Goal: Task Accomplishment & Management: Use online tool/utility

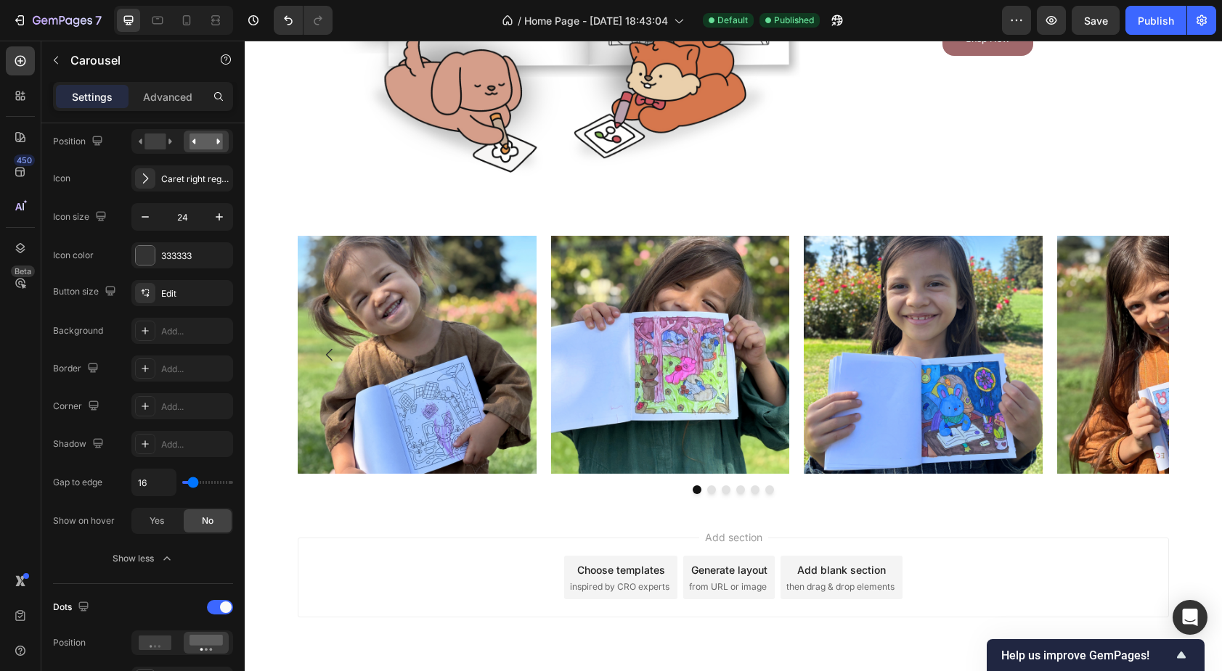
scroll to position [968, 0]
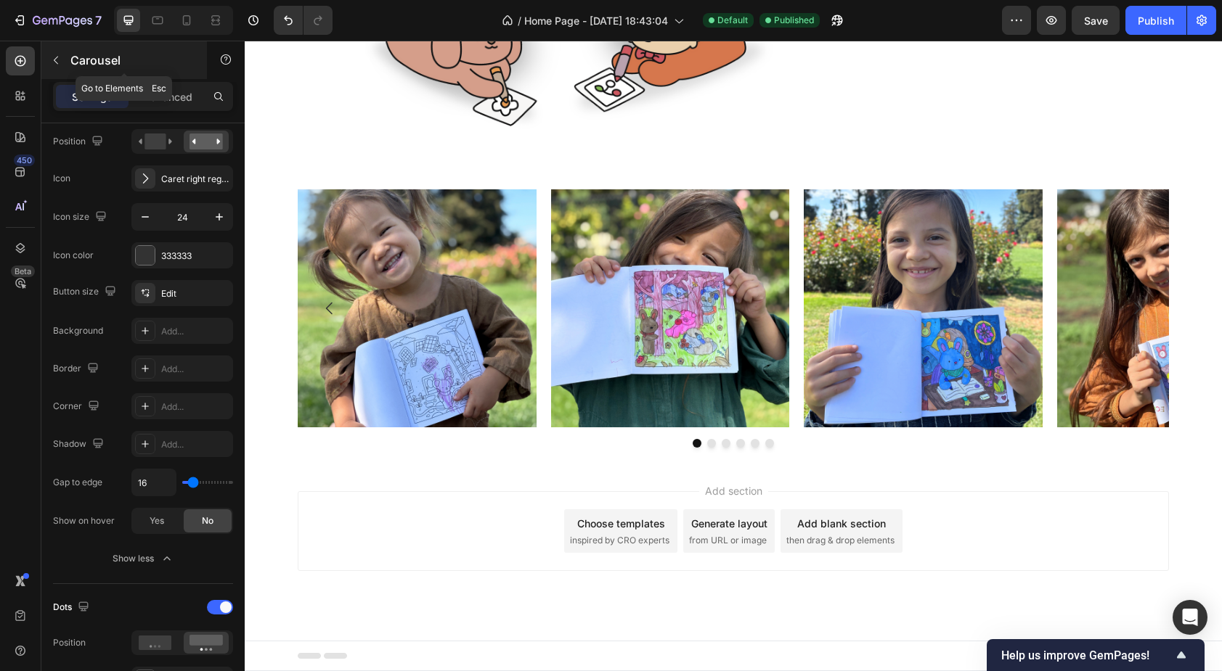
click at [54, 64] on icon "button" at bounding box center [56, 60] width 12 height 12
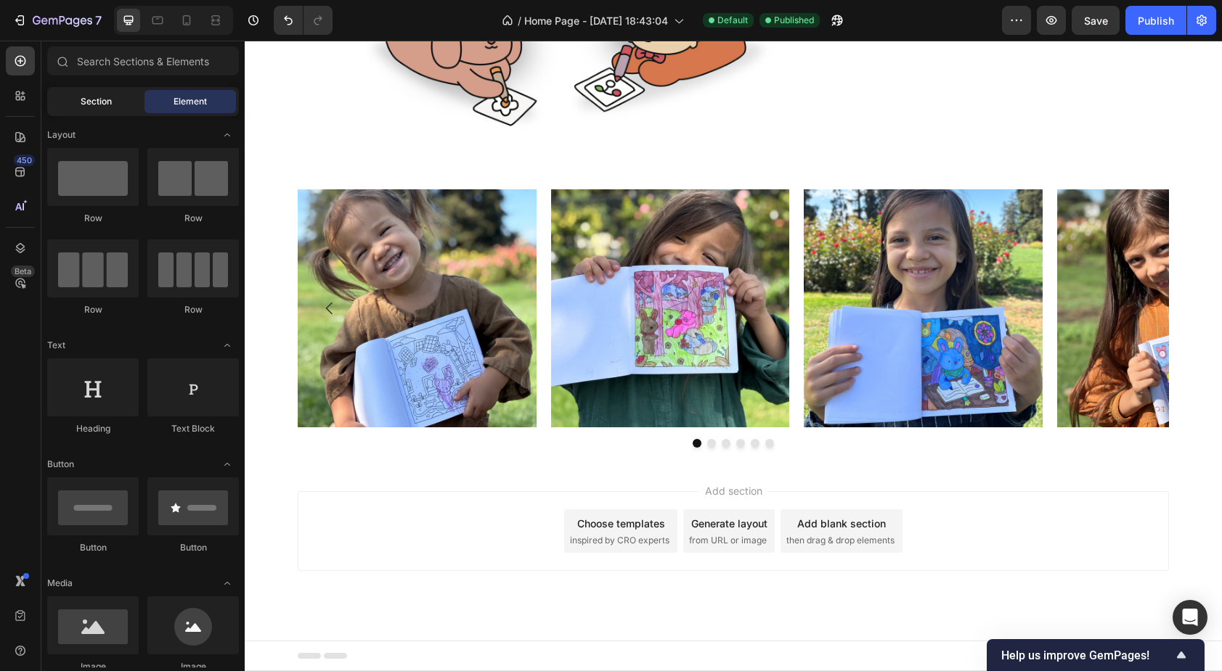
click at [105, 100] on span "Section" at bounding box center [96, 101] width 31 height 13
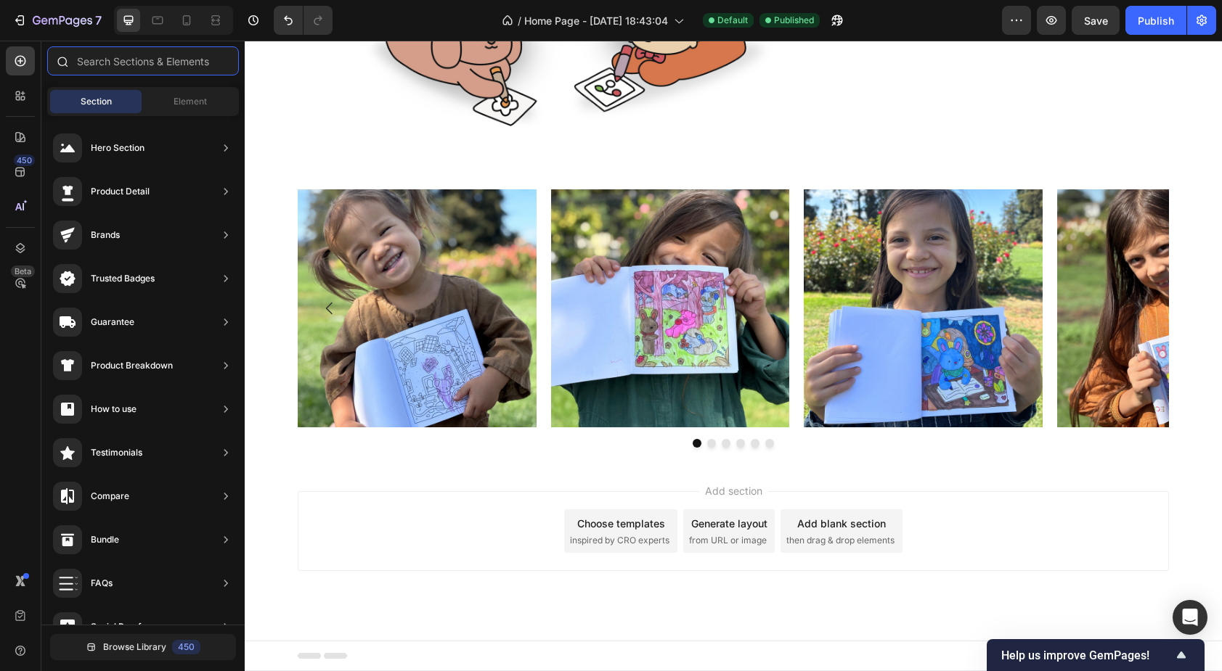
click at [128, 65] on input "text" at bounding box center [143, 60] width 192 height 29
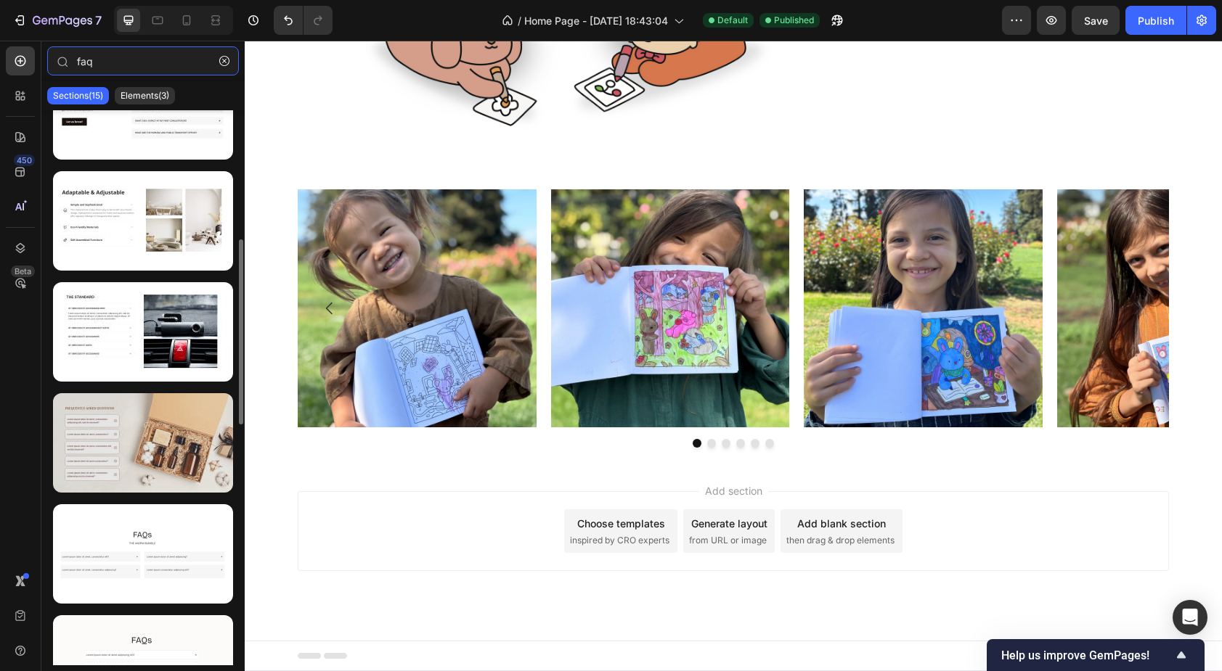
scroll to position [382, 0]
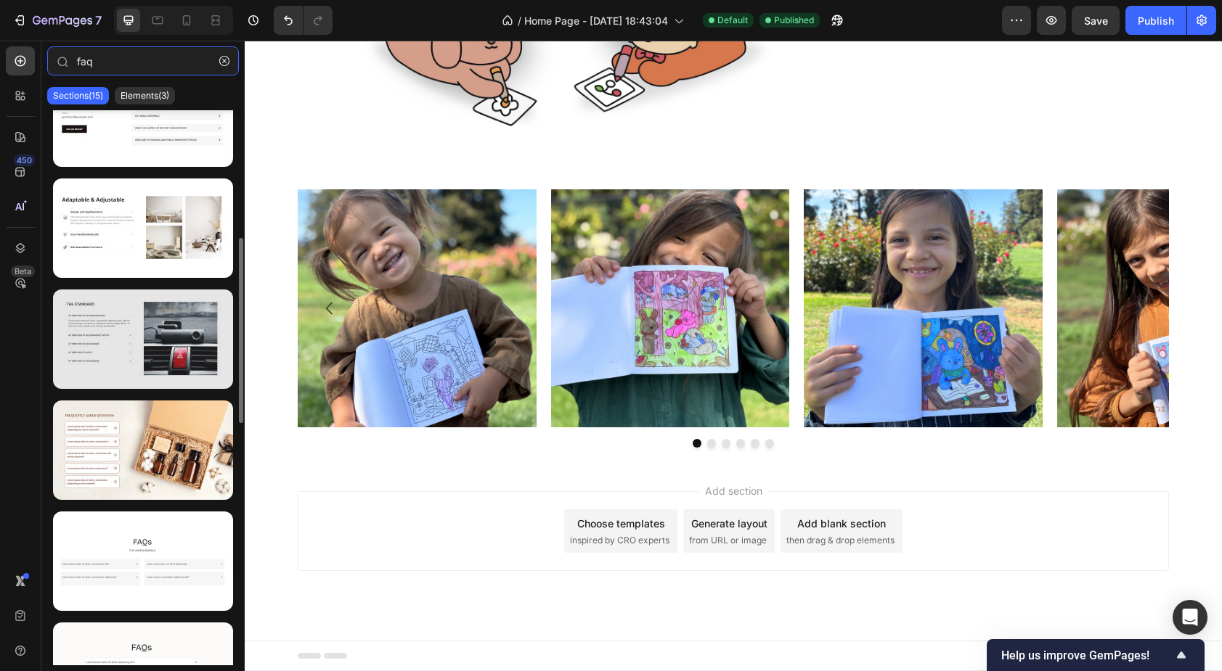
type input "faq"
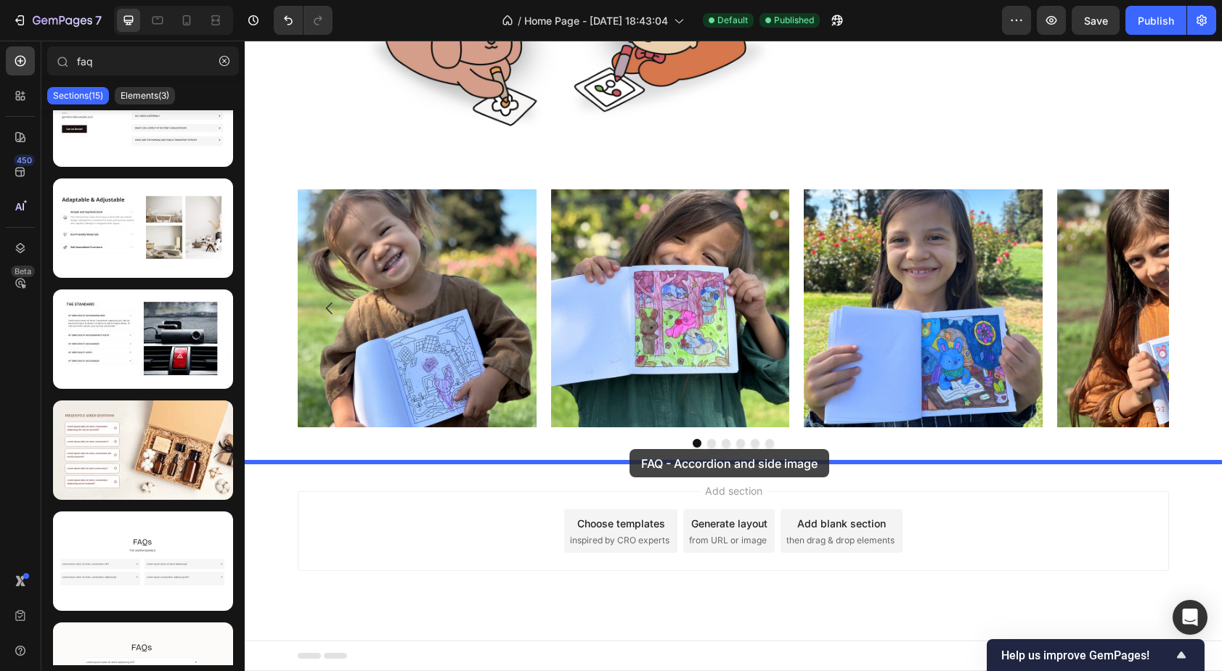
drag, startPoint x: 371, startPoint y: 390, endPoint x: 629, endPoint y: 449, distance: 265.2
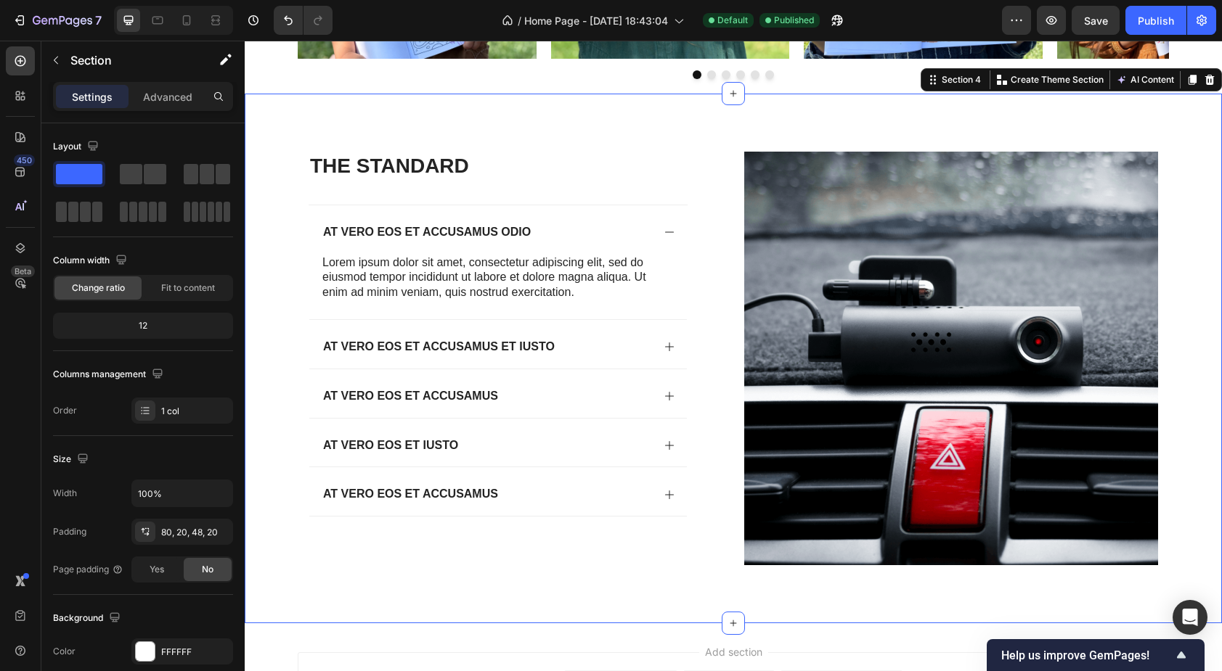
scroll to position [1339, 0]
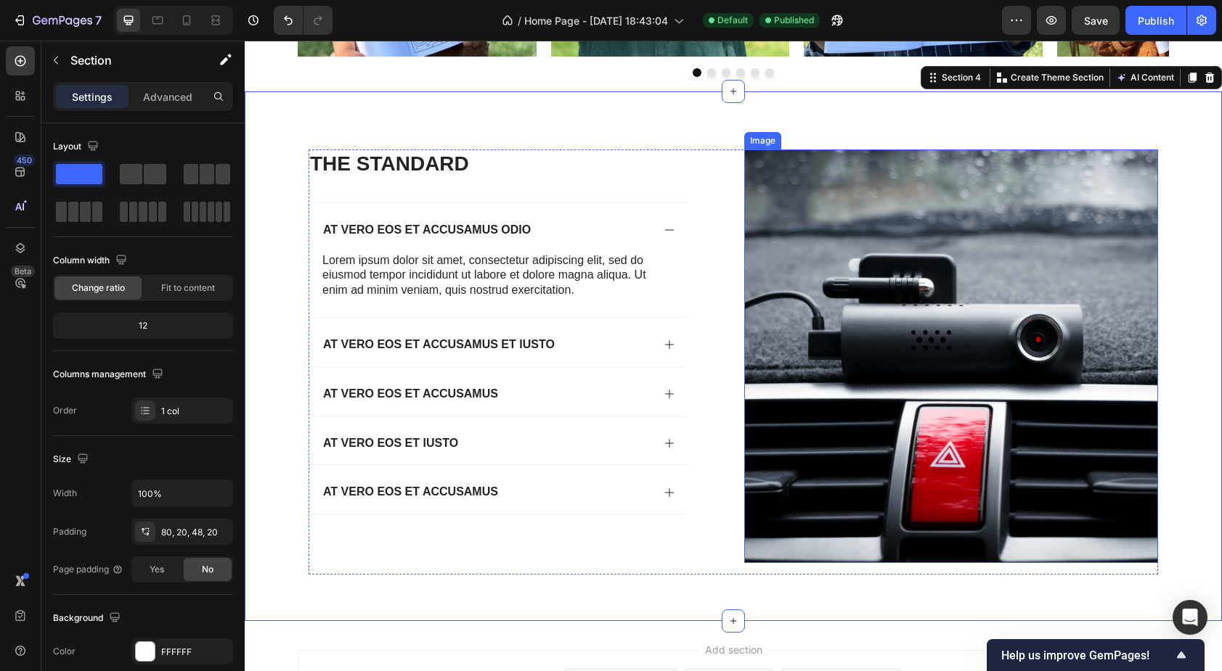
click at [952, 246] on img at bounding box center [951, 357] width 414 height 414
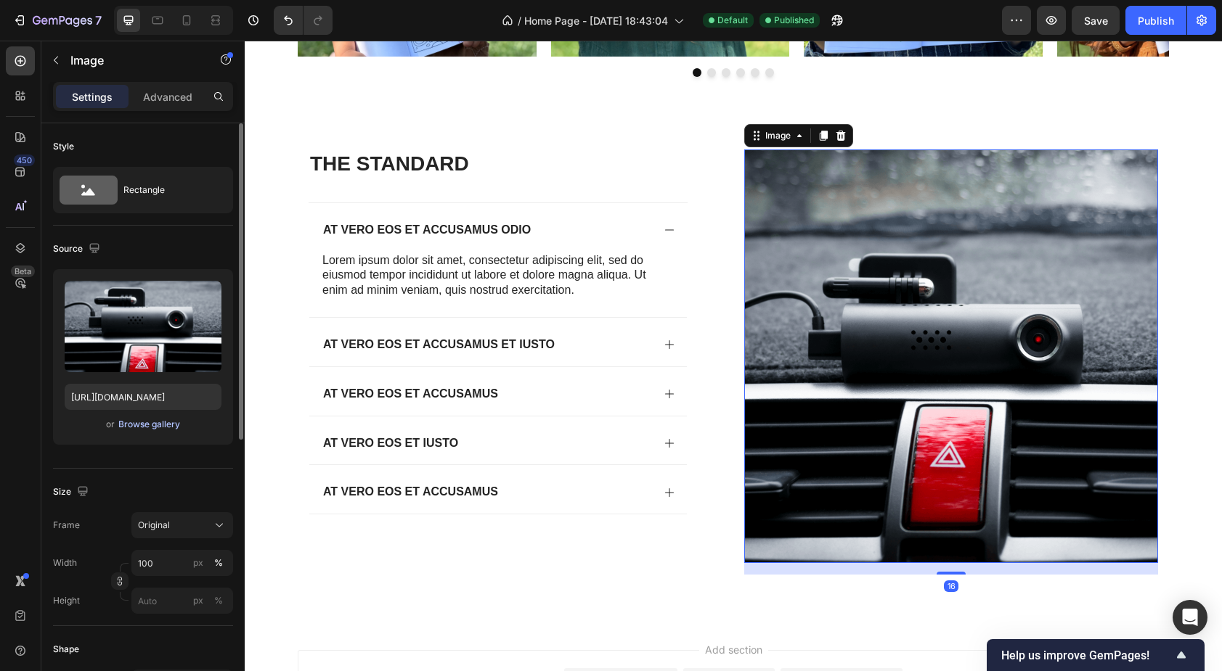
click at [164, 425] on div "Browse gallery" at bounding box center [149, 424] width 62 height 13
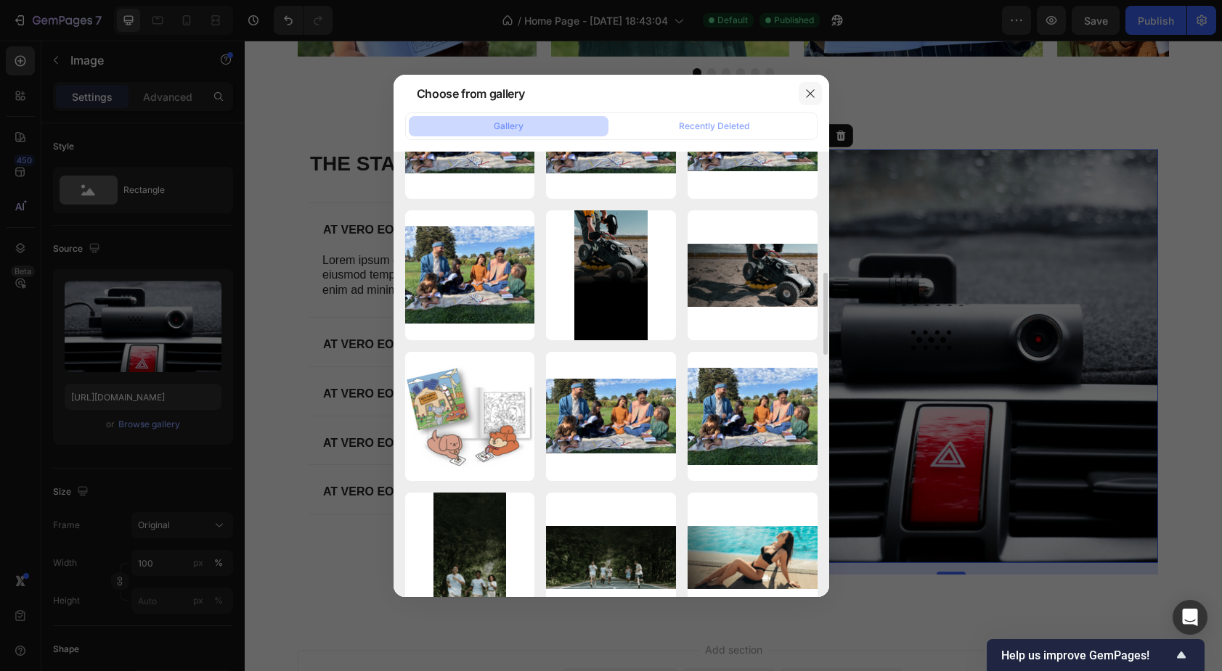
scroll to position [289, 0]
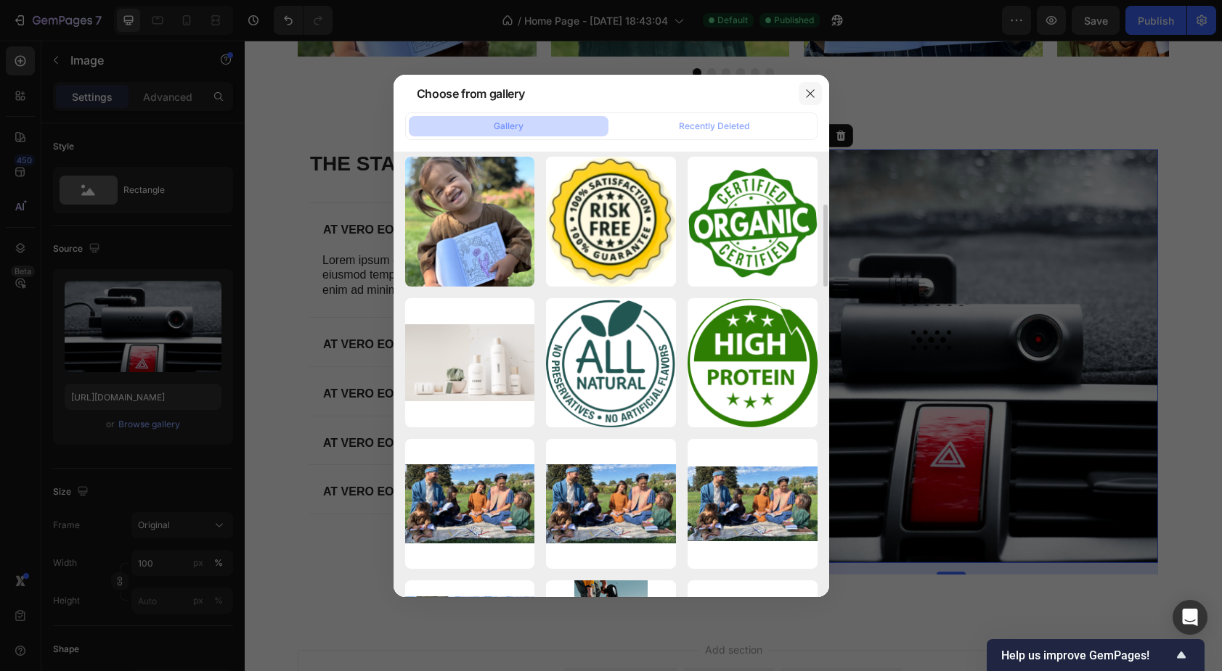
click at [809, 94] on icon "button" at bounding box center [810, 94] width 12 height 12
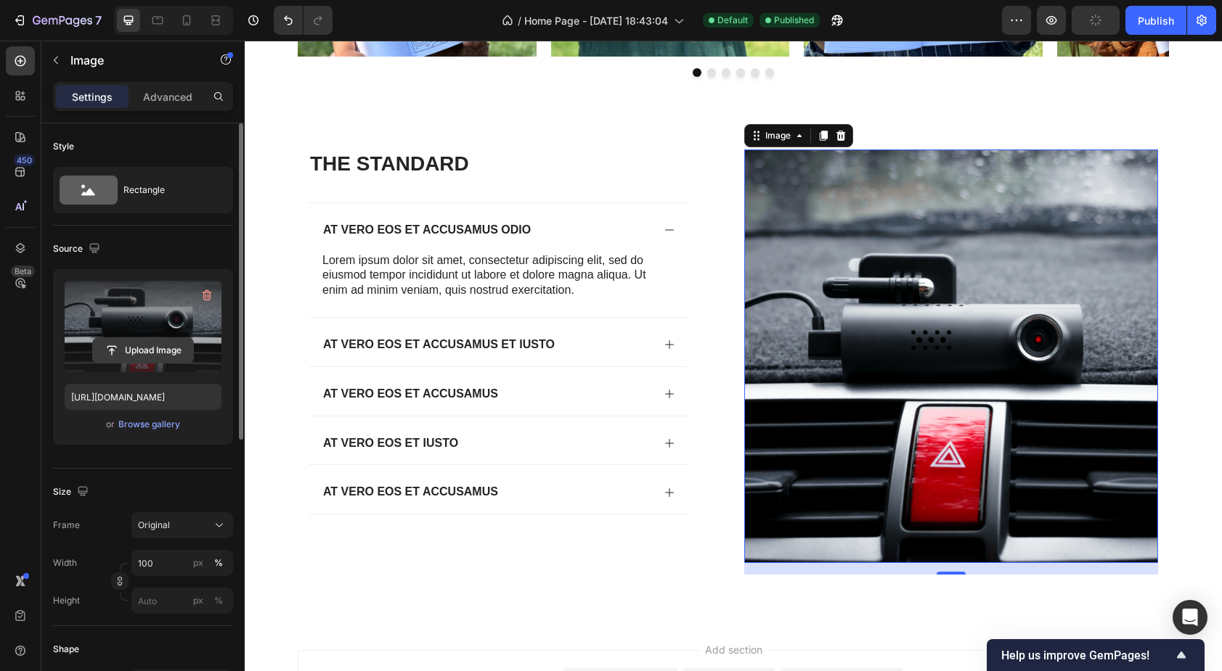
click at [152, 348] on input "file" at bounding box center [143, 350] width 100 height 25
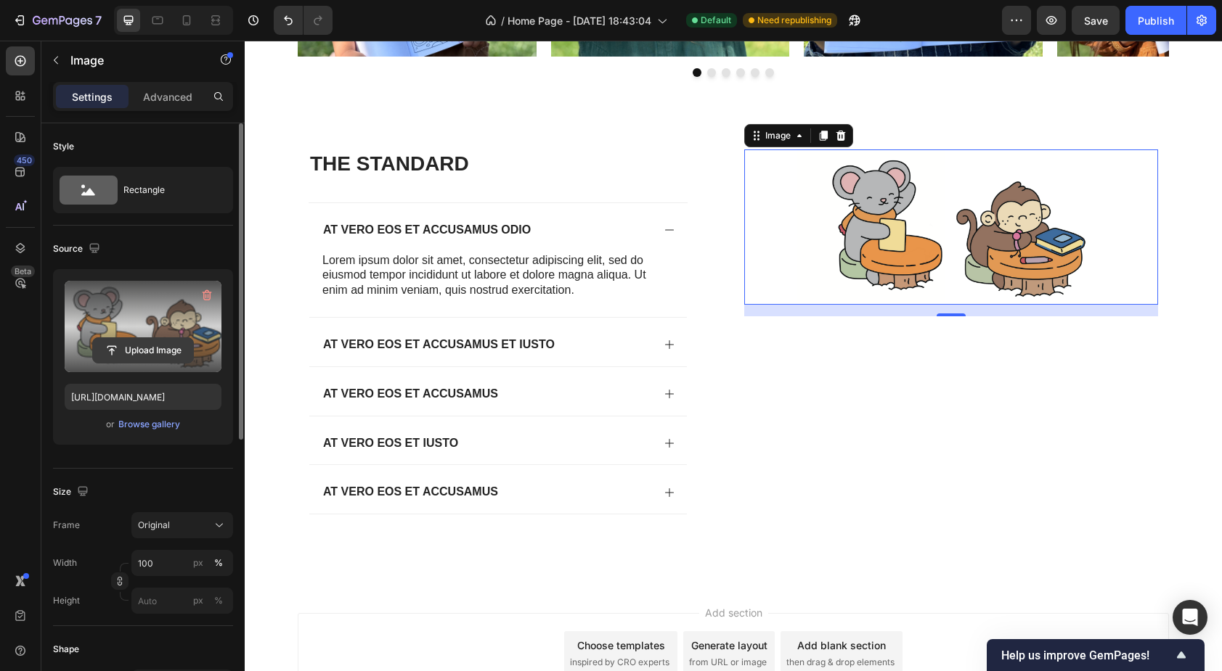
click at [146, 348] on input "file" at bounding box center [143, 350] width 100 height 25
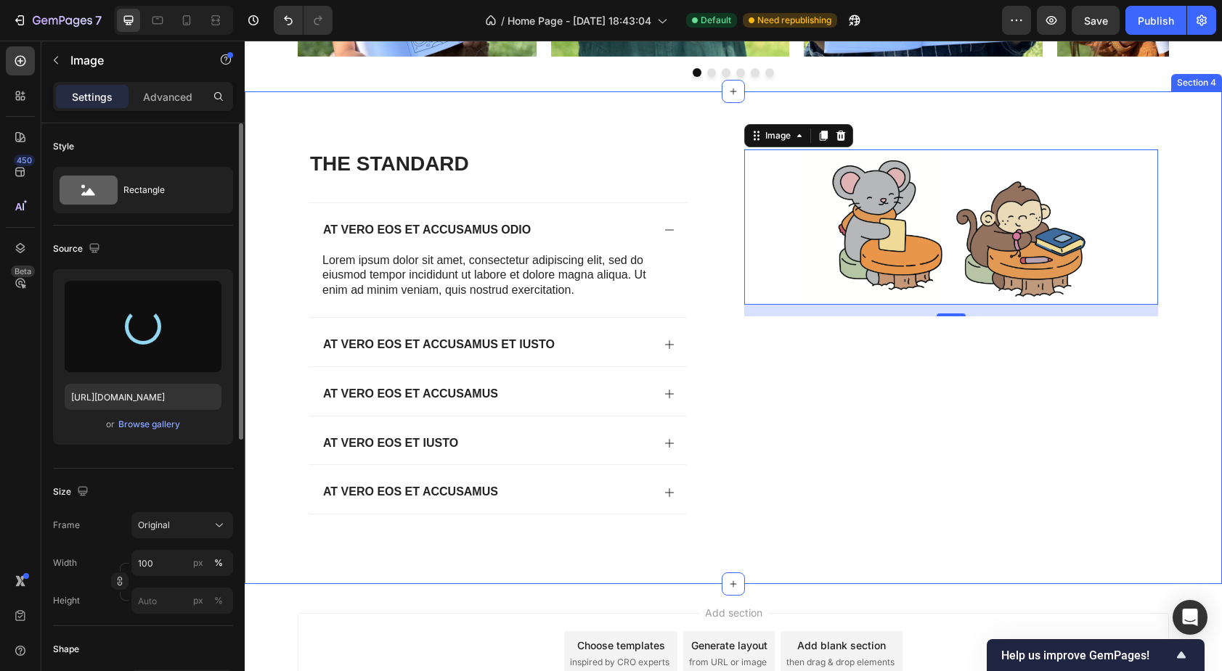
type input "[URL][DOMAIN_NAME]"
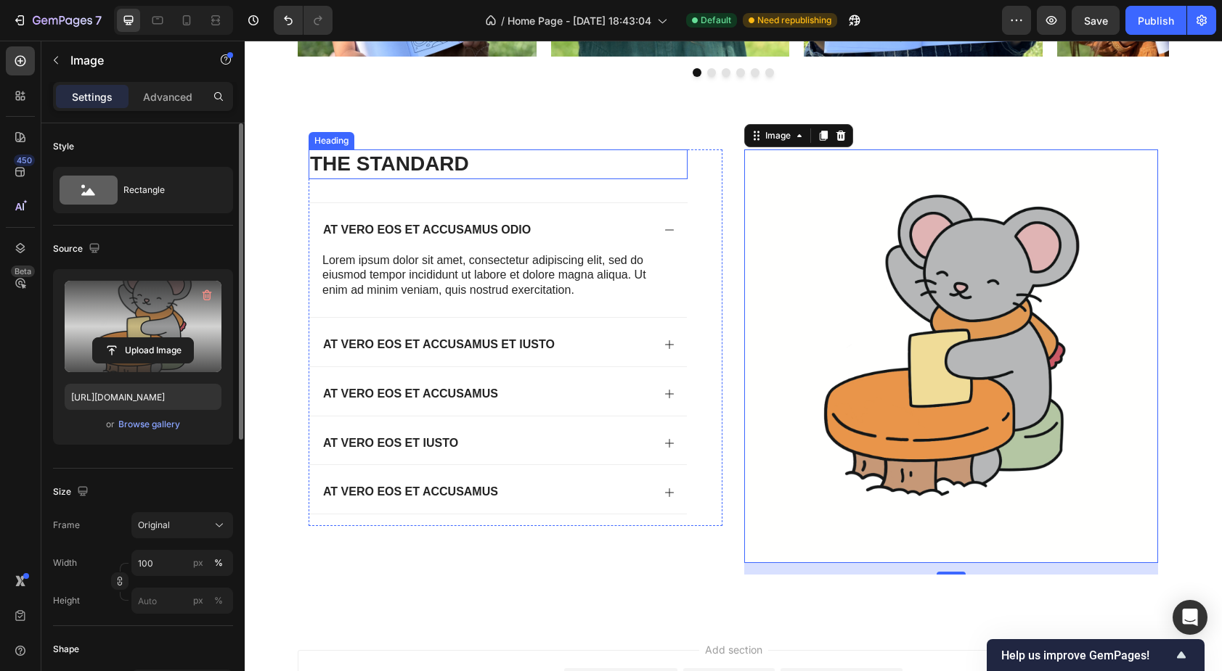
click at [395, 165] on h2 "The standard" at bounding box center [498, 164] width 379 height 29
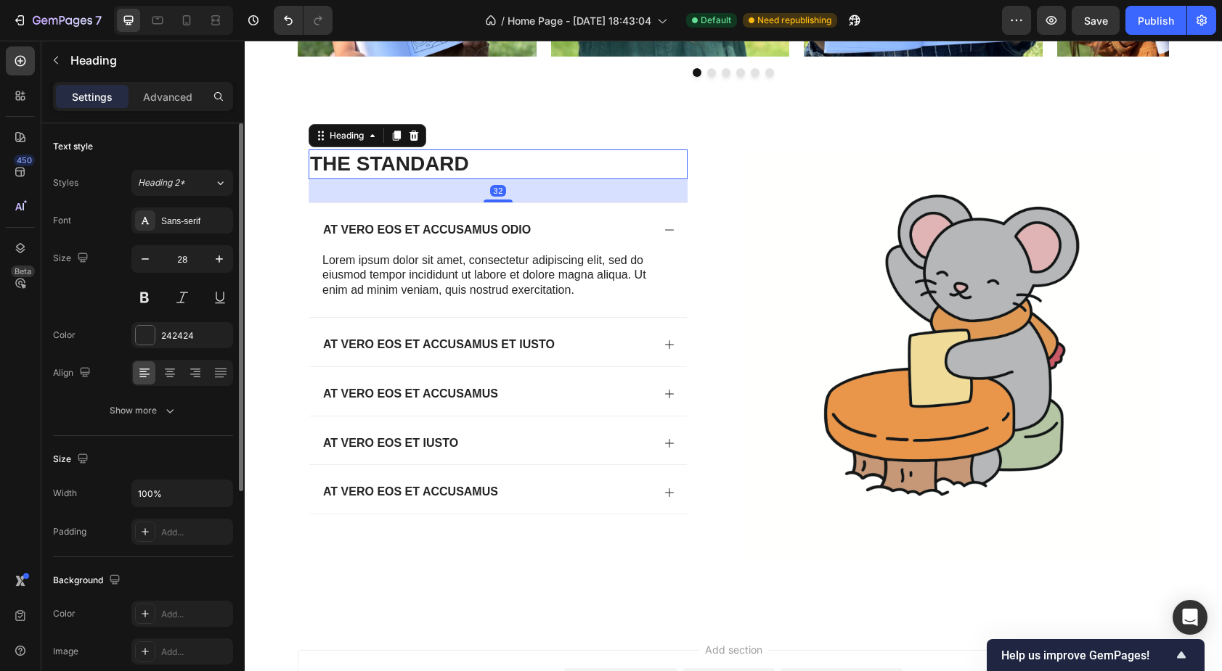
click at [377, 165] on h2 "The standard" at bounding box center [498, 164] width 379 height 29
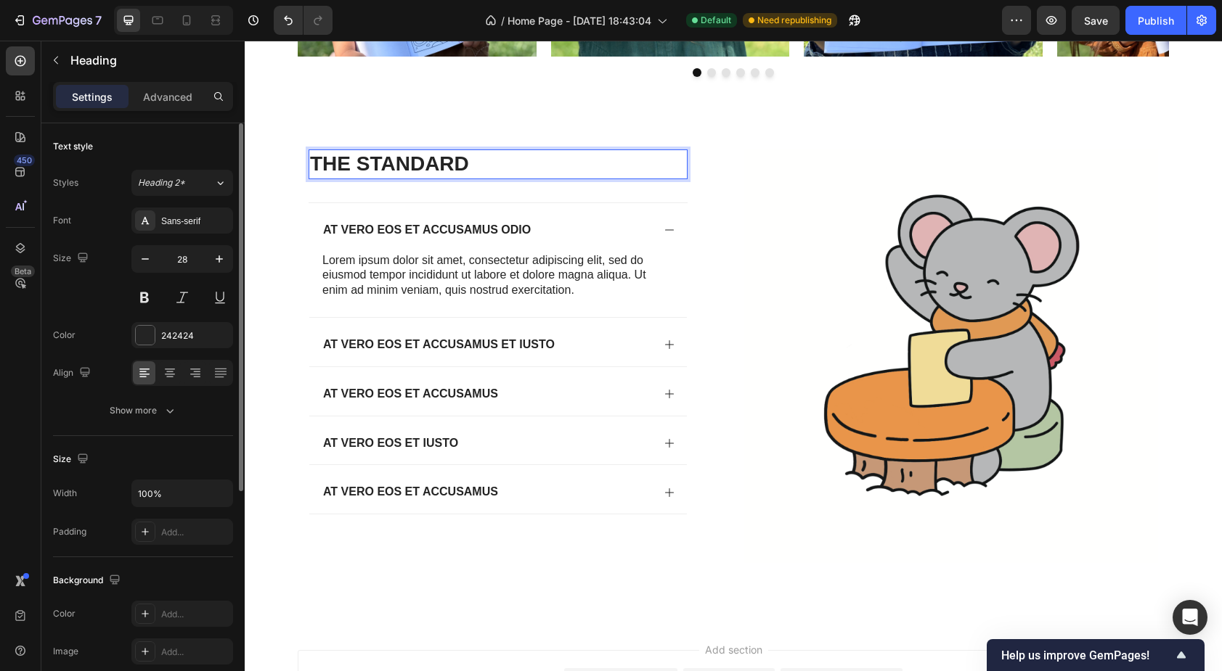
click at [377, 165] on p "The standard" at bounding box center [498, 164] width 376 height 26
click at [150, 298] on button at bounding box center [144, 298] width 26 height 26
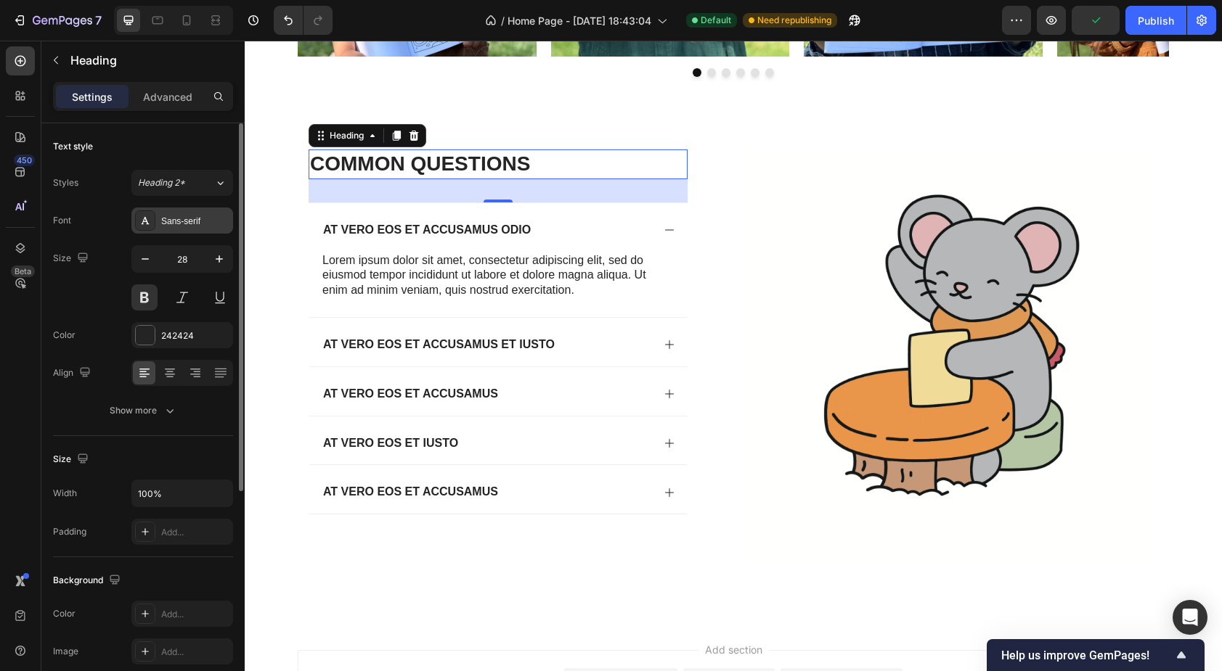
click at [196, 224] on div "Sans-serif" at bounding box center [195, 221] width 68 height 13
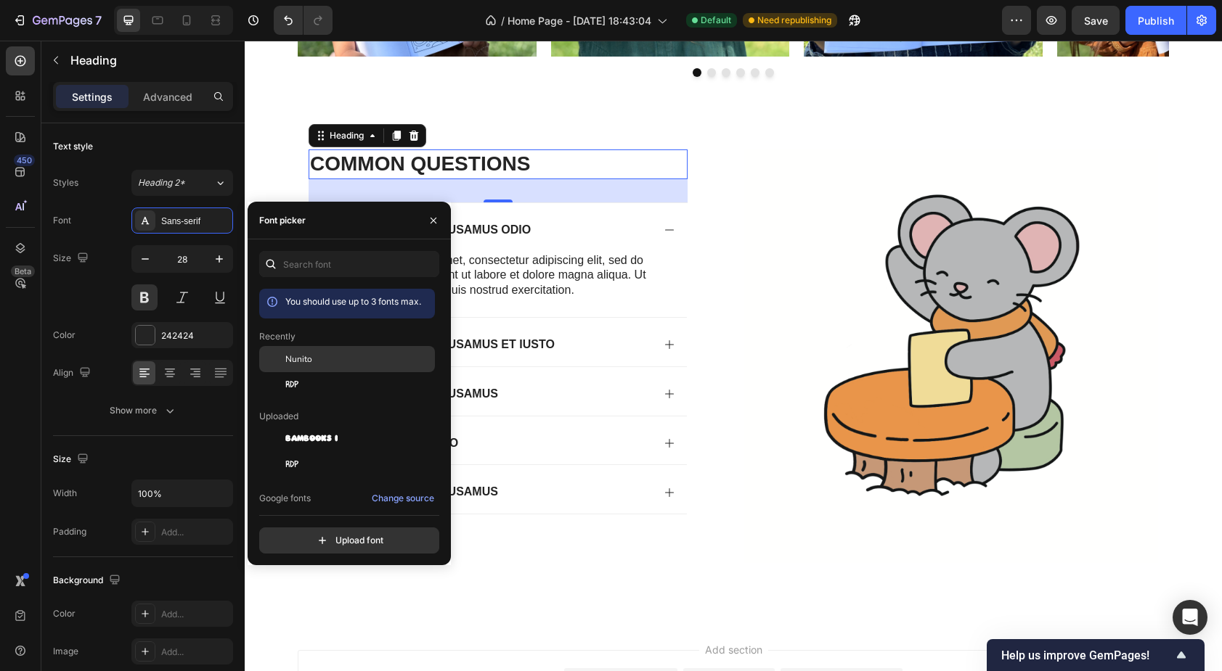
click at [320, 362] on div "Nunito" at bounding box center [358, 359] width 147 height 13
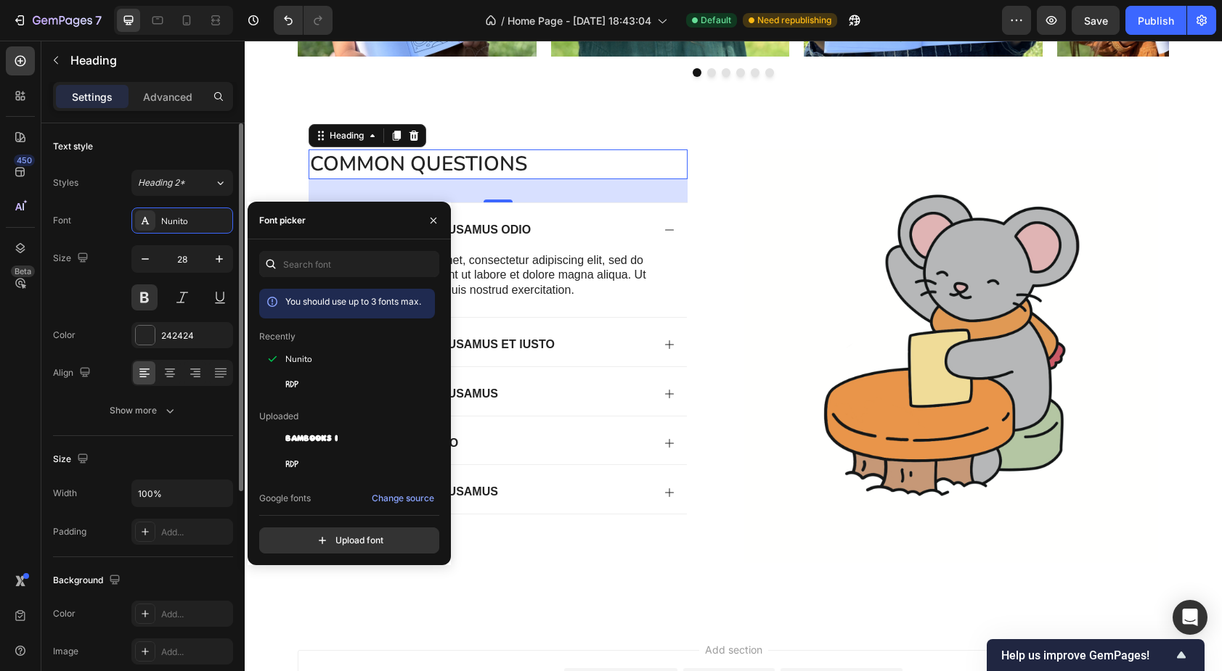
click at [91, 293] on div "Size 28" at bounding box center [143, 277] width 180 height 65
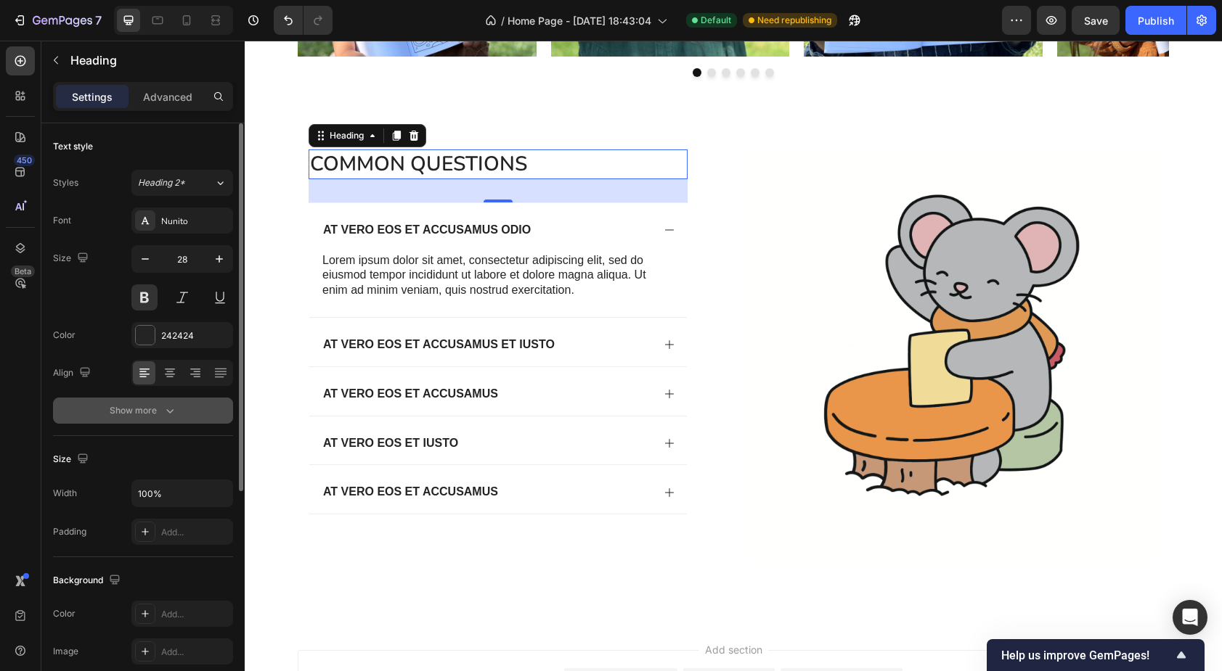
click at [163, 408] on icon "button" at bounding box center [170, 411] width 15 height 15
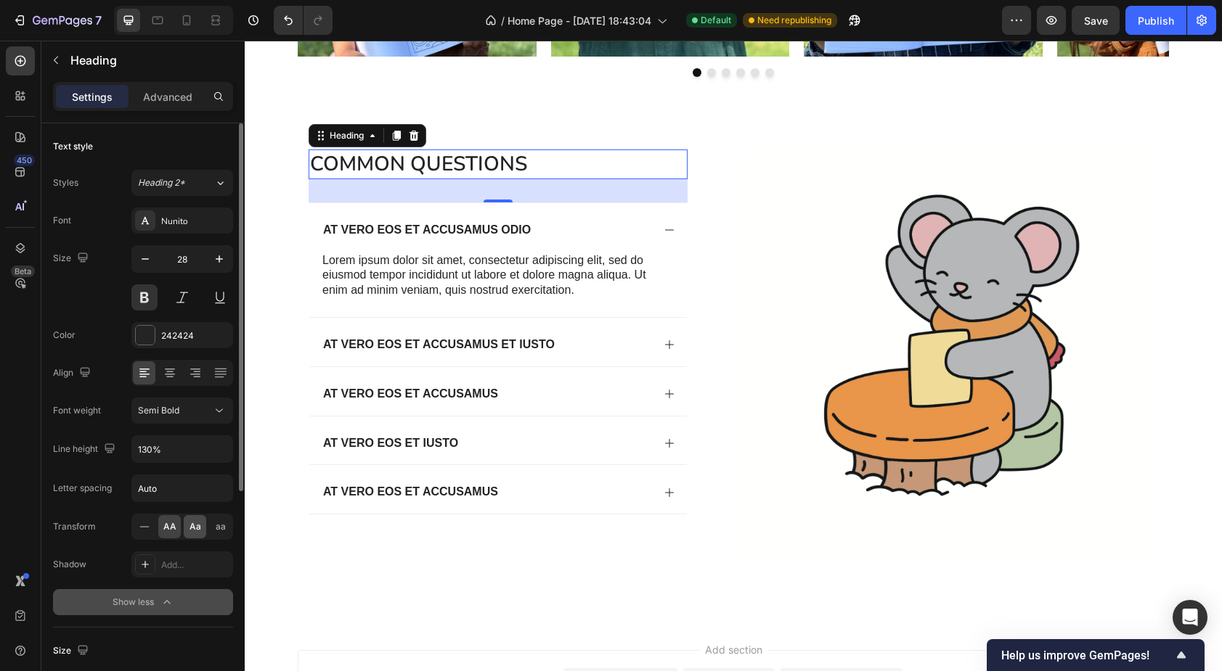
click at [196, 534] on div "Aa" at bounding box center [195, 526] width 23 height 23
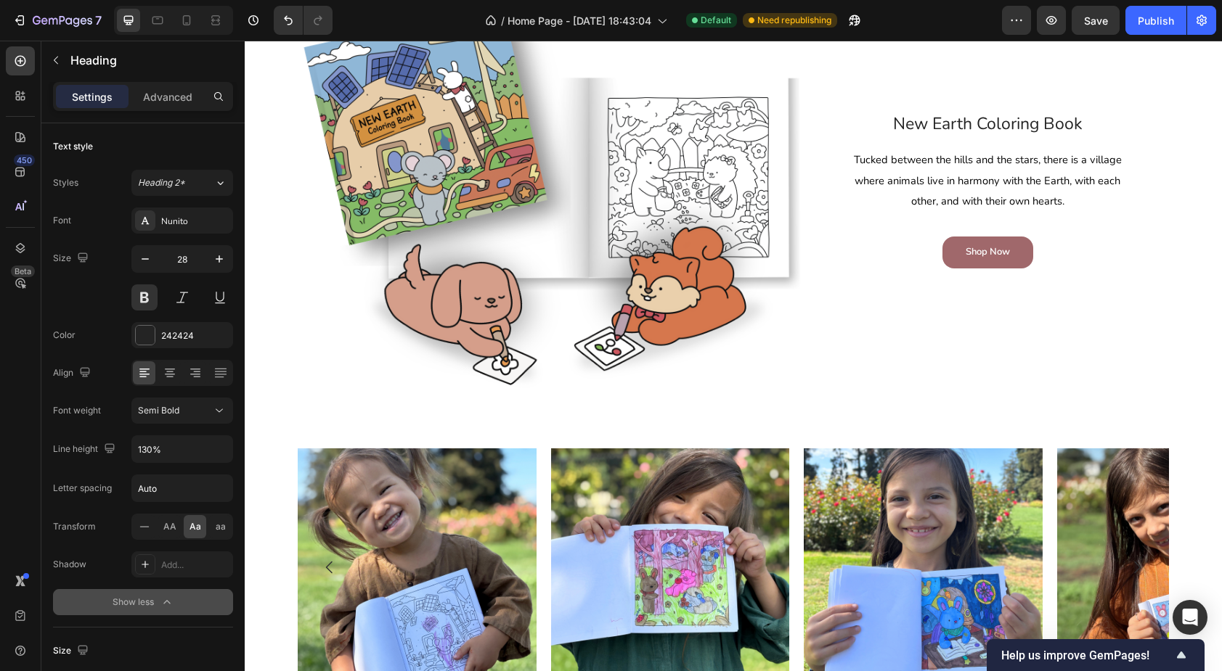
scroll to position [678, 0]
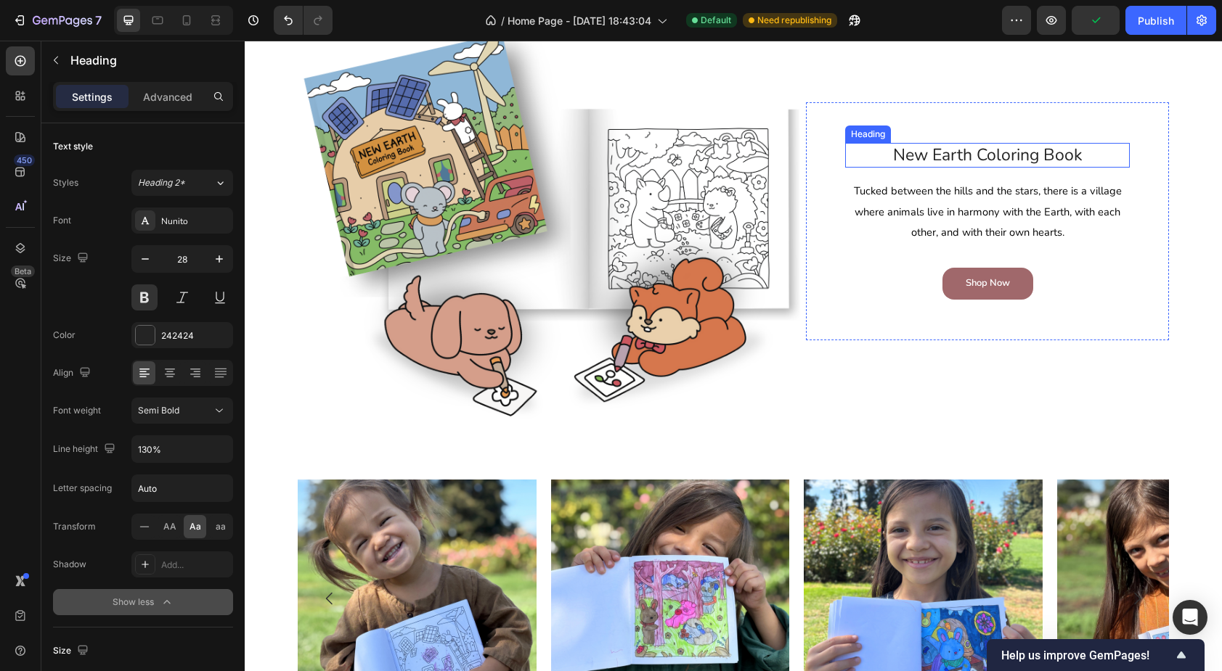
click at [928, 158] on h2 "New Earth Coloring Book" at bounding box center [987, 155] width 285 height 25
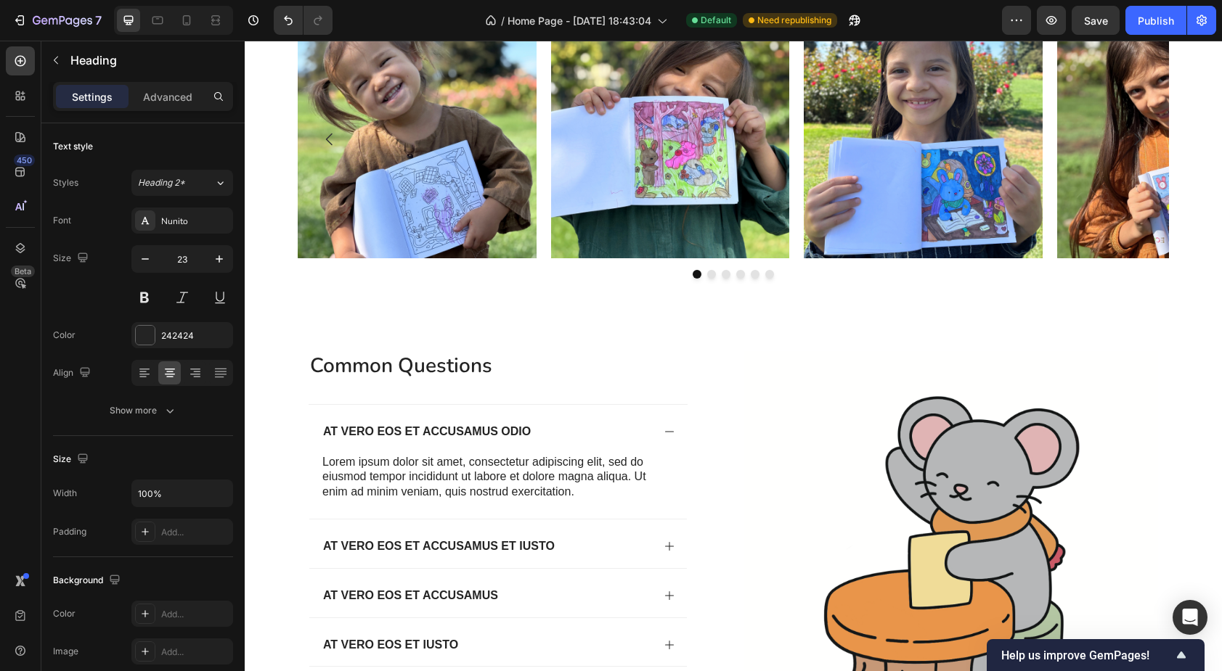
scroll to position [1140, 0]
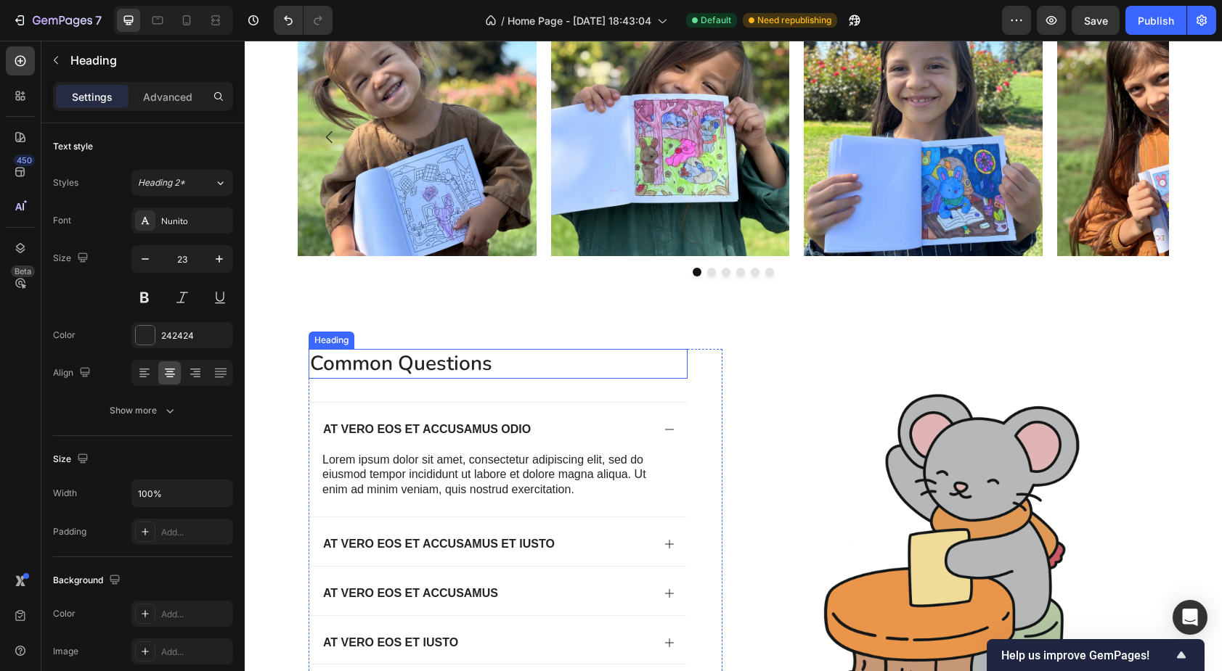
click at [380, 367] on h2 "common questions" at bounding box center [498, 363] width 379 height 29
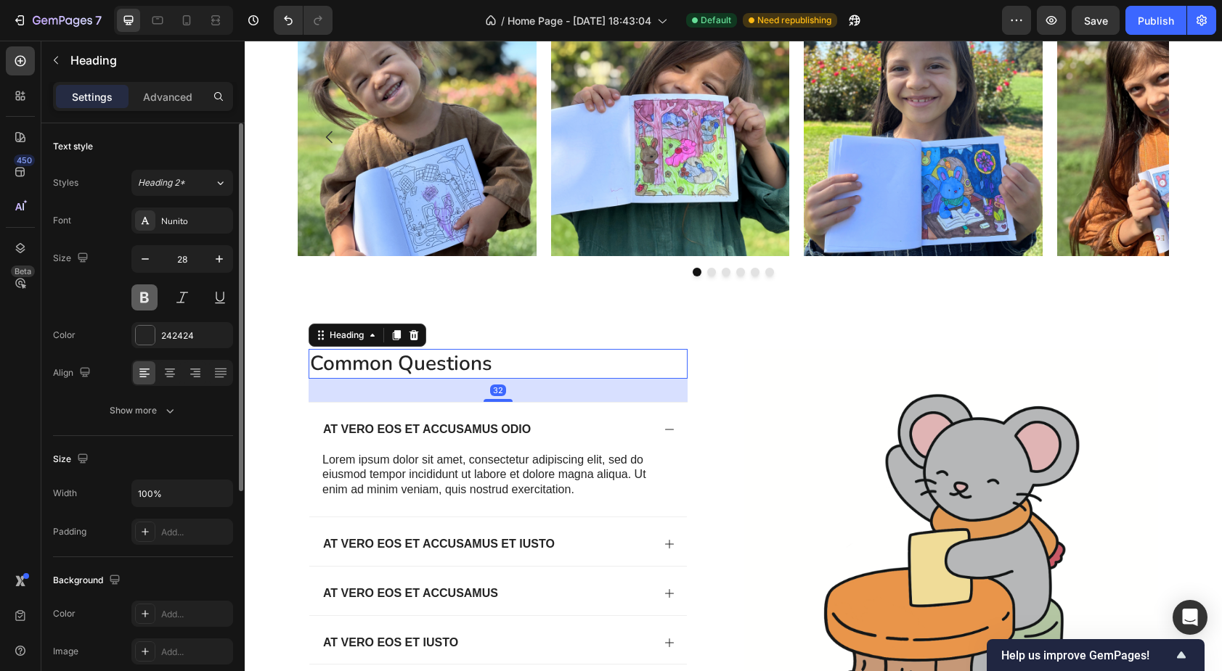
click at [143, 301] on button at bounding box center [144, 298] width 26 height 26
click at [144, 266] on icon "button" at bounding box center [145, 259] width 15 height 15
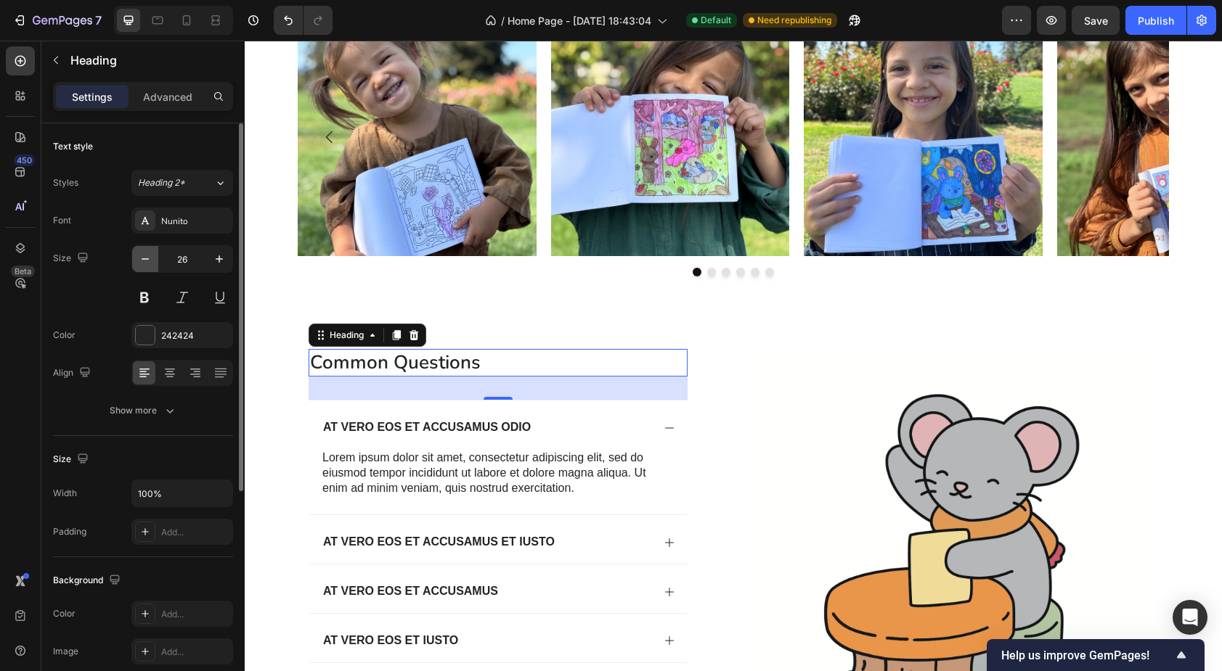
click at [144, 266] on icon "button" at bounding box center [145, 259] width 15 height 15
type input "23"
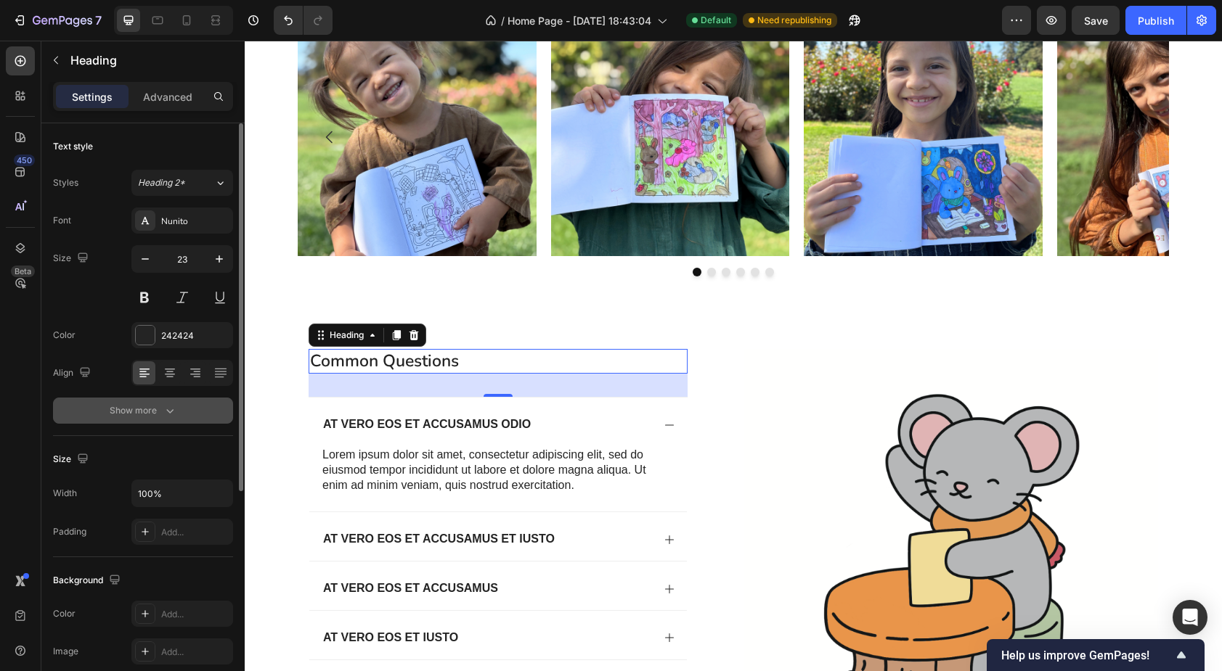
click at [156, 414] on div "Show more" at bounding box center [144, 411] width 68 height 15
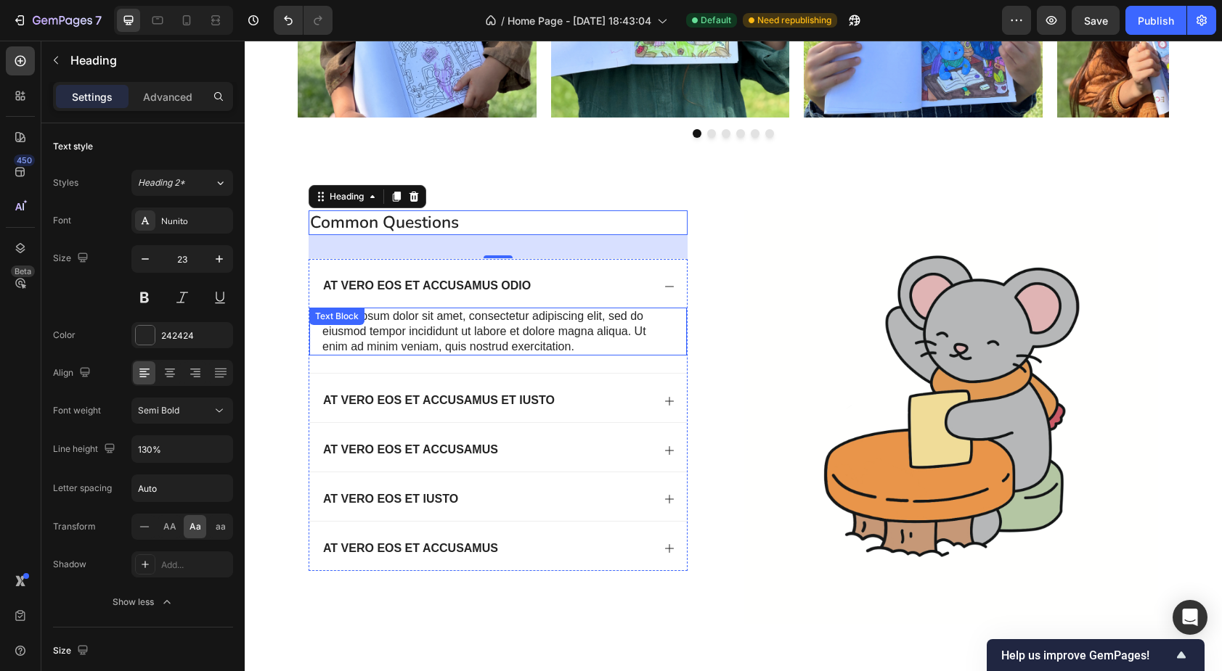
scroll to position [1288, 0]
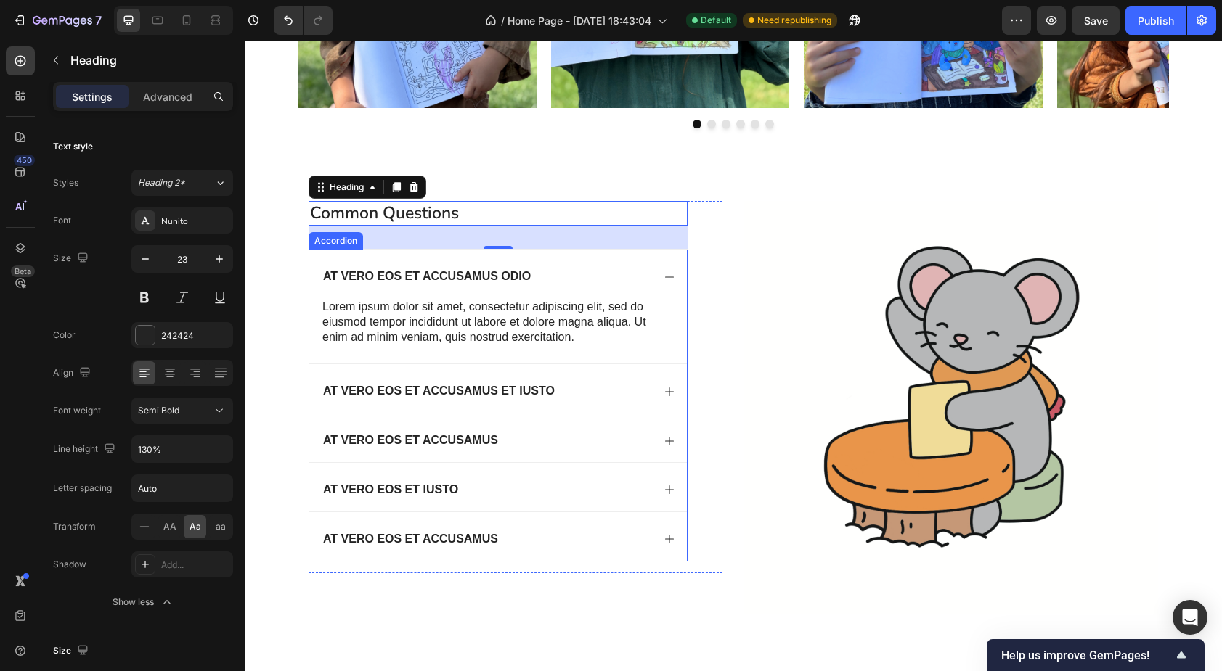
click at [666, 277] on icon at bounding box center [670, 277] width 12 height 12
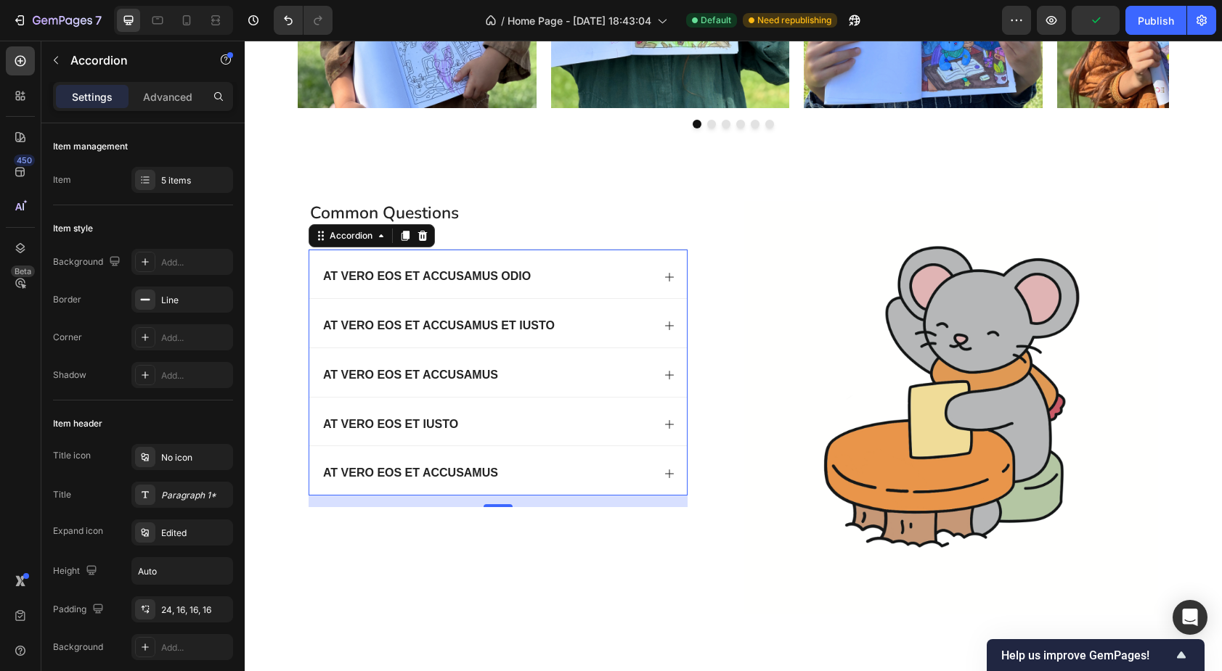
click at [669, 275] on icon at bounding box center [669, 277] width 9 height 9
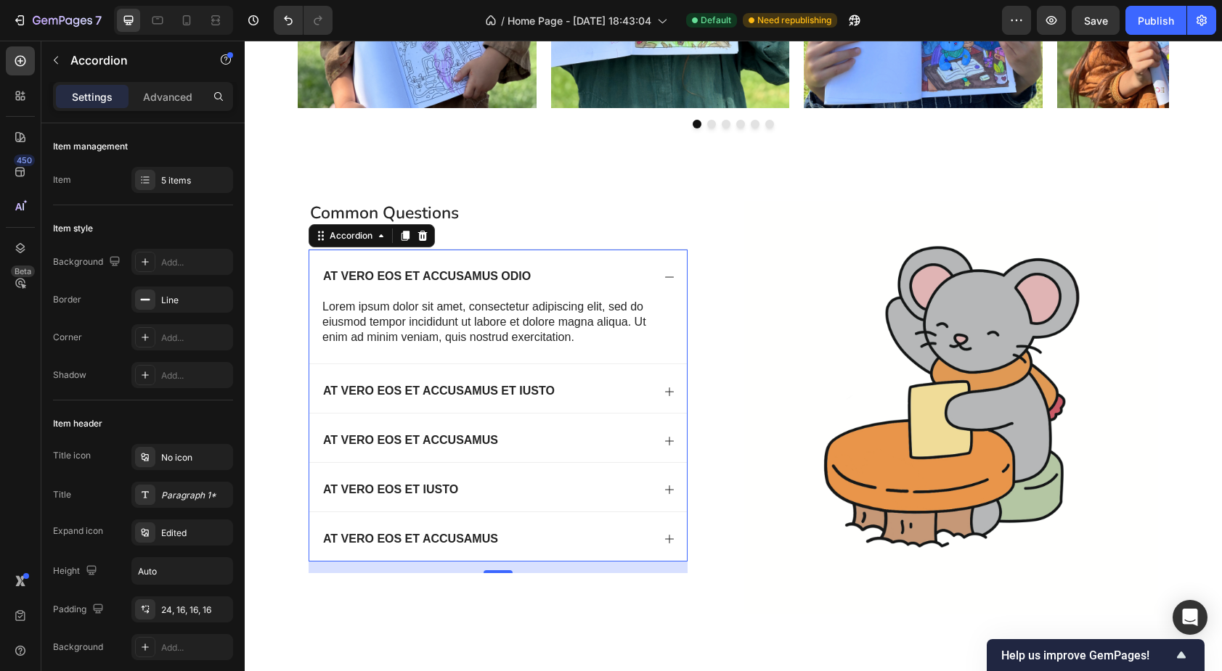
click at [669, 275] on icon at bounding box center [670, 277] width 12 height 12
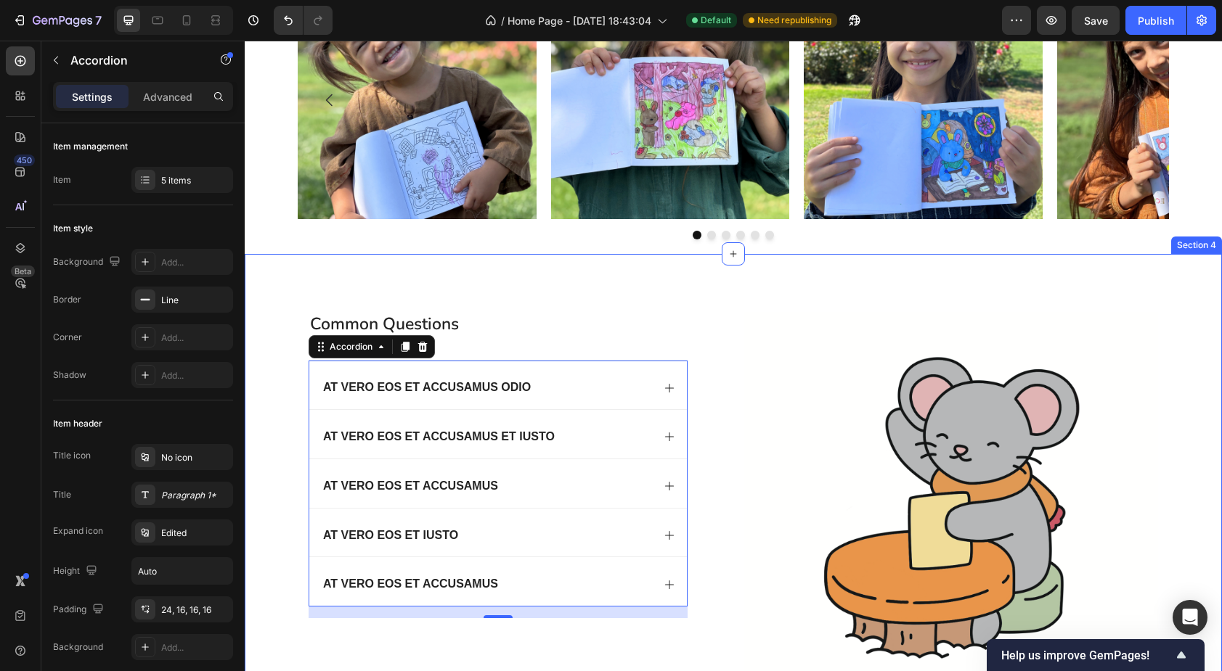
scroll to position [1140, 0]
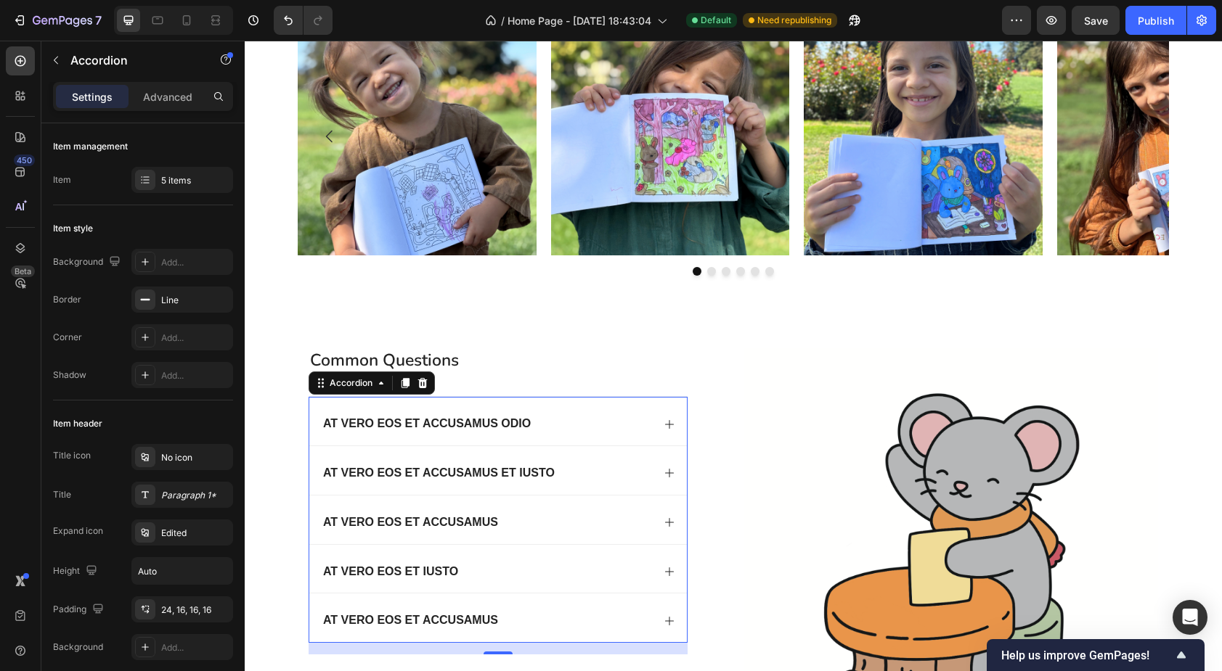
click at [595, 425] on div "At vero eos et accusamus odio" at bounding box center [486, 425] width 331 height 20
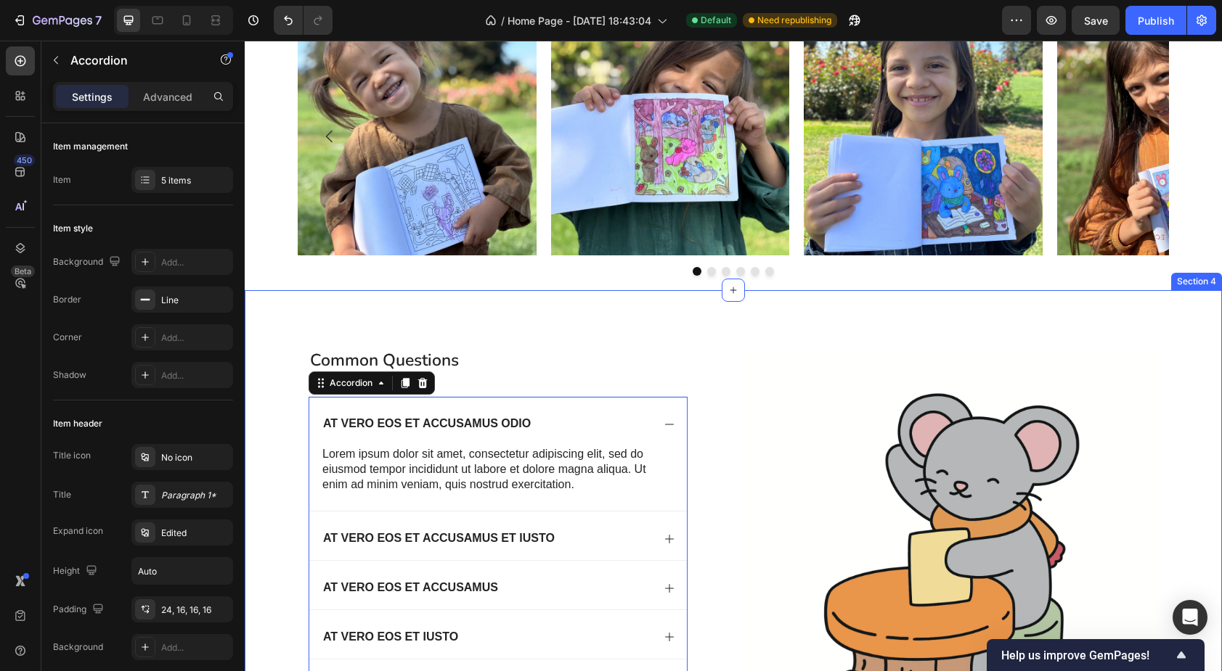
scroll to position [1161, 0]
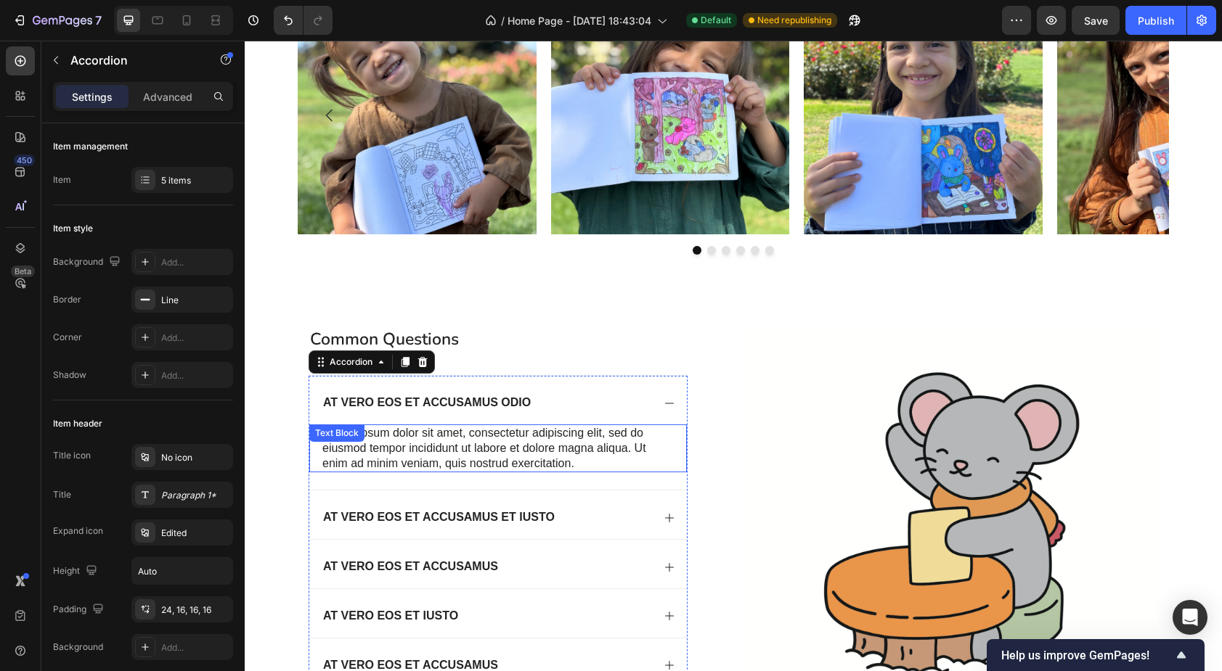
click at [435, 443] on p "Lorem ipsum dolor sit amet, consectetur adipiscing elit, sed do eiusmod tempor …" at bounding box center [497, 448] width 351 height 45
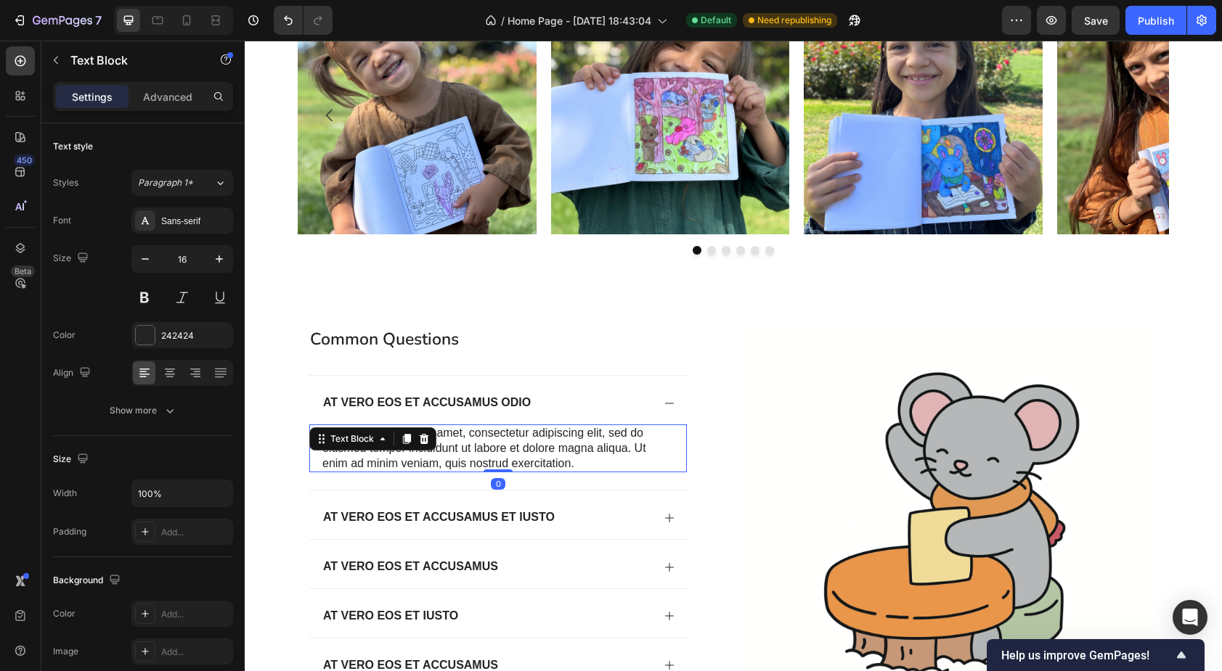
click at [501, 448] on p "Lorem ipsum dolor sit amet, consectetur adipiscing elit, sed do eiusmod tempor …" at bounding box center [497, 448] width 351 height 45
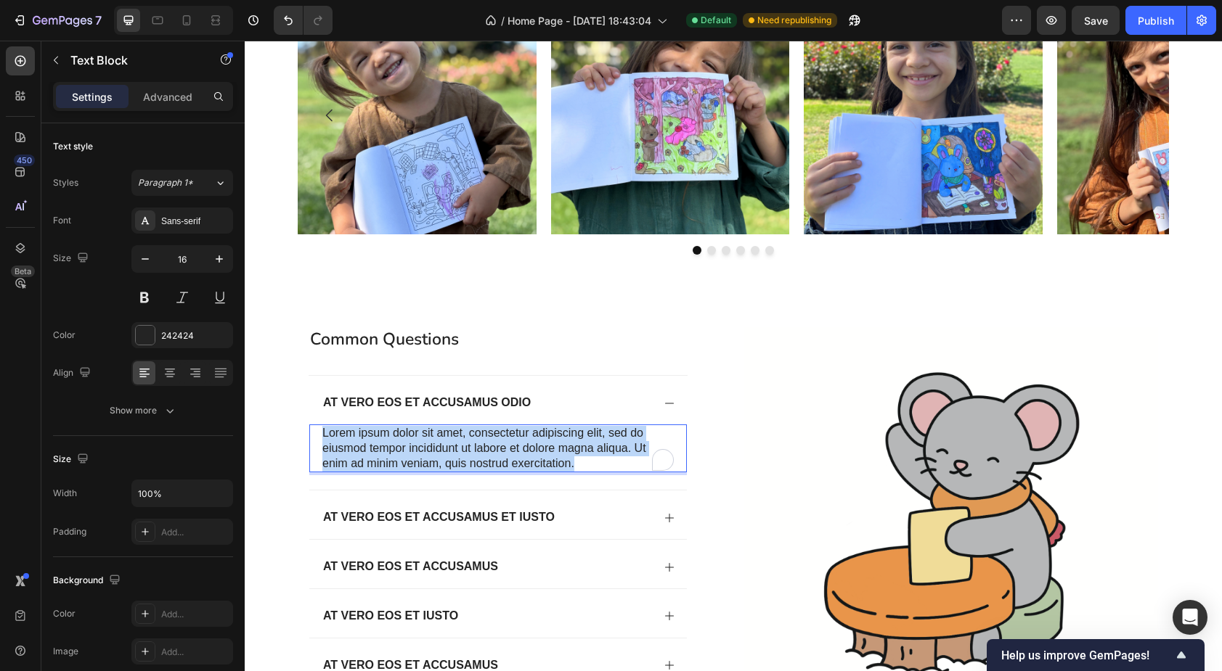
click at [501, 448] on p "Lorem ipsum dolor sit amet, consectetur adipiscing elit, sed do eiusmod tempor …" at bounding box center [497, 448] width 351 height 45
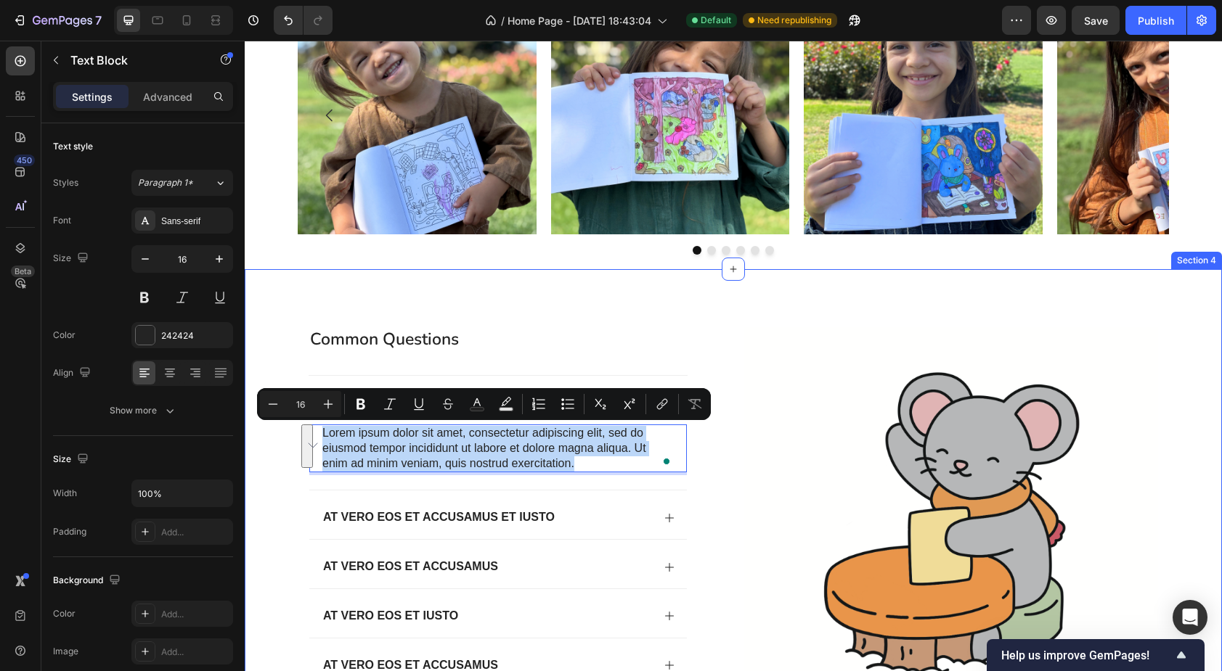
click at [264, 484] on div "common questions Heading At vero eos et accusamus odio Lorem ipsum dolor sit am…" at bounding box center [733, 545] width 948 height 437
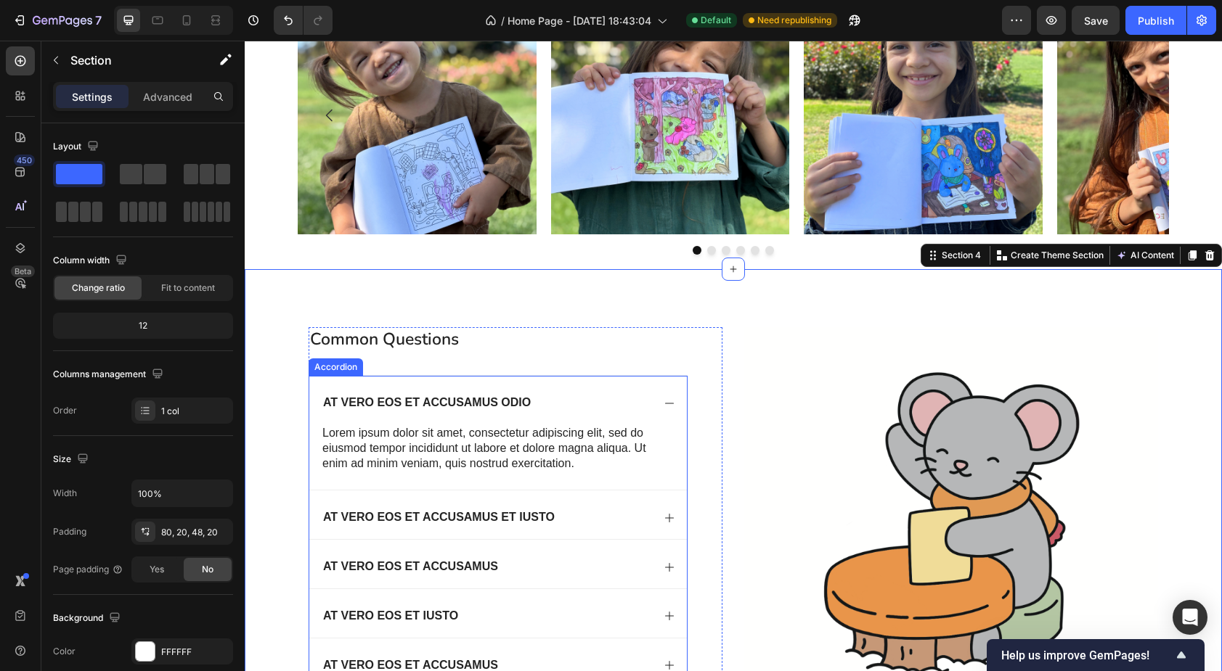
click at [404, 396] on p "At vero eos et accusamus odio" at bounding box center [427, 403] width 208 height 15
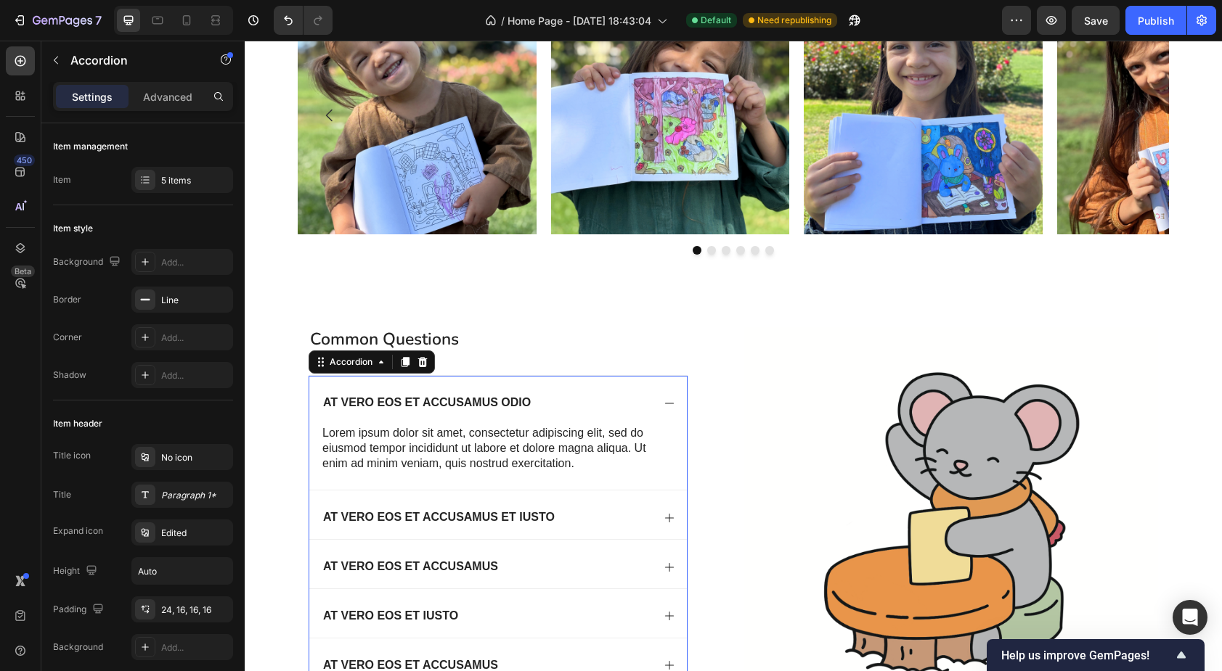
click at [399, 404] on p "At vero eos et accusamus odio" at bounding box center [427, 403] width 208 height 15
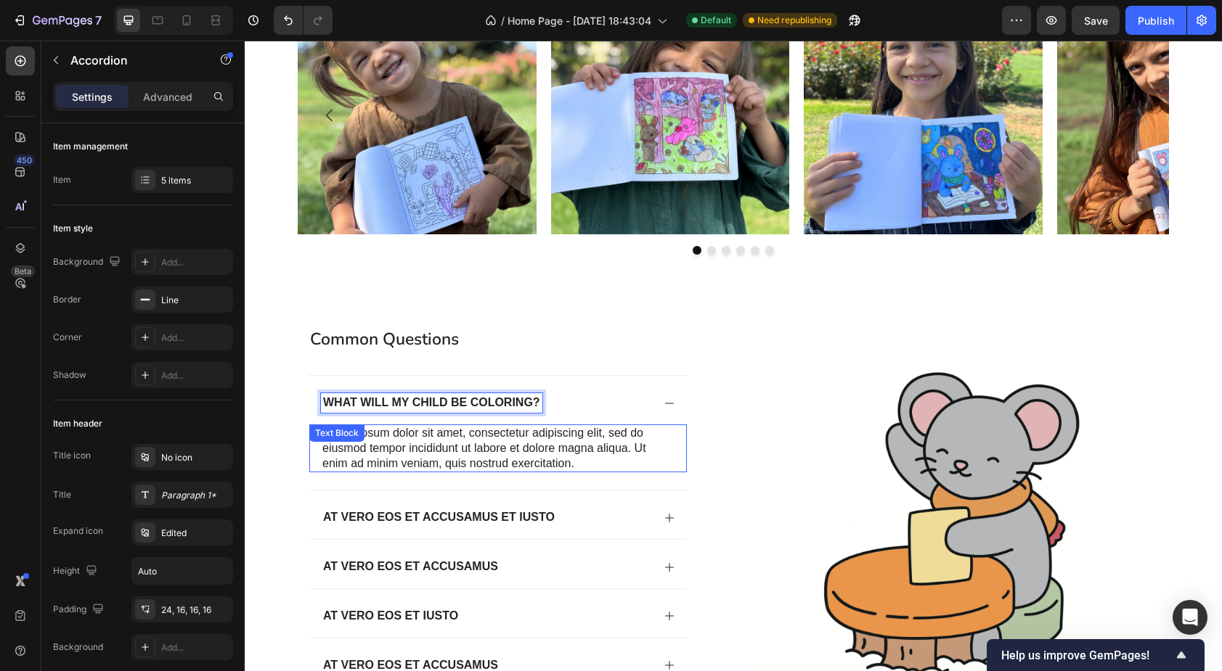
click at [430, 449] on p "Lorem ipsum dolor sit amet, consectetur adipiscing elit, sed do eiusmod tempor …" at bounding box center [497, 448] width 351 height 45
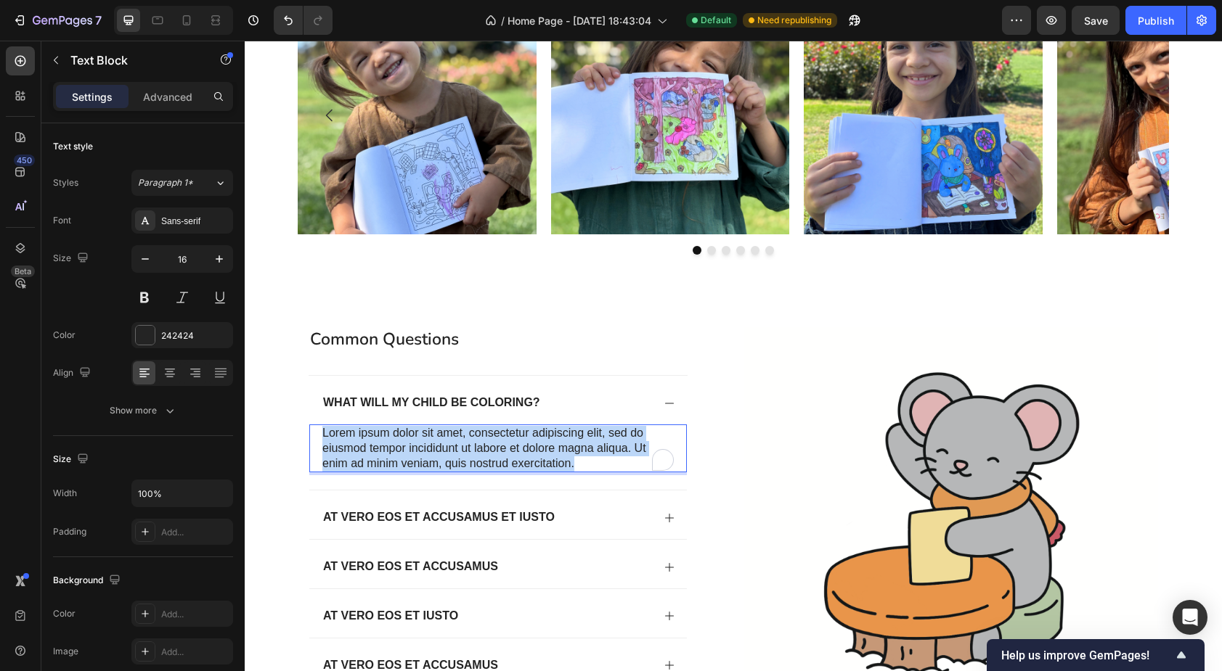
click at [492, 446] on p "Lorem ipsum dolor sit amet, consectetur adipiscing elit, sed do eiusmod tempor …" at bounding box center [497, 448] width 351 height 45
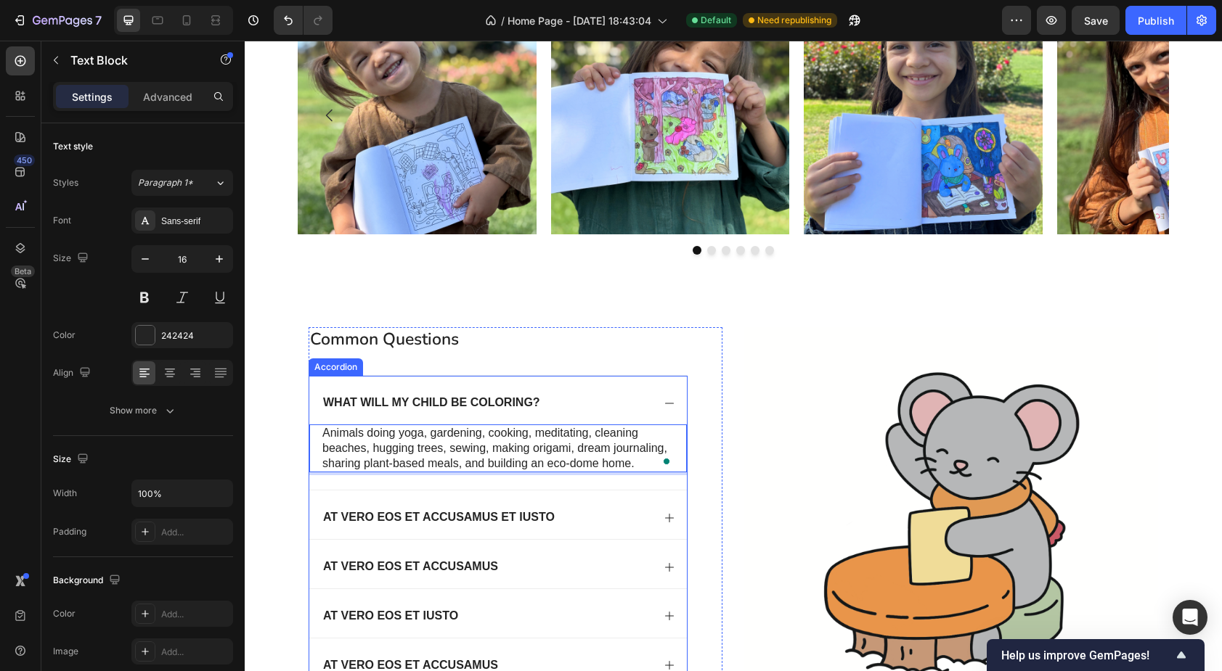
click at [412, 404] on p "What will my child be coloring?" at bounding box center [431, 403] width 217 height 15
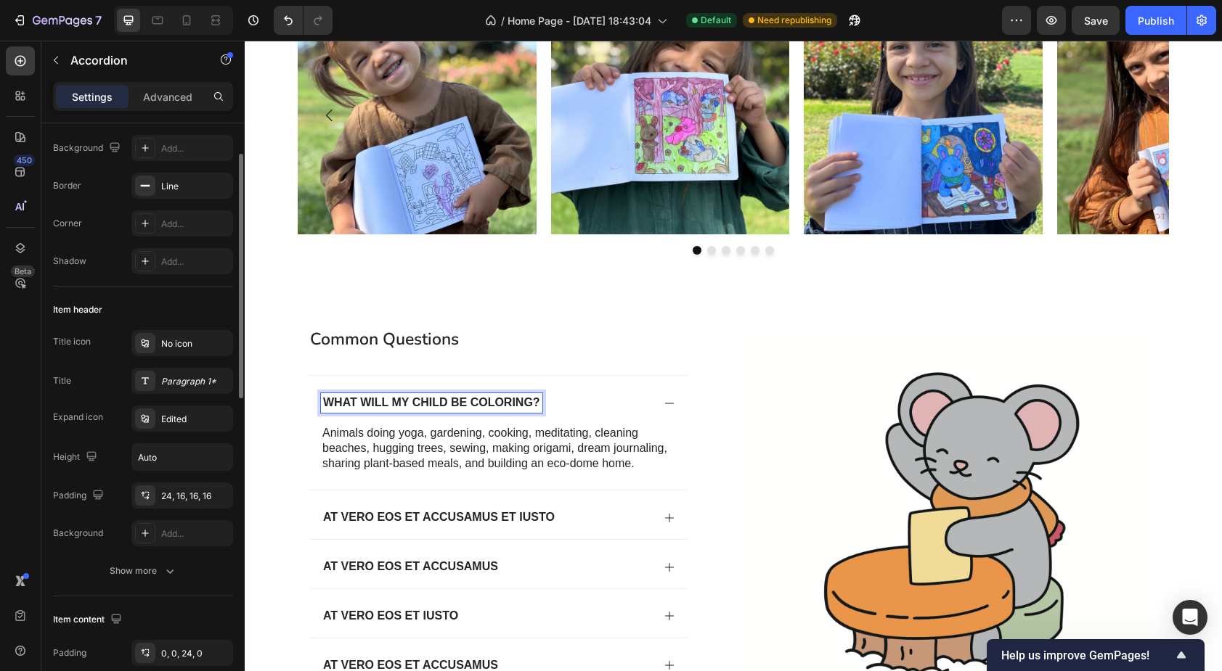
scroll to position [171, 0]
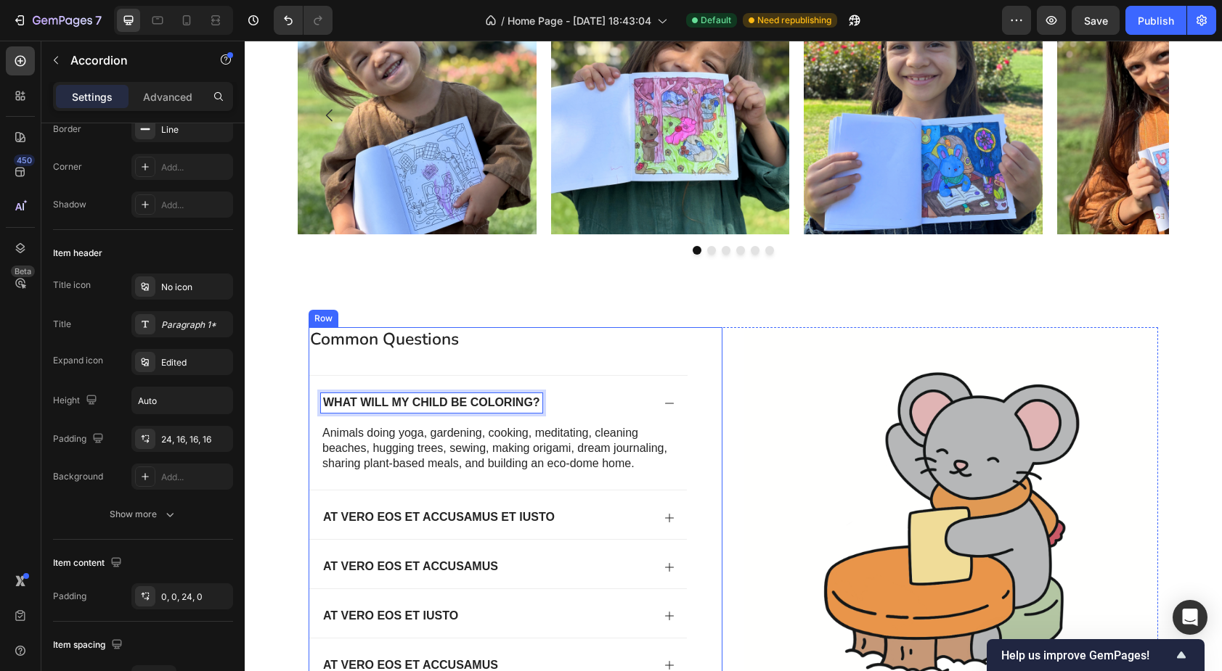
click at [592, 354] on div "common questions Heading What will my child be coloring? Animals doing yoga, ga…" at bounding box center [498, 513] width 379 height 372
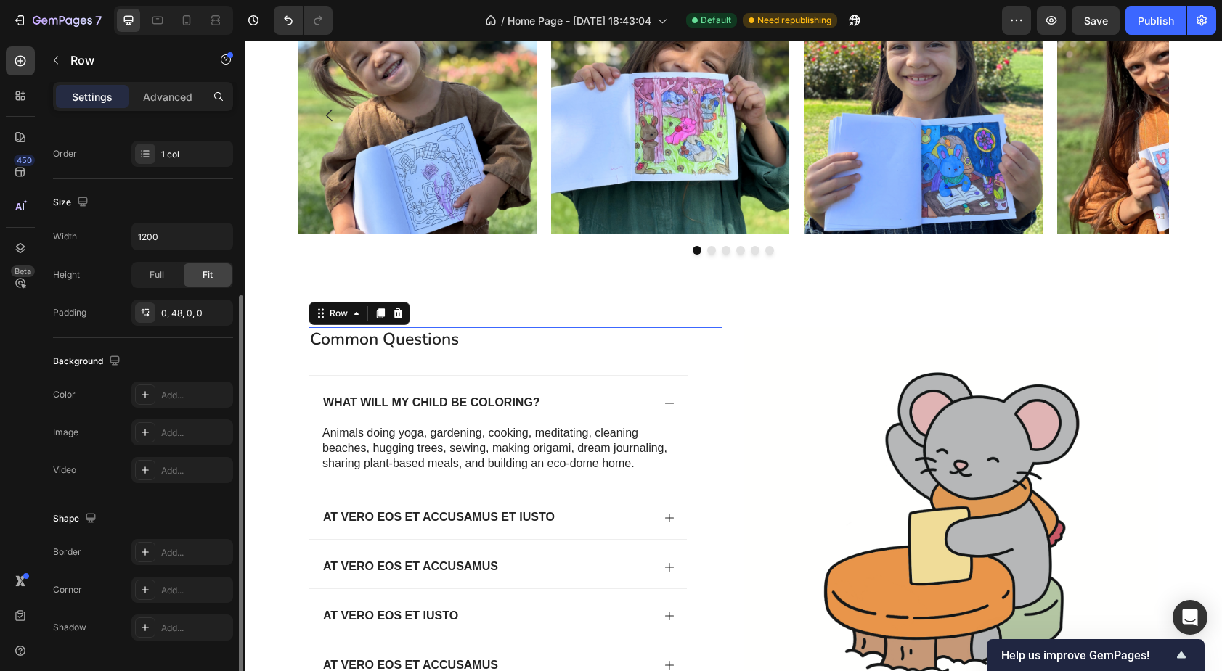
scroll to position [296, 0]
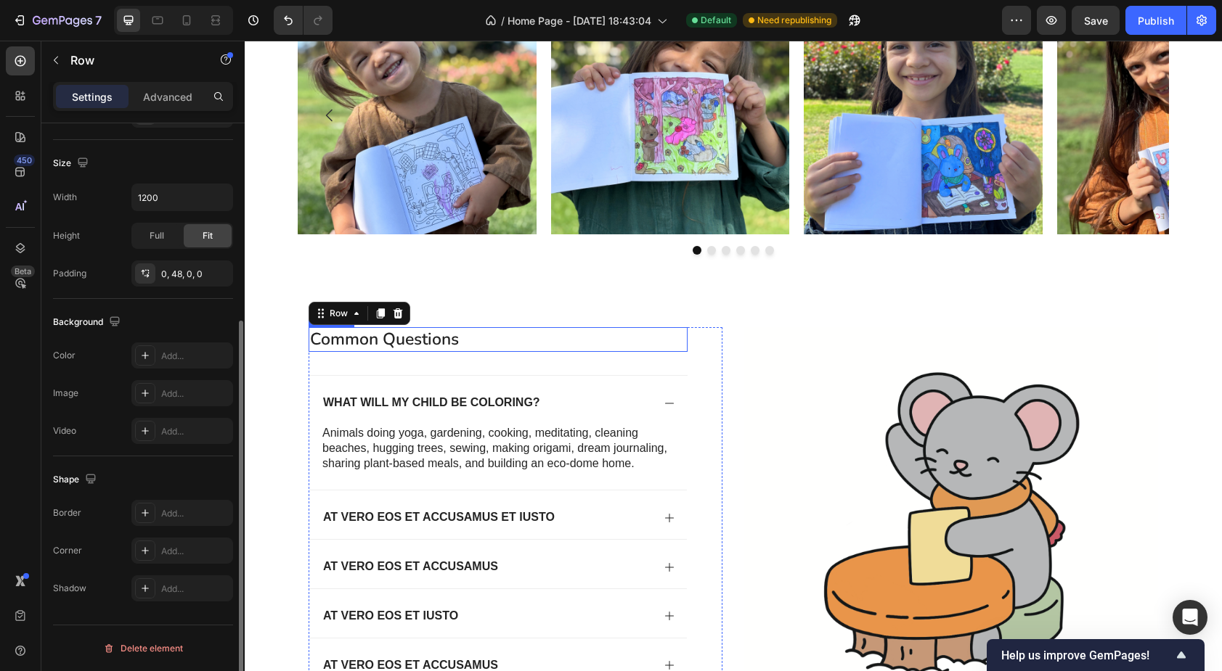
click at [346, 342] on h2 "common questions" at bounding box center [498, 339] width 379 height 25
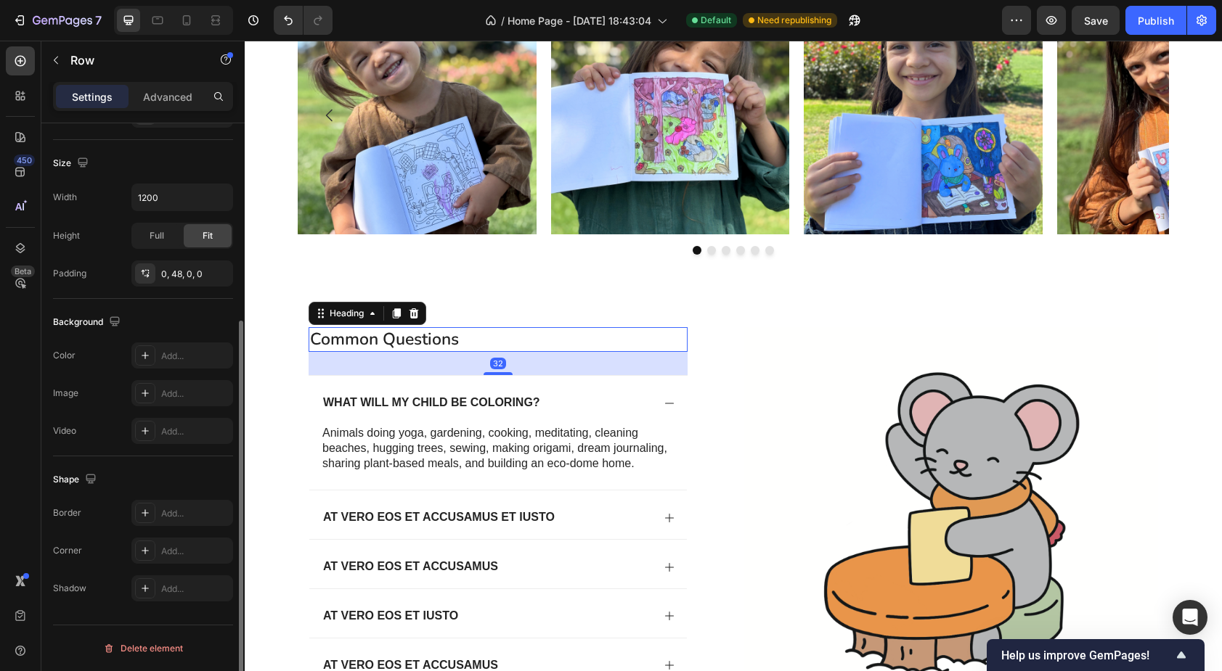
scroll to position [0, 0]
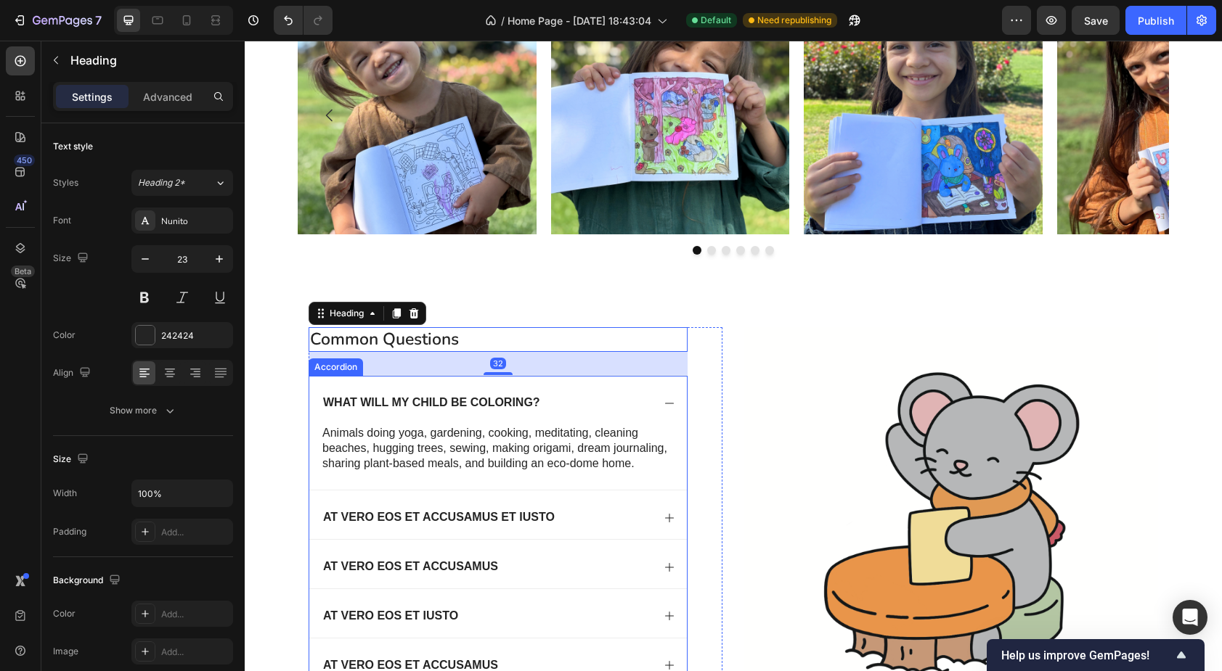
click at [351, 404] on p "What will my child be coloring?" at bounding box center [431, 403] width 217 height 15
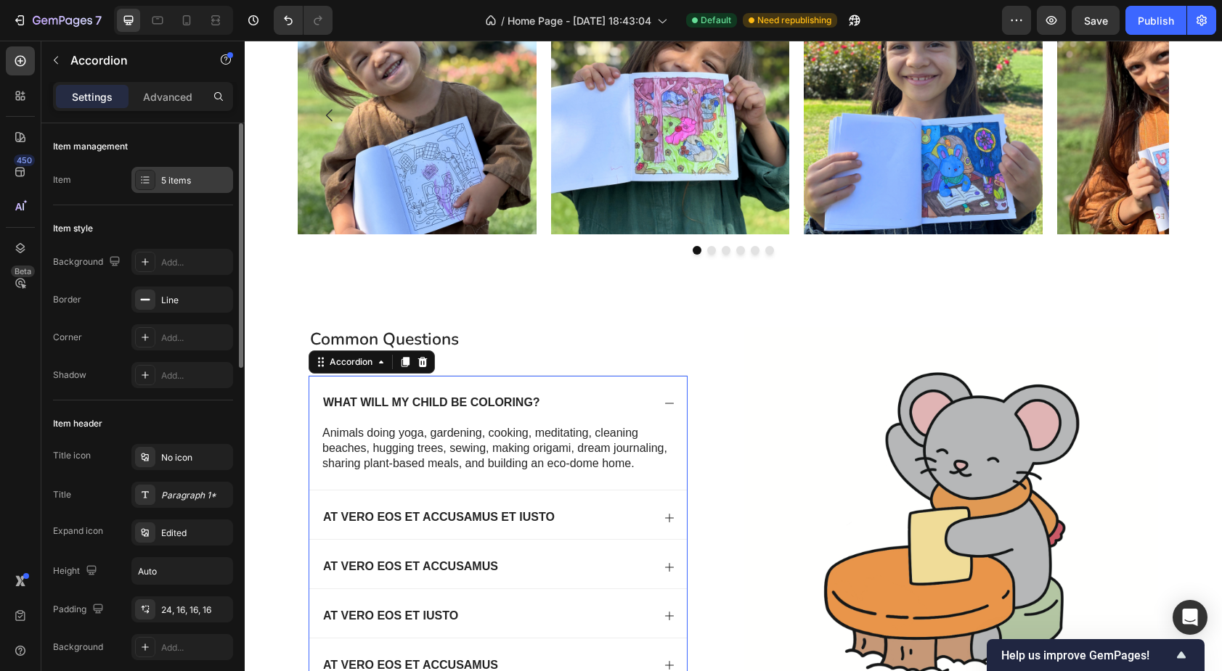
click at [166, 172] on div "5 items" at bounding box center [182, 180] width 102 height 26
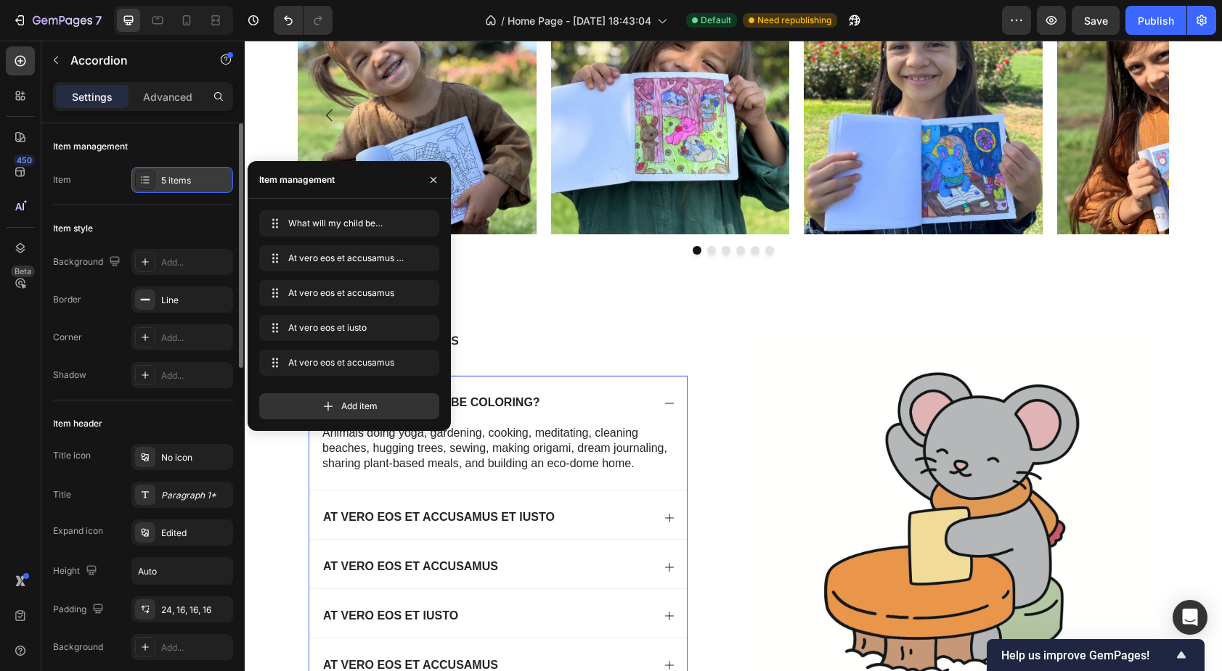
click at [166, 172] on div "5 items" at bounding box center [182, 180] width 102 height 26
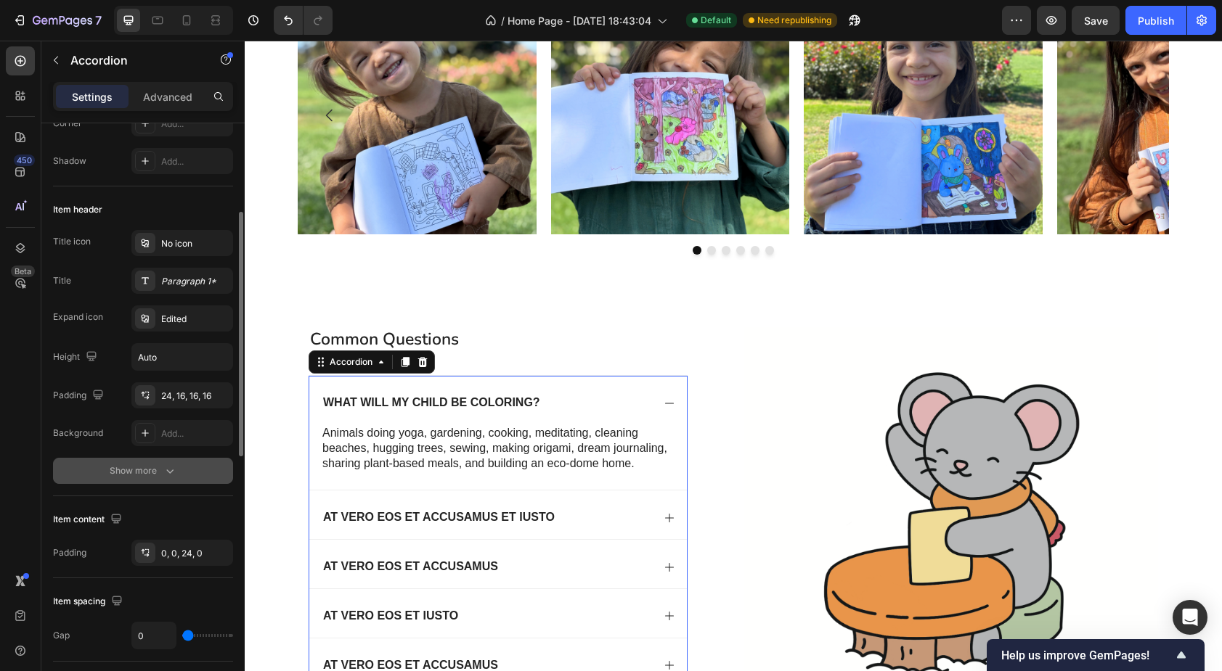
scroll to position [228, 0]
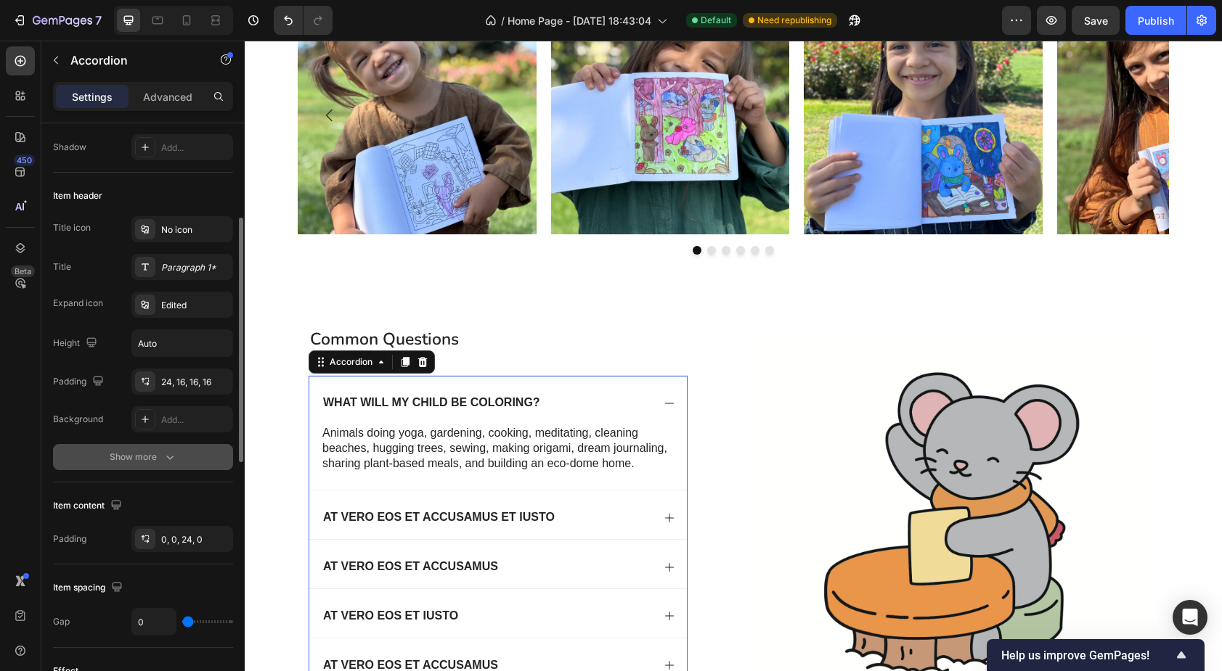
click at [128, 467] on button "Show more" at bounding box center [143, 457] width 180 height 26
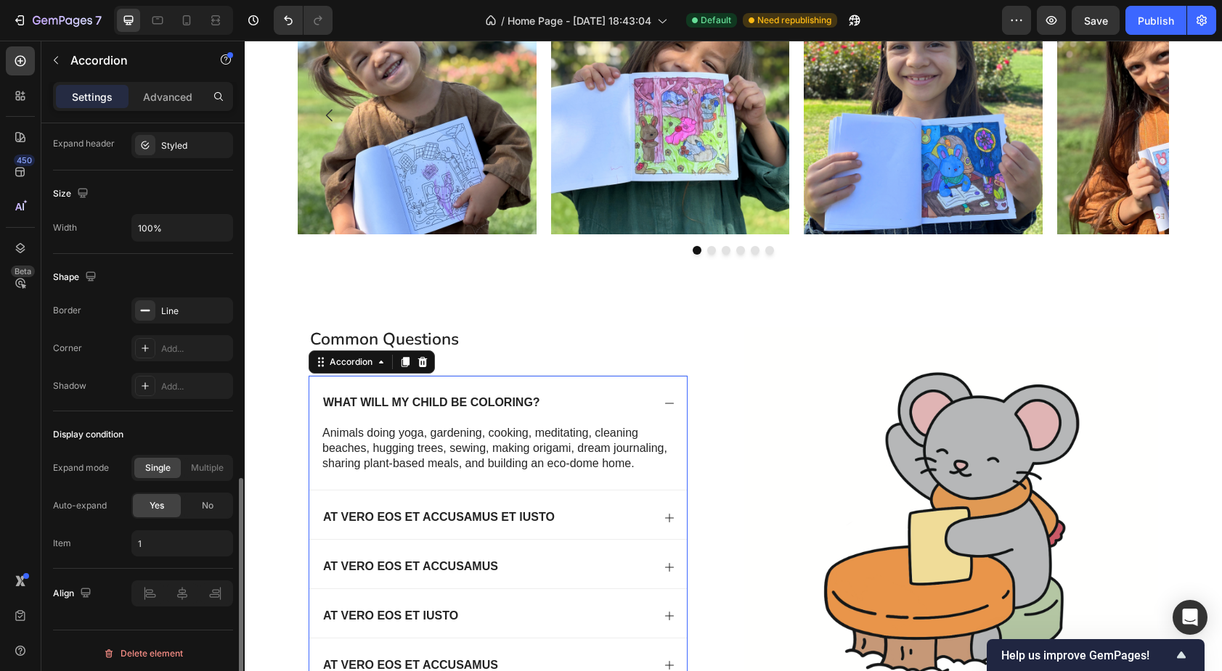
scroll to position [906, 0]
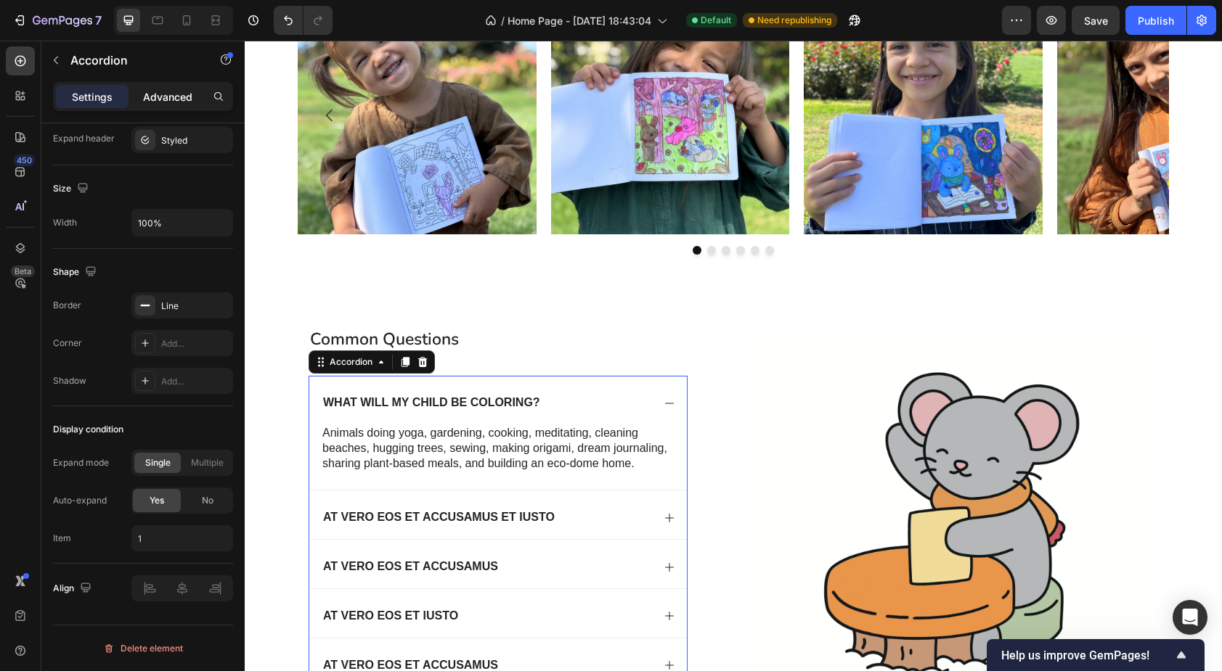
click at [163, 103] on p "Advanced" at bounding box center [167, 96] width 49 height 15
type input "100%"
type input "100"
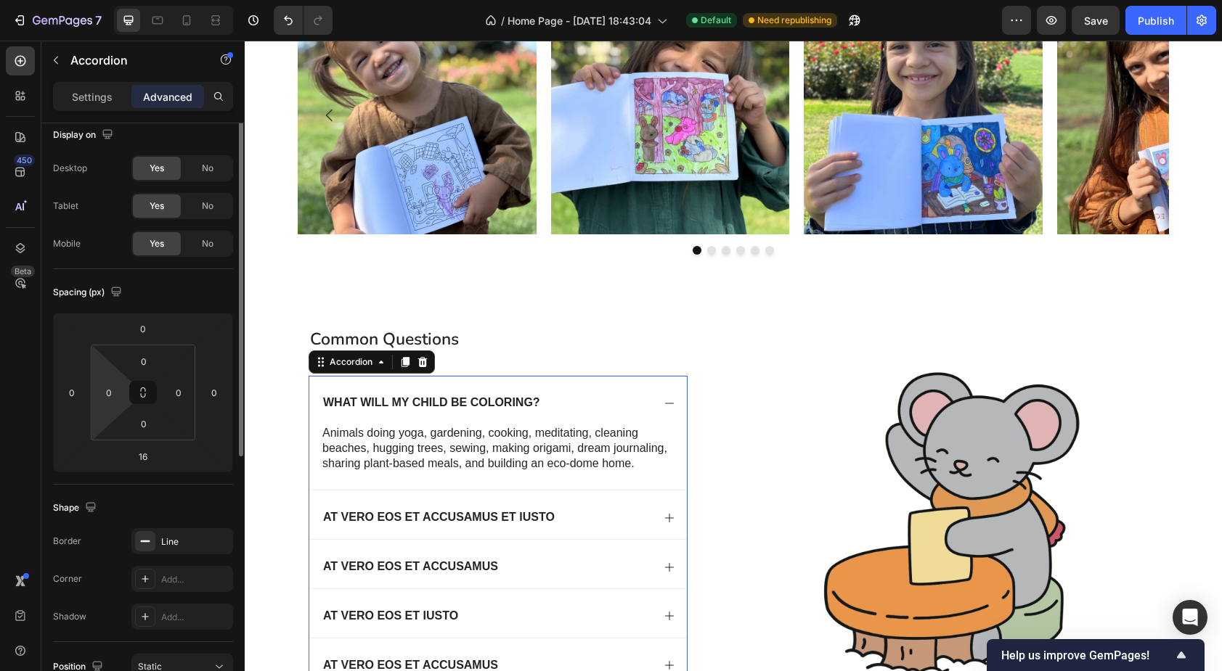
scroll to position [0, 0]
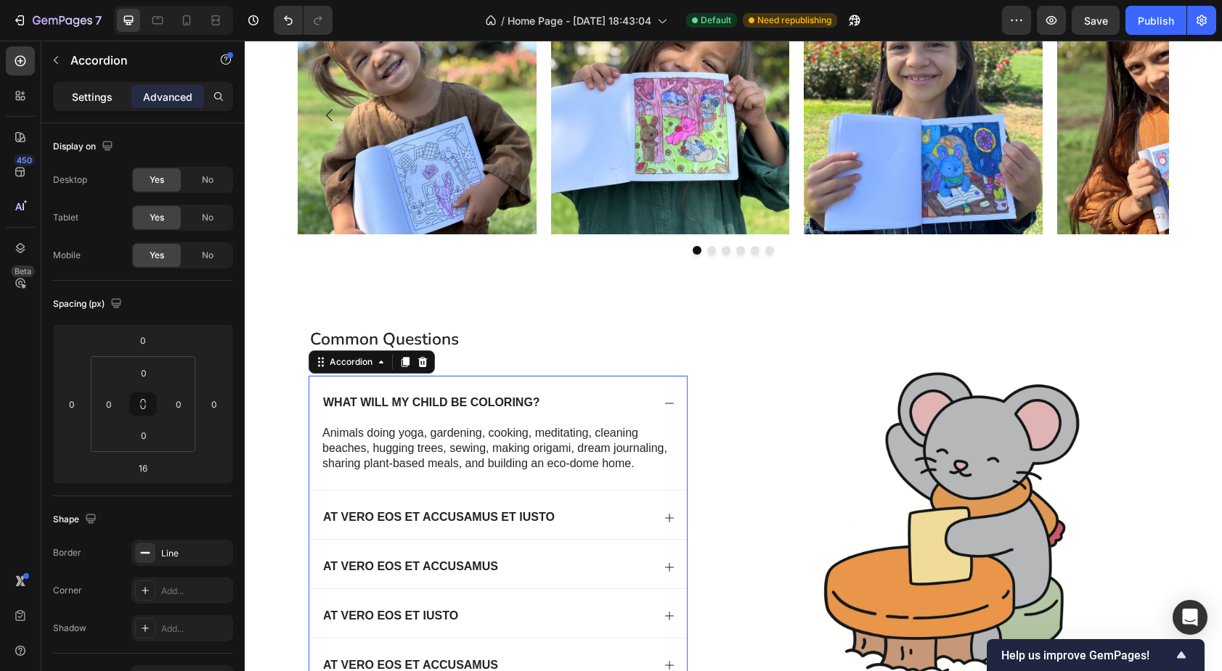
click at [97, 91] on p "Settings" at bounding box center [92, 96] width 41 height 15
type input "0"
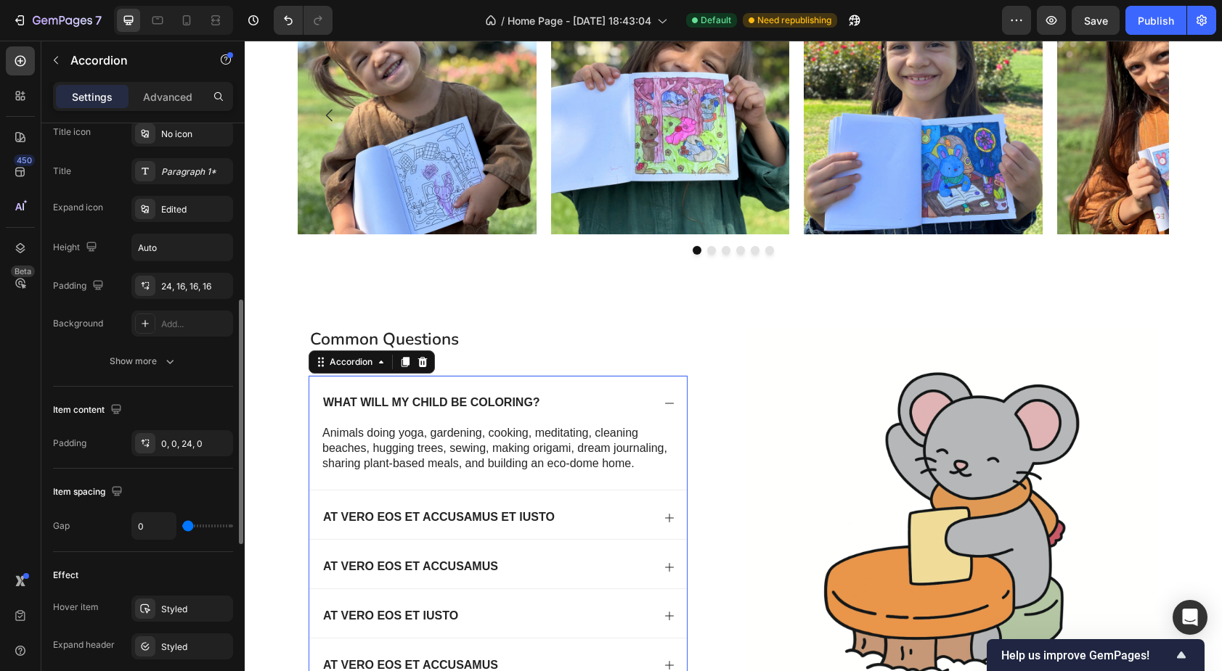
scroll to position [364, 0]
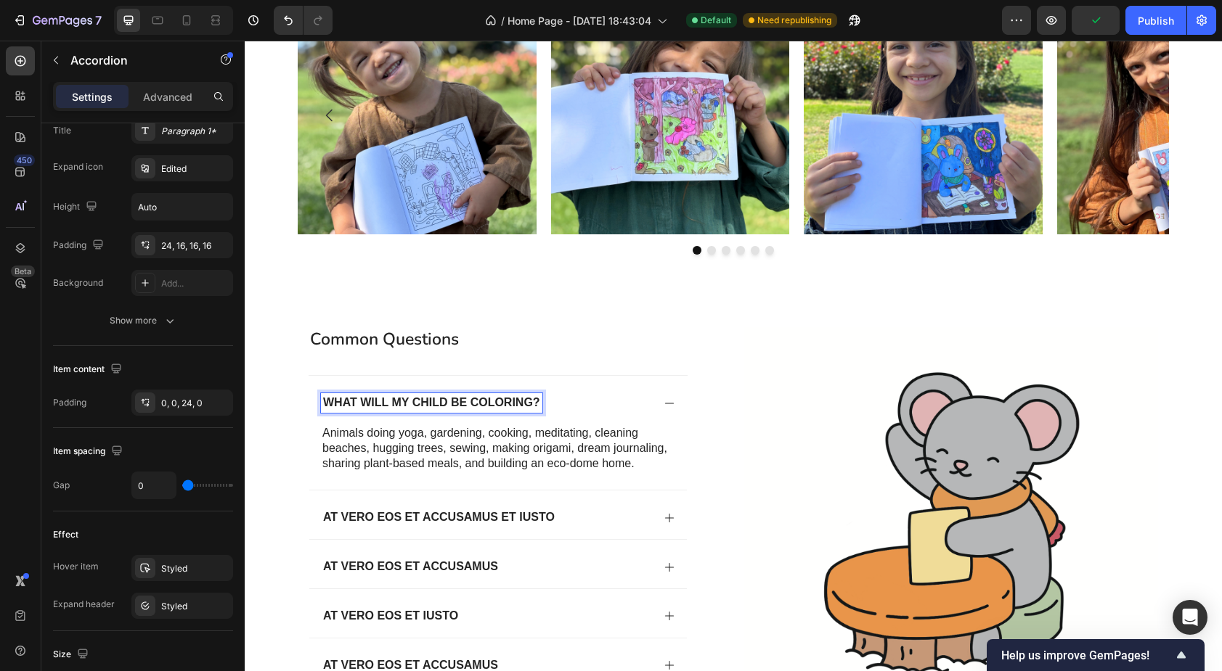
click at [483, 401] on p "What will my child be coloring?" at bounding box center [431, 403] width 217 height 15
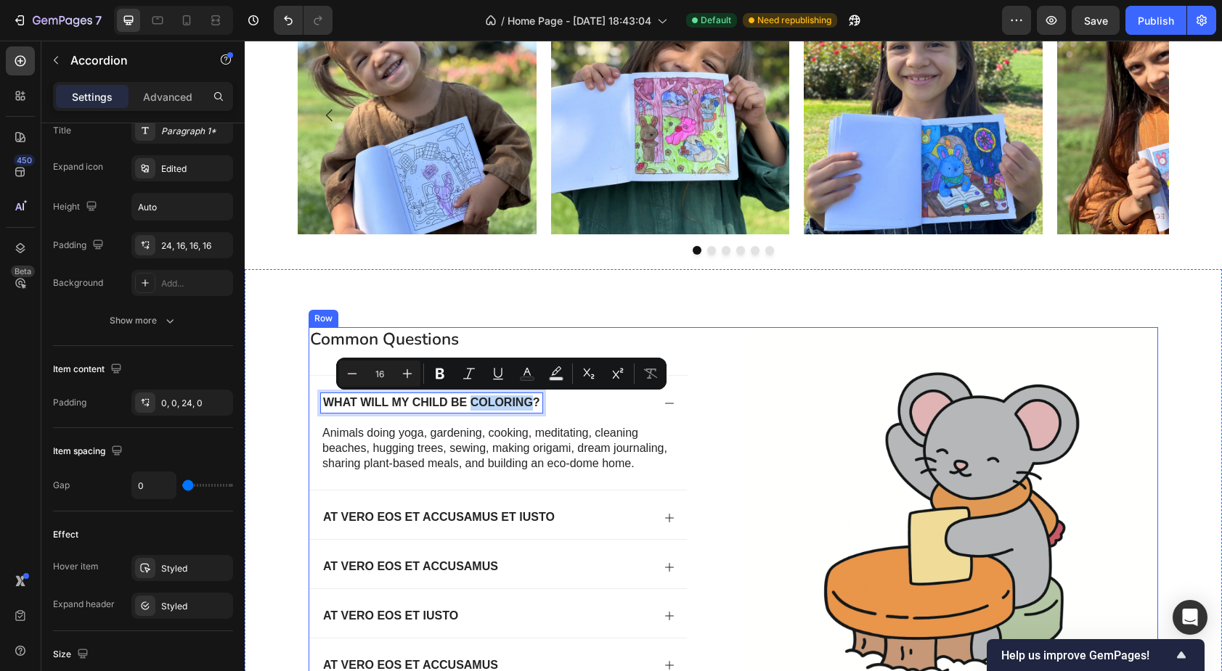
click at [751, 441] on img at bounding box center [951, 534] width 414 height 414
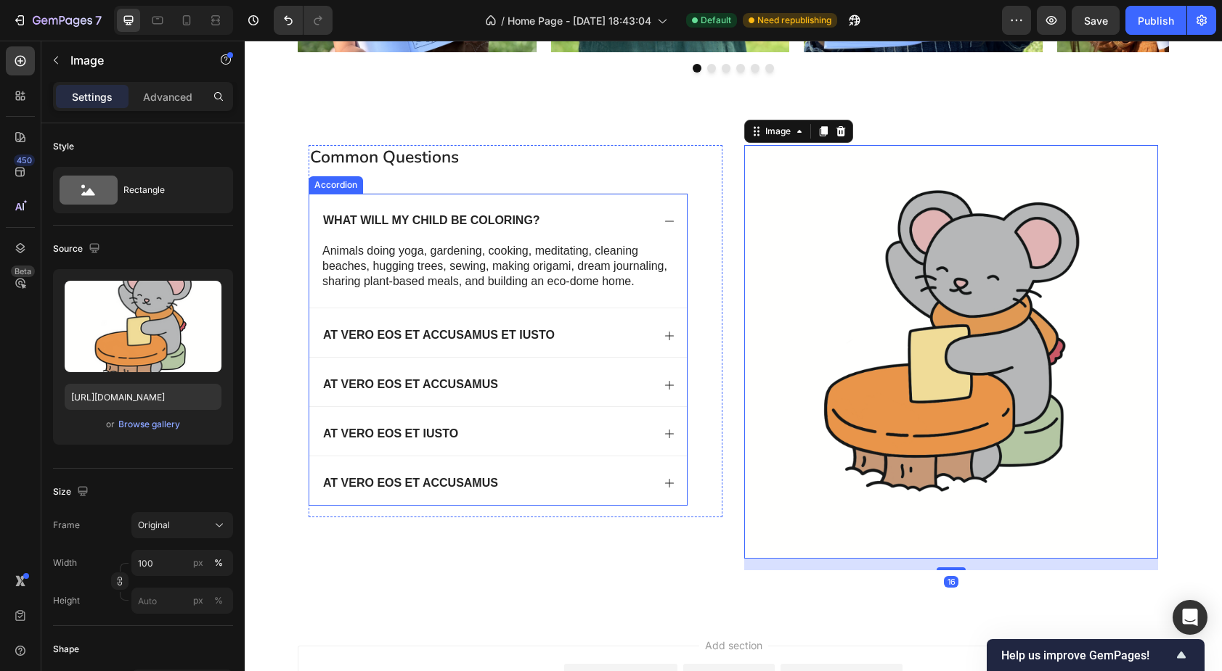
scroll to position [1344, 0]
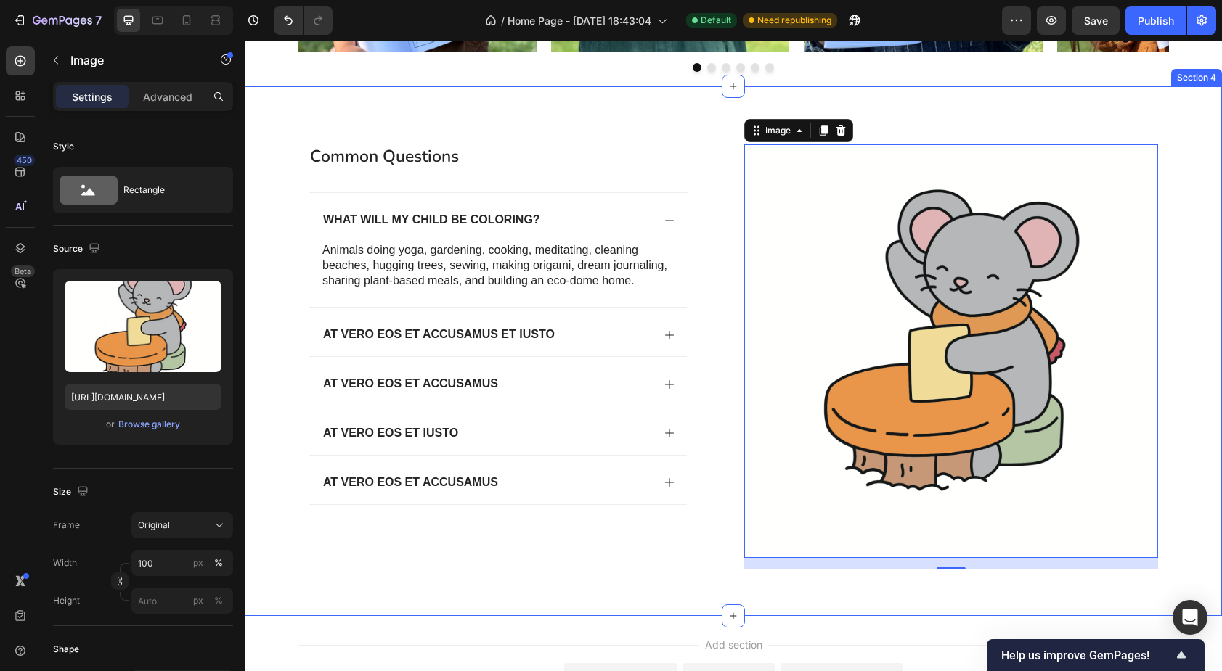
click at [715, 116] on div "common questions Heading What will my child be coloring? Animals doing yoga, ga…" at bounding box center [733, 351] width 977 height 530
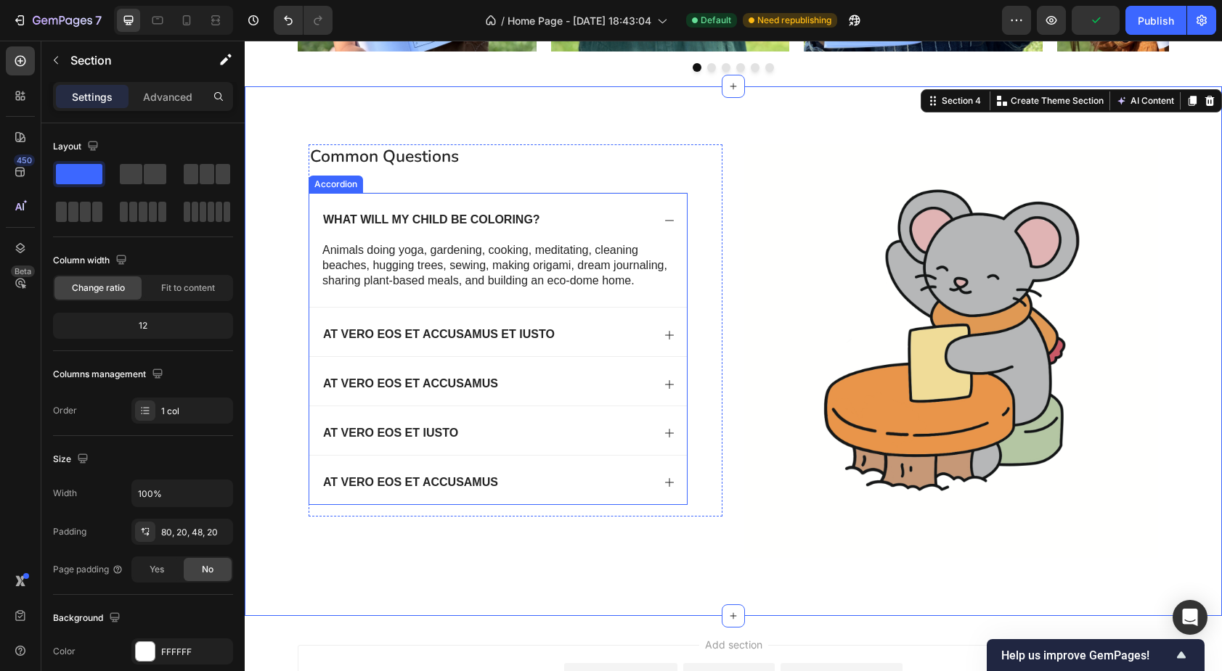
click at [496, 200] on div "What will my child be coloring?" at bounding box center [497, 217] width 377 height 49
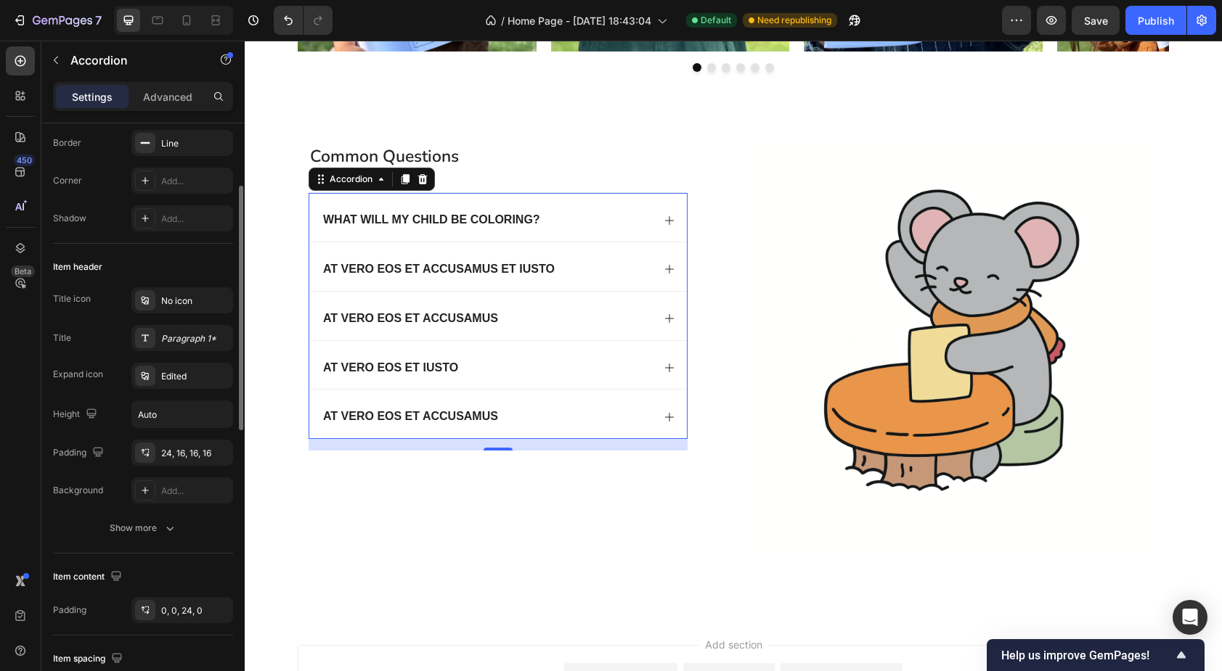
scroll to position [168, 0]
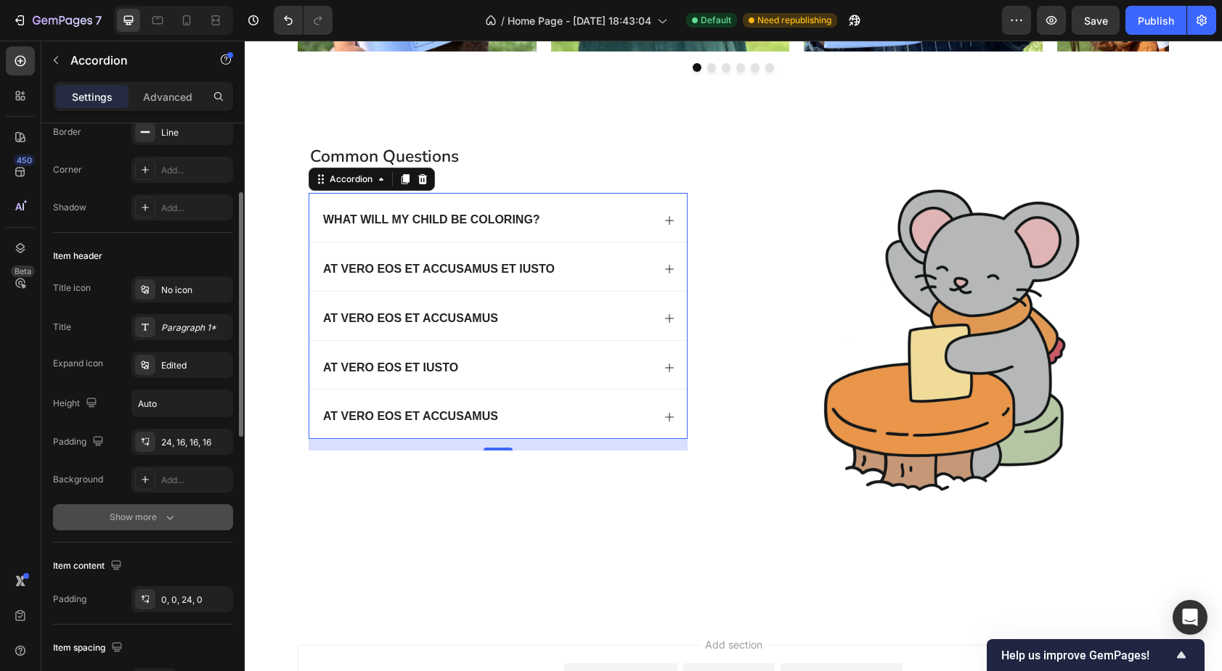
click at [158, 520] on div "Show more" at bounding box center [144, 517] width 68 height 15
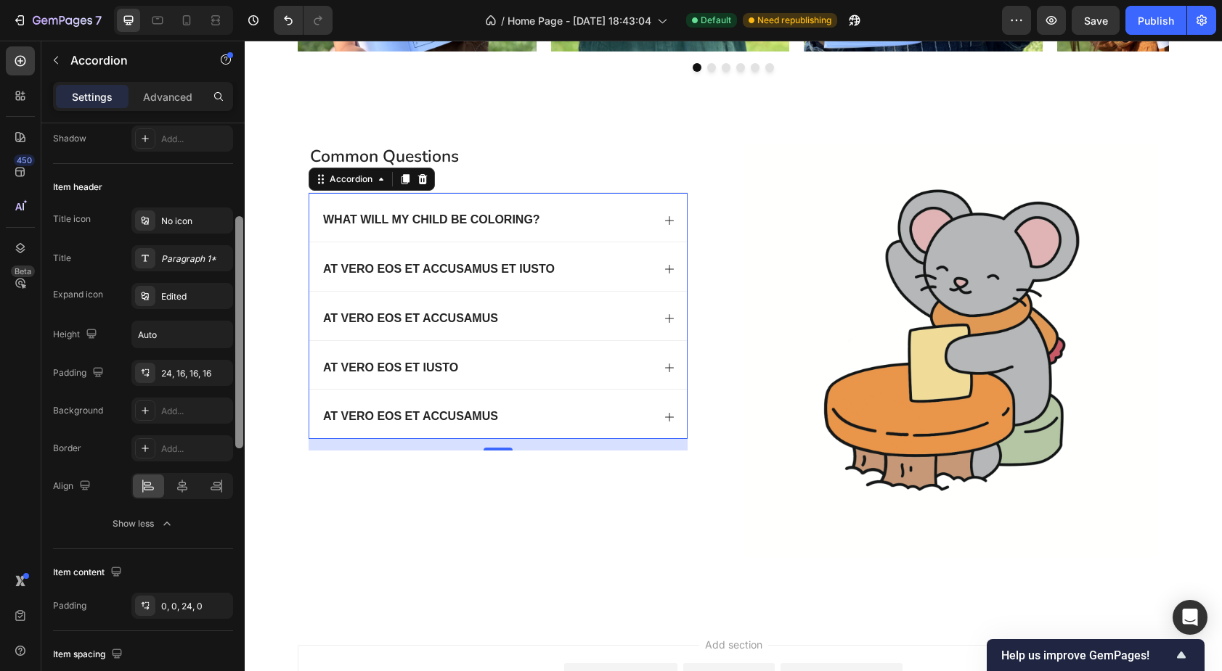
scroll to position [248, 0]
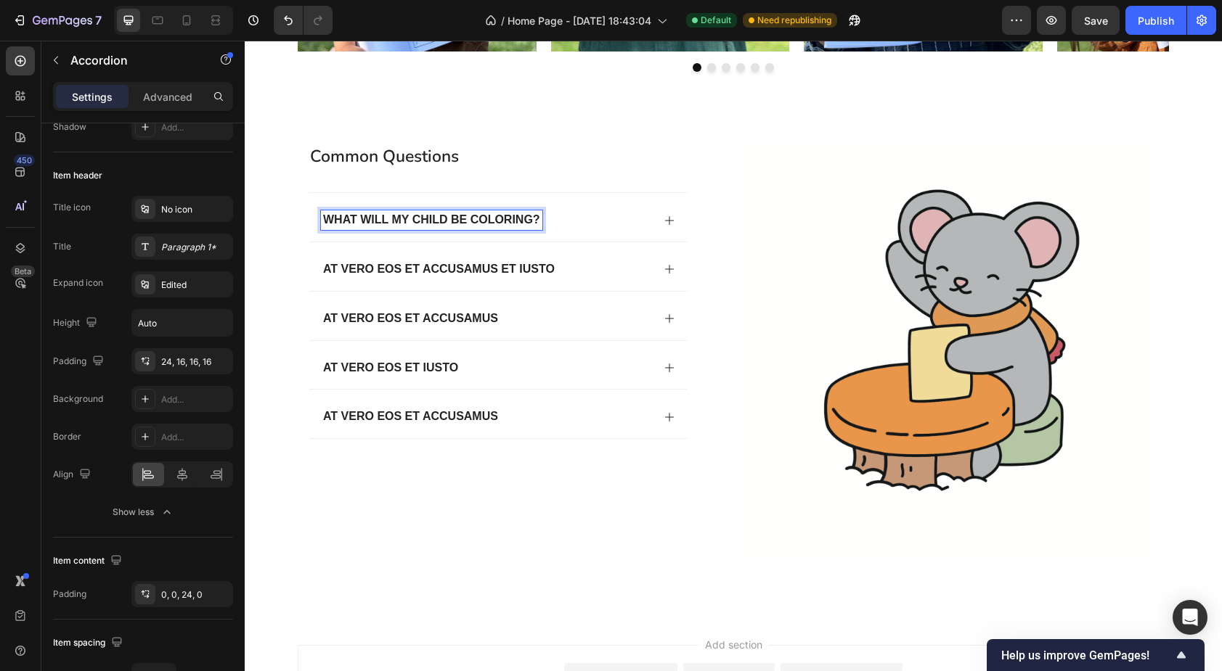
click at [428, 219] on p "What will my child be coloring?" at bounding box center [431, 220] width 217 height 15
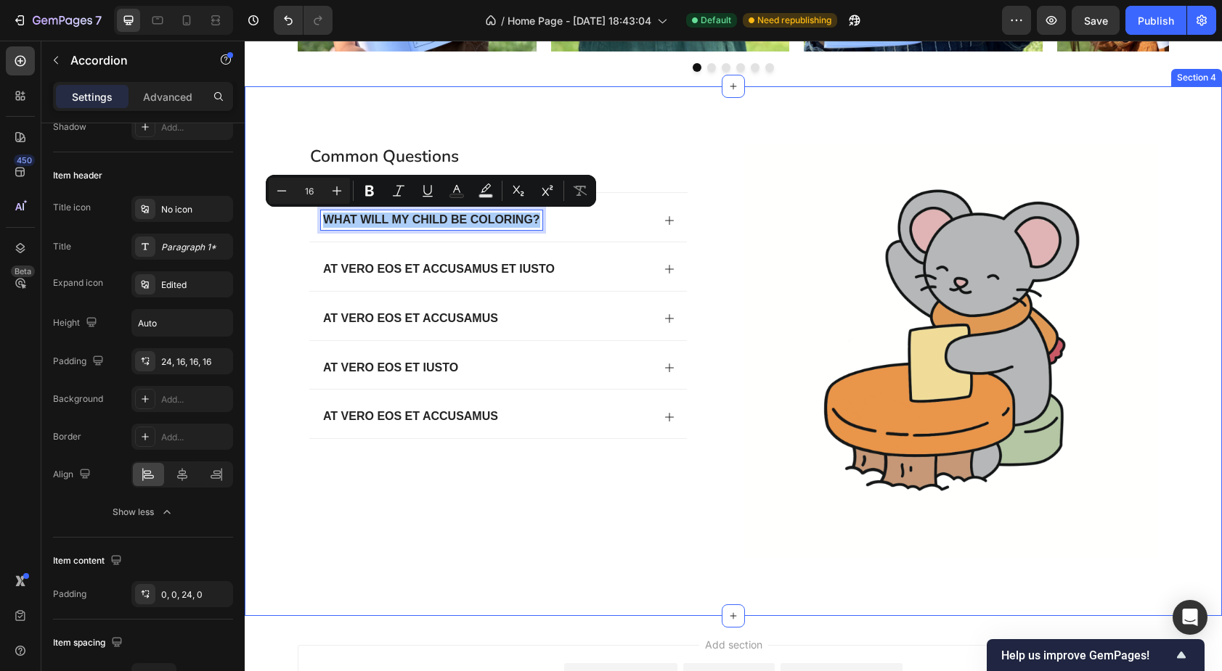
click at [270, 276] on div "common questions Heading What will my child be coloring? At vero eos et accusam…" at bounding box center [733, 362] width 948 height 437
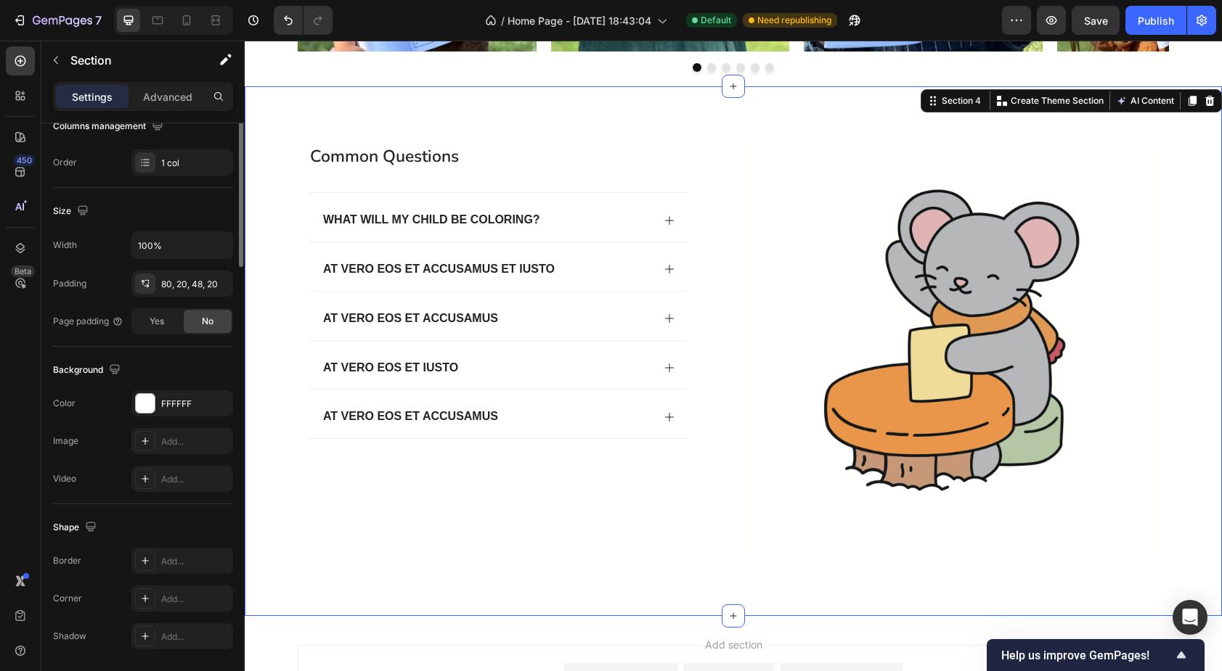
scroll to position [0, 0]
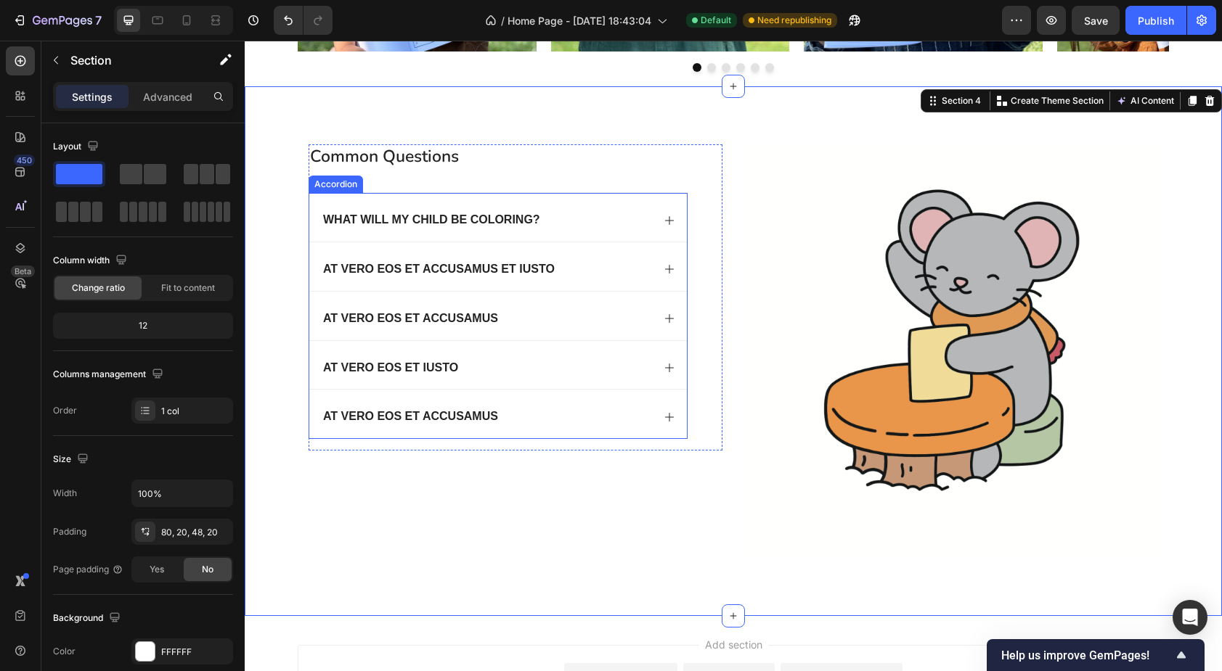
click at [319, 212] on div "What will my child be coloring?" at bounding box center [497, 217] width 377 height 49
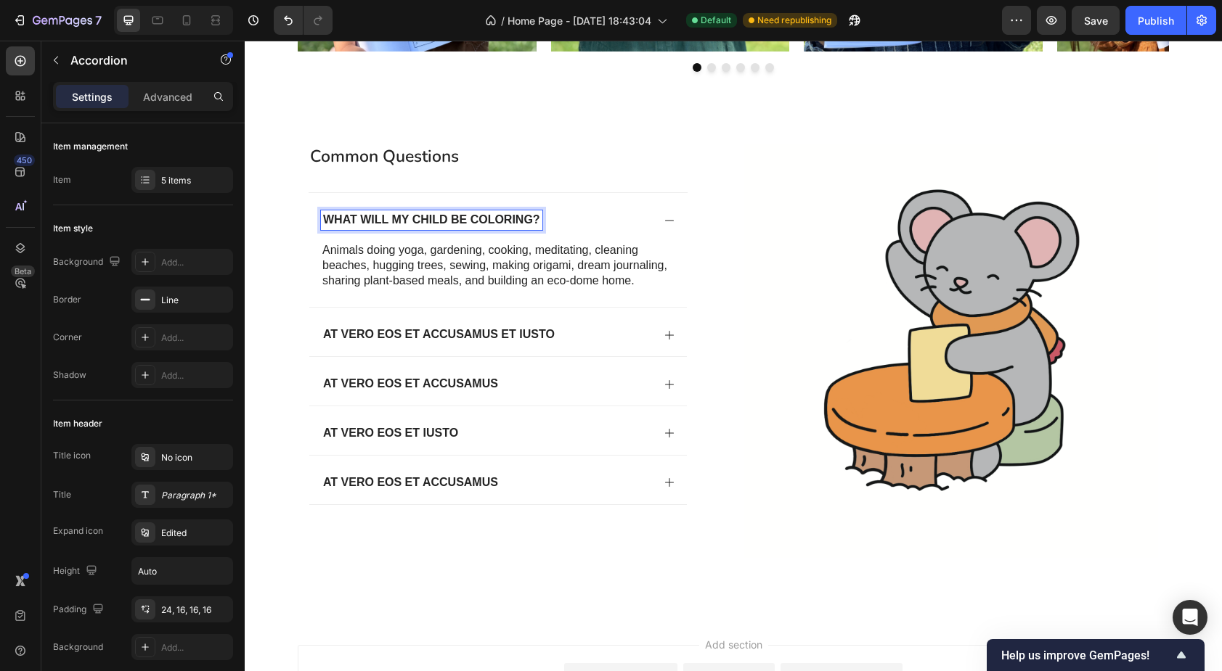
click at [379, 220] on p "What will my child be coloring?" at bounding box center [431, 220] width 217 height 15
click at [324, 220] on p "What will my child be coloring?" at bounding box center [431, 220] width 217 height 15
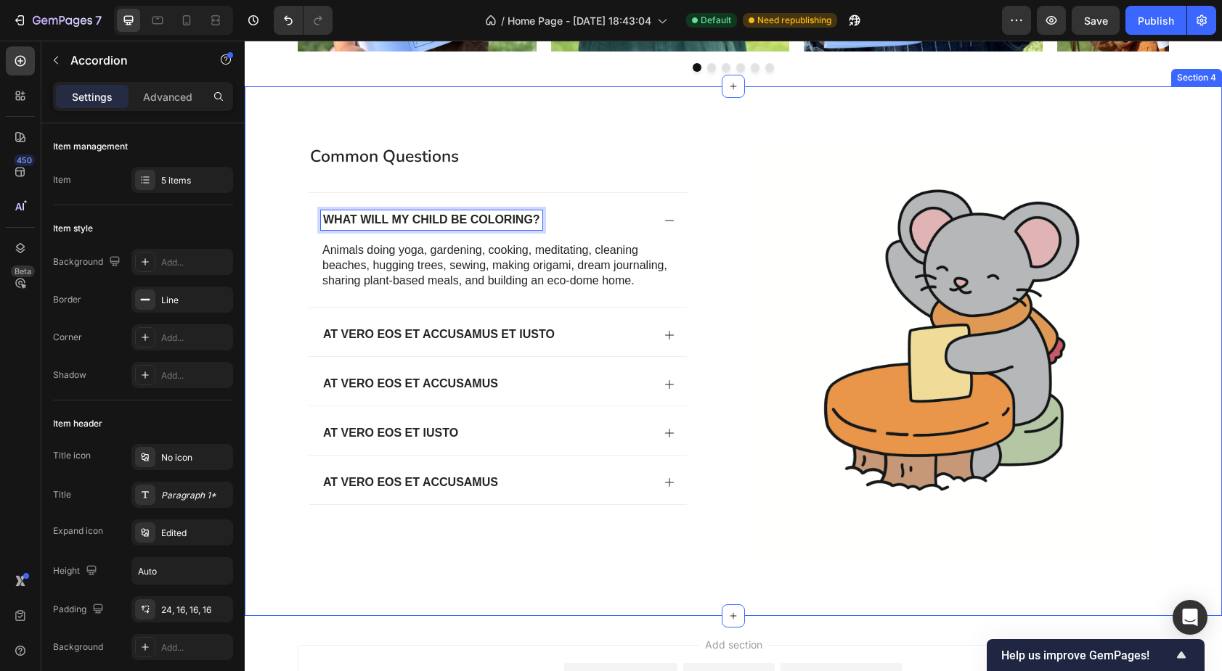
click at [832, 94] on div "common questions Heading What will my child be coloring? Animals doing yoga, ga…" at bounding box center [733, 351] width 977 height 530
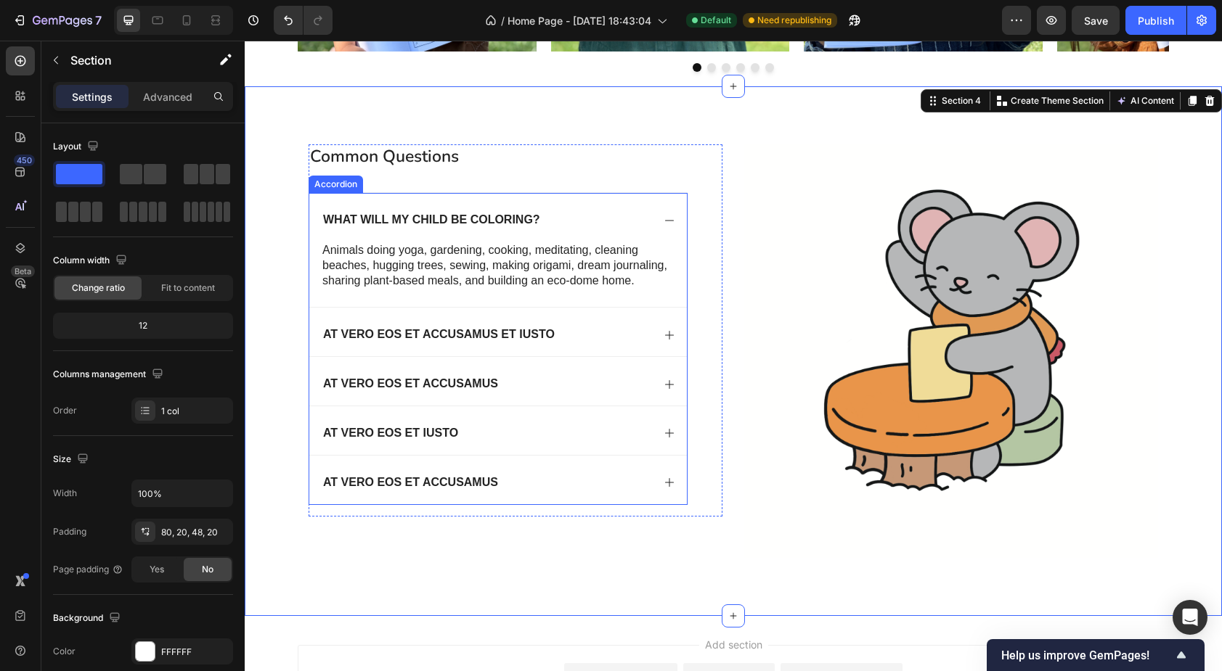
click at [620, 329] on div "At vero eos et accusamus et iusto" at bounding box center [486, 335] width 331 height 20
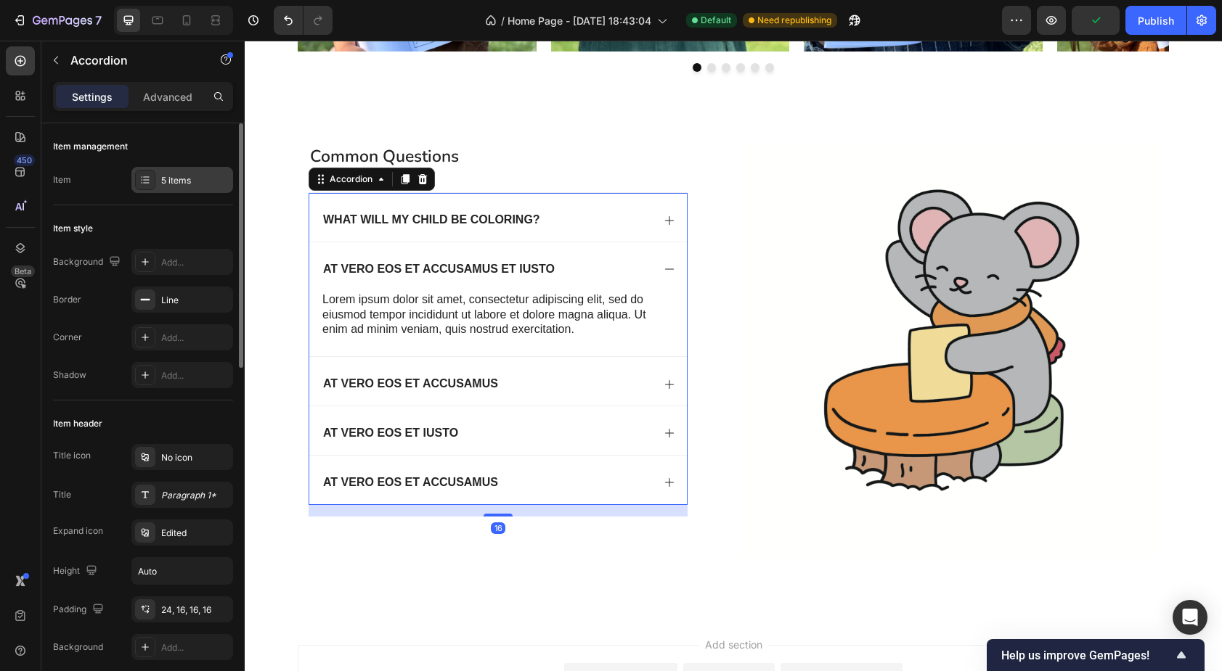
click at [179, 182] on div "5 items" at bounding box center [195, 180] width 68 height 13
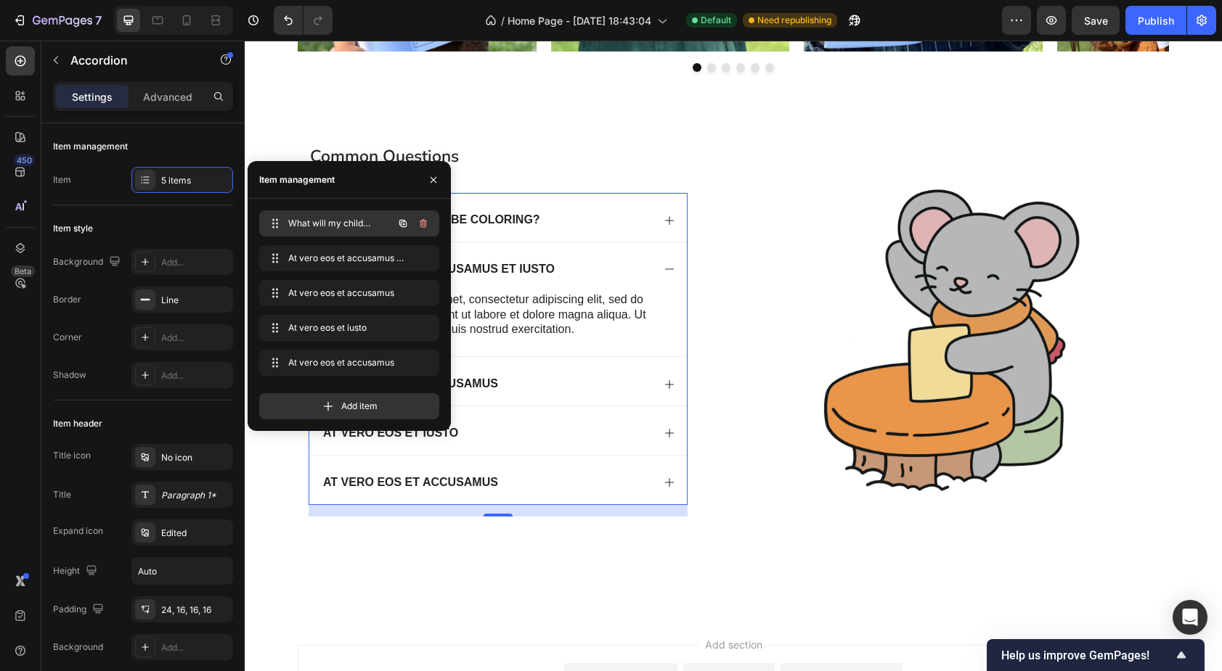
click at [338, 221] on span "What will my child be coloring?" at bounding box center [329, 223] width 82 height 13
click at [338, 221] on span "What will my child be coloring?" at bounding box center [338, 223] width 107 height 13
click at [433, 183] on icon "button" at bounding box center [434, 180] width 12 height 12
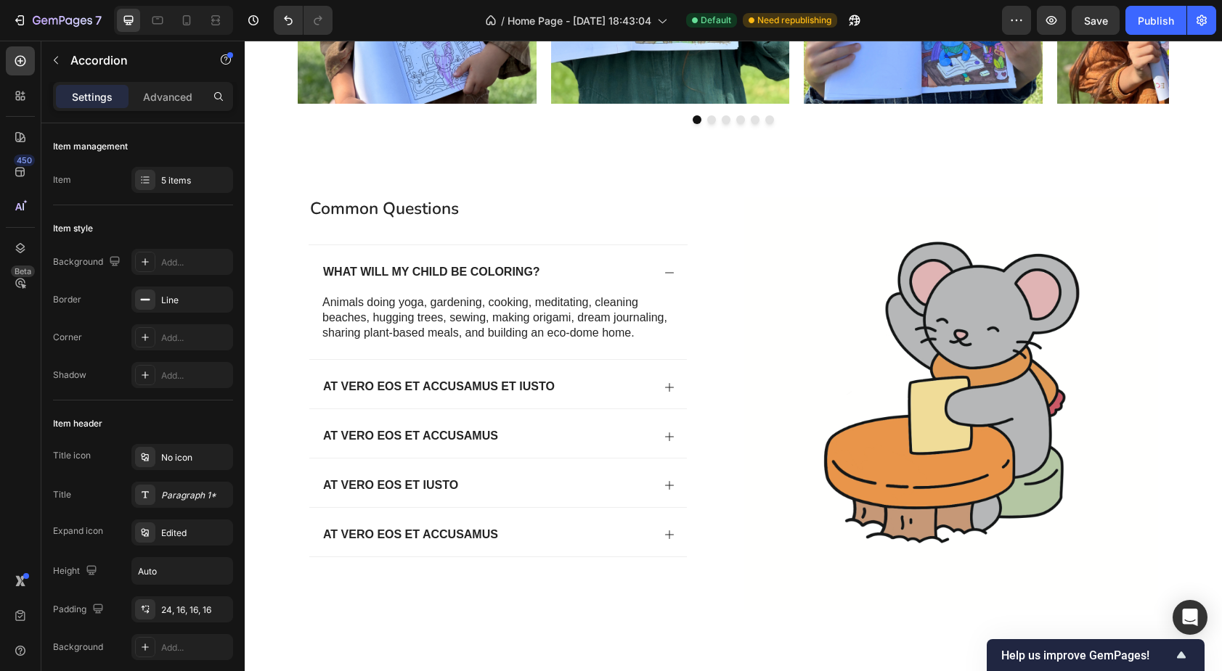
scroll to position [1277, 0]
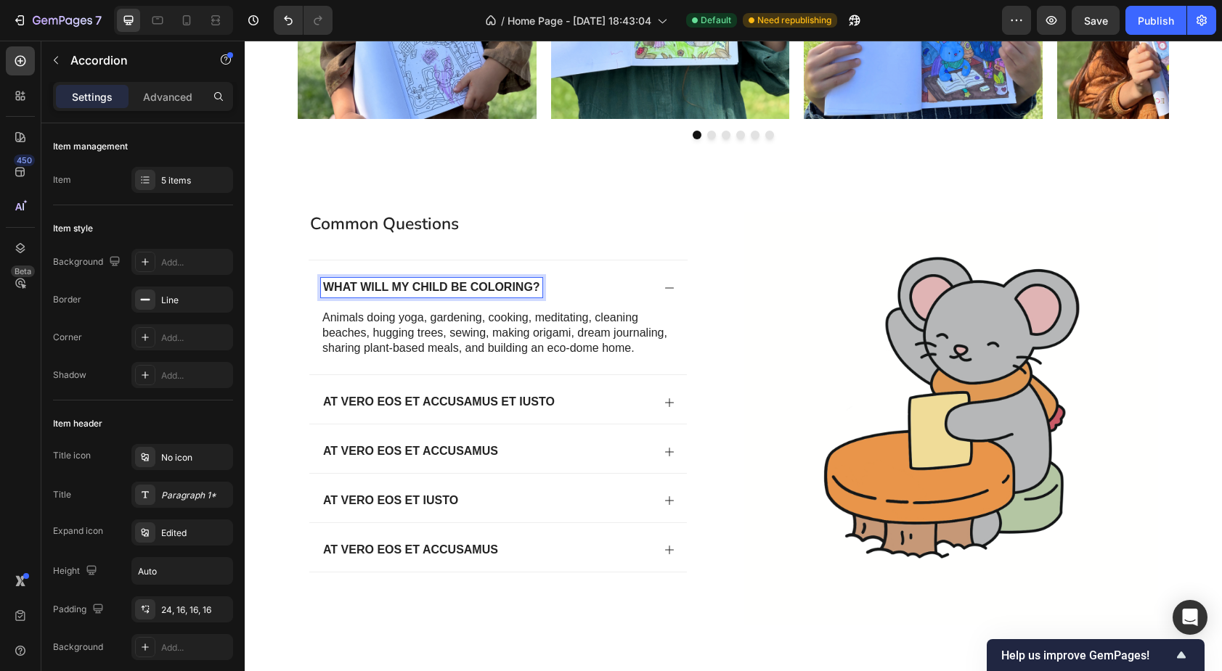
click at [357, 290] on p "What will my child be coloring?" at bounding box center [431, 287] width 217 height 15
click at [54, 52] on button "button" at bounding box center [55, 60] width 23 height 23
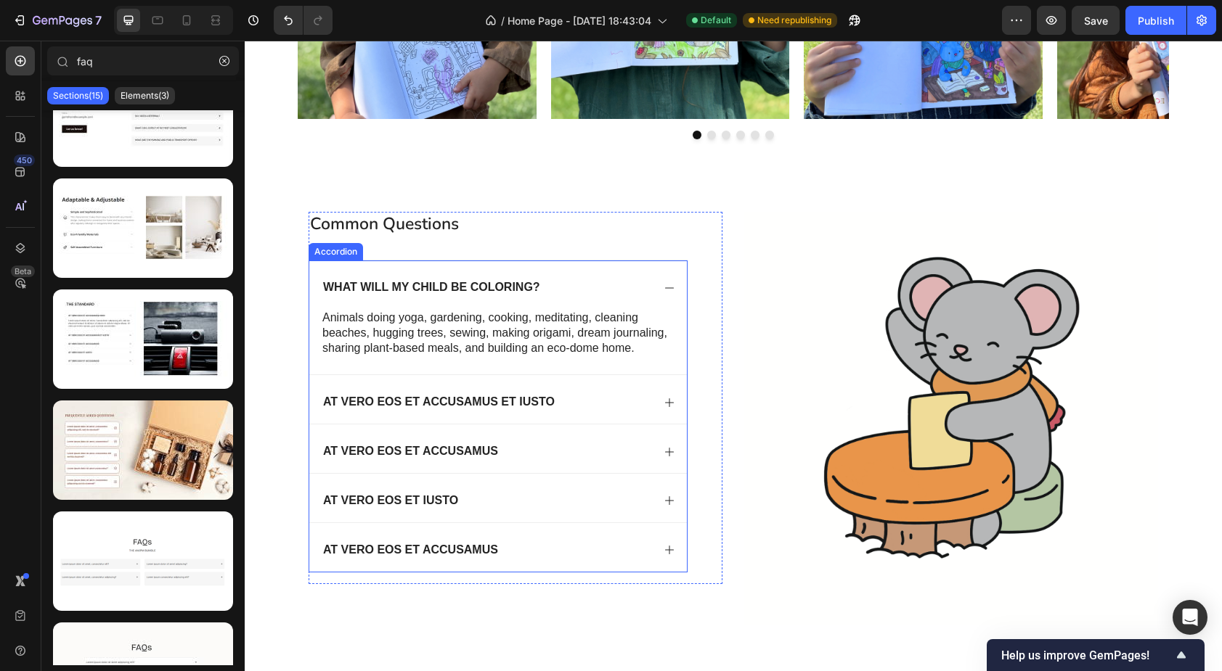
click at [418, 291] on p "What will my child be coloring?" at bounding box center [431, 287] width 217 height 15
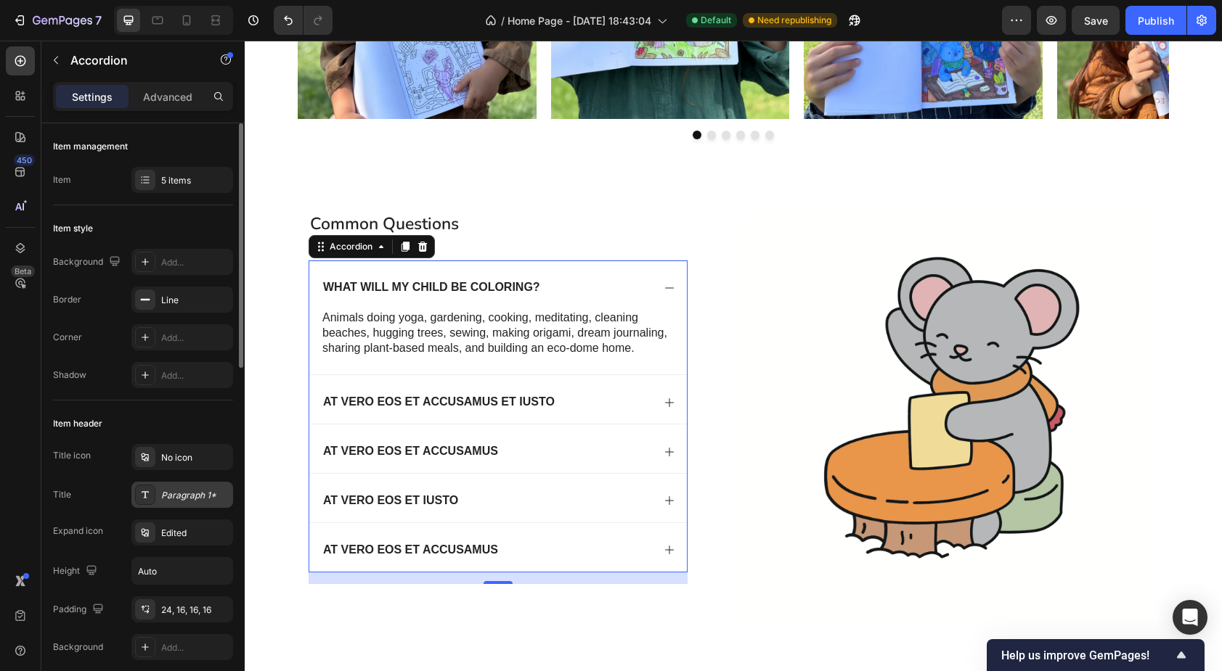
click at [199, 499] on div "Paragraph 1*" at bounding box center [195, 495] width 68 height 13
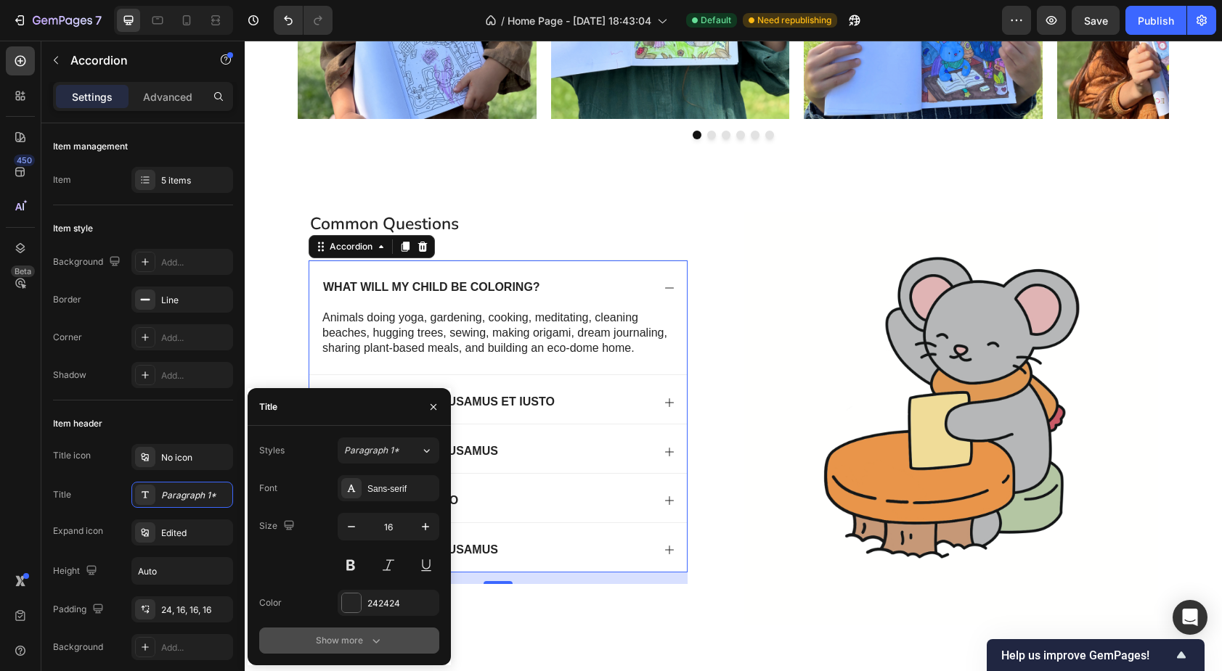
click at [343, 642] on div "Show more" at bounding box center [350, 641] width 68 height 15
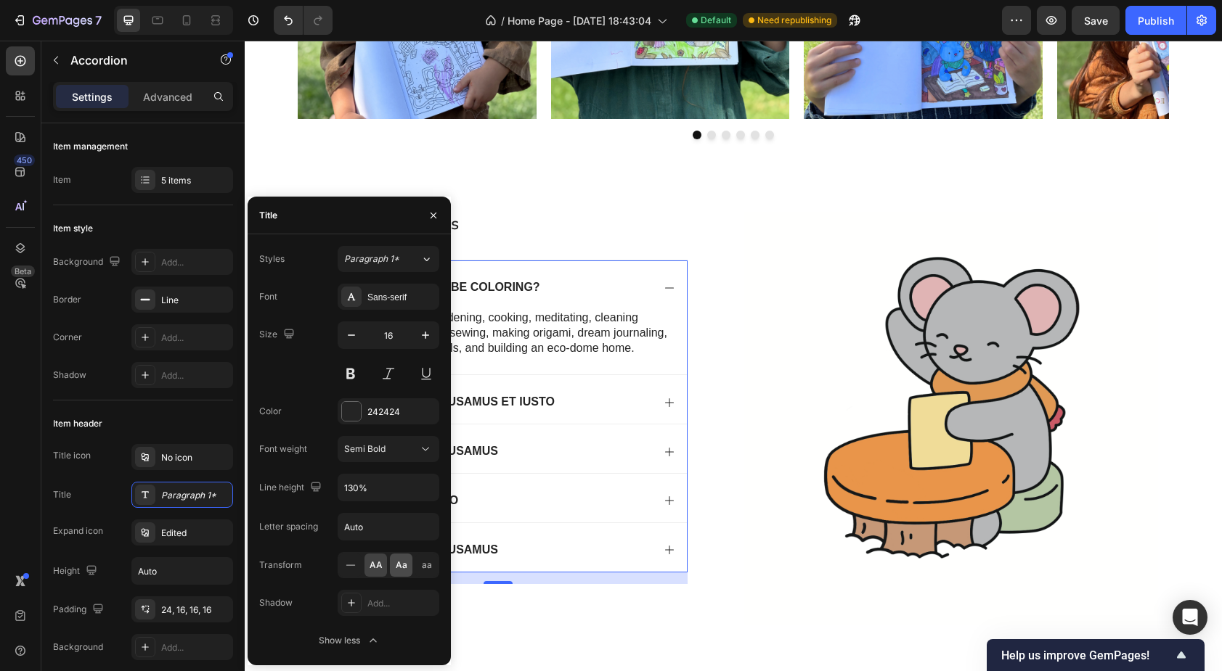
click at [399, 565] on span "Aa" at bounding box center [402, 565] width 12 height 13
click at [402, 301] on div "Sans-serif" at bounding box center [401, 297] width 68 height 13
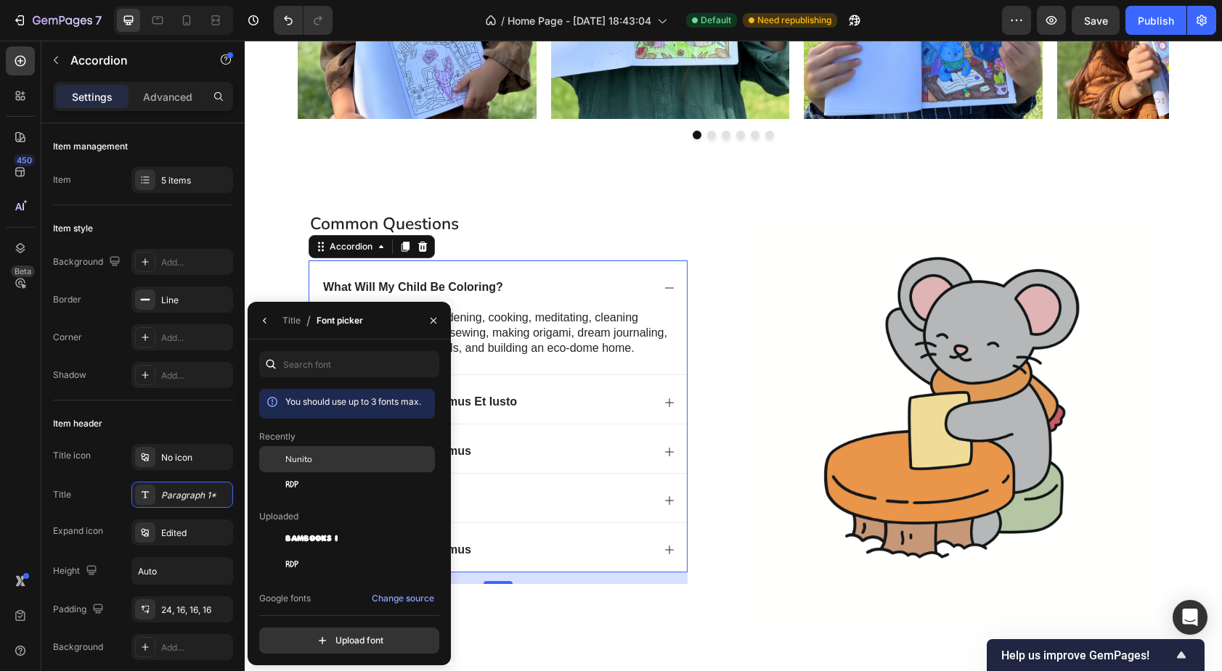
click at [332, 461] on div "Nunito" at bounding box center [358, 459] width 147 height 13
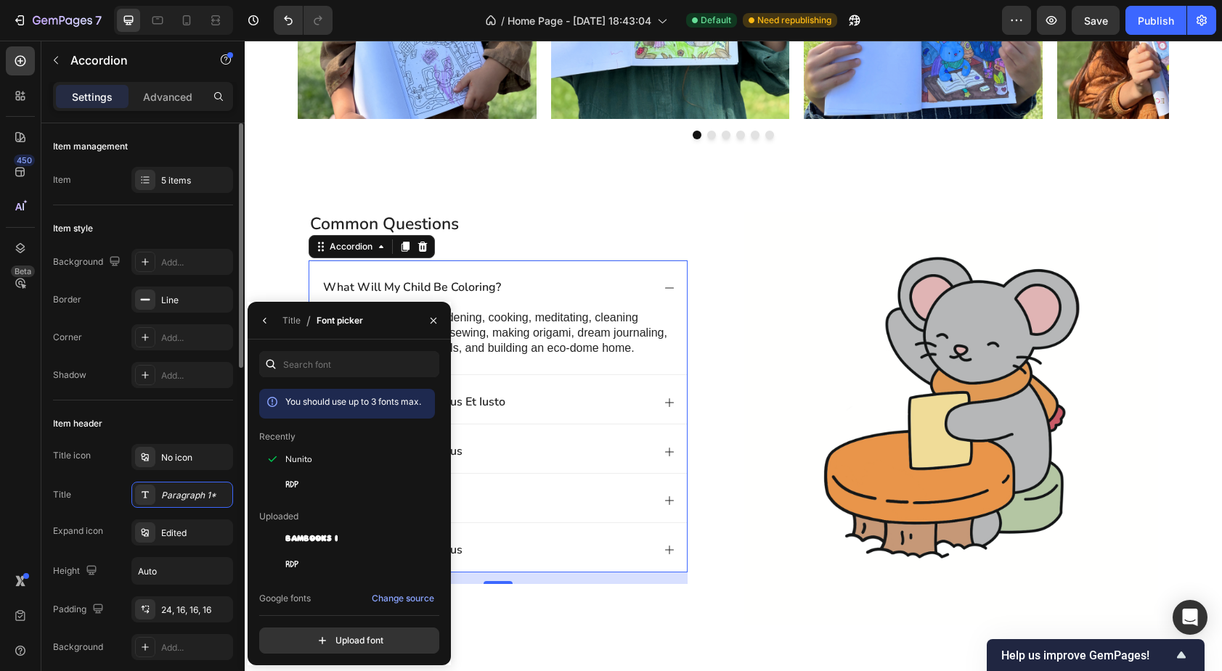
click at [195, 416] on div "Item header" at bounding box center [143, 423] width 180 height 23
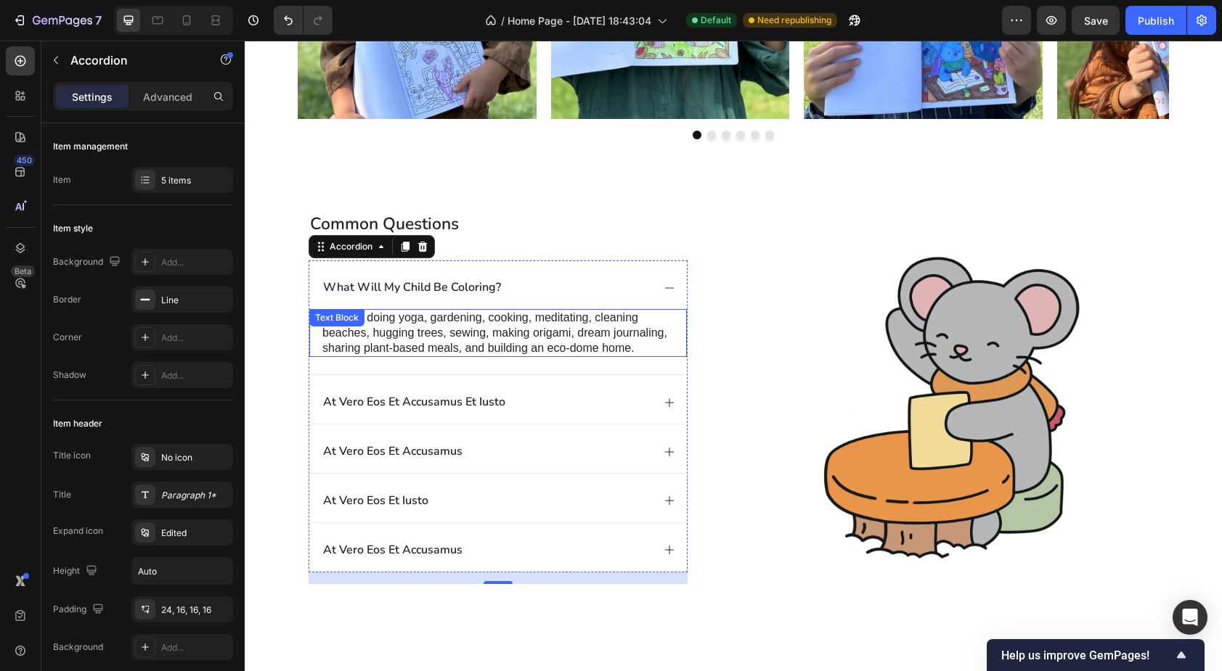
click at [377, 326] on div "Animals doing yoga, gardening, cooking, meditating, cleaning beaches, hugging t…" at bounding box center [497, 333] width 377 height 48
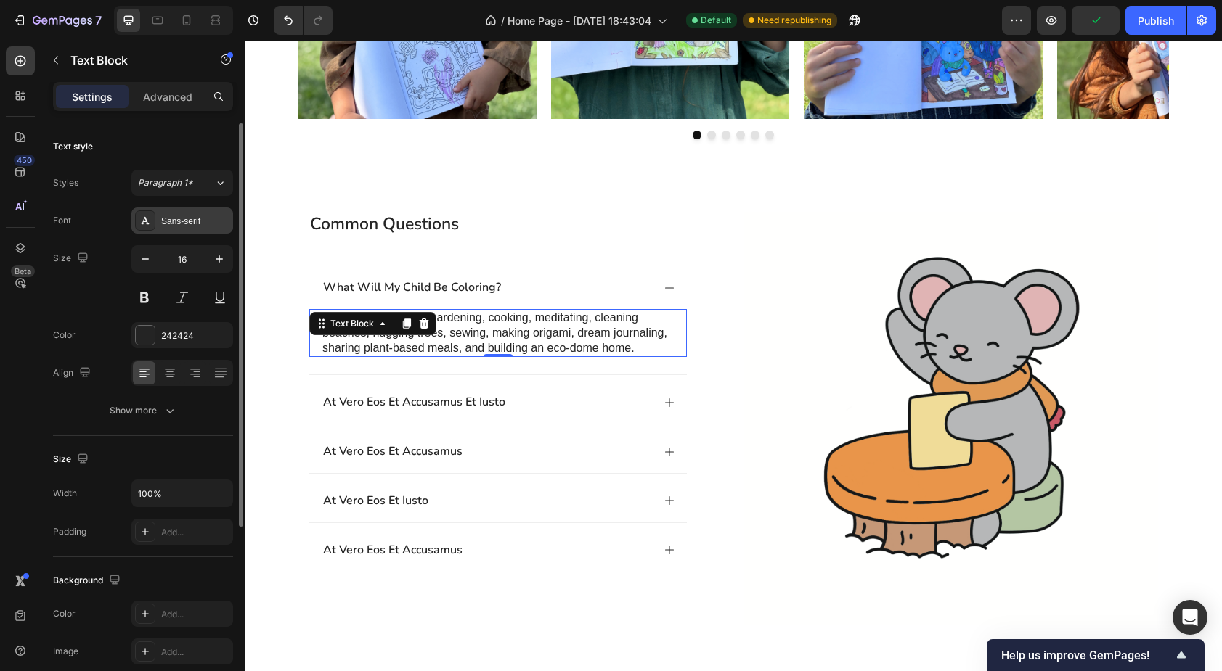
click at [209, 219] on div "Sans-serif" at bounding box center [195, 221] width 68 height 13
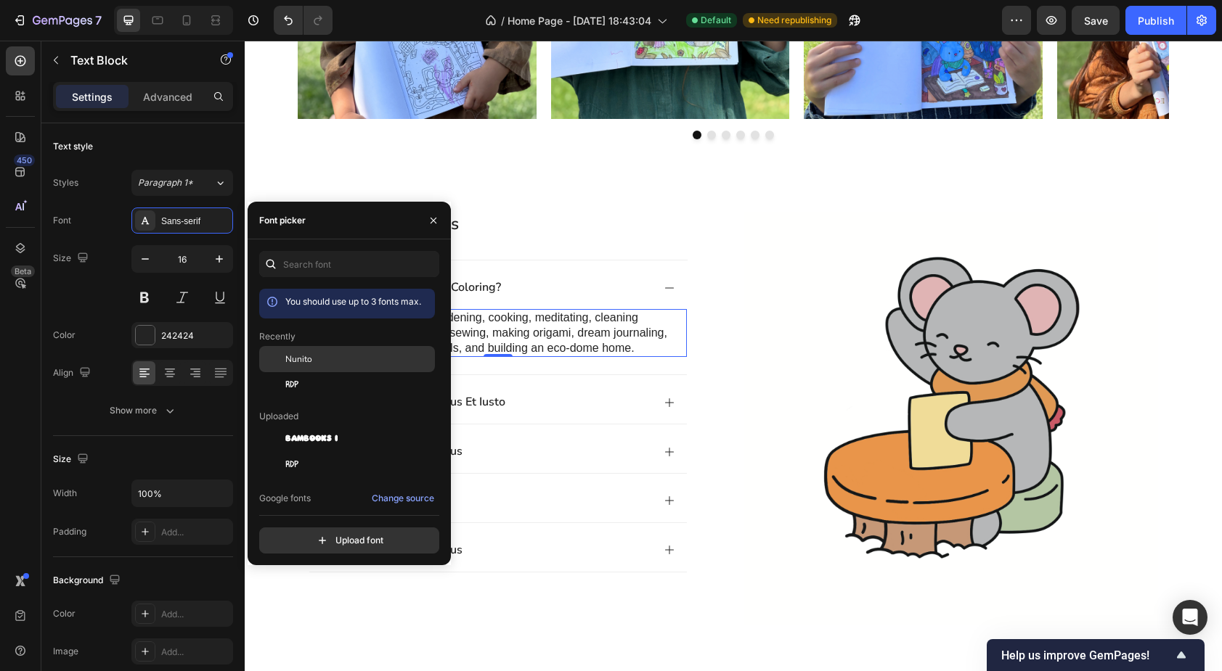
click at [311, 357] on div "Nunito" at bounding box center [358, 359] width 147 height 13
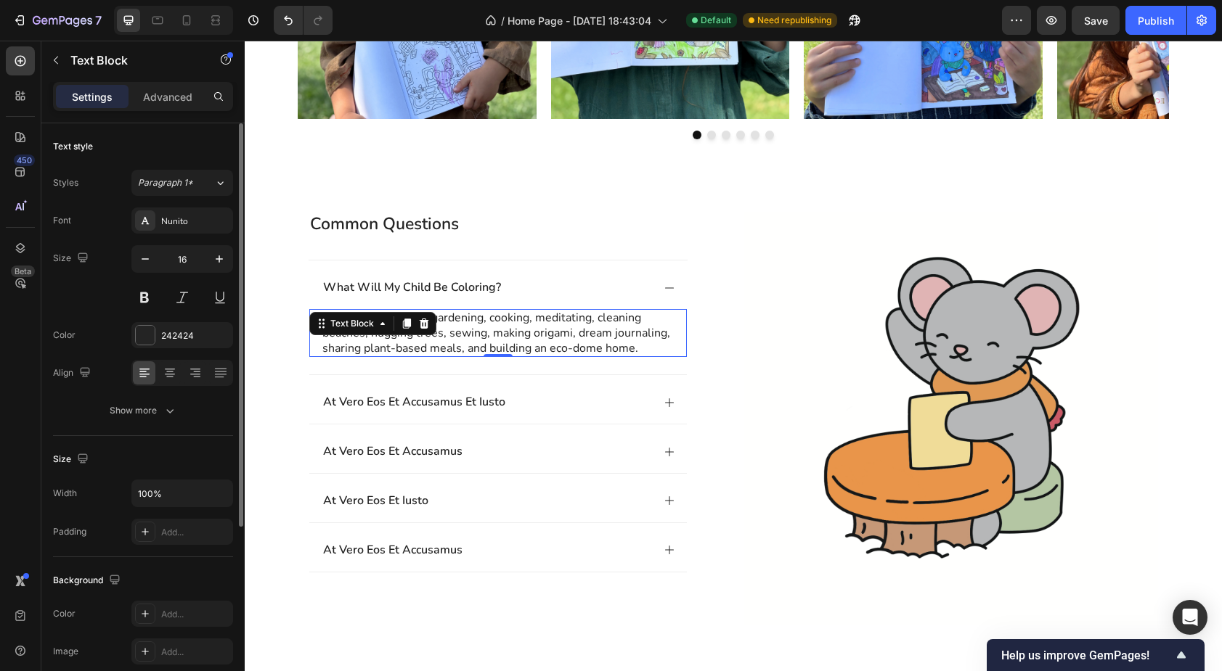
click at [93, 288] on div "Size 16" at bounding box center [143, 277] width 180 height 65
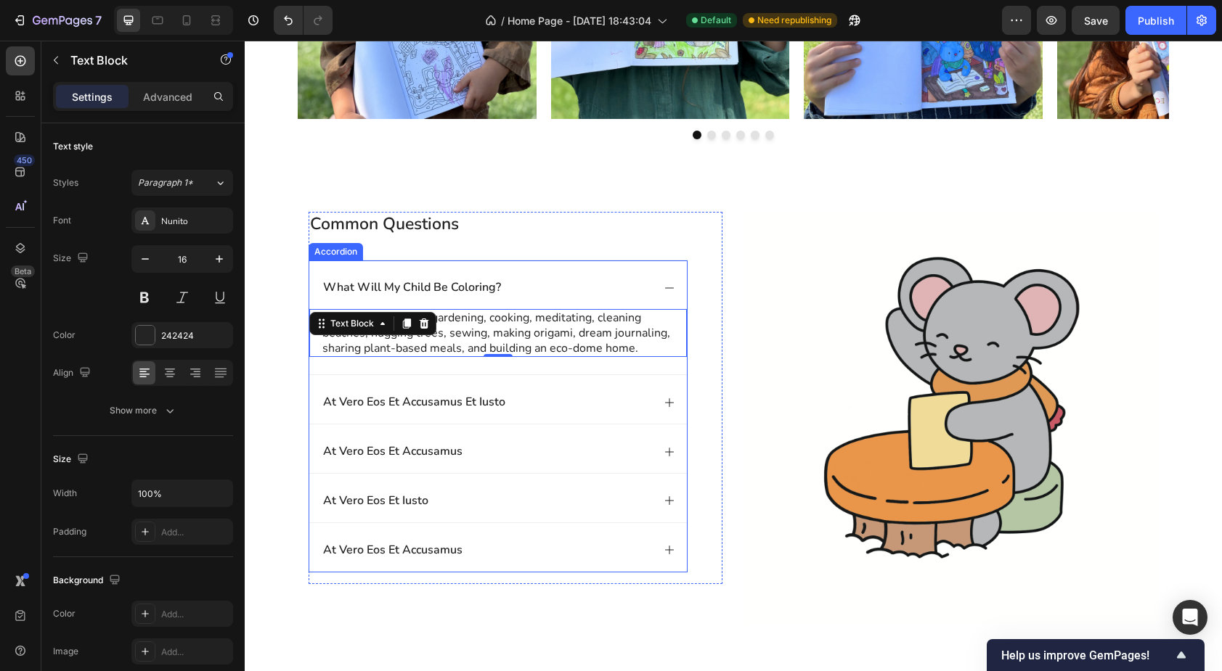
click at [526, 397] on div "at vero eos et accusamus et iusto" at bounding box center [486, 403] width 331 height 20
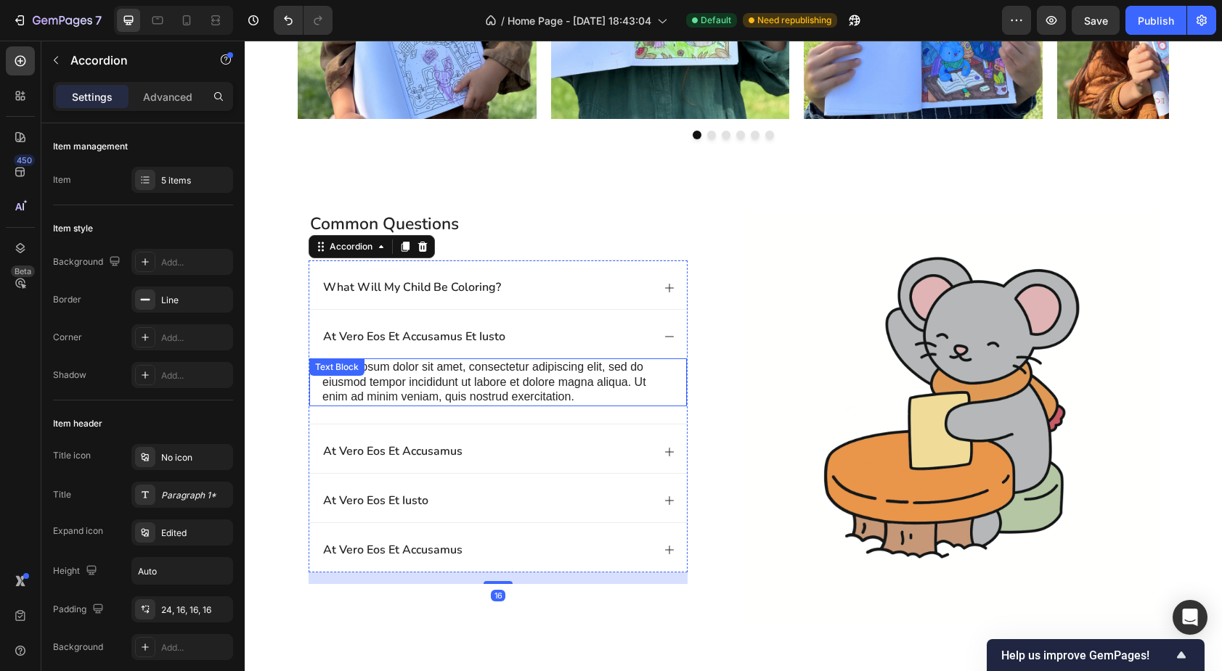
click at [475, 373] on p "Lorem ipsum dolor sit amet, consectetur adipiscing elit, sed do eiusmod tempor …" at bounding box center [497, 382] width 351 height 45
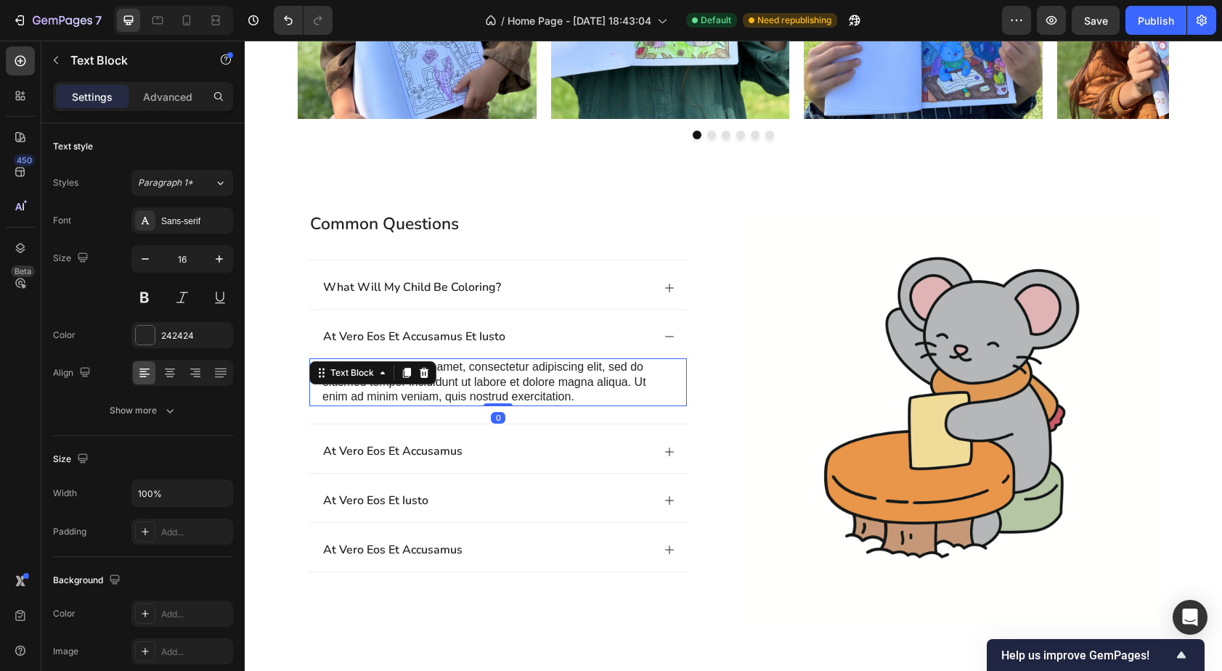
click at [475, 373] on p "Lorem ipsum dolor sit amet, consectetur adipiscing elit, sed do eiusmod tempor …" at bounding box center [497, 382] width 351 height 45
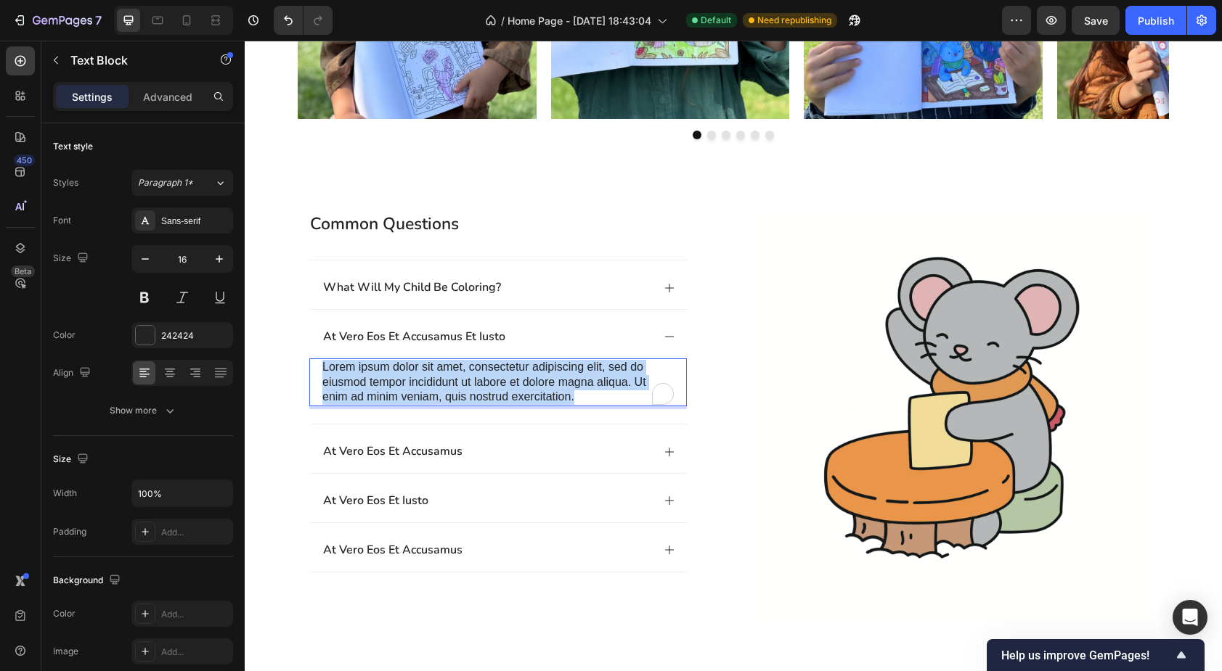
click at [475, 373] on p "Lorem ipsum dolor sit amet, consectetur adipiscing elit, sed do eiusmod tempor …" at bounding box center [497, 382] width 351 height 45
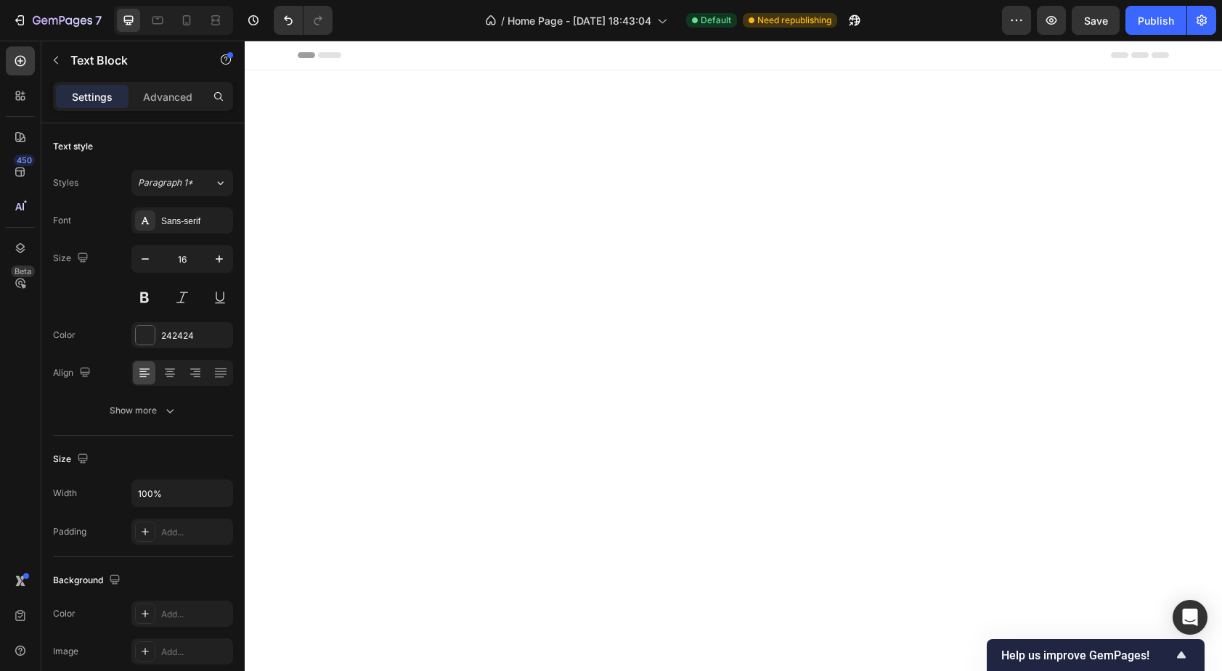
scroll to position [1277, 0]
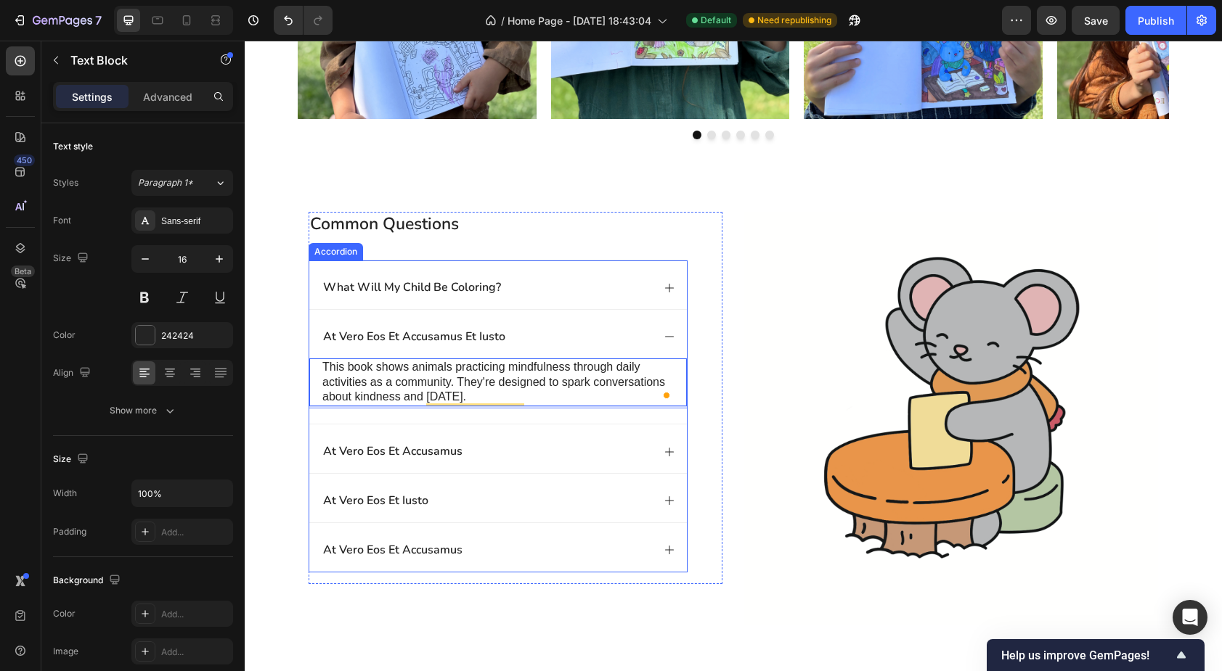
click at [441, 335] on p "at vero eos et accusamus et iusto" at bounding box center [414, 337] width 182 height 15
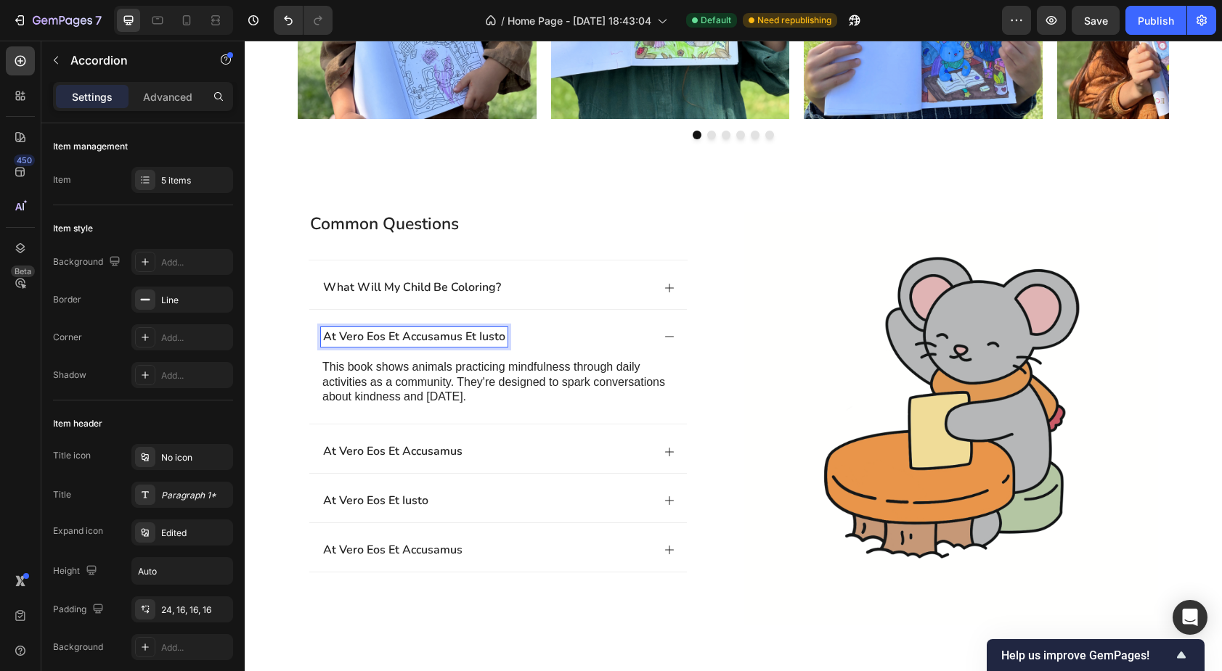
click at [441, 335] on p "at vero eos et accusamus et iusto" at bounding box center [414, 337] width 182 height 15
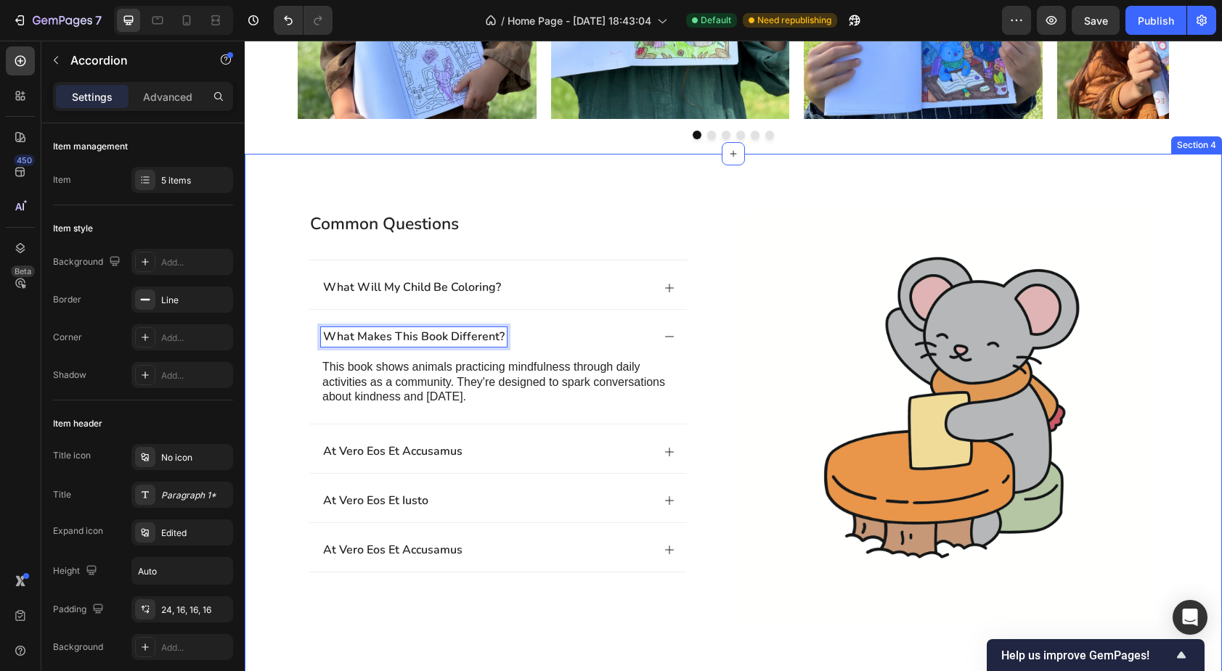
click at [292, 346] on div "common questions Heading what will my child be coloring? What makes this book d…" at bounding box center [733, 430] width 948 height 437
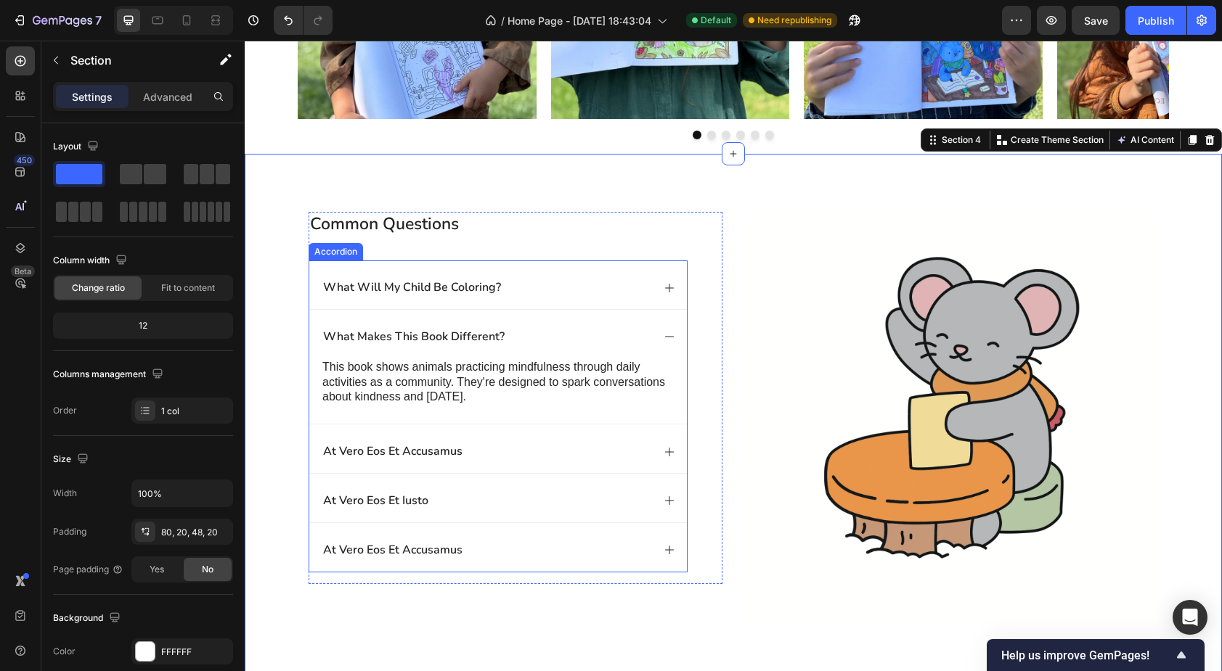
click at [664, 336] on icon at bounding box center [670, 337] width 12 height 12
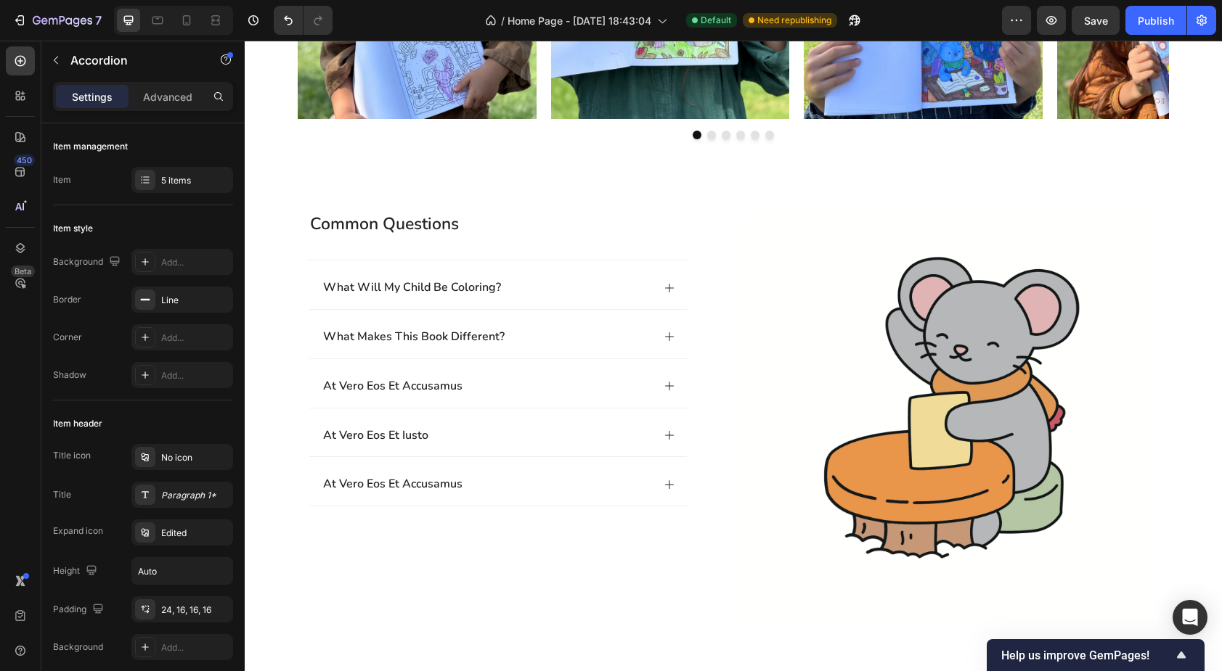
click at [497, 385] on div "at vero eos et accusamus" at bounding box center [486, 387] width 331 height 20
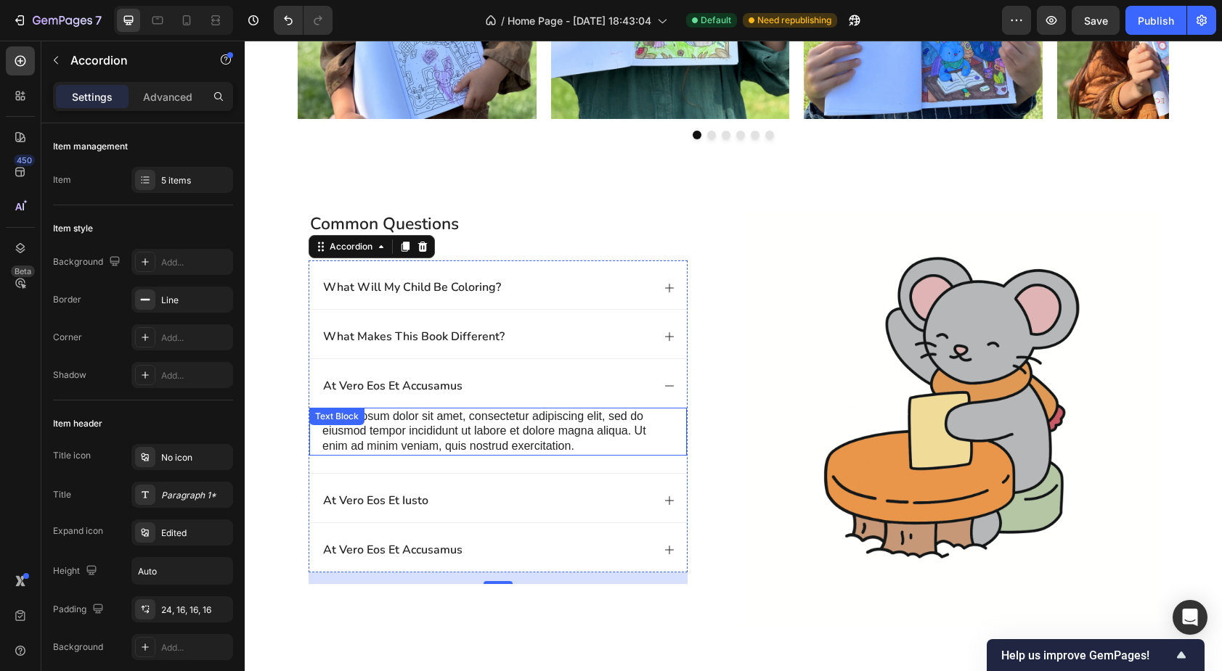
click at [481, 425] on p "Lorem ipsum dolor sit amet, consectetur adipiscing elit, sed do eiusmod tempor …" at bounding box center [497, 431] width 351 height 45
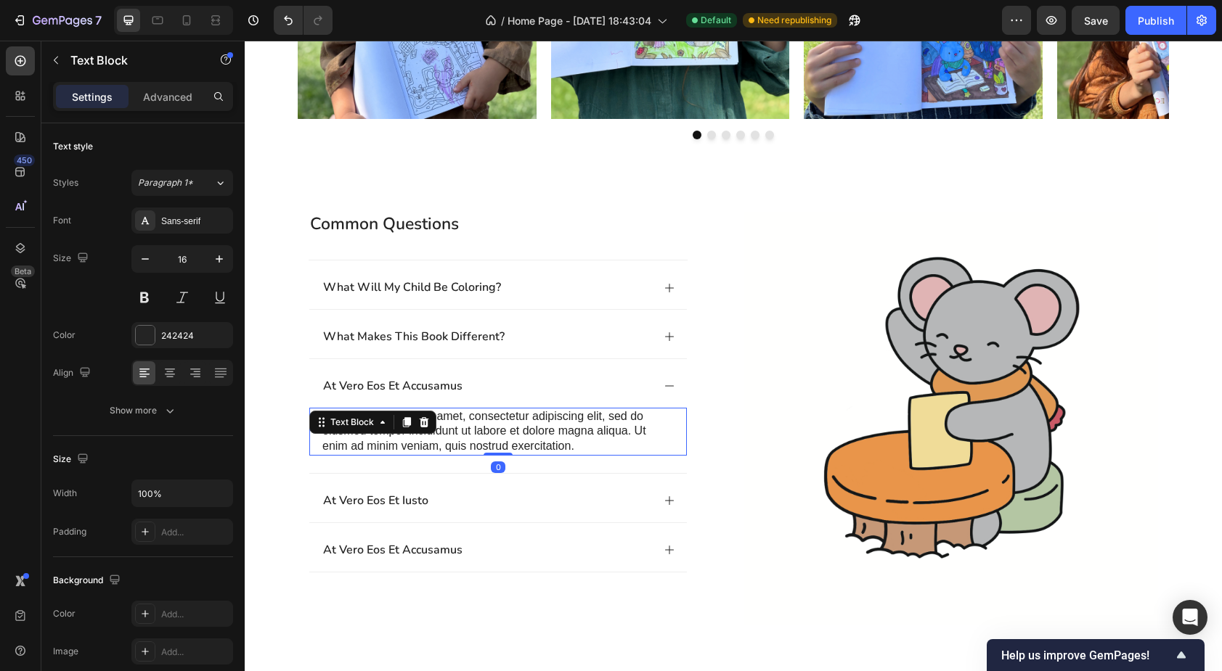
click at [481, 425] on p "Lorem ipsum dolor sit amet, consectetur adipiscing elit, sed do eiusmod tempor …" at bounding box center [497, 431] width 351 height 45
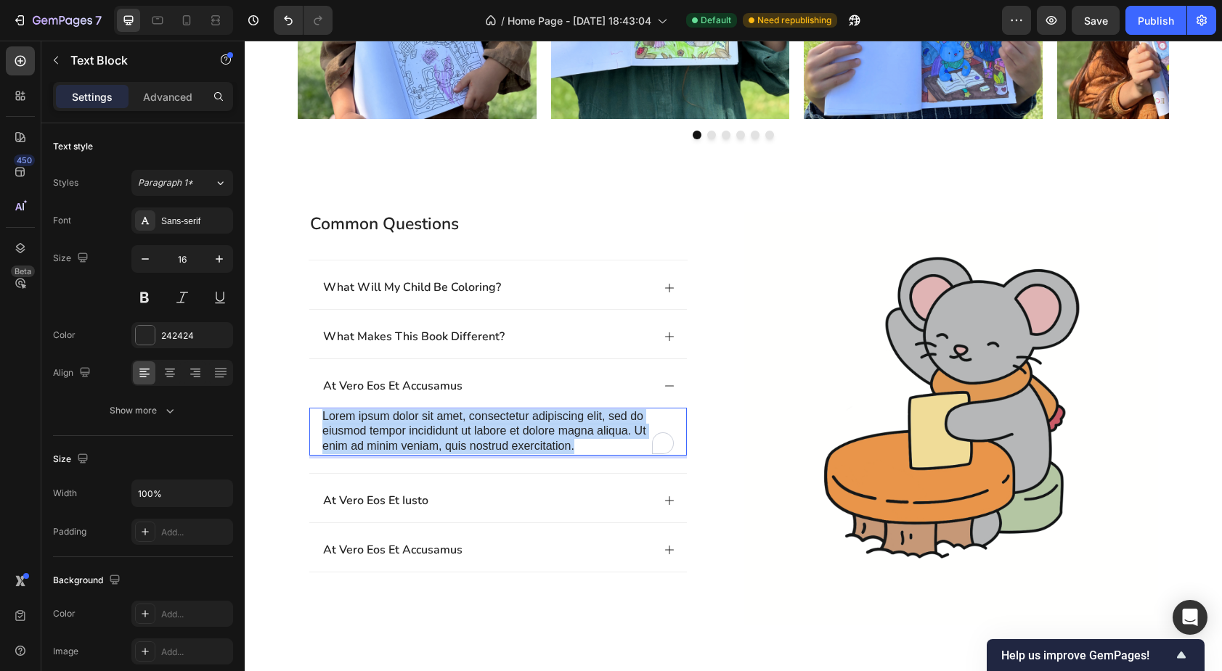
click at [481, 425] on p "Lorem ipsum dolor sit amet, consectetur adipiscing elit, sed do eiusmod tempor …" at bounding box center [497, 431] width 351 height 45
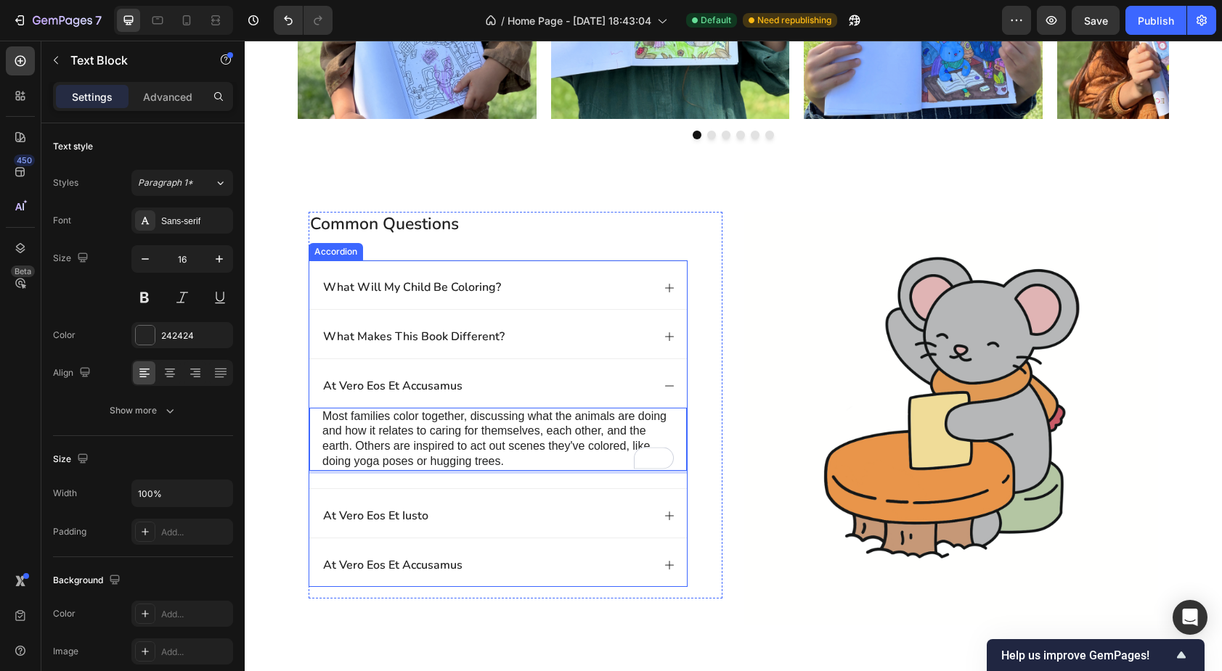
click at [438, 388] on p "at vero eos et accusamus" at bounding box center [392, 386] width 139 height 15
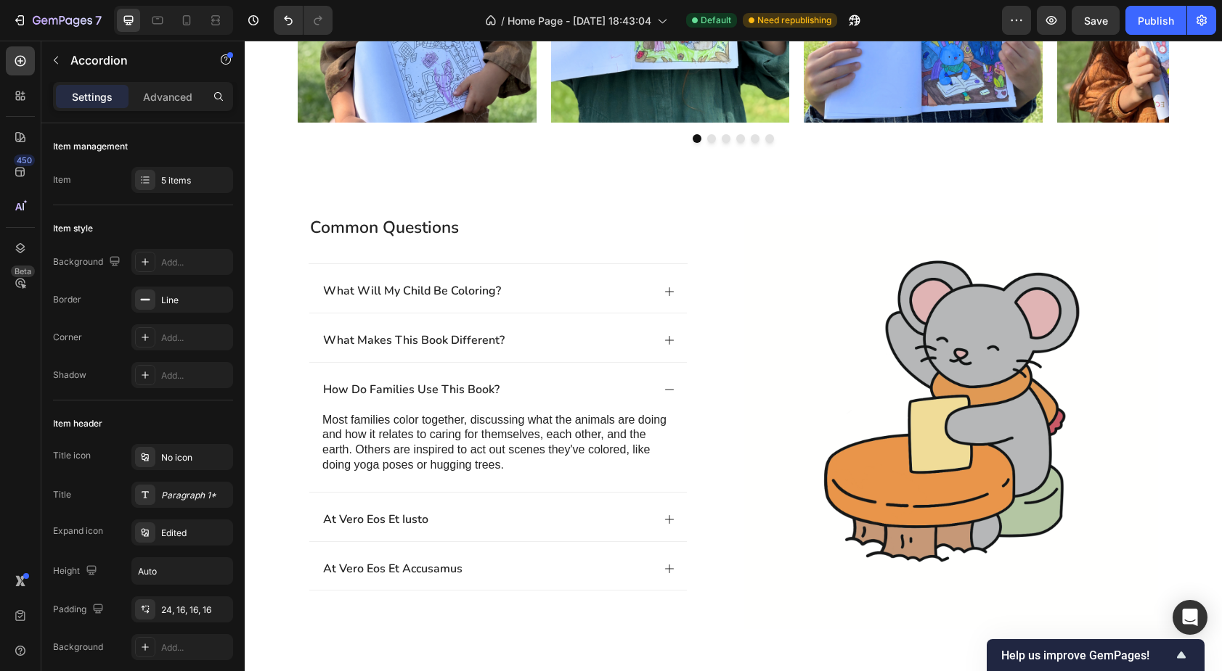
click at [349, 292] on p "what will my child be coloring?" at bounding box center [412, 291] width 178 height 15
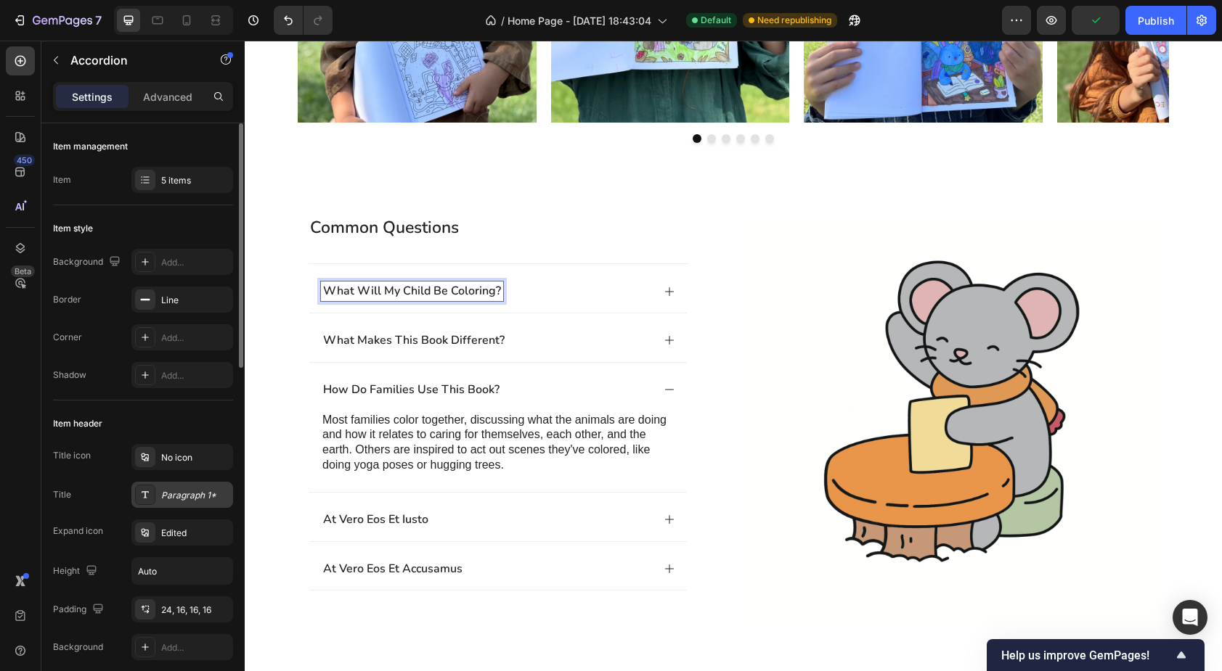
click at [186, 491] on div "Paragraph 1*" at bounding box center [195, 495] width 68 height 13
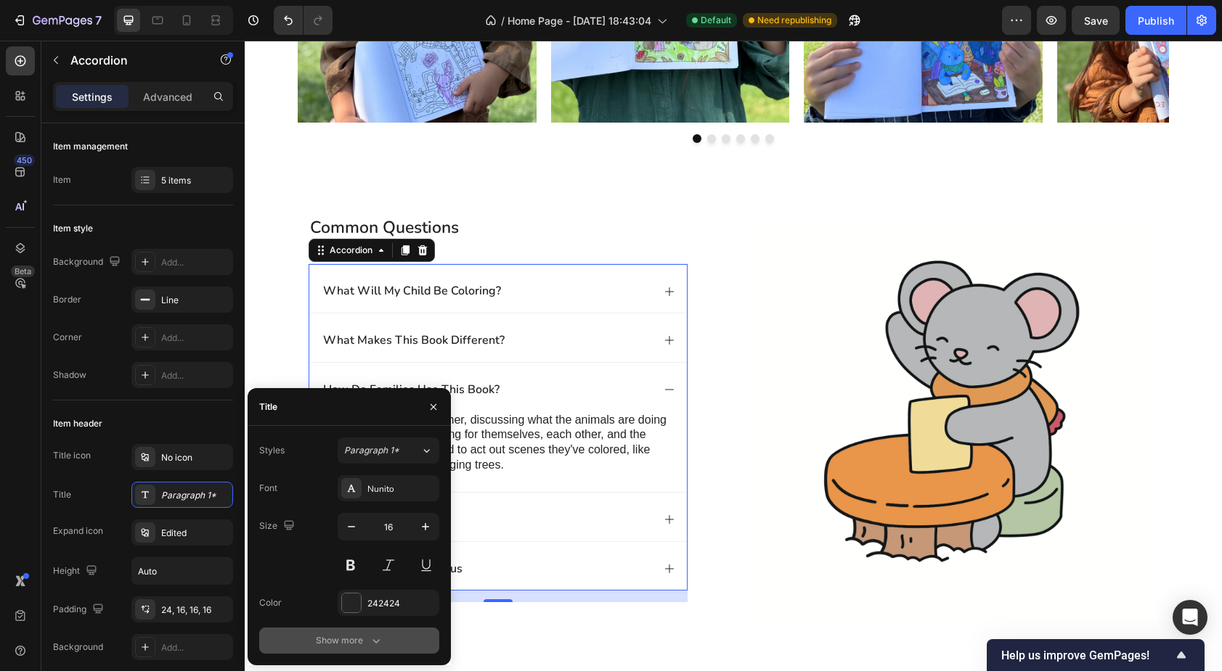
click at [357, 639] on div "Show more" at bounding box center [350, 641] width 68 height 15
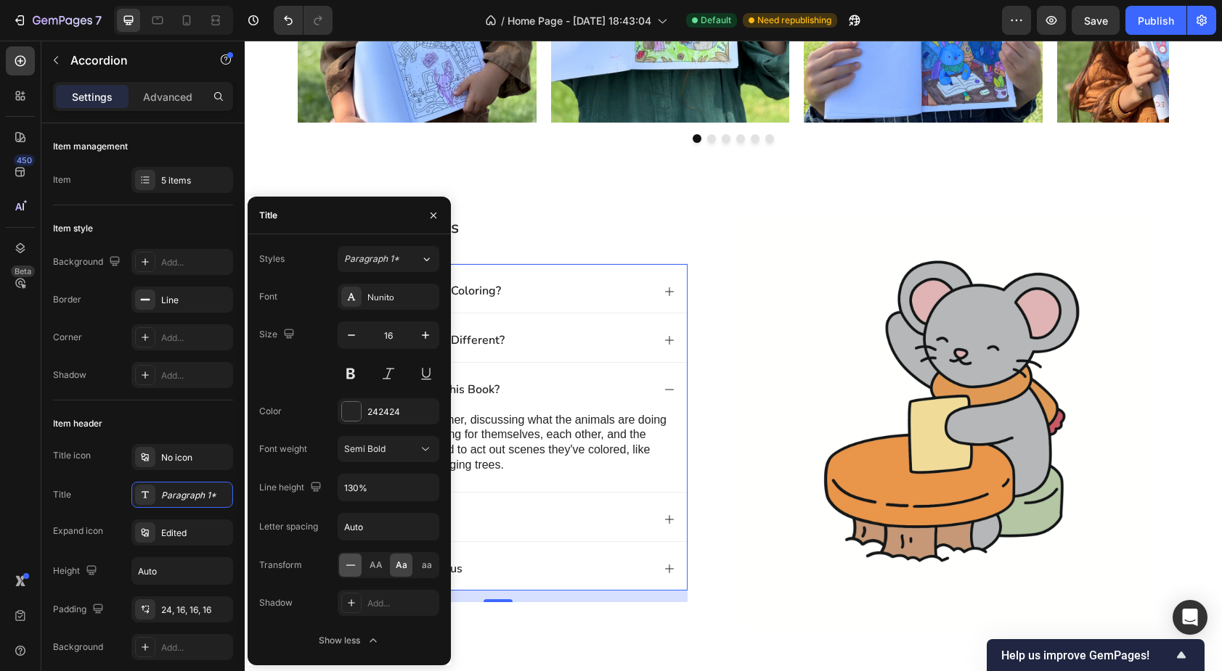
click at [348, 566] on icon at bounding box center [350, 565] width 15 height 15
click at [581, 229] on h2 "common questions" at bounding box center [498, 228] width 379 height 25
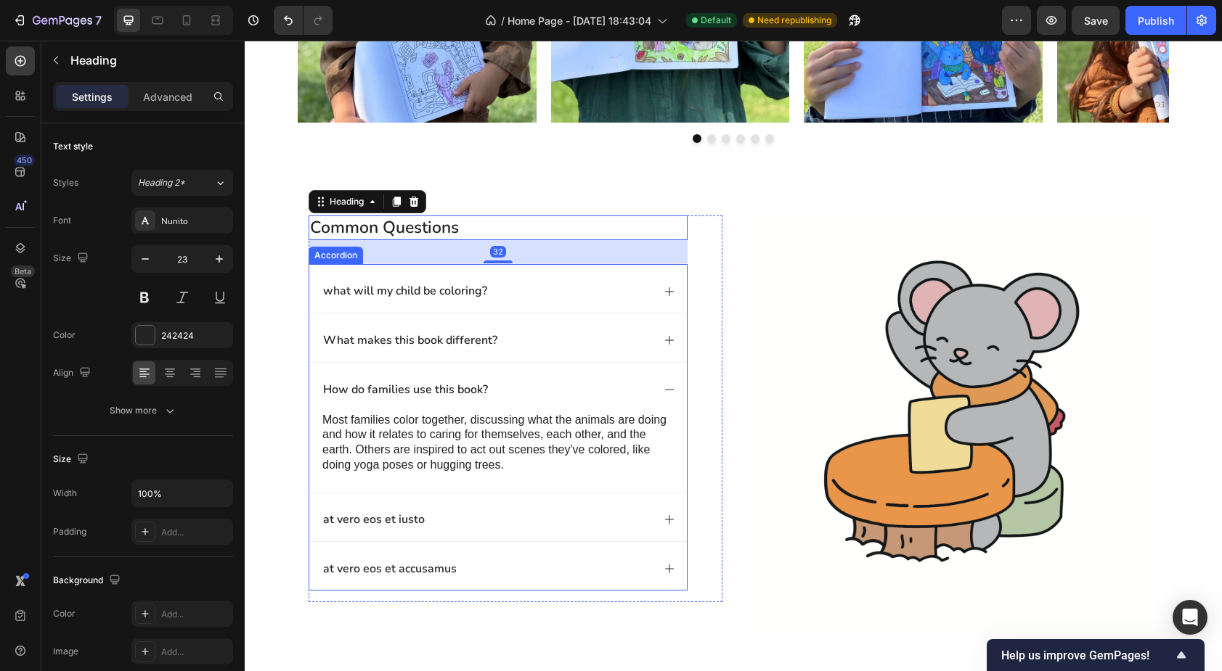
click at [351, 287] on p "what will my child be coloring?" at bounding box center [405, 291] width 164 height 15
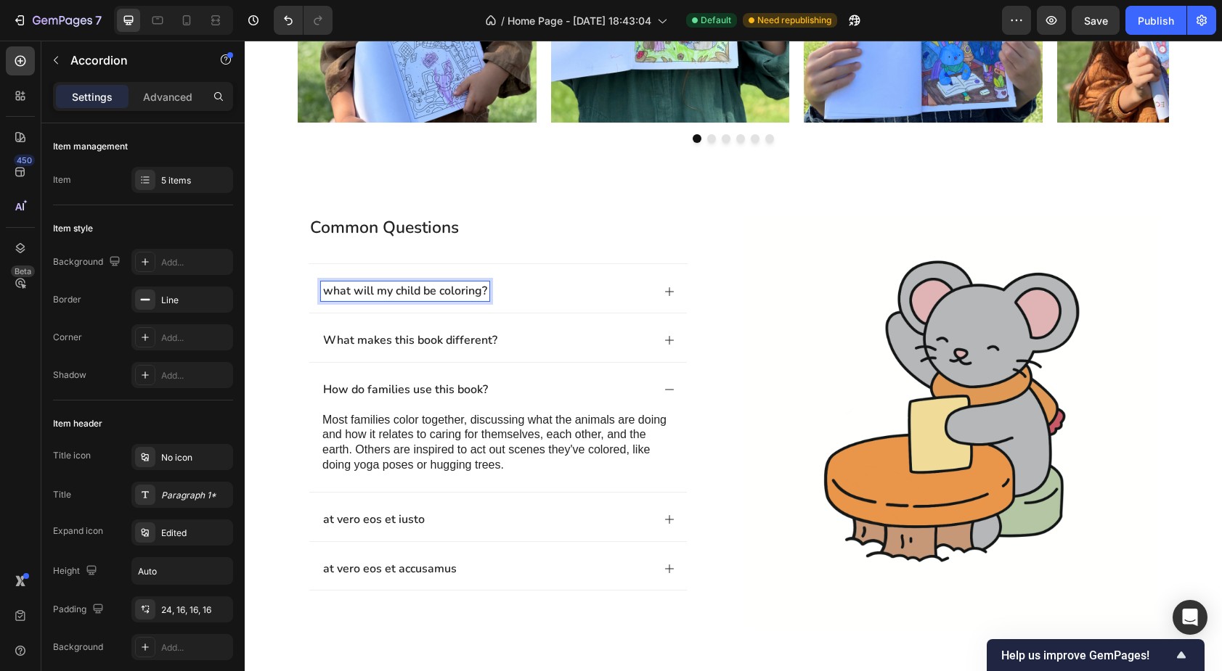
click at [332, 293] on p "what will my child be coloring?" at bounding box center [405, 291] width 164 height 15
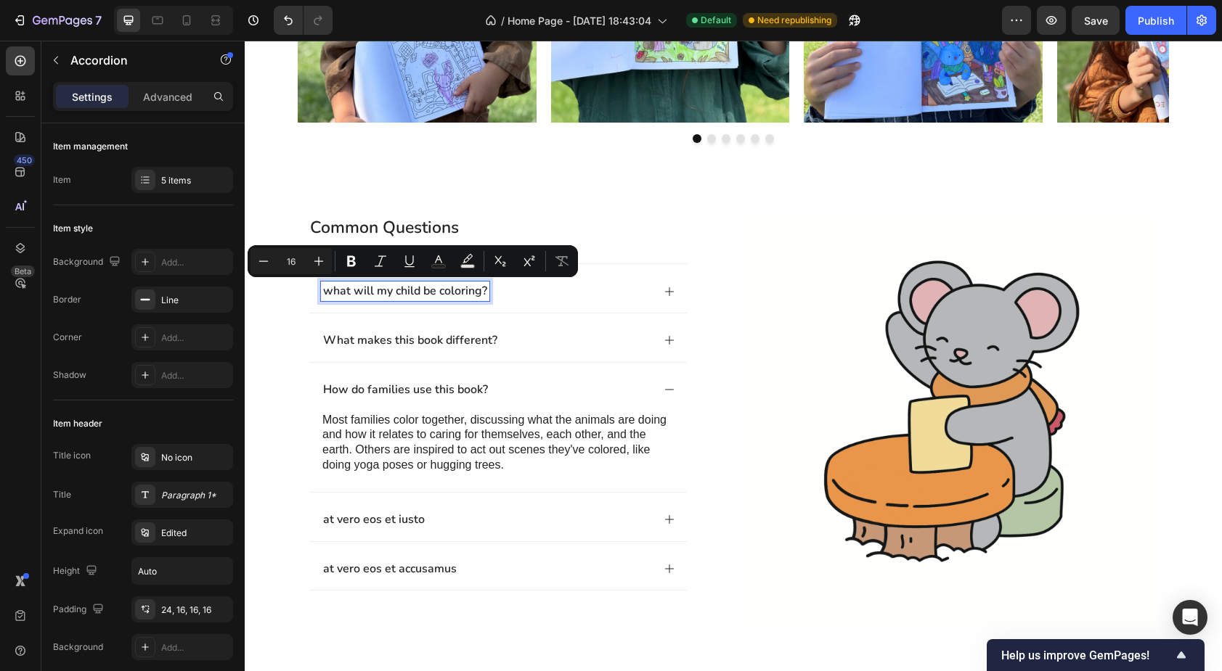
click at [332, 291] on p "what will my child be coloring?" at bounding box center [405, 291] width 164 height 15
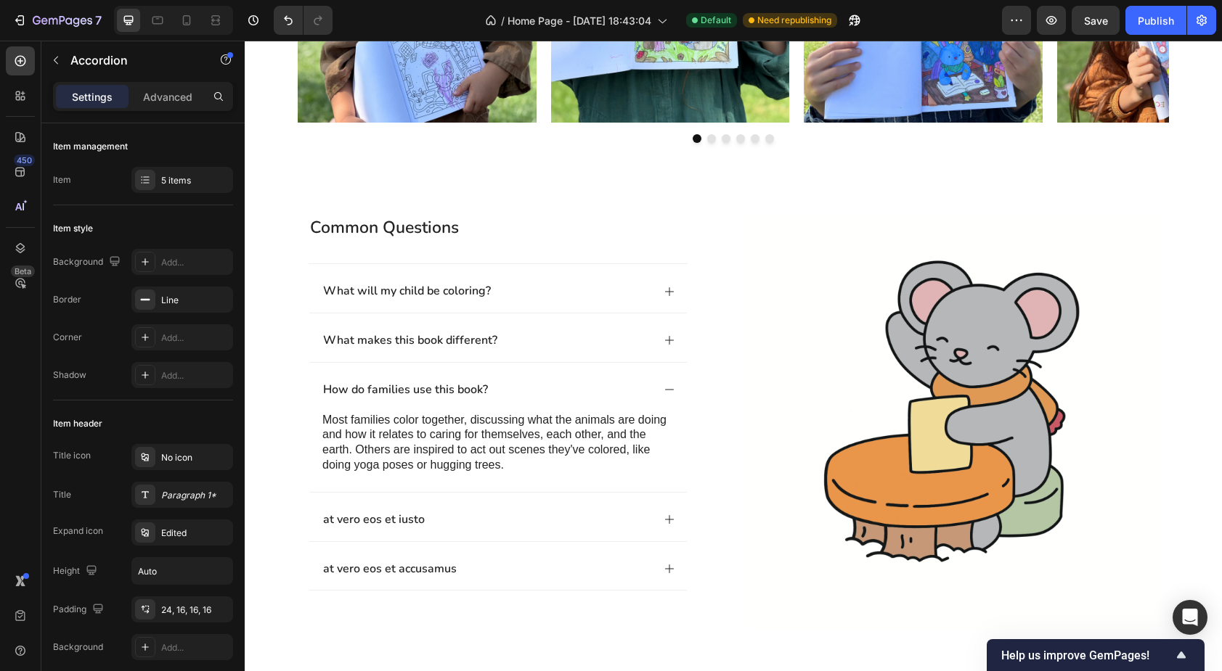
click at [669, 385] on icon at bounding box center [670, 390] width 12 height 12
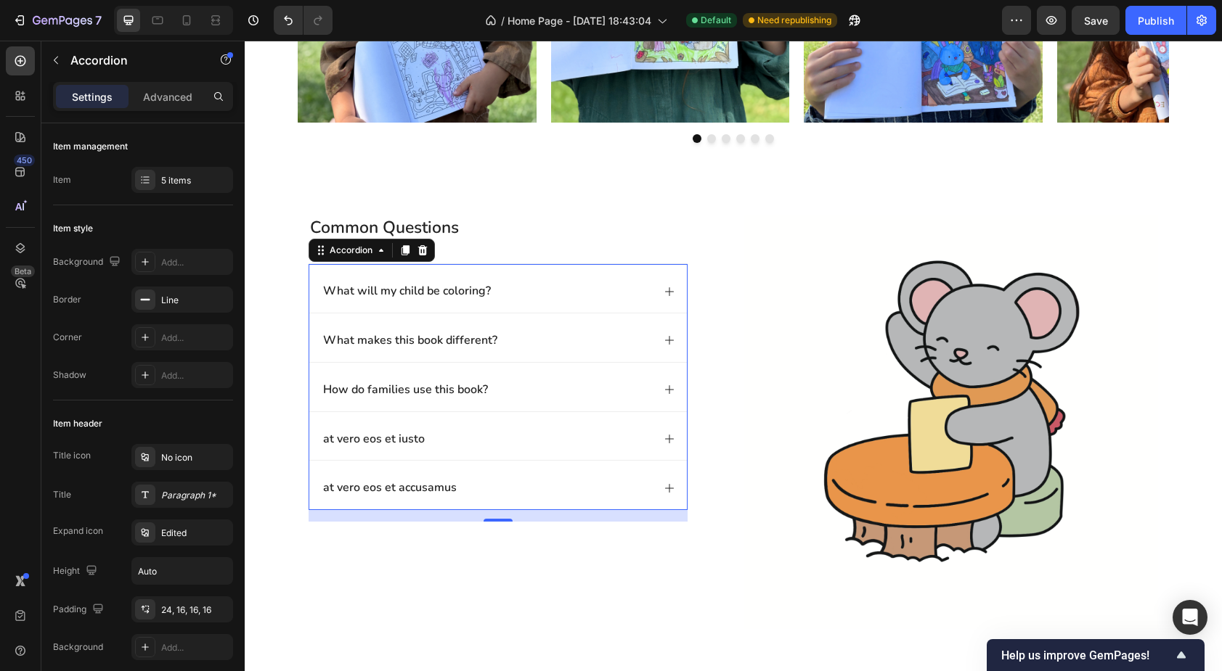
click at [409, 437] on p "at vero eos et iusto" at bounding box center [374, 439] width 102 height 15
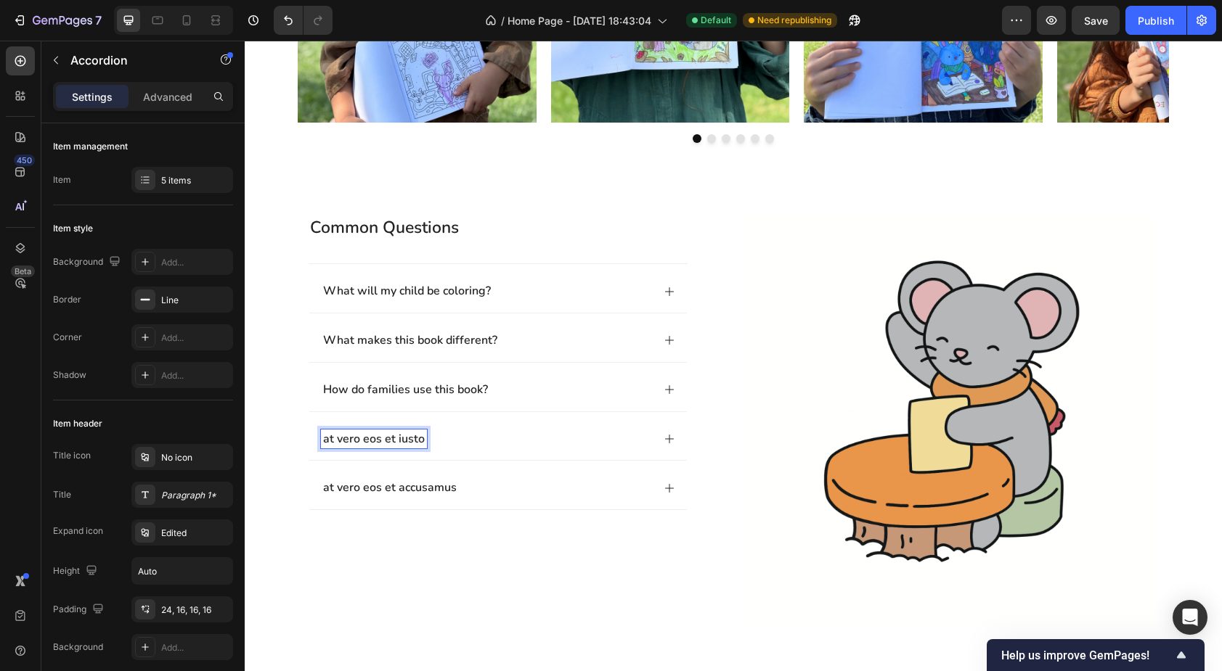
click at [461, 442] on div "at vero eos et iusto" at bounding box center [486, 440] width 331 height 20
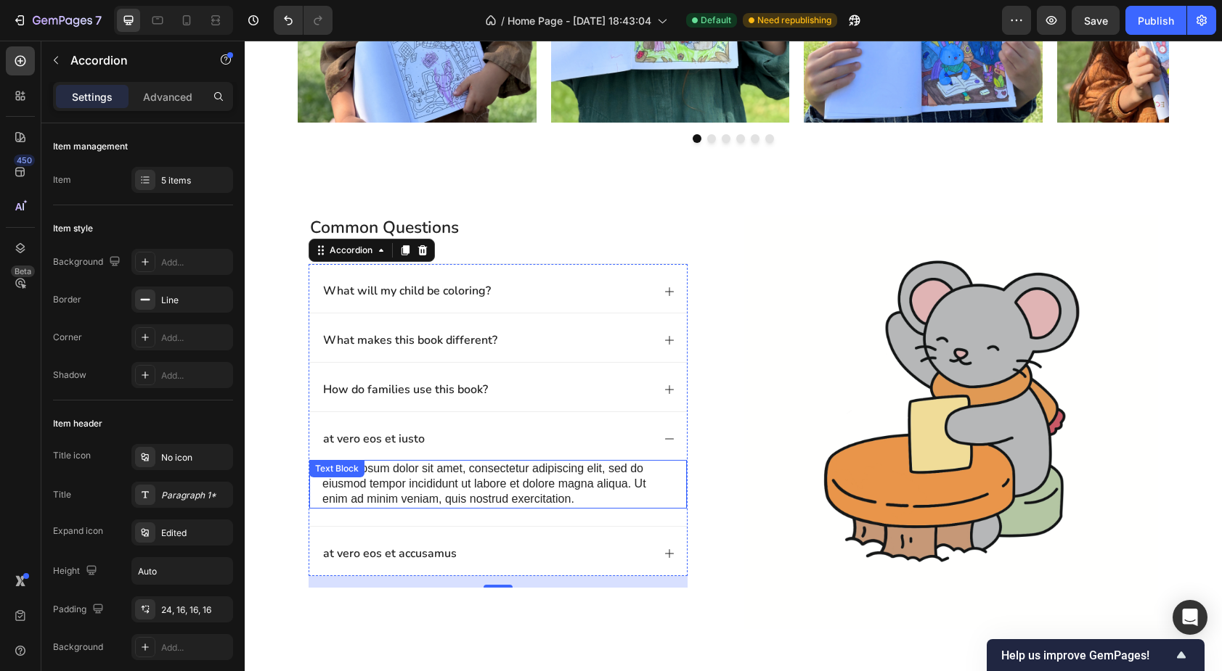
click at [447, 477] on p "Lorem ipsum dolor sit amet, consectetur adipiscing elit, sed do eiusmod tempor …" at bounding box center [497, 484] width 351 height 45
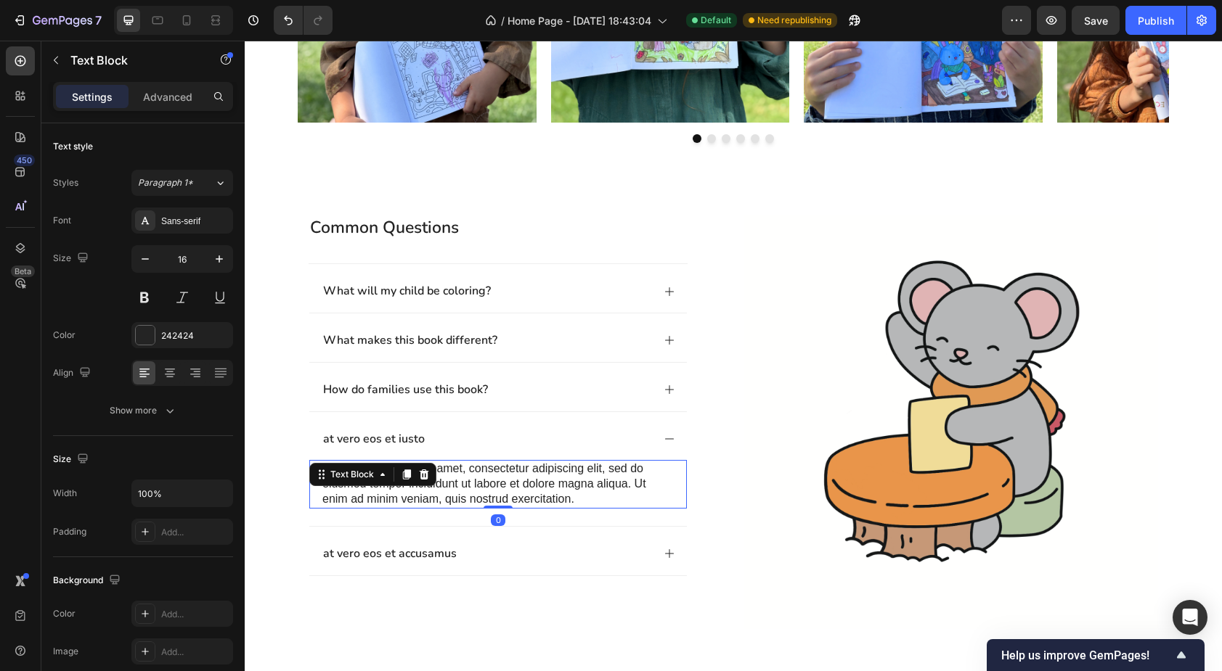
click at [447, 477] on p "Lorem ipsum dolor sit amet, consectetur adipiscing elit, sed do eiusmod tempor …" at bounding box center [497, 484] width 351 height 45
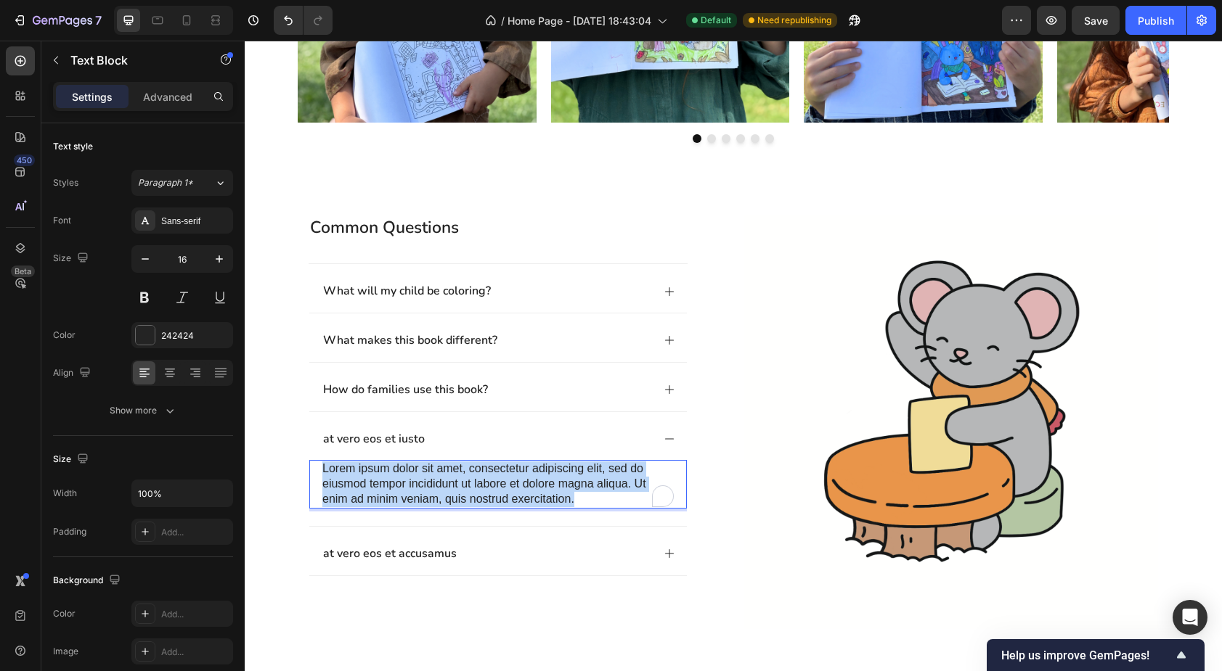
click at [447, 477] on p "Lorem ipsum dolor sit amet, consectetur adipiscing elit, sed do eiusmod tempor …" at bounding box center [497, 484] width 351 height 45
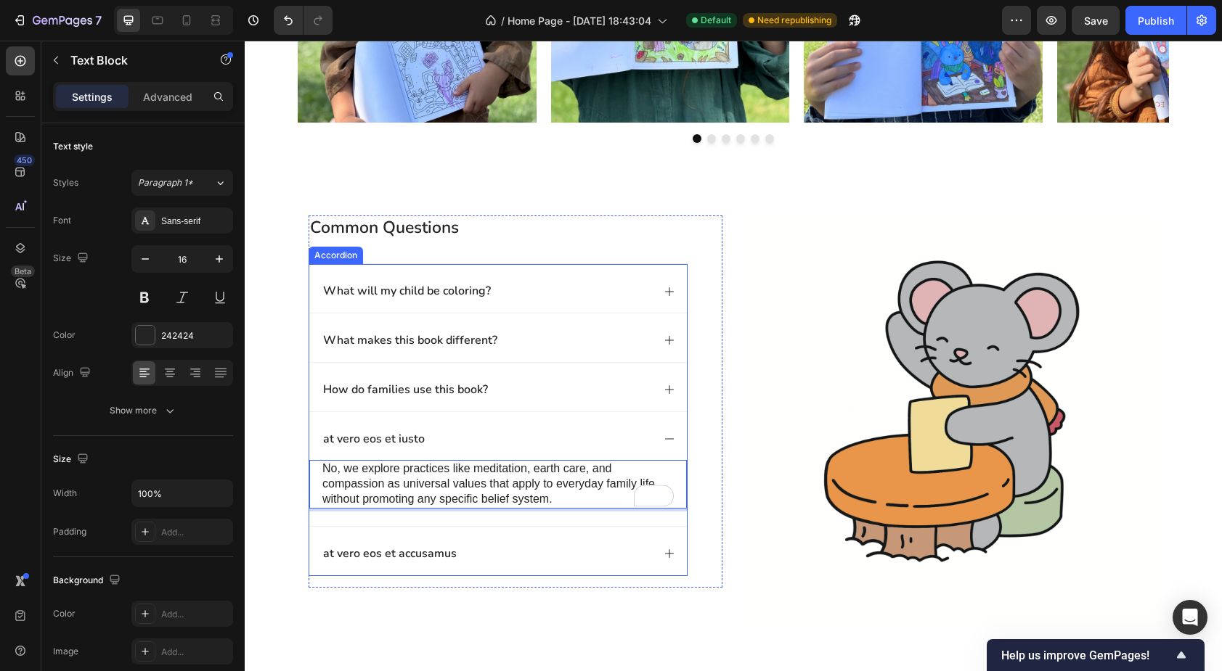
click at [392, 440] on p "at vero eos et iusto" at bounding box center [374, 439] width 102 height 15
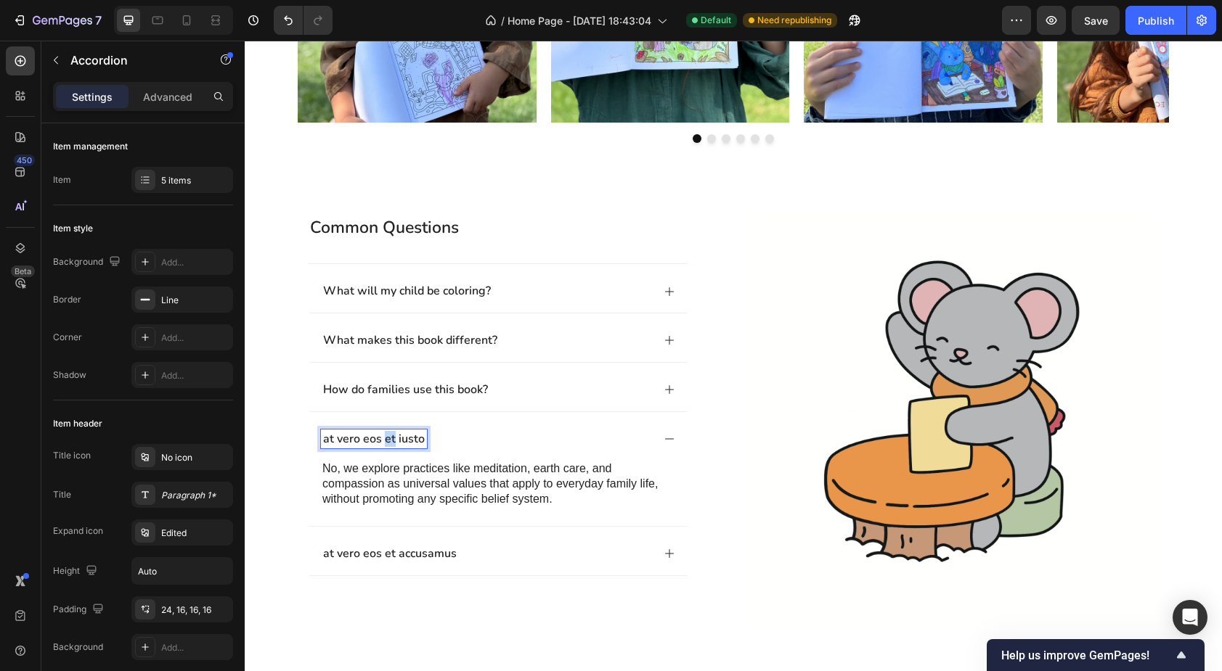
click at [385, 439] on p "at vero eos et iusto" at bounding box center [374, 439] width 102 height 15
click at [407, 437] on p "Is this book relgious?" at bounding box center [378, 439] width 111 height 15
click at [401, 439] on p "Is this book relgious?" at bounding box center [378, 439] width 111 height 15
click at [245, 41] on span "religious?" at bounding box center [245, 41] width 0 height 0
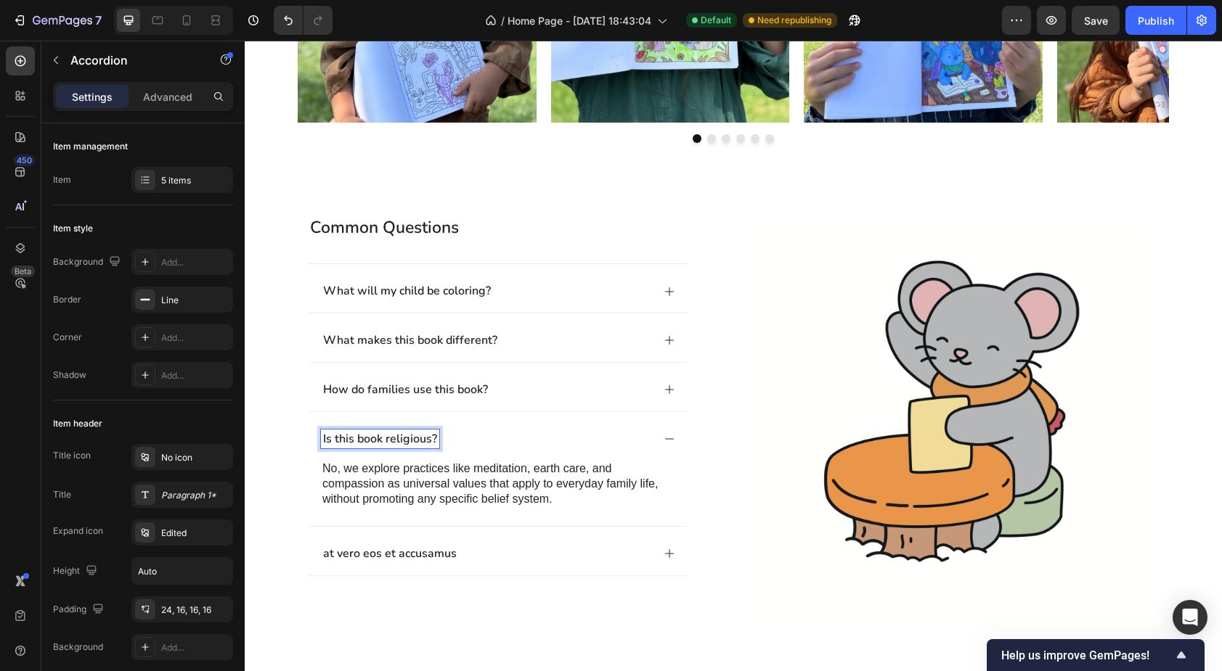
click at [409, 553] on p "at vero eos et accusamus" at bounding box center [390, 554] width 134 height 15
click at [498, 549] on div "at vero eos et accusamus" at bounding box center [486, 554] width 331 height 20
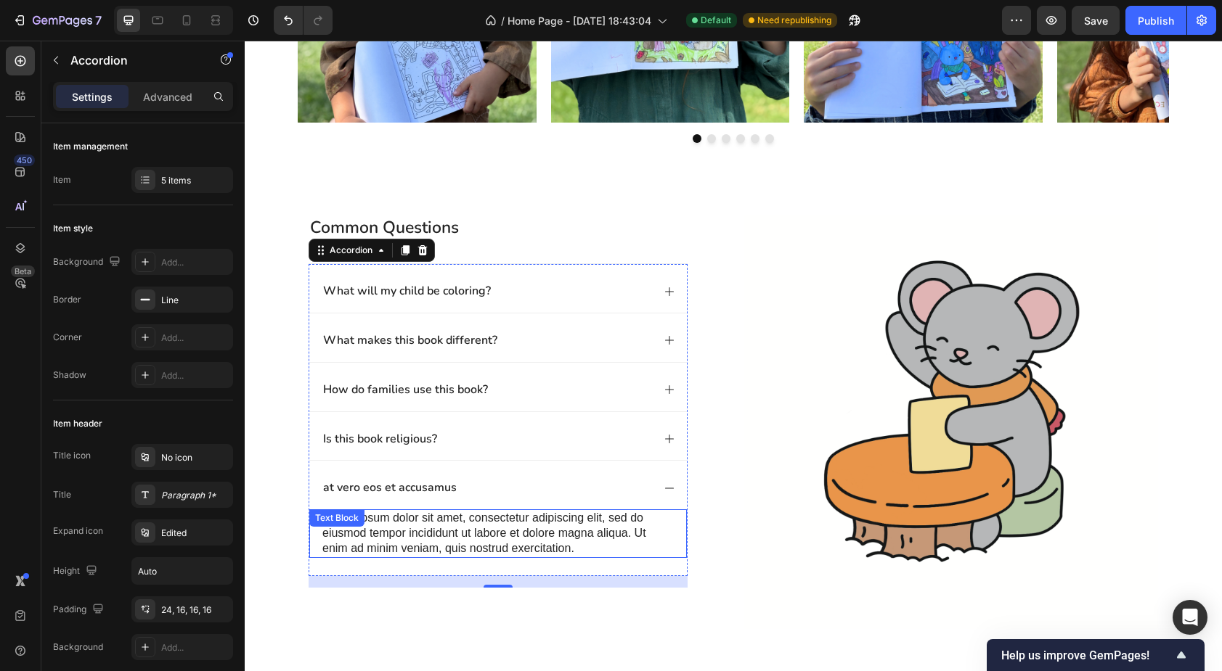
click at [481, 535] on p "Lorem ipsum dolor sit amet, consectetur adipiscing elit, sed do eiusmod tempor …" at bounding box center [497, 533] width 351 height 45
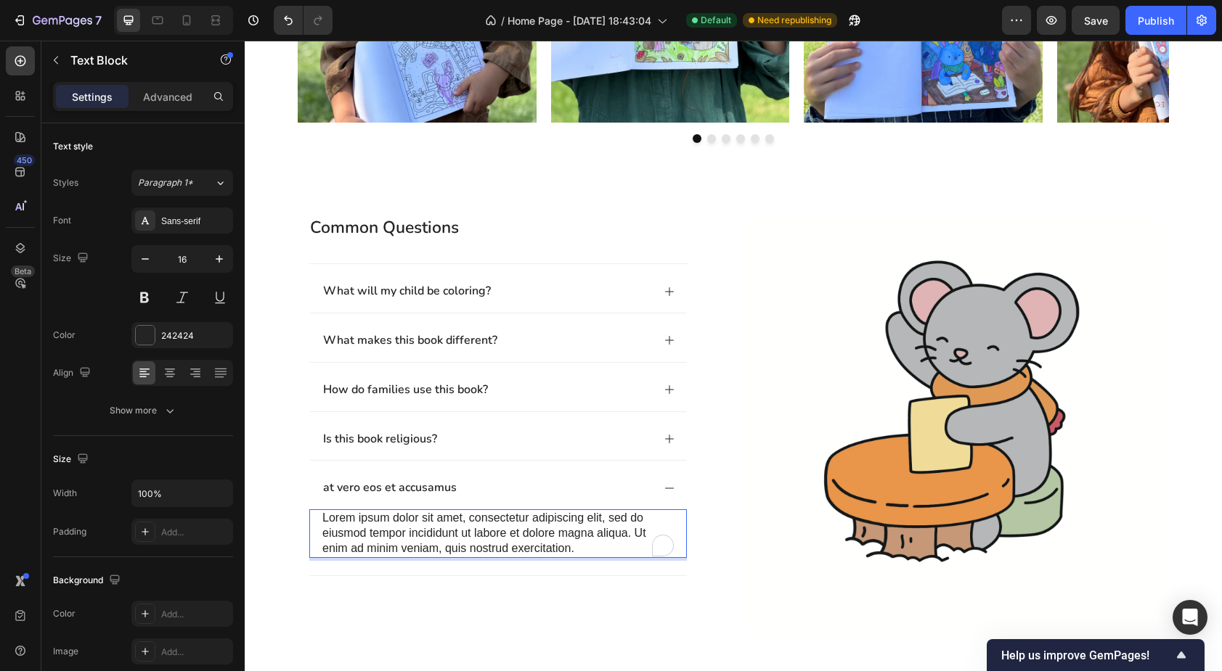
click at [506, 527] on p "Lorem ipsum dolor sit amet, consectetur adipiscing elit, sed do eiusmod tempor …" at bounding box center [497, 533] width 351 height 45
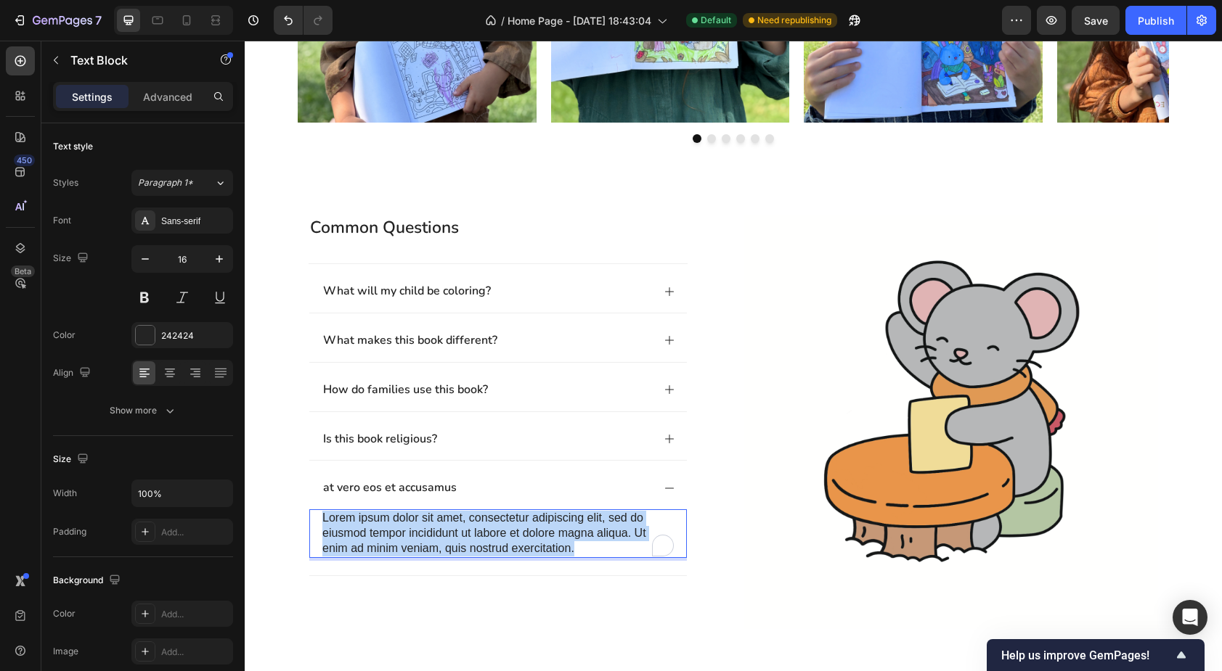
click at [506, 527] on p "Lorem ipsum dolor sit amet, consectetur adipiscing elit, sed do eiusmod tempor …" at bounding box center [497, 533] width 351 height 45
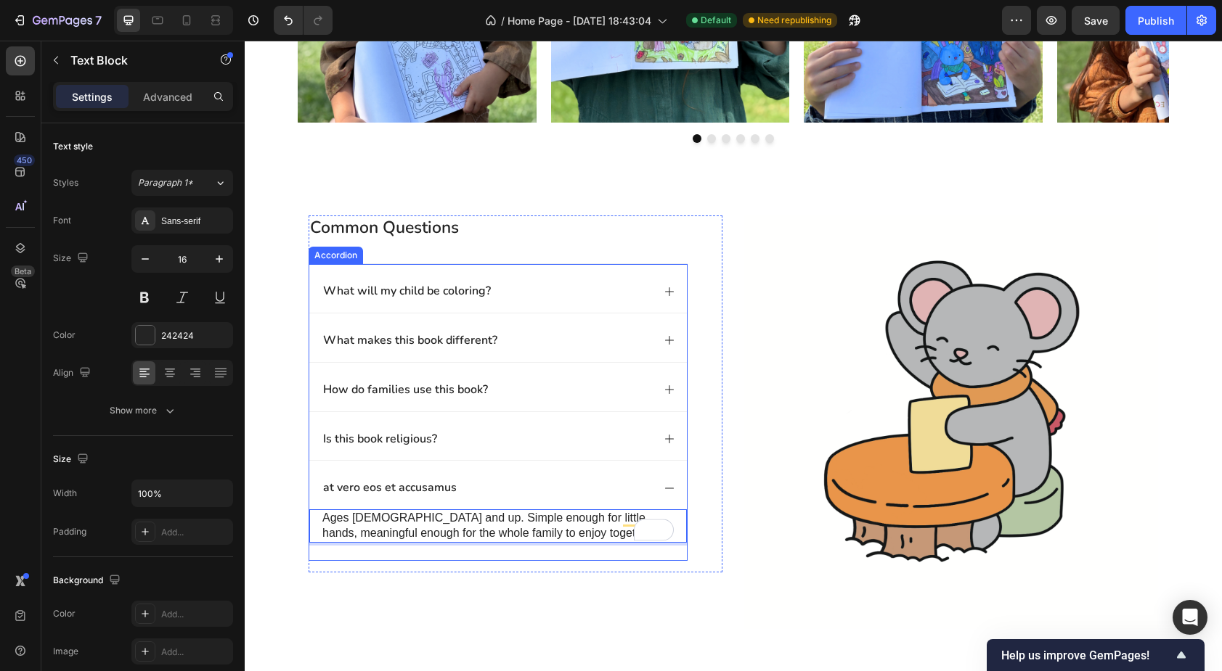
click at [428, 485] on p "at vero eos et accusamus" at bounding box center [390, 488] width 134 height 15
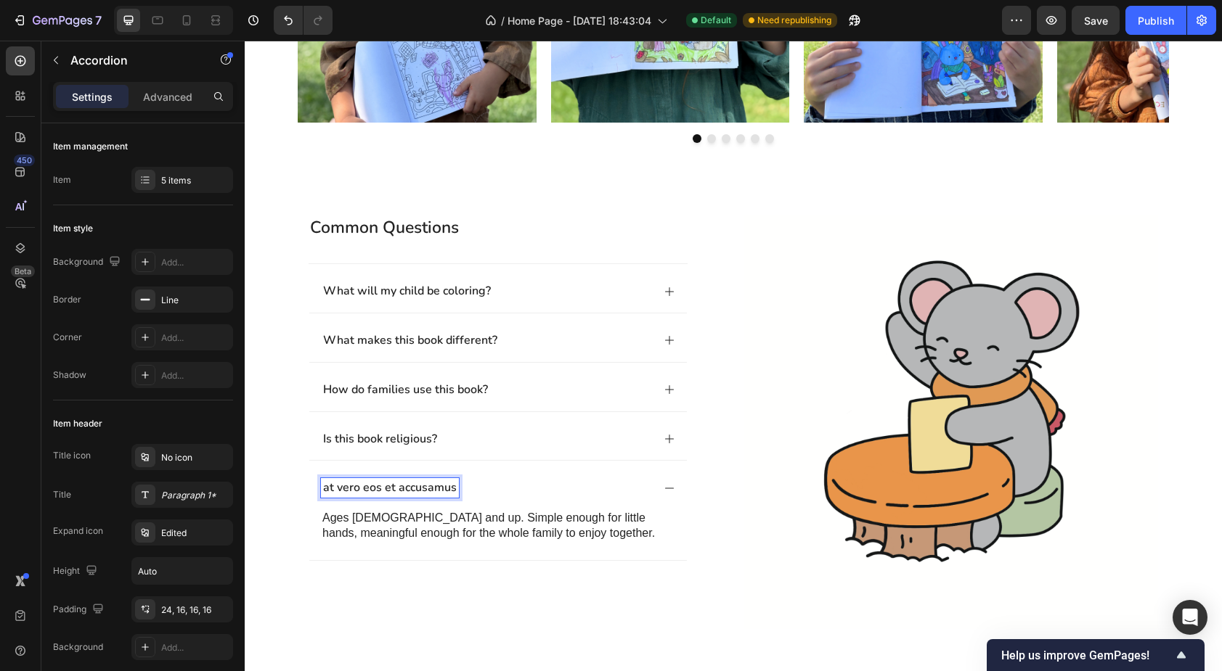
click at [245, 41] on div at bounding box center [245, 41] width 0 height 0
click at [390, 488] on p "at vero eos et accusamus" at bounding box center [390, 488] width 134 height 15
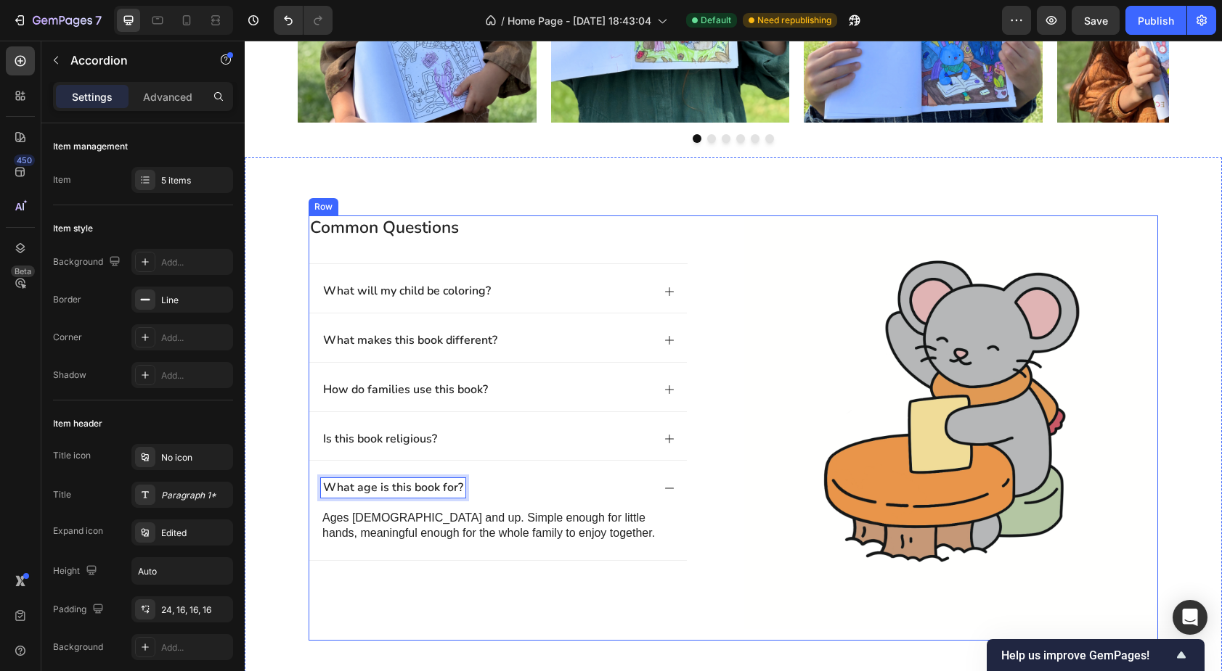
click at [446, 597] on div "common questions Heading What will my child be coloring? What makes this book d…" at bounding box center [516, 428] width 414 height 425
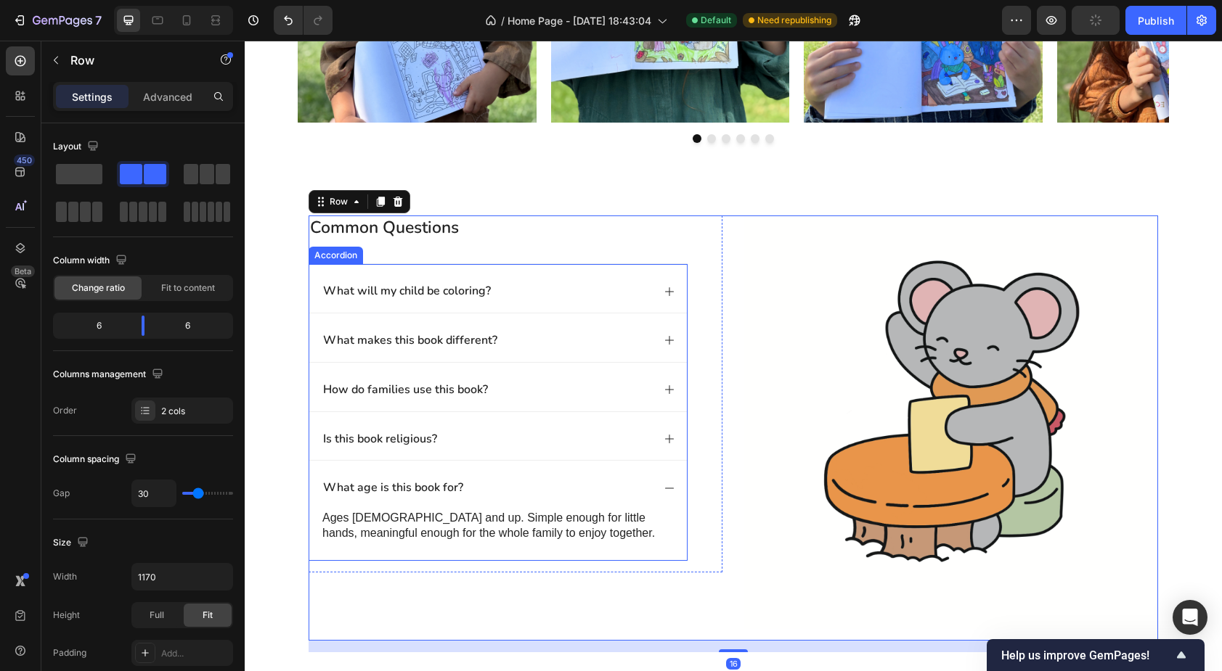
click at [500, 478] on div "What age is this book for?" at bounding box center [486, 488] width 331 height 20
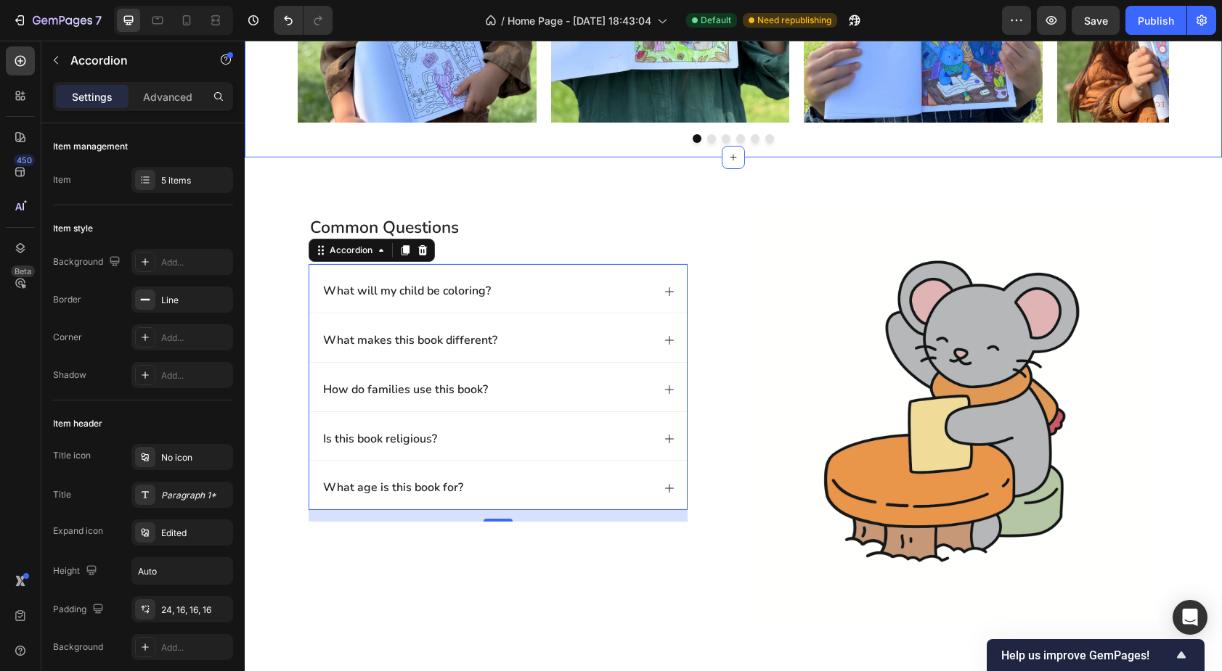
click at [264, 142] on div "Image Image Image Image Image Image [GEOGRAPHIC_DATA]" at bounding box center [733, 14] width 977 height 259
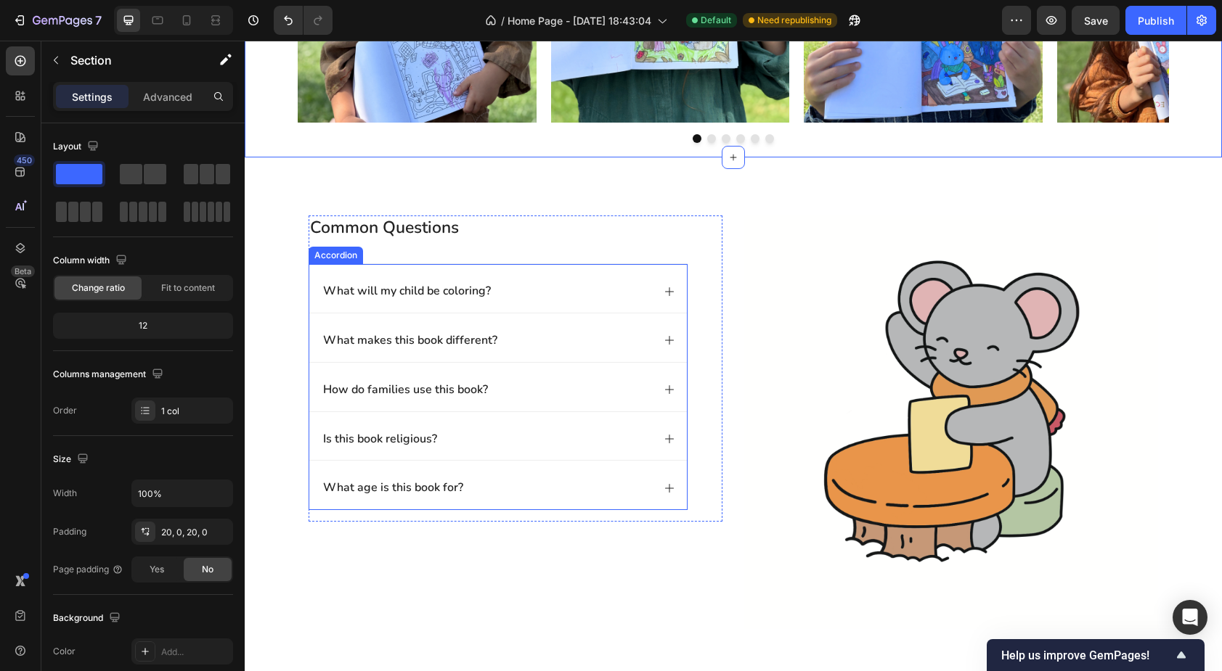
click at [316, 294] on div "What will my child be coloring?" at bounding box center [497, 288] width 377 height 49
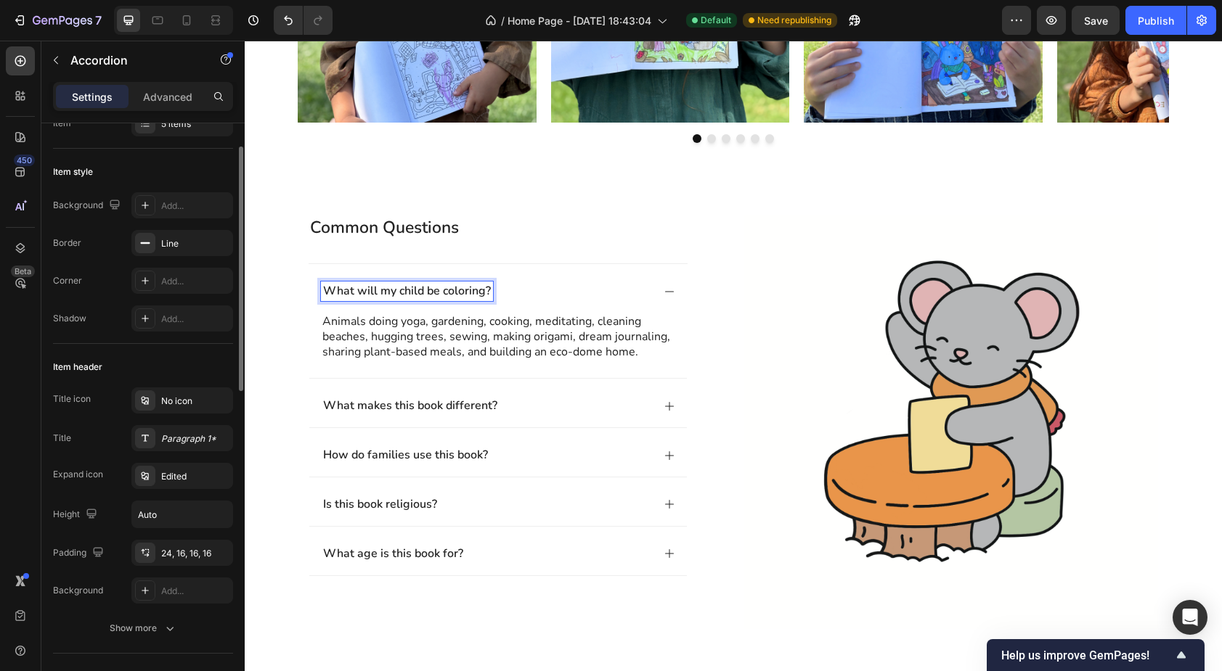
scroll to position [63, 0]
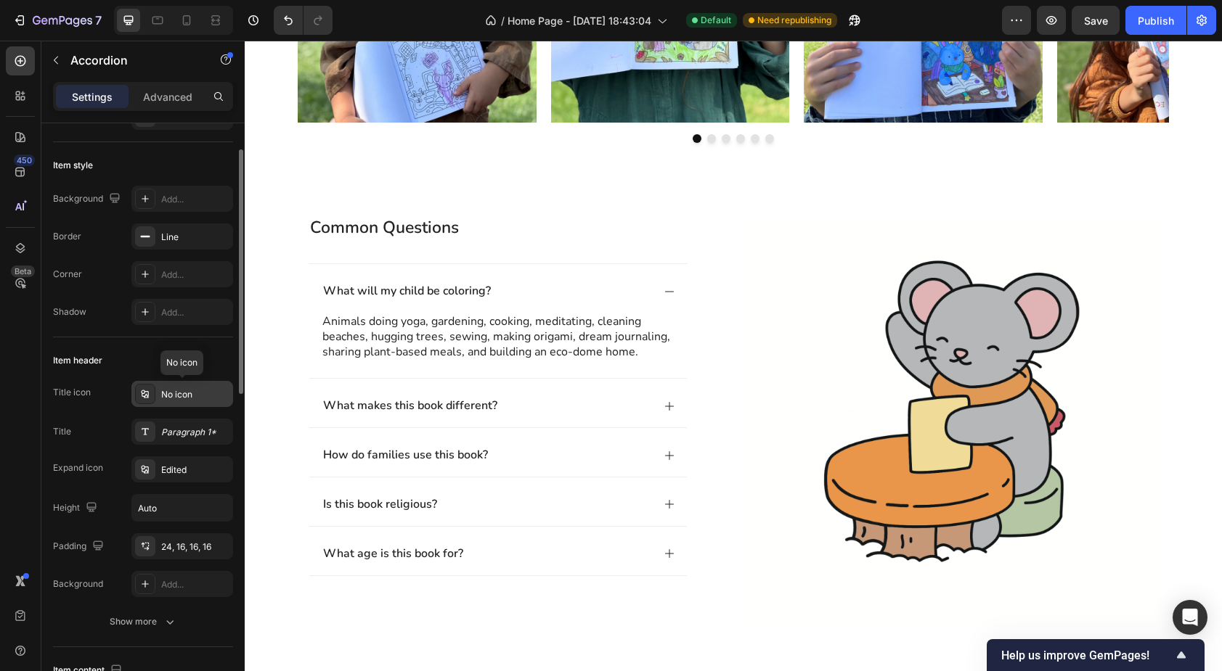
click at [173, 395] on div "No icon" at bounding box center [195, 394] width 68 height 13
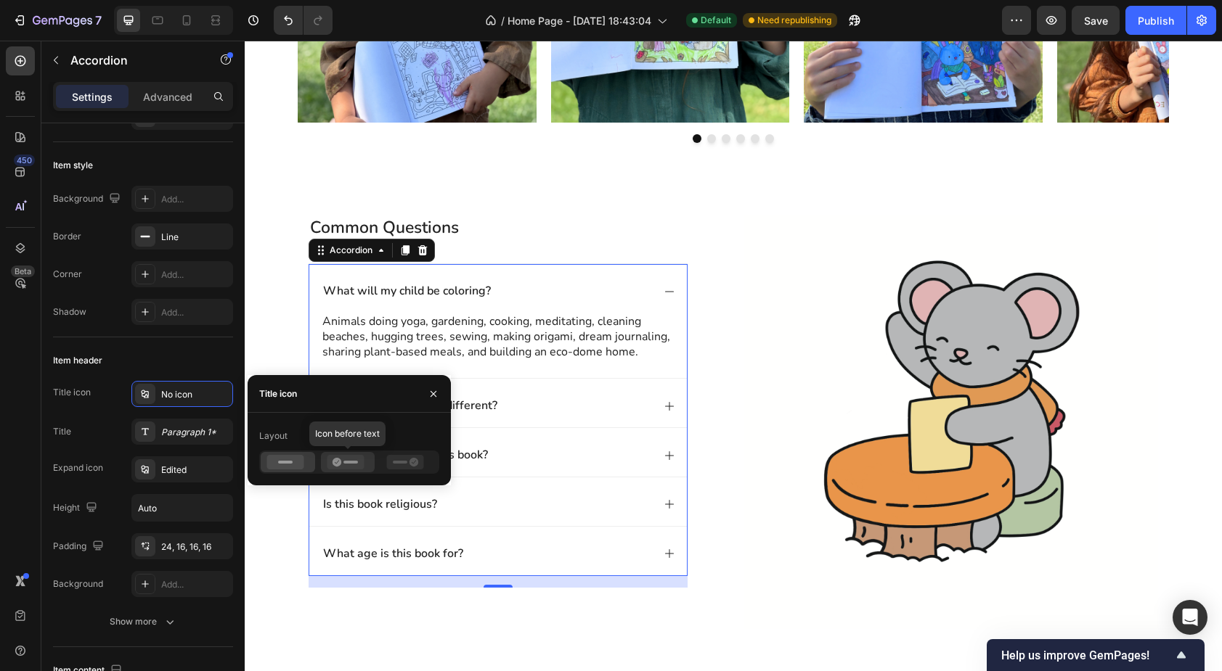
click at [344, 462] on rect at bounding box center [350, 462] width 15 height 3
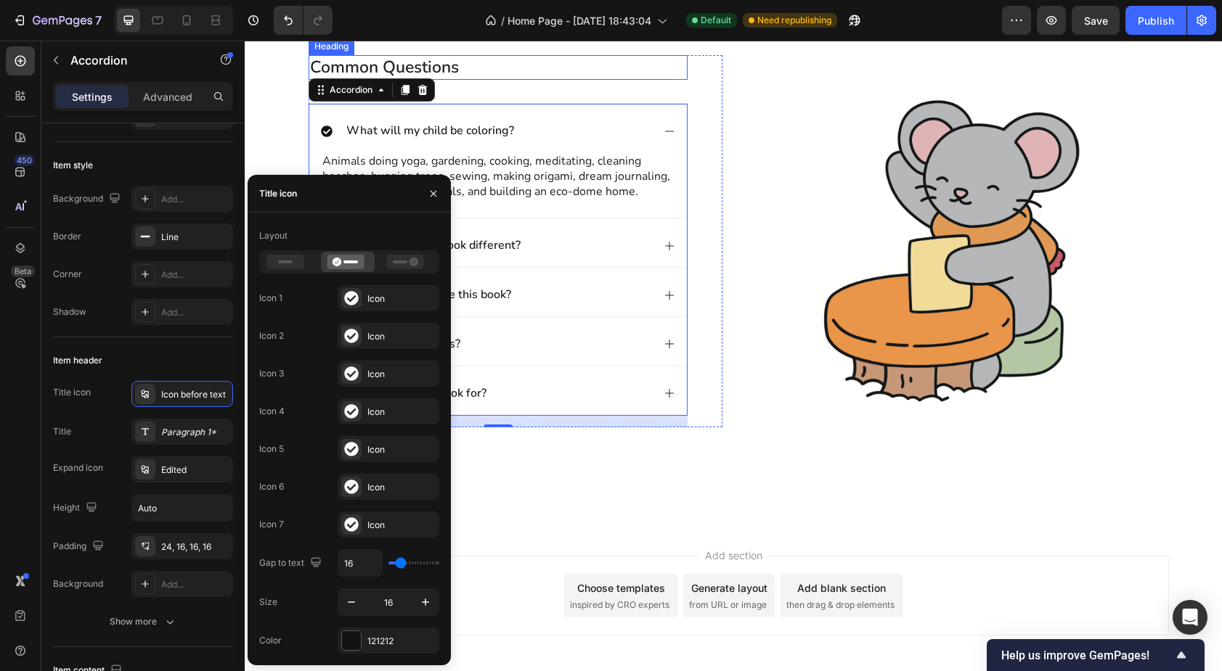
scroll to position [1418, 0]
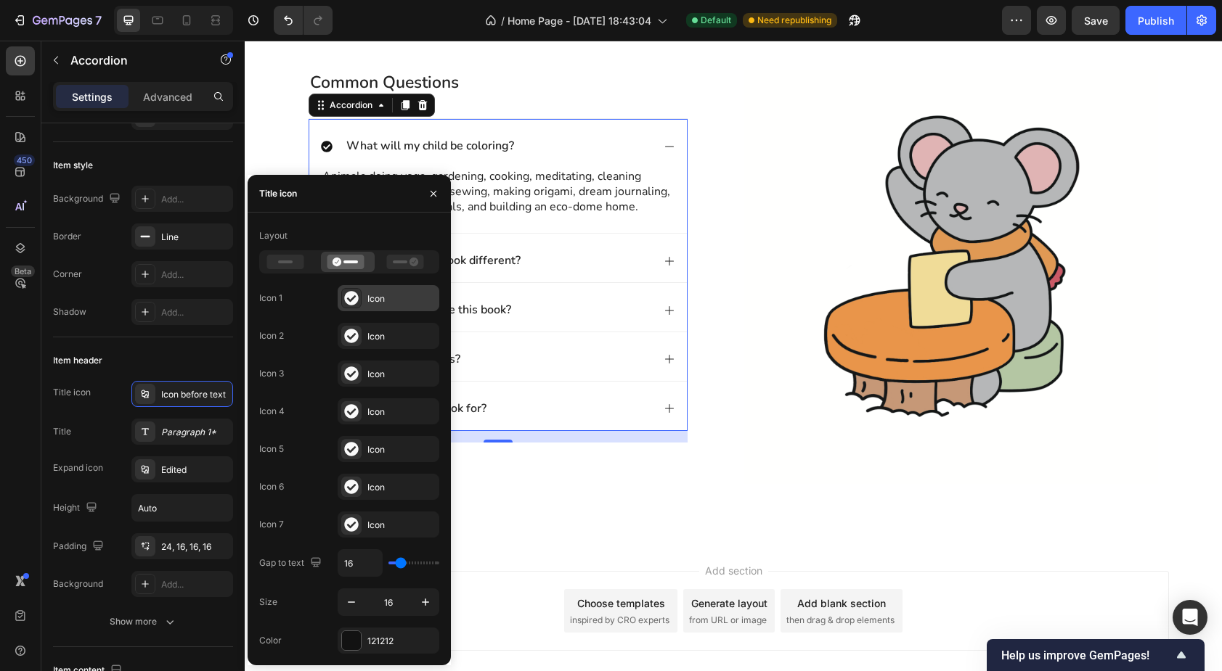
click at [383, 296] on div "Icon" at bounding box center [401, 299] width 68 height 13
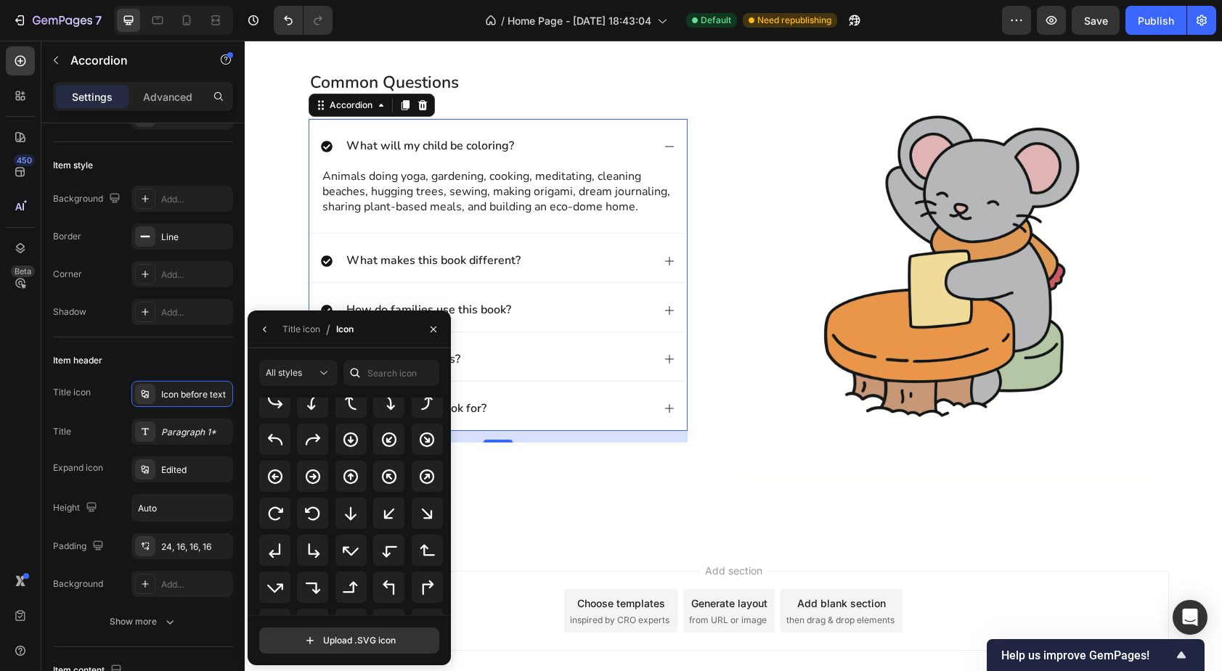
scroll to position [0, 0]
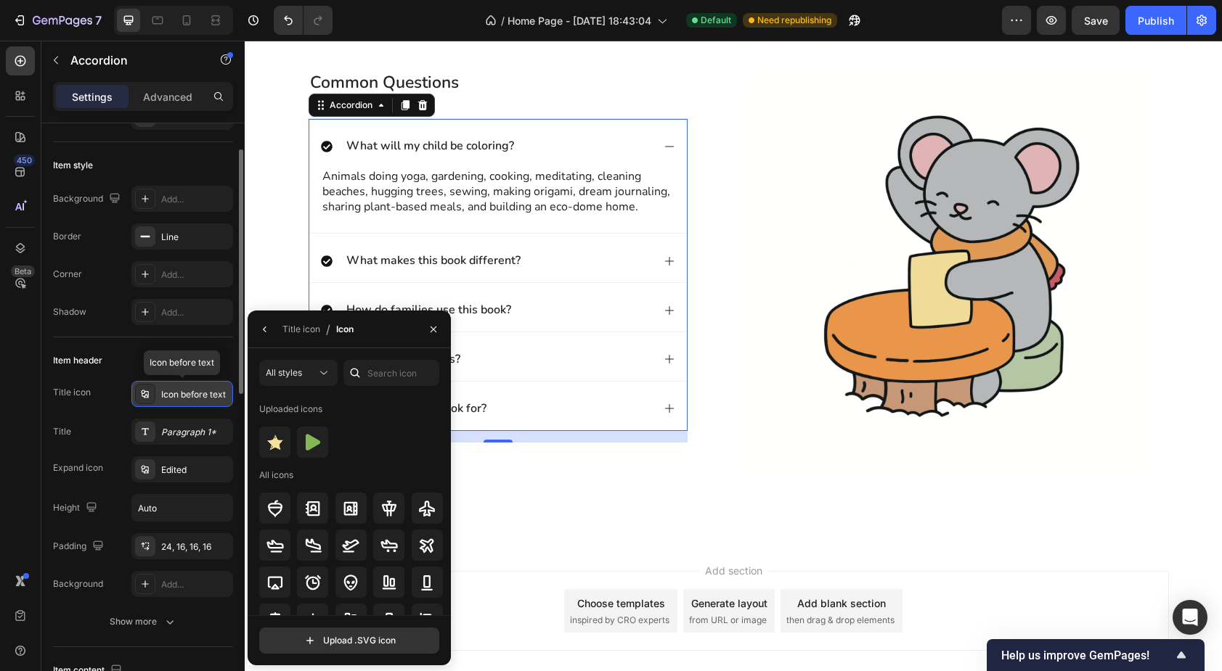
click at [190, 396] on div "Icon before text" at bounding box center [195, 394] width 68 height 13
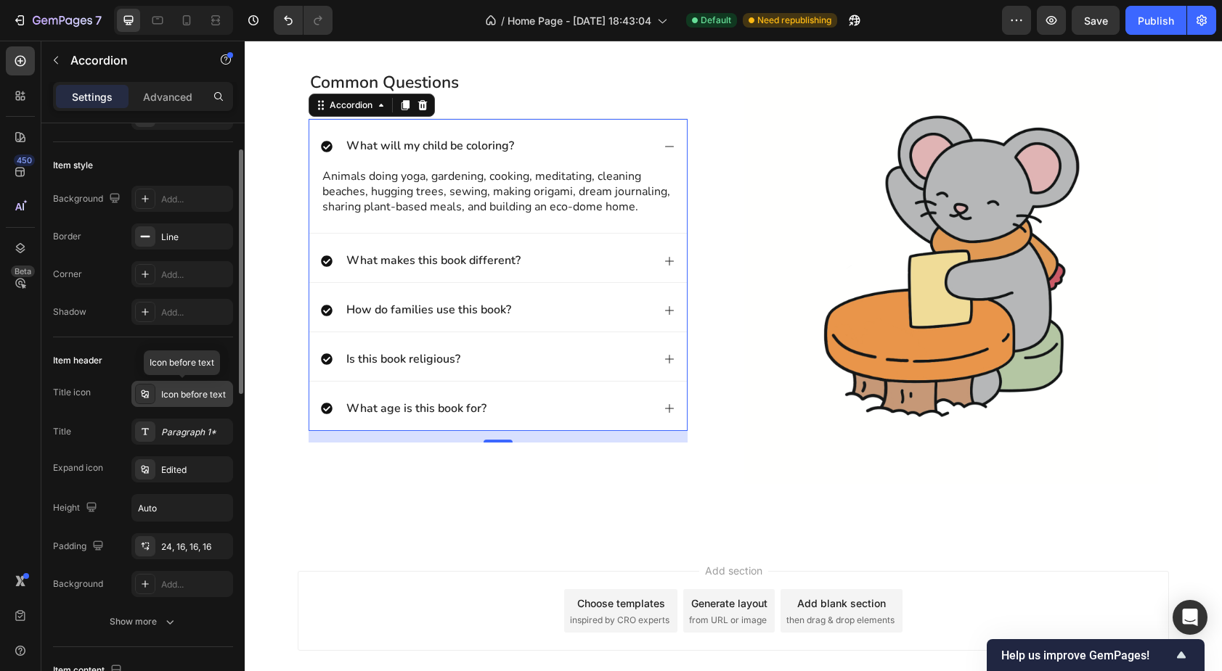
click at [190, 396] on div "Icon before text" at bounding box center [195, 394] width 68 height 13
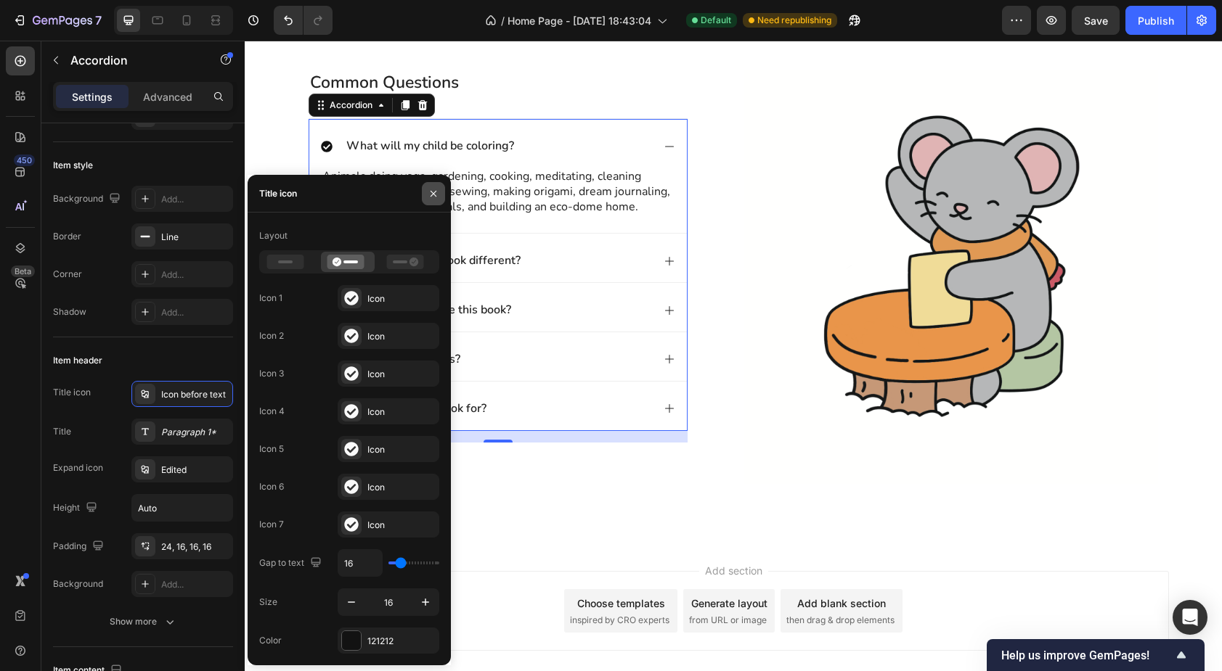
click at [432, 195] on icon "button" at bounding box center [433, 193] width 6 height 6
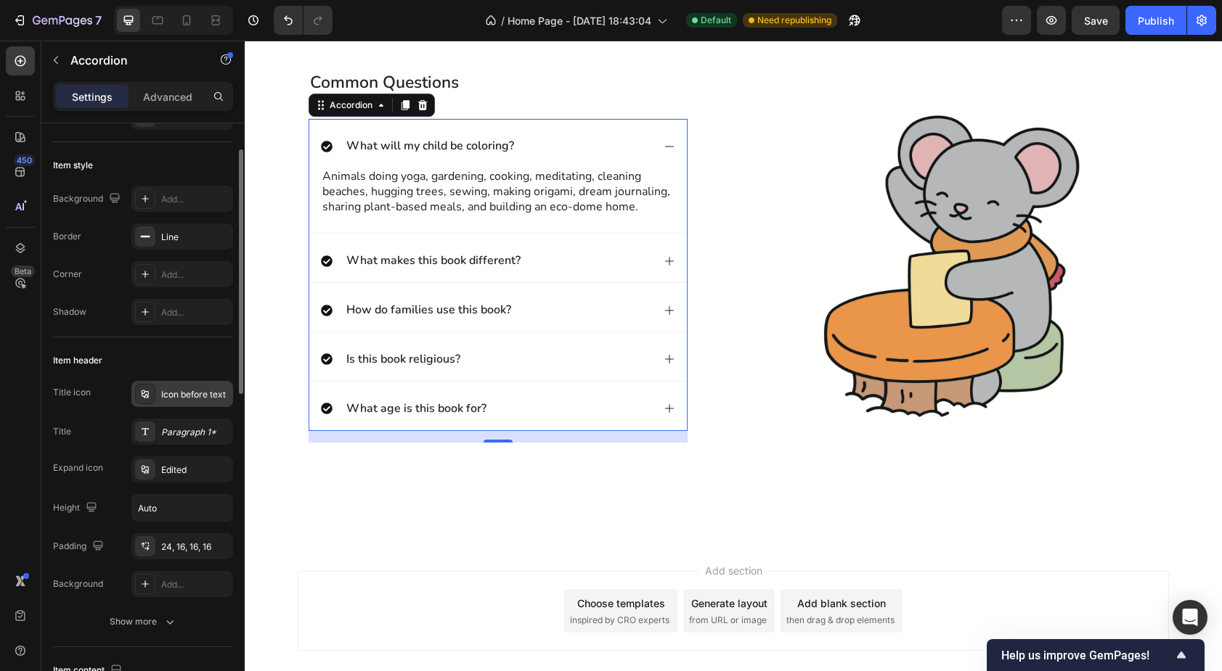
click at [146, 391] on icon at bounding box center [144, 394] width 7 height 8
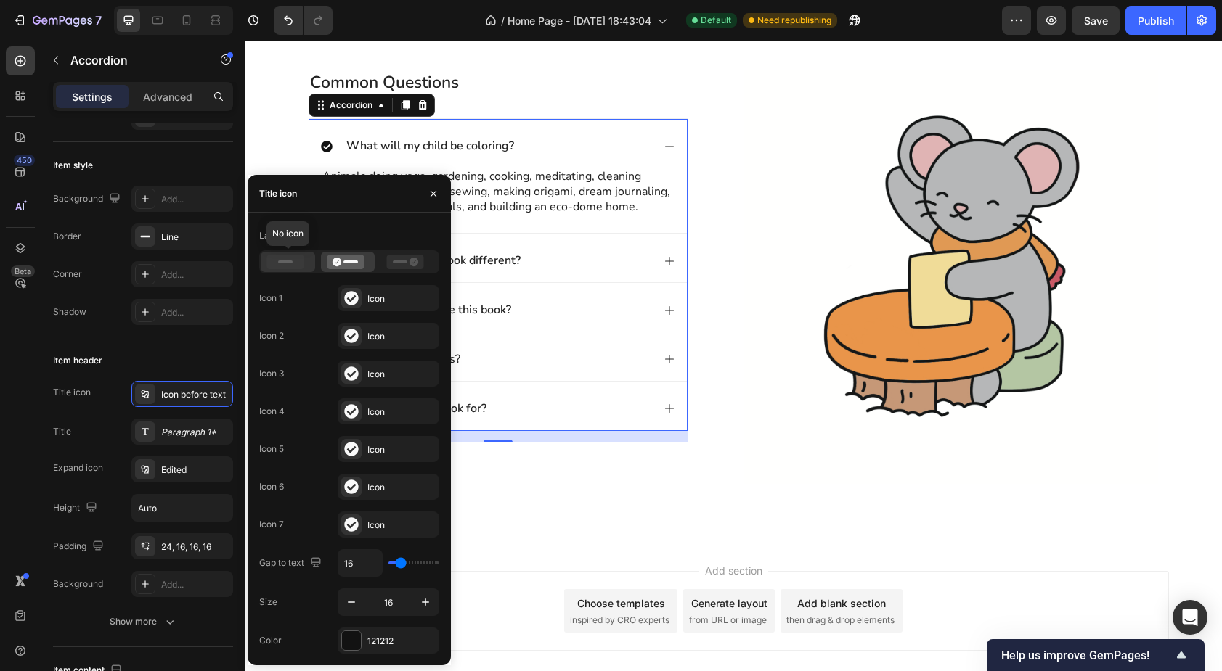
click at [297, 261] on icon at bounding box center [285, 262] width 37 height 15
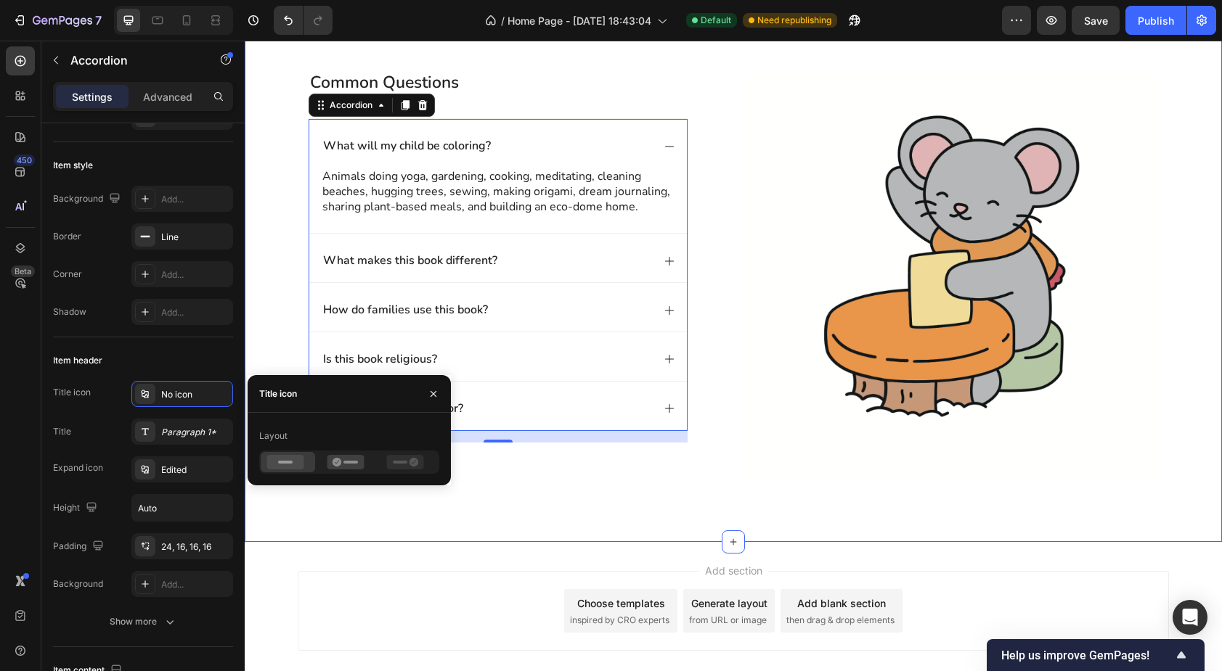
click at [253, 306] on div "common questions Heading What will my child be coloring? Animals doing yoga, ga…" at bounding box center [733, 277] width 977 height 530
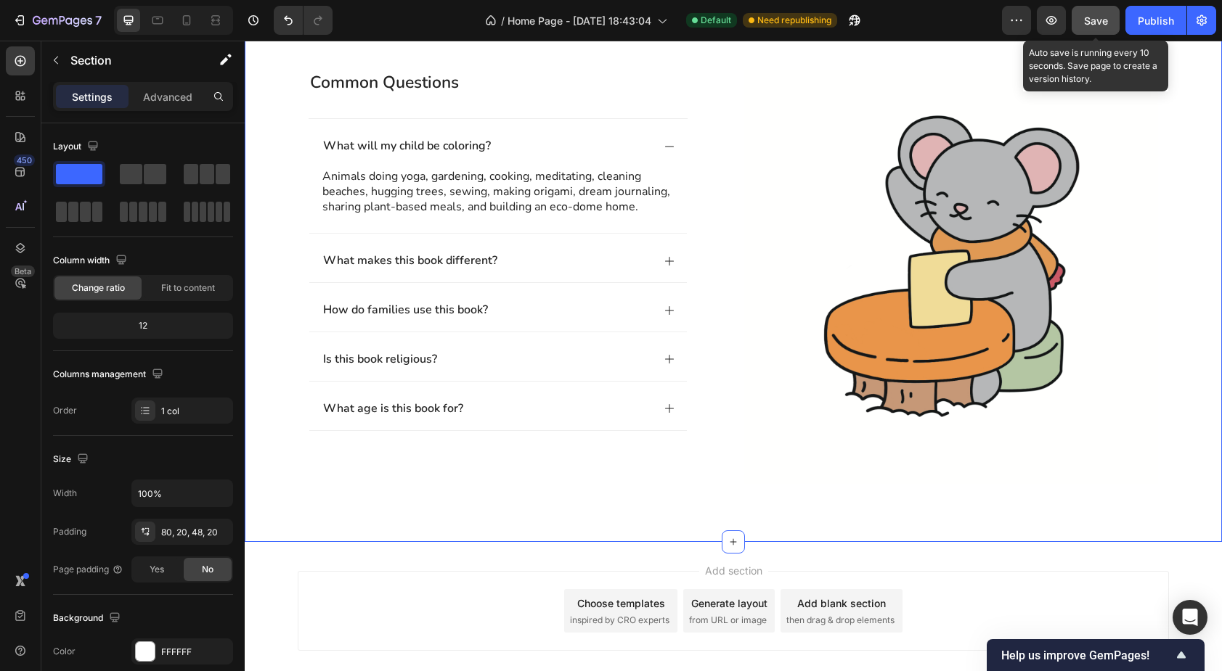
click at [1101, 26] on div "Save" at bounding box center [1096, 20] width 24 height 15
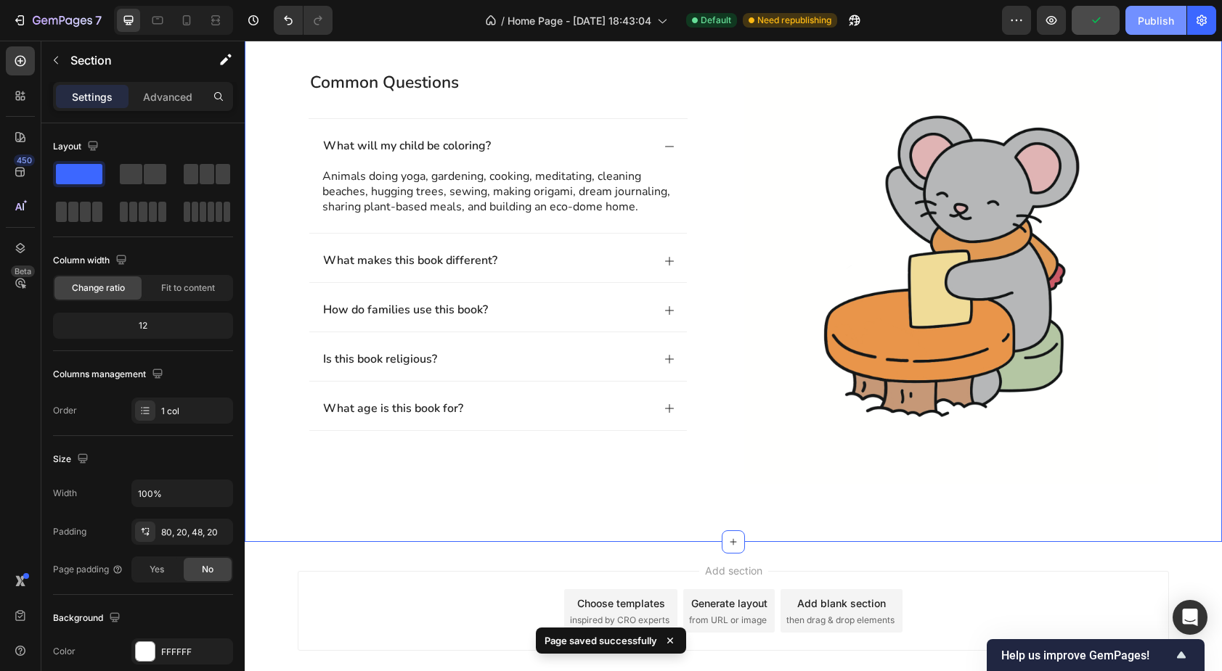
click at [1156, 23] on div "Publish" at bounding box center [1156, 20] width 36 height 15
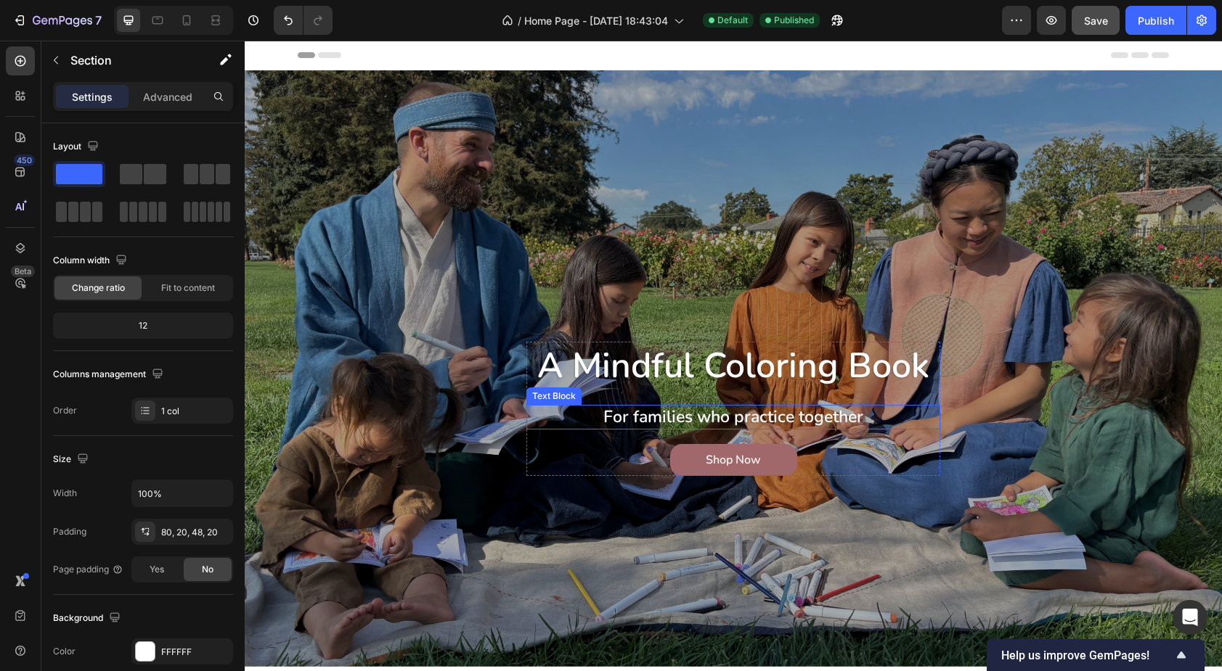
click at [682, 418] on strong "For families who practice together" at bounding box center [733, 417] width 260 height 23
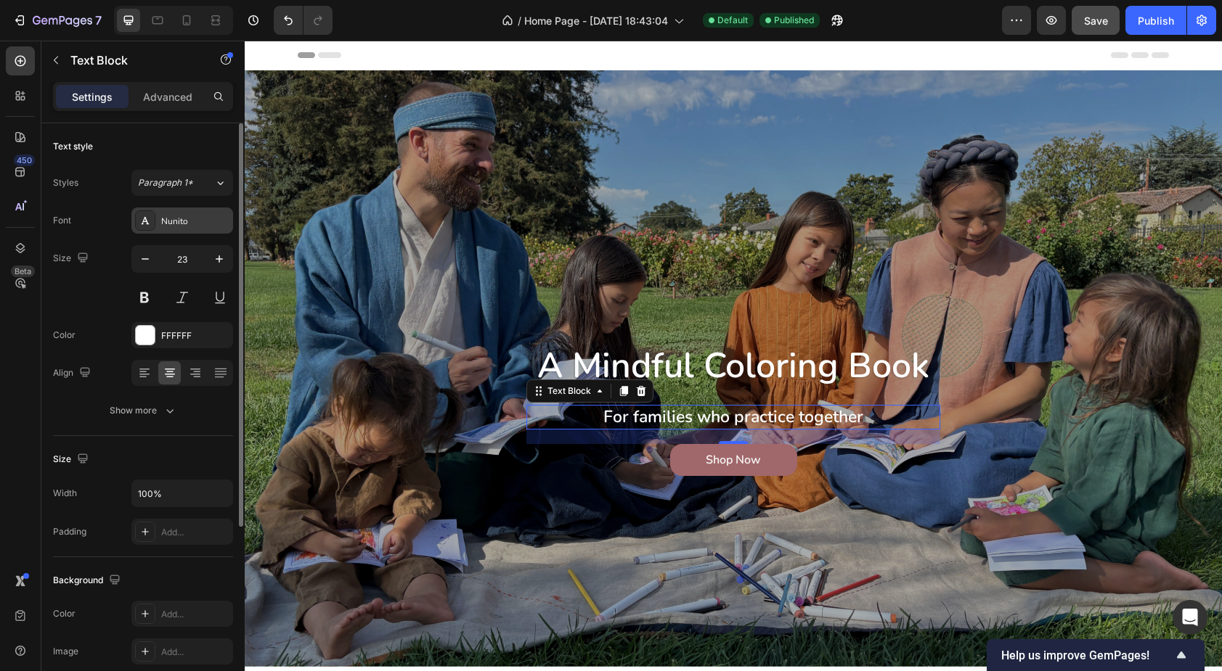
click at [187, 230] on div "Nunito" at bounding box center [182, 221] width 102 height 26
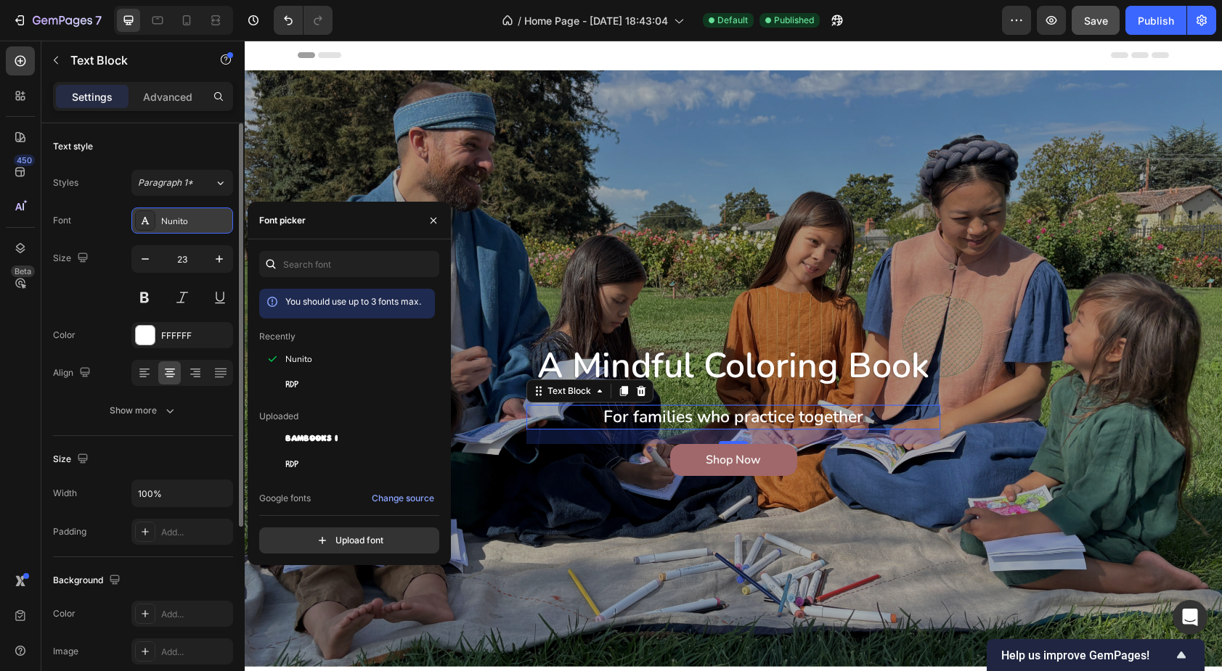
click at [187, 230] on div "Nunito" at bounding box center [182, 221] width 102 height 26
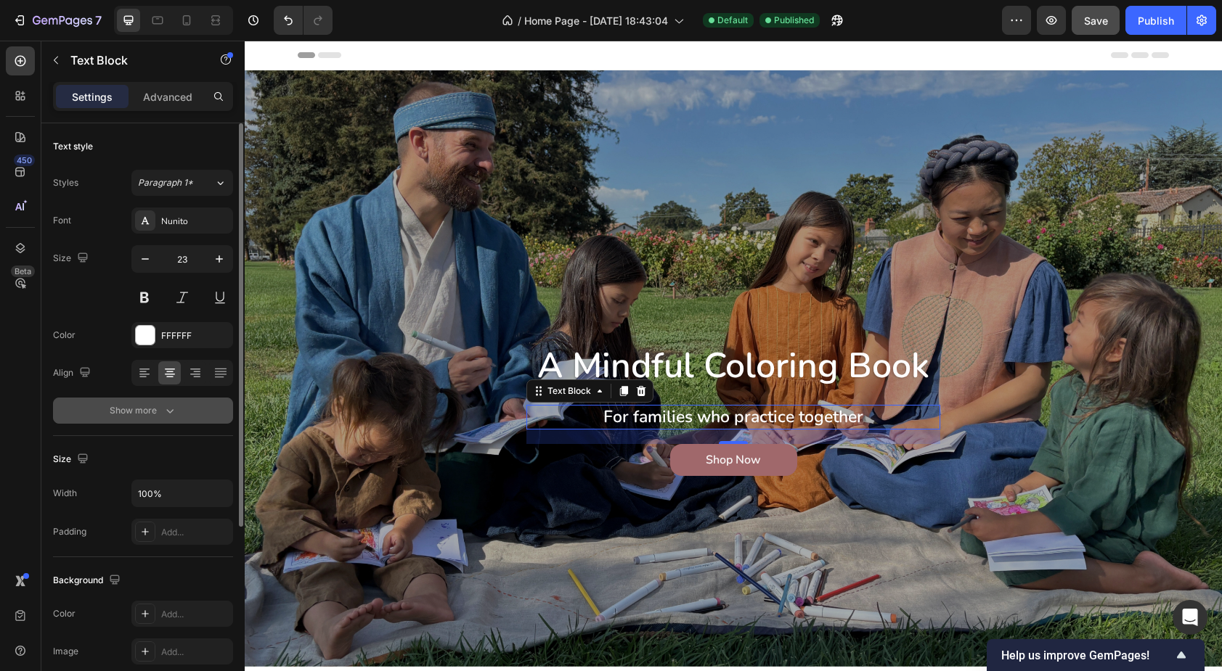
click at [158, 410] on div "Show more" at bounding box center [144, 411] width 68 height 15
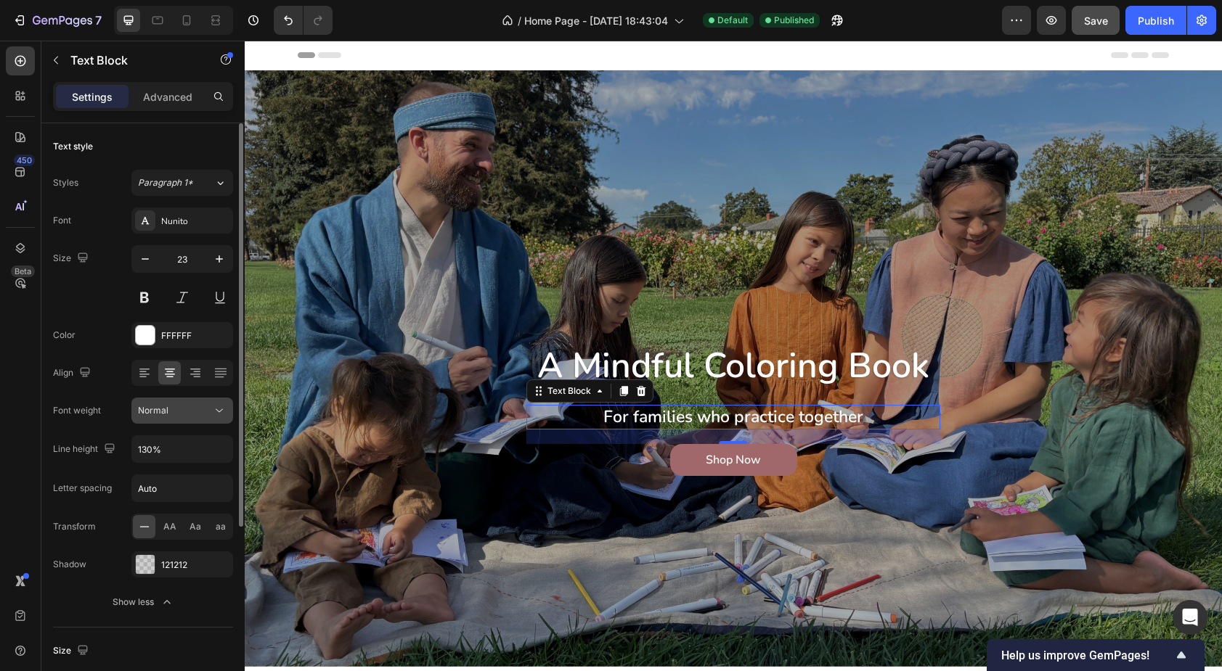
click at [170, 408] on div "Normal" at bounding box center [175, 410] width 74 height 13
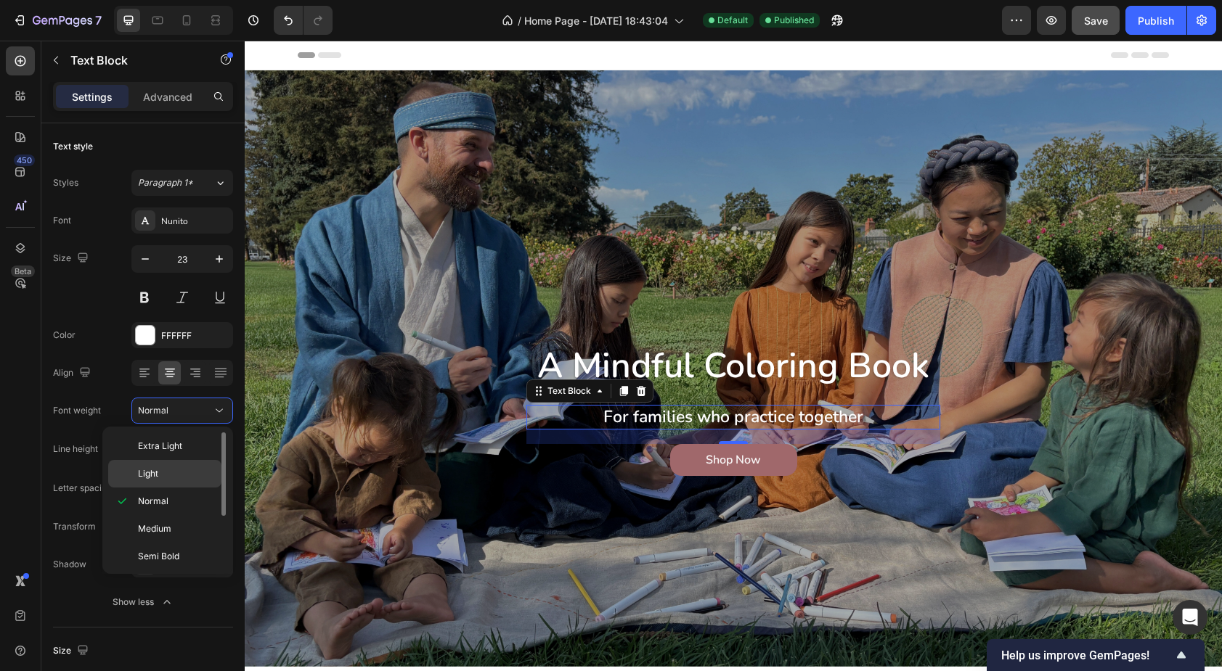
click at [171, 471] on p "Light" at bounding box center [176, 473] width 77 height 13
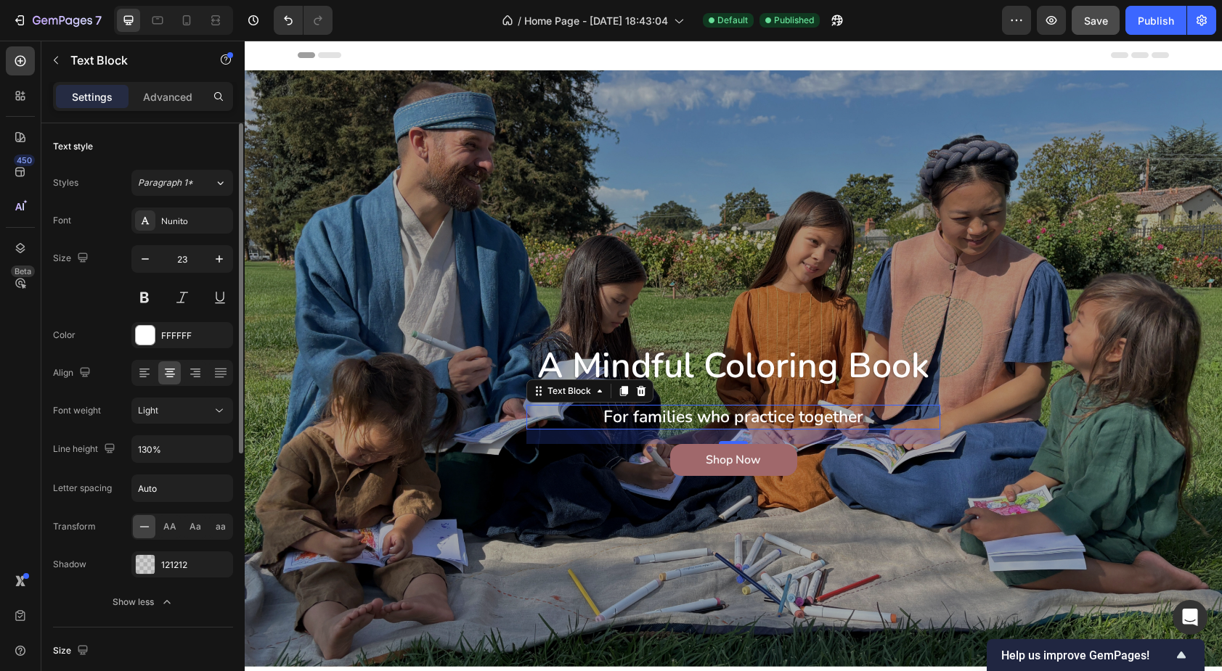
click at [75, 341] on div "Color" at bounding box center [64, 335] width 23 height 13
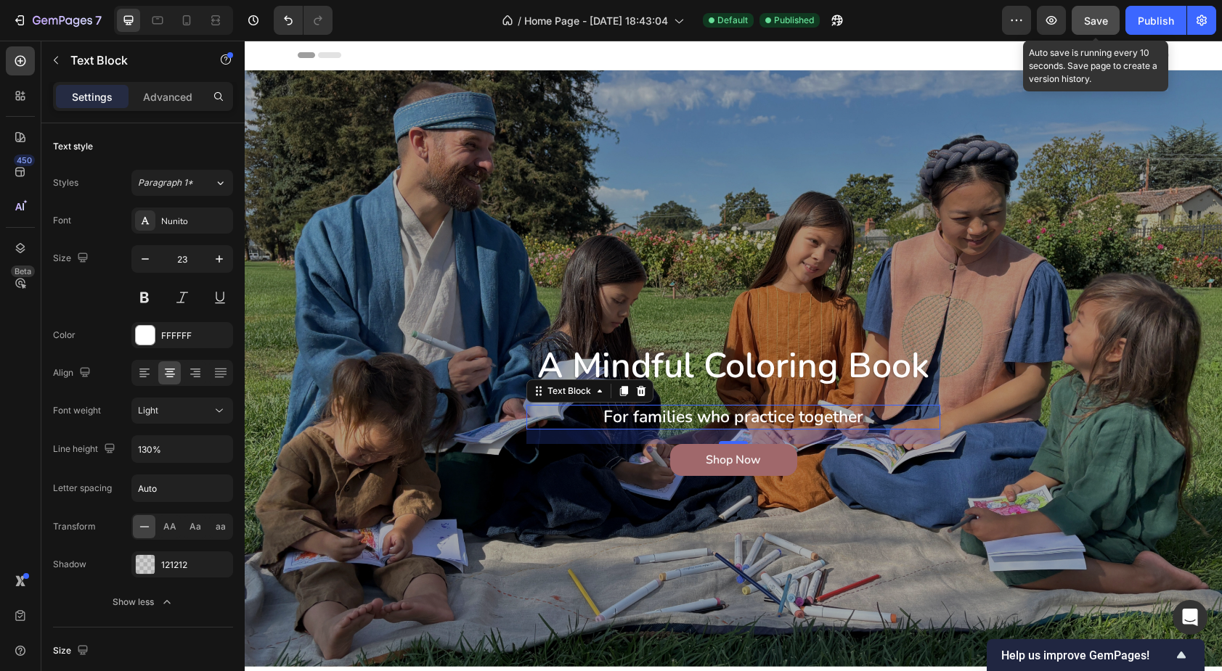
click at [1093, 15] on span "Save" at bounding box center [1096, 21] width 24 height 12
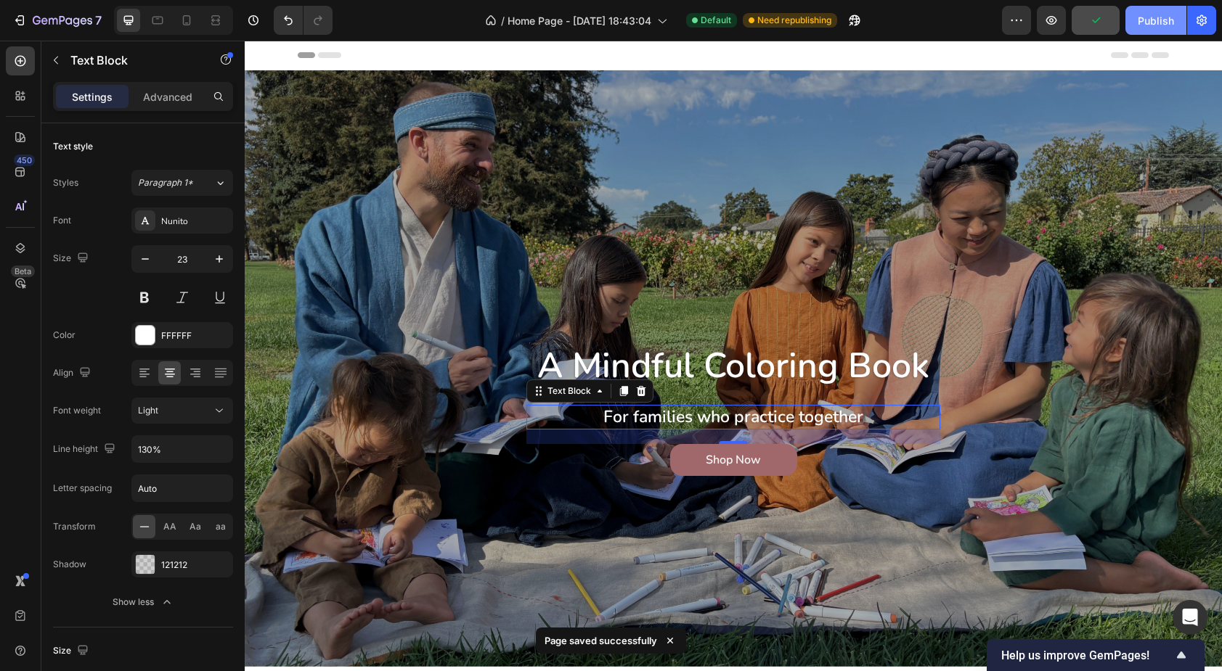
click at [1151, 23] on div "Publish" at bounding box center [1156, 20] width 36 height 15
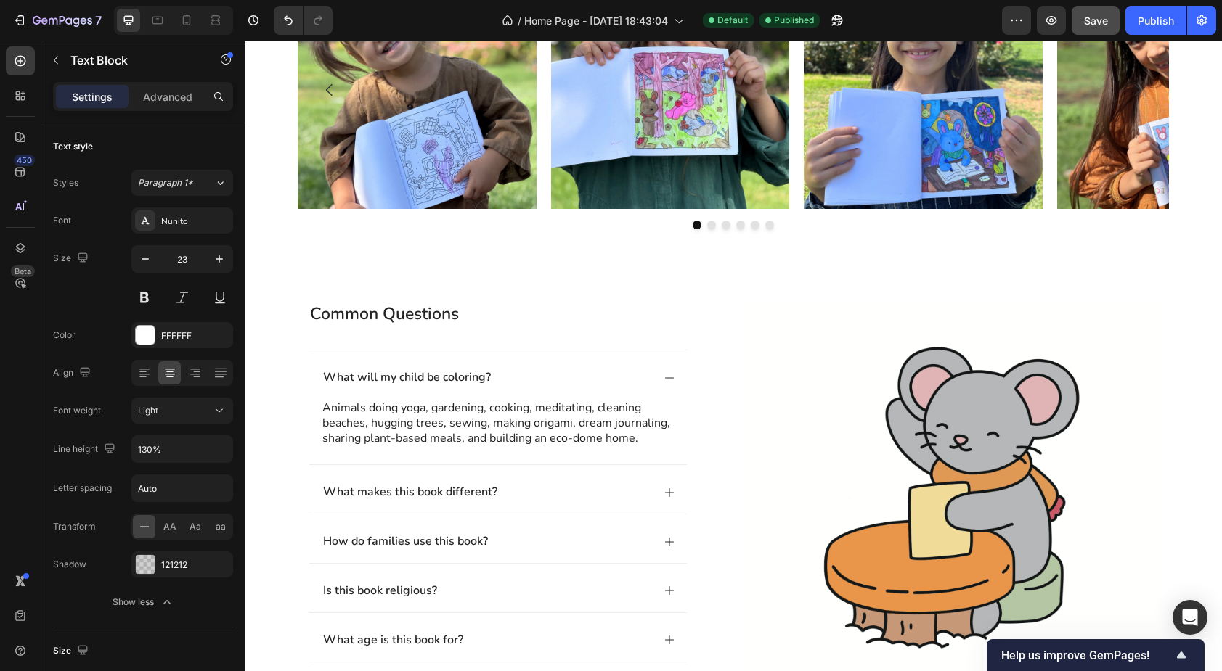
scroll to position [1204, 0]
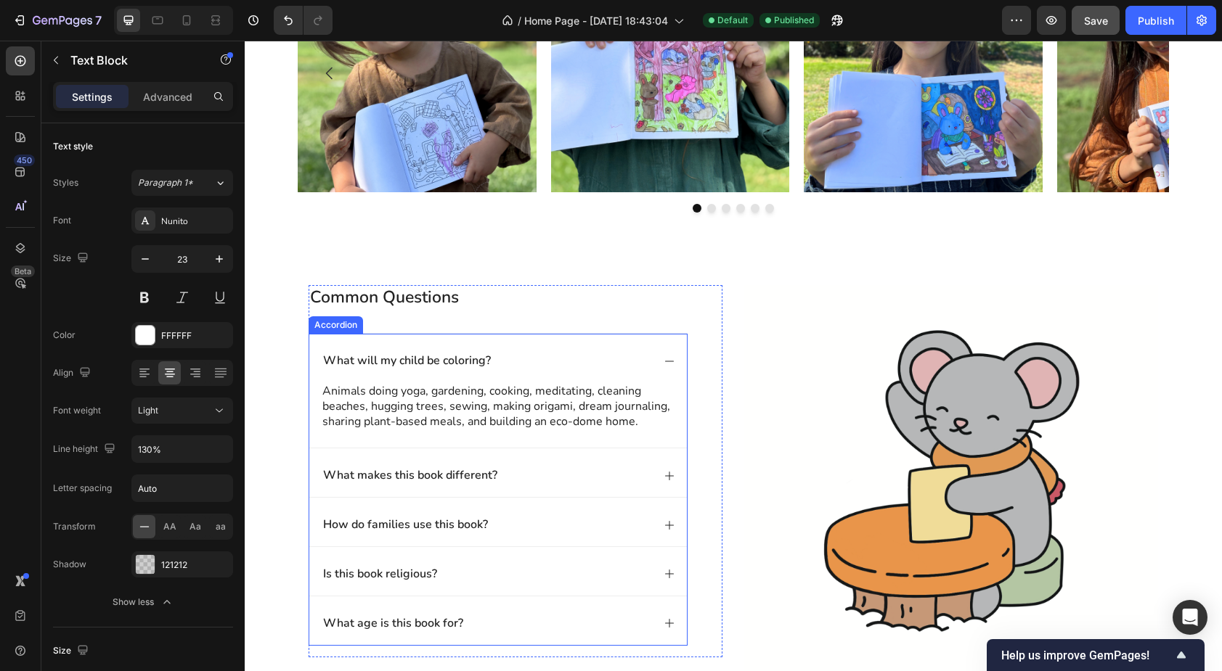
click at [538, 354] on div "What will my child be coloring?" at bounding box center [486, 361] width 331 height 20
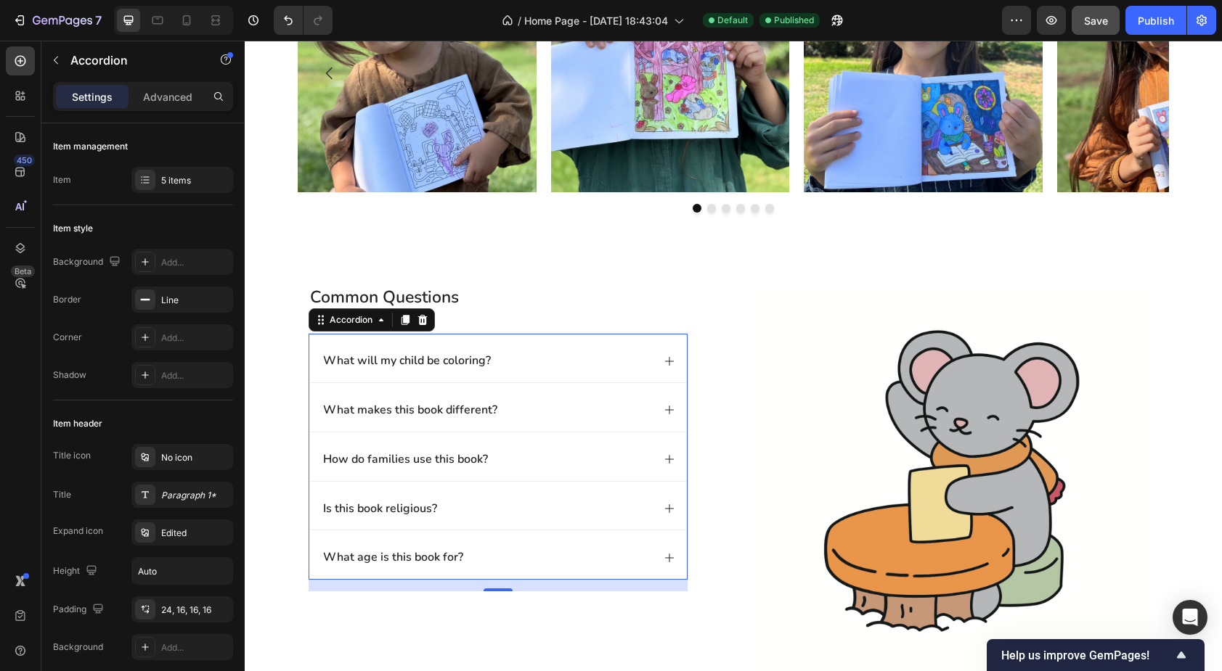
click at [412, 366] on p "What will my child be coloring?" at bounding box center [407, 361] width 168 height 15
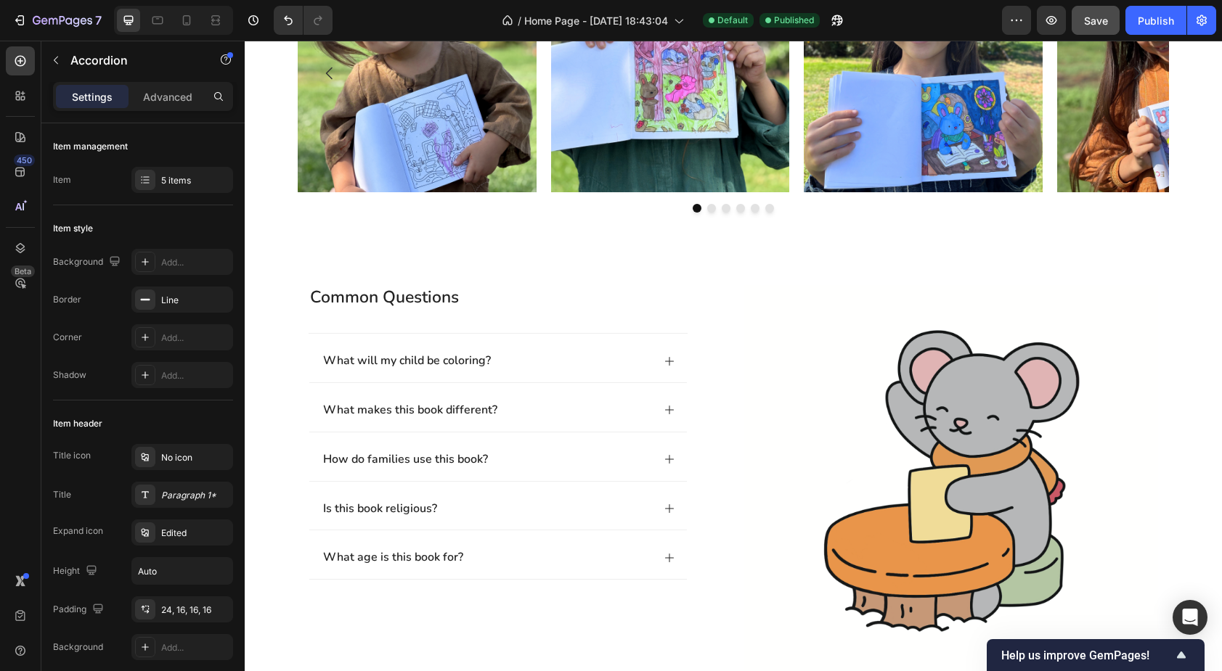
click at [573, 364] on div "What will my child be coloring?" at bounding box center [486, 361] width 331 height 20
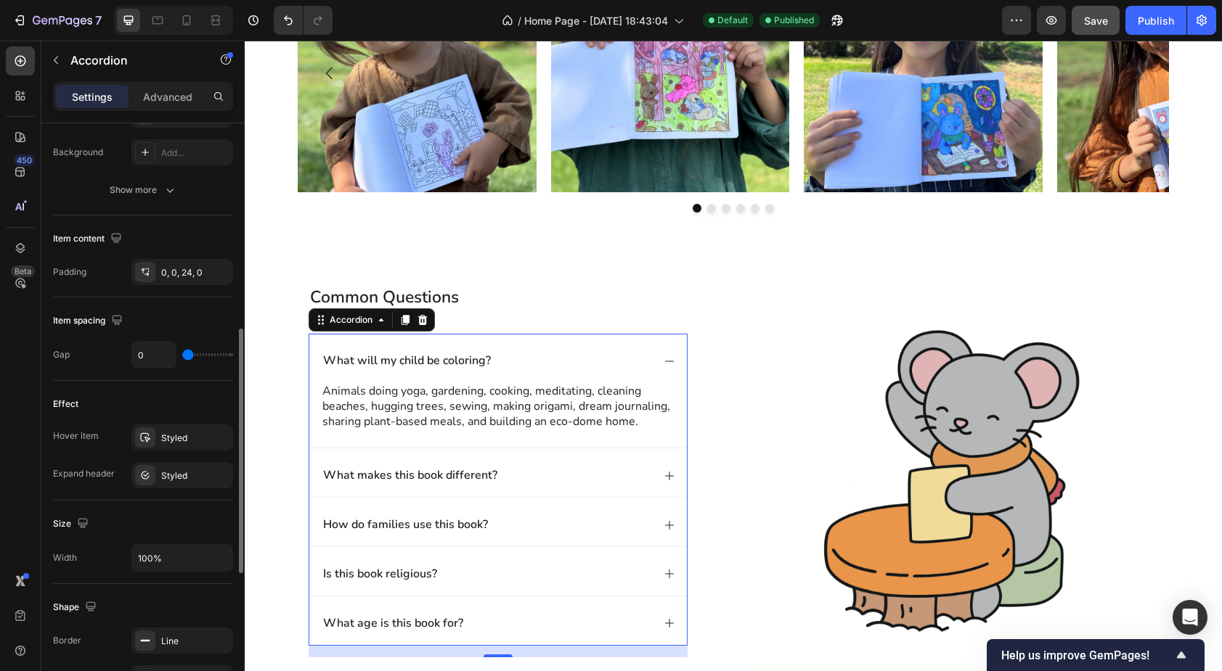
scroll to position [497, 0]
click at [185, 476] on div "Styled" at bounding box center [182, 474] width 42 height 13
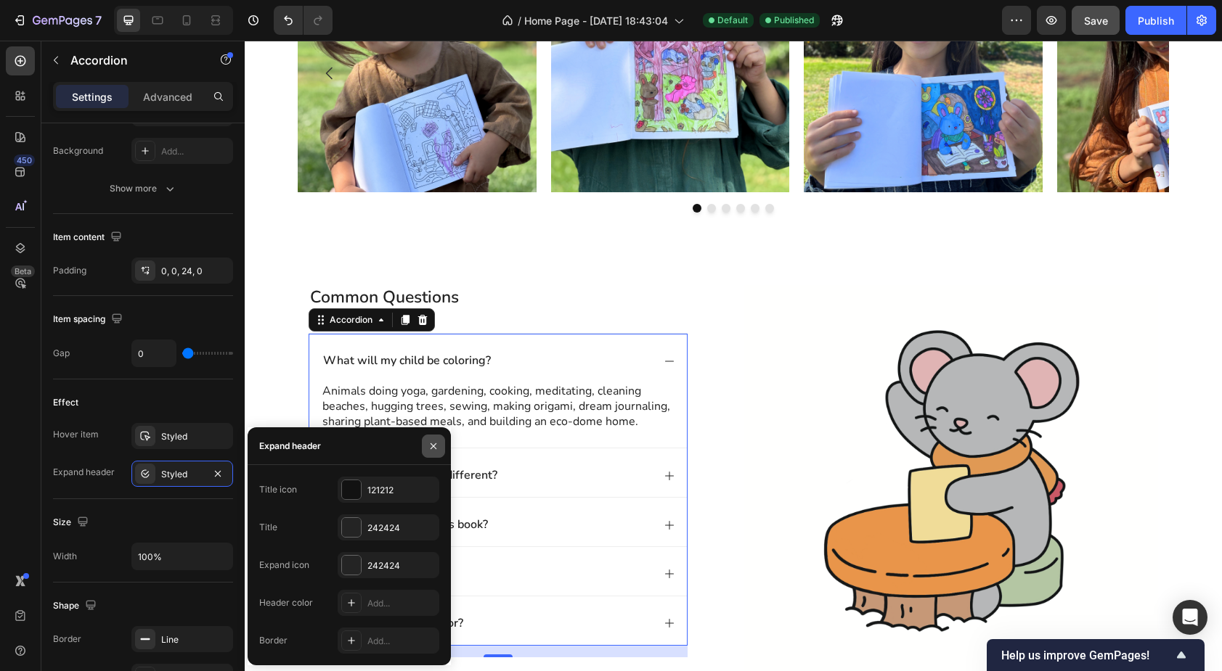
click at [433, 444] on icon "button" at bounding box center [434, 447] width 12 height 12
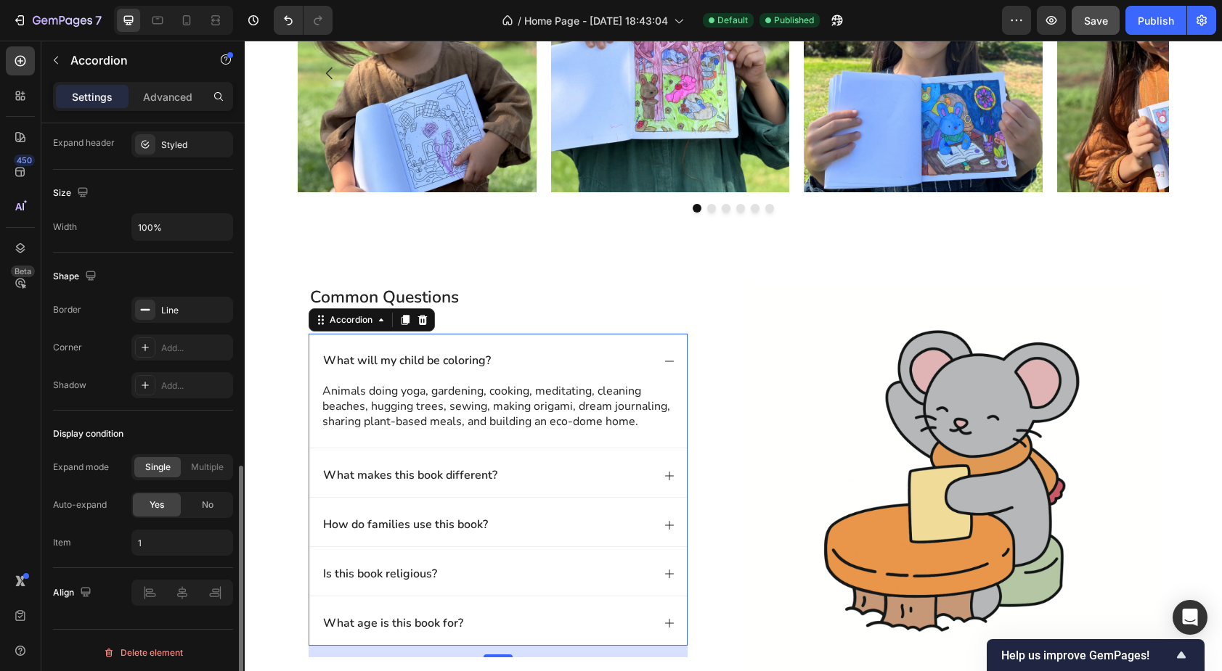
scroll to position [830, 0]
click at [211, 504] on span "No" at bounding box center [208, 500] width 12 height 13
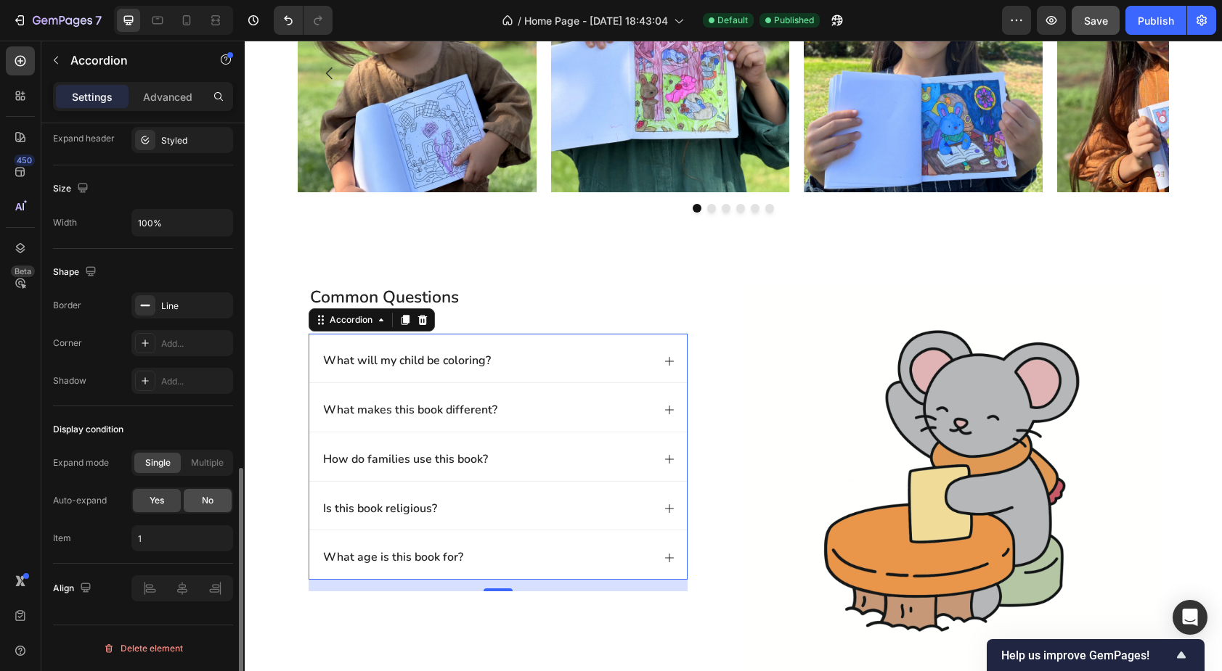
scroll to position [793, 0]
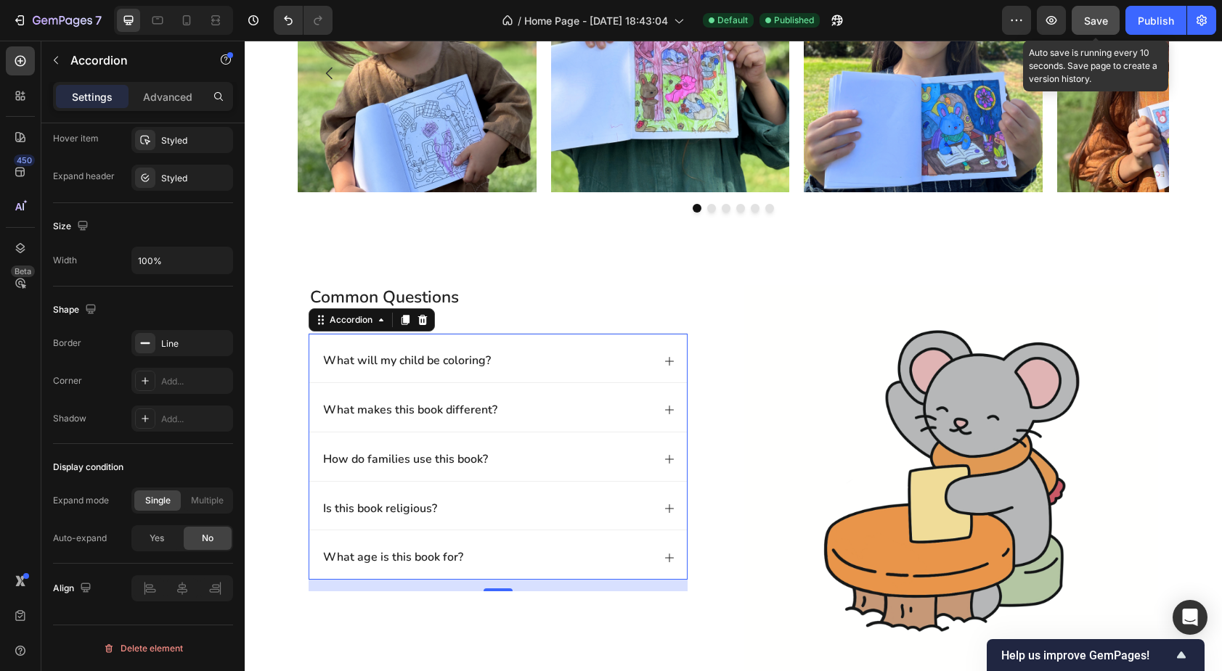
click at [1100, 25] on span "Save" at bounding box center [1096, 21] width 24 height 12
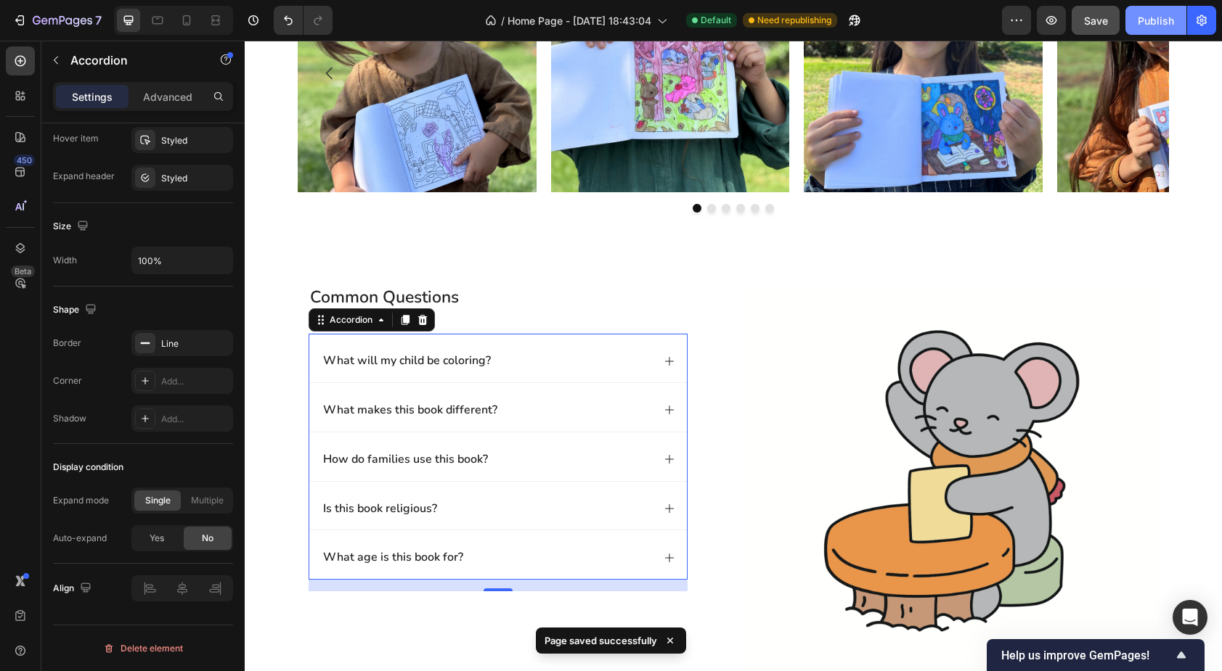
click at [1145, 20] on div "Publish" at bounding box center [1156, 20] width 36 height 15
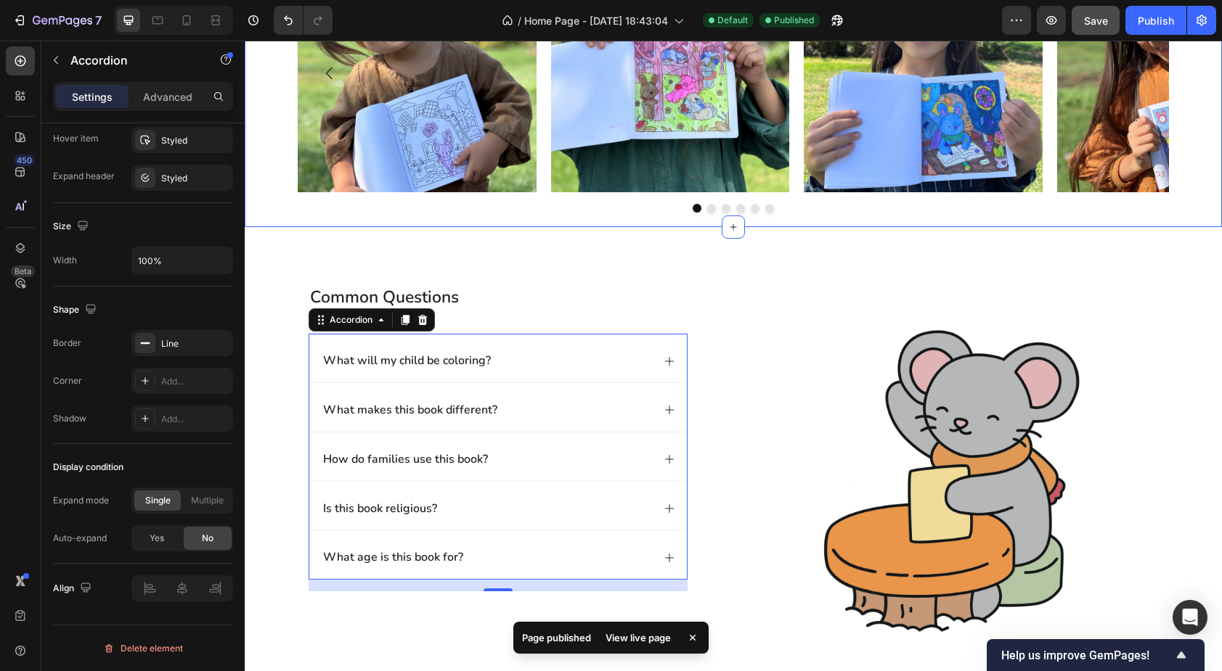
click at [265, 195] on div "Image Image Image Image Image Image [GEOGRAPHIC_DATA]" at bounding box center [733, 83] width 977 height 259
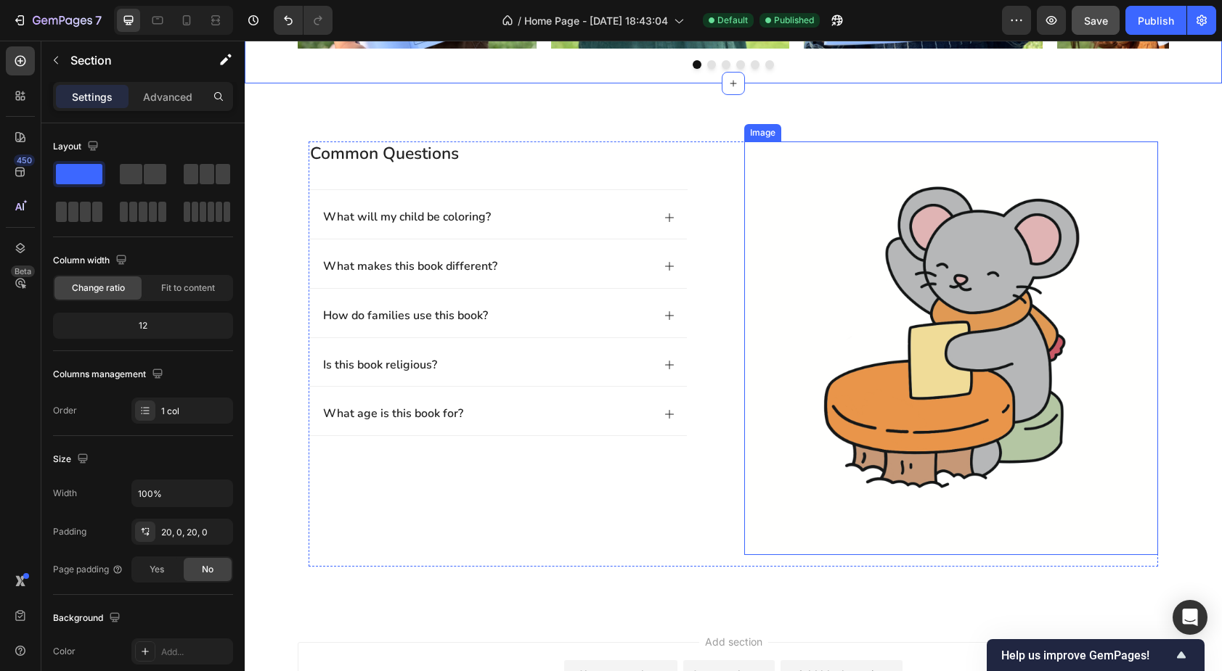
scroll to position [1348, 0]
click at [950, 342] on img at bounding box center [951, 348] width 414 height 414
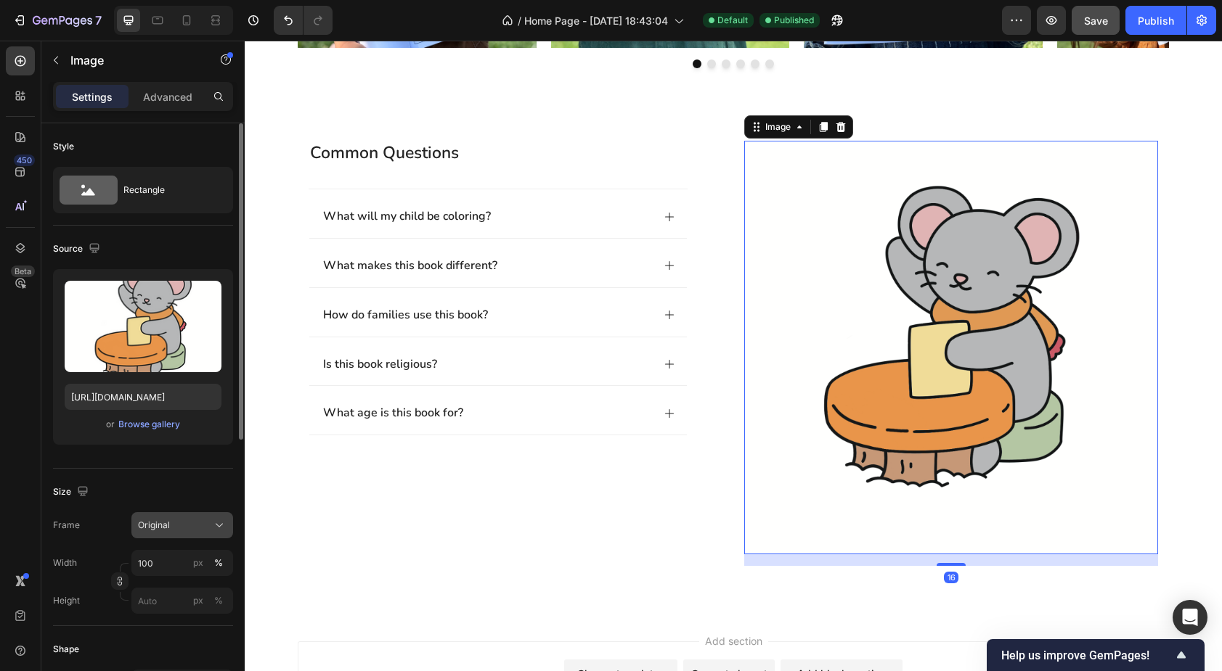
click at [179, 523] on div "Original" at bounding box center [173, 525] width 71 height 13
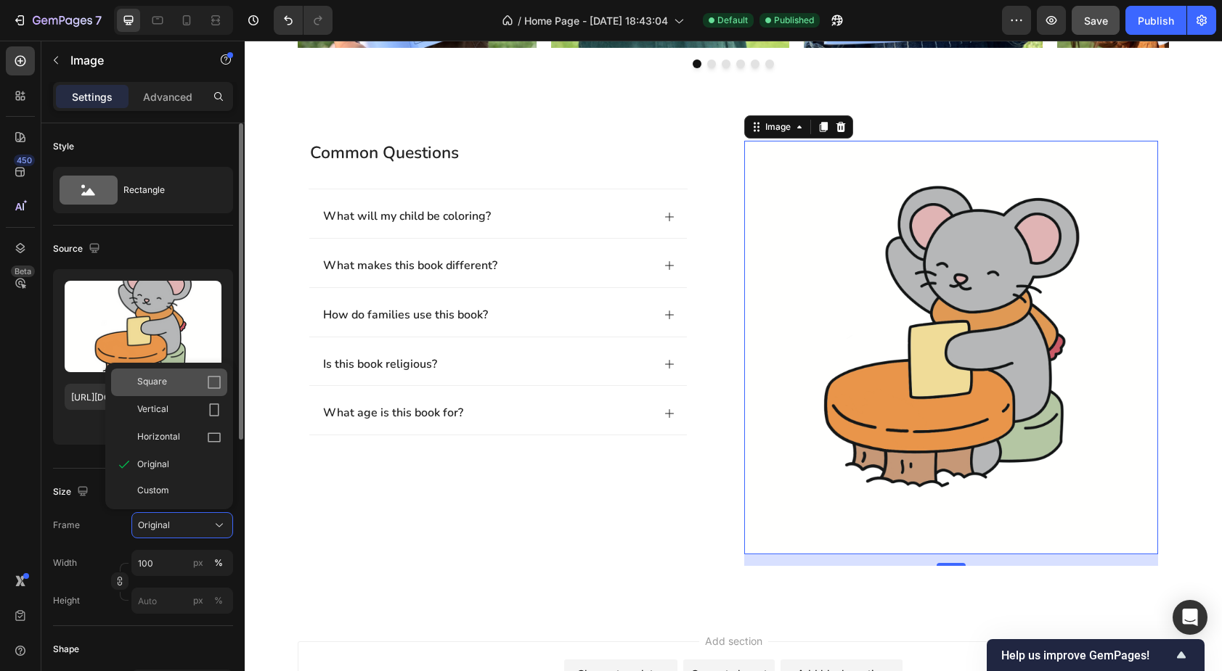
click at [176, 381] on div "Square" at bounding box center [179, 382] width 84 height 15
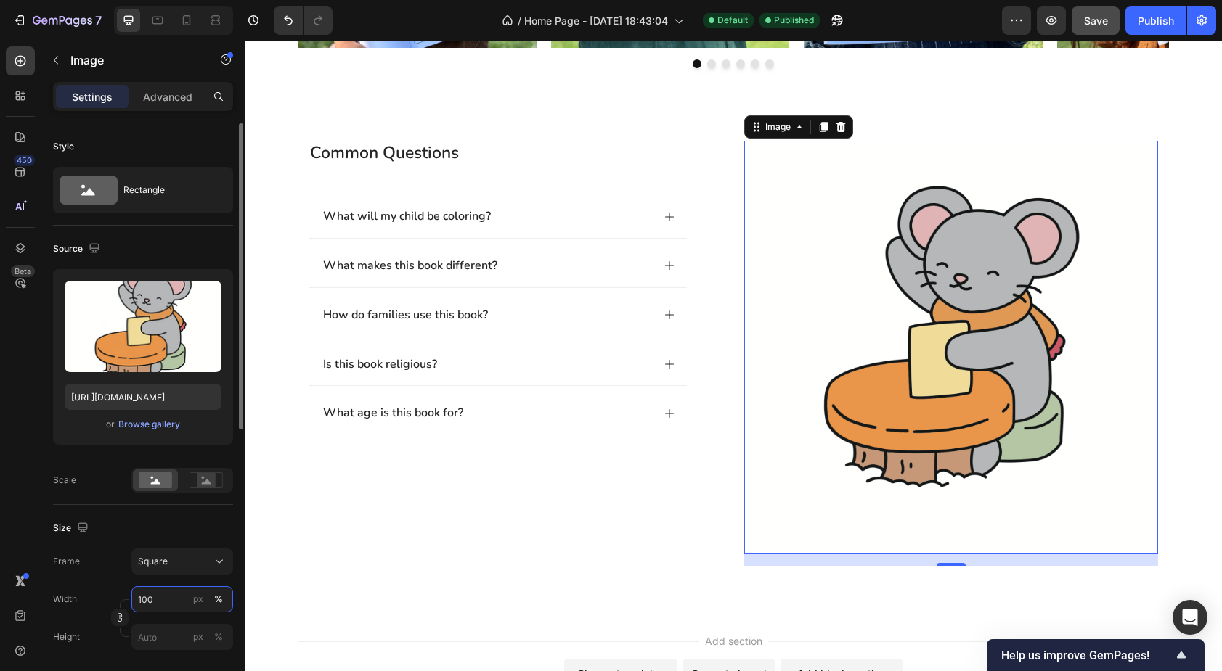
click at [166, 595] on input "100" at bounding box center [182, 600] width 102 height 26
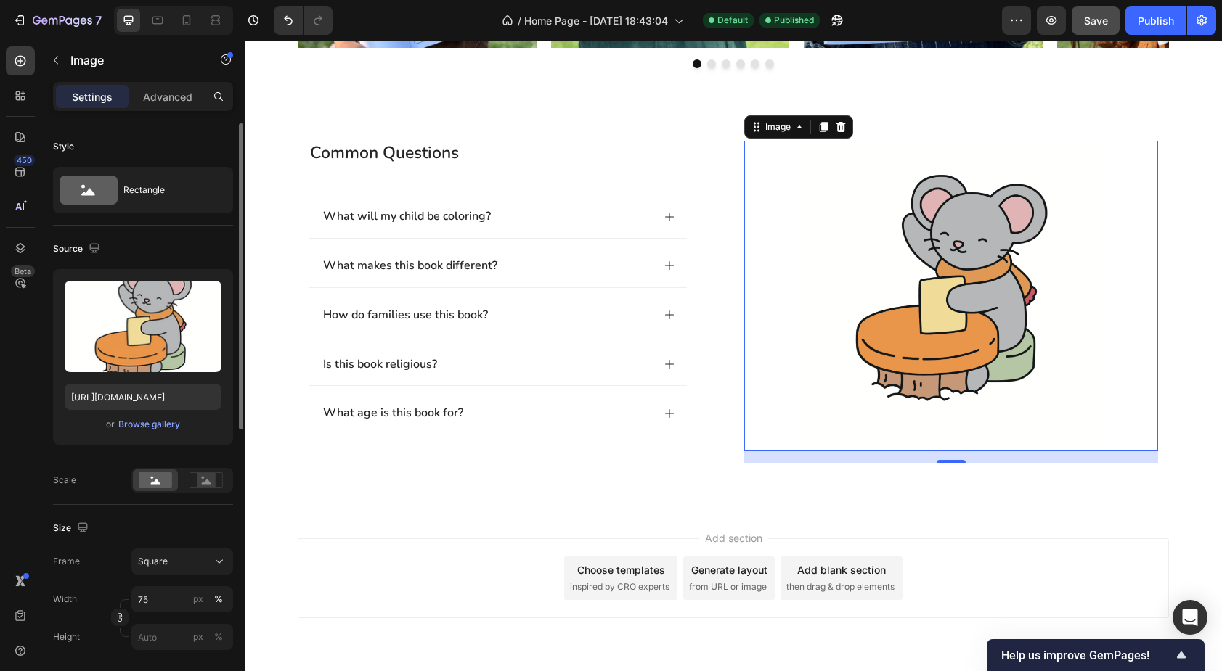
click at [92, 533] on div "Size" at bounding box center [143, 528] width 180 height 23
click at [153, 602] on input "75" at bounding box center [182, 600] width 102 height 26
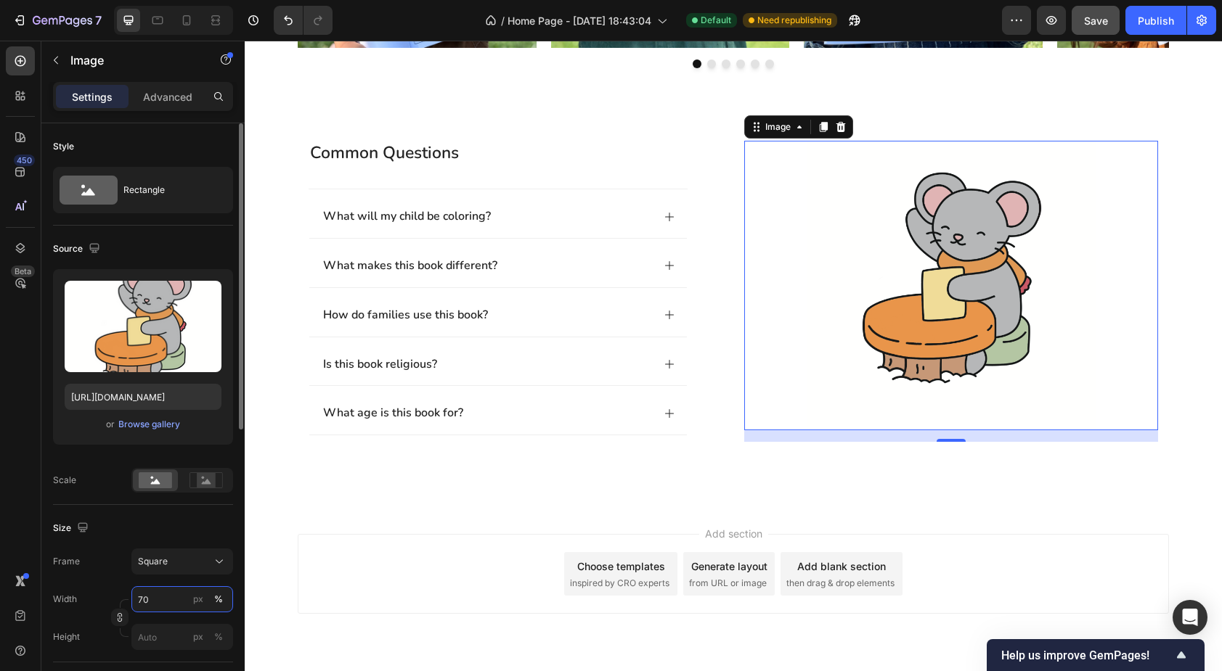
type input "70"
click at [102, 539] on div "Size" at bounding box center [143, 528] width 180 height 23
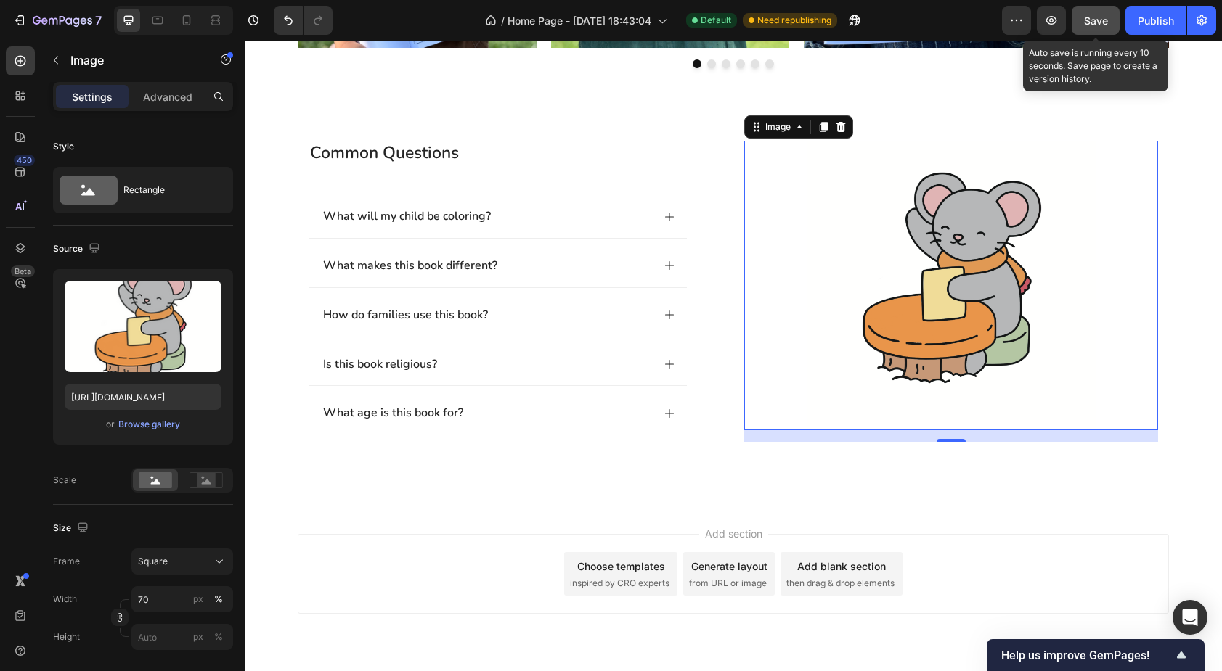
click at [1108, 23] on button "Save" at bounding box center [1095, 20] width 48 height 29
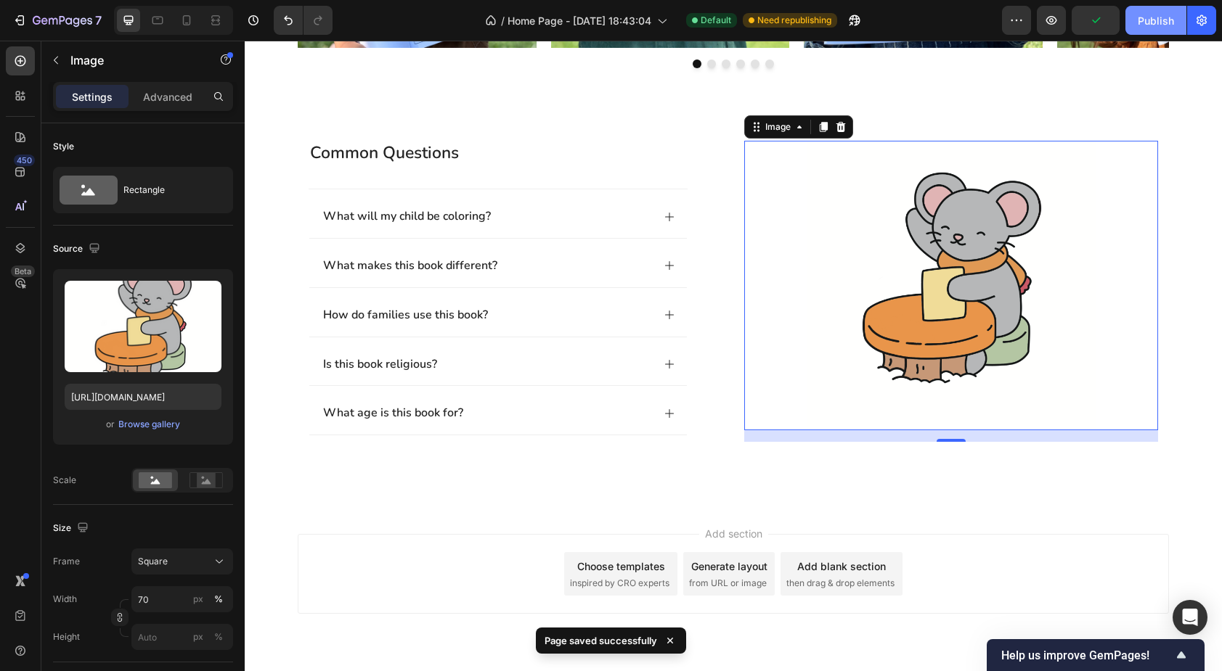
click at [1157, 28] on button "Publish" at bounding box center [1155, 20] width 61 height 29
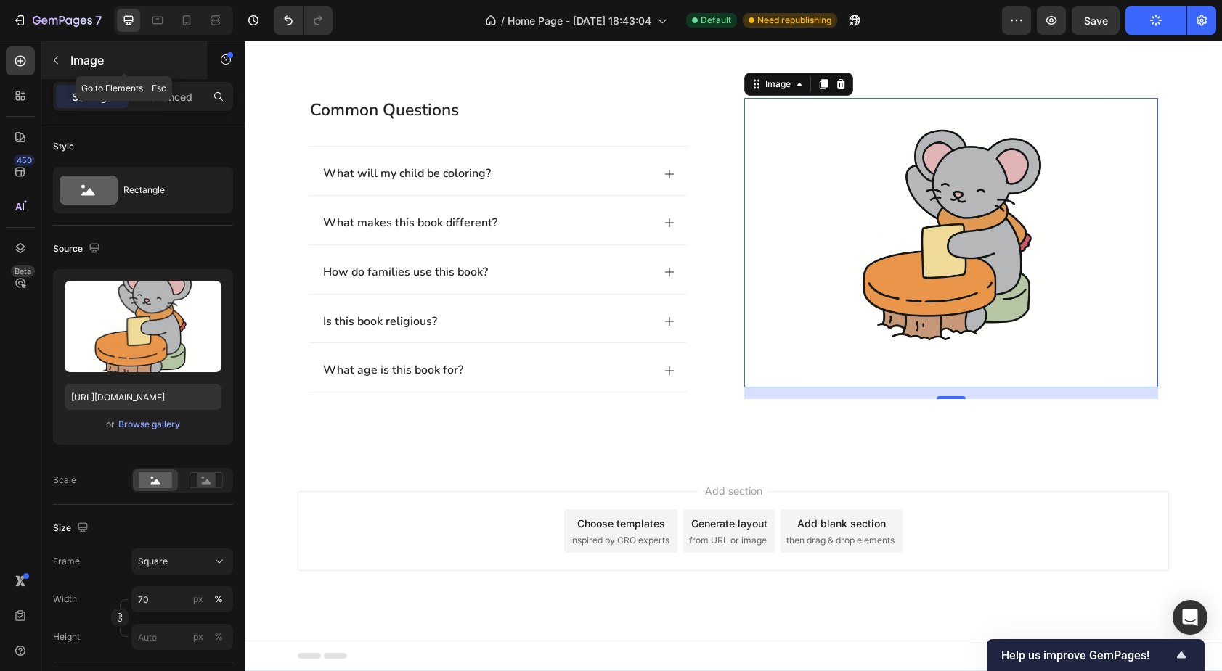
click at [73, 57] on p "Image" at bounding box center [131, 60] width 123 height 17
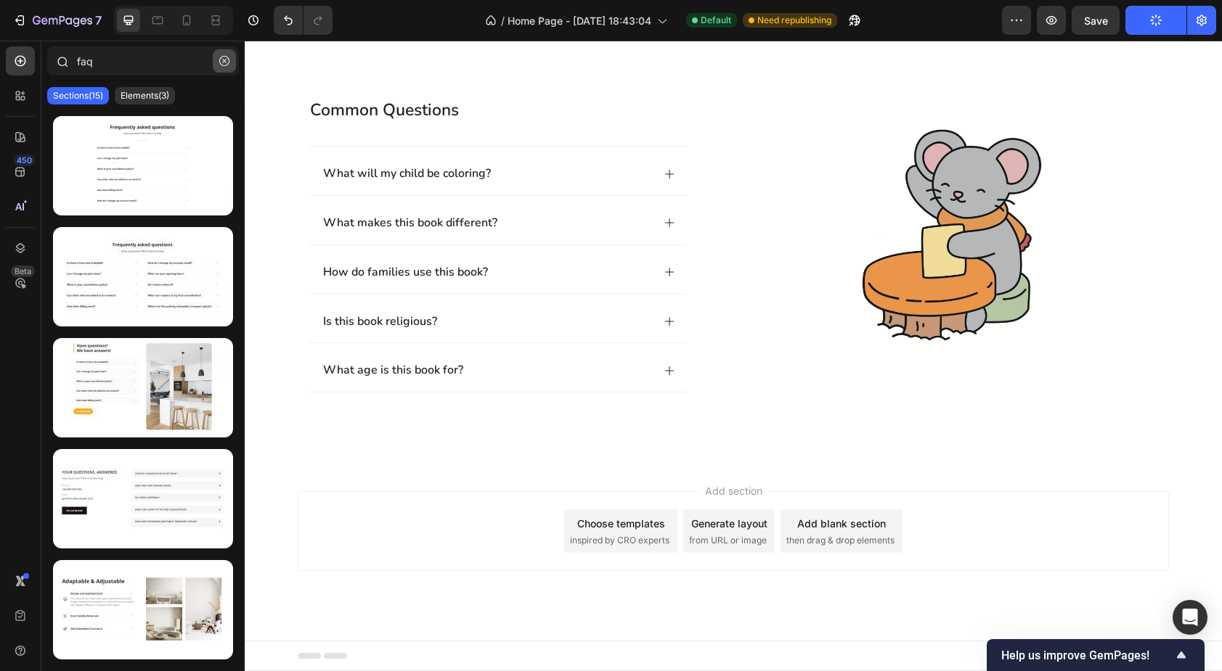
click at [224, 63] on icon "button" at bounding box center [224, 61] width 10 height 10
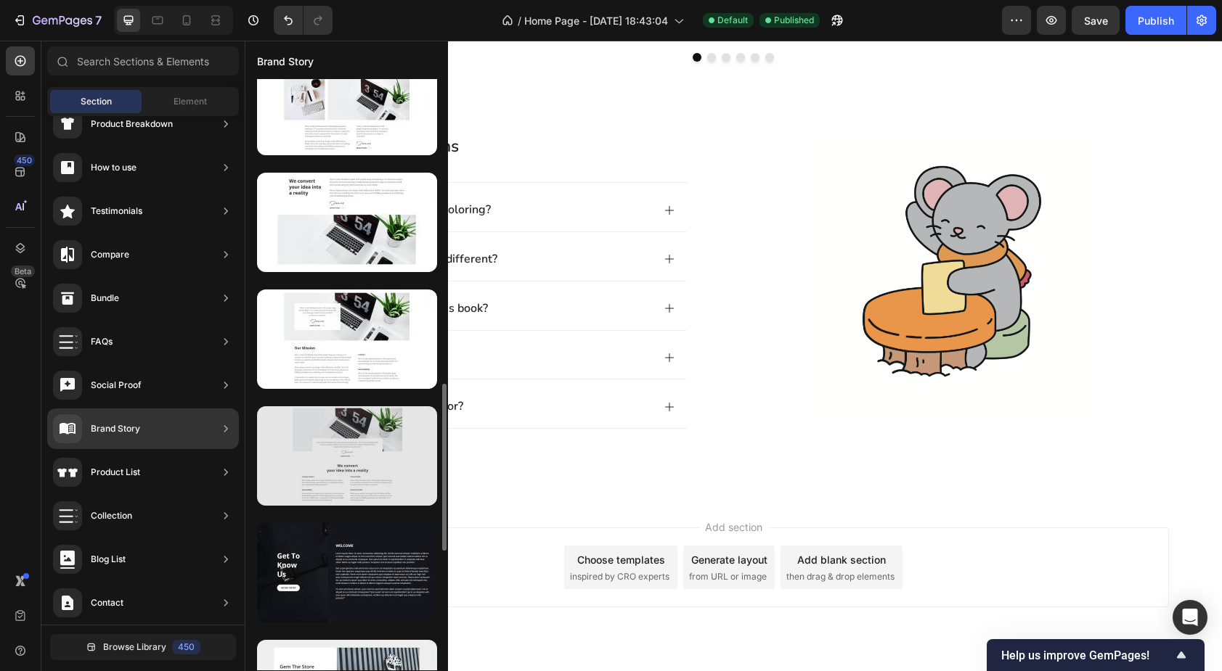
scroll to position [1070, 0]
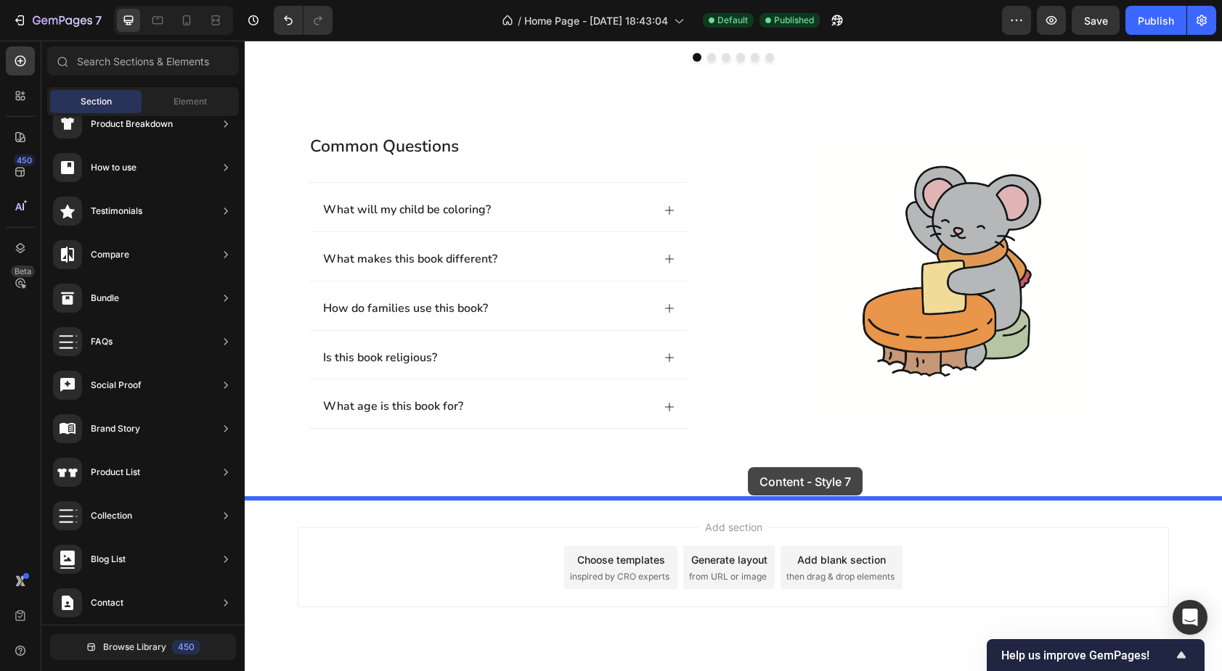
drag, startPoint x: 597, startPoint y: 504, endPoint x: 747, endPoint y: 472, distance: 152.9
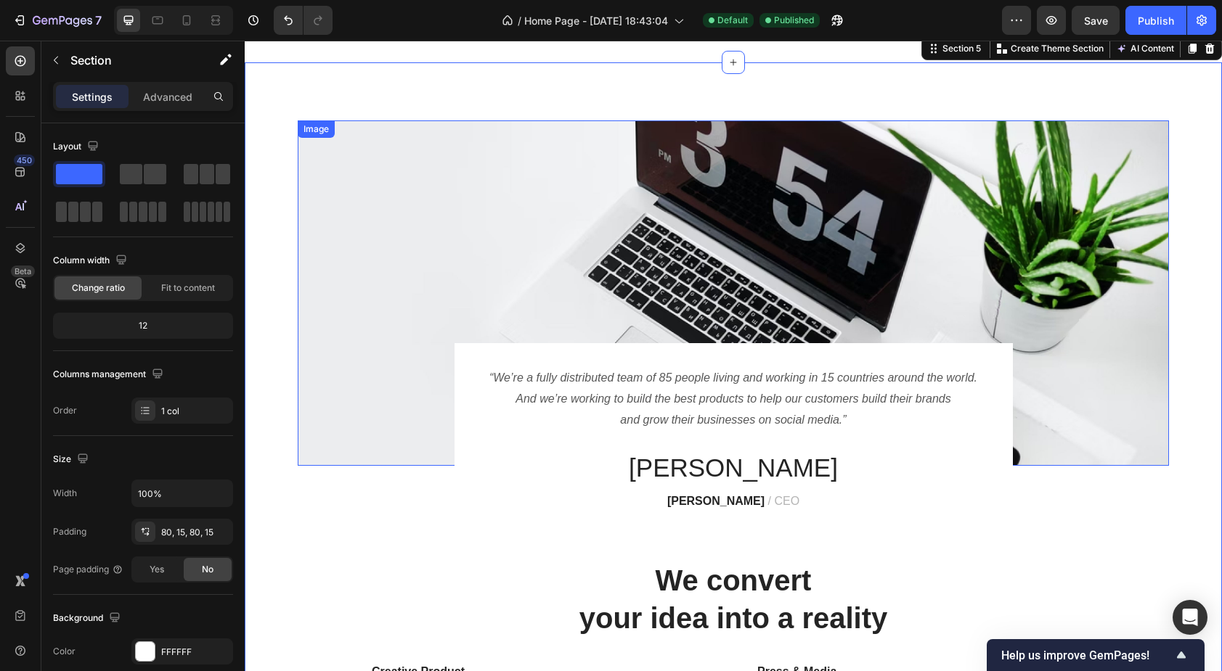
scroll to position [1782, 0]
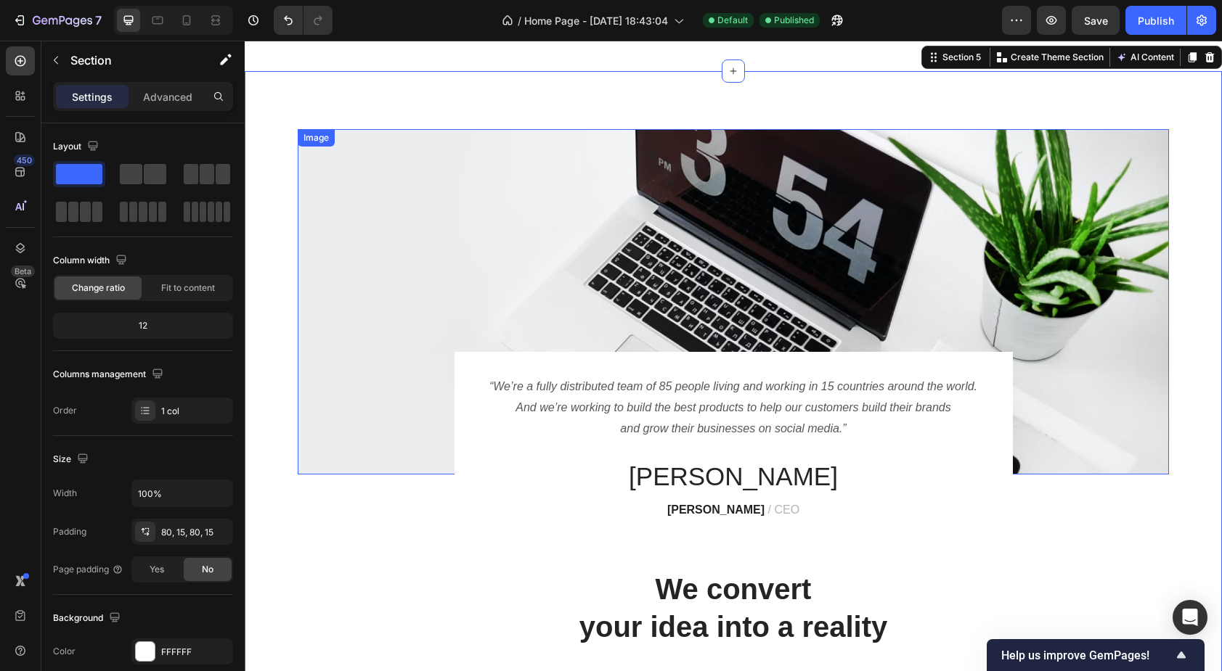
click at [368, 207] on img at bounding box center [733, 302] width 871 height 346
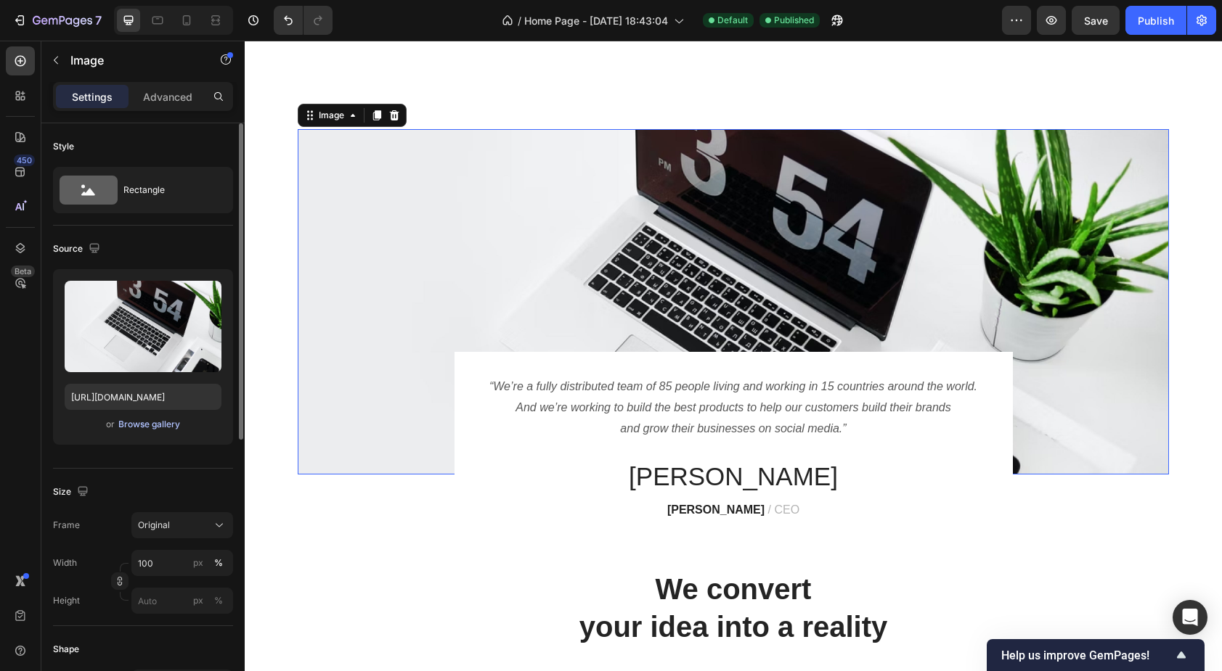
click at [149, 425] on div "Browse gallery" at bounding box center [149, 424] width 62 height 13
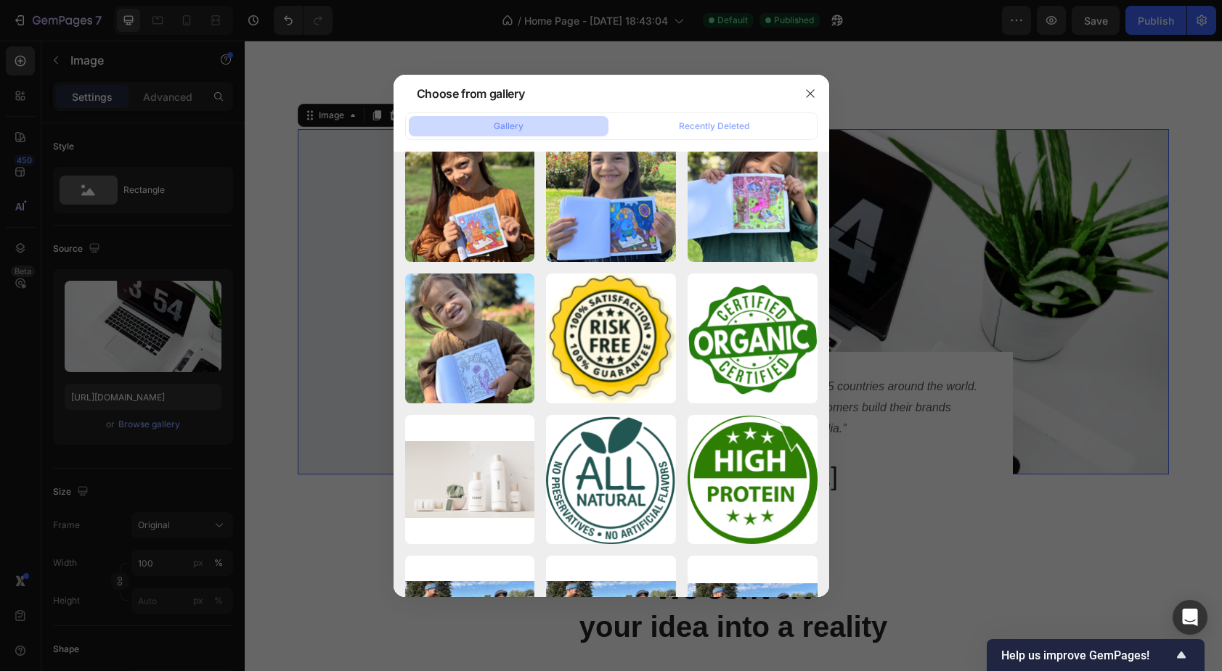
scroll to position [0, 0]
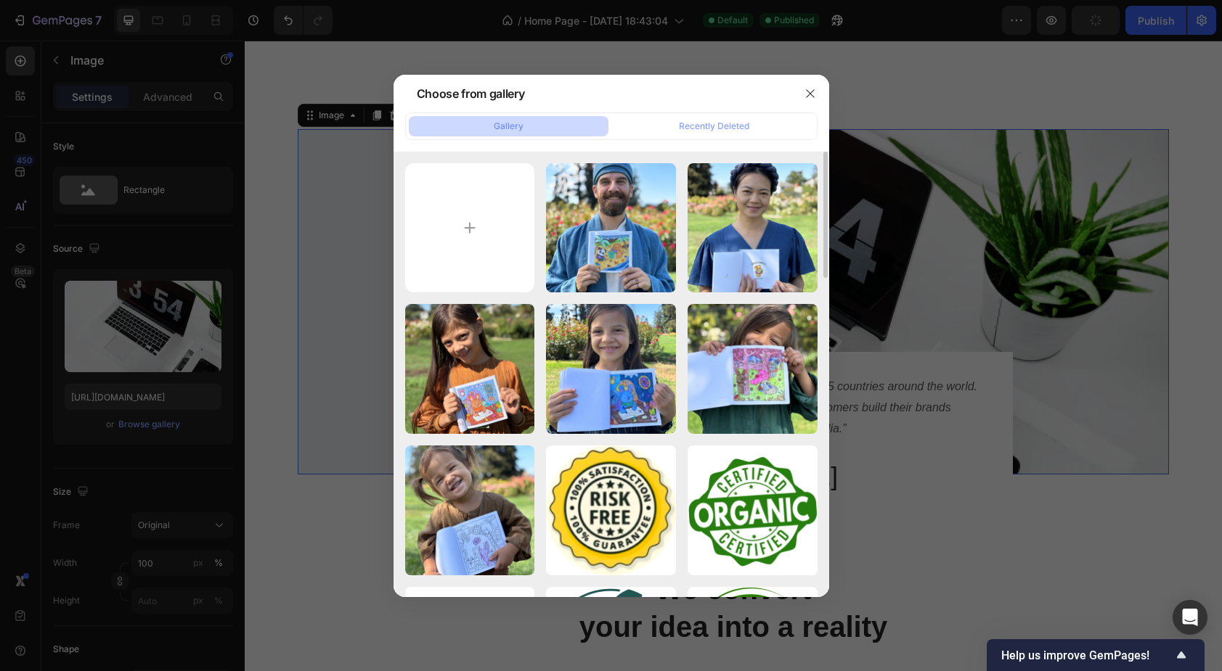
click at [170, 395] on div at bounding box center [611, 335] width 1222 height 671
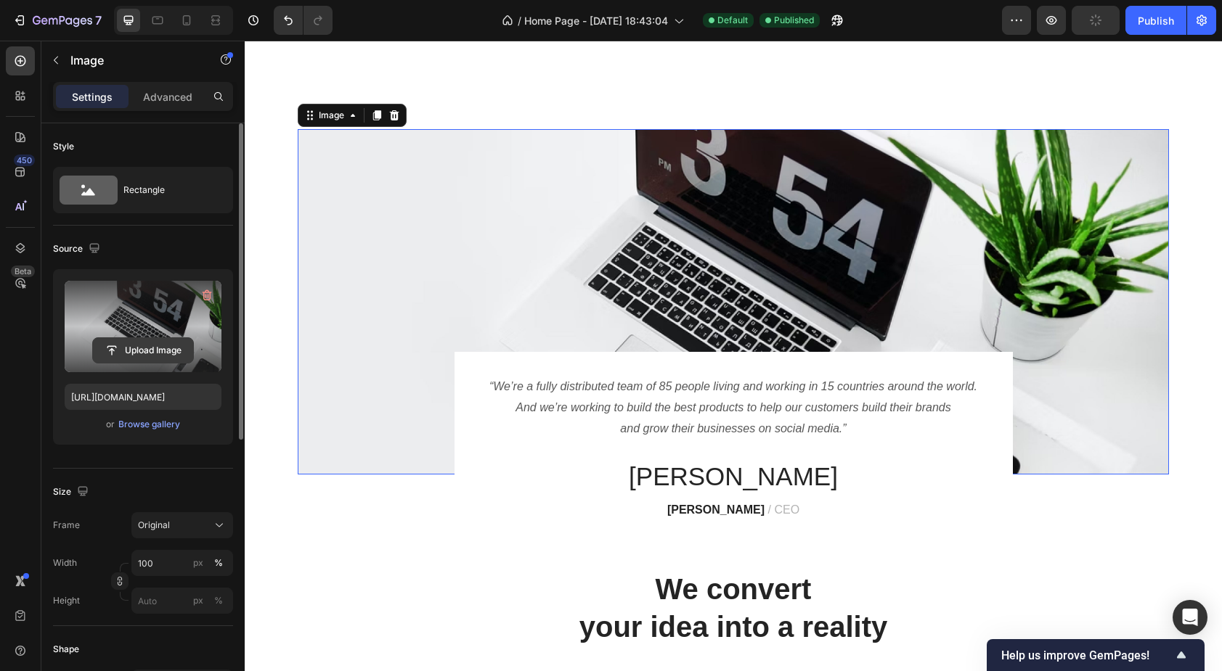
click at [156, 350] on input "file" at bounding box center [143, 350] width 100 height 25
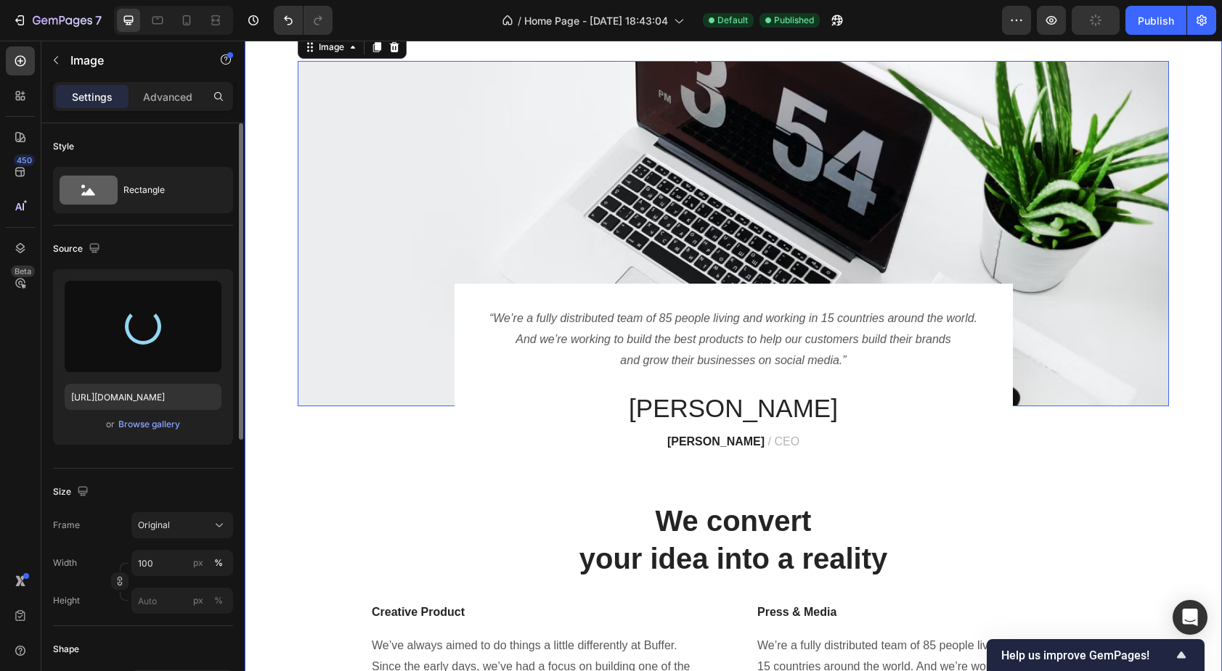
scroll to position [1851, 0]
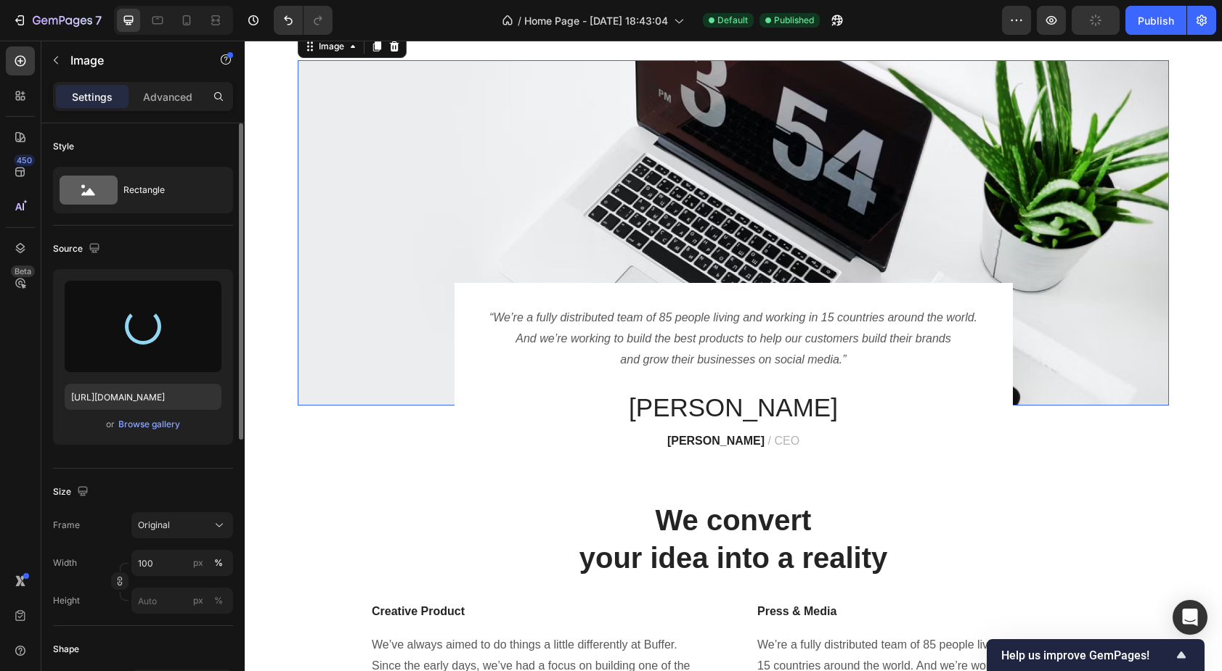
type input "[URL][DOMAIN_NAME]"
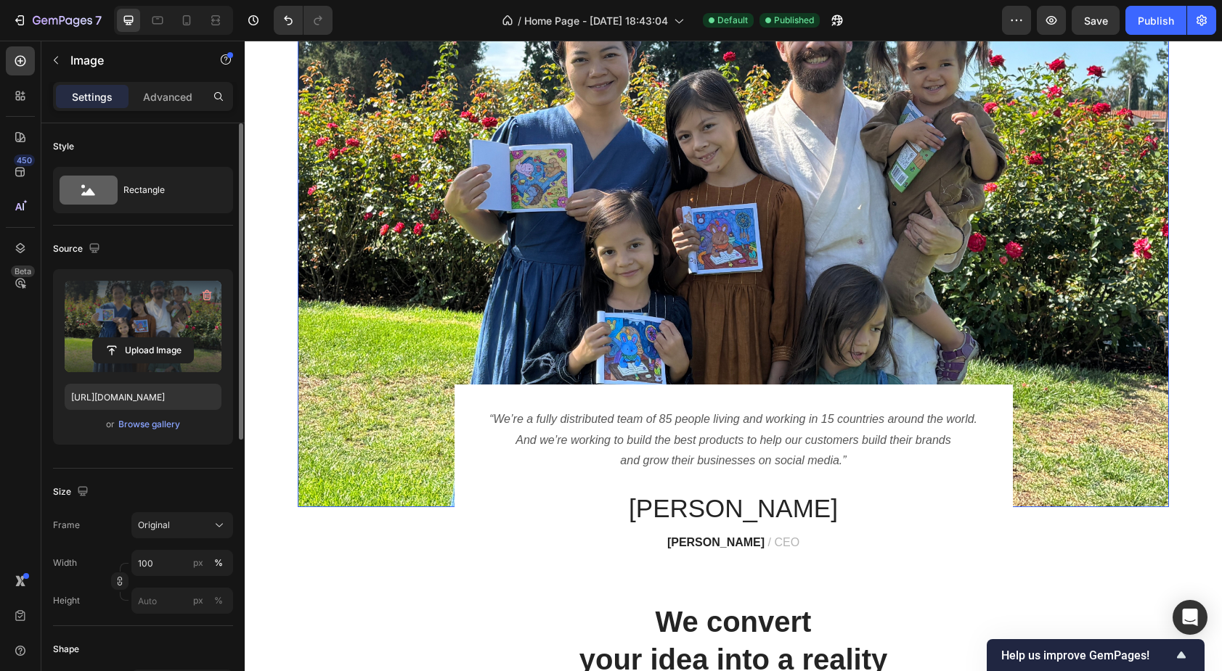
scroll to position [1938, 0]
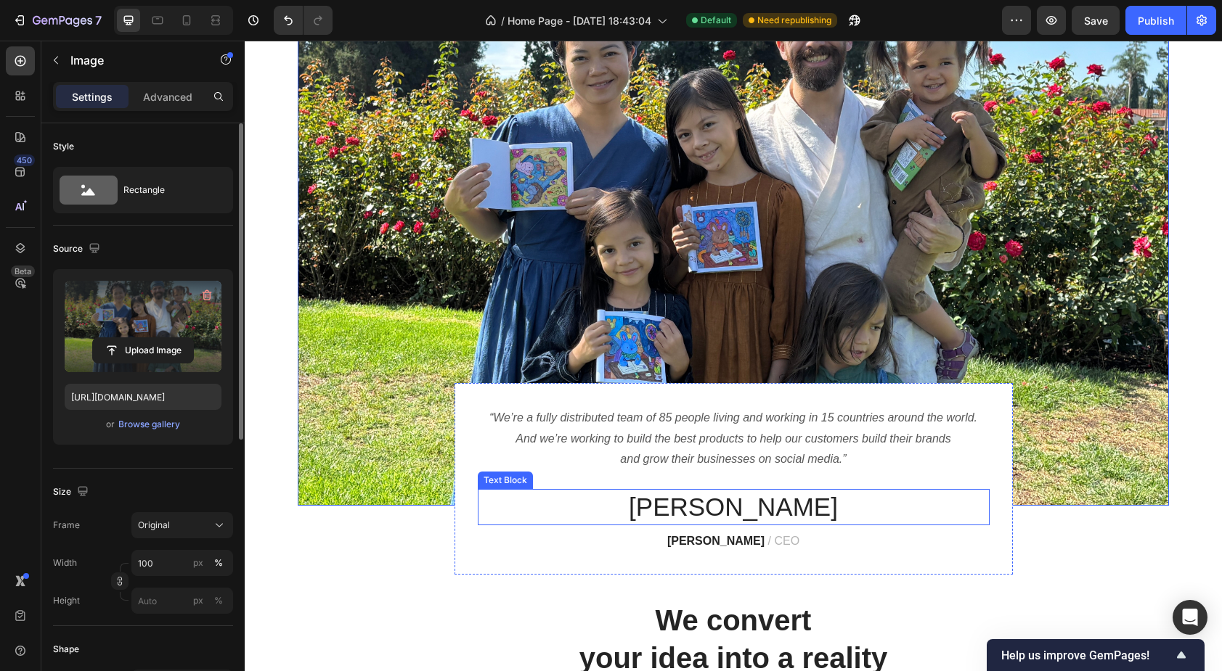
click at [724, 505] on p "[PERSON_NAME]" at bounding box center [733, 507] width 509 height 33
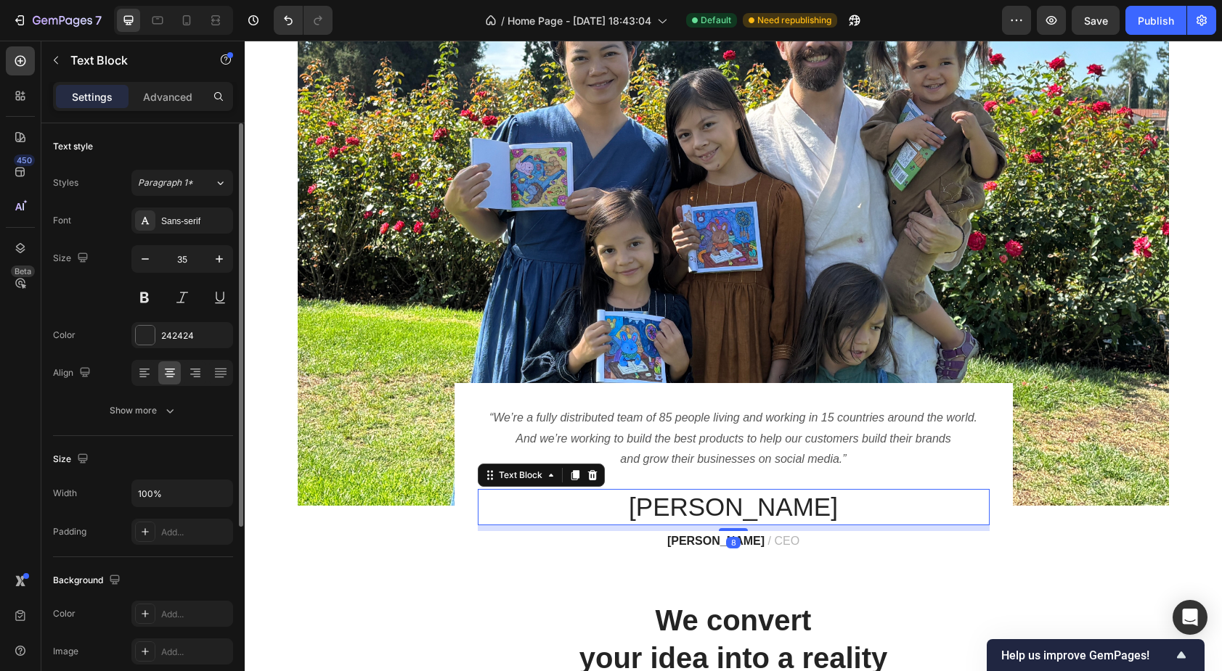
click at [735, 503] on p "James" at bounding box center [733, 507] width 509 height 33
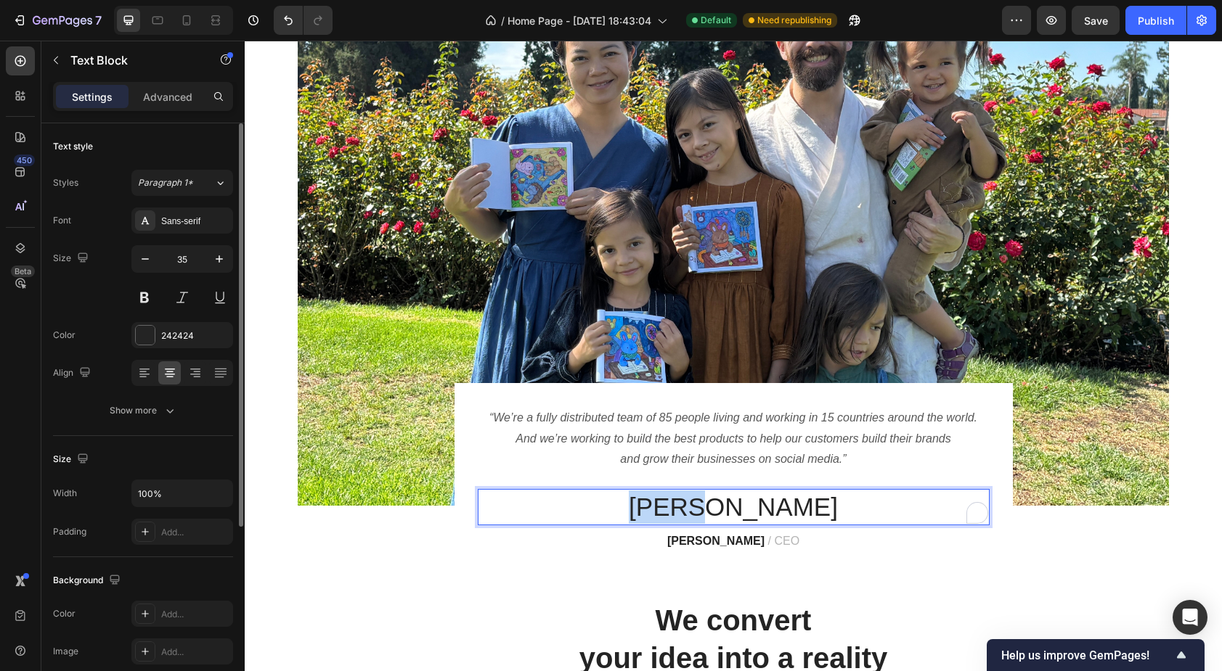
click at [735, 503] on p "James" at bounding box center [733, 507] width 509 height 33
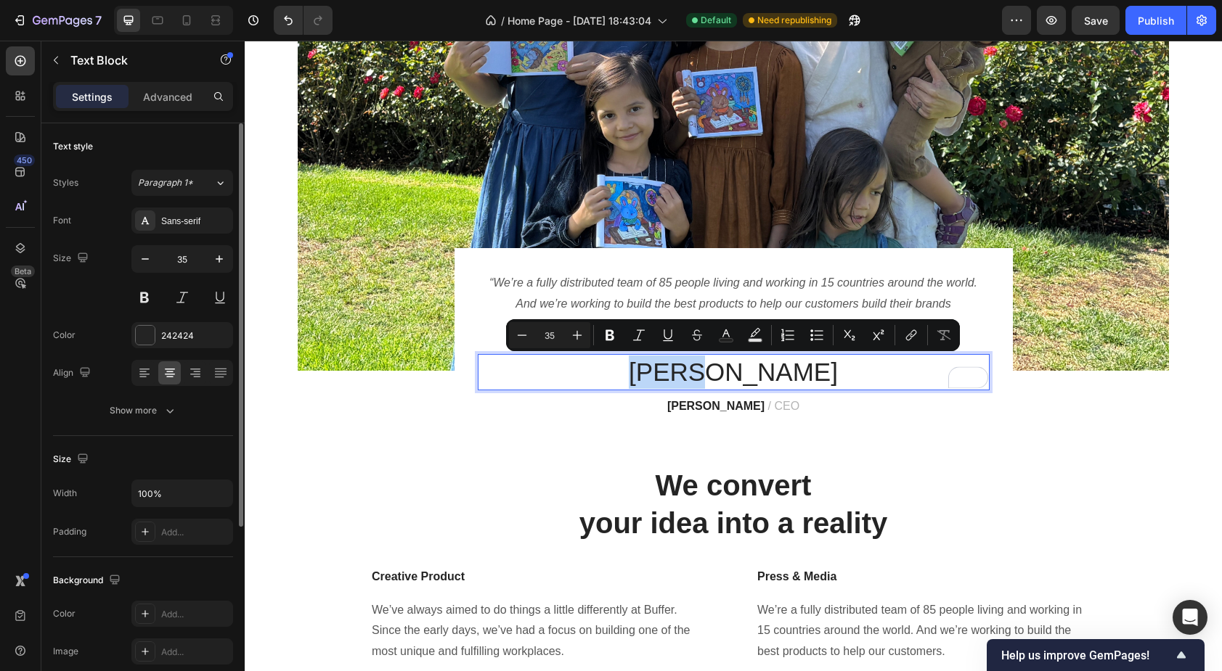
scroll to position [2086, 0]
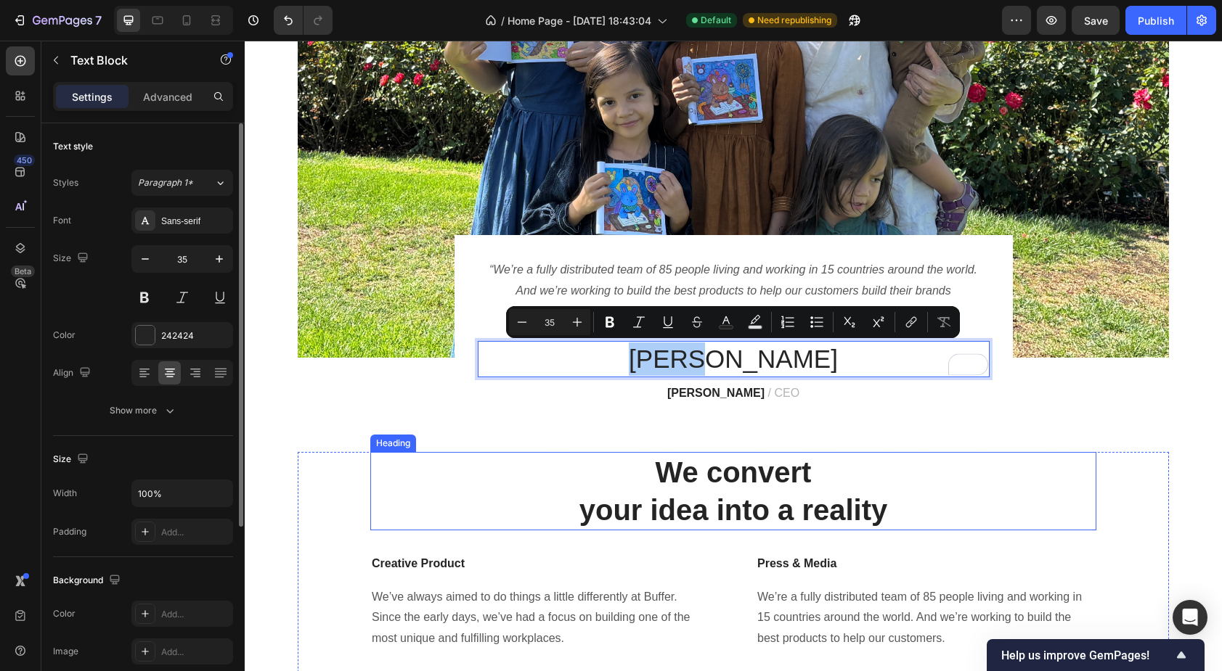
click at [714, 481] on p "We convert your idea into a reality" at bounding box center [733, 491] width 723 height 75
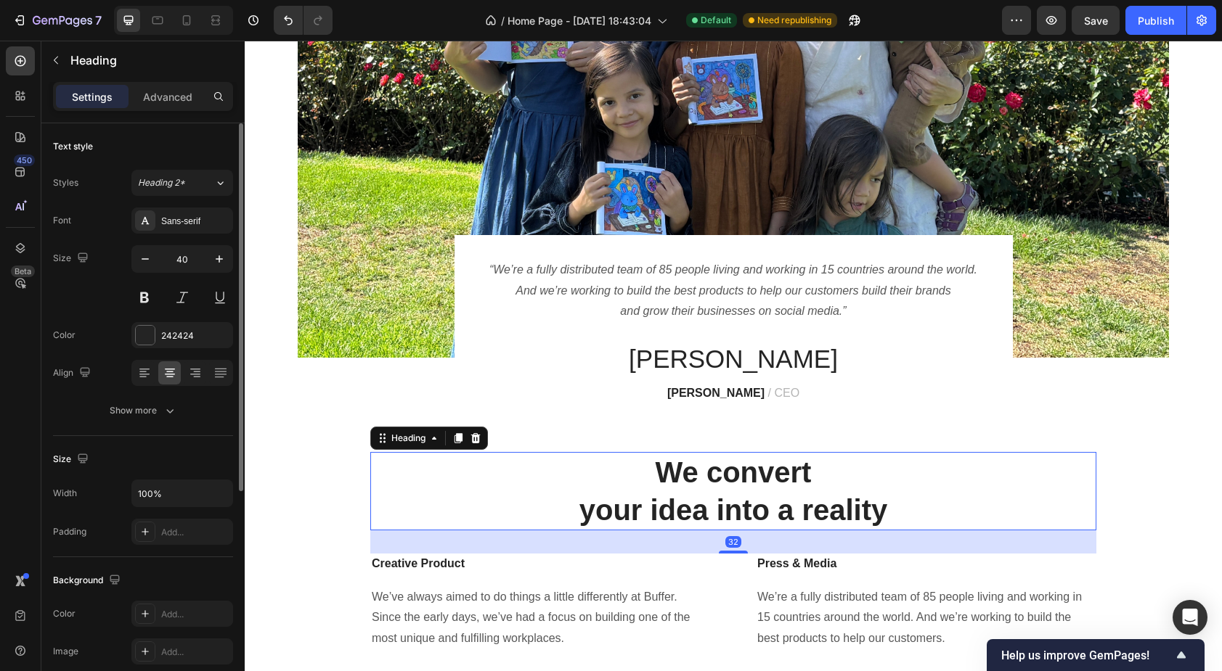
click at [718, 478] on p "We convert your idea into a reality" at bounding box center [733, 491] width 723 height 75
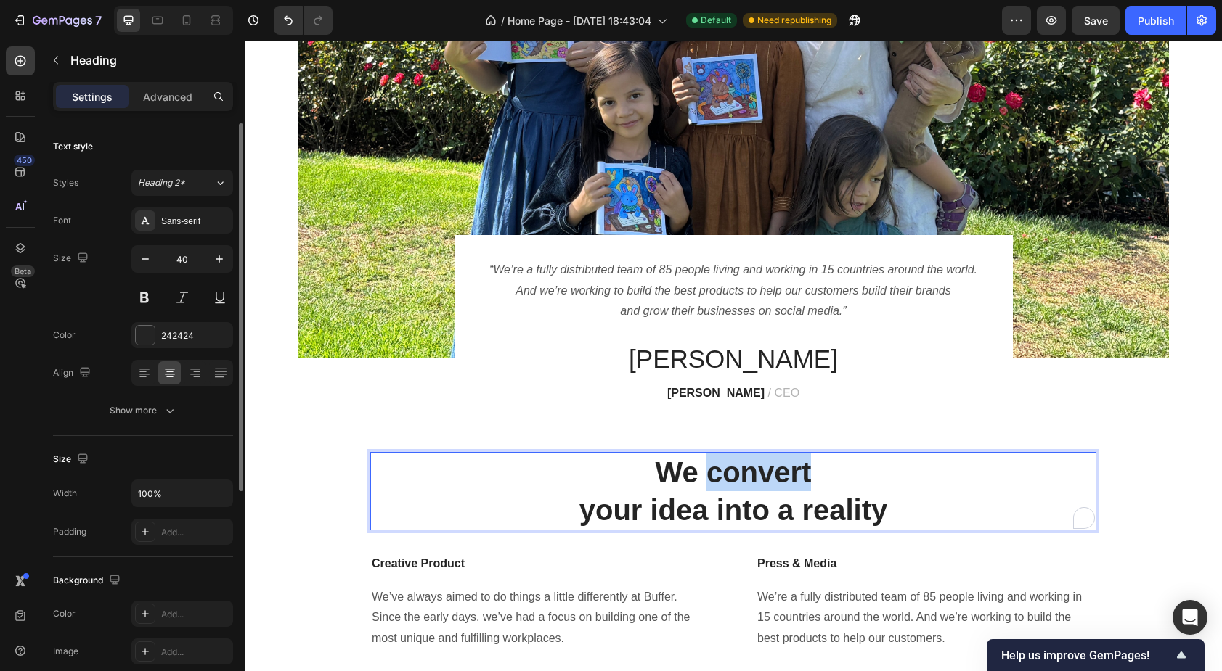
click at [718, 478] on p "We convert your idea into a reality" at bounding box center [733, 491] width 723 height 75
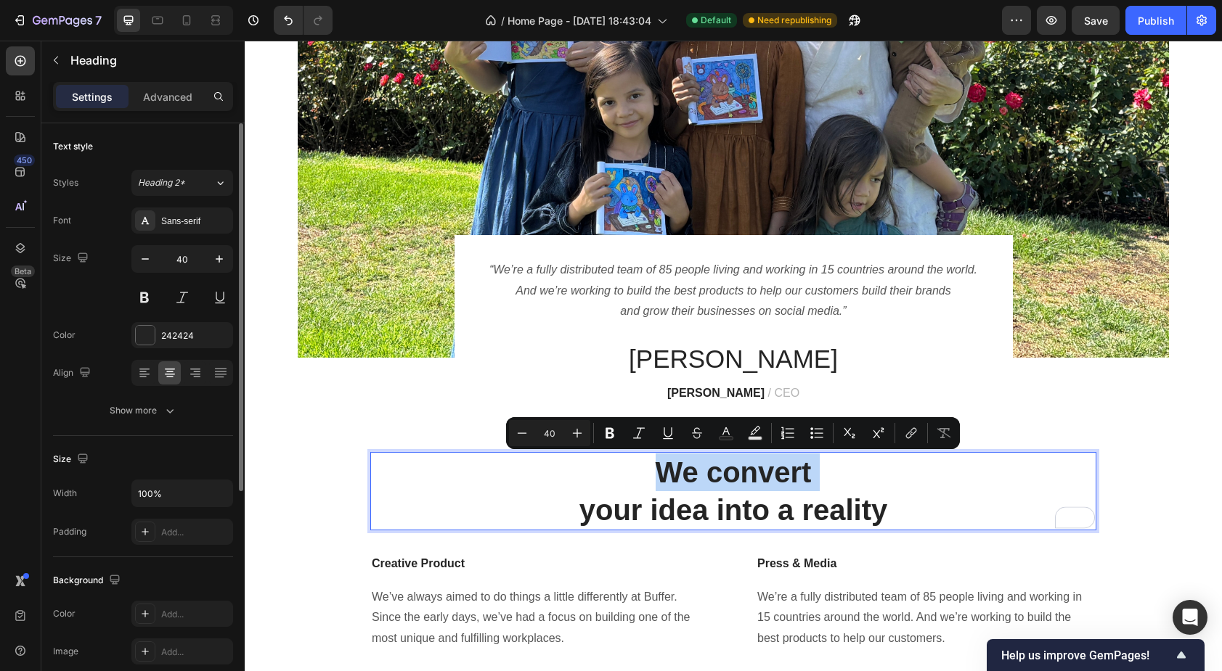
click at [718, 478] on p "We convert your idea into a reality" at bounding box center [733, 491] width 723 height 75
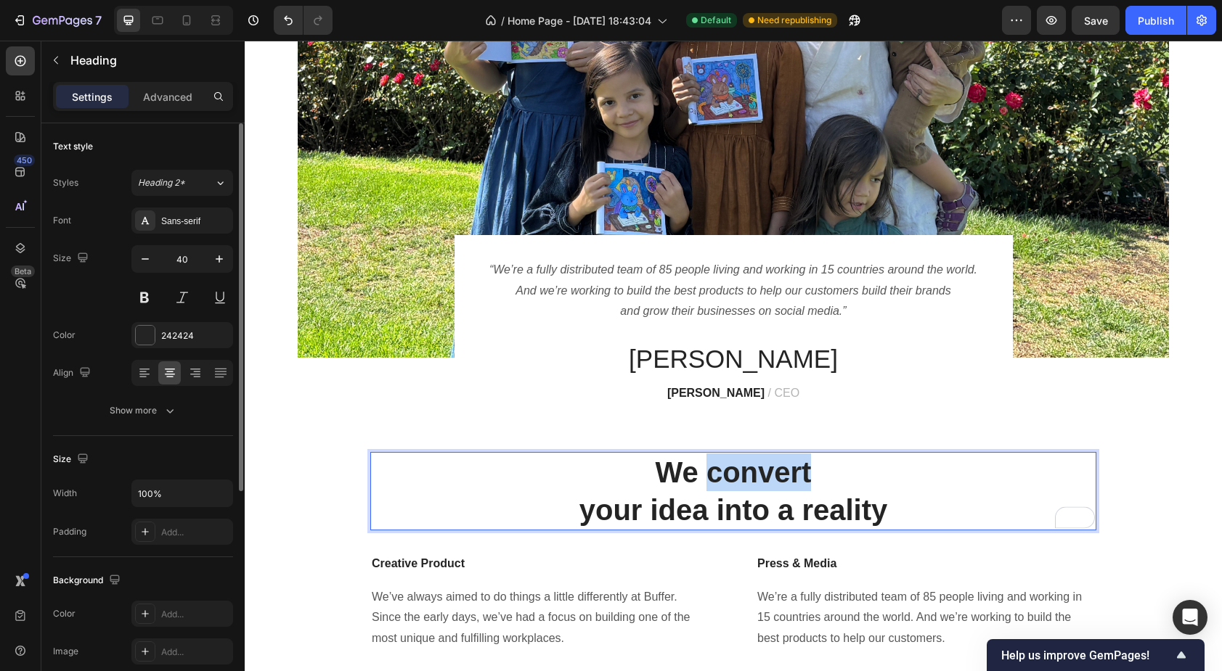
click at [718, 478] on p "We convert your idea into a reality" at bounding box center [733, 491] width 723 height 75
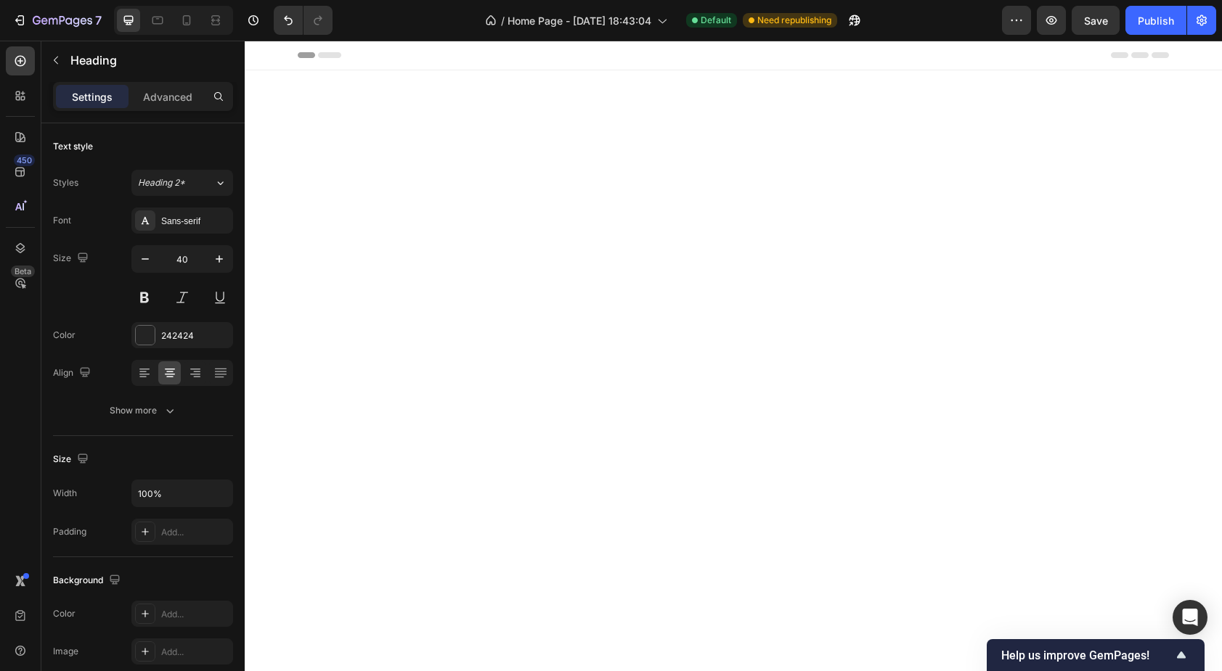
scroll to position [2086, 0]
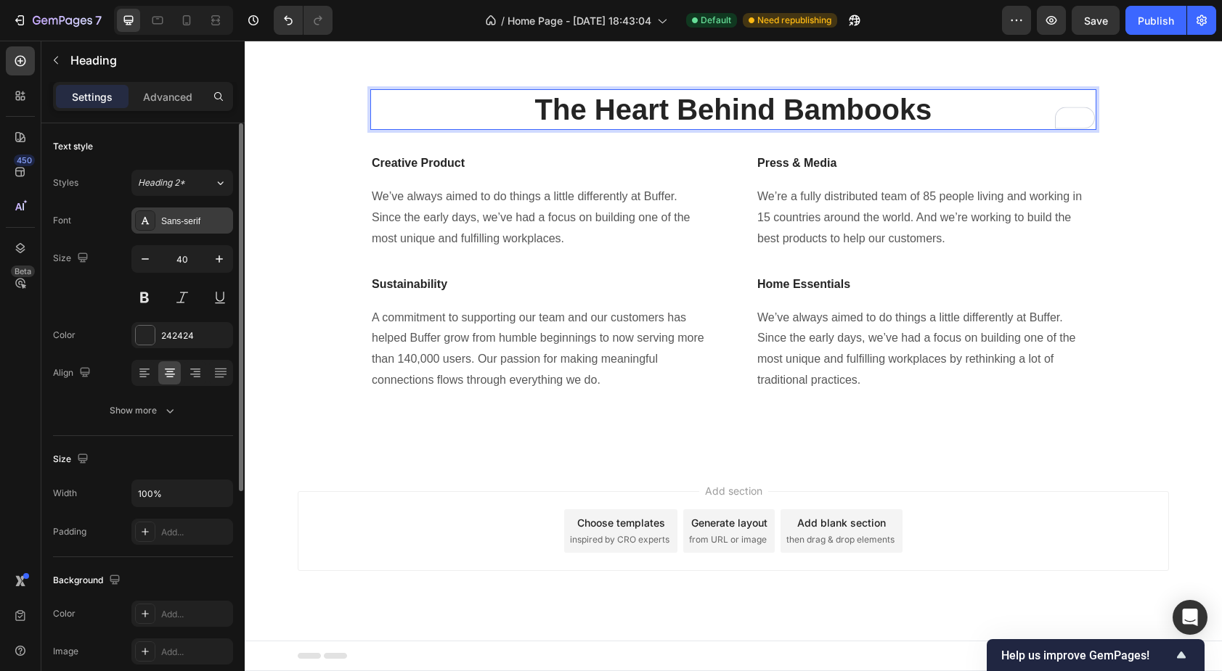
click at [200, 230] on div "Sans-serif" at bounding box center [182, 221] width 102 height 26
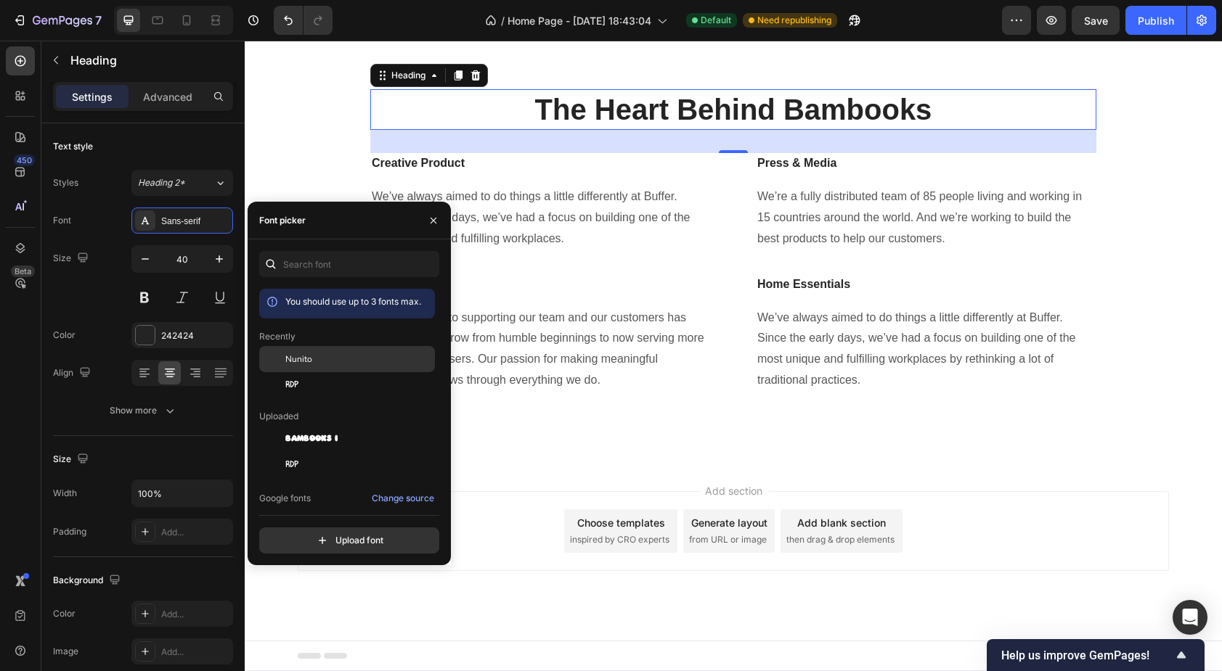
click at [317, 356] on div "Nunito" at bounding box center [358, 359] width 147 height 13
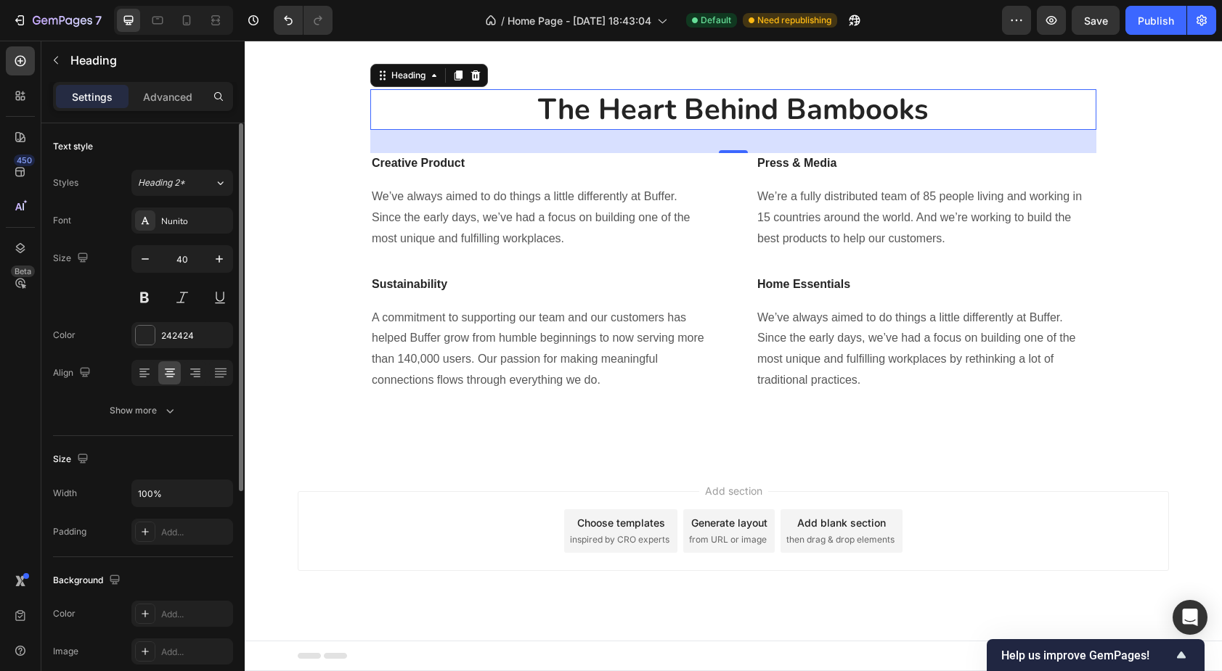
click at [90, 297] on div "Size 40" at bounding box center [143, 277] width 180 height 65
click at [711, 36] on strong "[PERSON_NAME]" at bounding box center [715, 30] width 97 height 12
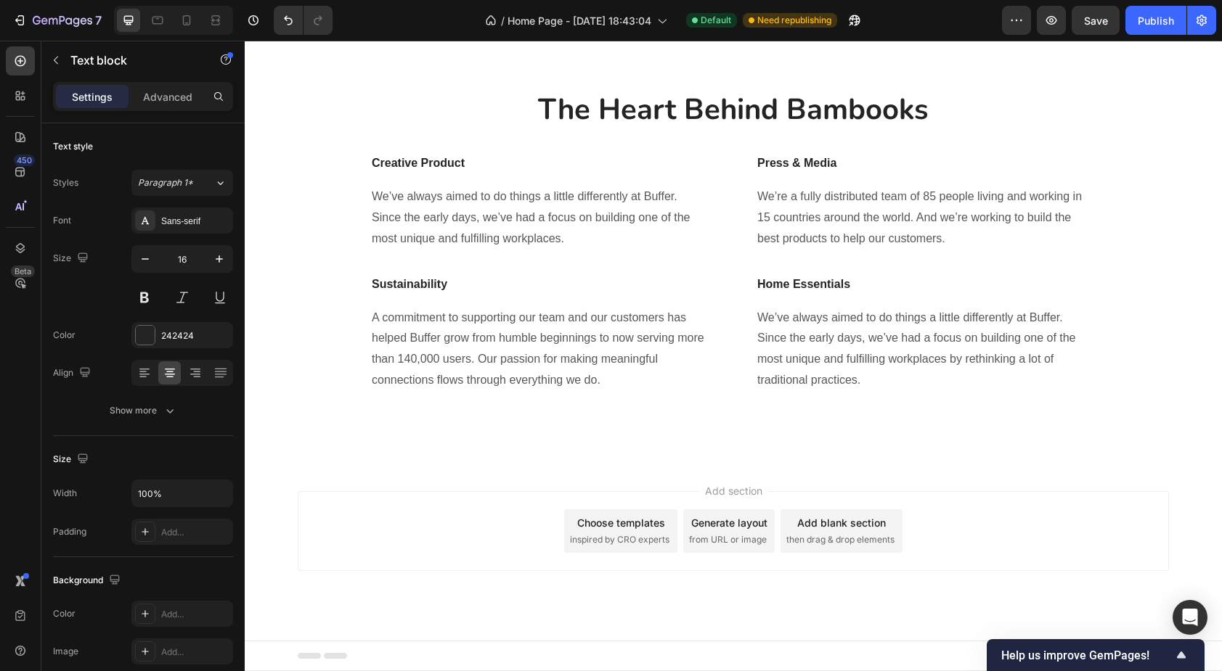
click at [709, 36] on strong "[PERSON_NAME]" at bounding box center [715, 30] width 97 height 12
click at [696, 36] on strong "[PERSON_NAME]" at bounding box center [715, 30] width 97 height 12
click at [770, 36] on strong "Anthony Rigogliosi Frank" at bounding box center [716, 30] width 198 height 12
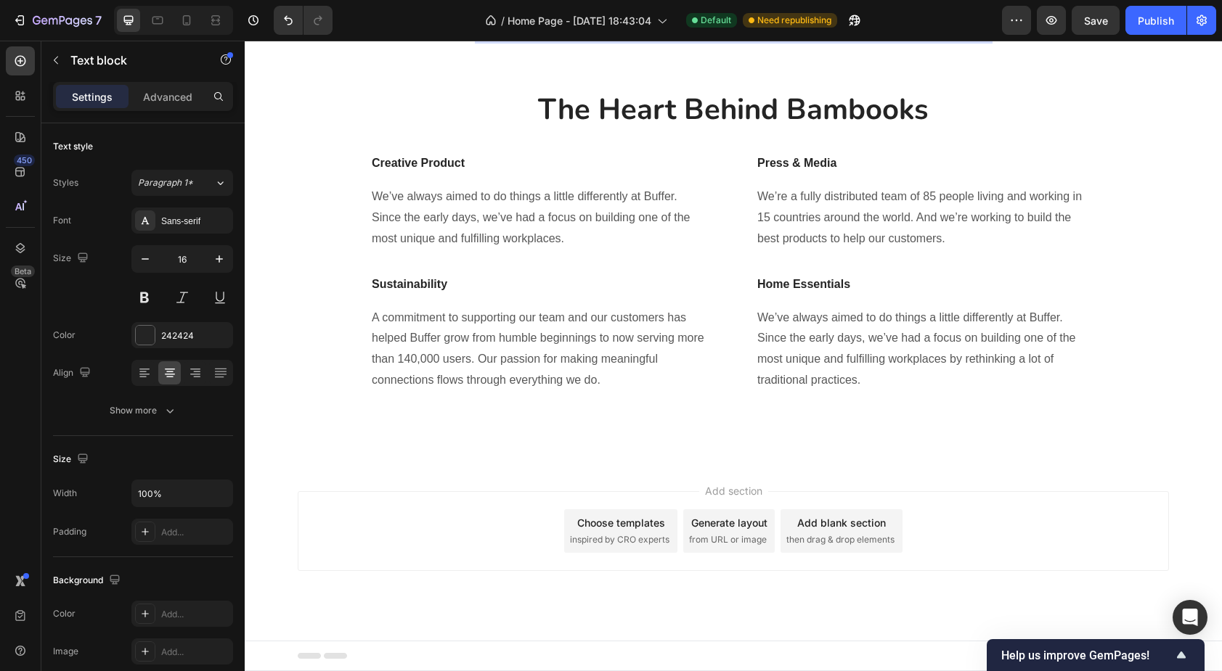
click at [770, 36] on strong "Anthony Rigogliosi Frank" at bounding box center [716, 30] width 198 height 12
click at [793, 36] on span "/ CEO" at bounding box center [784, 30] width 32 height 12
click at [794, 36] on span "/ CEO" at bounding box center [784, 30] width 32 height 12
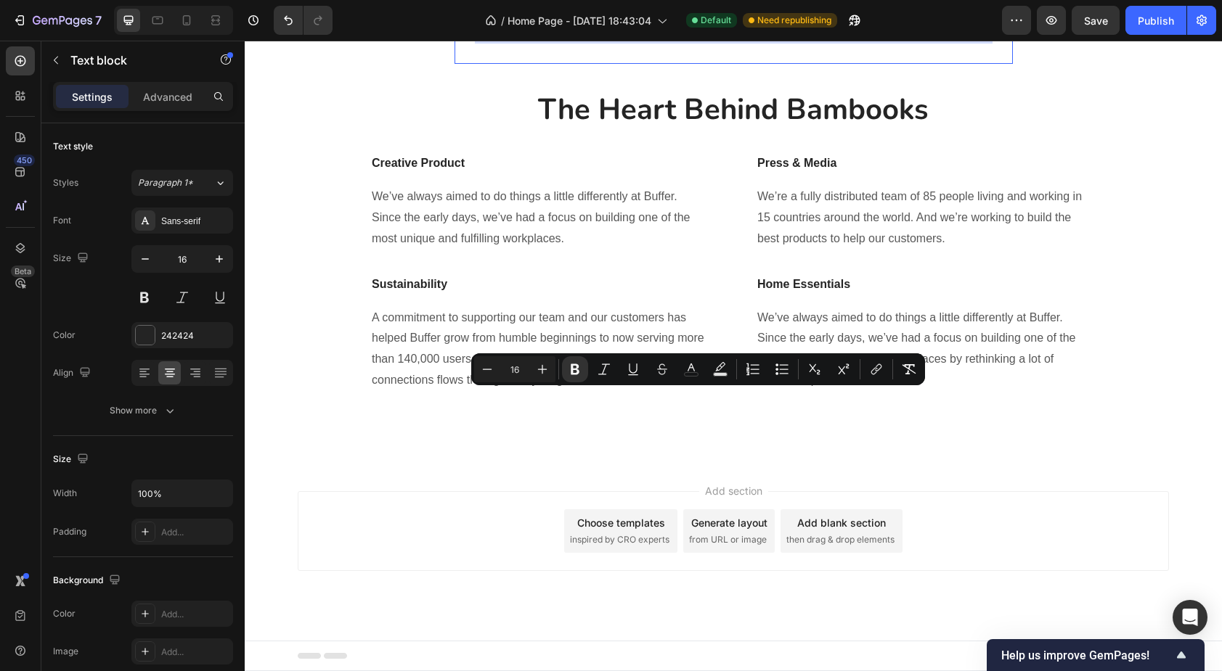
scroll to position [2061, 0]
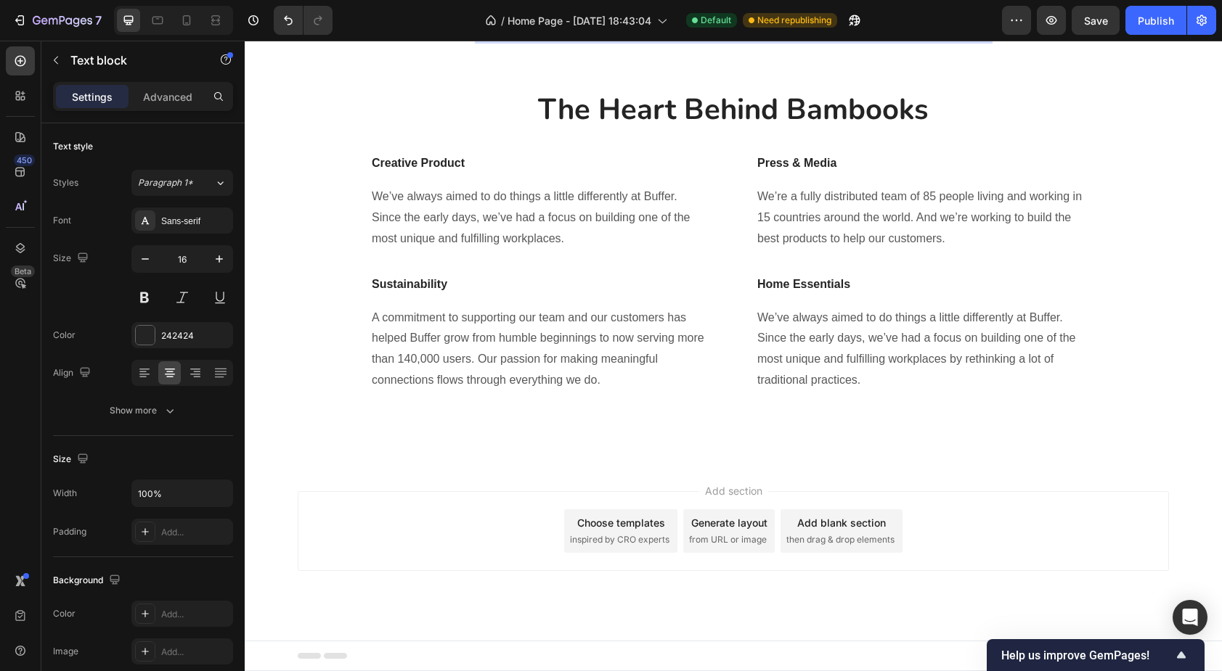
click at [790, 36] on strong "Anthony RigogliosiJames Frank" at bounding box center [716, 30] width 198 height 12
click at [799, 36] on span "/ CEO" at bounding box center [784, 30] width 32 height 12
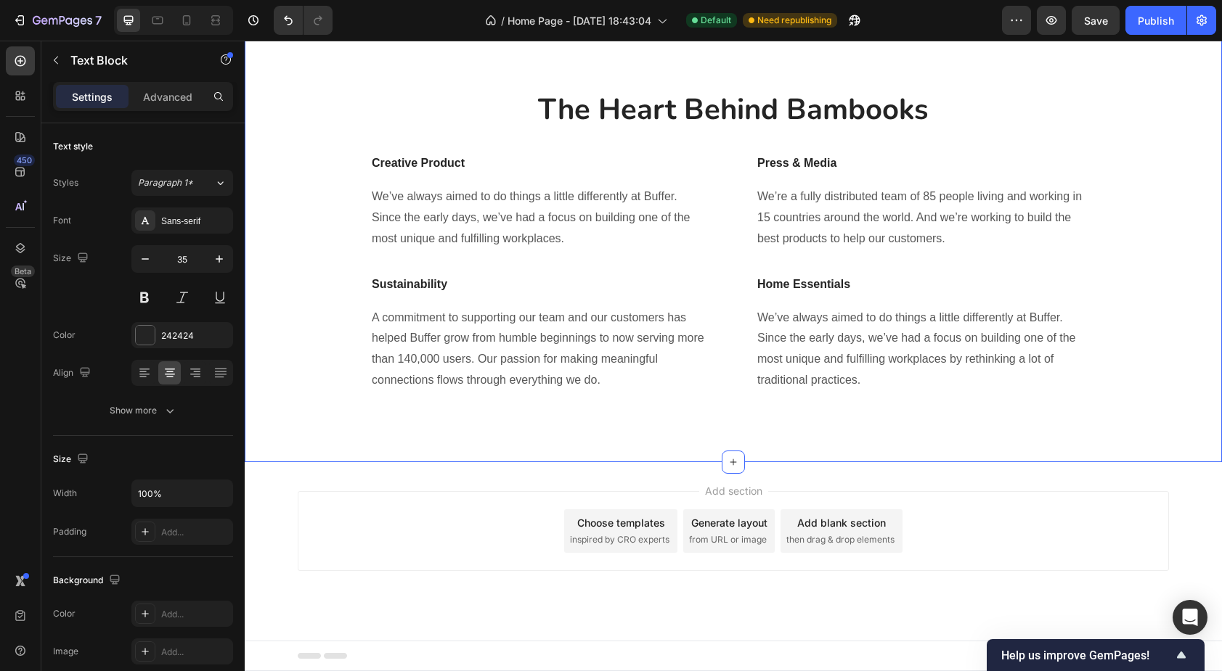
click at [713, 404] on div "Image “We’re a fully distributed team of 85 people living and working in 15 cou…" at bounding box center [733, 199] width 955 height 409
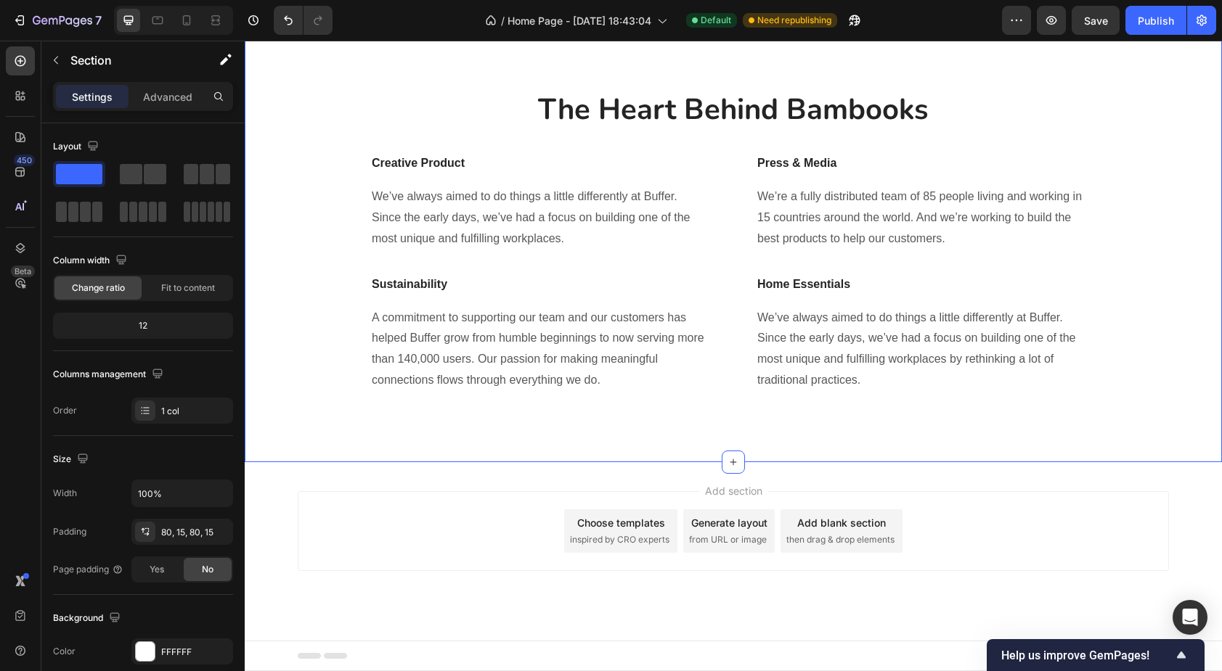
scroll to position [2025, 0]
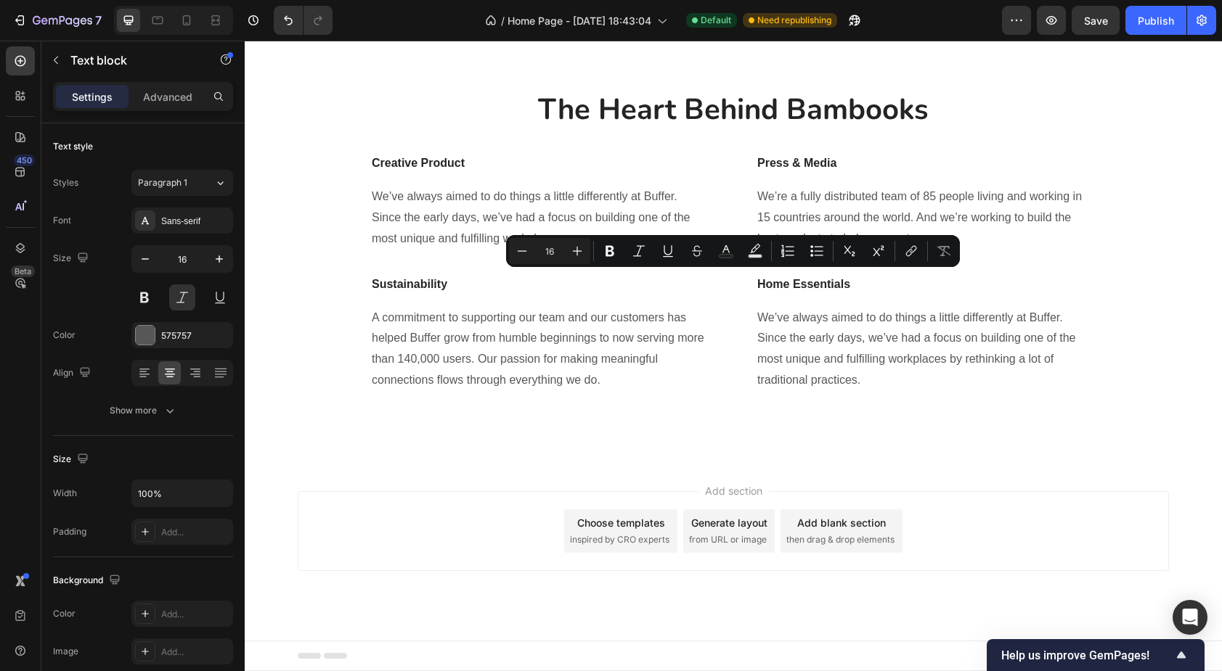
drag, startPoint x: 958, startPoint y: 324, endPoint x: 485, endPoint y: 287, distance: 474.1
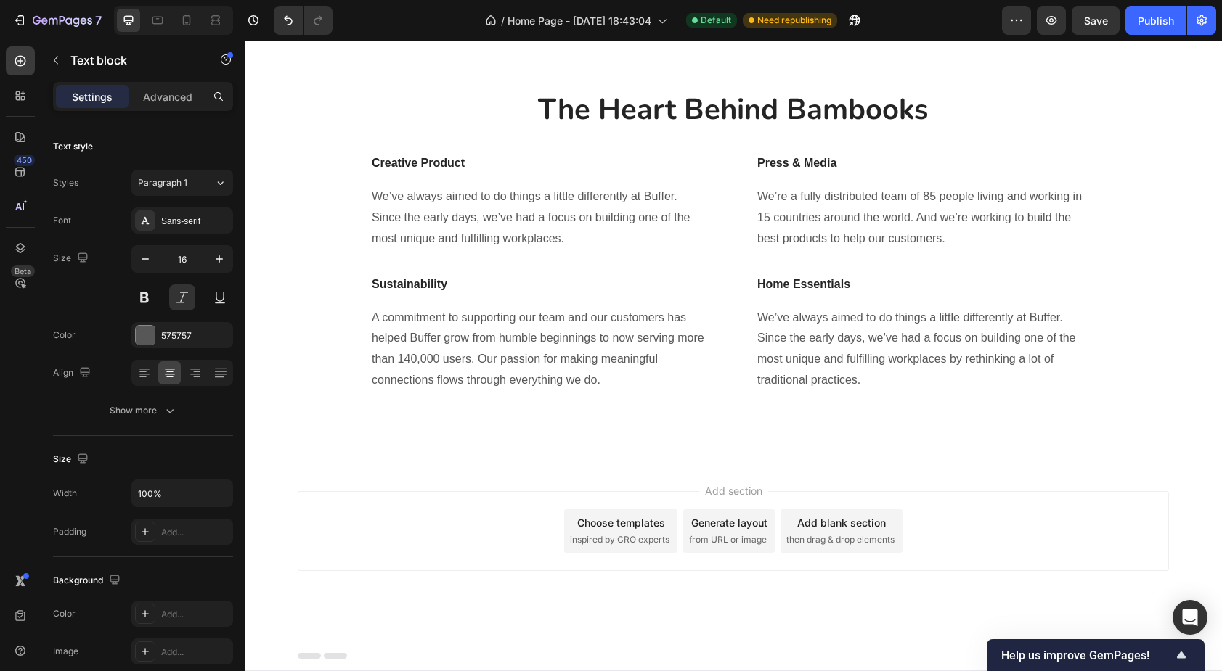
scroll to position [2117, 0]
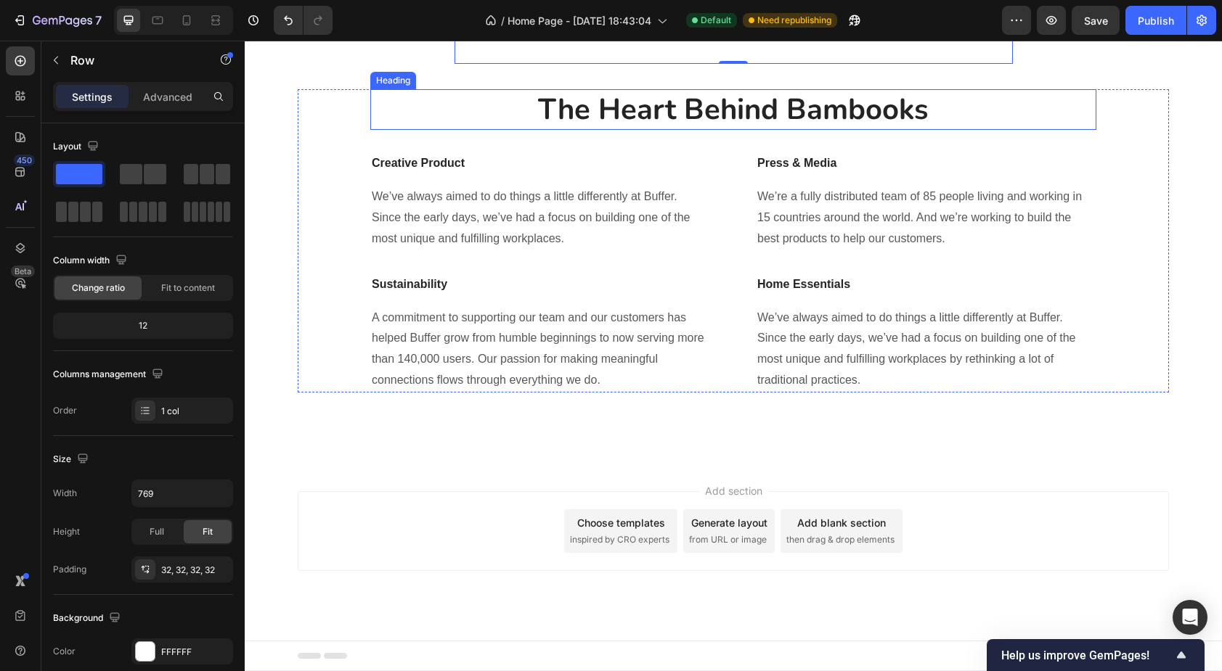
scroll to position [2313, 0]
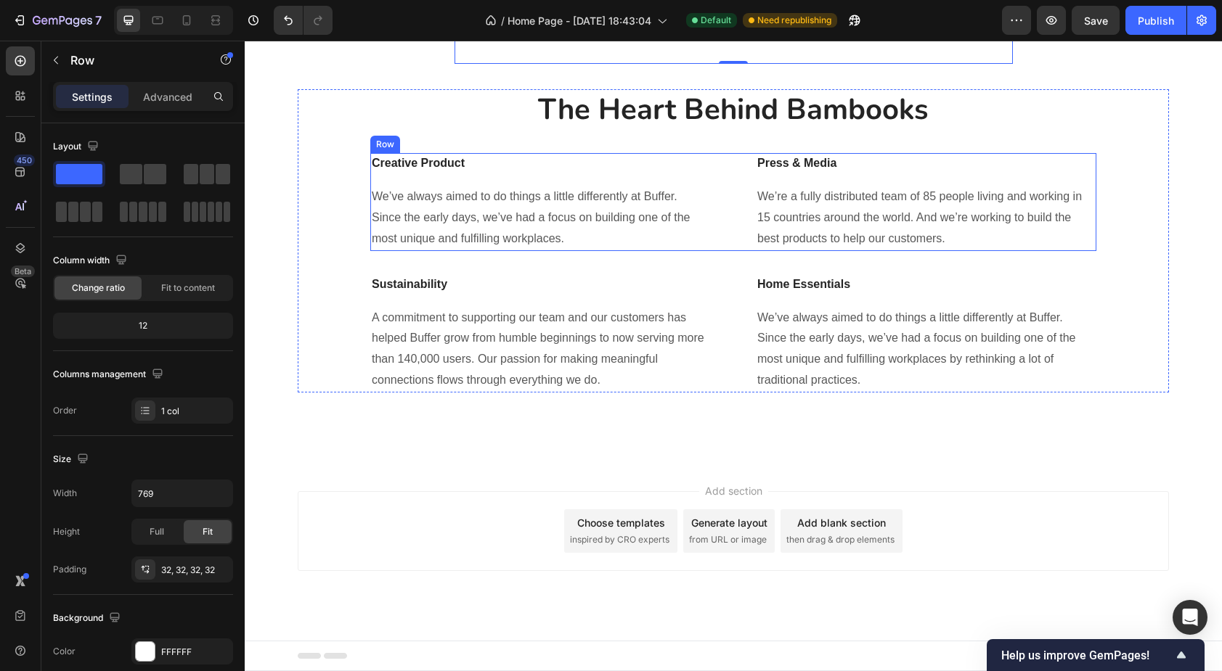
click at [738, 250] on div "Creative Product Text block We’ve always aimed to do things a little differentl…" at bounding box center [733, 201] width 726 height 97
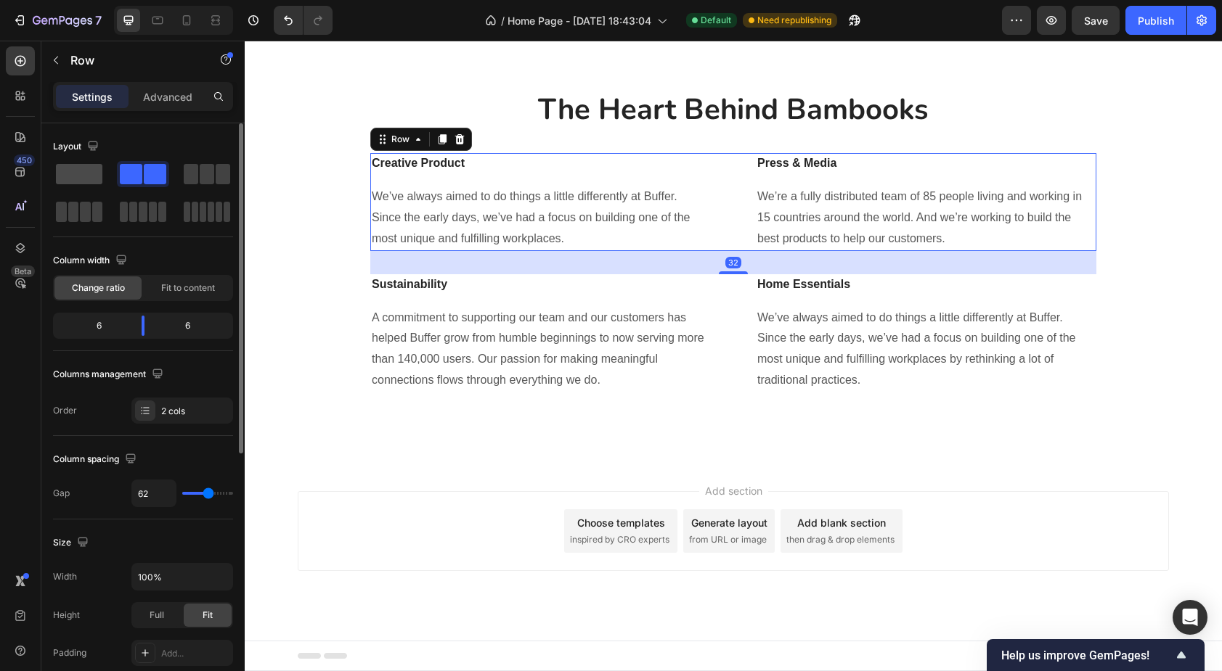
click at [78, 179] on span at bounding box center [79, 174] width 46 height 20
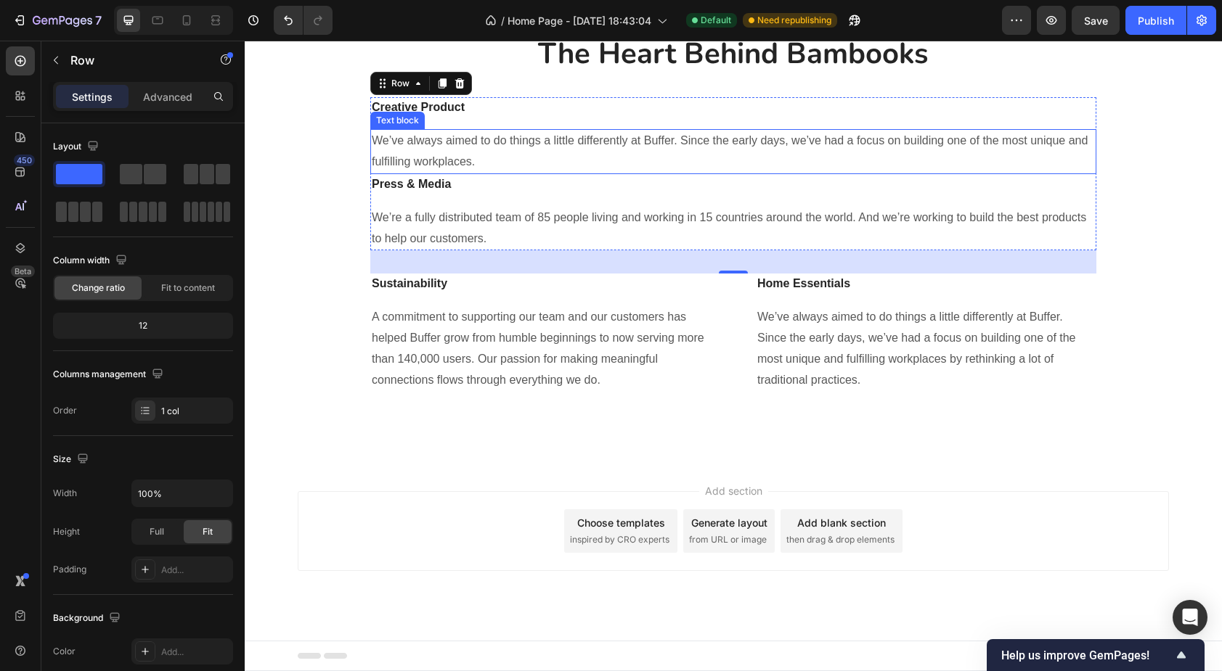
click at [623, 173] on p "We’ve always aimed to do things a little differently at Buffer. Since the early…" at bounding box center [733, 152] width 723 height 42
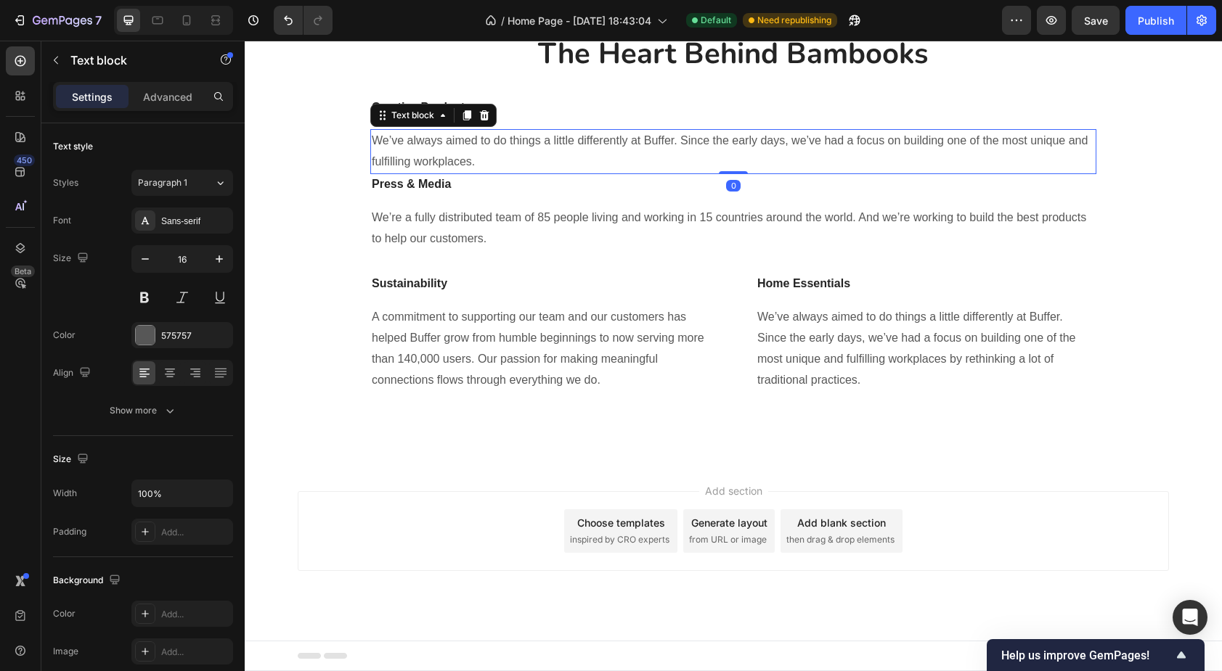
click at [603, 173] on p "We’ve always aimed to do things a little differently at Buffer. Since the early…" at bounding box center [733, 152] width 723 height 42
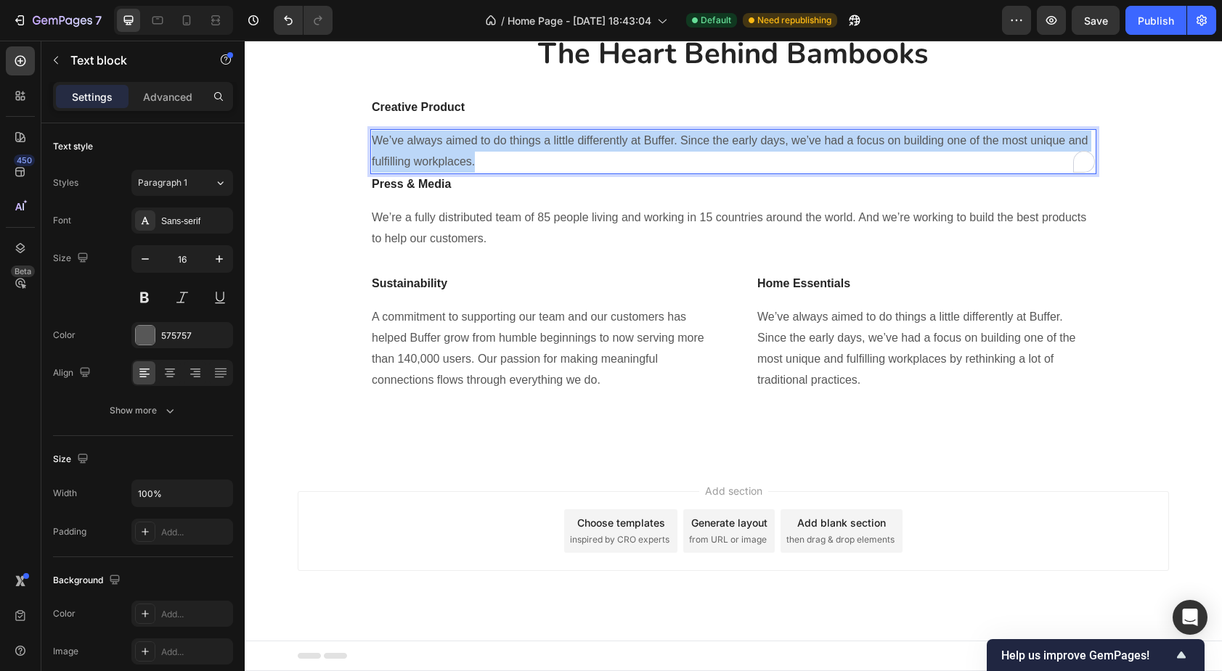
click at [603, 173] on p "We’ve always aimed to do things a little differently at Buffer. Since the early…" at bounding box center [733, 152] width 723 height 42
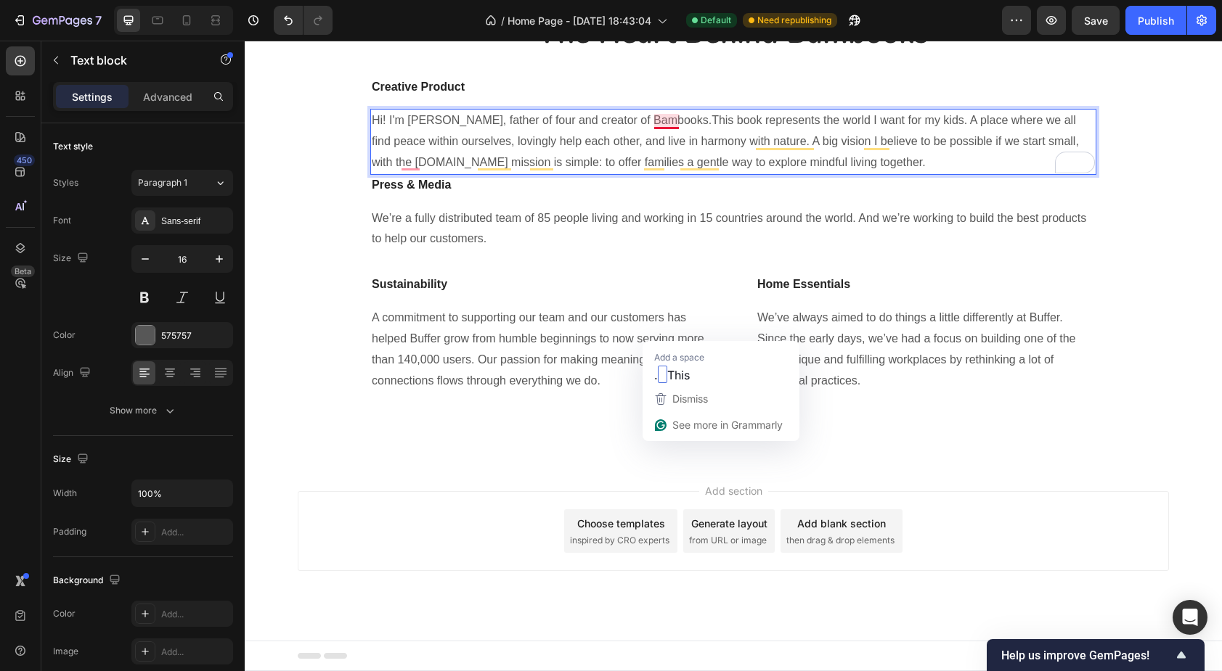
click at [660, 173] on p "Hi! I'm Anthony, father of four and creator of Bambooks.This book represents th…" at bounding box center [733, 141] width 723 height 62
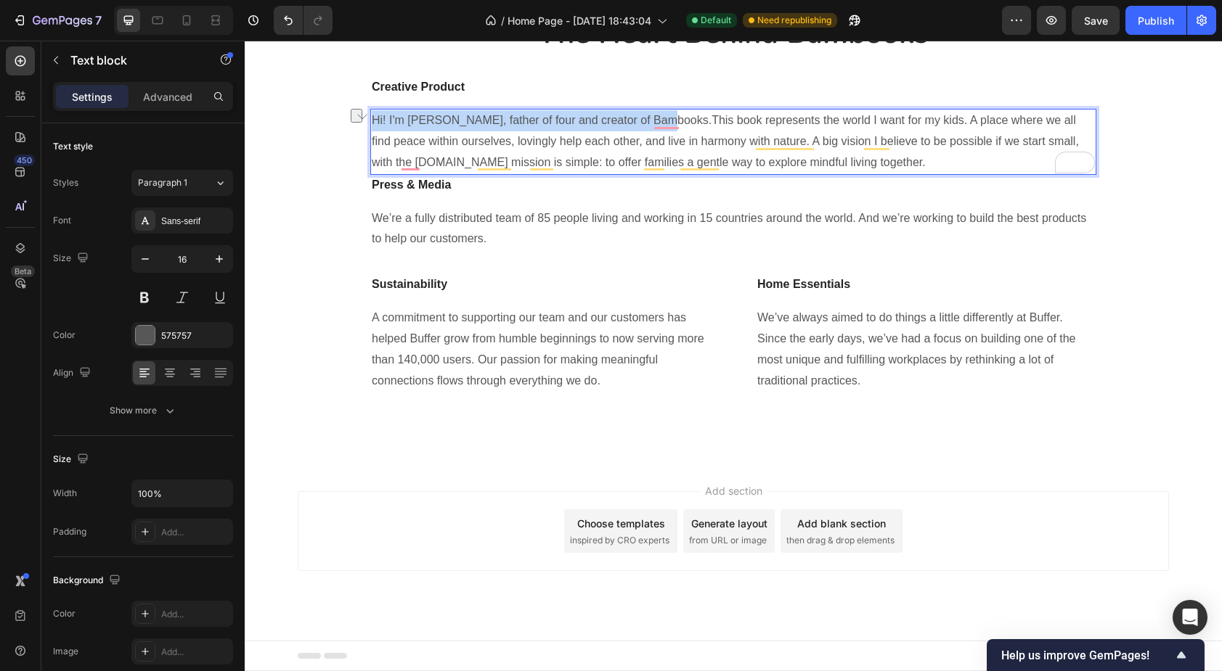
drag, startPoint x: 658, startPoint y: 332, endPoint x: 372, endPoint y: 330, distance: 286.8
click at [372, 173] on p "Hi! I'm Anthony, father of four and creator of Bambooks.This book represents th…" at bounding box center [733, 141] width 723 height 62
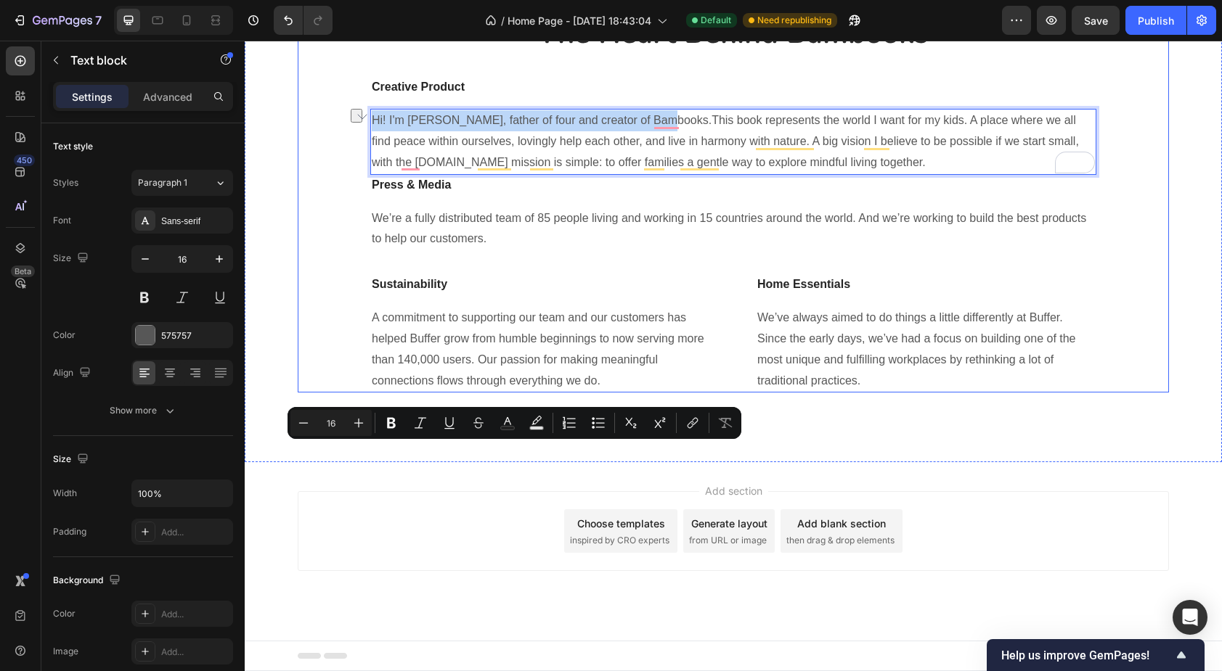
scroll to position [2186, 0]
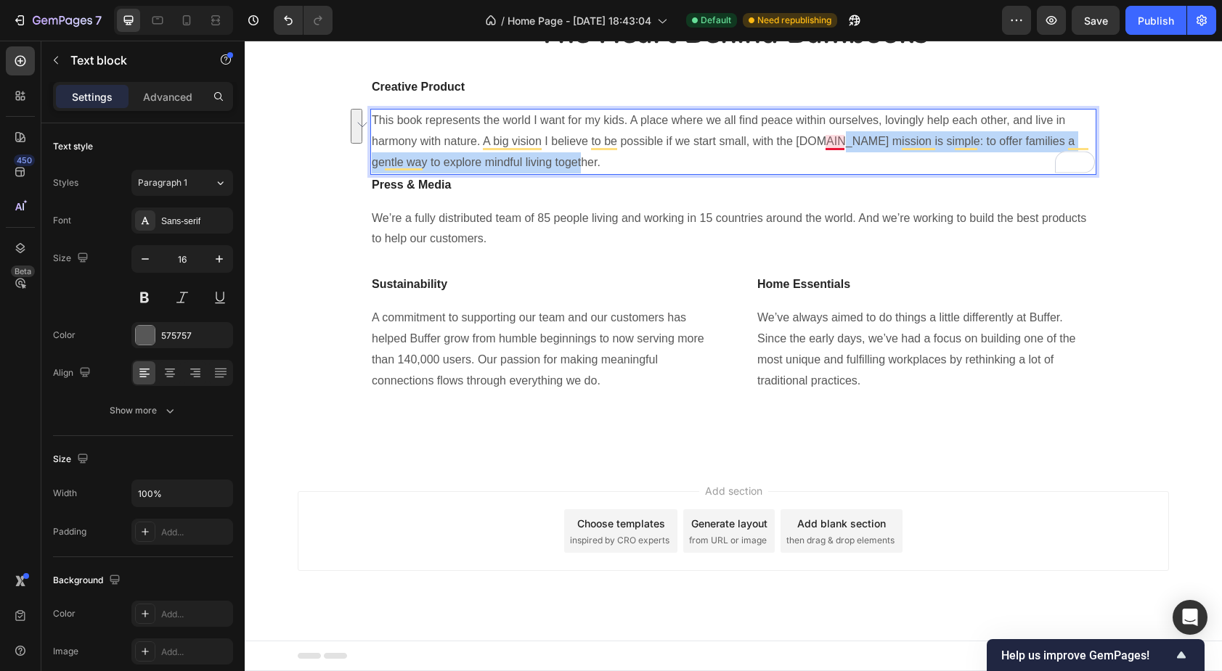
drag, startPoint x: 558, startPoint y: 505, endPoint x: 830, endPoint y: 479, distance: 273.4
click at [830, 173] on p "This book represents the world I want for my kids. A place where we all find pe…" at bounding box center [733, 141] width 723 height 62
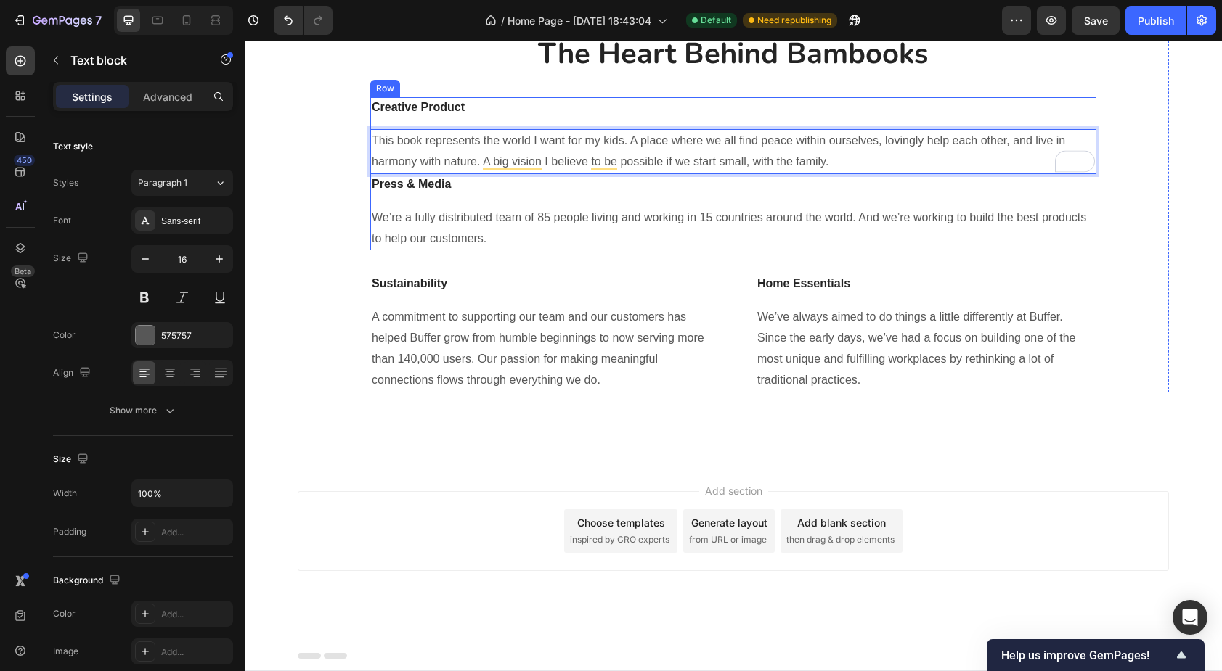
click at [693, 250] on div "Creative Product Text block This book represents the world I want for my kids. …" at bounding box center [733, 173] width 726 height 153
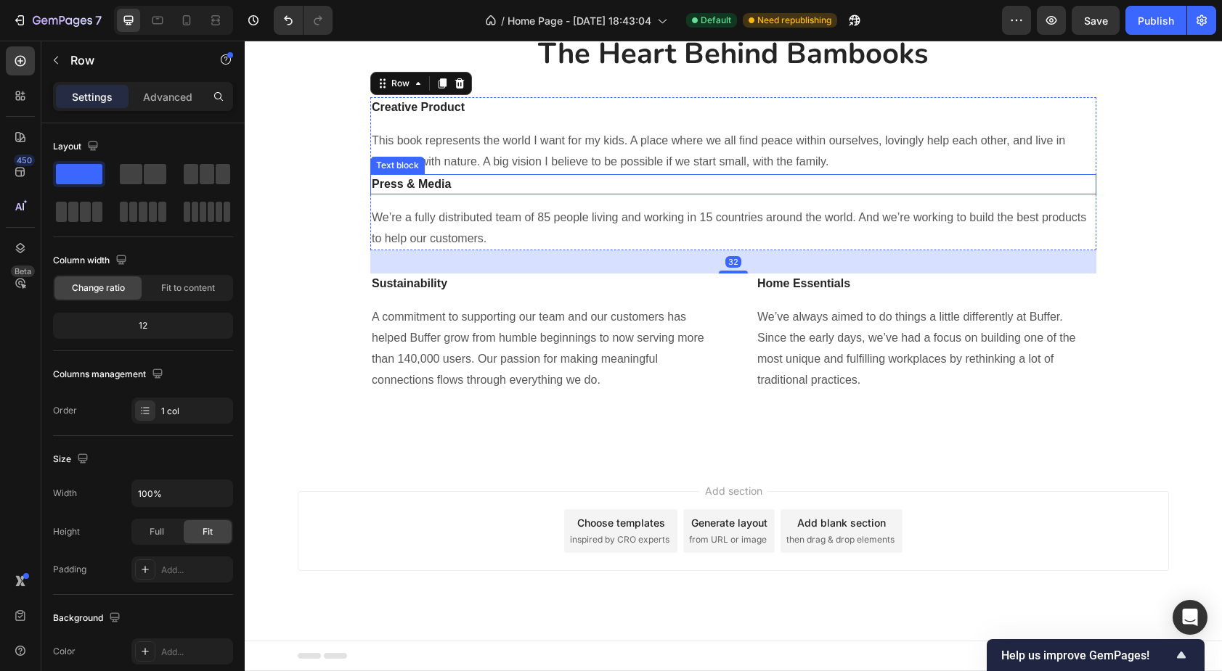
click at [434, 193] on p "Press & Media" at bounding box center [733, 184] width 723 height 17
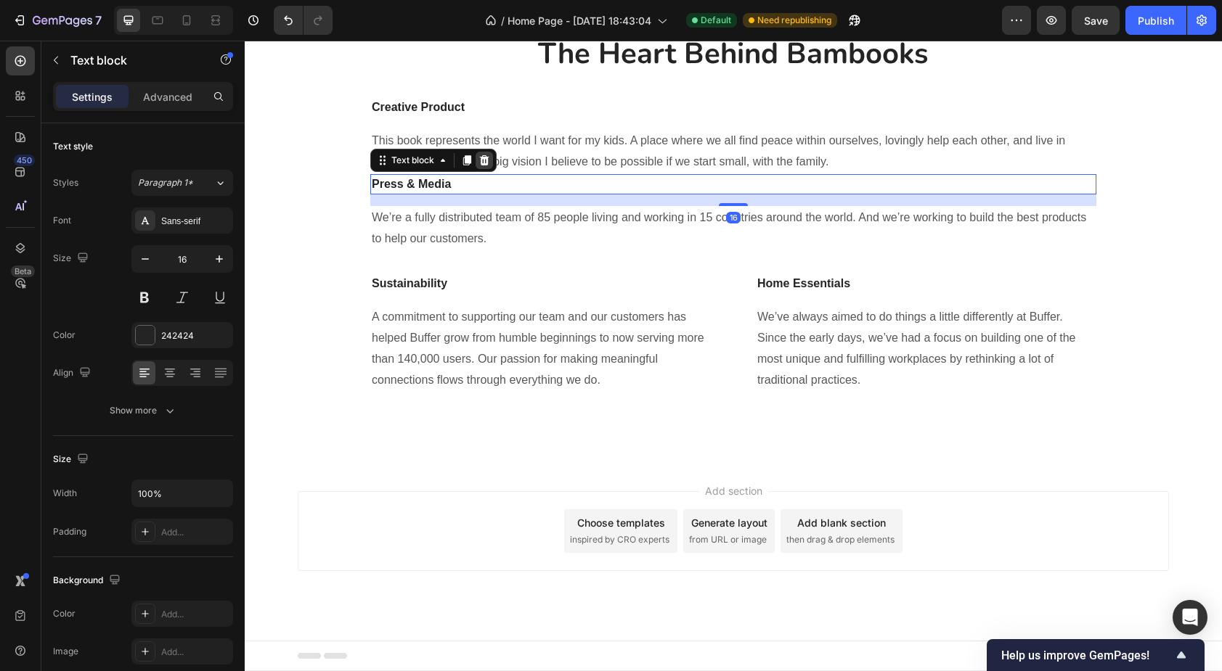
click at [488, 166] on icon at bounding box center [484, 161] width 12 height 12
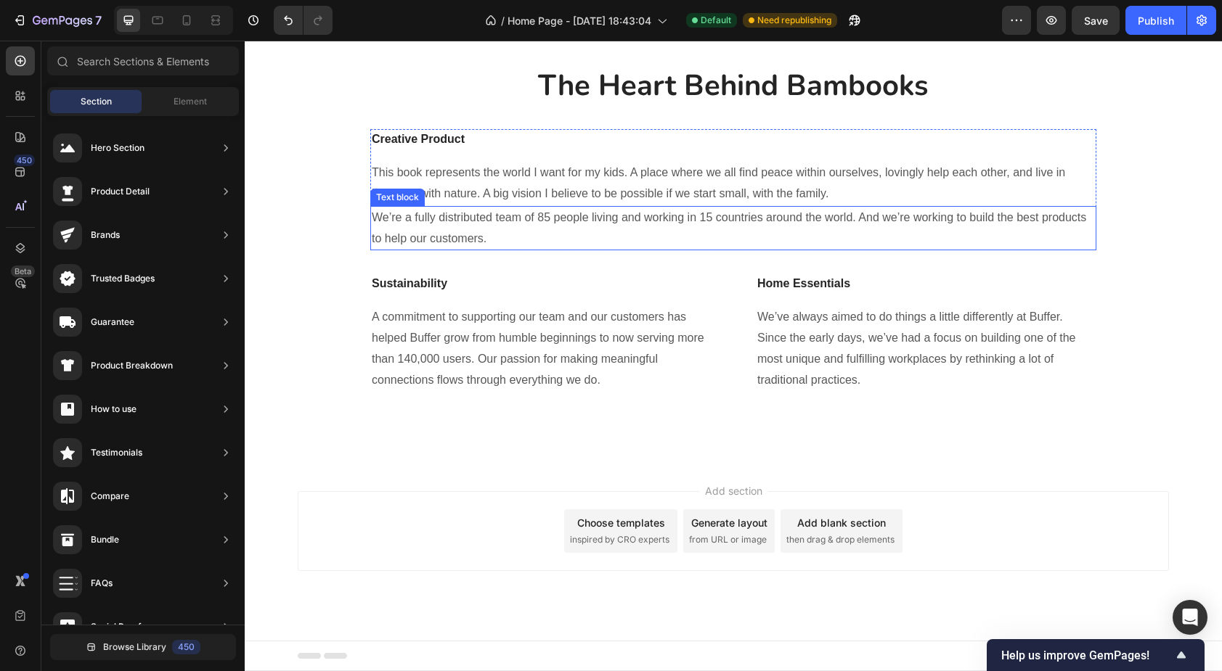
click at [475, 250] on p "We’re a fully distributed team of 85 people living and working in 15 countries …" at bounding box center [733, 229] width 723 height 42
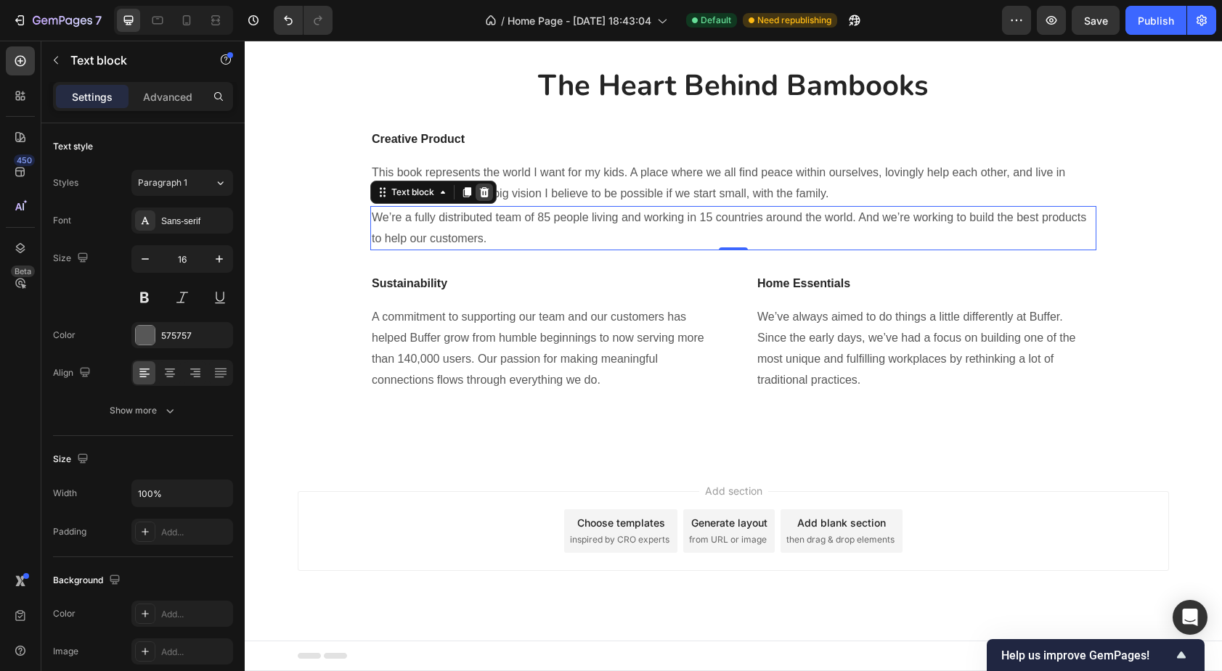
click at [485, 198] on icon at bounding box center [484, 193] width 12 height 12
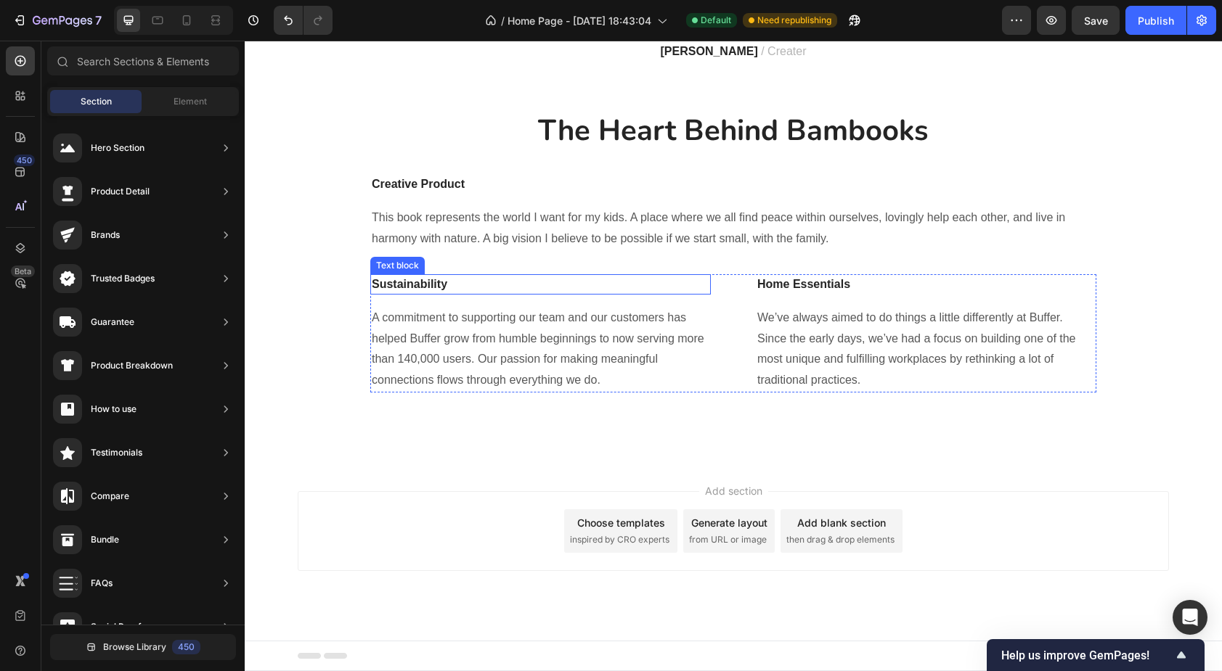
click at [407, 272] on div "Text block" at bounding box center [397, 265] width 49 height 13
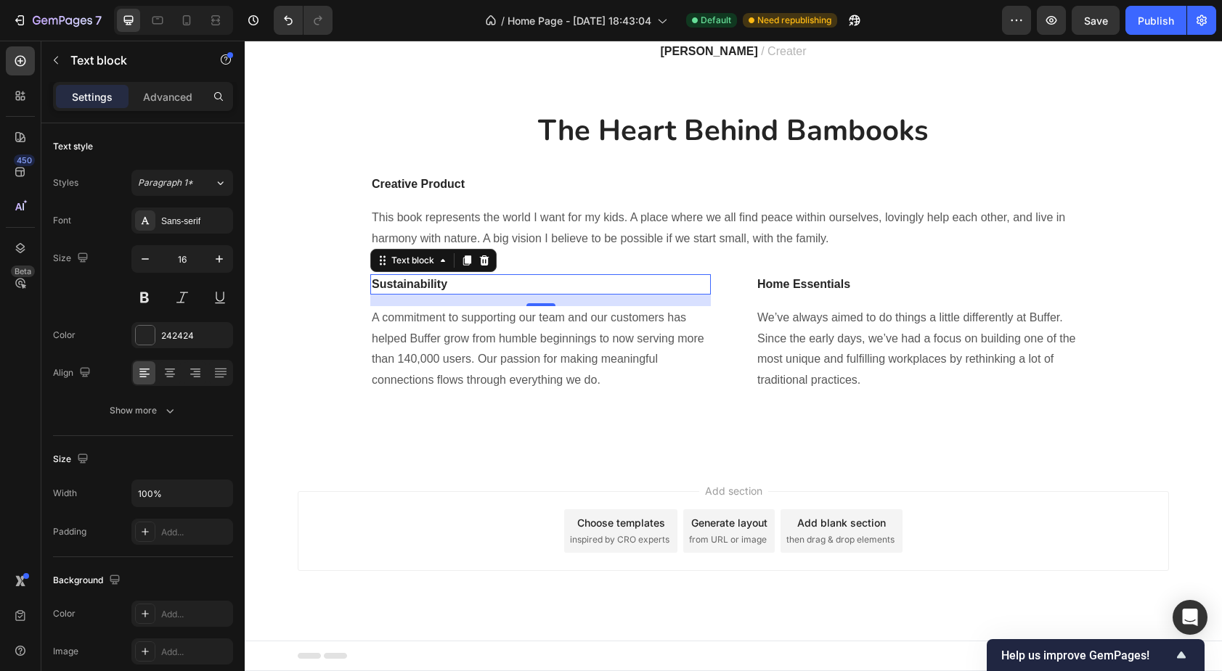
scroll to position [2375, 0]
click at [483, 266] on icon at bounding box center [484, 261] width 9 height 10
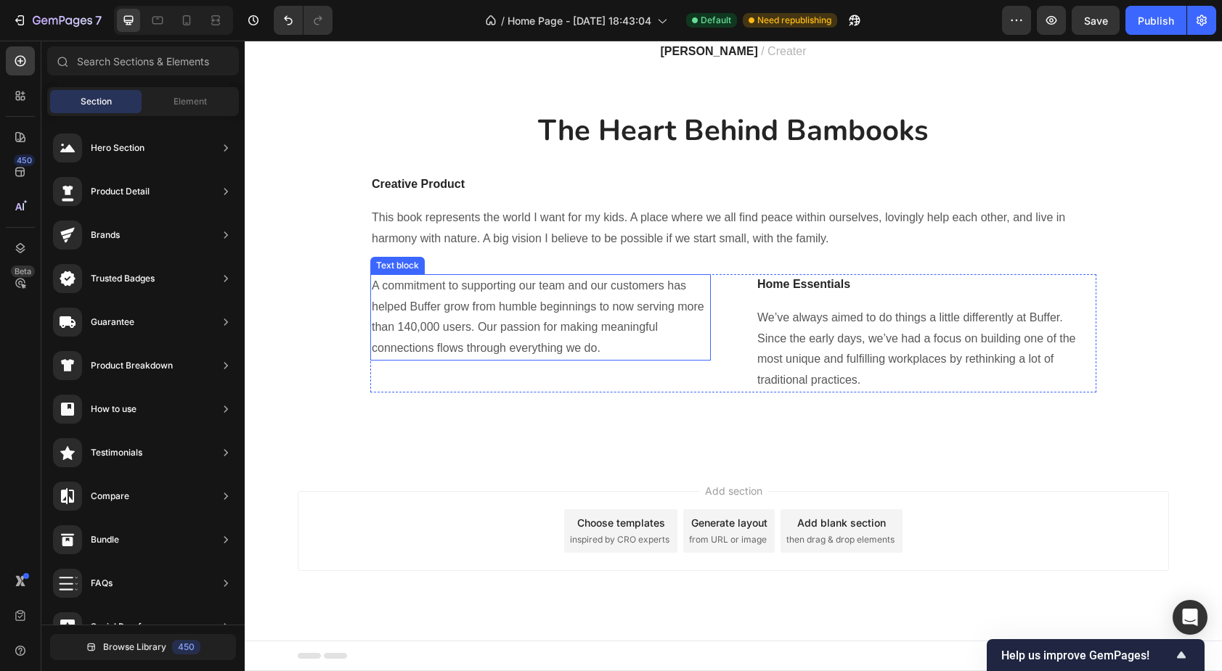
click at [391, 329] on p "A commitment to supporting our team and our customers has helped Buffer grow fr…" at bounding box center [541, 317] width 338 height 83
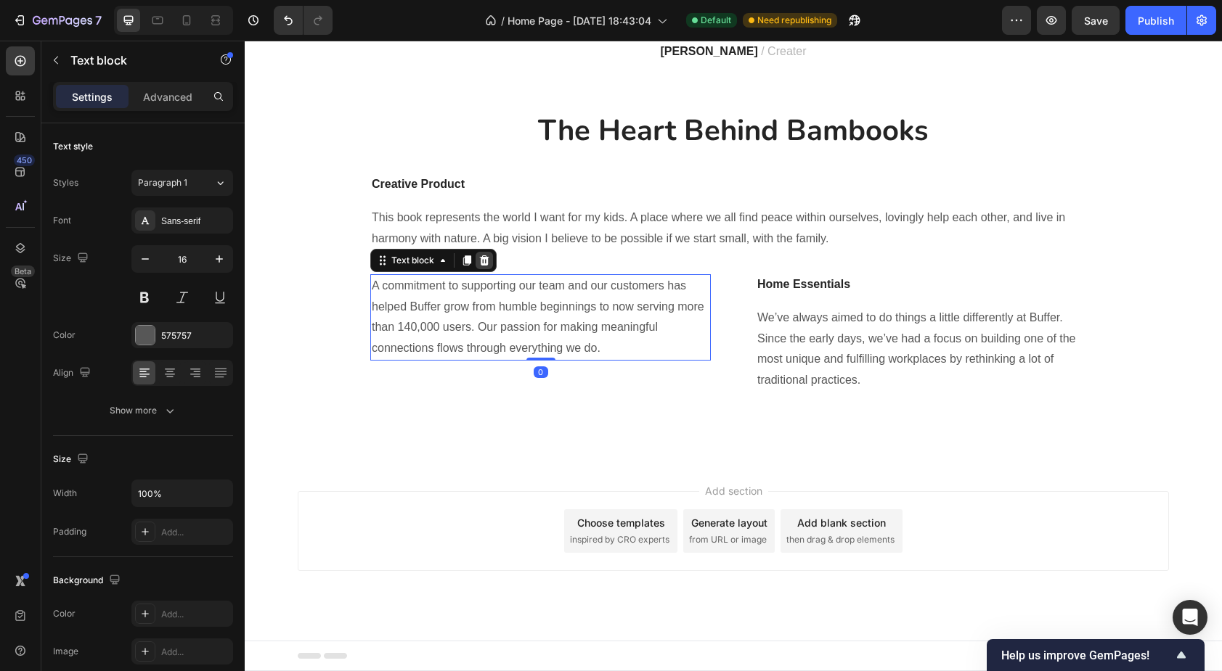
click at [485, 266] on icon at bounding box center [484, 261] width 12 height 12
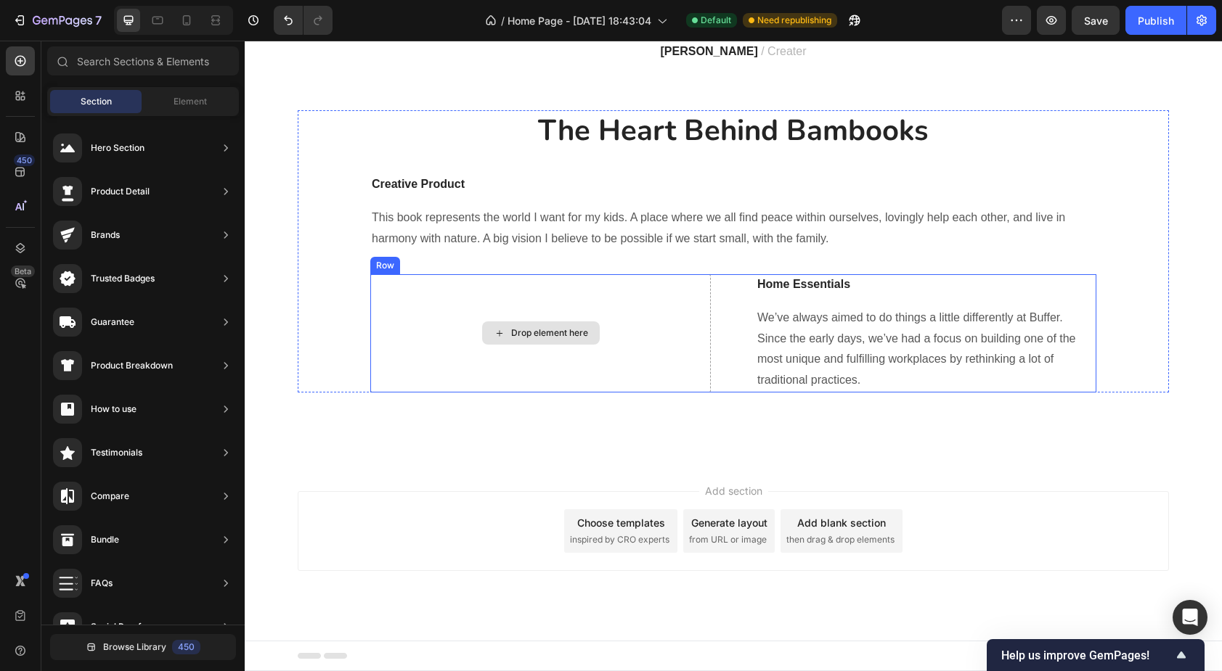
click at [608, 365] on div "Drop element here" at bounding box center [540, 333] width 340 height 118
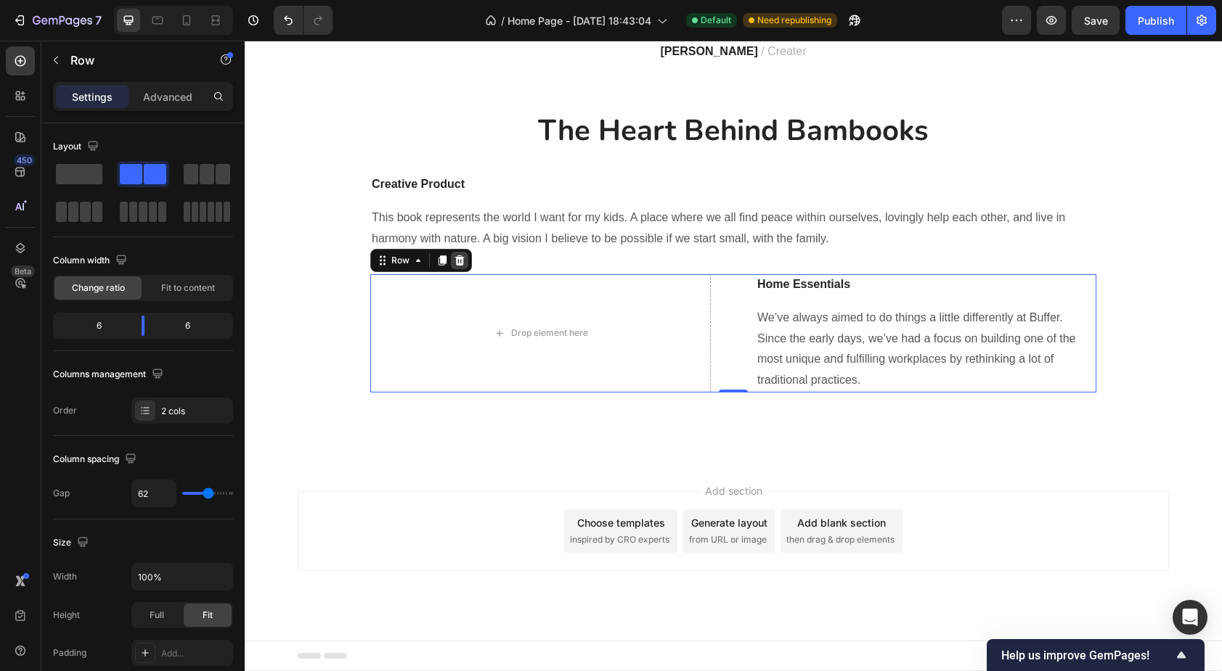
click at [460, 266] on icon at bounding box center [460, 261] width 12 height 12
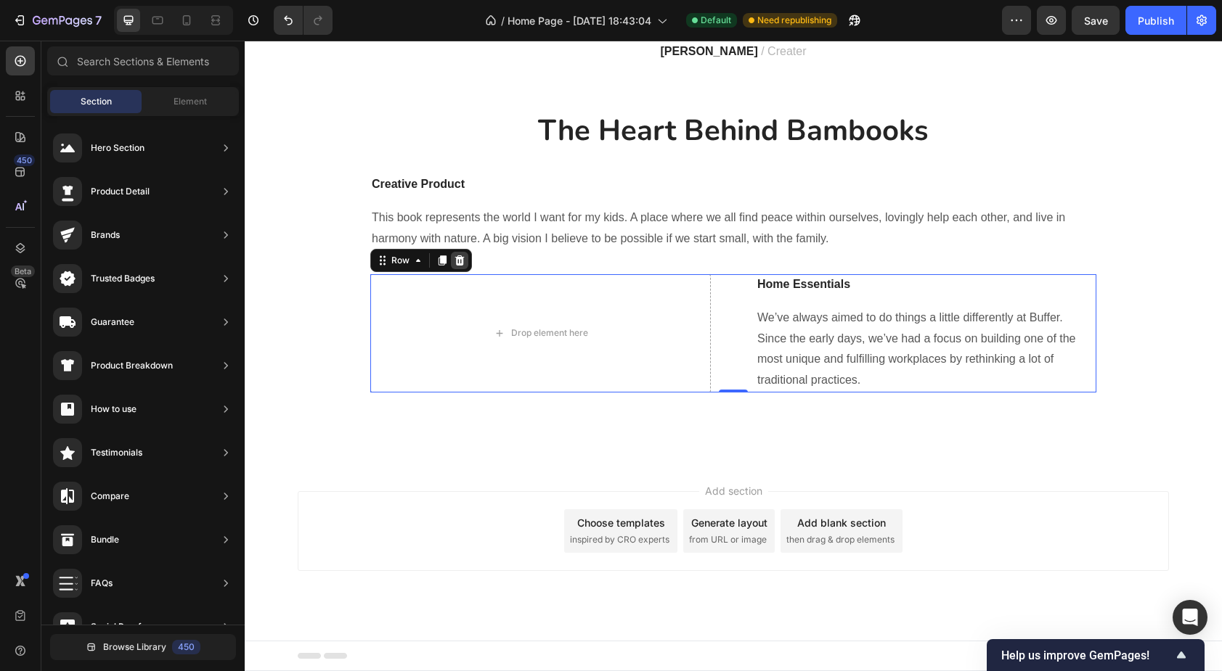
scroll to position [2308, 0]
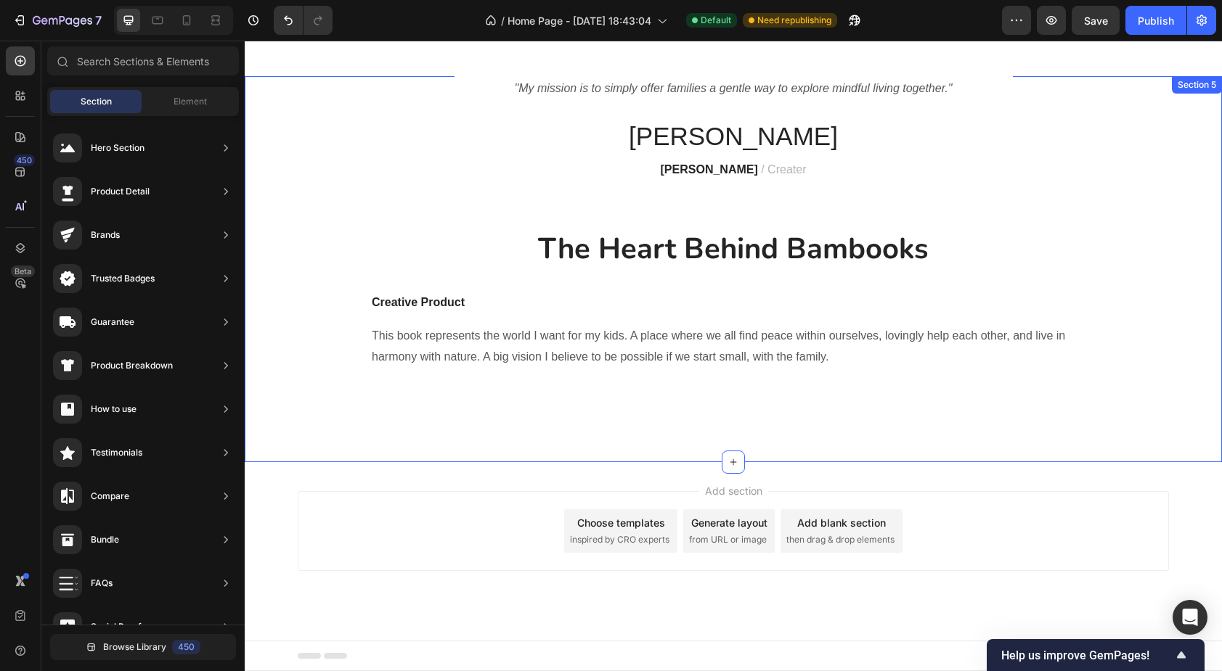
click at [496, 415] on div "Image "My mission is to simply offer families a gentle way to explore mindful l…" at bounding box center [733, 4] width 977 height 918
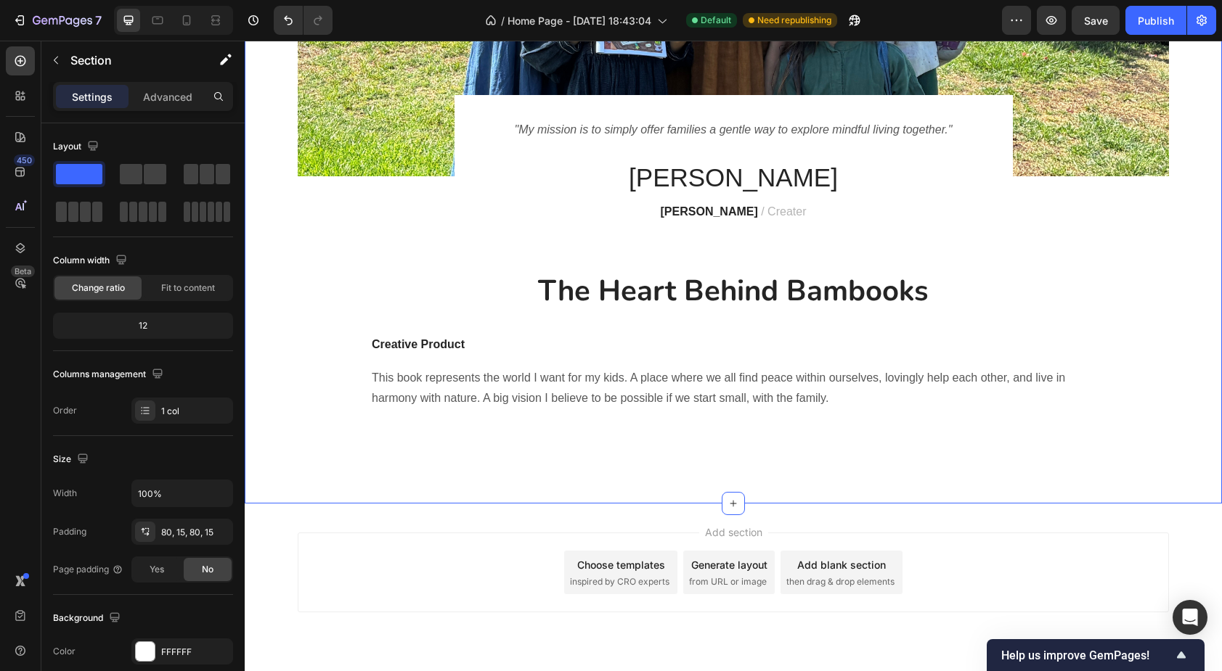
scroll to position [2262, 0]
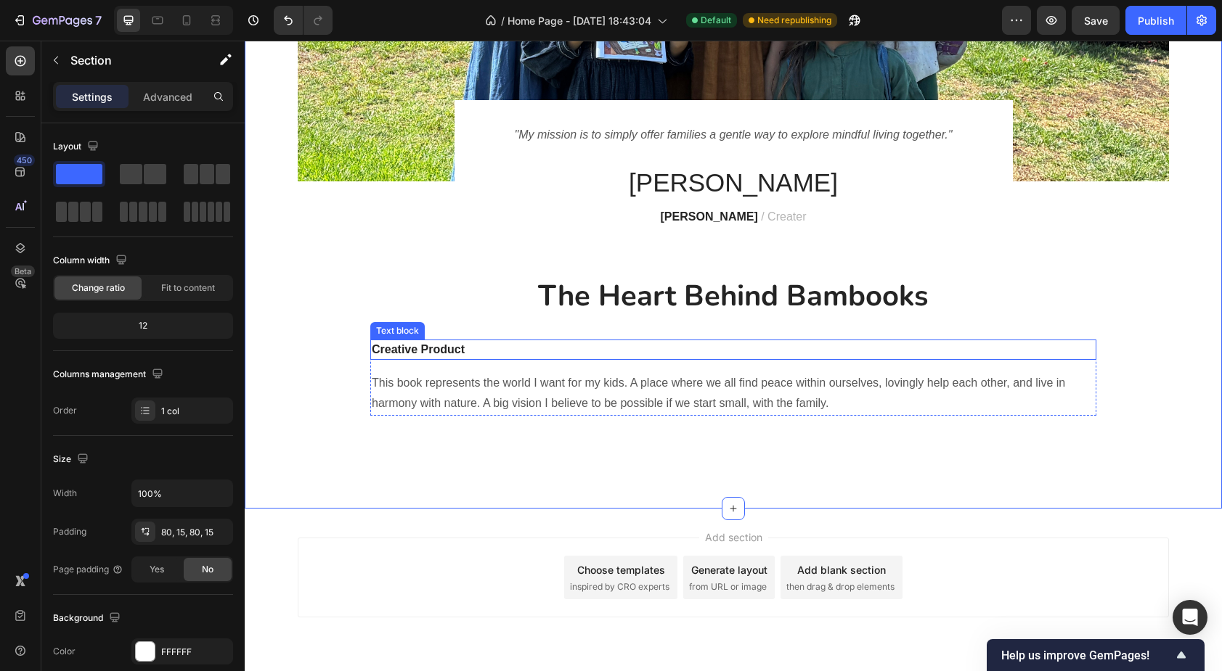
click at [472, 348] on p "Creative Product" at bounding box center [733, 349] width 723 height 17
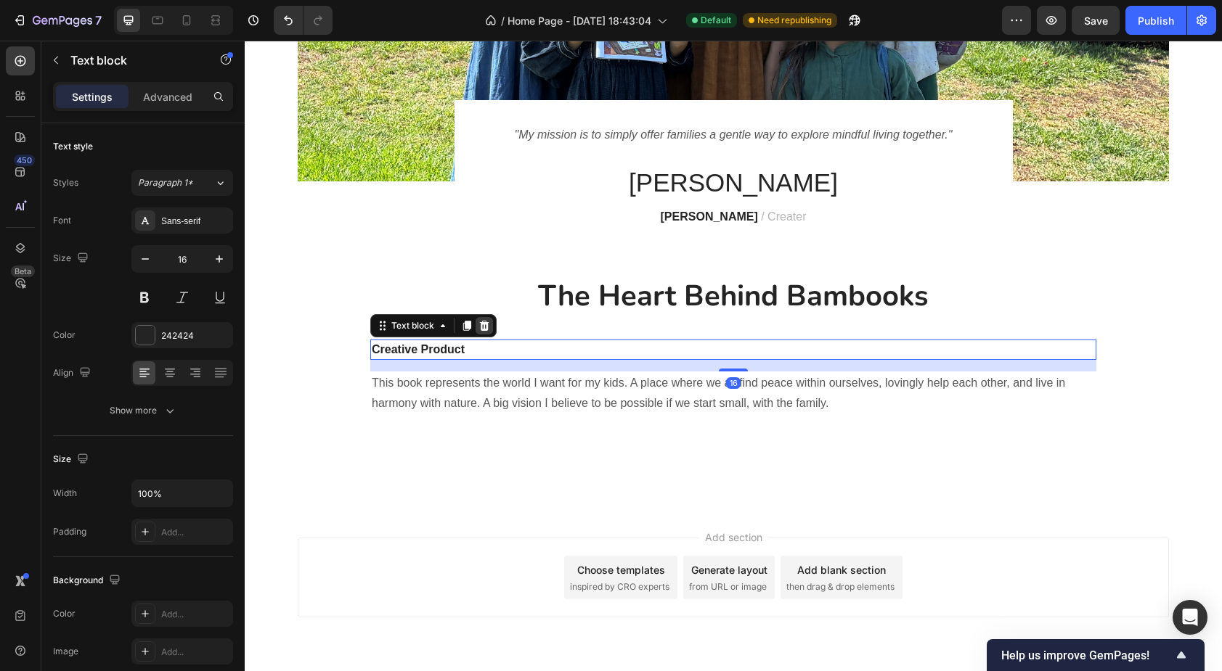
click at [489, 320] on icon at bounding box center [484, 326] width 12 height 12
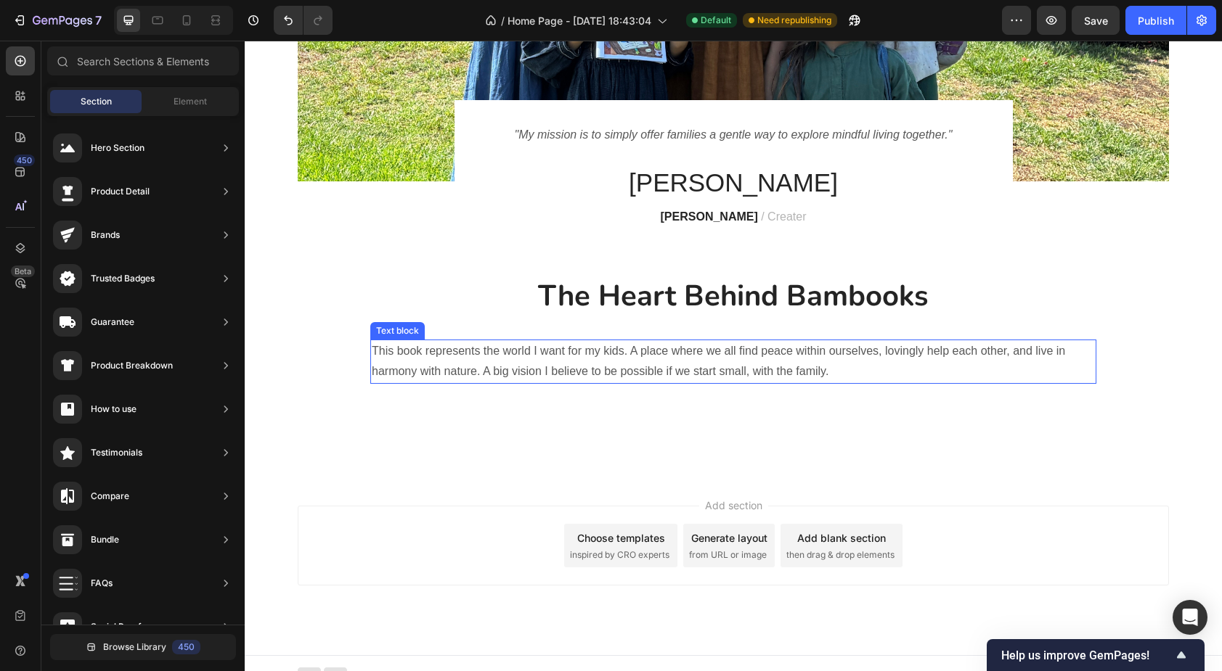
click at [560, 349] on p "This book represents the world I want for my kids. A place where we all find pe…" at bounding box center [733, 362] width 723 height 42
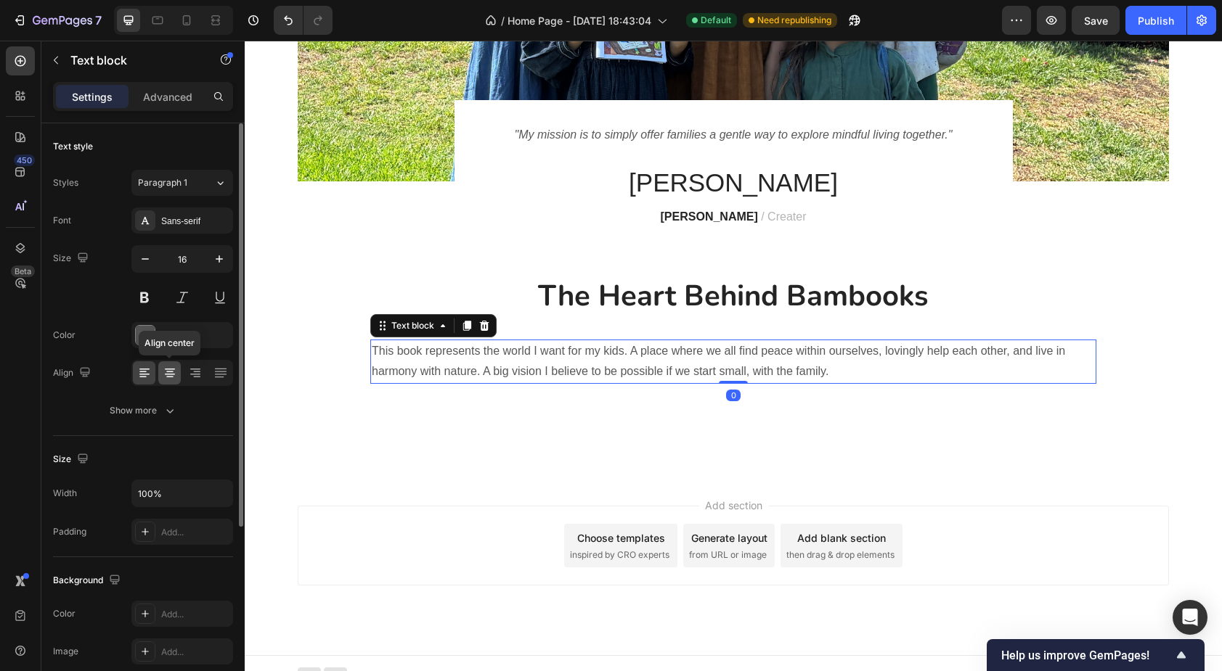
click at [172, 372] on icon at bounding box center [169, 372] width 7 height 1
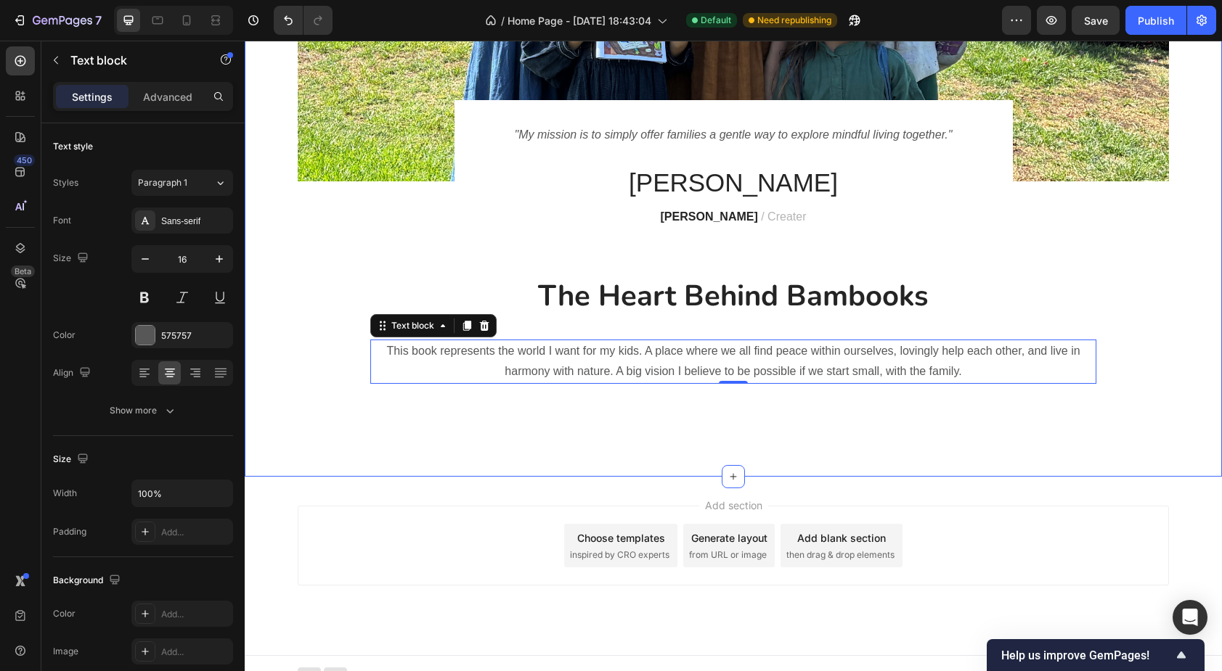
click at [341, 439] on div "Image "My mission is to simply offer families a gentle way to explore mindful l…" at bounding box center [733, 34] width 977 height 886
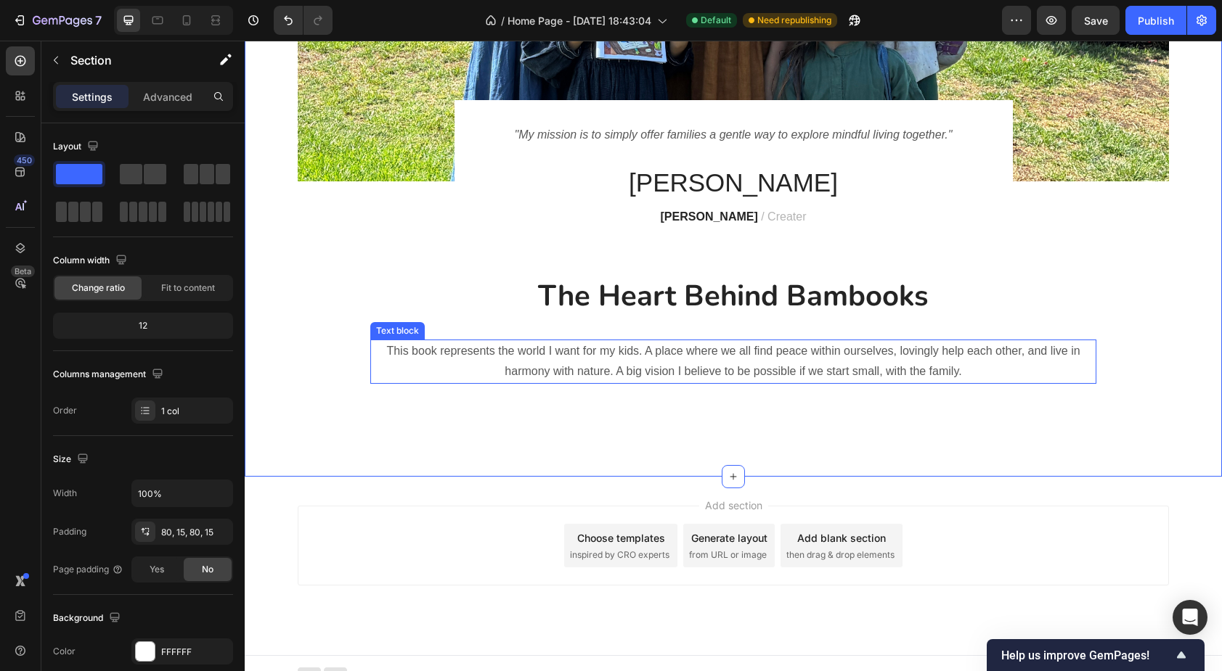
click at [467, 356] on p "This book represents the world I want for my kids. A place where we all find pe…" at bounding box center [733, 362] width 723 height 42
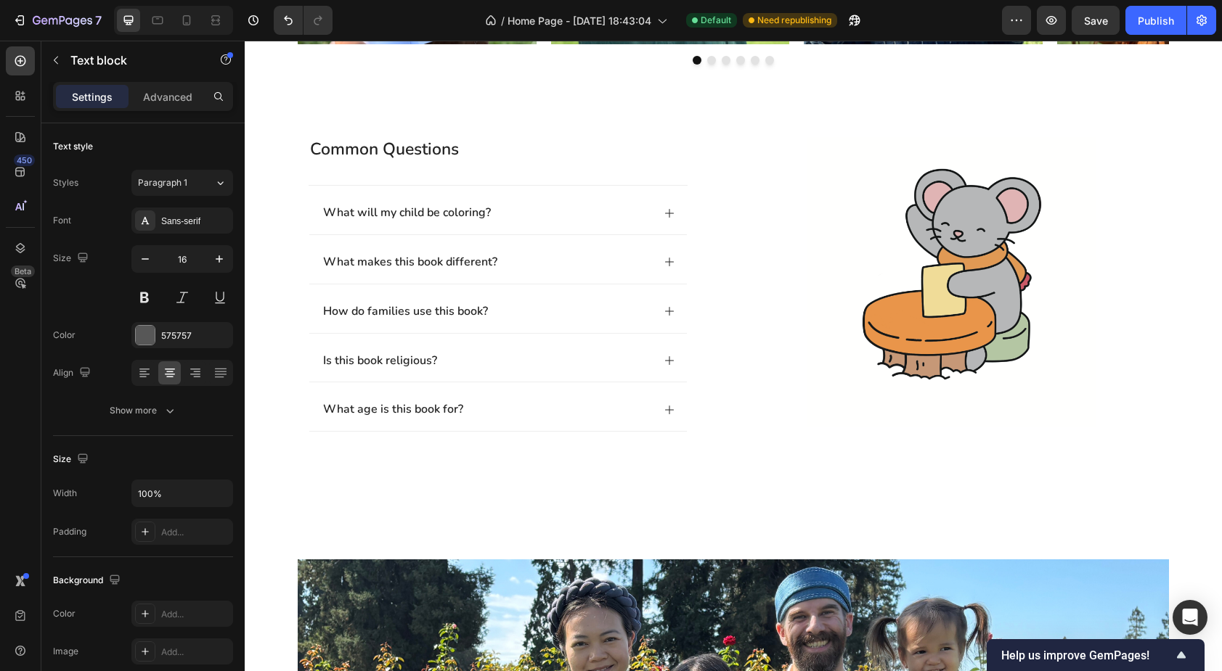
scroll to position [1302, 0]
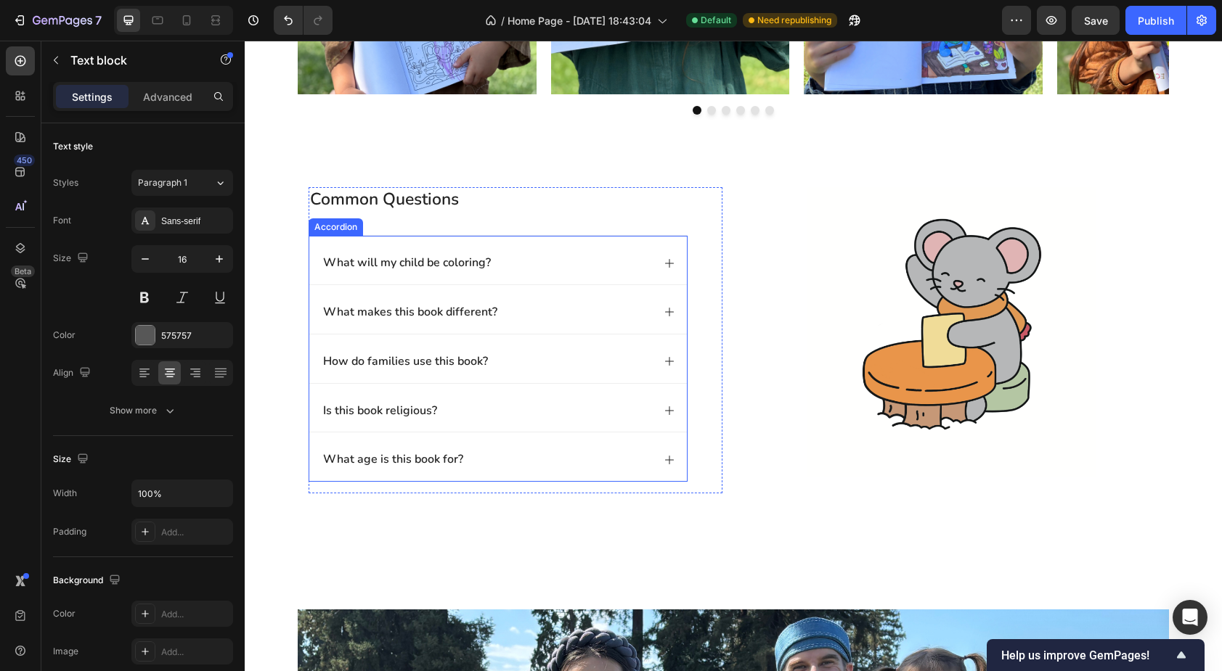
click at [450, 267] on p "What will my child be coloring?" at bounding box center [407, 263] width 168 height 15
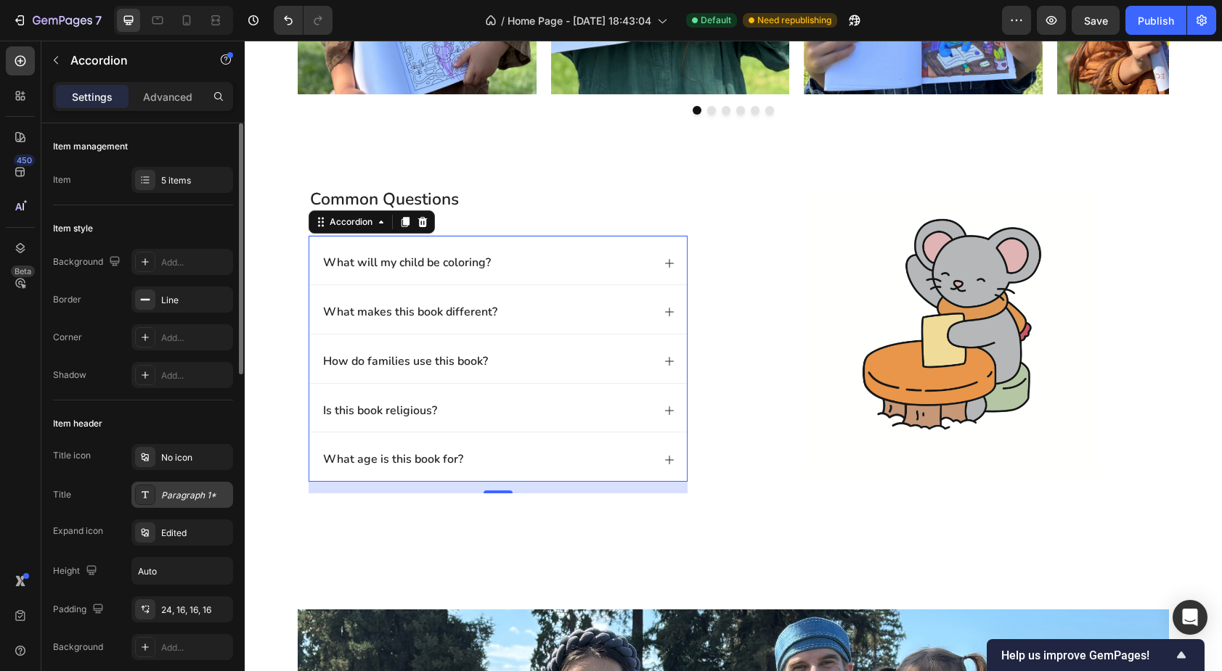
click at [180, 489] on div "Paragraph 1*" at bounding box center [195, 495] width 68 height 13
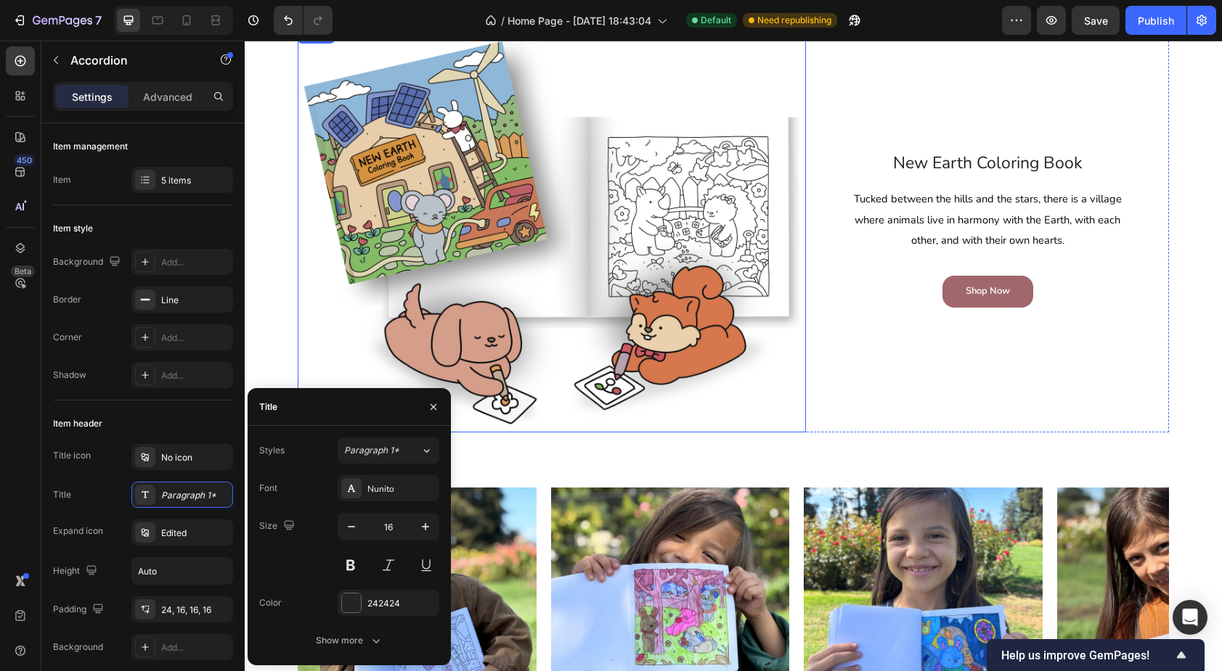
scroll to position [661, 0]
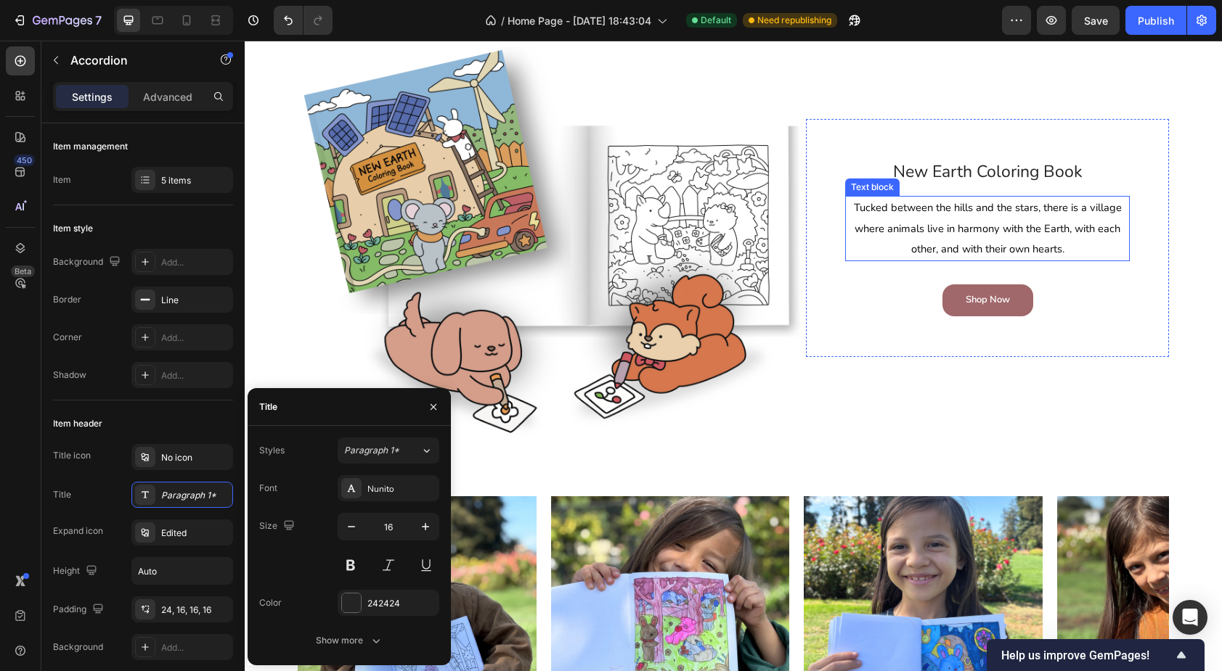
click at [960, 224] on span "Tucked between the hills and the stars, there is a village where animals live i…" at bounding box center [988, 228] width 268 height 57
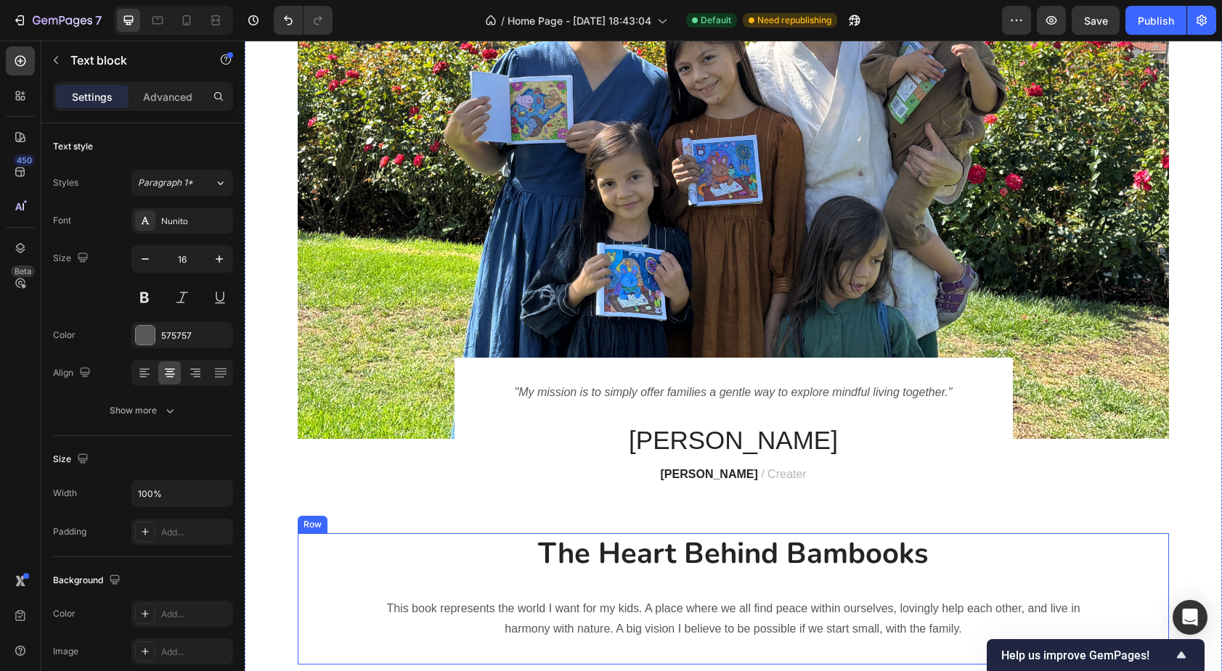
scroll to position [1999, 0]
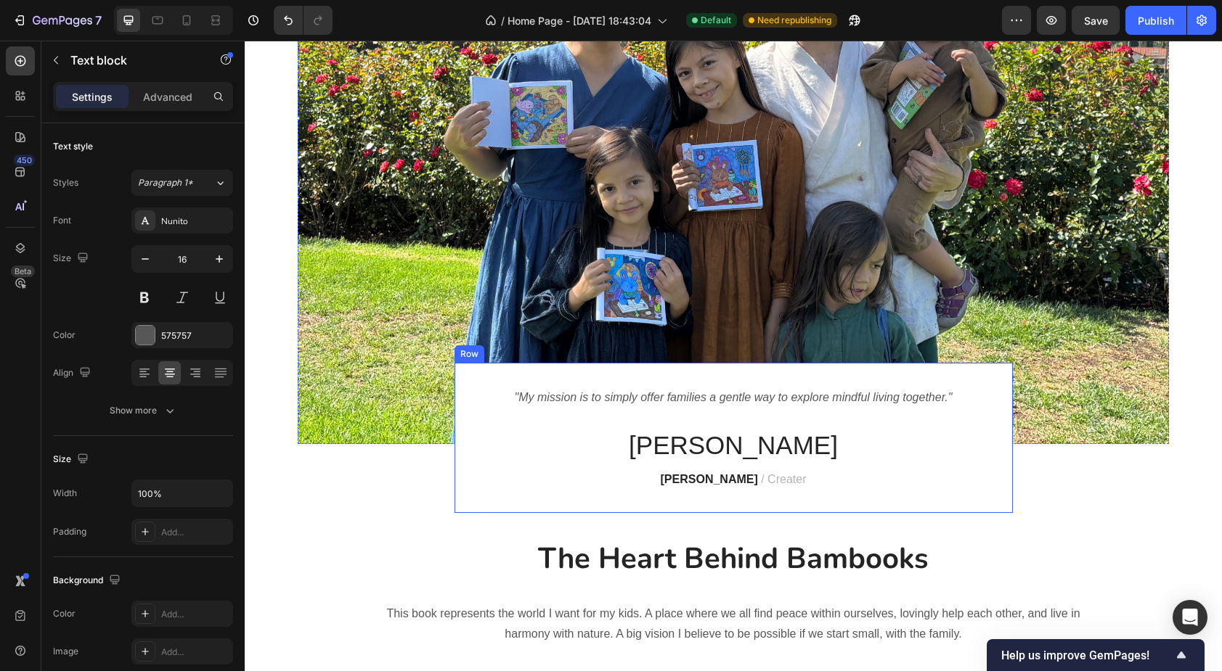
click at [472, 418] on div ""My mission is to simply offer families a gentle way to explore mindful living …" at bounding box center [733, 438] width 558 height 150
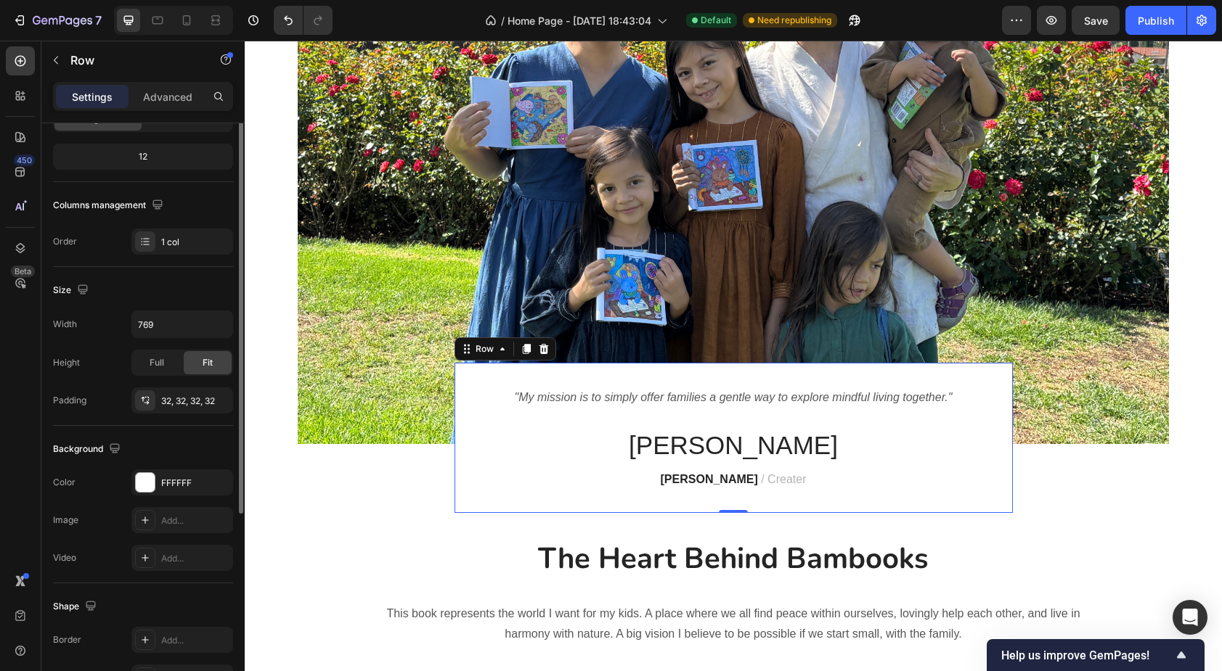
scroll to position [204, 0]
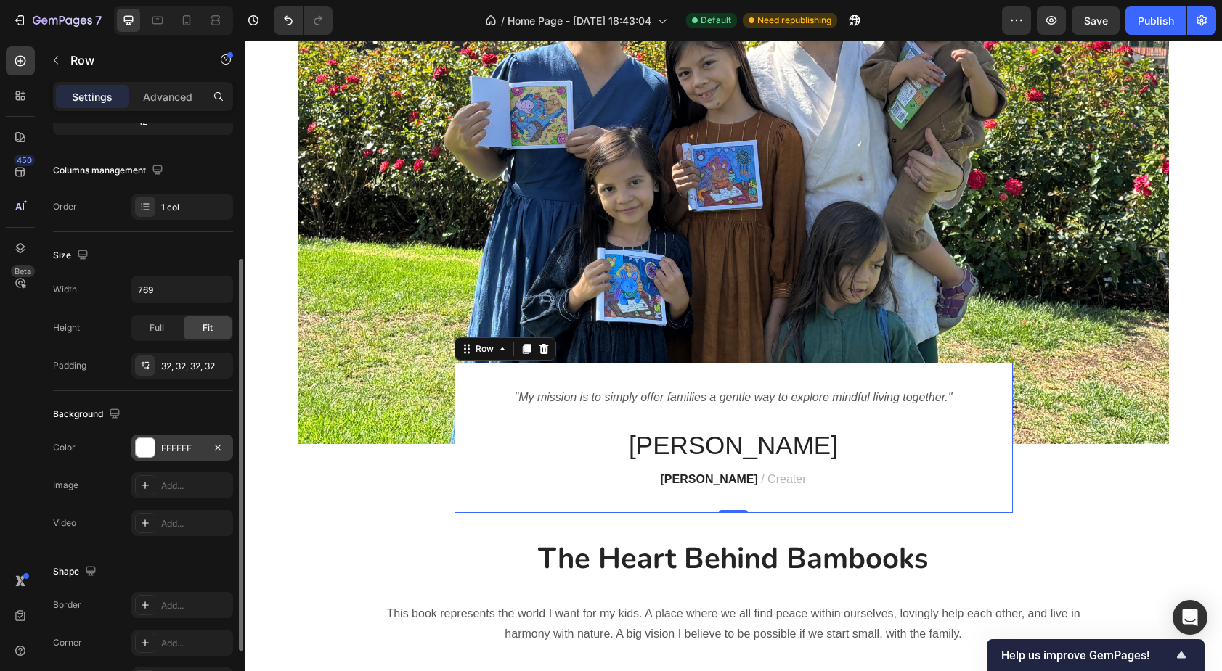
click at [176, 445] on div "FFFFFF" at bounding box center [182, 448] width 42 height 13
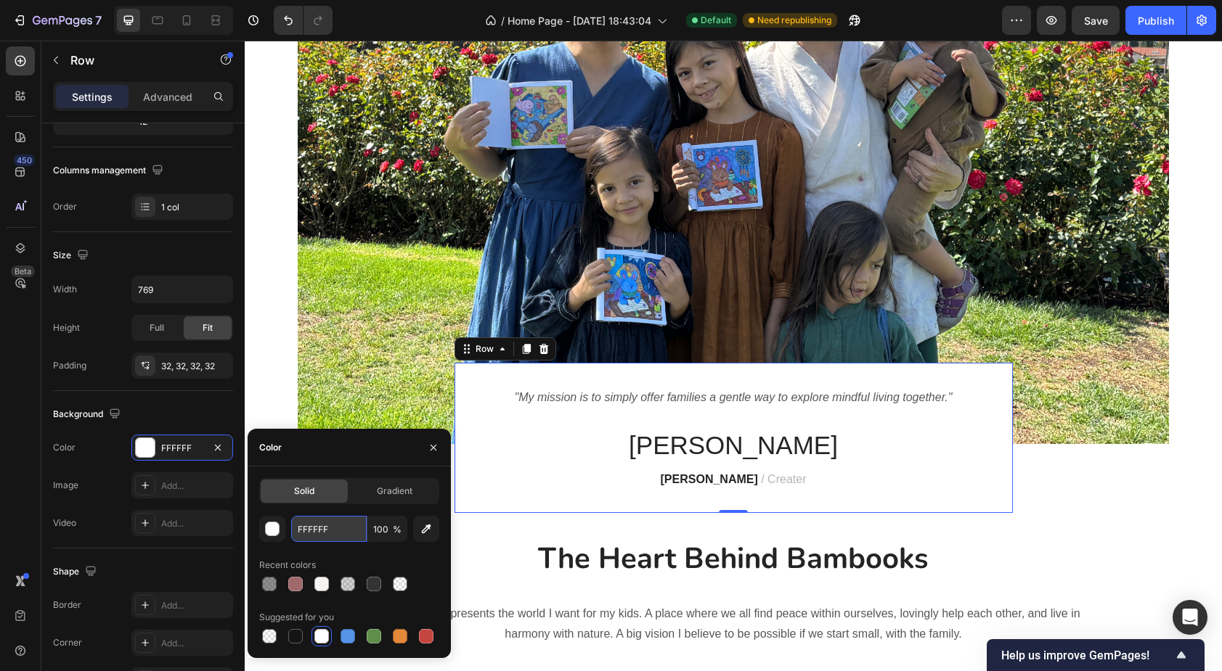
click at [321, 534] on input "FFFFFF" at bounding box center [328, 529] width 75 height 26
click at [321, 531] on input "FFFFFF" at bounding box center [328, 529] width 75 height 26
paste input "E8E6DA"
click at [321, 531] on input "FFFFFE8E6DAF" at bounding box center [328, 529] width 75 height 26
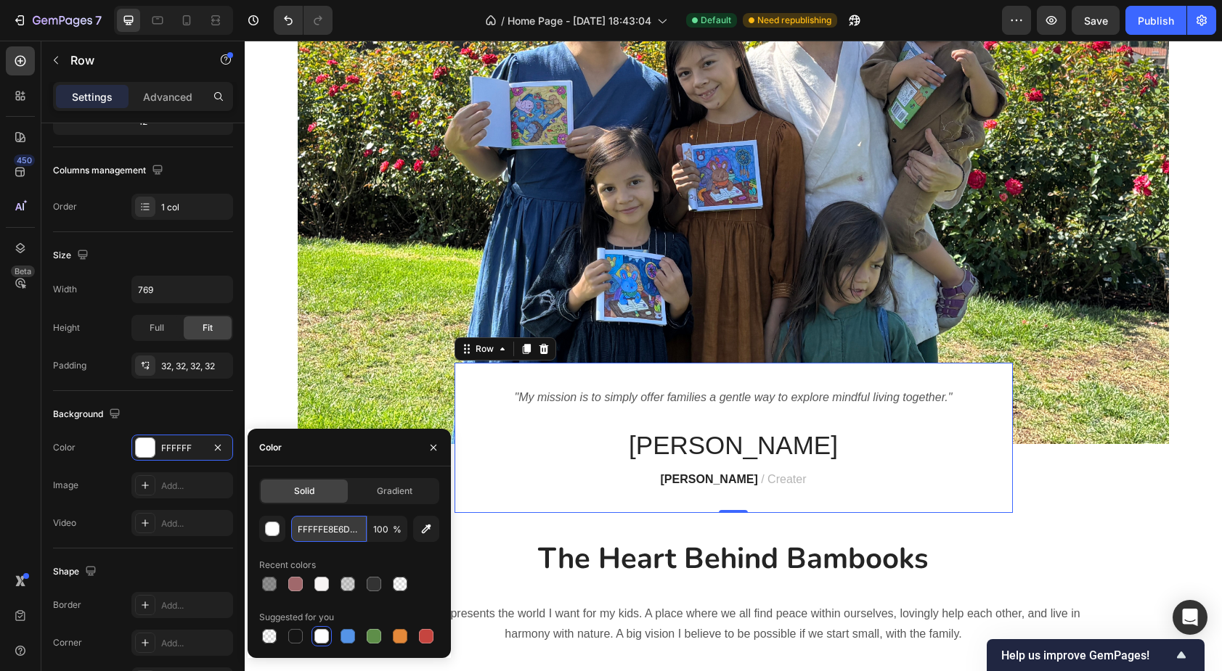
click at [321, 531] on input "FFFFFE8E6DAF" at bounding box center [328, 529] width 75 height 26
paste input "E8E6DA"
type input "E8E6DA"
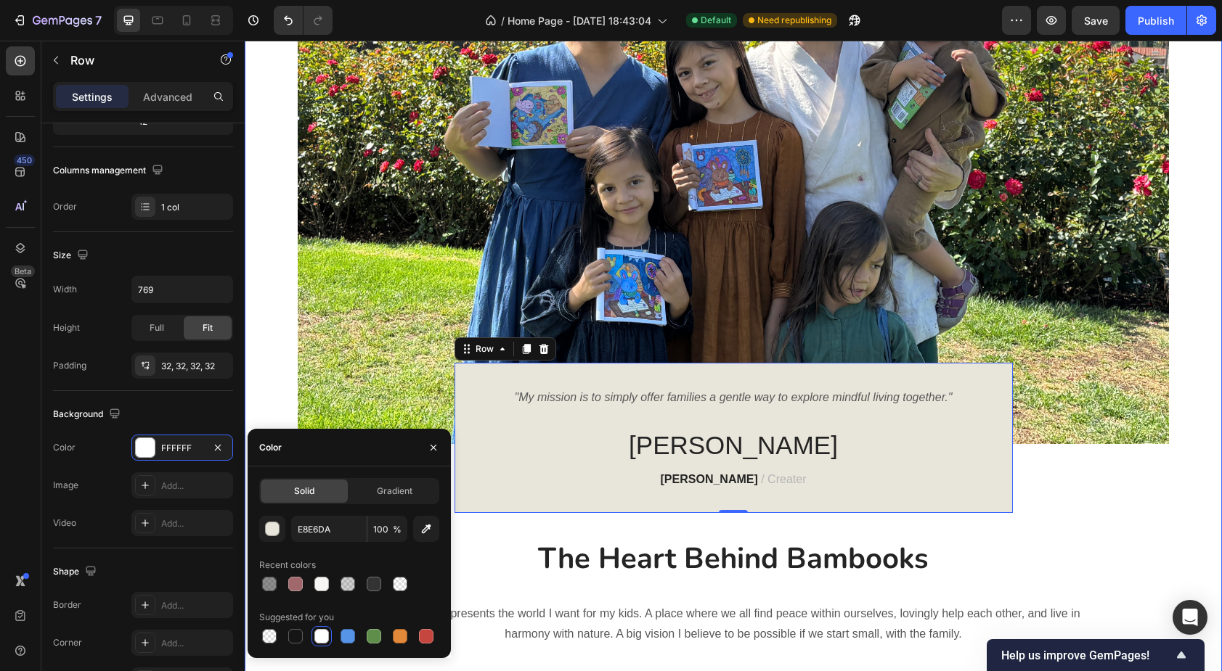
click at [485, 526] on div "Image "My mission is to simply offer families a gentle way to explore mindful l…" at bounding box center [733, 296] width 955 height 769
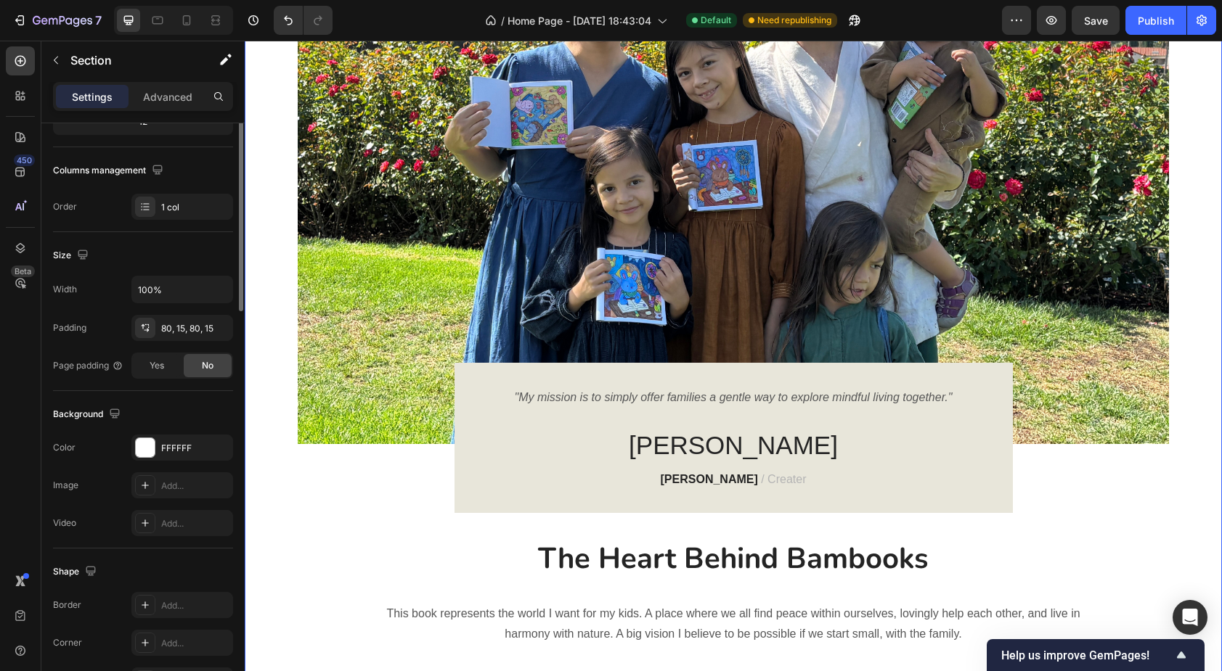
scroll to position [0, 0]
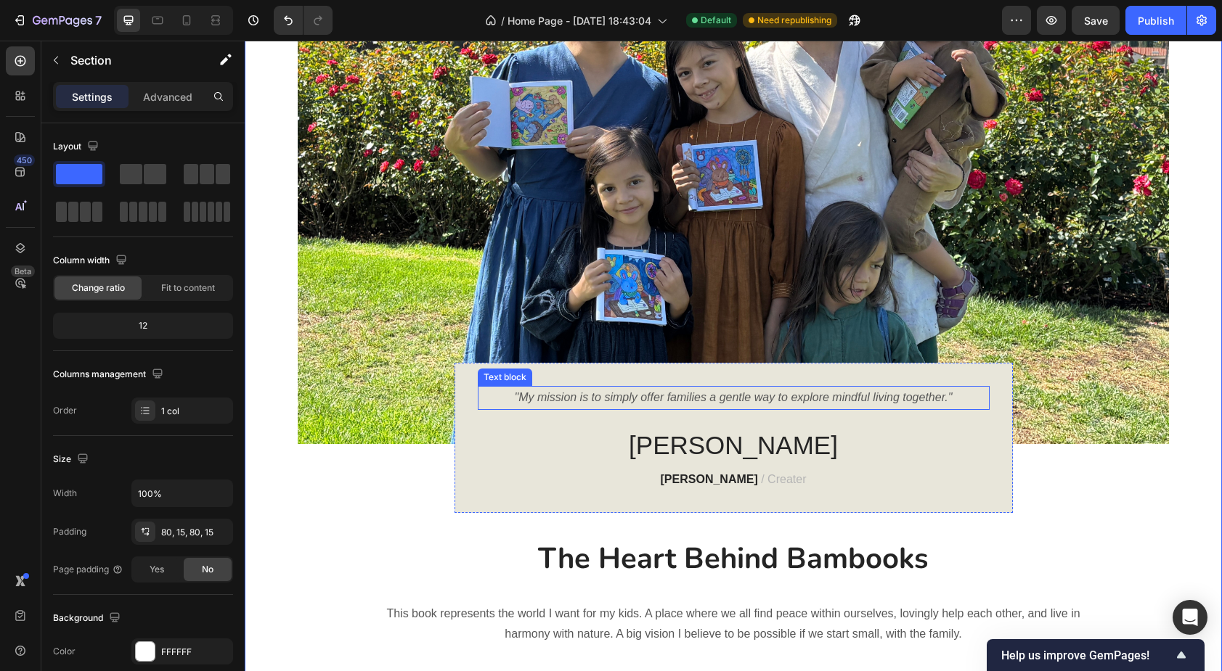
click at [555, 399] on p ""My mission is to simply offer families a gentle way to explore mindful living …" at bounding box center [733, 398] width 509 height 21
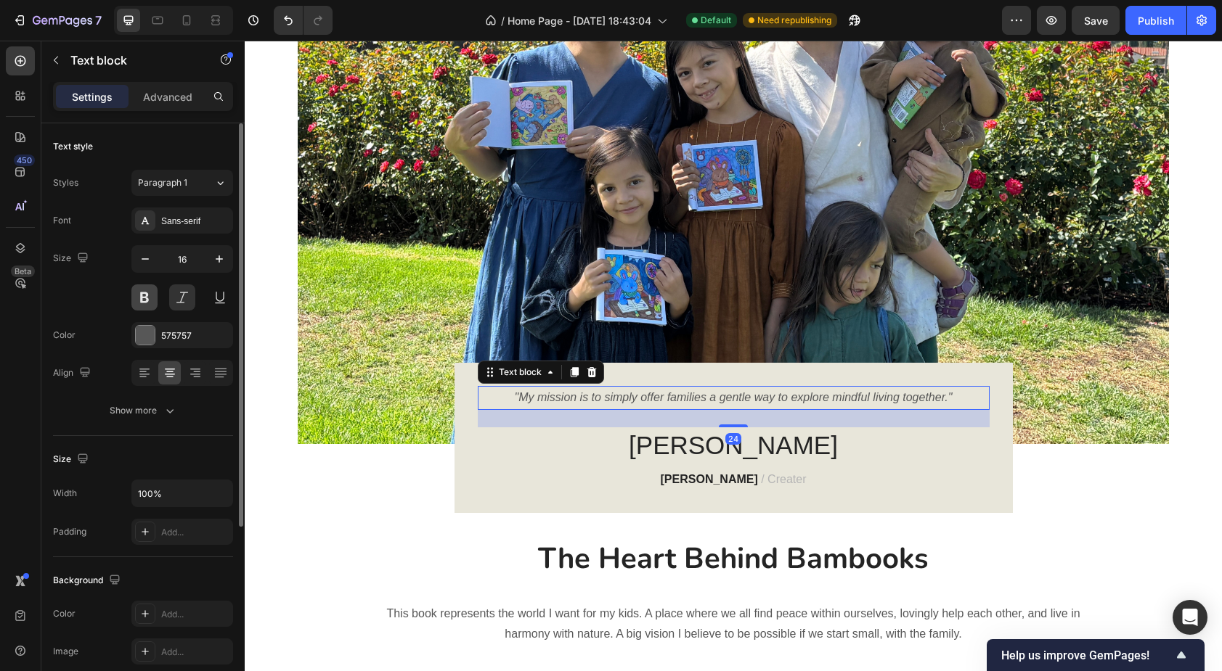
click at [138, 298] on button at bounding box center [144, 298] width 26 height 26
click at [183, 338] on div "575757" at bounding box center [182, 336] width 42 height 13
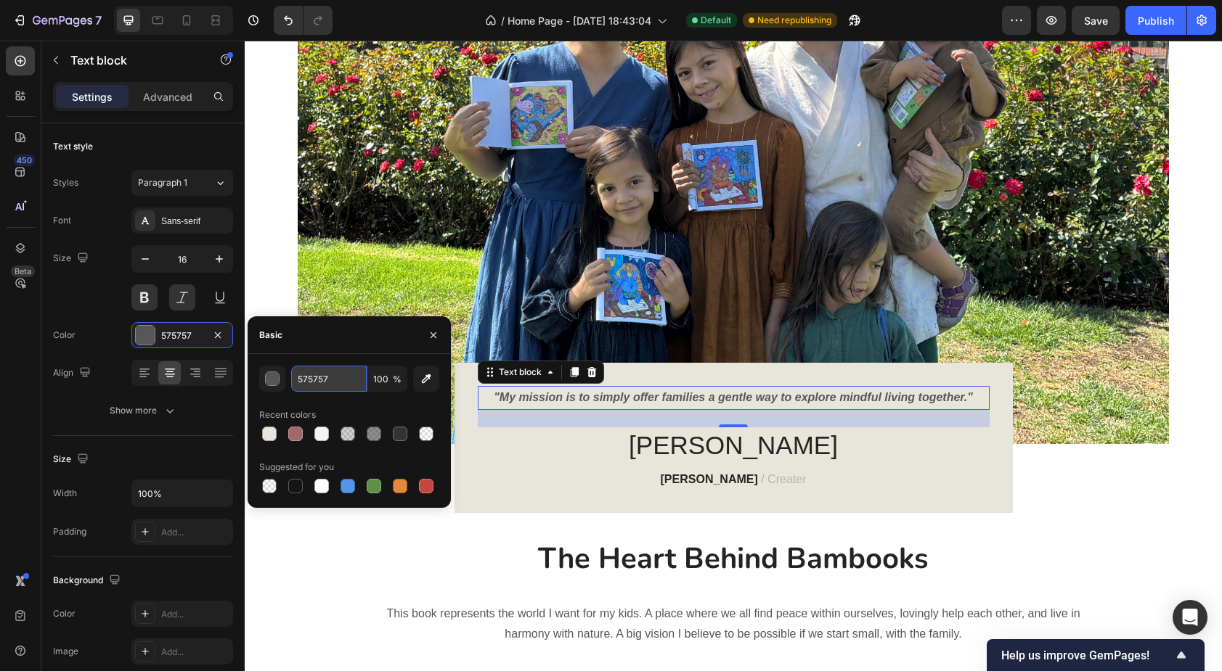
click at [312, 387] on input "575757" at bounding box center [328, 379] width 75 height 26
type input "333333"
click at [261, 404] on div "Recent colors" at bounding box center [349, 415] width 180 height 23
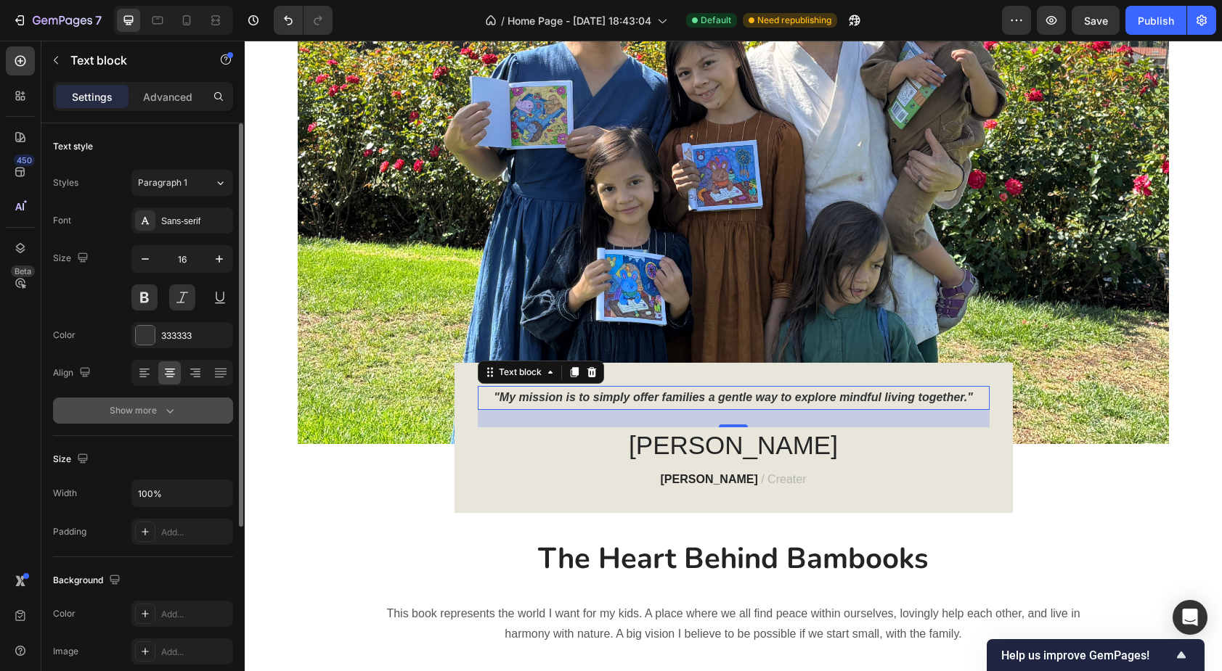
click at [73, 407] on button "Show more" at bounding box center [143, 411] width 180 height 26
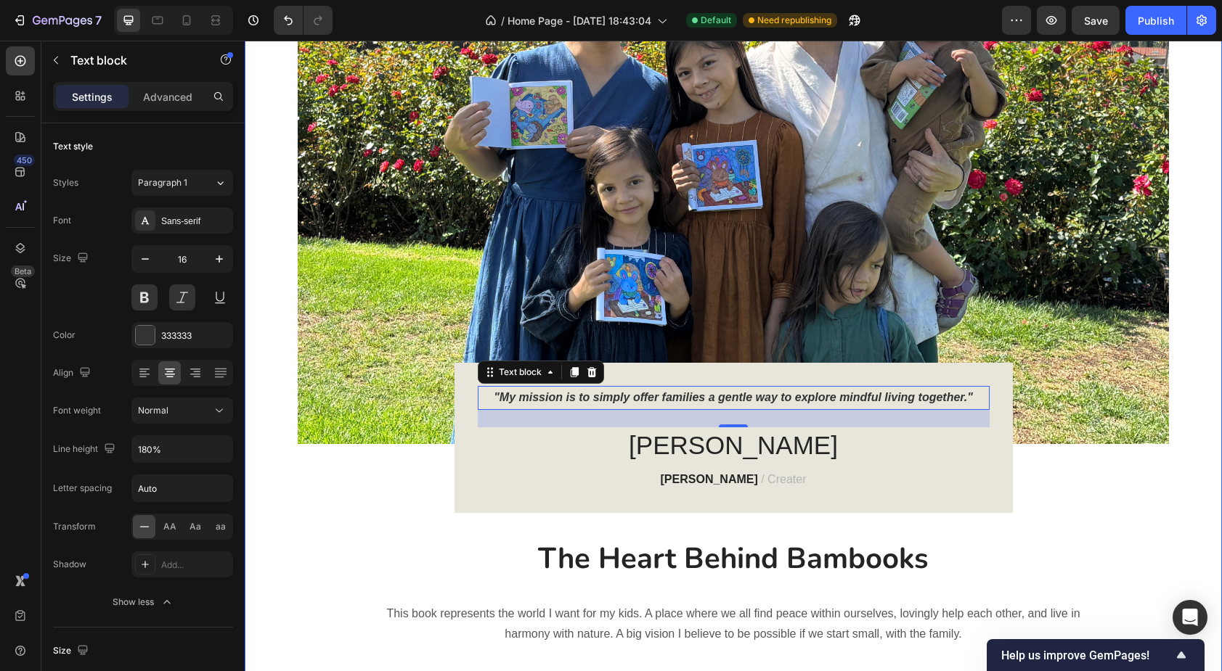
click at [364, 508] on div "Image "My mission is to simply offer families a gentle way to explore mindful l…" at bounding box center [733, 296] width 955 height 769
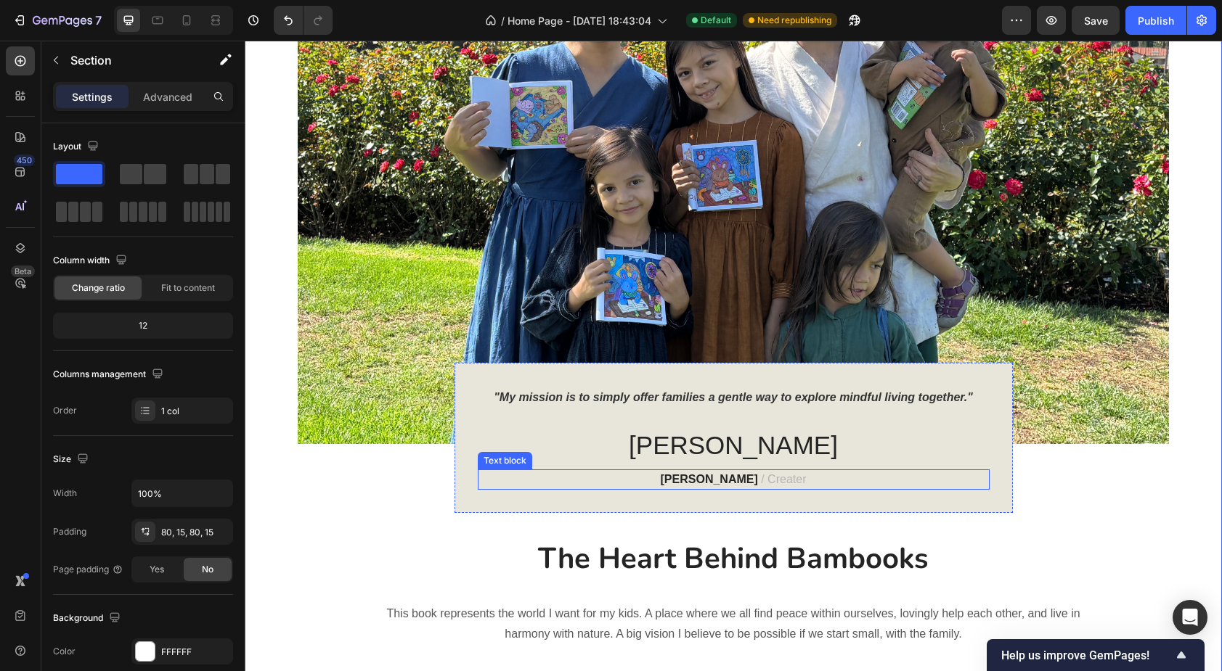
click at [735, 476] on strong "Anthony Rigogliosi" at bounding box center [709, 479] width 97 height 12
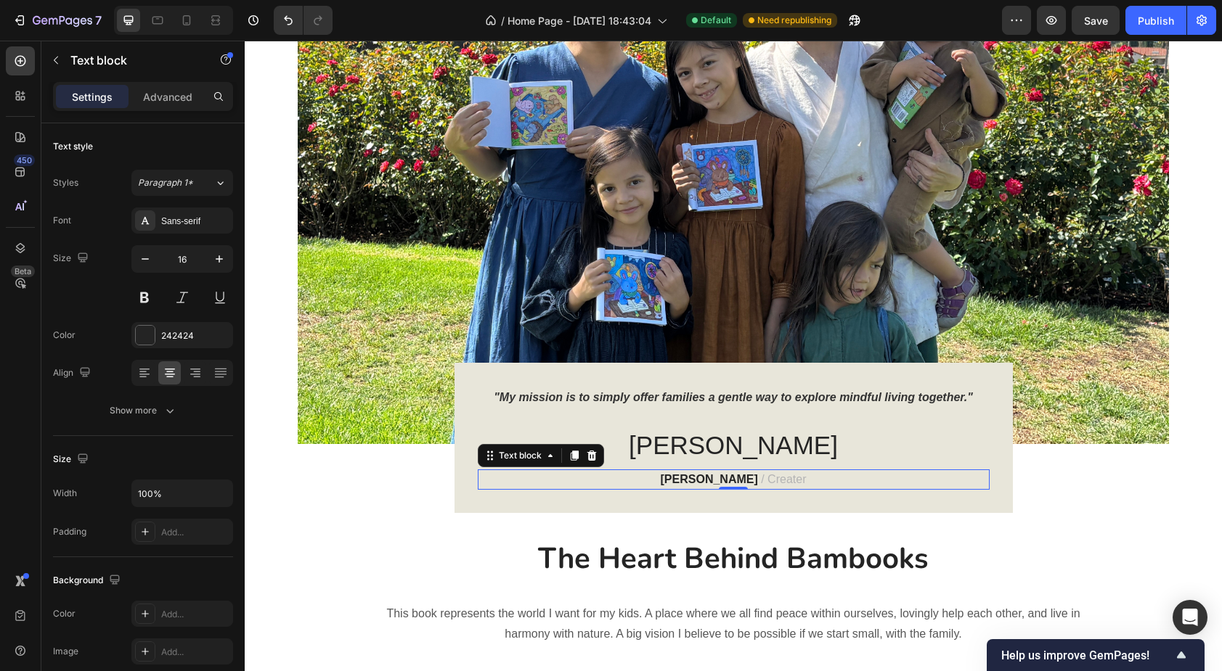
click at [685, 476] on strong "Anthony Rigogliosi" at bounding box center [709, 479] width 97 height 12
click at [786, 479] on span "/ Creater" at bounding box center [783, 479] width 45 height 12
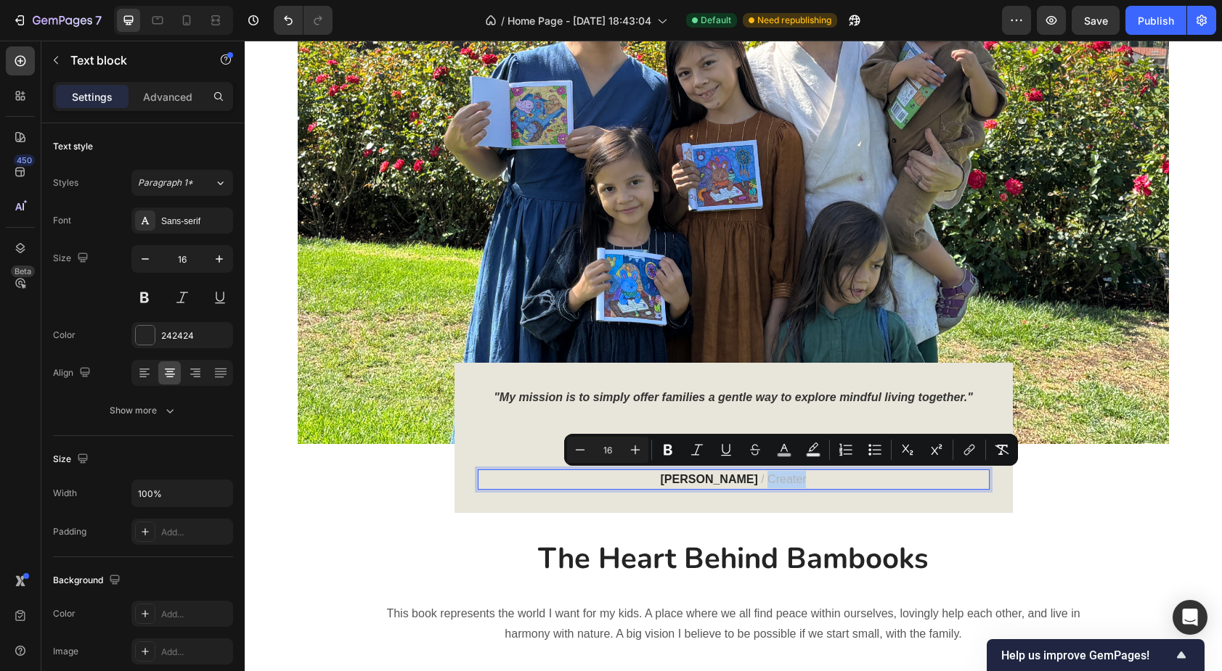
copy span "Creater"
click at [834, 483] on p "Anthony Rigogliosi / Creater" at bounding box center [733, 479] width 509 height 17
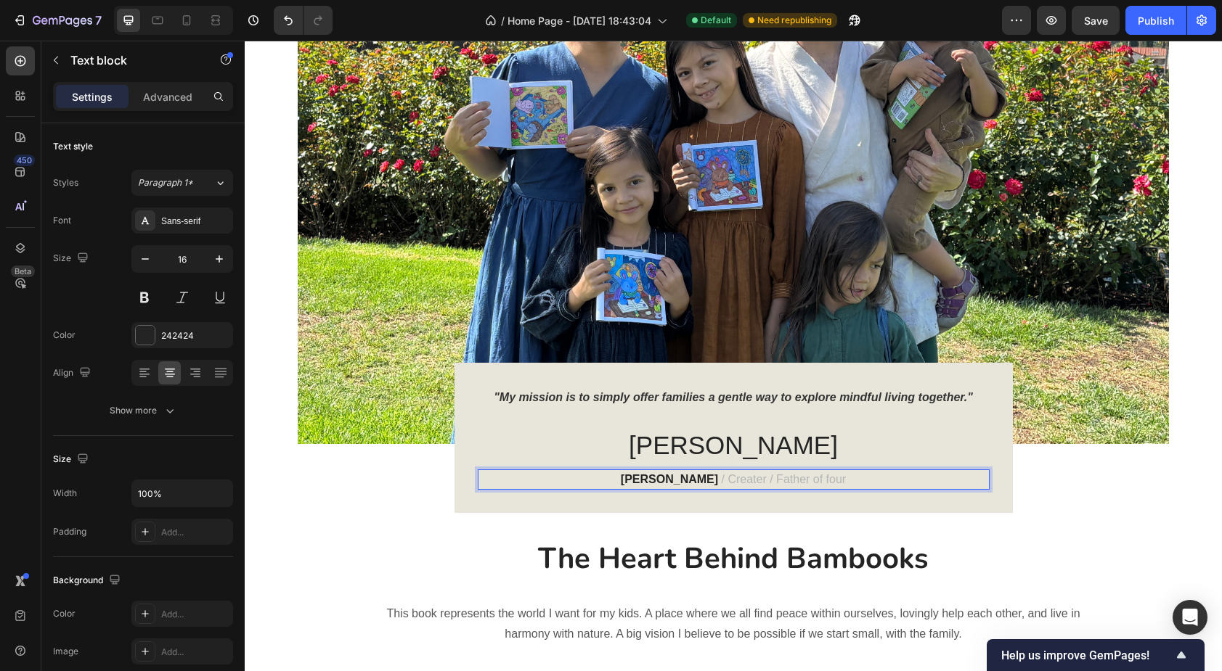
click at [781, 481] on span "/ Creater / Father of four" at bounding box center [784, 479] width 125 height 12
click at [919, 482] on p "Anthony Rigogliosi / Creater / Dreamer / Husband / Father of four" at bounding box center [733, 479] width 509 height 17
click at [674, 482] on span "/ Creater / Dreamer / Husband / Father of four / Founder" at bounding box center [784, 479] width 289 height 12
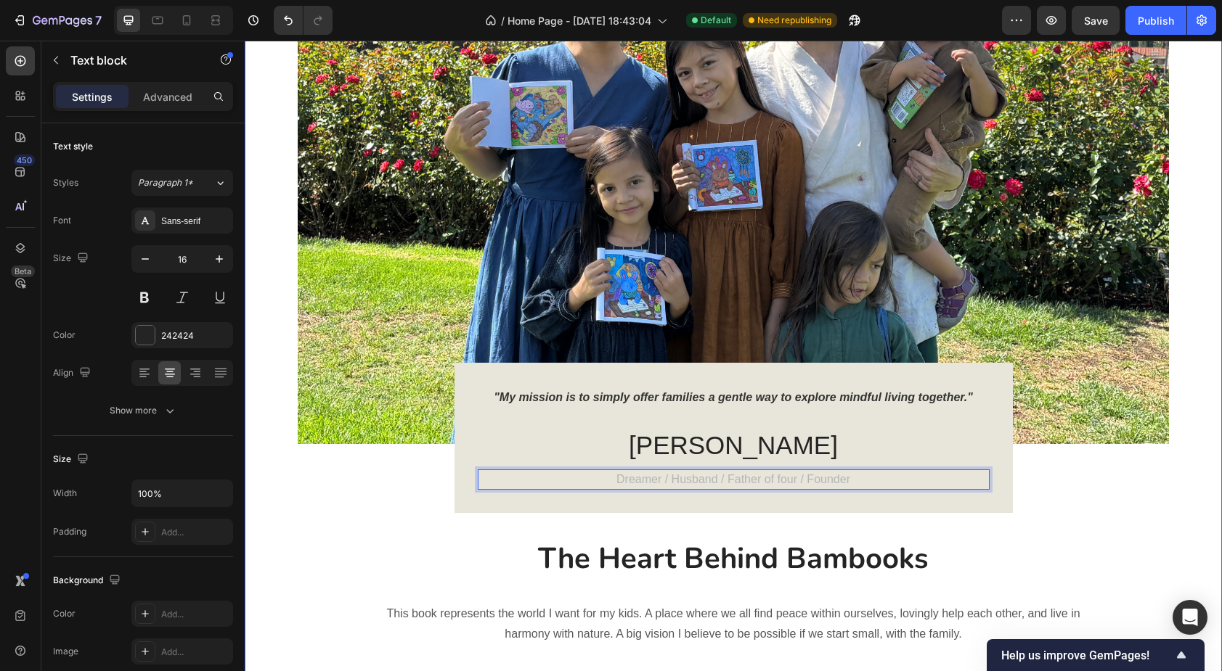
click at [428, 535] on div "Image "My mission is to simply offer families a gentle way to explore mindful l…" at bounding box center [733, 296] width 955 height 769
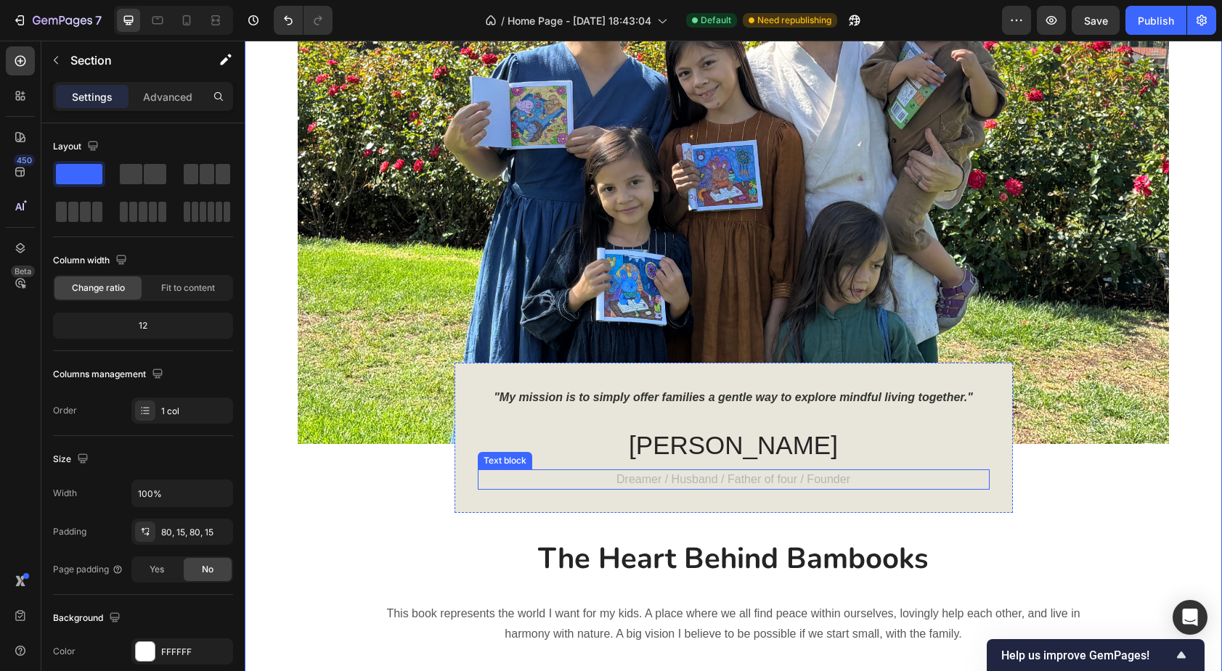
click at [784, 479] on span "Dreamer / Husband / Father of four / Founder" at bounding box center [733, 479] width 234 height 12
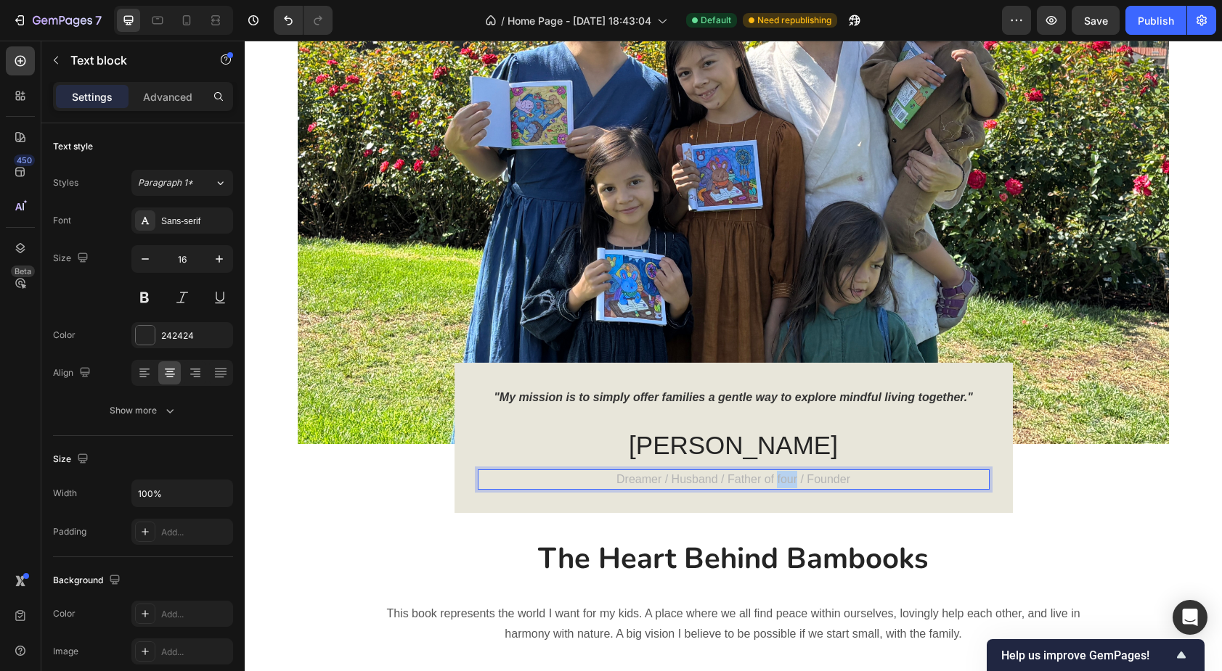
click at [784, 479] on span "Dreamer / Husband / Father of four / Founder" at bounding box center [733, 479] width 234 height 12
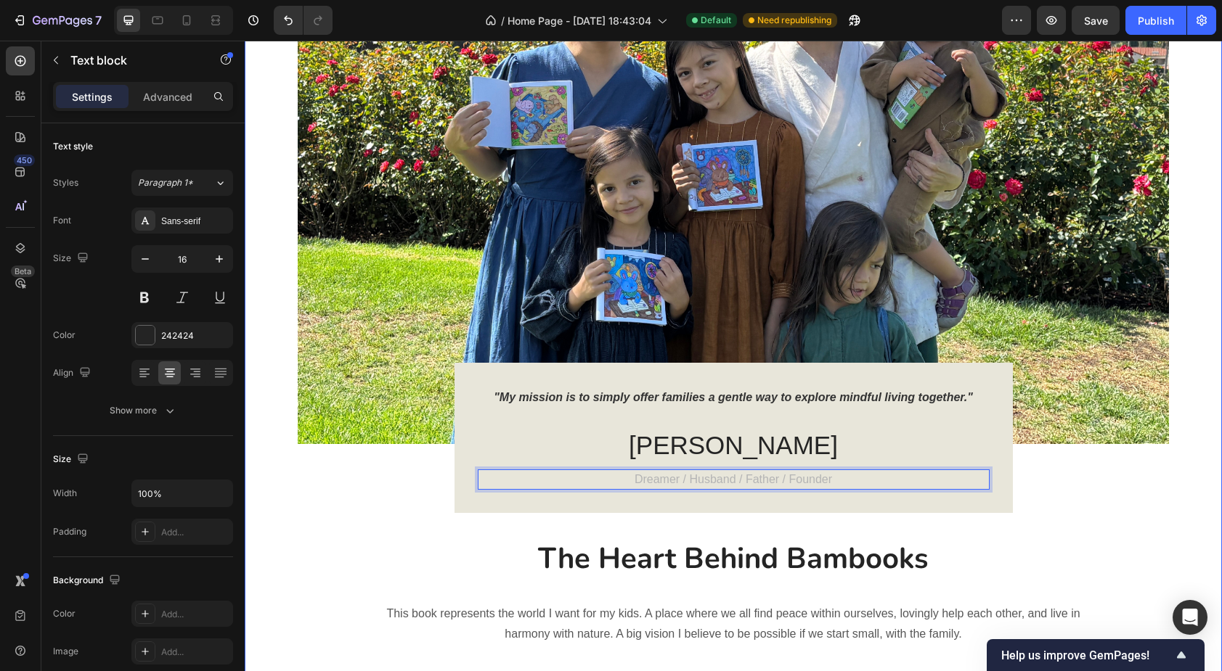
click at [400, 531] on div "Image "My mission is to simply offer families a gentle way to explore mindful l…" at bounding box center [733, 296] width 955 height 769
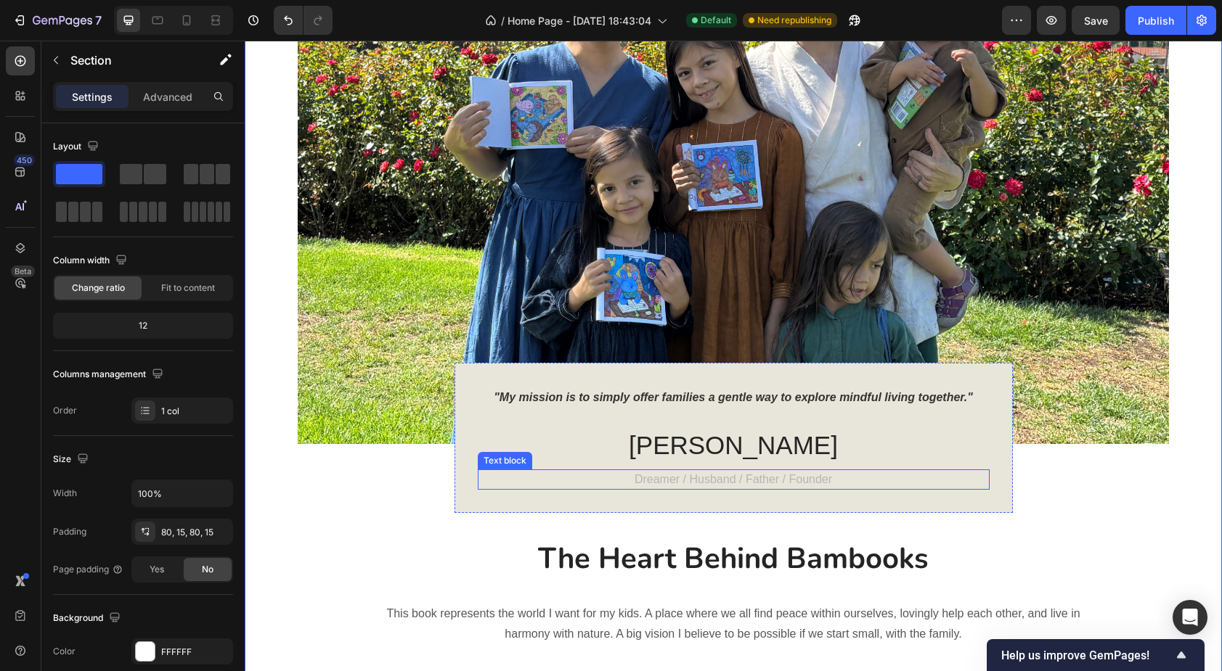
click at [653, 480] on span "Dreamer / Husband / Father / Founder" at bounding box center [732, 479] width 197 height 12
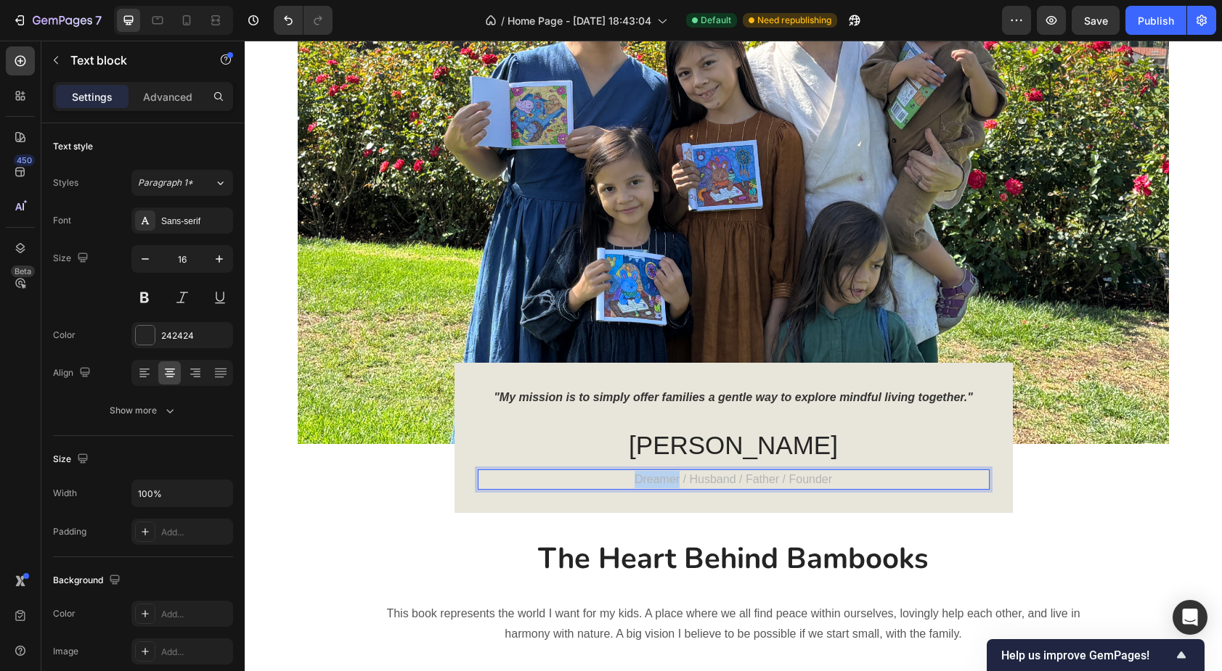
click at [659, 478] on span "Dreamer / Husband / Father / Founder" at bounding box center [732, 479] width 197 height 12
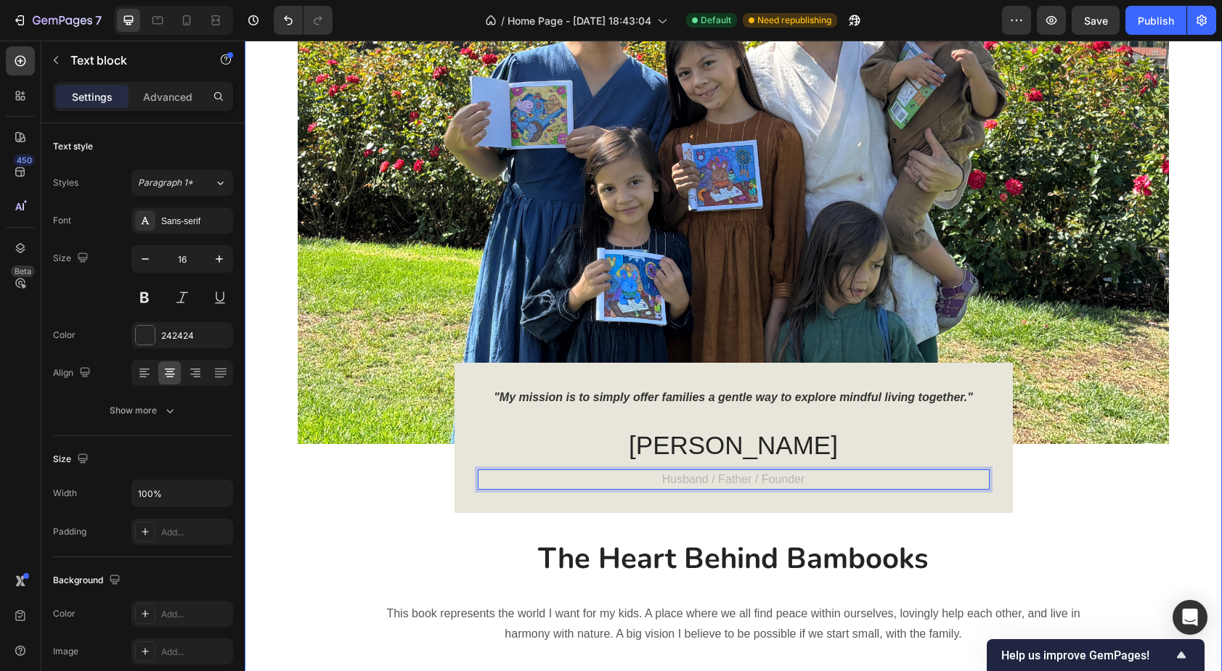
click at [407, 534] on div "Image "My mission is to simply offer families a gentle way to explore mindful l…" at bounding box center [733, 296] width 955 height 769
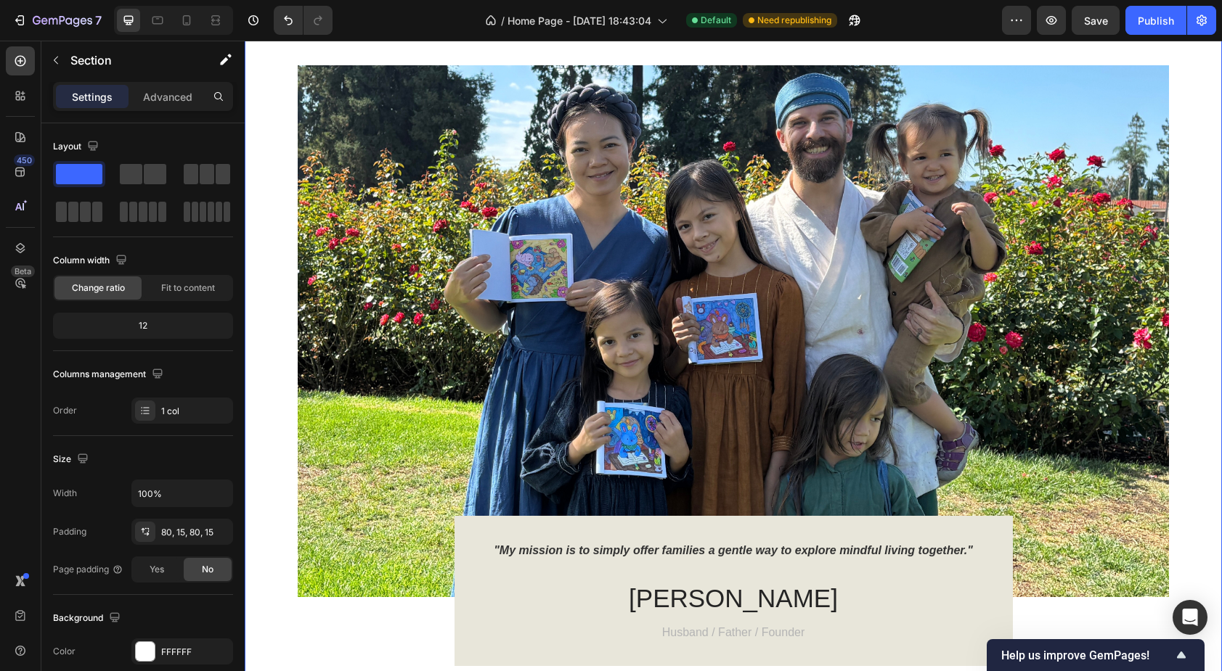
scroll to position [1837, 0]
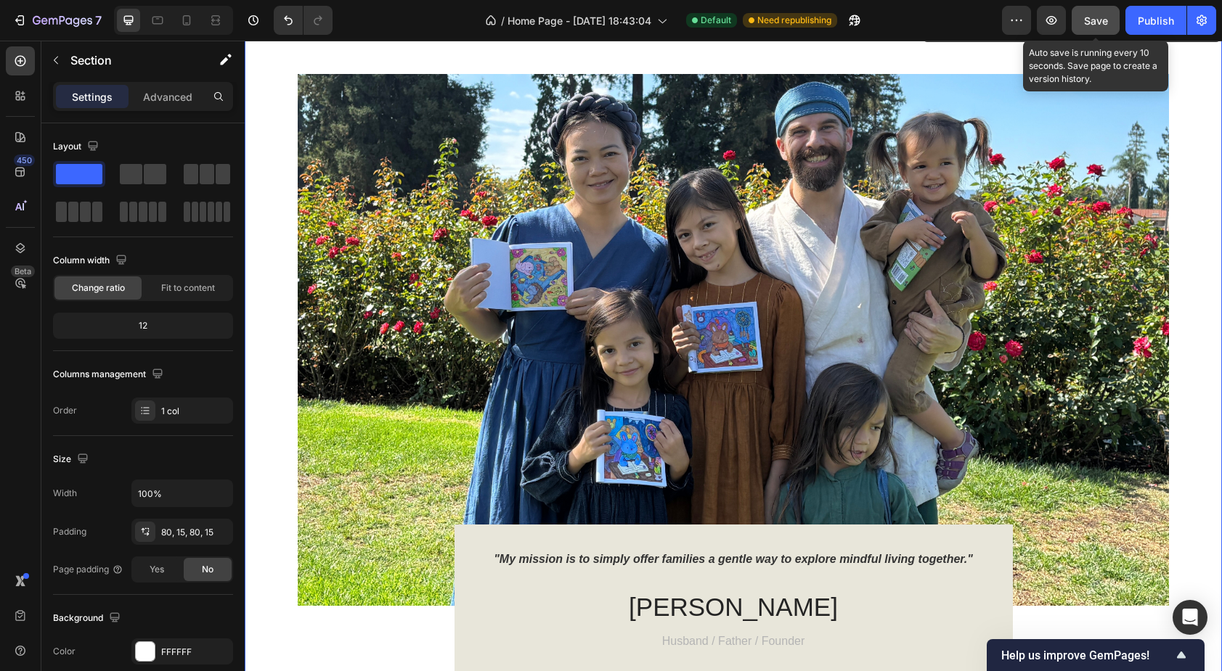
click at [1101, 20] on span "Save" at bounding box center [1096, 21] width 24 height 12
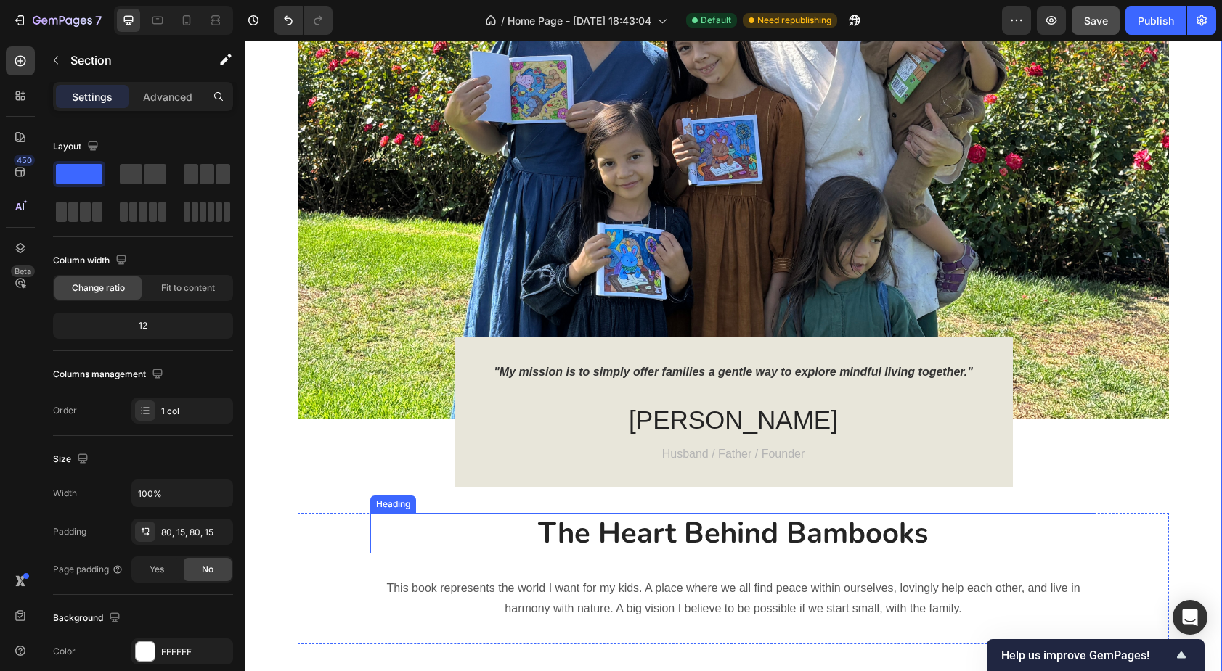
scroll to position [1969, 0]
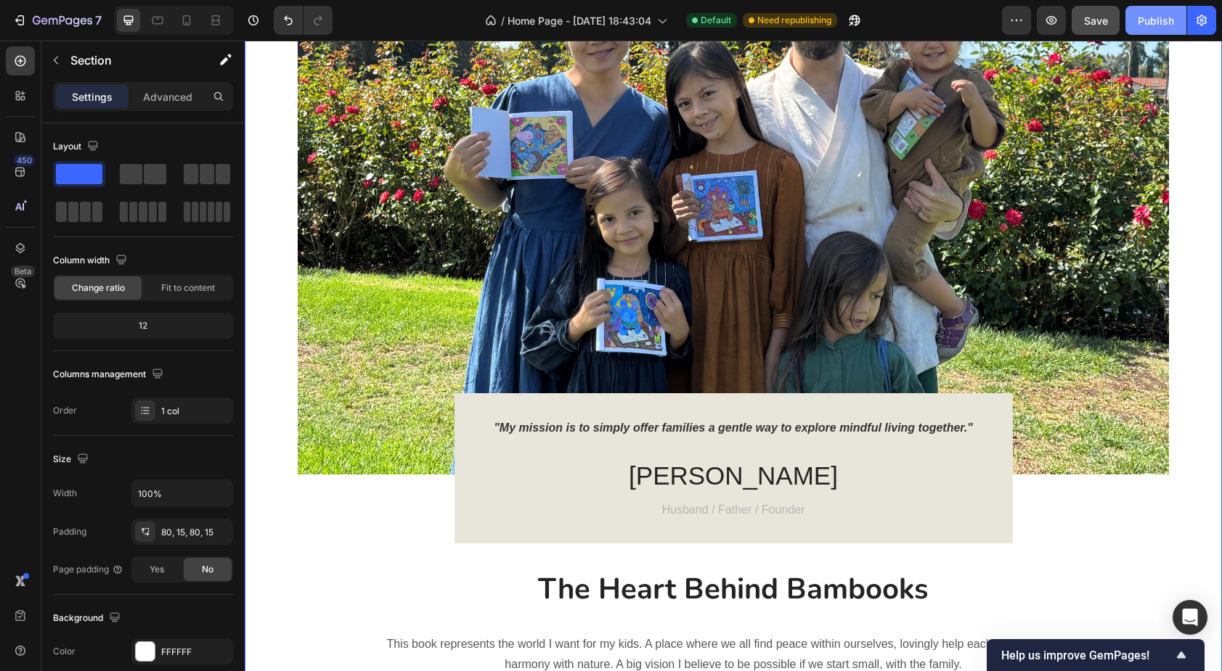
click at [1147, 20] on div "Publish" at bounding box center [1156, 20] width 36 height 15
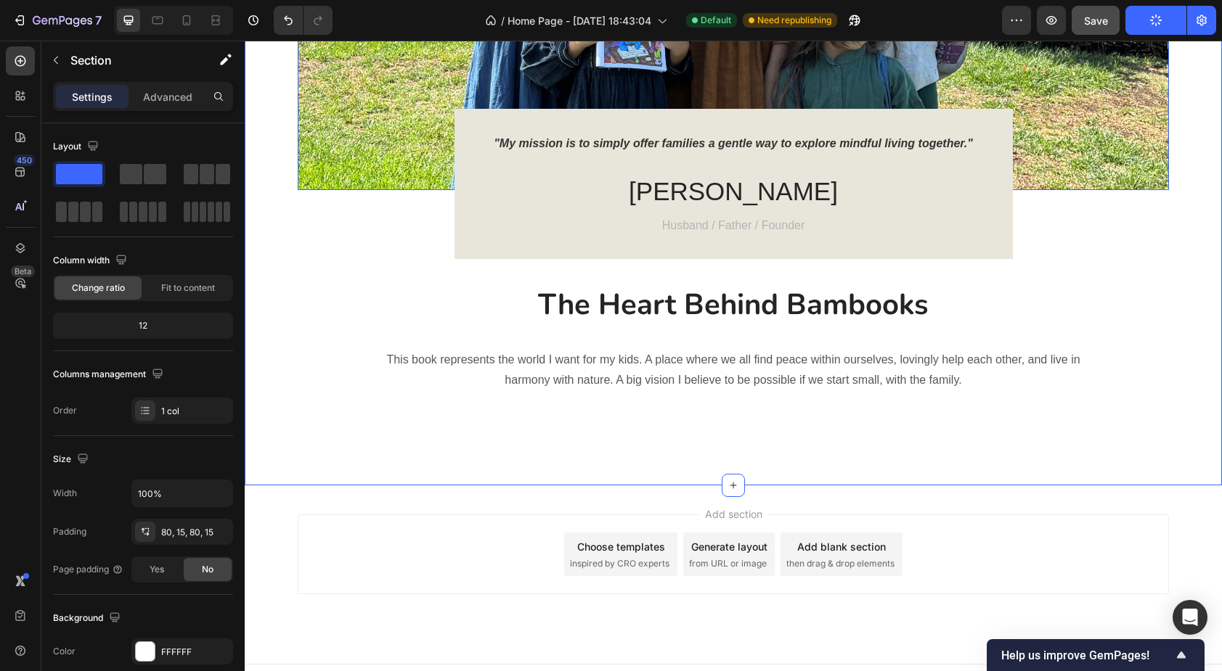
scroll to position [2277, 0]
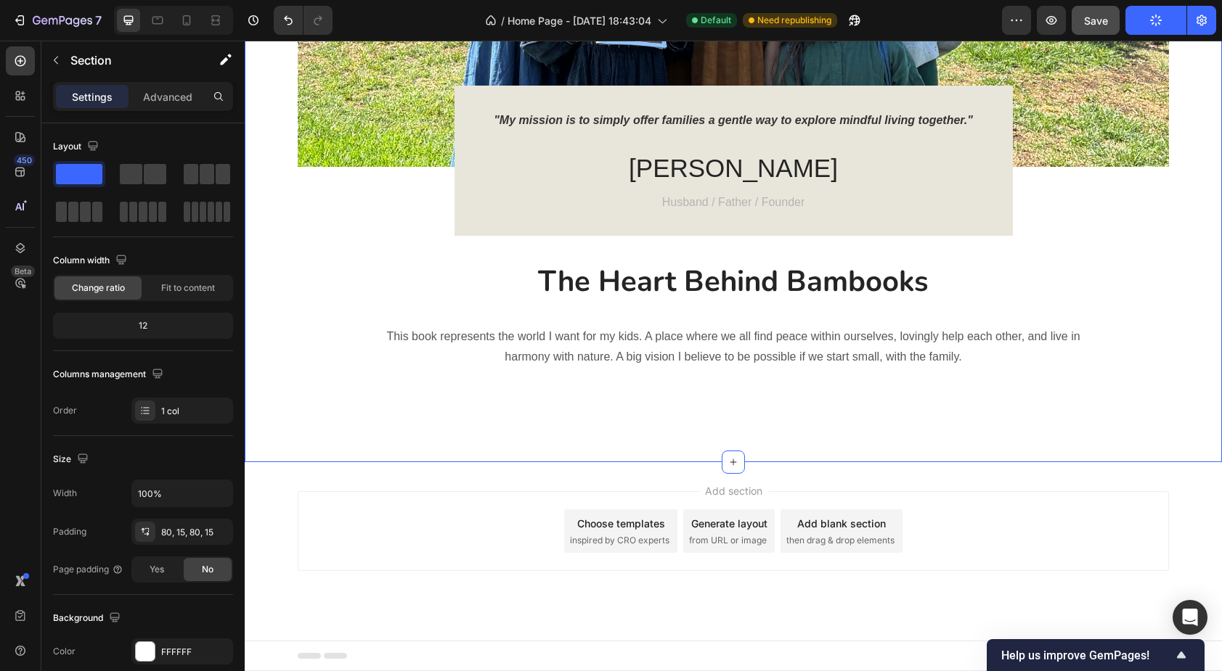
click at [486, 423] on div "Image "My mission is to simply offer families a gentle way to explore mindful l…" at bounding box center [733, 20] width 977 height 886
click at [184, 536] on div "80, 15, 80, 15" at bounding box center [182, 532] width 42 height 13
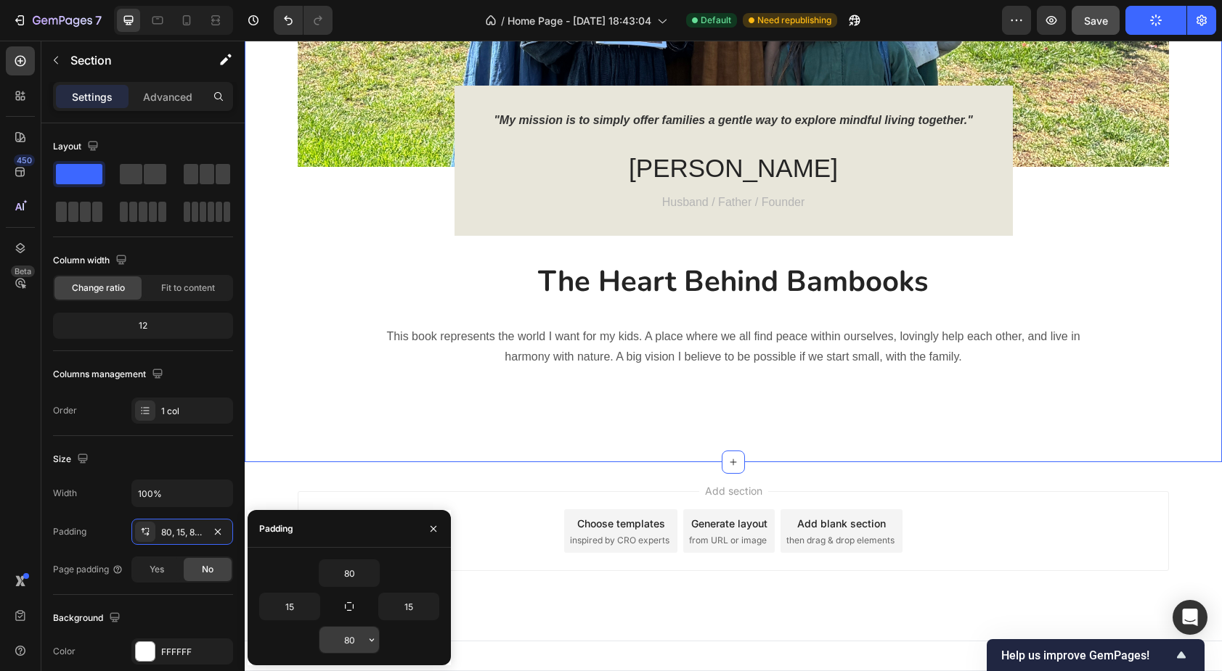
click at [346, 636] on input "80" at bounding box center [349, 640] width 60 height 26
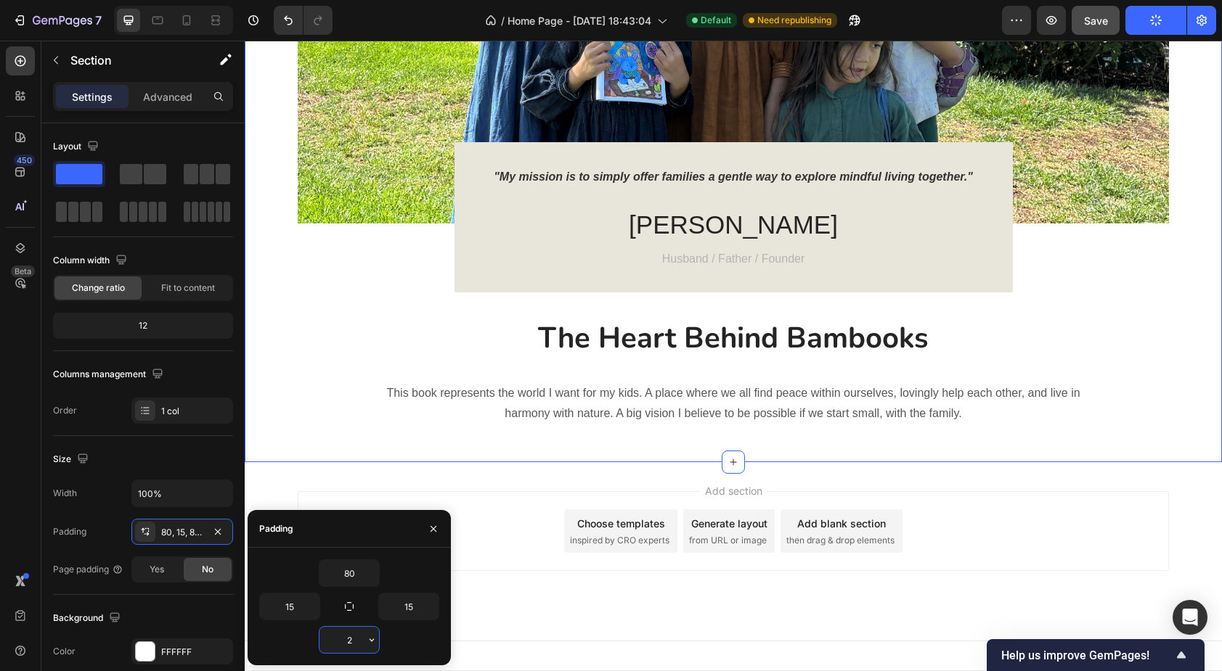
scroll to position [2220, 0]
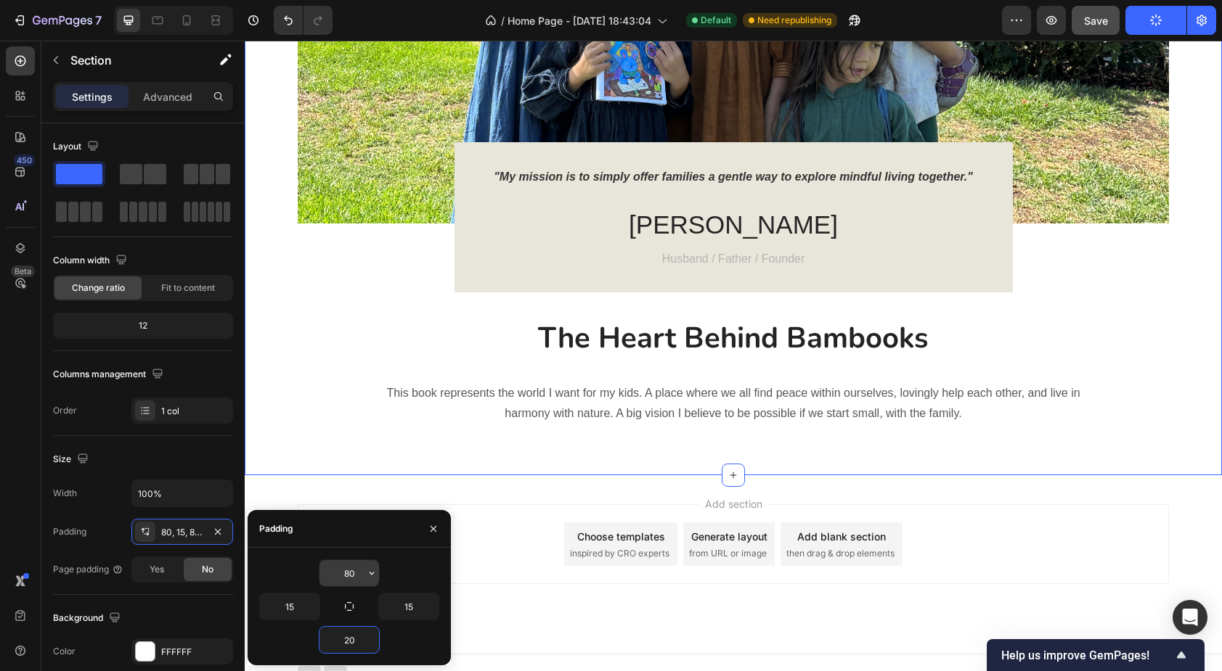
type input "20"
click at [356, 577] on input "80" at bounding box center [349, 573] width 60 height 26
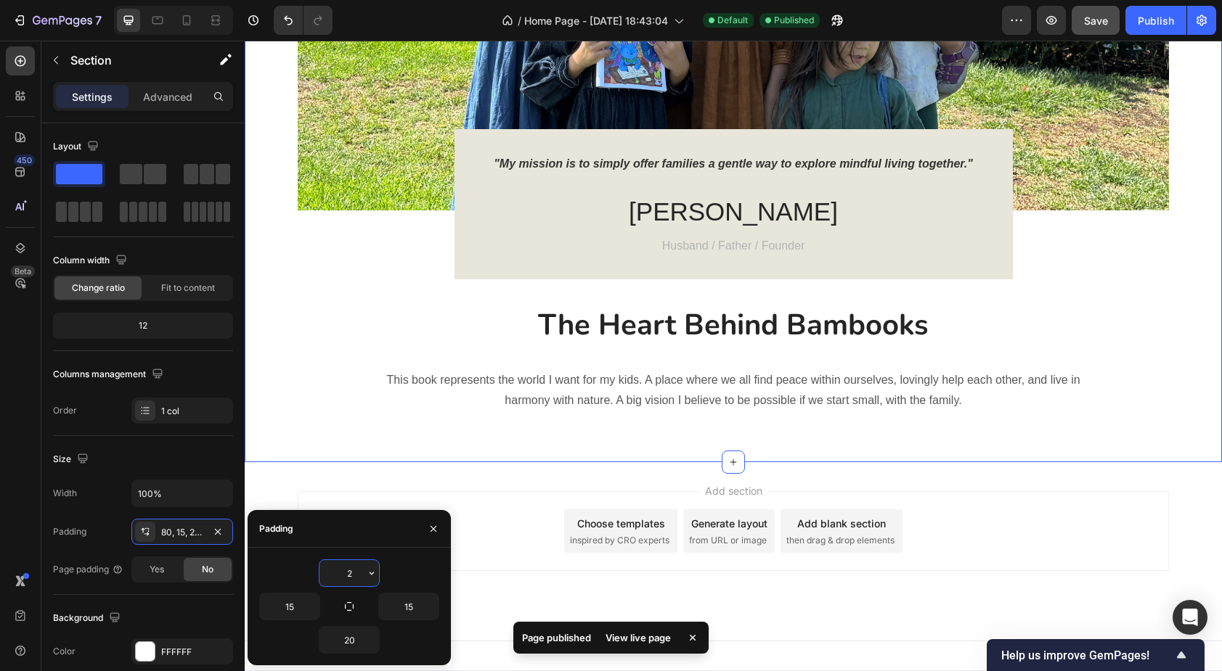
scroll to position [2176, 0]
type input "20"
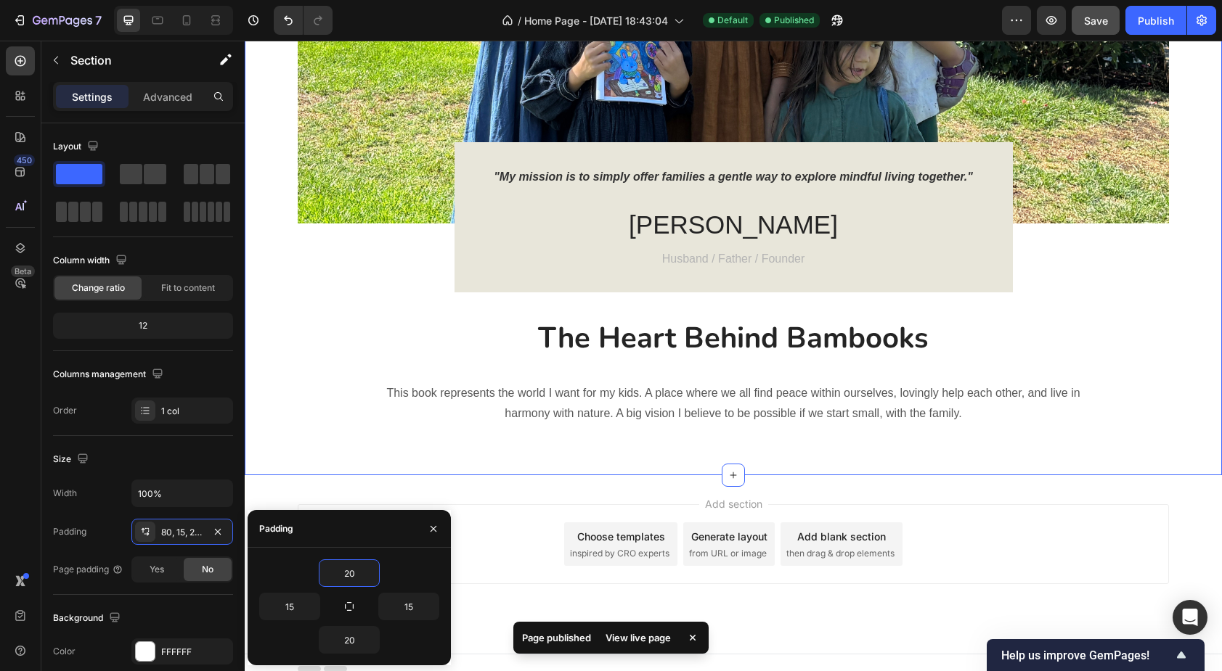
click at [499, 503] on div "Add section Choose templates inspired by CRO experts Generate layout from URL o…" at bounding box center [733, 564] width 977 height 179
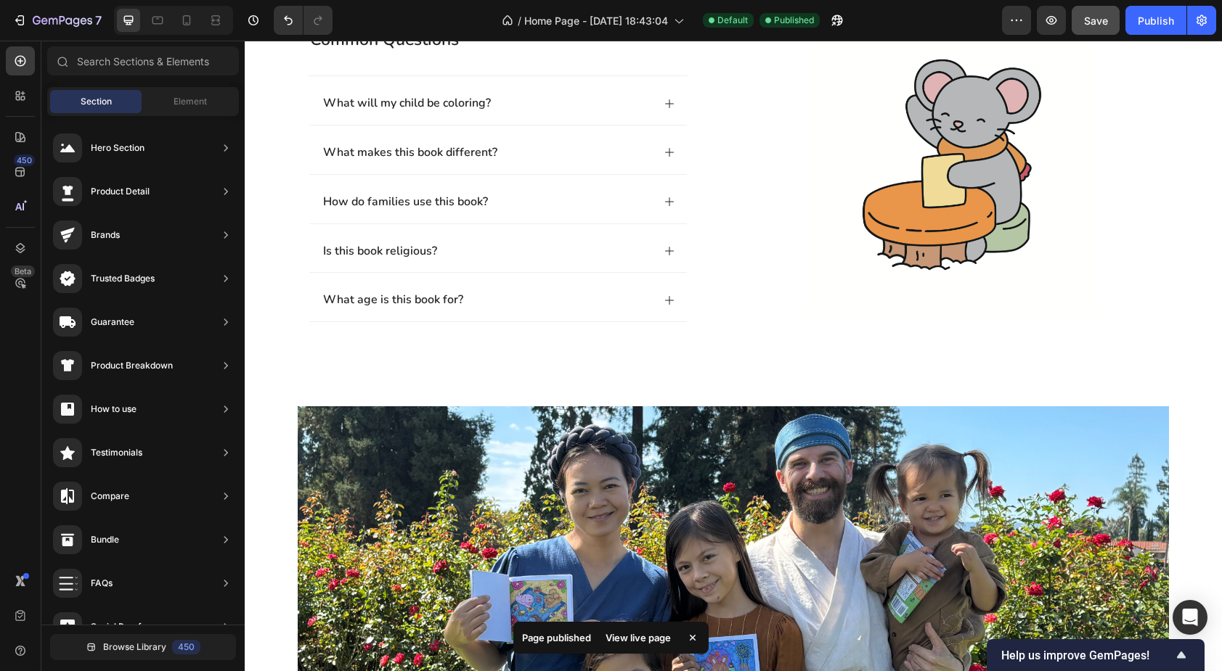
scroll to position [1434, 0]
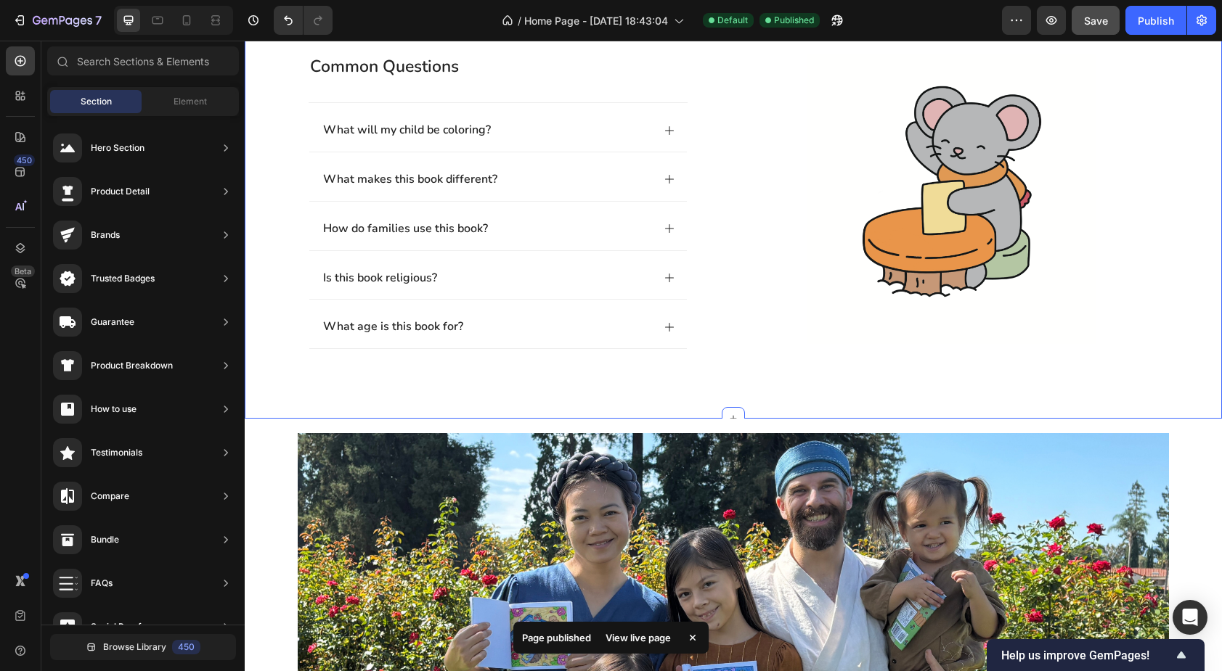
click at [276, 278] on div "common questions Heading What will my child be coloring? What makes this book d…" at bounding box center [733, 219] width 948 height 330
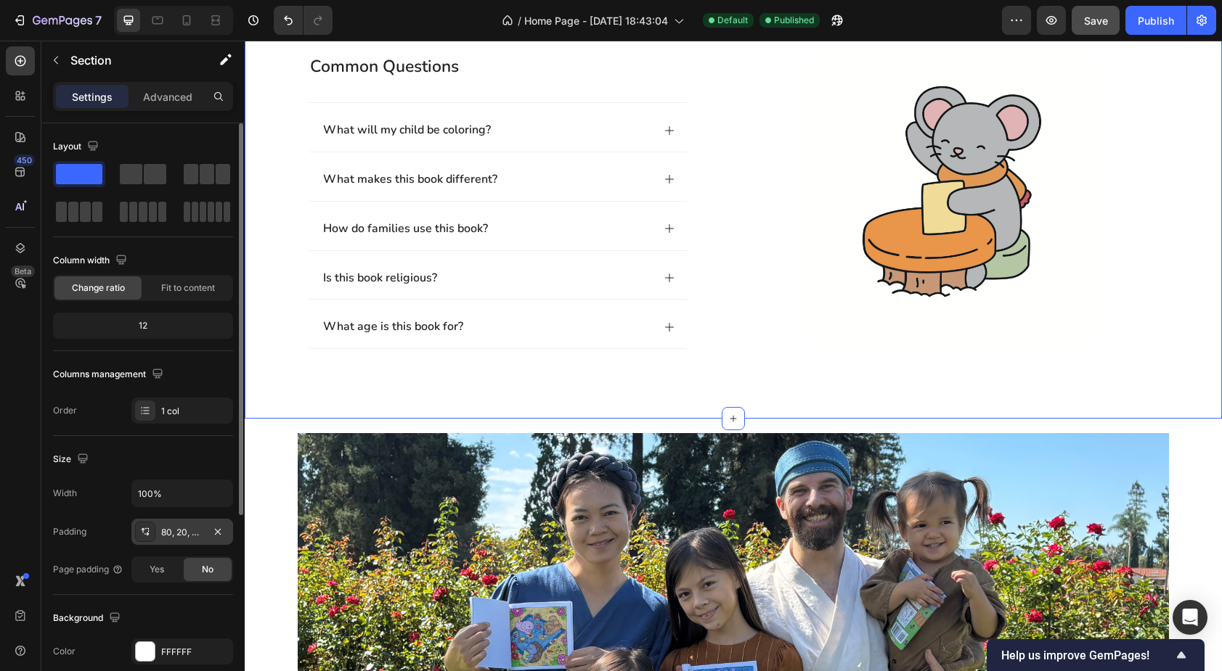
click at [184, 527] on div "80, 20, 48, 20" at bounding box center [182, 532] width 42 height 13
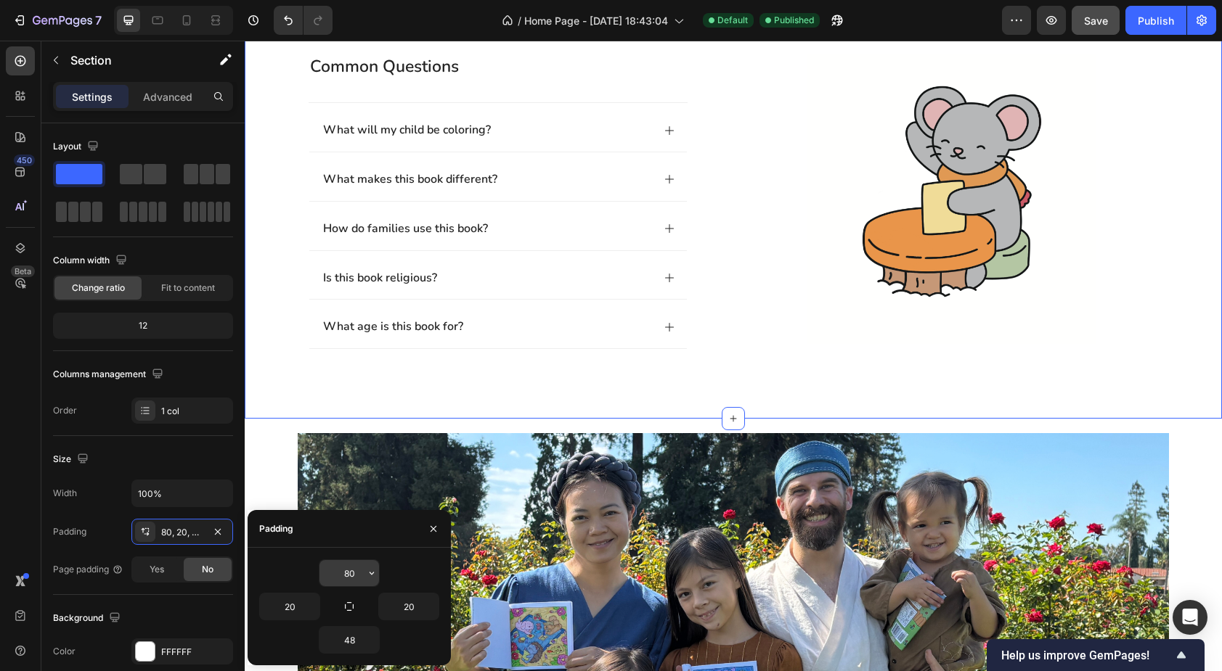
click at [352, 568] on input "80" at bounding box center [349, 573] width 60 height 26
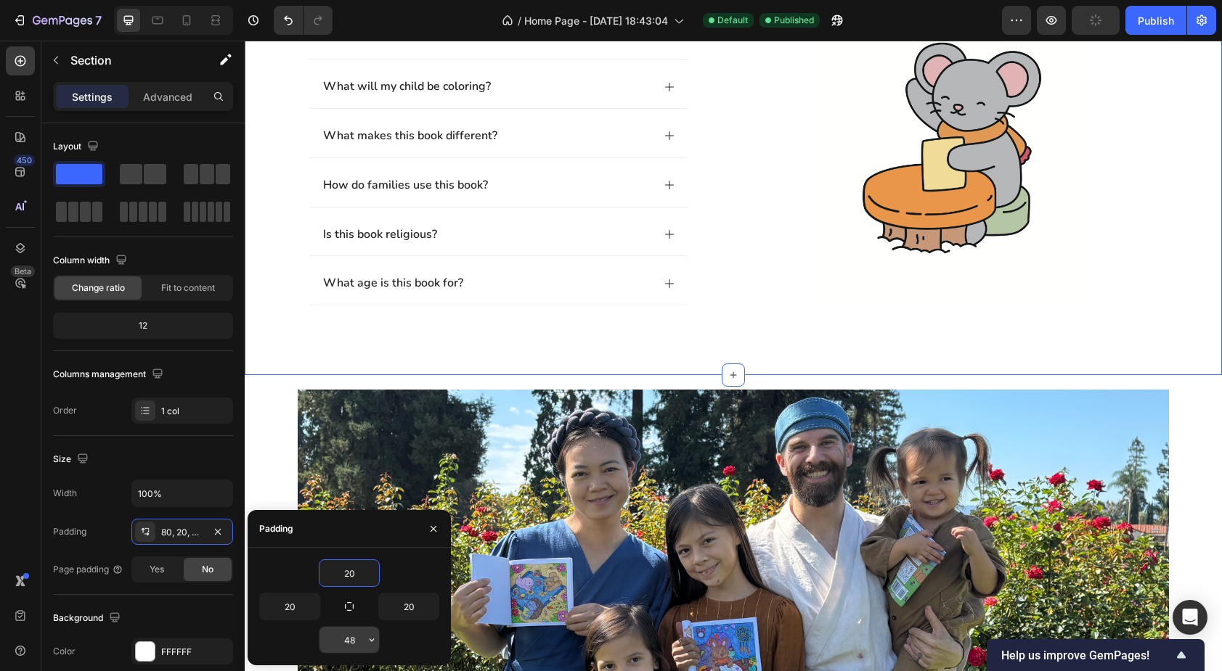
type input "20"
click at [354, 639] on input "48" at bounding box center [349, 640] width 60 height 26
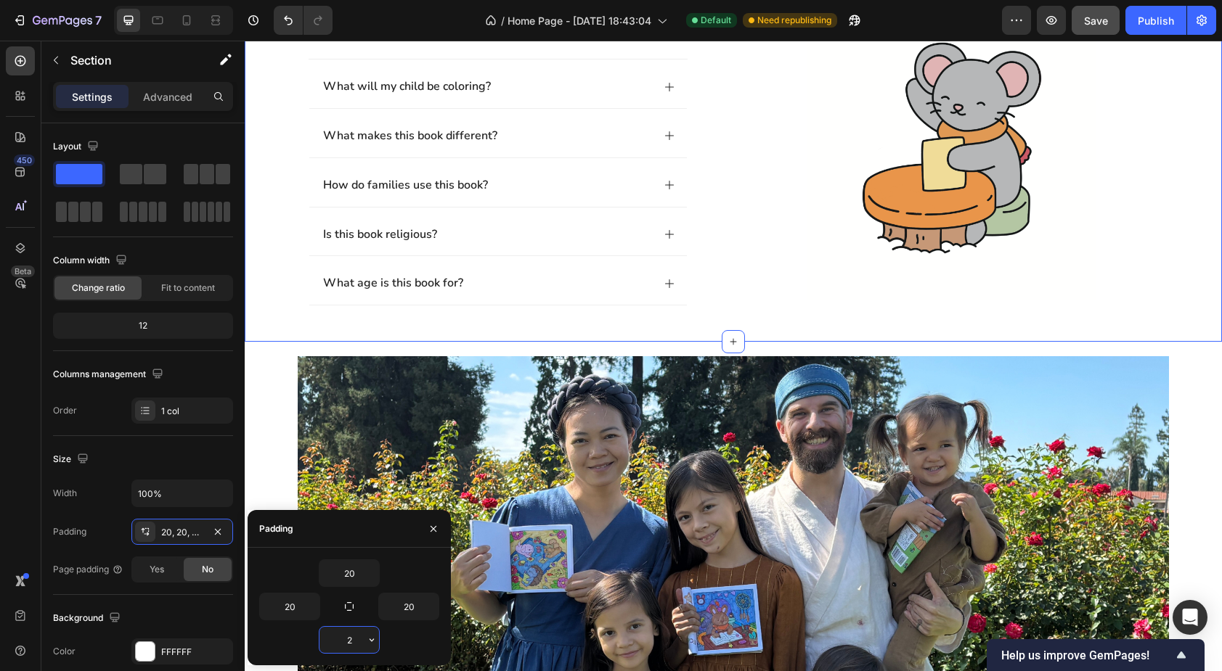
type input "20"
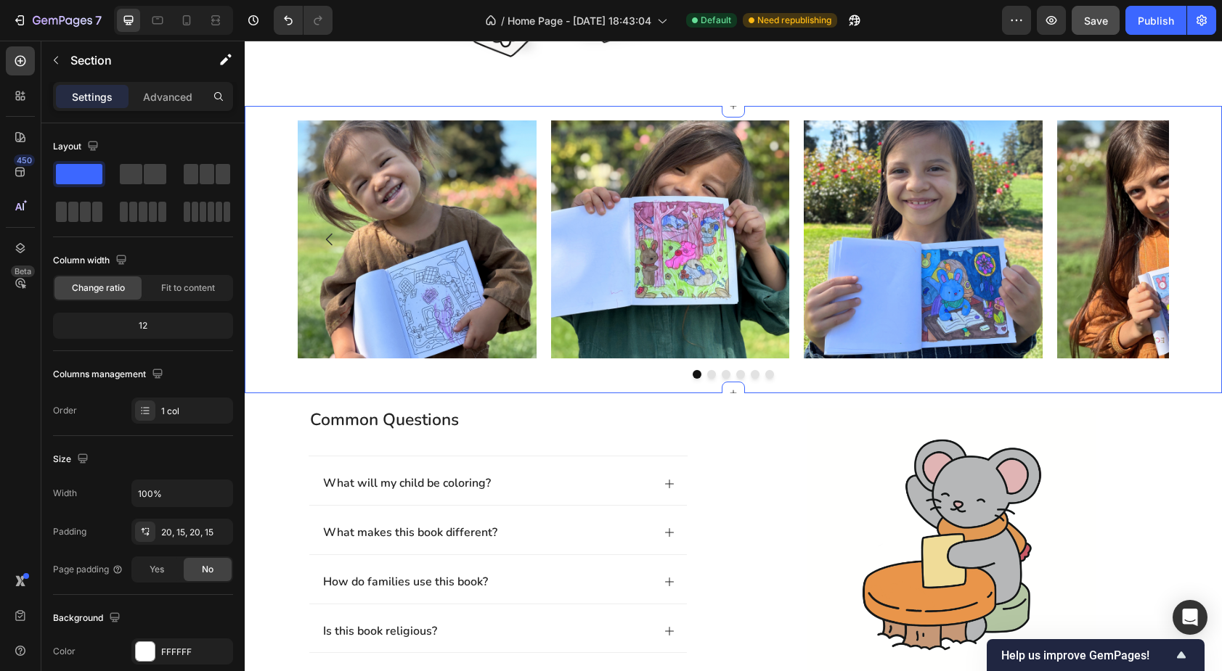
scroll to position [1013, 0]
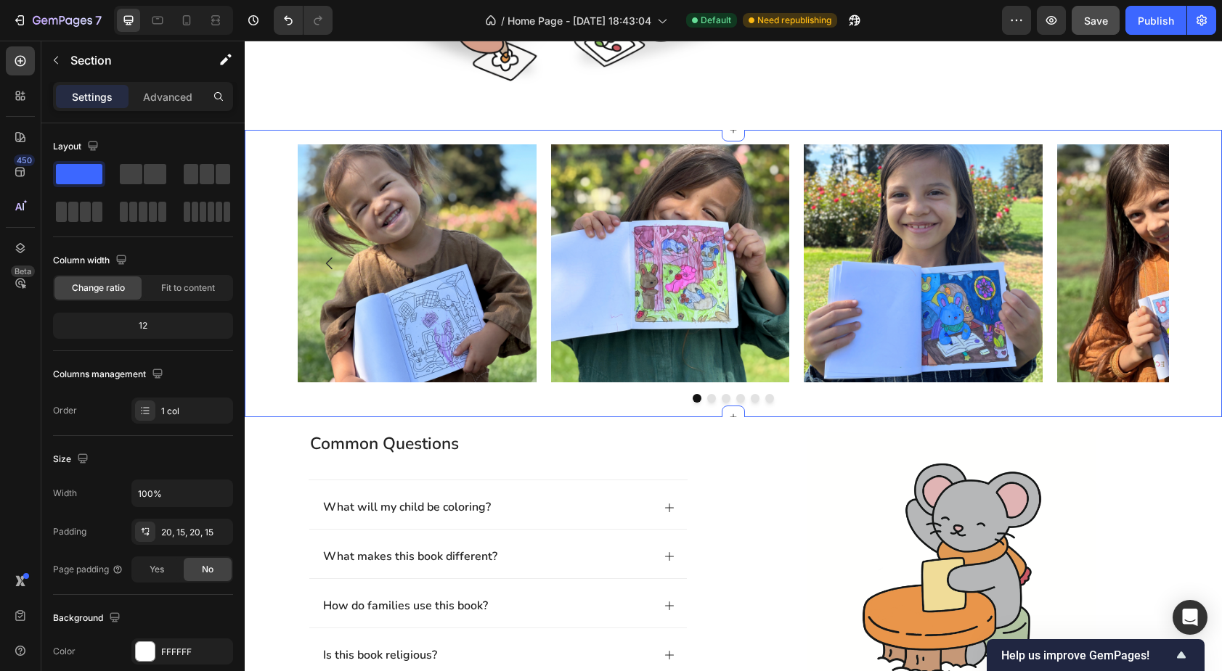
click at [260, 298] on div "Image Image Image Image Image Image [GEOGRAPHIC_DATA]" at bounding box center [733, 273] width 977 height 259
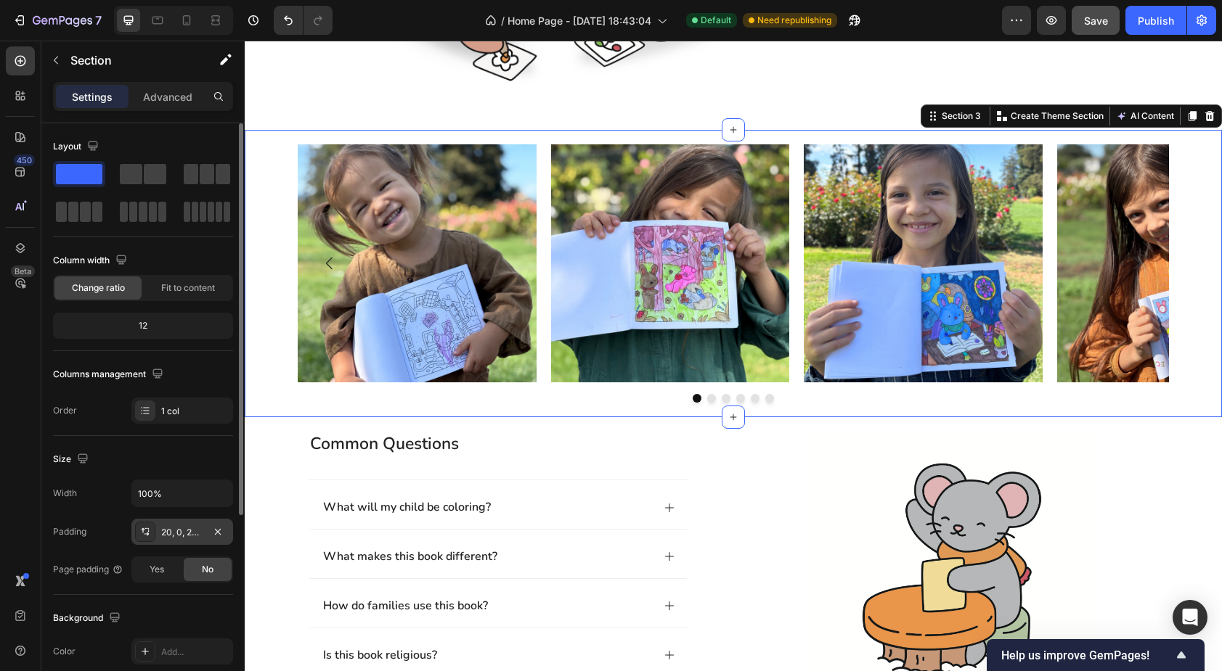
click at [184, 528] on div "20, 0, 20, 0" at bounding box center [182, 532] width 42 height 13
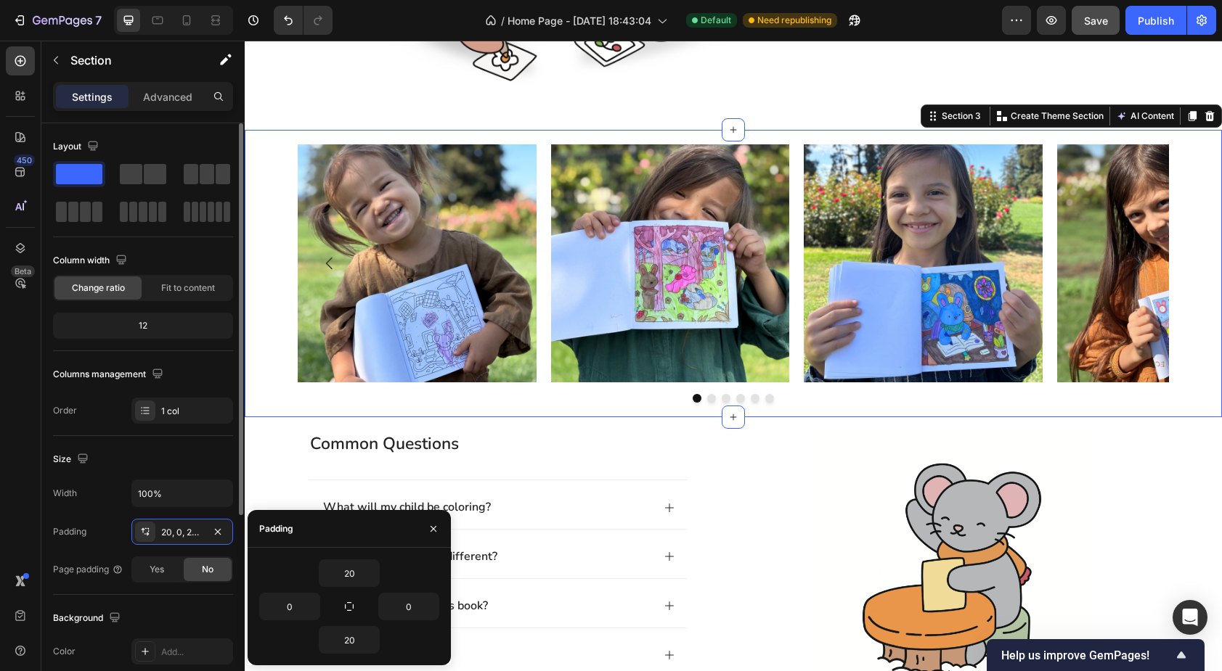
click at [186, 457] on div "Size" at bounding box center [143, 459] width 180 height 23
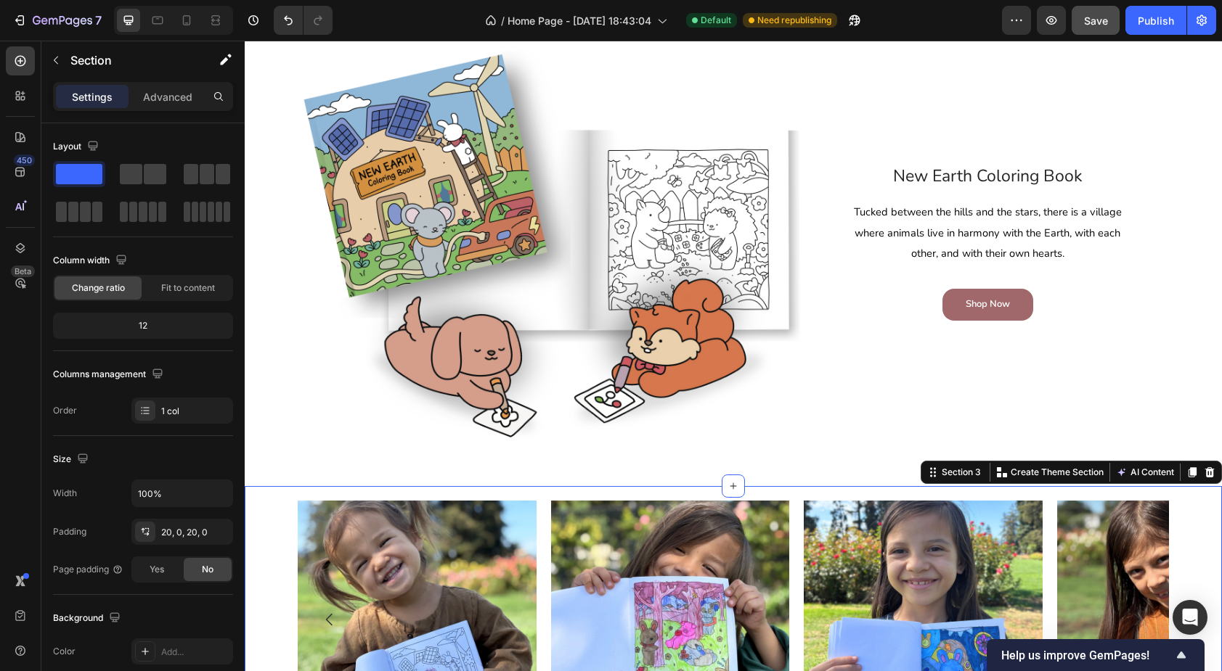
scroll to position [524, 0]
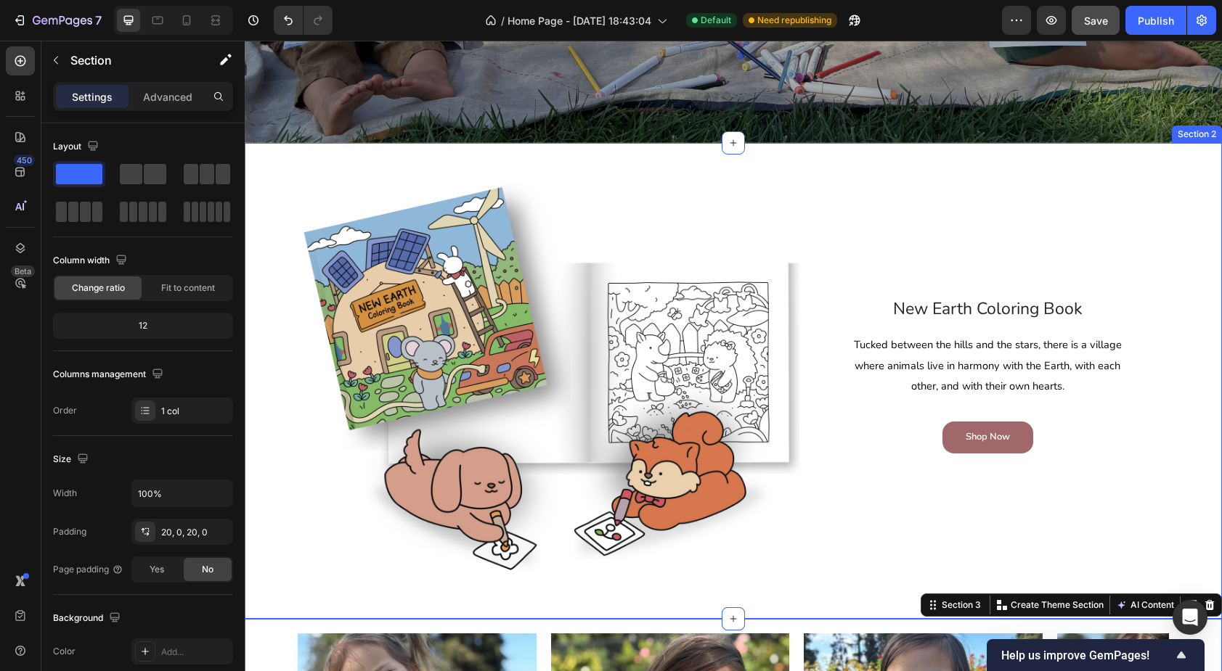
click at [271, 374] on div "Image New Earth Coloring Book Heading Tucked between the hills and the stars, t…" at bounding box center [733, 381] width 955 height 418
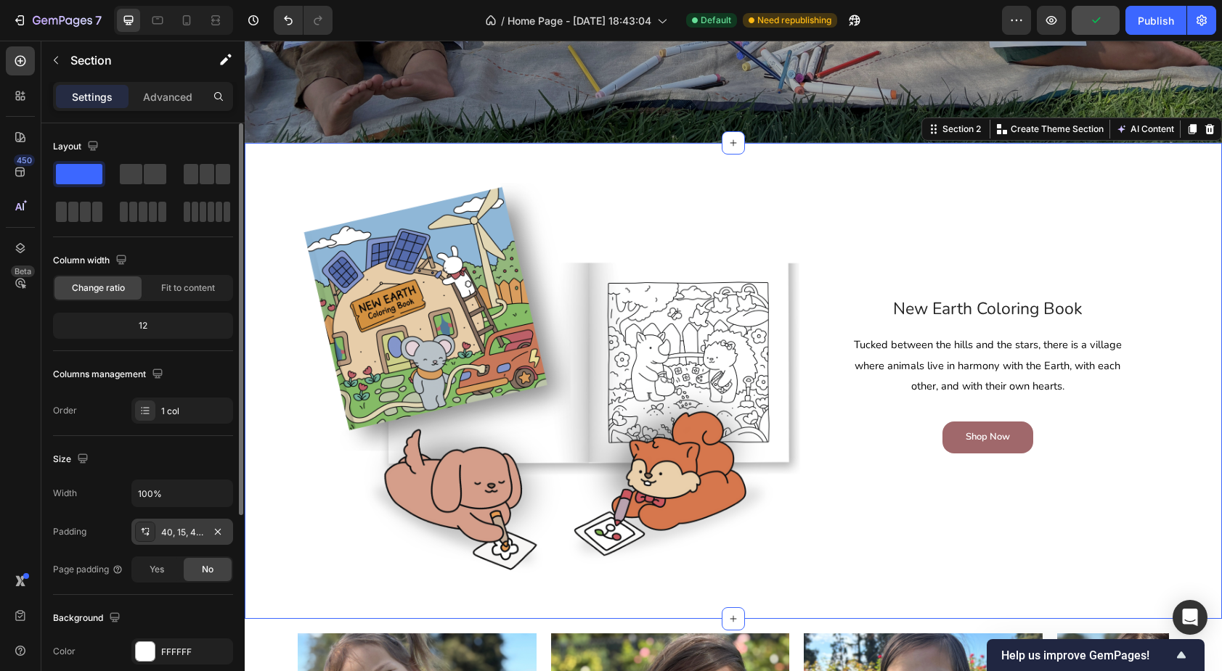
click at [174, 536] on div "40, 15, 40, 15" at bounding box center [182, 532] width 42 height 13
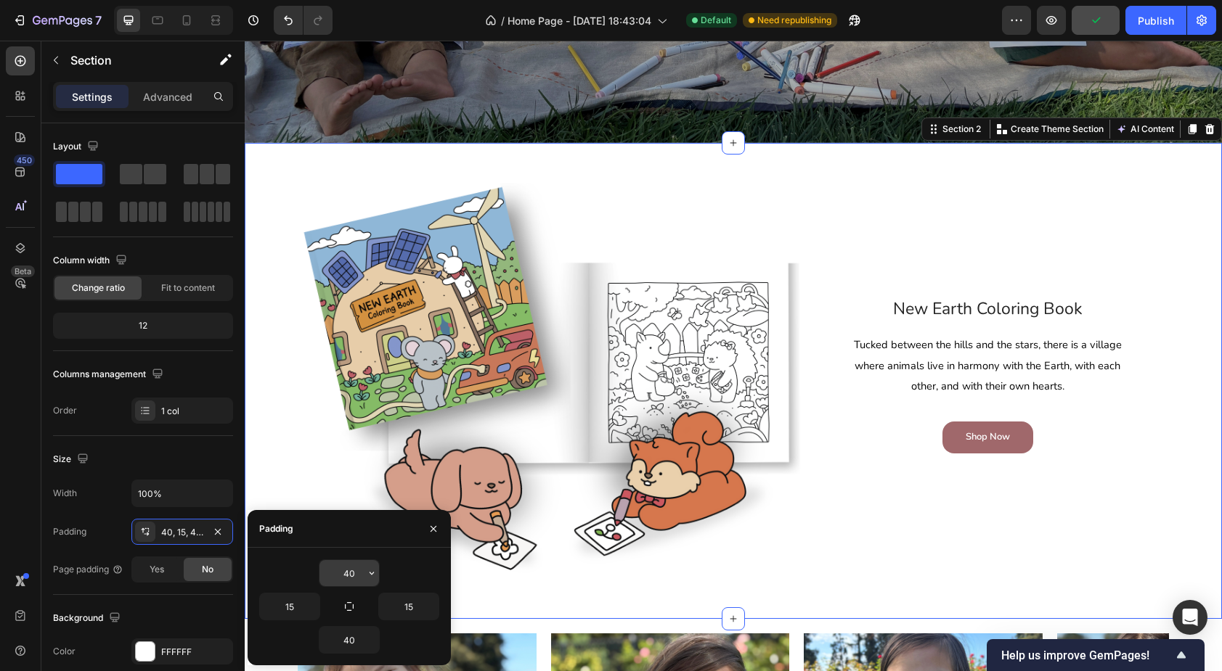
click at [345, 579] on input "40" at bounding box center [349, 573] width 60 height 26
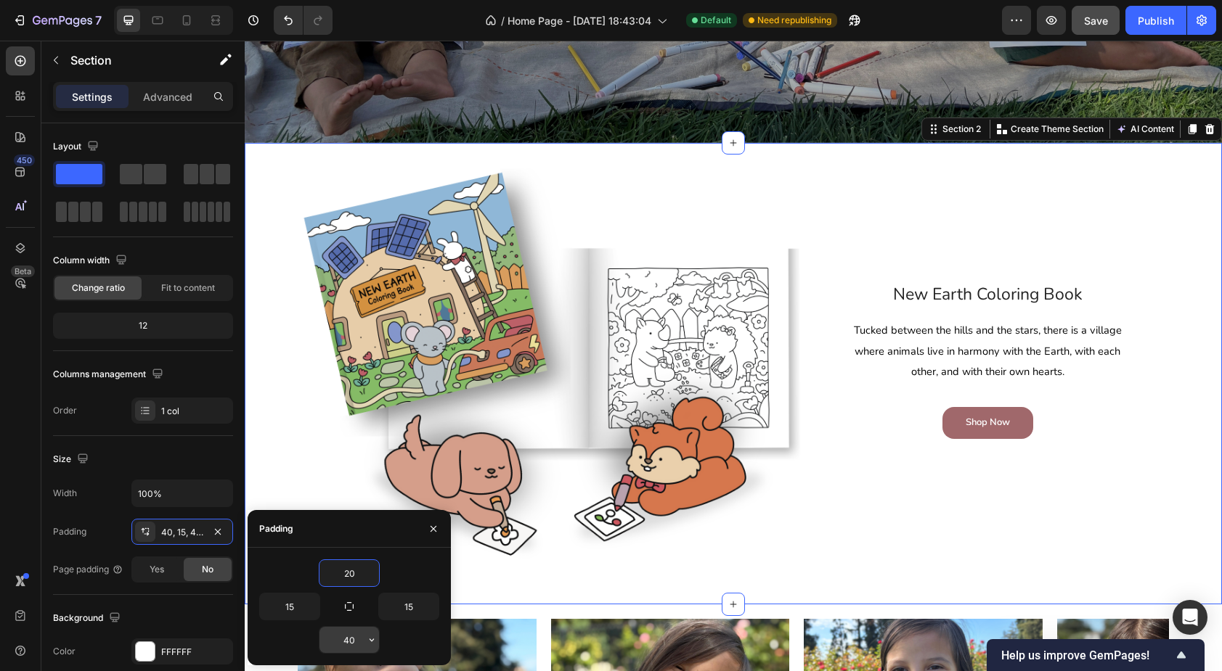
type input "20"
click at [351, 638] on input "40" at bounding box center [349, 640] width 60 height 26
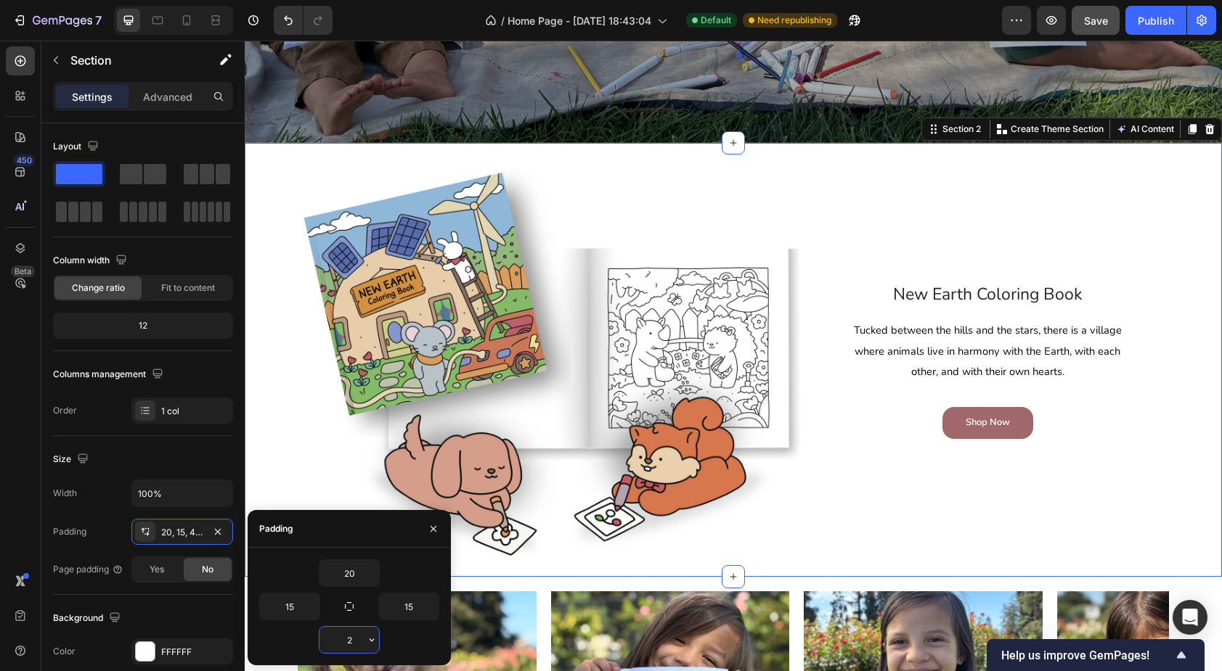
type input "20"
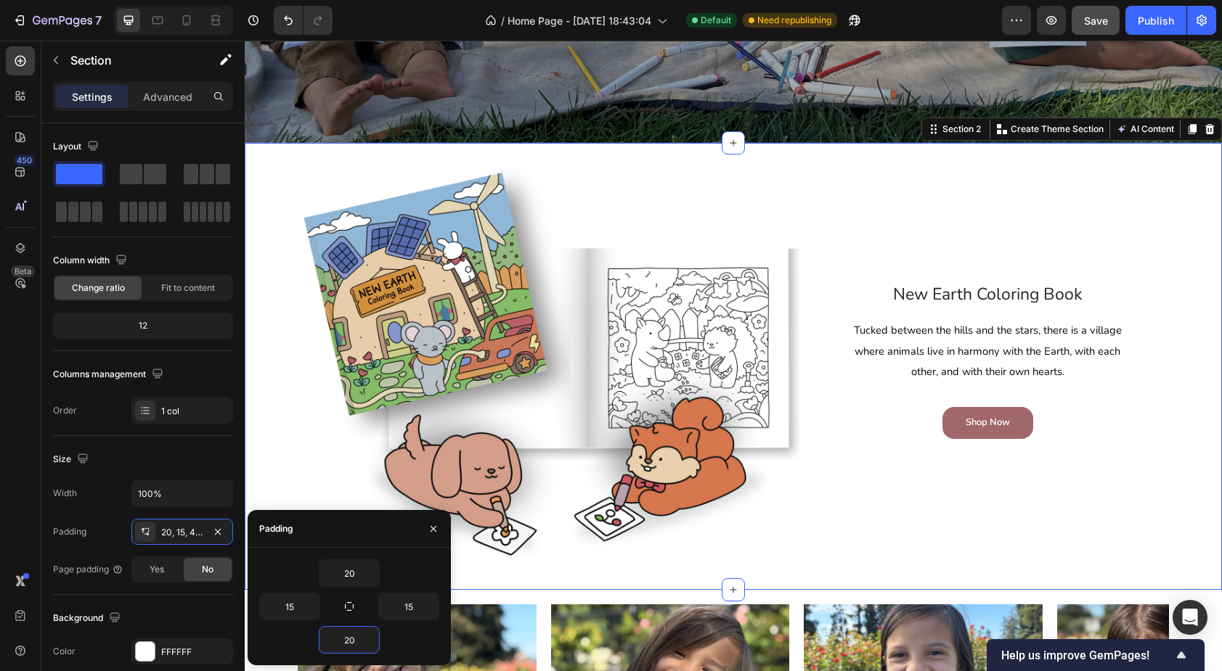
click at [288, 486] on div "Image New Earth Coloring Book Heading Tucked between the hills and the stars, t…" at bounding box center [733, 367] width 955 height 418
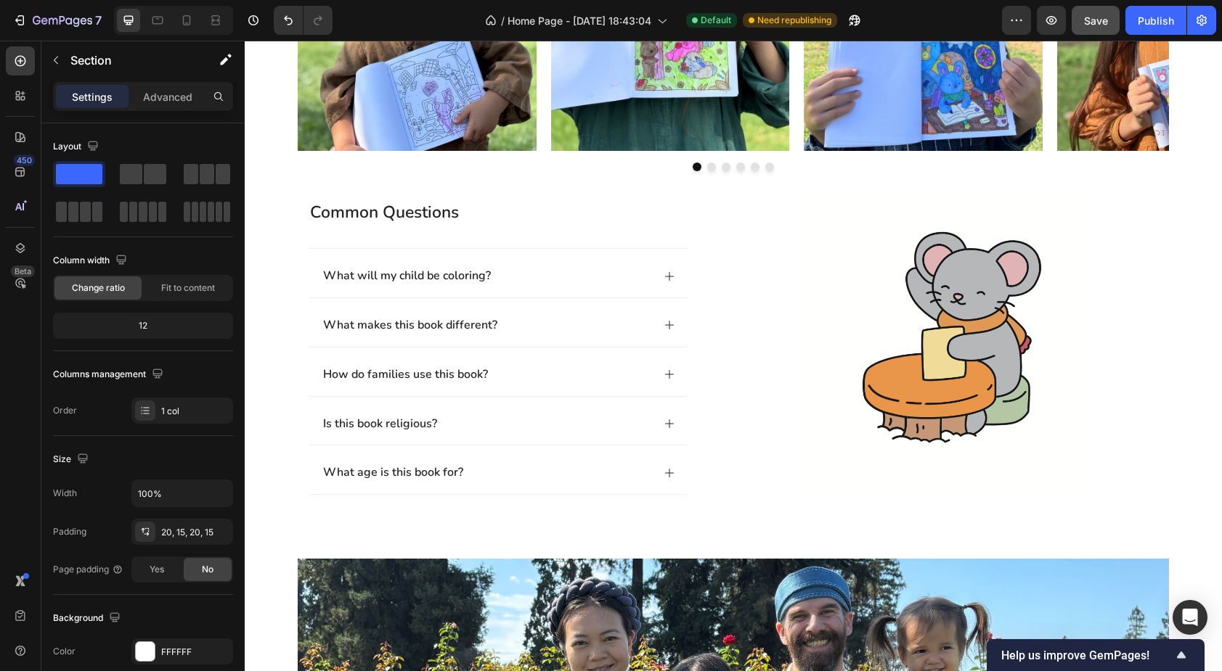
scroll to position [1107, 0]
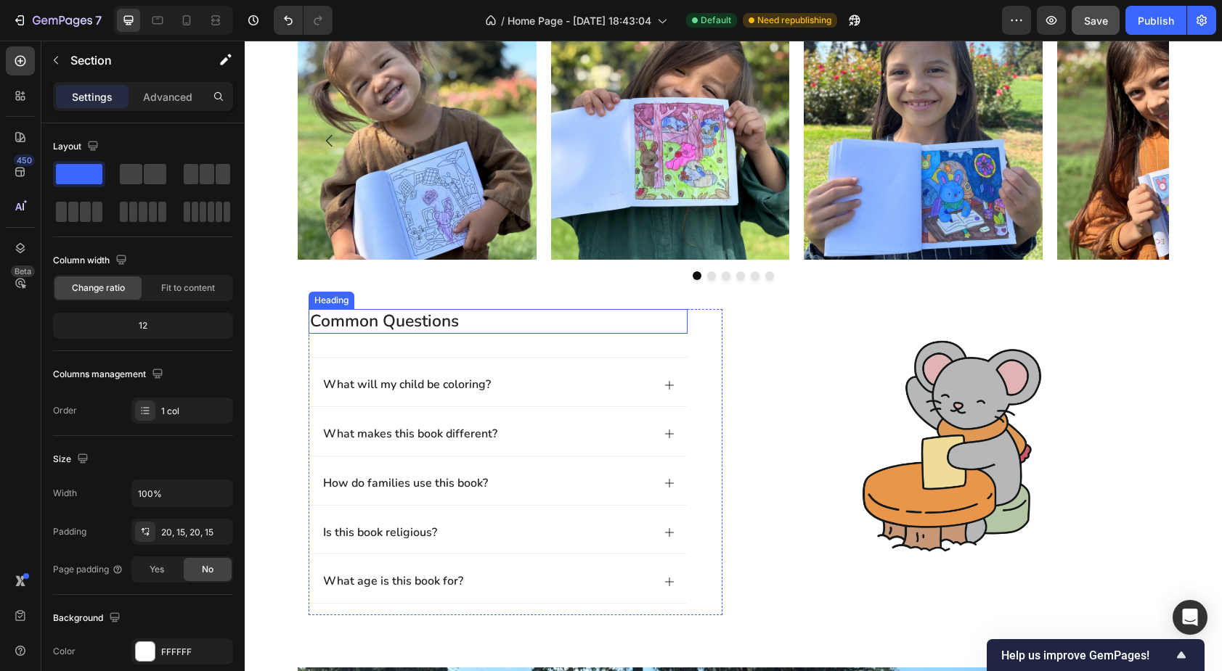
click at [420, 325] on h2 "common questions" at bounding box center [498, 321] width 379 height 25
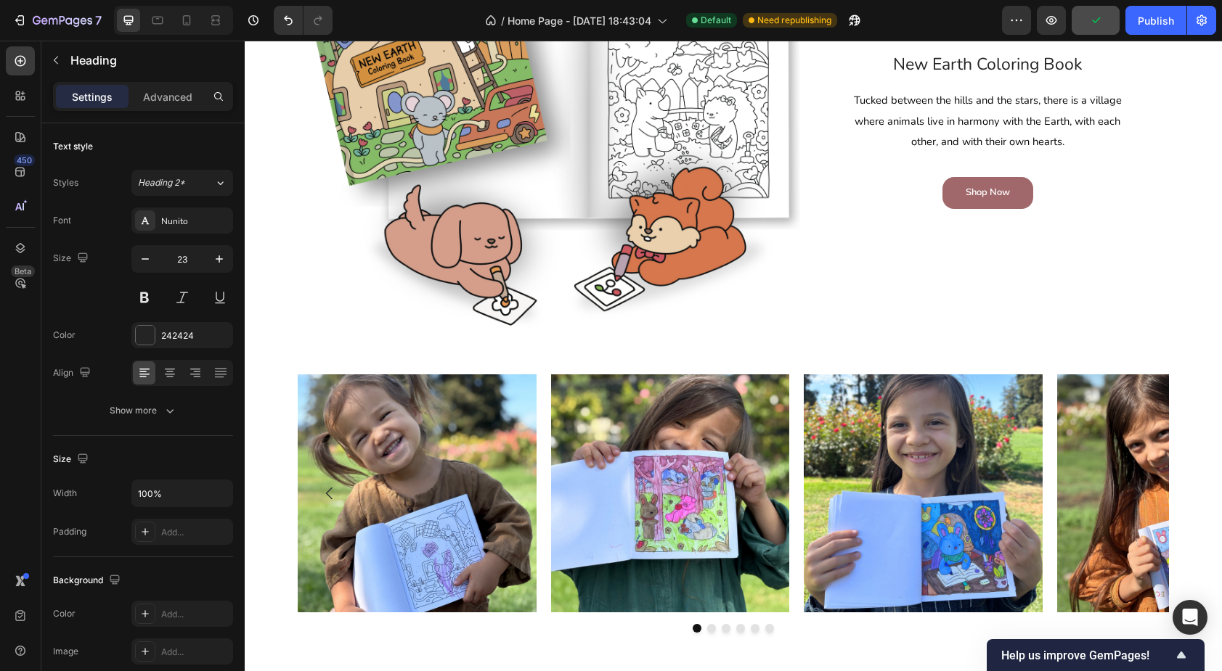
scroll to position [650, 0]
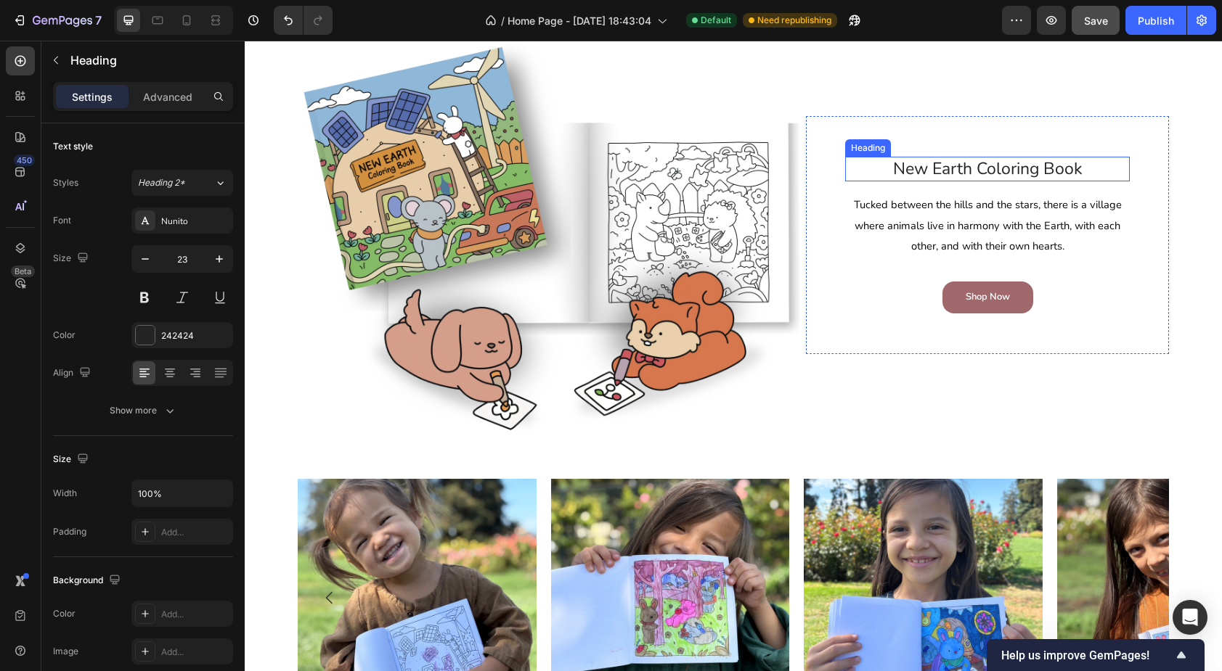
click at [948, 170] on h2 "New Earth Coloring Book" at bounding box center [987, 169] width 285 height 25
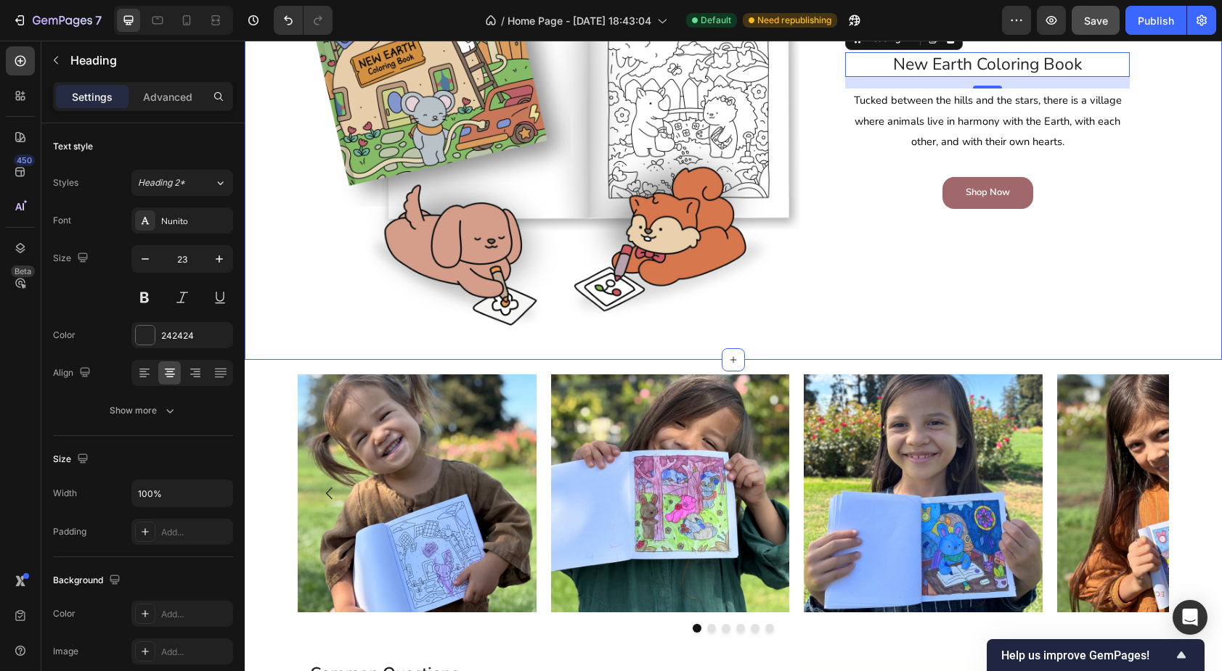
scroll to position [745, 0]
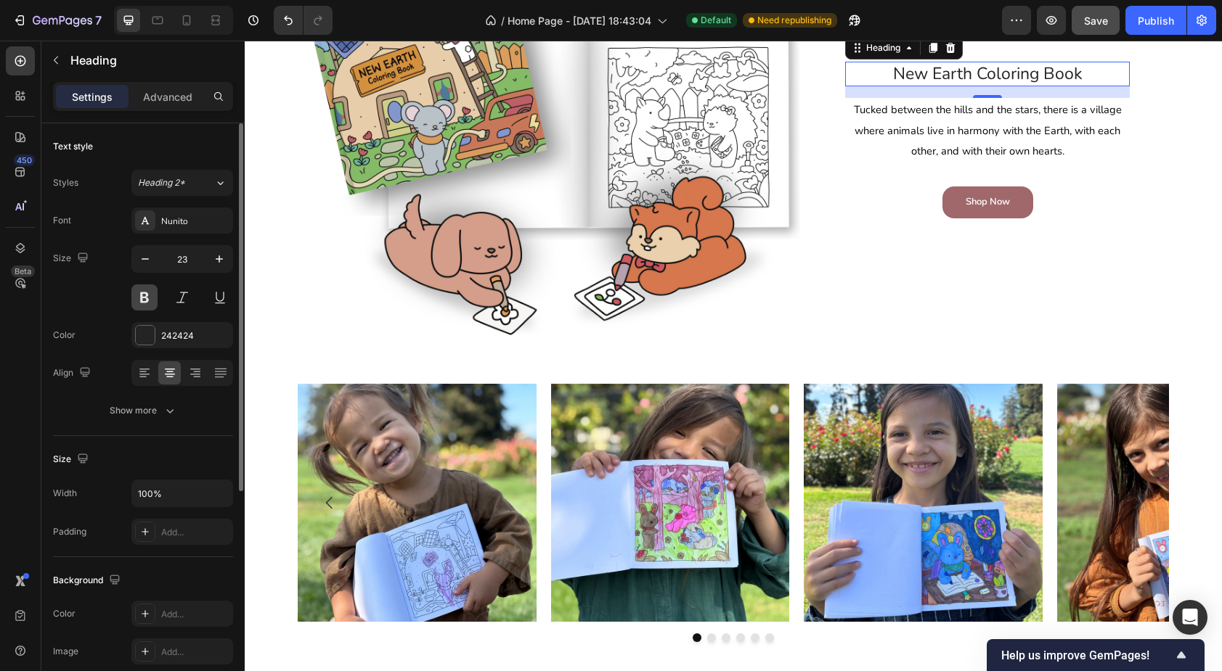
click at [144, 301] on button at bounding box center [144, 298] width 26 height 26
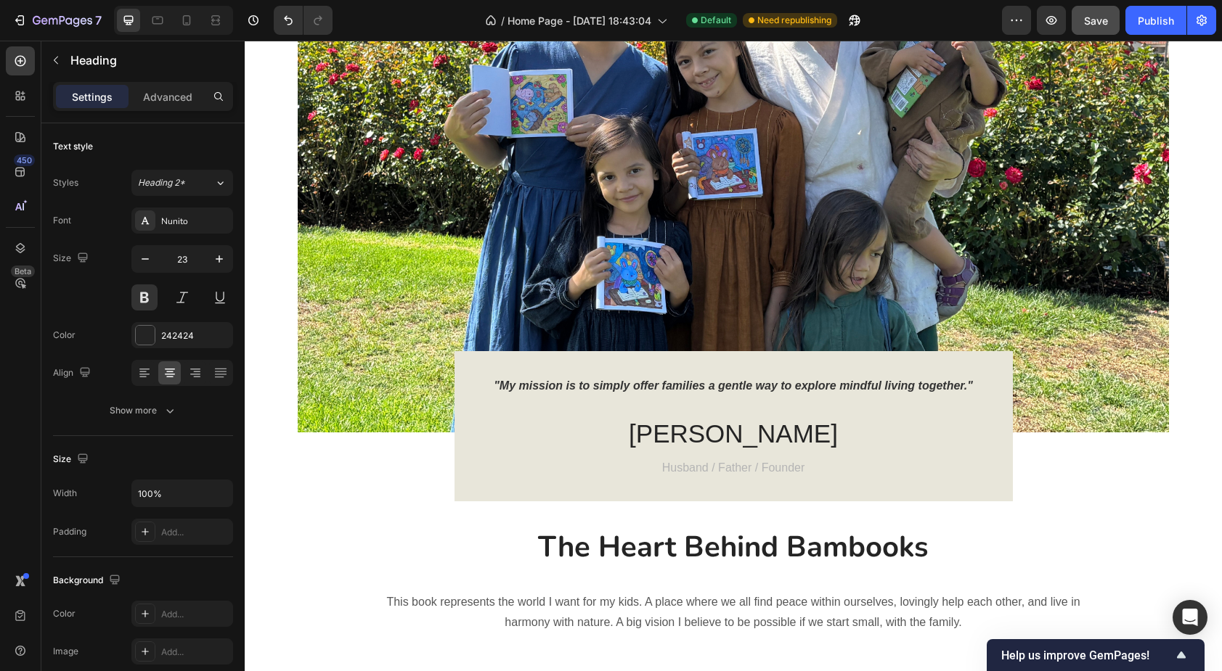
scroll to position [1893, 0]
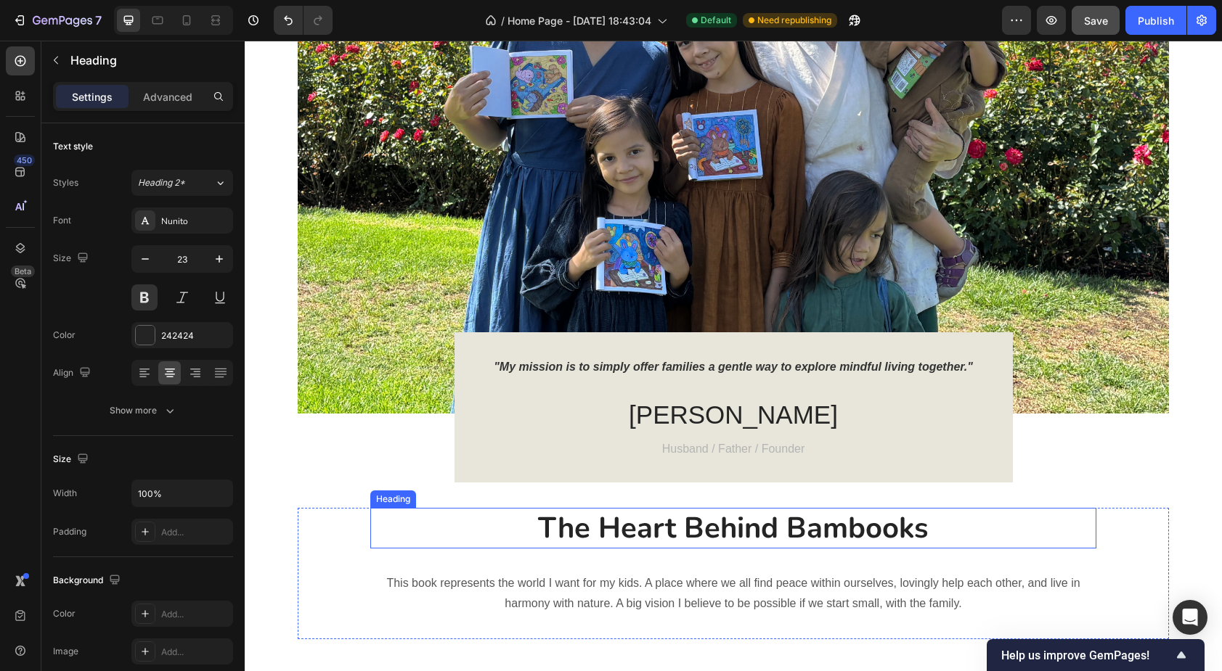
click at [577, 527] on h2 "The Heart Behind Bambooks" at bounding box center [733, 528] width 726 height 41
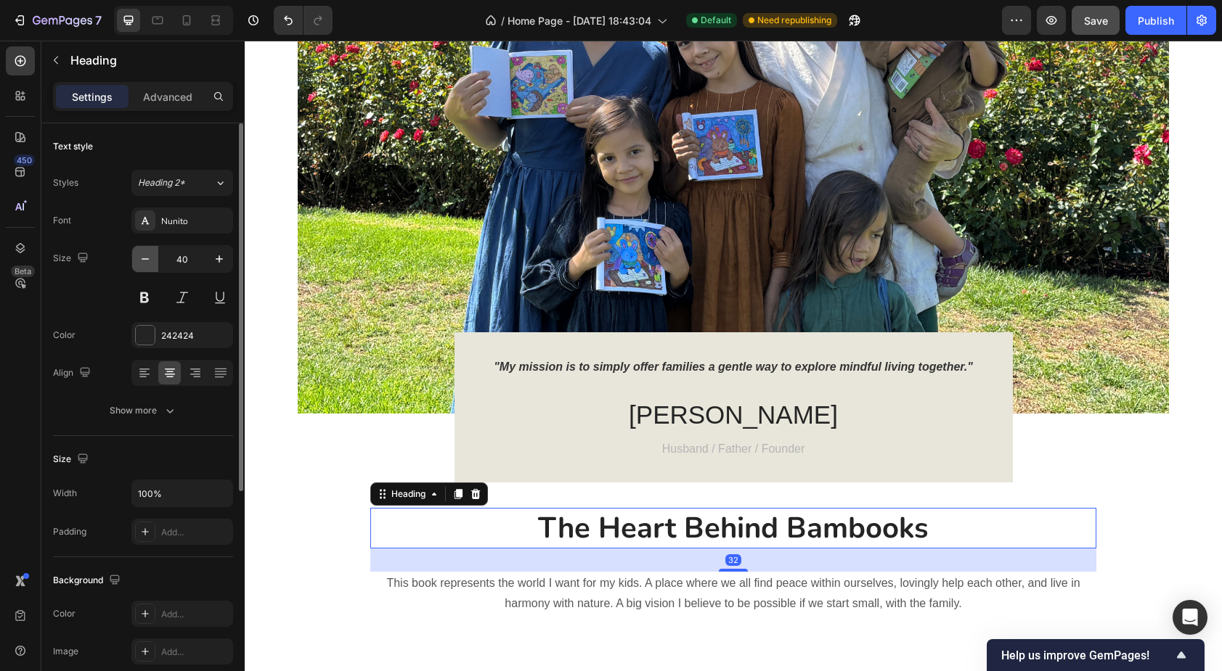
click at [143, 265] on icon "button" at bounding box center [145, 259] width 15 height 15
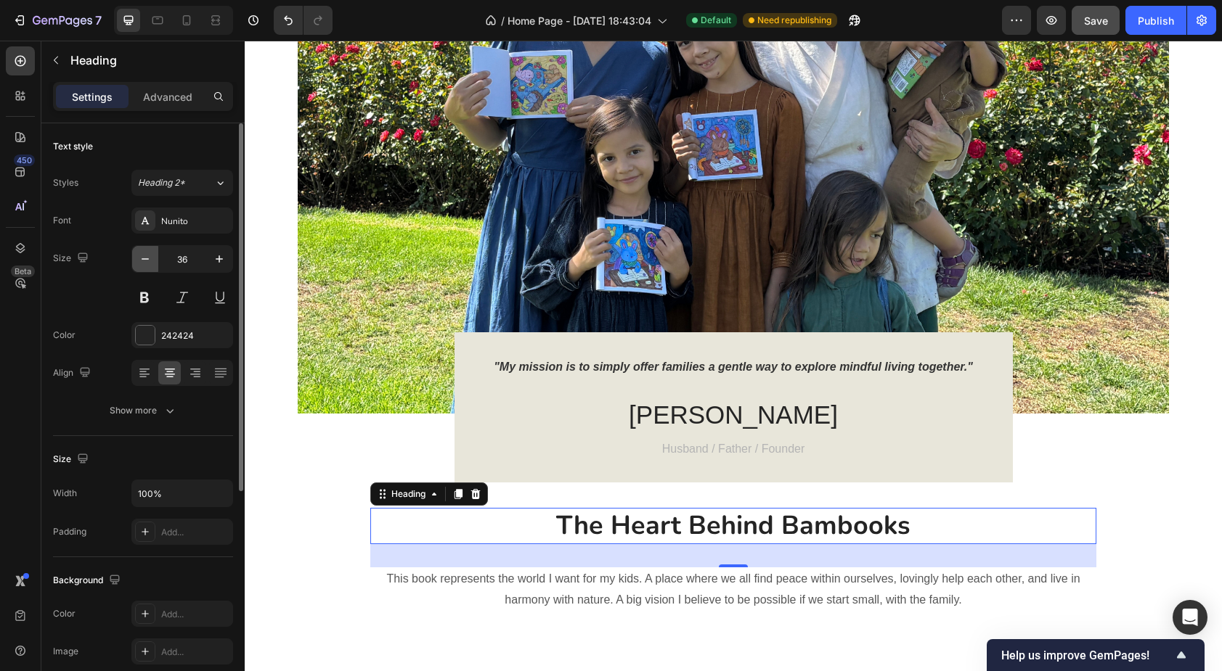
click at [143, 265] on icon "button" at bounding box center [145, 259] width 15 height 15
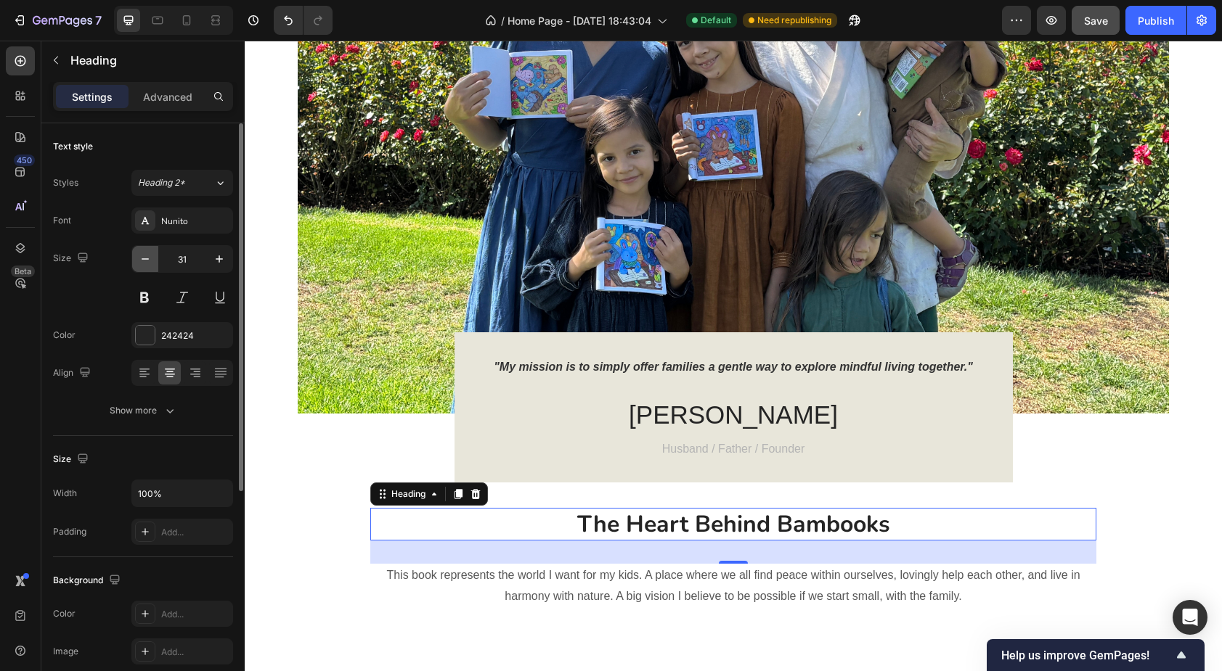
click at [143, 265] on icon "button" at bounding box center [145, 259] width 15 height 15
click at [143, 264] on icon "button" at bounding box center [145, 259] width 15 height 15
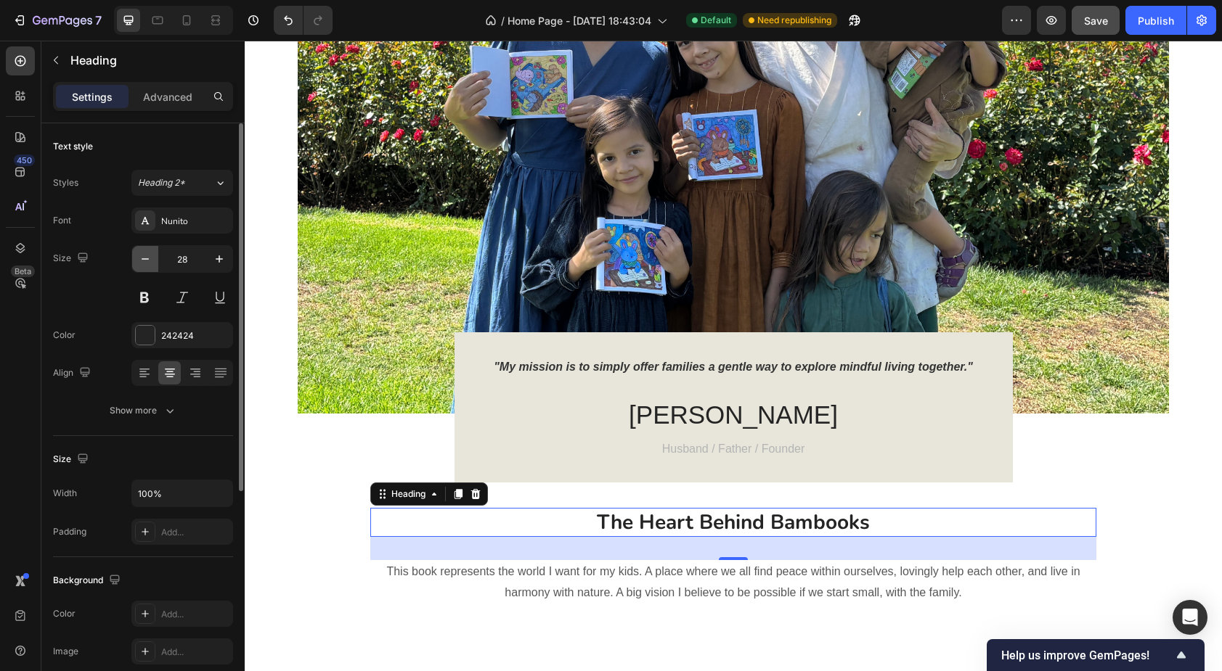
click at [143, 264] on icon "button" at bounding box center [145, 259] width 15 height 15
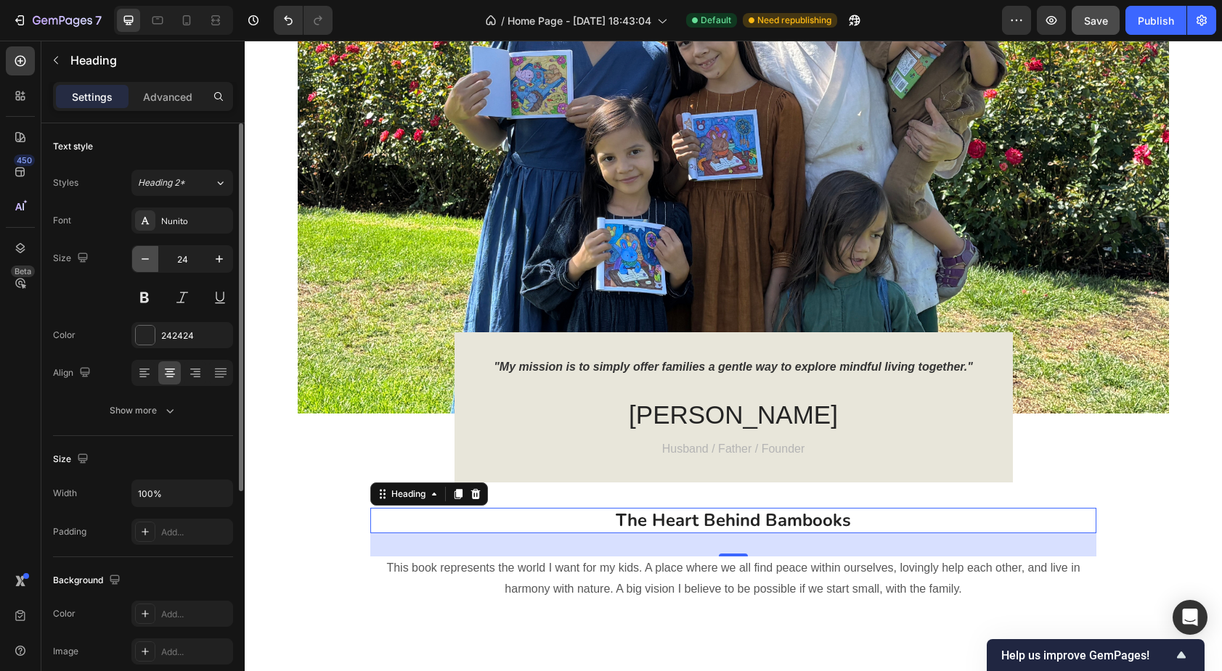
click at [143, 264] on icon "button" at bounding box center [145, 259] width 15 height 15
type input "23"
click at [144, 290] on button at bounding box center [144, 298] width 26 height 26
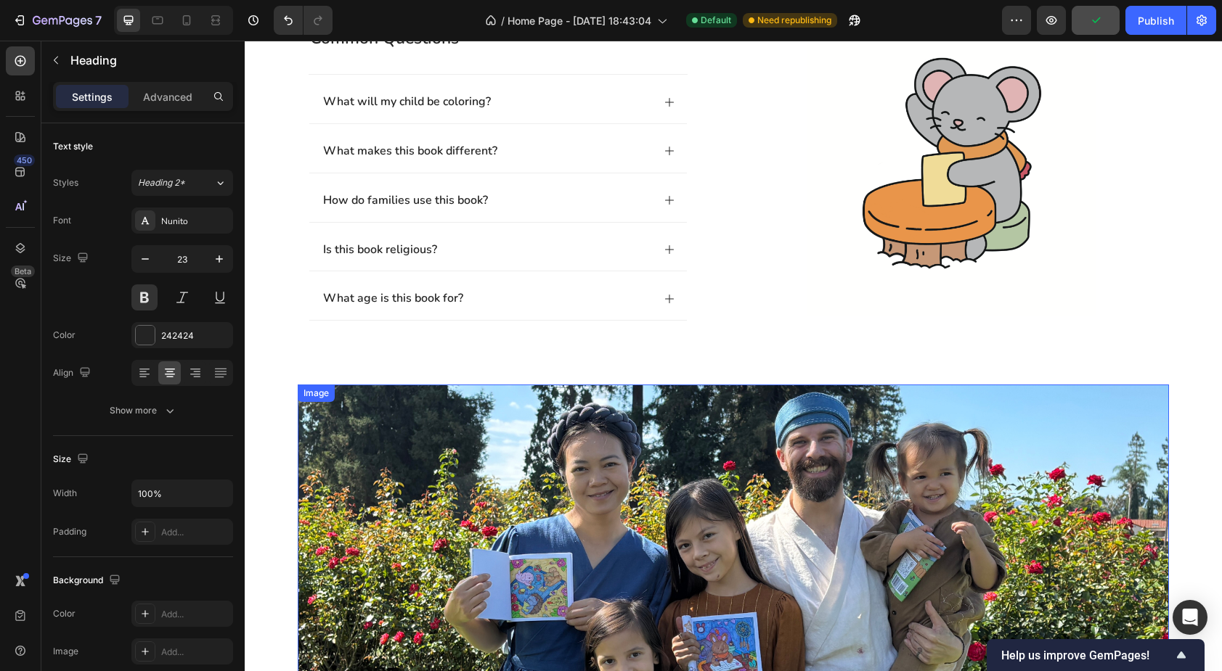
scroll to position [1250, 0]
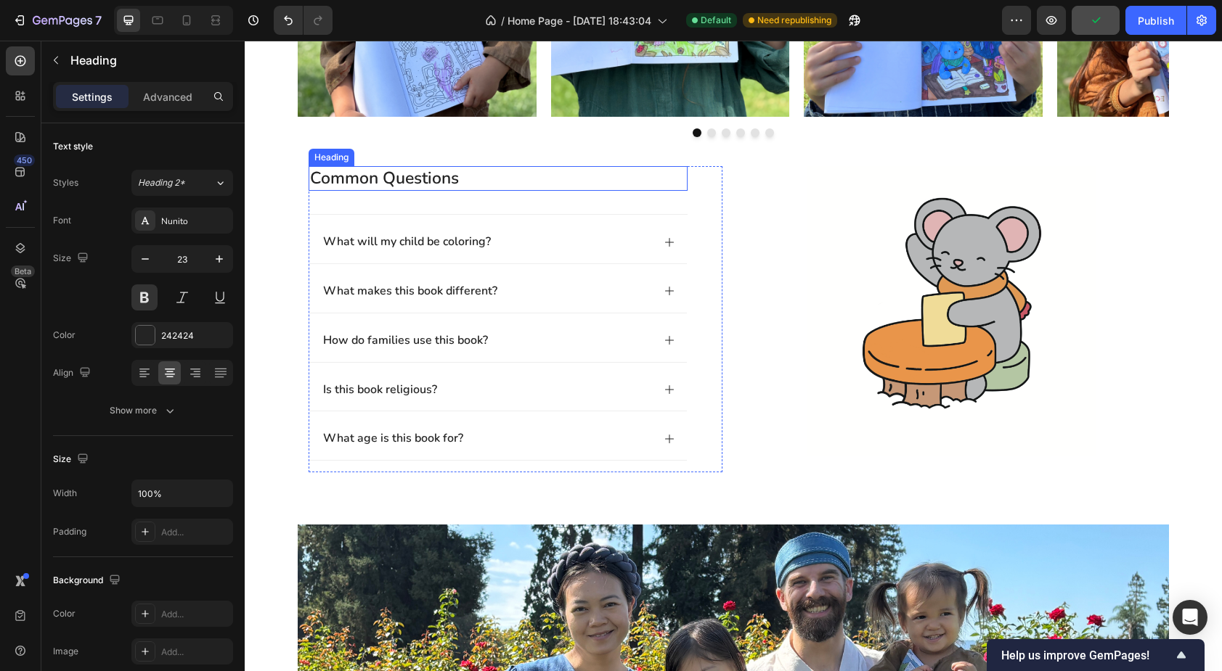
click at [435, 181] on h2 "common questions" at bounding box center [498, 178] width 379 height 25
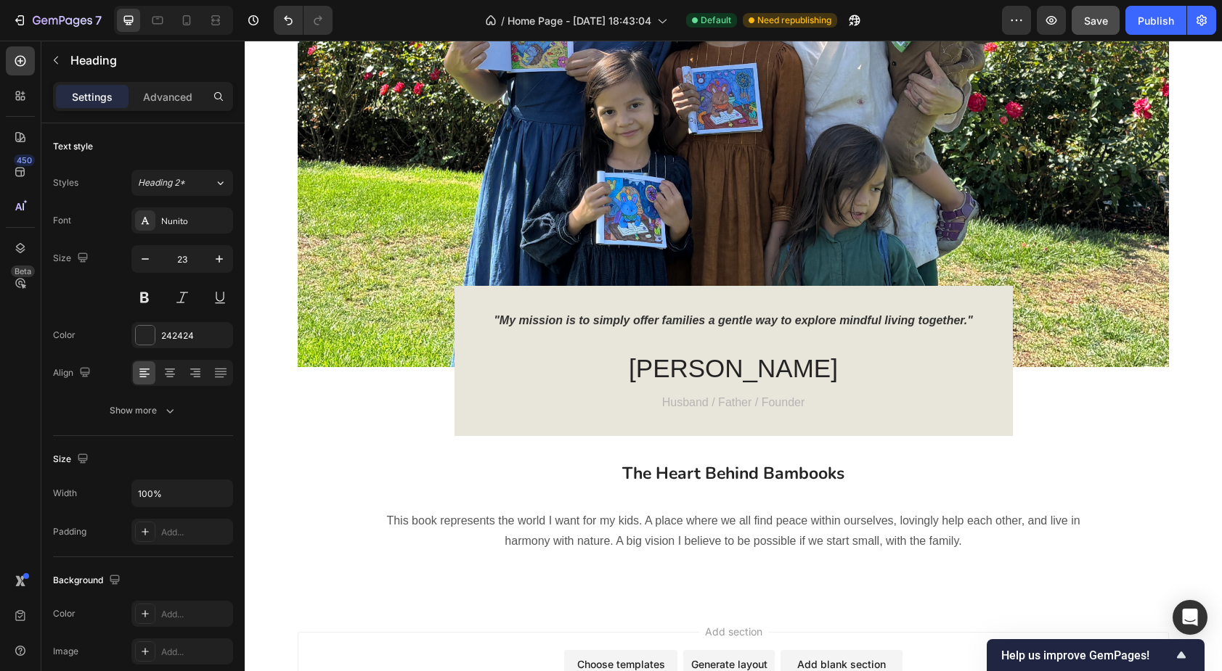
scroll to position [1942, 0]
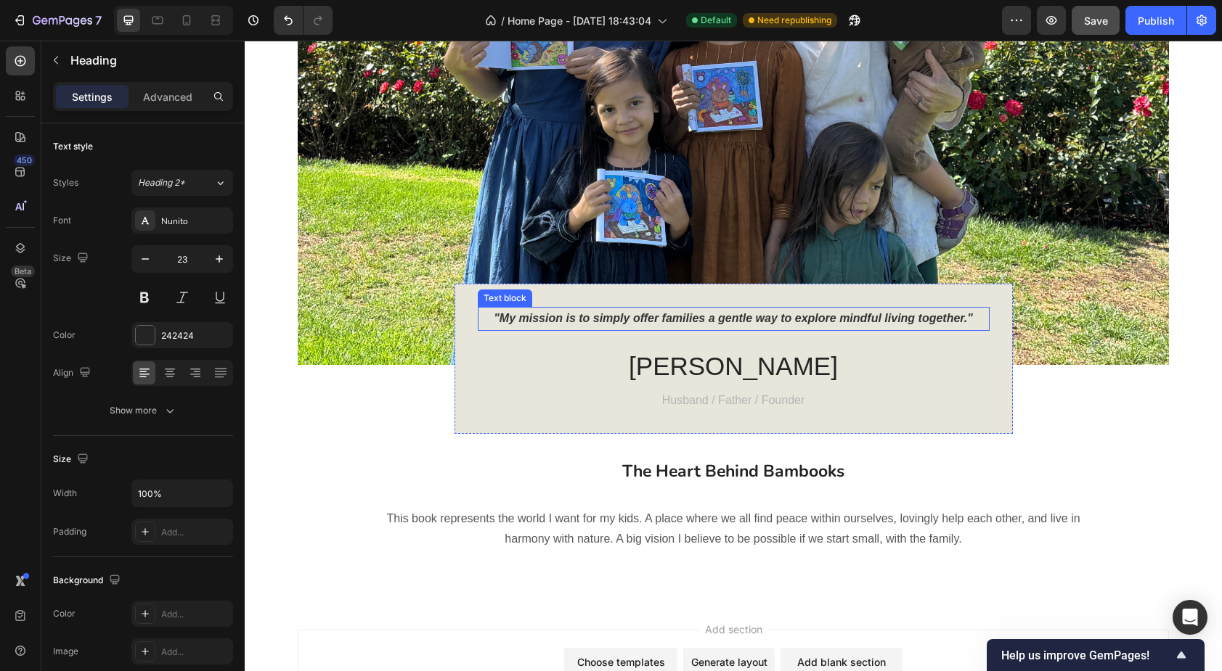
click at [699, 319] on p ""My mission is to simply offer families a gentle way to explore mindful living …" at bounding box center [733, 319] width 509 height 21
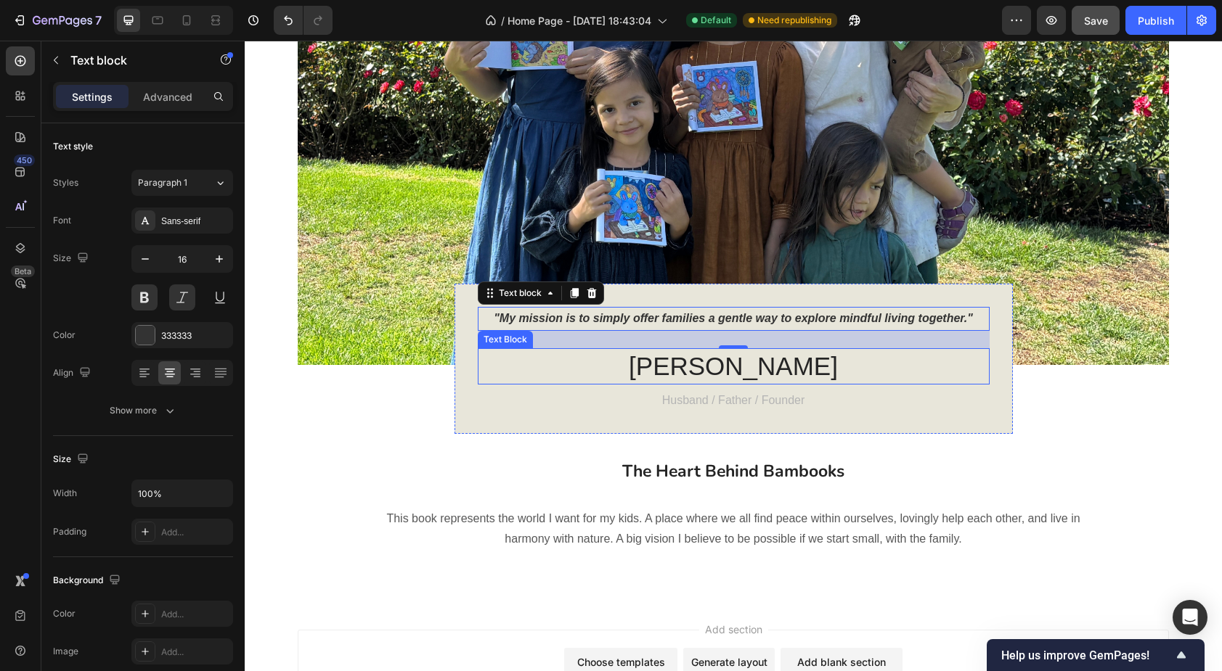
click at [722, 373] on p "Anthony" at bounding box center [733, 366] width 509 height 33
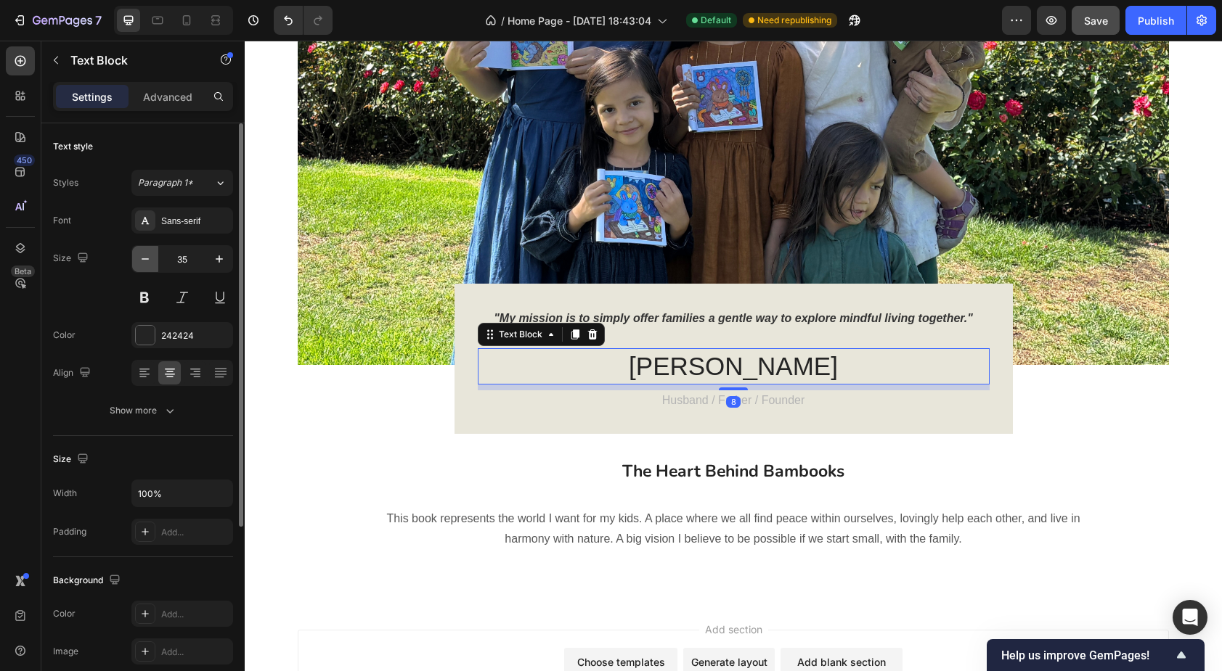
click at [149, 258] on icon "button" at bounding box center [145, 259] width 15 height 15
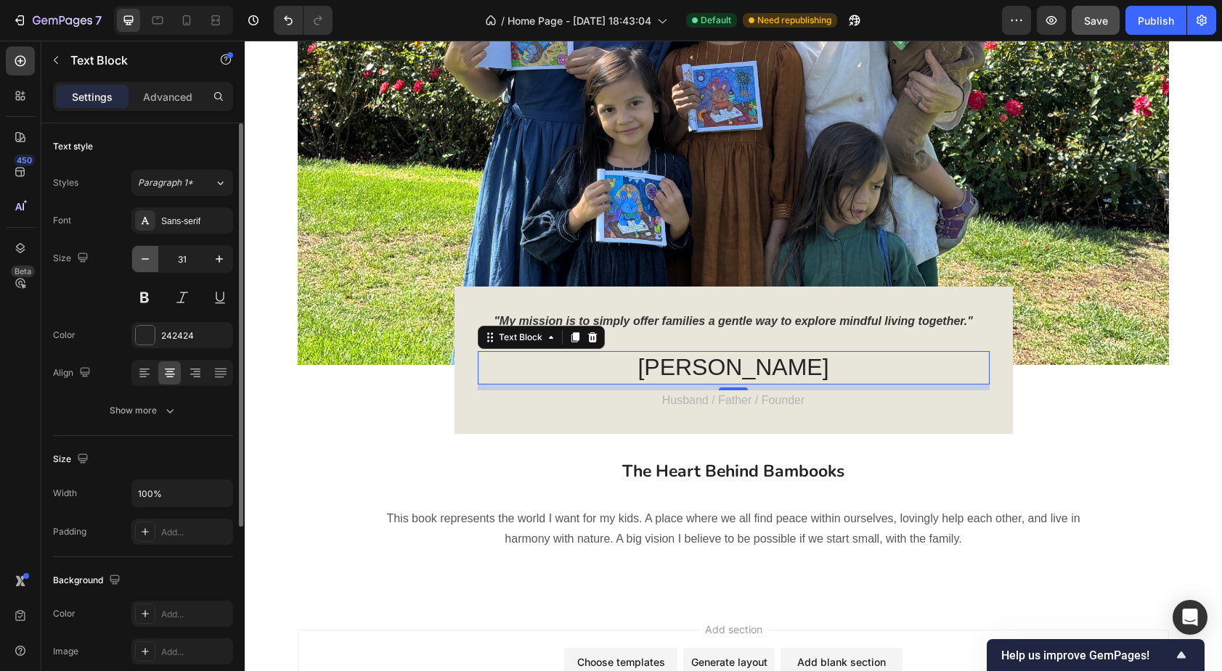
click at [149, 258] on icon "button" at bounding box center [145, 259] width 15 height 15
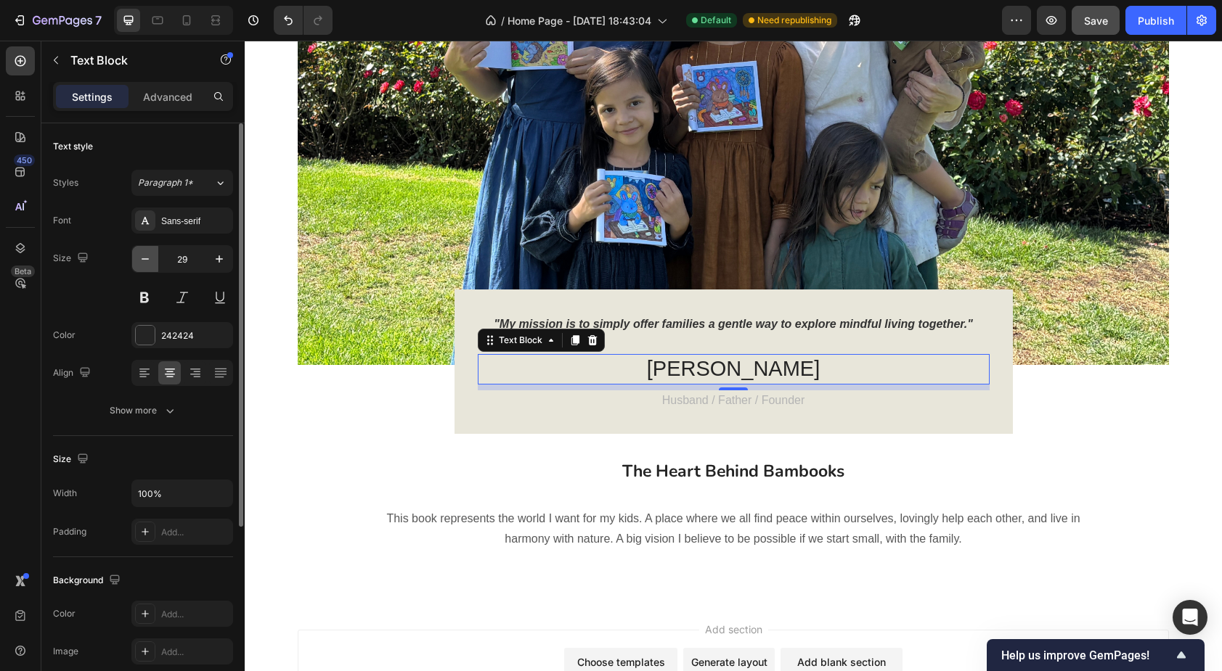
click at [149, 258] on icon "button" at bounding box center [145, 259] width 15 height 15
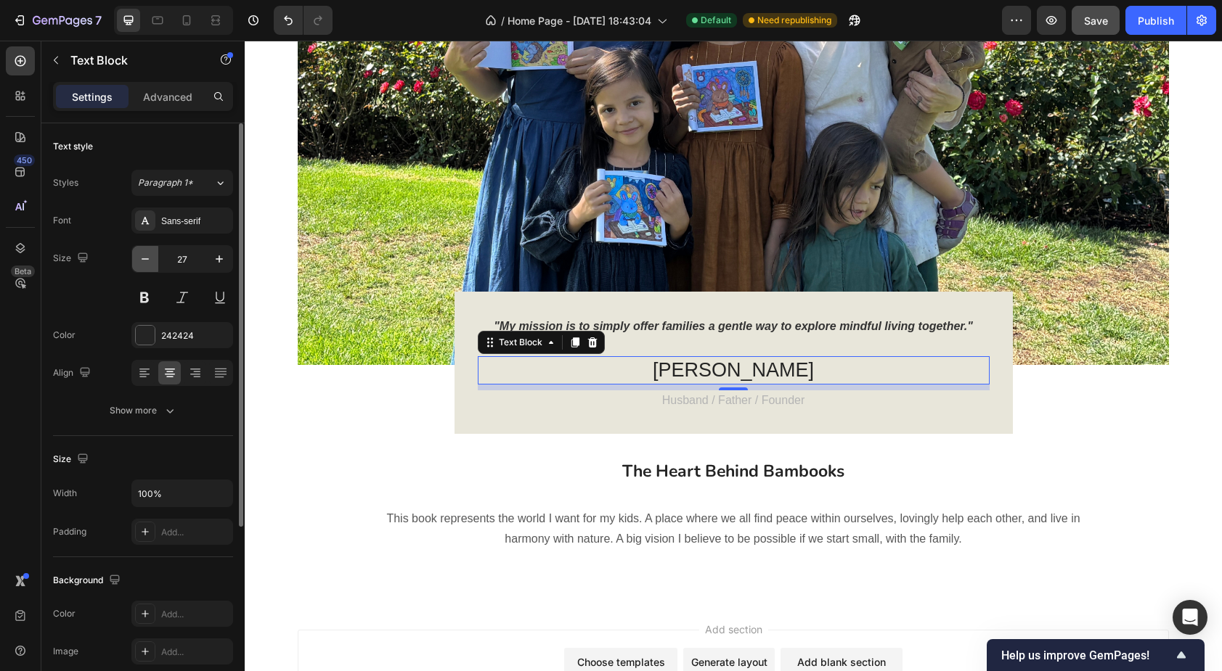
click at [148, 258] on icon "button" at bounding box center [145, 259] width 15 height 15
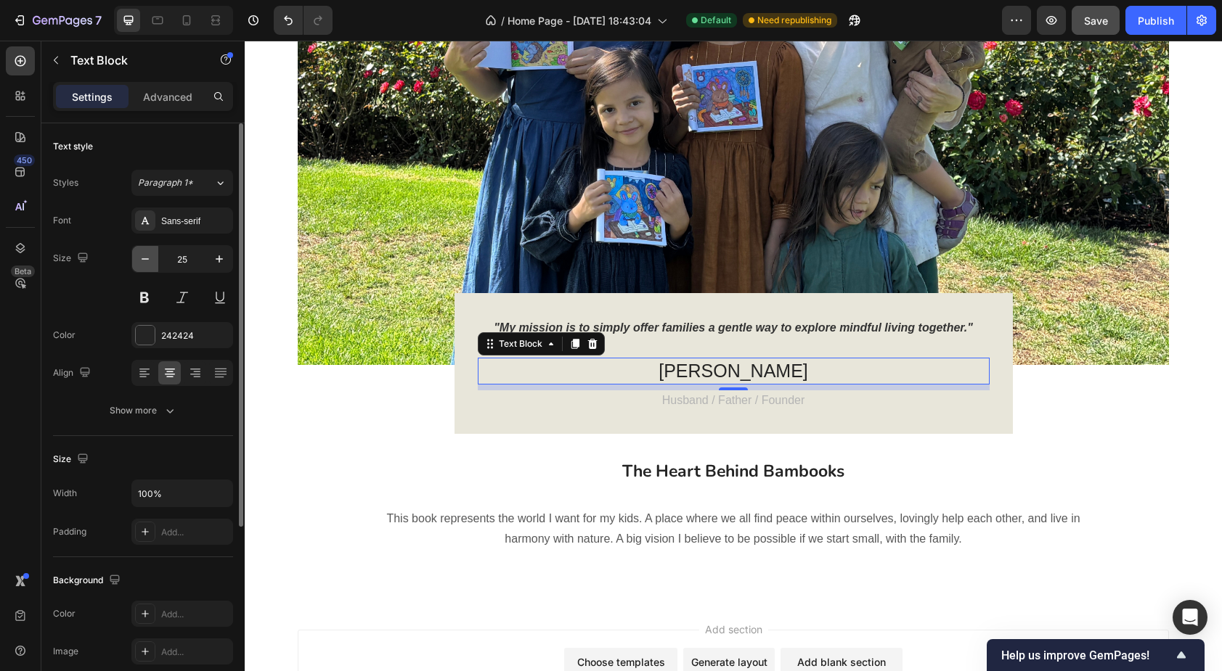
click at [148, 258] on icon "button" at bounding box center [145, 259] width 15 height 15
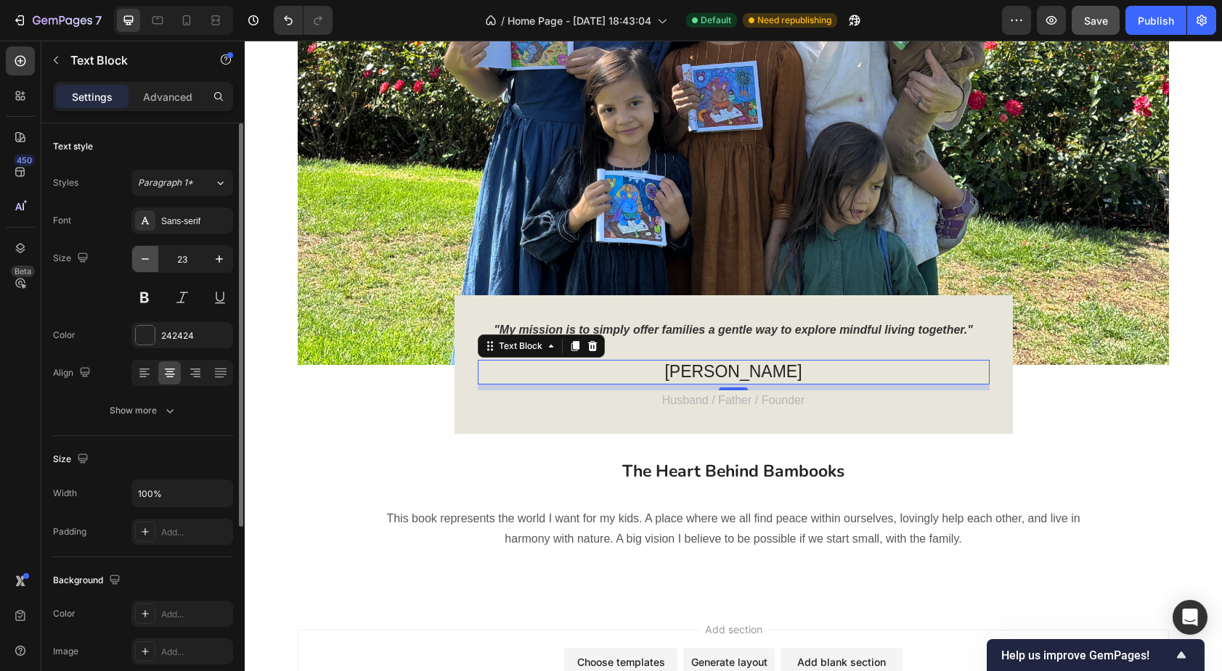
click at [148, 258] on icon "button" at bounding box center [145, 259] width 15 height 15
click at [221, 257] on icon "button" at bounding box center [219, 259] width 15 height 15
type input "23"
click at [195, 223] on div "Sans-serif" at bounding box center [195, 221] width 68 height 13
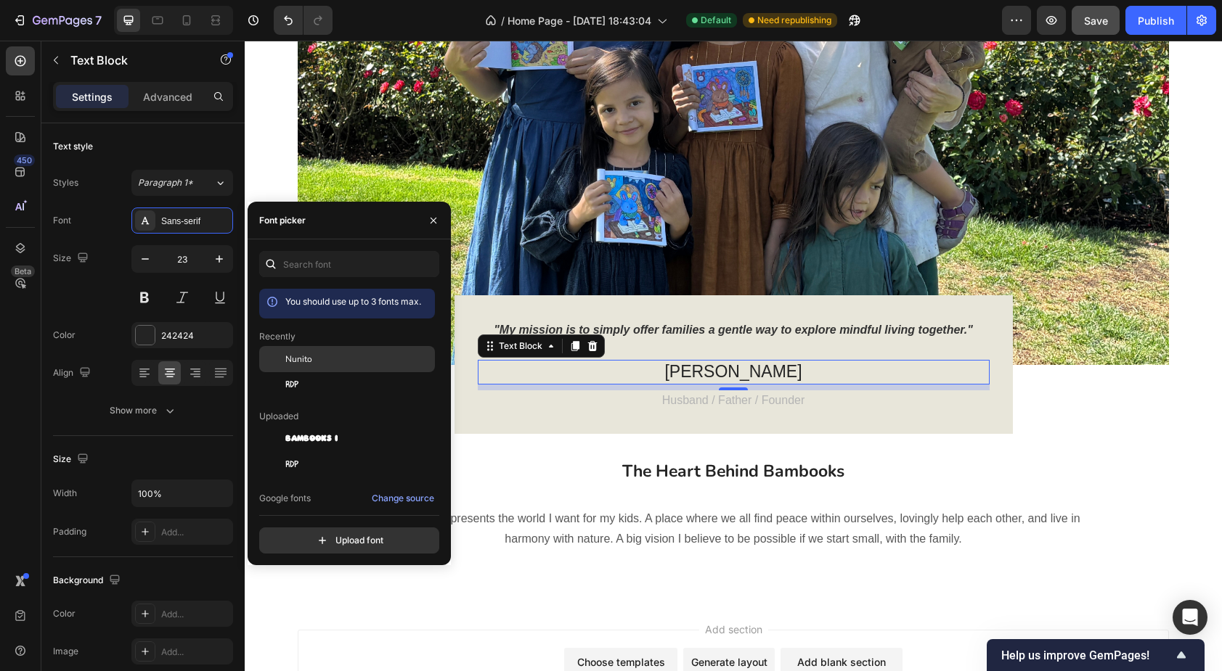
click at [300, 358] on span "Nunito" at bounding box center [298, 359] width 27 height 13
click at [661, 402] on p "Husband / Father / Founder" at bounding box center [733, 400] width 509 height 17
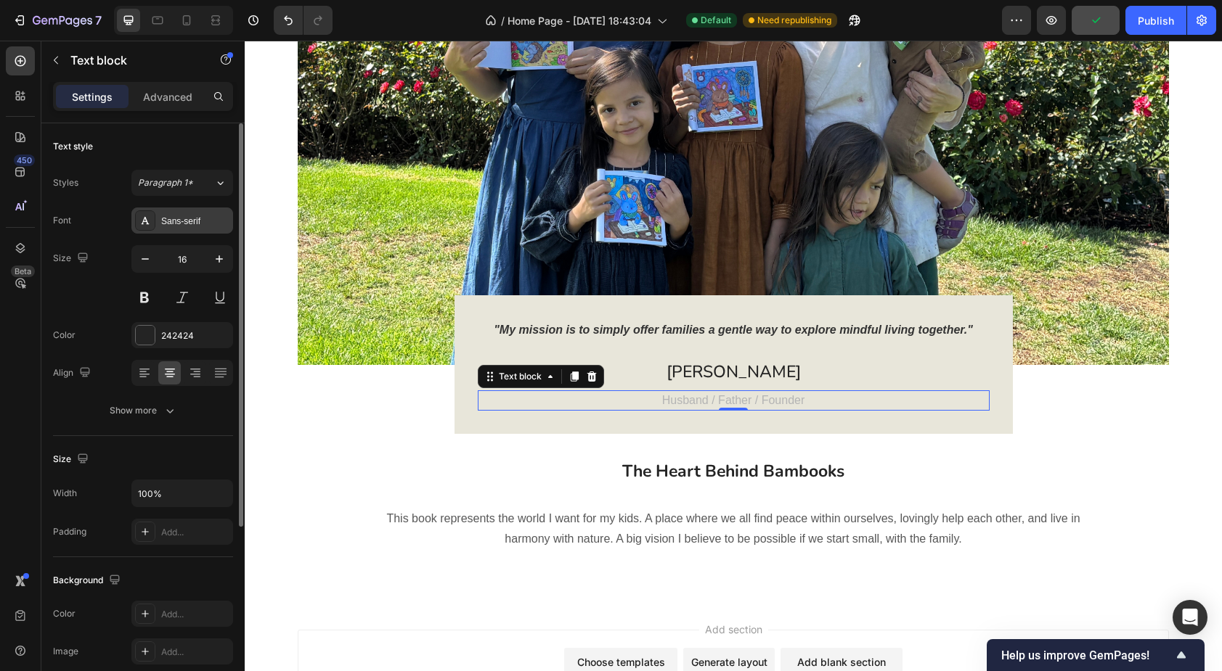
click at [201, 219] on div "Sans-serif" at bounding box center [195, 221] width 68 height 13
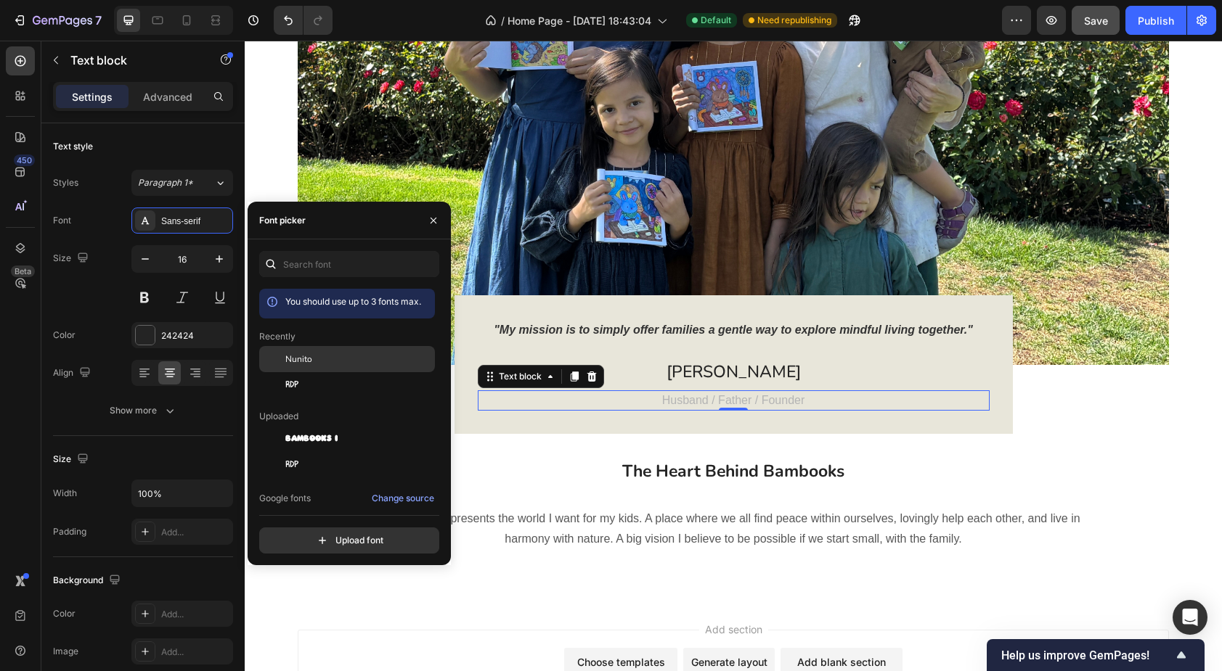
click at [321, 367] on div "Nunito" at bounding box center [347, 359] width 176 height 26
click at [569, 327] on p ""My mission is to simply offer families a gentle way to explore mindful living …" at bounding box center [733, 330] width 509 height 21
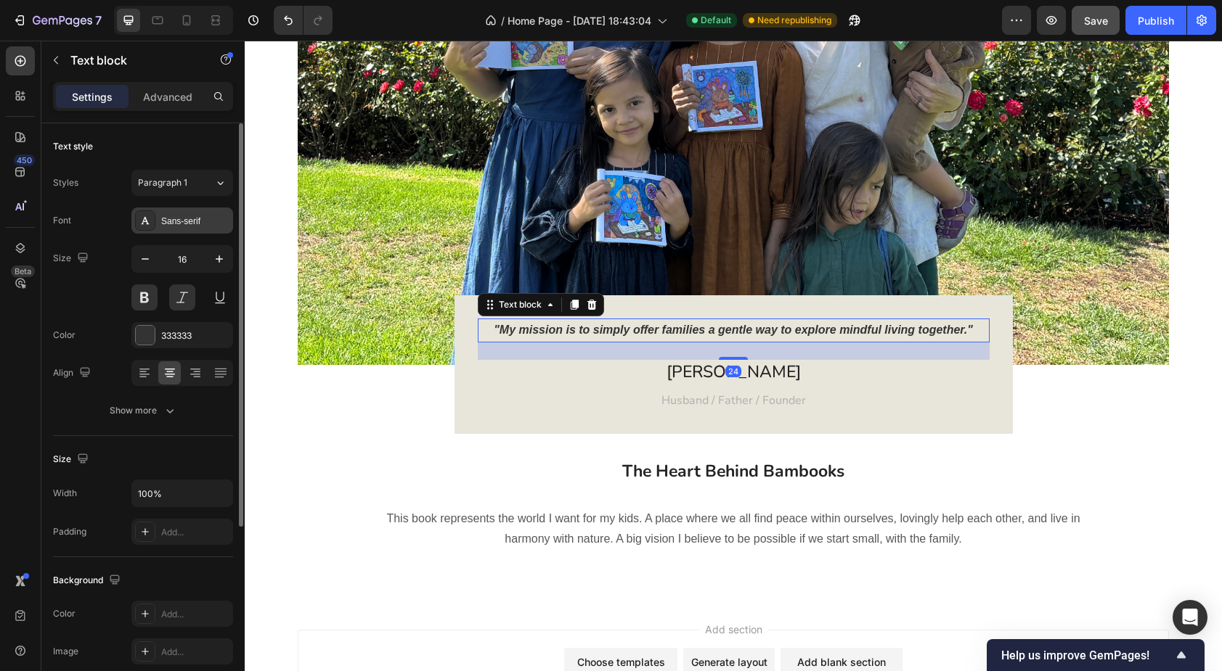
click at [192, 219] on div "Sans-serif" at bounding box center [195, 221] width 68 height 13
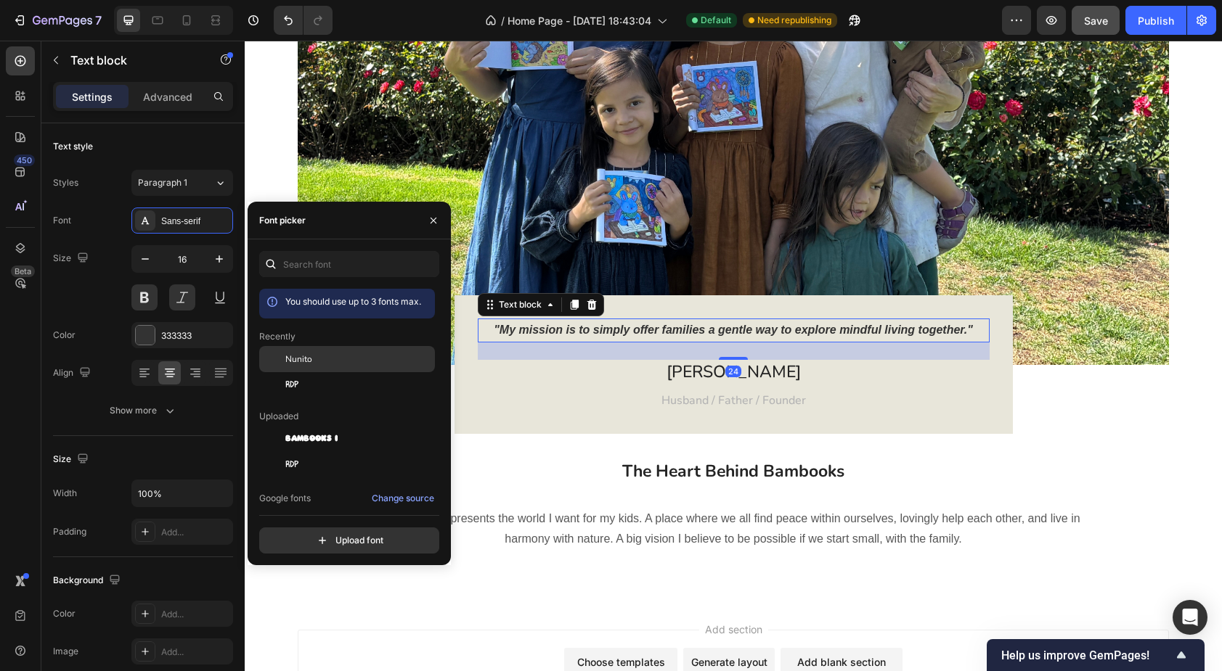
click at [332, 355] on div "Nunito" at bounding box center [358, 359] width 147 height 13
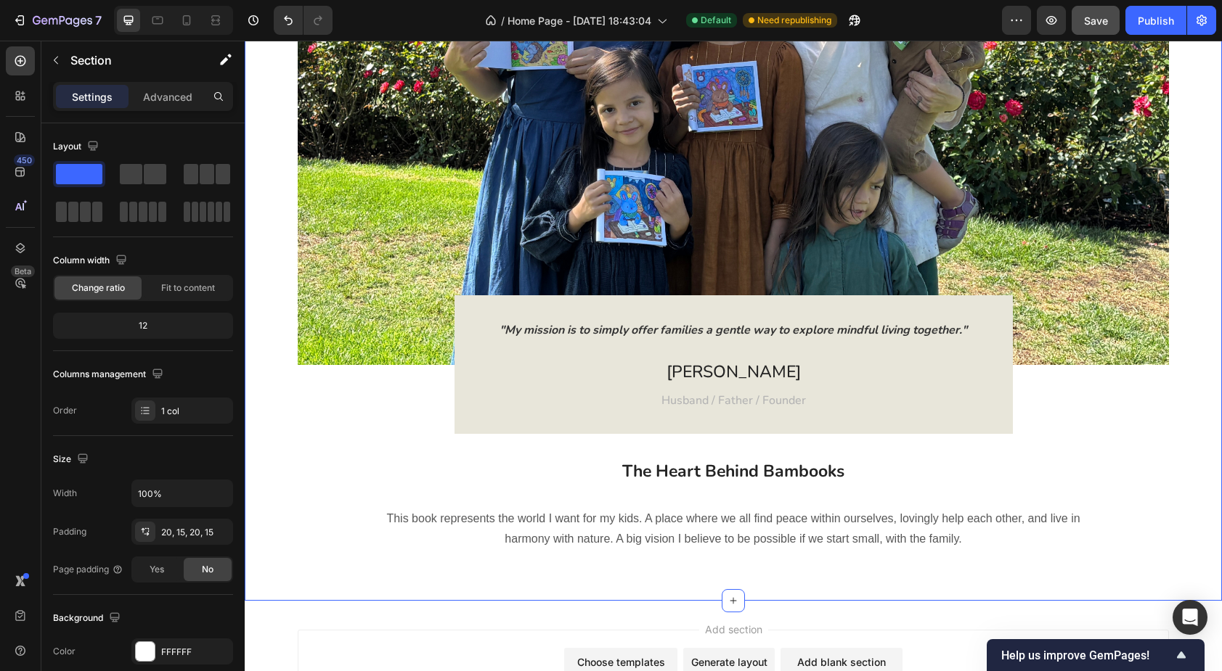
click at [558, 457] on div "Image "My mission is to simply offer families a gentle way to explore mindful l…" at bounding box center [733, 210] width 955 height 754
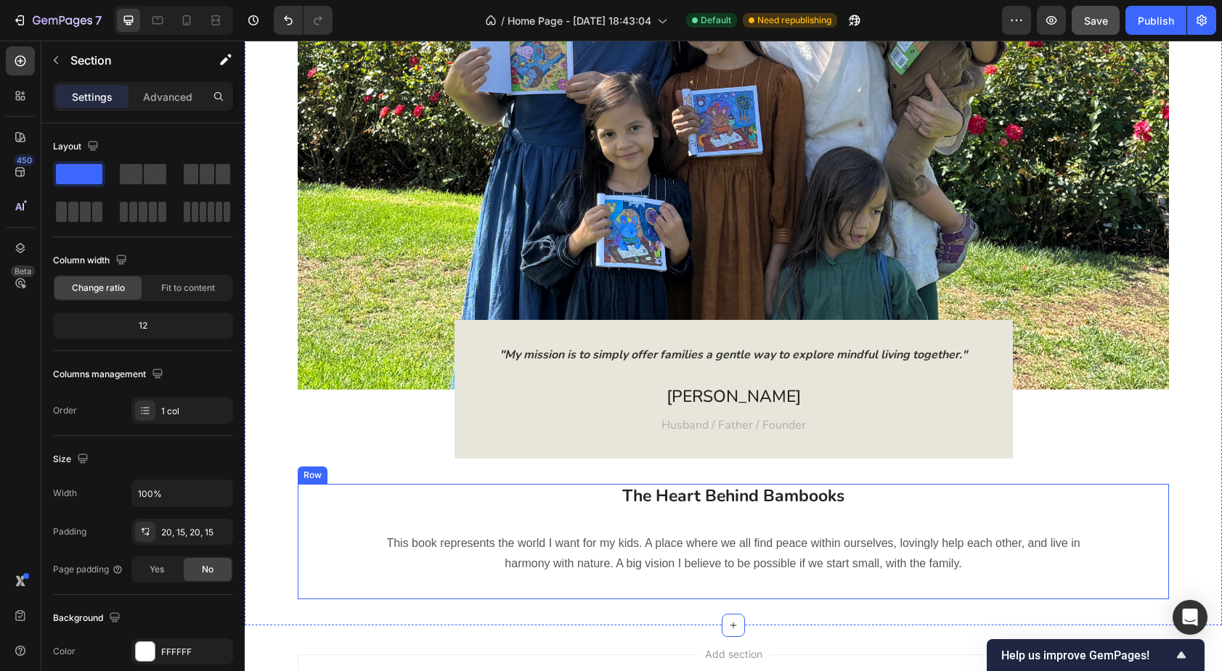
scroll to position [1903, 0]
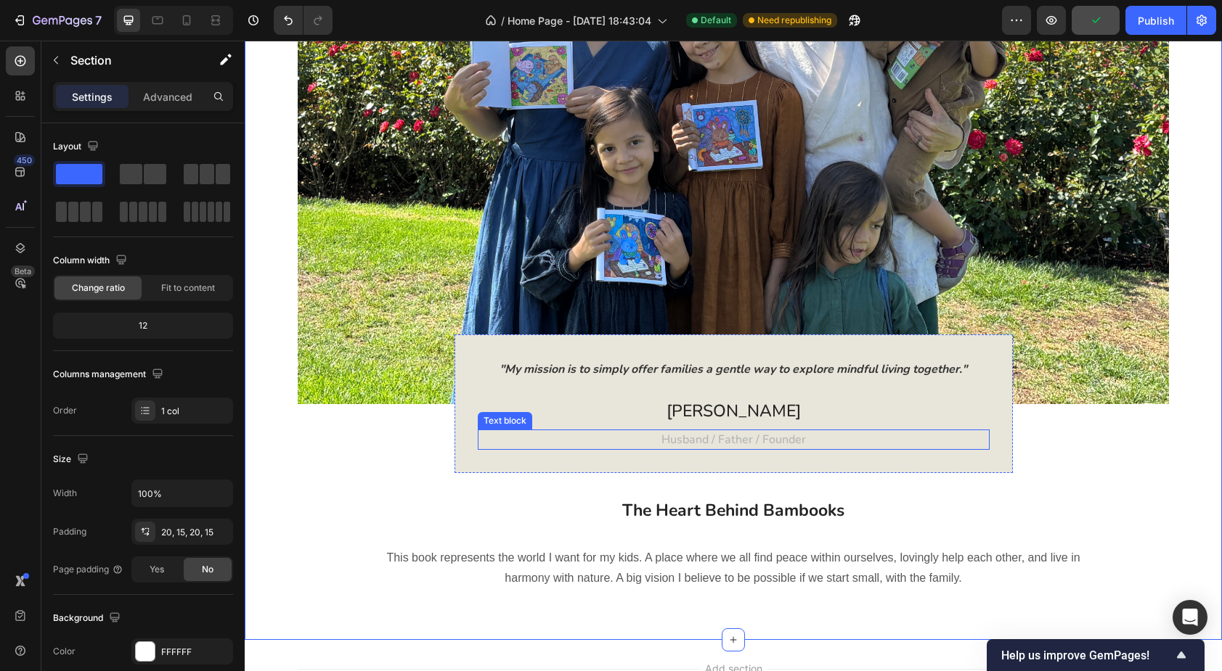
click at [677, 438] on span "Husband / Father / Founder" at bounding box center [733, 440] width 144 height 16
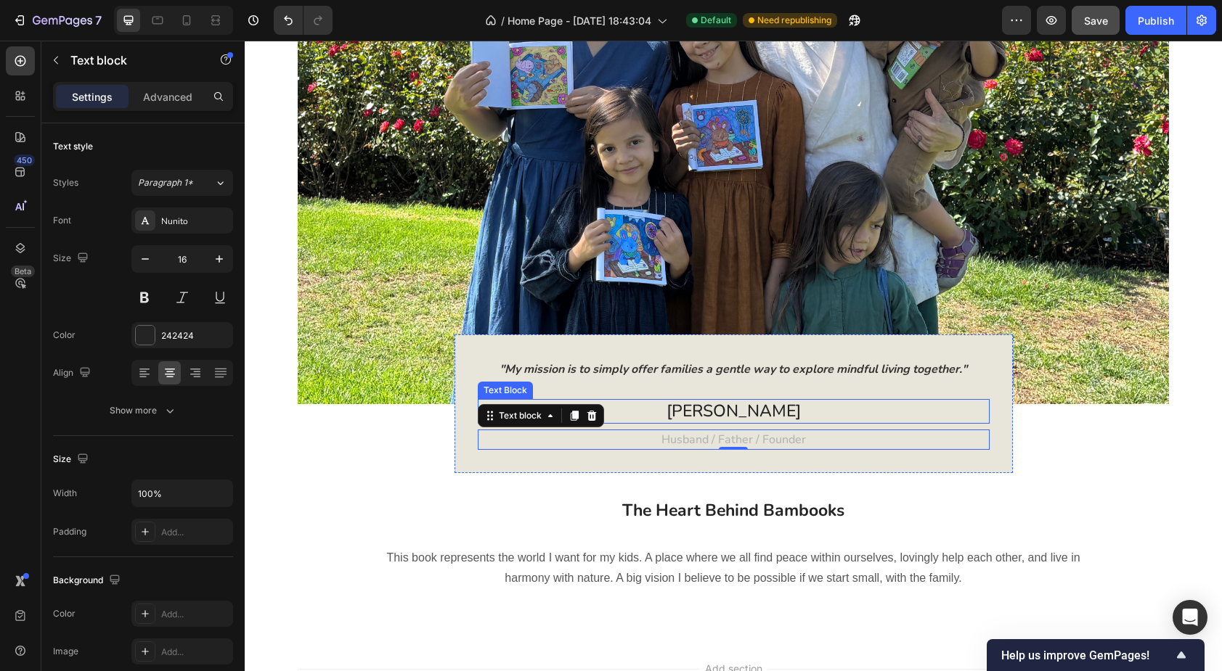
click at [716, 409] on p "Anthony" at bounding box center [733, 412] width 509 height 22
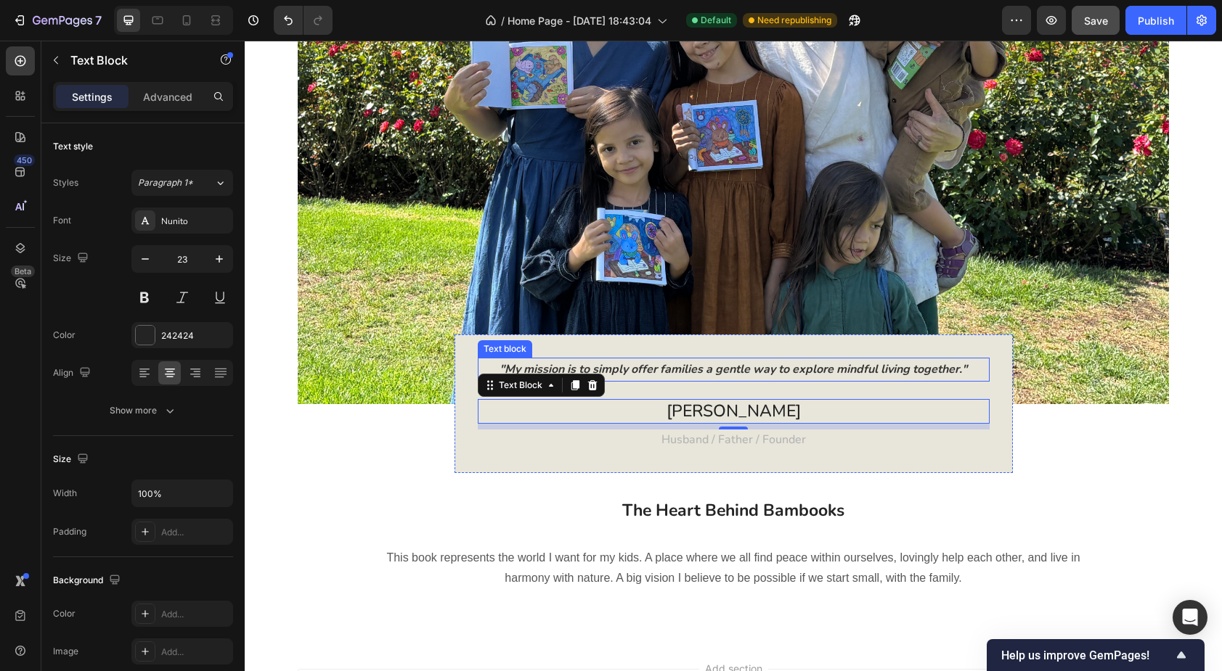
click at [638, 368] on p ""My mission is to simply offer families a gentle way to explore mindful living …" at bounding box center [733, 369] width 509 height 21
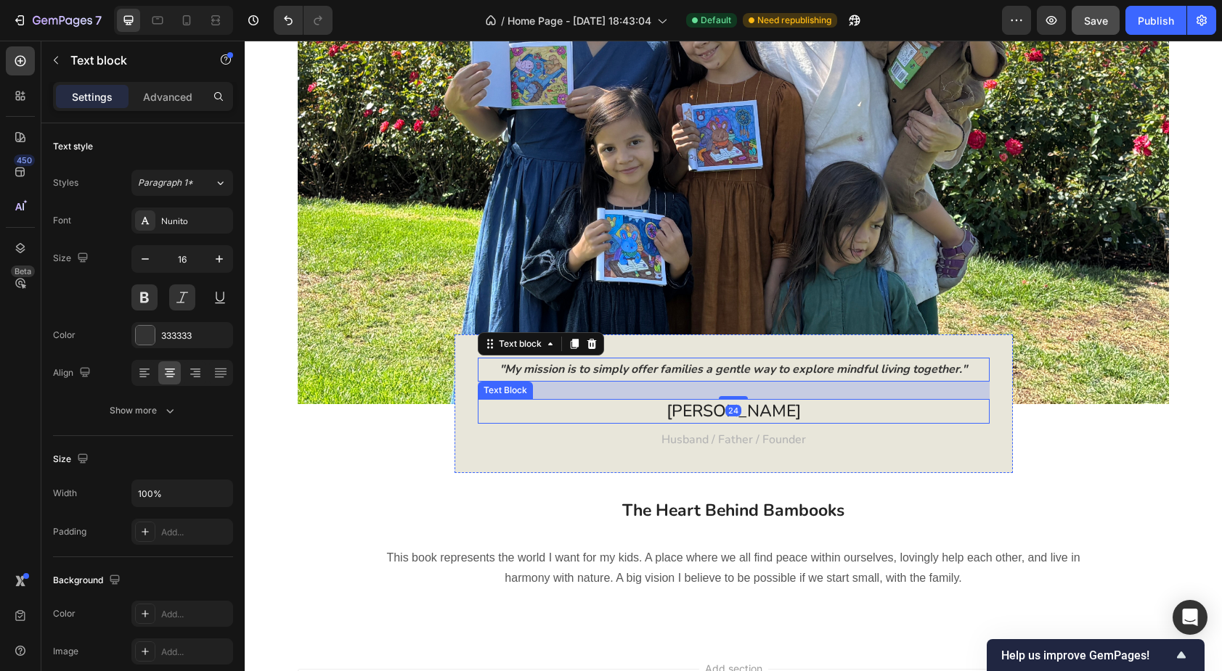
click at [708, 415] on p "Anthony" at bounding box center [733, 412] width 509 height 22
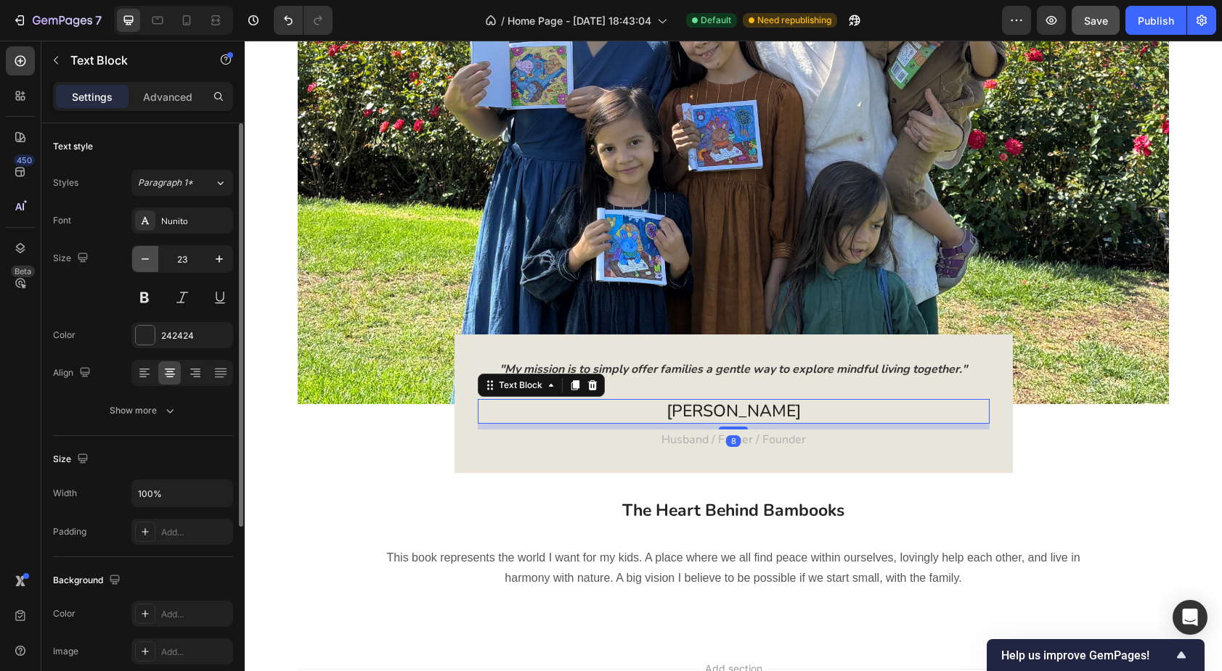
click at [143, 261] on icon "button" at bounding box center [145, 259] width 15 height 15
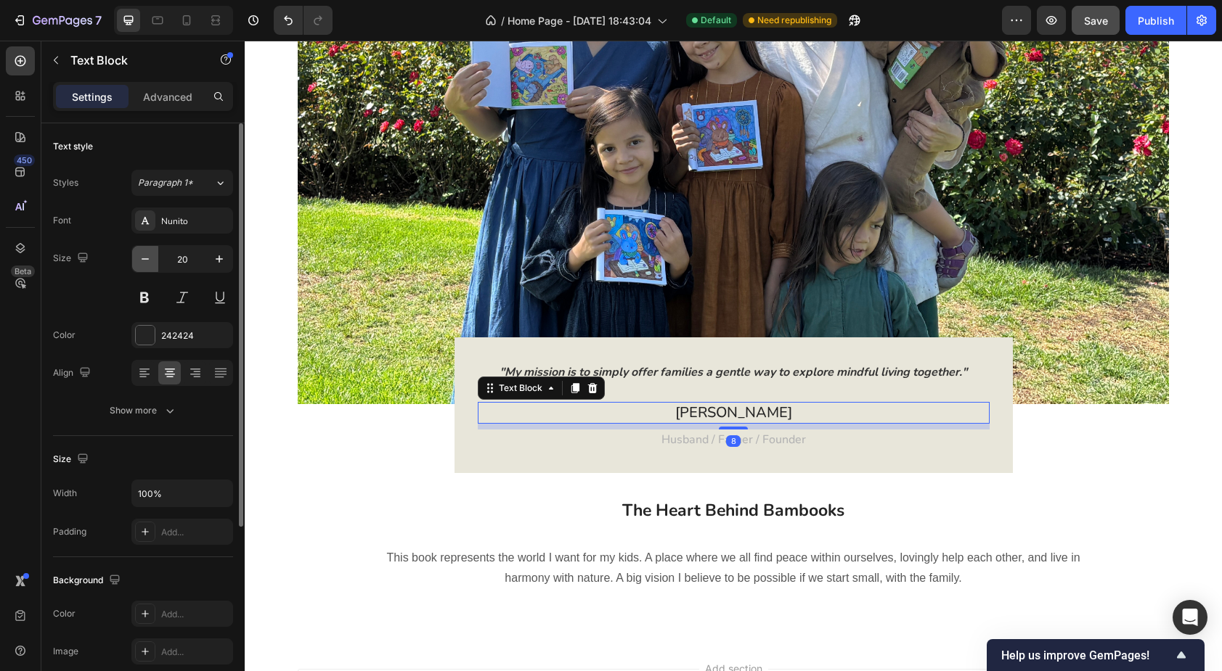
click at [143, 261] on icon "button" at bounding box center [145, 259] width 15 height 15
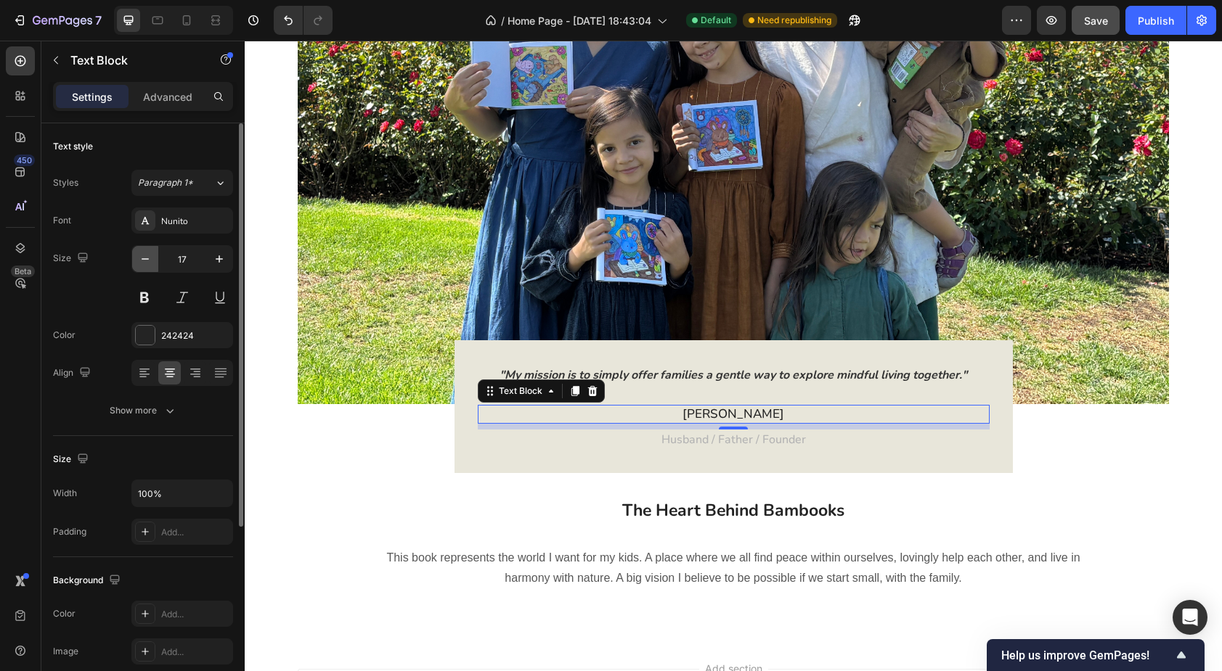
click at [143, 261] on icon "button" at bounding box center [145, 259] width 15 height 15
type input "16"
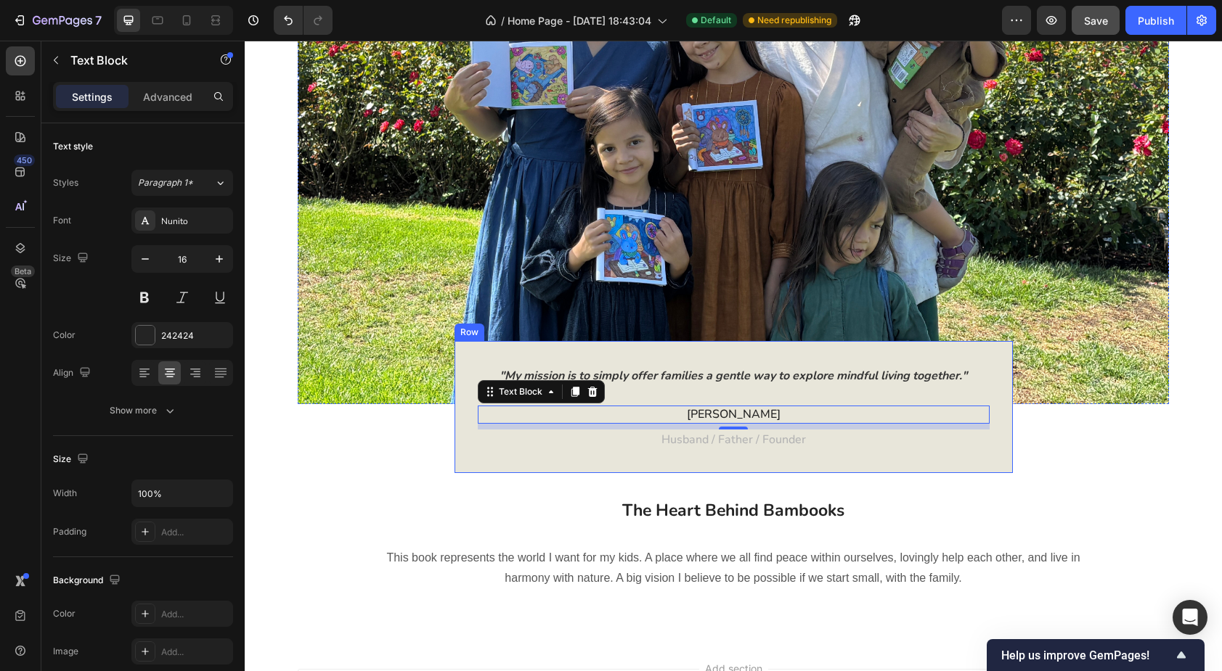
click at [385, 462] on div "Image "My mission is to simply offer families a gentle way to explore mindful l…" at bounding box center [733, 249] width 955 height 754
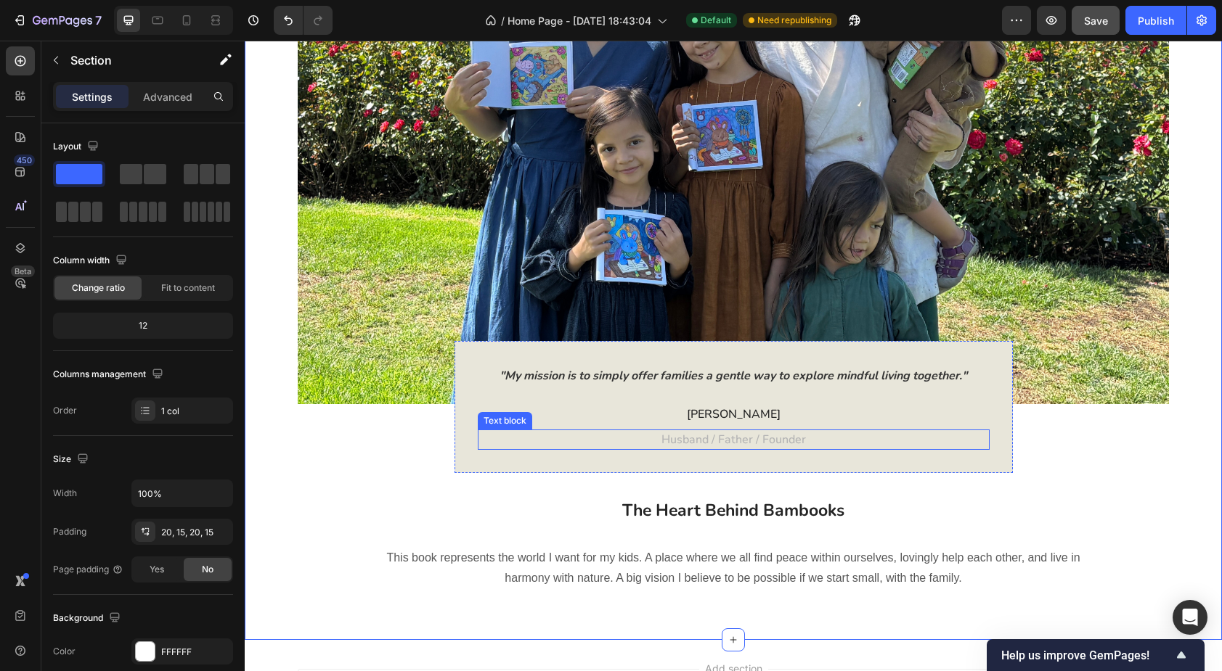
click at [679, 442] on span "Husband / Father / Founder" at bounding box center [733, 440] width 144 height 16
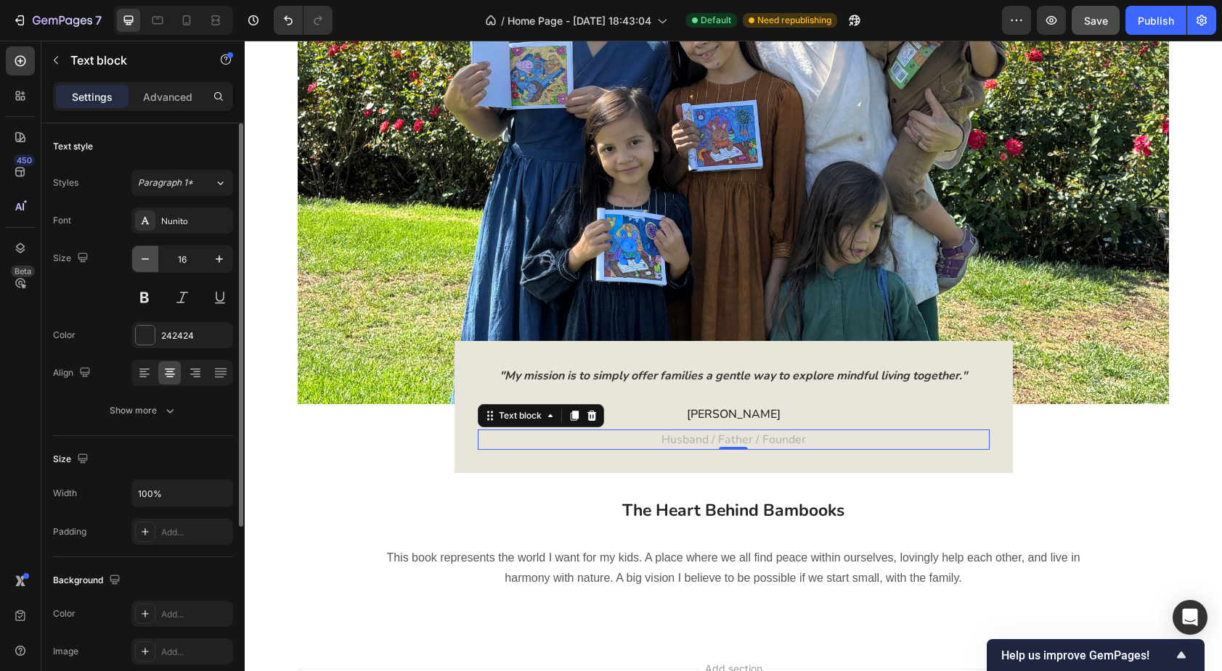
click at [148, 261] on icon "button" at bounding box center [145, 259] width 15 height 15
type input "14"
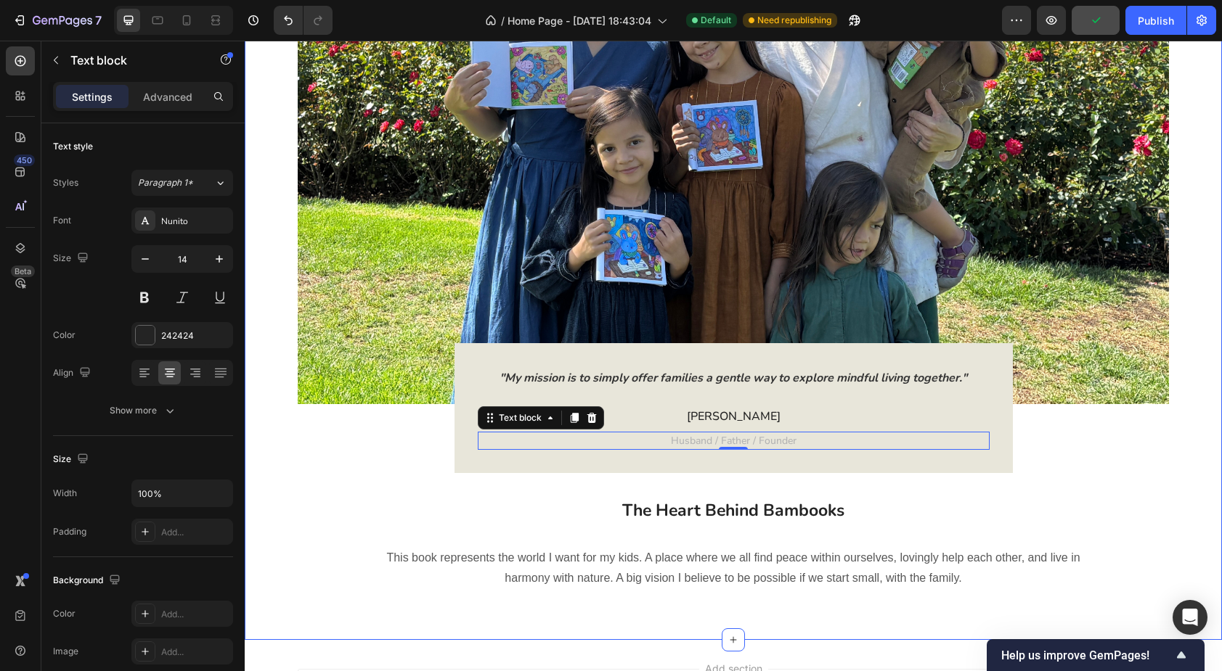
click at [298, 441] on div "Image "My mission is to simply offer families a gentle way to explore mindful l…" at bounding box center [733, 249] width 955 height 754
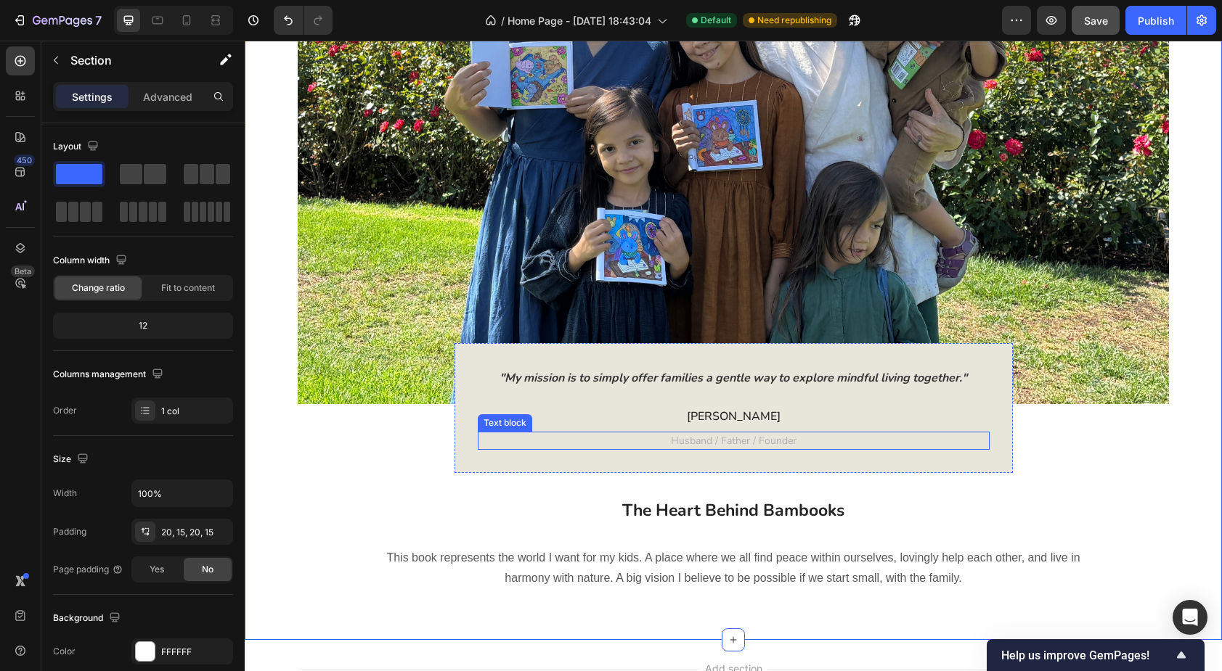
click at [677, 436] on span "Husband / Father / Founder" at bounding box center [734, 441] width 126 height 14
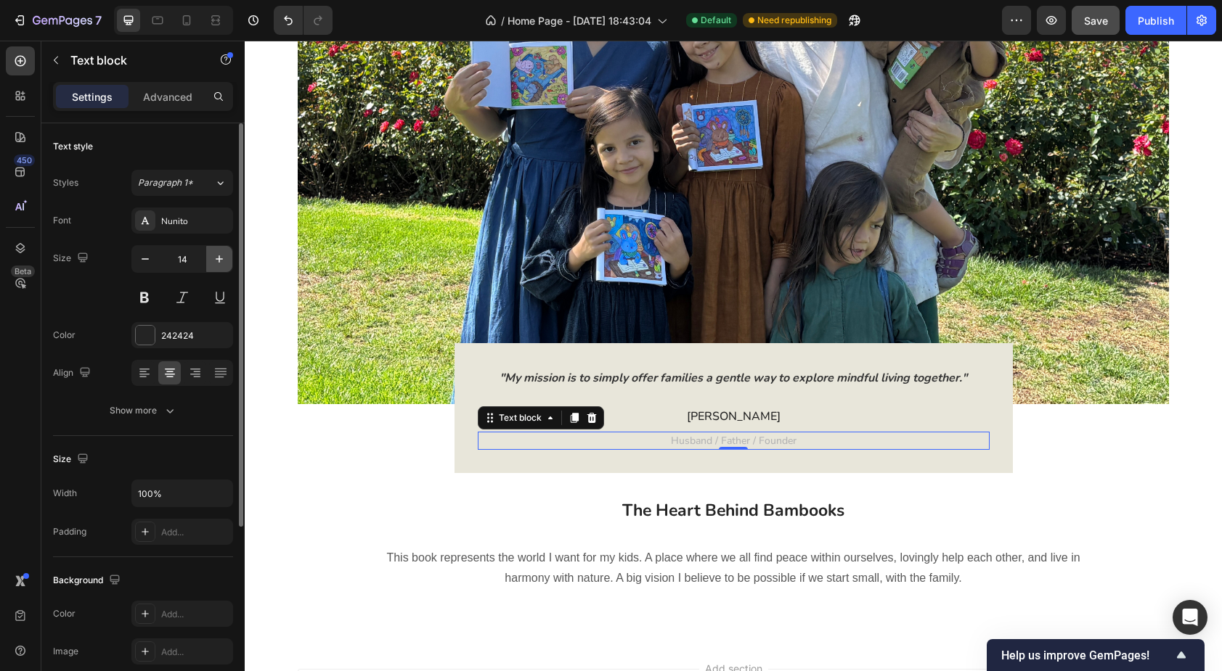
click at [219, 252] on icon "button" at bounding box center [219, 259] width 15 height 15
type input "16"
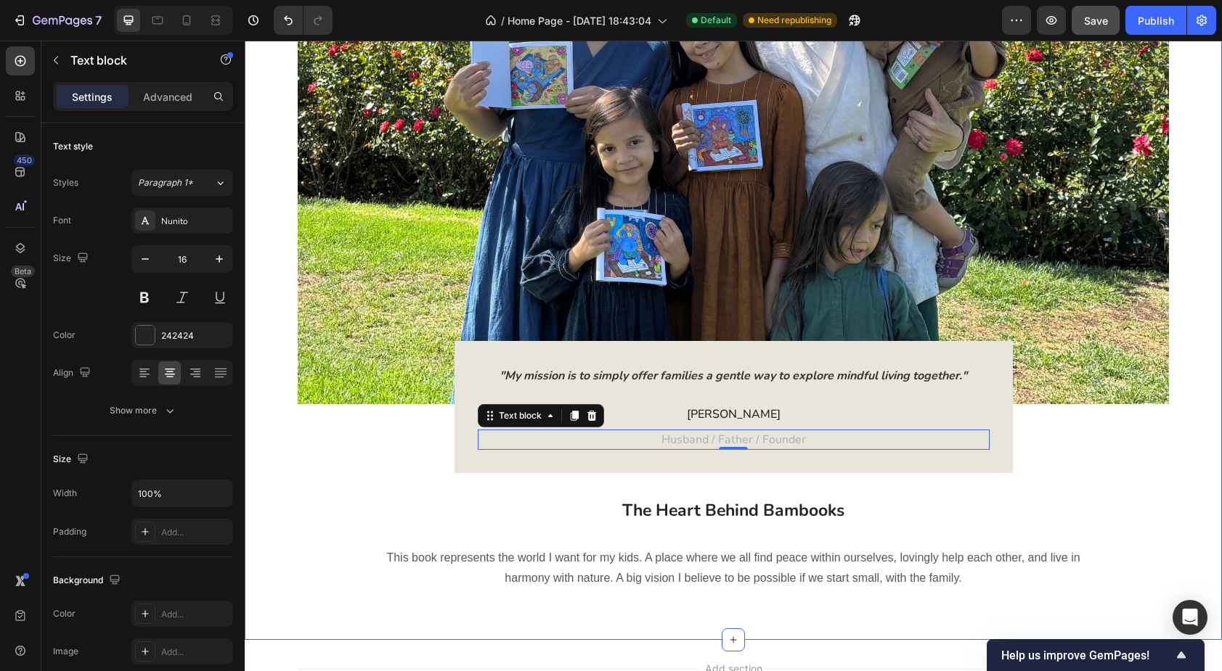
click at [274, 438] on div "Image "My mission is to simply offer families a gentle way to explore mindful l…" at bounding box center [733, 249] width 955 height 754
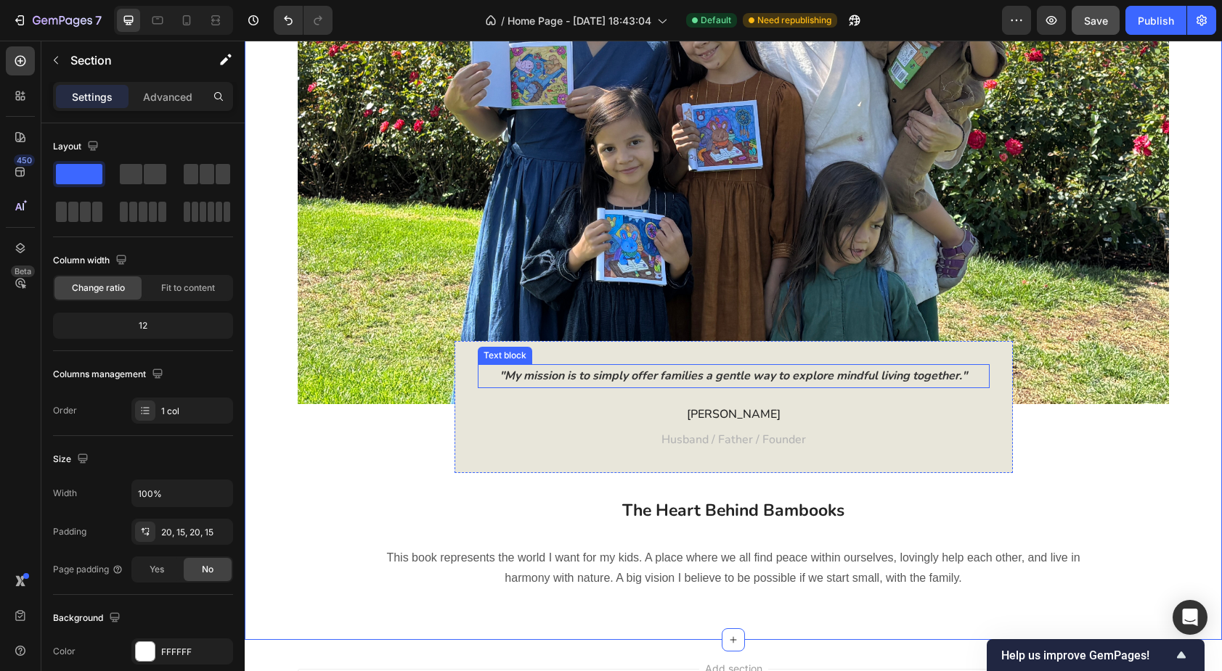
click at [521, 376] on p ""My mission is to simply offer families a gentle way to explore mindful living …" at bounding box center [733, 376] width 509 height 21
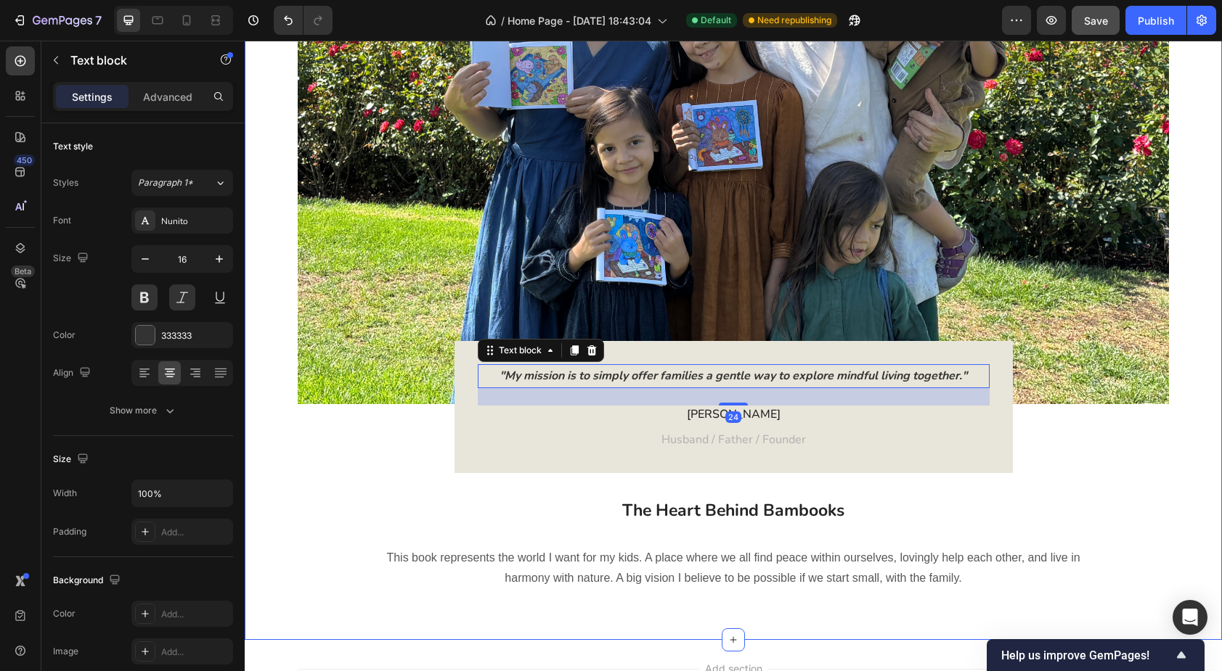
click at [279, 451] on div "Image "My mission is to simply offer families a gentle way to explore mindful l…" at bounding box center [733, 249] width 955 height 754
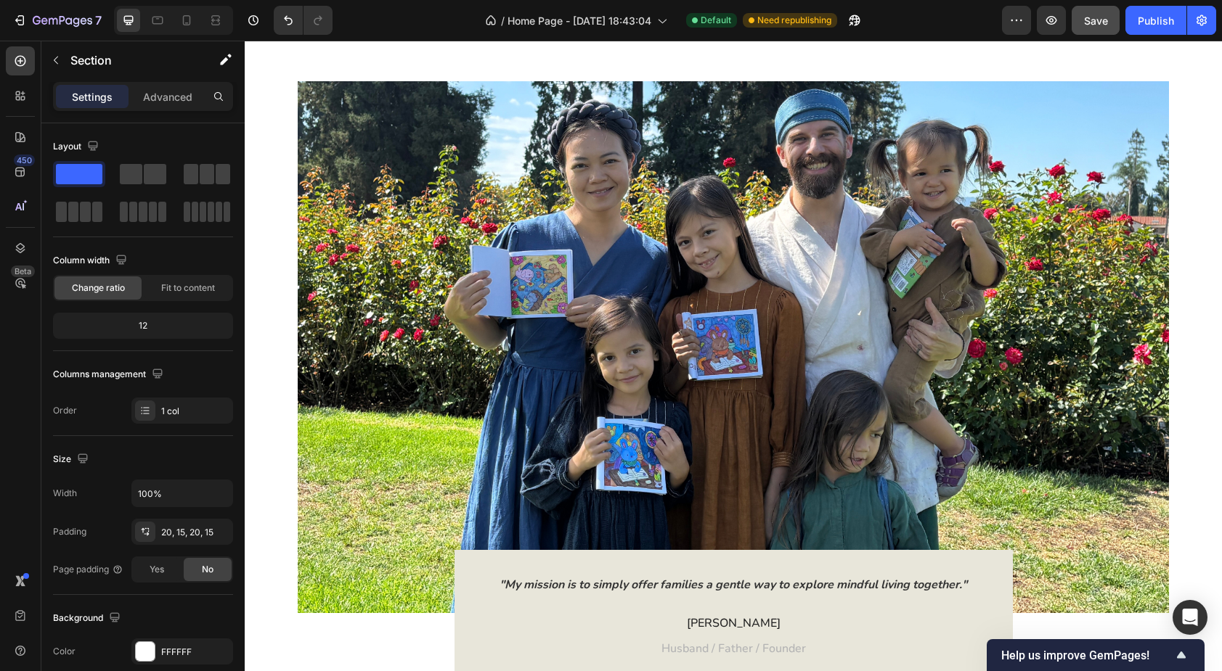
scroll to position [1695, 0]
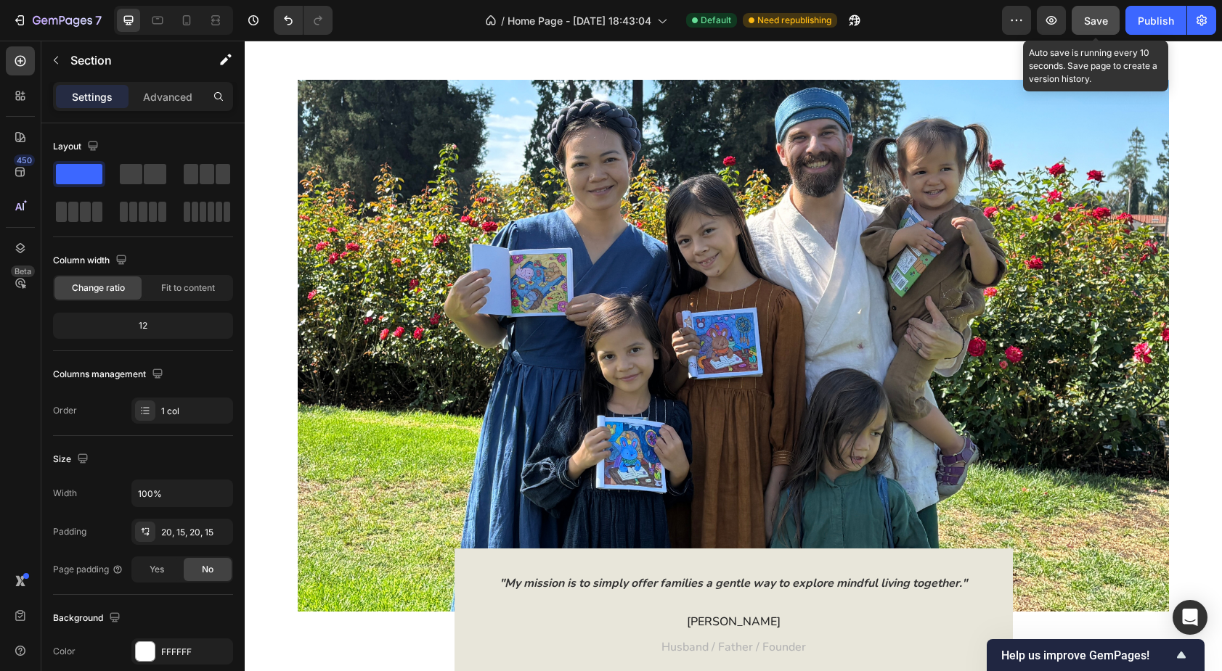
click at [1097, 28] on button "Save" at bounding box center [1095, 20] width 48 height 29
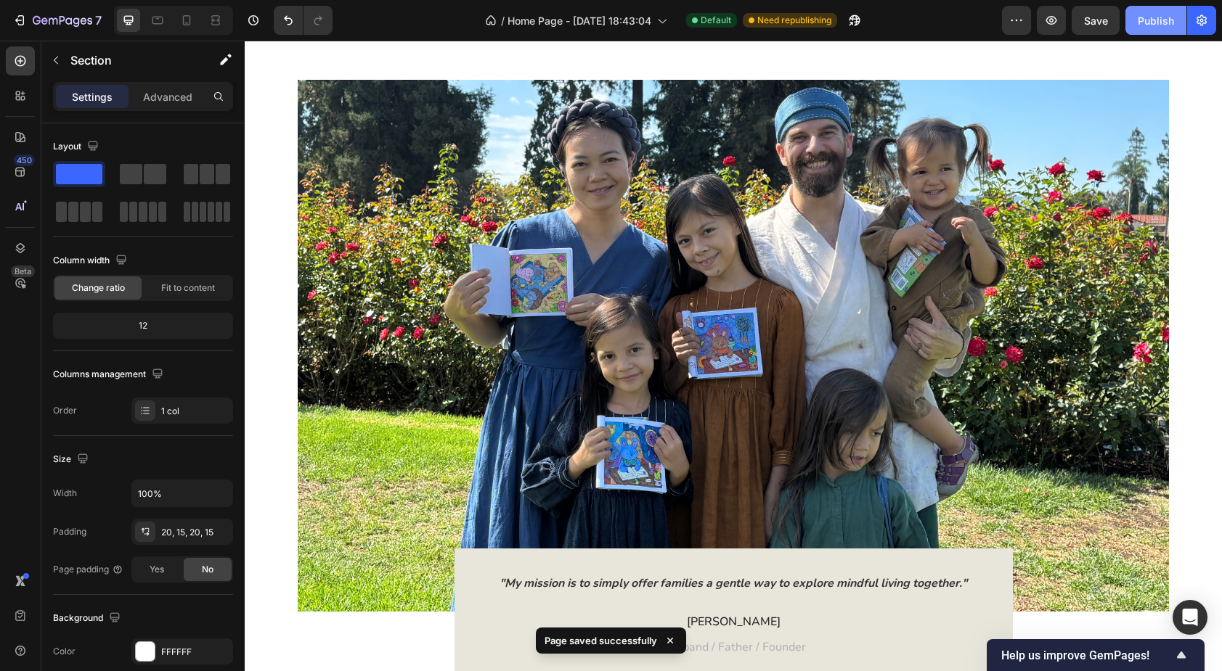
click at [1163, 28] on button "Publish" at bounding box center [1155, 20] width 61 height 29
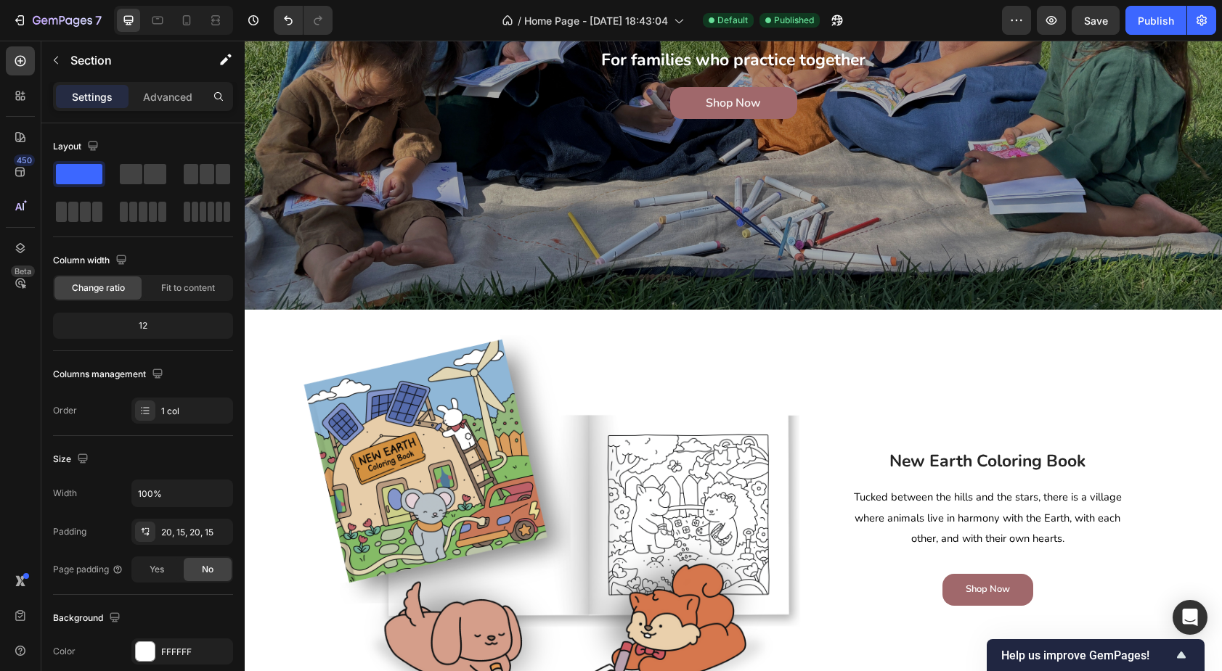
scroll to position [356, 0]
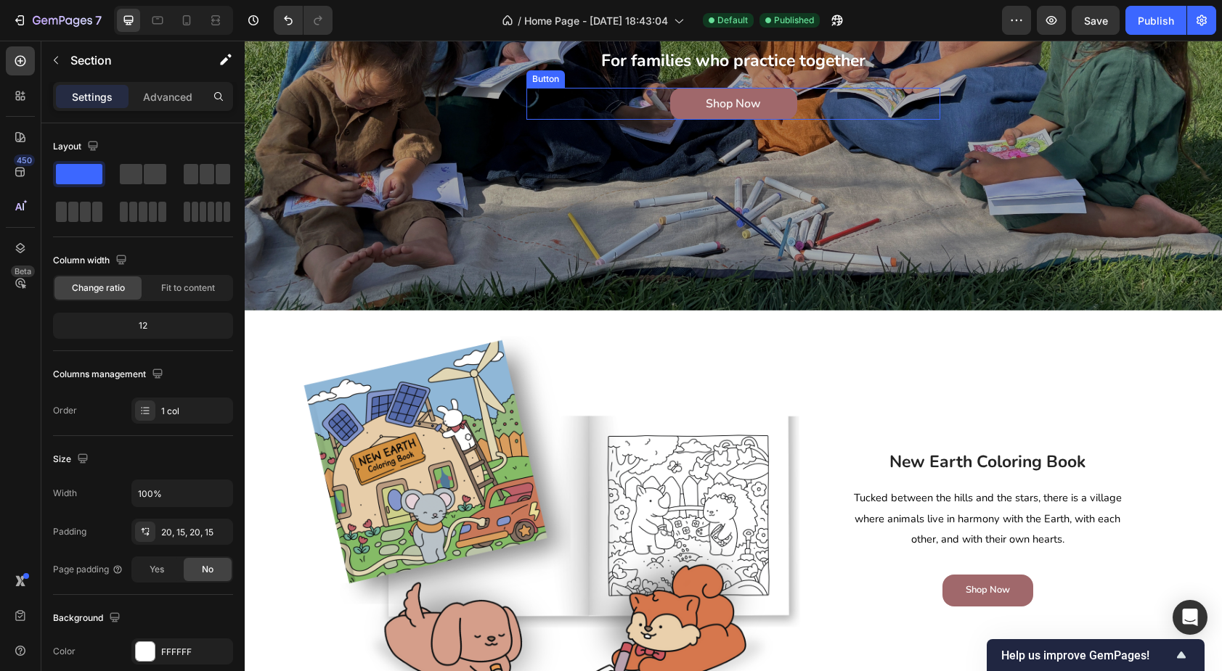
click at [606, 103] on div "Shop Now Button" at bounding box center [733, 104] width 414 height 33
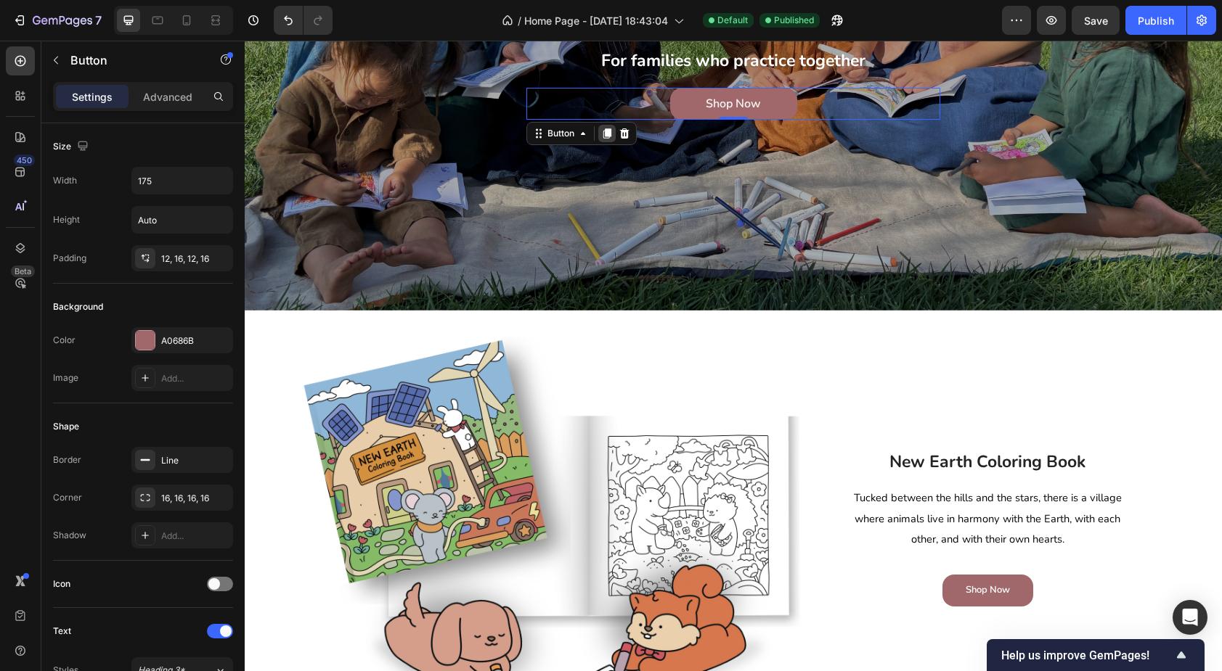
click at [608, 137] on icon at bounding box center [607, 134] width 12 height 12
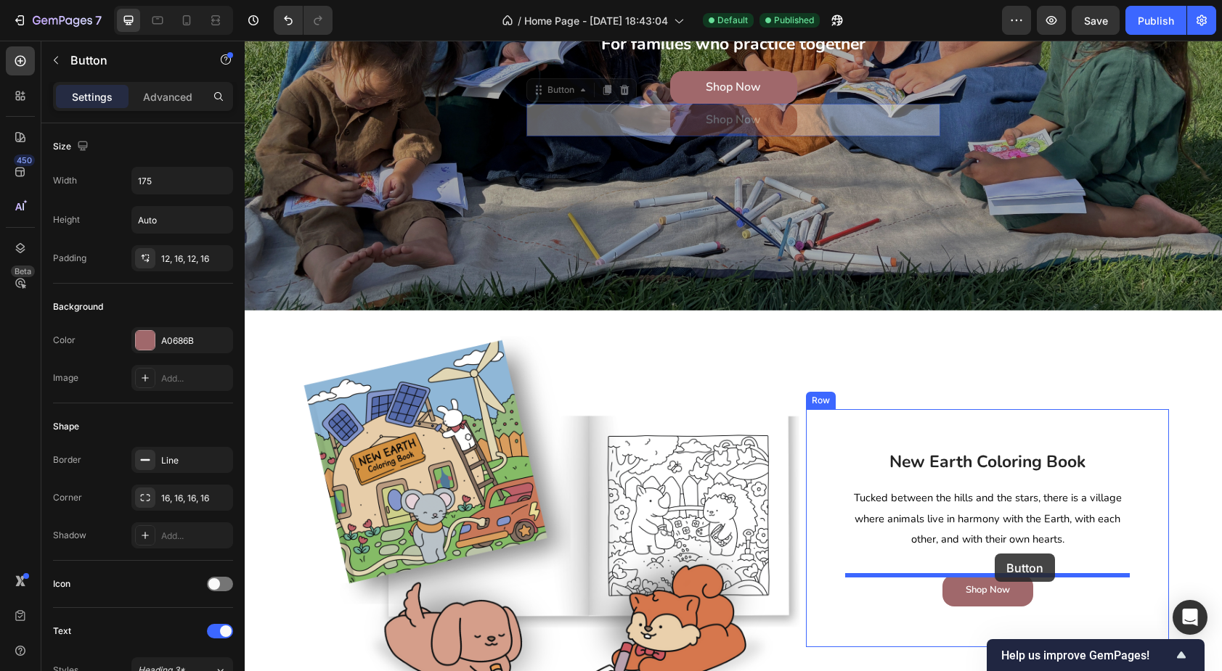
drag, startPoint x: 559, startPoint y: 91, endPoint x: 995, endPoint y: 554, distance: 635.8
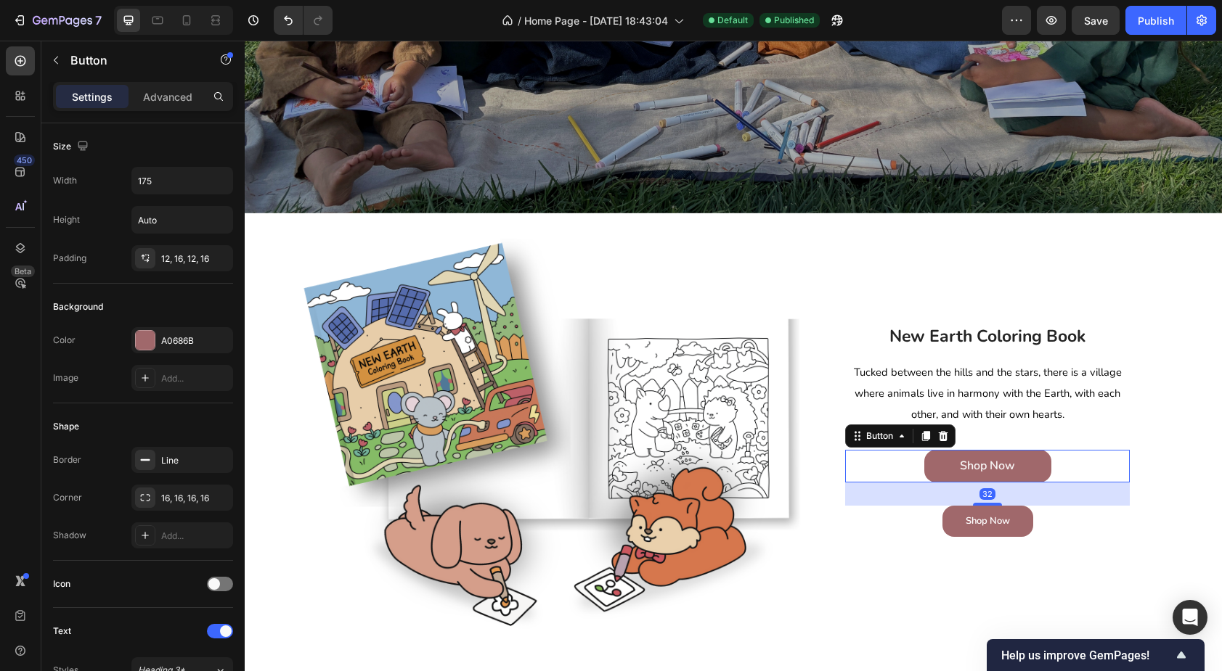
scroll to position [468, 0]
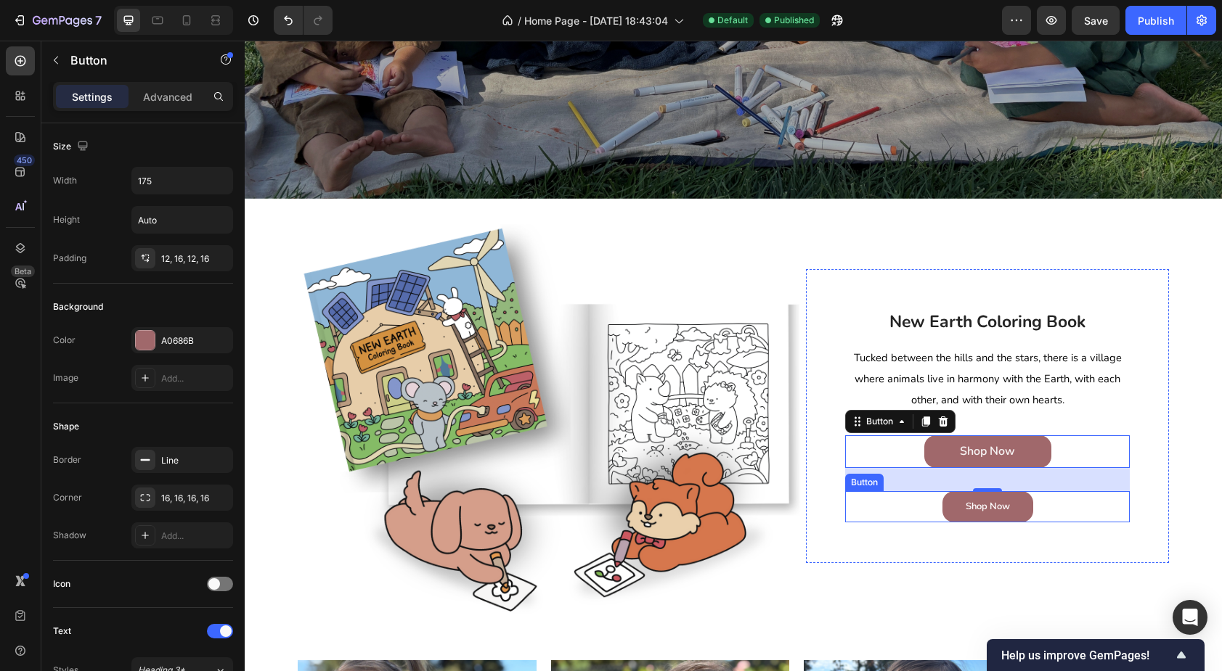
click at [909, 512] on div "Shop Now Button" at bounding box center [987, 507] width 285 height 32
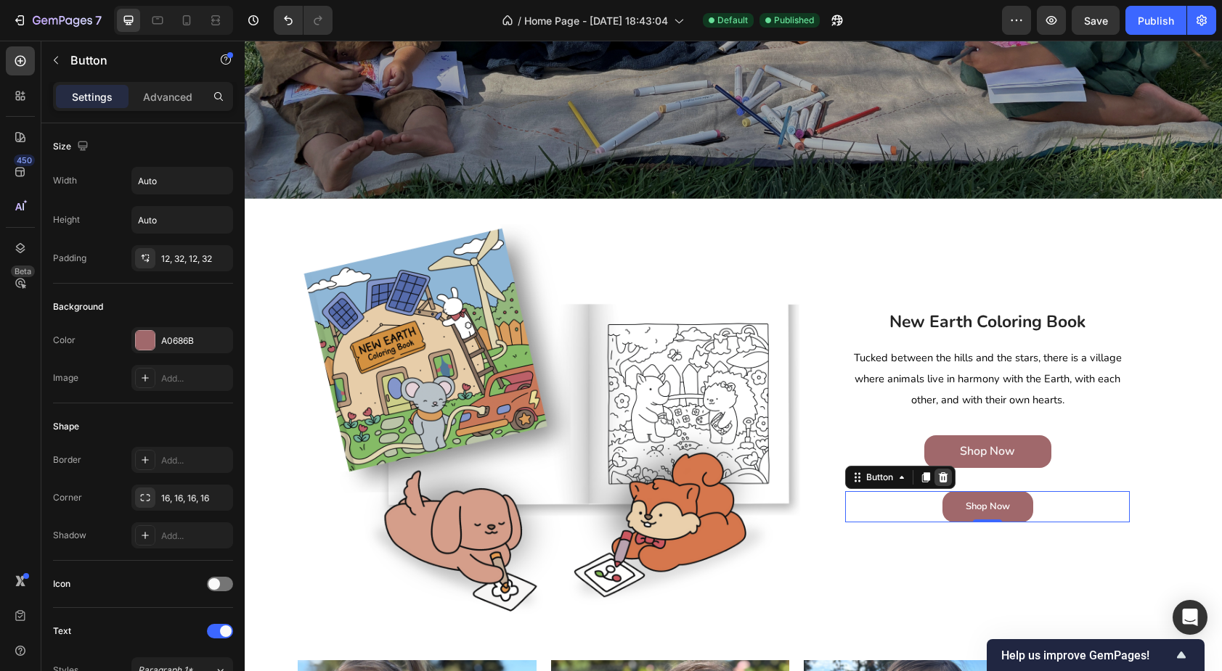
click at [942, 478] on icon at bounding box center [943, 477] width 9 height 10
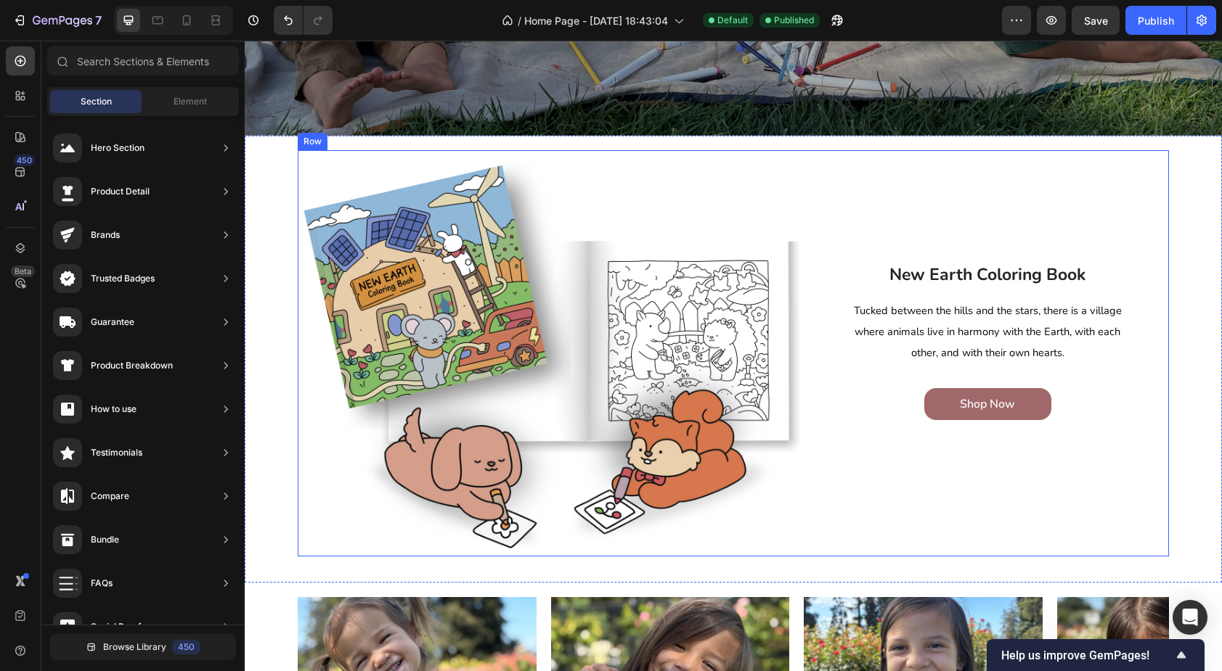
scroll to position [536, 0]
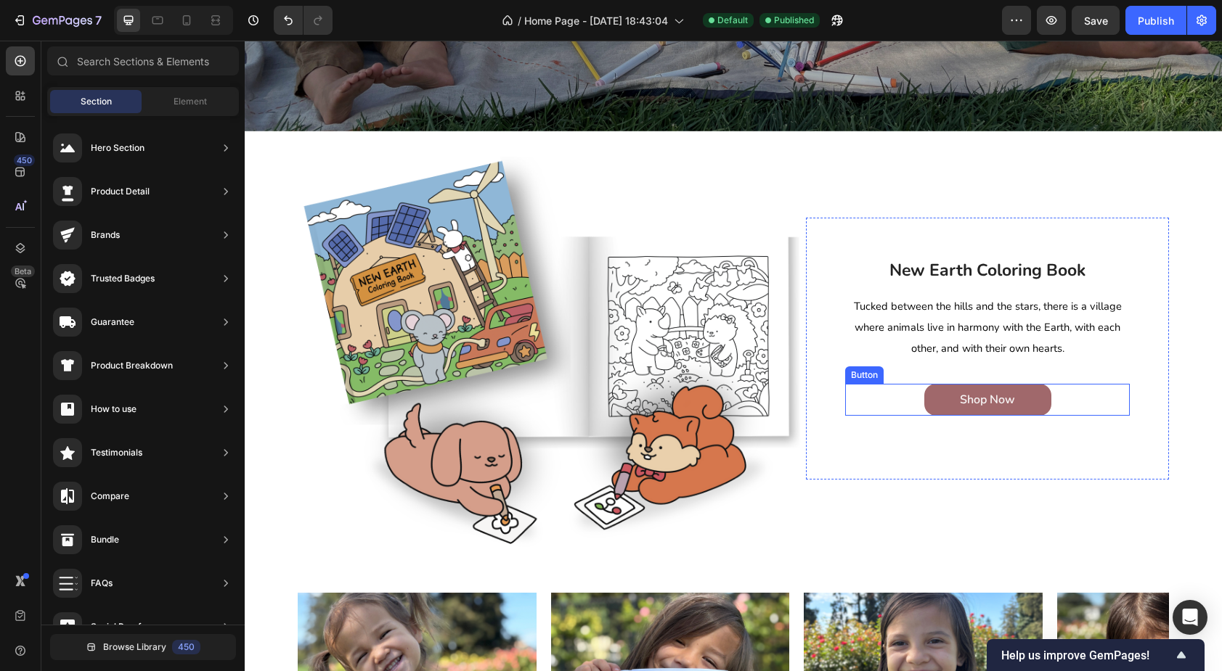
click at [890, 401] on div "Shop Now Button" at bounding box center [987, 400] width 285 height 33
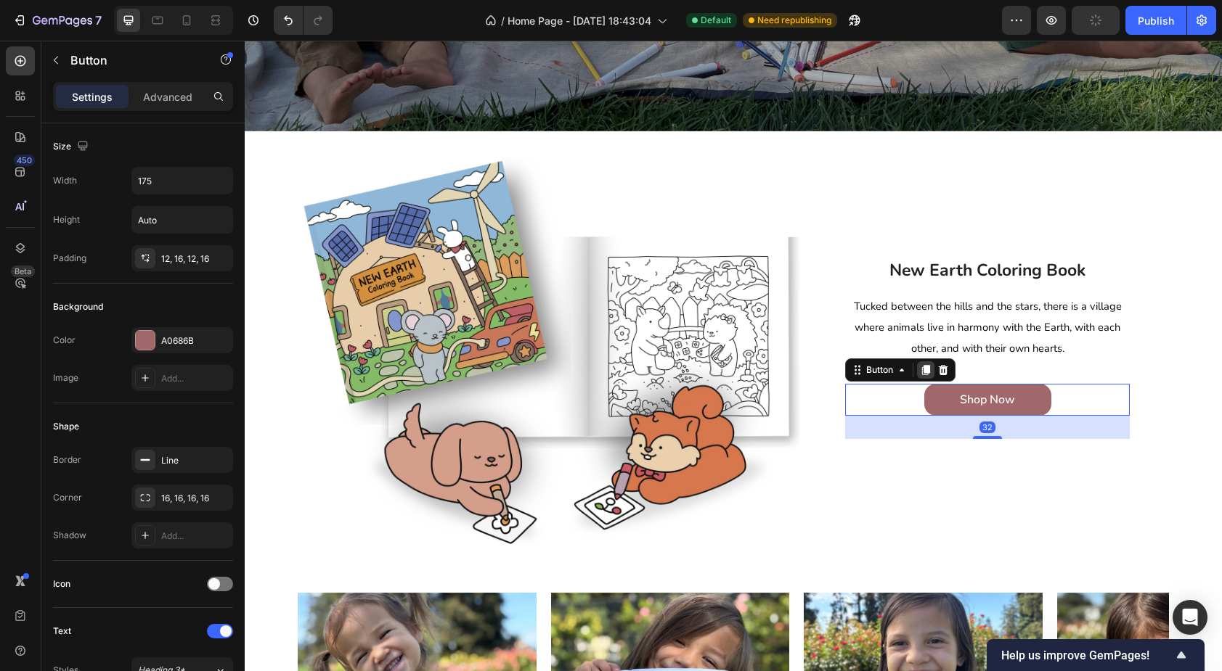
click at [929, 370] on icon at bounding box center [926, 370] width 8 height 10
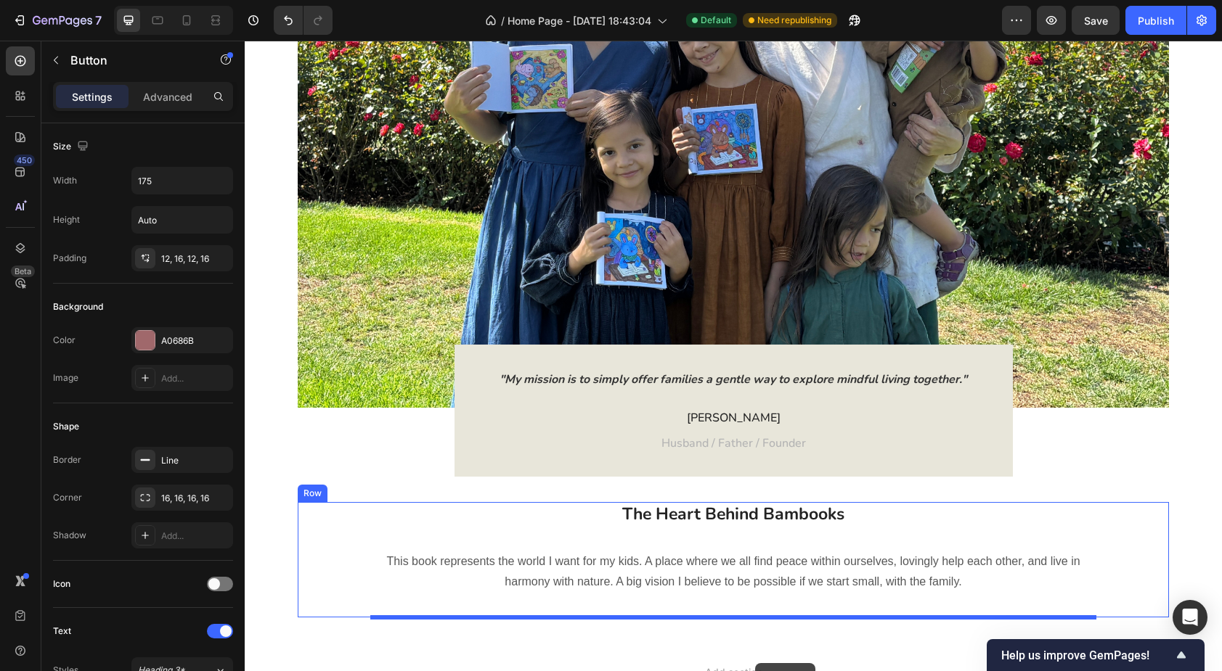
scroll to position [1986, 0]
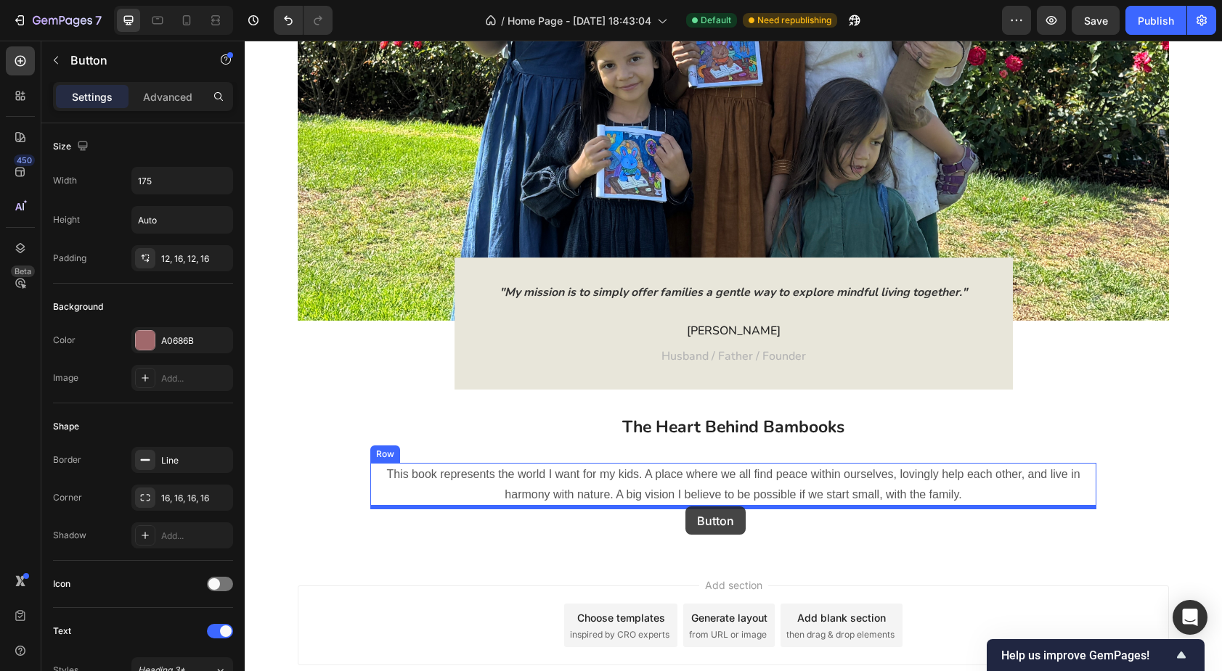
drag, startPoint x: 865, startPoint y: 398, endPoint x: 685, endPoint y: 507, distance: 209.8
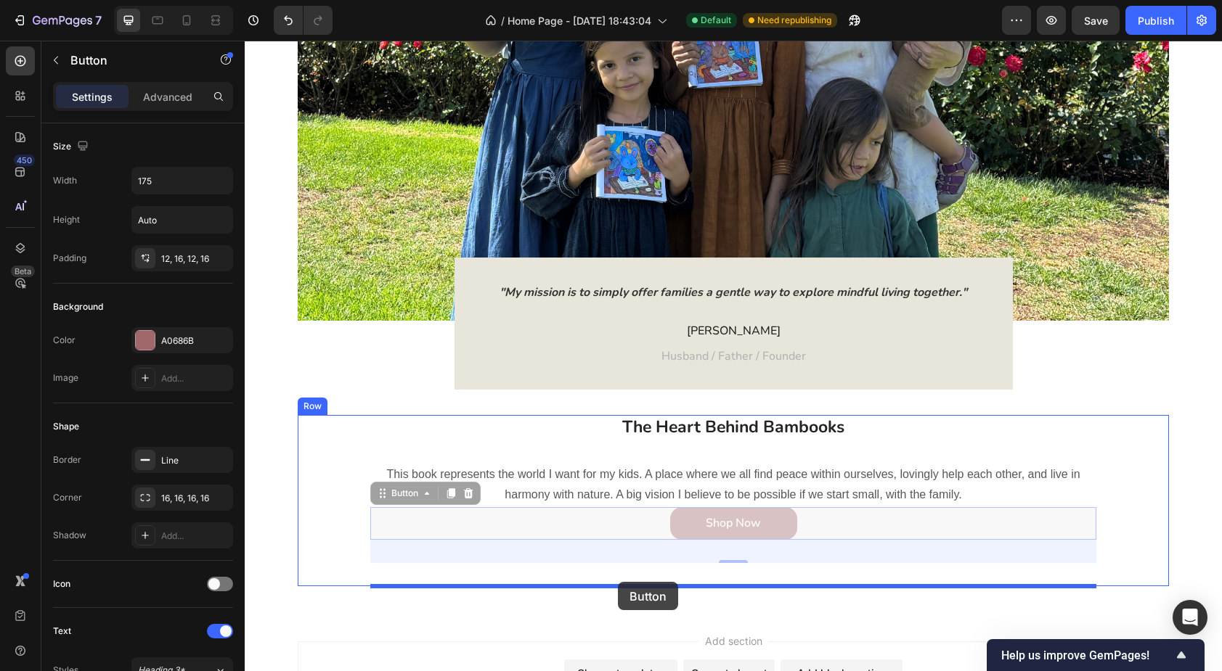
drag, startPoint x: 400, startPoint y: 494, endPoint x: 618, endPoint y: 582, distance: 235.1
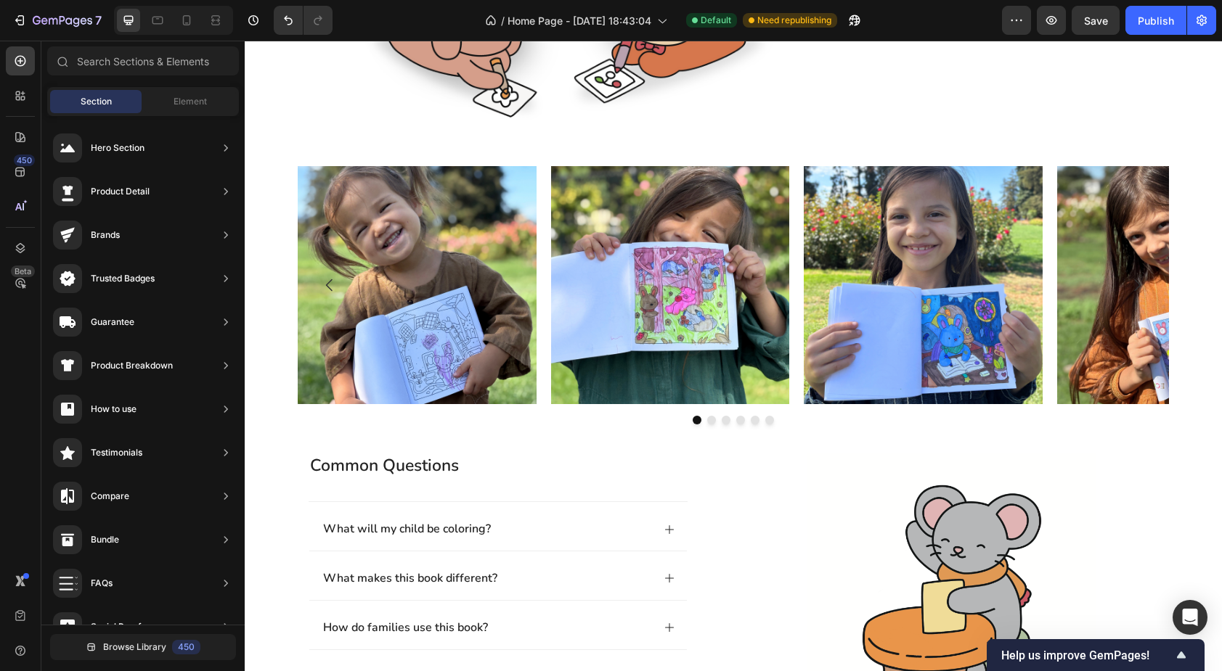
scroll to position [970, 0]
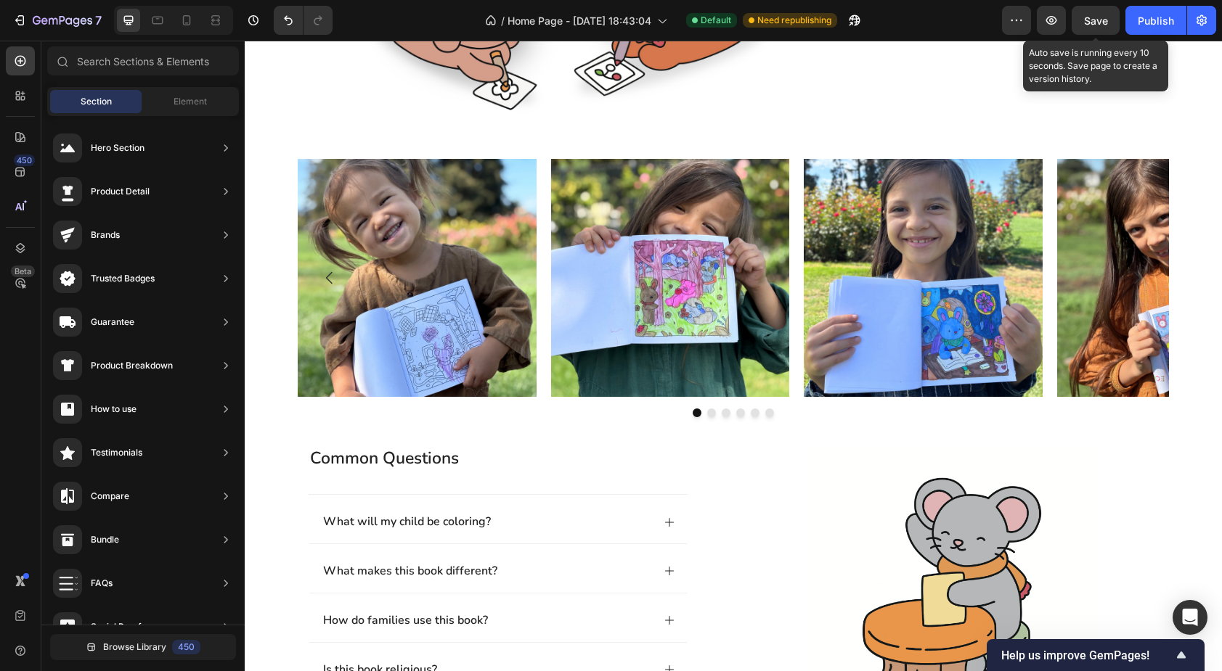
click at [1106, 27] on div "Save" at bounding box center [1096, 20] width 24 height 15
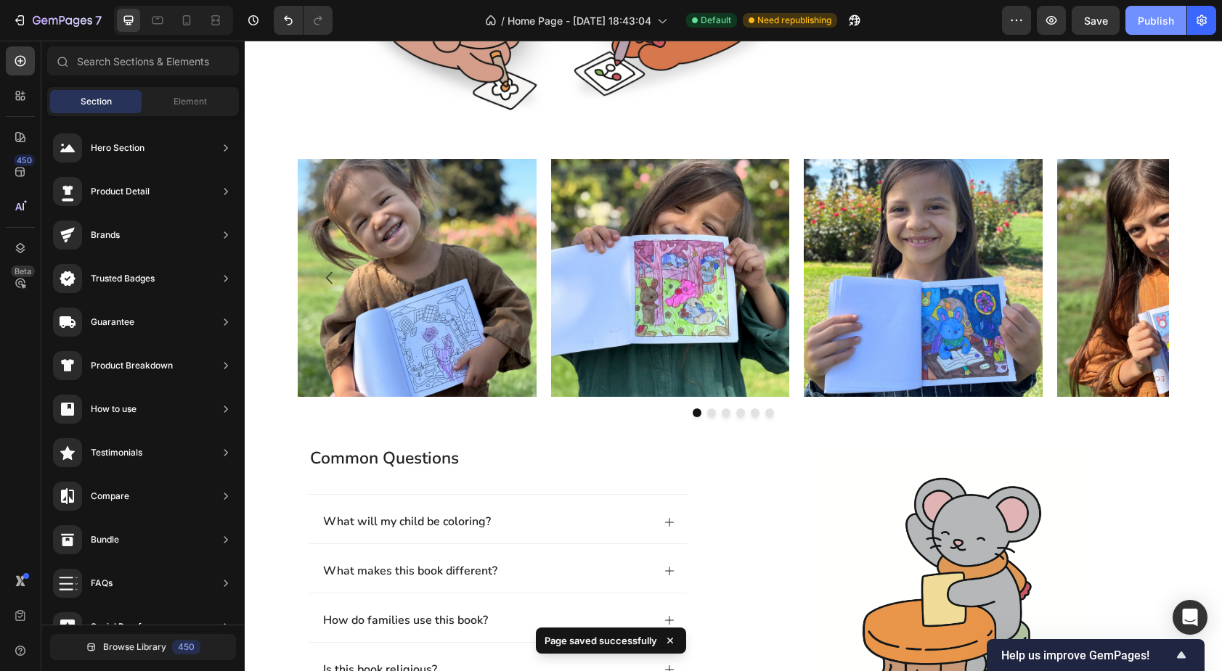
click at [1154, 20] on div "Publish" at bounding box center [1156, 20] width 36 height 15
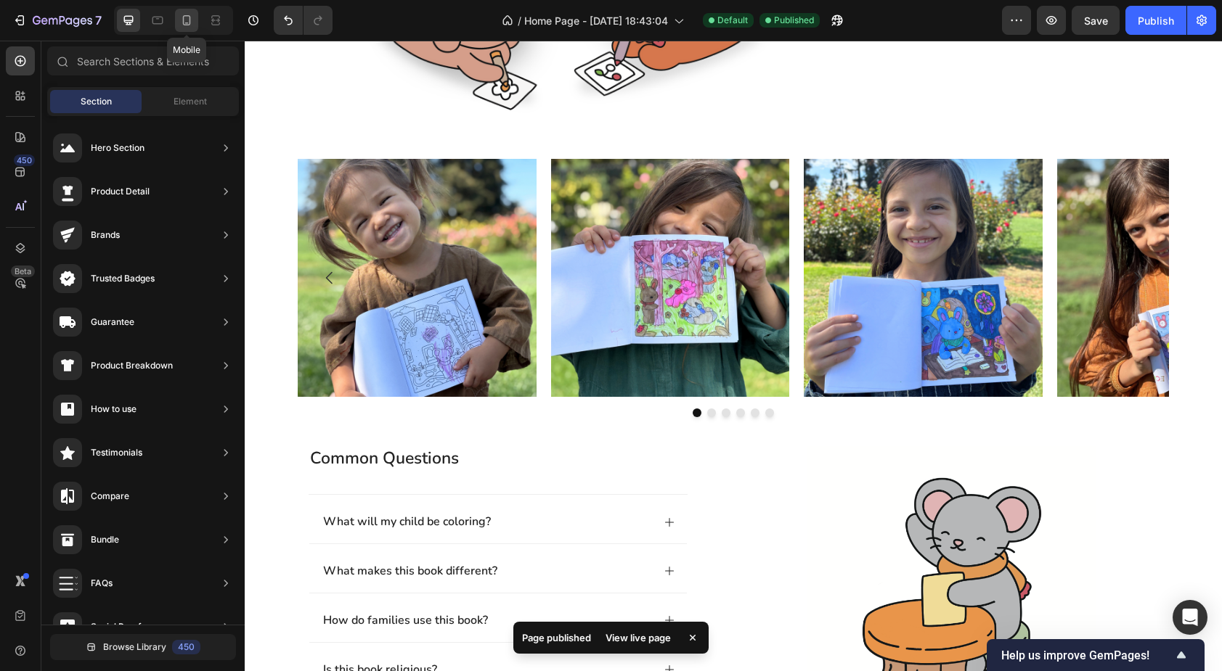
click at [190, 20] on icon at bounding box center [186, 20] width 15 height 15
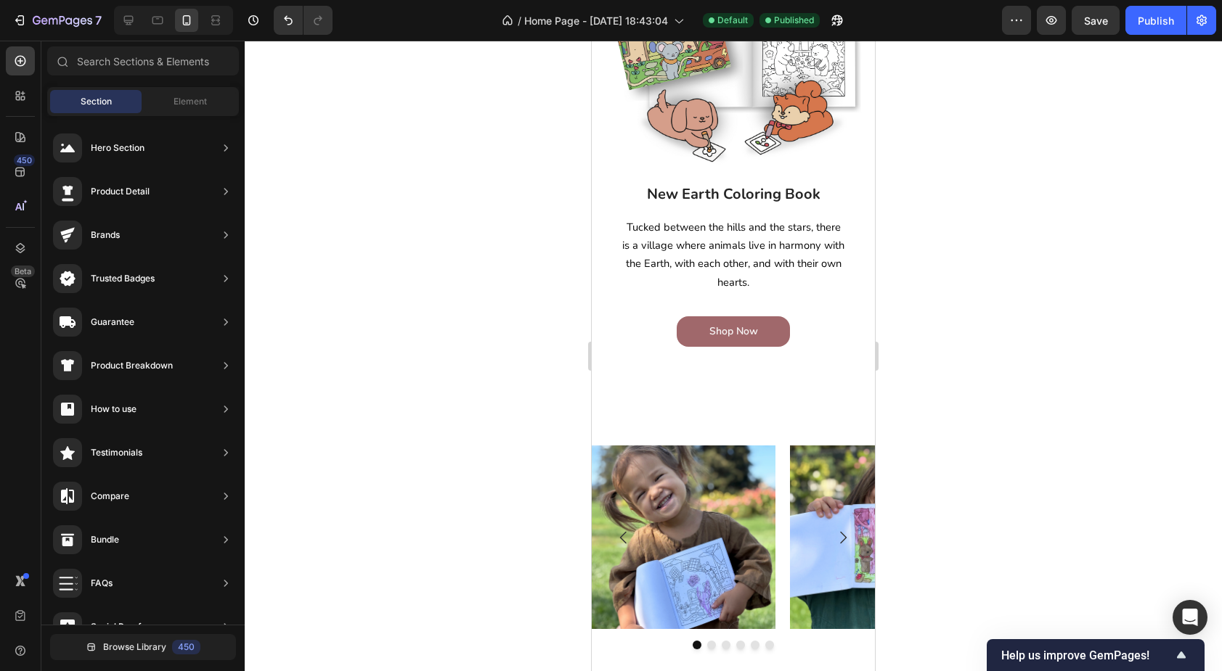
scroll to position [385, 0]
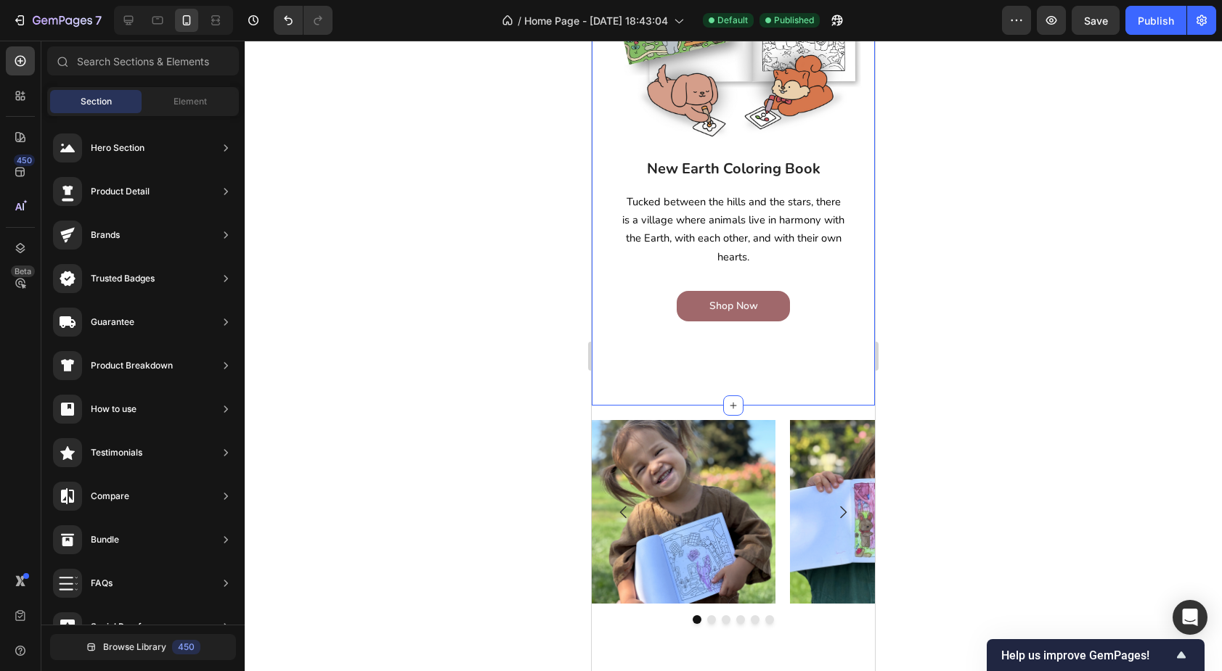
click at [595, 277] on div "Image New Earth Coloring Book Heading Tucked between the hills and the stars, t…" at bounding box center [733, 154] width 283 height 503
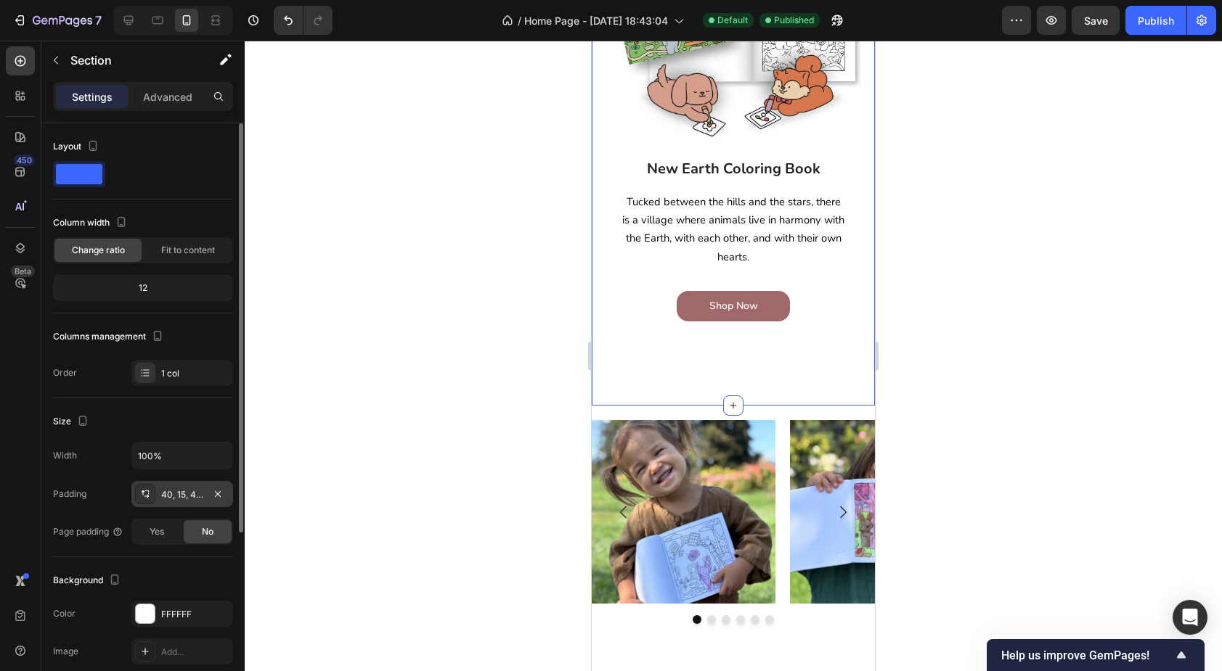
click at [199, 491] on div "40, 15, 40, 15" at bounding box center [182, 495] width 42 height 13
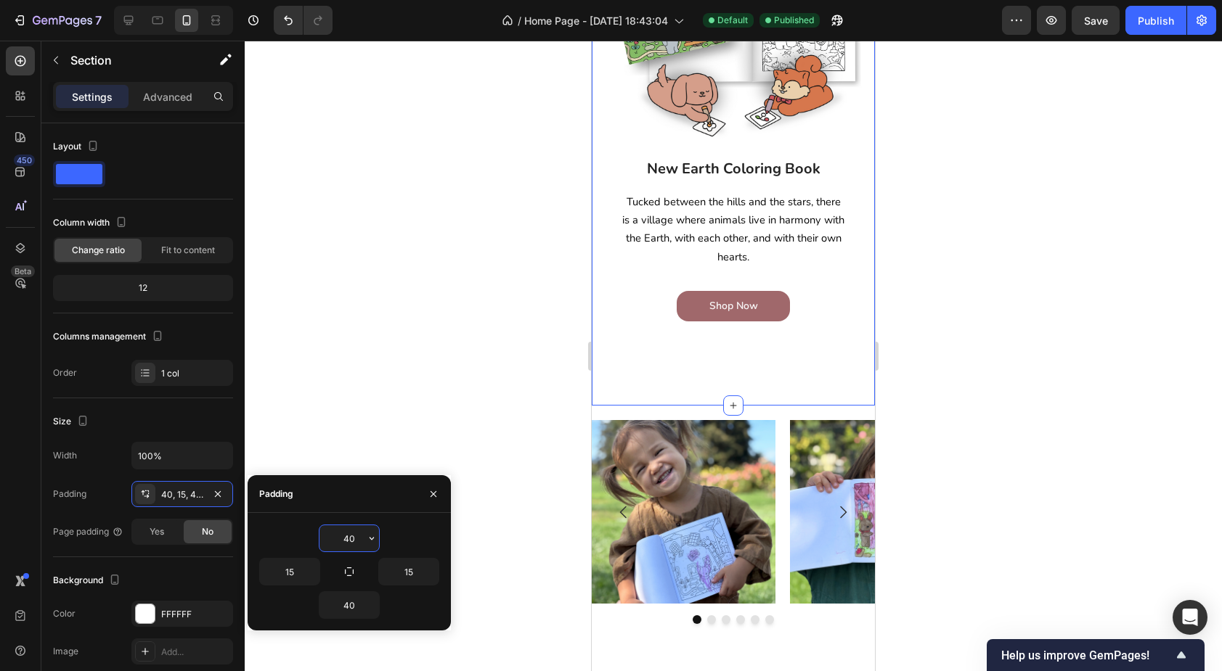
click at [356, 539] on input "40" at bounding box center [349, 539] width 60 height 26
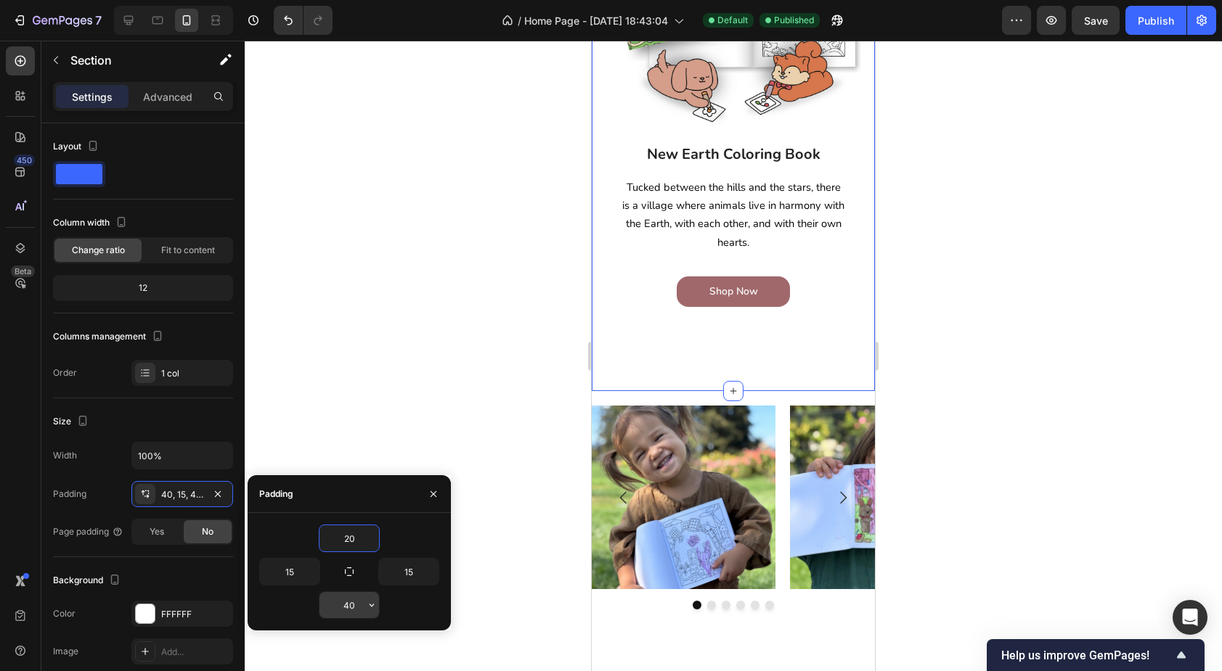
type input "20"
click at [349, 611] on input "40" at bounding box center [349, 605] width 60 height 26
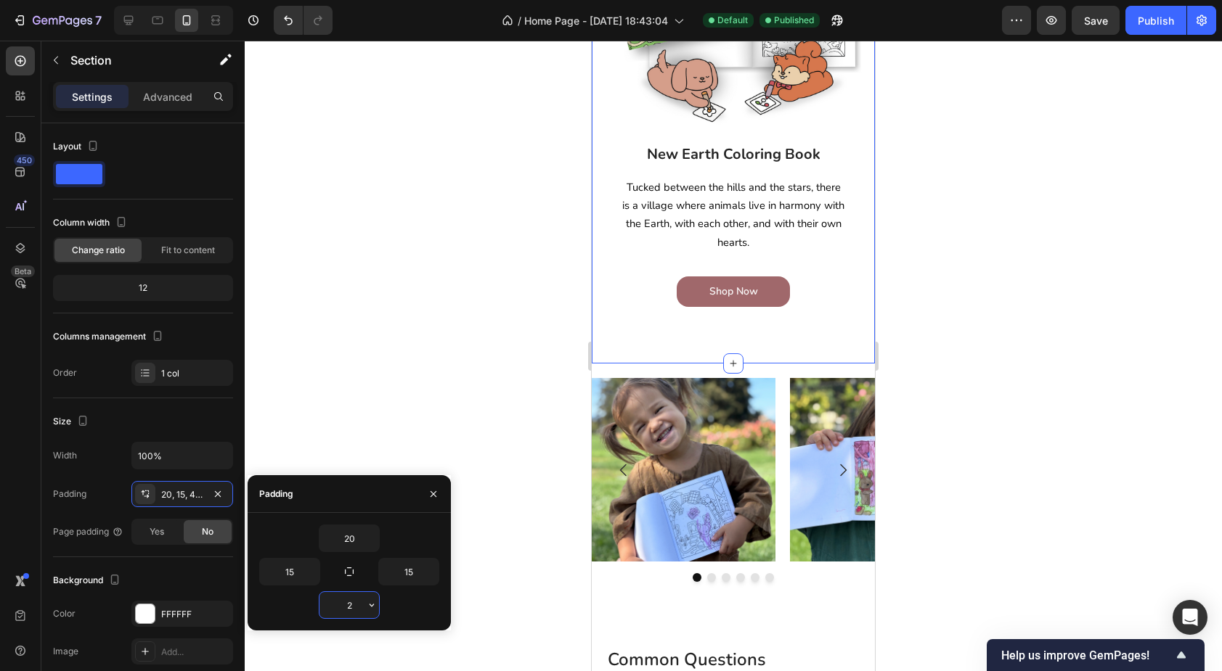
type input "20"
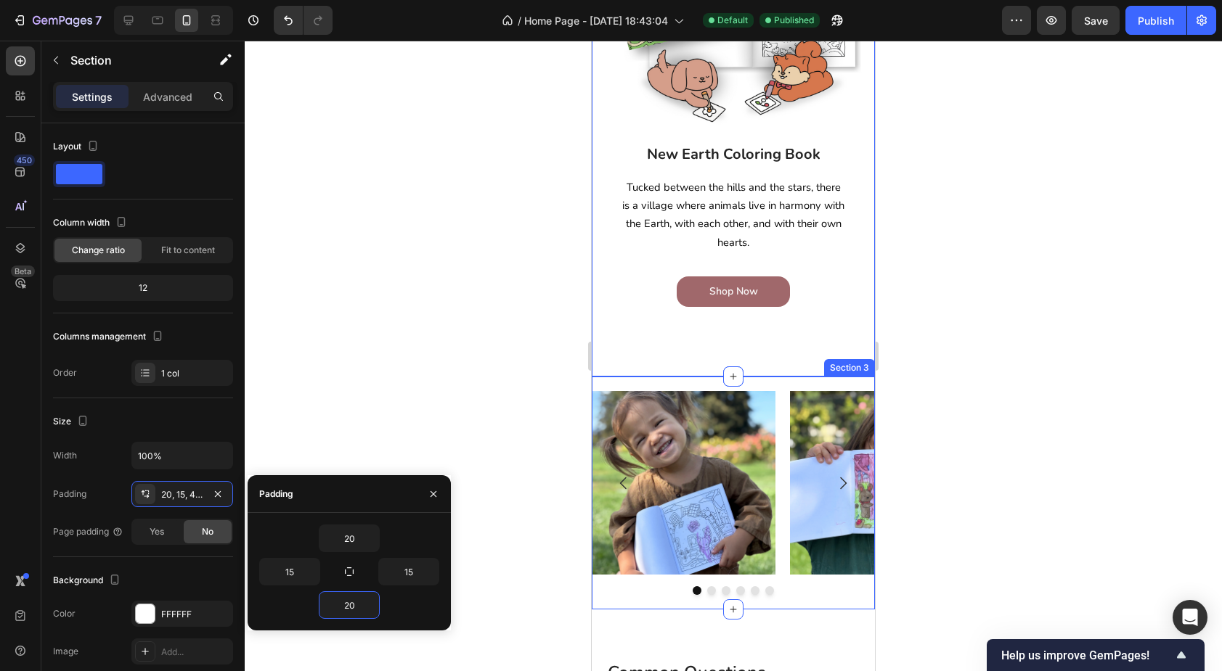
click at [640, 599] on div "Image Image Image Image Image Image Carousel Section 3" at bounding box center [733, 493] width 283 height 233
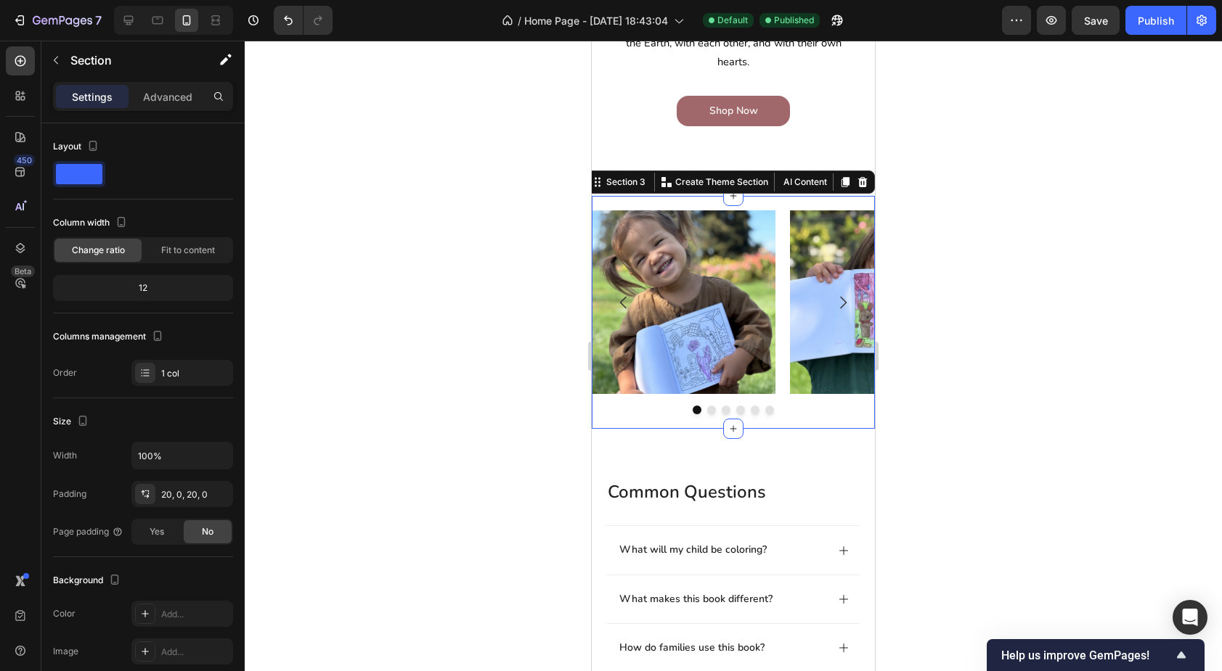
scroll to position [590, 0]
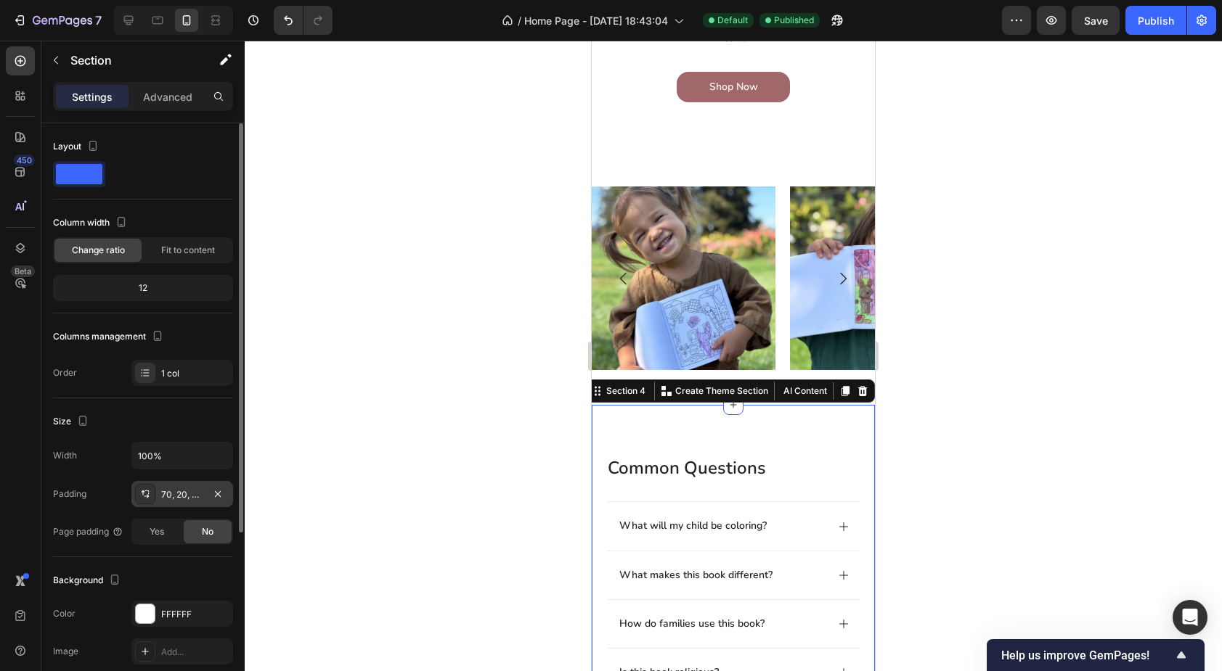
click at [192, 495] on div "70, 20, 42, 20" at bounding box center [182, 495] width 42 height 13
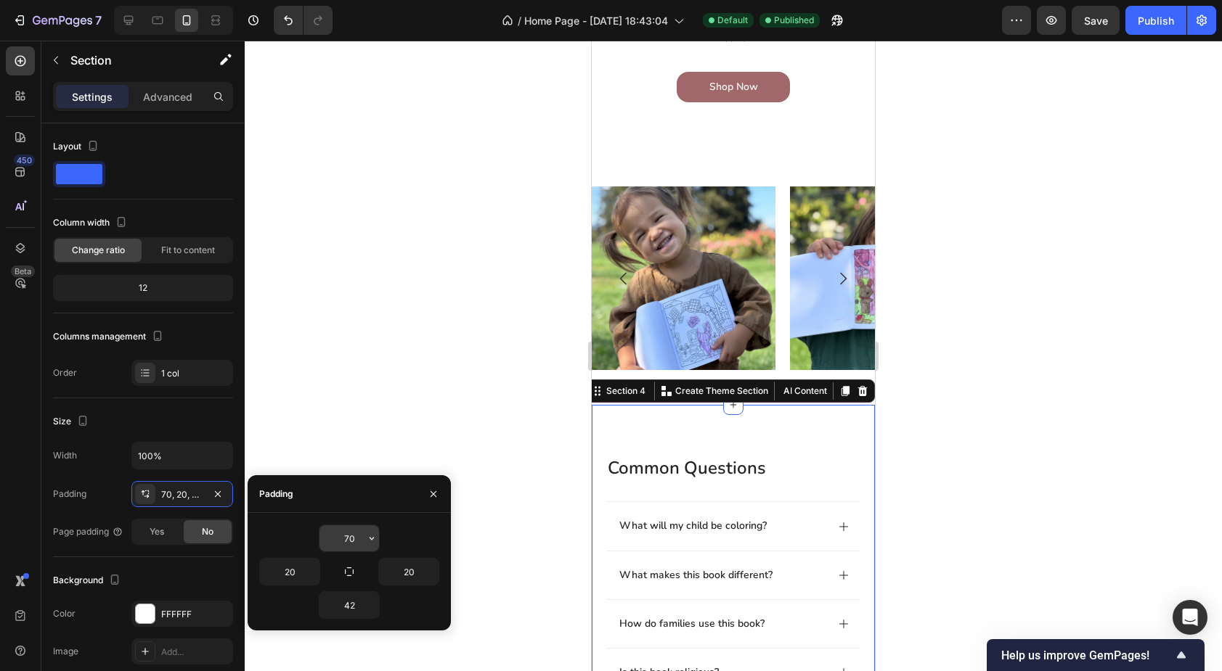
click at [345, 532] on input "70" at bounding box center [349, 539] width 60 height 26
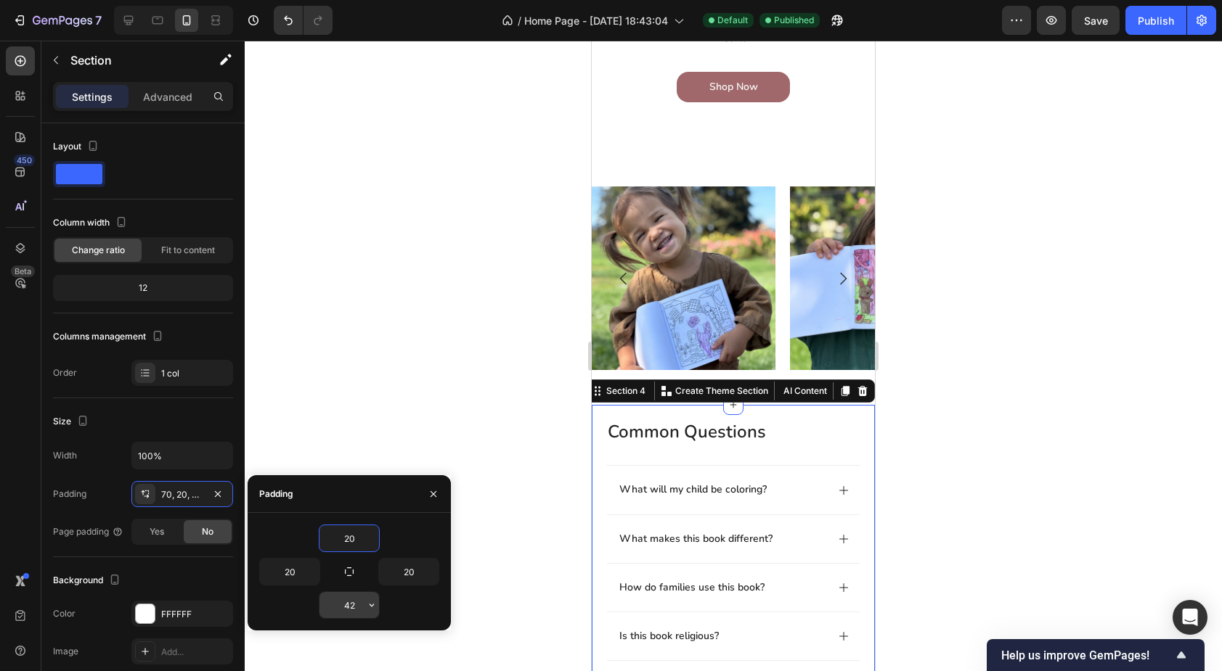
type input "20"
click at [341, 605] on input "42" at bounding box center [349, 605] width 60 height 26
type input "20"
click at [605, 434] on div "common questions Heading What will my child be coloring? What makes this book d…" at bounding box center [733, 674] width 283 height 538
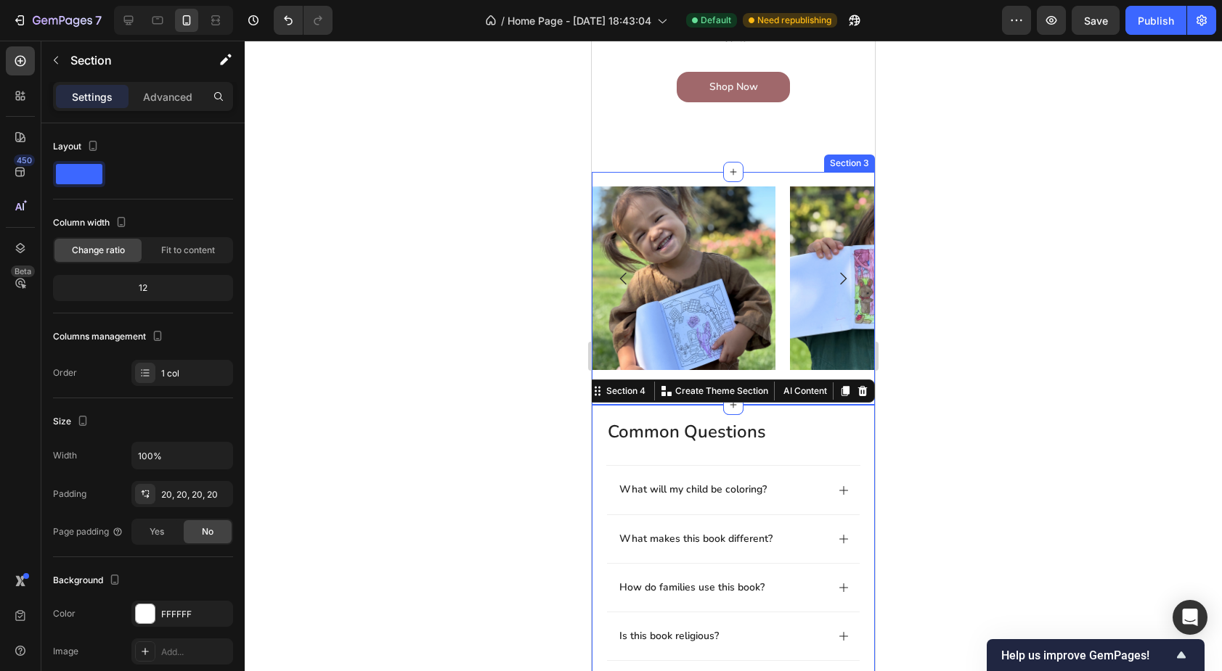
click at [846, 168] on div "Section 3" at bounding box center [849, 163] width 51 height 17
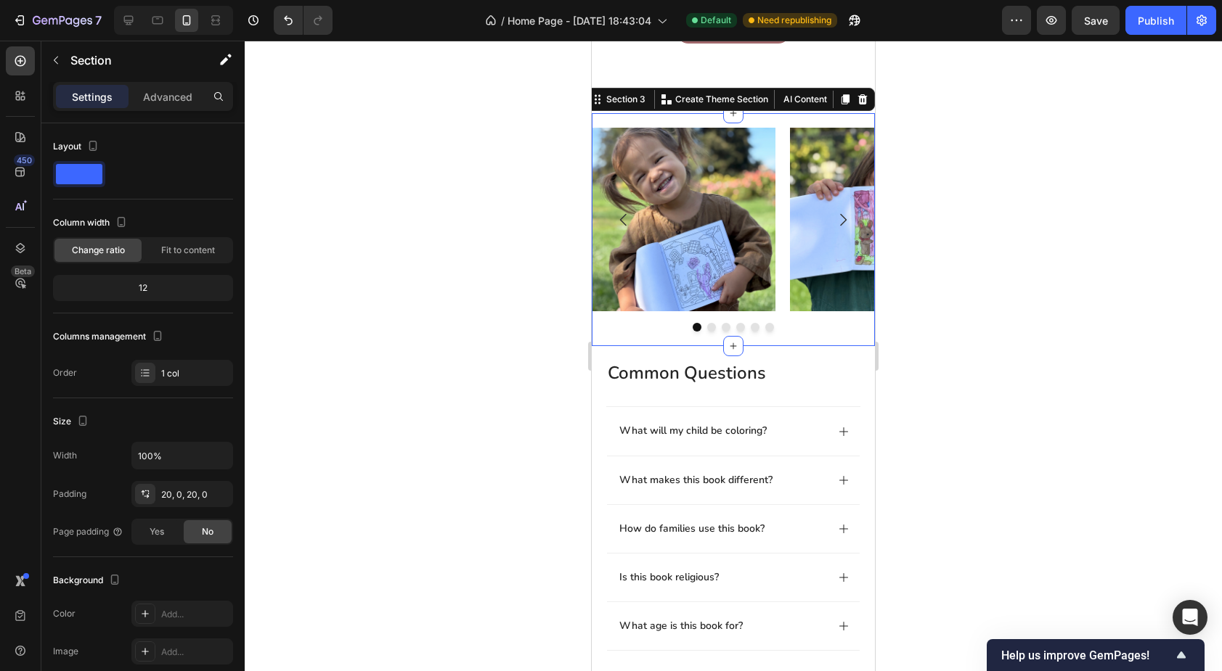
scroll to position [655, 0]
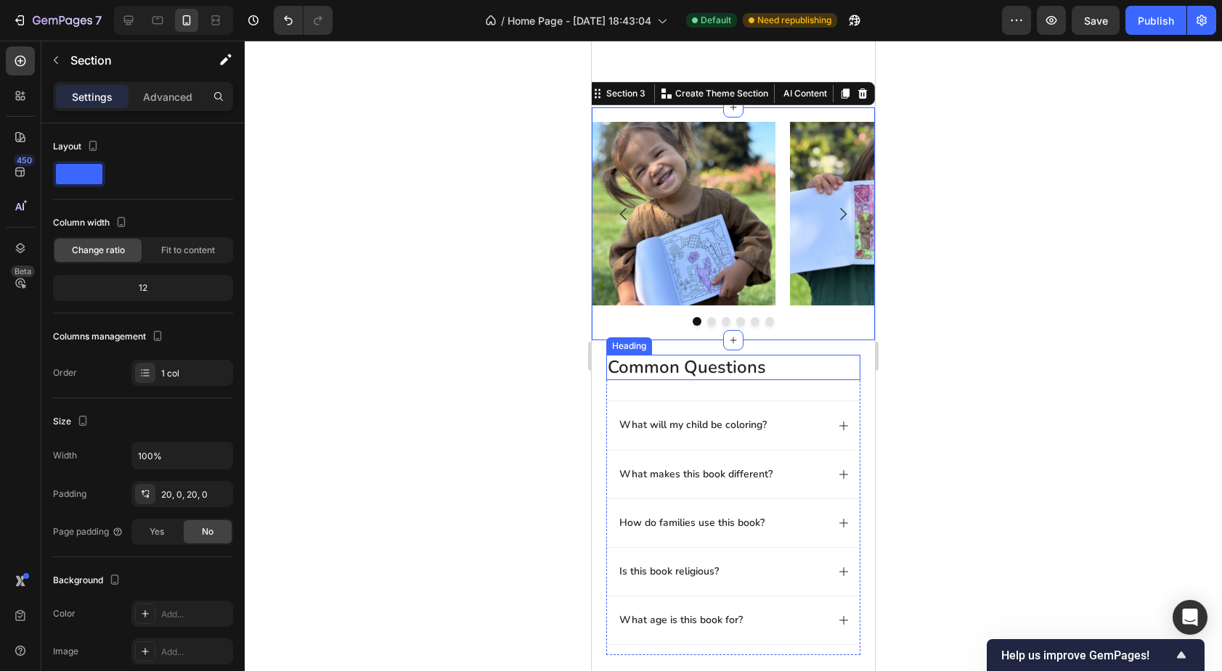
click at [666, 367] on h2 "common questions" at bounding box center [733, 367] width 254 height 25
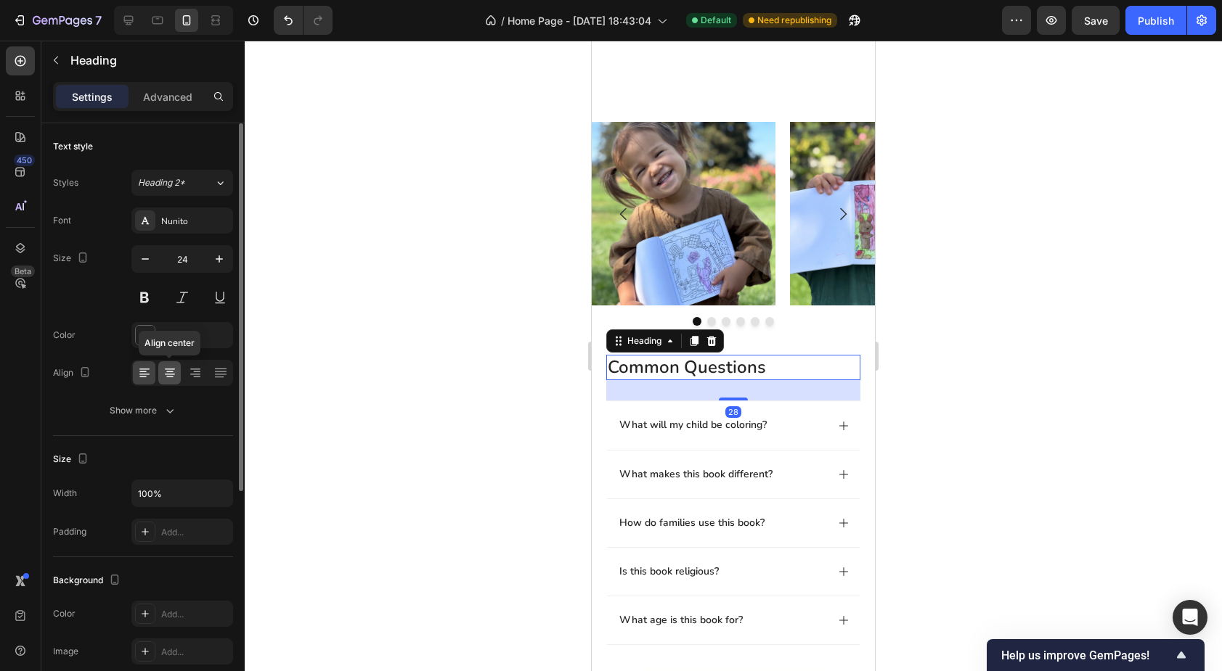
click at [168, 373] on icon at bounding box center [170, 373] width 15 height 15
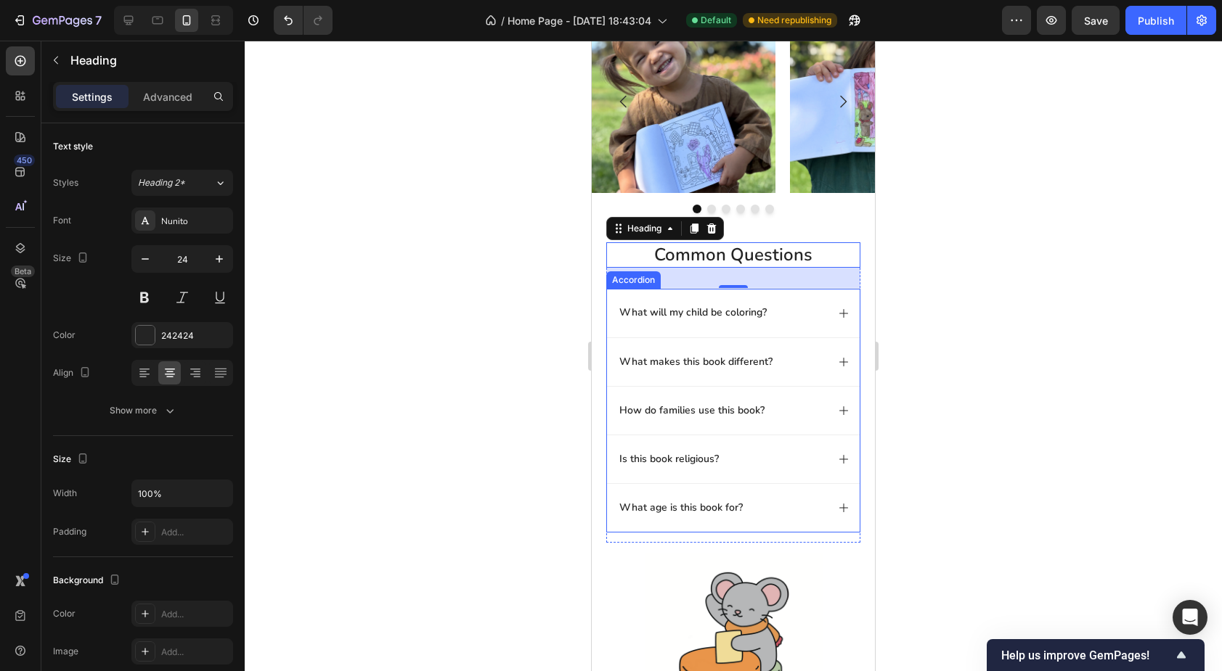
scroll to position [769, 0]
click at [804, 311] on div "What will my child be coloring?" at bounding box center [721, 311] width 209 height 17
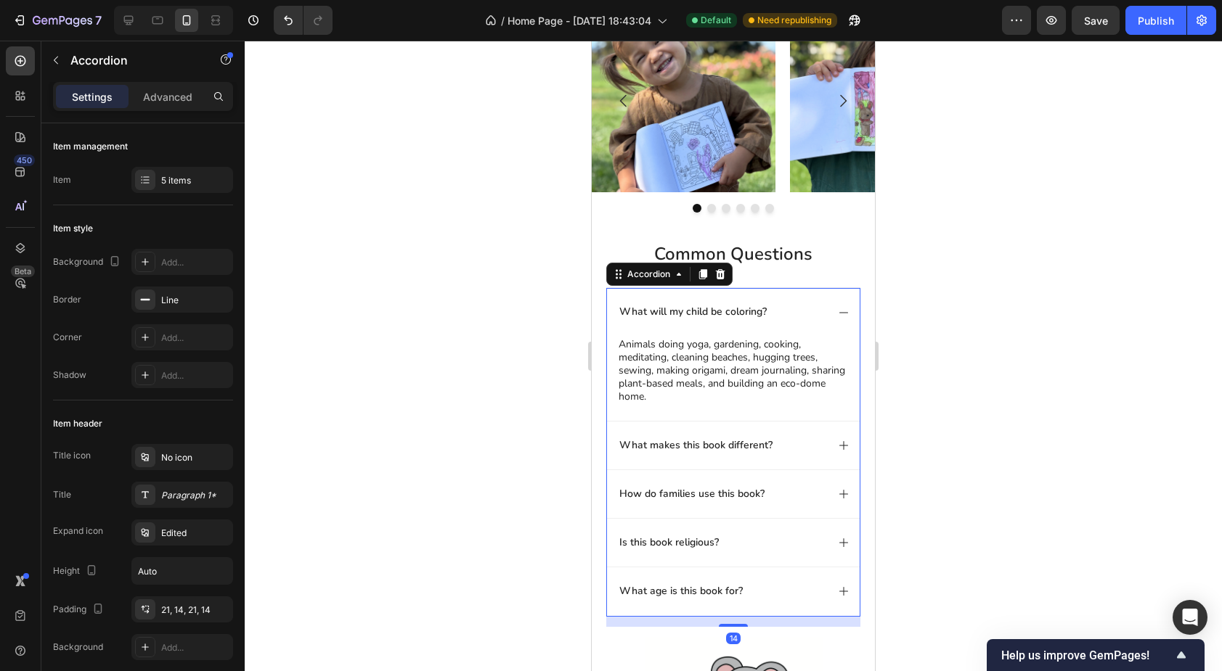
click at [804, 311] on div "What will my child be coloring?" at bounding box center [721, 311] width 209 height 17
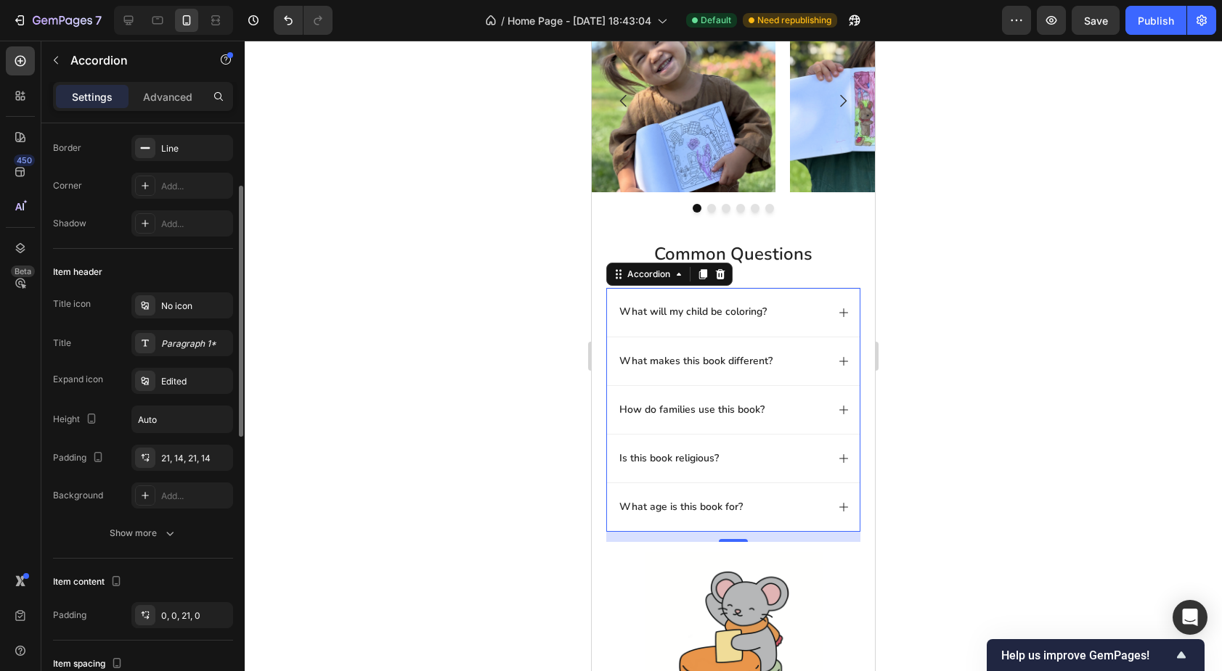
scroll to position [154, 0]
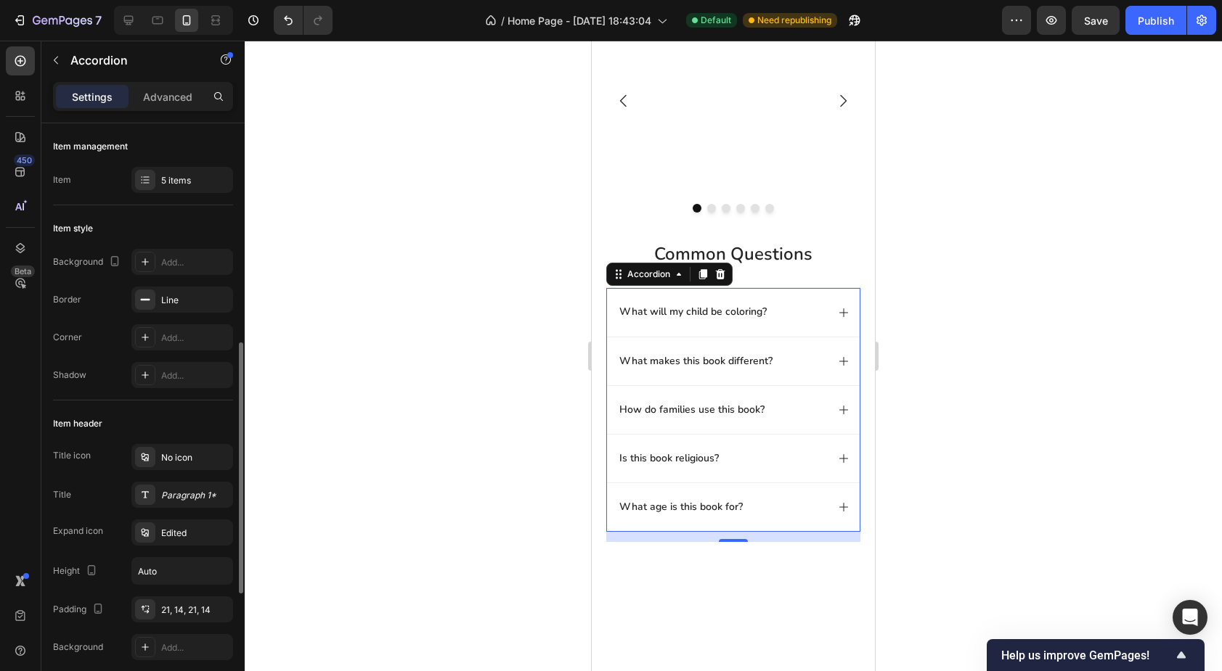
scroll to position [154, 0]
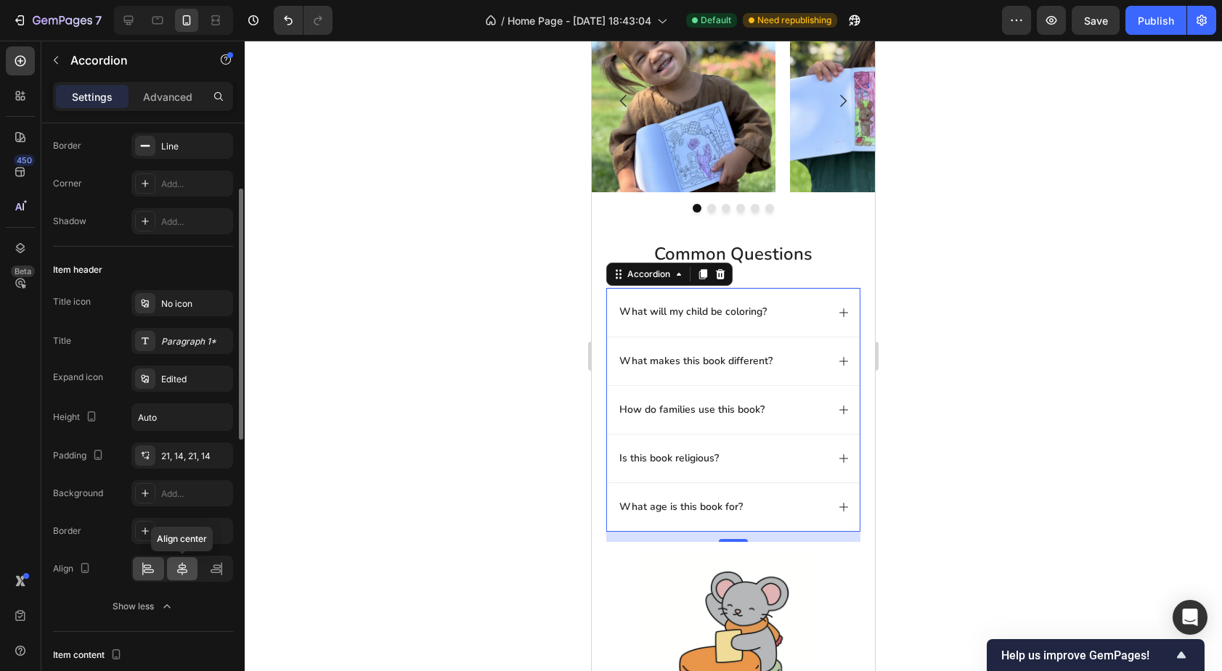
click at [180, 576] on icon at bounding box center [182, 569] width 15 height 15
click at [151, 571] on icon at bounding box center [148, 569] width 15 height 15
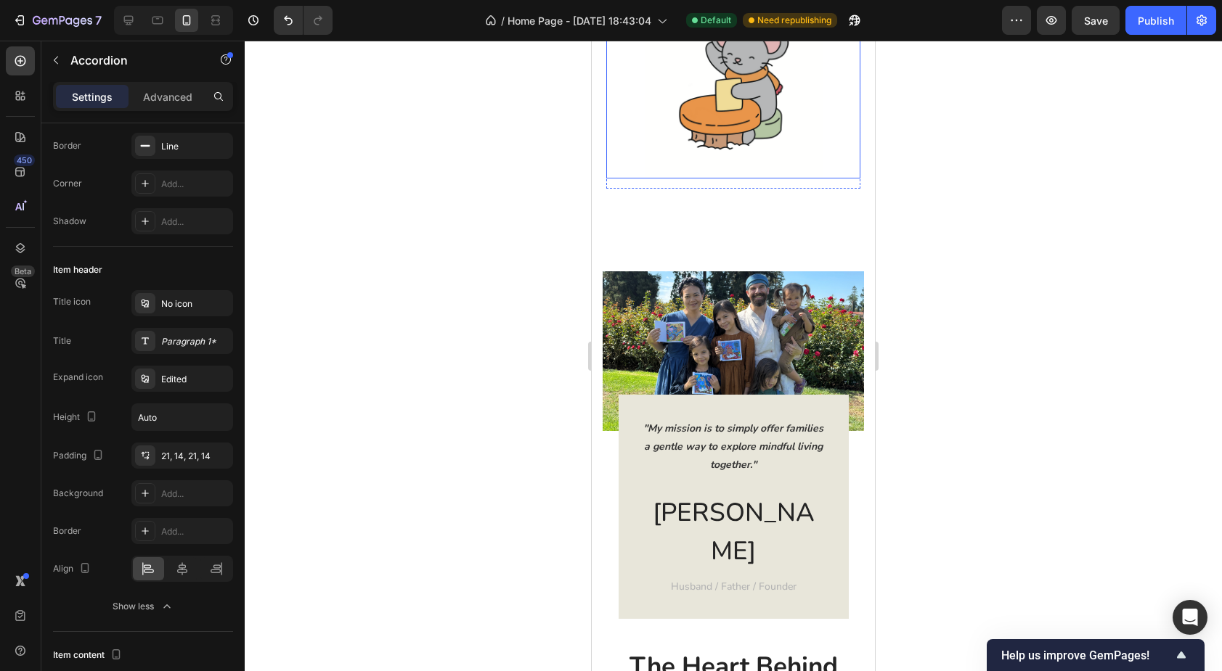
scroll to position [1311, 0]
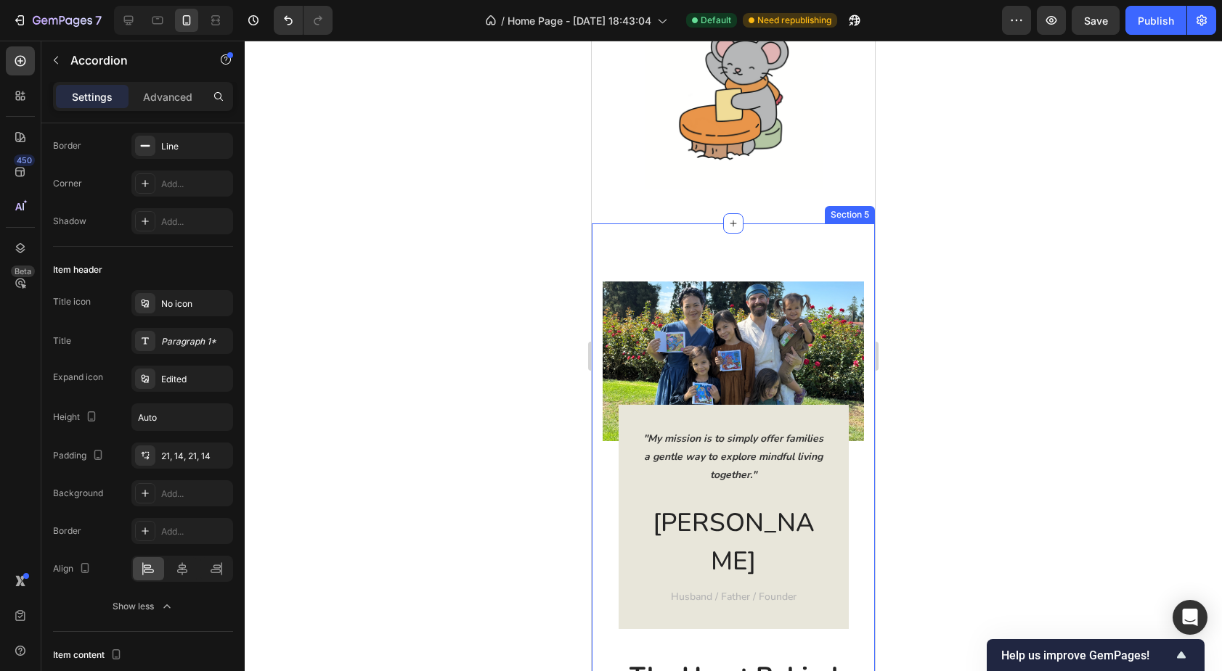
click at [618, 242] on div "Image "My mission is to simply offer families a gentle way to explore mindful l…" at bounding box center [733, 620] width 283 height 792
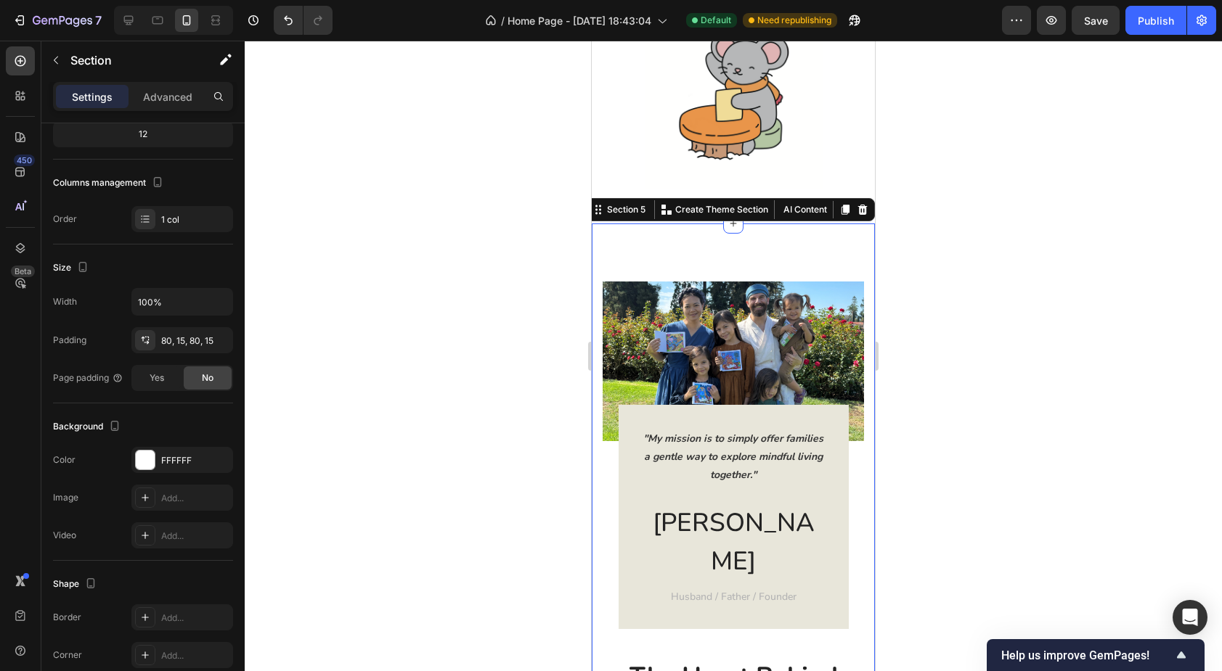
scroll to position [0, 0]
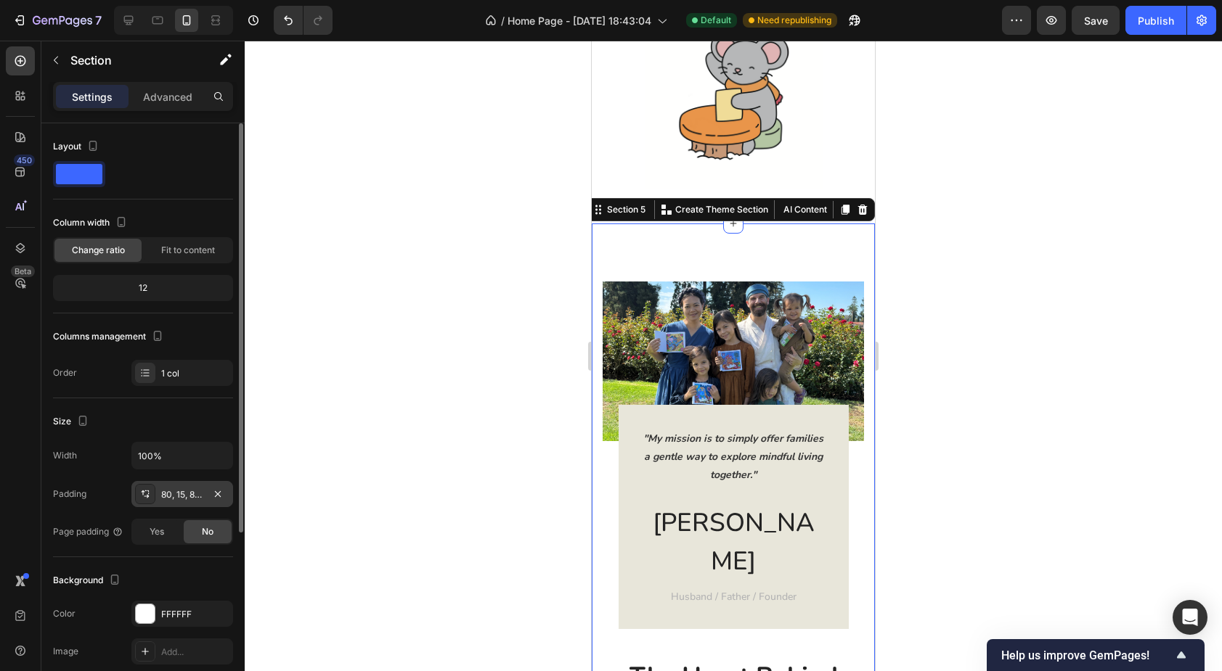
click at [184, 494] on div "80, 15, 80, 15" at bounding box center [182, 495] width 42 height 13
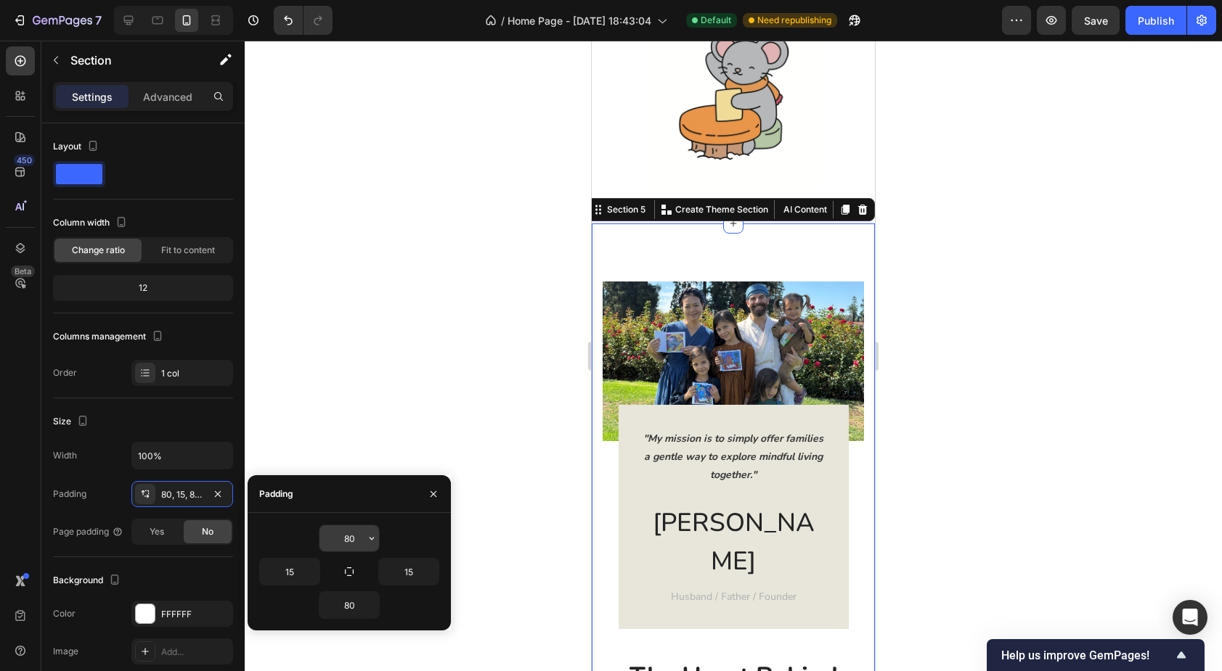
click at [354, 536] on input "80" at bounding box center [349, 539] width 60 height 26
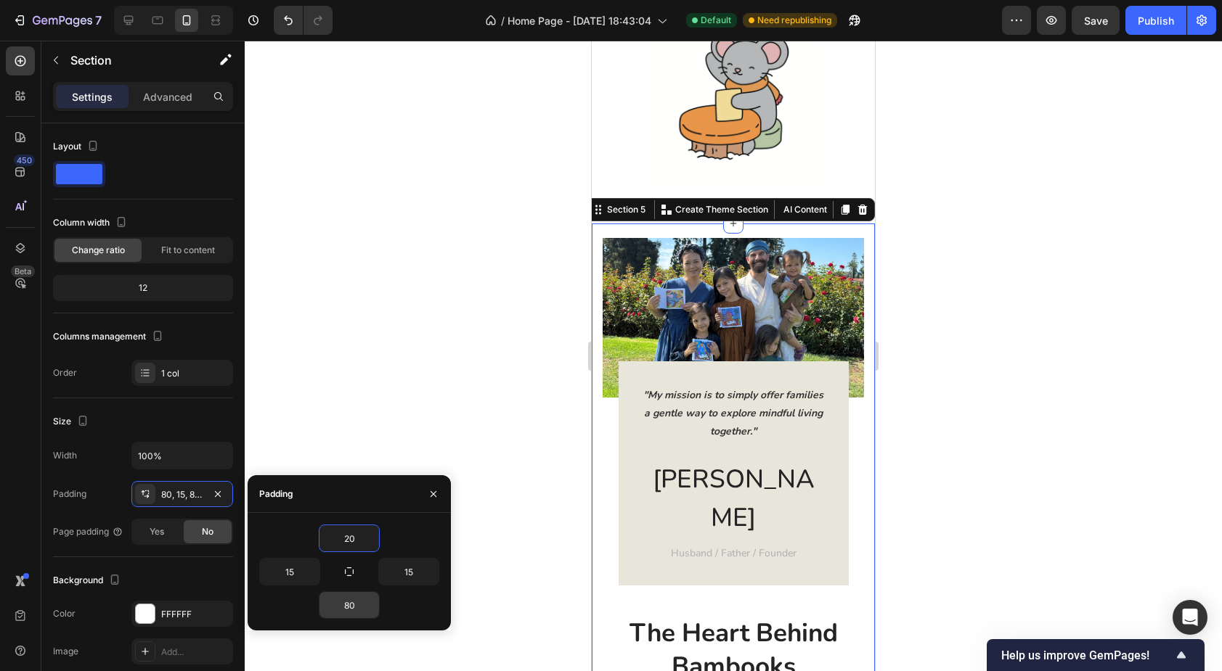
type input "20"
click at [348, 602] on input "80" at bounding box center [349, 605] width 60 height 26
type input "20"
click at [559, 501] on div at bounding box center [733, 356] width 977 height 631
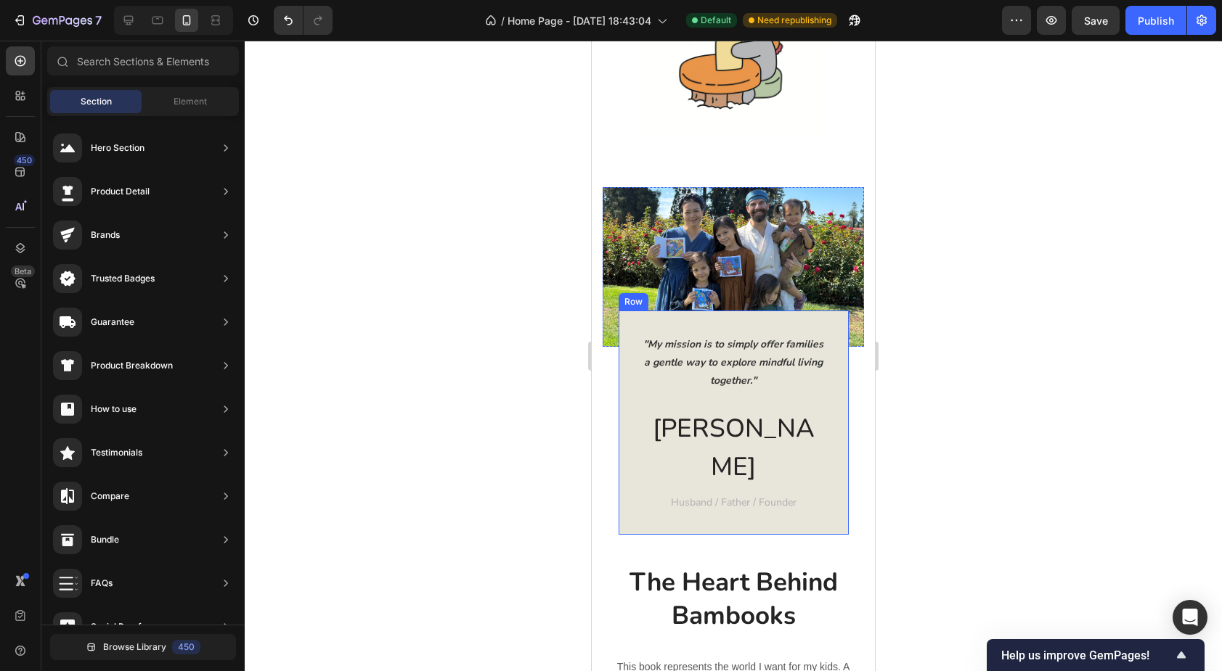
scroll to position [1419, 0]
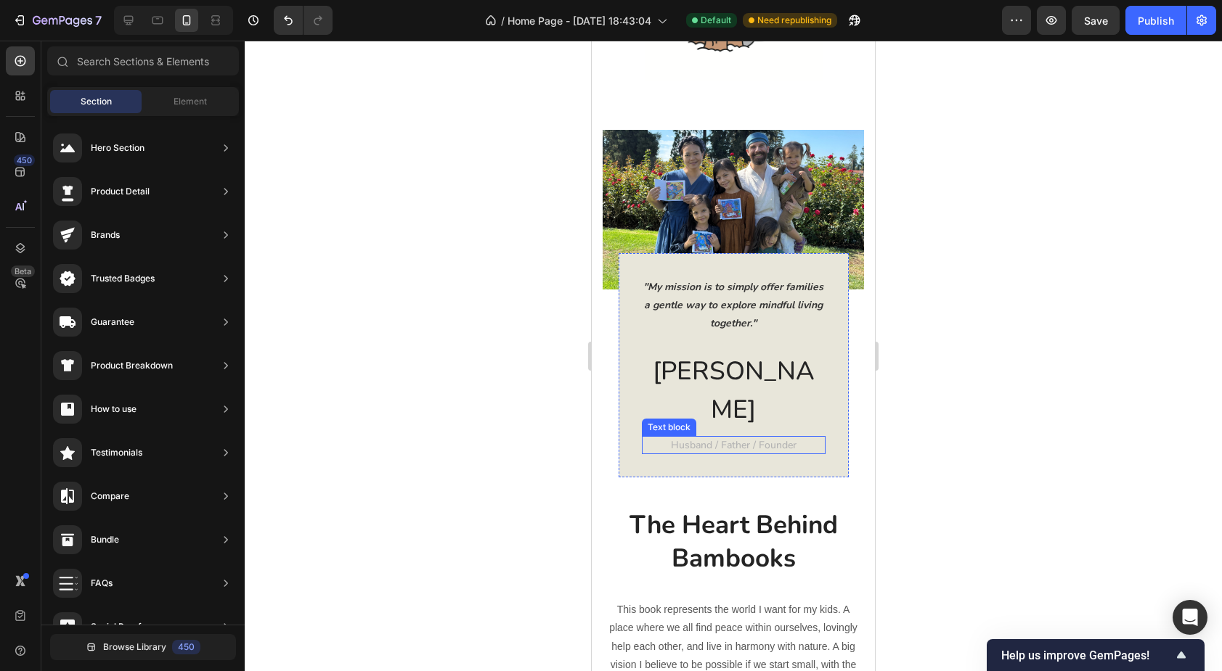
click at [714, 449] on span "Husband / Father / Founder" at bounding box center [734, 445] width 126 height 14
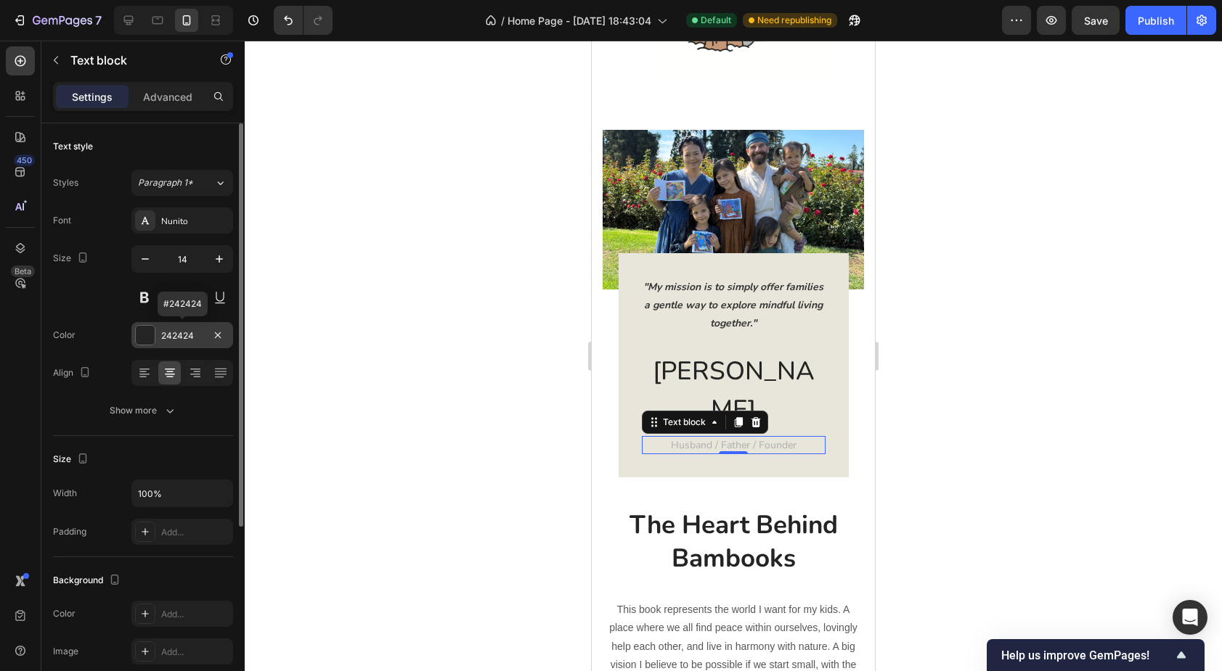
click at [184, 335] on div "242424" at bounding box center [182, 336] width 42 height 13
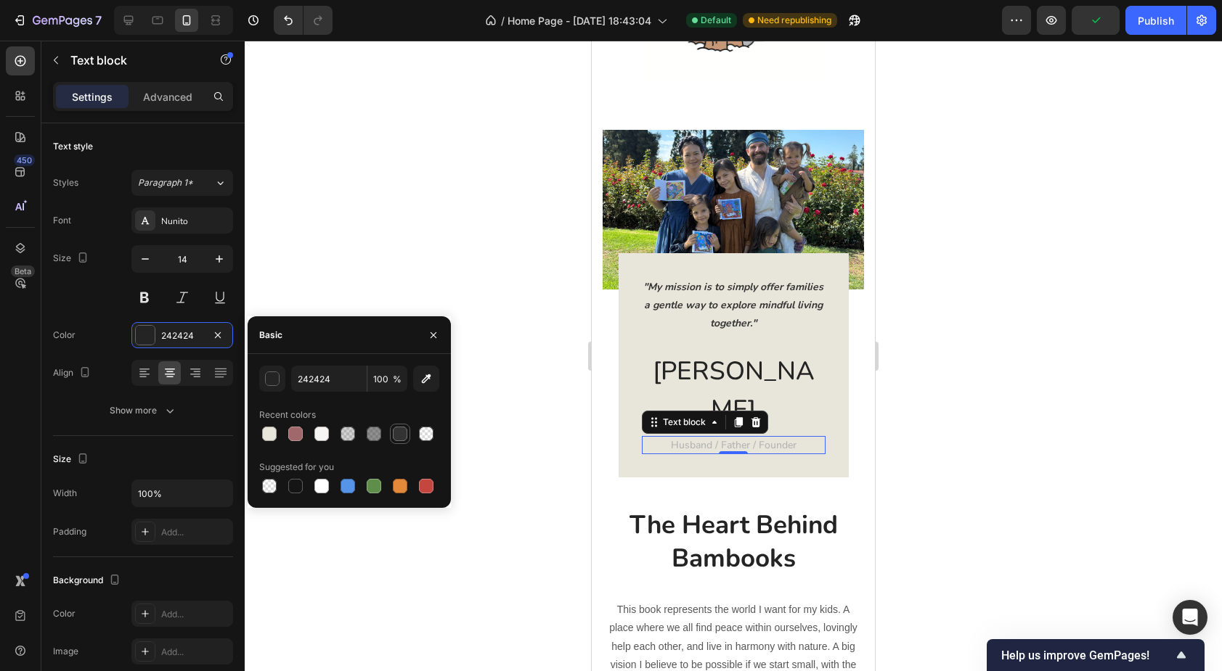
click at [402, 430] on div at bounding box center [400, 434] width 15 height 15
type input "333333"
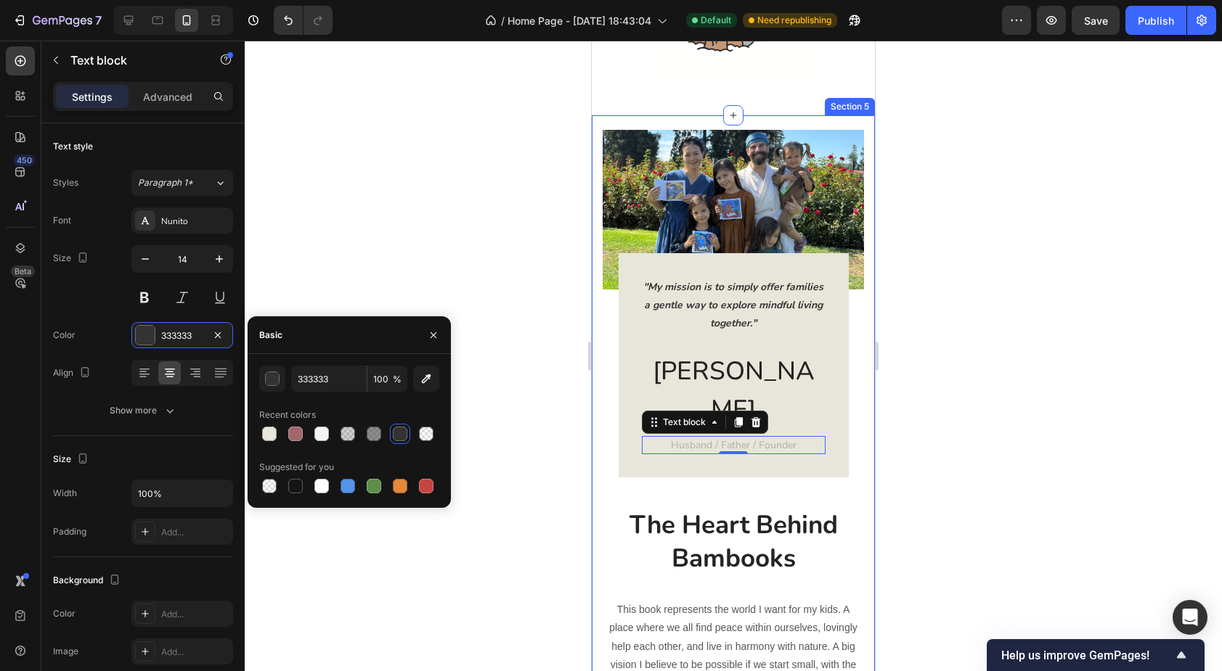
click at [609, 486] on div "Image "My mission is to simply offer families a gentle way to explore mindful l…" at bounding box center [733, 468] width 261 height 676
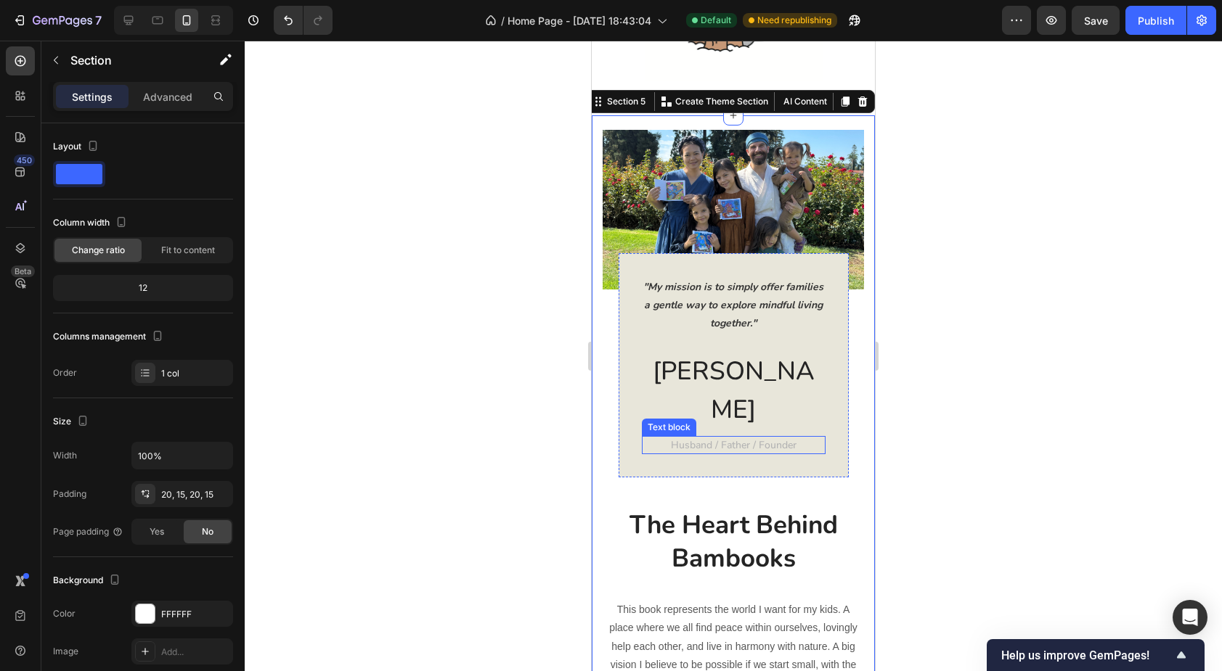
click at [687, 441] on span "Husband / Father / Founder" at bounding box center [734, 445] width 126 height 14
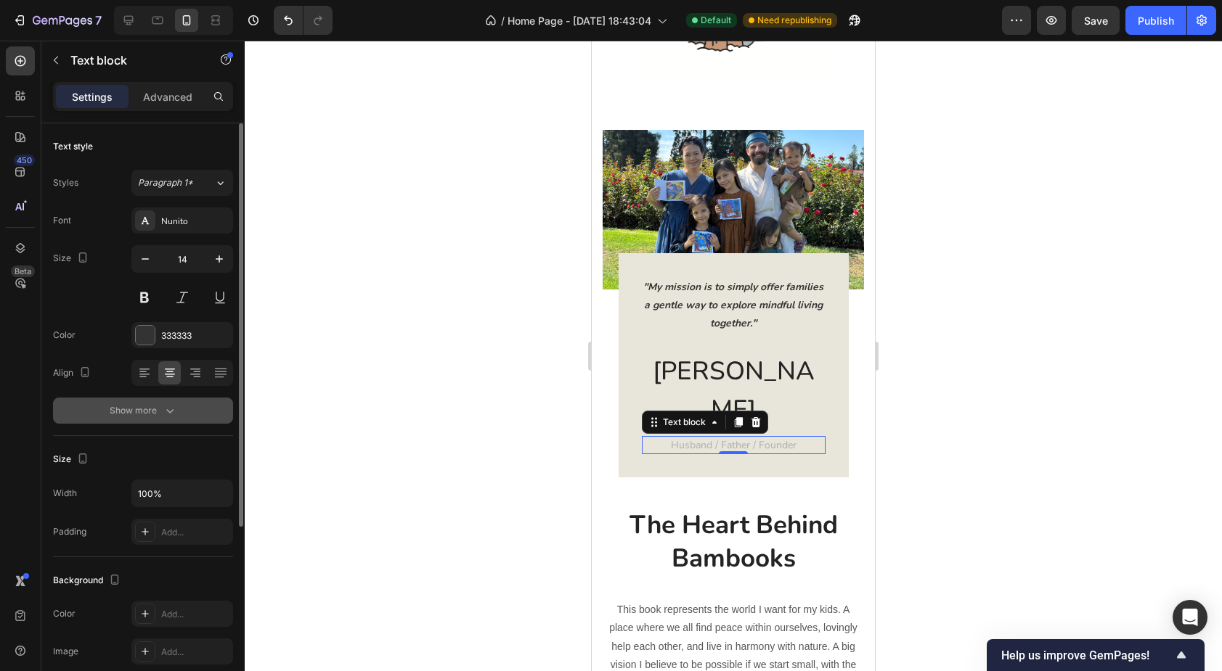
click at [151, 408] on div "Show more" at bounding box center [144, 411] width 68 height 15
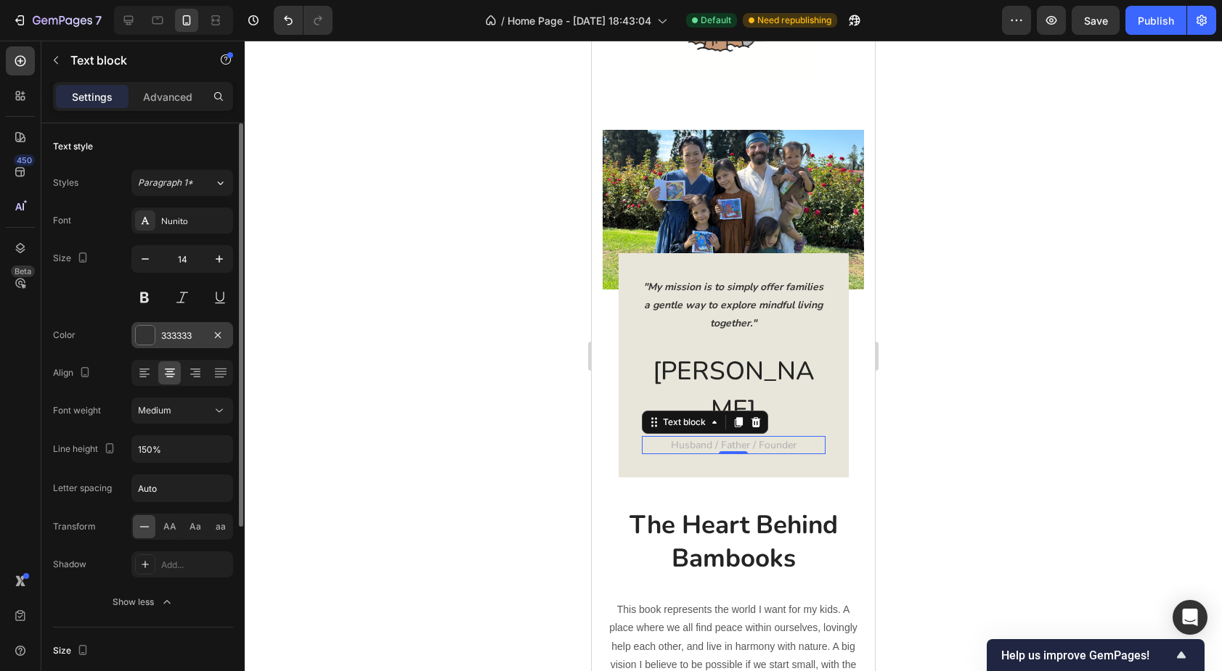
click at [203, 332] on div "333333" at bounding box center [182, 336] width 42 height 13
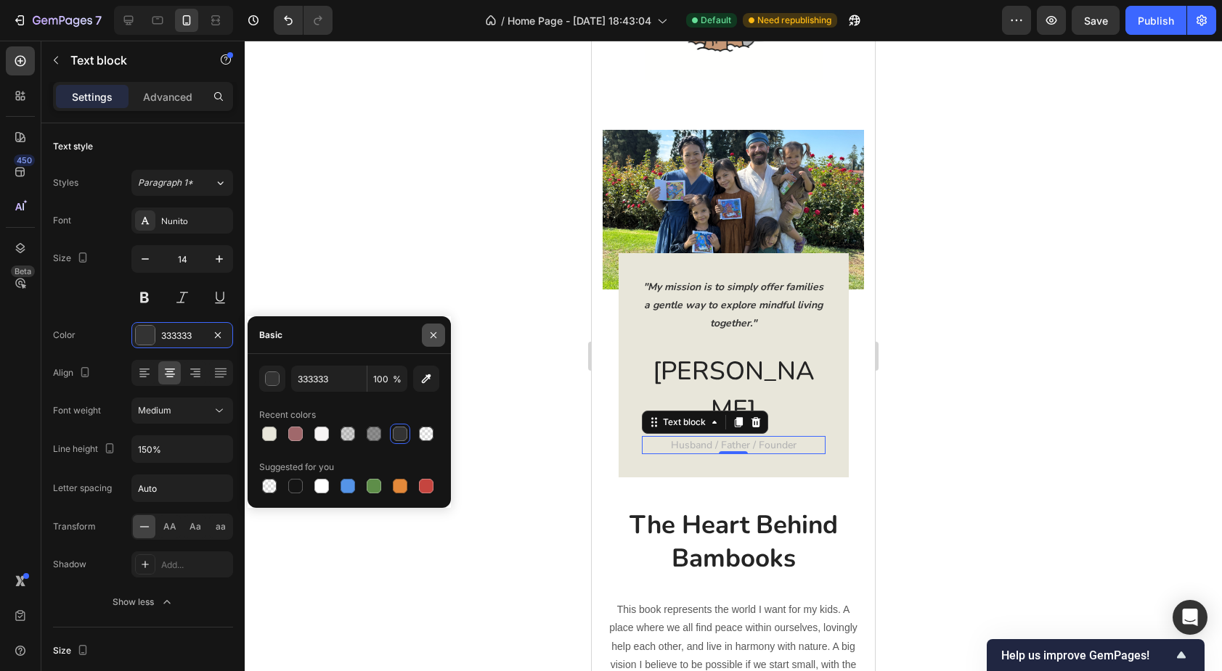
click at [436, 336] on icon "button" at bounding box center [434, 336] width 12 height 12
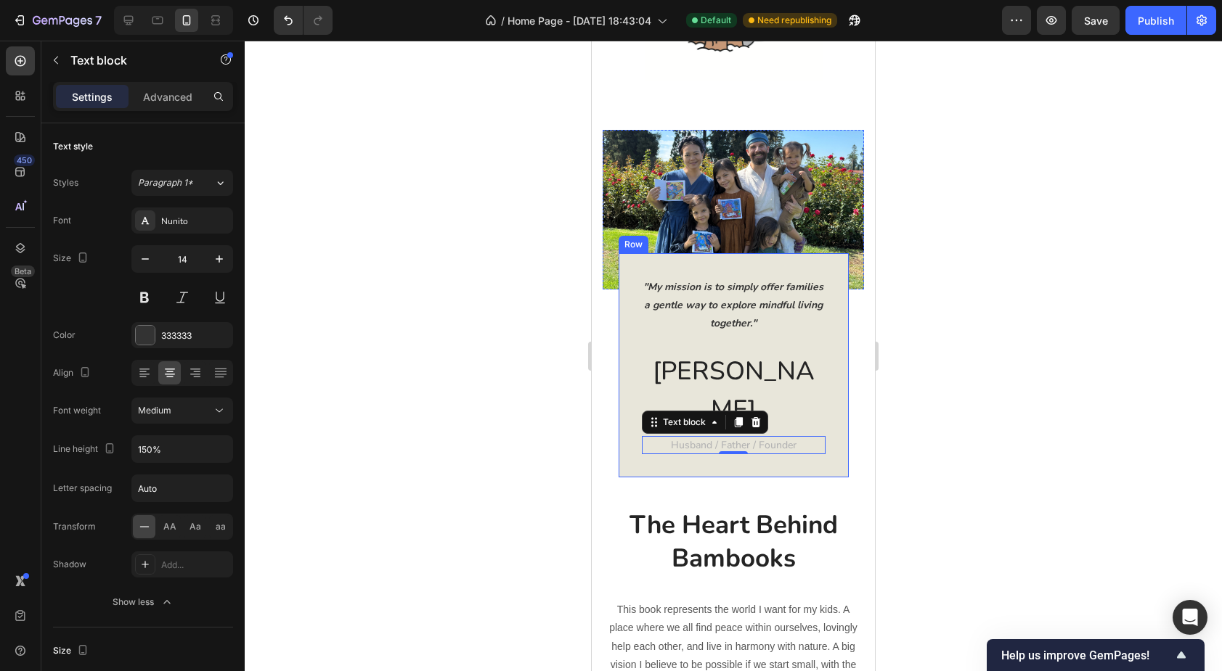
click at [621, 466] on div ""My mission is to simply offer families a gentle way to explore mindful living …" at bounding box center [733, 365] width 230 height 225
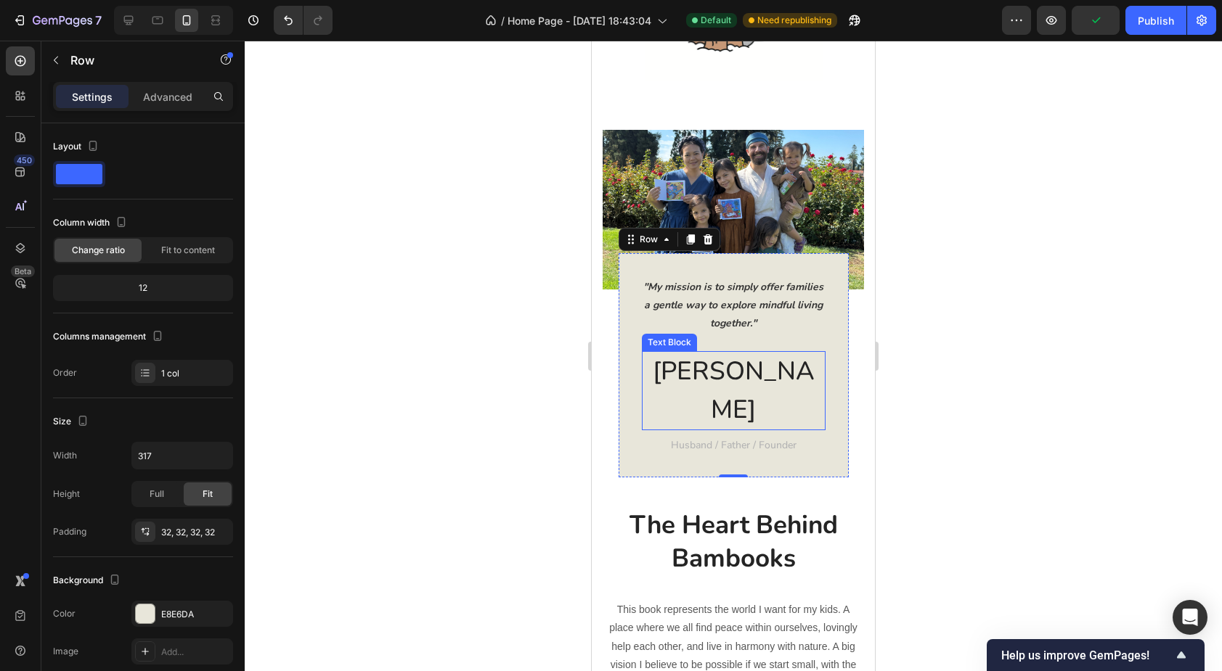
click at [721, 406] on p "Anthony" at bounding box center [733, 391] width 181 height 76
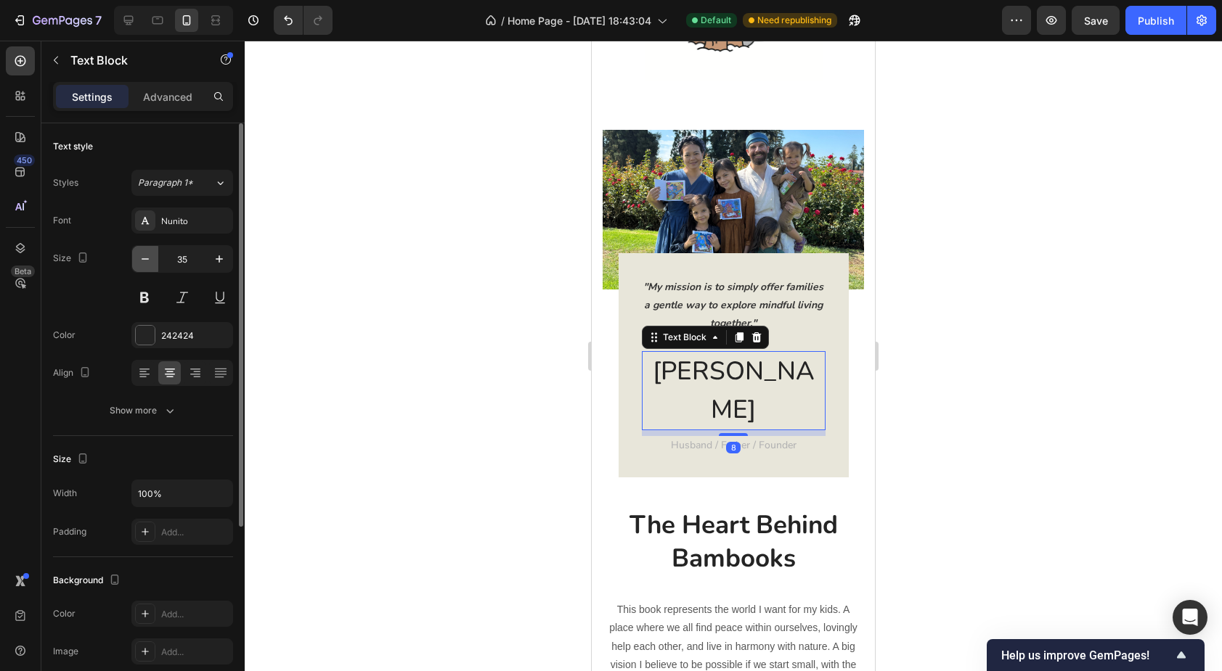
click at [139, 260] on icon "button" at bounding box center [145, 259] width 15 height 15
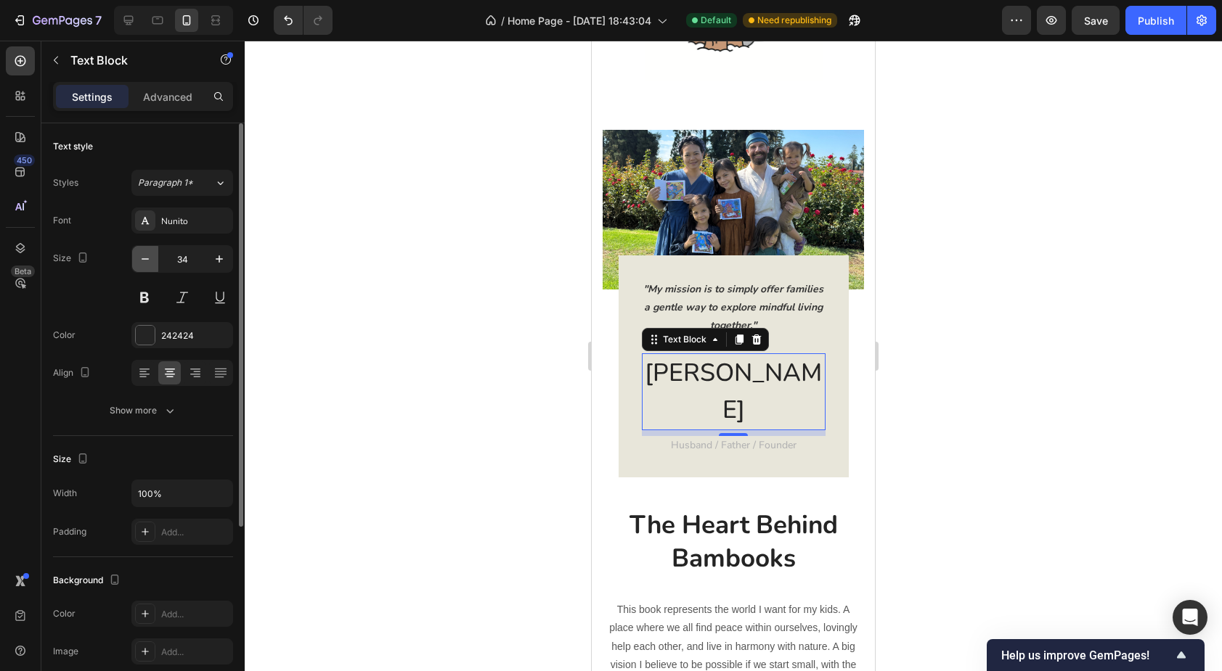
click at [139, 260] on icon "button" at bounding box center [145, 259] width 15 height 15
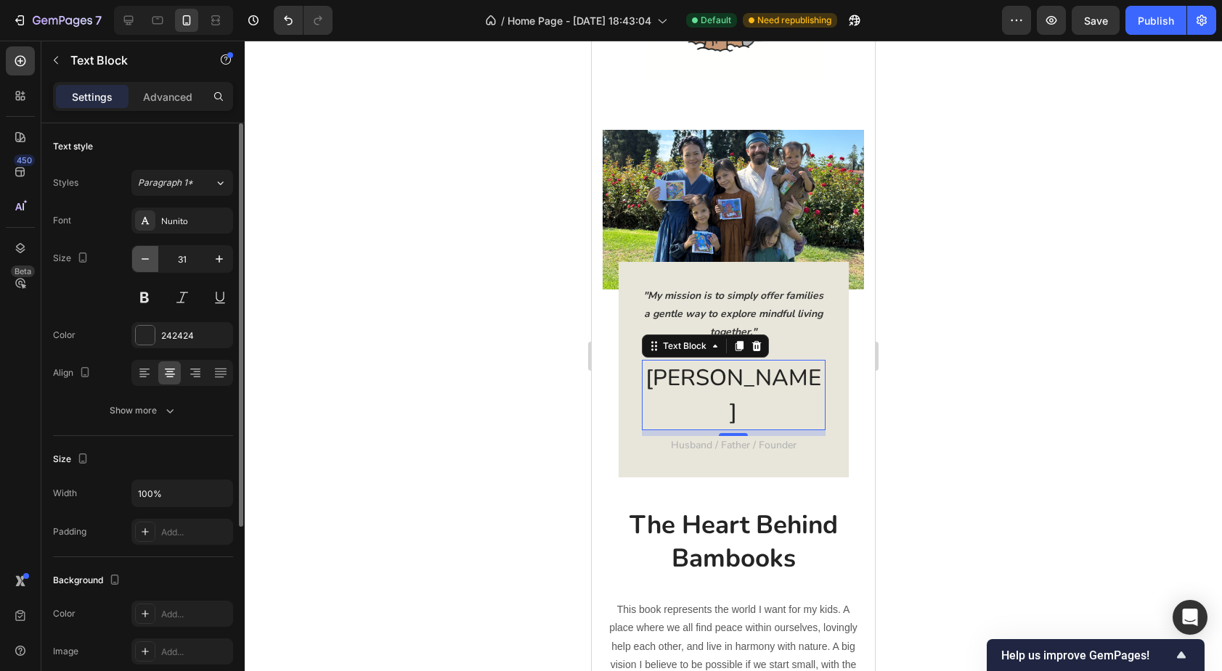
click at [139, 260] on icon "button" at bounding box center [145, 259] width 15 height 15
type input "30"
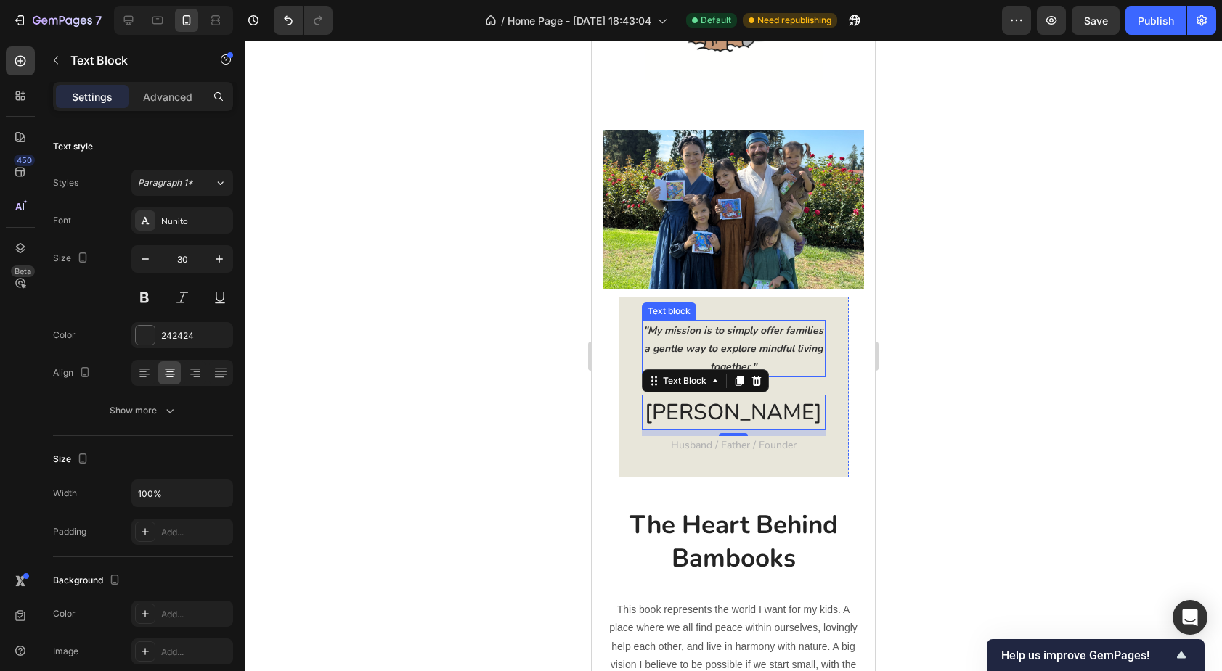
click at [674, 340] on p ""My mission is to simply offer families a gentle way to explore mindful living …" at bounding box center [733, 349] width 181 height 55
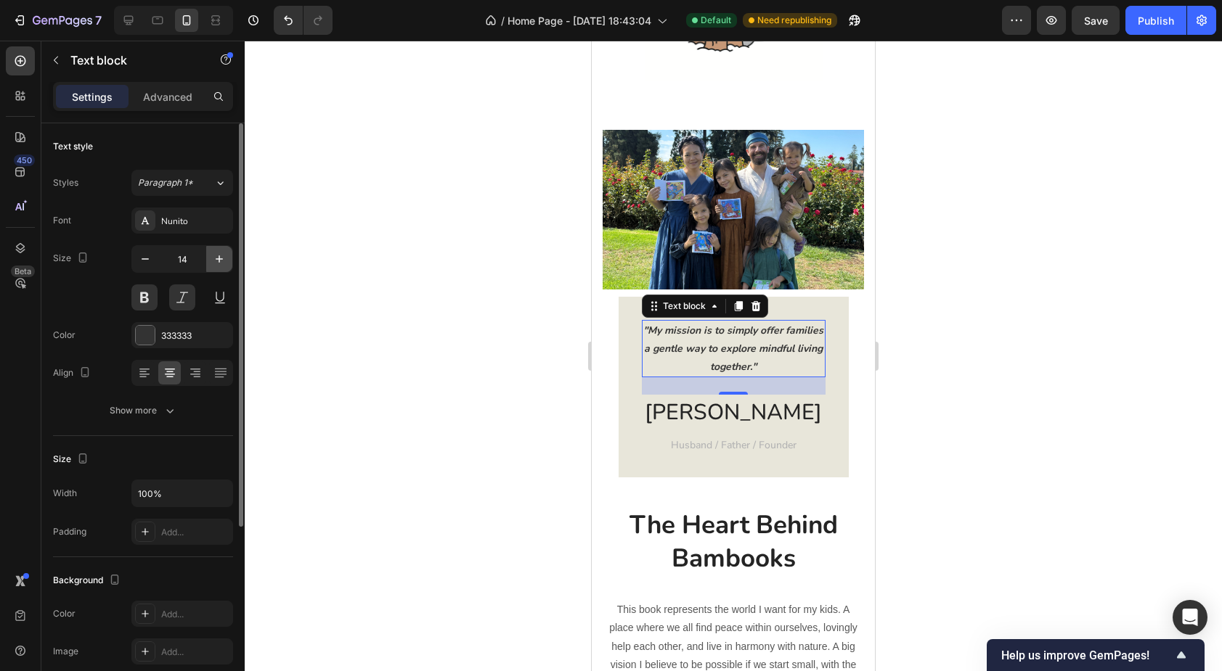
click at [219, 256] on icon "button" at bounding box center [219, 259] width 7 height 7
type input "16"
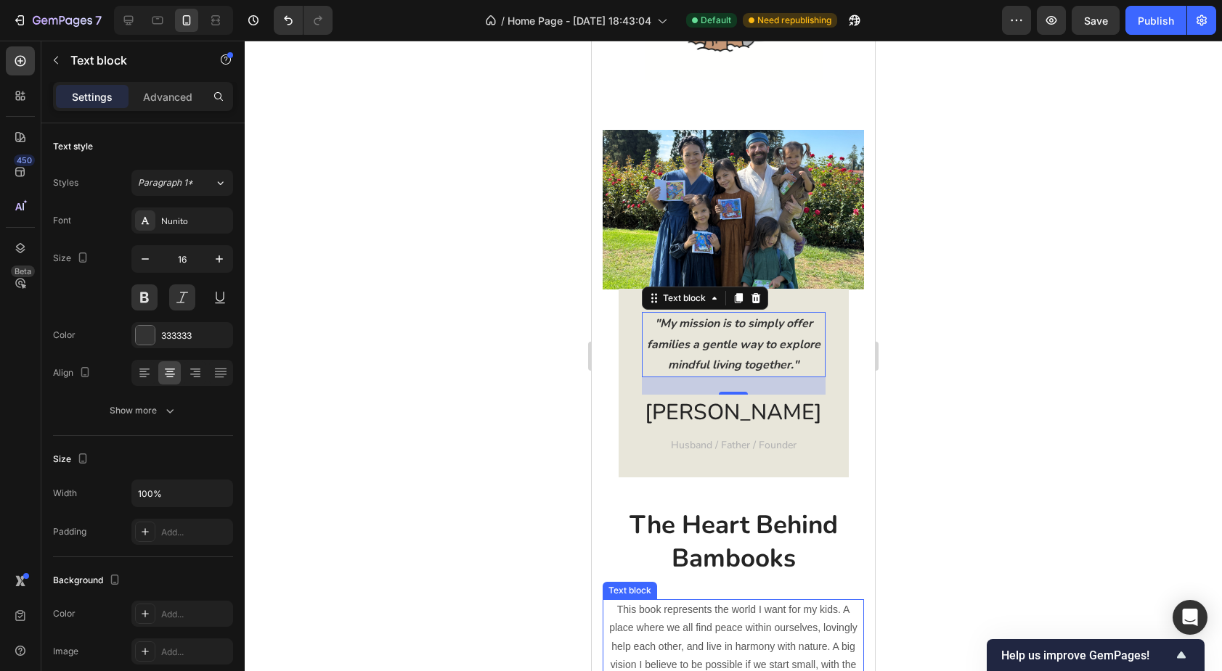
click at [650, 624] on p "This book represents the world I want for my kids. A place where we all find pe…" at bounding box center [733, 646] width 258 height 91
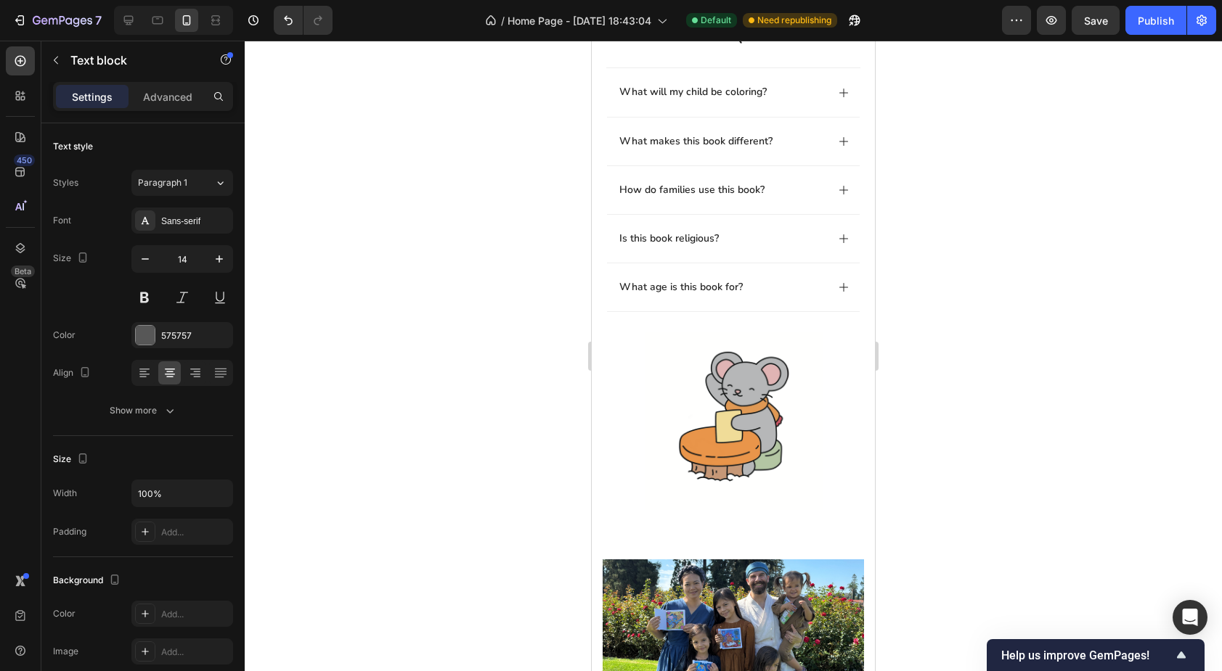
scroll to position [899, 0]
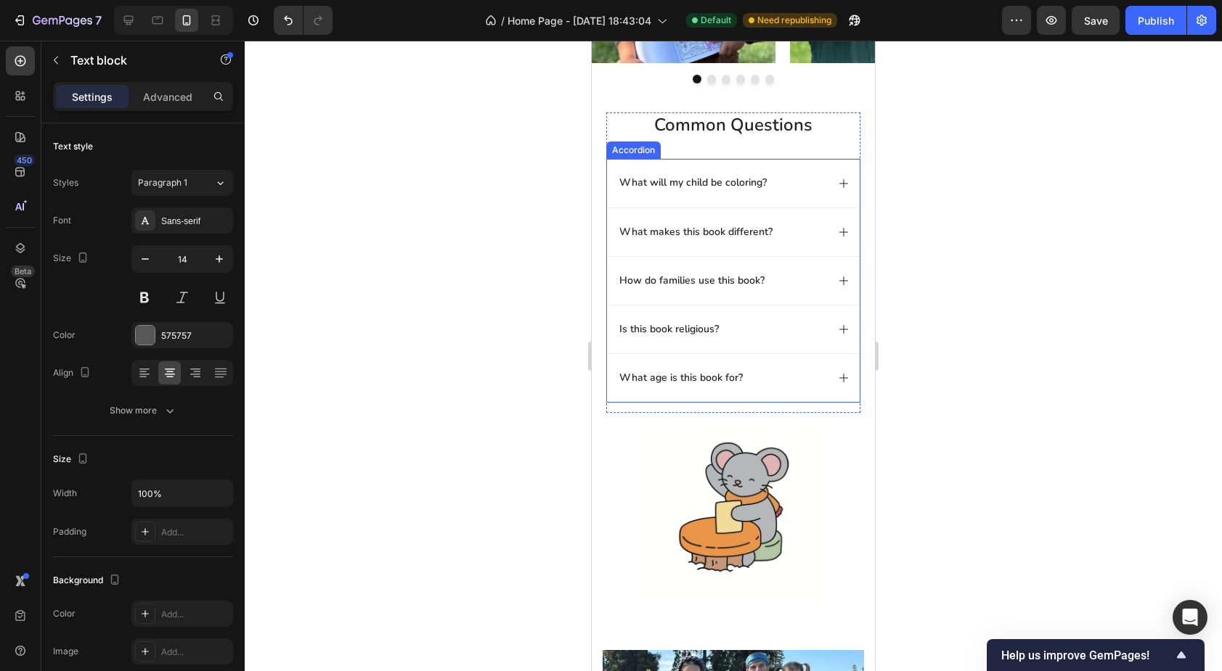
click at [652, 286] on p "How do families use this book?" at bounding box center [691, 280] width 145 height 13
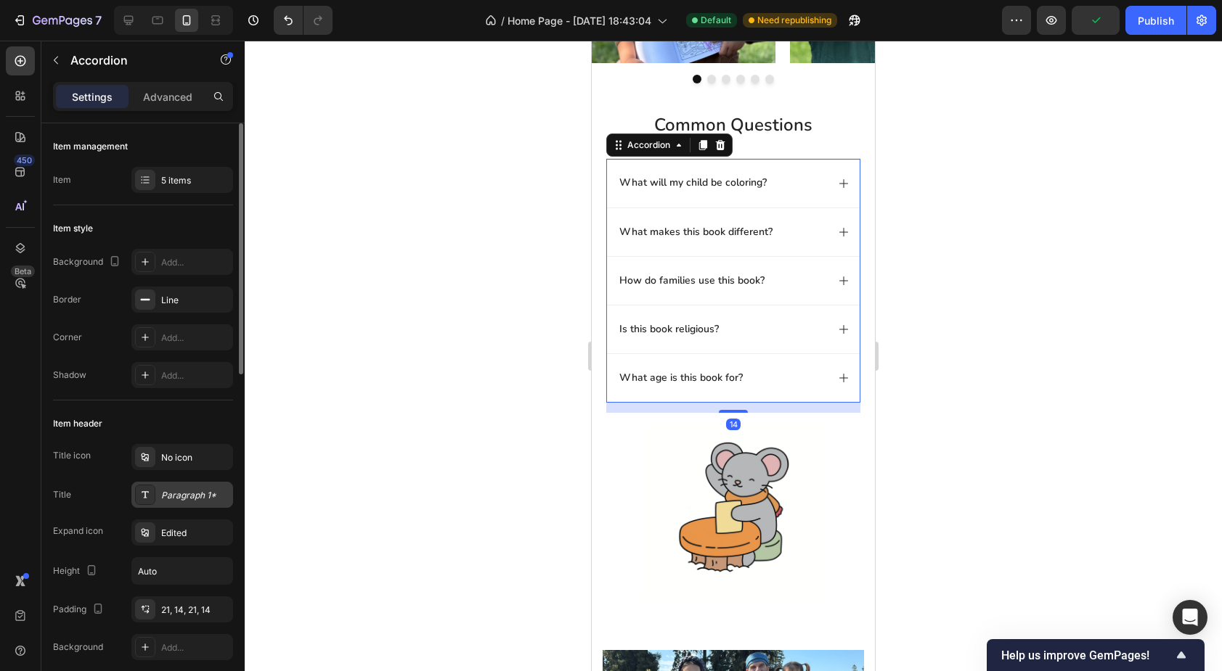
click at [202, 499] on div "Paragraph 1*" at bounding box center [195, 495] width 68 height 13
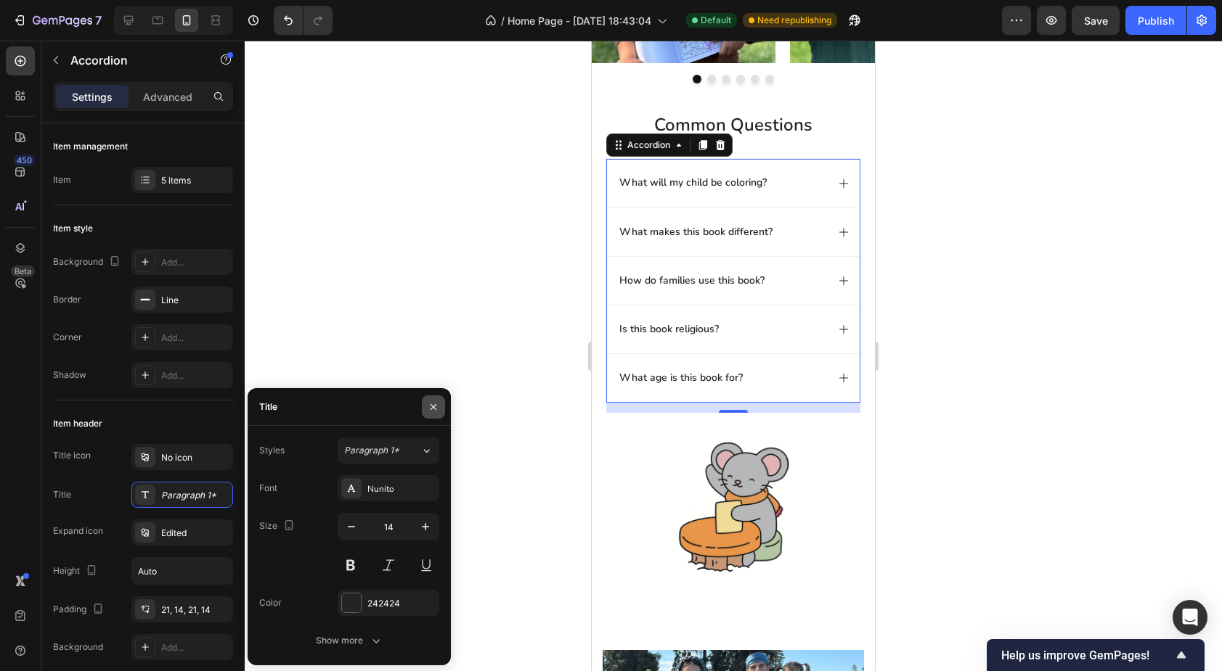
click at [432, 409] on icon "button" at bounding box center [434, 407] width 12 height 12
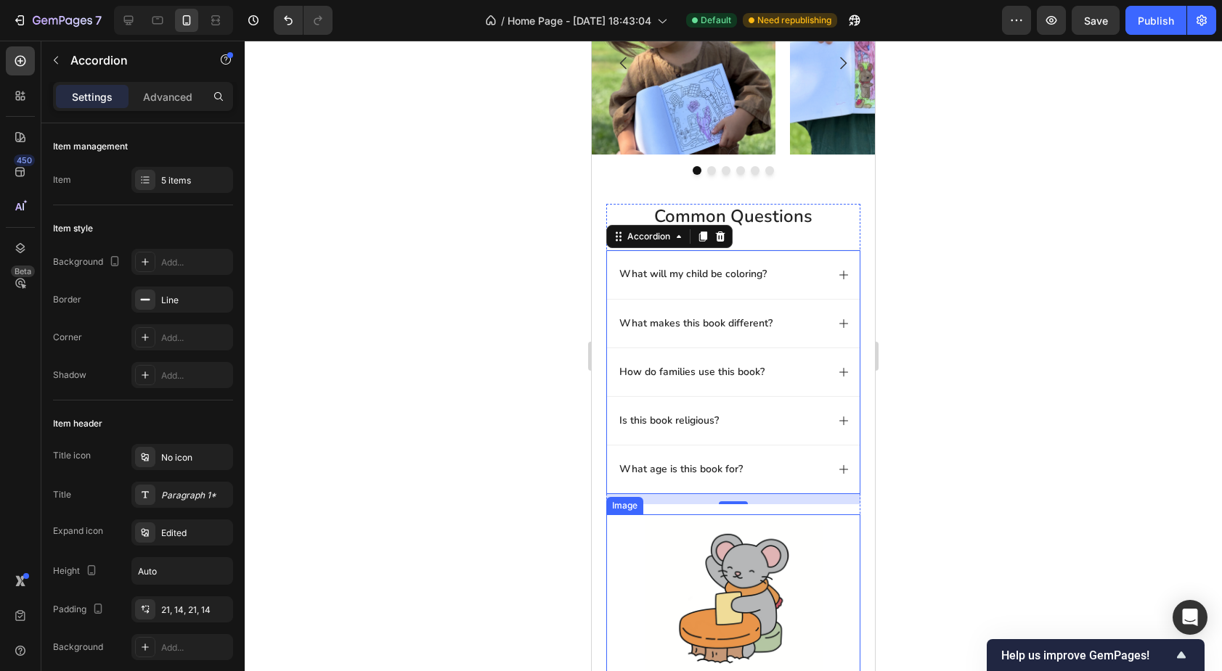
scroll to position [760, 0]
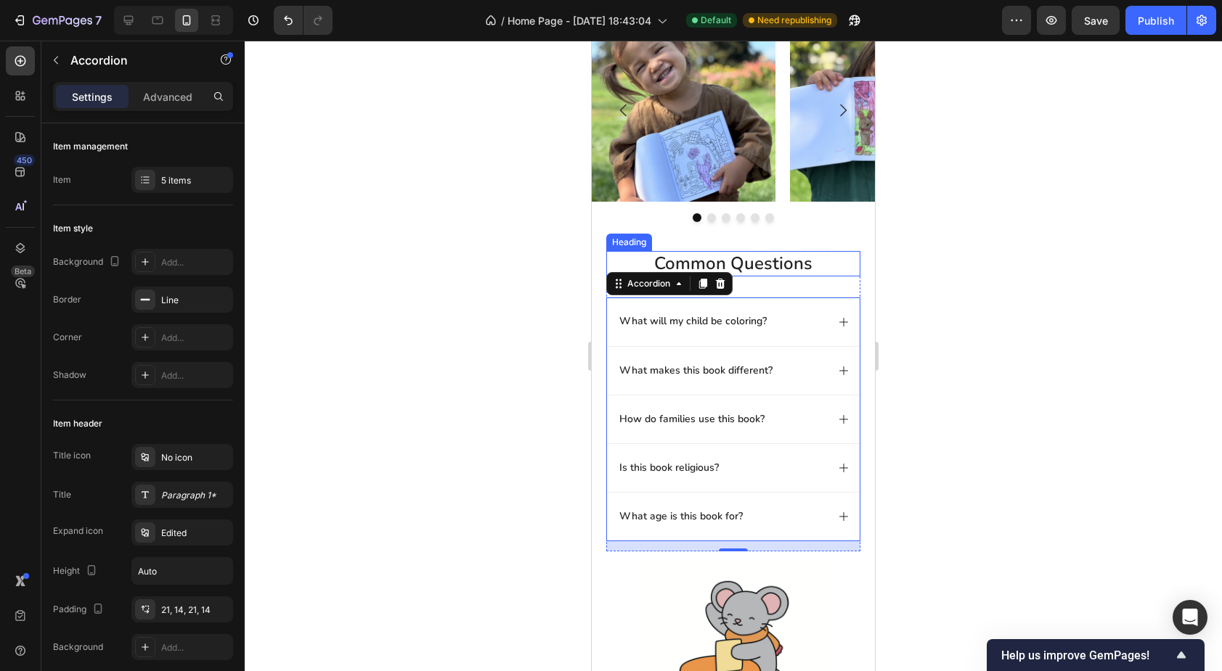
click at [776, 265] on h2 "common questions" at bounding box center [733, 263] width 254 height 25
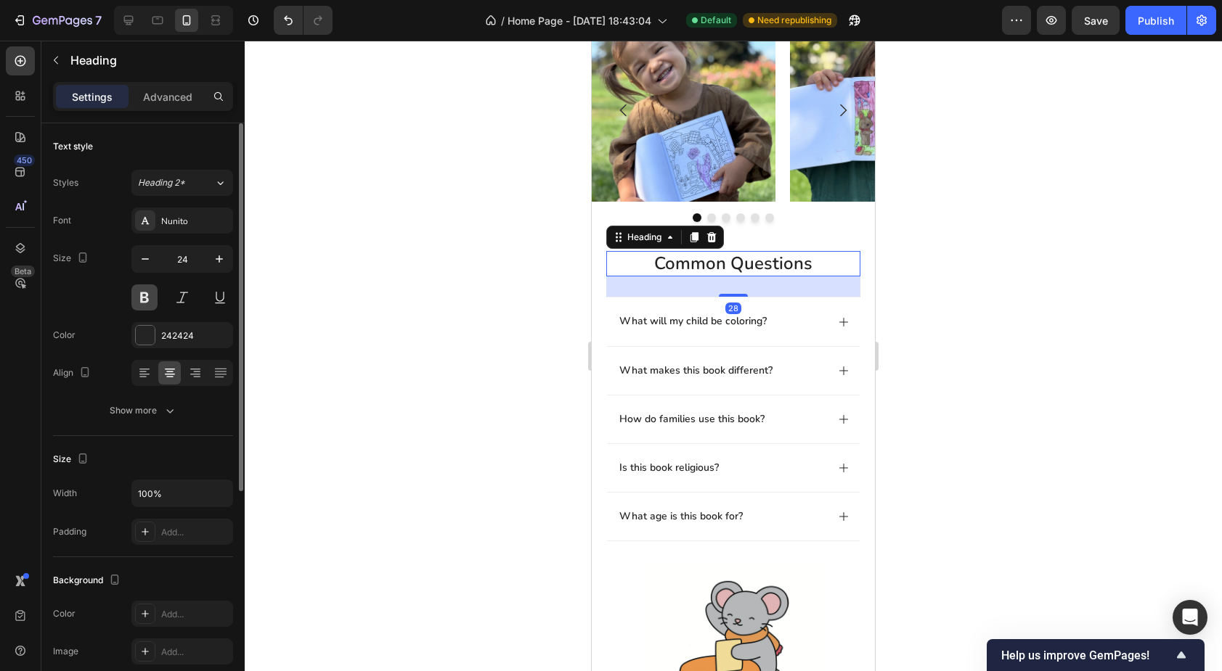
click at [147, 299] on button at bounding box center [144, 298] width 26 height 26
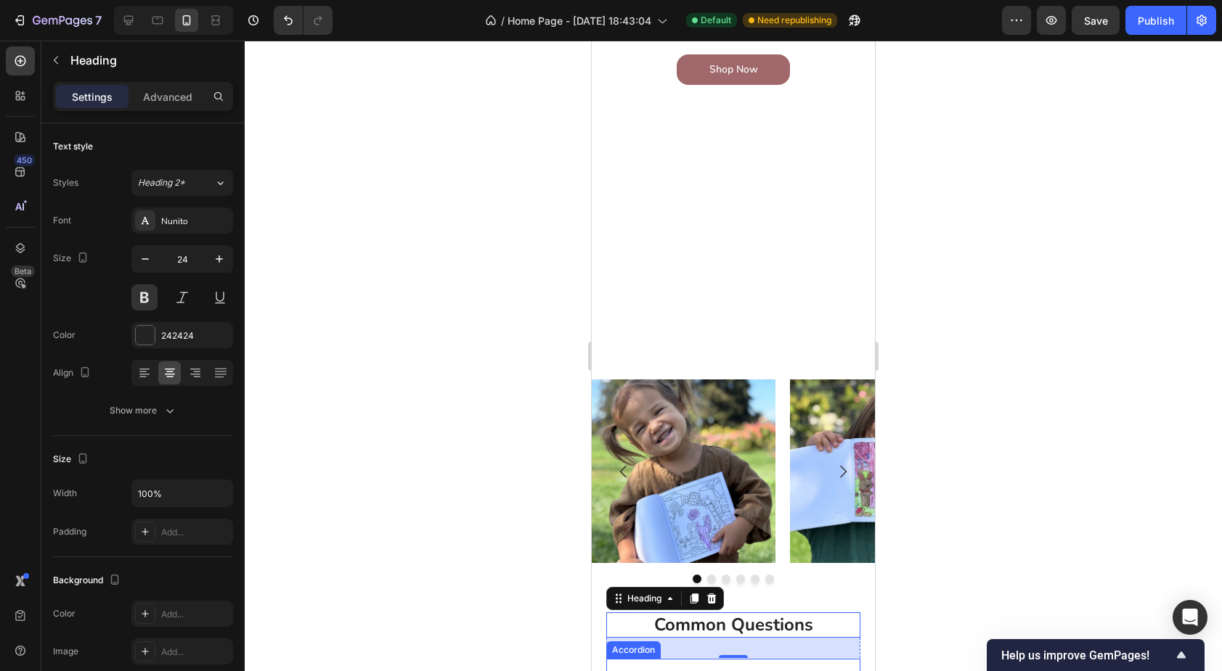
scroll to position [392, 0]
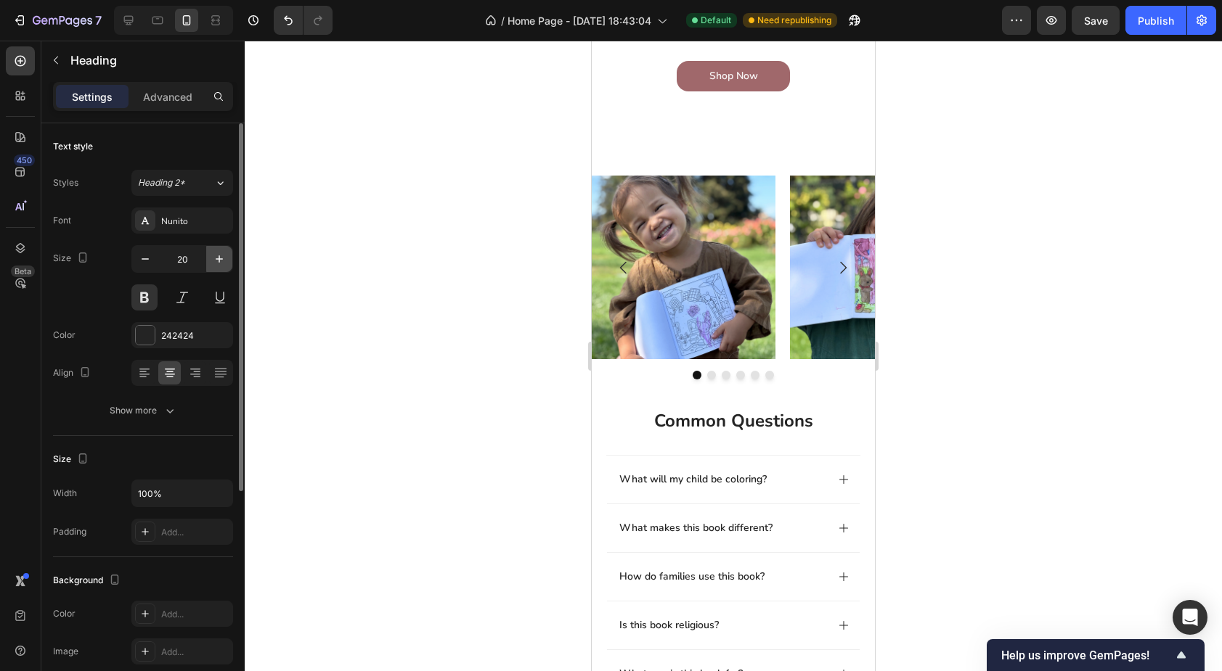
click at [222, 256] on icon "button" at bounding box center [219, 259] width 15 height 15
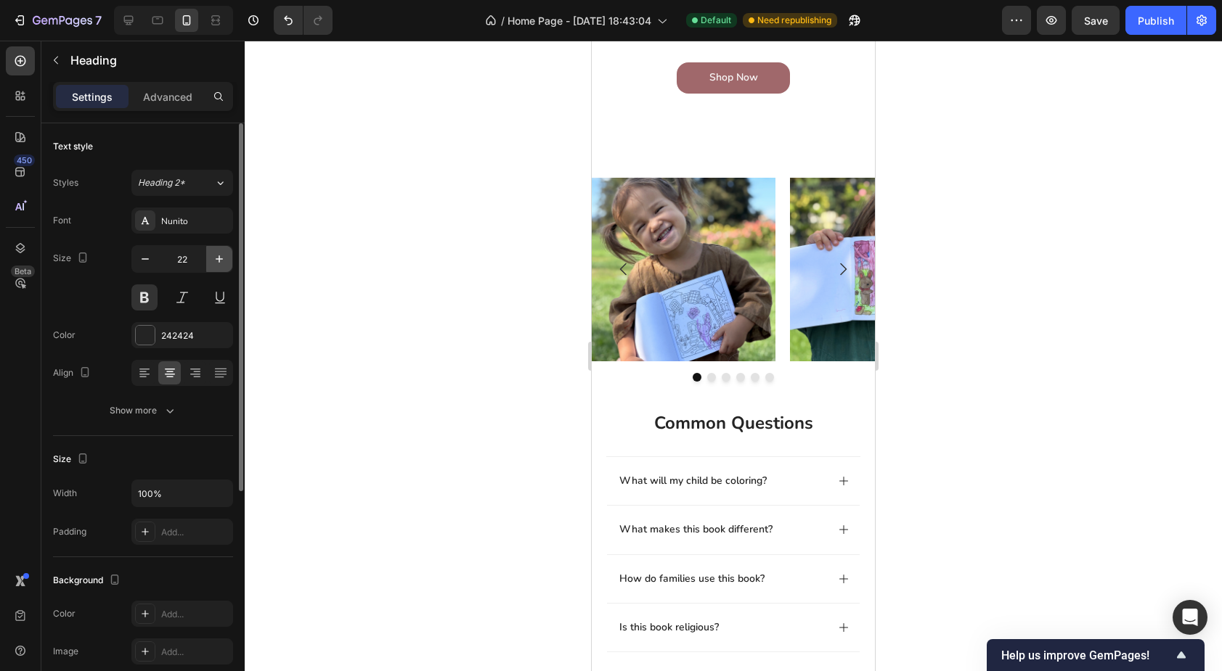
click at [222, 256] on icon "button" at bounding box center [219, 259] width 15 height 15
type input "24"
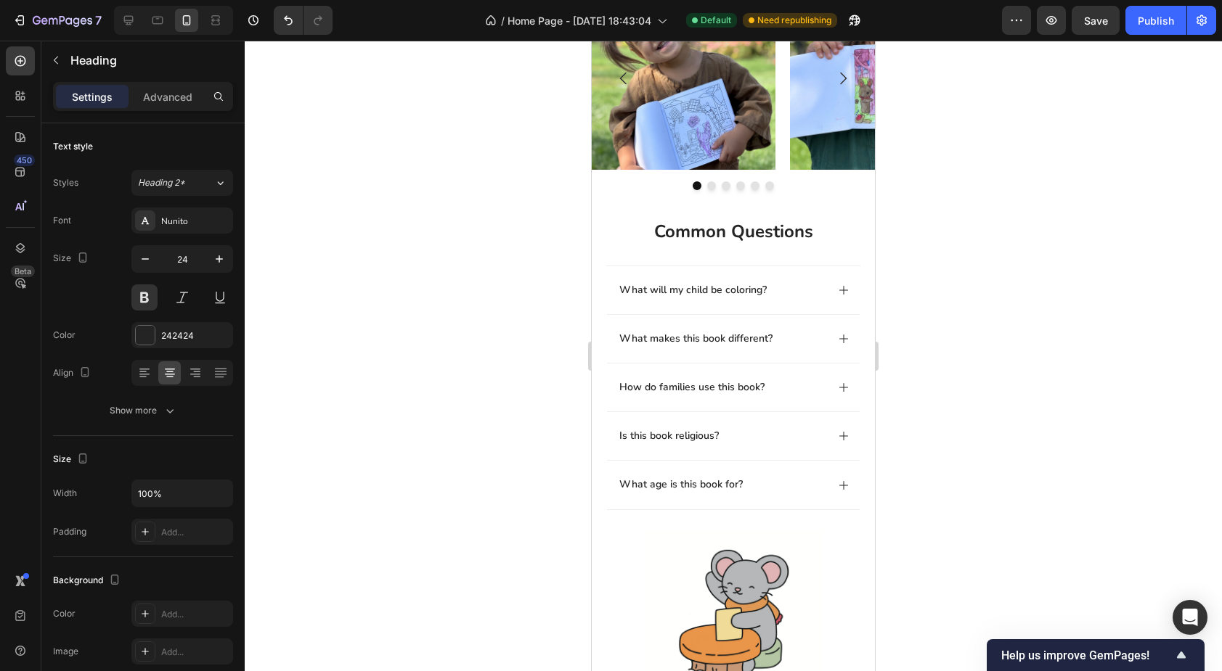
scroll to position [807, 0]
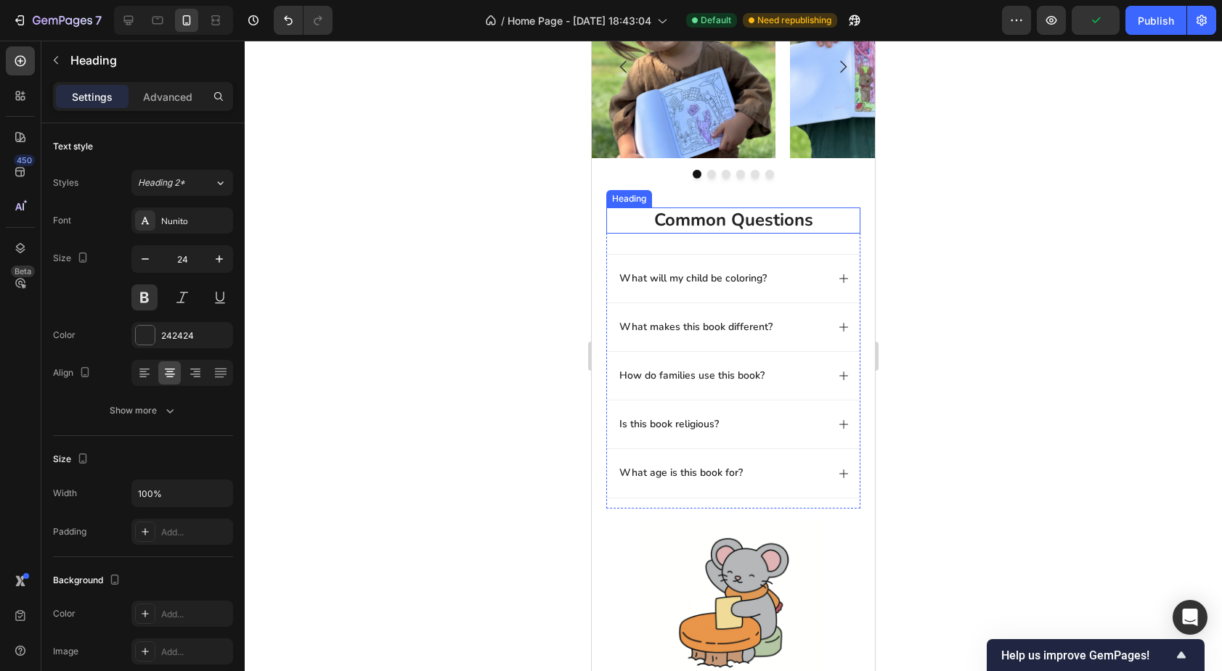
click at [670, 226] on h2 "common questions" at bounding box center [733, 220] width 254 height 25
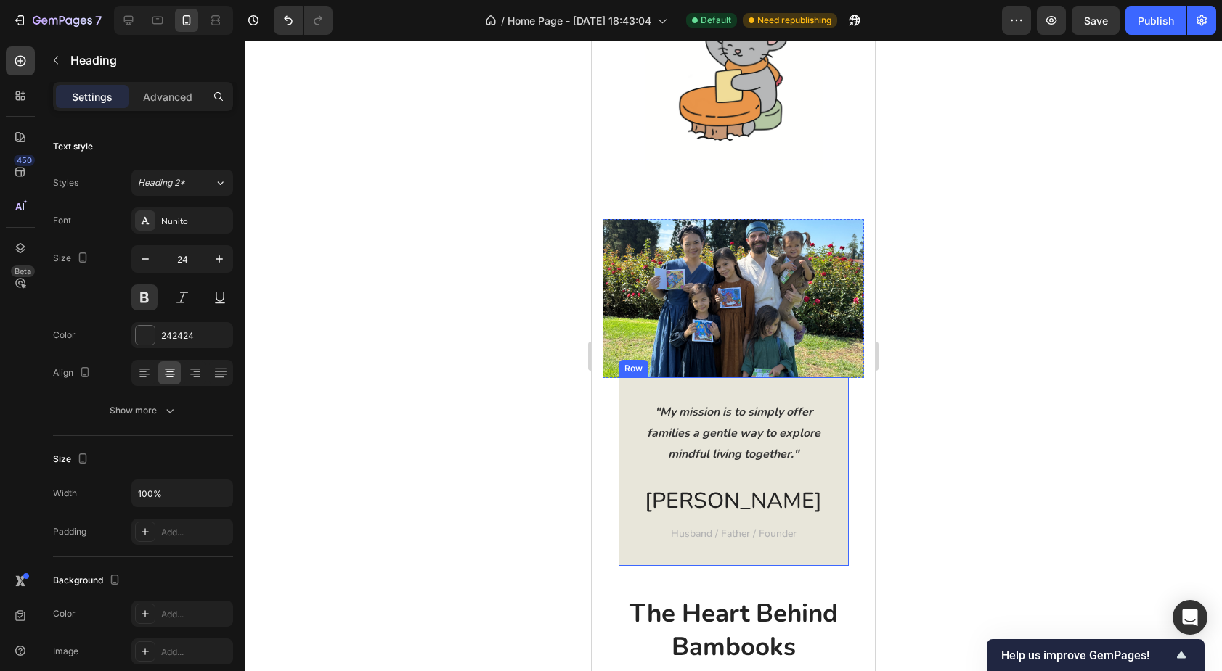
scroll to position [1419, 0]
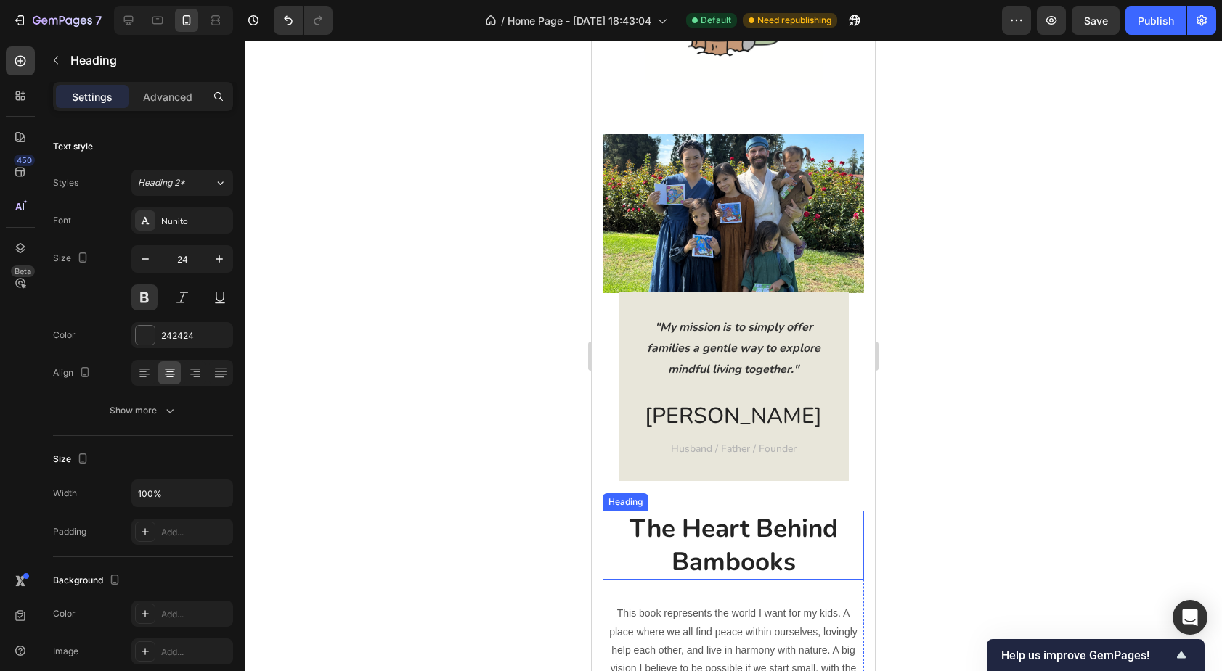
click at [674, 528] on h2 "The Heart Behind Bambooks" at bounding box center [733, 545] width 261 height 69
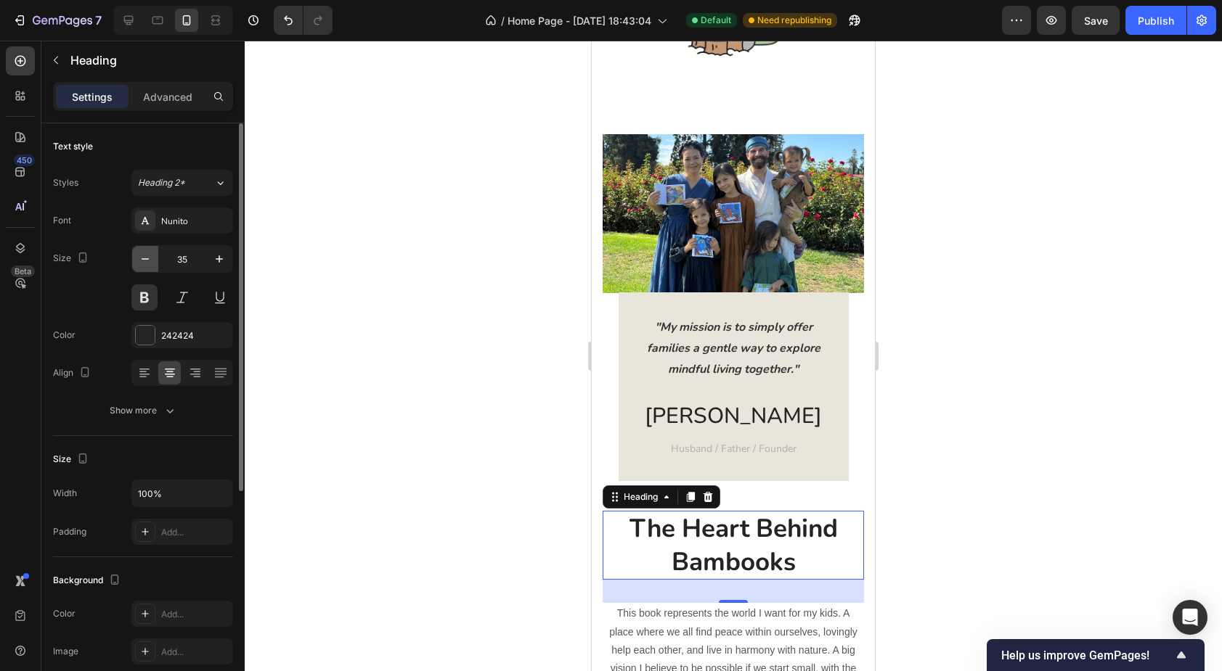
click at [144, 258] on icon "button" at bounding box center [145, 259] width 15 height 15
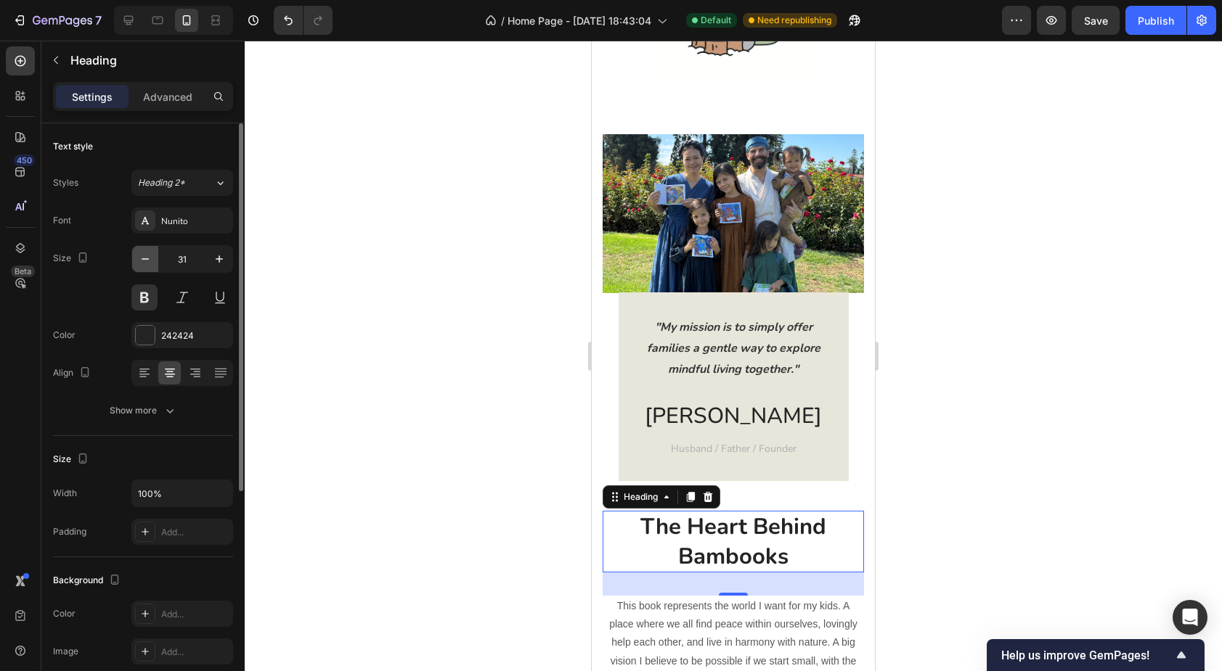
click at [144, 258] on icon "button" at bounding box center [145, 259] width 15 height 15
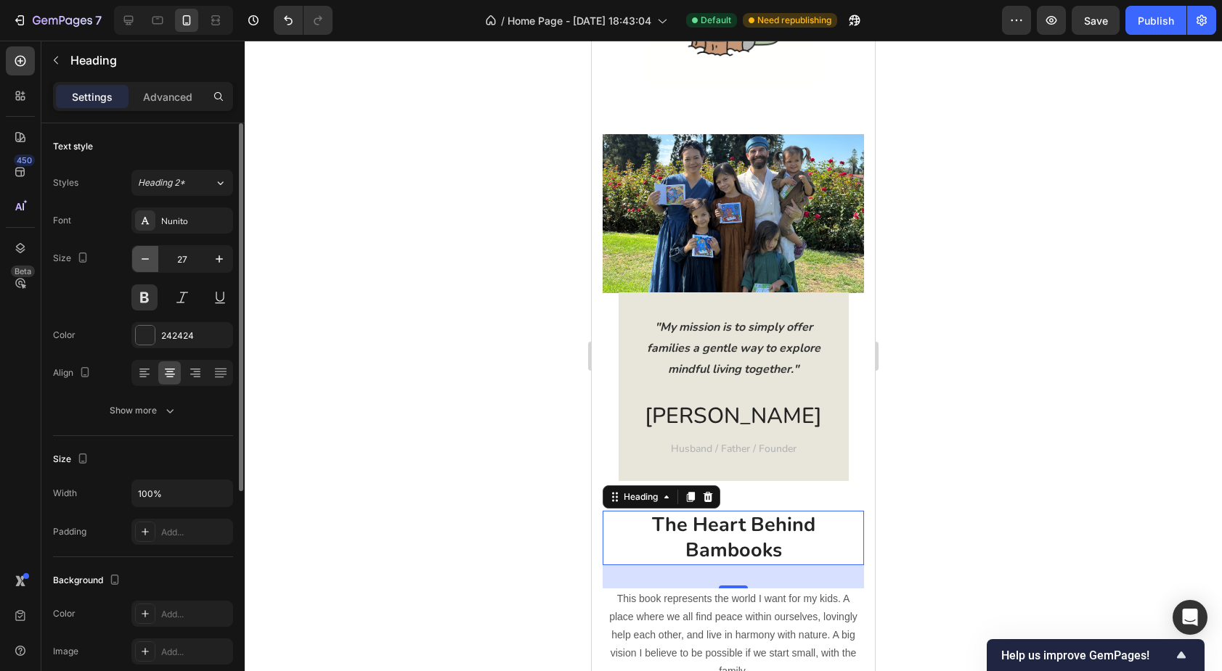
click at [144, 258] on icon "button" at bounding box center [145, 259] width 15 height 15
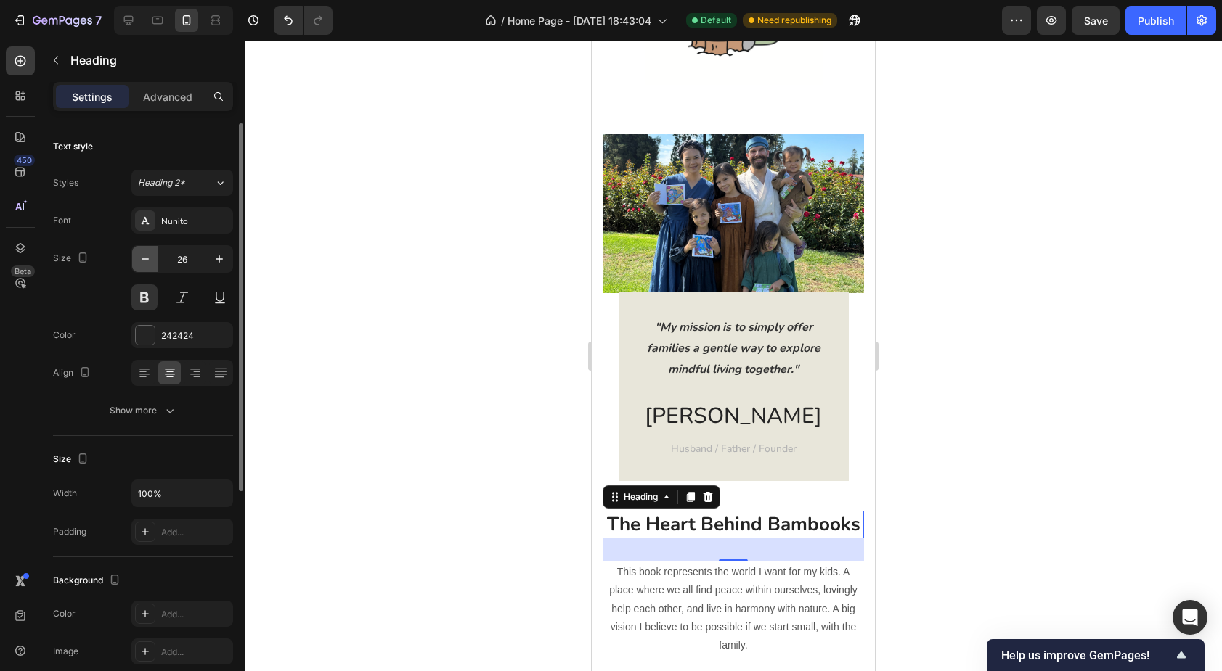
click at [144, 258] on icon "button" at bounding box center [145, 259] width 15 height 15
type input "24"
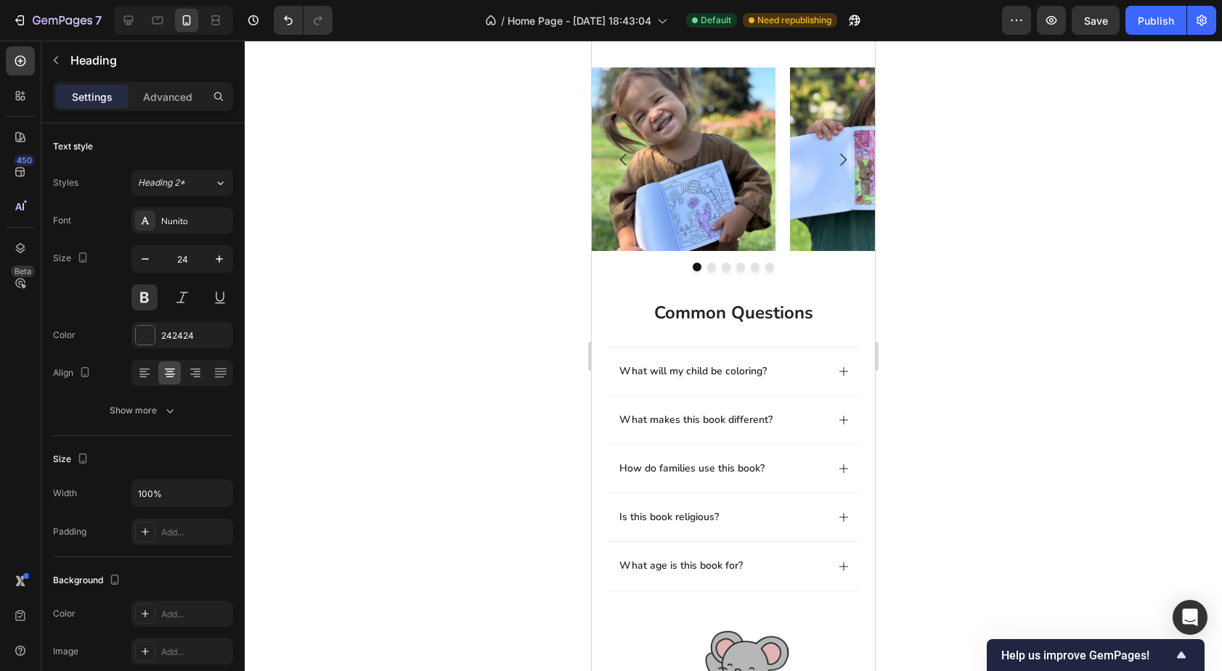
scroll to position [684, 0]
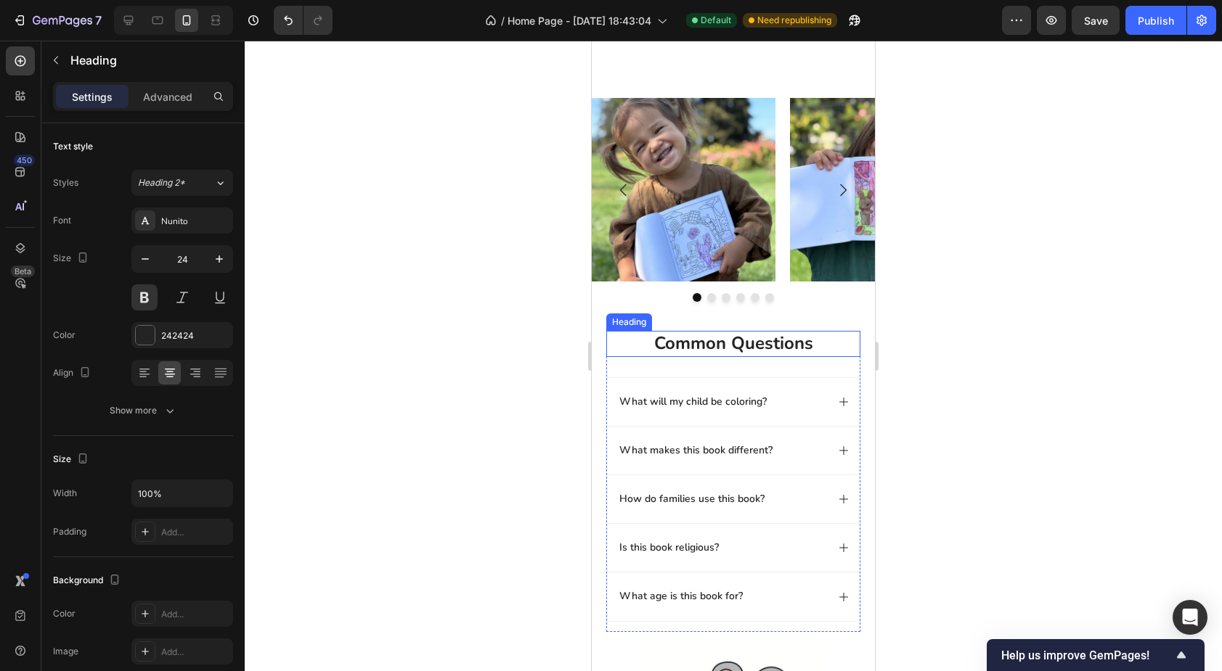
click at [746, 342] on h2 "common questions" at bounding box center [733, 343] width 254 height 25
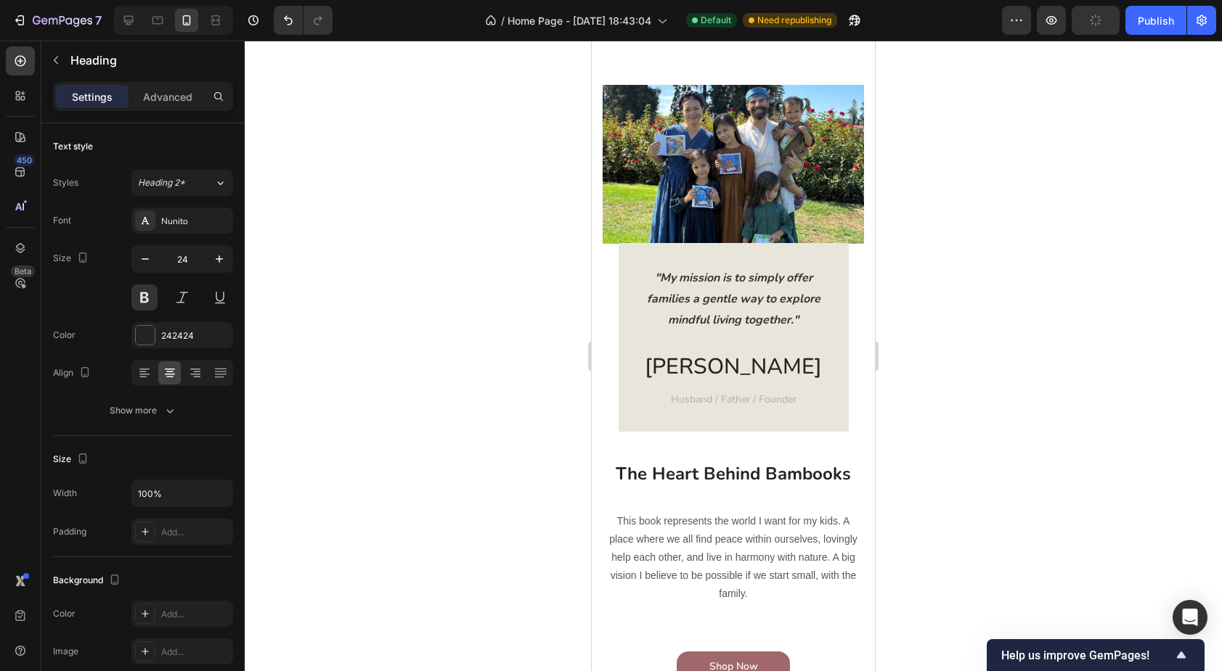
scroll to position [1532, 0]
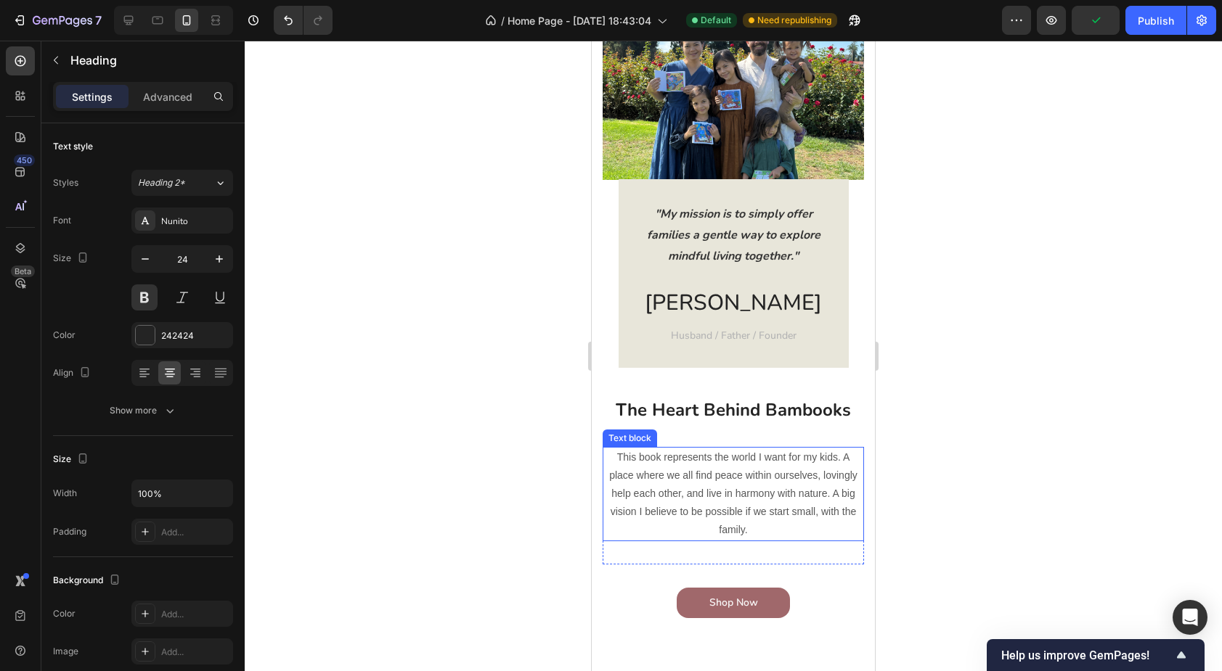
click at [685, 481] on p "This book represents the world I want for my kids. A place where we all find pe…" at bounding box center [733, 494] width 258 height 91
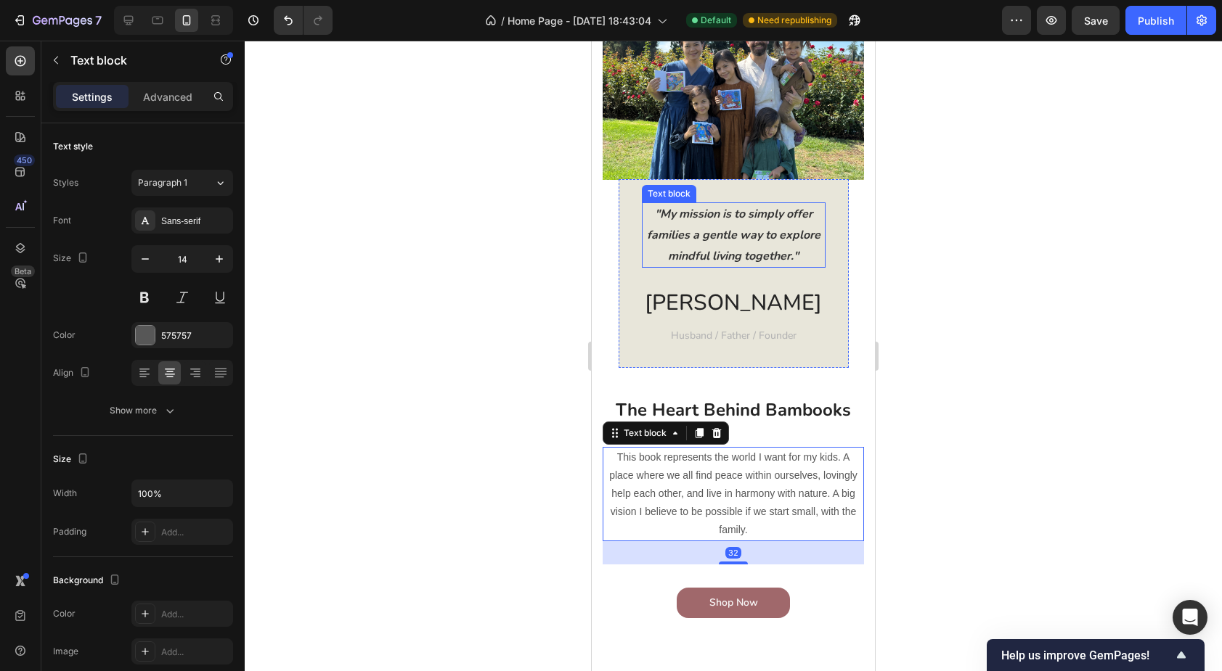
click at [709, 237] on p ""My mission is to simply offer families a gentle way to explore mindful living …" at bounding box center [733, 235] width 181 height 62
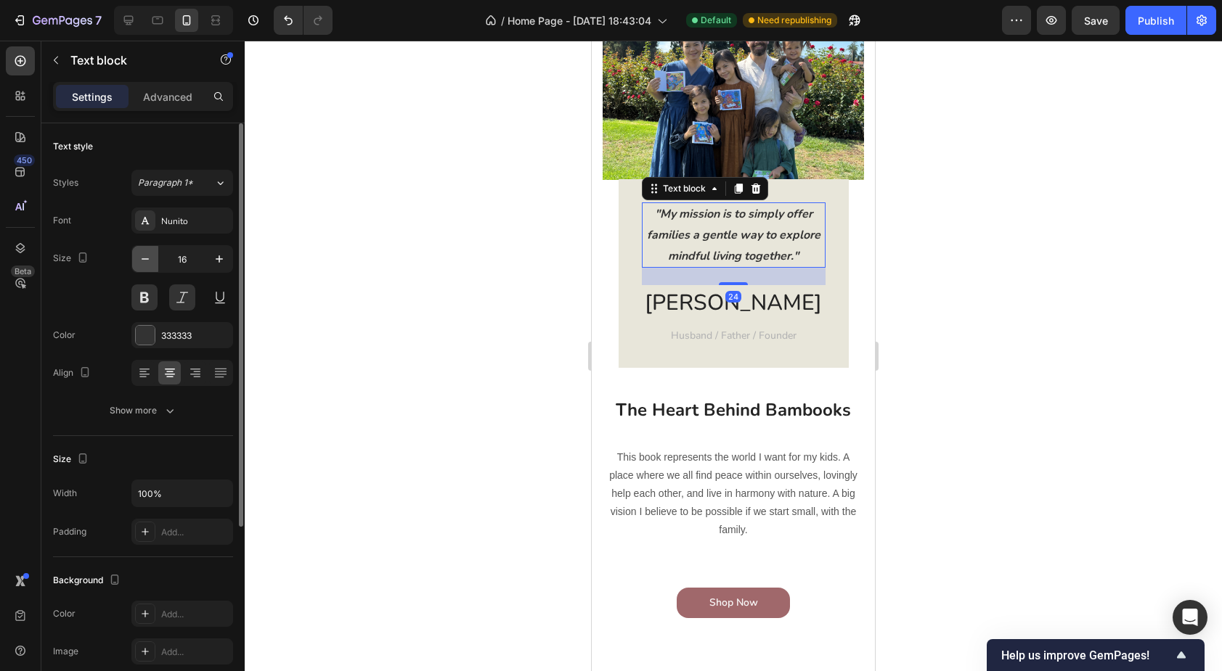
click at [143, 259] on icon "button" at bounding box center [145, 258] width 7 height 1
type input "14"
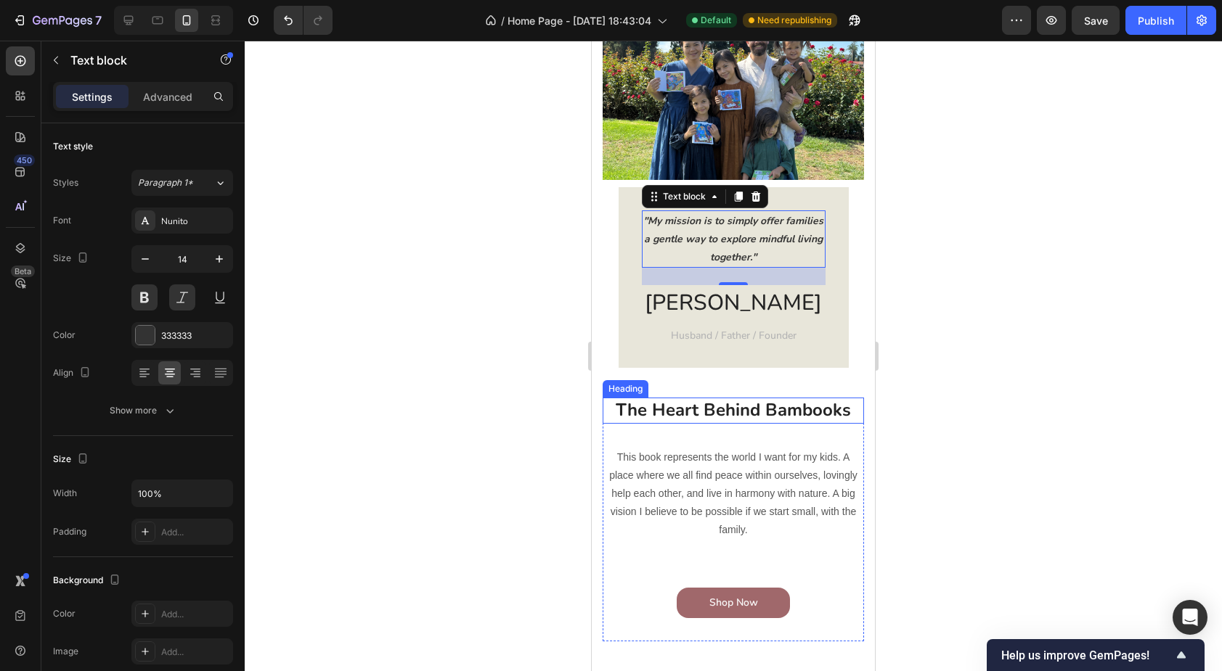
click at [650, 411] on h2 "The Heart Behind Bambooks" at bounding box center [733, 410] width 261 height 25
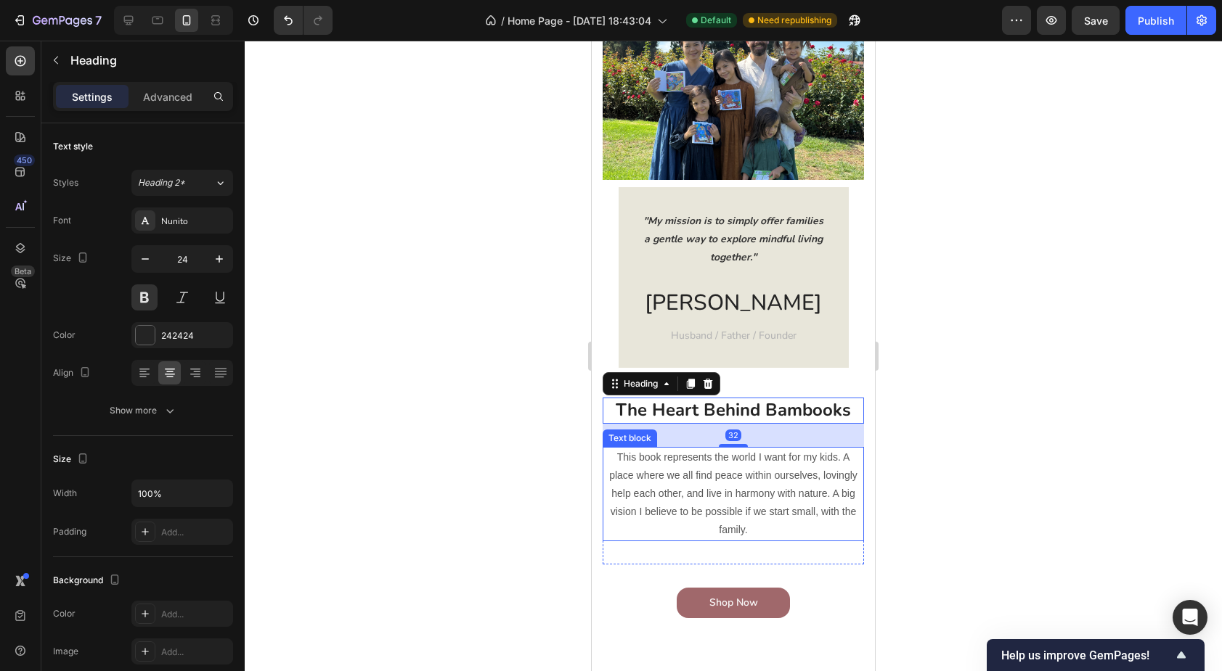
click at [652, 462] on p "This book represents the world I want for my kids. A place where we all find pe…" at bounding box center [733, 494] width 258 height 91
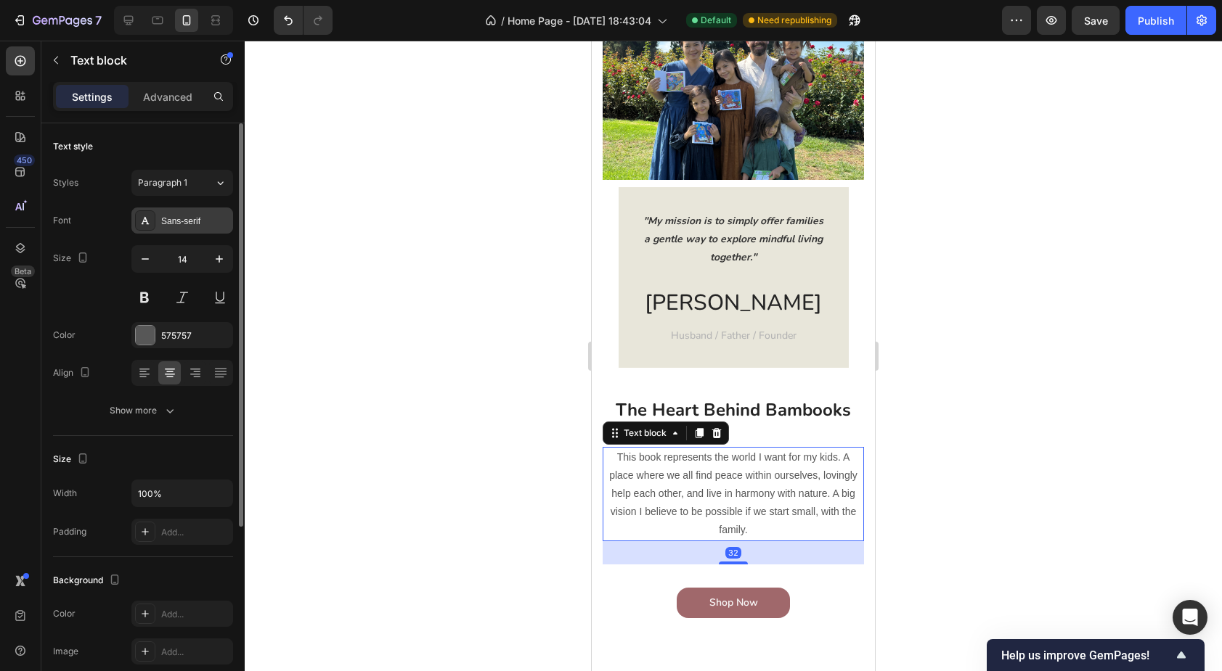
click at [191, 224] on div "Sans-serif" at bounding box center [195, 221] width 68 height 13
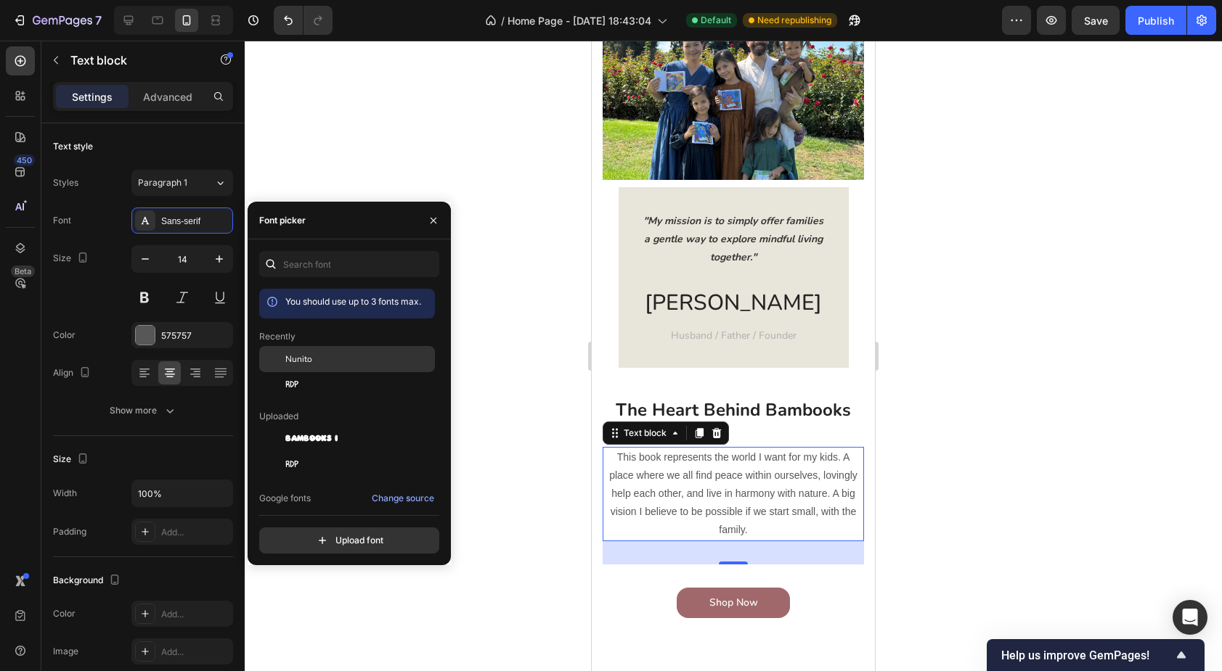
click at [309, 358] on span "Nunito" at bounding box center [298, 359] width 27 height 13
click at [632, 589] on div "Shop Now Button" at bounding box center [733, 603] width 261 height 30
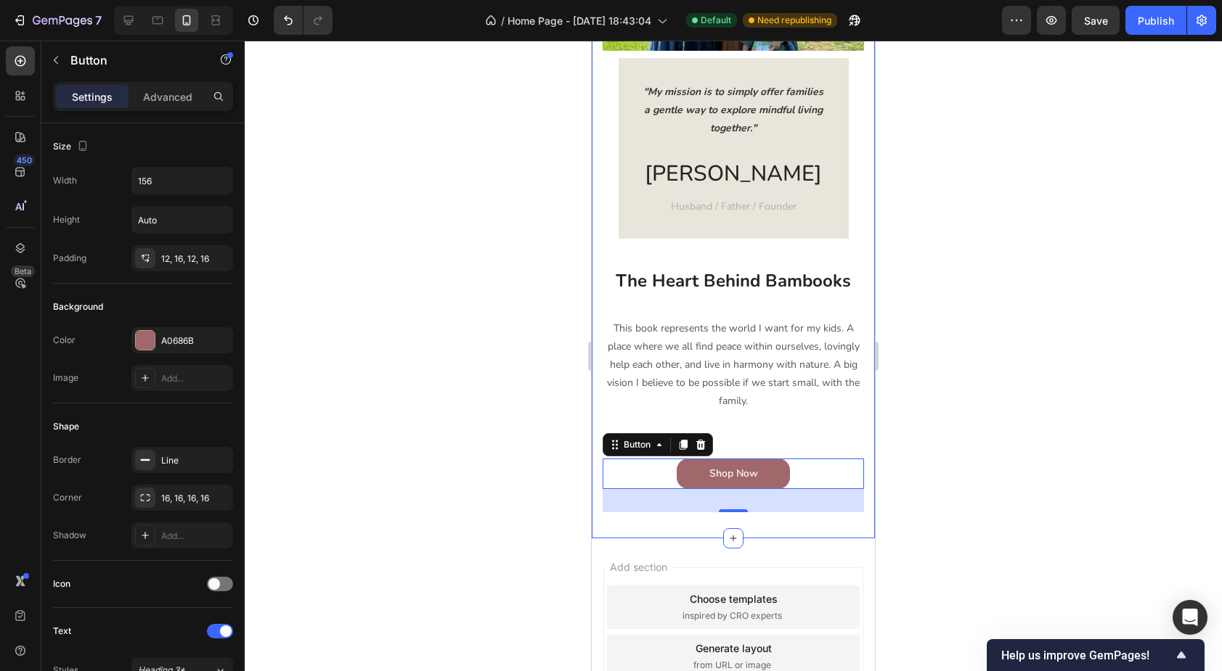
scroll to position [1651, 0]
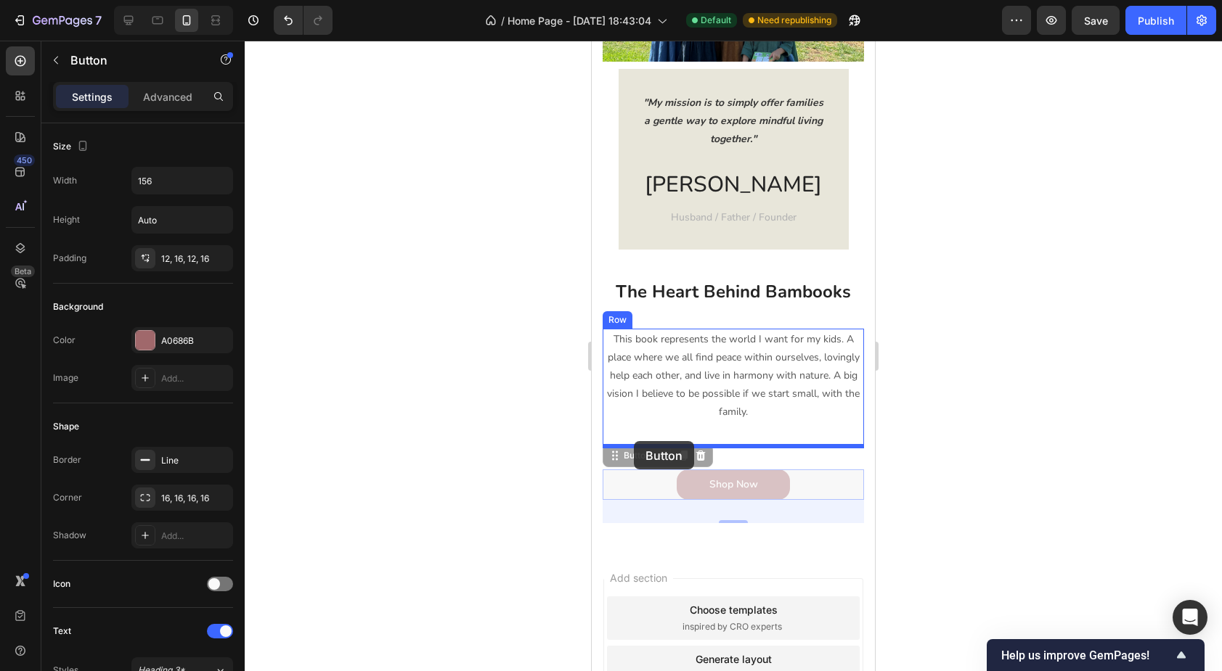
drag, startPoint x: 632, startPoint y: 457, endPoint x: 634, endPoint y: 441, distance: 16.1
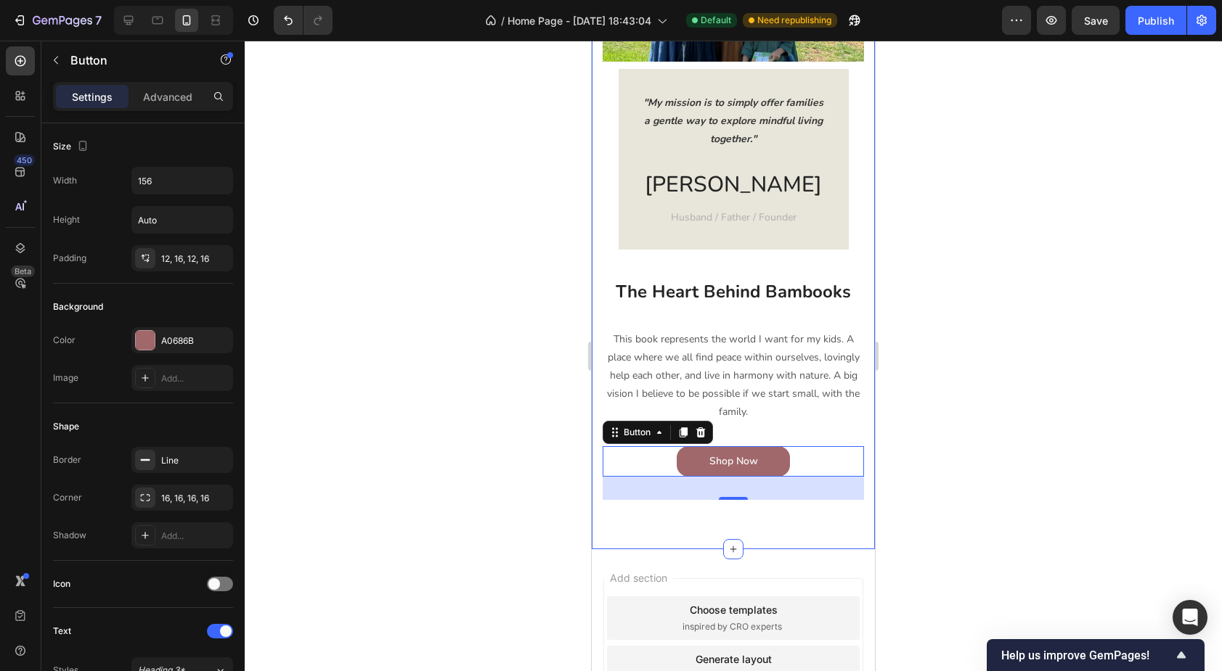
click at [629, 535] on div "Image "My mission is to simply offer families a gentle way to explore mindful l…" at bounding box center [733, 218] width 283 height 661
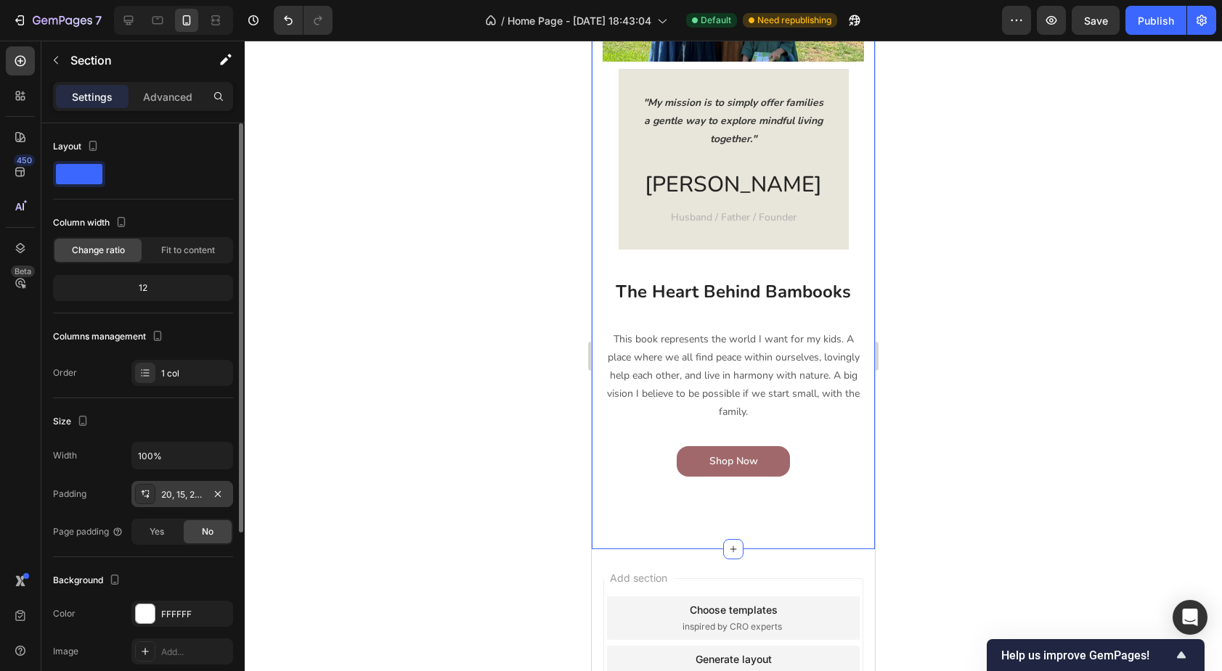
click at [184, 497] on div "20, 15, 20, 15" at bounding box center [182, 495] width 42 height 13
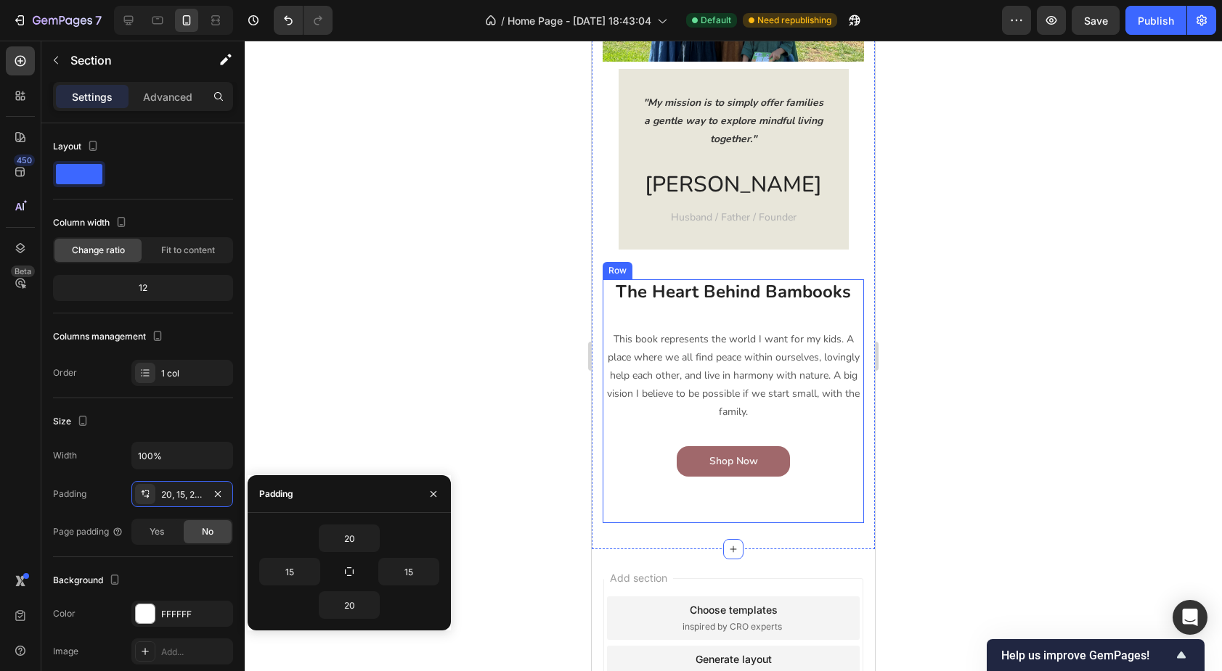
click at [638, 497] on div "Shop Now Button" at bounding box center [733, 473] width 261 height 54
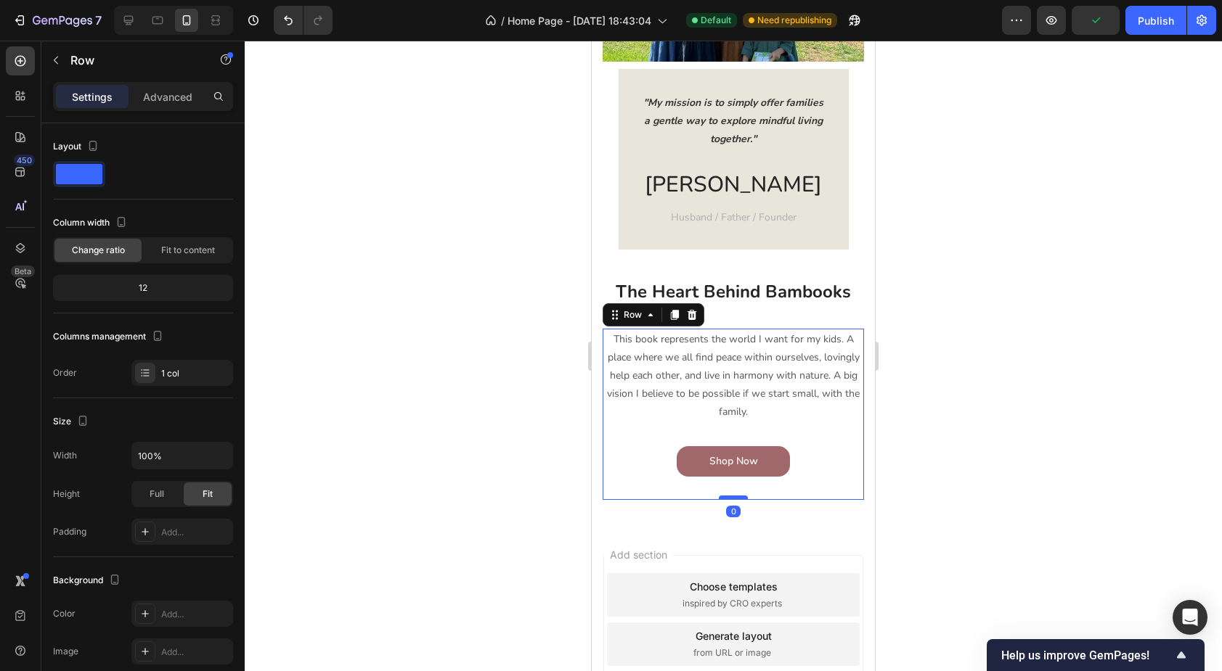
drag, startPoint x: 723, startPoint y: 520, endPoint x: 723, endPoint y: 497, distance: 23.2
click at [723, 497] on div at bounding box center [733, 498] width 29 height 4
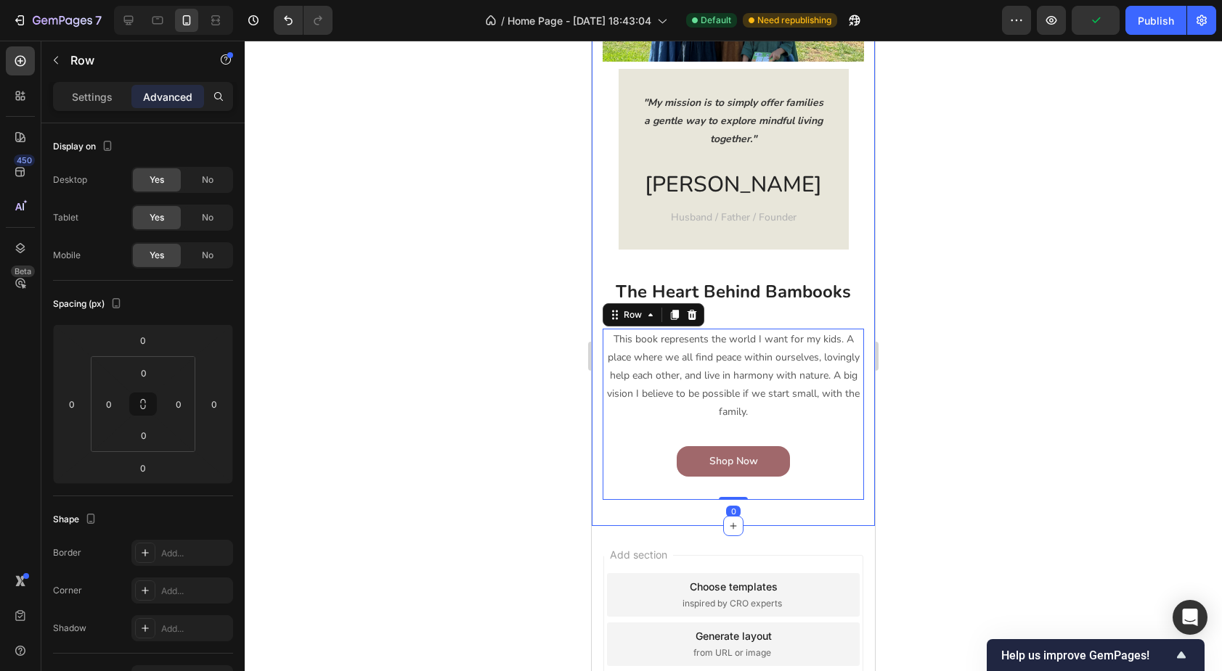
click at [596, 490] on div "Image "My mission is to simply offer families a gentle way to explore mindful l…" at bounding box center [733, 207] width 283 height 638
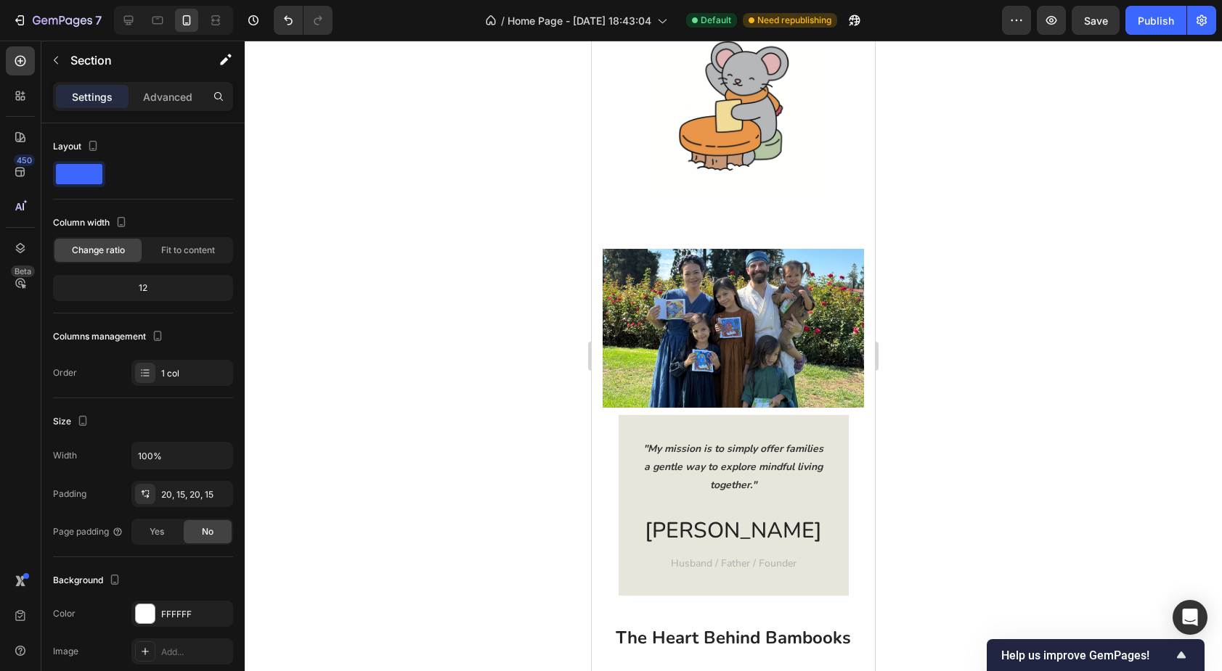
scroll to position [1442, 0]
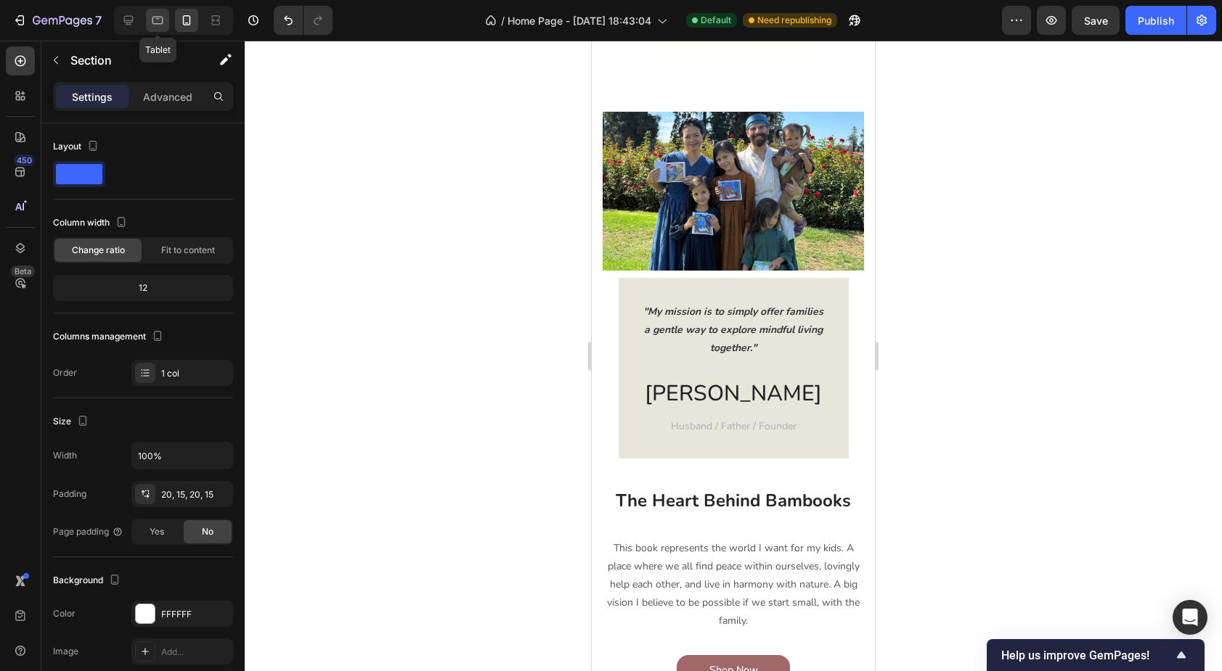
click at [157, 21] on icon at bounding box center [157, 20] width 15 height 15
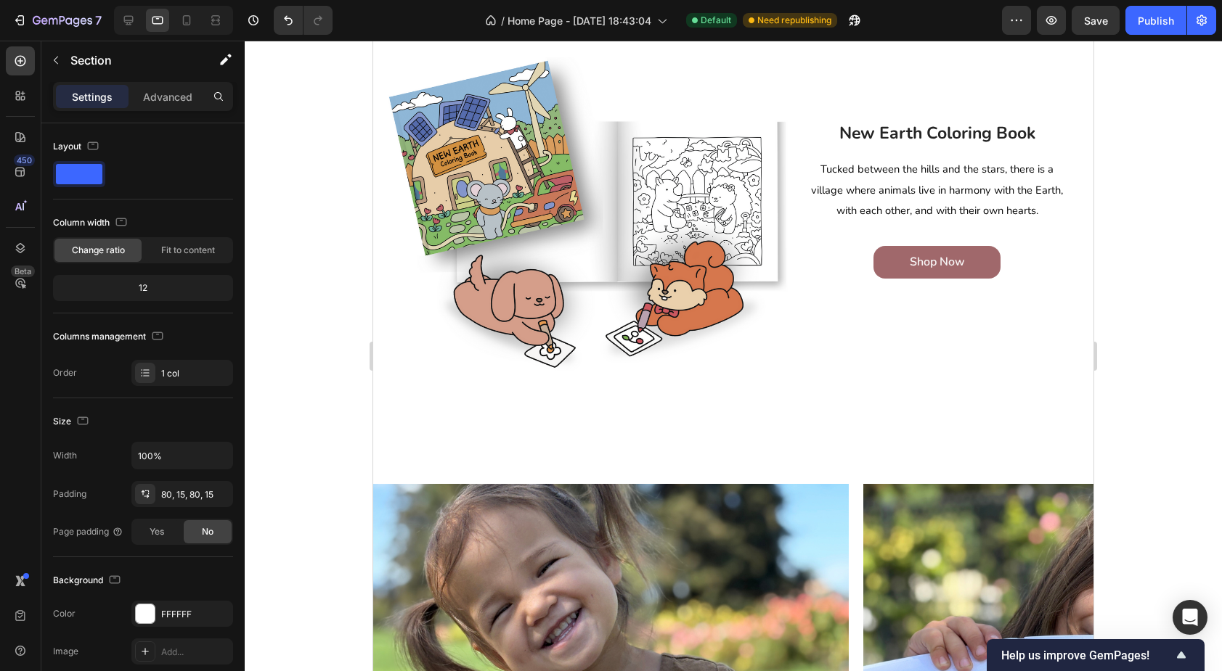
scroll to position [290, 0]
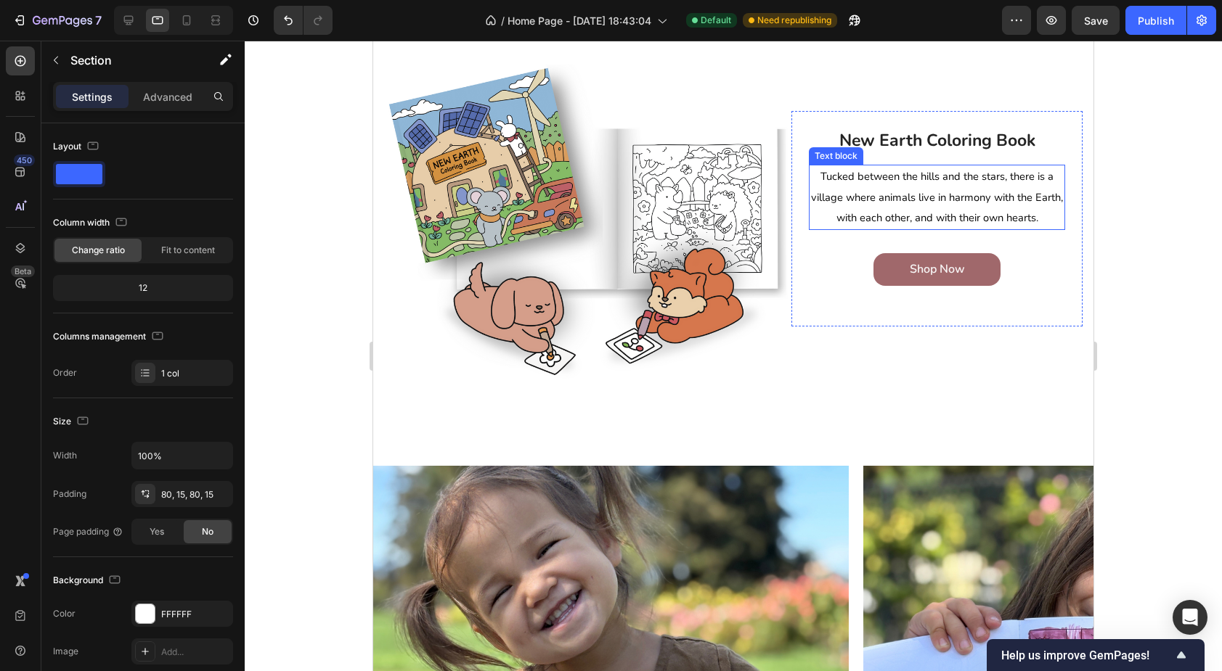
click at [928, 224] on span "Tucked between the hills and the stars, there is a village where animals live i…" at bounding box center [937, 197] width 252 height 57
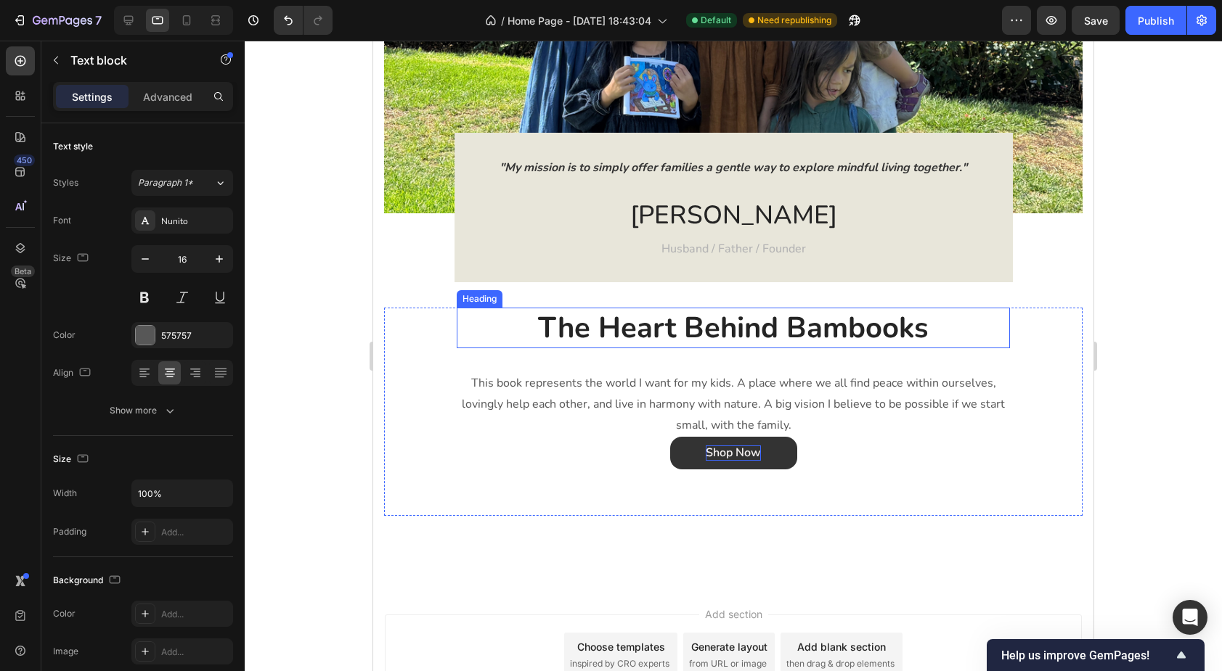
scroll to position [1921, 0]
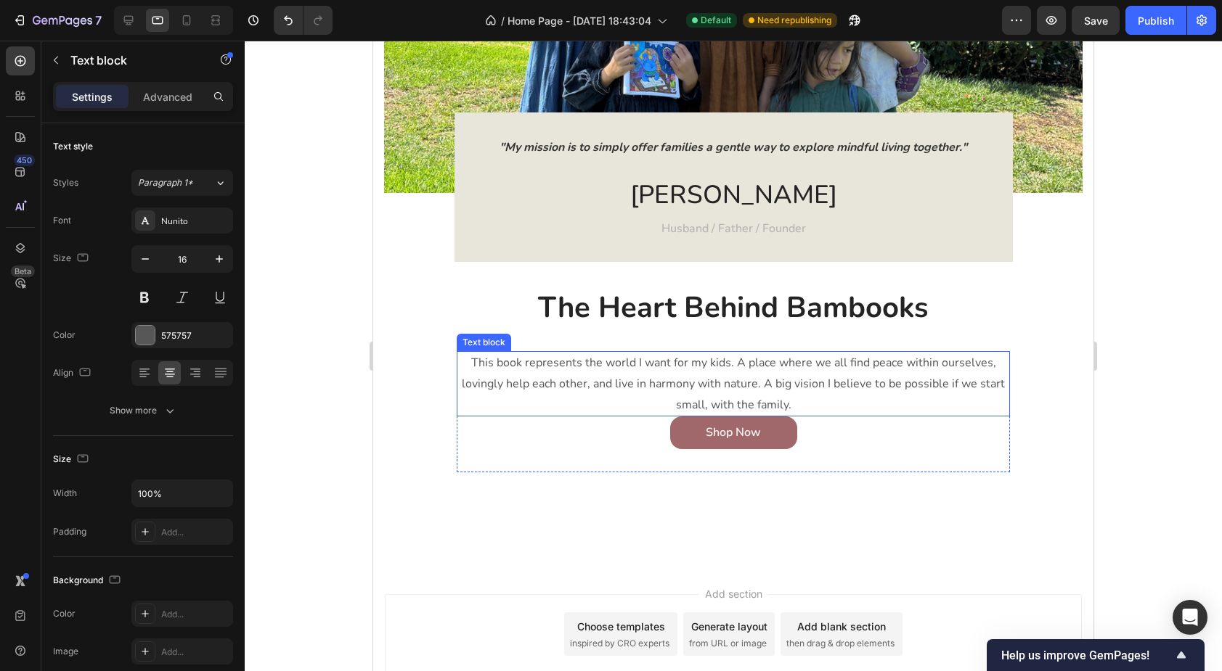
click at [637, 404] on p "This book represents the world I want for my kids. A place where we all find pe…" at bounding box center [733, 384] width 550 height 62
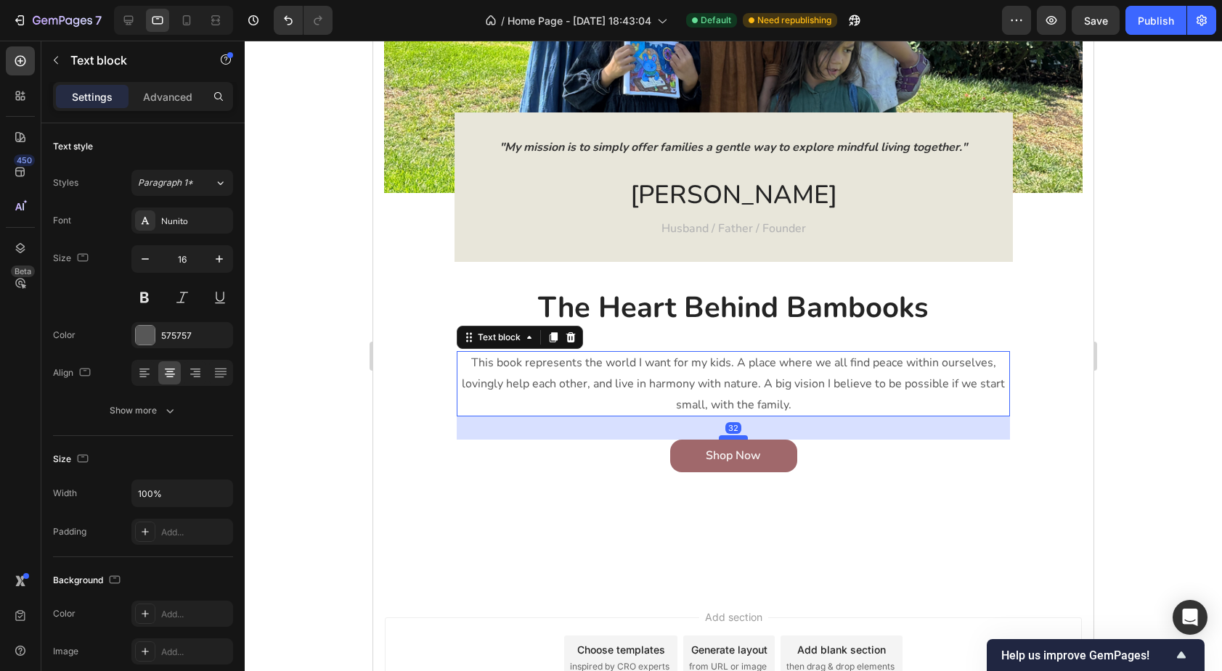
drag, startPoint x: 729, startPoint y: 414, endPoint x: 723, endPoint y: 437, distance: 23.9
click at [723, 437] on div at bounding box center [733, 438] width 29 height 4
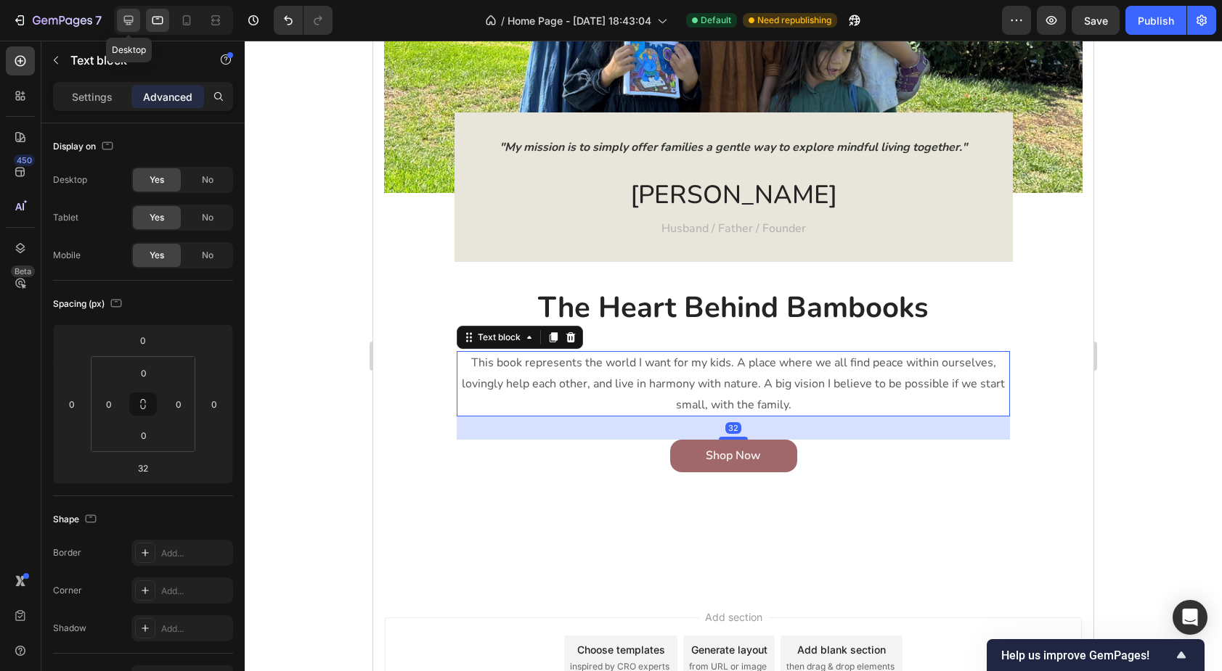
click at [135, 21] on icon at bounding box center [128, 20] width 15 height 15
type input "0"
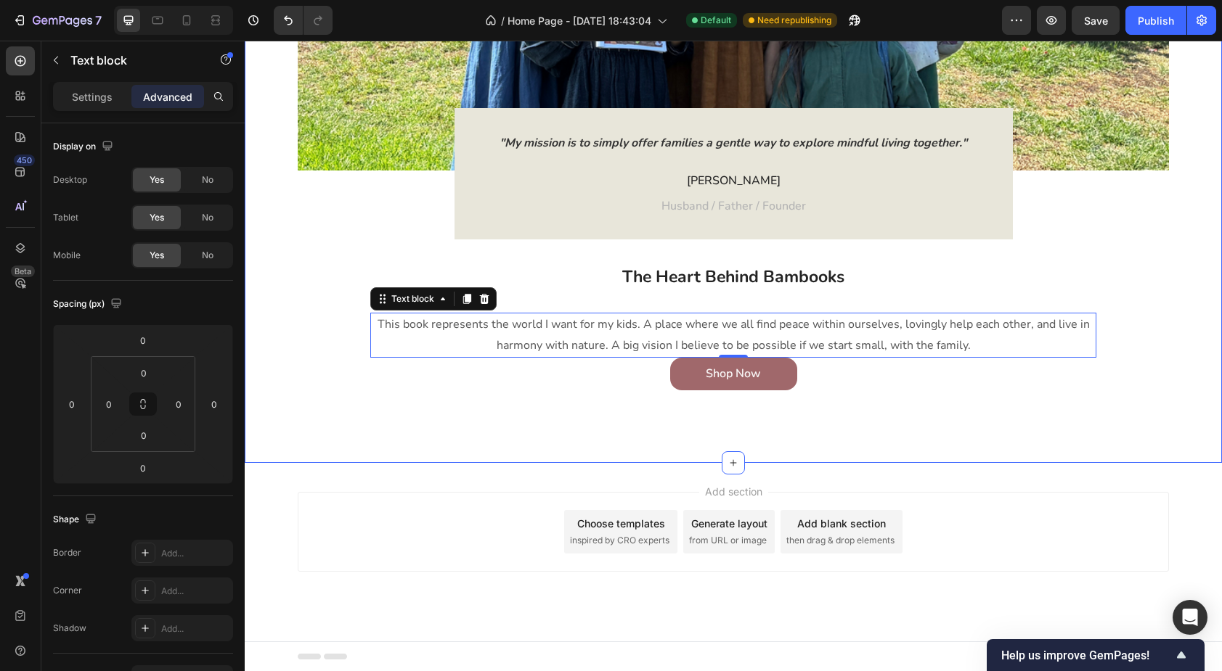
scroll to position [2005, 0]
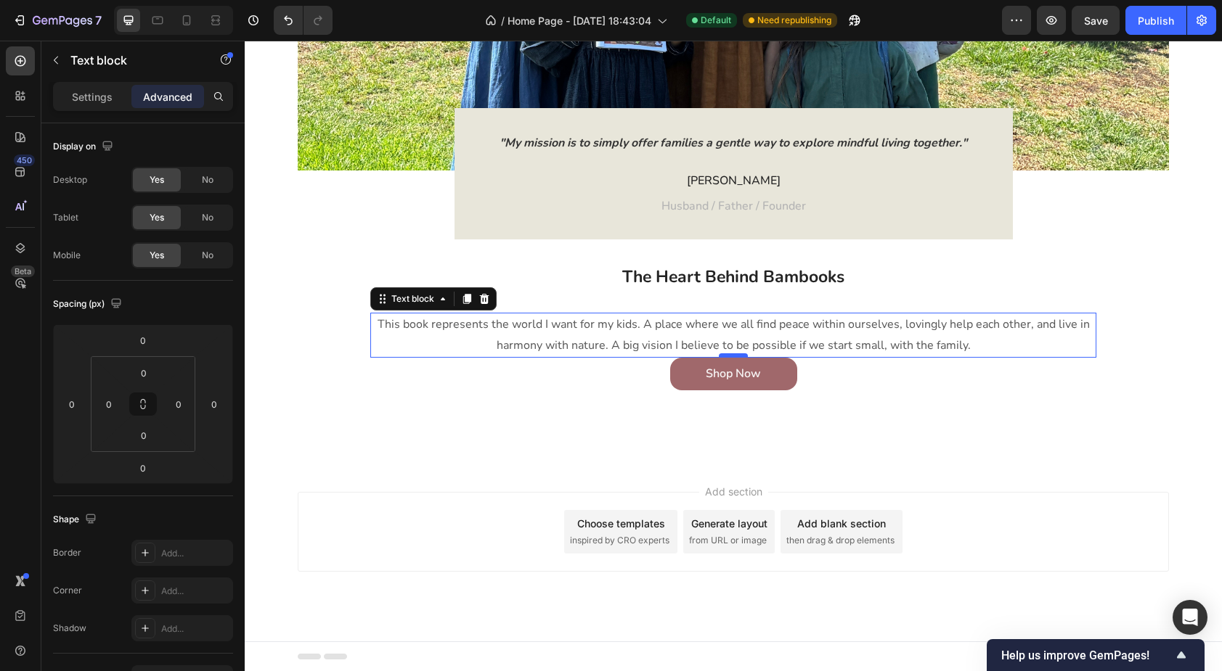
click at [730, 354] on div at bounding box center [733, 356] width 29 height 4
click at [471, 354] on p "This book represents the world I want for my kids. A place where we all find pe…" at bounding box center [733, 335] width 723 height 42
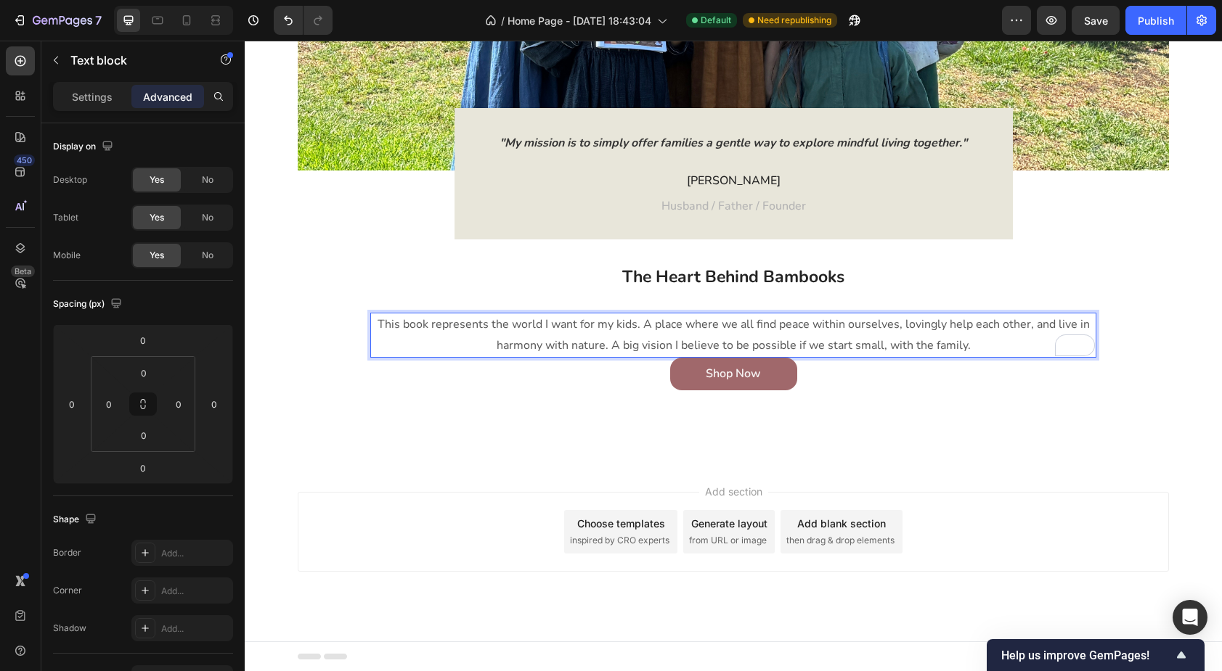
click at [412, 338] on p "This book represents the world I want for my kids. A place where we all find pe…" at bounding box center [733, 335] width 723 height 42
click at [320, 362] on div "The Heart Behind Bambooks Heading This book represents the world I want for my …" at bounding box center [733, 350] width 871 height 171
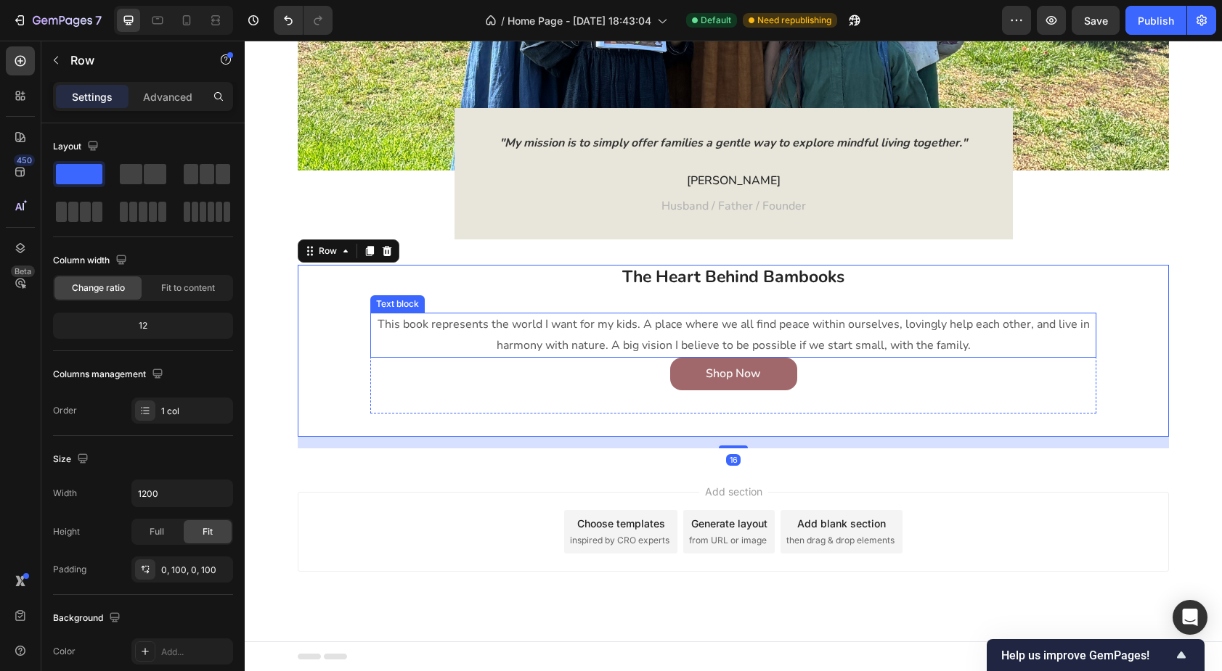
click at [396, 342] on p "This book represents the world I want for my kids. A place where we all find pe…" at bounding box center [733, 335] width 723 height 42
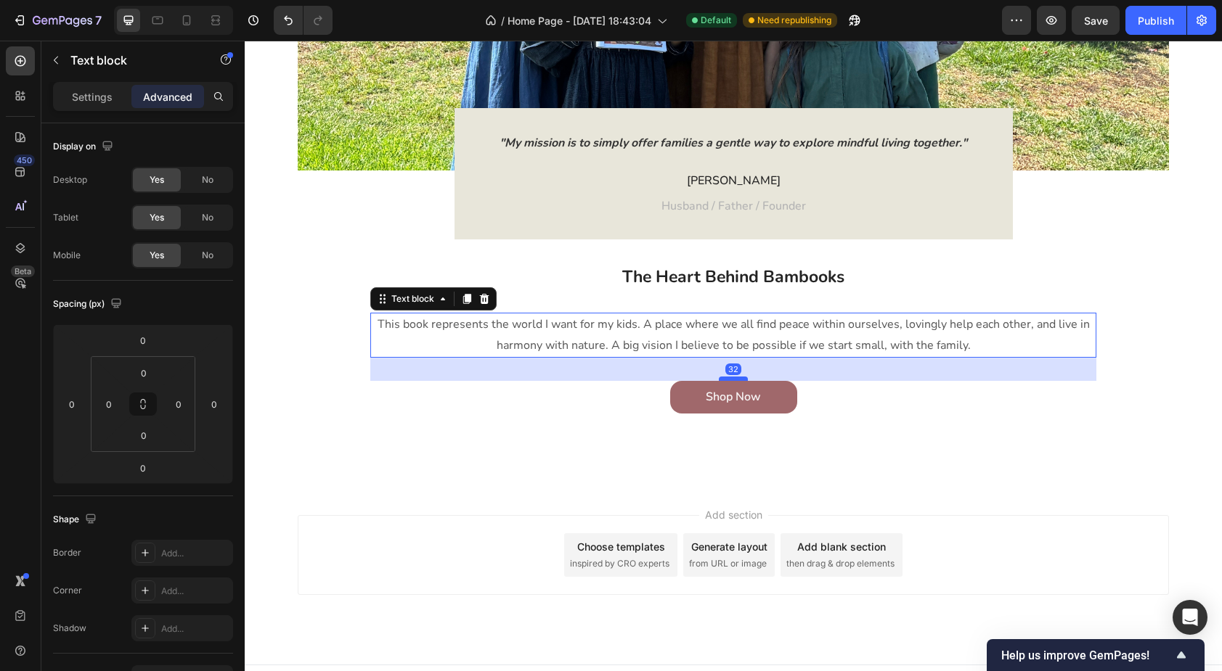
drag, startPoint x: 730, startPoint y: 355, endPoint x: 727, endPoint y: 378, distance: 23.4
click at [727, 378] on div at bounding box center [733, 379] width 29 height 4
type input "32"
click at [186, 25] on icon at bounding box center [187, 20] width 8 height 10
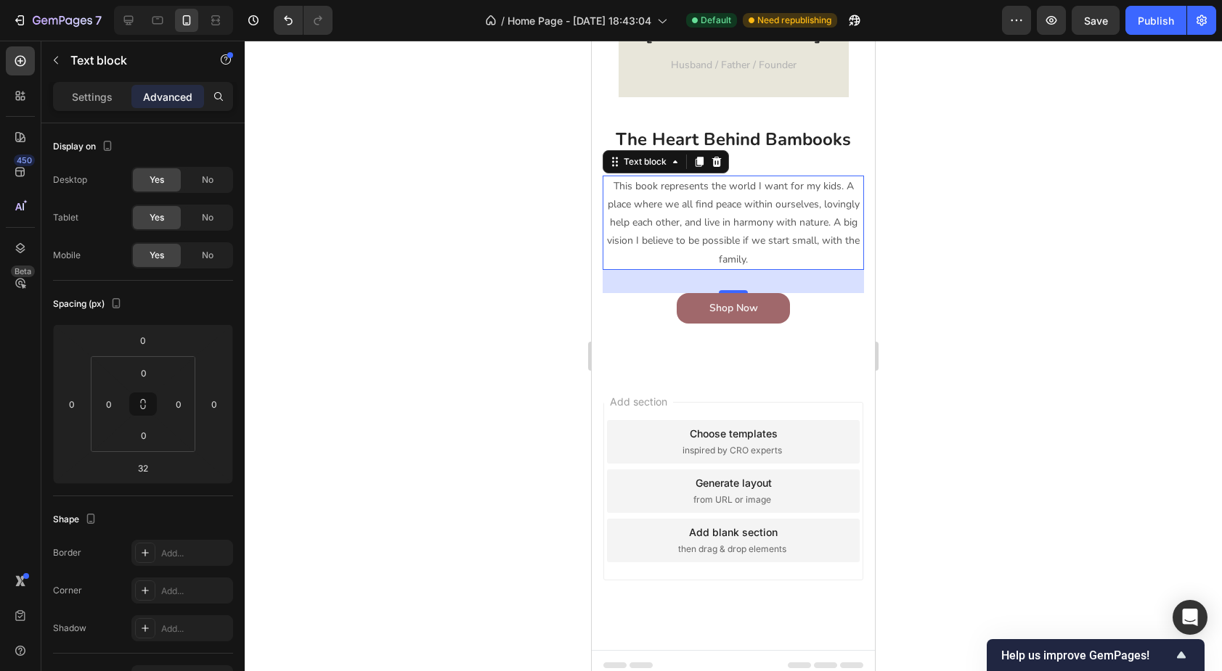
scroll to position [1904, 0]
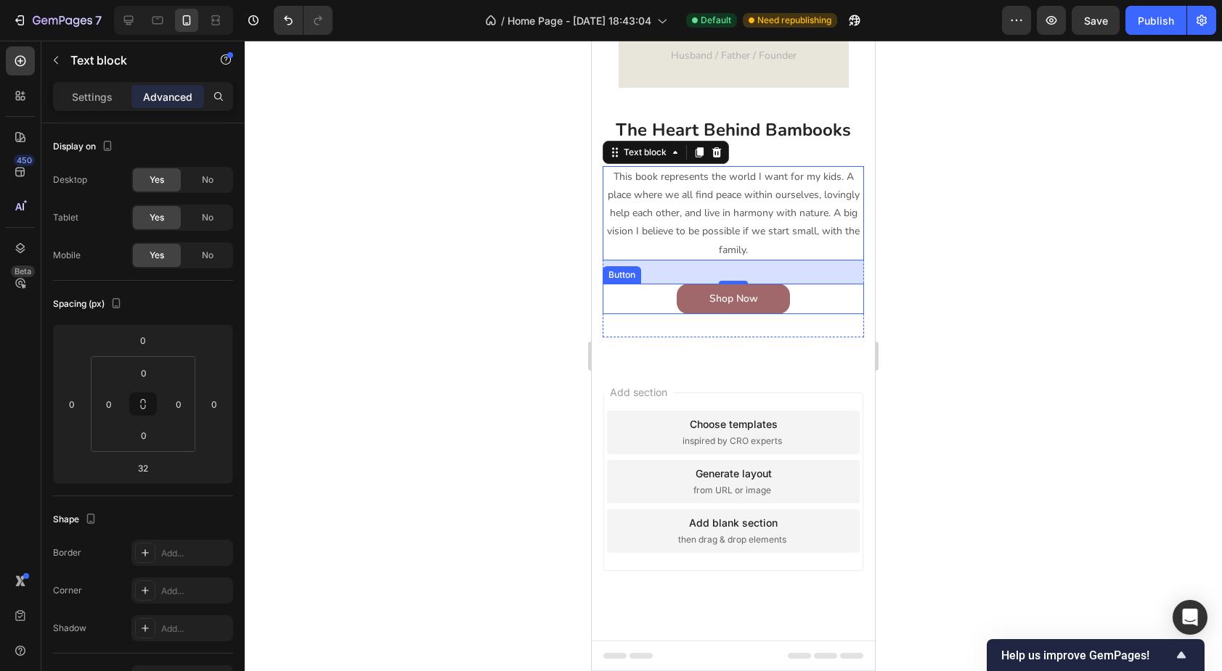
click at [639, 310] on div "Shop Now Button" at bounding box center [733, 299] width 261 height 30
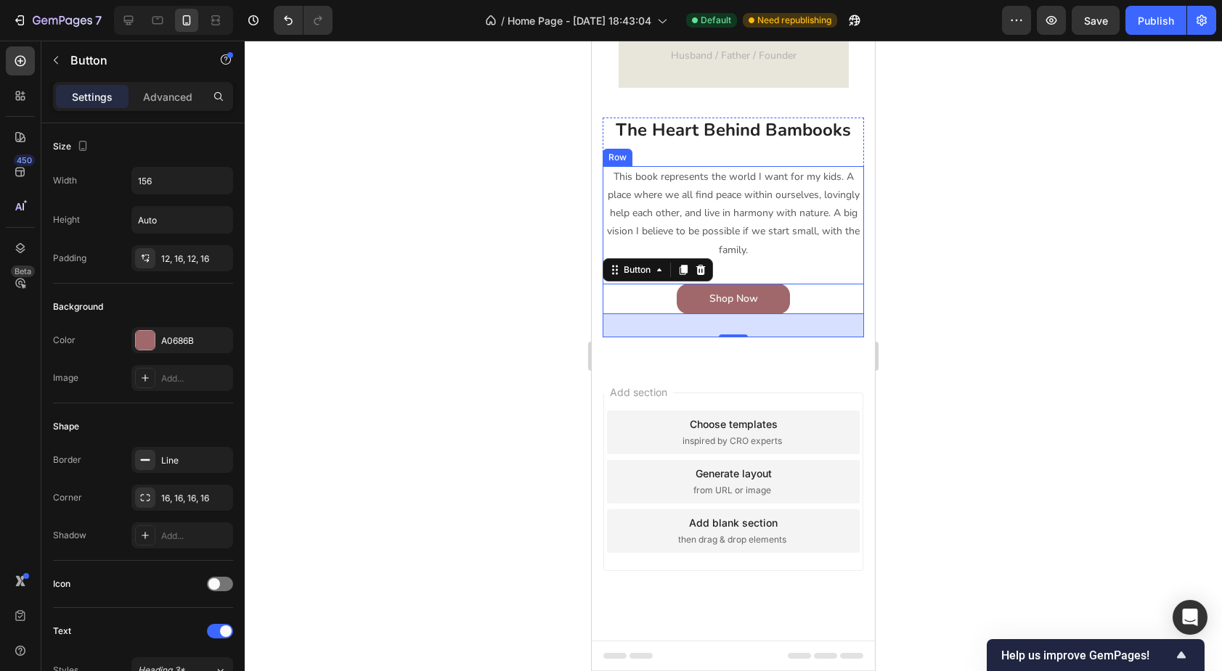
click at [755, 269] on div "This book represents the world I want for my kids. A place where we all find pe…" at bounding box center [733, 251] width 261 height 171
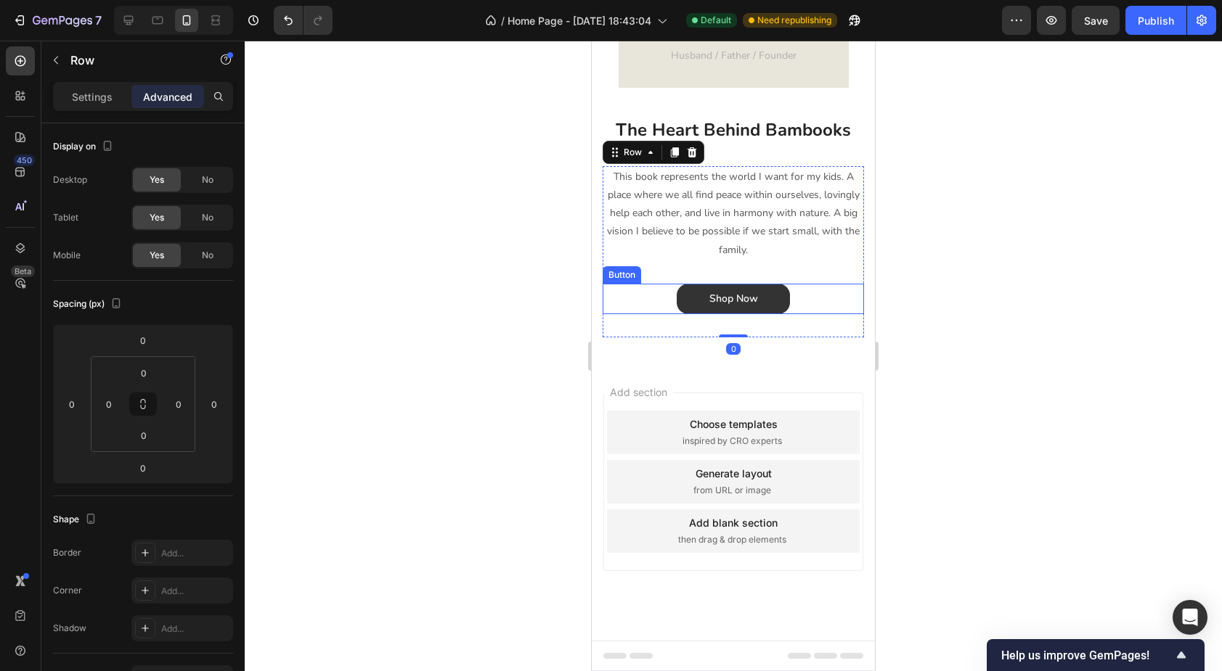
click at [780, 306] on button "Shop Now" at bounding box center [733, 299] width 113 height 30
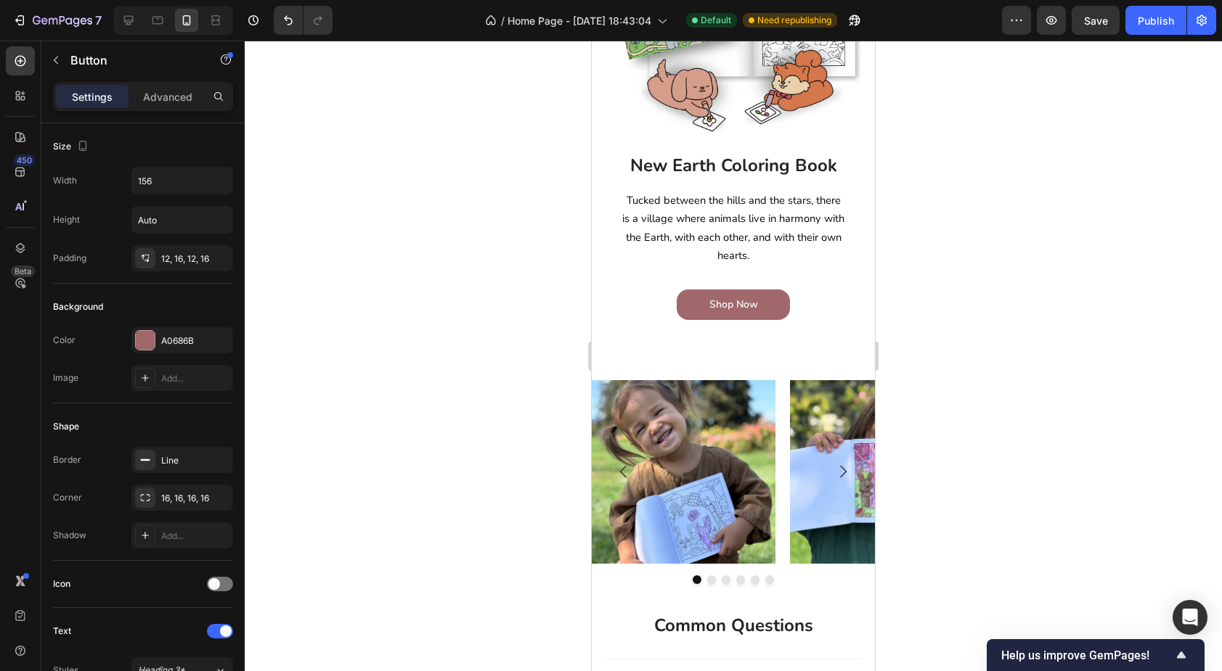
scroll to position [367, 0]
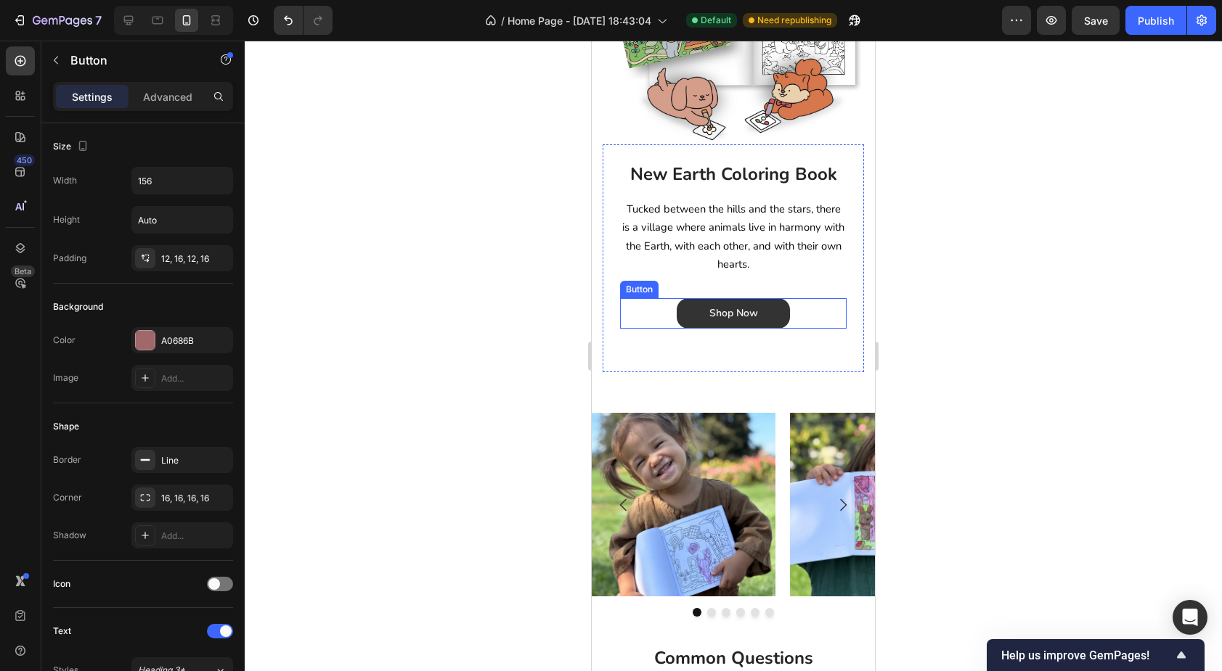
click at [781, 314] on button "Shop Now" at bounding box center [733, 313] width 113 height 30
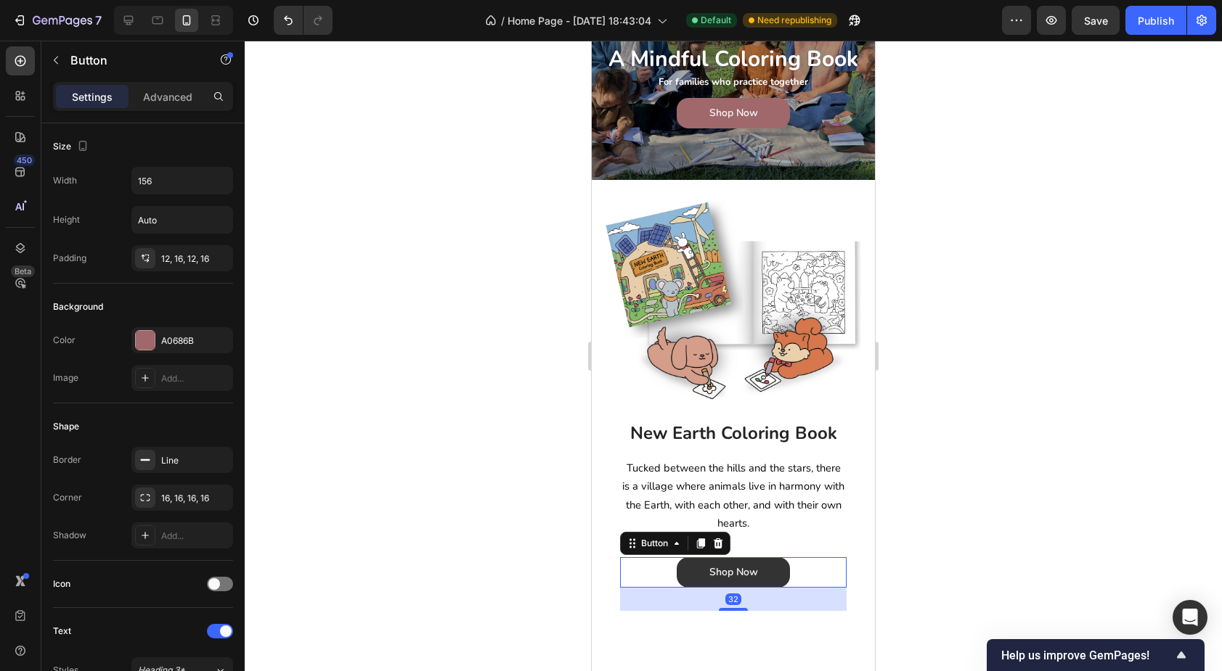
scroll to position [0, 0]
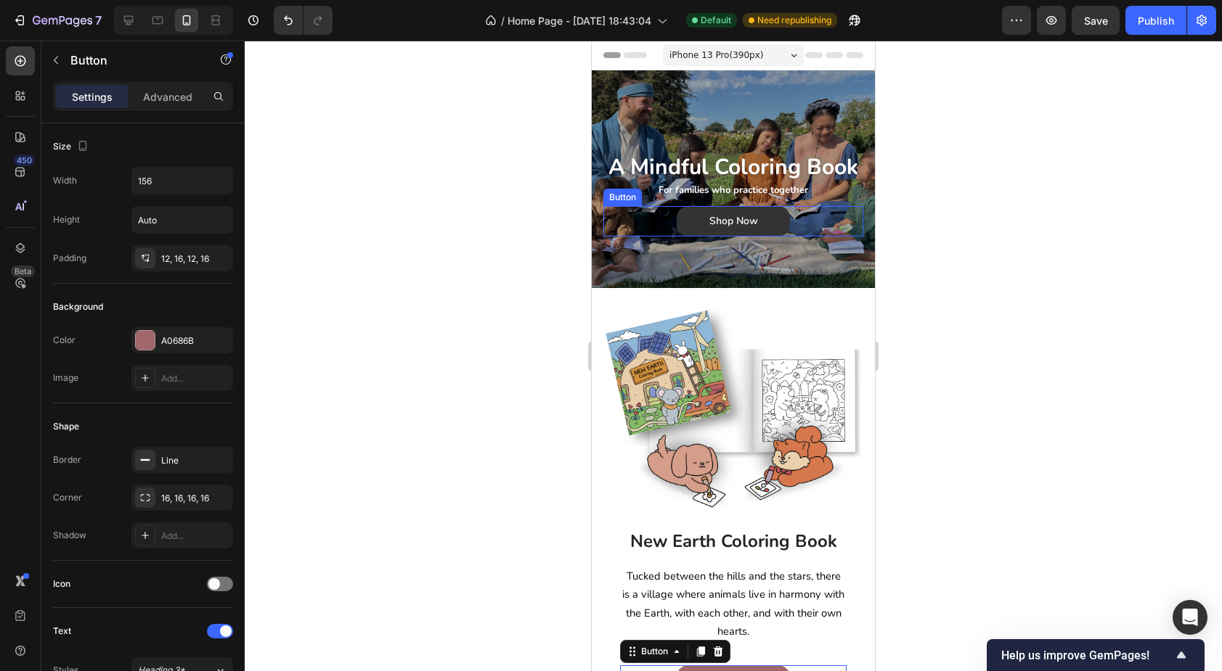
click at [781, 217] on button "Shop Now" at bounding box center [733, 221] width 113 height 30
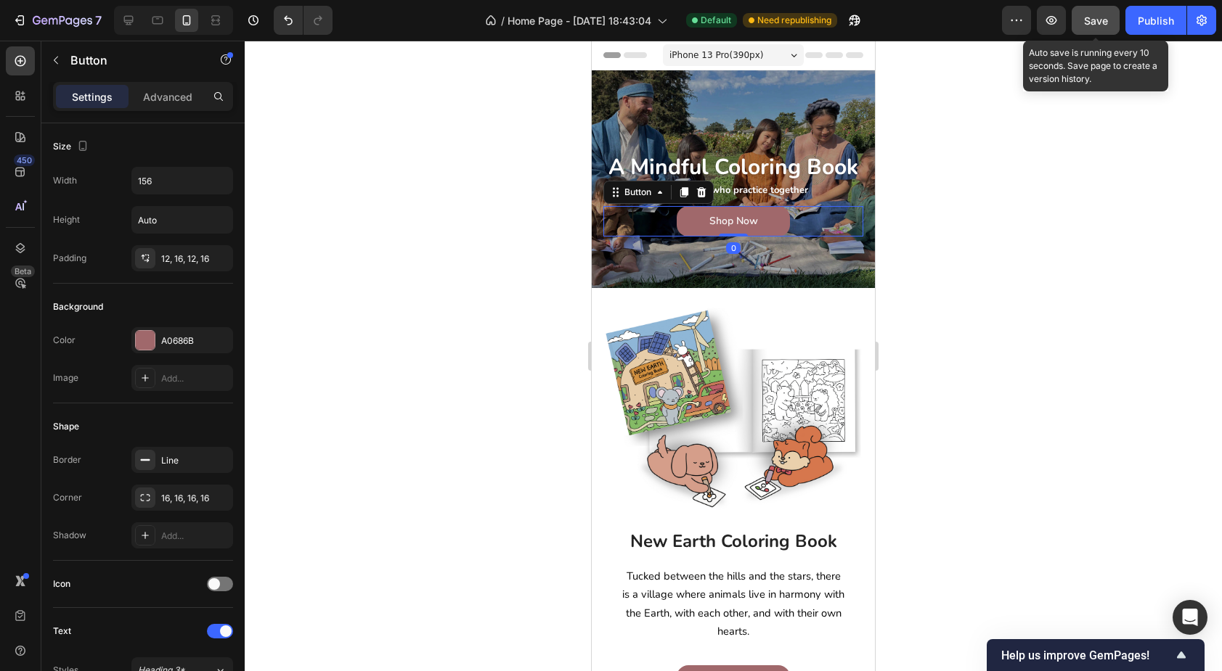
click at [1103, 17] on span "Save" at bounding box center [1096, 21] width 24 height 12
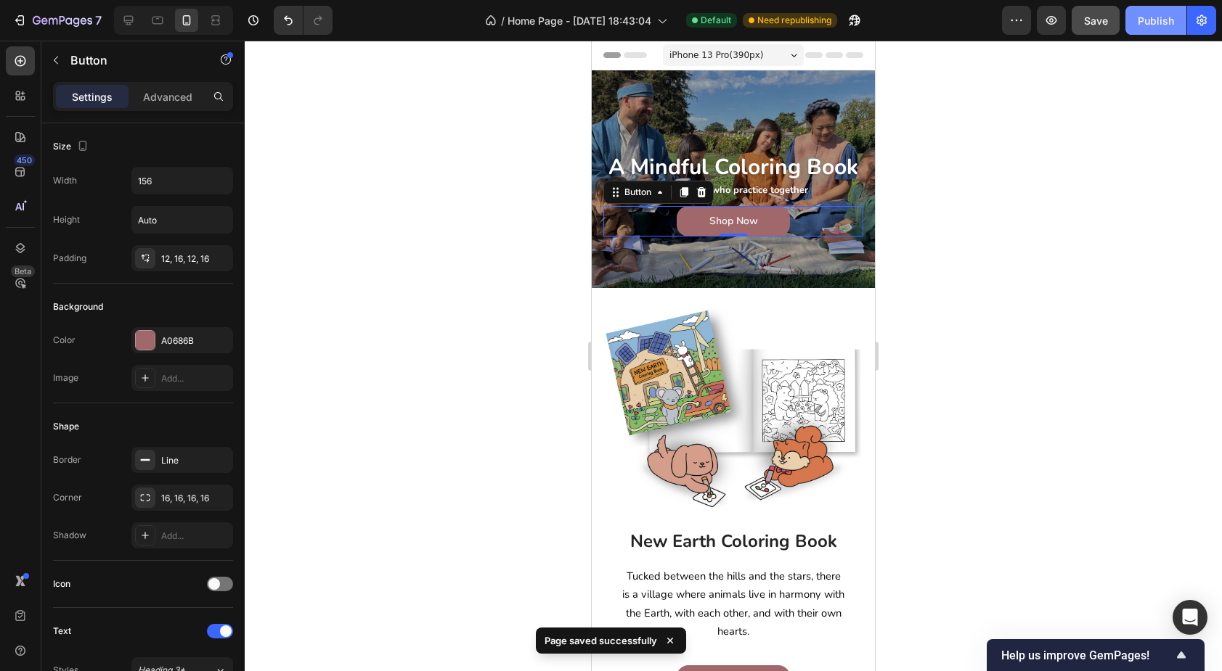
click at [1161, 25] on div "Publish" at bounding box center [1156, 20] width 36 height 15
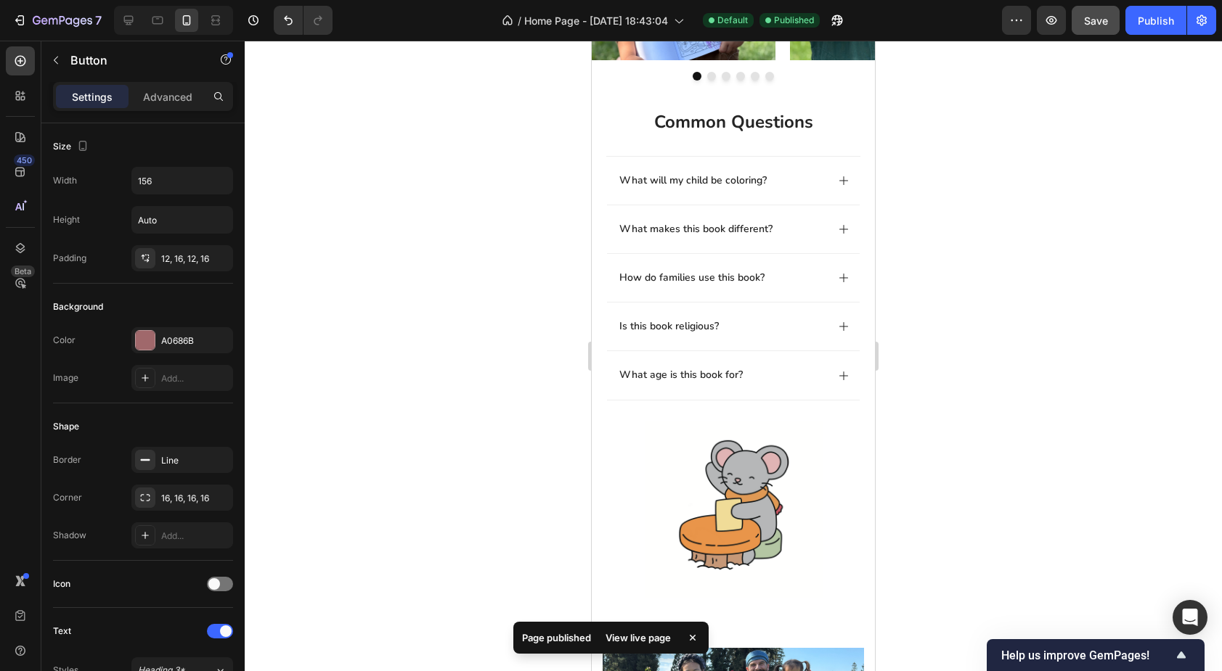
scroll to position [910, 0]
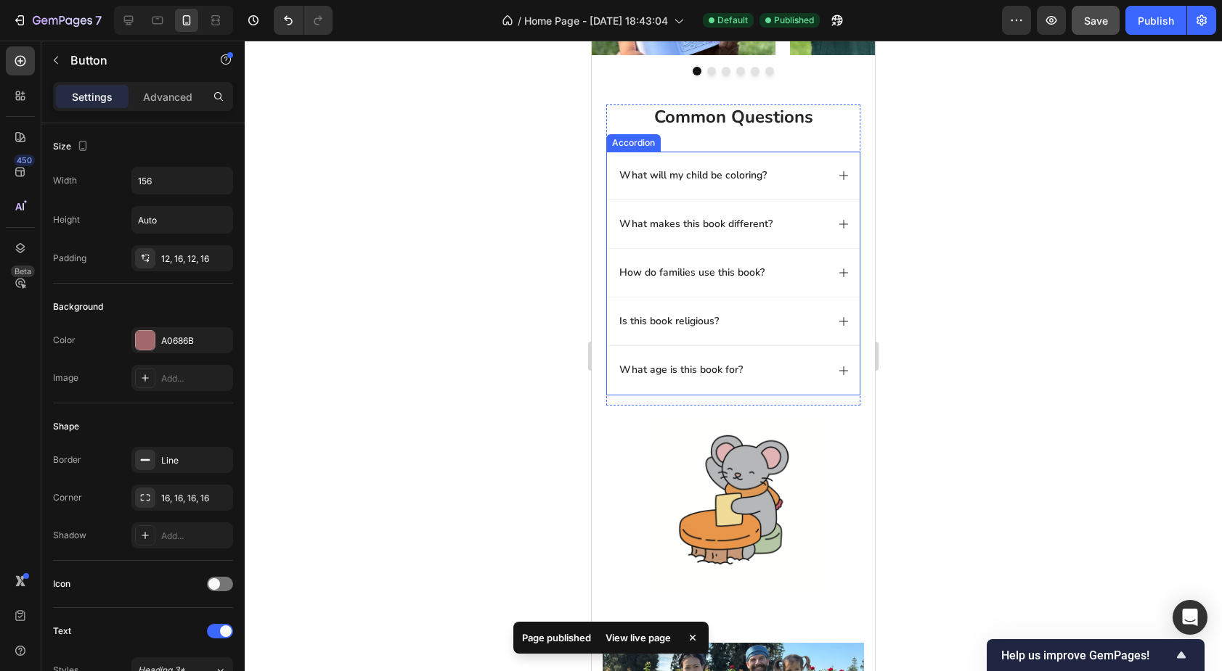
click at [790, 271] on div "How do families use this book?" at bounding box center [721, 272] width 209 height 17
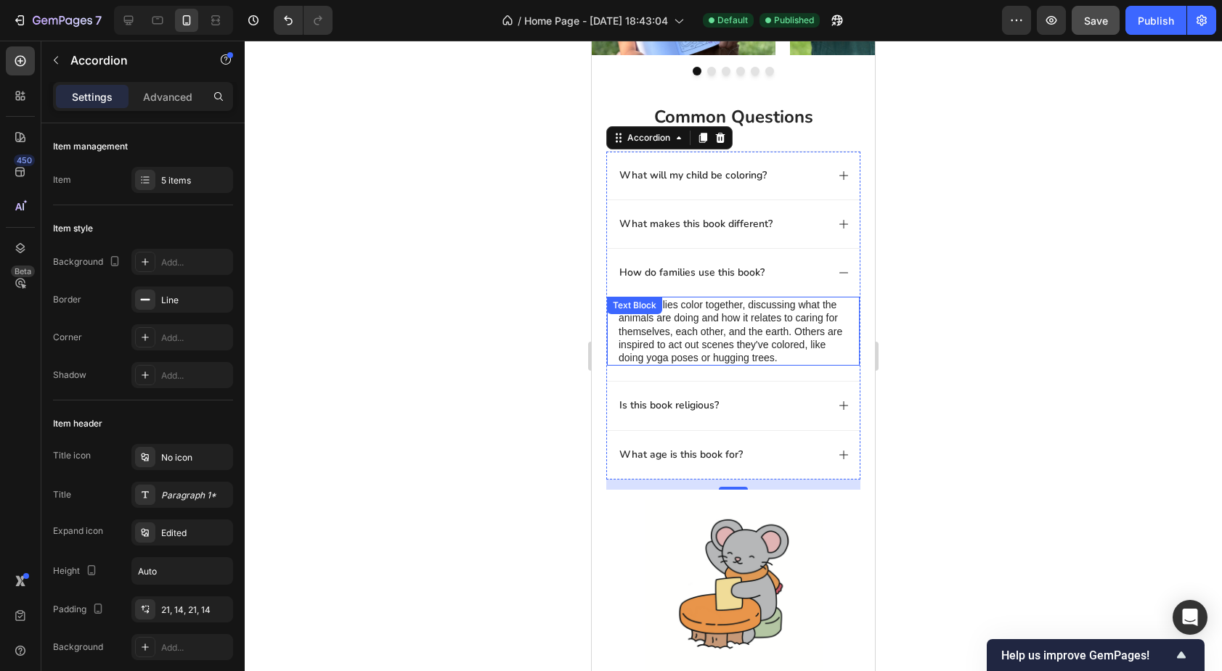
click at [751, 313] on p "Most families color together, discussing what the animals are doing and how it …" at bounding box center [732, 331] width 229 height 66
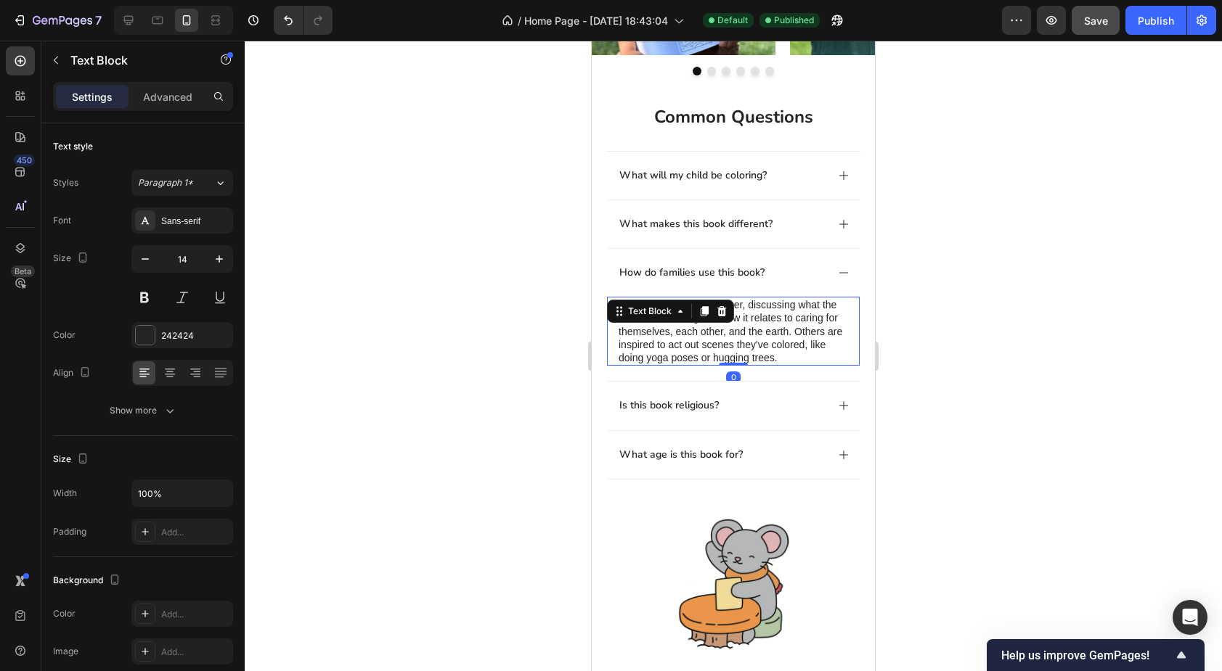
click at [757, 307] on p "Most families color together, discussing what the animals are doing and how it …" at bounding box center [732, 331] width 229 height 66
click at [630, 304] on p "Most families color together, discussing what the animals are doing and how it …" at bounding box center [732, 331] width 229 height 66
click at [674, 305] on p "When we families color together, discussing what the animals are doing and how …" at bounding box center [732, 331] width 229 height 66
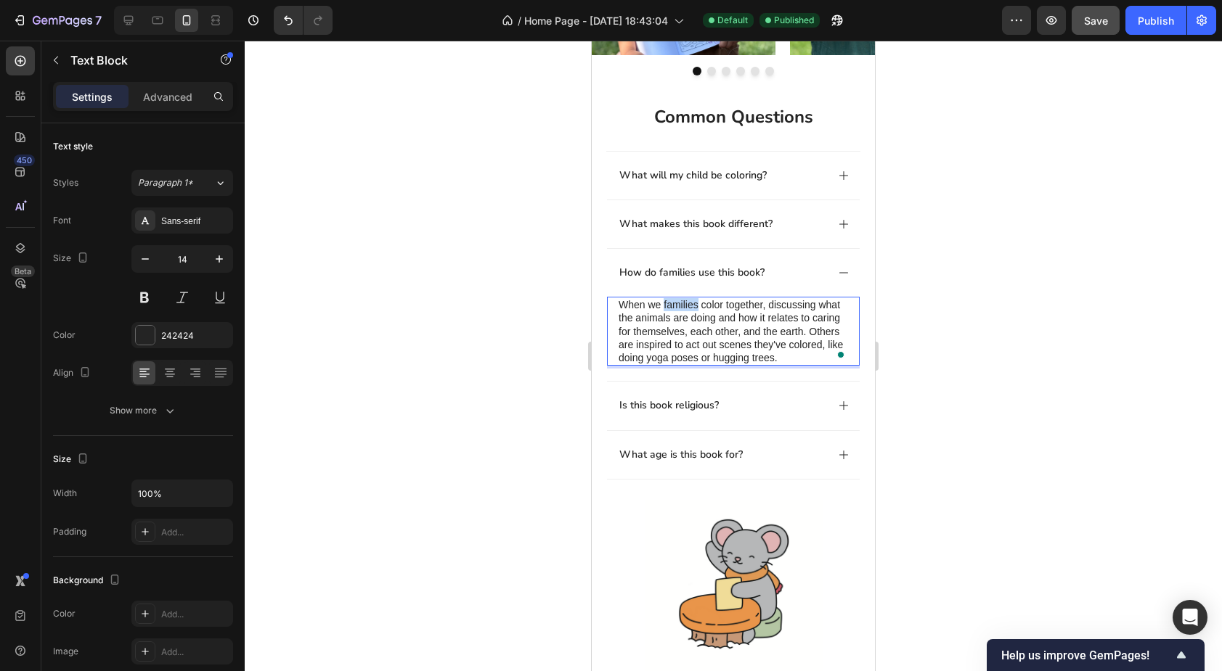
click at [674, 305] on p "When we families color together, discussing what the animals are doing and how …" at bounding box center [732, 331] width 229 height 66
click at [745, 303] on p "When we color together, discussing what the animals are doing and how it relate…" at bounding box center [732, 331] width 229 height 66
click at [807, 332] on p "When we color together, we discuss what the animals are doing and how it relate…" at bounding box center [732, 331] width 229 height 66
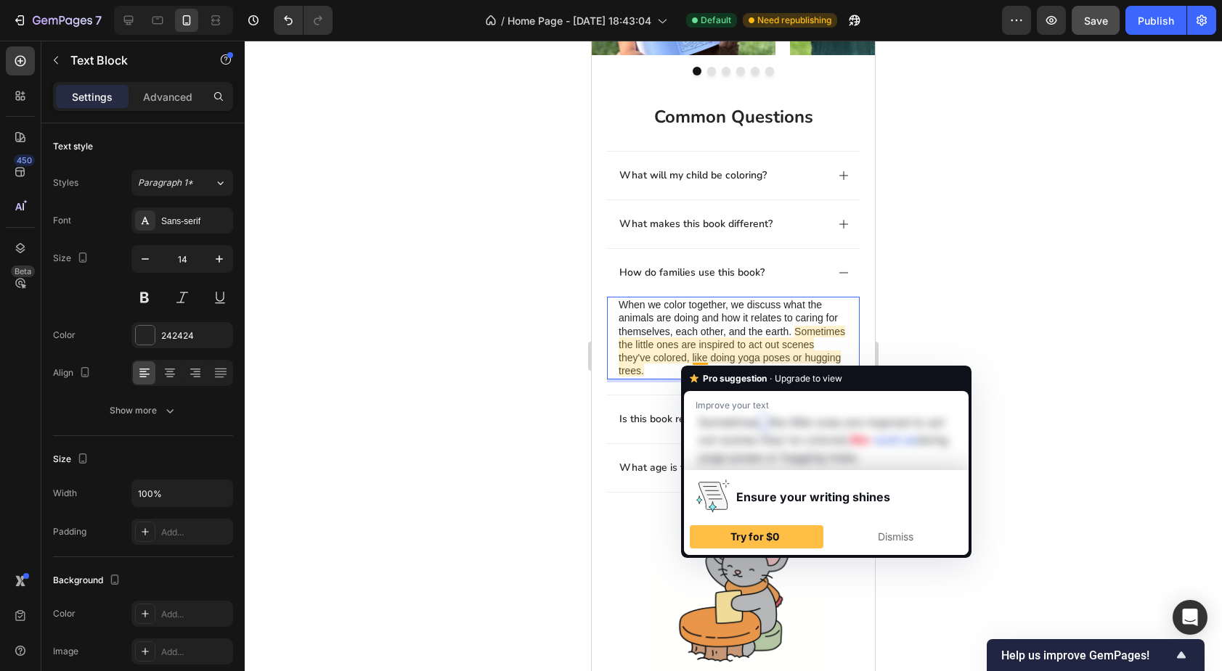
click at [777, 338] on p "When we color together, we discuss what the animals are doing and how it relate…" at bounding box center [732, 337] width 229 height 79
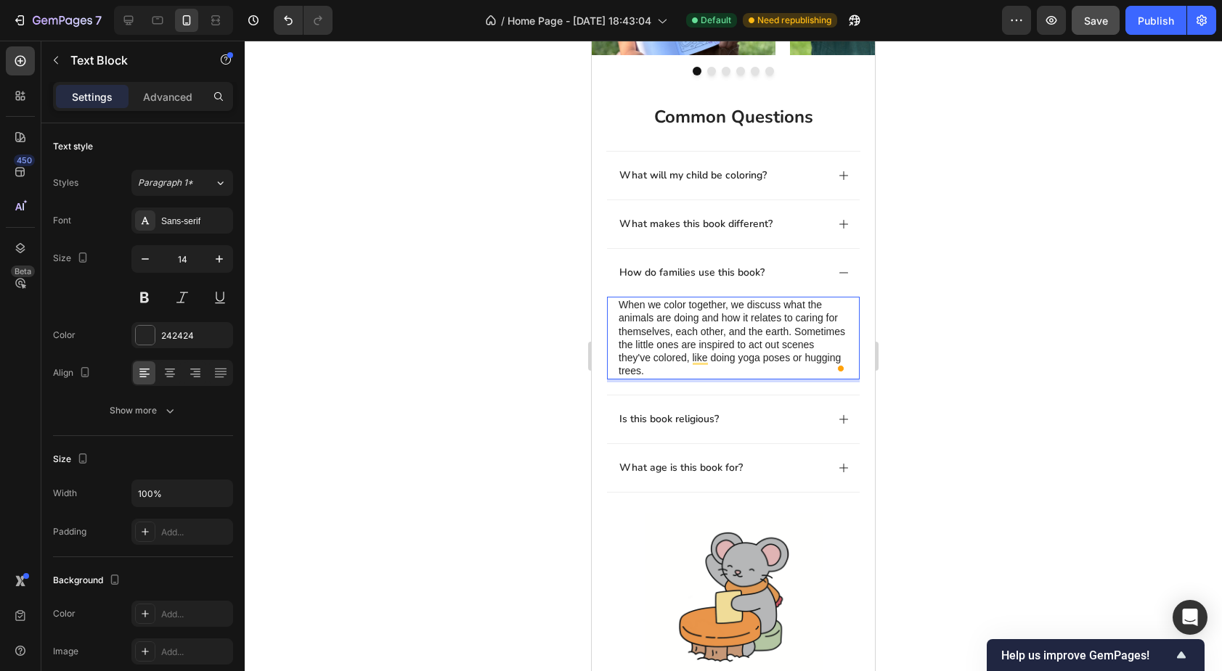
click at [619, 372] on p "When we color together, we discuss what the animals are doing and how it relate…" at bounding box center [732, 337] width 229 height 79
click at [646, 372] on p "When we color together, we discuss what the animals are doing and how it relate…" at bounding box center [732, 337] width 229 height 79
click at [647, 372] on p "When we color together, we discuss what the animals are doing and how it relate…" at bounding box center [732, 337] width 229 height 79
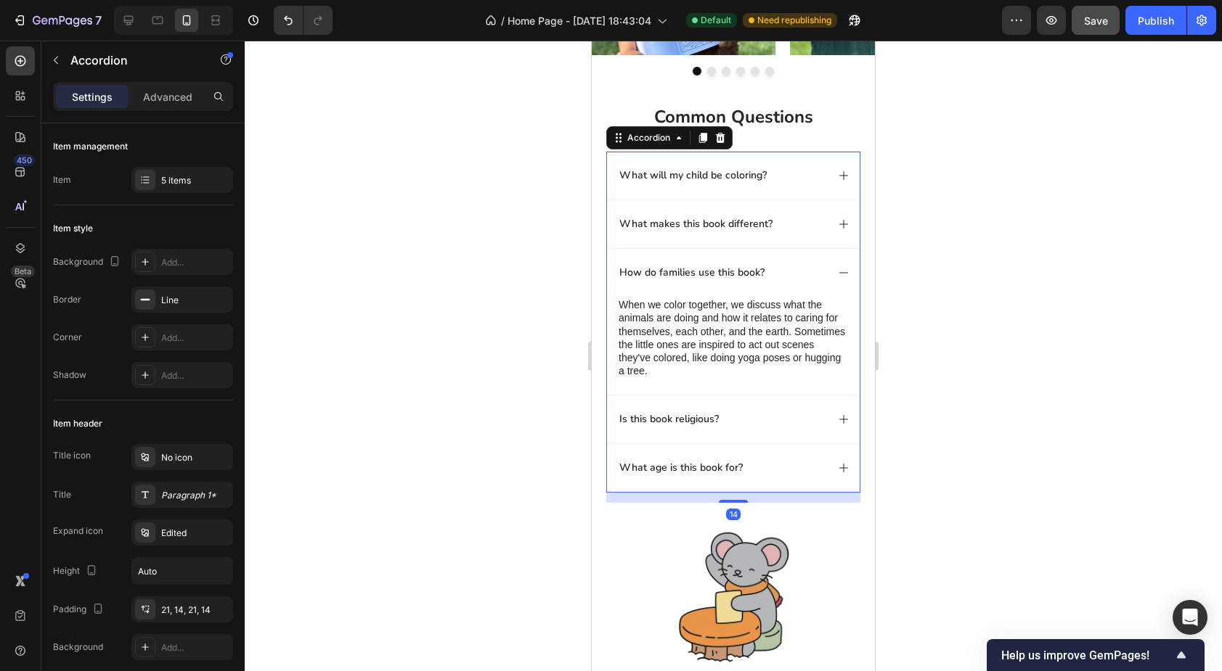
click at [742, 275] on p "How do families use this book?" at bounding box center [691, 272] width 145 height 13
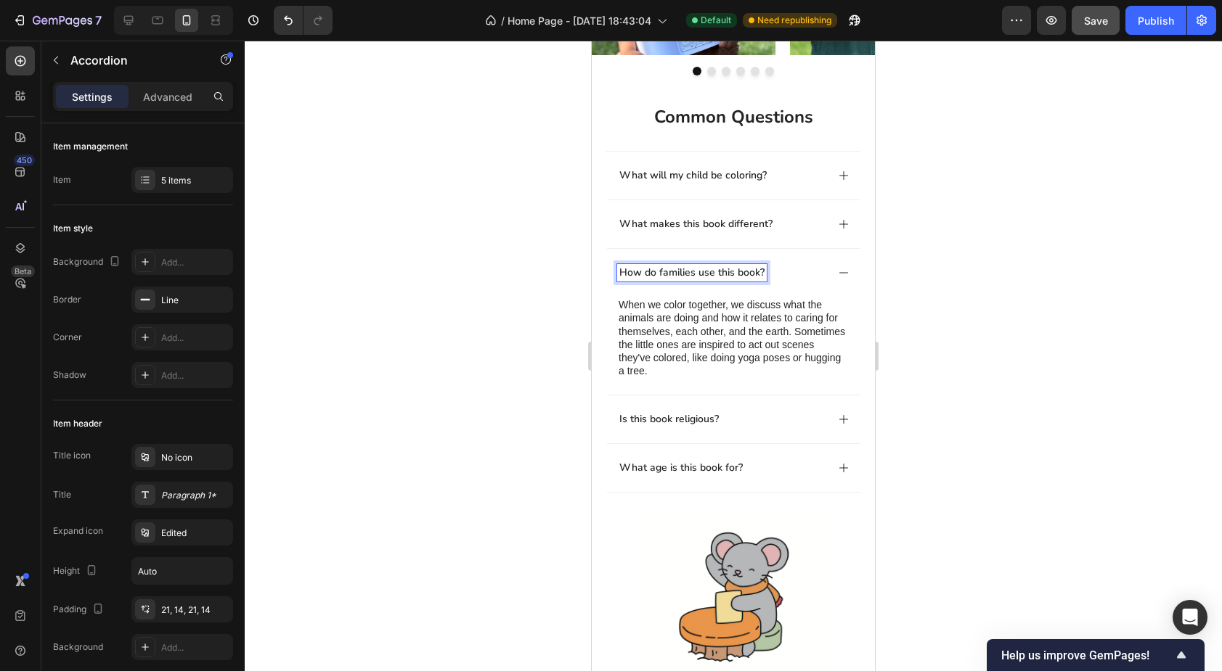
click at [791, 268] on div "How do families use this book?" at bounding box center [721, 272] width 209 height 17
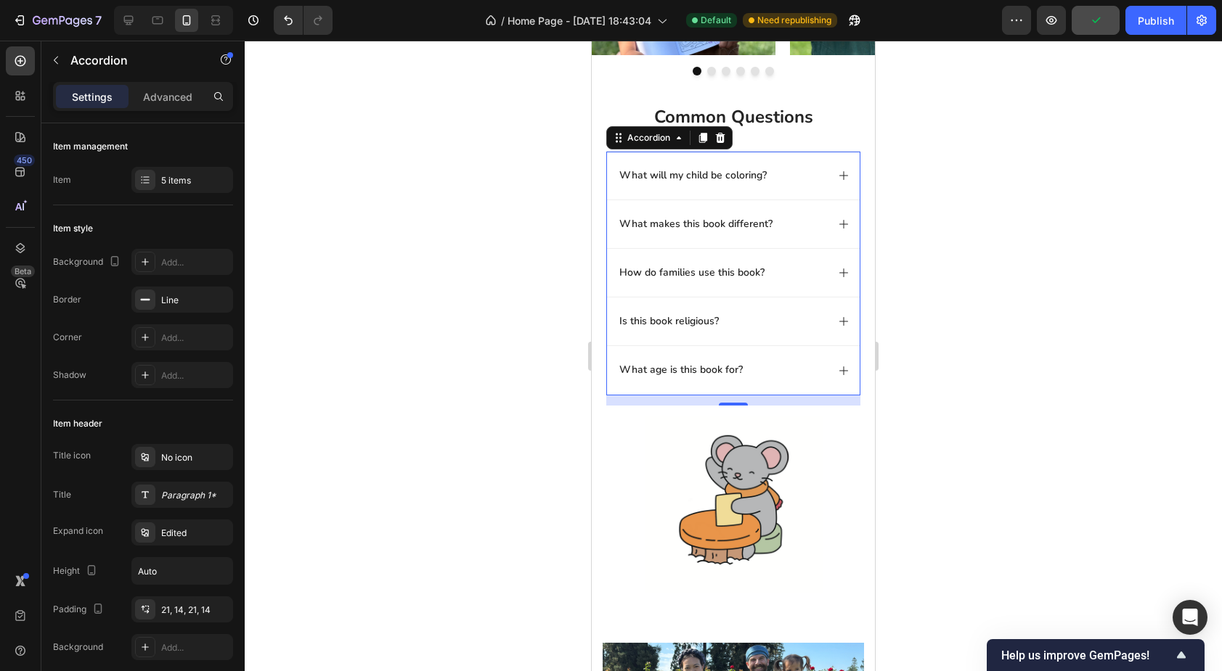
click at [793, 174] on div "What will my child be coloring?" at bounding box center [721, 175] width 209 height 17
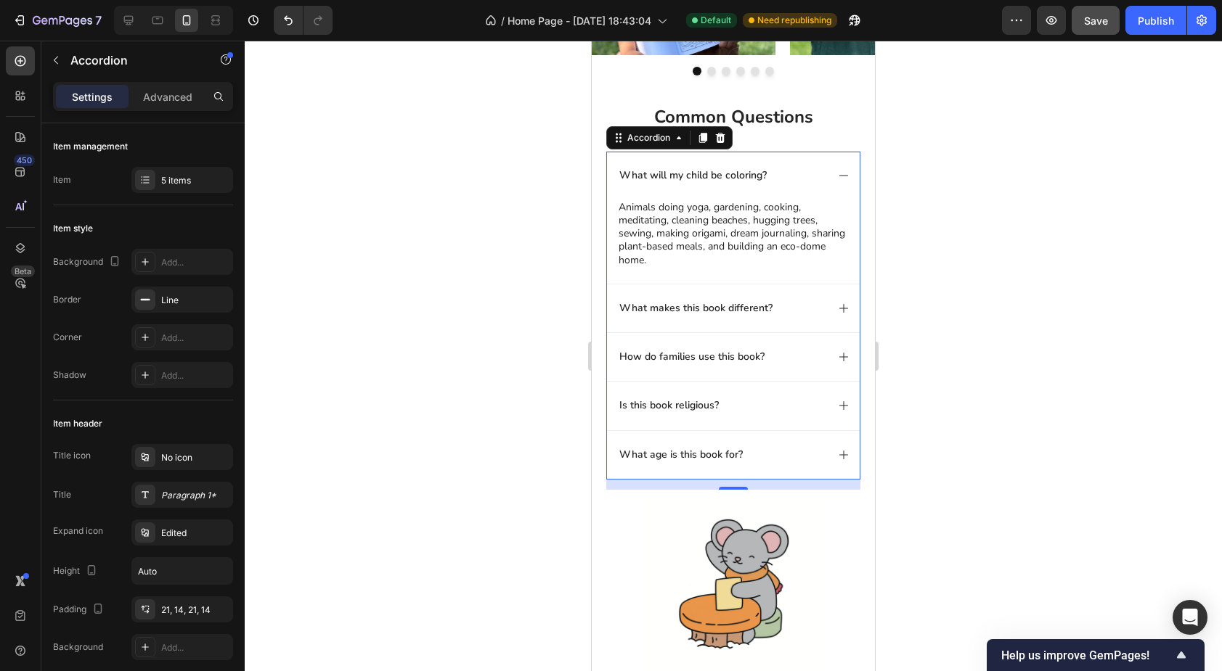
click at [787, 357] on div "How do families use this book?" at bounding box center [721, 356] width 209 height 17
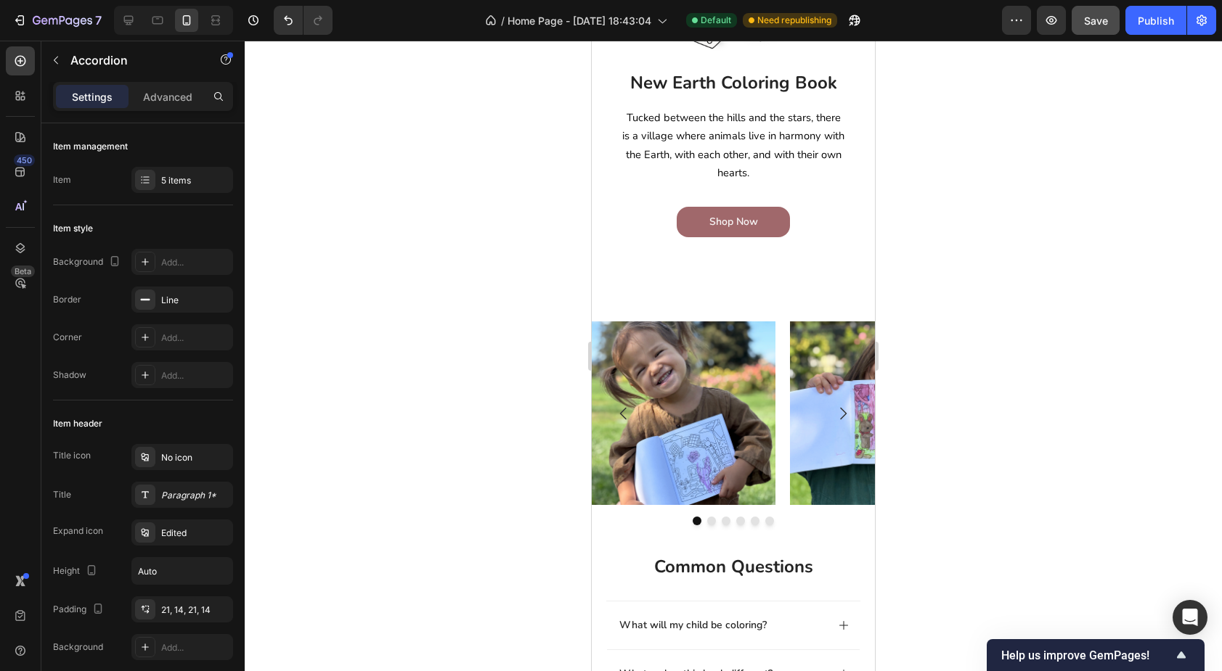
scroll to position [402, 0]
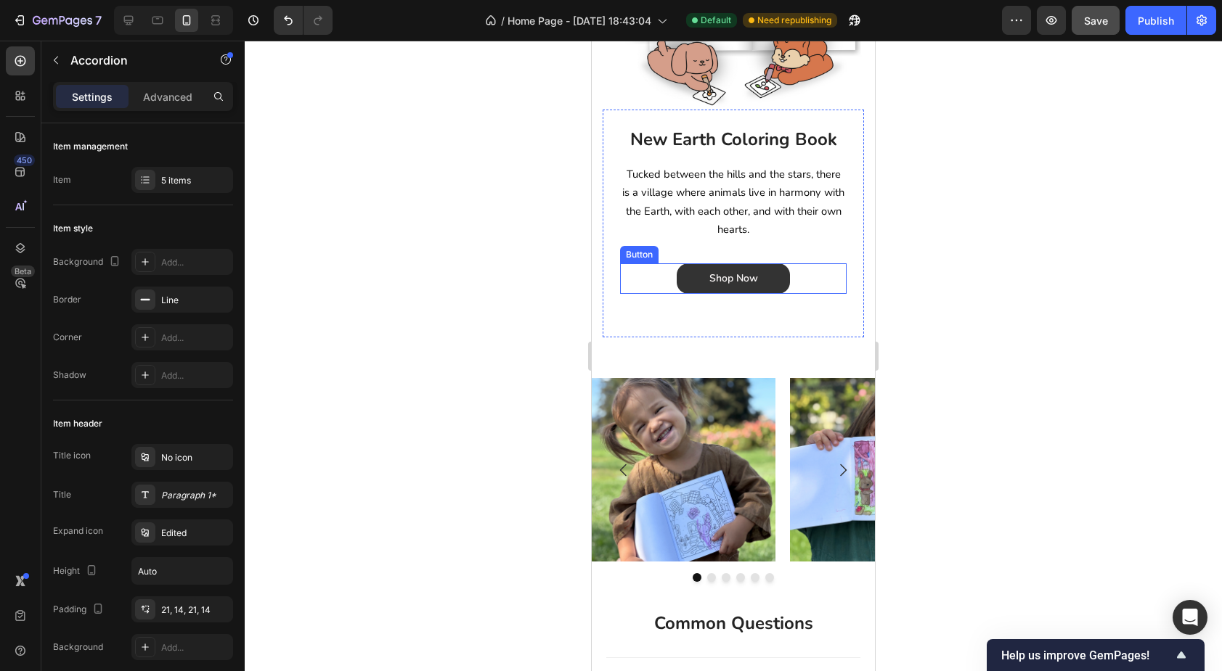
click at [694, 290] on button "Shop Now" at bounding box center [733, 279] width 113 height 30
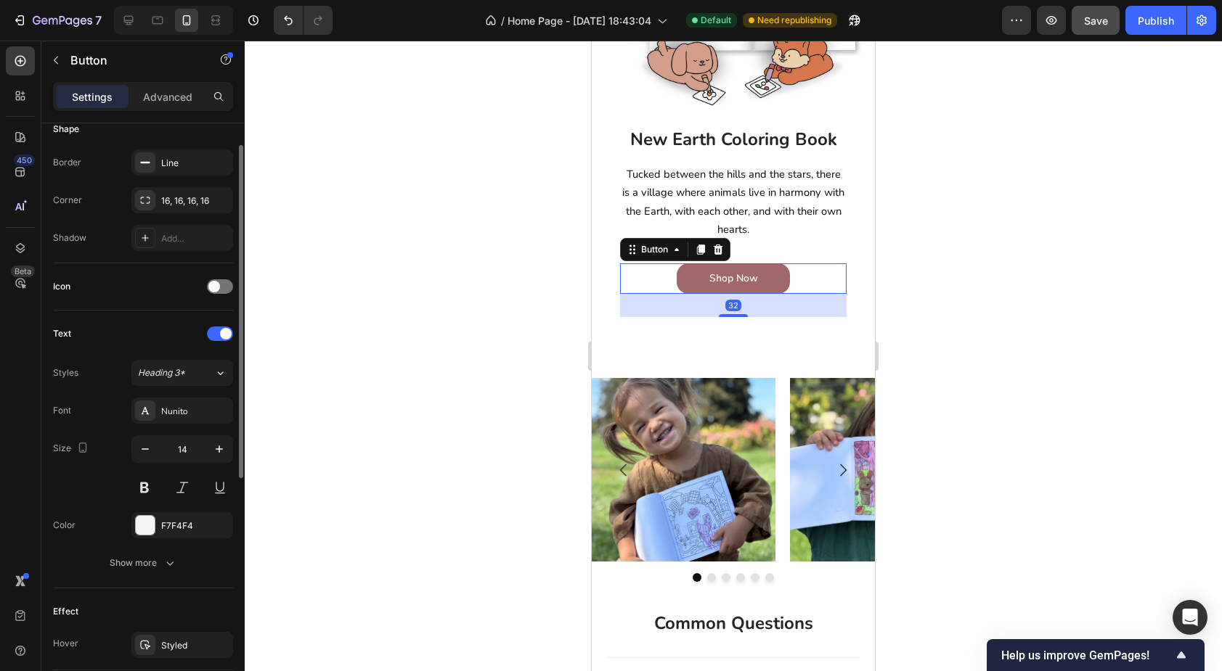
scroll to position [452, 0]
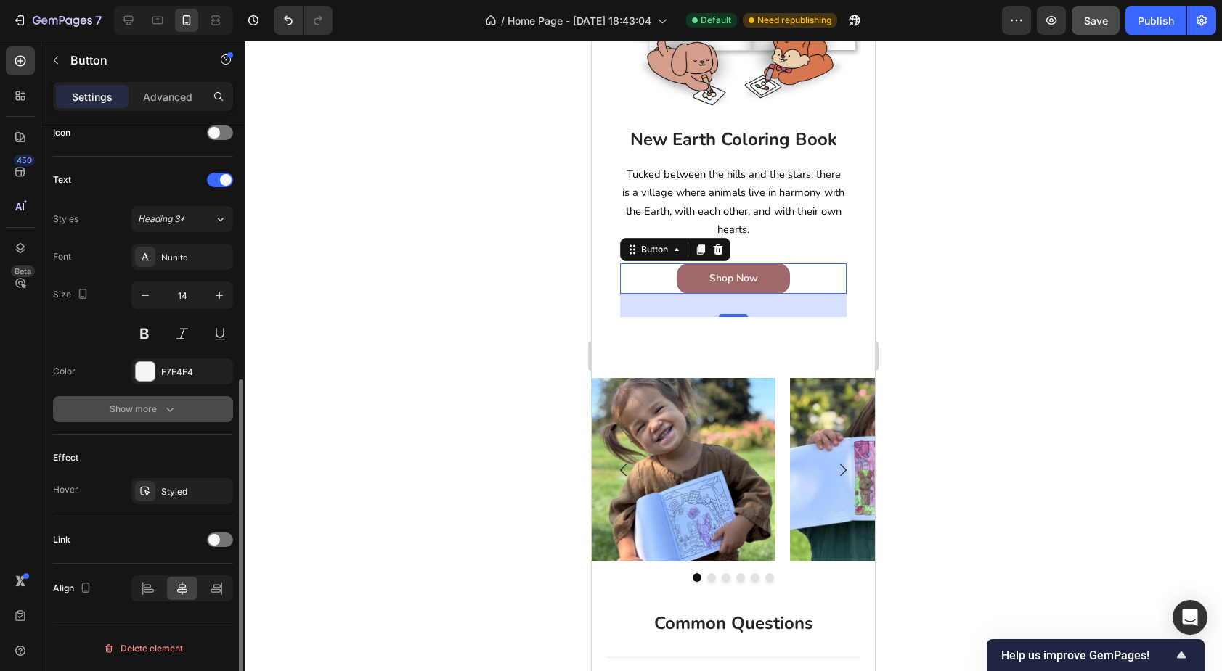
click at [158, 404] on div "Show more" at bounding box center [144, 409] width 68 height 15
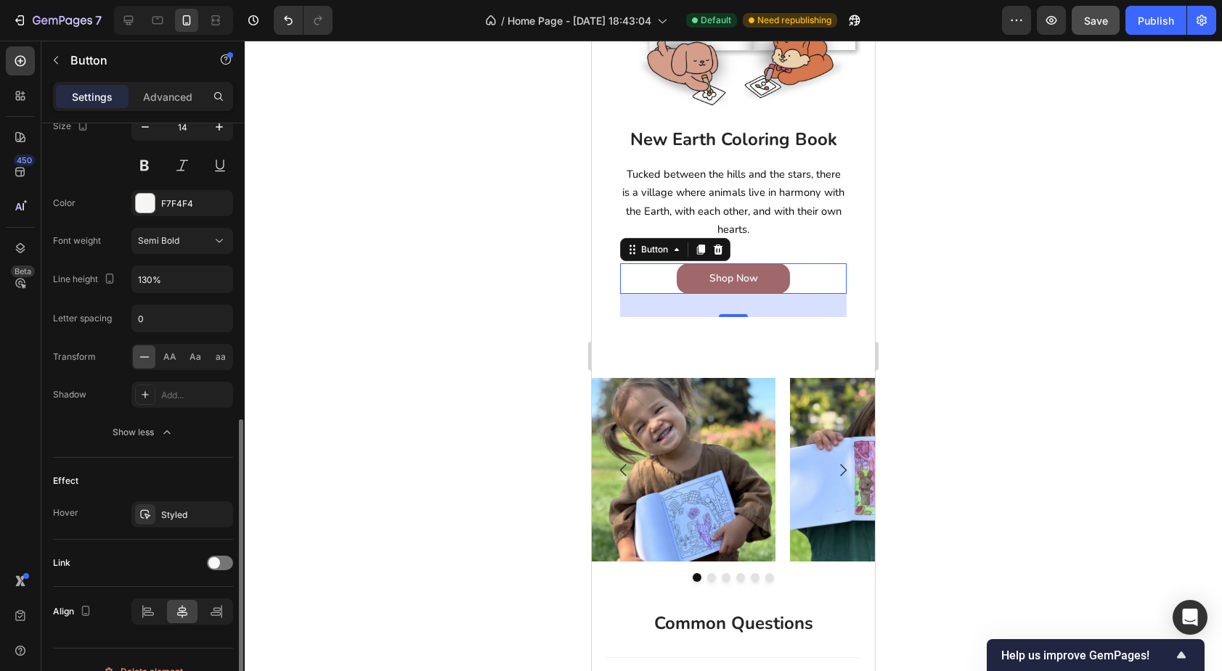
scroll to position [643, 0]
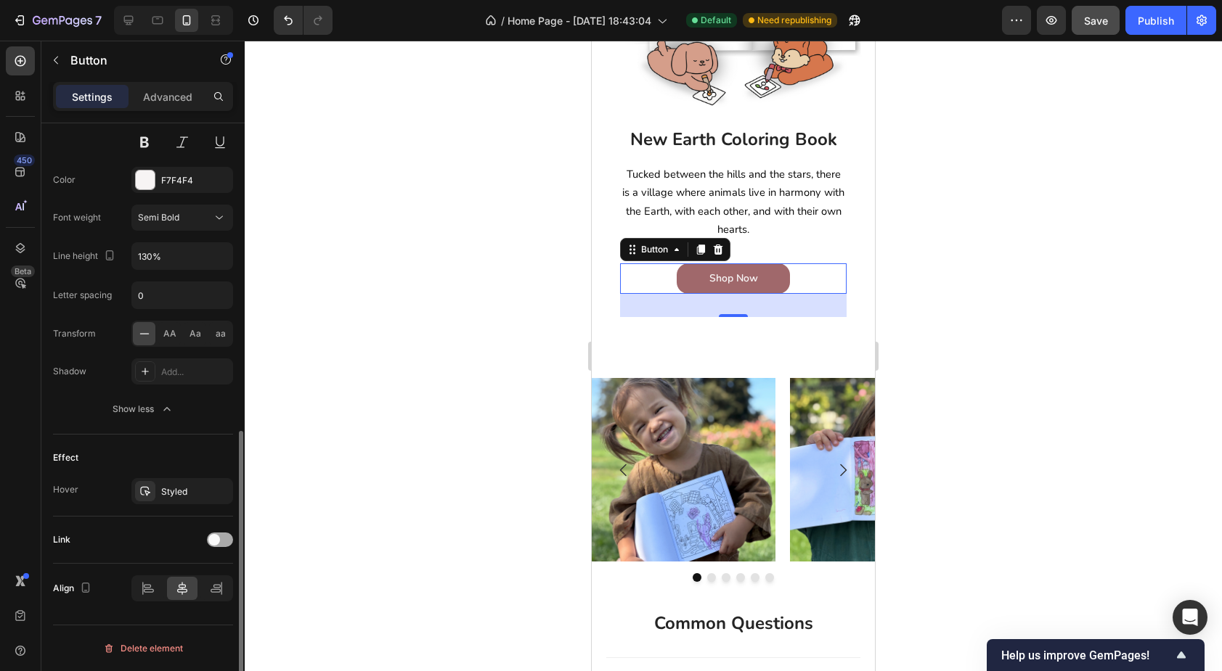
click at [216, 540] on span at bounding box center [214, 540] width 12 height 12
click at [179, 609] on div "Add..." at bounding box center [195, 614] width 68 height 13
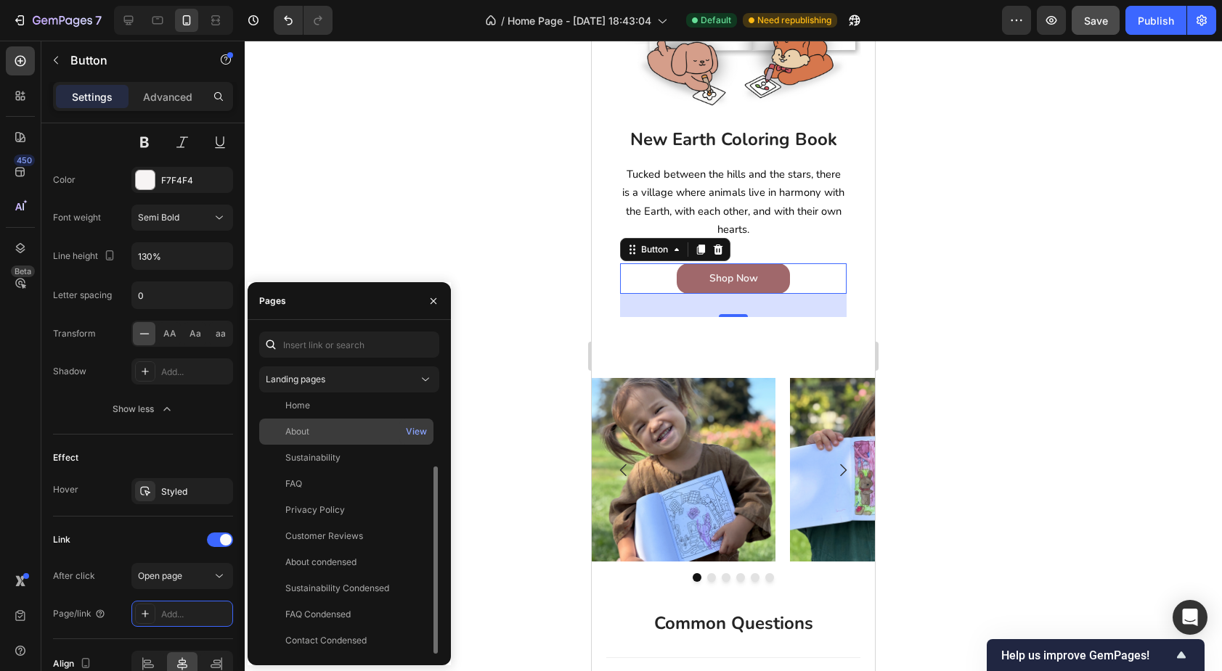
scroll to position [0, 0]
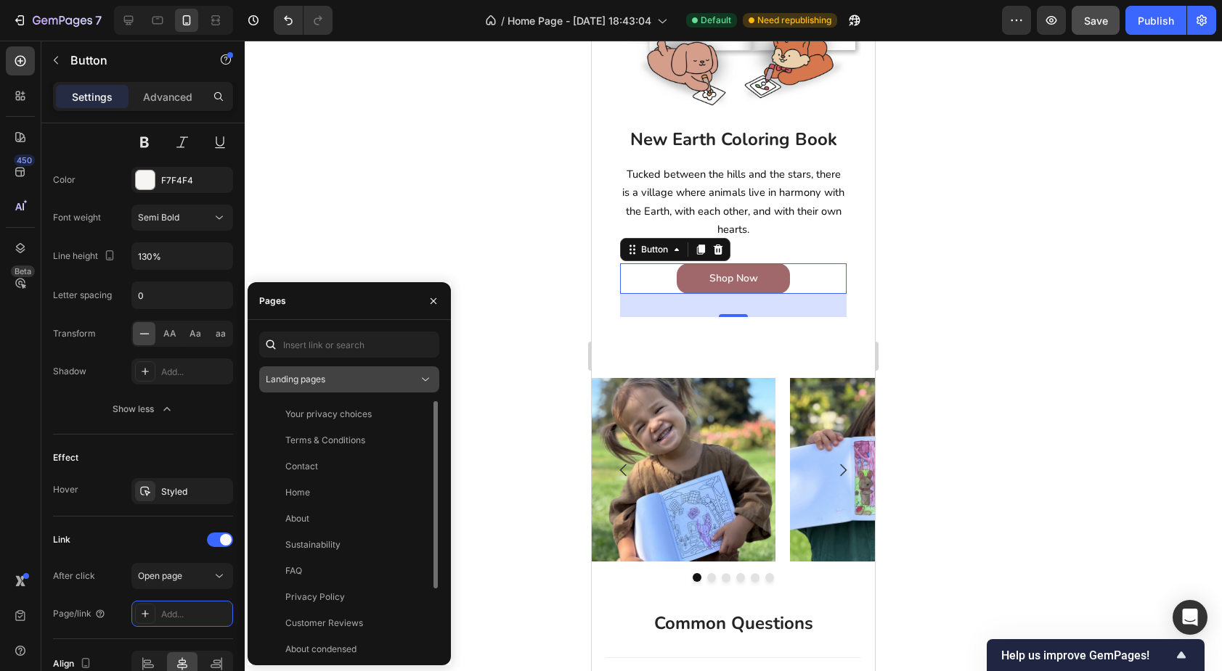
click at [382, 383] on div "Landing pages" at bounding box center [342, 379] width 152 height 13
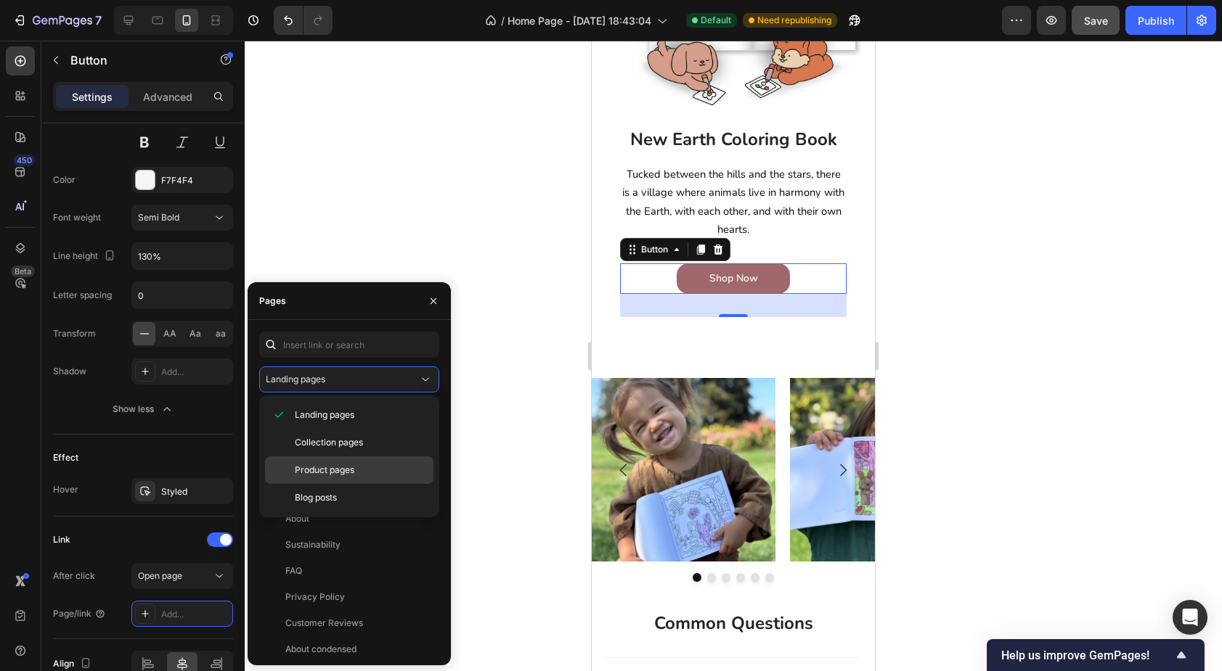
click at [355, 464] on p "Product pages" at bounding box center [361, 470] width 132 height 13
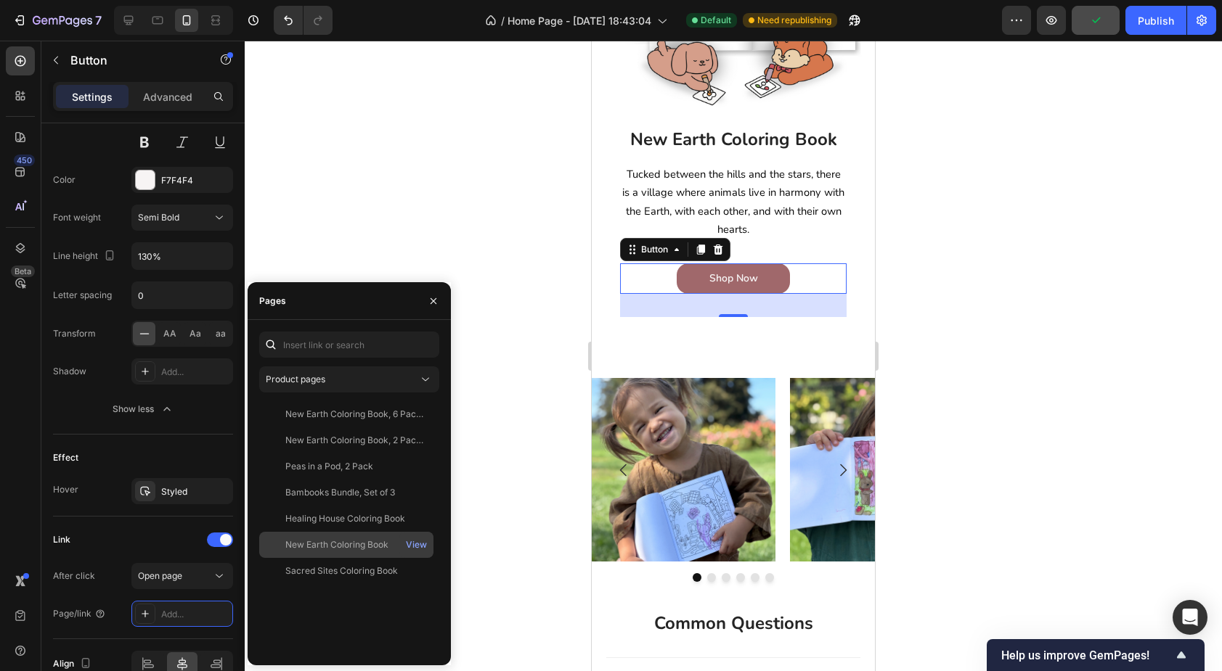
click at [343, 544] on div "New Earth Coloring Book" at bounding box center [336, 545] width 103 height 13
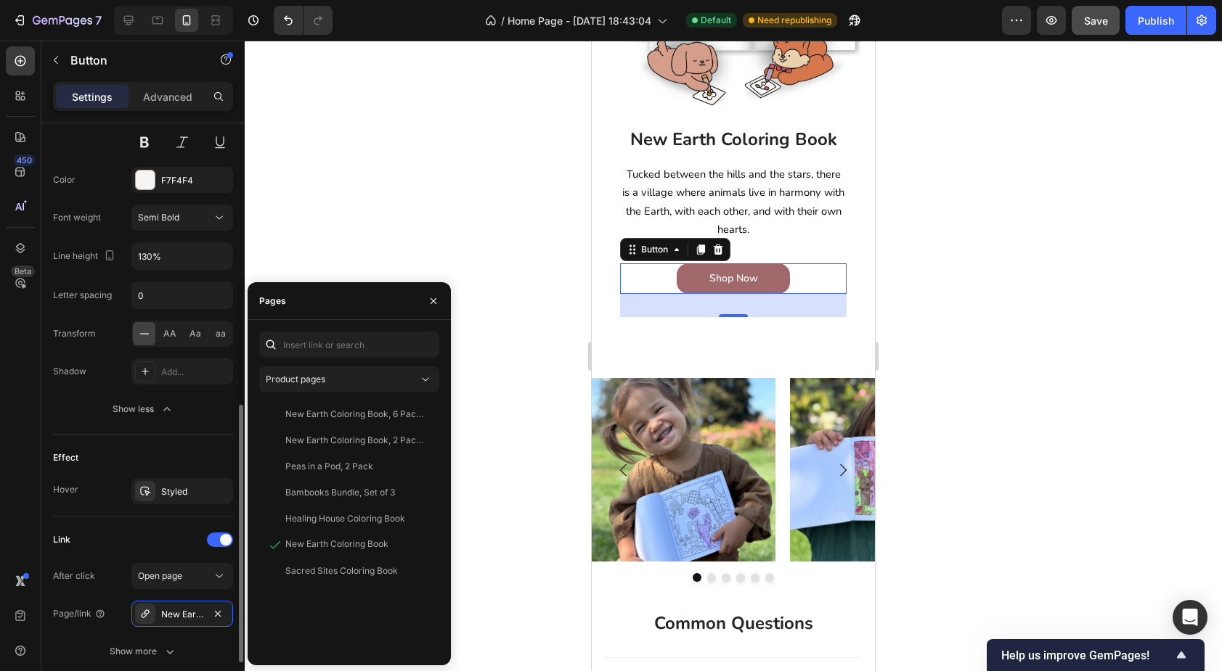
click at [171, 449] on div "Effect" at bounding box center [143, 457] width 180 height 23
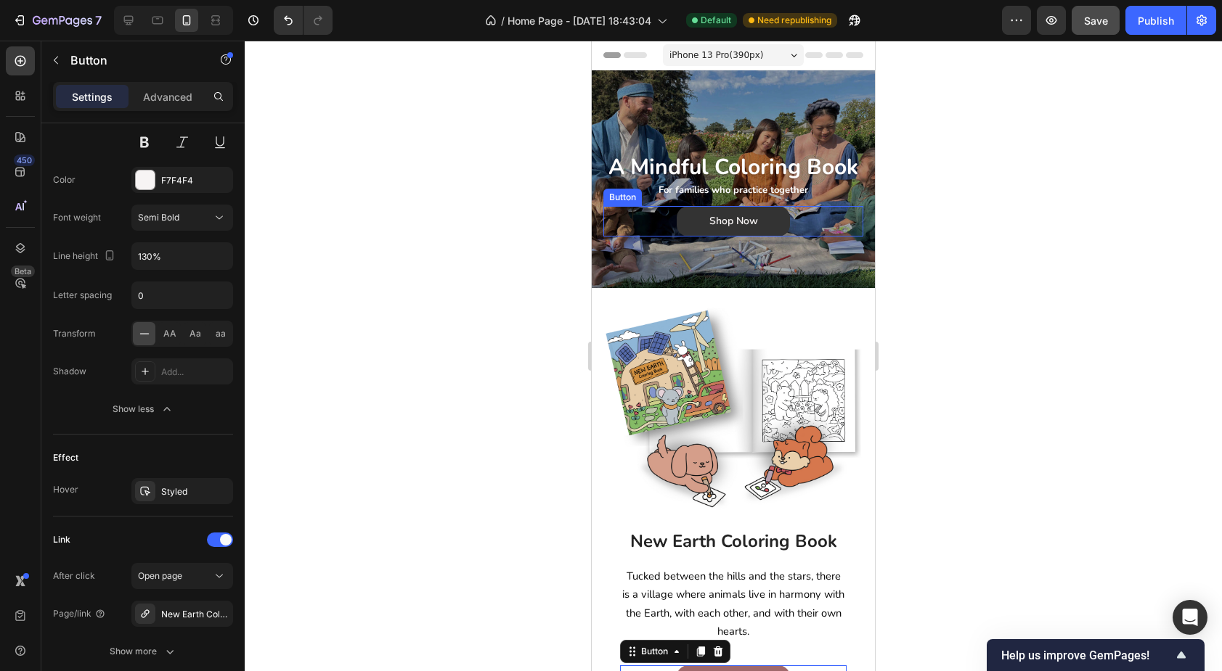
click at [686, 223] on button "Shop Now" at bounding box center [733, 221] width 113 height 30
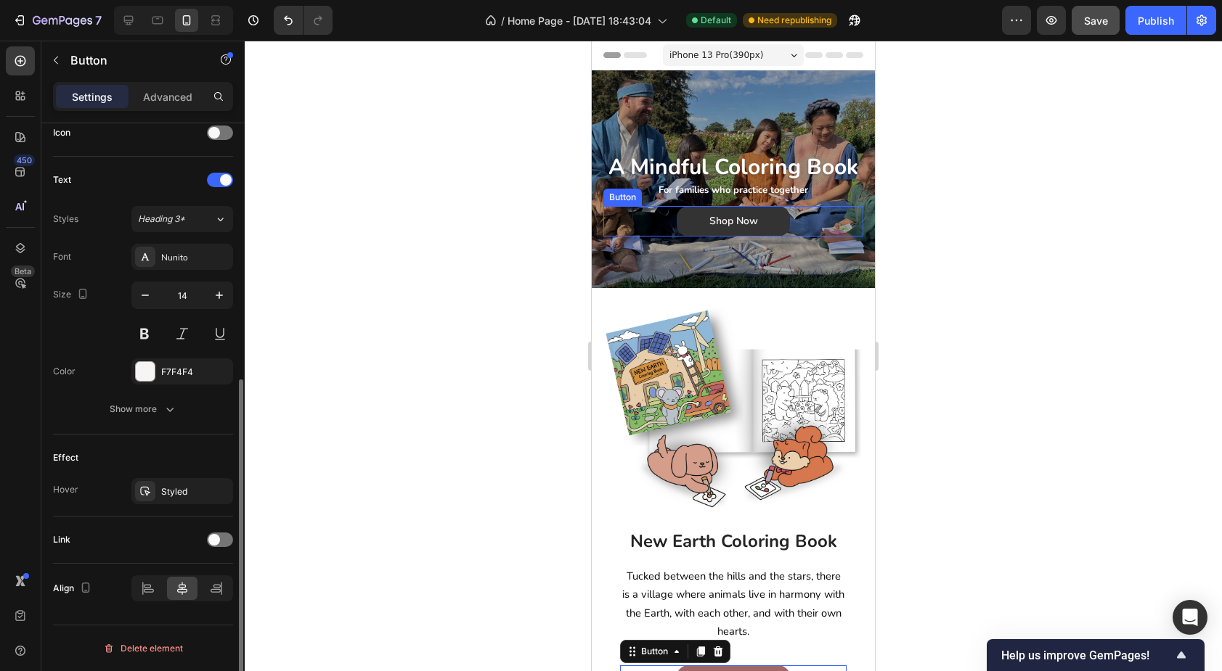
scroll to position [452, 0]
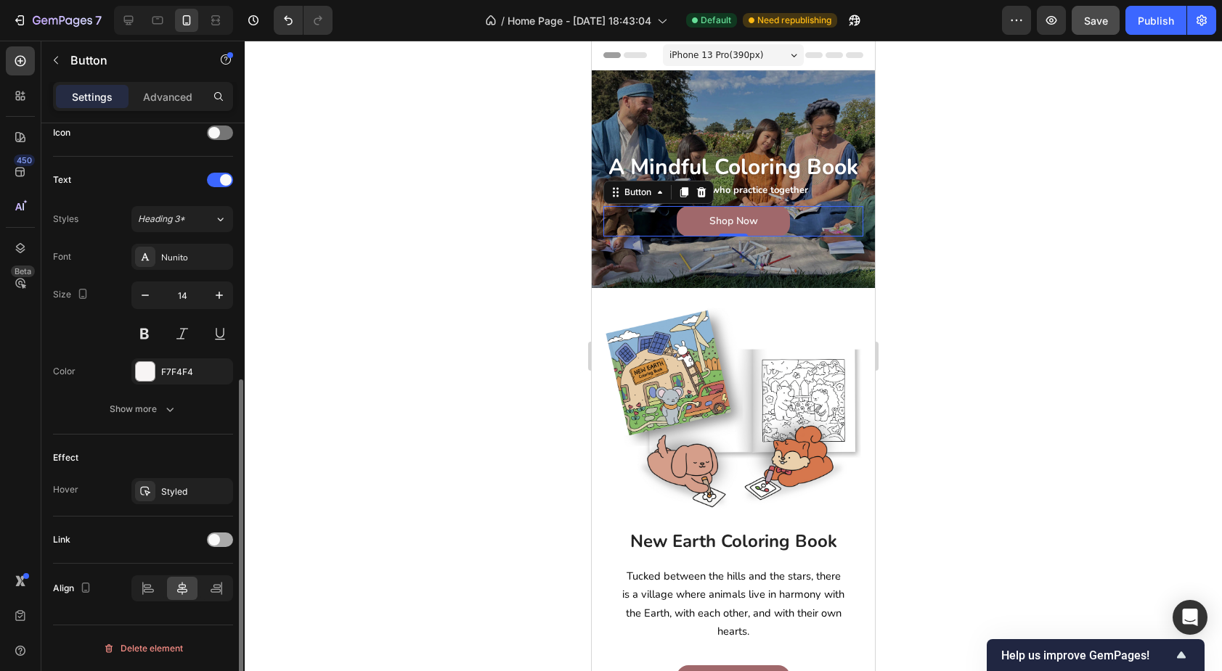
click at [218, 545] on div at bounding box center [220, 540] width 26 height 15
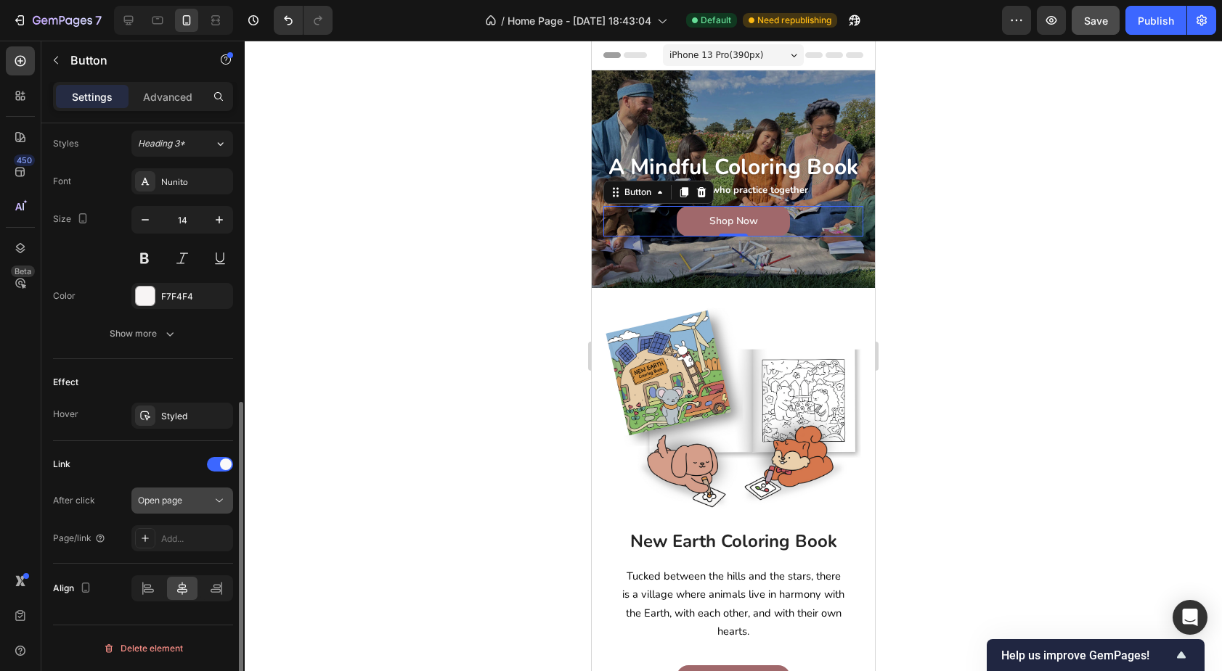
click at [192, 505] on div "Open page" at bounding box center [175, 500] width 74 height 13
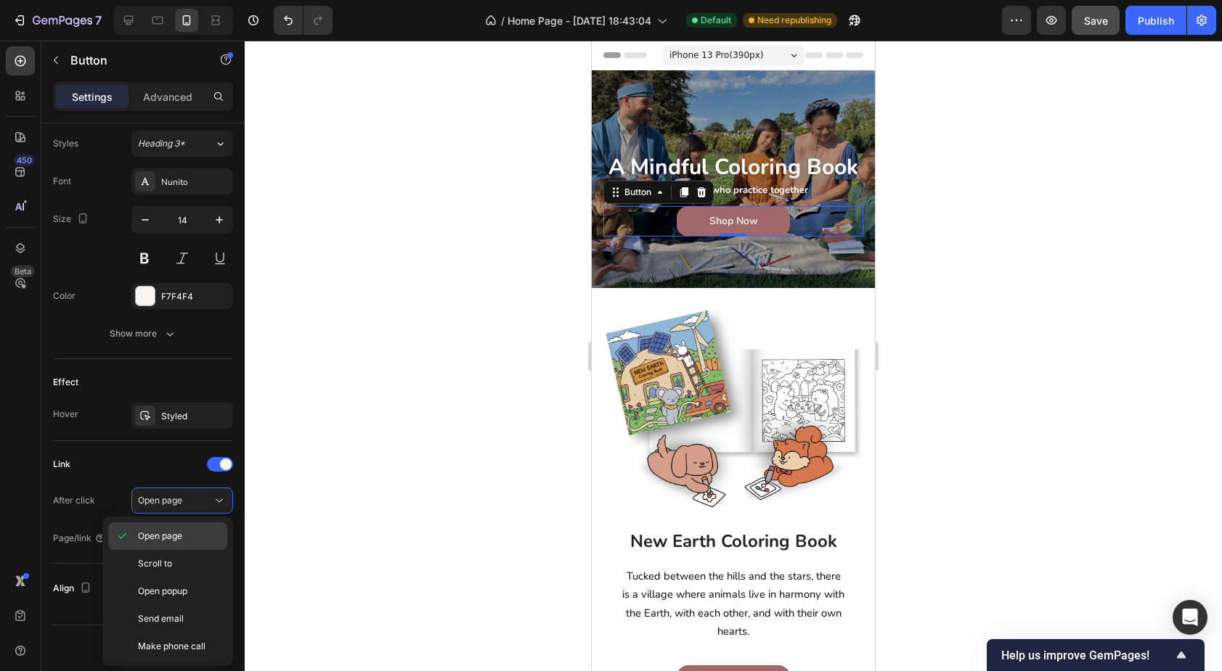
click at [181, 539] on span "Open page" at bounding box center [160, 536] width 44 height 13
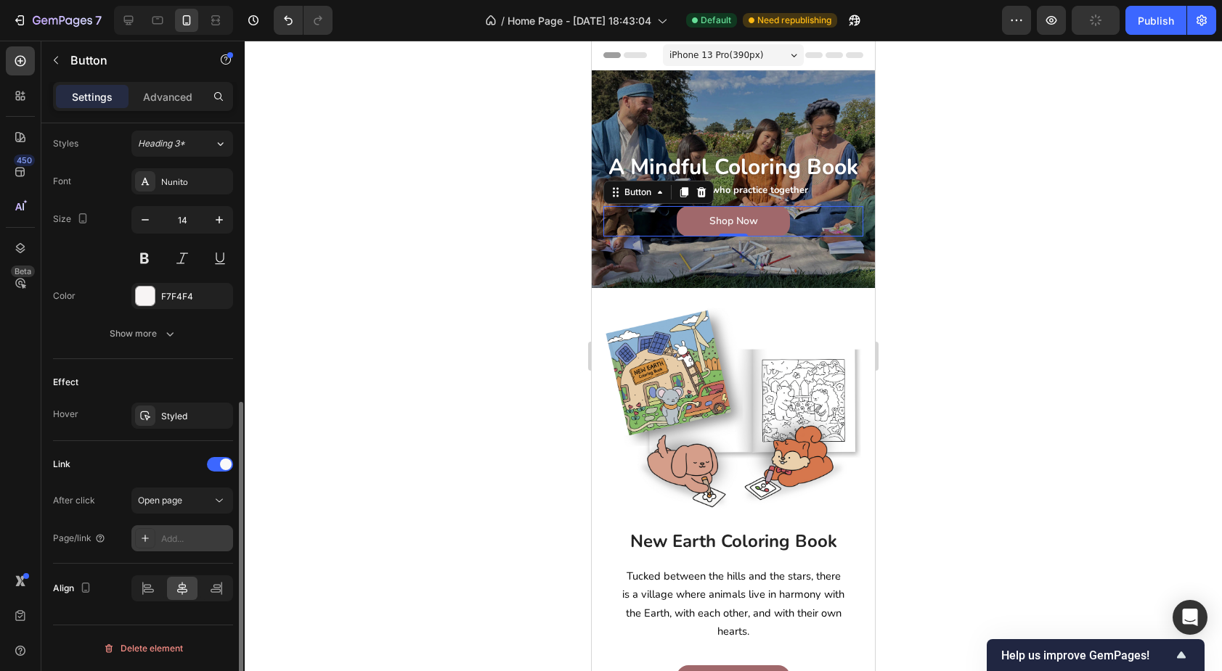
click at [197, 548] on div "Add..." at bounding box center [182, 539] width 102 height 26
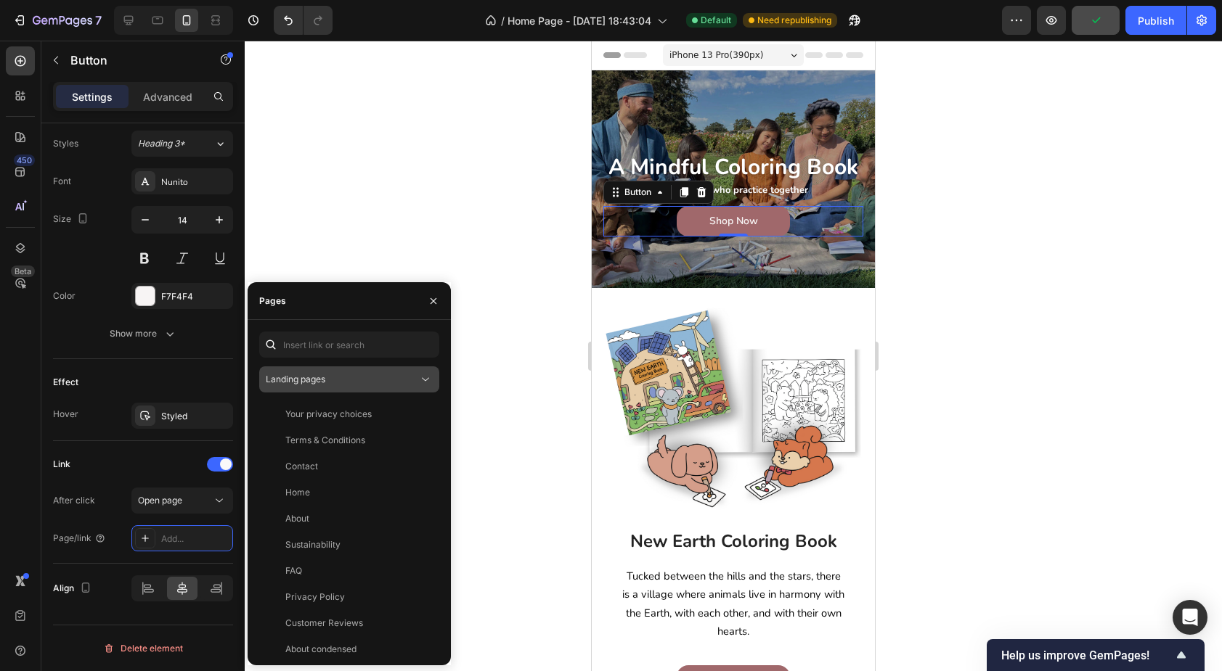
click at [328, 375] on div "Landing pages" at bounding box center [342, 379] width 152 height 13
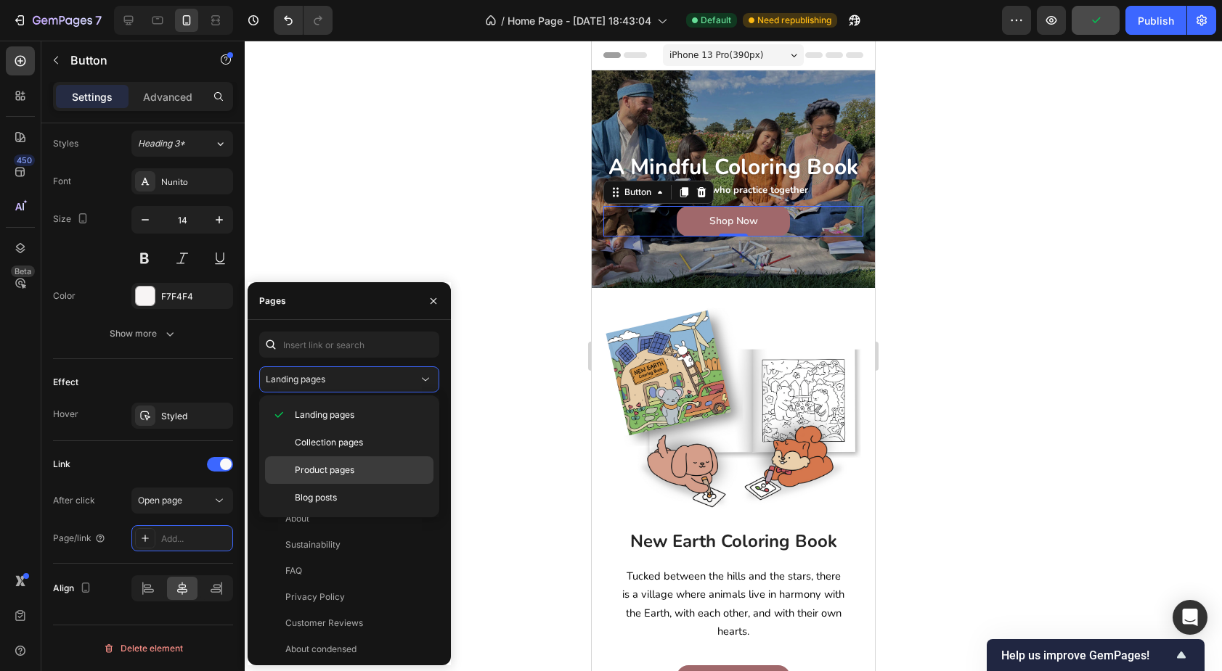
click at [332, 473] on span "Product pages" at bounding box center [325, 470] width 60 height 13
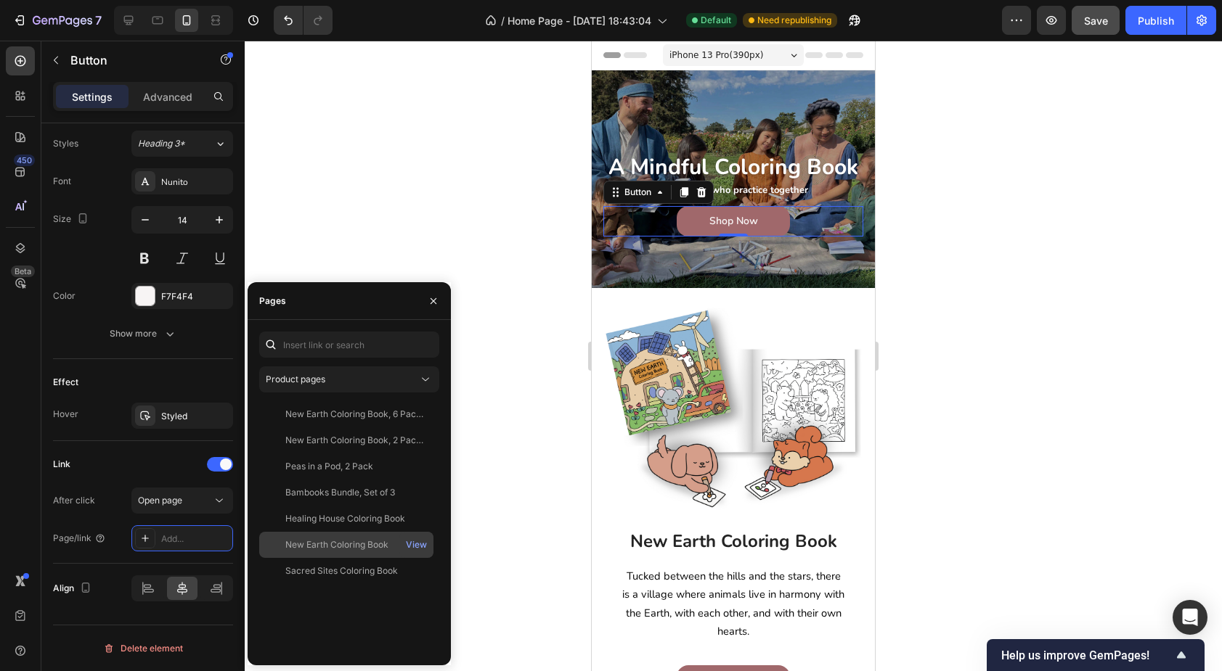
click at [351, 536] on div "New Earth Coloring Book View" at bounding box center [346, 545] width 174 height 26
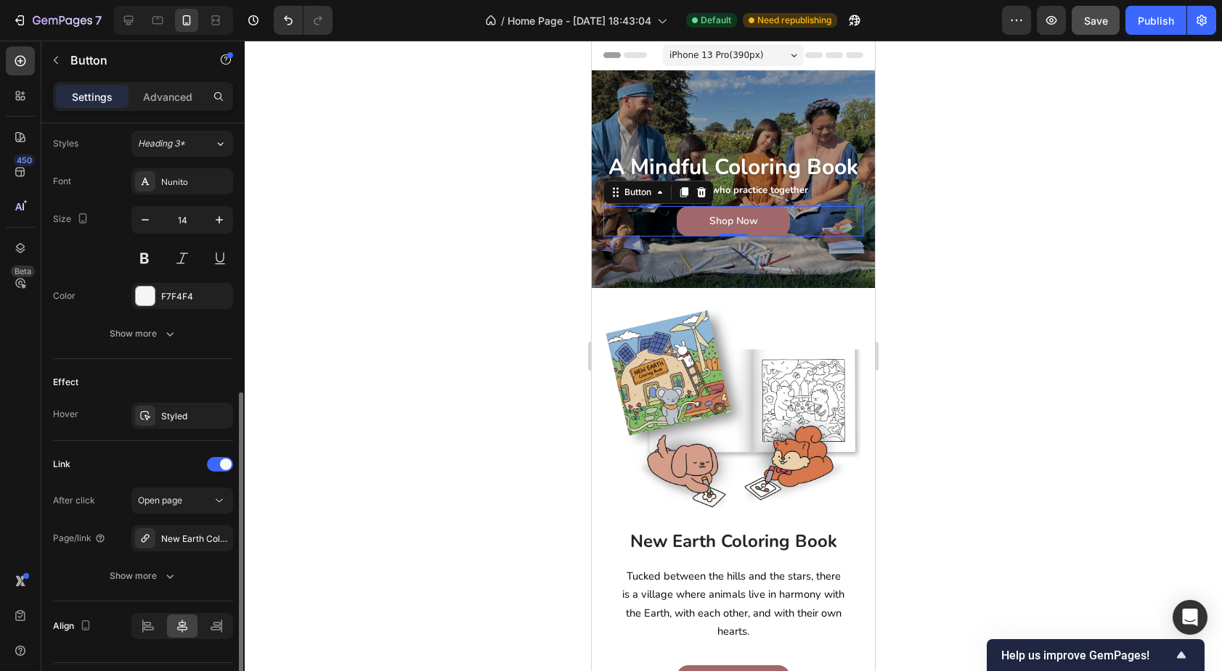
click at [86, 510] on div "After click" at bounding box center [74, 500] width 42 height 23
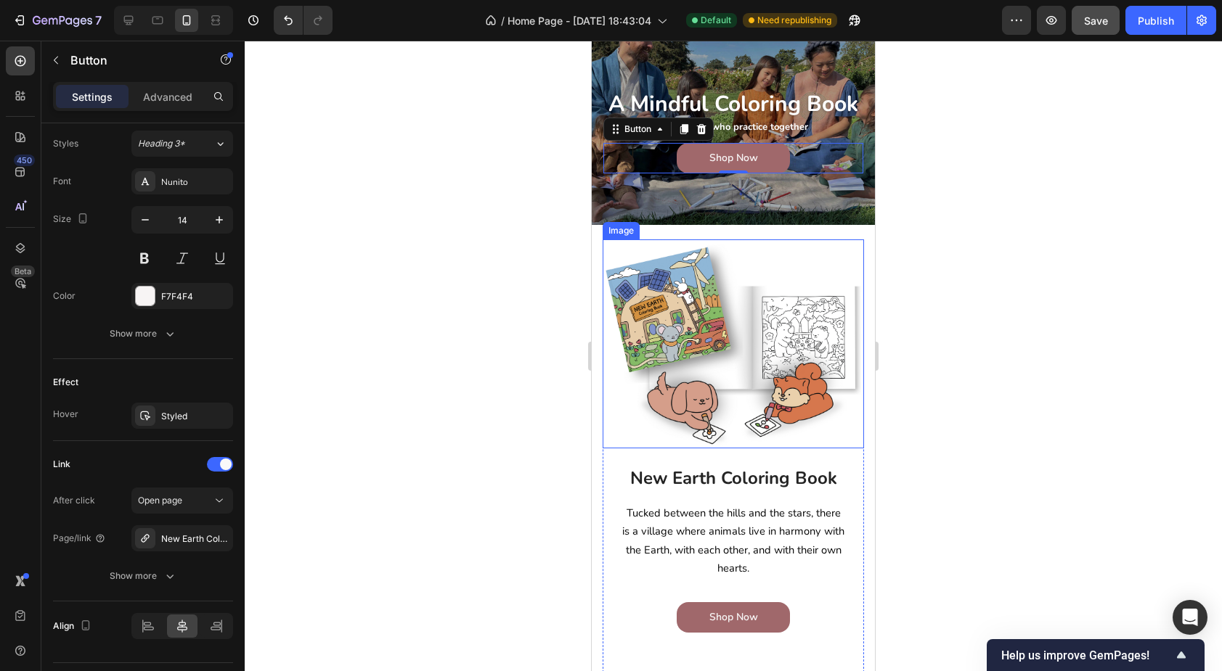
scroll to position [229, 0]
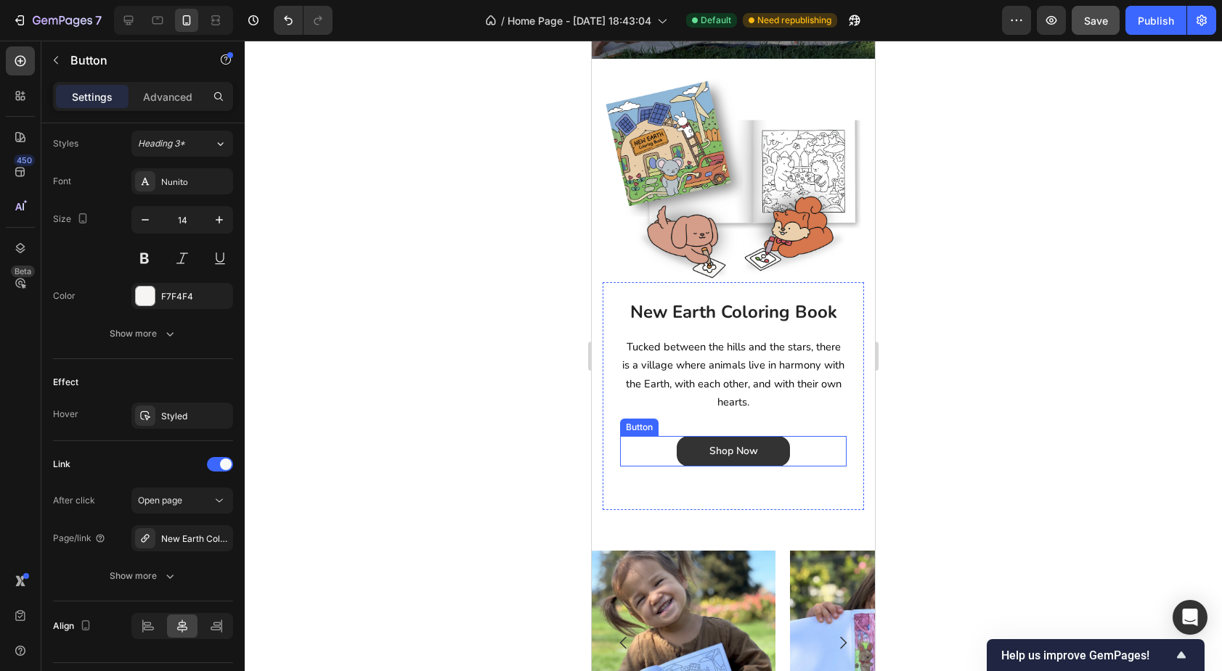
click at [687, 454] on link "Shop Now" at bounding box center [733, 451] width 113 height 30
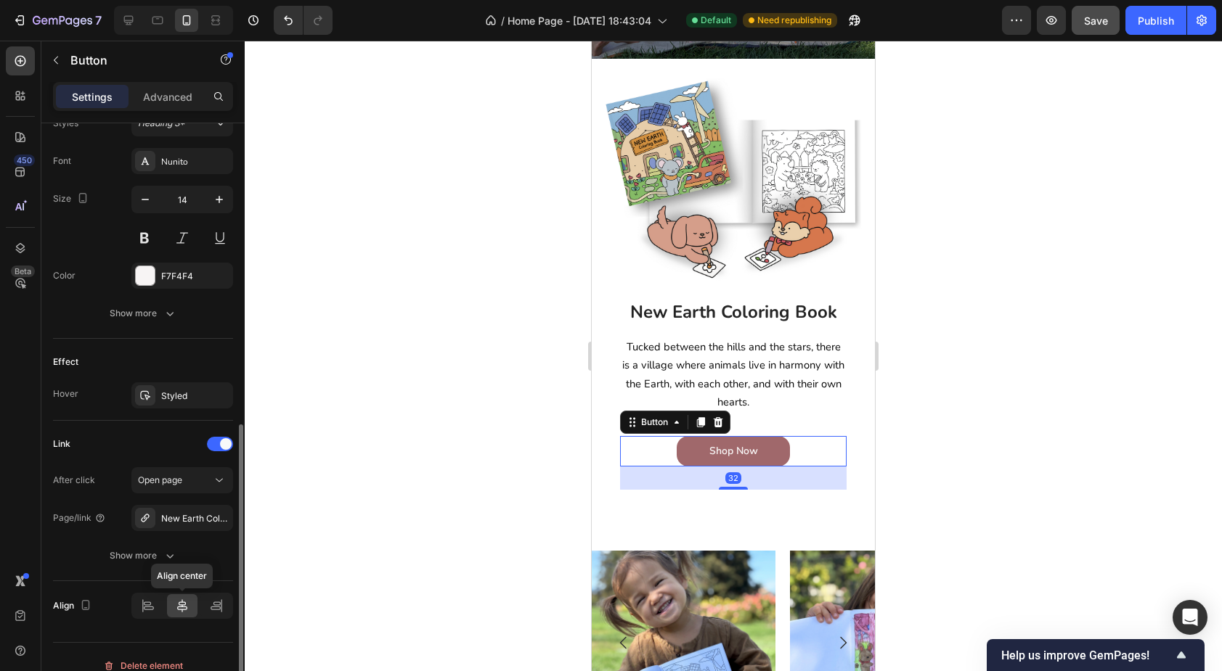
scroll to position [565, 0]
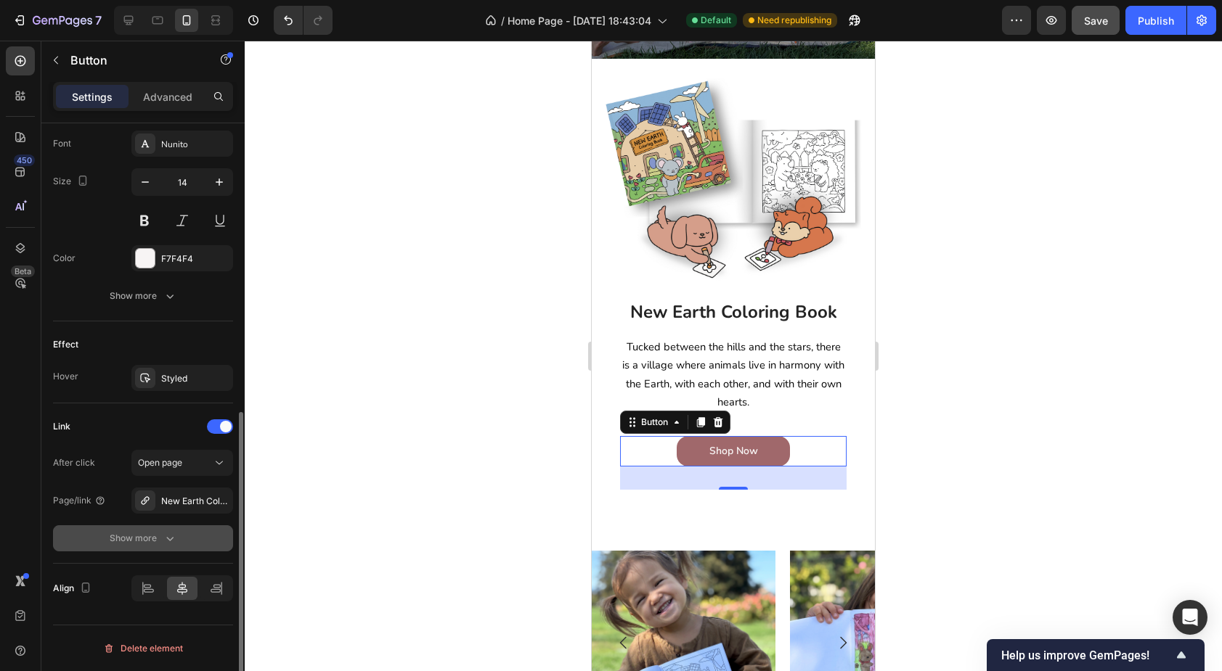
click at [148, 550] on button "Show more" at bounding box center [143, 539] width 180 height 26
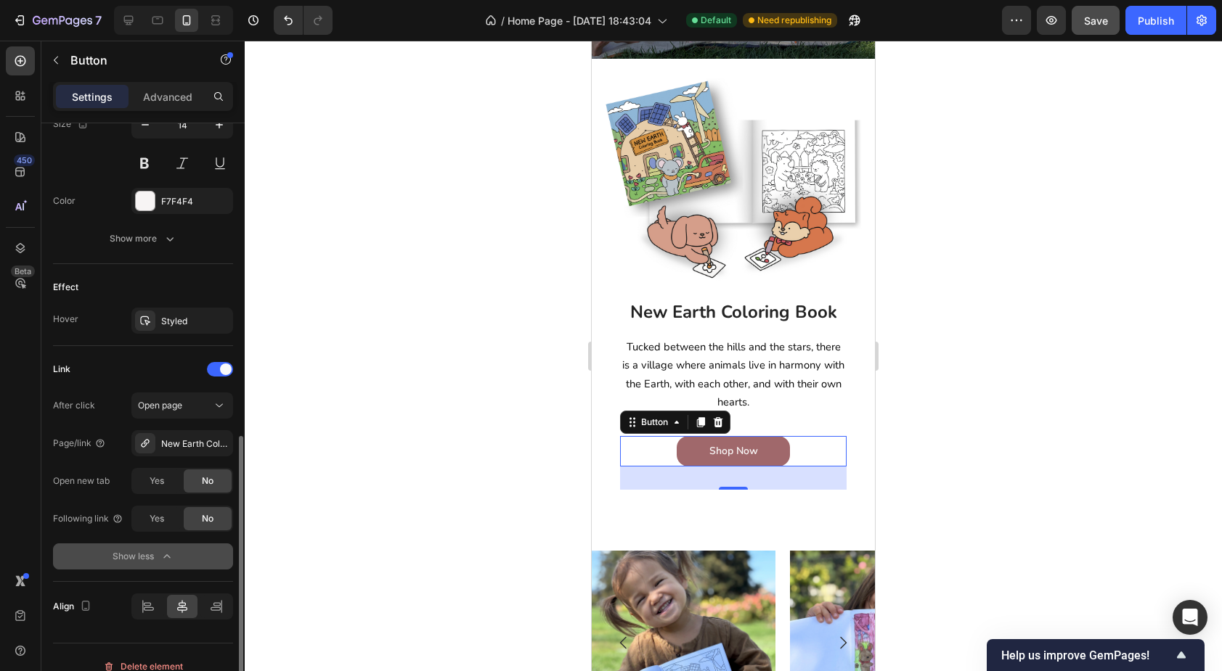
scroll to position [640, 0]
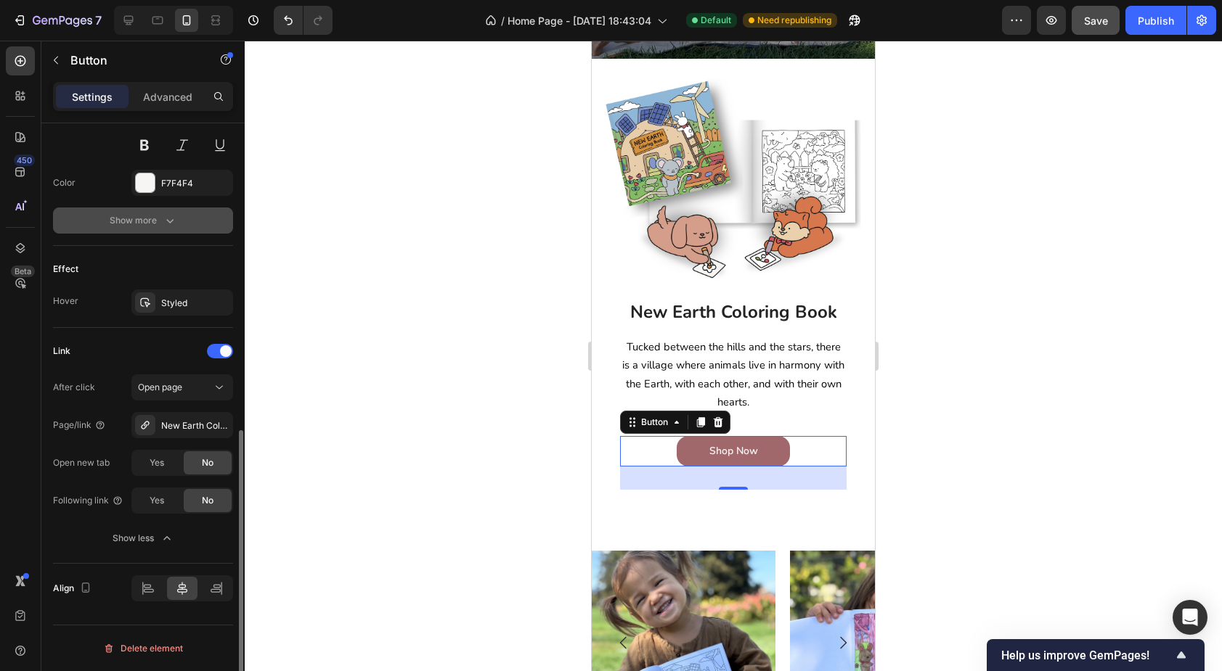
click at [163, 213] on icon "button" at bounding box center [170, 220] width 15 height 15
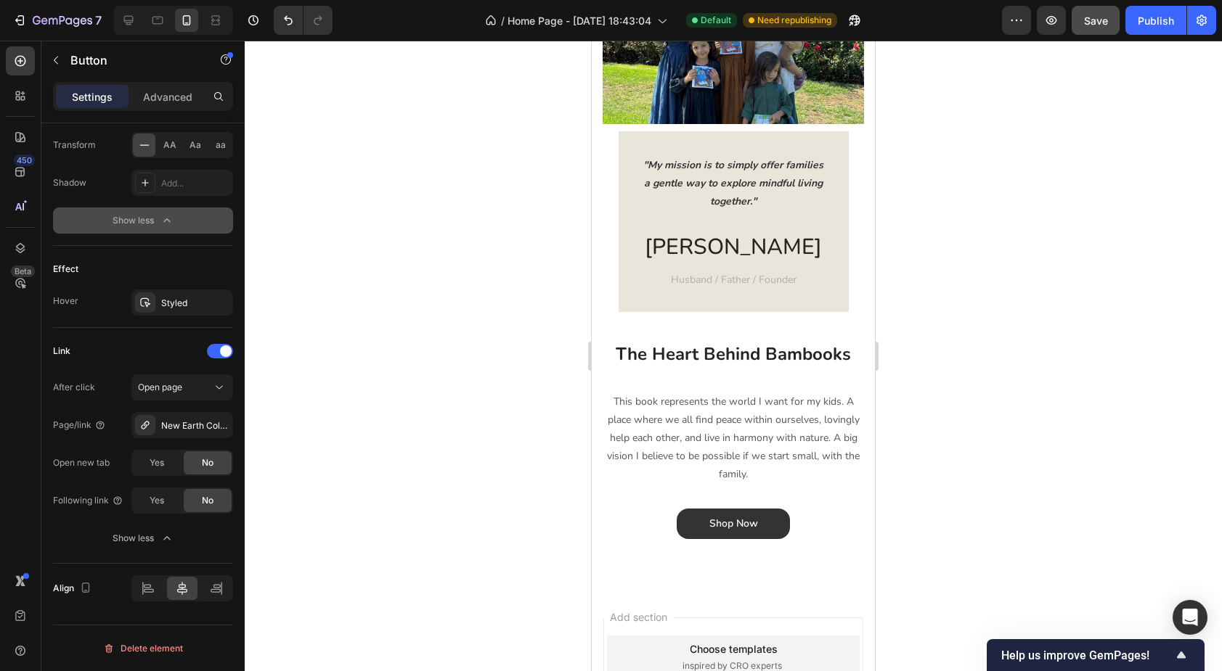
scroll to position [1593, 0]
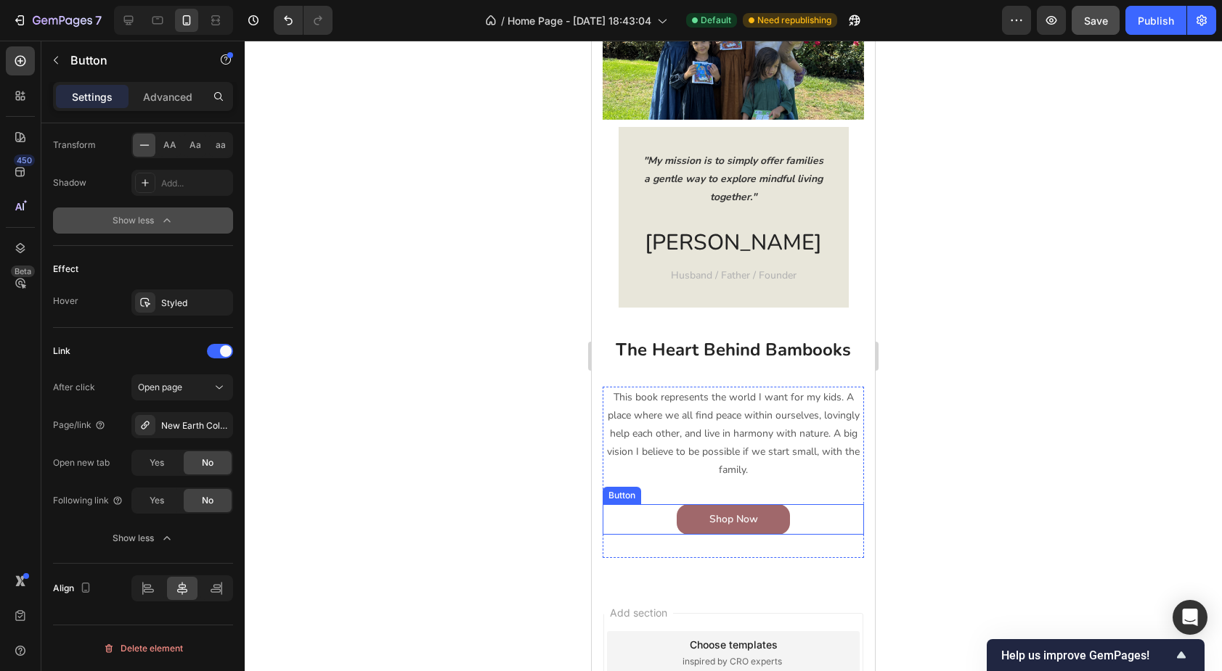
click at [674, 519] on div "Shop Now Button" at bounding box center [733, 520] width 261 height 30
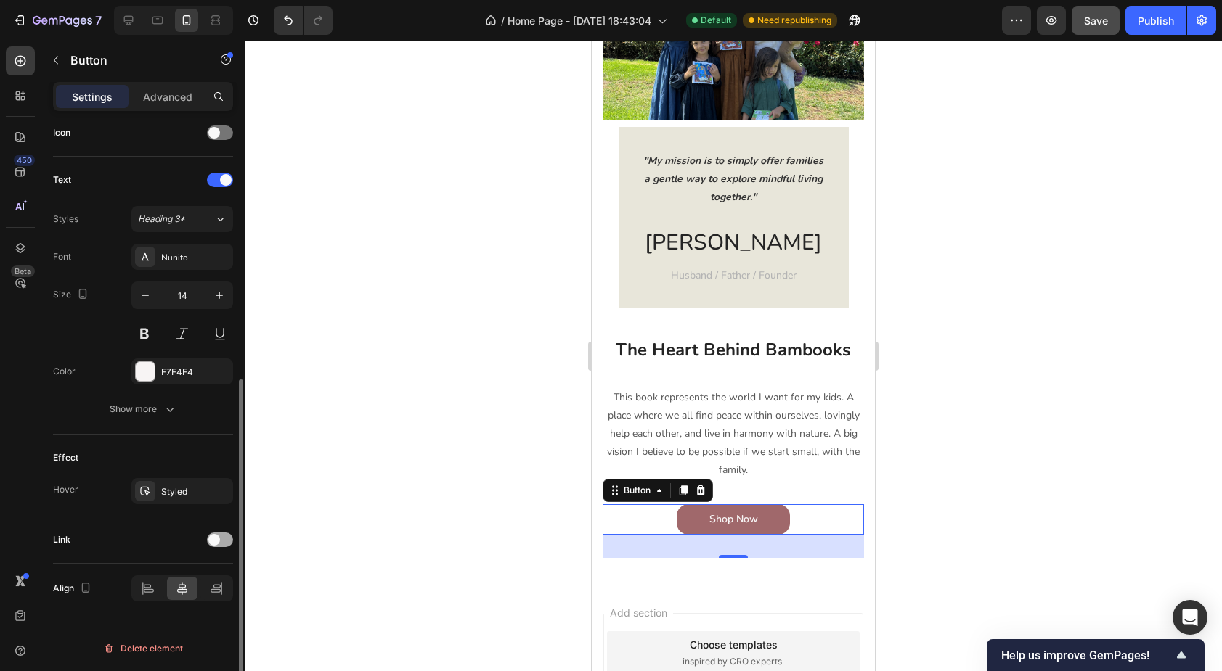
click at [215, 536] on span at bounding box center [214, 540] width 12 height 12
click at [195, 576] on div "Open page" at bounding box center [175, 576] width 74 height 13
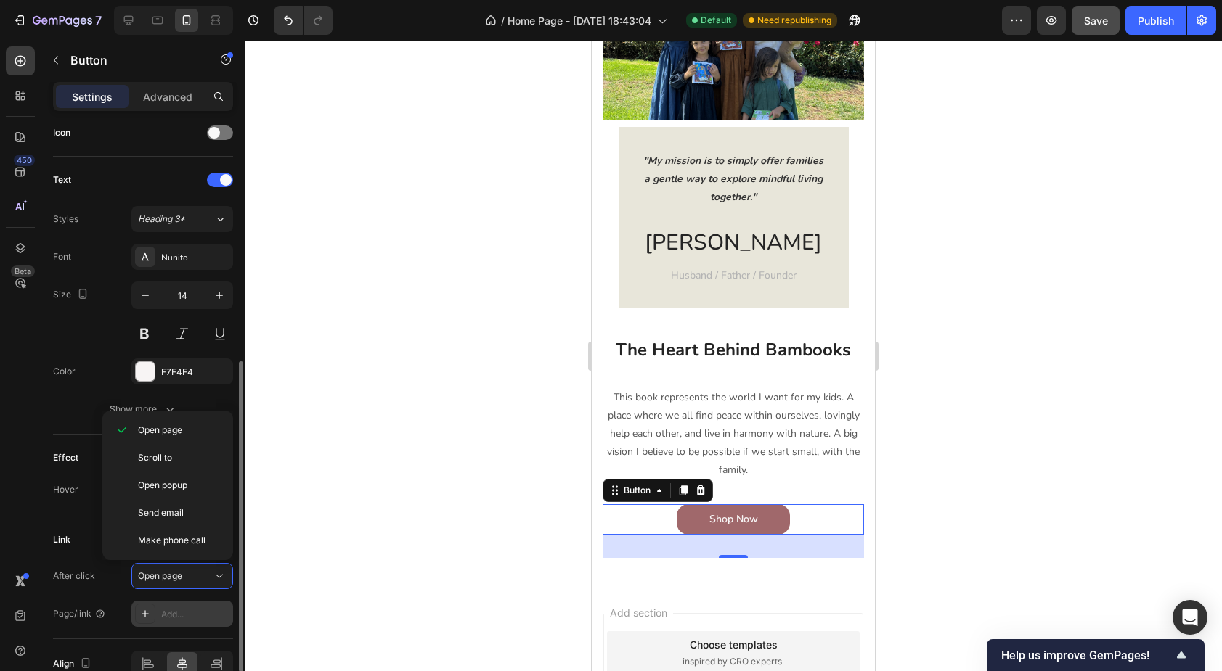
click at [188, 609] on div "Add..." at bounding box center [195, 614] width 68 height 13
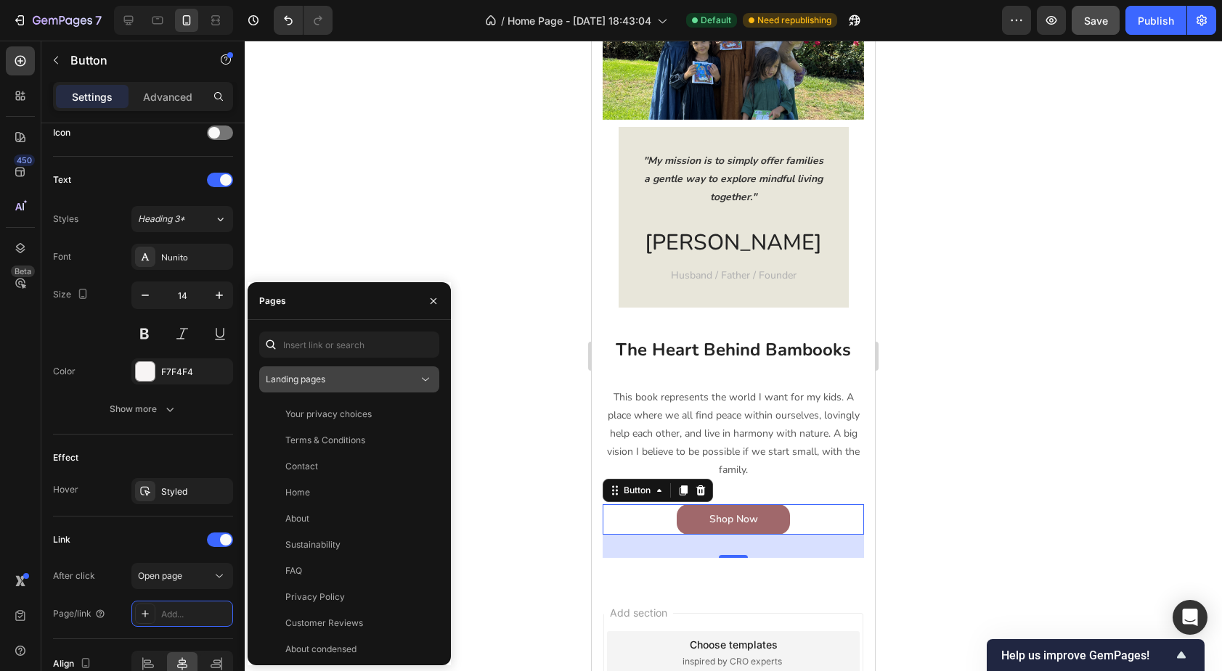
click at [321, 387] on button "Landing pages" at bounding box center [349, 380] width 180 height 26
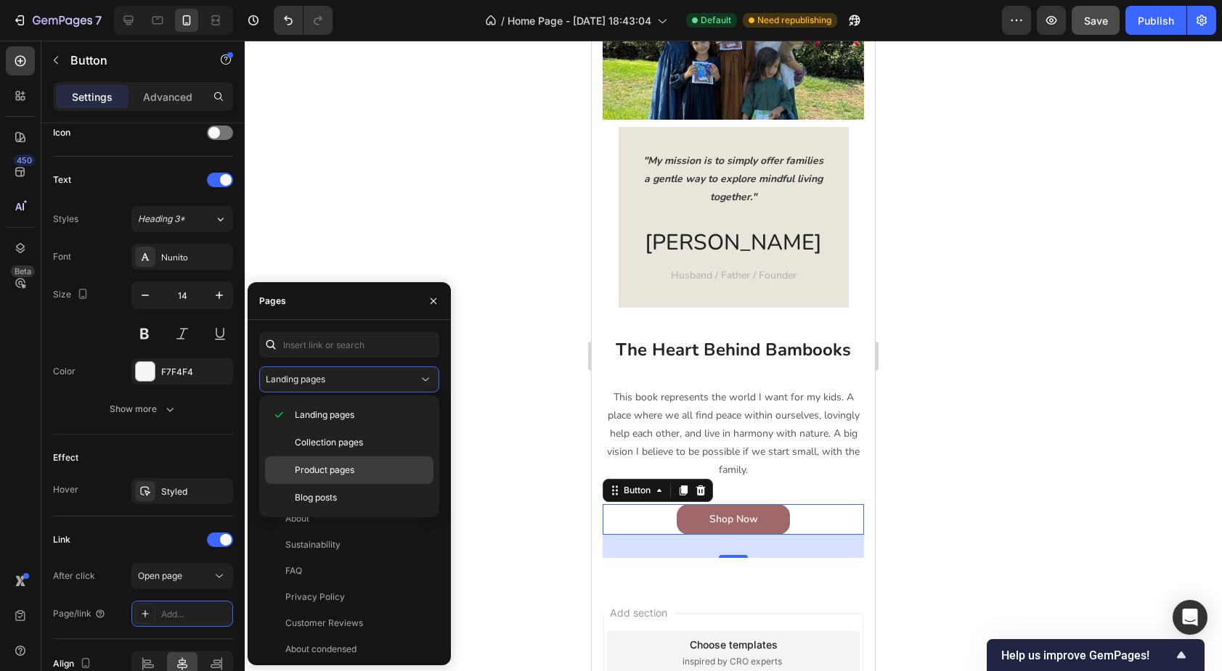
click at [329, 464] on span "Product pages" at bounding box center [325, 470] width 60 height 13
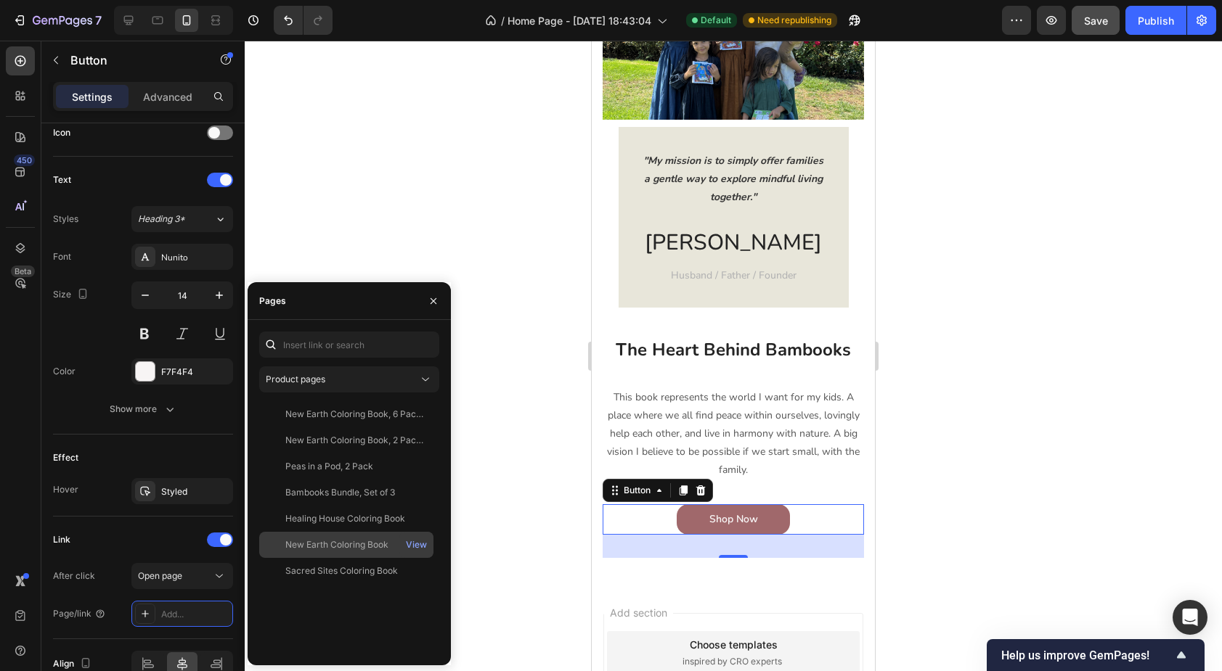
click at [338, 537] on div "New Earth Coloring Book View" at bounding box center [346, 545] width 174 height 26
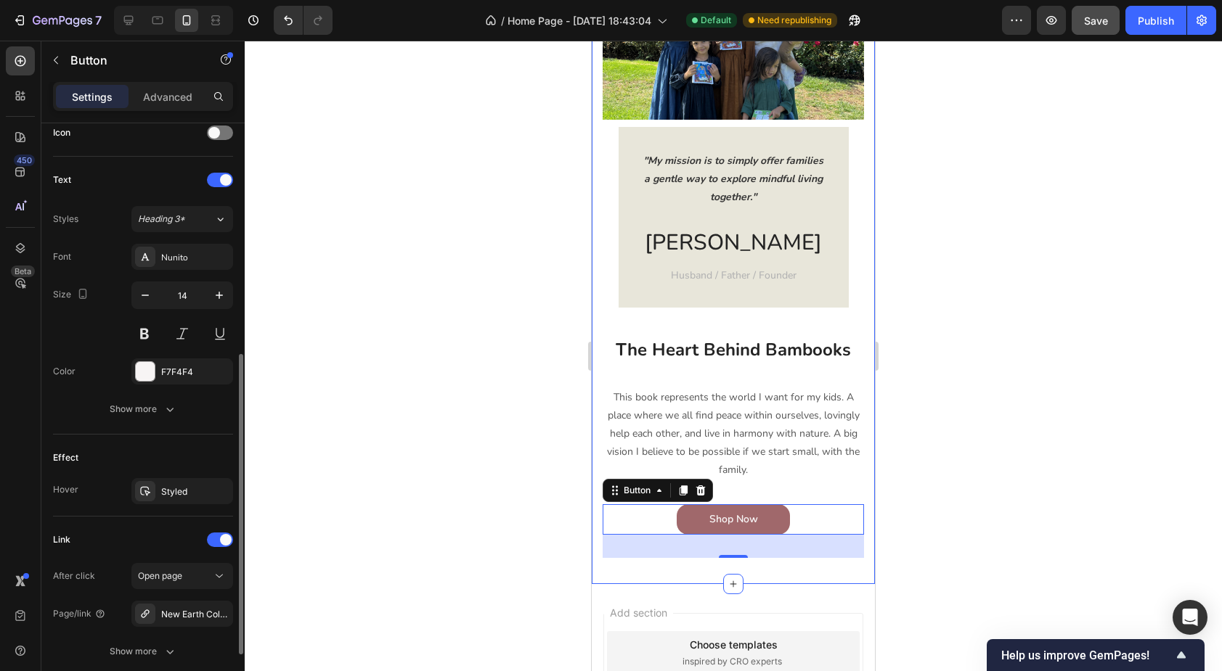
click at [133, 532] on div "Link" at bounding box center [143, 539] width 180 height 23
click at [1093, 26] on div "Save" at bounding box center [1096, 20] width 24 height 15
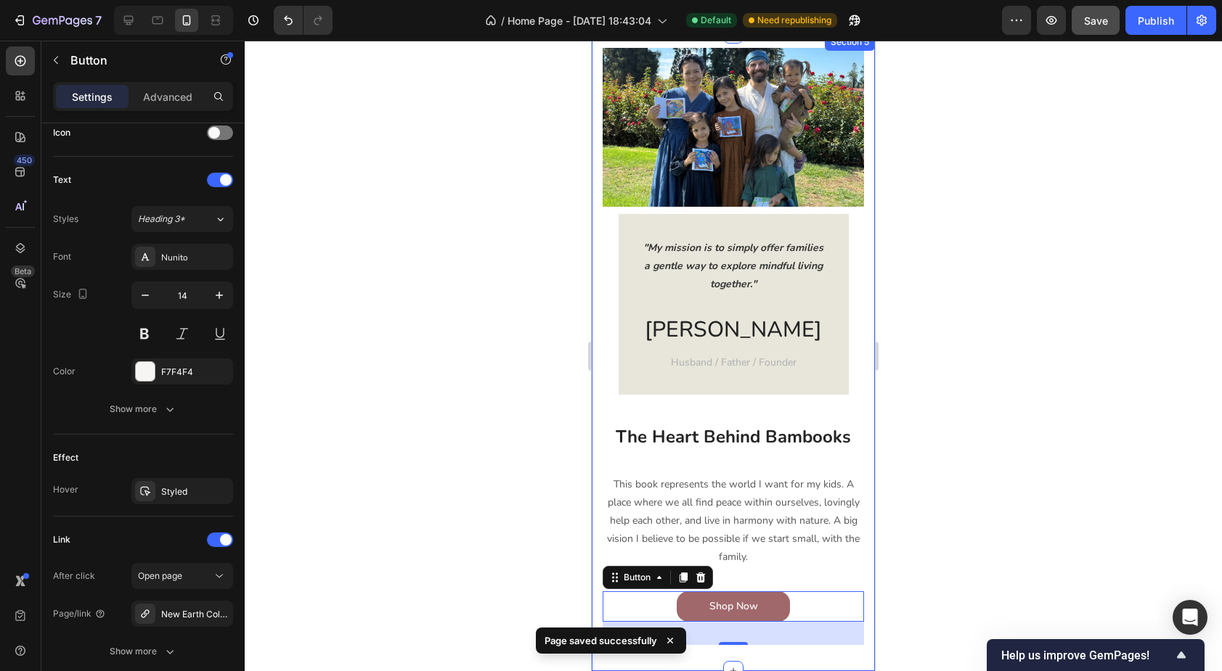
scroll to position [1498, 0]
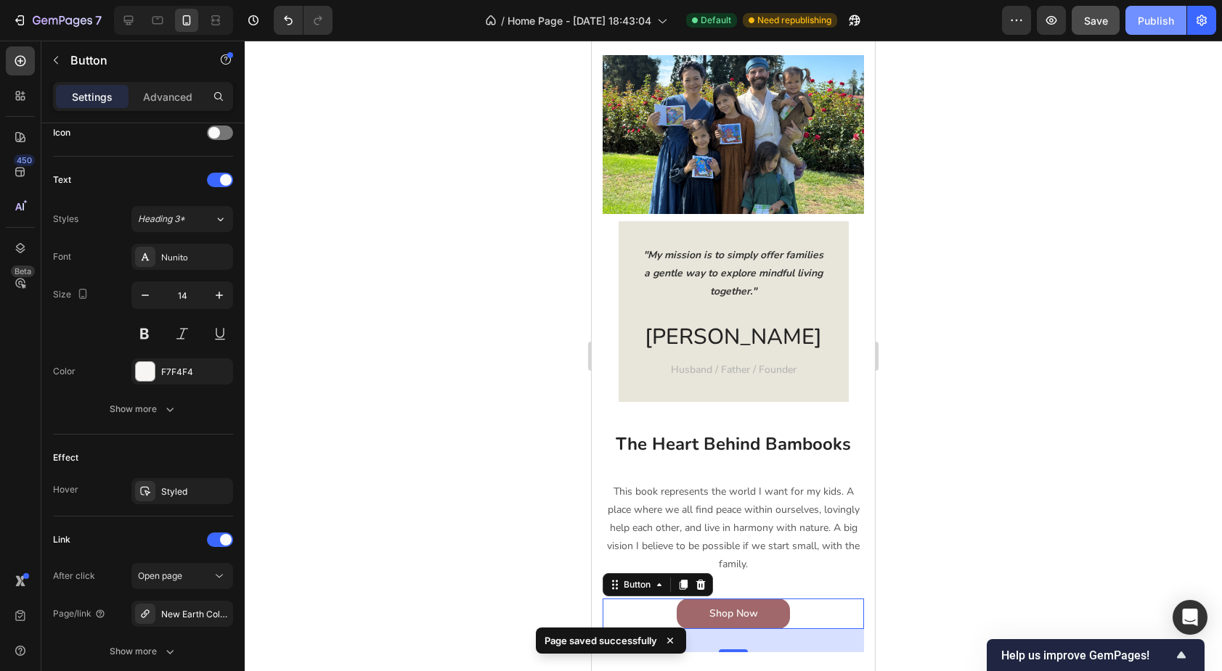
click at [1151, 27] on div "Publish" at bounding box center [1156, 20] width 36 height 15
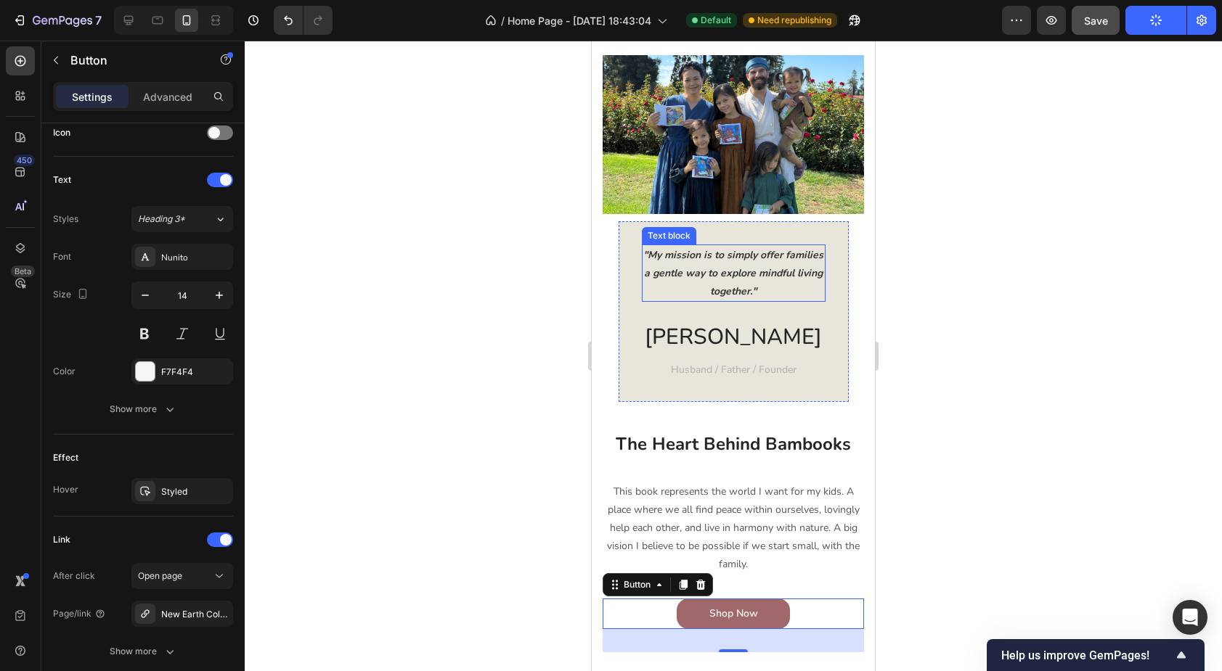
click at [733, 274] on p ""My mission is to simply offer families a gentle way to explore mindful living …" at bounding box center [733, 273] width 181 height 55
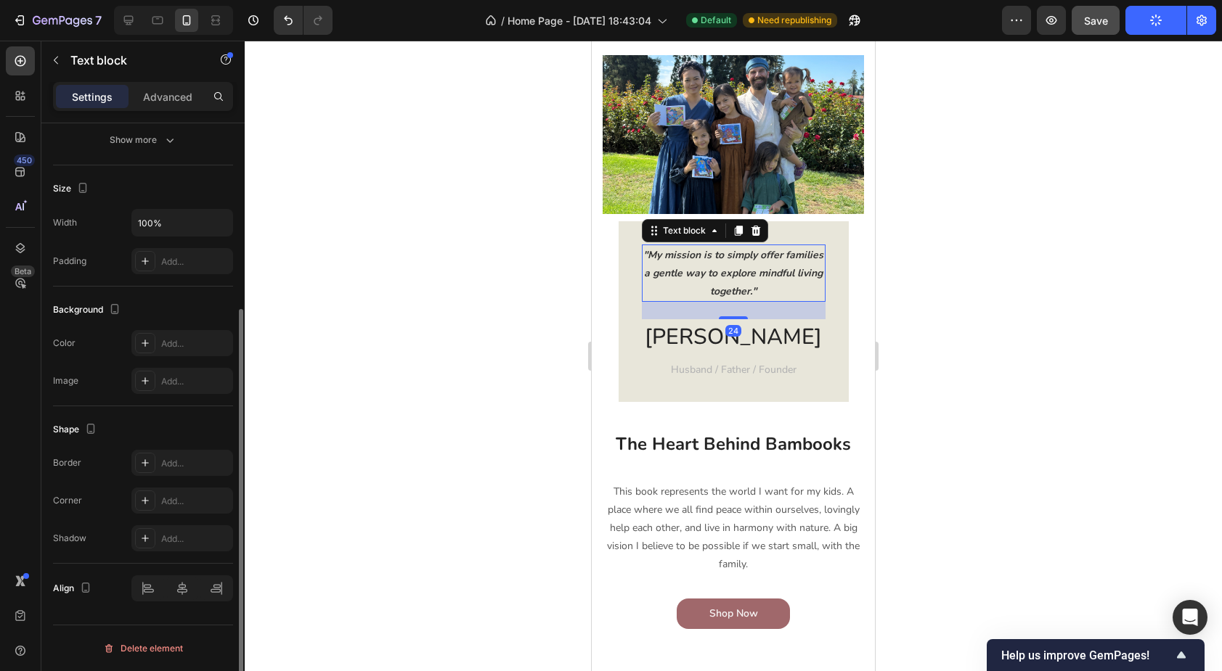
scroll to position [0, 0]
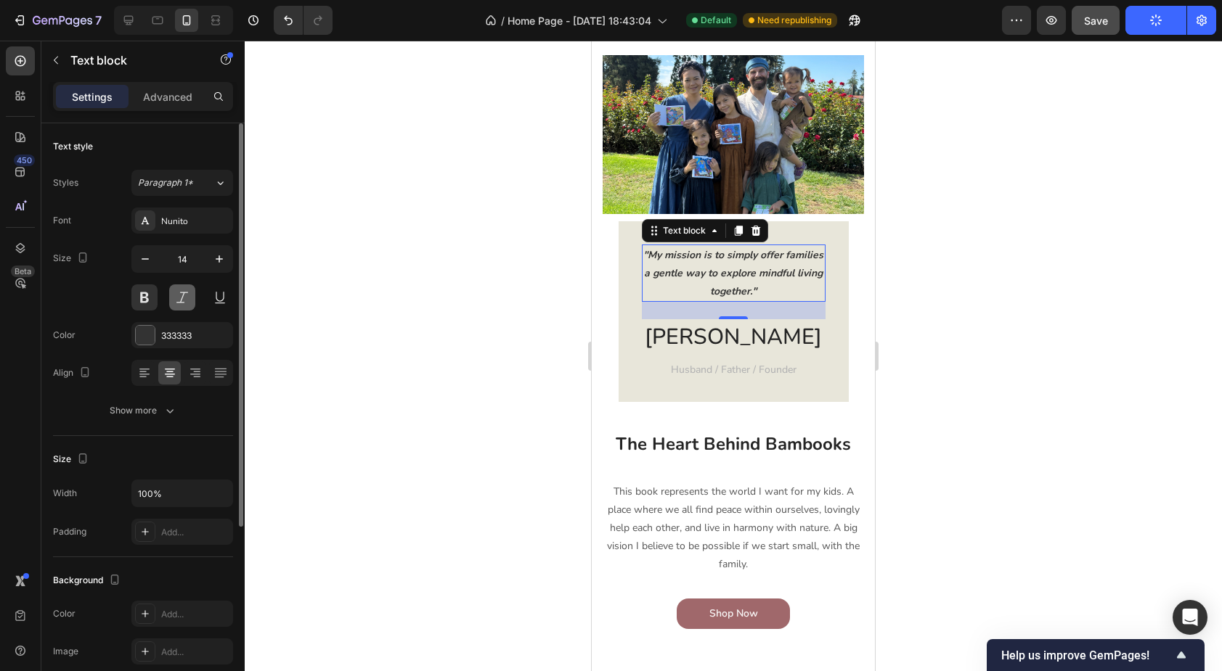
click at [180, 298] on button at bounding box center [182, 298] width 26 height 26
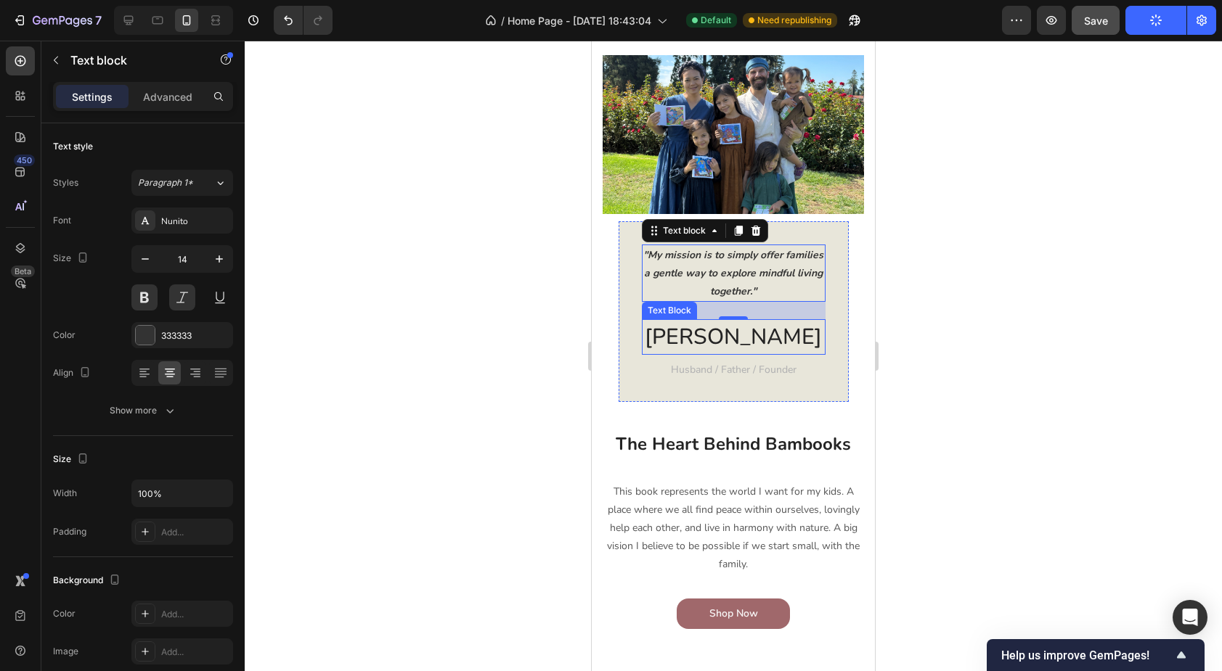
click at [723, 338] on p "Anthony" at bounding box center [733, 337] width 181 height 33
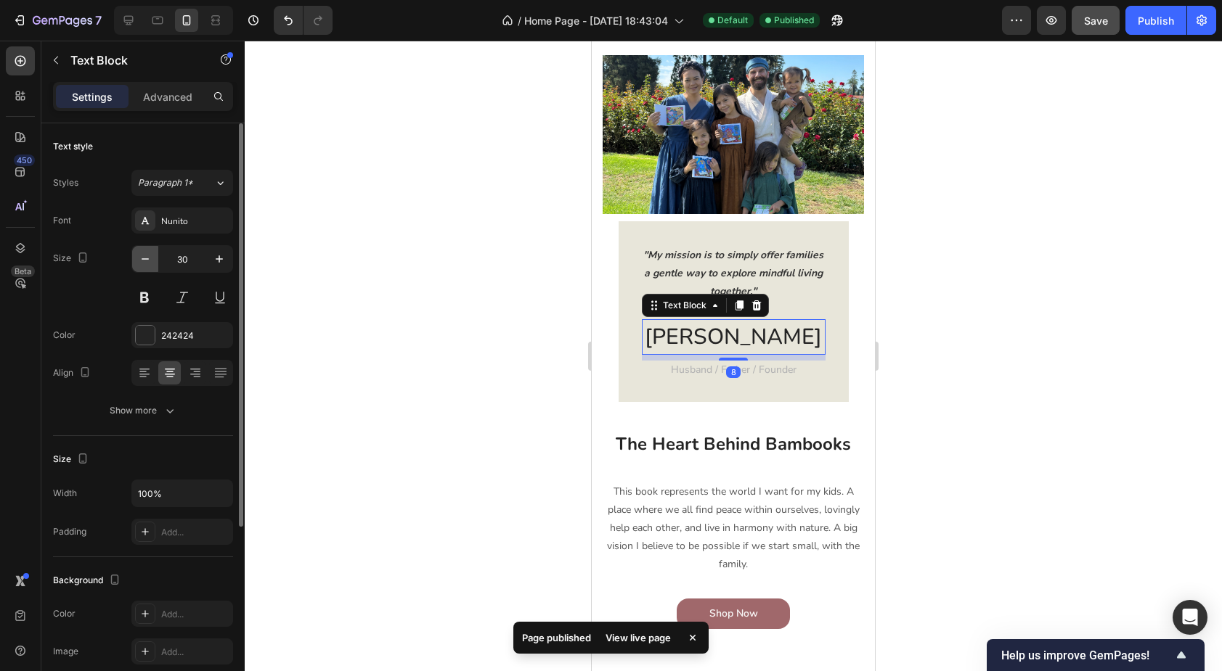
click at [143, 261] on icon "button" at bounding box center [145, 259] width 15 height 15
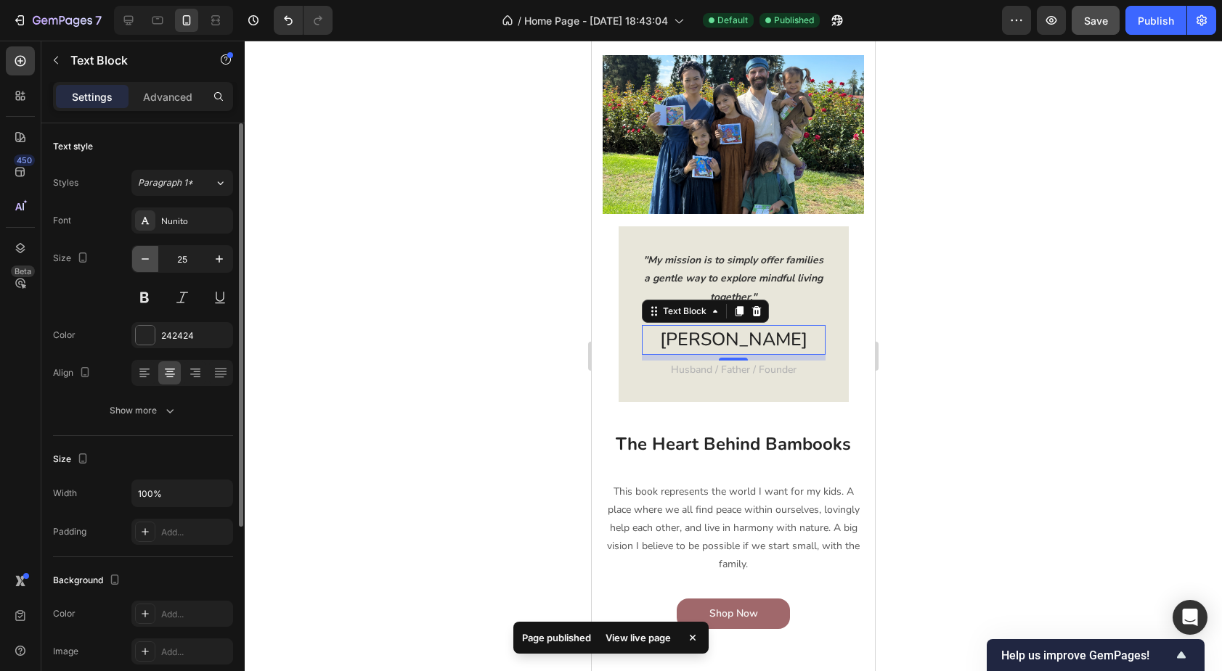
click at [143, 261] on icon "button" at bounding box center [145, 259] width 15 height 15
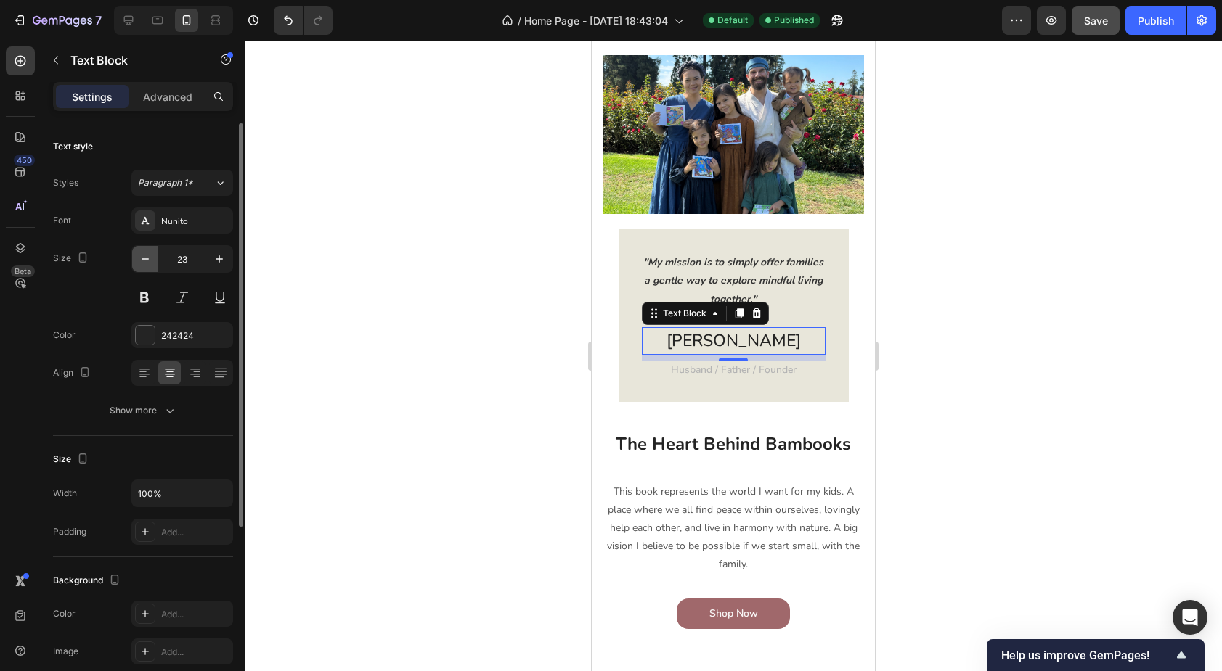
click at [143, 261] on icon "button" at bounding box center [145, 259] width 15 height 15
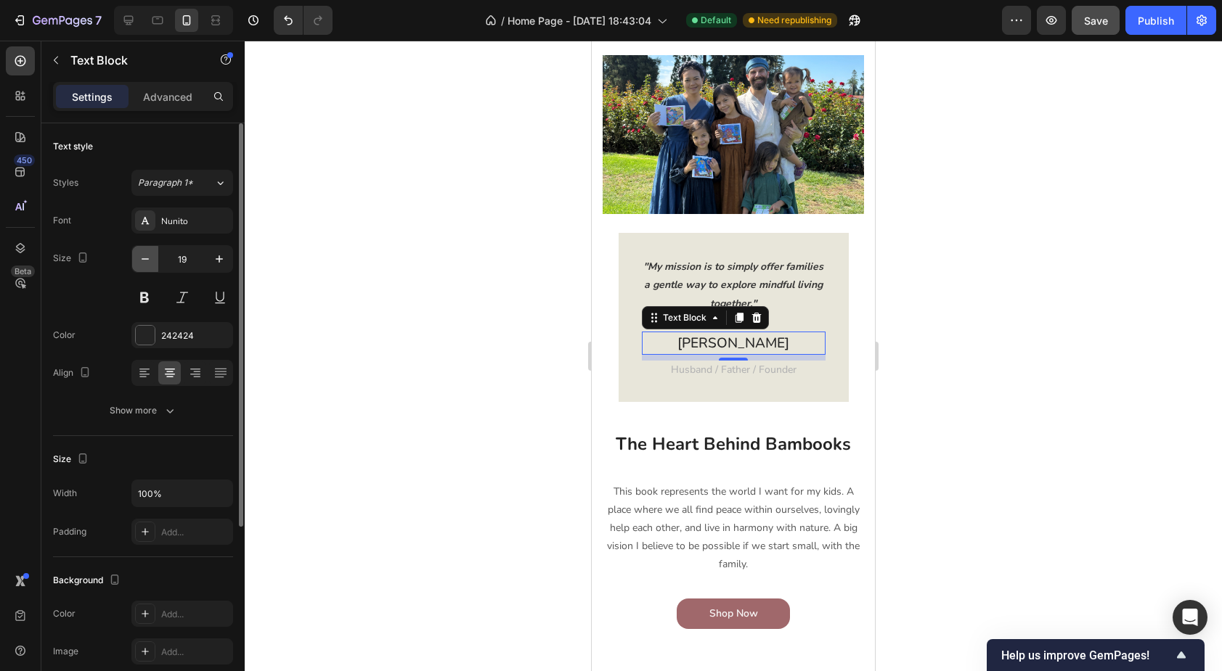
click at [143, 261] on icon "button" at bounding box center [145, 259] width 15 height 15
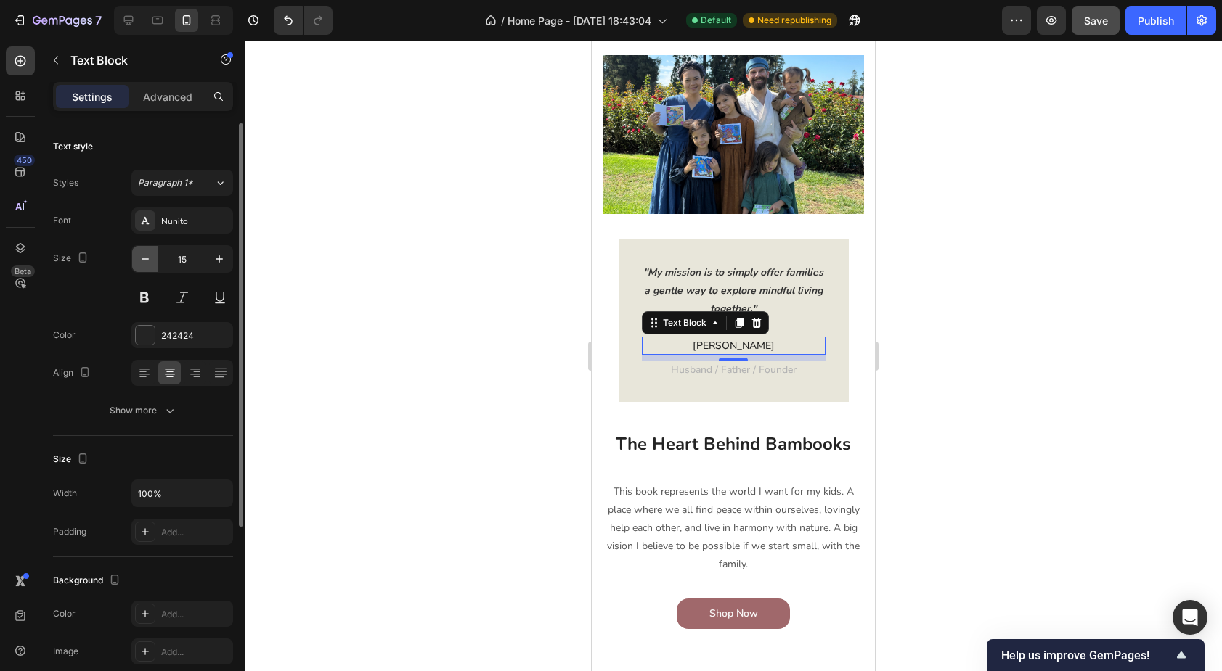
type input "14"
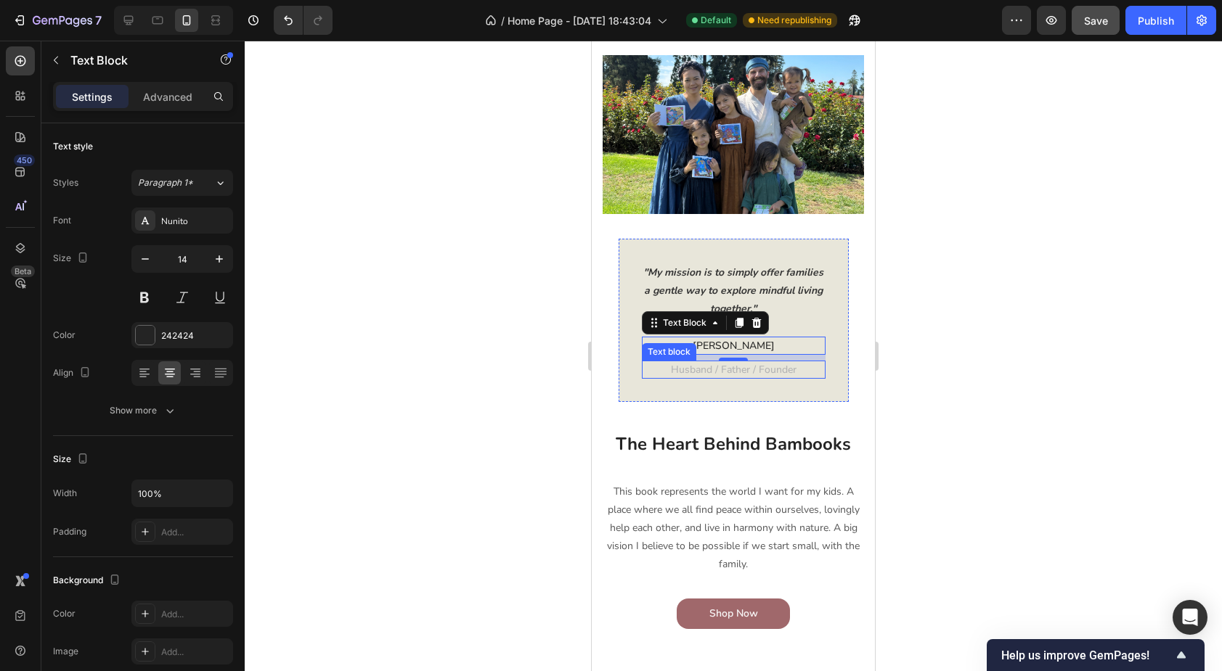
click at [690, 368] on span "Husband / Father / Founder" at bounding box center [734, 370] width 126 height 14
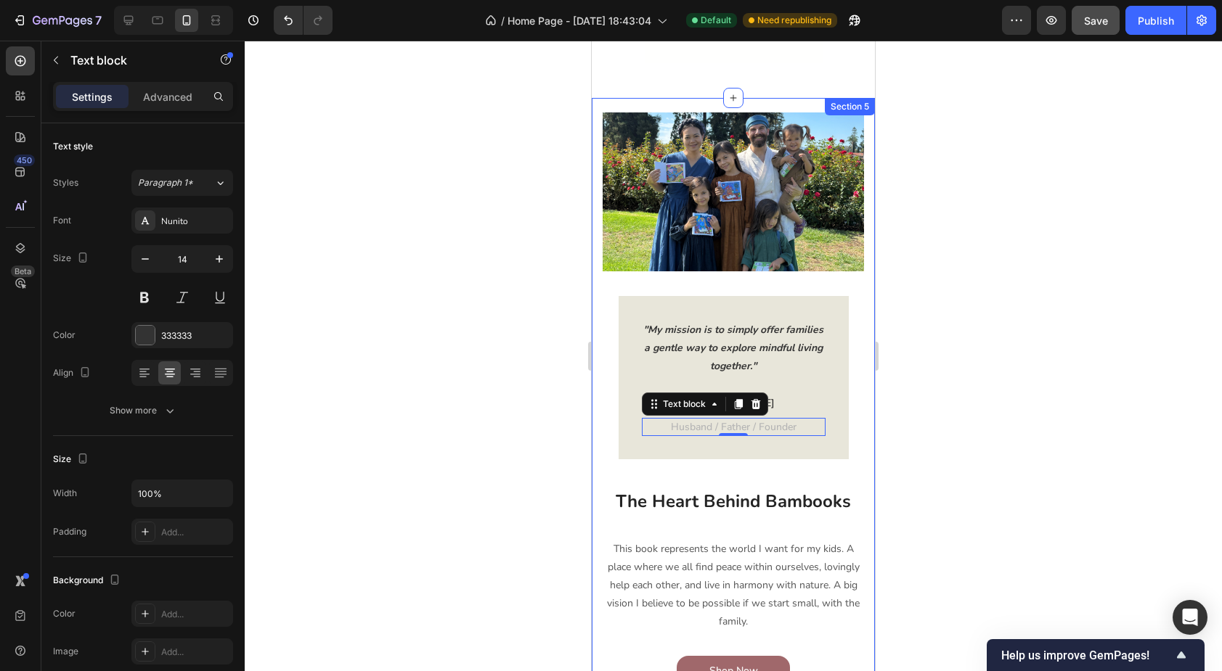
scroll to position [1437, 0]
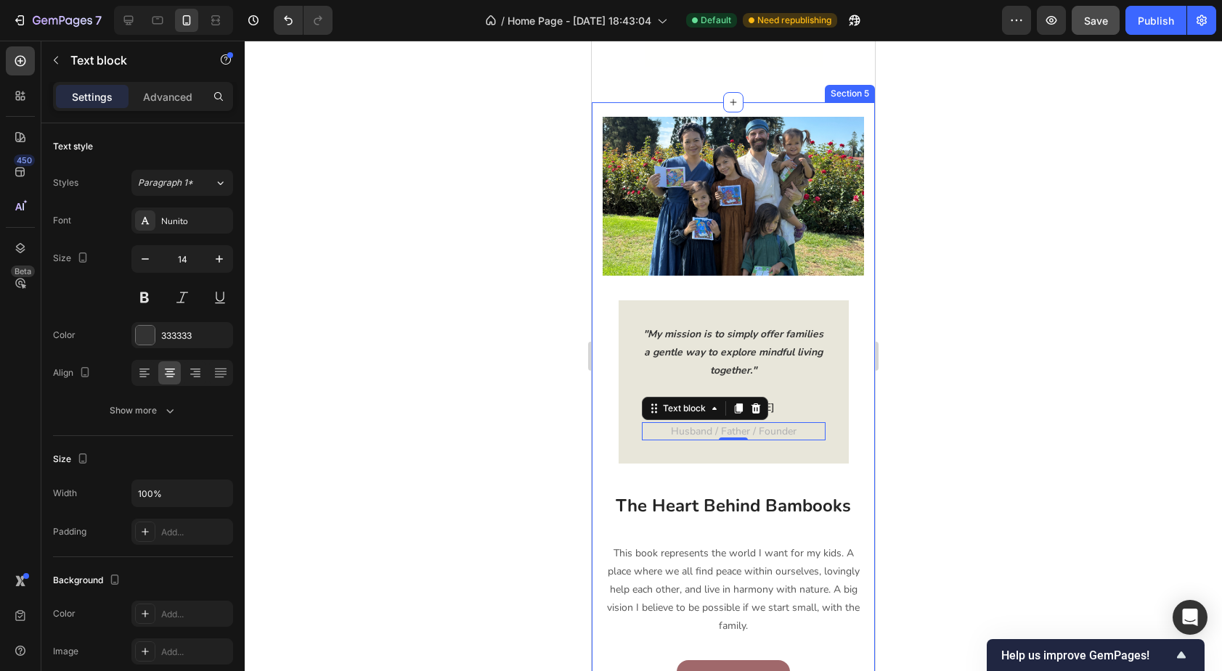
click at [857, 279] on div "Image "My mission is to simply offer families a gentle way to explore mindful l…" at bounding box center [733, 421] width 261 height 609
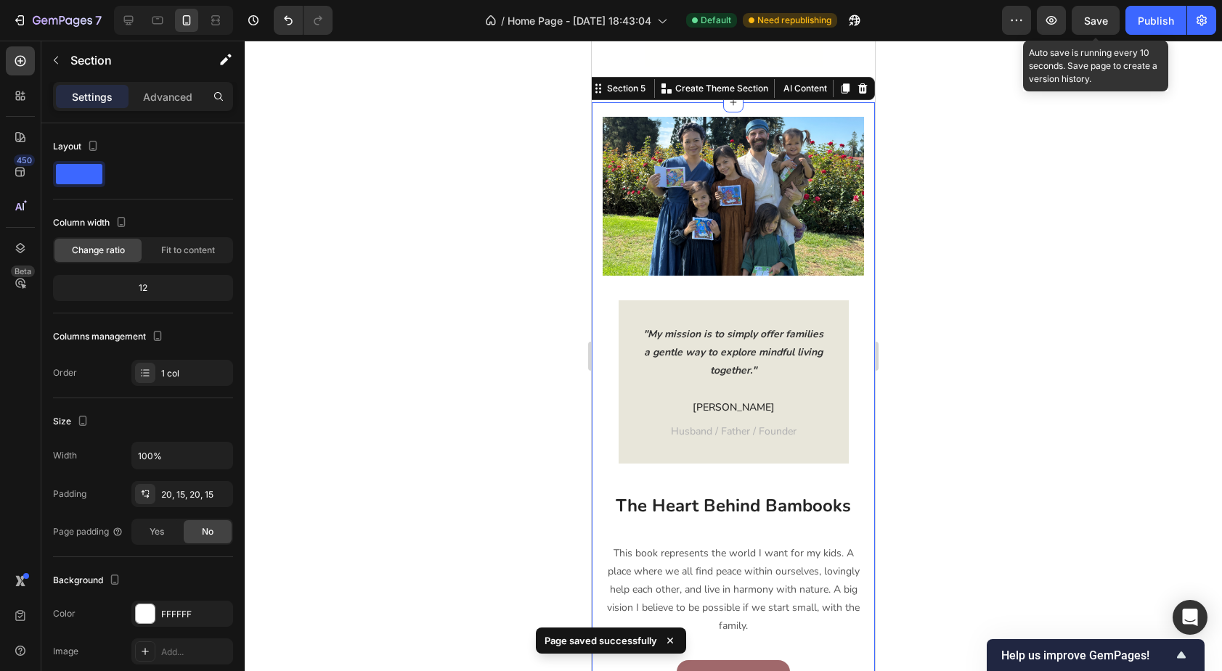
click at [1101, 22] on span "Save" at bounding box center [1096, 21] width 24 height 12
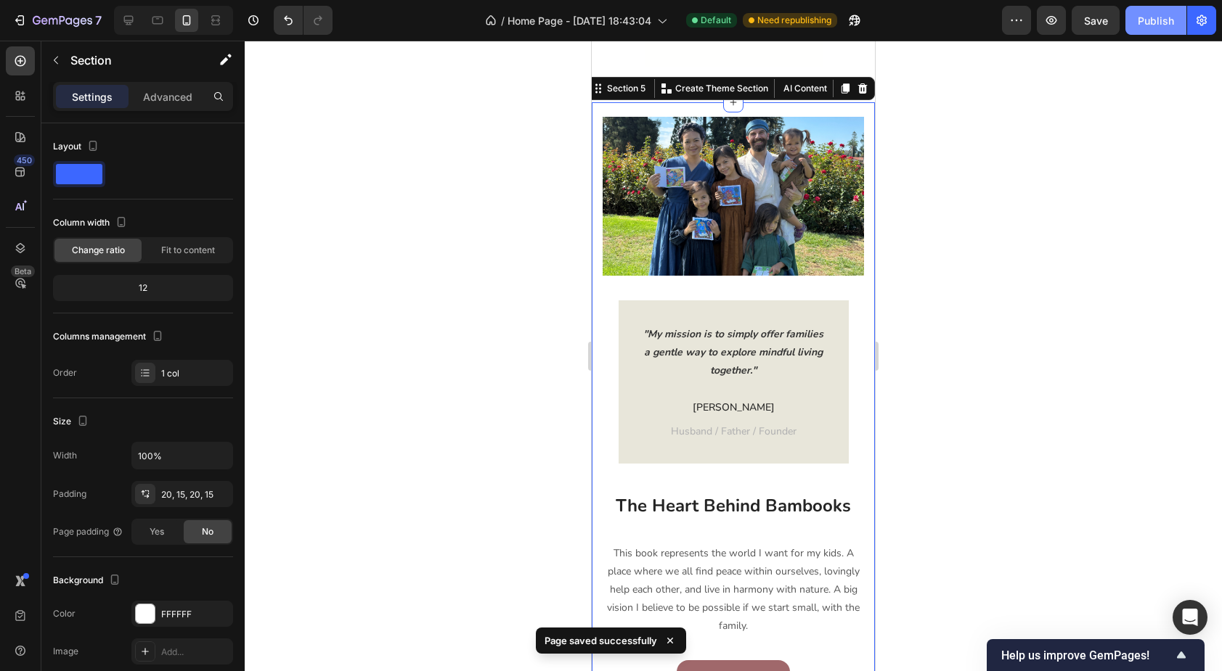
click at [1145, 22] on div "Publish" at bounding box center [1156, 20] width 36 height 15
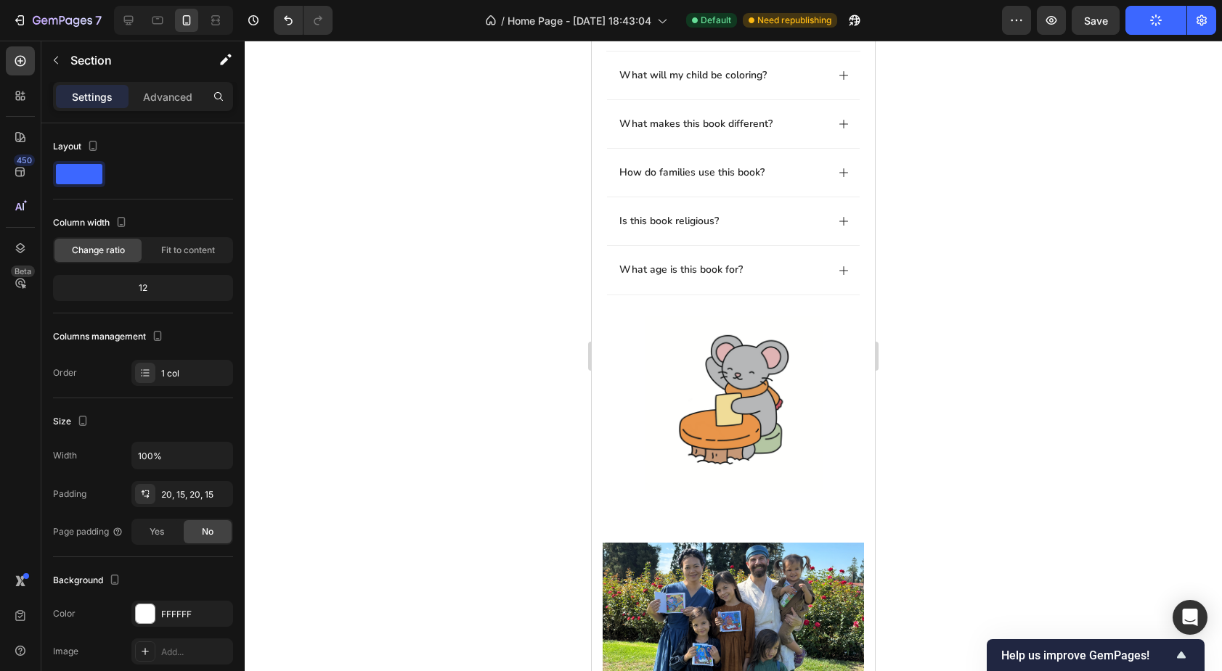
scroll to position [1023, 0]
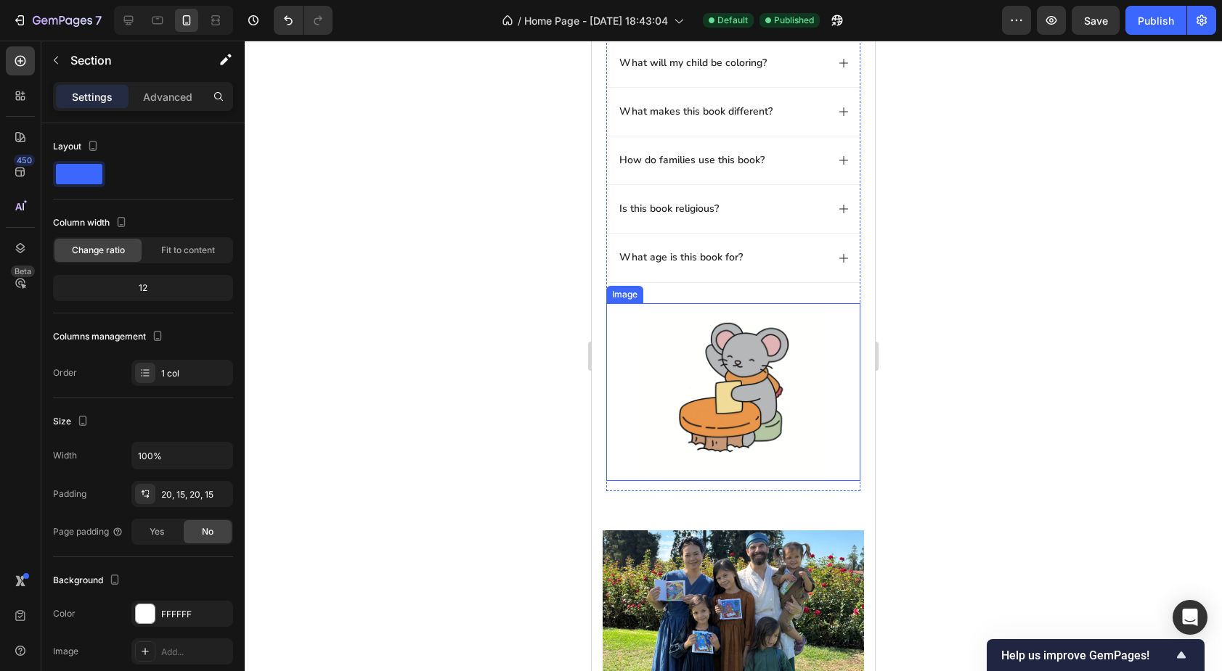
click at [817, 376] on img at bounding box center [734, 392] width 178 height 178
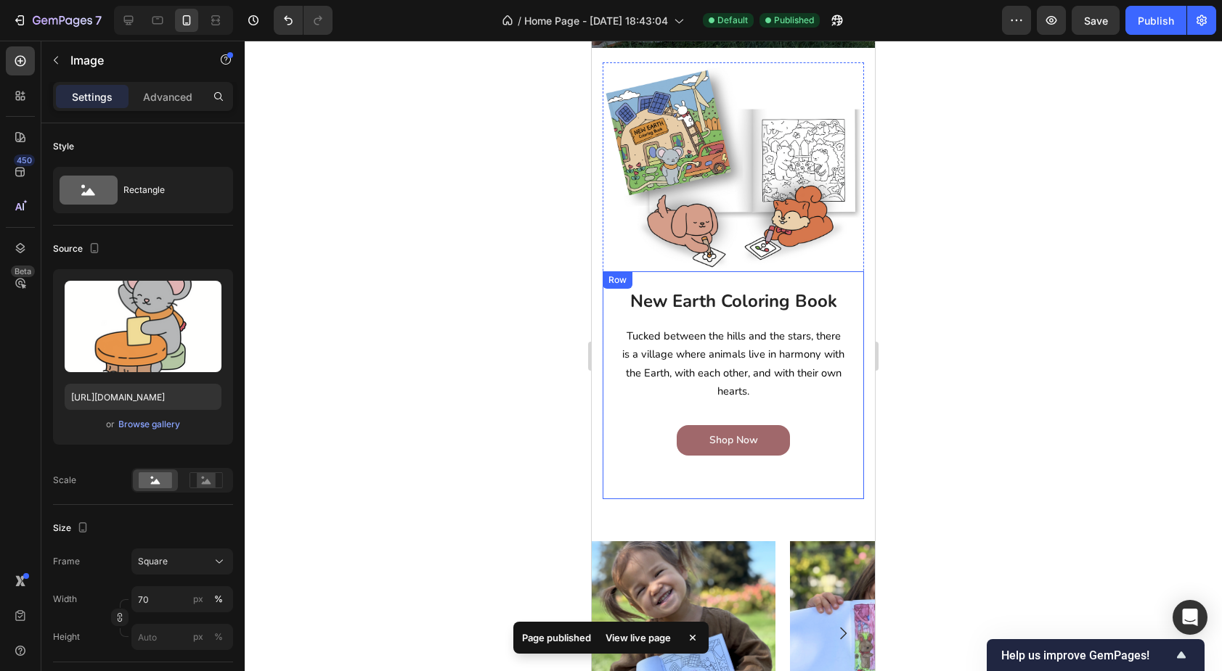
scroll to position [226, 0]
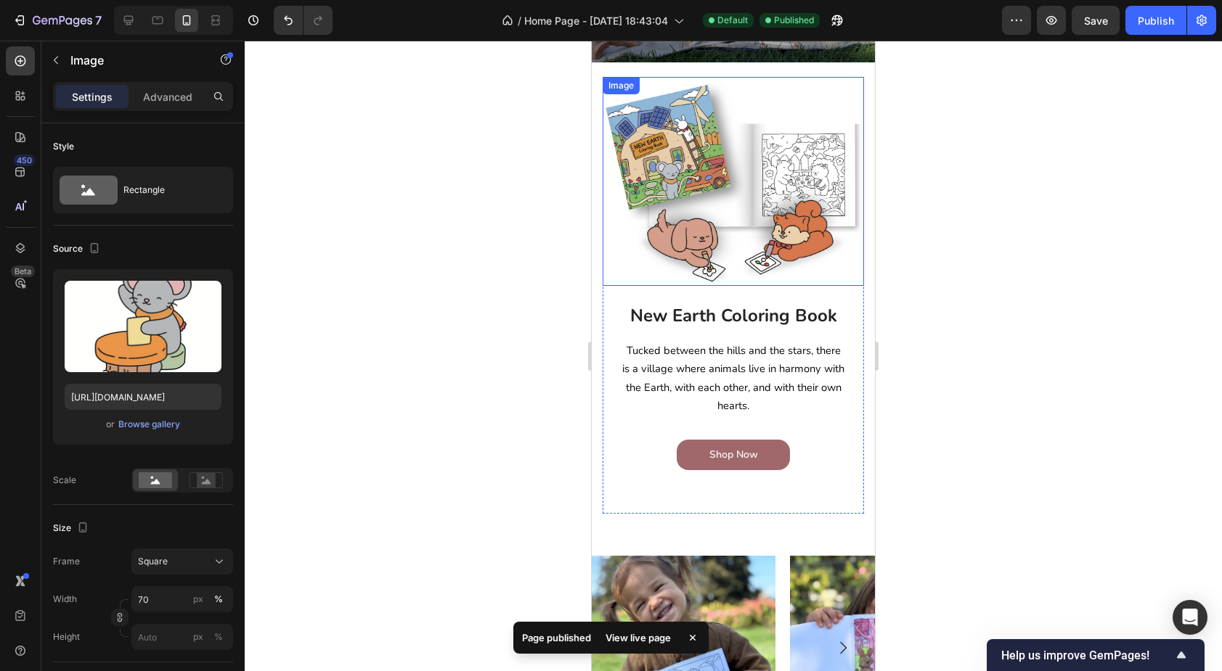
click at [720, 198] on img at bounding box center [733, 181] width 261 height 209
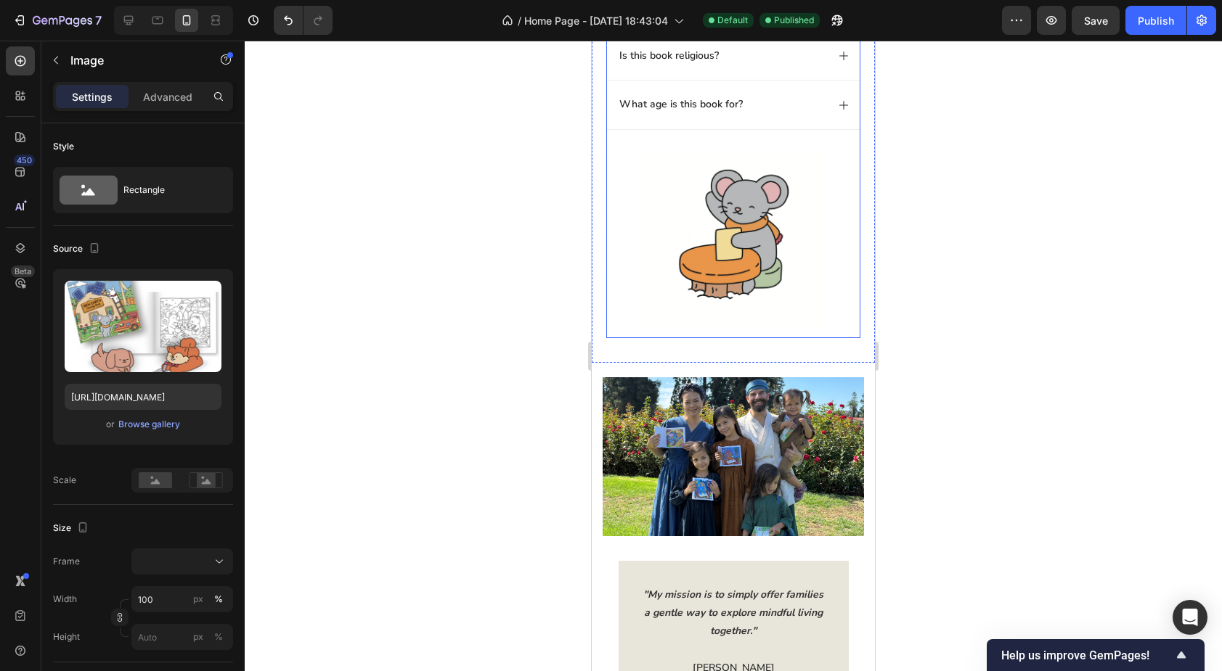
scroll to position [1143, 0]
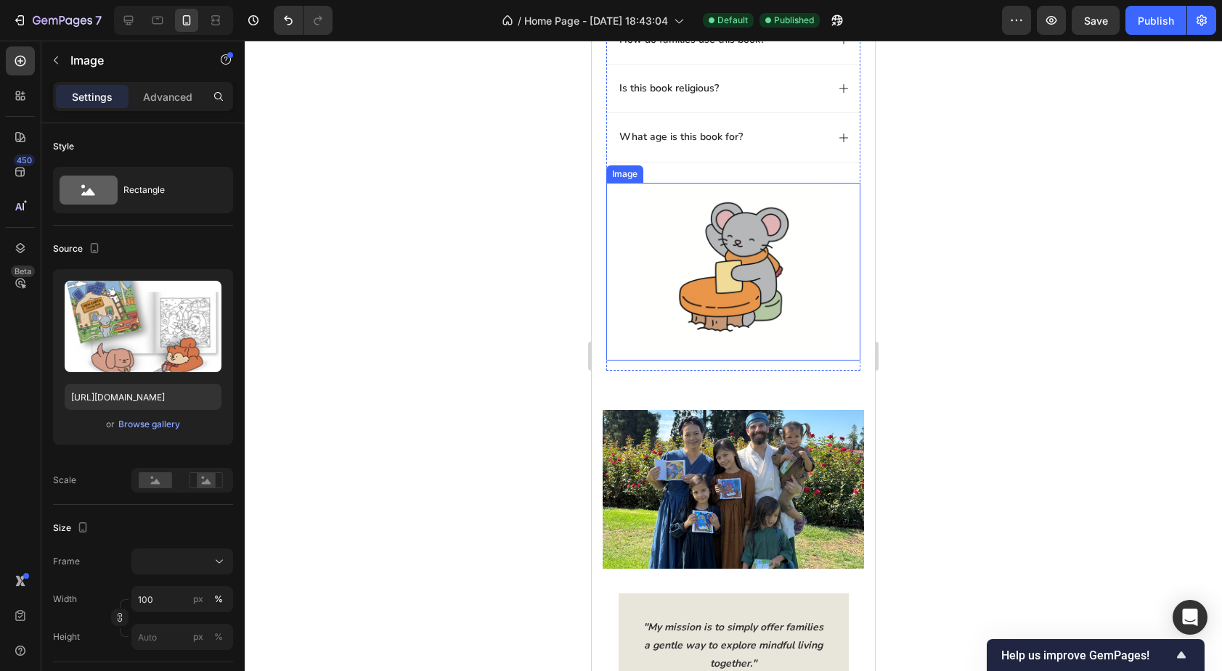
click at [656, 277] on img at bounding box center [734, 272] width 178 height 178
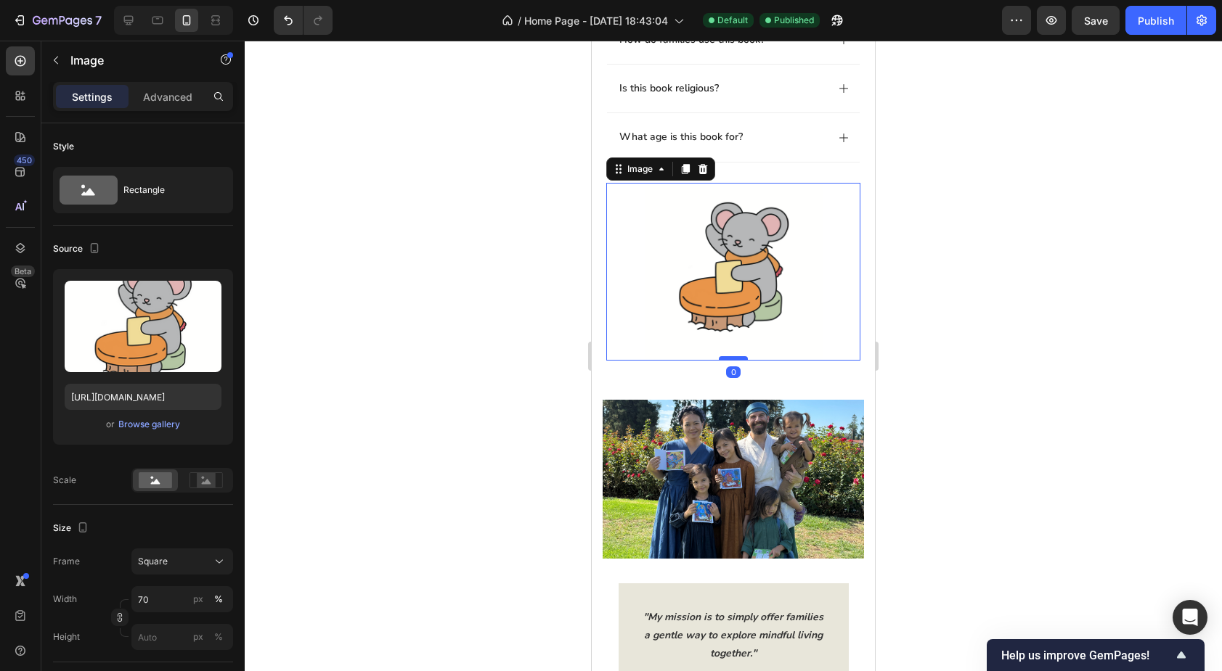
drag, startPoint x: 730, startPoint y: 368, endPoint x: 732, endPoint y: 357, distance: 11.1
click at [732, 357] on div at bounding box center [733, 358] width 29 height 4
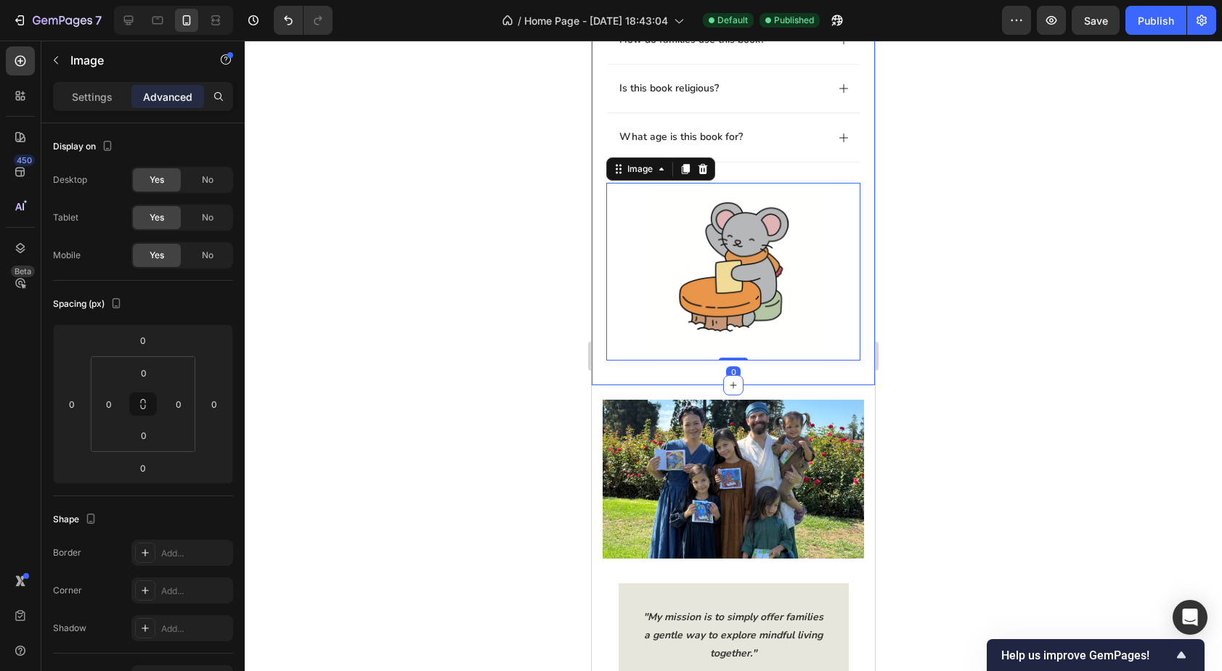
click at [602, 375] on div "common questions Heading What will my child be coloring? What makes this book d…" at bounding box center [733, 121] width 283 height 528
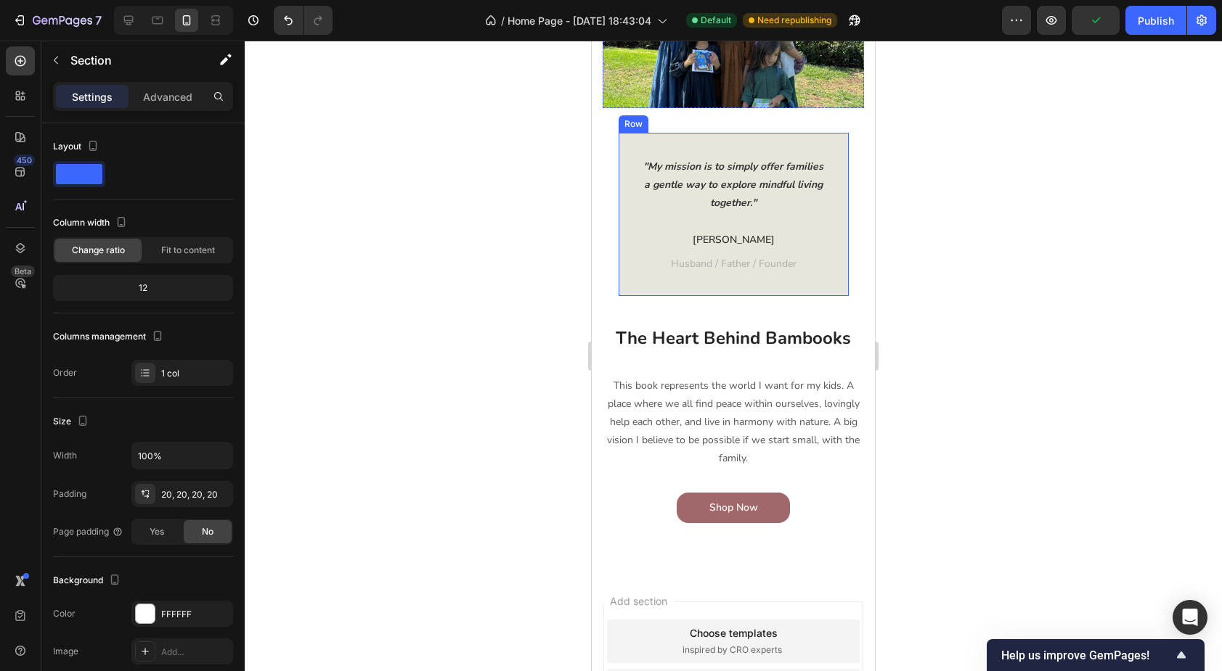
scroll to position [1577, 0]
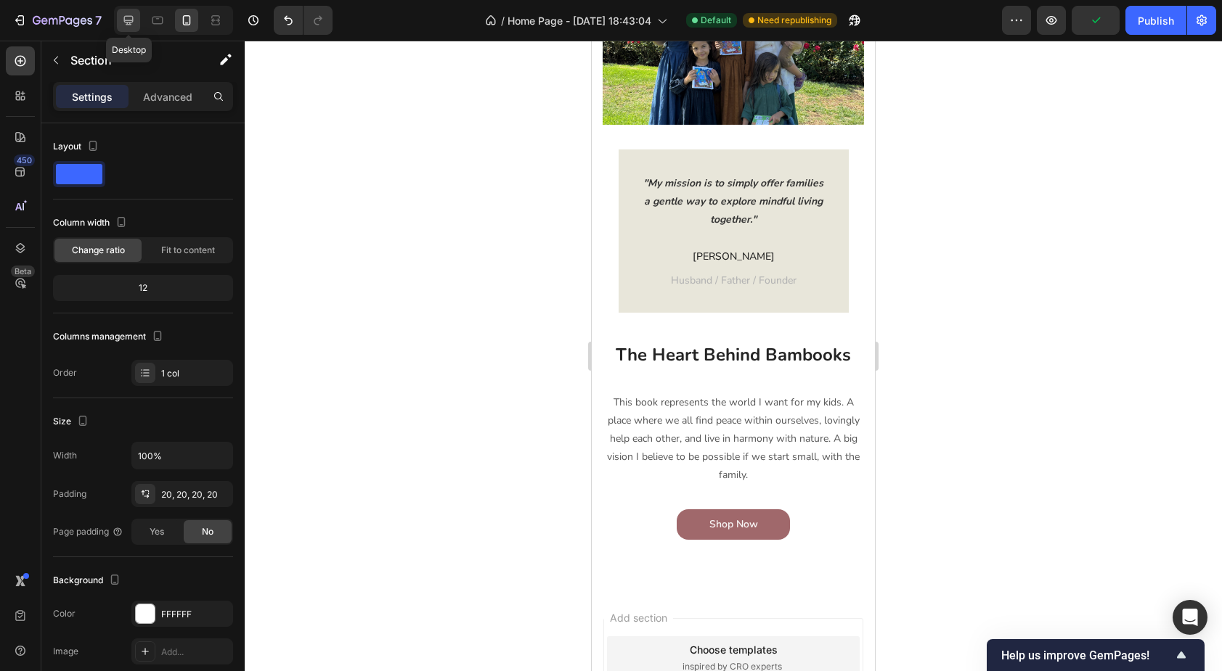
click at [136, 25] on div at bounding box center [128, 20] width 23 height 23
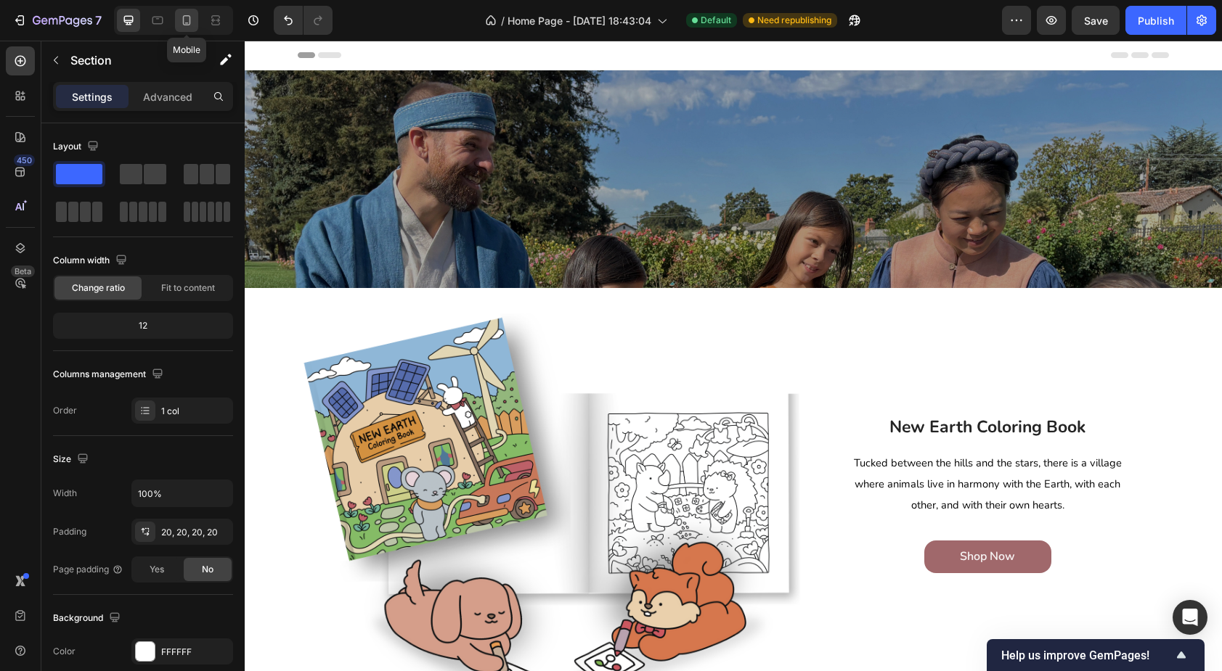
click at [189, 26] on icon at bounding box center [186, 20] width 15 height 15
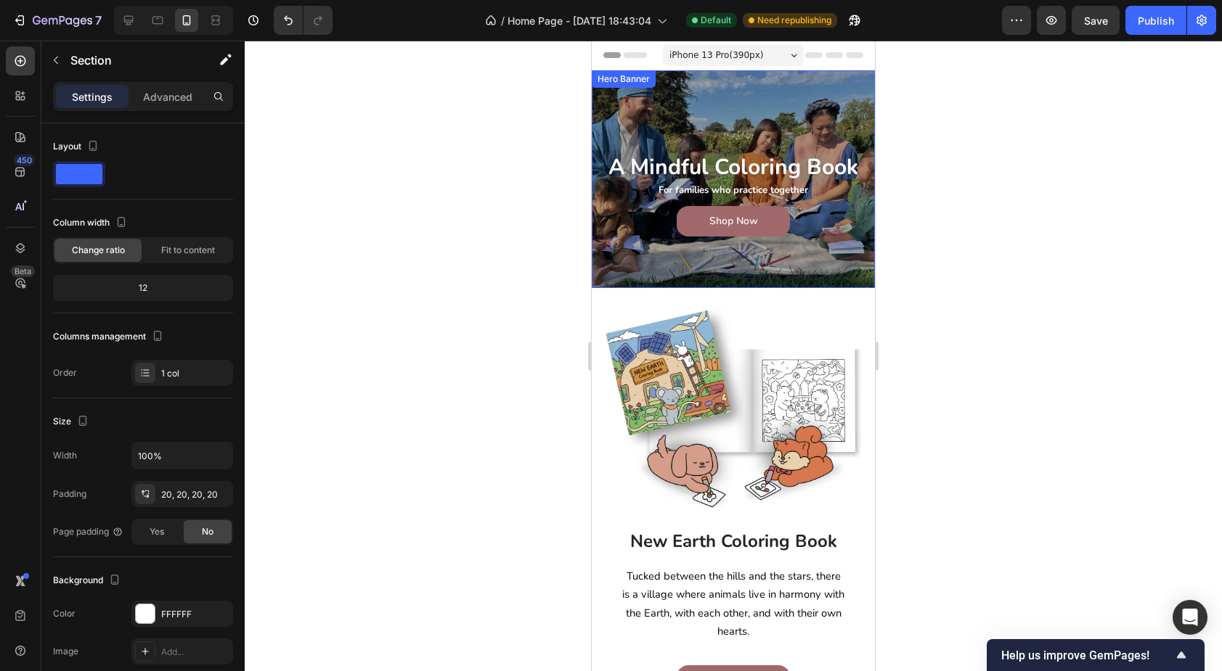
click at [621, 119] on div "A Mindful Coloring Book Heading For families who practice together Text Block S…" at bounding box center [733, 153] width 283 height 166
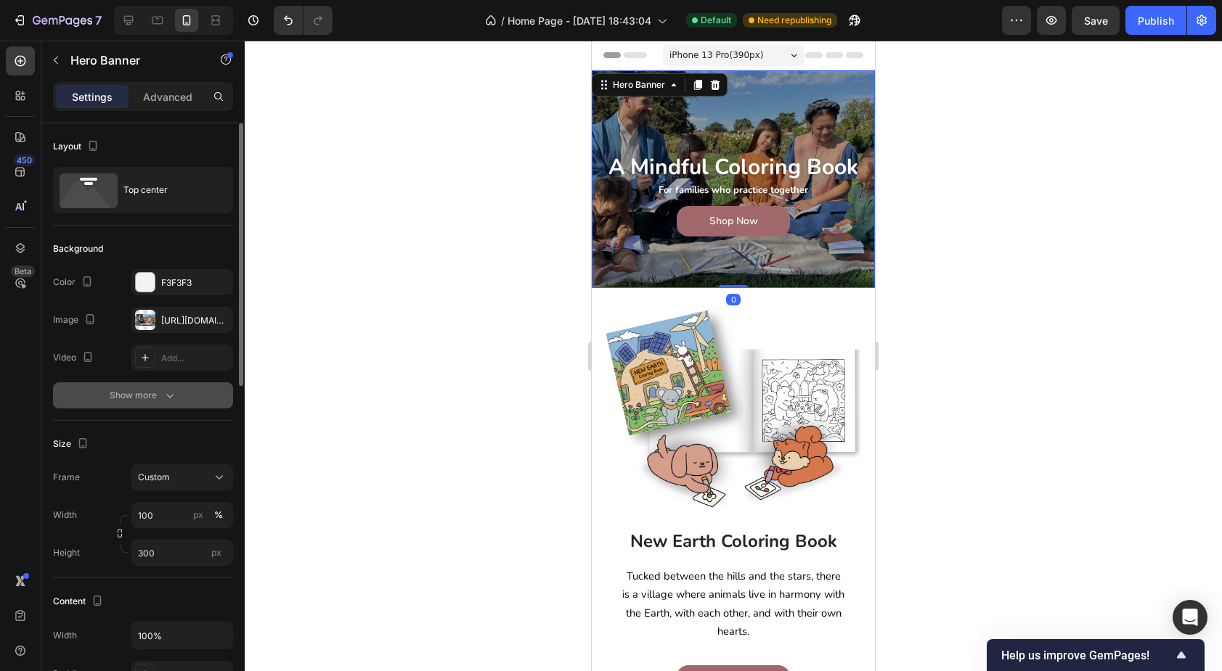
click at [173, 393] on icon "button" at bounding box center [170, 395] width 15 height 15
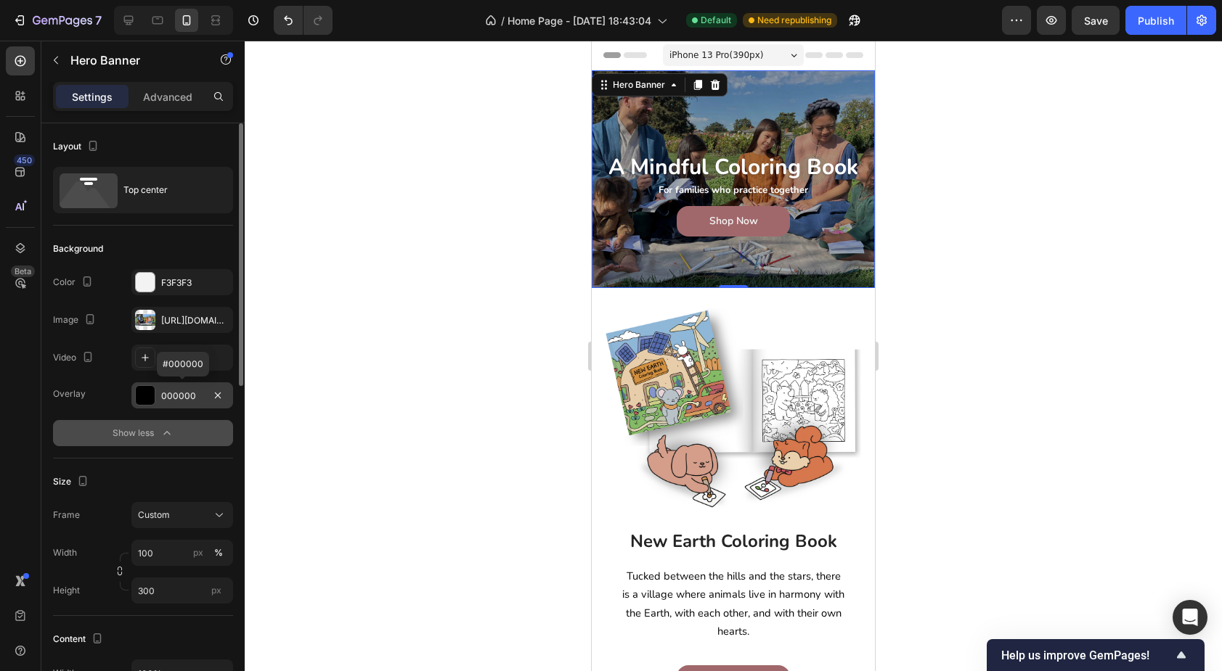
click at [176, 393] on div "000000" at bounding box center [182, 396] width 42 height 13
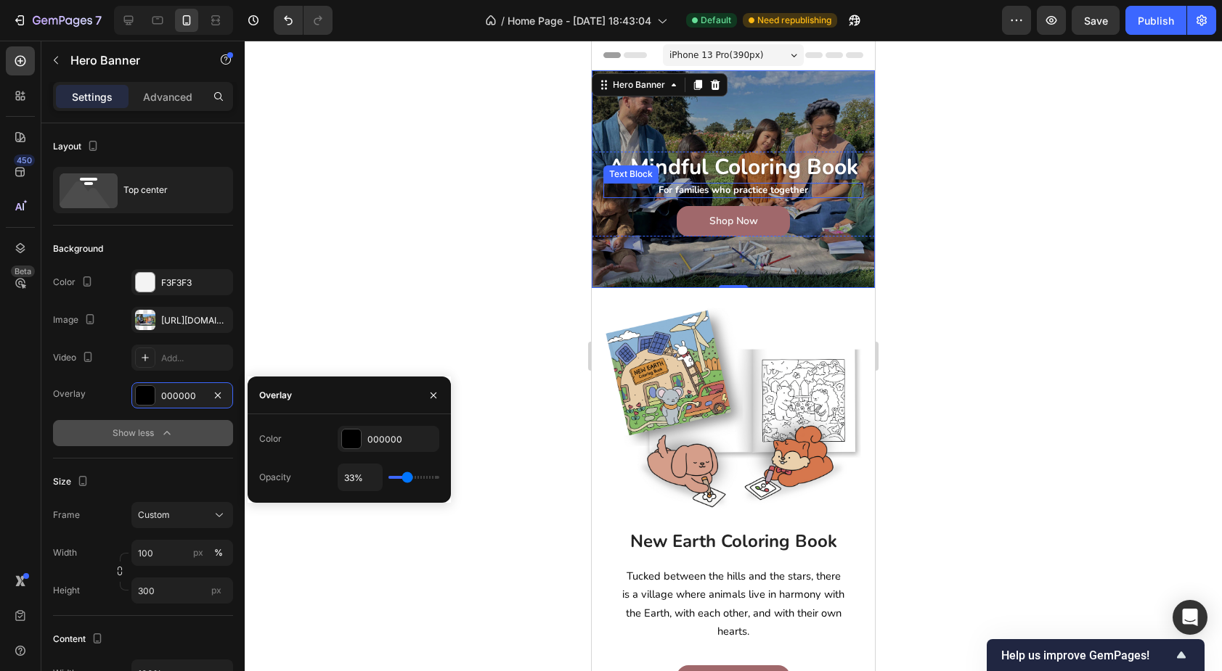
click at [737, 193] on strong "For families who practice together" at bounding box center [733, 190] width 150 height 13
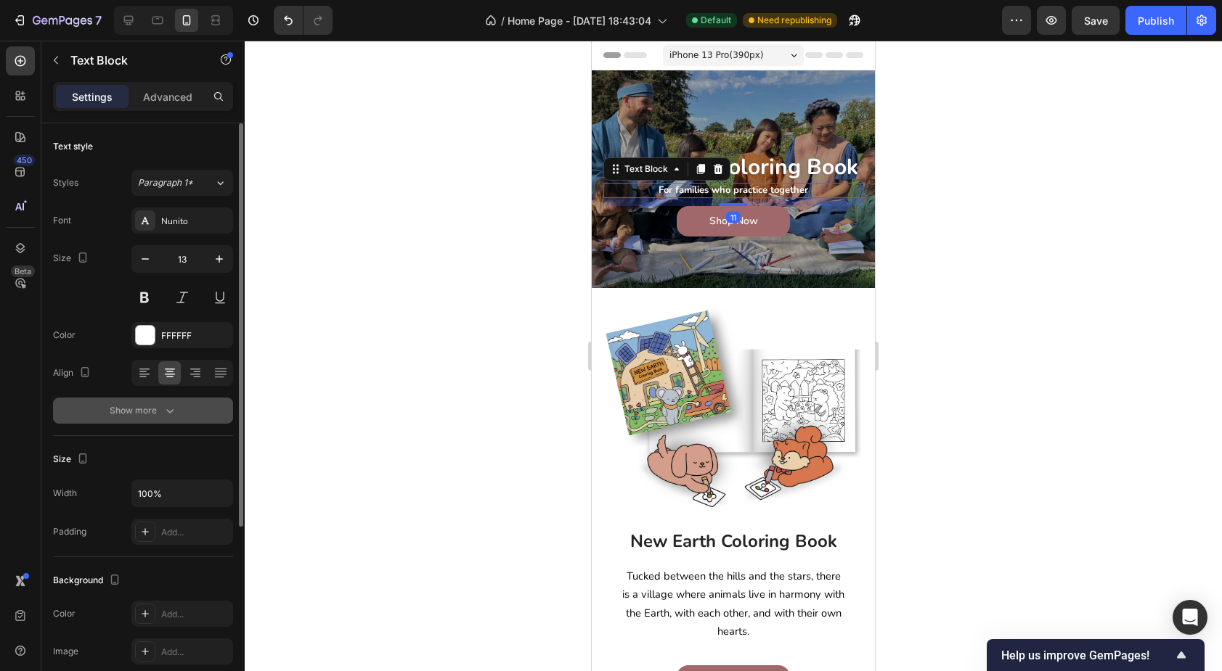
click at [169, 414] on icon "button" at bounding box center [170, 411] width 15 height 15
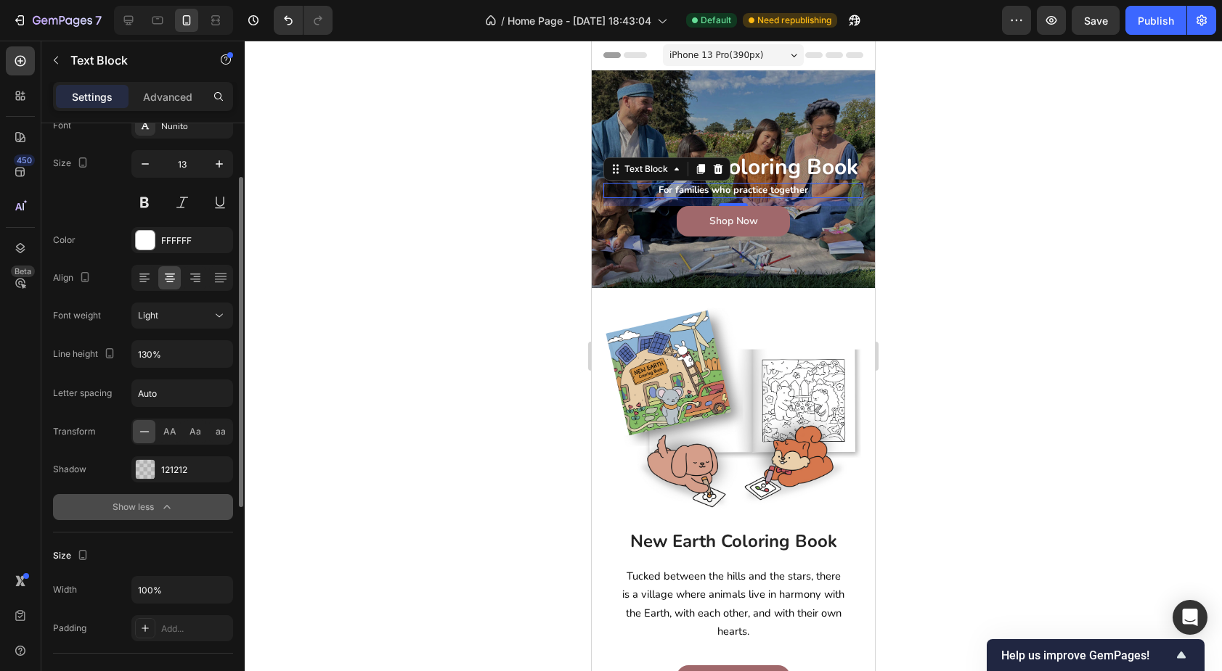
scroll to position [96, 0]
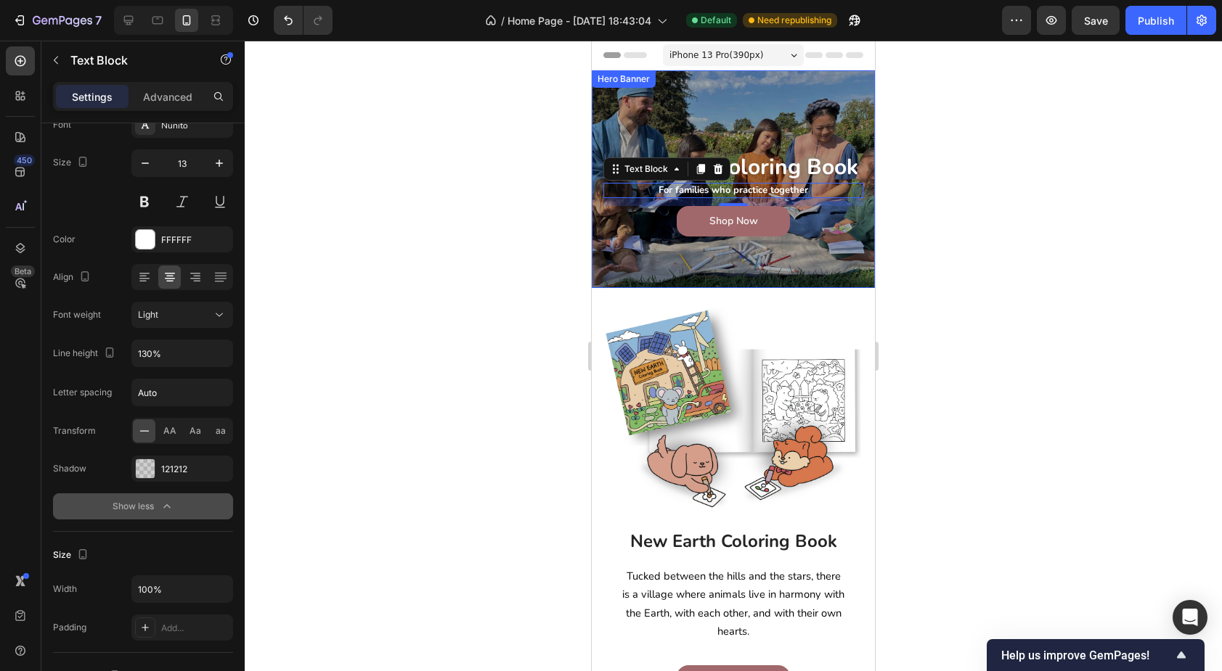
click at [614, 124] on div "A Mindful Coloring Book Heading For families who practice together Text Block 1…" at bounding box center [733, 153] width 283 height 166
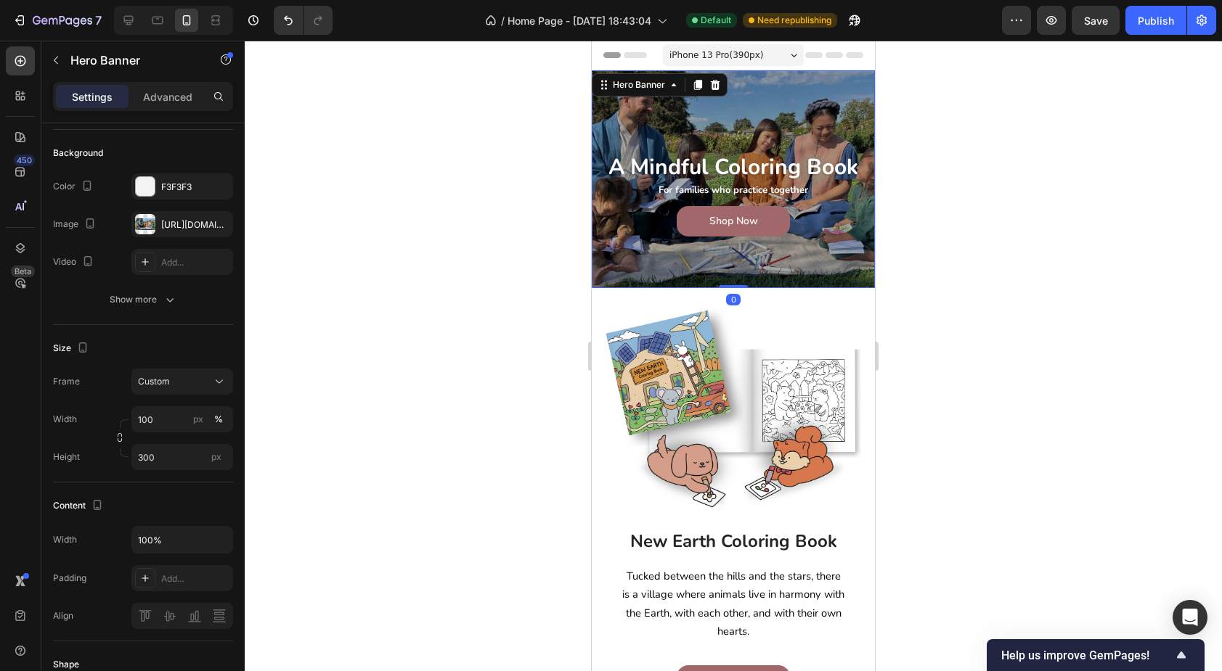
scroll to position [0, 0]
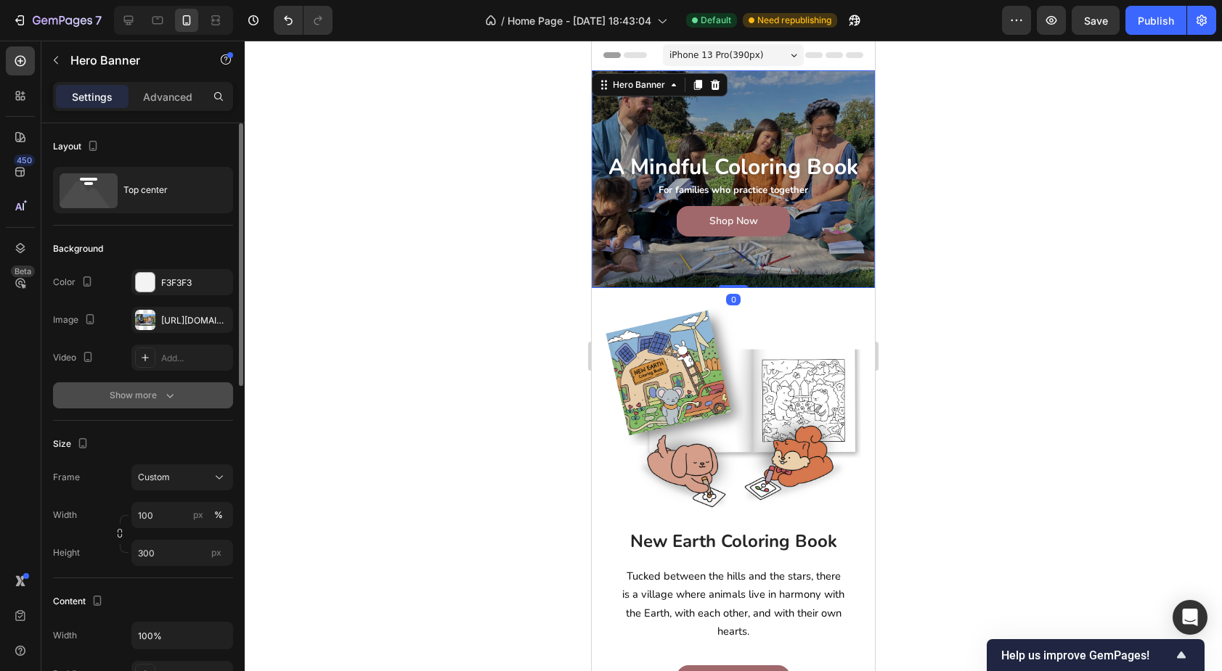
click at [136, 391] on div "Show more" at bounding box center [144, 395] width 68 height 15
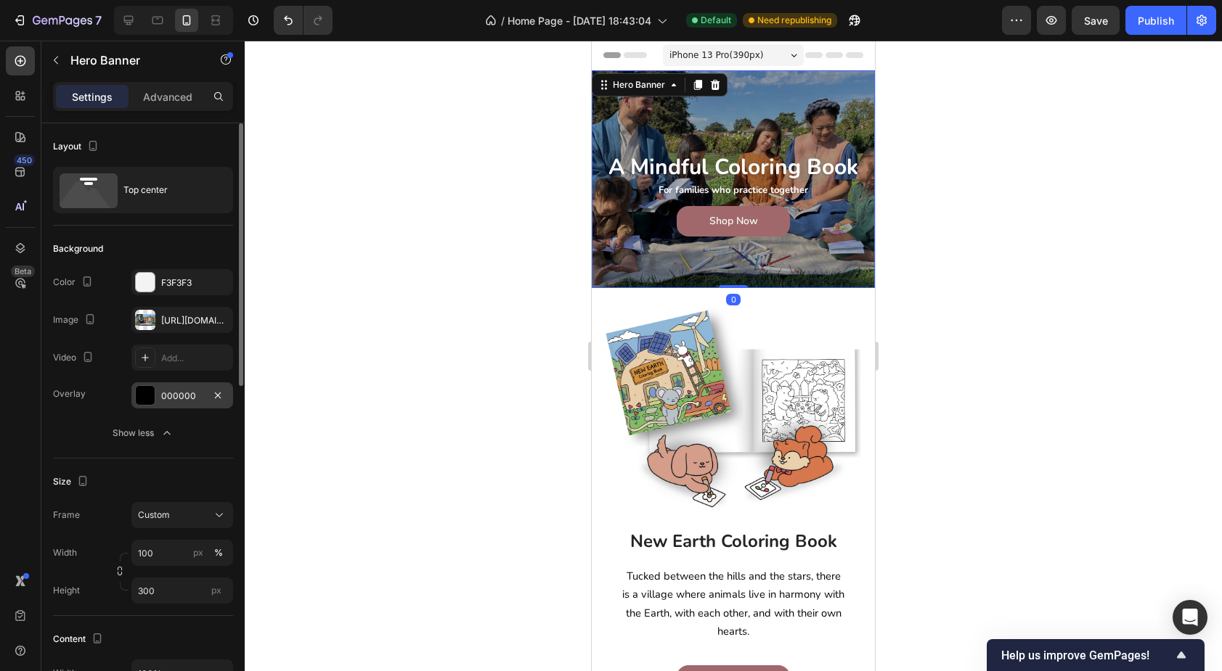
click at [176, 396] on div "000000" at bounding box center [182, 396] width 42 height 13
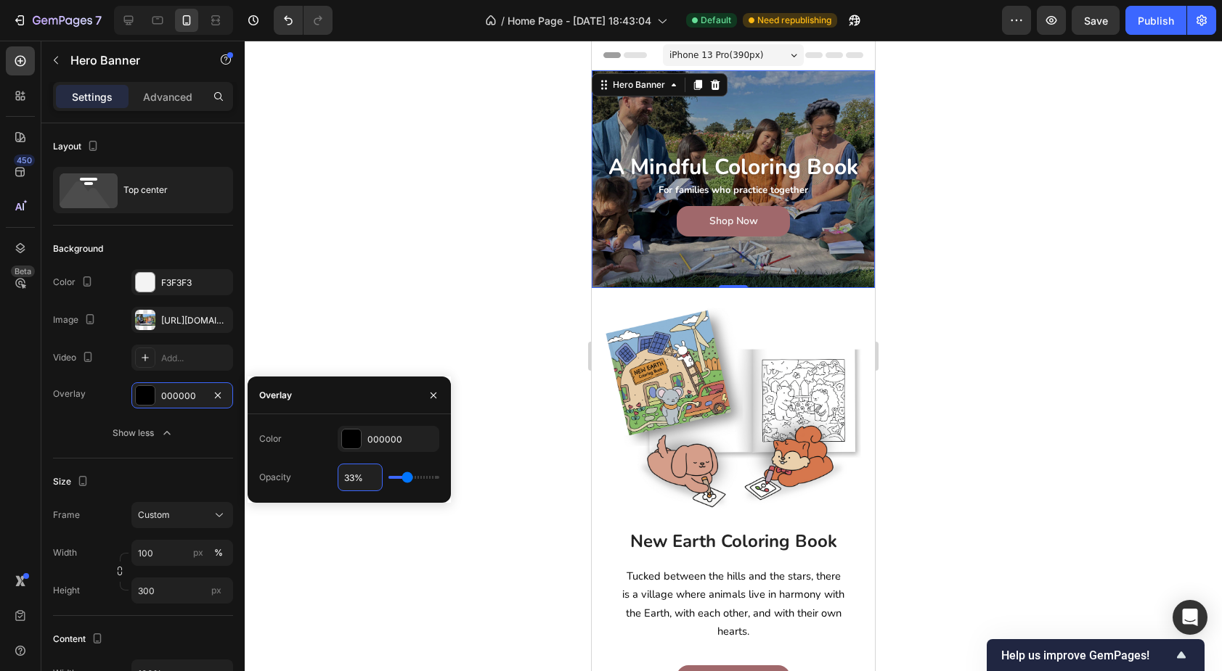
click at [346, 481] on input "33%" at bounding box center [360, 478] width 44 height 26
type input "2%"
type input "2"
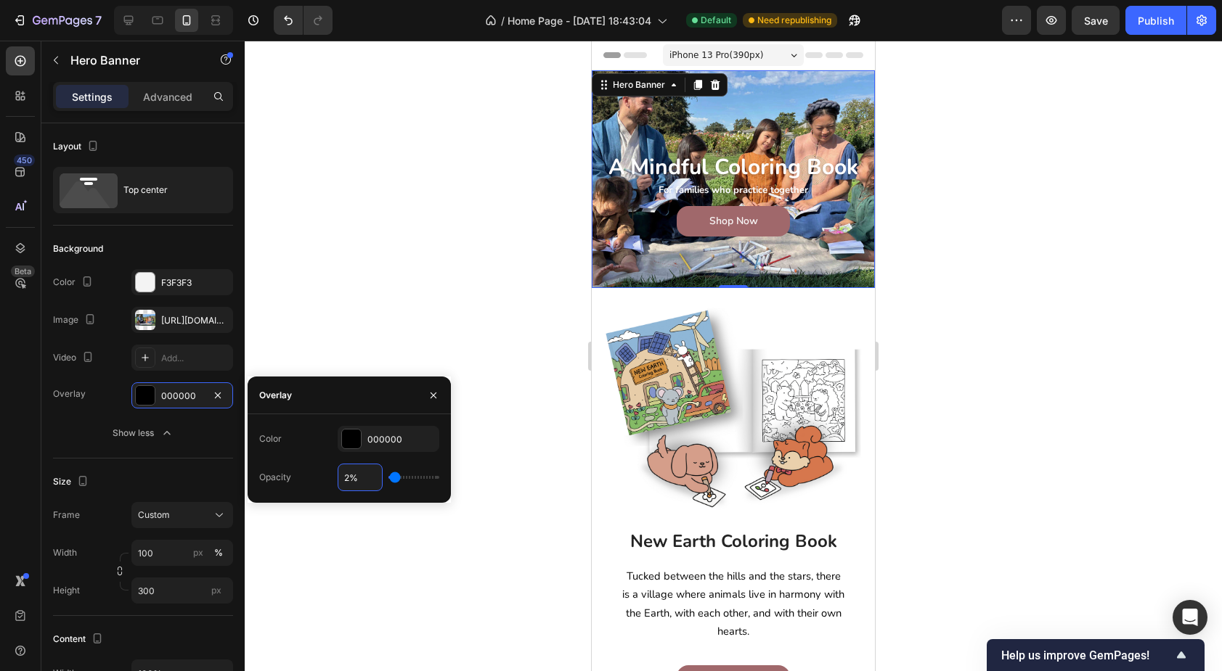
type input "25%"
type input "25"
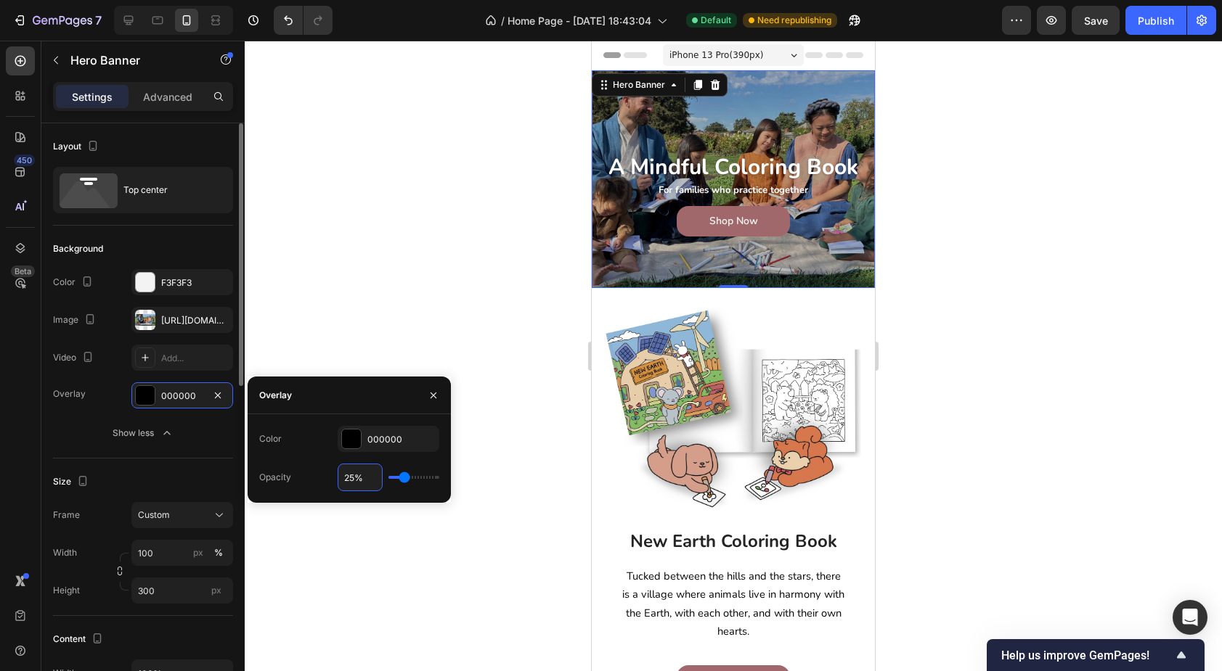
click at [219, 451] on div "Background The changes might be hidden by the image and the video. Color F3F3F3…" at bounding box center [143, 342] width 180 height 233
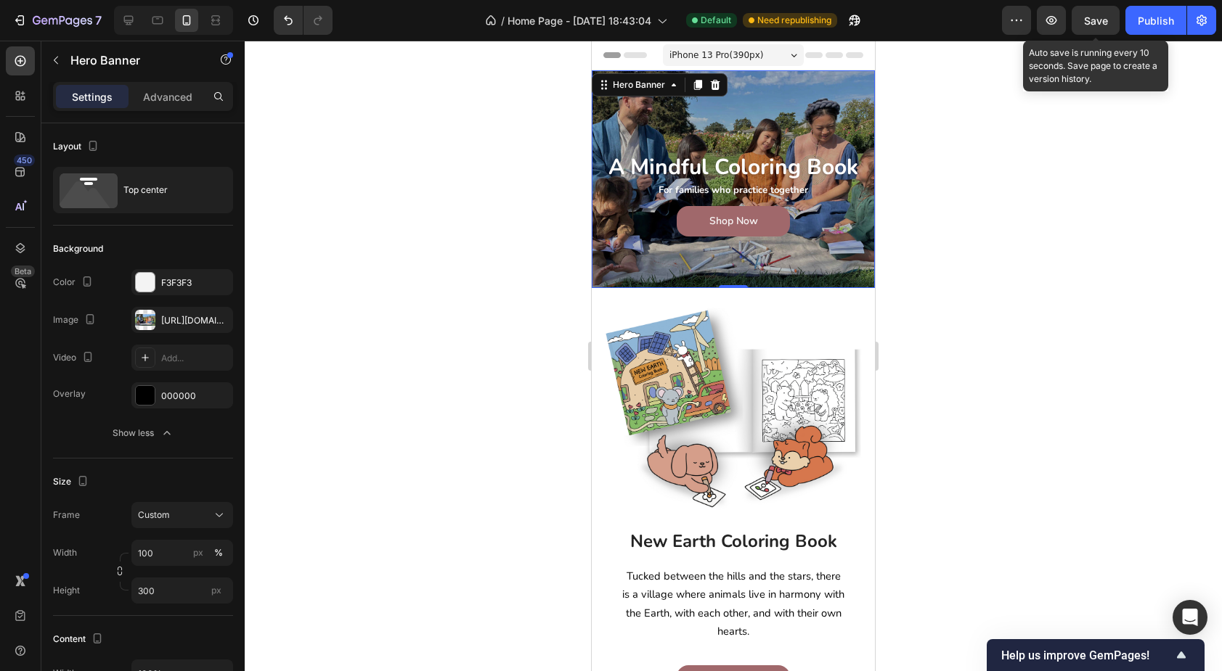
click at [1101, 19] on span "Save" at bounding box center [1096, 21] width 24 height 12
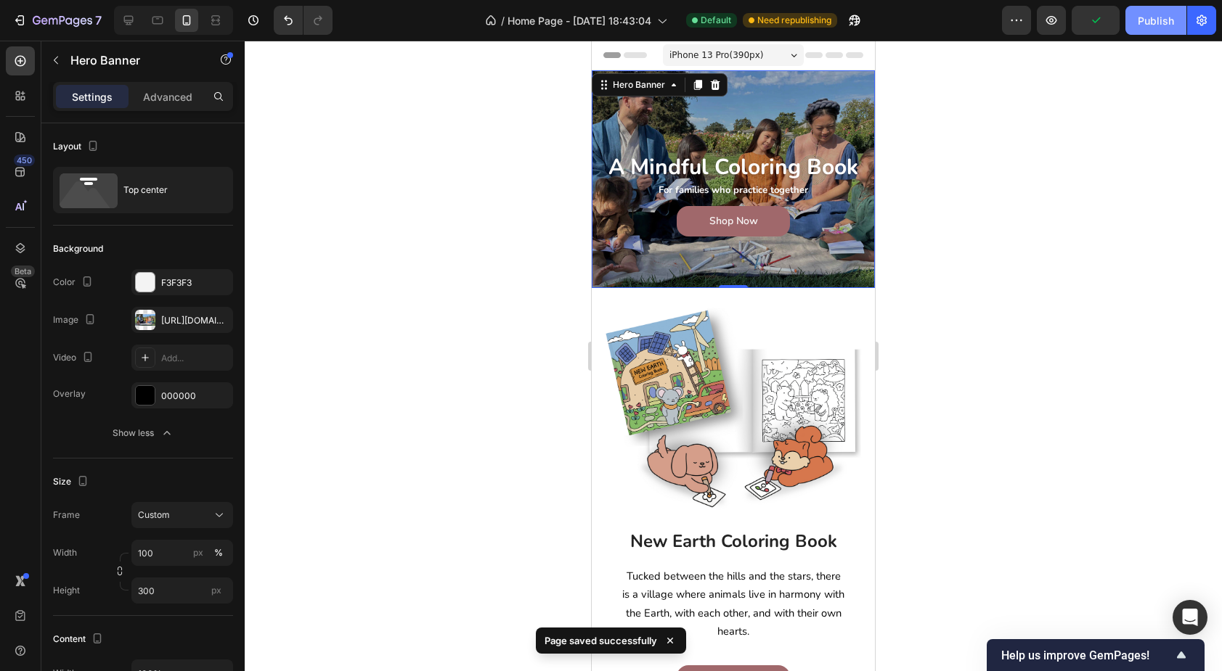
click at [1148, 23] on div "Publish" at bounding box center [1156, 20] width 36 height 15
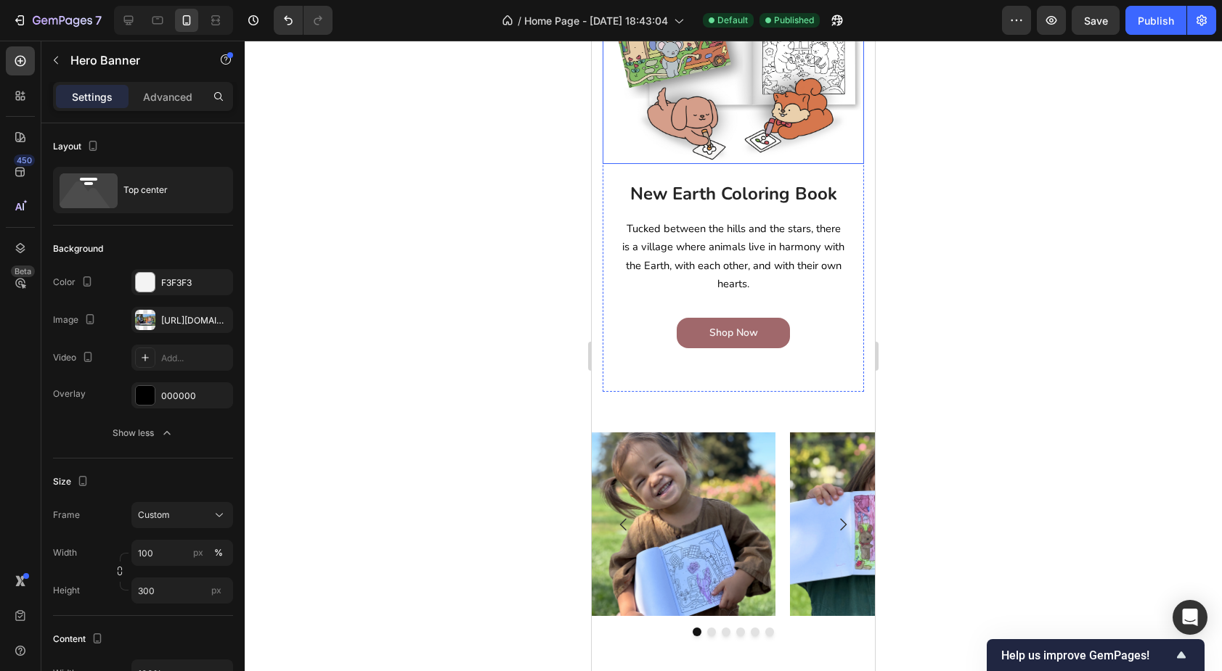
scroll to position [363, 0]
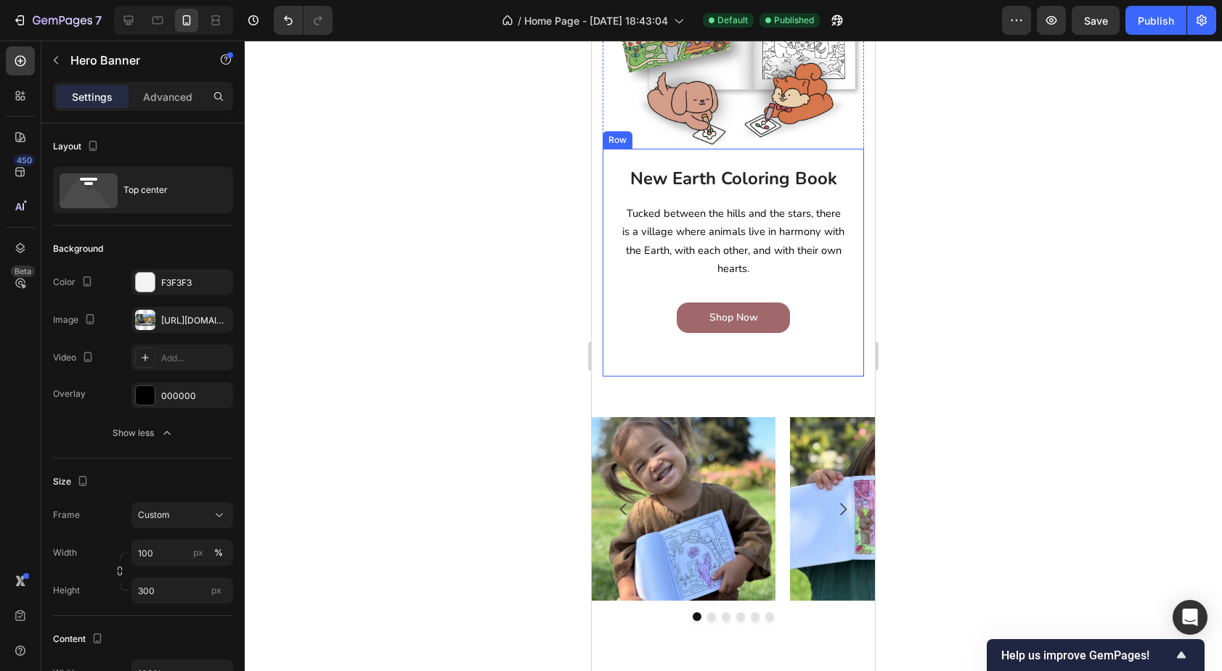
click at [625, 364] on div "New Earth Coloring Book Heading Tucked between the hills and the stars, there i…" at bounding box center [733, 263] width 261 height 228
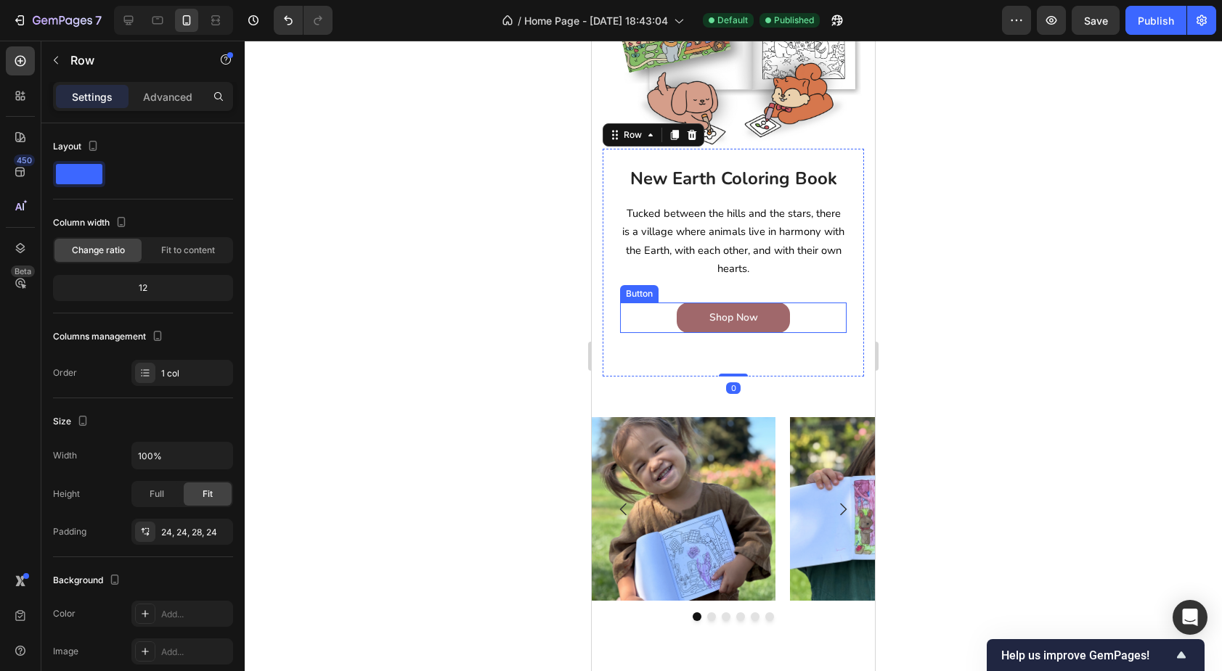
click at [820, 314] on div "Shop Now Button" at bounding box center [733, 318] width 226 height 30
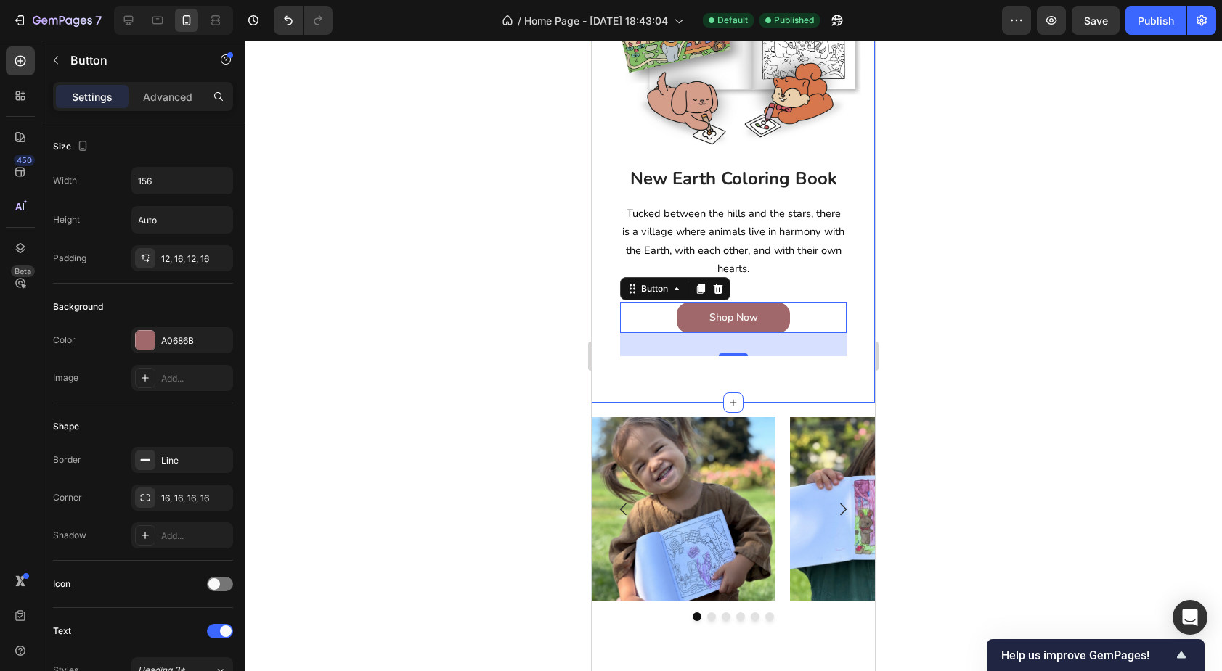
click at [701, 388] on div "Image New Earth Coloring Book Heading Tucked between the hills and the stars, t…" at bounding box center [733, 164] width 261 height 449
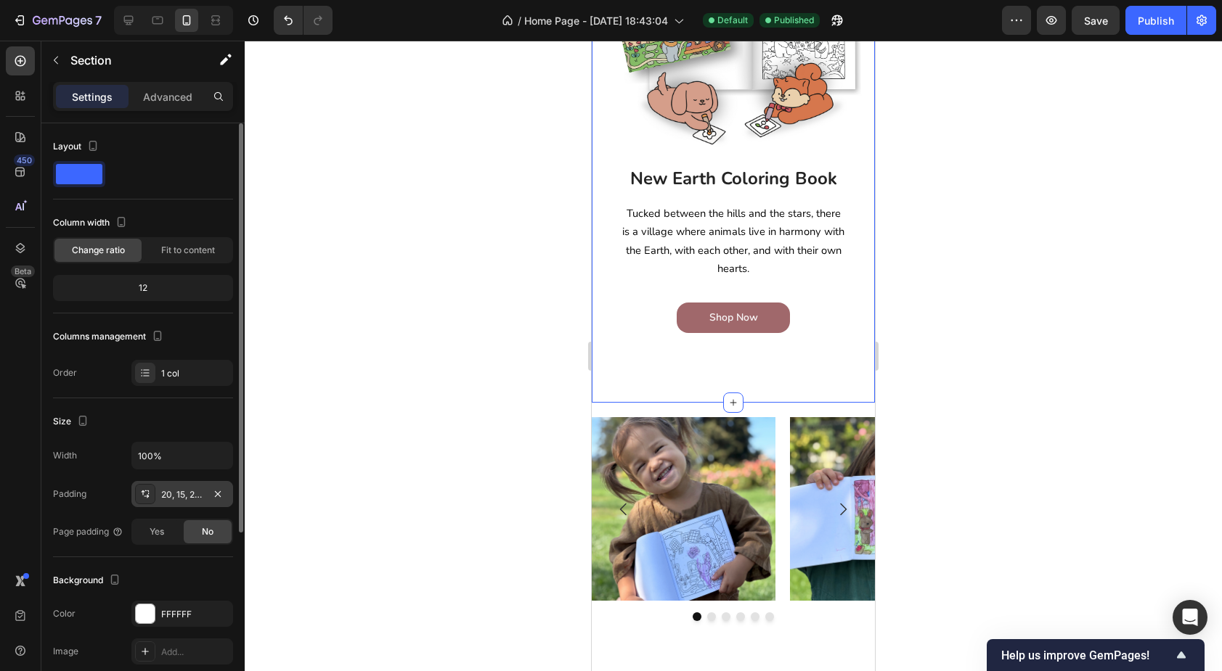
click at [187, 491] on div "20, 15, 20, 15" at bounding box center [182, 495] width 42 height 13
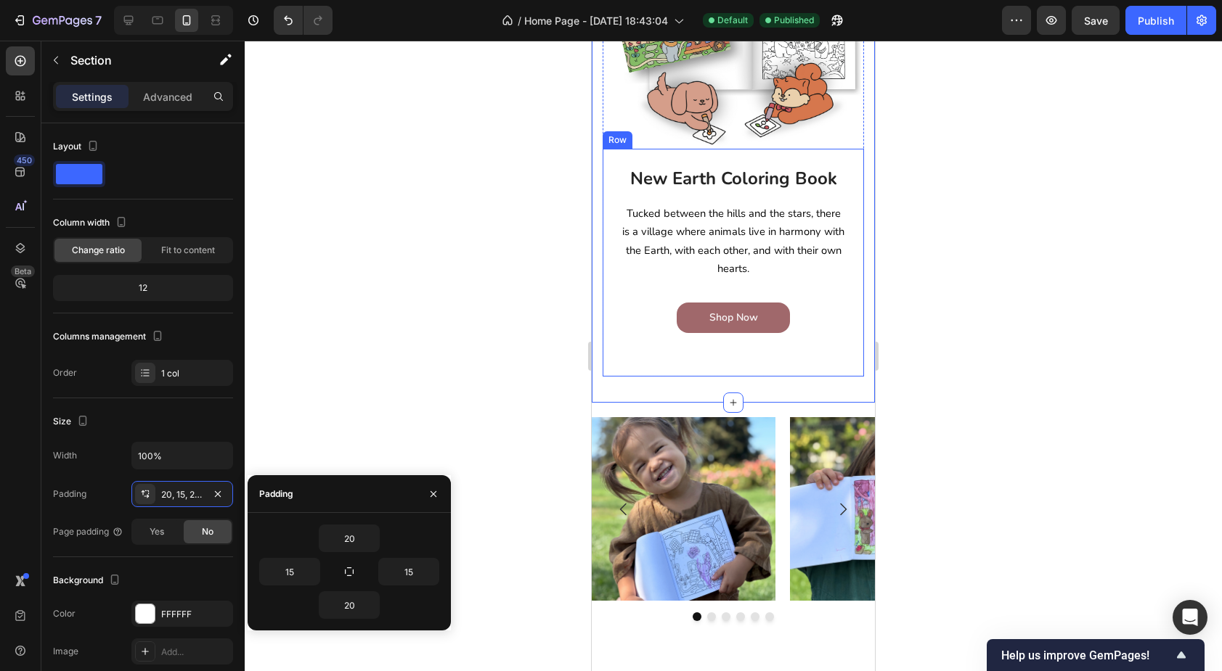
click at [691, 354] on div "Shop Now Button" at bounding box center [733, 330] width 226 height 54
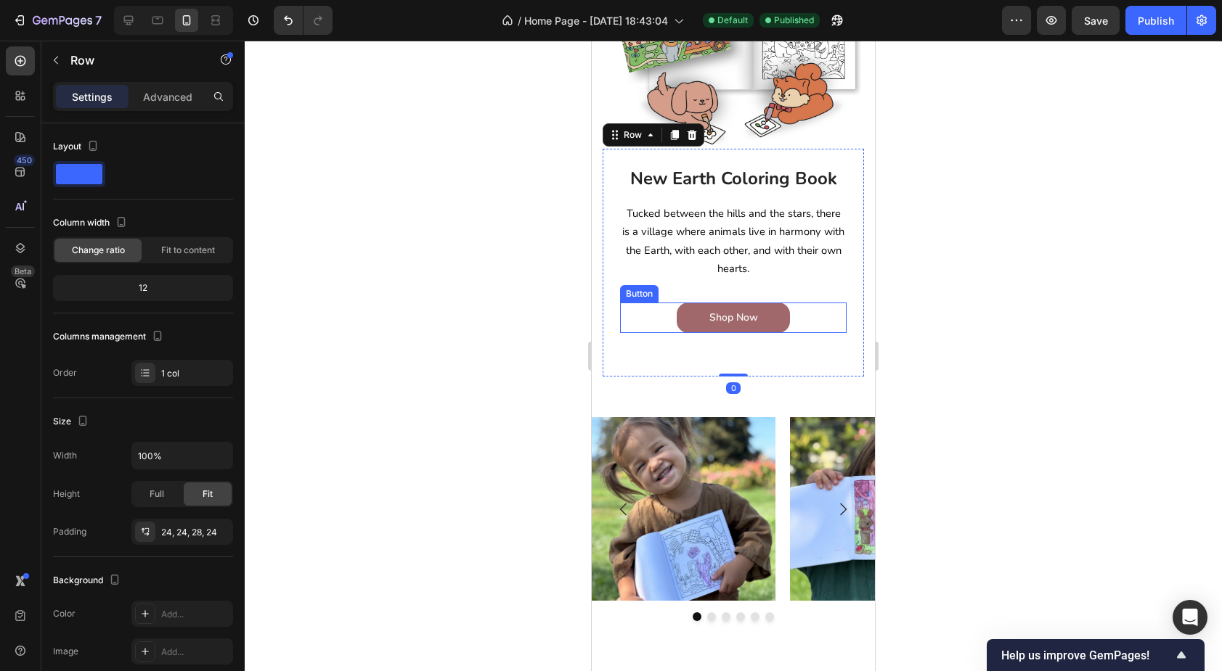
click at [814, 323] on div "Shop Now Button" at bounding box center [733, 318] width 226 height 30
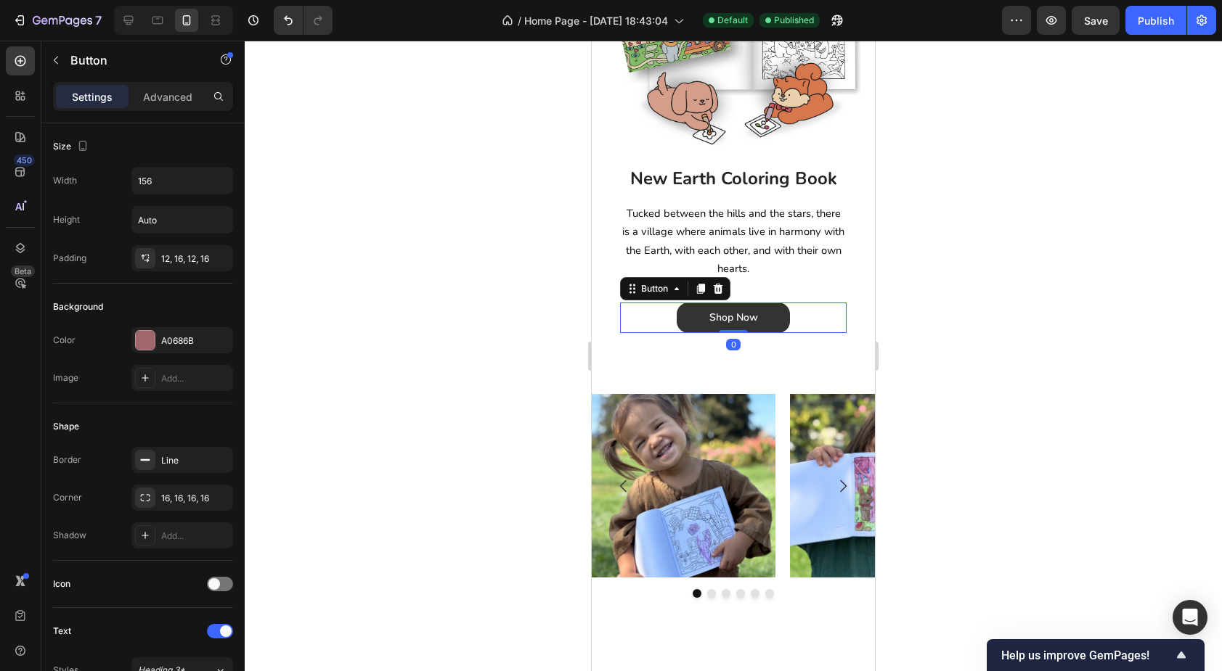
drag, startPoint x: 738, startPoint y: 356, endPoint x: 775, endPoint y: 330, distance: 45.3
click at [775, 330] on div "Shop Now Button 0" at bounding box center [733, 318] width 226 height 30
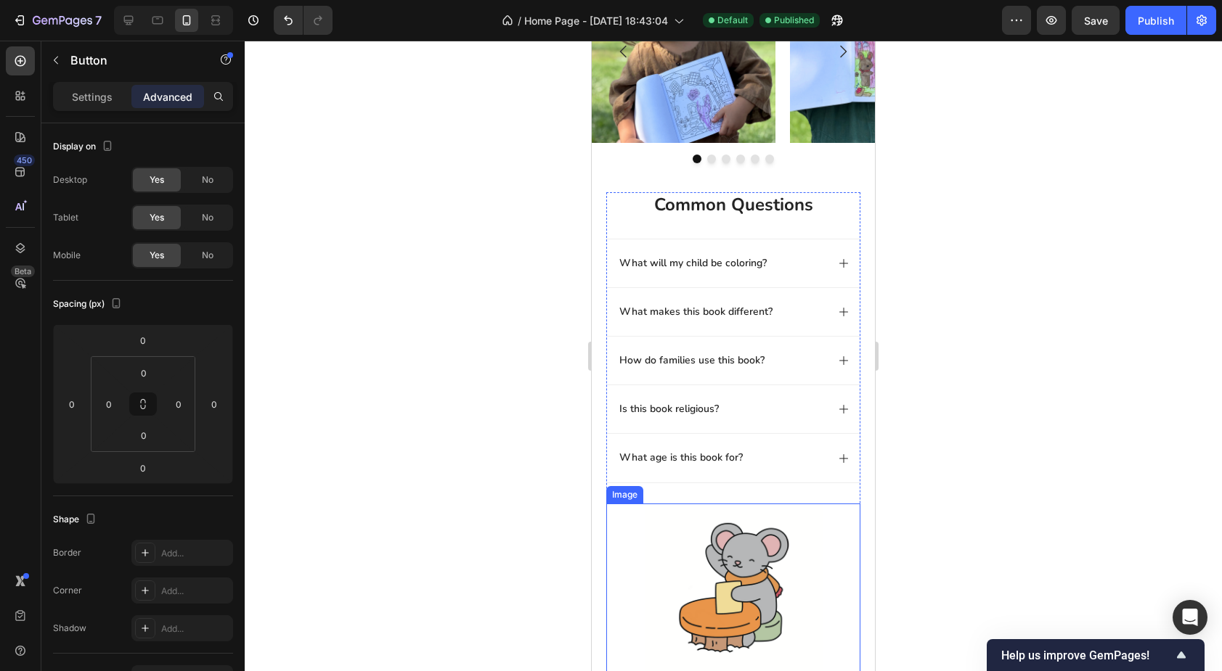
scroll to position [788, 0]
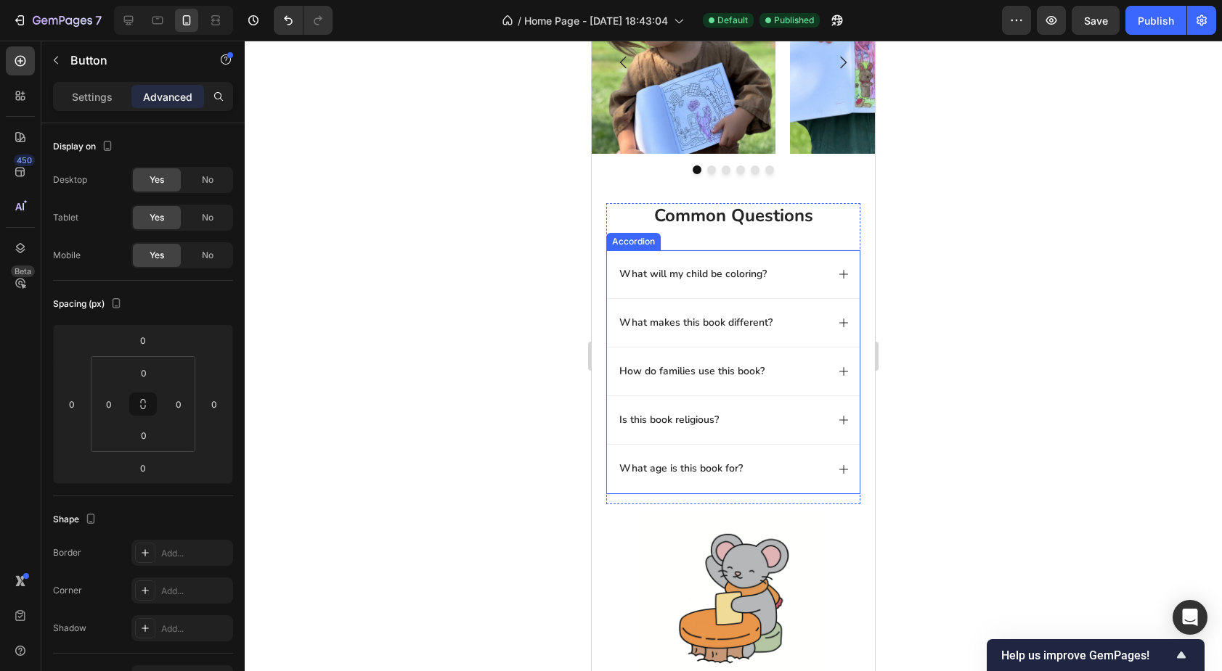
click at [709, 273] on p "What will my child be coloring?" at bounding box center [692, 274] width 147 height 13
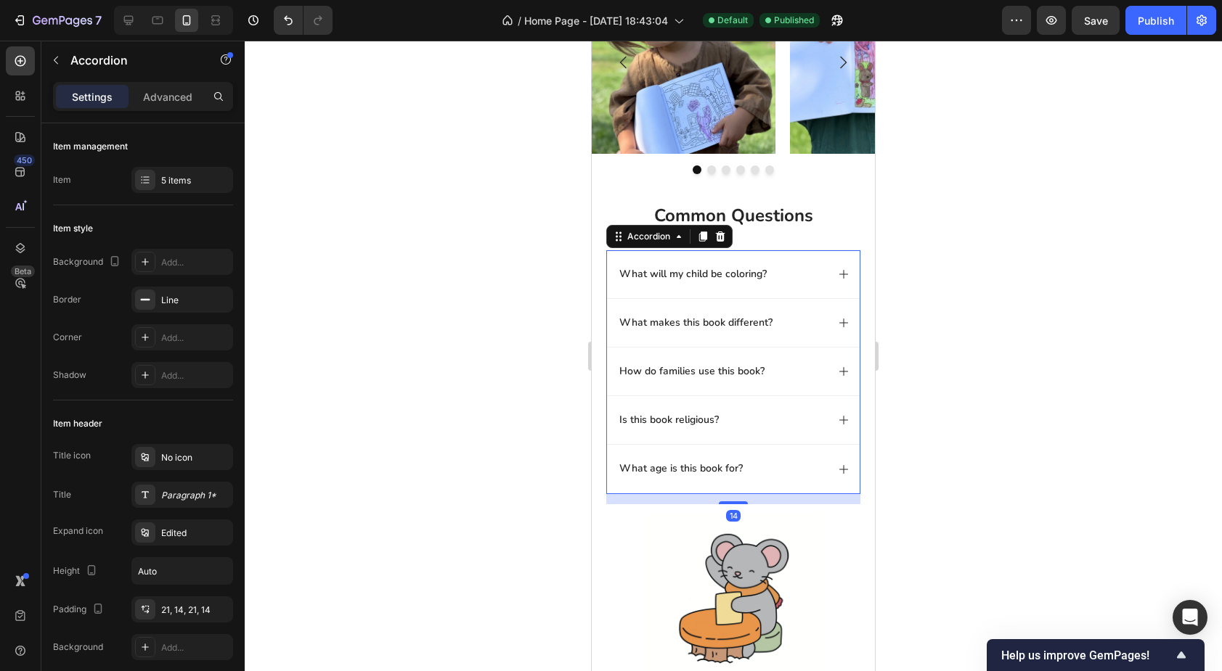
click at [785, 271] on div "What will my child be coloring?" at bounding box center [721, 274] width 209 height 17
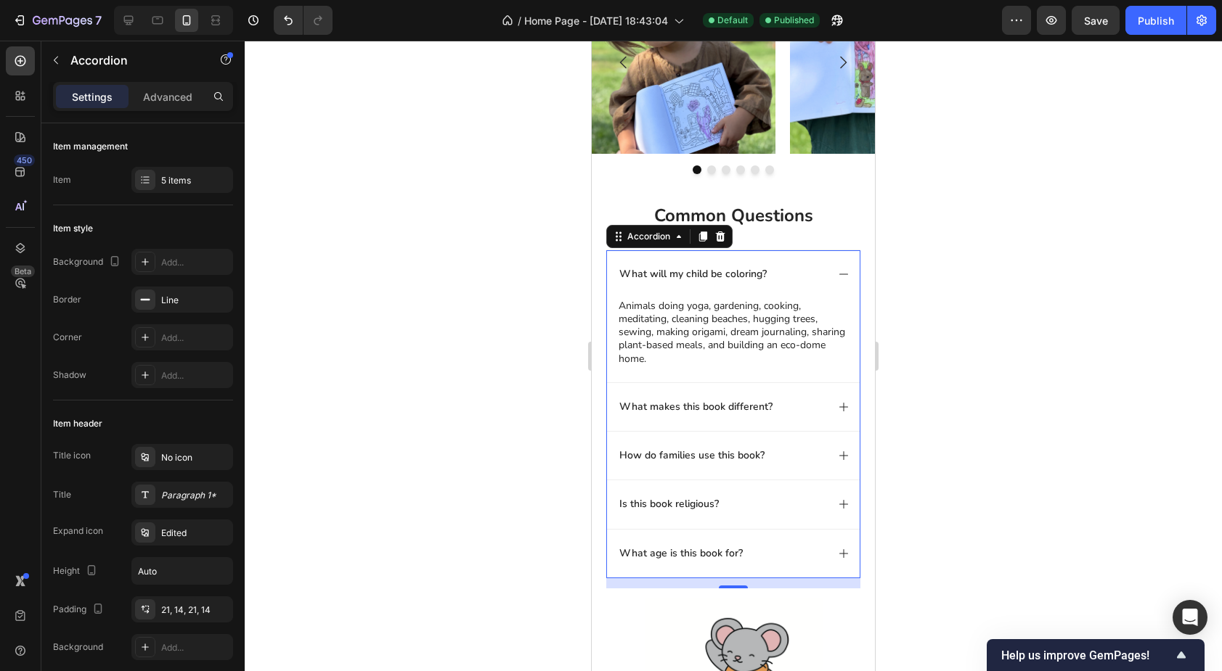
click at [793, 407] on div "What makes this book different?" at bounding box center [721, 407] width 209 height 17
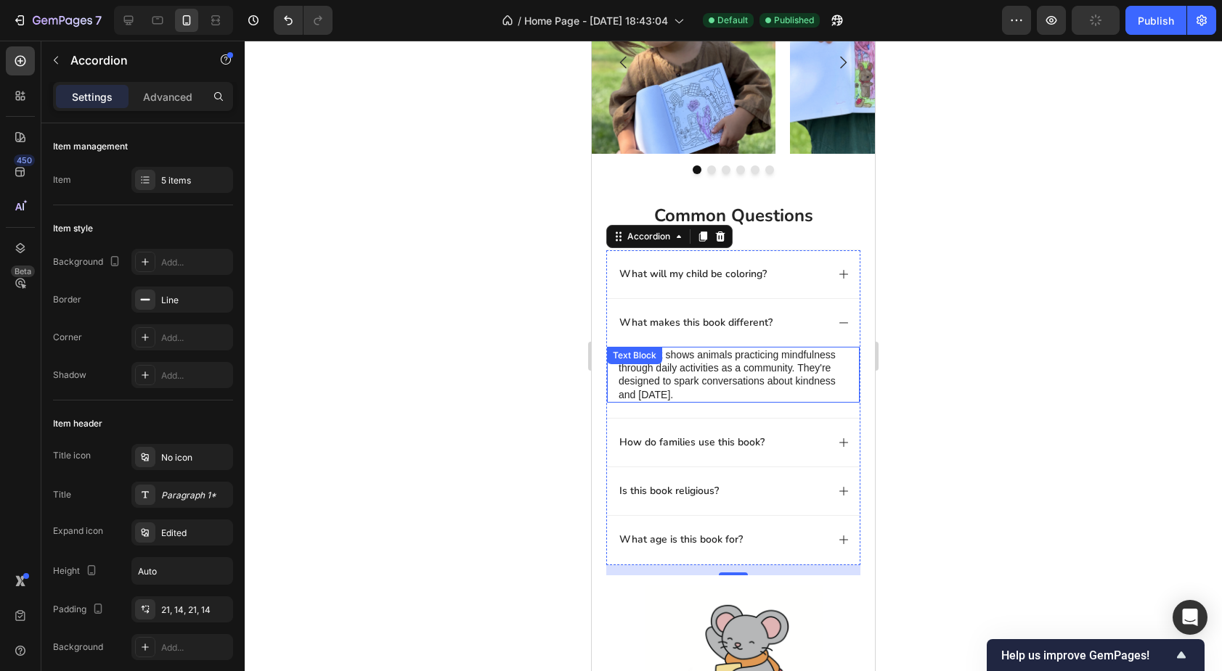
click at [701, 361] on p "This book shows animals practicing mindfulness through daily activities as a co…" at bounding box center [732, 374] width 229 height 53
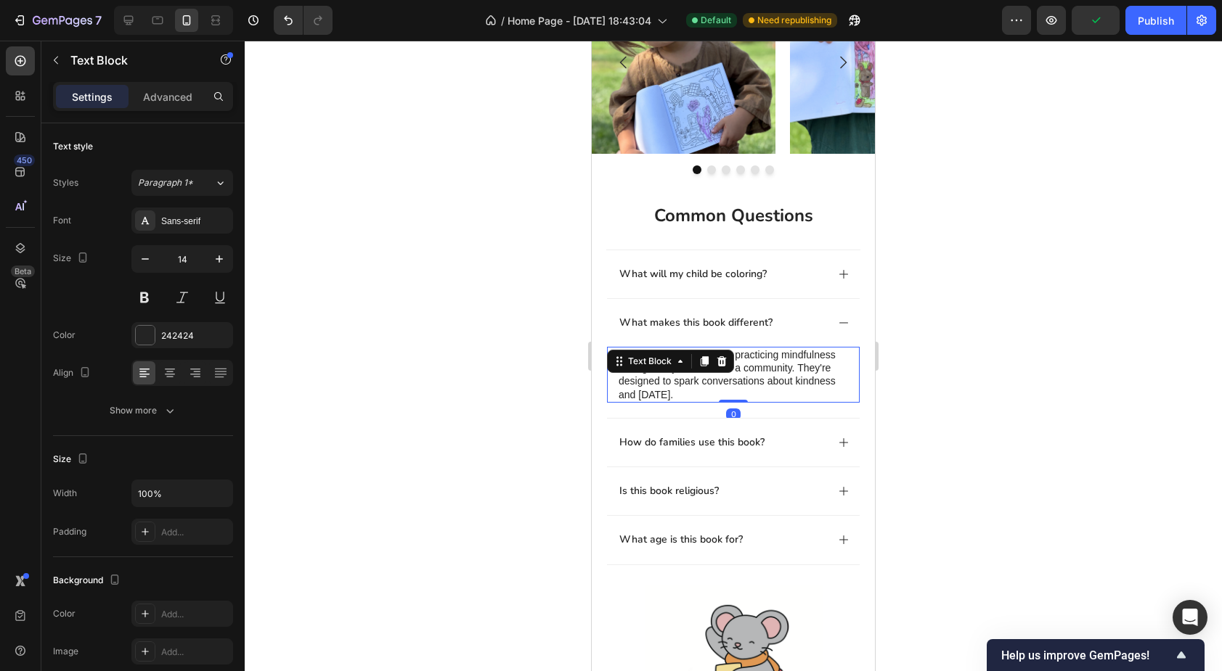
click at [780, 372] on p "This book shows animals practicing mindfulness through daily activities as a co…" at bounding box center [732, 374] width 229 height 53
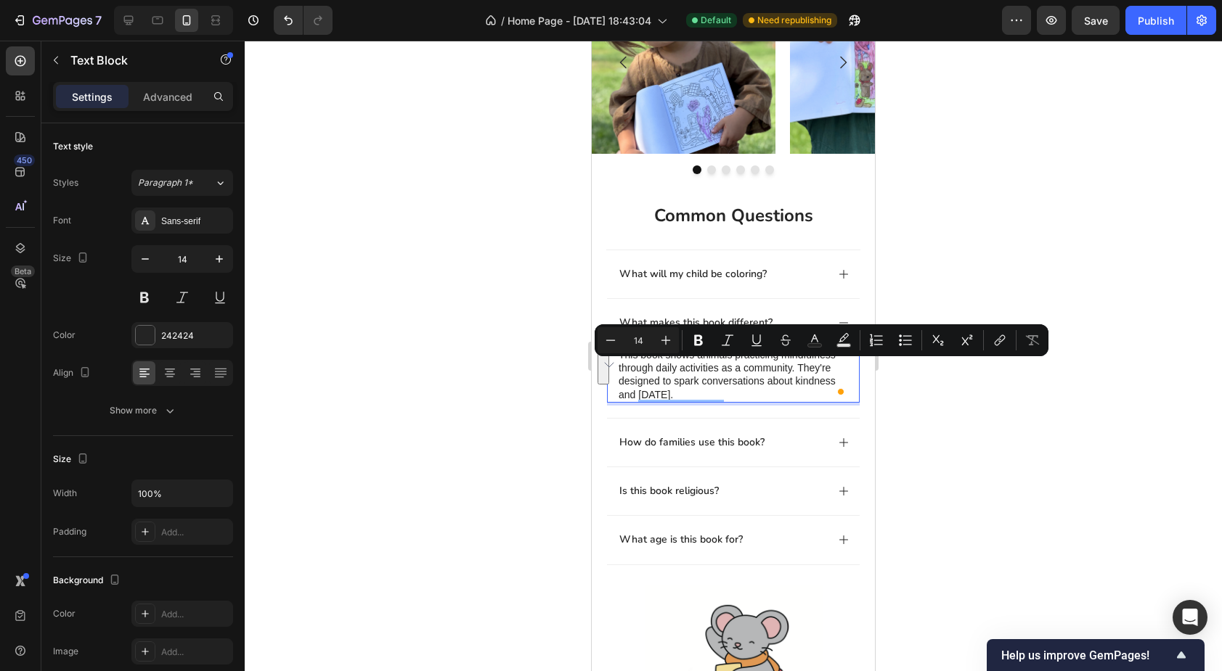
drag, startPoint x: 729, startPoint y: 394, endPoint x: 798, endPoint y: 375, distance: 71.7
click at [798, 375] on p "This book shows animals practicing mindfulness through daily activities as a co…" at bounding box center [732, 374] width 229 height 53
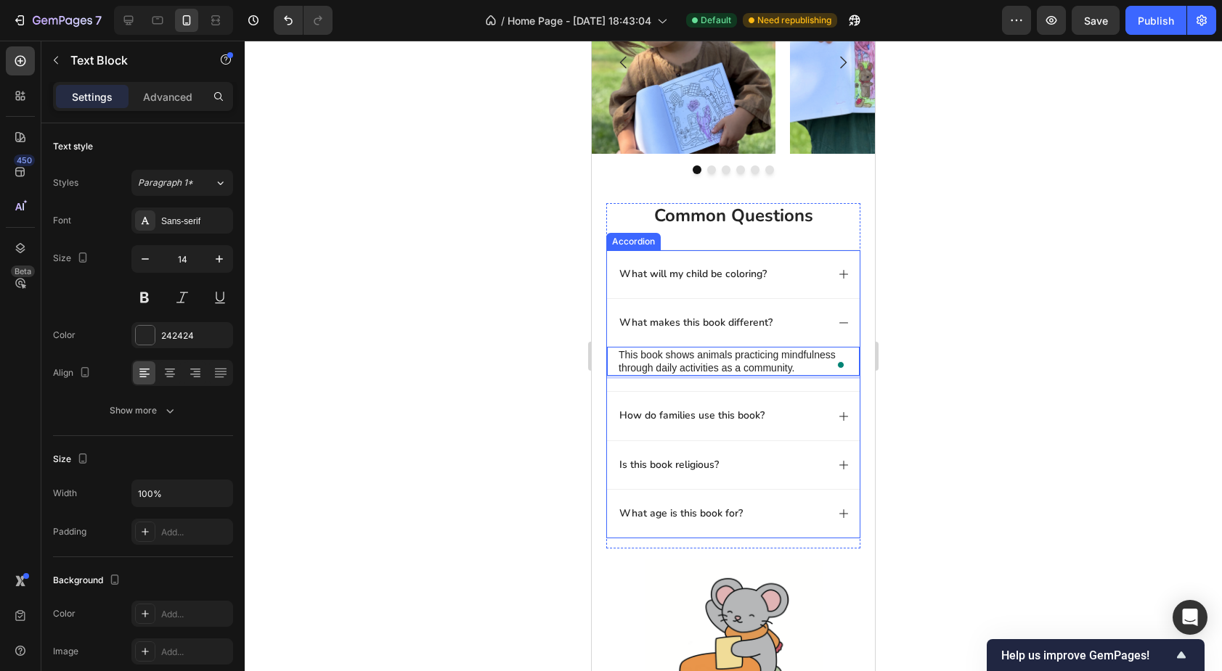
click at [758, 280] on p "What will my child be coloring?" at bounding box center [692, 274] width 147 height 13
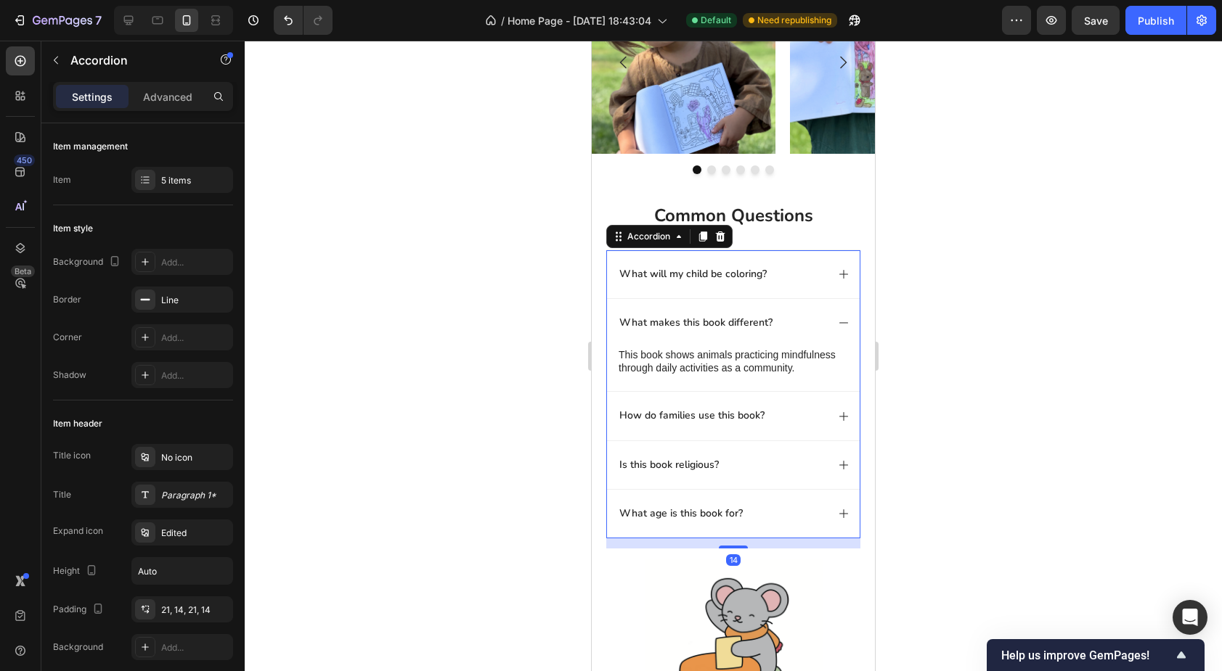
click at [795, 277] on div "What will my child be coloring?" at bounding box center [721, 274] width 209 height 17
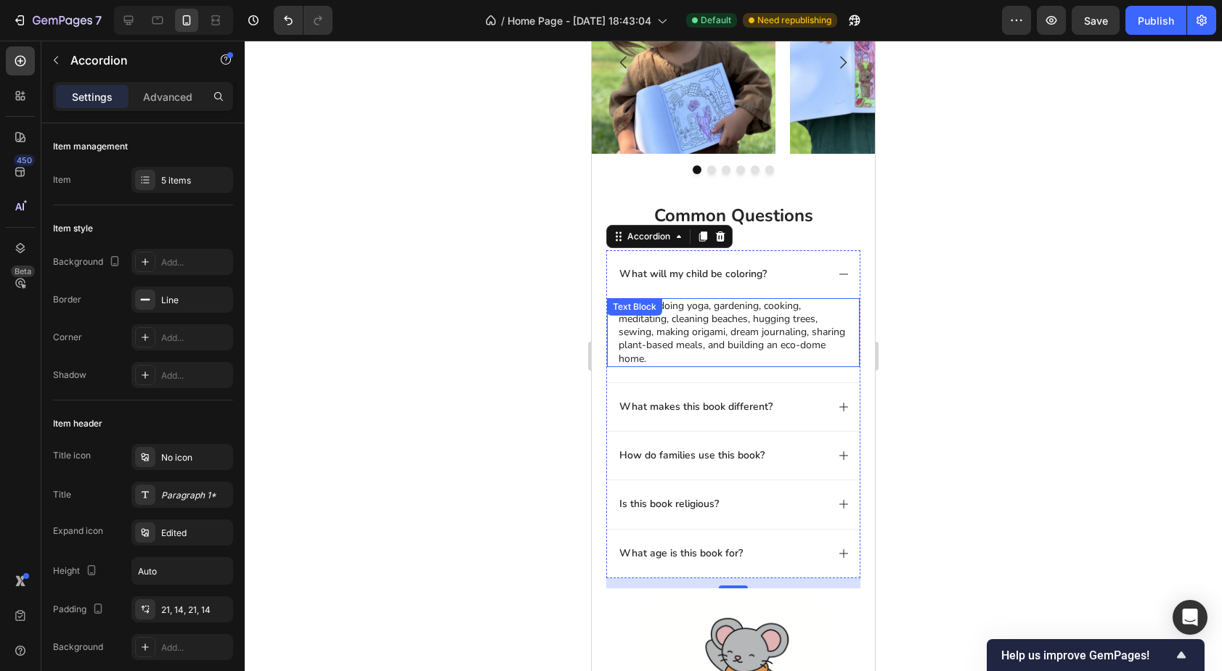
click at [721, 321] on p "Animals doing yoga, gardening, cooking, meditating, cleaning beaches, hugging t…" at bounding box center [732, 333] width 229 height 66
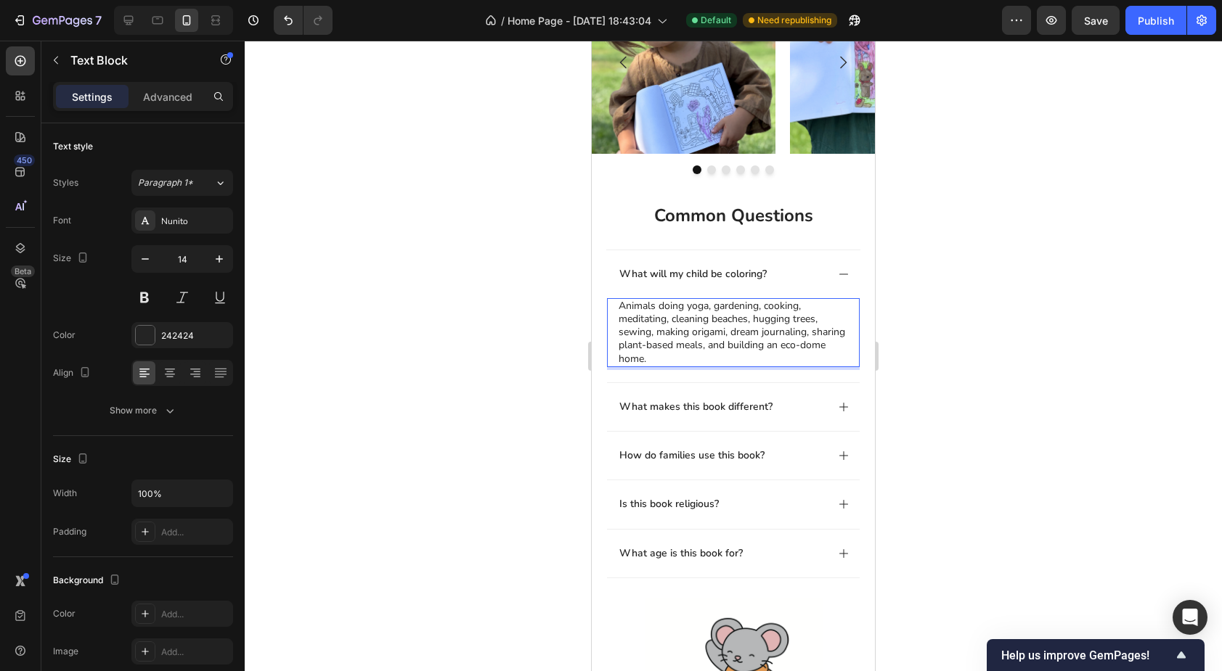
click at [743, 316] on p "Animals doing yoga, gardening, cooking, meditating, cleaning beaches, hugging t…" at bounding box center [732, 333] width 229 height 66
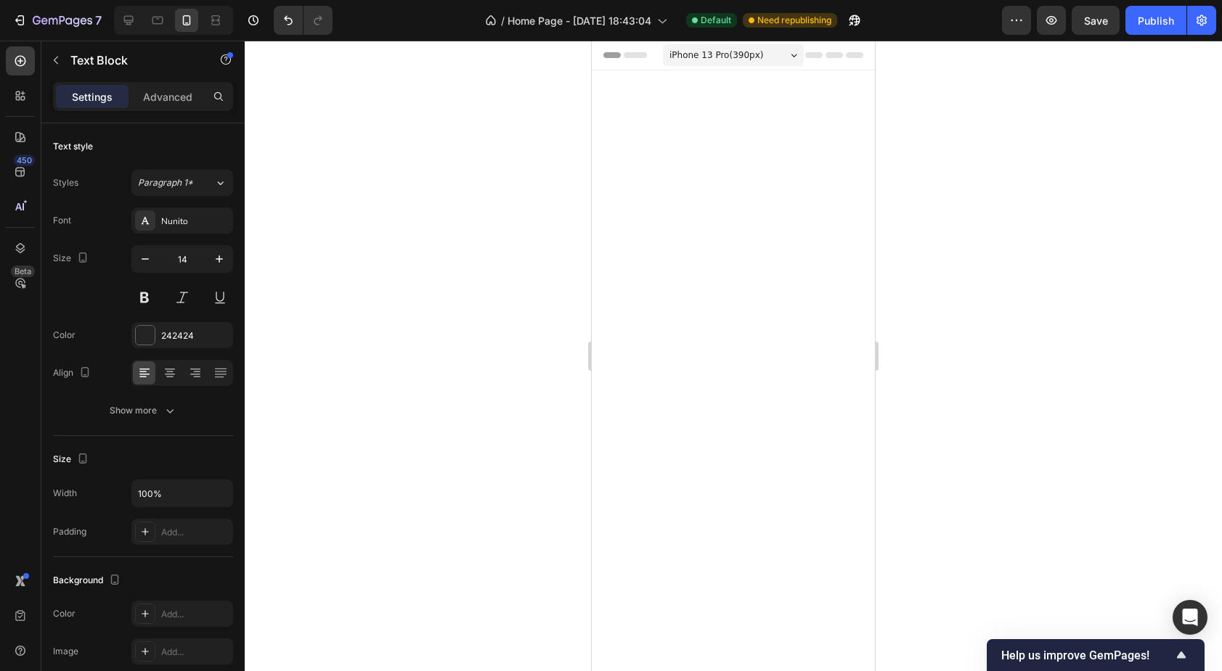
scroll to position [788, 0]
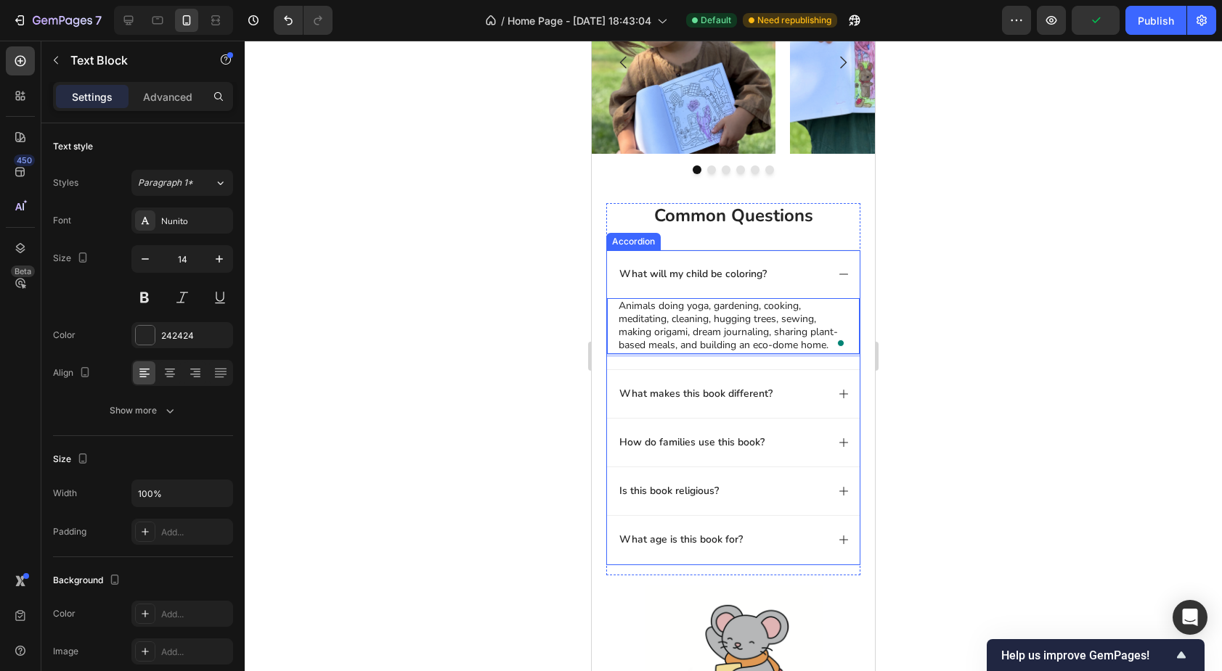
click at [796, 389] on div "What makes this book different?" at bounding box center [721, 393] width 209 height 17
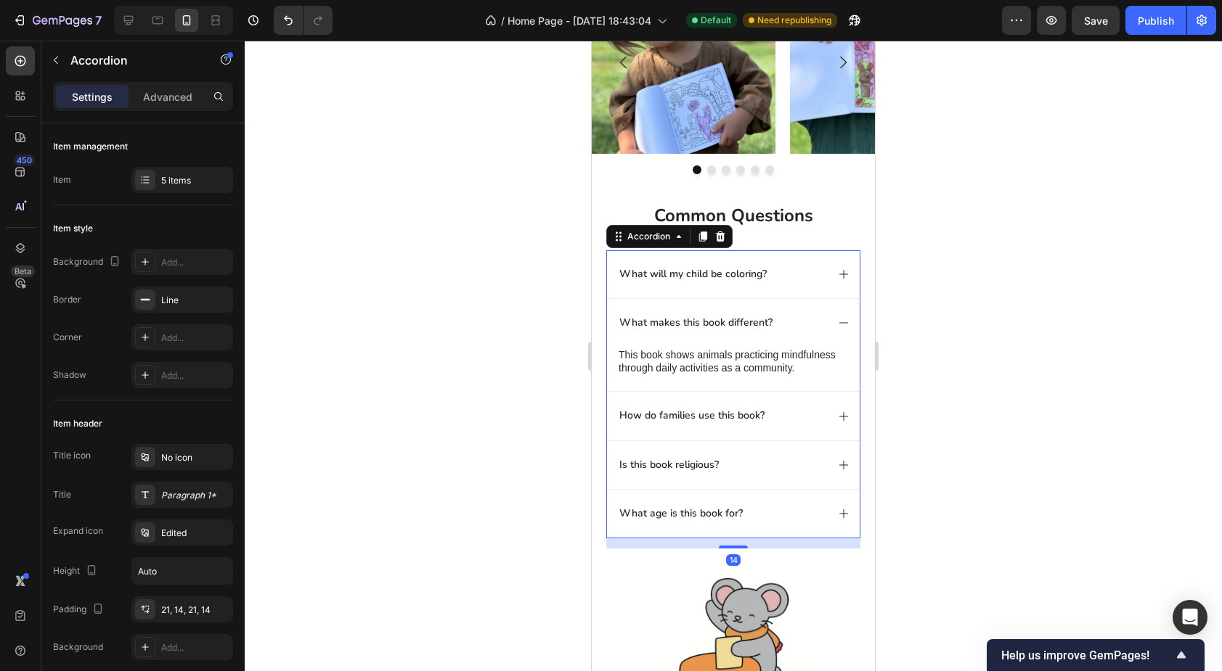
click at [796, 413] on div "How do families use this book?" at bounding box center [721, 415] width 209 height 17
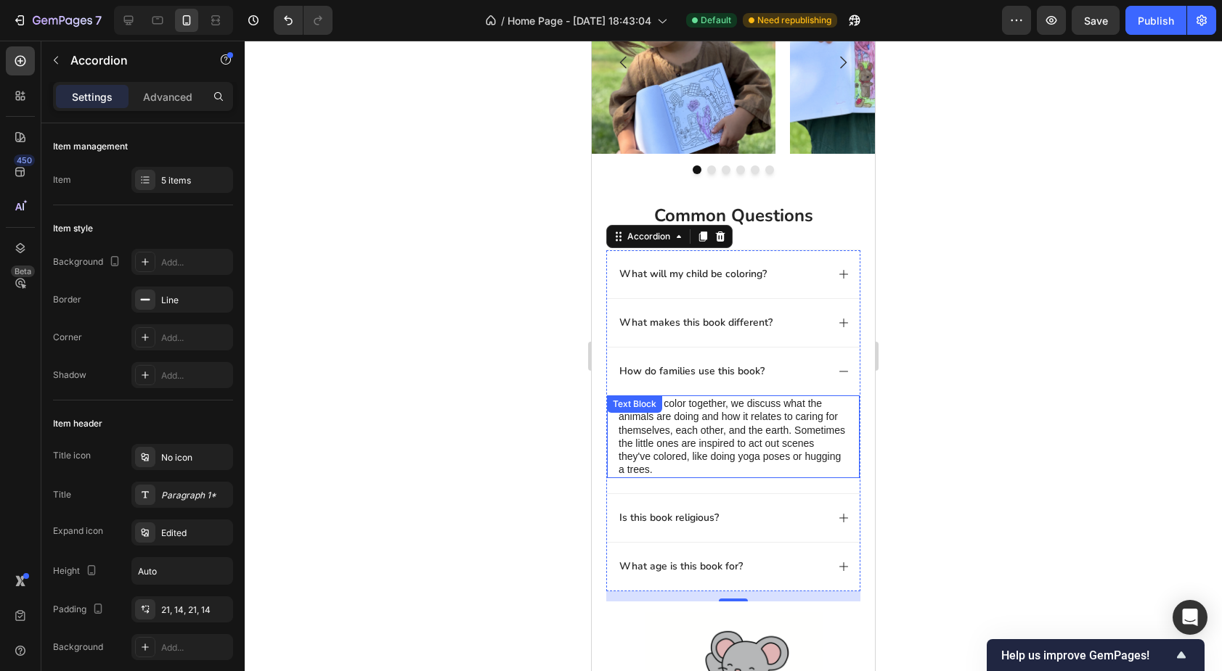
click at [736, 411] on p "When we color together, we discuss what the animals are doing and how it relate…" at bounding box center [732, 436] width 229 height 79
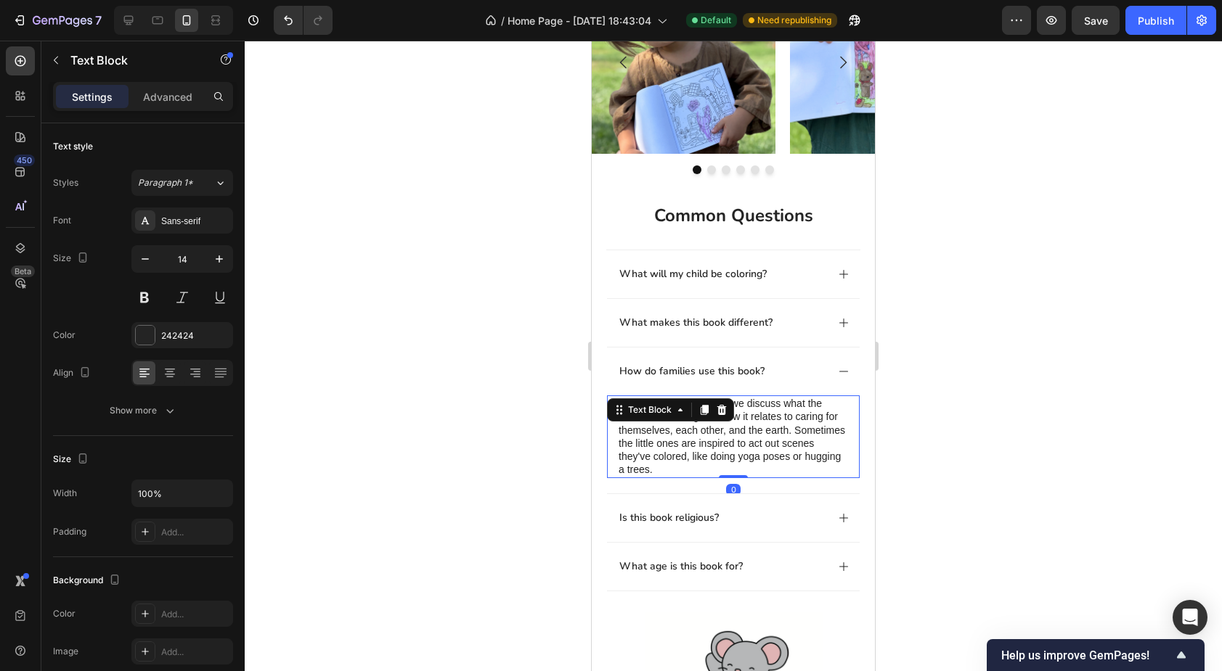
click at [746, 406] on p "When we color together, we discuss what the animals are doing and how it relate…" at bounding box center [732, 436] width 229 height 79
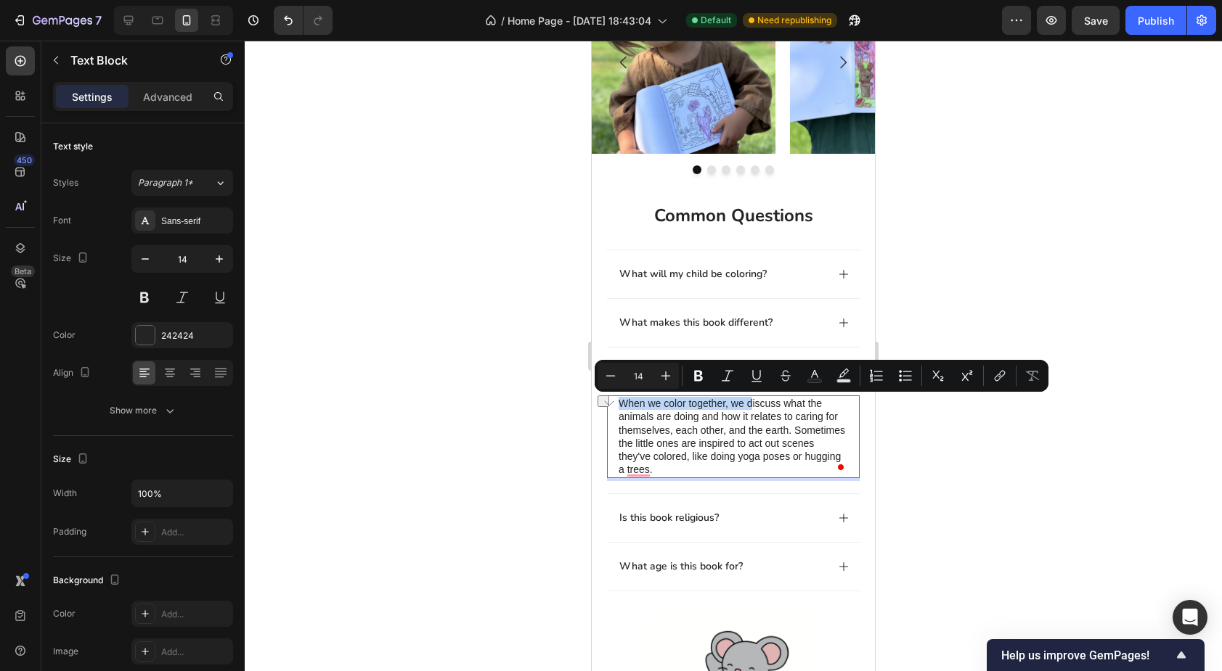
drag, startPoint x: 751, startPoint y: 404, endPoint x: 622, endPoint y: 400, distance: 129.3
click at [622, 400] on p "When we color together, we discuss what the animals are doing and how it relate…" at bounding box center [732, 436] width 229 height 79
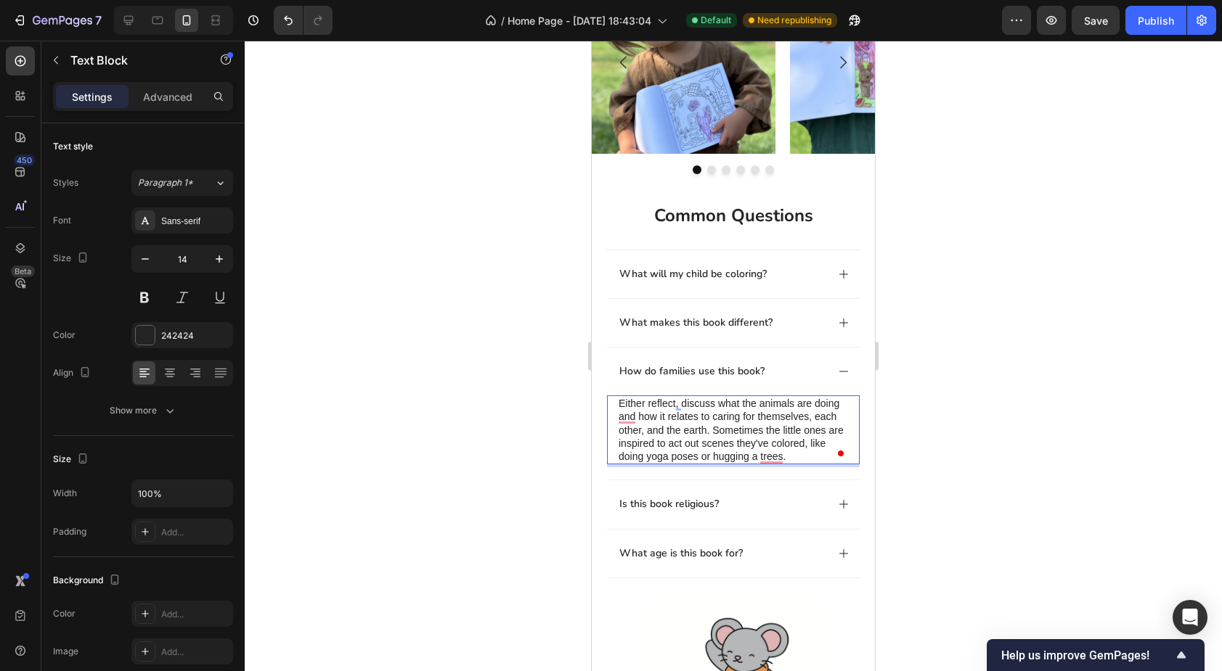
click at [828, 430] on p "Either reflect, discuss what the animals are doing and how it relates to caring…" at bounding box center [732, 430] width 229 height 66
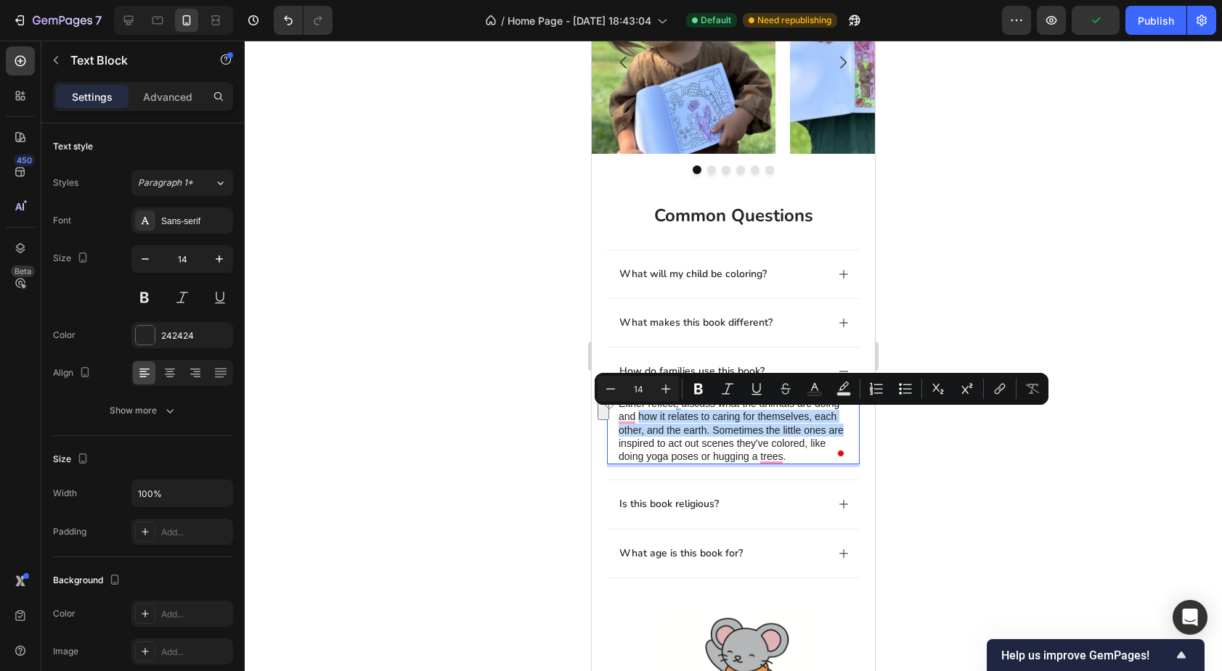
drag, startPoint x: 842, startPoint y: 430, endPoint x: 640, endPoint y: 420, distance: 202.1
click at [640, 420] on p "Either reflect, discuss what the animals are doing and how it relates to caring…" at bounding box center [732, 430] width 229 height 66
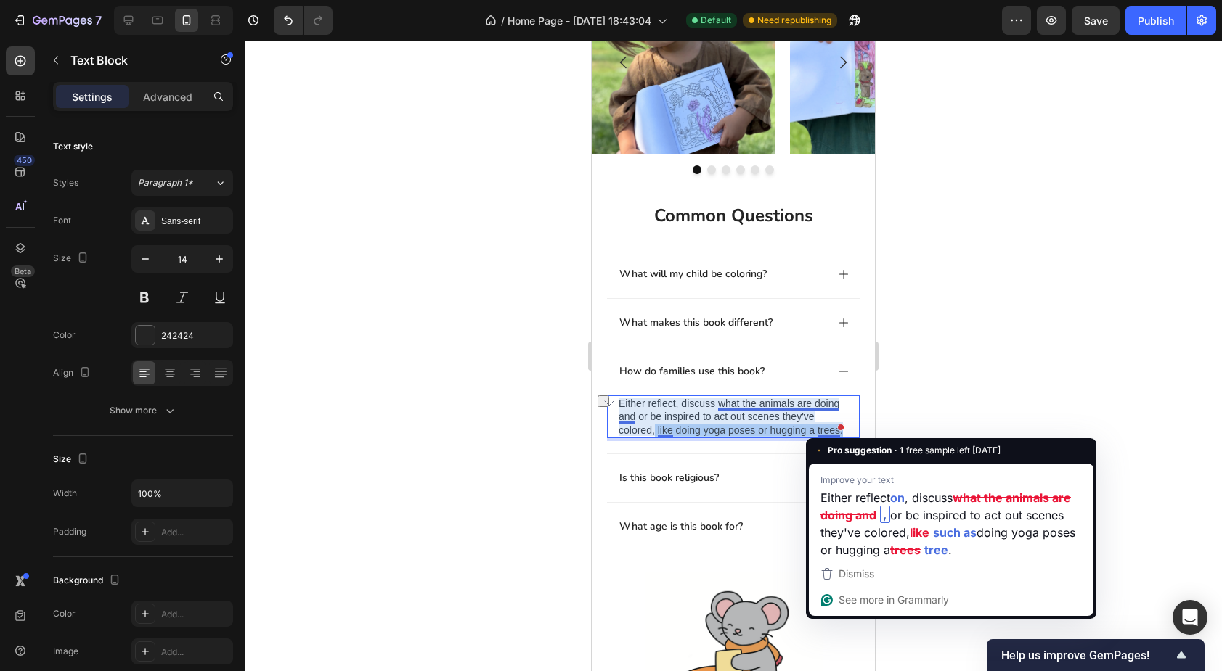
drag, startPoint x: 654, startPoint y: 430, endPoint x: 839, endPoint y: 434, distance: 185.2
click at [839, 434] on div "Either reflect, discuss what the animals are doing and or be inspired to act ou…" at bounding box center [733, 417] width 232 height 43
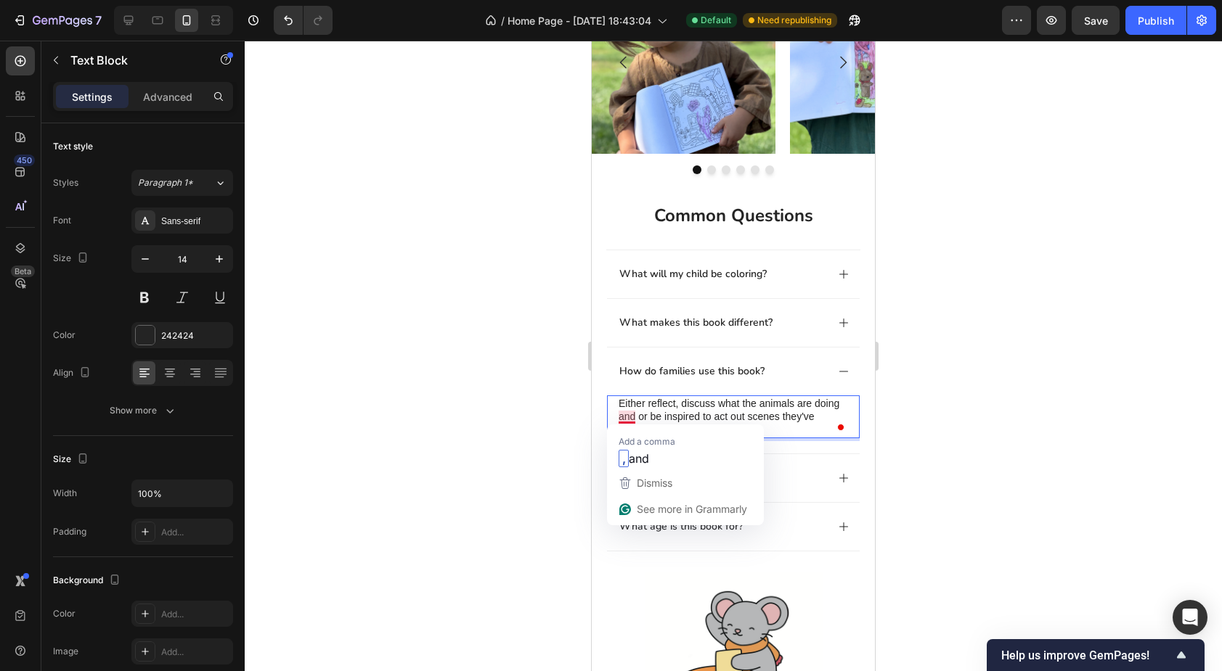
click at [629, 416] on p "Either reflect, discuss what the animals are doing and or be inspired to act ou…" at bounding box center [732, 417] width 229 height 40
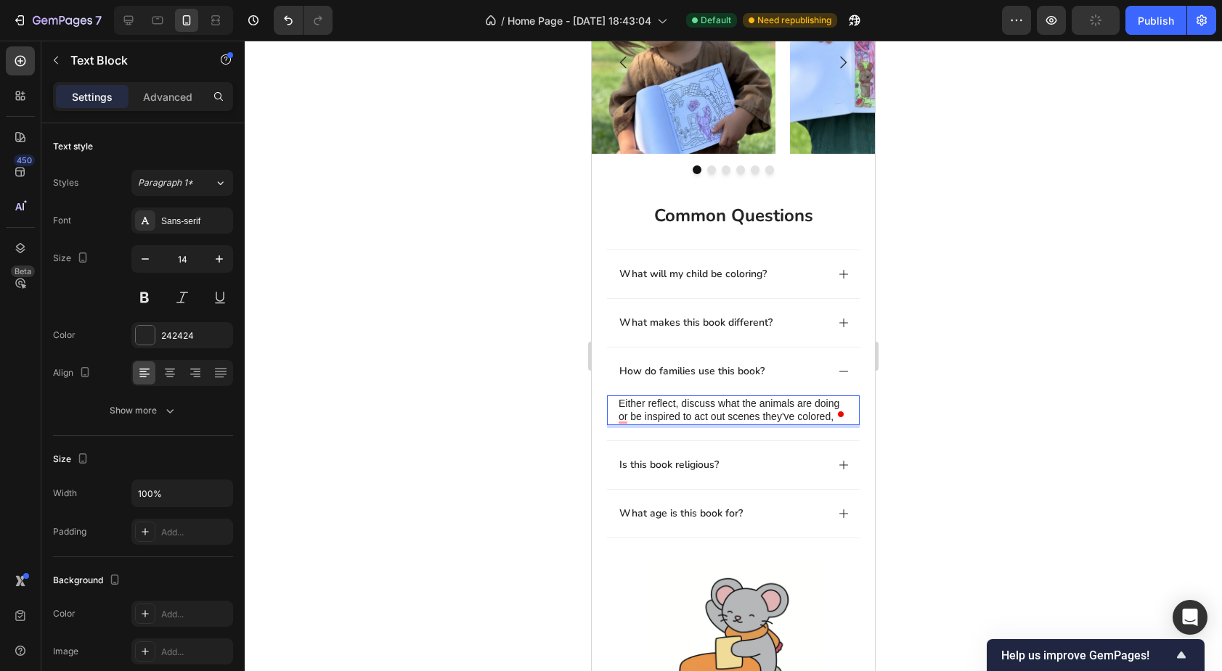
click at [807, 420] on p "Either reflect, discuss what the animals are doing or be inspired to act out sc…" at bounding box center [732, 410] width 229 height 26
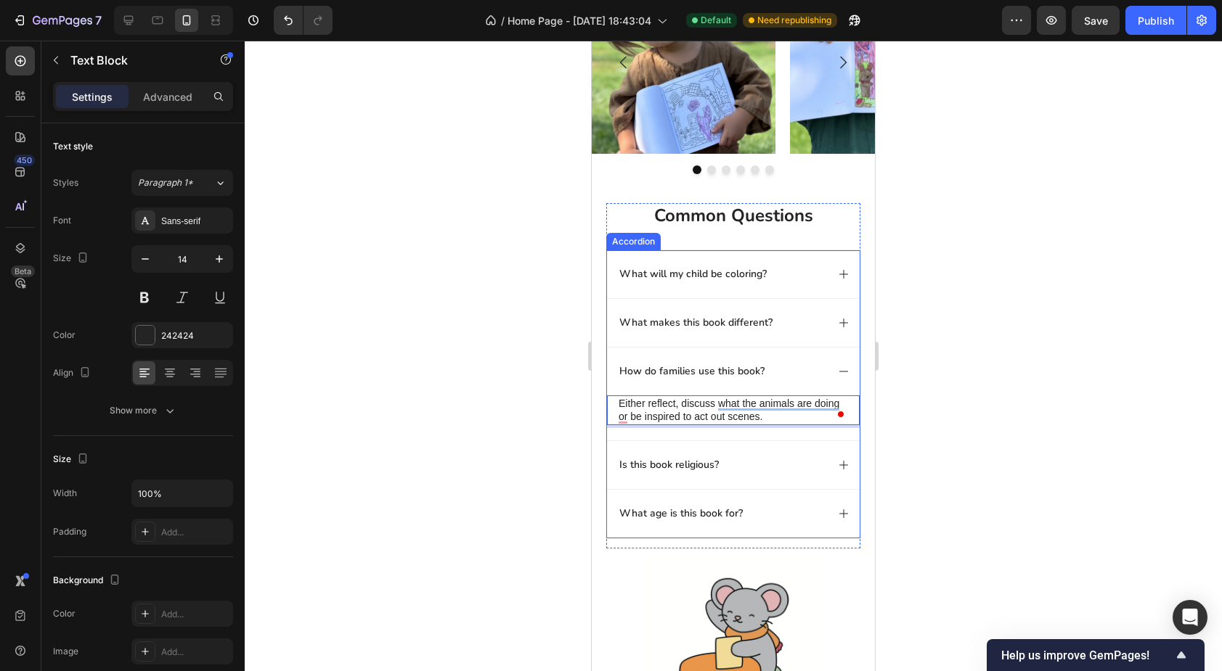
click at [787, 330] on div "What makes this book different?" at bounding box center [721, 322] width 209 height 17
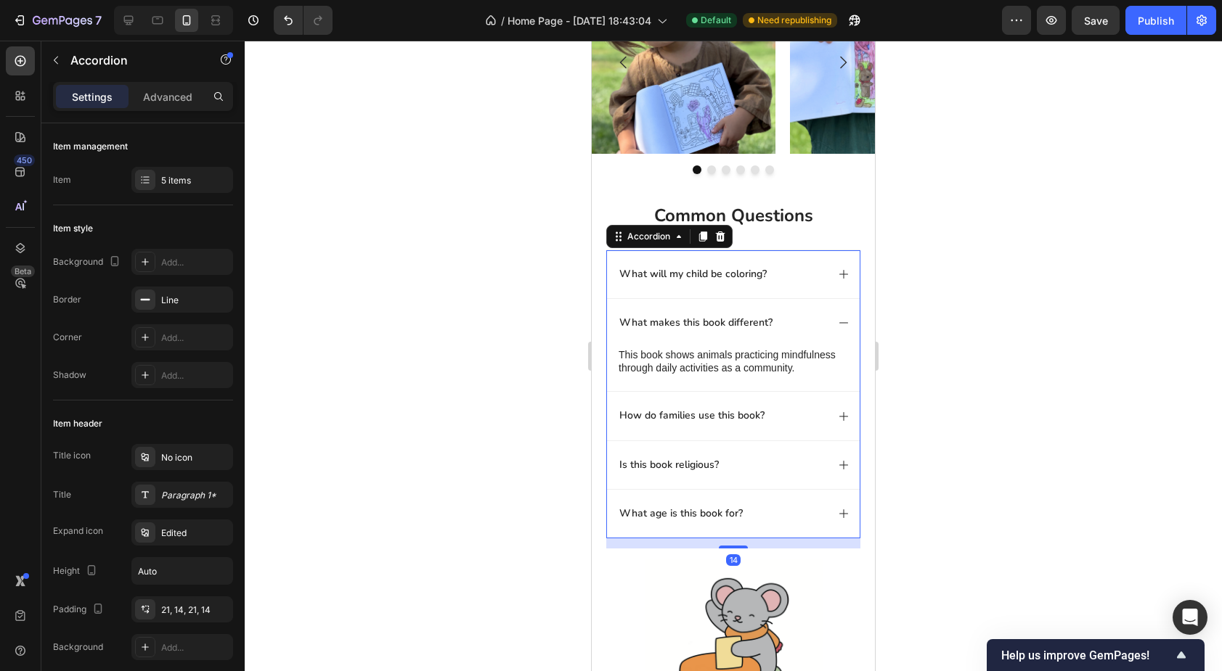
click at [787, 277] on div "What will my child be coloring?" at bounding box center [721, 274] width 209 height 17
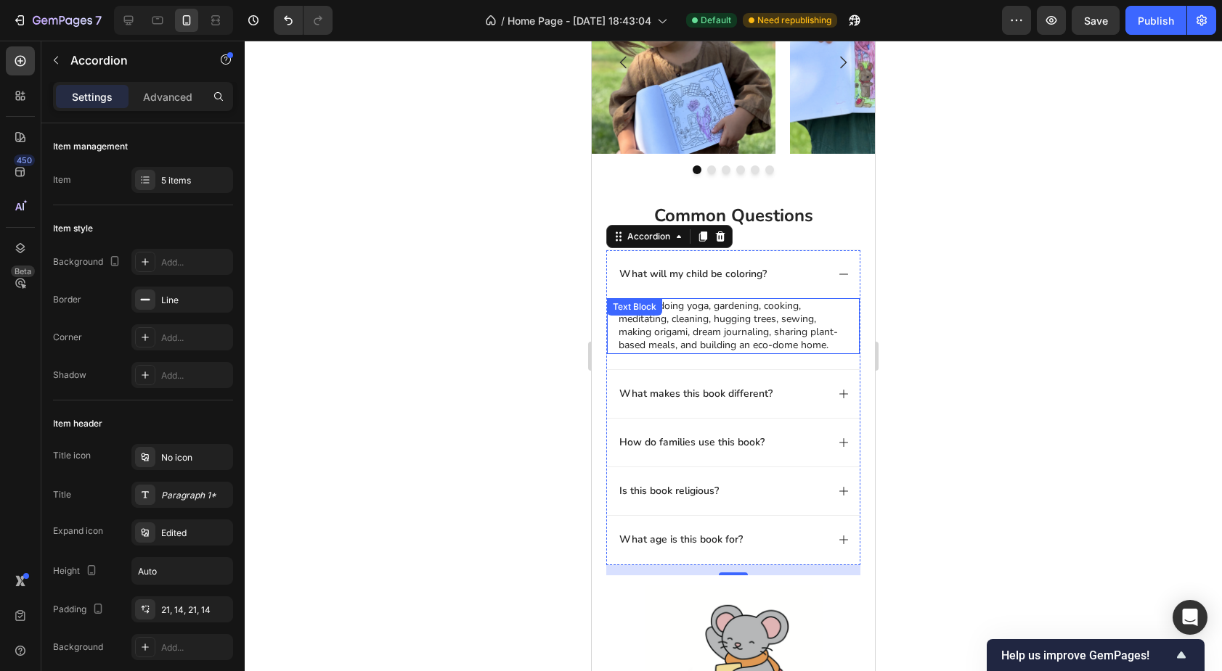
click at [754, 326] on p "Animals doing yoga, gardening, cooking, meditating, cleaning, hugging trees, se…" at bounding box center [732, 326] width 229 height 53
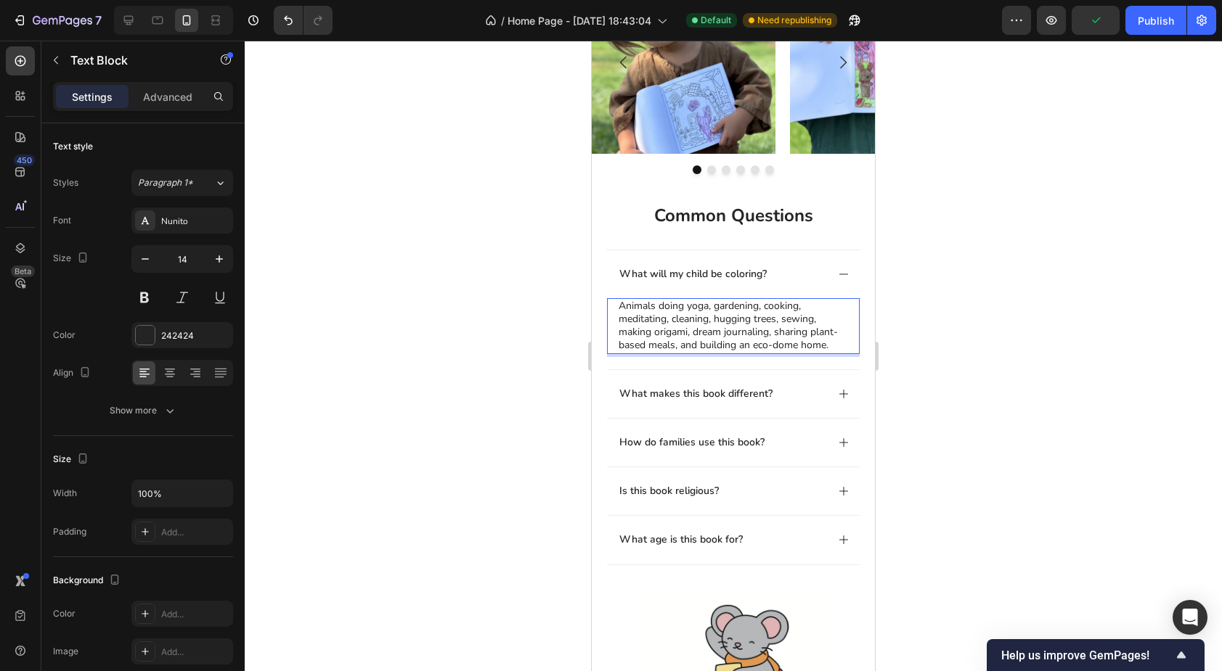
click at [768, 319] on p "Animals doing yoga, gardening, cooking, meditating, cleaning, hugging trees, se…" at bounding box center [732, 326] width 229 height 53
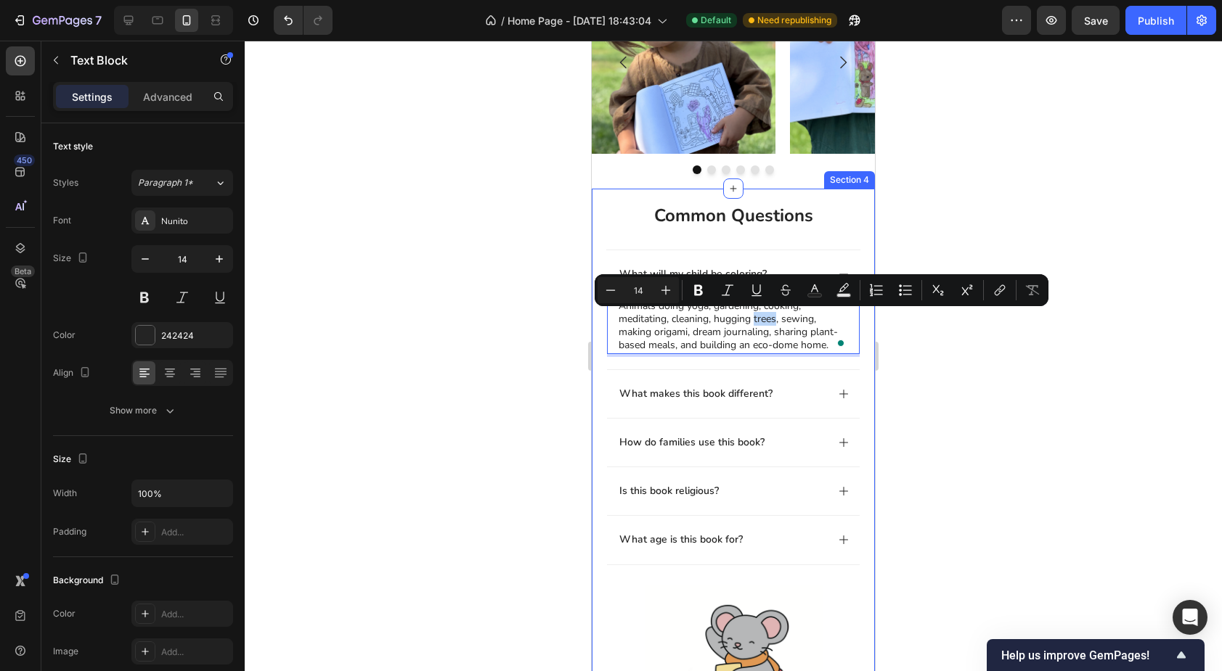
click at [597, 317] on div "common questions Heading What will my child be coloring? Animals doing yoga, ga…" at bounding box center [733, 488] width 283 height 599
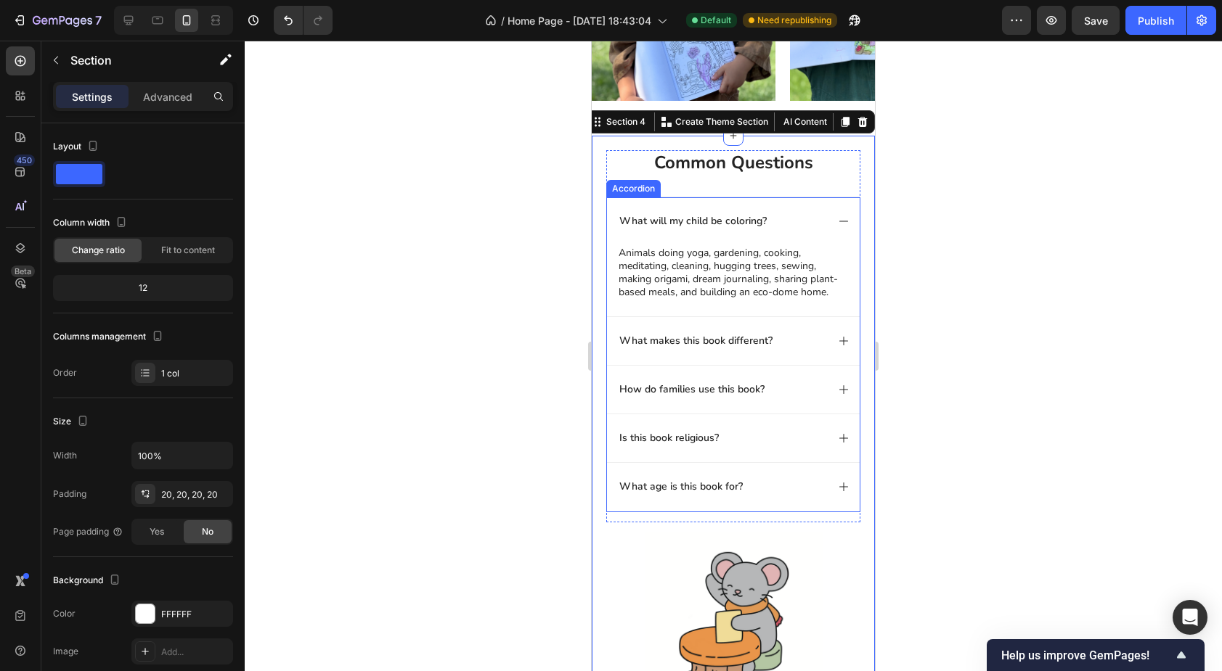
scroll to position [844, 0]
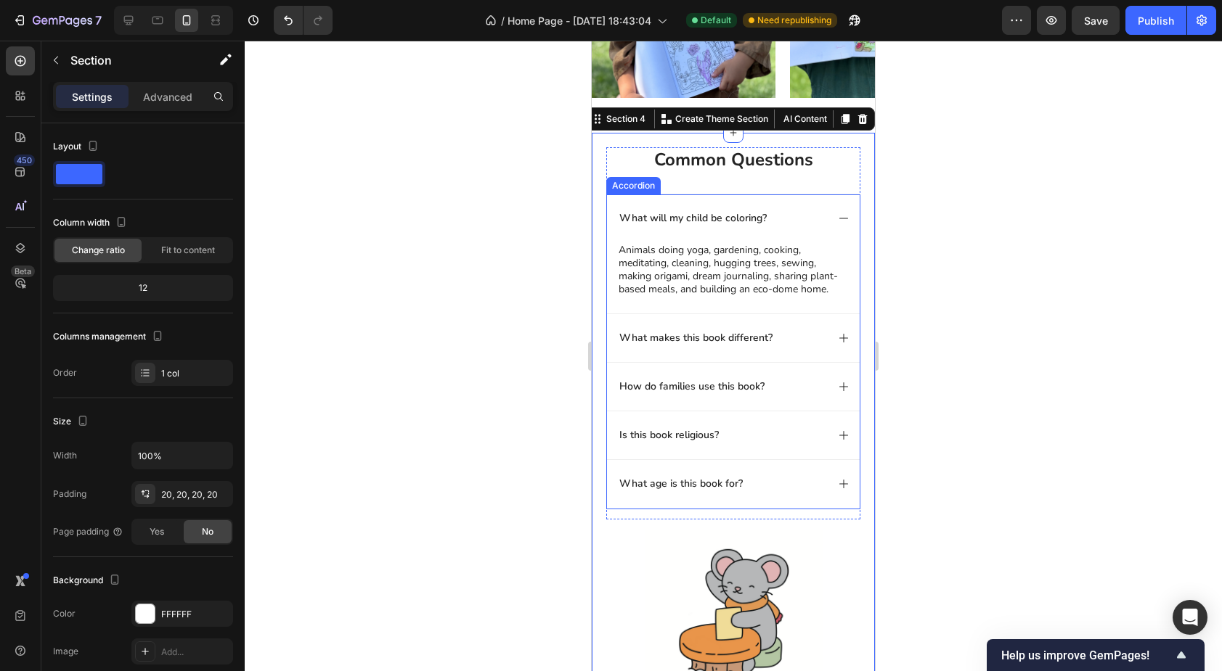
click at [796, 338] on div "What makes this book different?" at bounding box center [721, 338] width 209 height 17
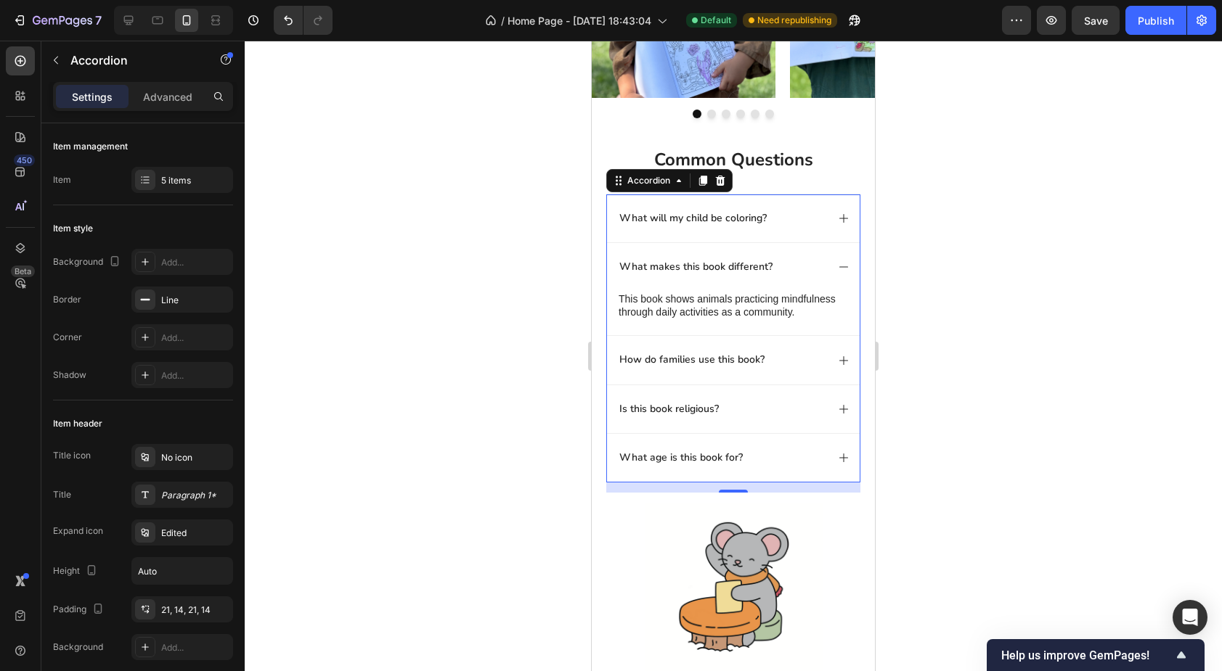
click at [797, 361] on div "How do families use this book?" at bounding box center [721, 359] width 209 height 17
click at [792, 277] on div "What makes this book different?" at bounding box center [733, 267] width 253 height 48
click at [789, 354] on div "How do families use this book?" at bounding box center [721, 359] width 209 height 17
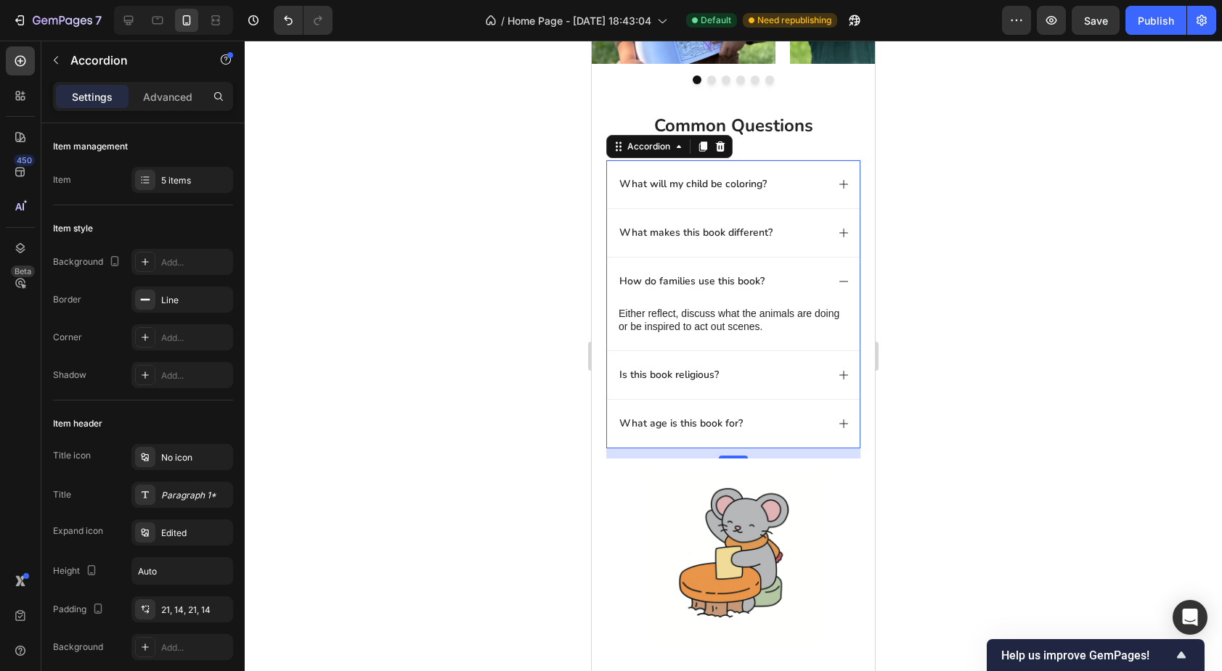
scroll to position [886, 0]
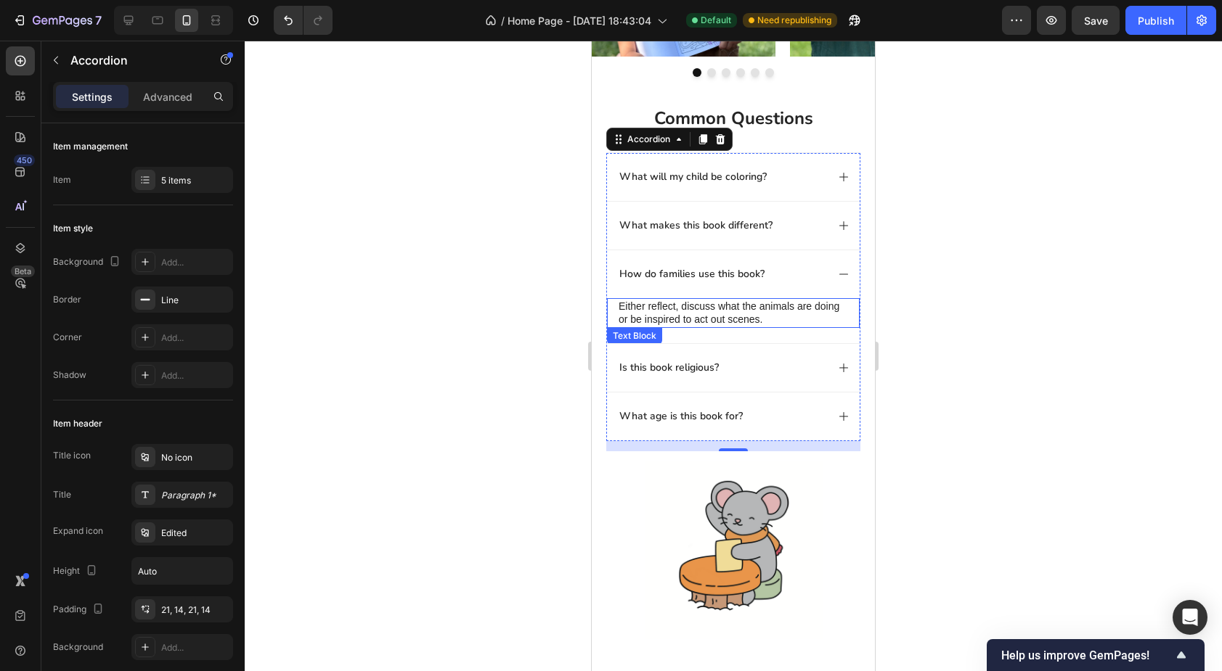
click at [637, 304] on p "Either reflect, discuss what the animals are doing or be inspired to act out sc…" at bounding box center [732, 313] width 229 height 26
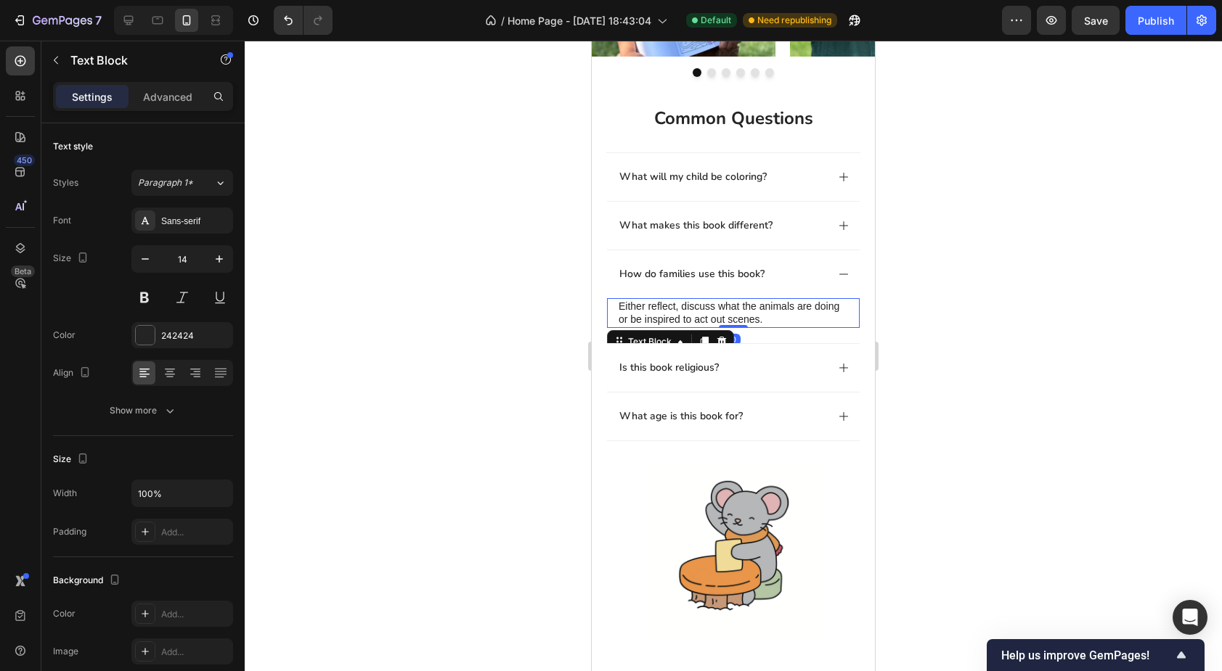
click at [628, 306] on p "Either reflect, discuss what the animals are doing or be inspired to act out sc…" at bounding box center [732, 313] width 229 height 26
click at [676, 309] on p "Either reflect, discuss what the animals are doing or be inspired to act out sc…" at bounding box center [732, 313] width 229 height 26
click at [717, 306] on p "Either reflect, discuss what the animals are doing or be inspired to act out sc…" at bounding box center [732, 313] width 229 height 26
click at [772, 318] on p "Either reflect, discuss, act out what the animals are doing or be inspired to a…" at bounding box center [732, 313] width 229 height 26
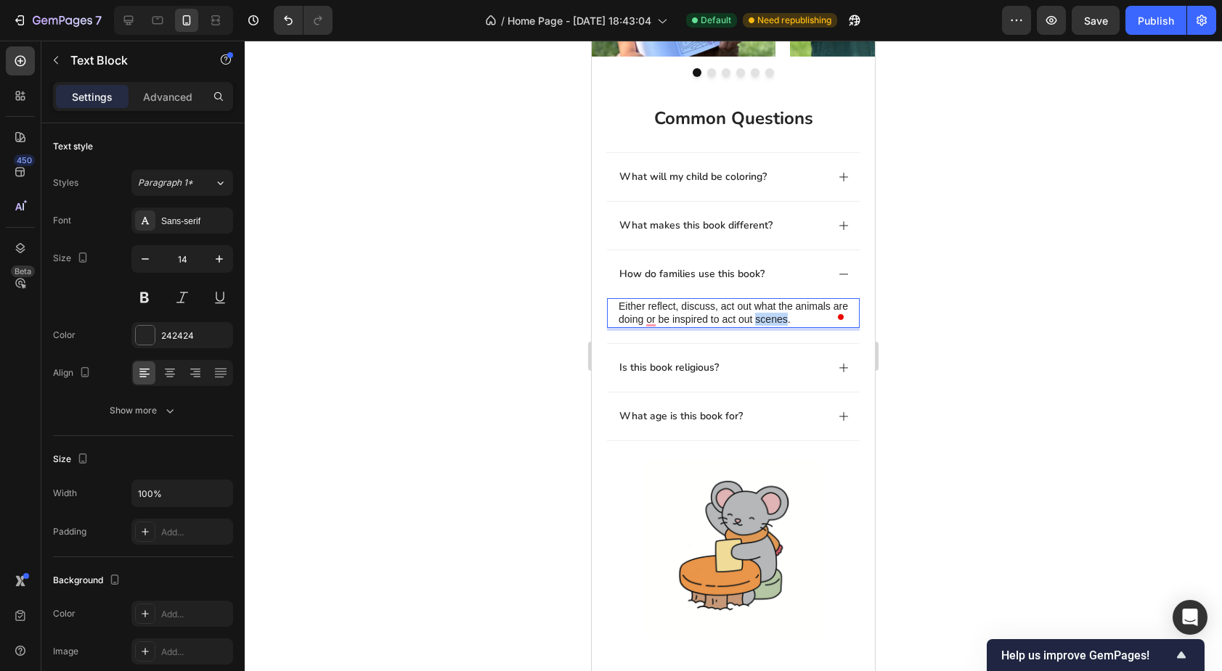
click at [772, 318] on p "Either reflect, discuss, act out what the animals are doing or be inspired to a…" at bounding box center [732, 313] width 229 height 26
click at [592, 41] on span "reflect" at bounding box center [592, 41] width 0 height 0
click at [592, 41] on span "discuss," at bounding box center [592, 41] width 0 height 0
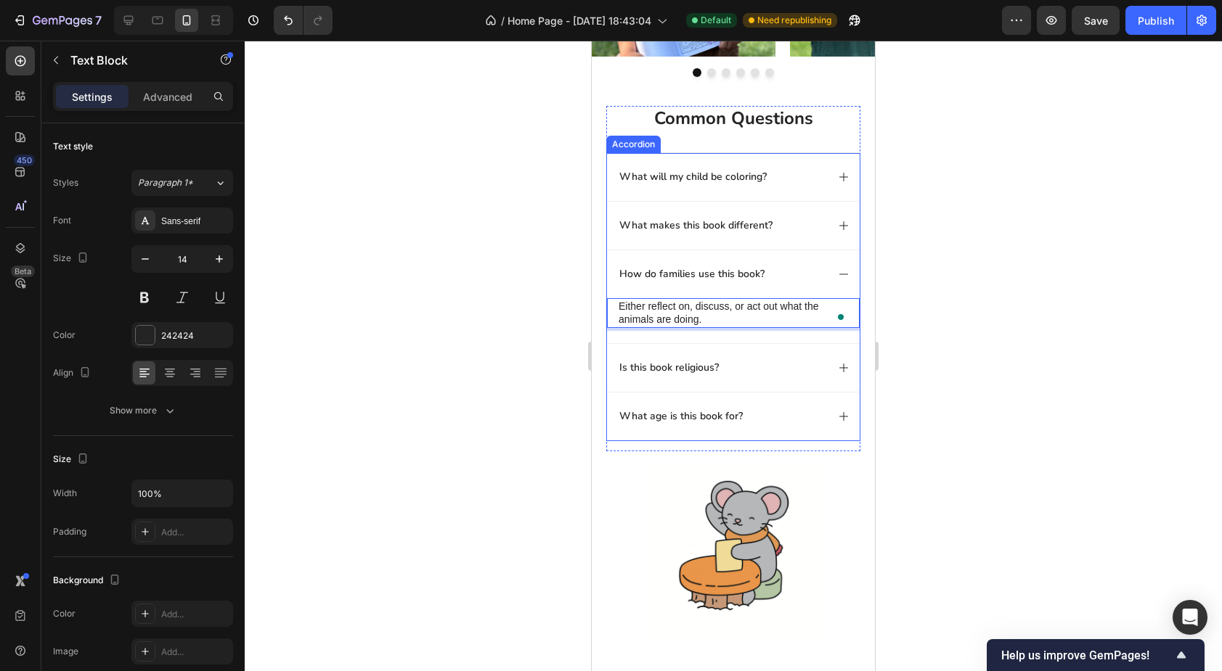
click at [735, 369] on div "Is this book religious?" at bounding box center [721, 367] width 209 height 17
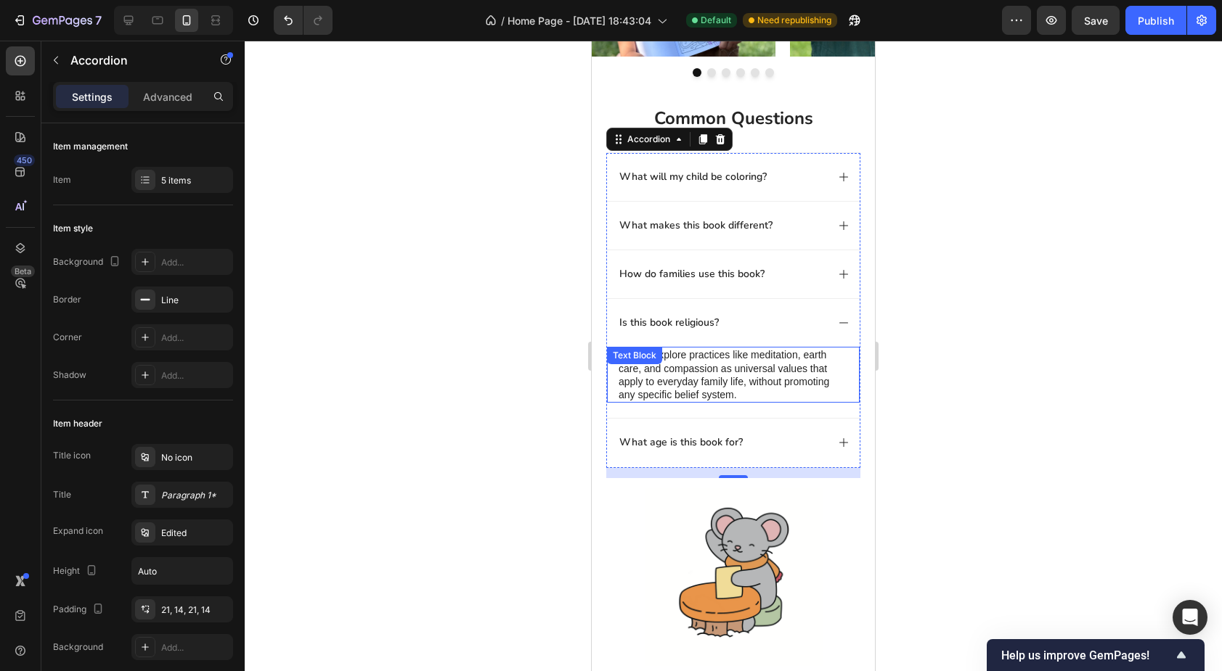
click at [749, 380] on p "No, we explore practices like meditation, earth care, and compassion as univers…" at bounding box center [732, 374] width 229 height 53
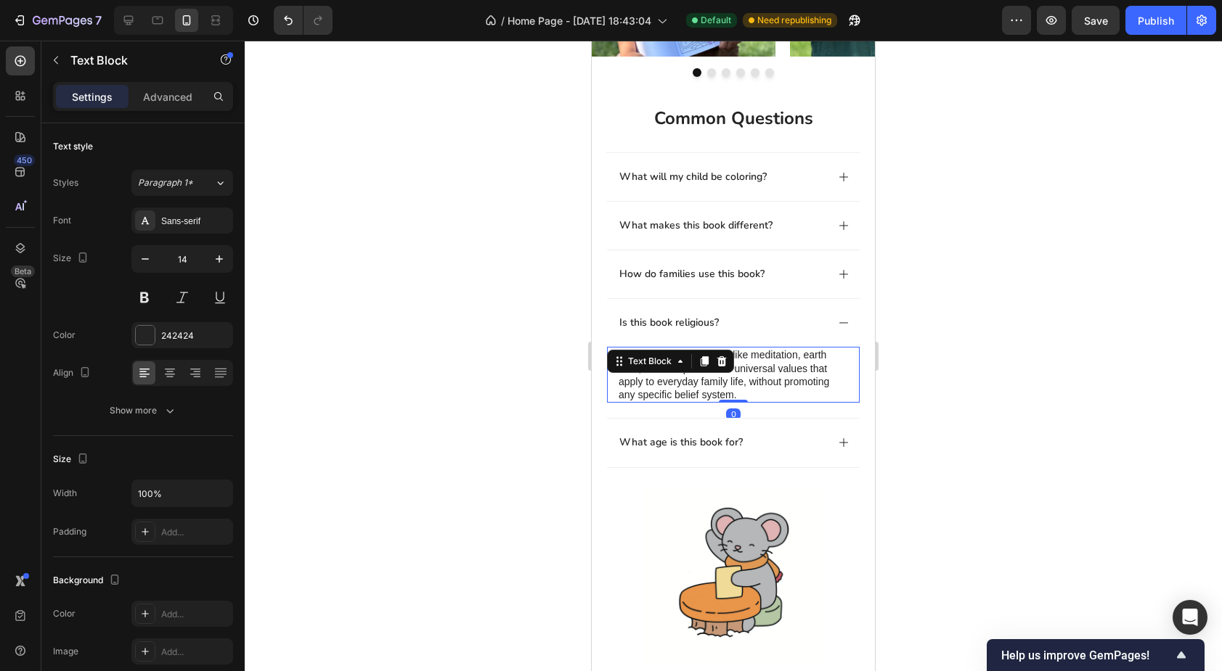
click at [743, 388] on p "No, we explore practices like meditation, earth care, and compassion as univers…" at bounding box center [732, 374] width 229 height 53
click at [640, 354] on p "No, we explore practices like meditation, earth care, and compassion as univers…" at bounding box center [732, 374] width 229 height 53
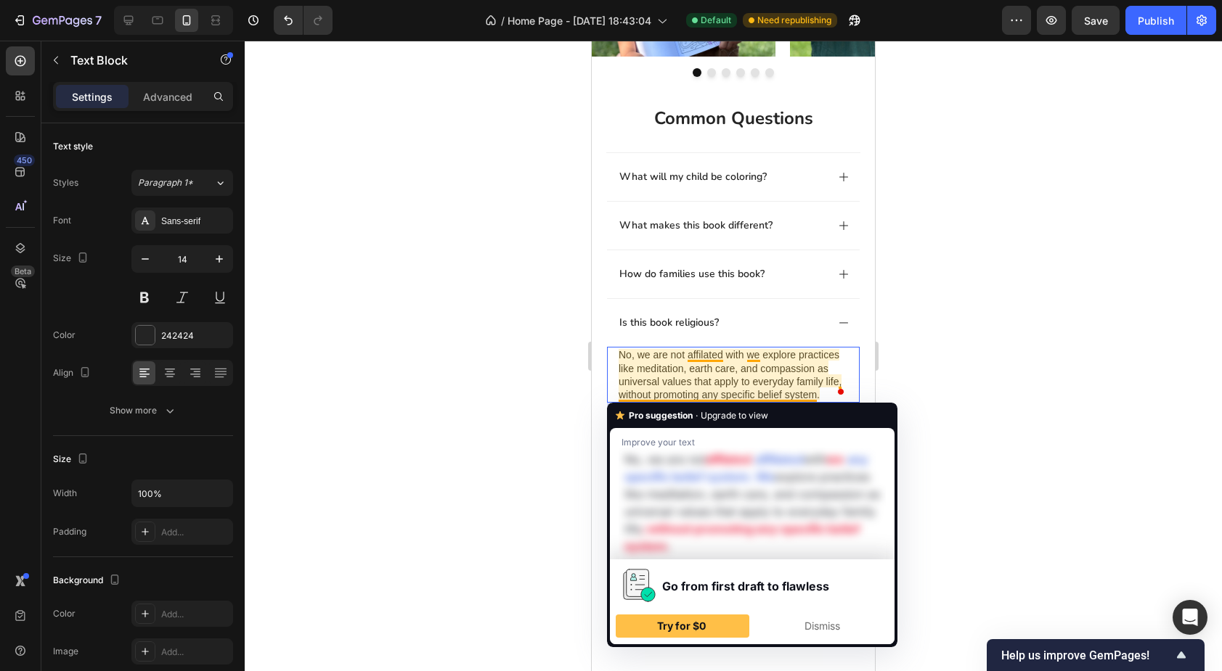
click at [682, 390] on p "No, we are not affilated with we explore practices like meditation, earth care,…" at bounding box center [732, 374] width 229 height 53
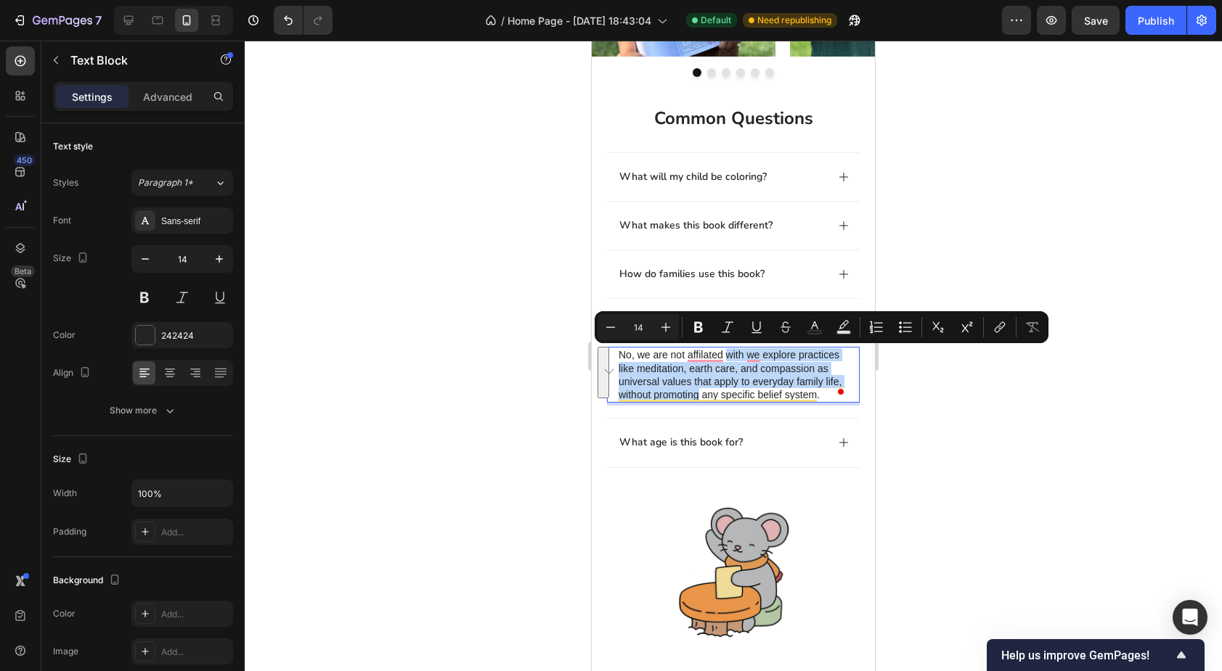
drag, startPoint x: 700, startPoint y: 393, endPoint x: 728, endPoint y: 360, distance: 43.2
click at [728, 360] on p "No, we are not affilated with we explore practices like meditation, earth care,…" at bounding box center [732, 374] width 229 height 53
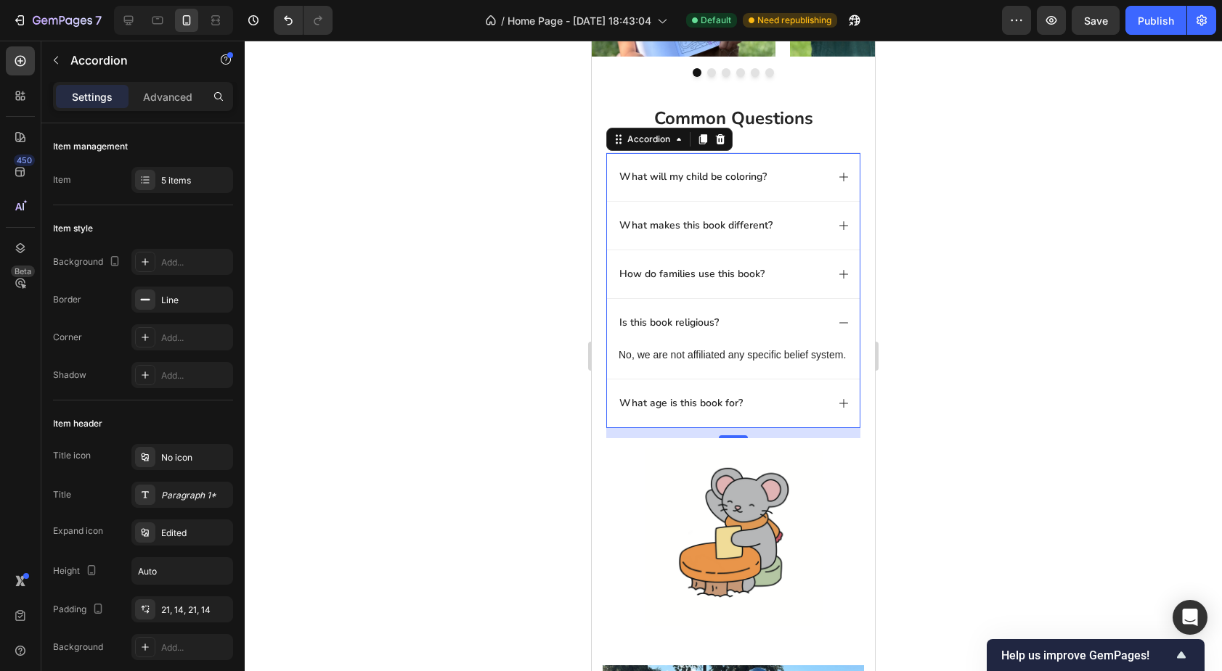
click at [776, 400] on div "What age is this book for?" at bounding box center [721, 403] width 209 height 17
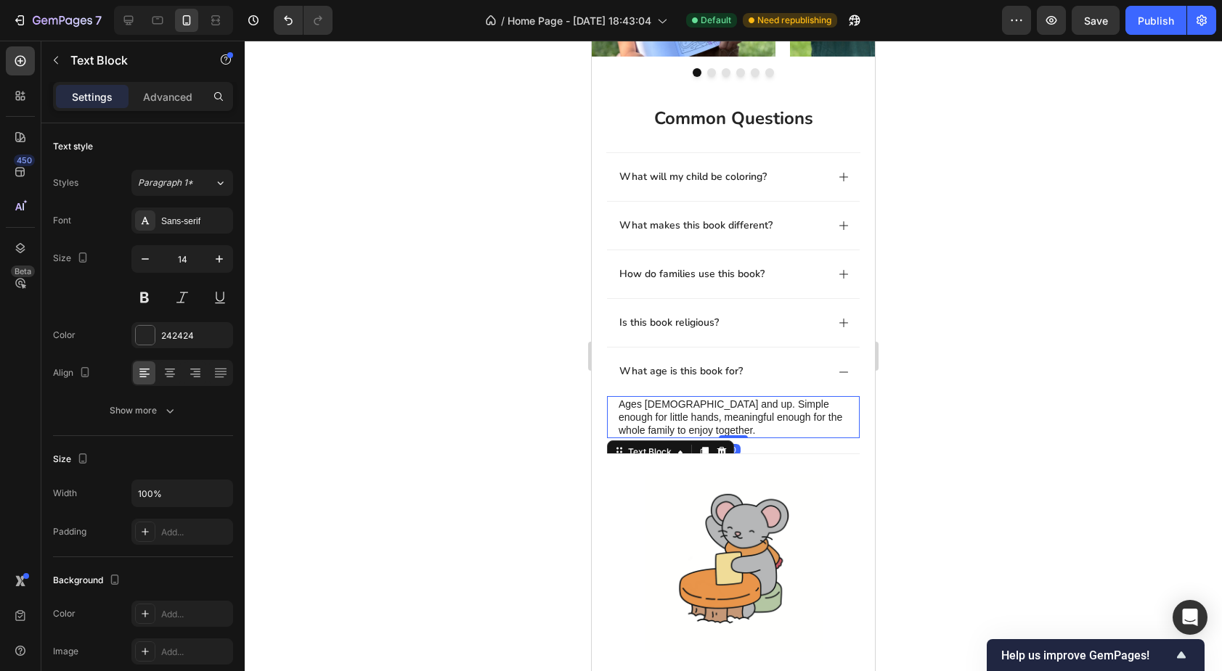
click at [705, 406] on p "Ages 2 and up. Simple enough for little hands, meaningful enough for the whole …" at bounding box center [732, 418] width 229 height 40
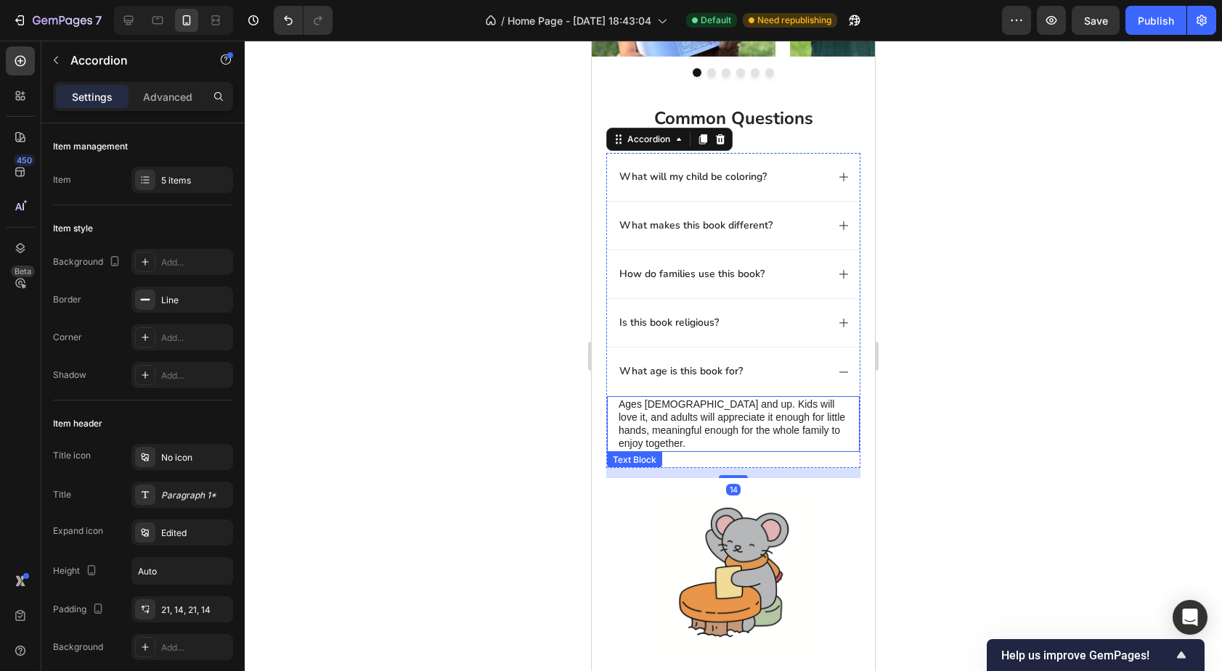
click at [802, 429] on p "Ages 2 and up. Kids will love it, and adults will appreciate it enough for litt…" at bounding box center [732, 424] width 229 height 53
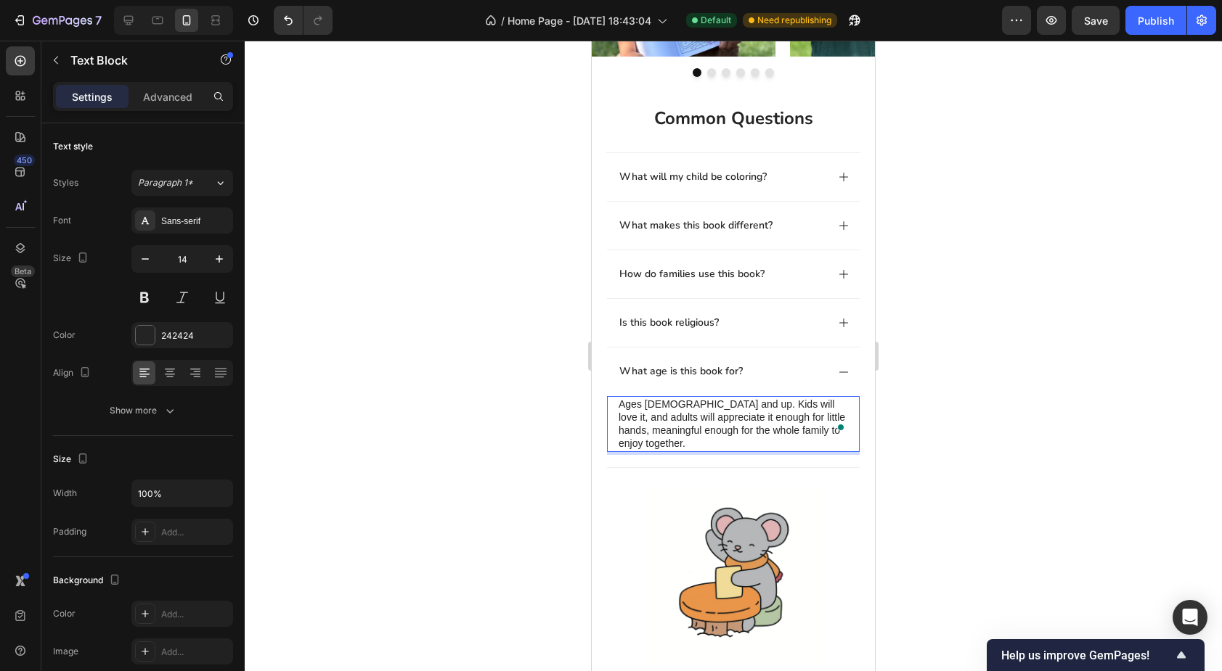
click at [796, 430] on p "Ages 2 and up. Kids will love it, and adults will appreciate it enough for litt…" at bounding box center [732, 424] width 229 height 53
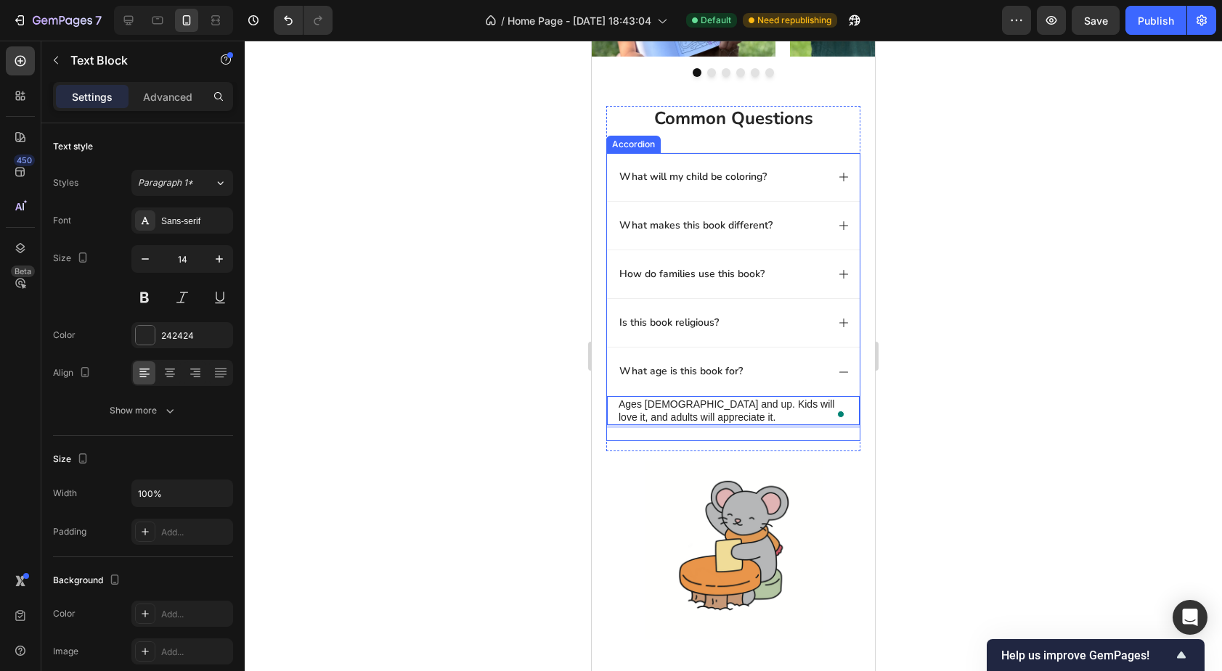
click at [754, 327] on div "Is this book religious?" at bounding box center [721, 322] width 209 height 17
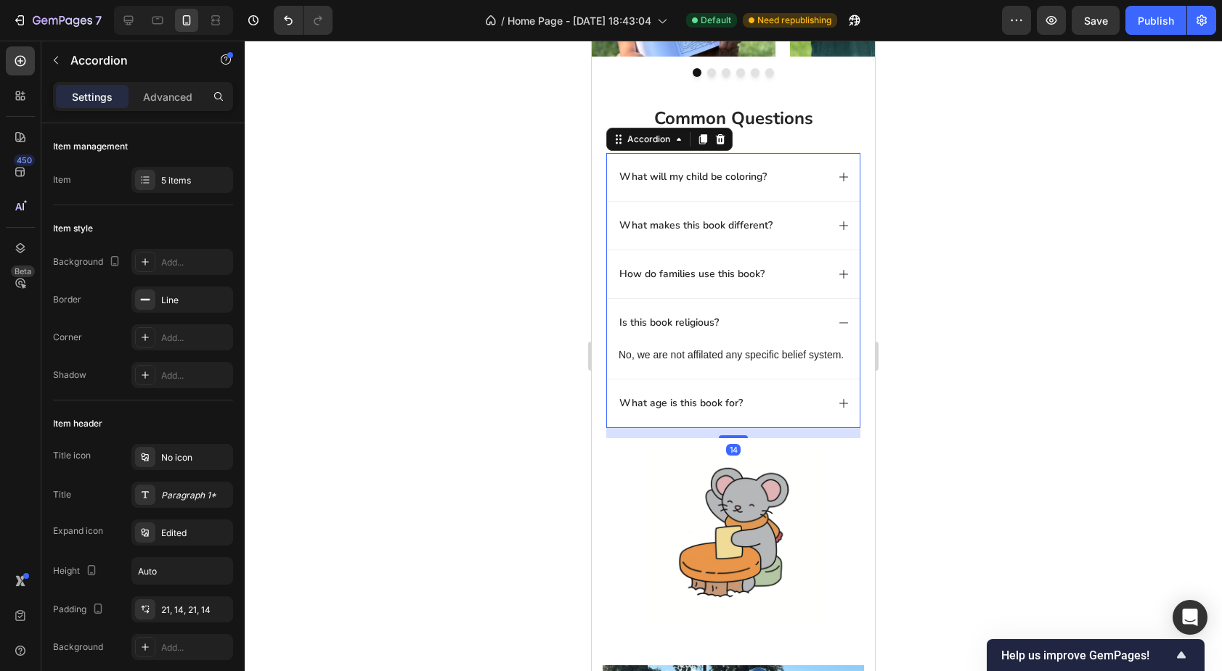
click at [771, 406] on div "What age is this book for?" at bounding box center [721, 403] width 209 height 17
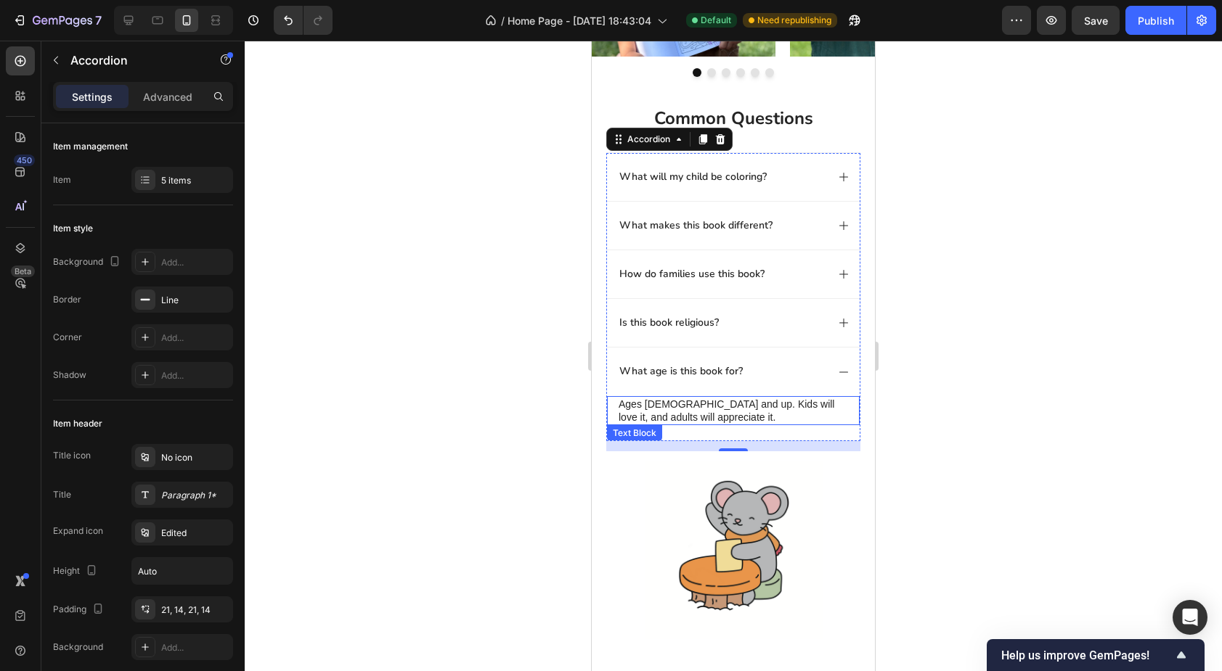
click at [687, 404] on p "Ages 2 and up. Kids will love it, and adults will appreciate it." at bounding box center [732, 411] width 229 height 26
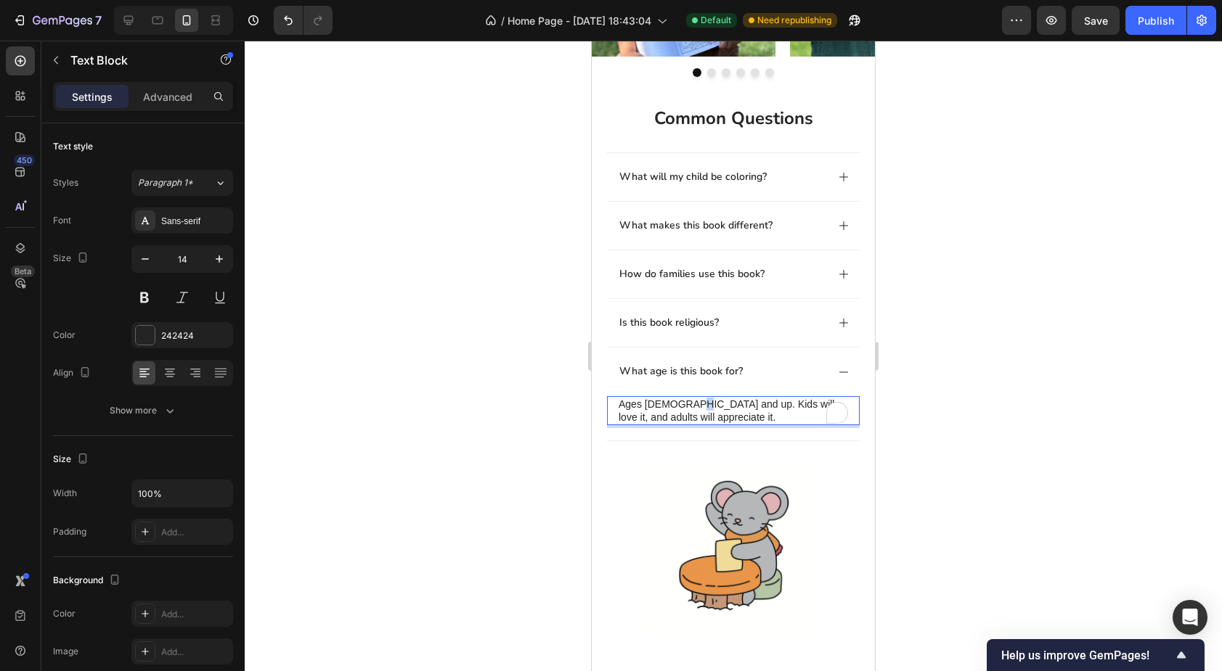
click at [687, 404] on p "Ages 2 and up. Kids will love it, and adults will appreciate it." at bounding box center [732, 411] width 229 height 26
click at [700, 407] on p "Ages 2 and up! Kids will love it, and adults will appreciate it." at bounding box center [732, 411] width 229 height 26
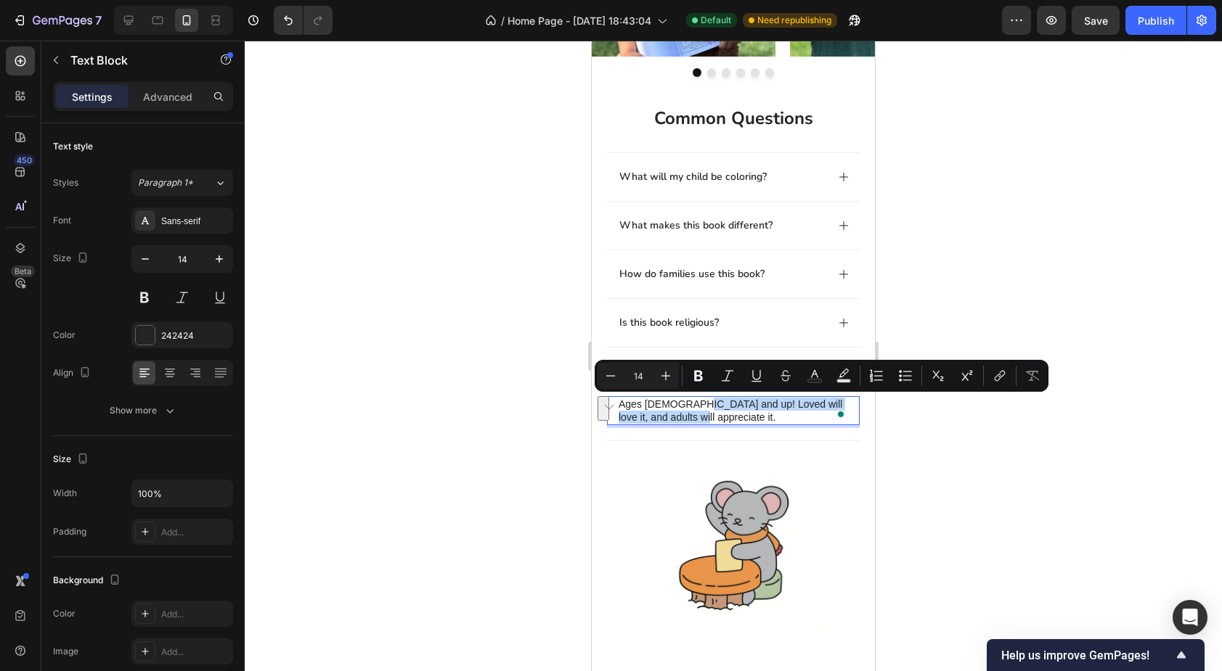
drag, startPoint x: 681, startPoint y: 418, endPoint x: 688, endPoint y: 407, distance: 13.1
click at [688, 407] on p "Ages 2 and up! Loved will love it, and adults will appreciate it." at bounding box center [732, 411] width 229 height 26
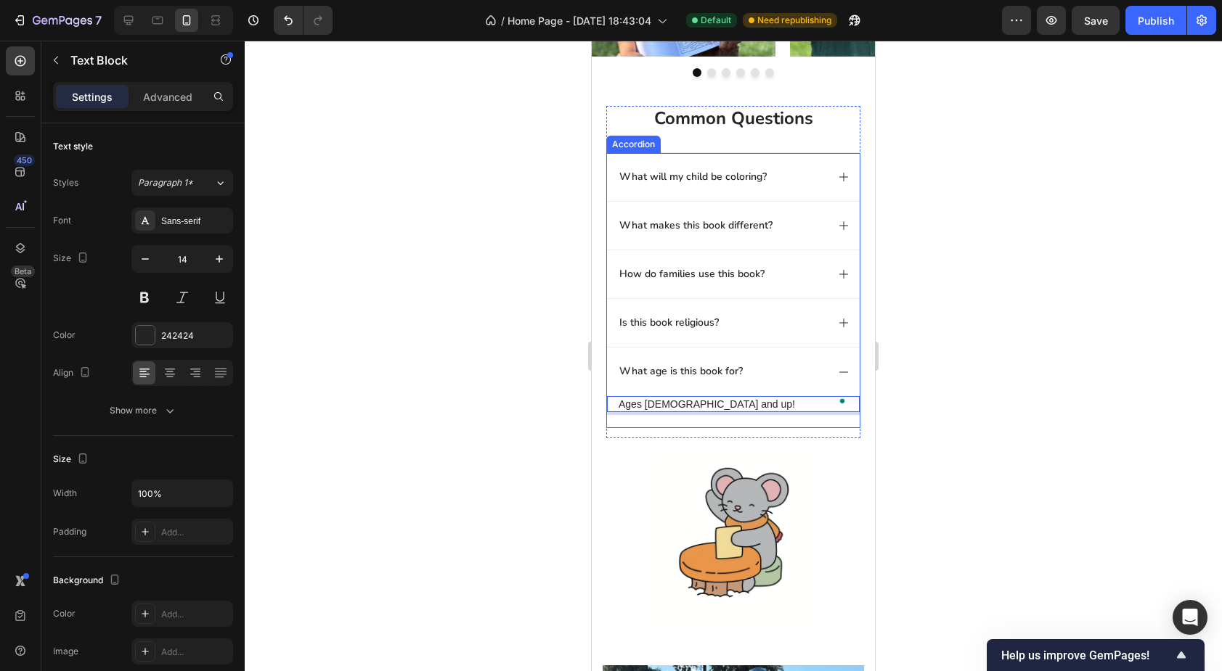
click at [762, 371] on div "What age is this book for?" at bounding box center [721, 371] width 209 height 17
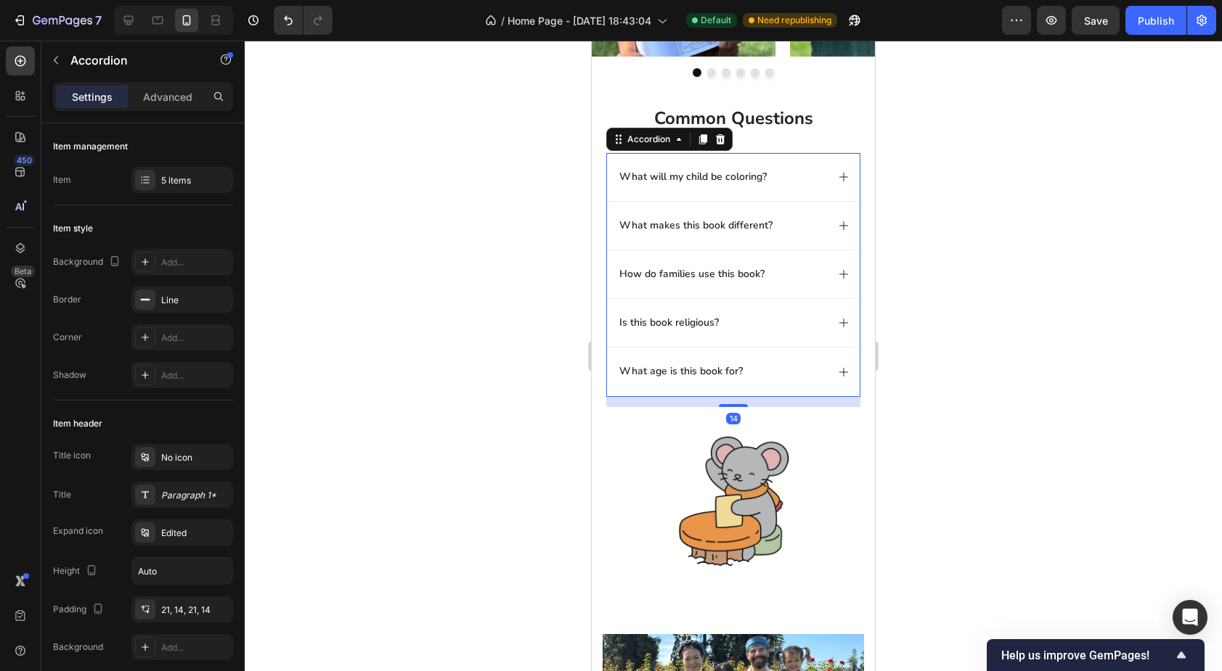
click at [762, 371] on div "What age is this book for?" at bounding box center [721, 371] width 209 height 17
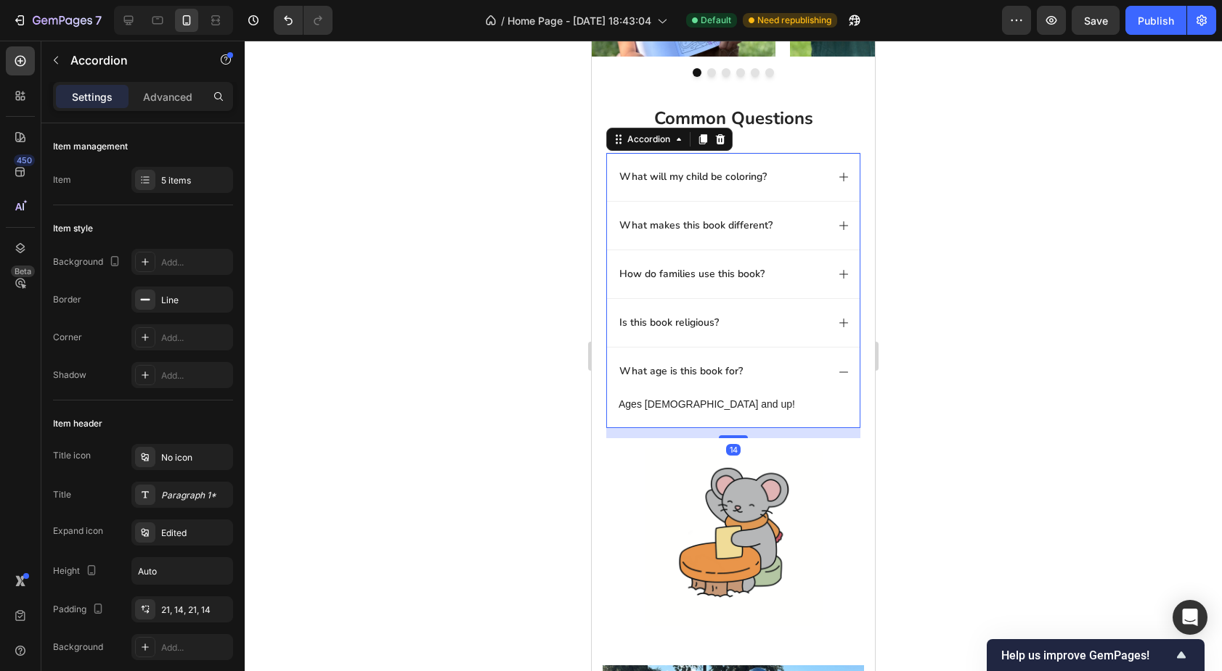
click at [779, 322] on div "Is this book religious?" at bounding box center [721, 322] width 209 height 17
click at [784, 276] on div "How do families use this book?" at bounding box center [721, 274] width 209 height 17
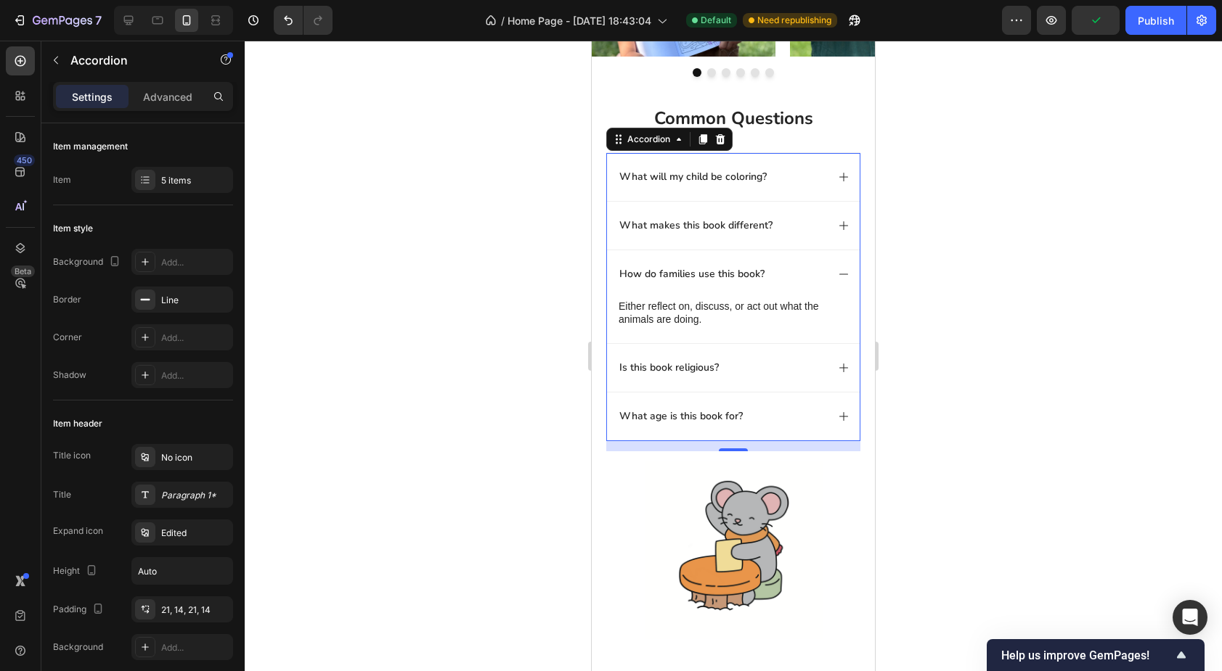
click at [801, 225] on div "What makes this book different?" at bounding box center [721, 225] width 209 height 17
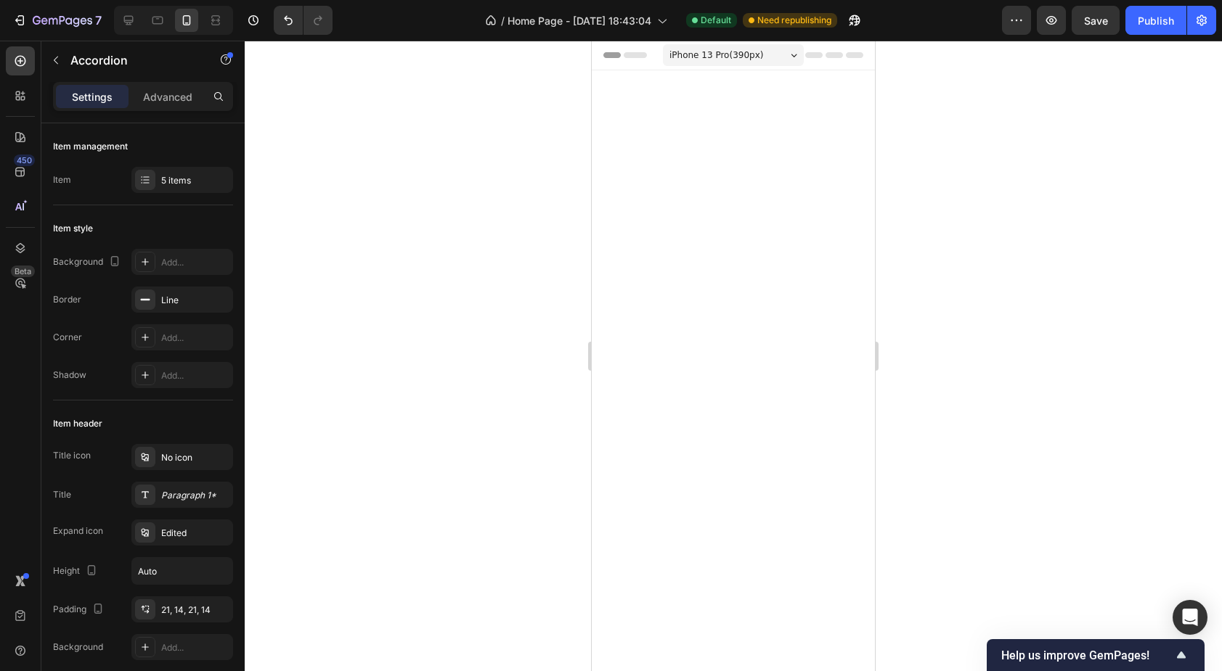
scroll to position [886, 0]
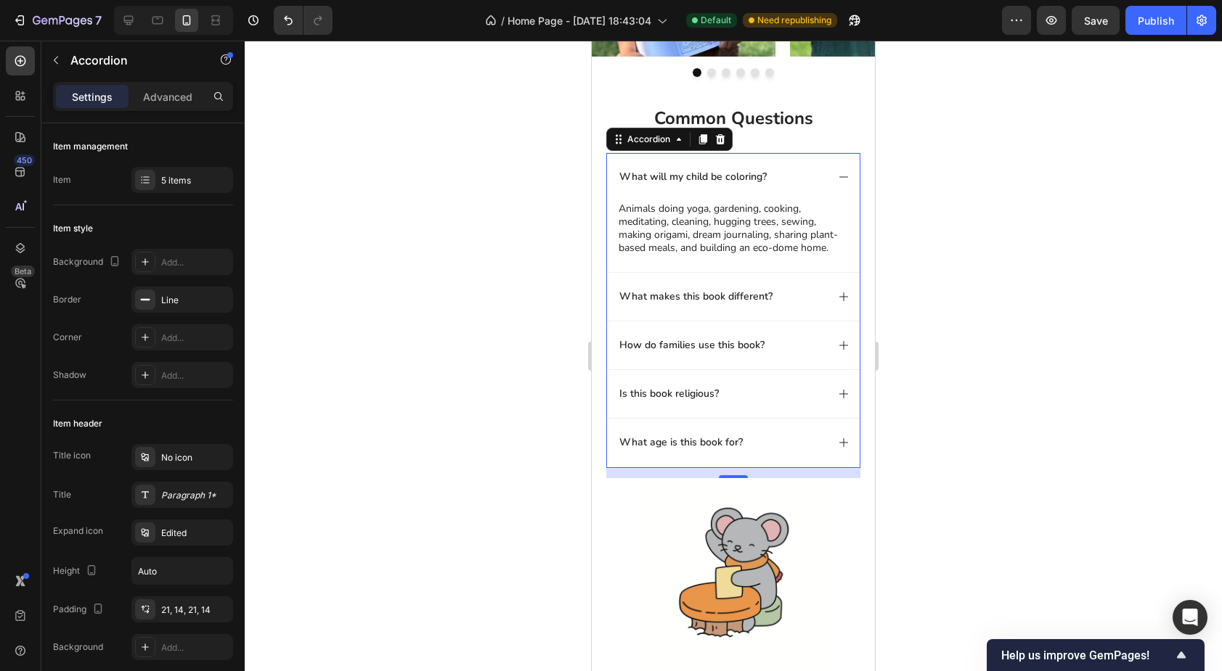
click at [796, 176] on div "What will my child be coloring?" at bounding box center [721, 176] width 209 height 17
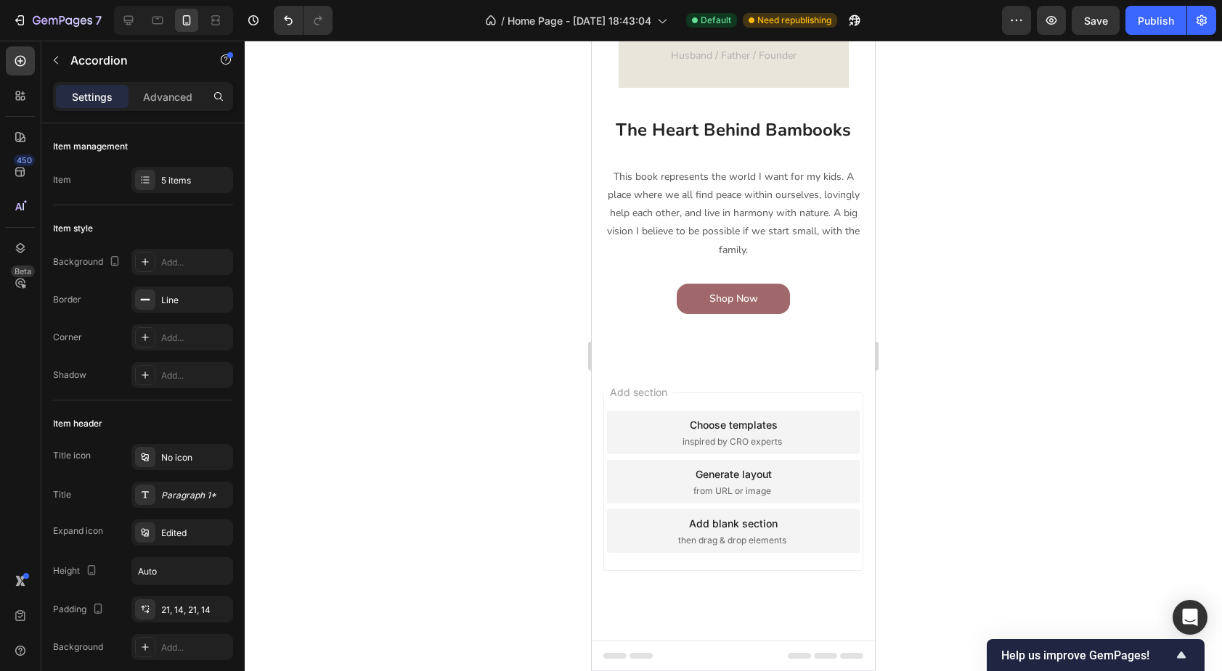
scroll to position [1696, 0]
click at [651, 314] on div "Shop Now Button" at bounding box center [733, 299] width 261 height 30
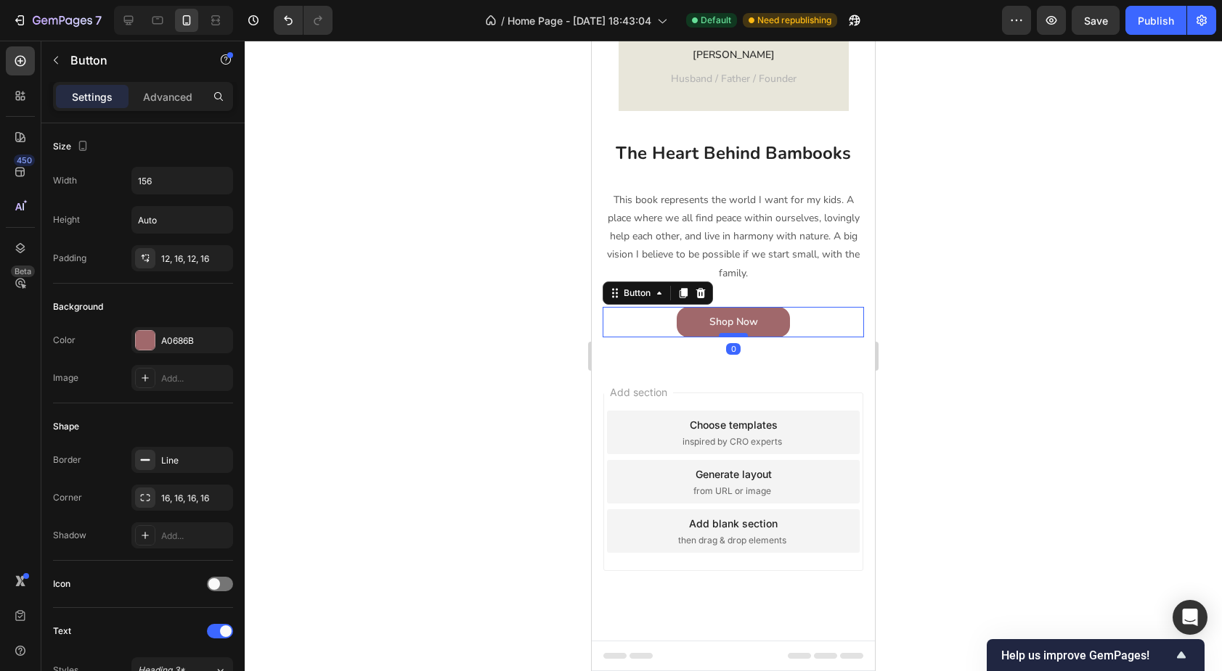
drag, startPoint x: 724, startPoint y: 419, endPoint x: 727, endPoint y: 395, distance: 24.2
click at [727, 338] on div at bounding box center [733, 335] width 29 height 4
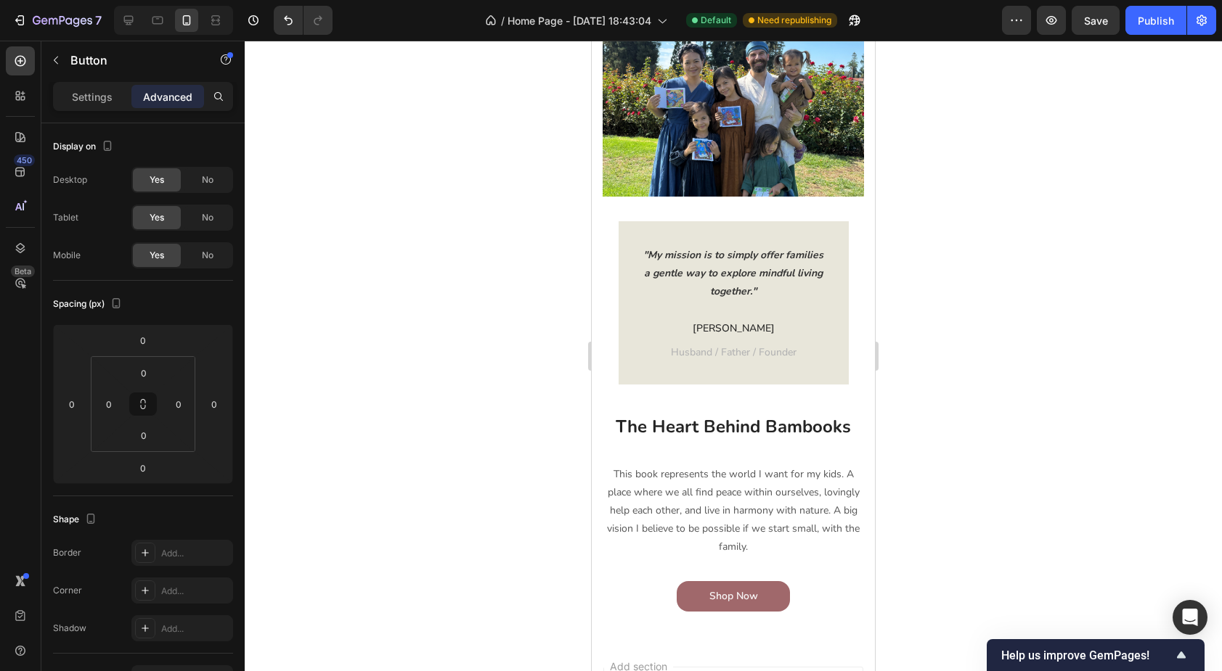
scroll to position [1508, 0]
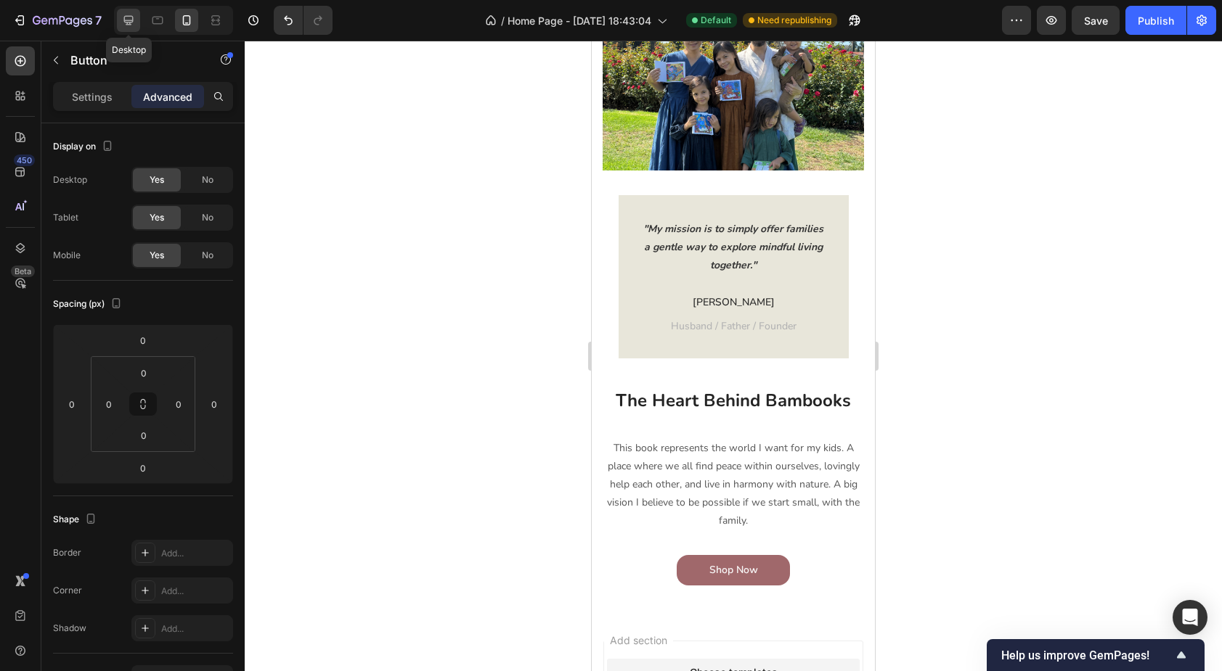
click at [135, 20] on icon at bounding box center [128, 20] width 15 height 15
type input "32"
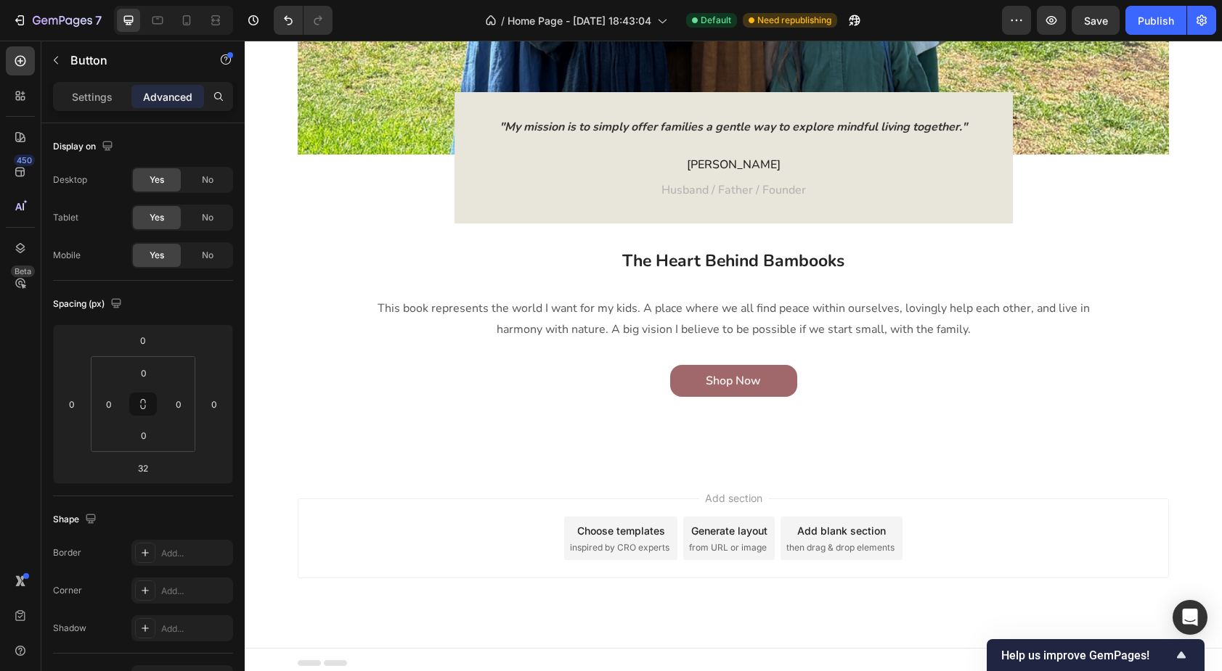
scroll to position [1904, 0]
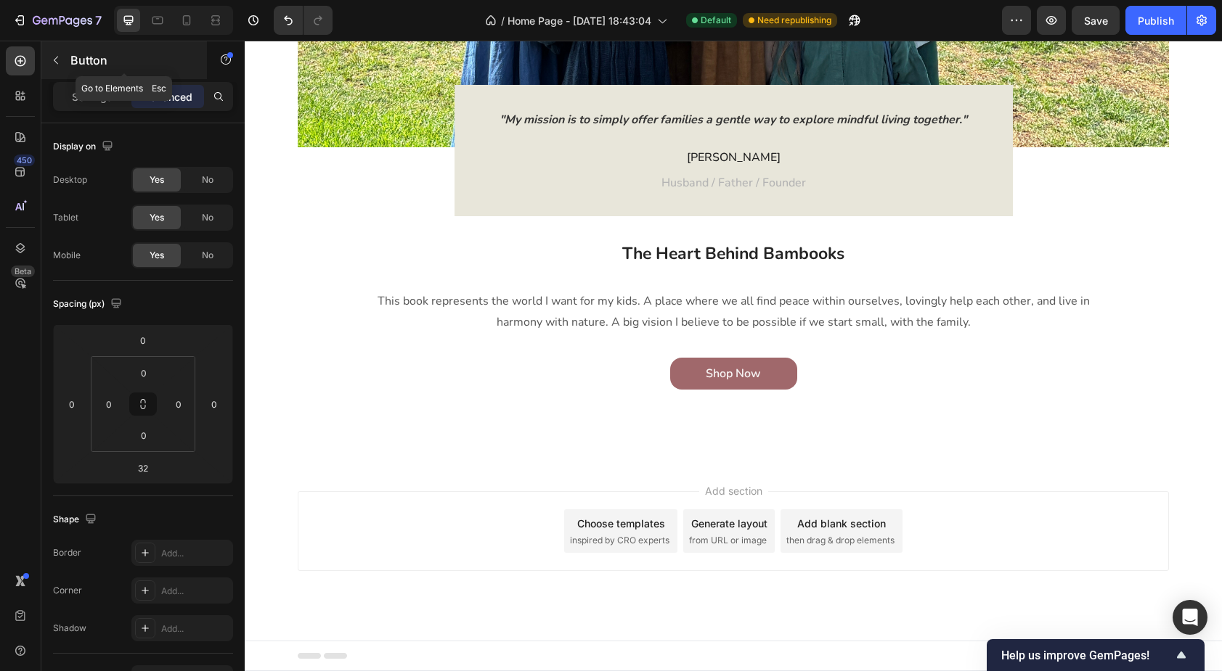
click at [51, 60] on icon "button" at bounding box center [56, 60] width 12 height 12
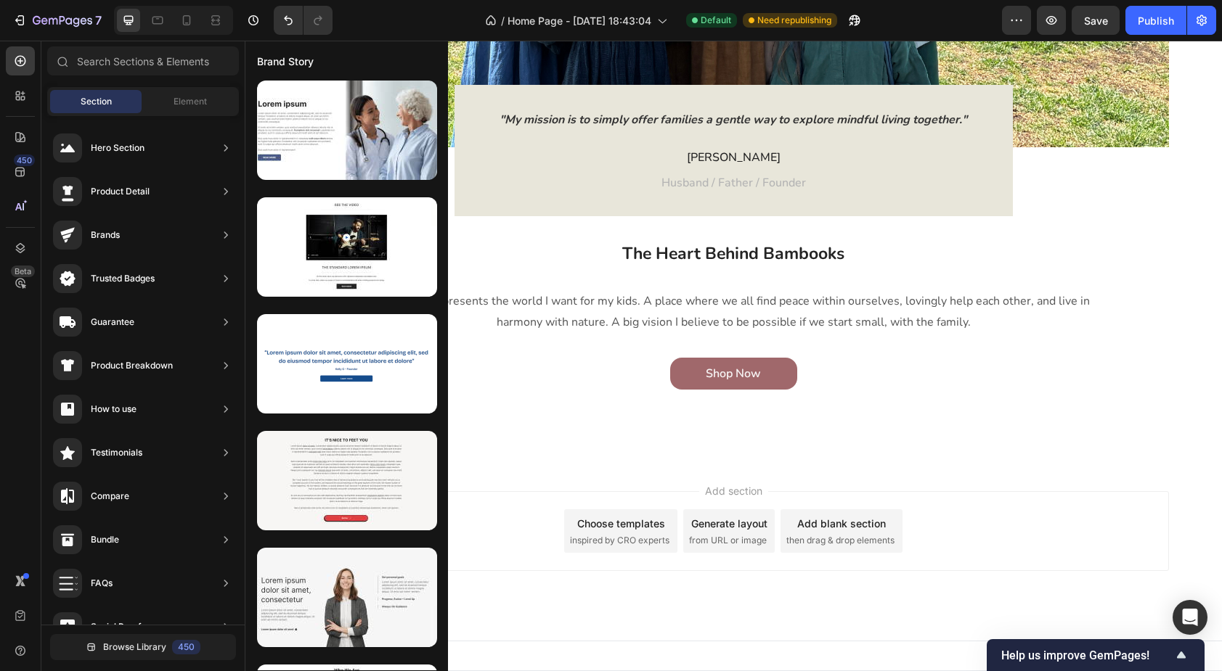
scroll to position [0, 0]
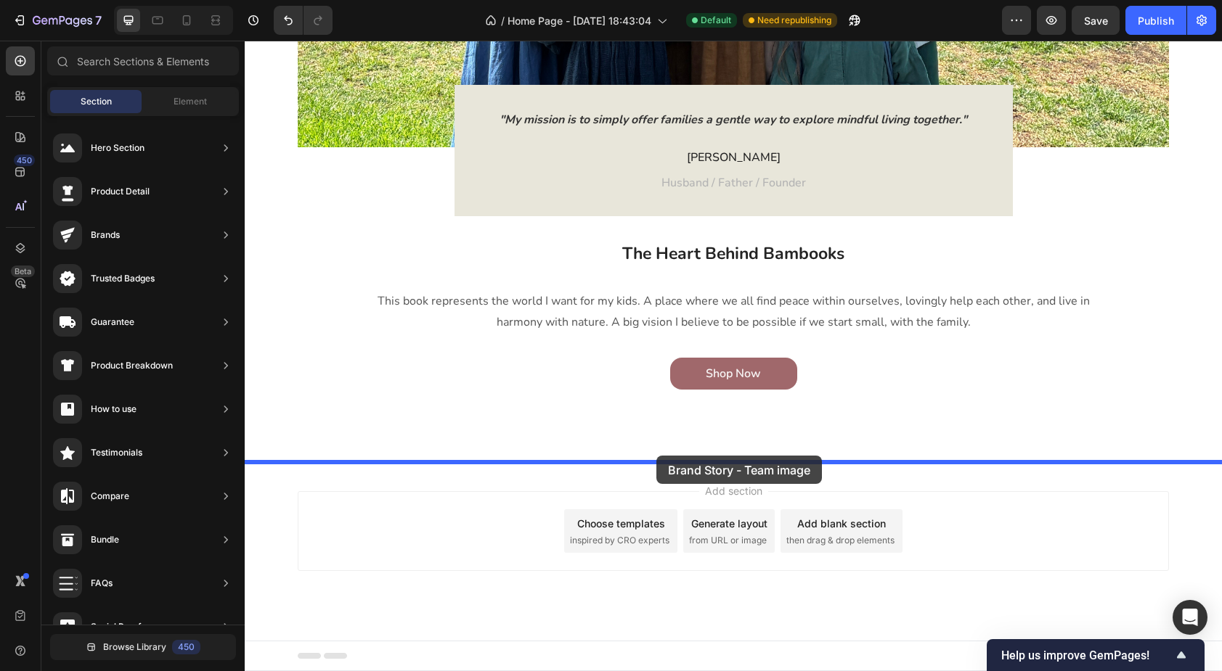
drag, startPoint x: 605, startPoint y: 296, endPoint x: 656, endPoint y: 456, distance: 167.8
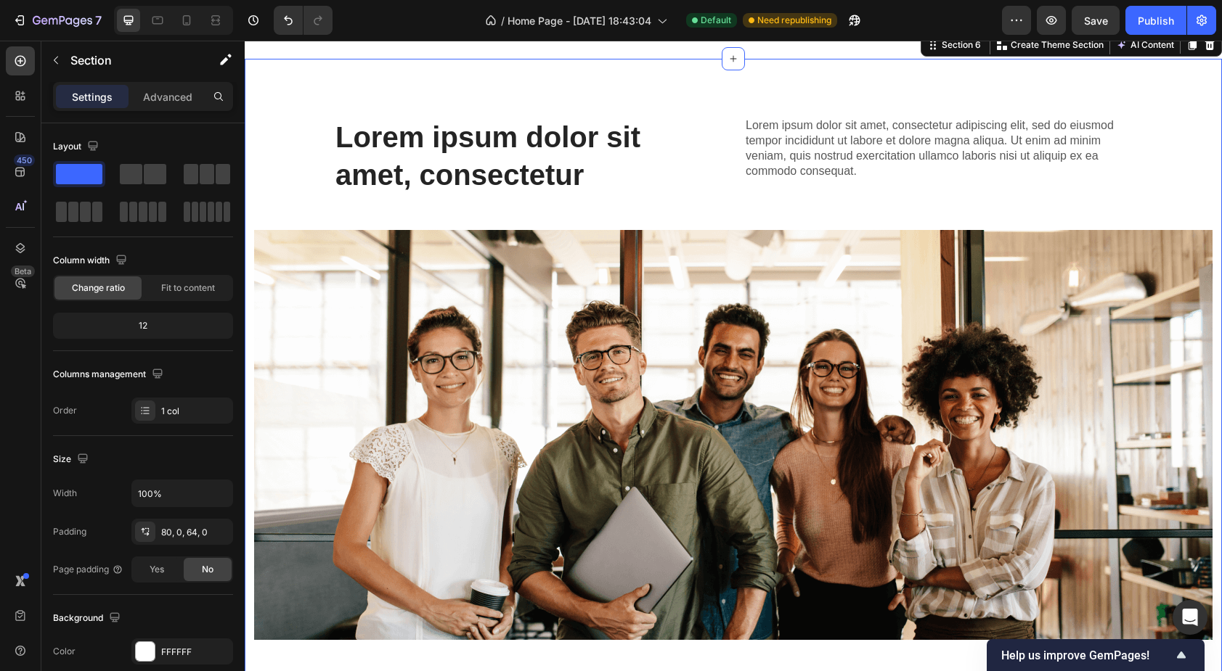
scroll to position [2315, 0]
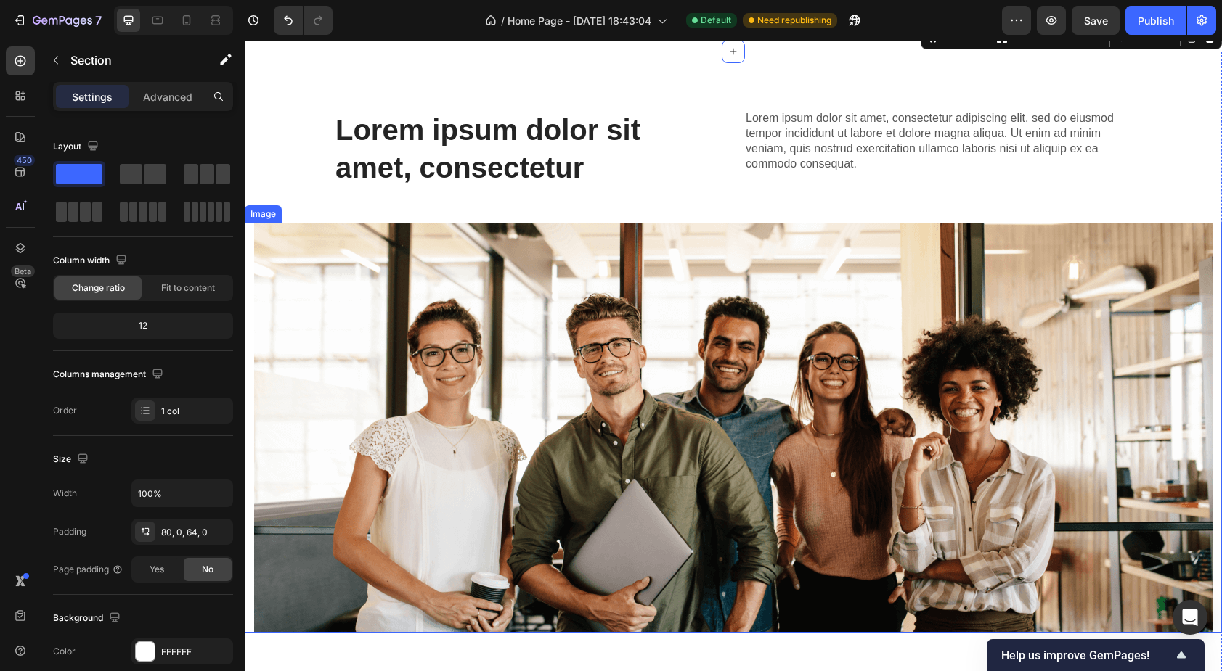
click at [310, 254] on img at bounding box center [733, 428] width 958 height 410
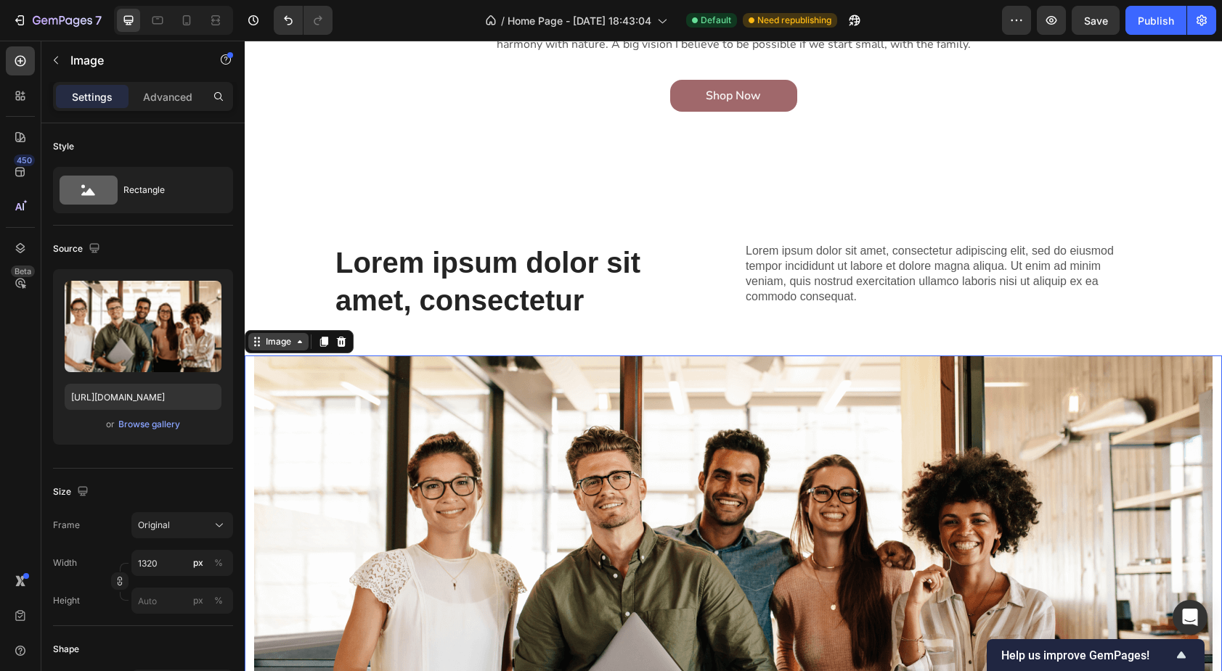
scroll to position [2177, 0]
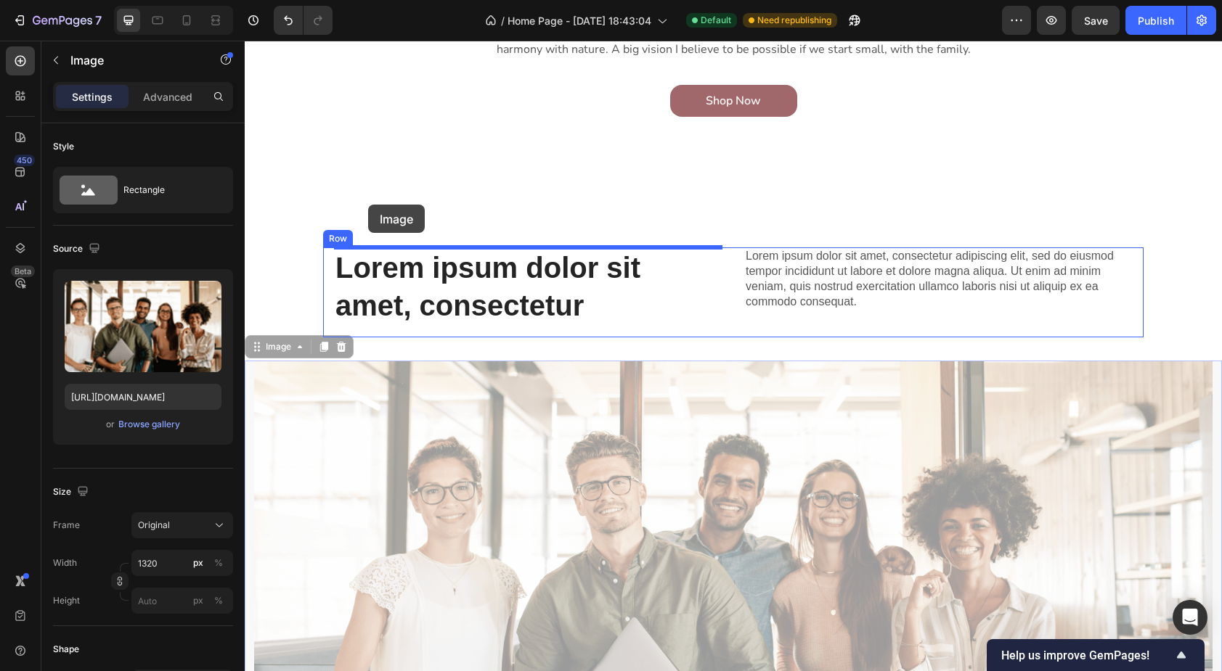
drag, startPoint x: 272, startPoint y: 348, endPoint x: 368, endPoint y: 205, distance: 172.1
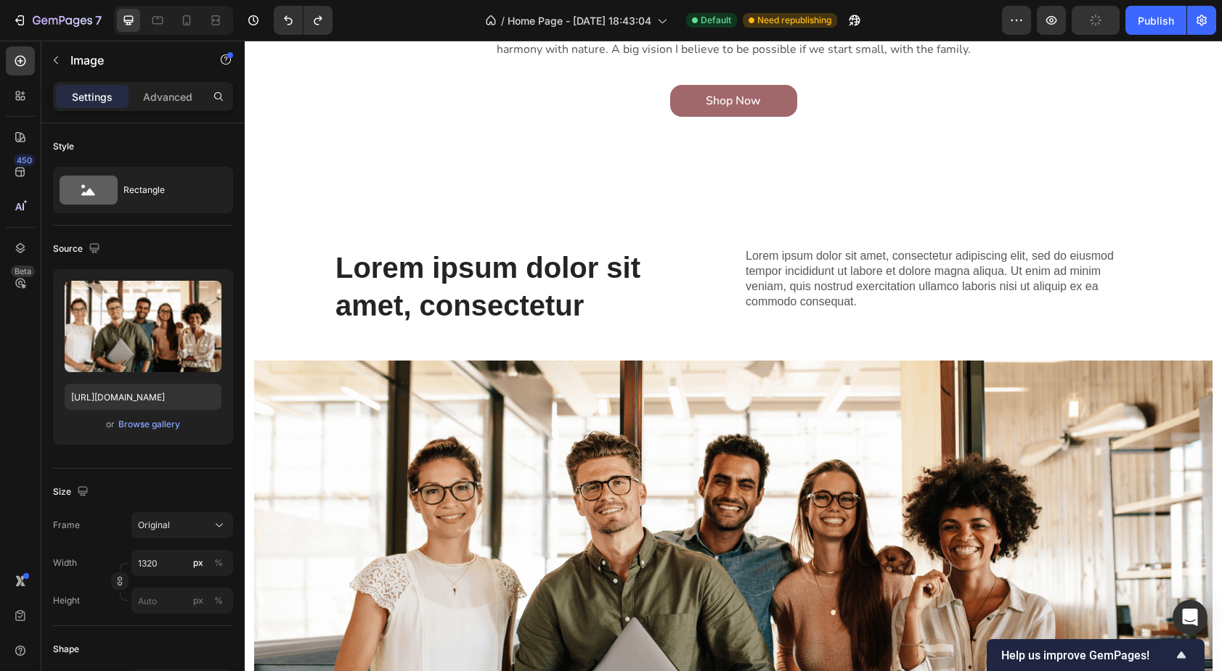
click at [298, 380] on img at bounding box center [733, 566] width 958 height 410
click at [275, 415] on img at bounding box center [733, 566] width 958 height 410
type input "https://cdn.shopify.com/s/files/1/0765/4971/8234/files/gempages_572602062634747…"
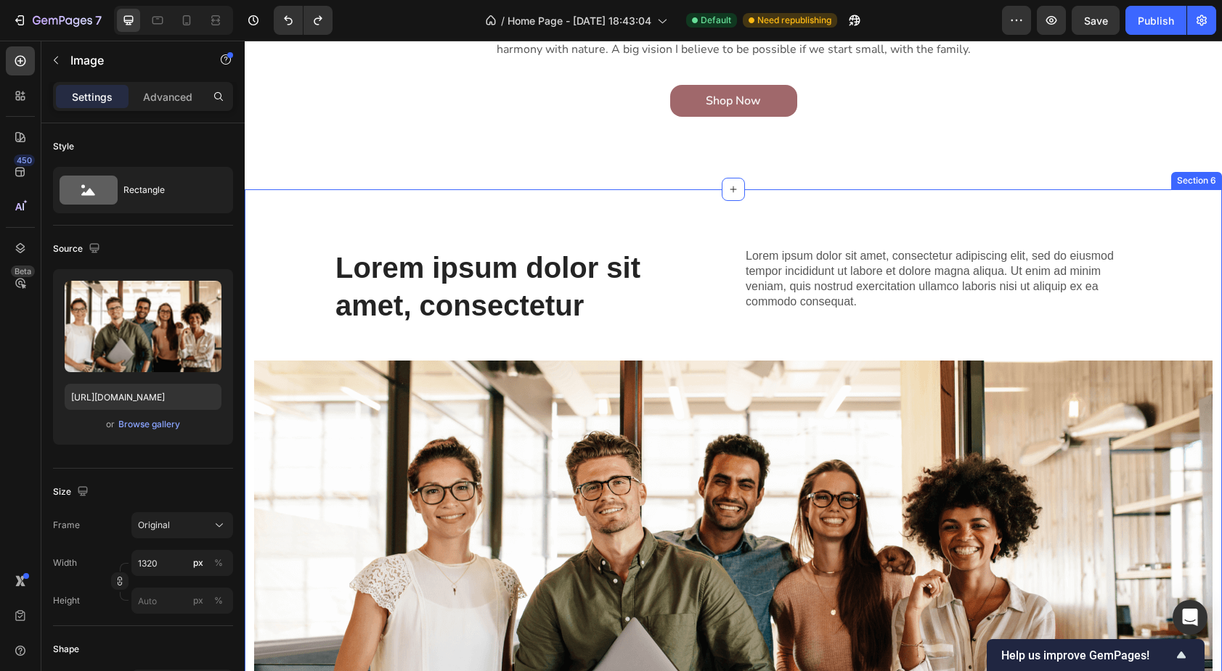
click at [288, 255] on div "Lorem ipsum dolor sit amet, consectetur Heading Lorem ipsum dolor sit amet, con…" at bounding box center [733, 515] width 977 height 535
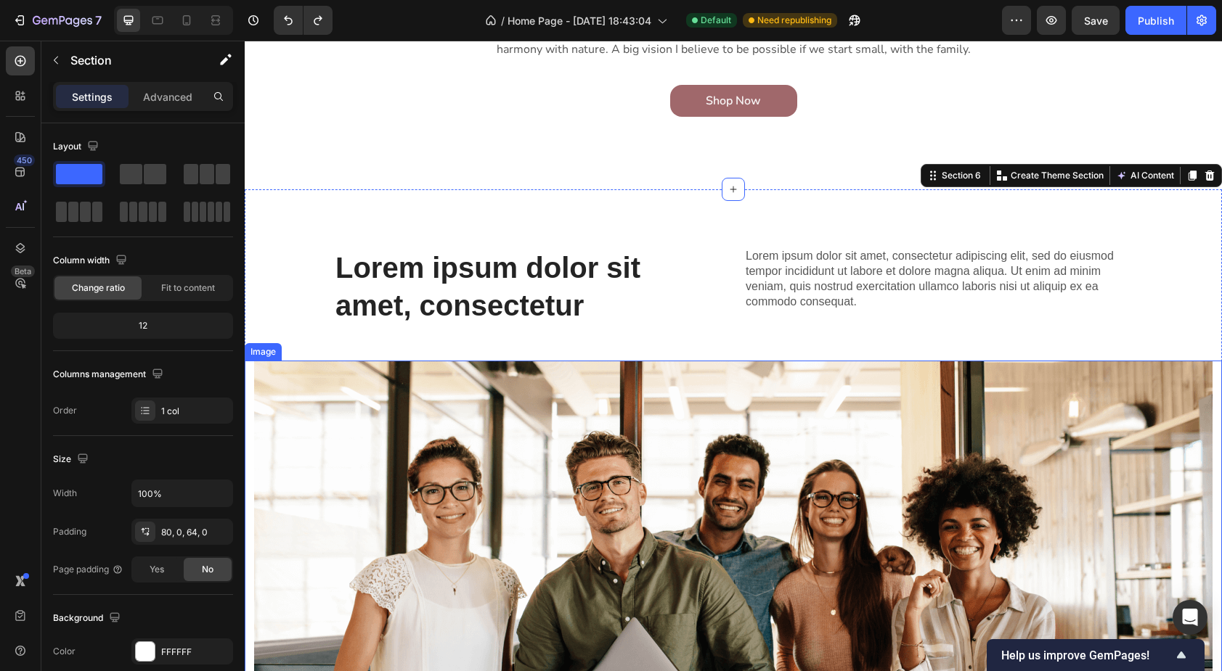
click at [277, 392] on img at bounding box center [733, 566] width 958 height 410
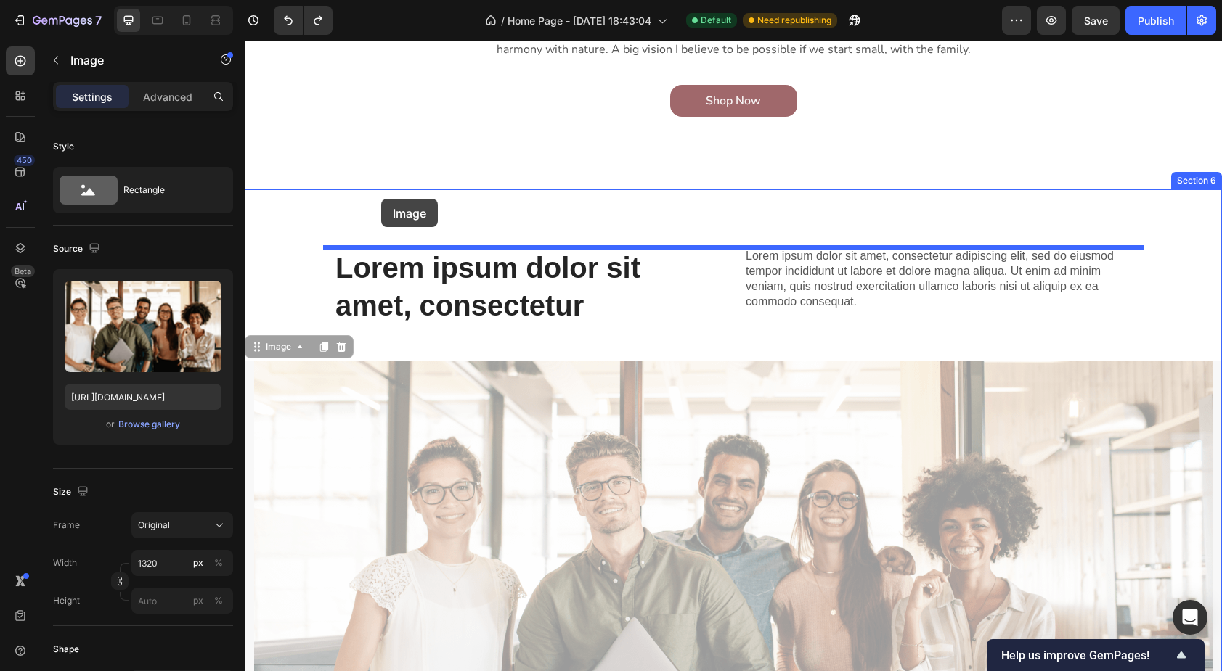
drag, startPoint x: 274, startPoint y: 351, endPoint x: 381, endPoint y: 199, distance: 185.5
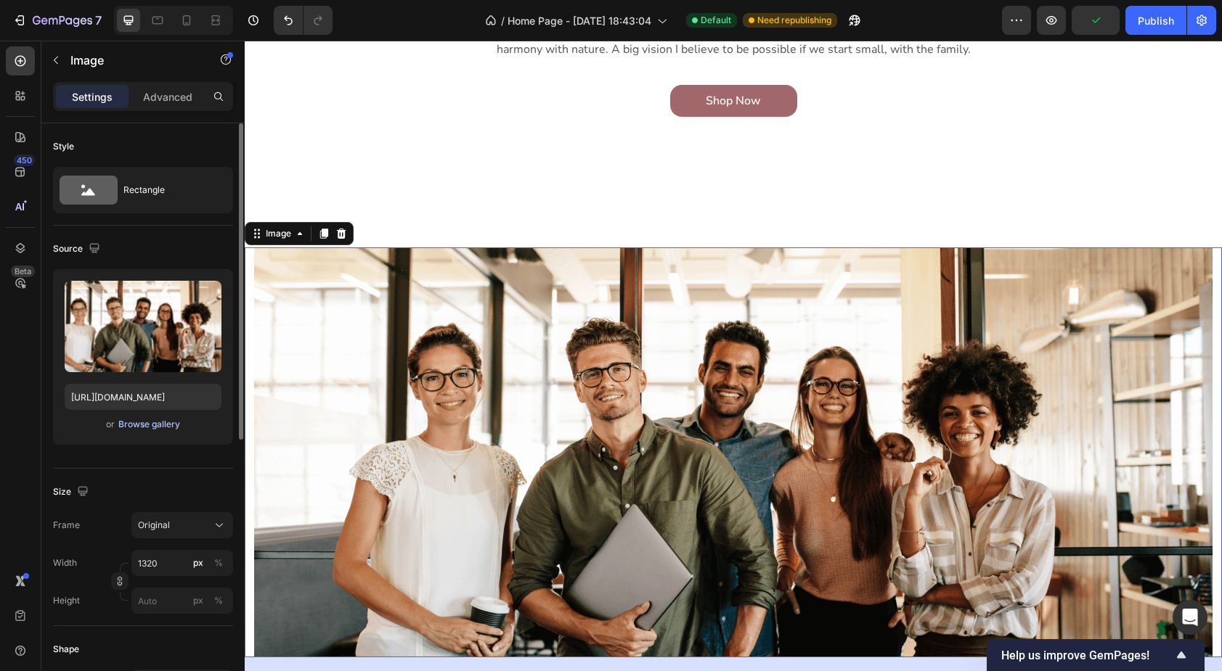
click at [146, 430] on div "Browse gallery" at bounding box center [149, 424] width 62 height 13
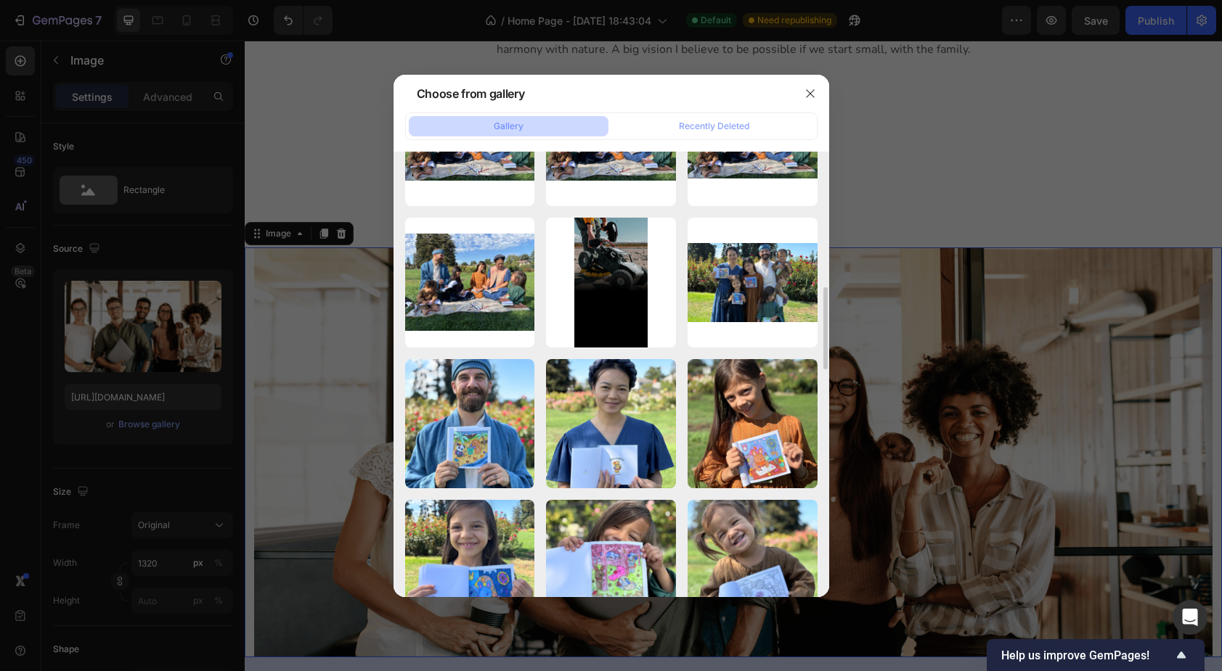
scroll to position [666, 0]
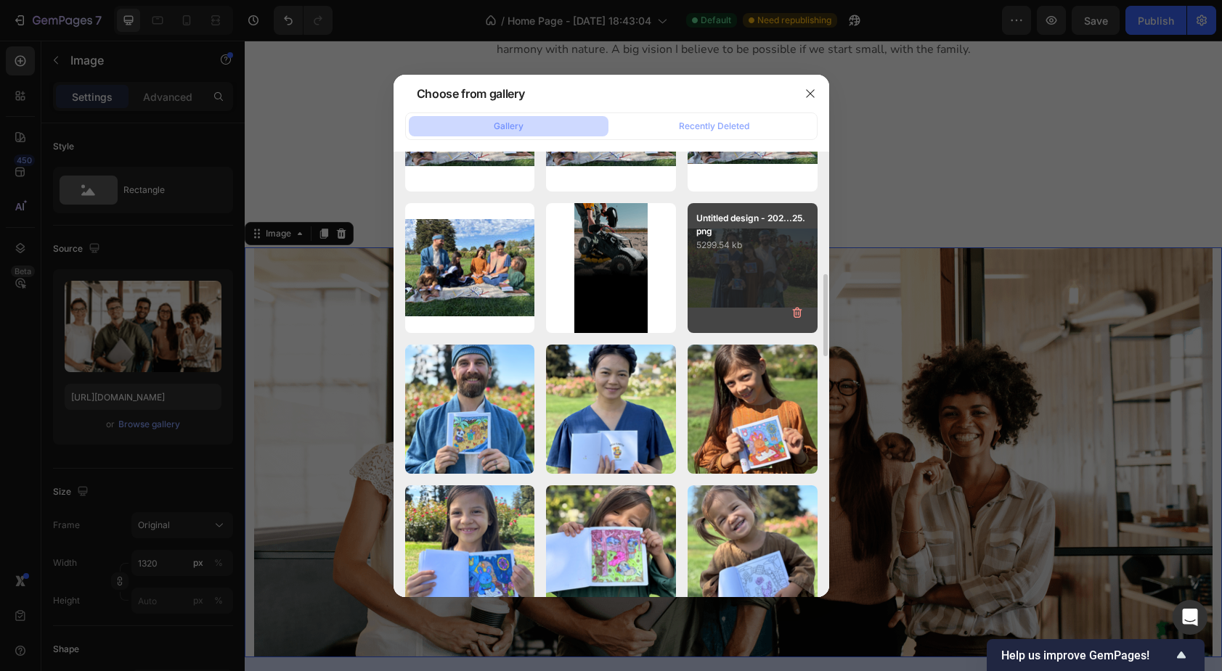
click at [756, 253] on div "Untitled design - 202...25.png 5299.54 kb" at bounding box center [752, 268] width 130 height 130
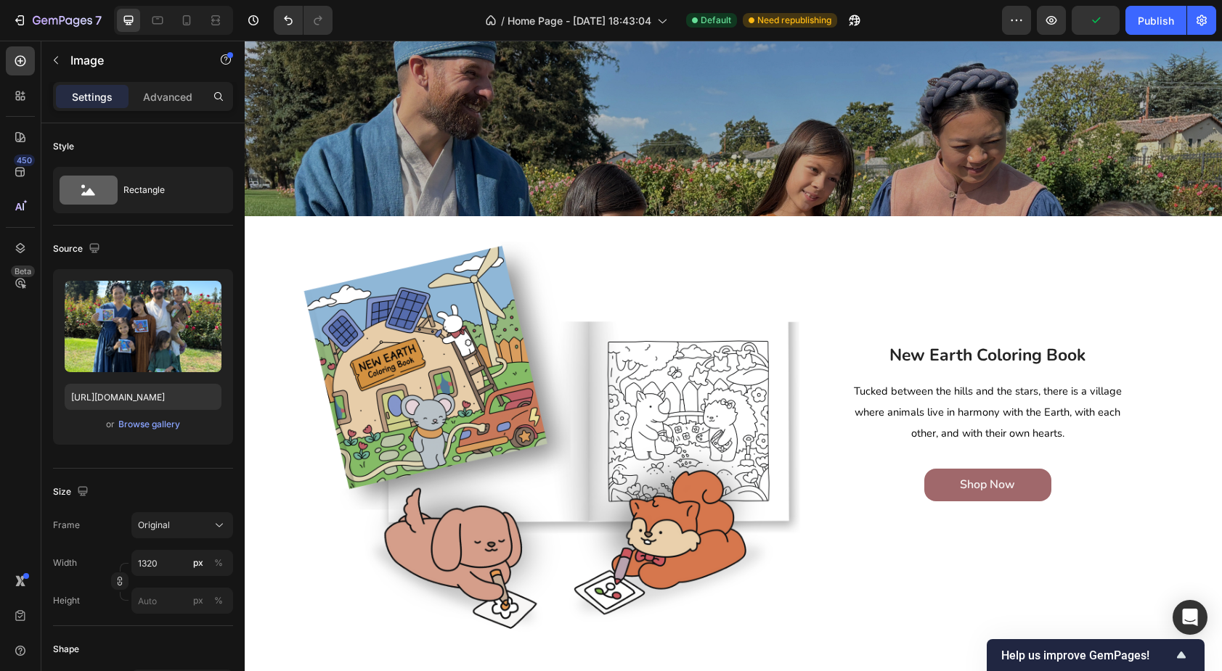
scroll to position [68, 0]
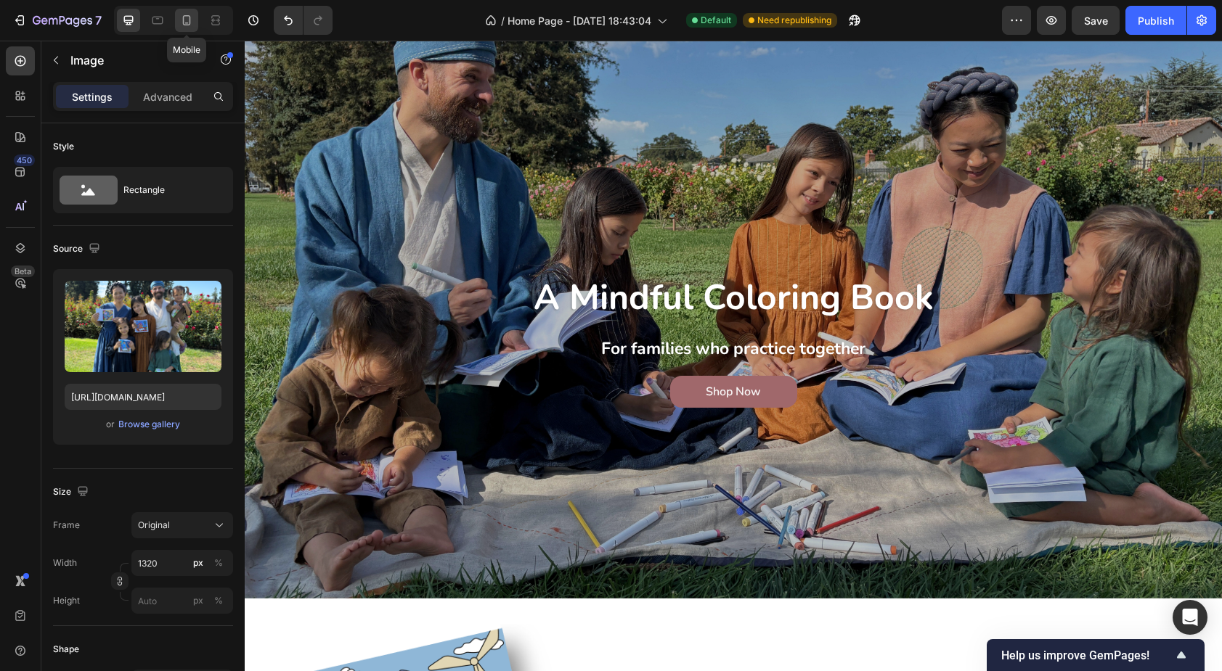
click at [187, 18] on icon at bounding box center [186, 20] width 15 height 15
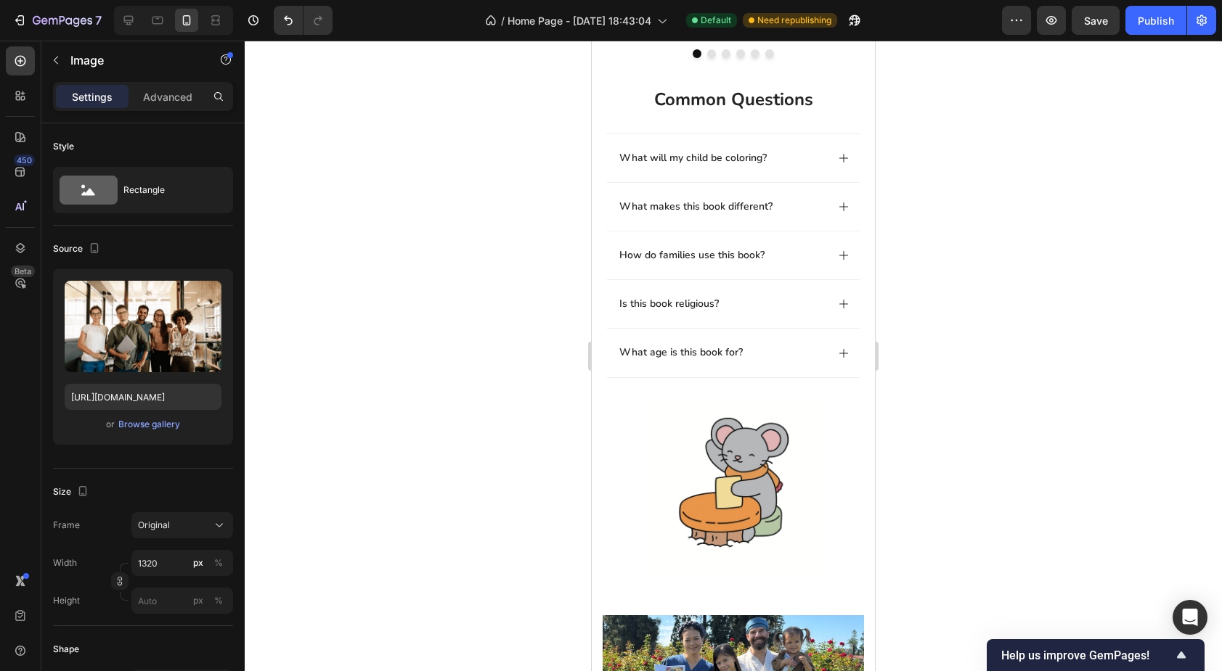
scroll to position [906, 0]
click at [128, 20] on icon at bounding box center [128, 20] width 15 height 15
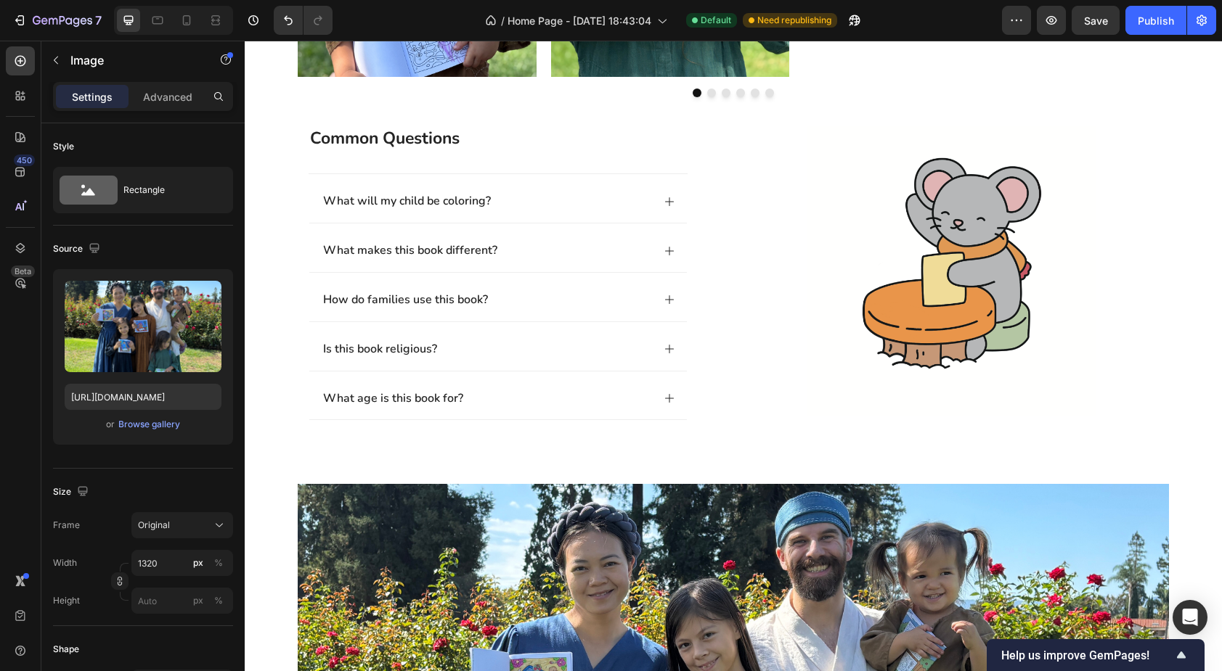
scroll to position [922, 0]
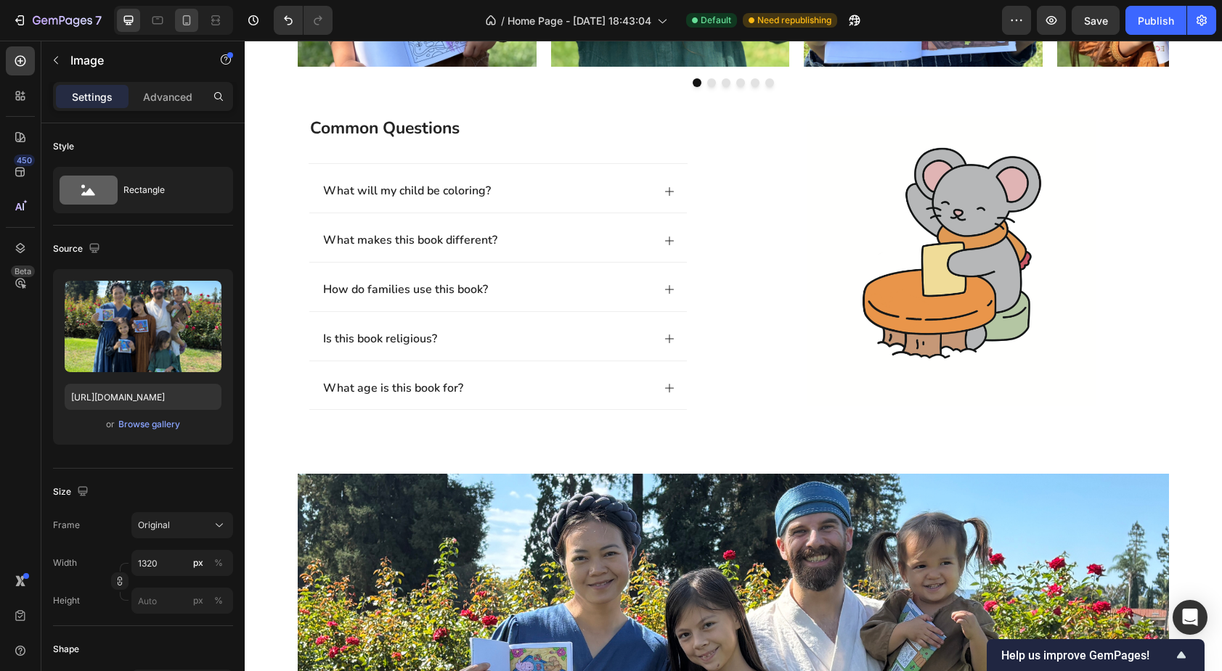
click at [189, 24] on icon at bounding box center [187, 20] width 8 height 10
type input "https://cdn.shopify.com/s/files/1/0765/4971/8234/files/gempages_572602062634747…"
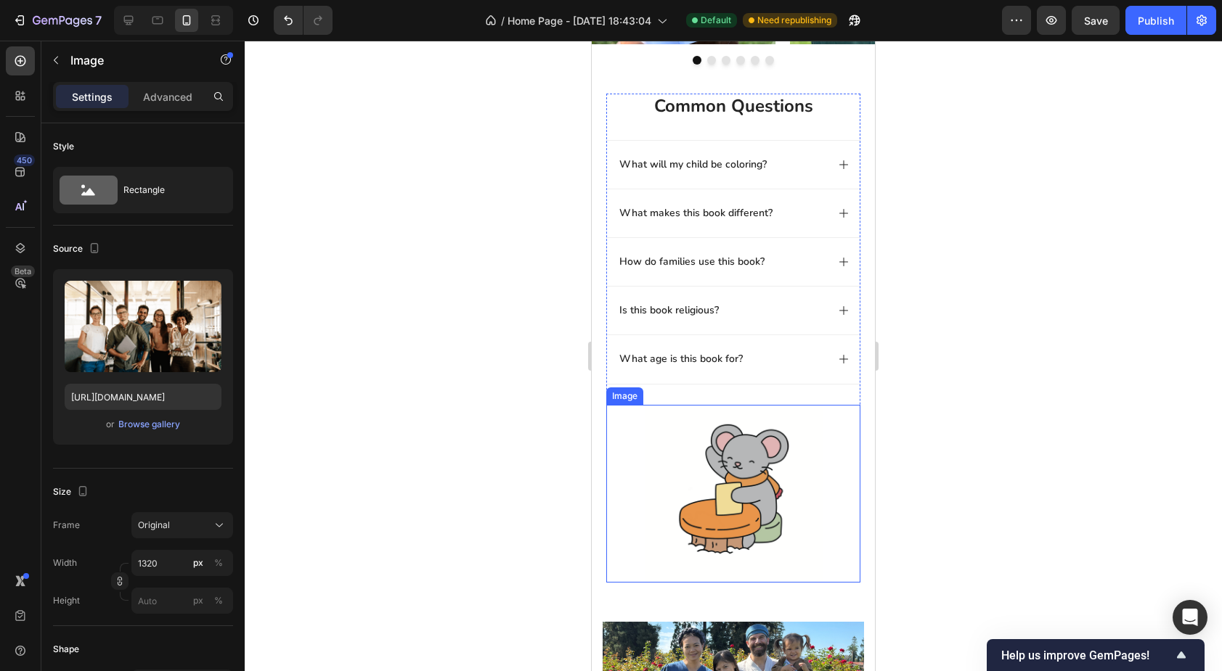
scroll to position [883, 0]
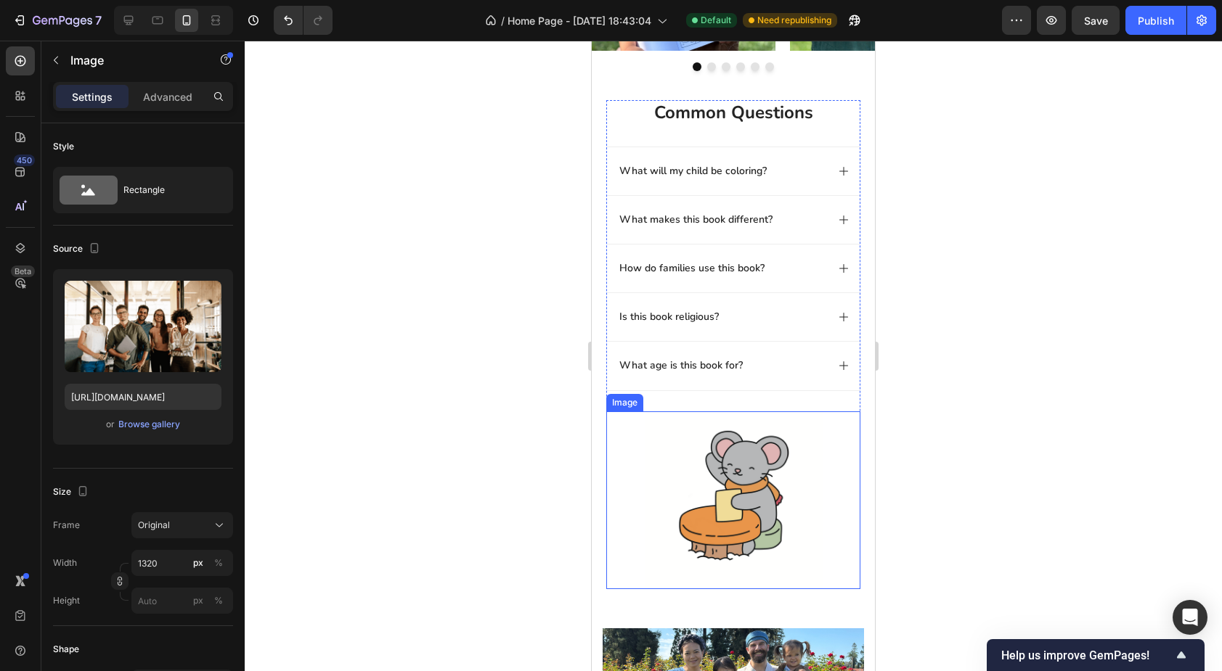
click at [637, 433] on div at bounding box center [733, 501] width 254 height 178
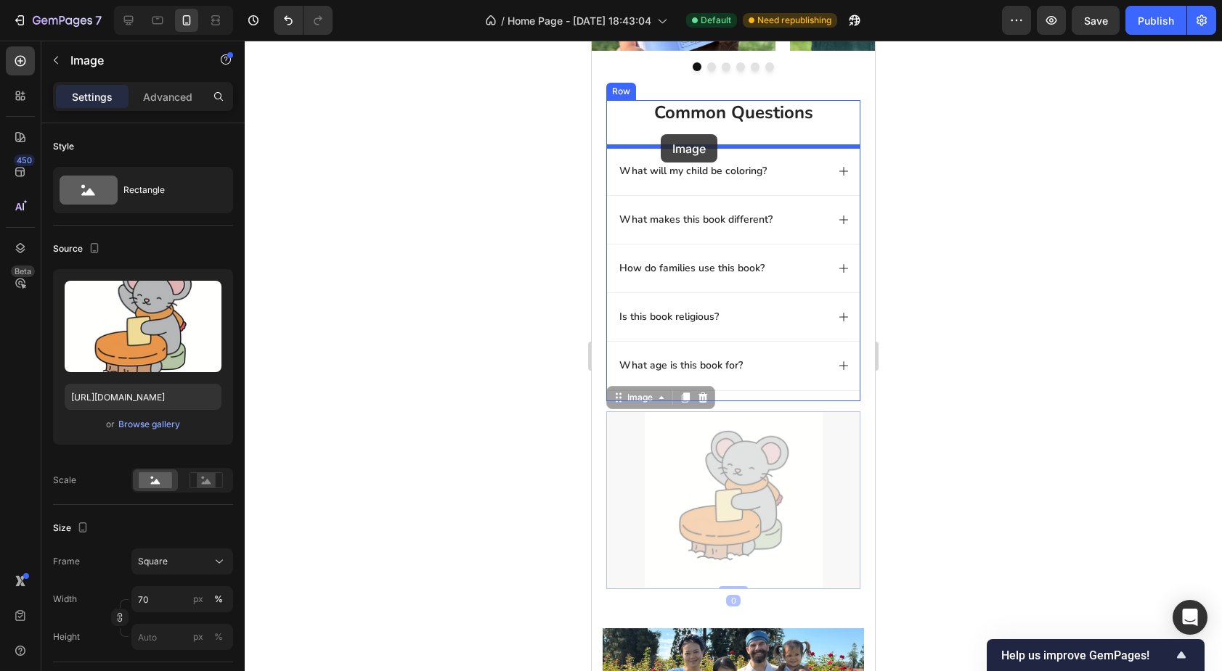
drag, startPoint x: 633, startPoint y: 399, endPoint x: 661, endPoint y: 134, distance: 265.7
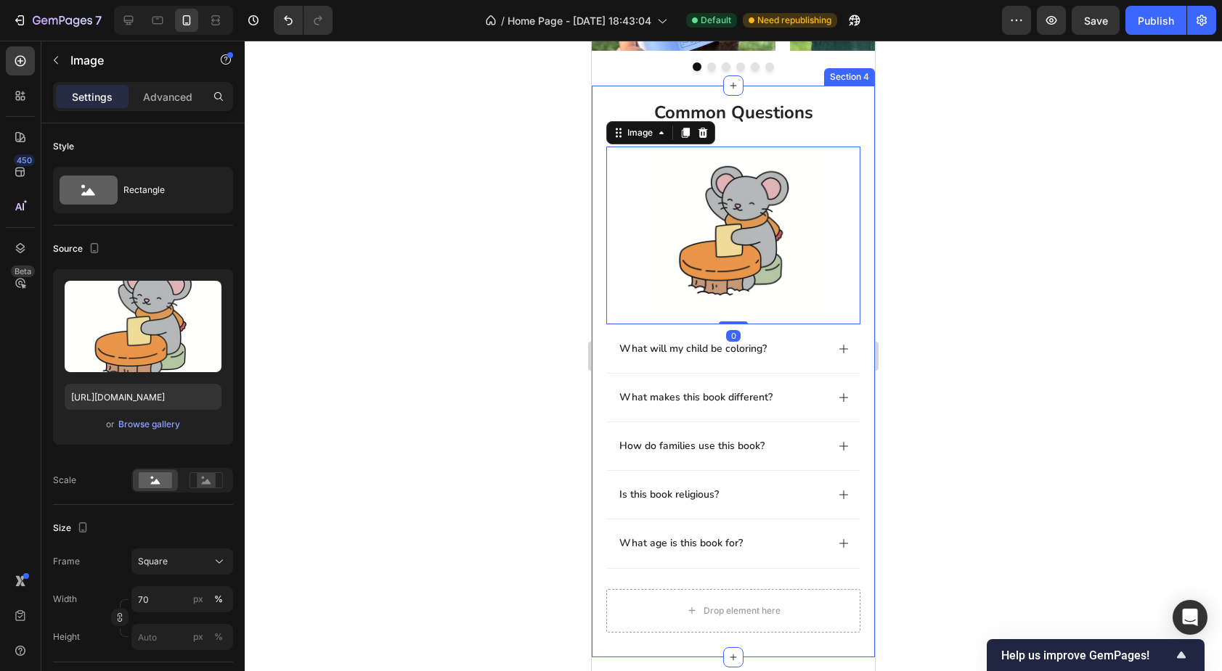
click at [597, 240] on div "common questions Heading Image 0 What will my child be coloring? What makes thi…" at bounding box center [733, 371] width 283 height 571
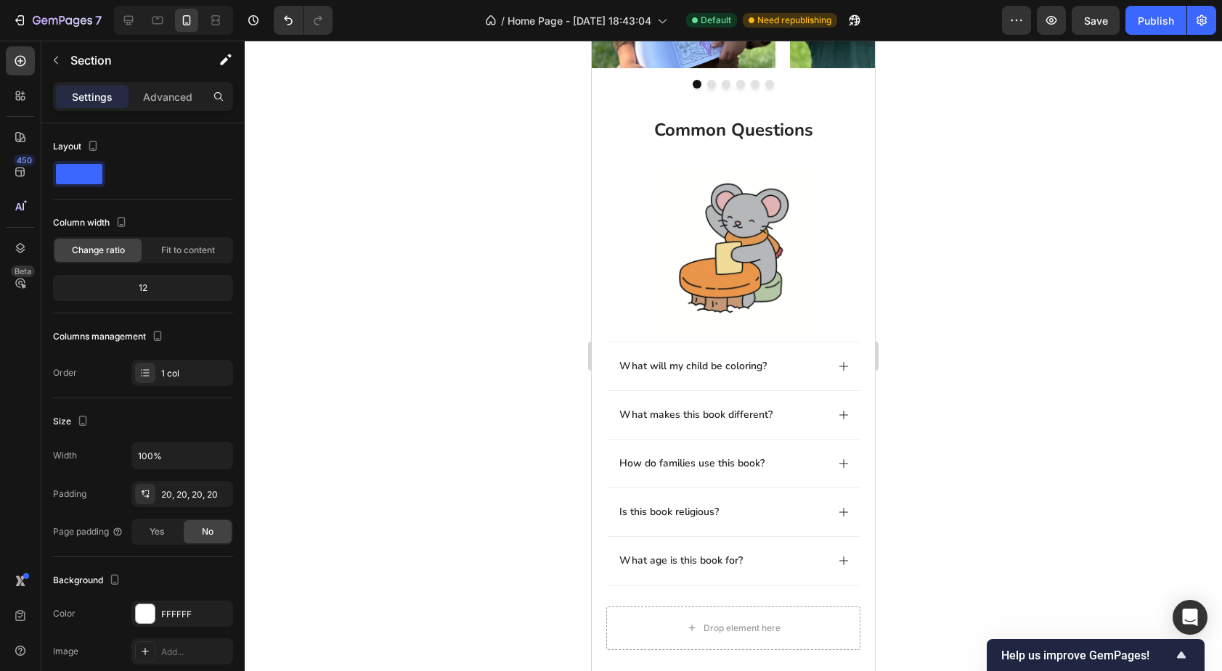
scroll to position [873, 0]
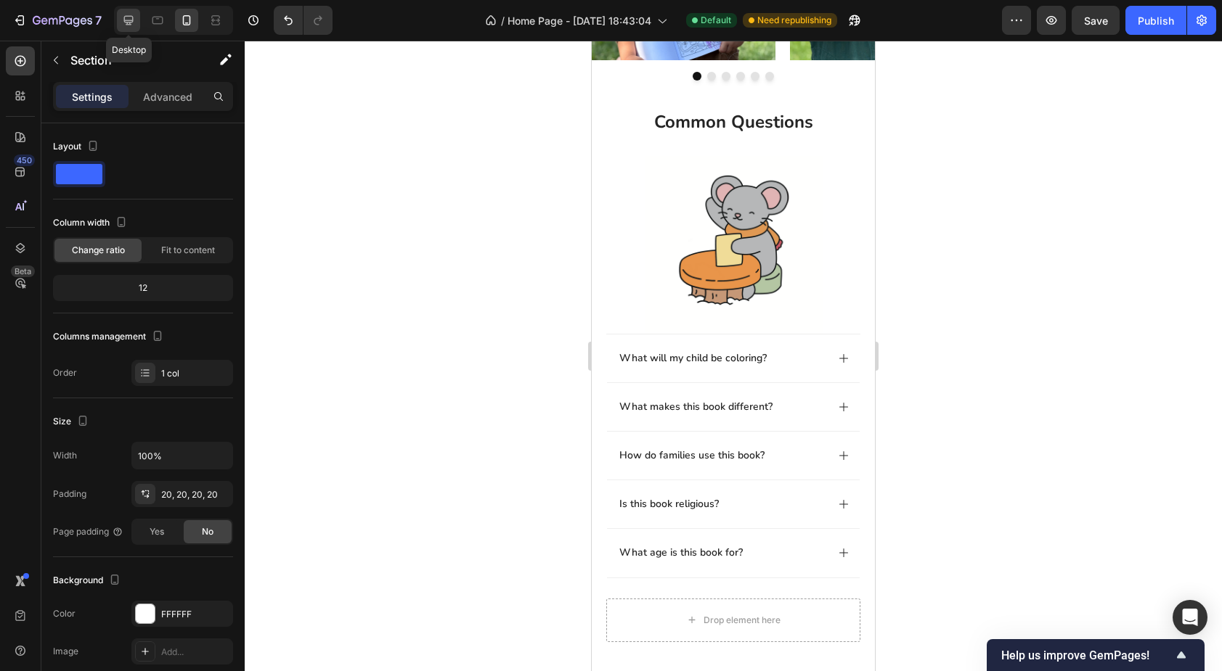
click at [130, 20] on icon at bounding box center [128, 20] width 9 height 9
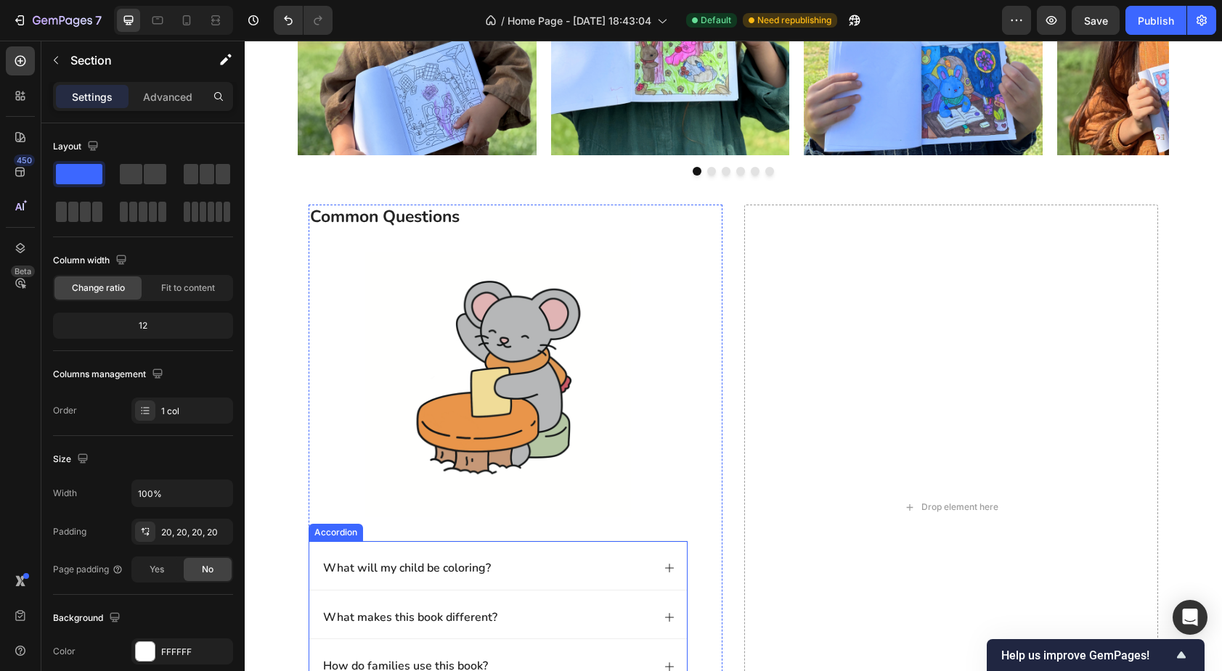
scroll to position [833, 0]
click at [287, 19] on icon "Undo/Redo" at bounding box center [288, 20] width 15 height 15
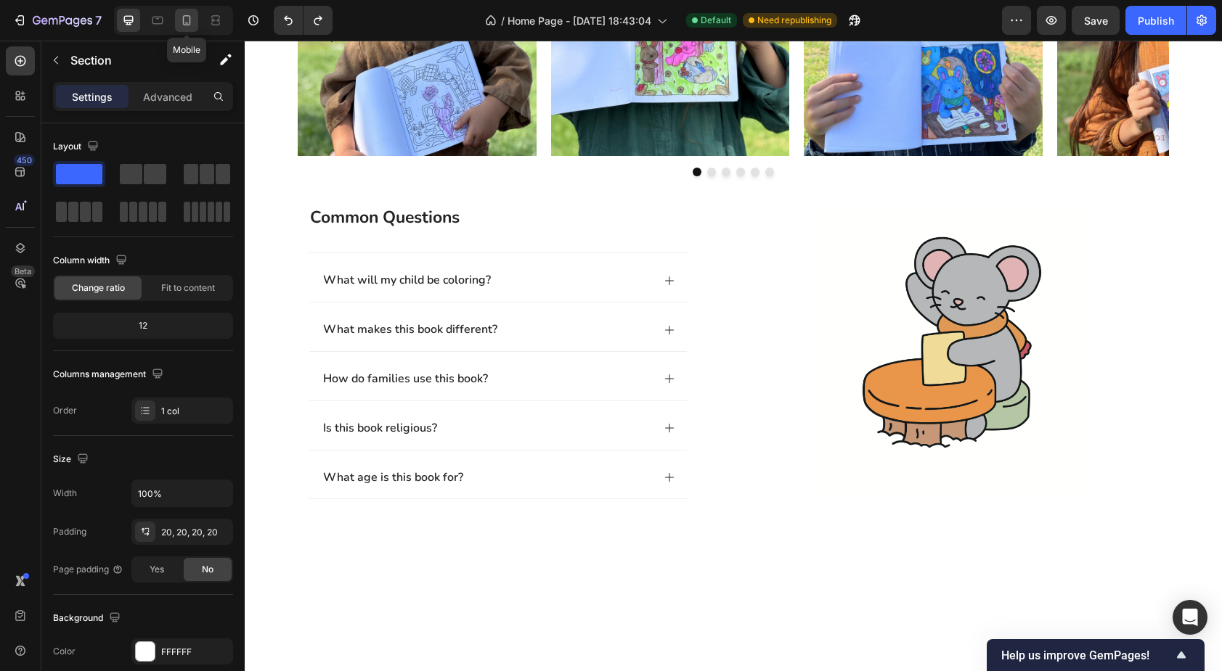
click at [182, 24] on icon at bounding box center [186, 20] width 15 height 15
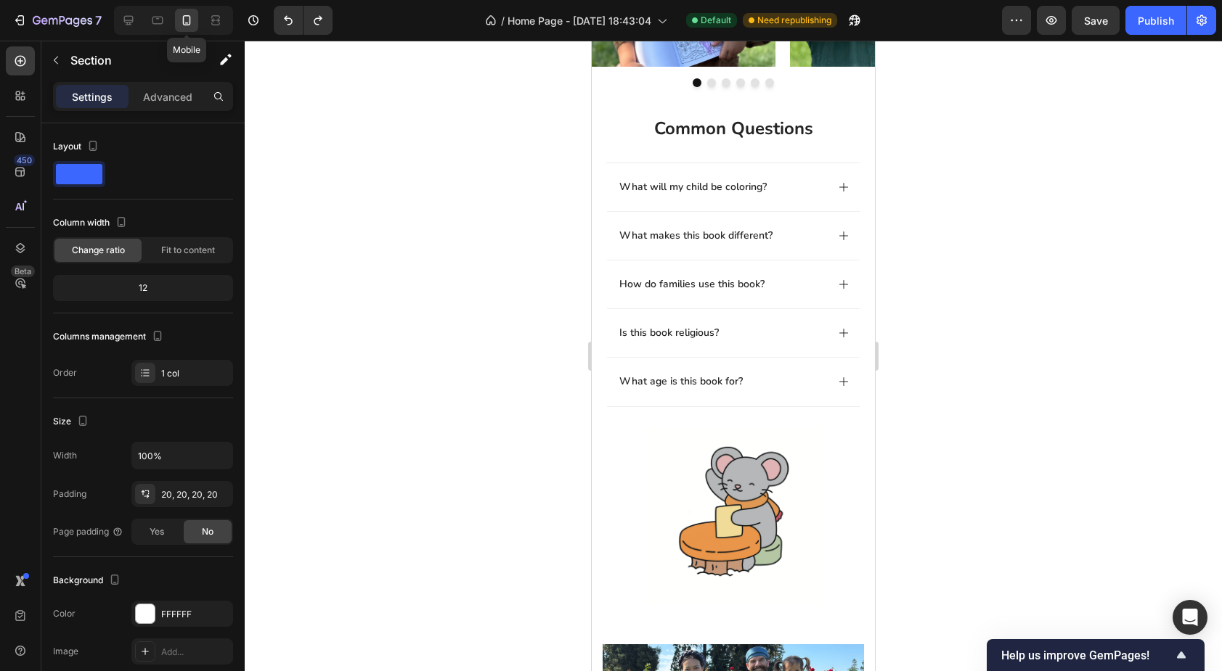
scroll to position [877, 0]
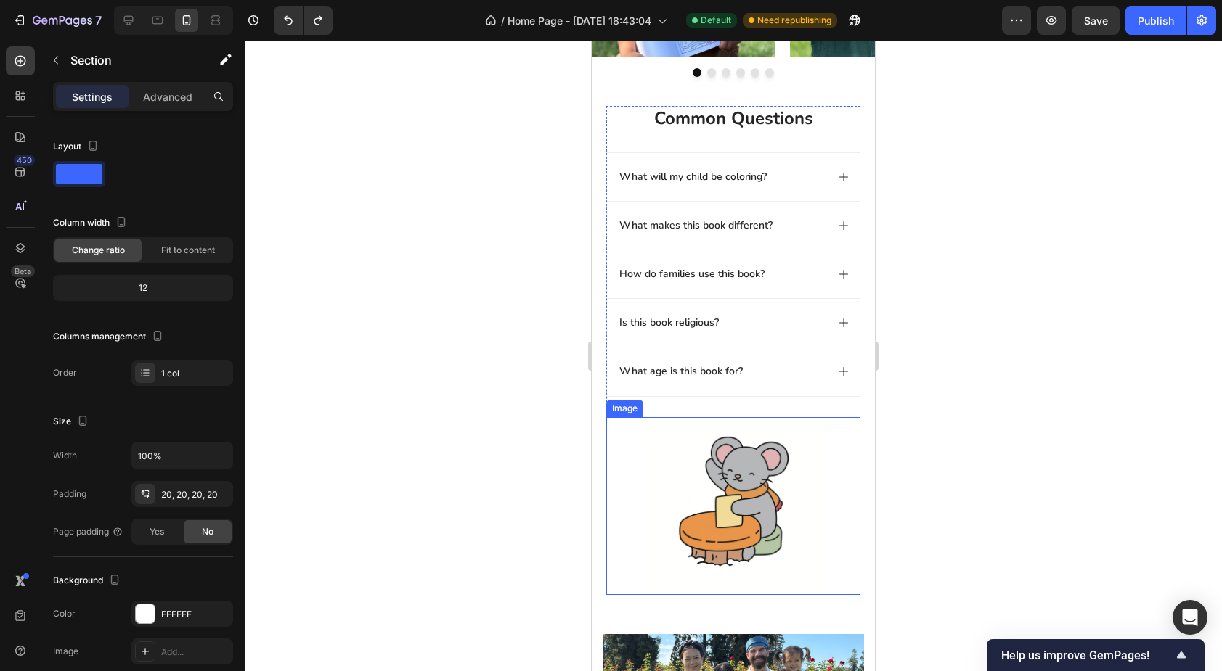
click at [702, 458] on img at bounding box center [734, 506] width 178 height 178
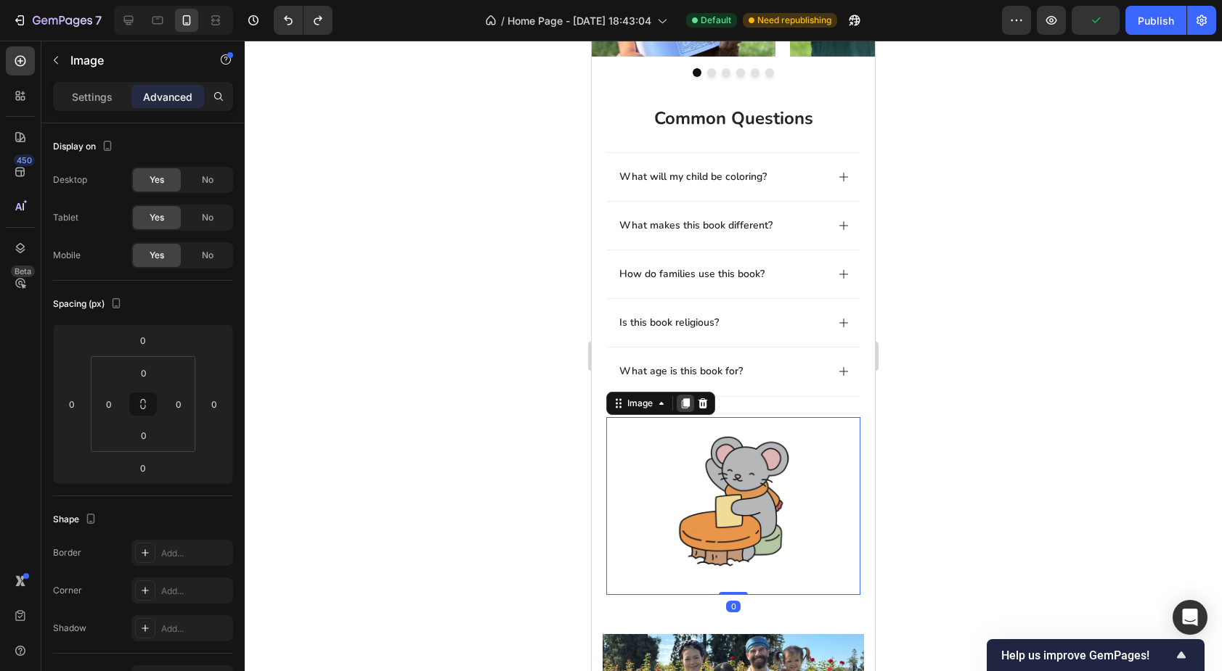
click at [683, 403] on icon at bounding box center [686, 404] width 8 height 10
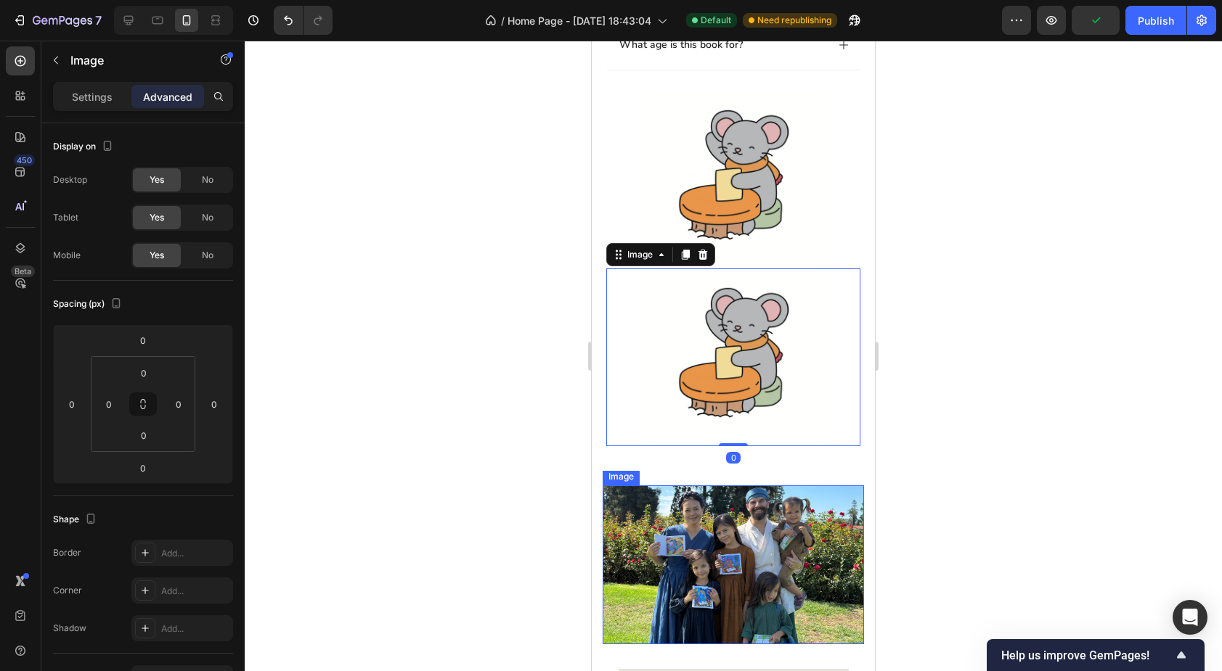
scroll to position [1118, 0]
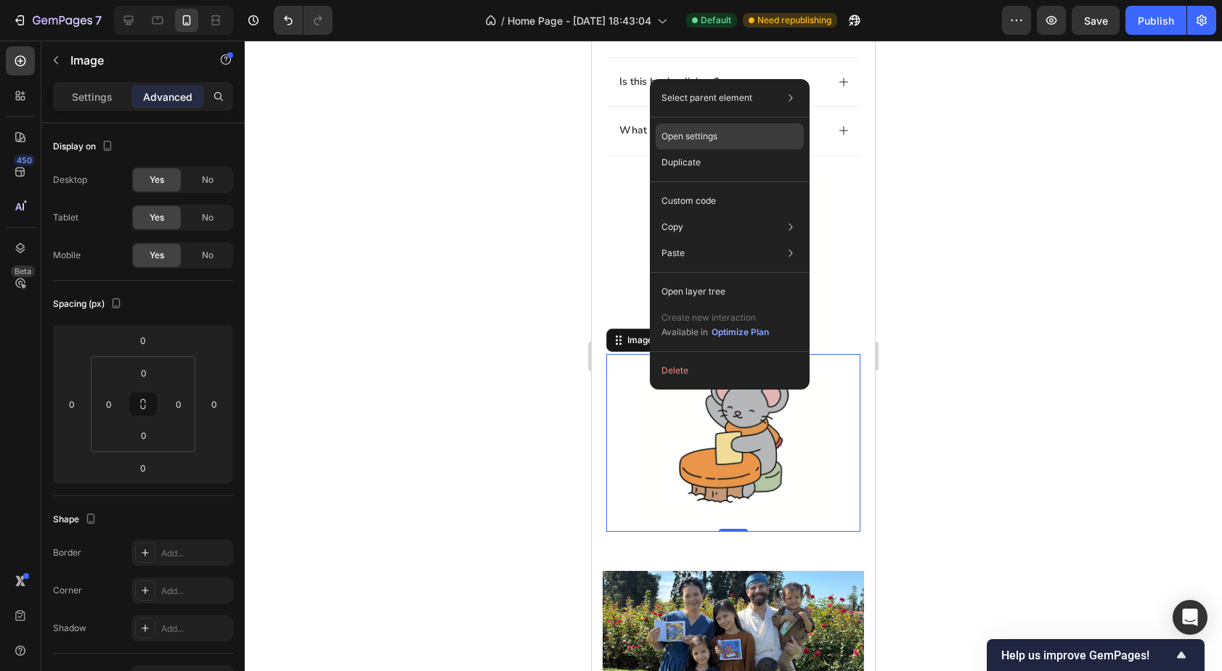
click at [746, 139] on div "Open settings" at bounding box center [730, 136] width 148 height 26
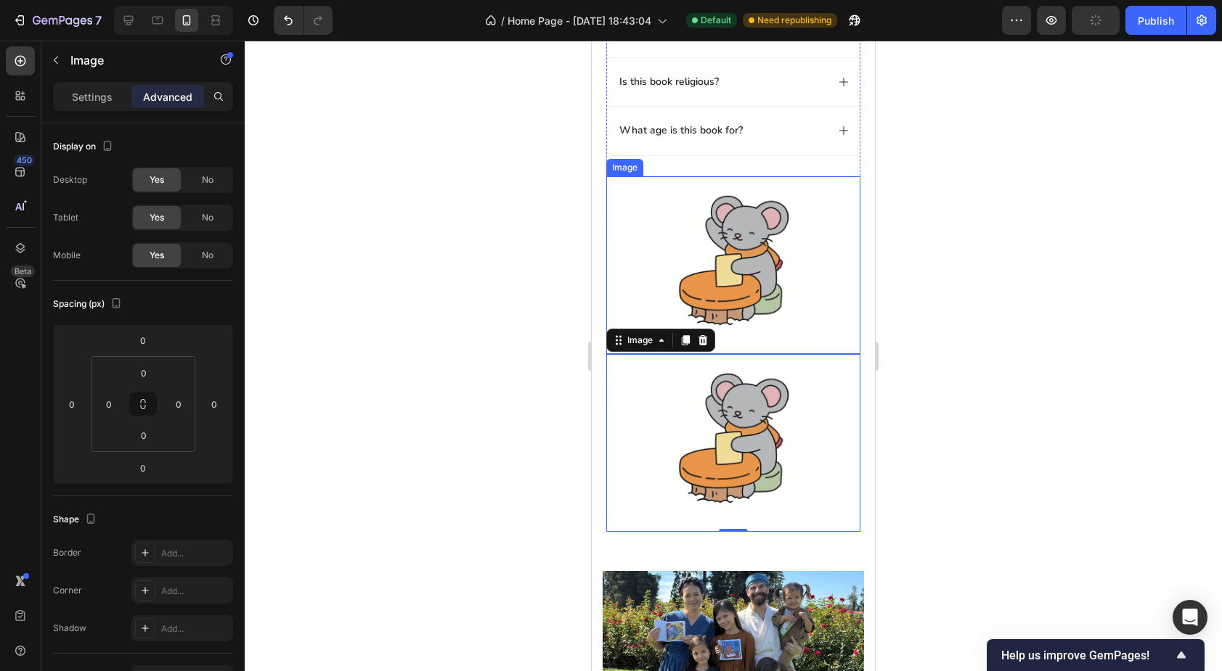
click at [662, 229] on img at bounding box center [734, 265] width 178 height 178
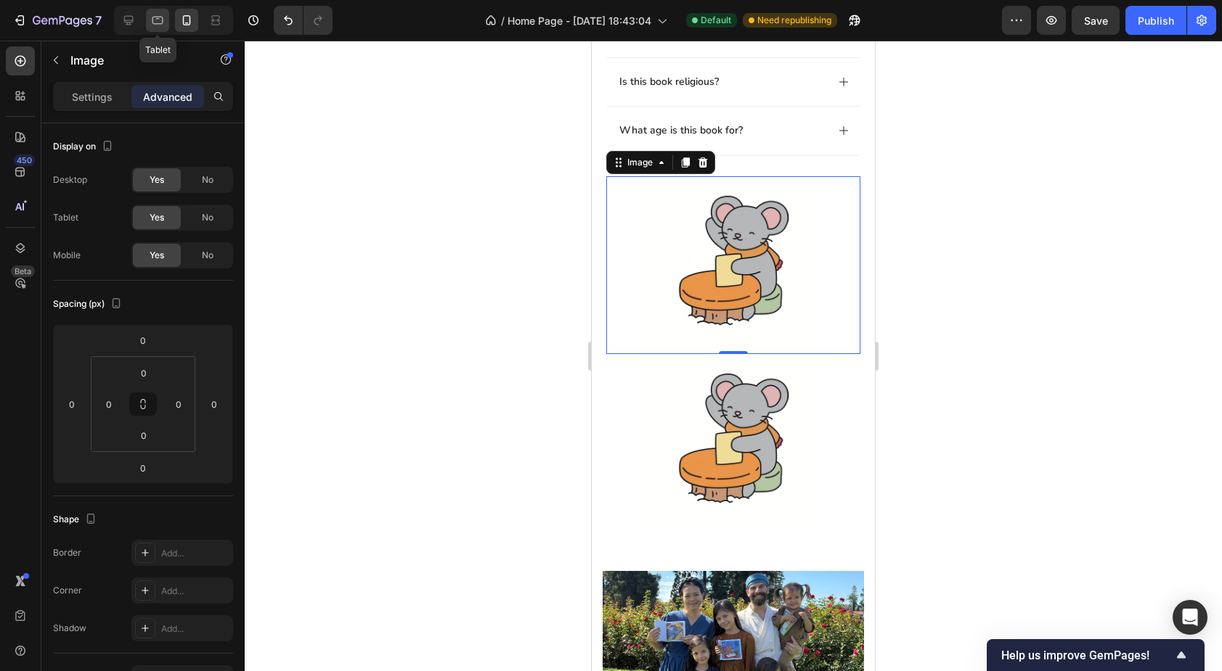
click at [162, 25] on icon at bounding box center [157, 20] width 15 height 15
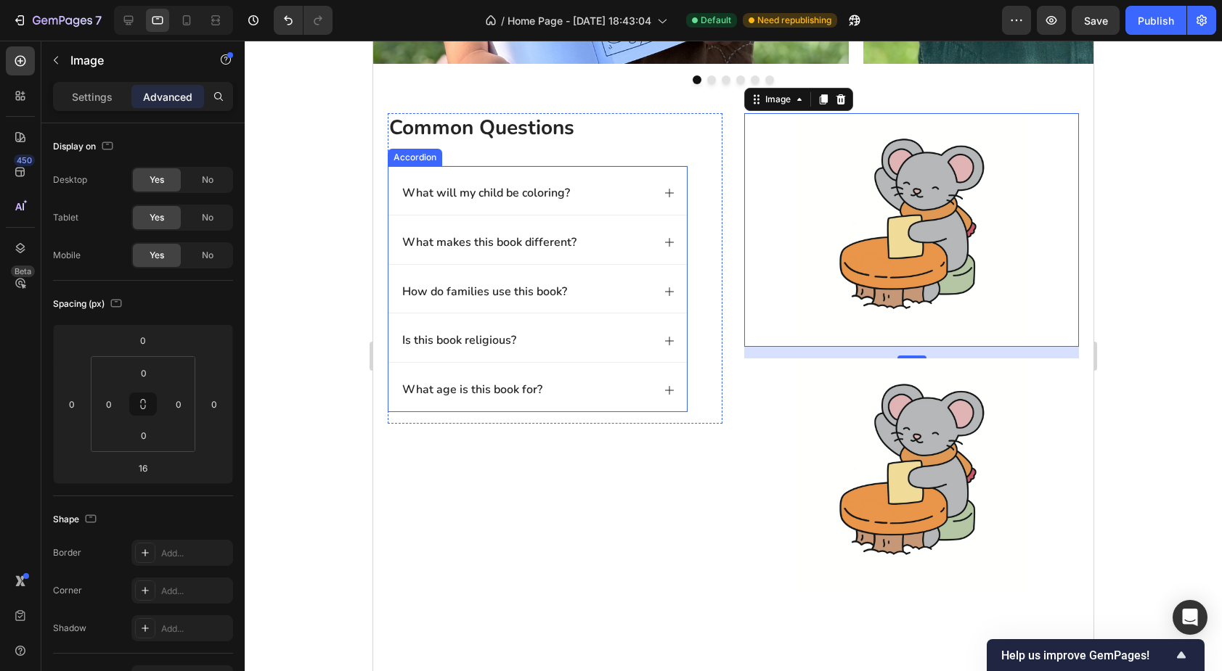
scroll to position [1157, 0]
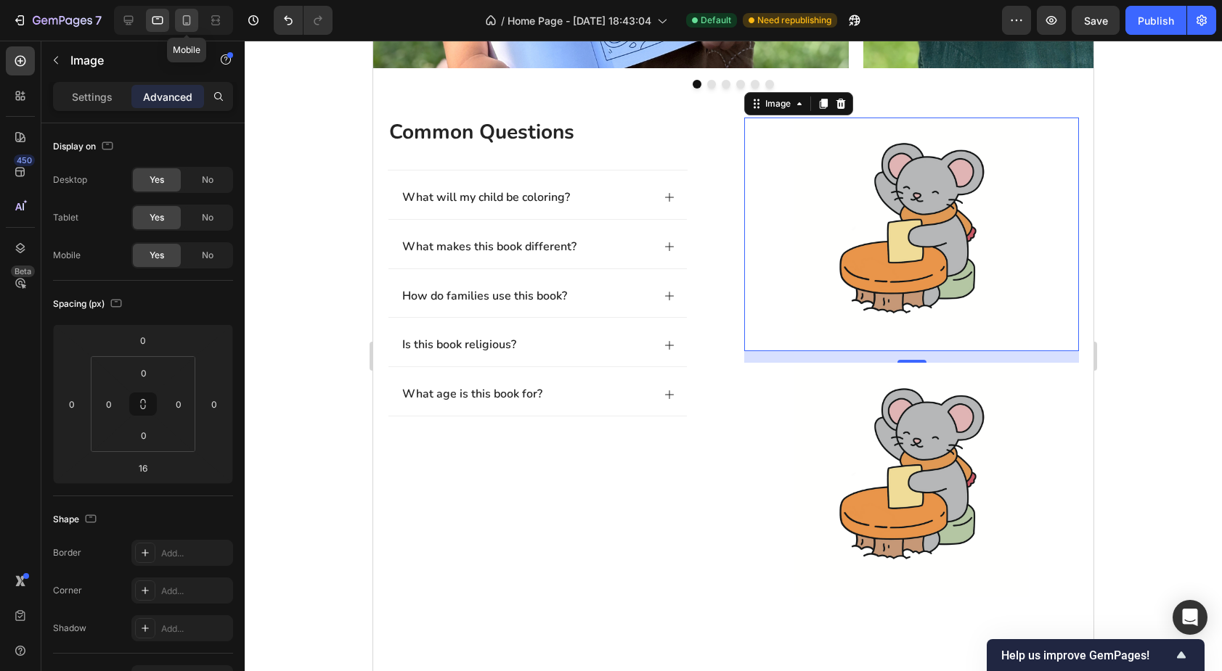
click at [190, 18] on icon at bounding box center [187, 20] width 8 height 10
type input "0"
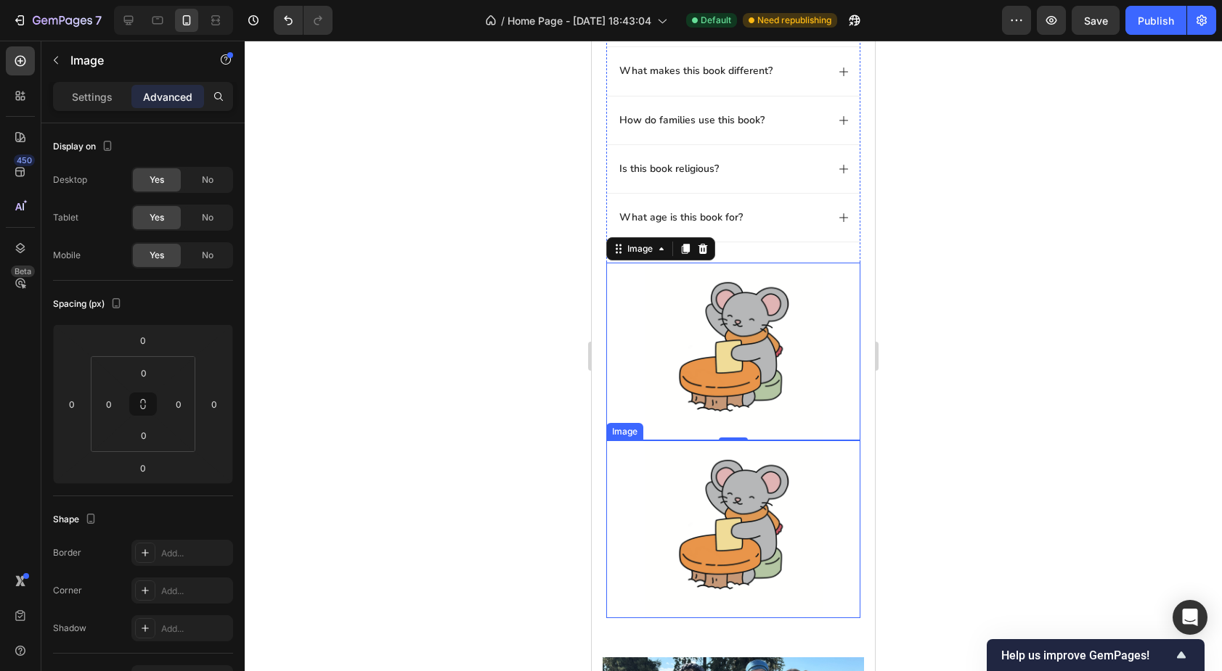
scroll to position [1257, 0]
click at [663, 330] on img at bounding box center [734, 353] width 178 height 178
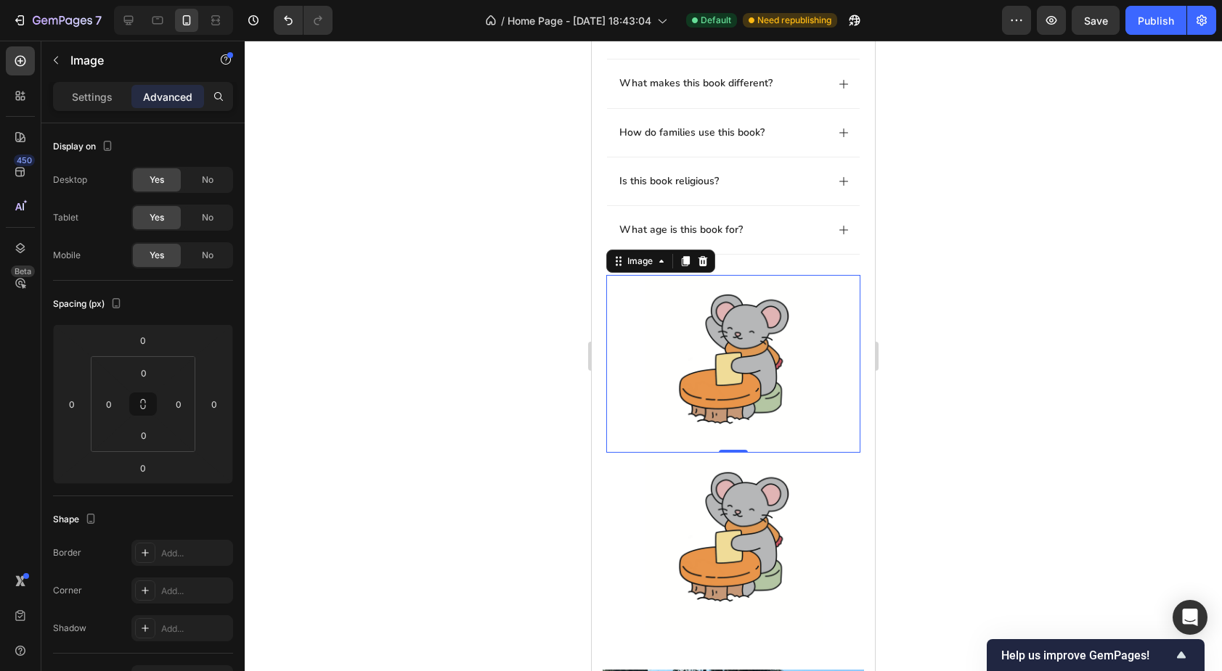
scroll to position [1241, 0]
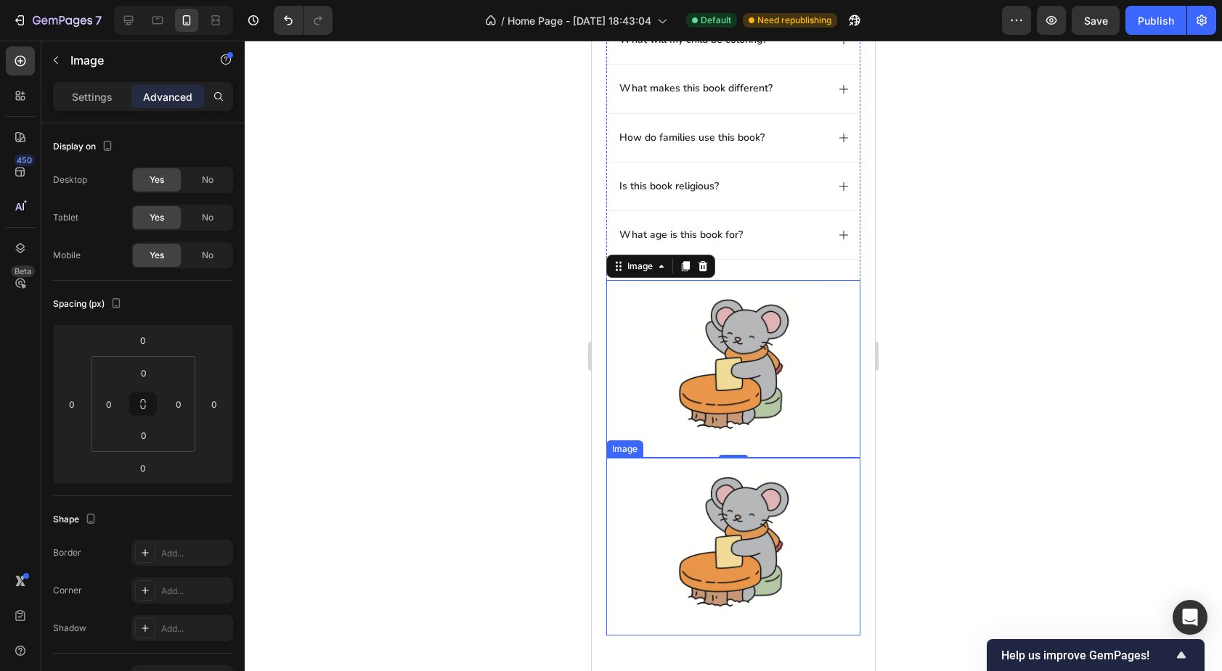
click at [664, 516] on img at bounding box center [734, 547] width 178 height 178
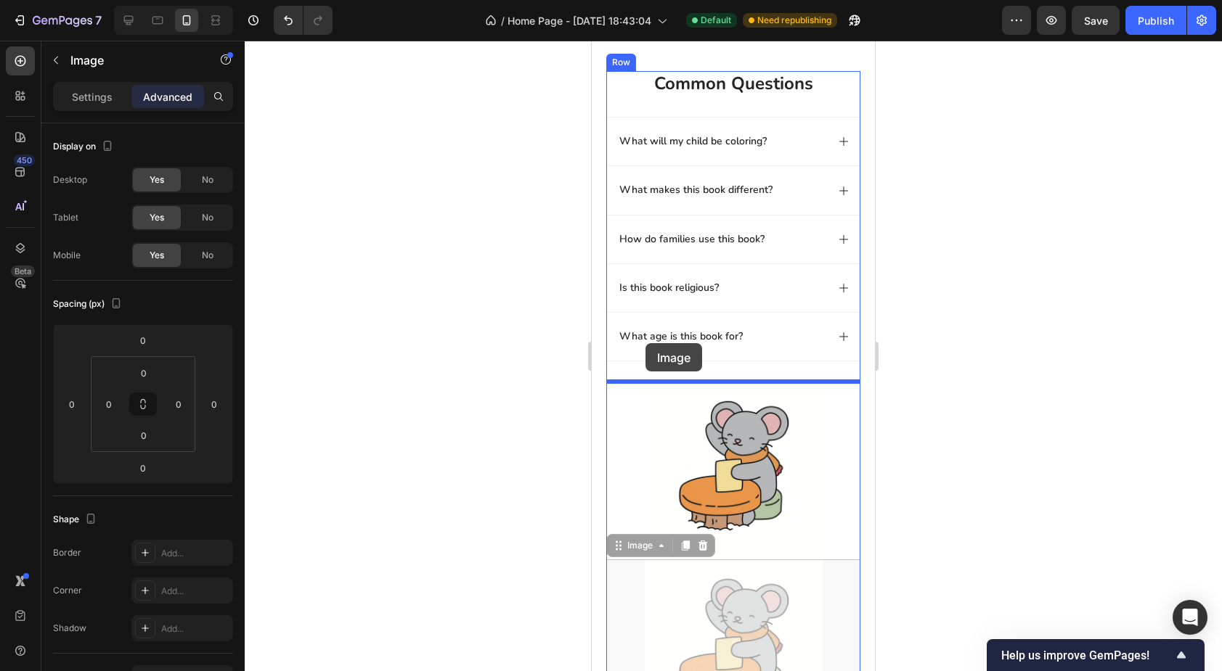
scroll to position [1129, 0]
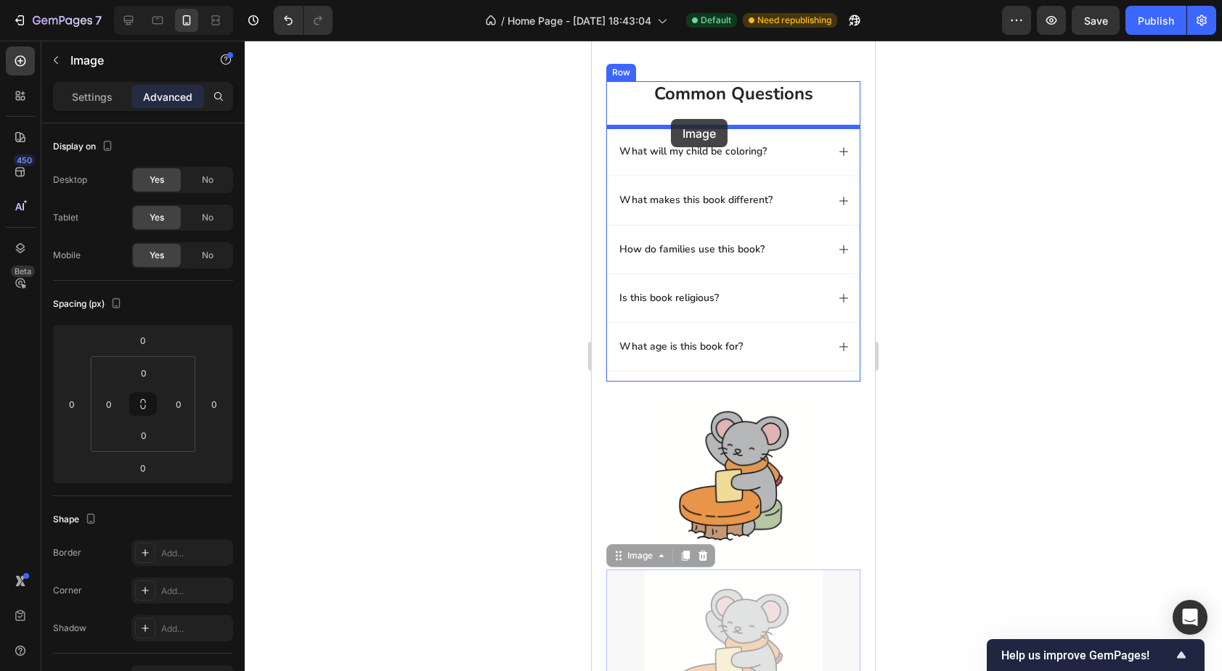
drag, startPoint x: 645, startPoint y: 510, endPoint x: 671, endPoint y: 119, distance: 391.4
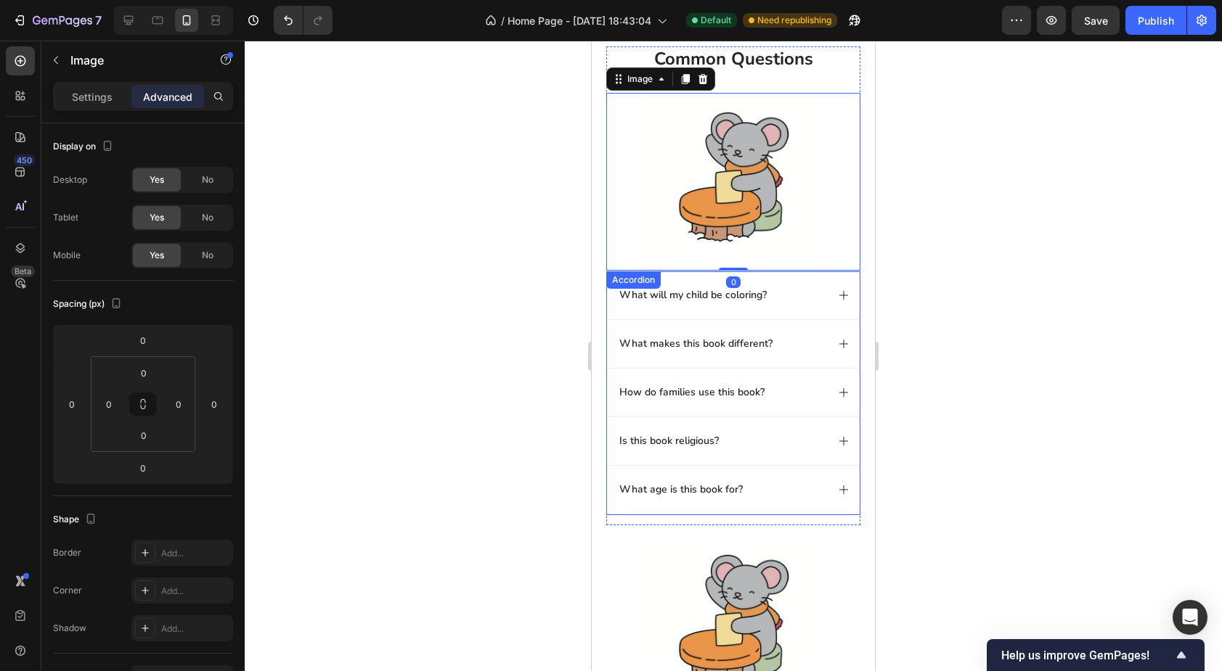
scroll to position [899, 0]
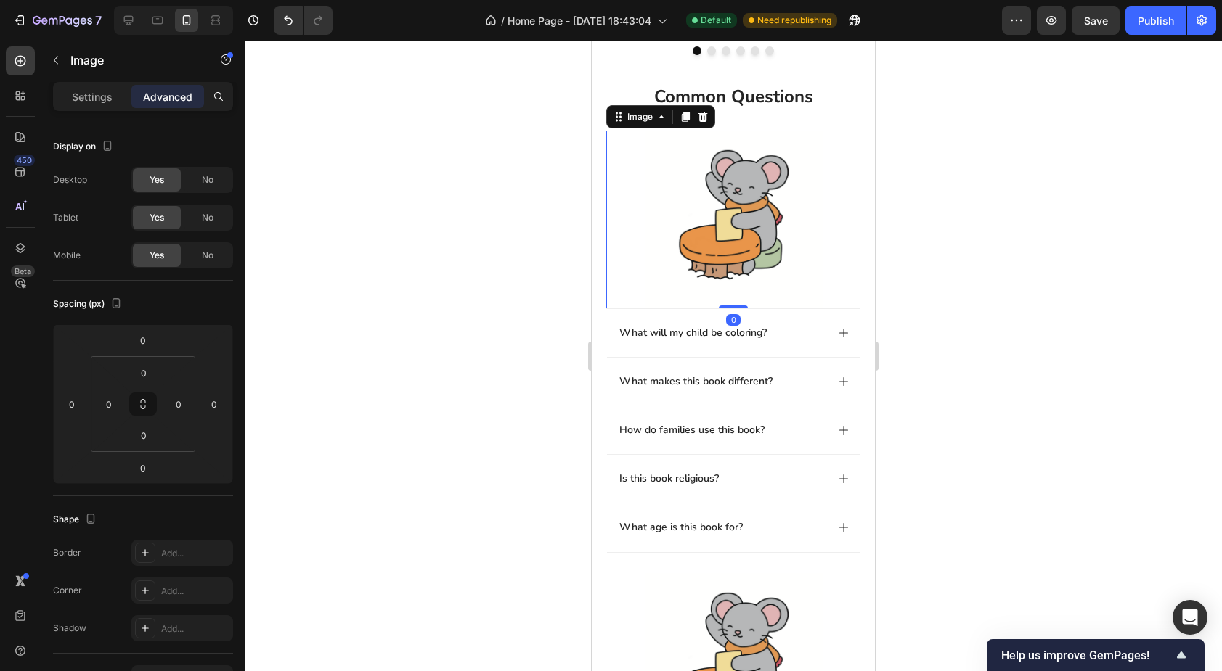
click at [665, 179] on img at bounding box center [734, 220] width 178 height 178
click at [204, 183] on span "No" at bounding box center [208, 179] width 12 height 13
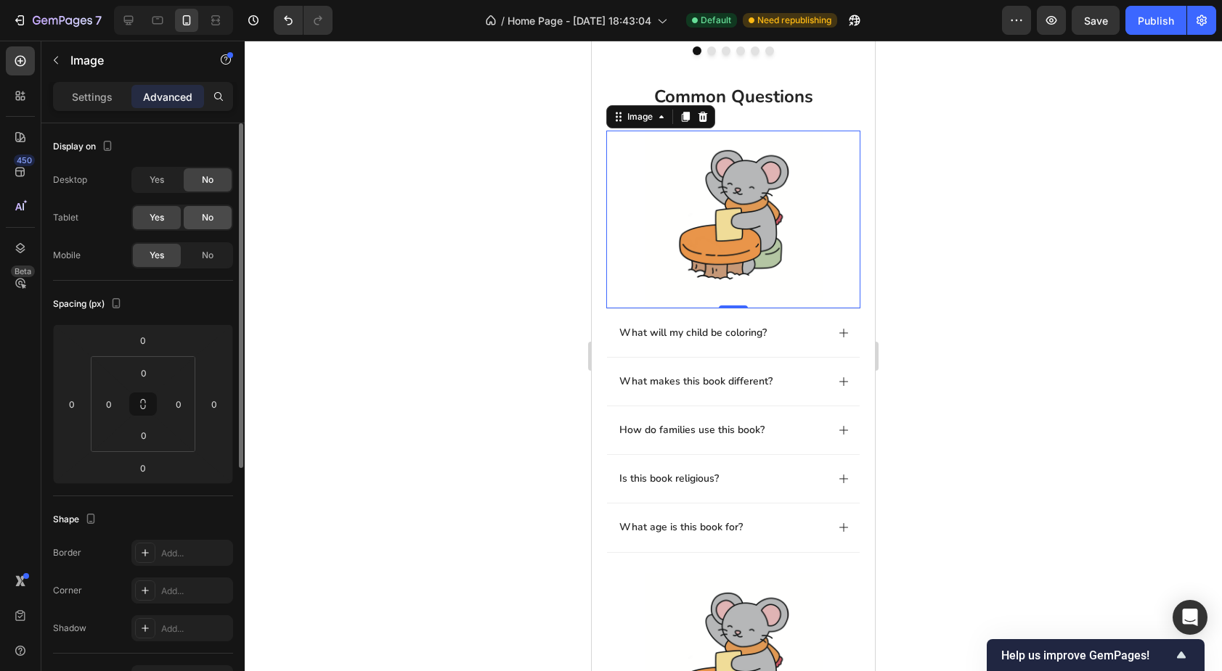
click at [202, 218] on span "No" at bounding box center [208, 217] width 12 height 13
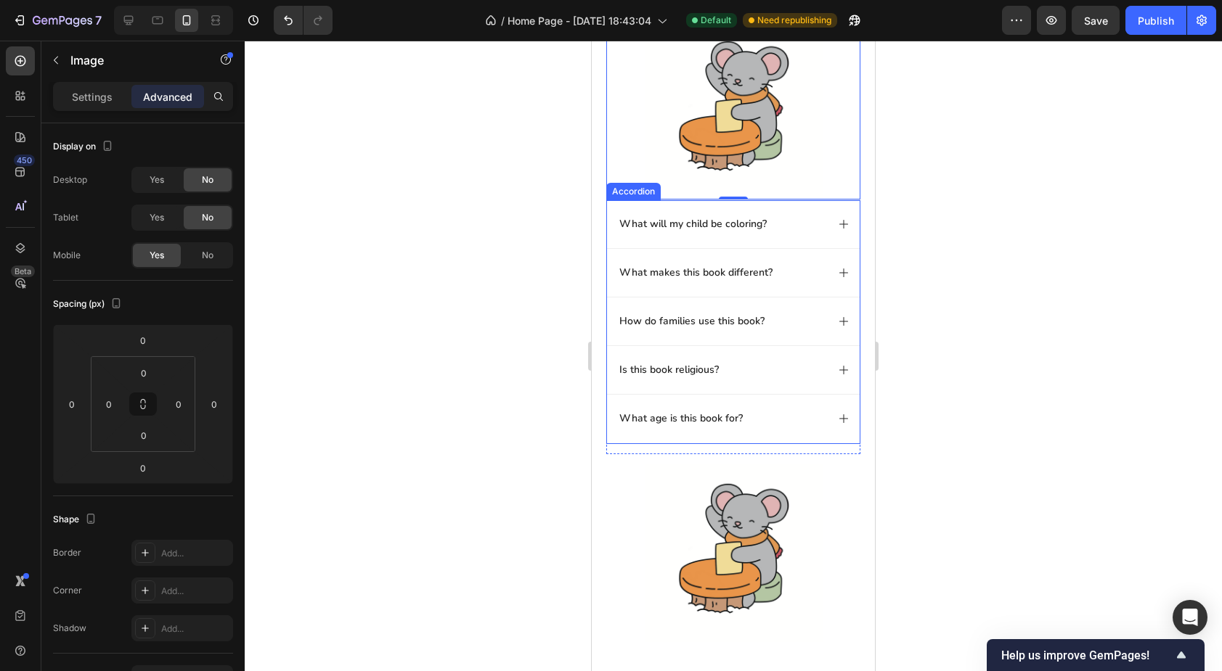
scroll to position [1075, 0]
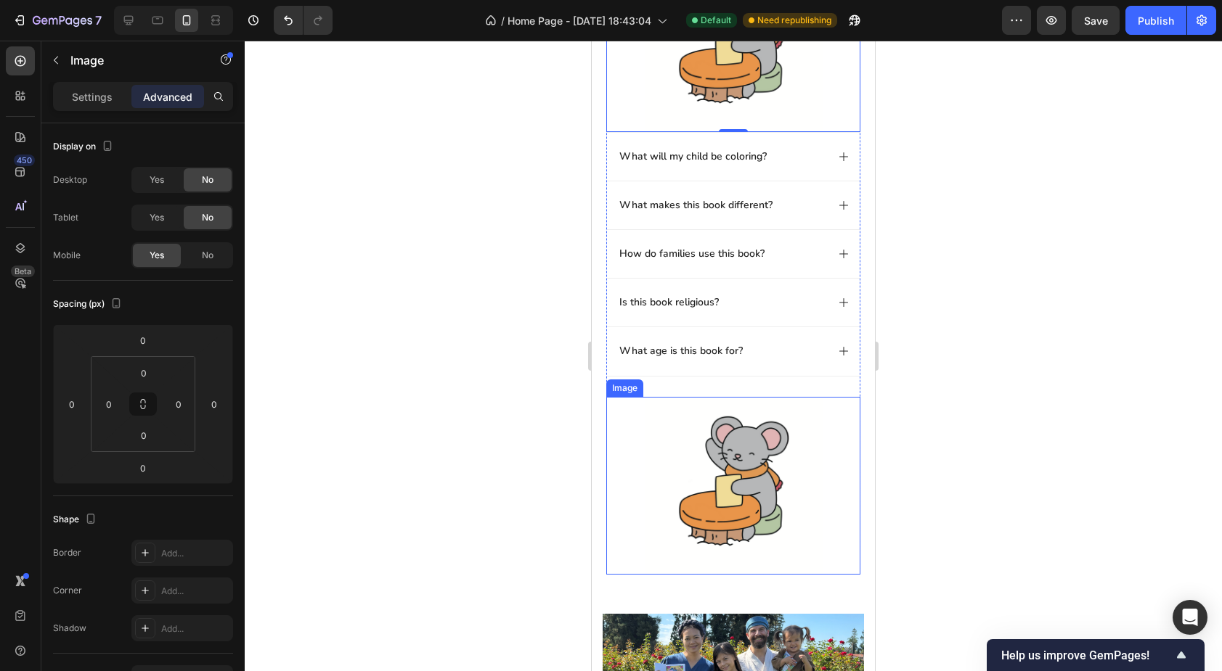
click at [646, 456] on img at bounding box center [734, 486] width 178 height 178
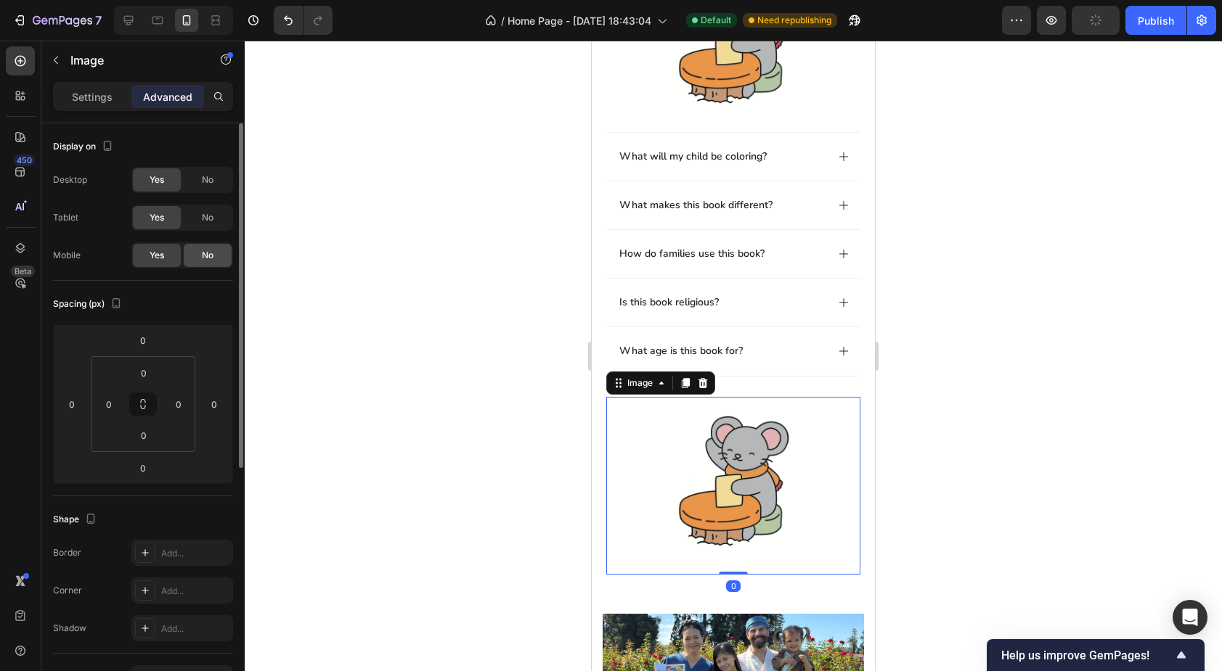
click at [196, 254] on div "No" at bounding box center [208, 255] width 48 height 23
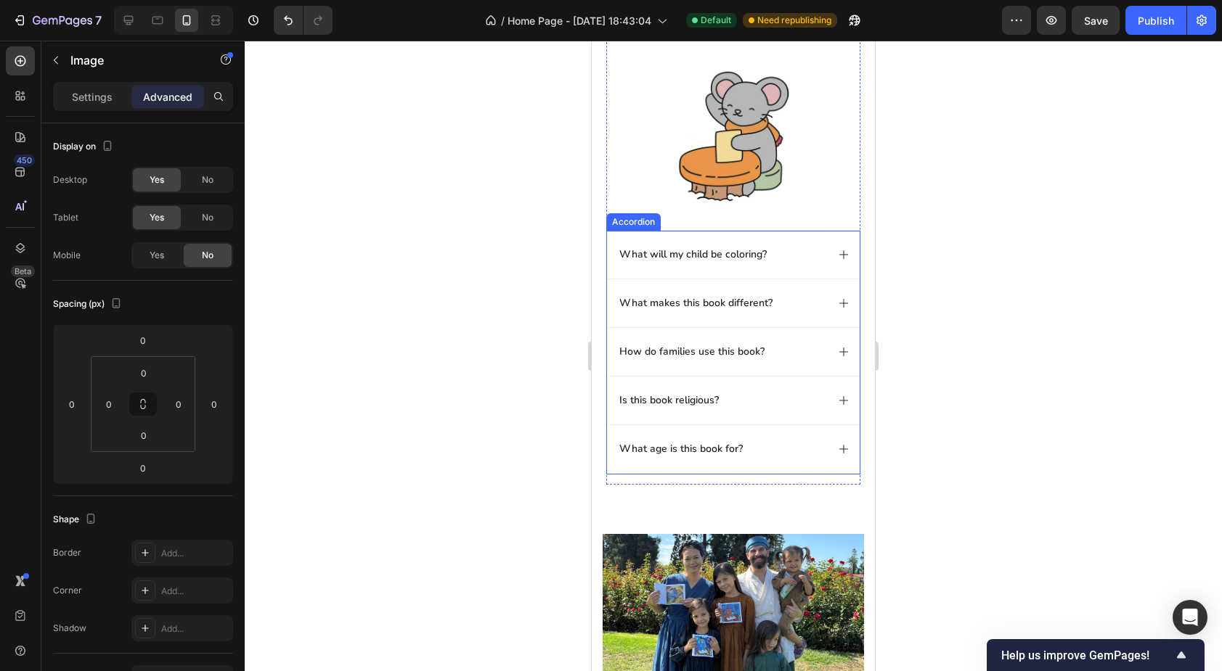
scroll to position [943, 0]
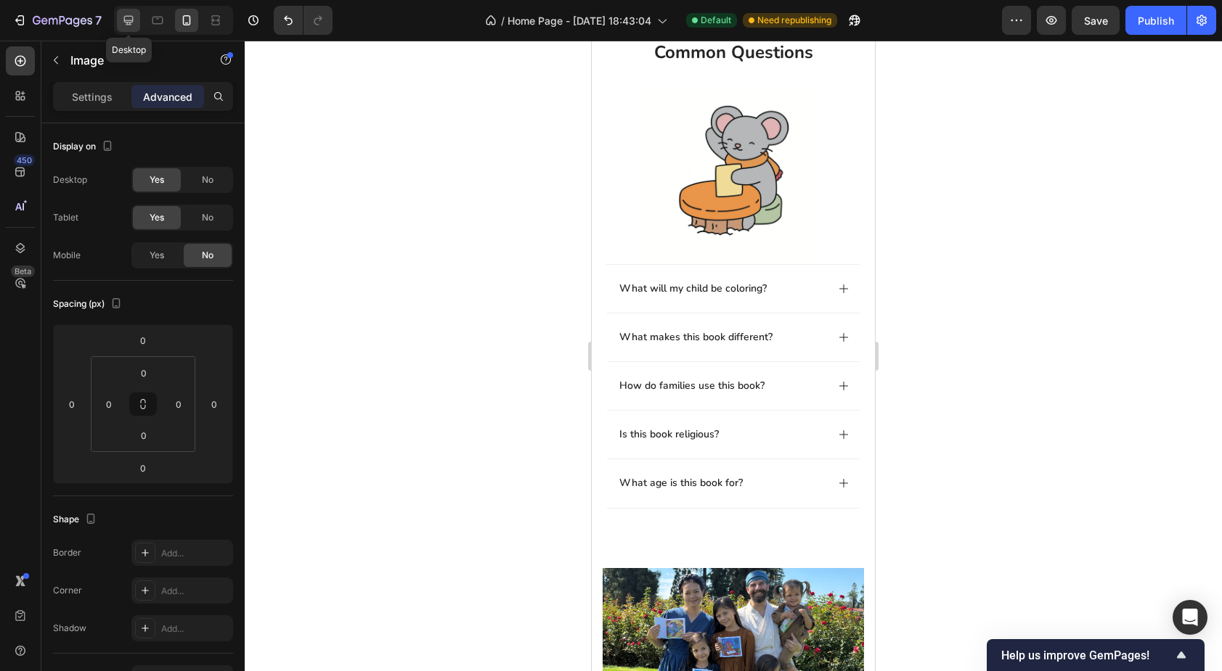
click at [131, 20] on icon at bounding box center [128, 20] width 9 height 9
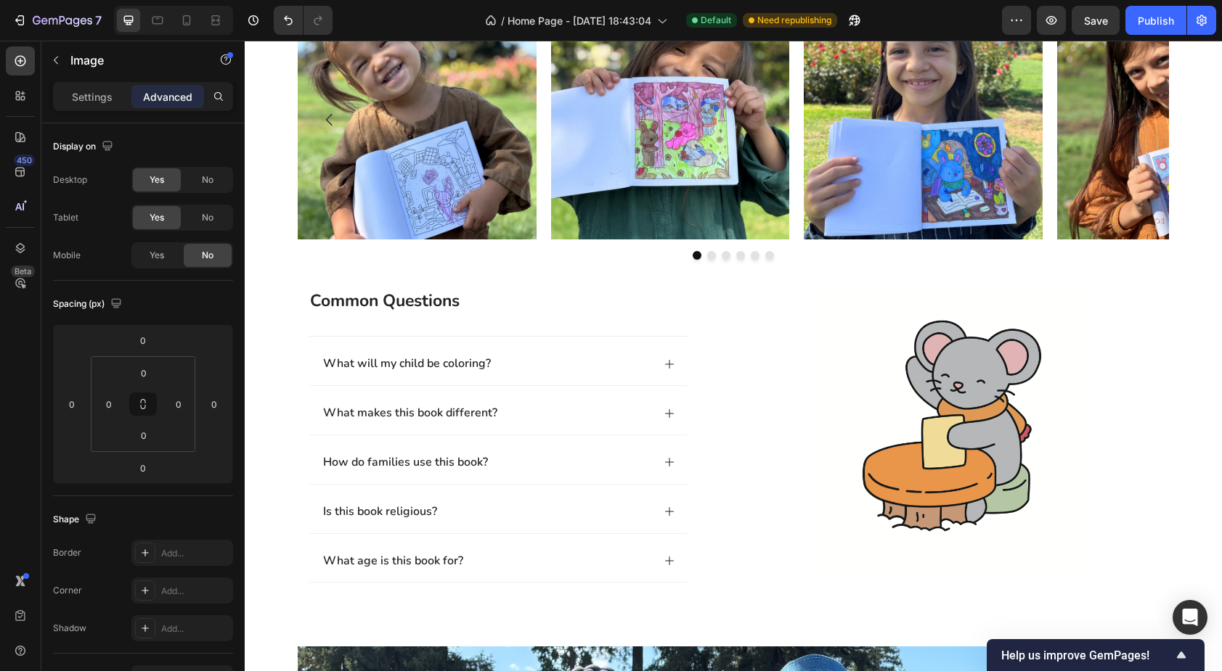
scroll to position [753, 0]
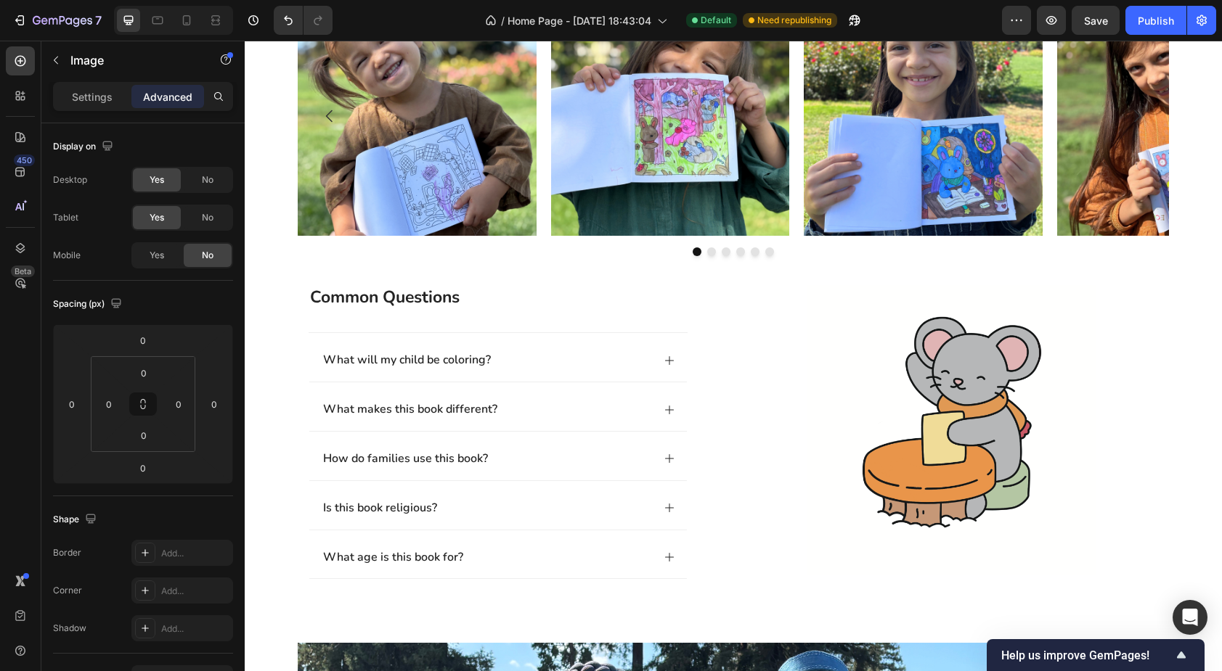
click at [935, 438] on img at bounding box center [952, 430] width 290 height 290
click at [856, 383] on img at bounding box center [952, 430] width 290 height 290
click at [56, 62] on icon "button" at bounding box center [56, 61] width 4 height 8
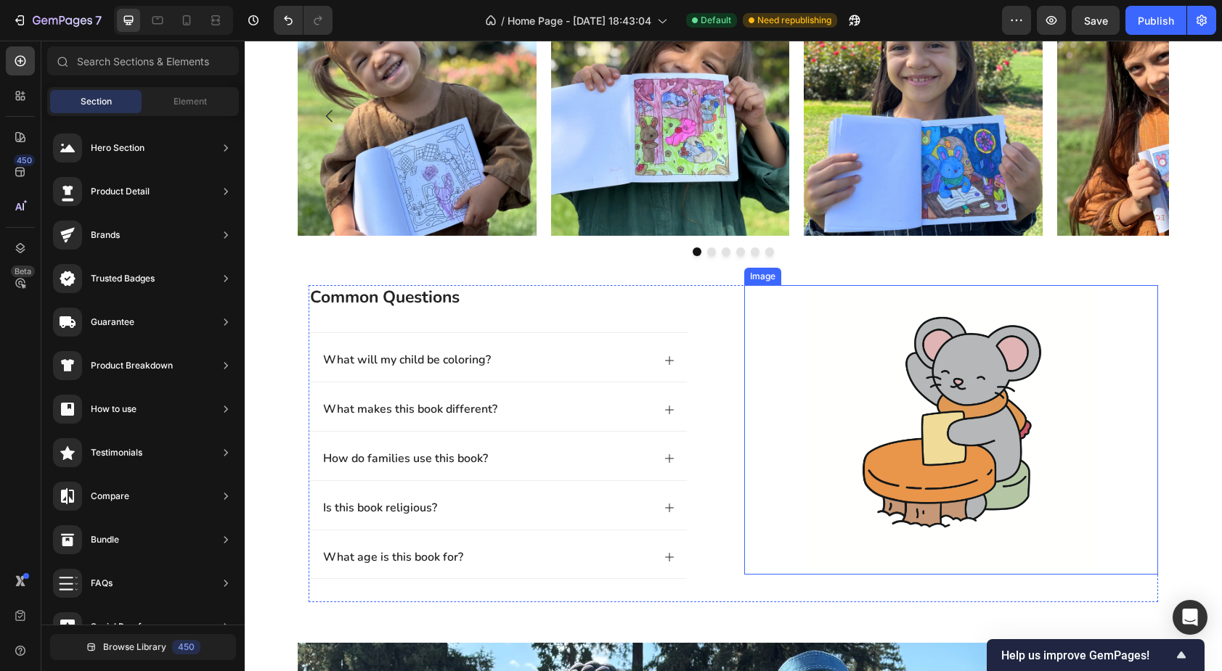
click at [934, 424] on img at bounding box center [952, 430] width 290 height 290
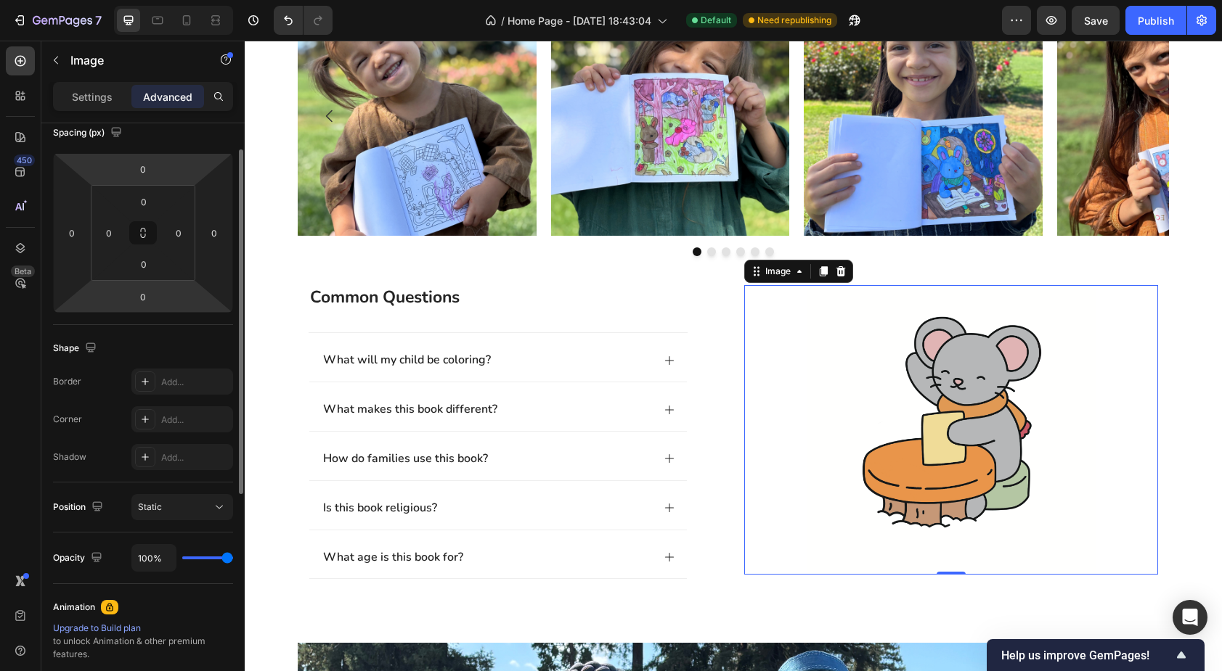
scroll to position [0, 0]
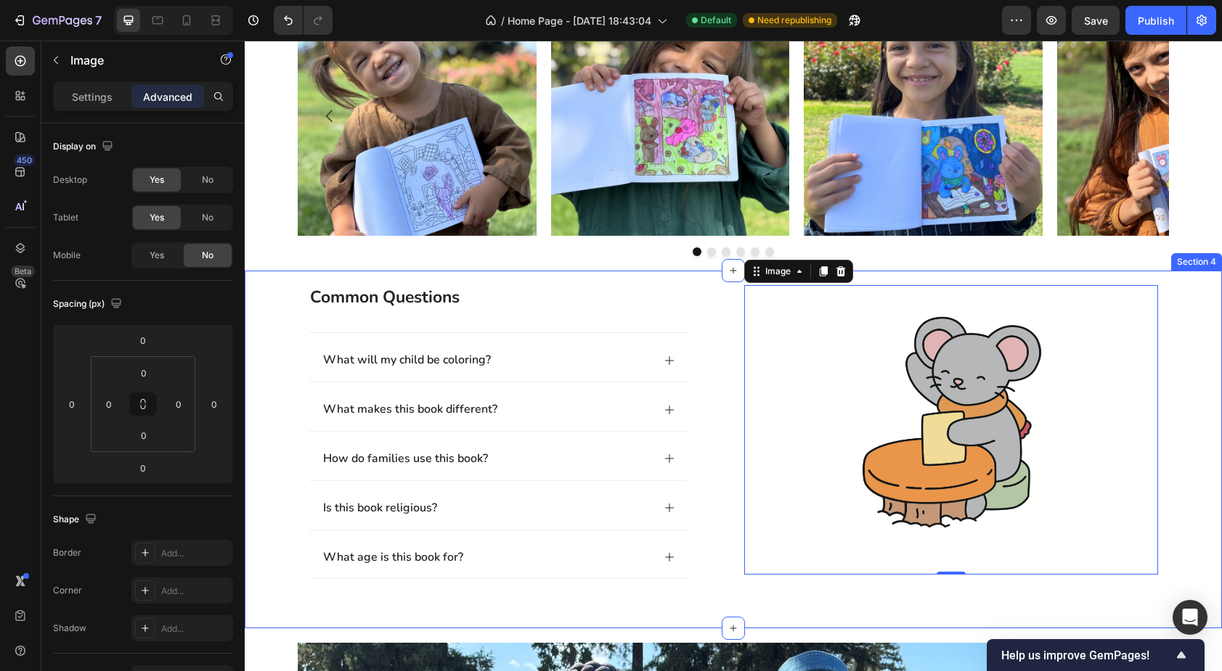
click at [312, 279] on div "common questions Heading Image What will my child be coloring? What makes this …" at bounding box center [733, 450] width 977 height 359
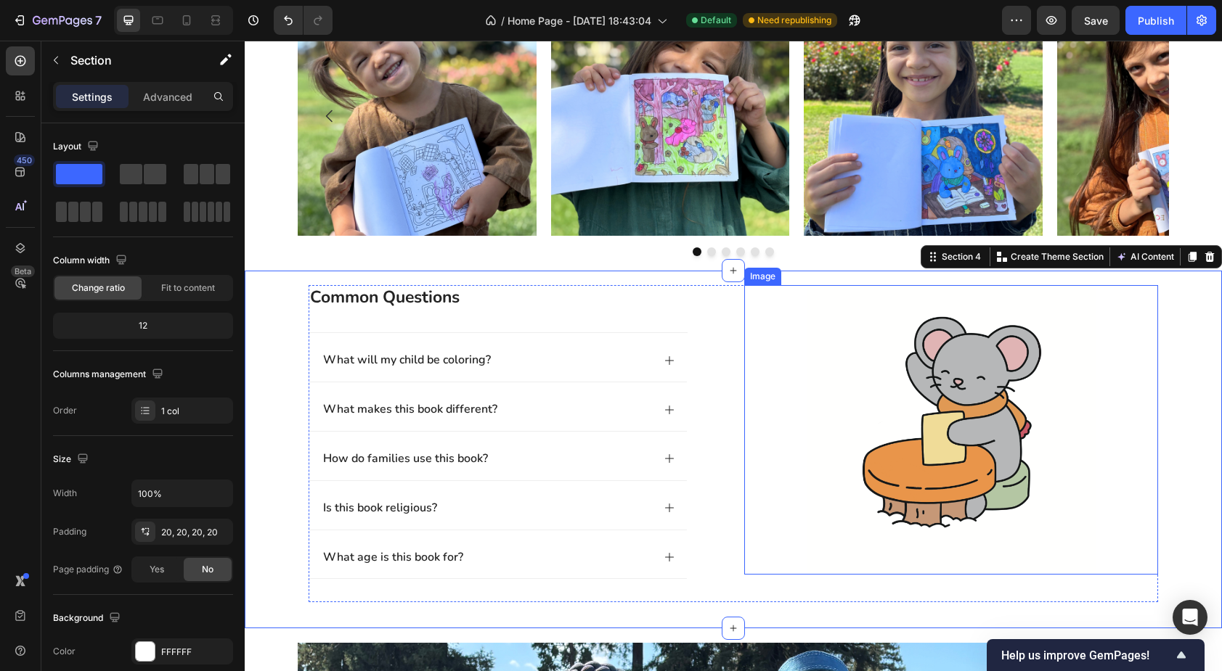
click at [881, 441] on img at bounding box center [952, 430] width 290 height 290
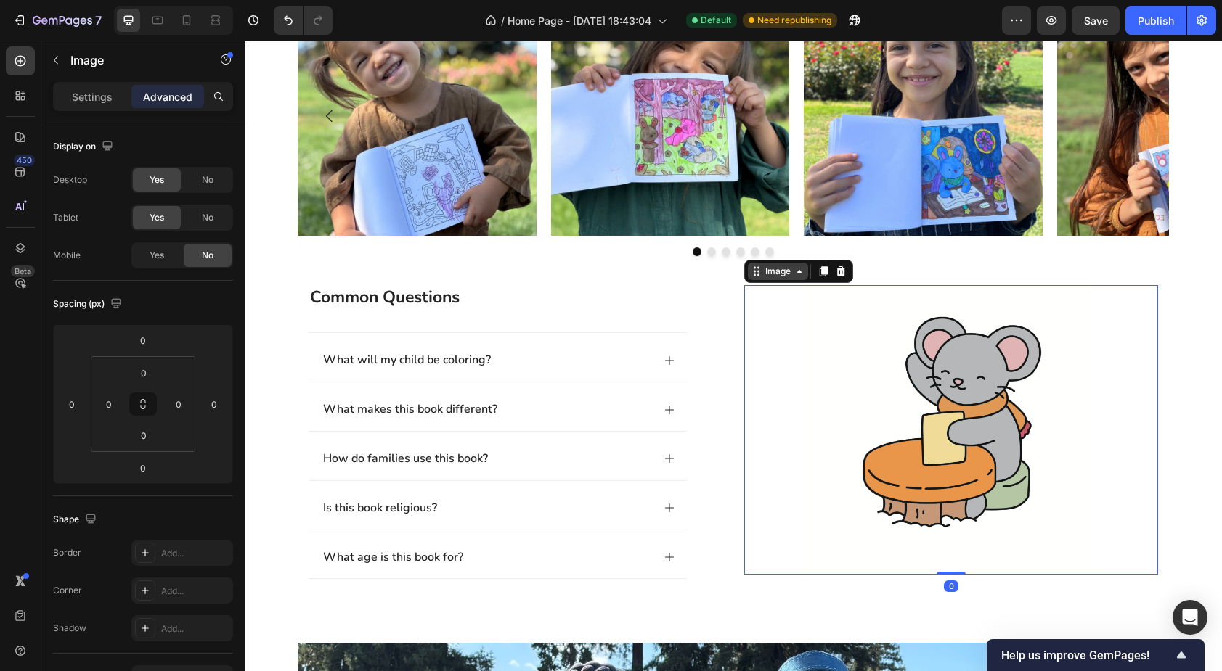
click at [783, 275] on div "Image" at bounding box center [777, 271] width 31 height 13
click at [819, 369] on img at bounding box center [952, 430] width 290 height 290
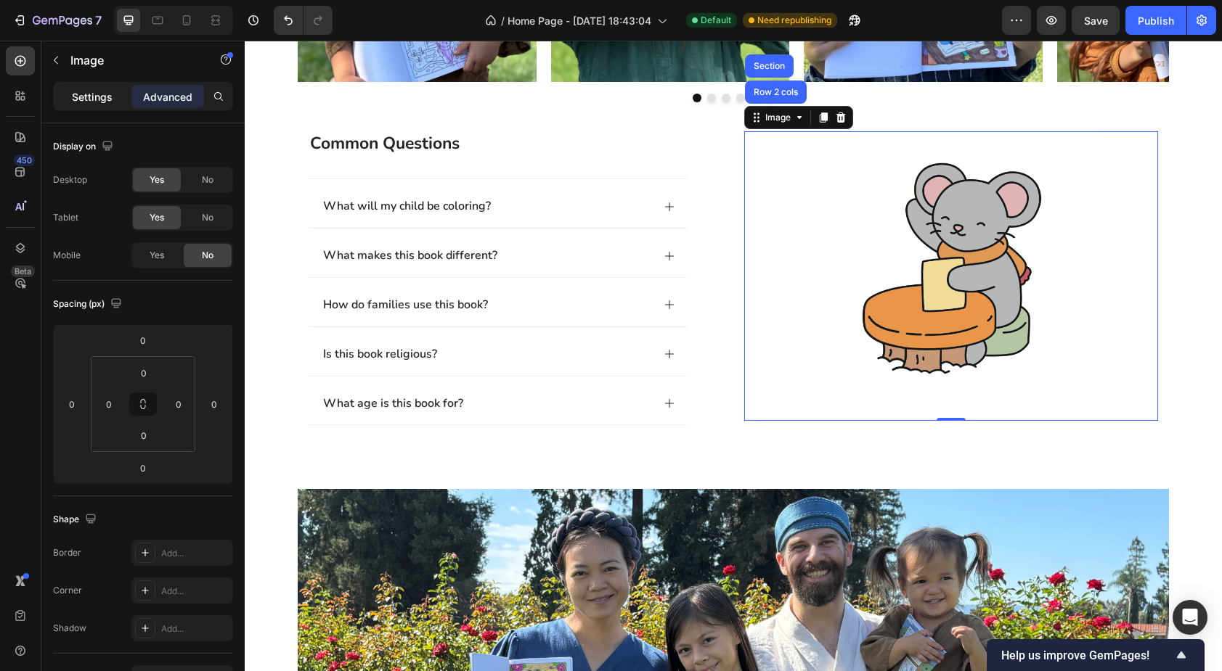
click at [96, 103] on p "Settings" at bounding box center [92, 96] width 41 height 15
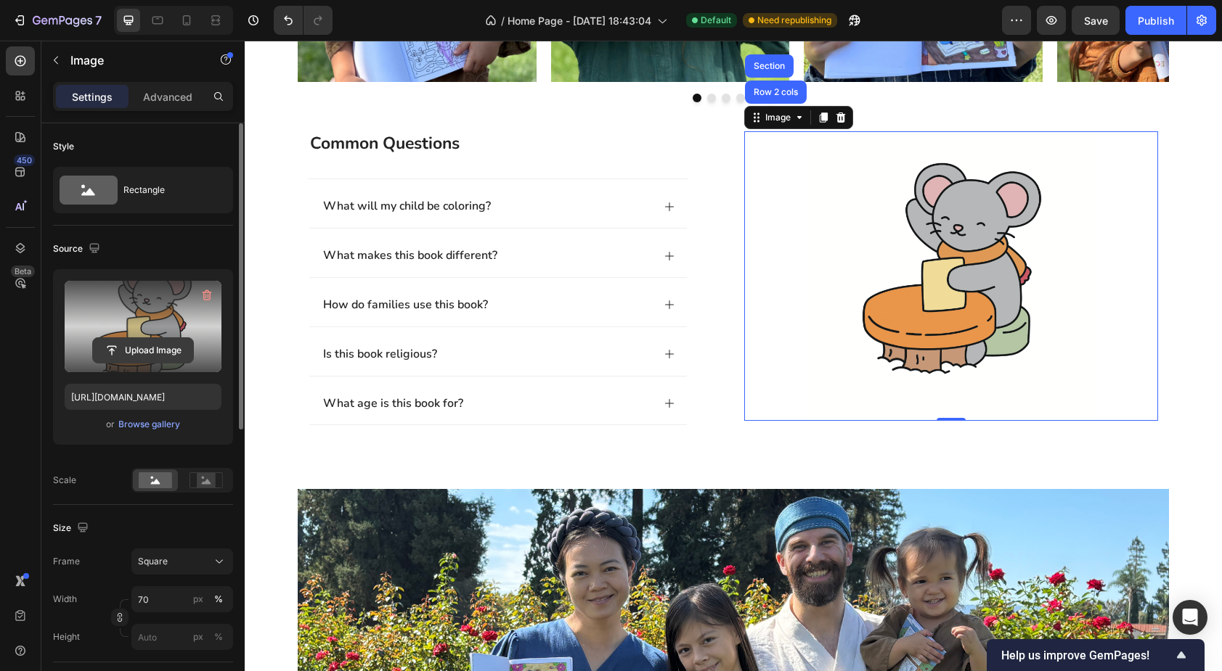
click at [131, 348] on input "file" at bounding box center [143, 350] width 100 height 25
click at [125, 345] on input "file" at bounding box center [143, 350] width 100 height 25
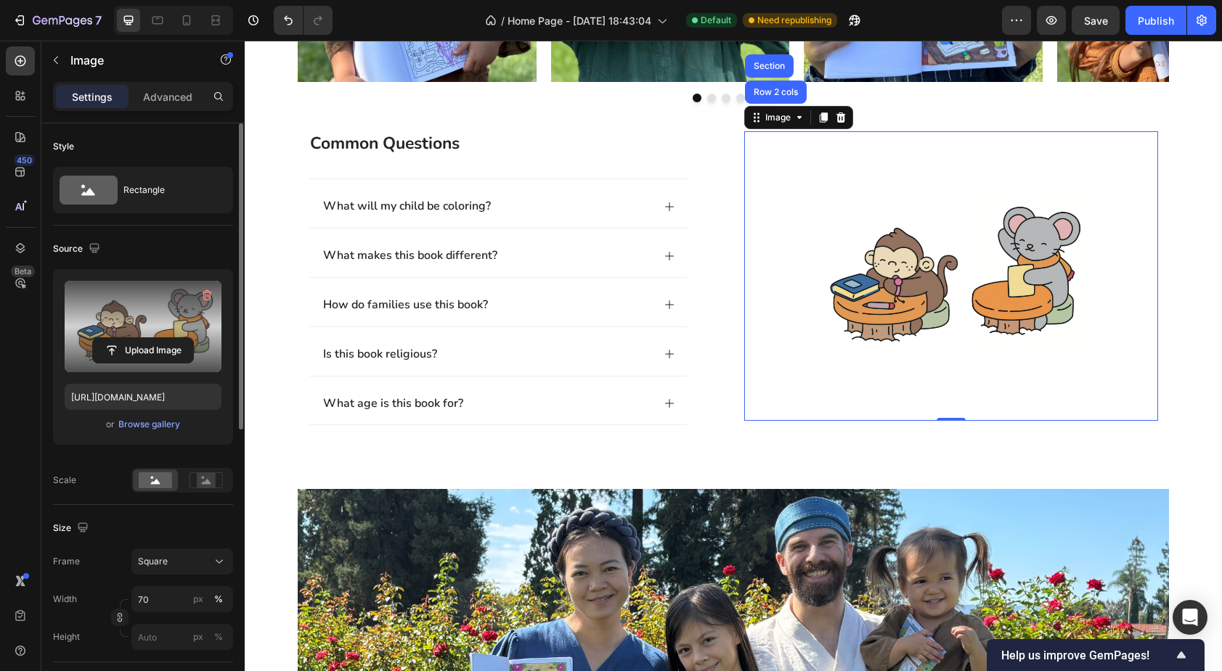
click at [141, 335] on label at bounding box center [143, 326] width 157 height 91
click at [141, 338] on input "file" at bounding box center [143, 350] width 100 height 25
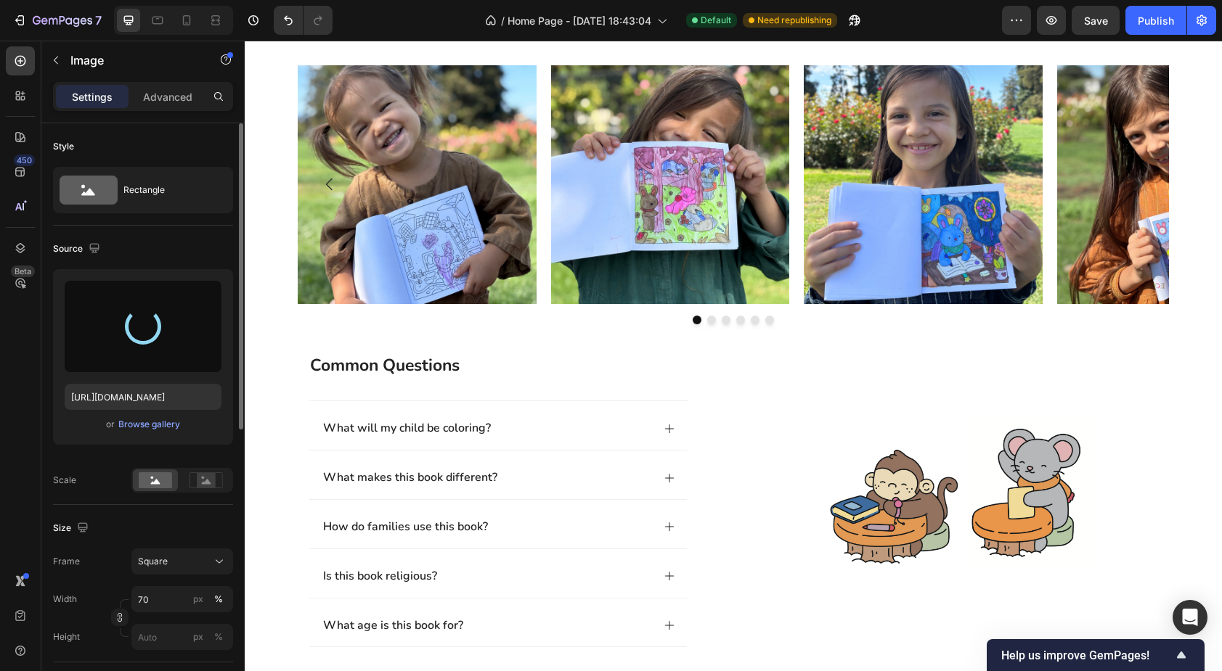
type input "https://cdn.shopify.com/s/files/1/0765/4971/8234/files/gempages_572602062634747…"
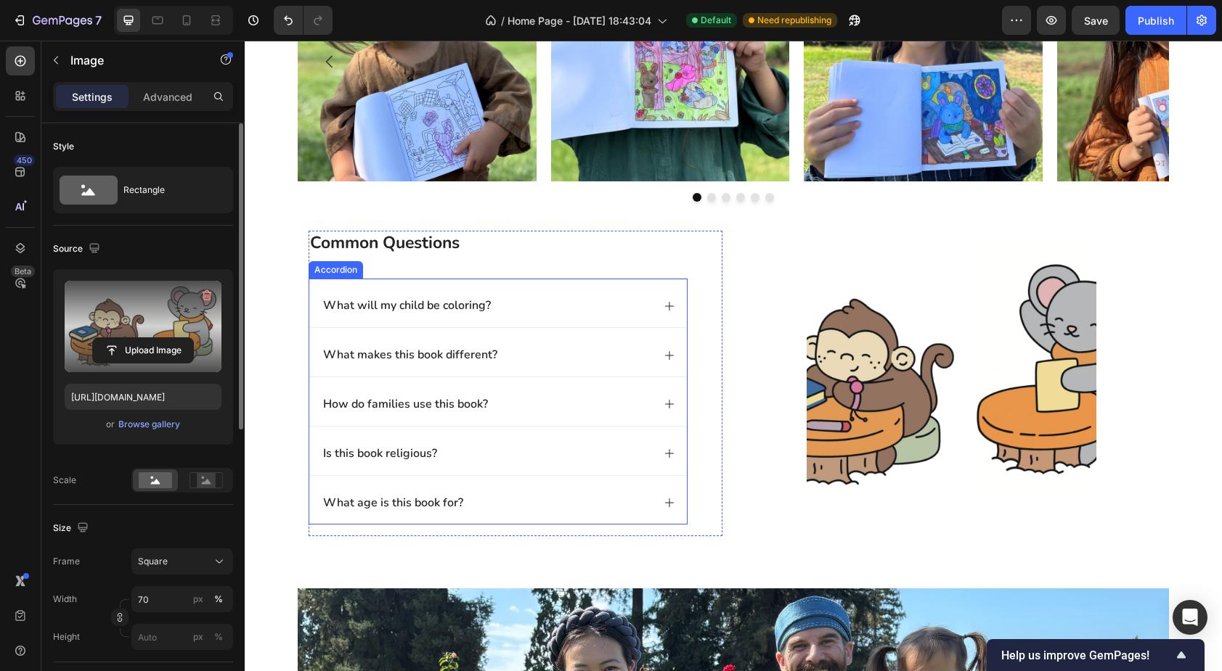
scroll to position [822, 0]
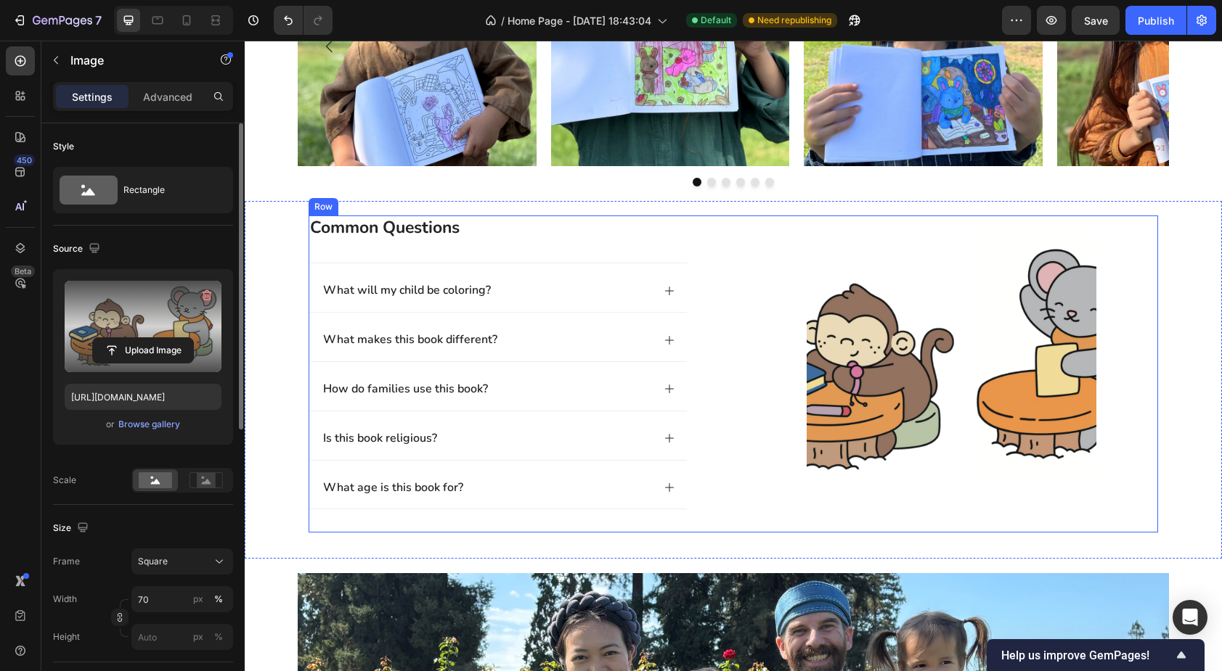
click at [737, 221] on div "common questions Heading Image What will my child be coloring? What makes this …" at bounding box center [733, 375] width 849 height 318
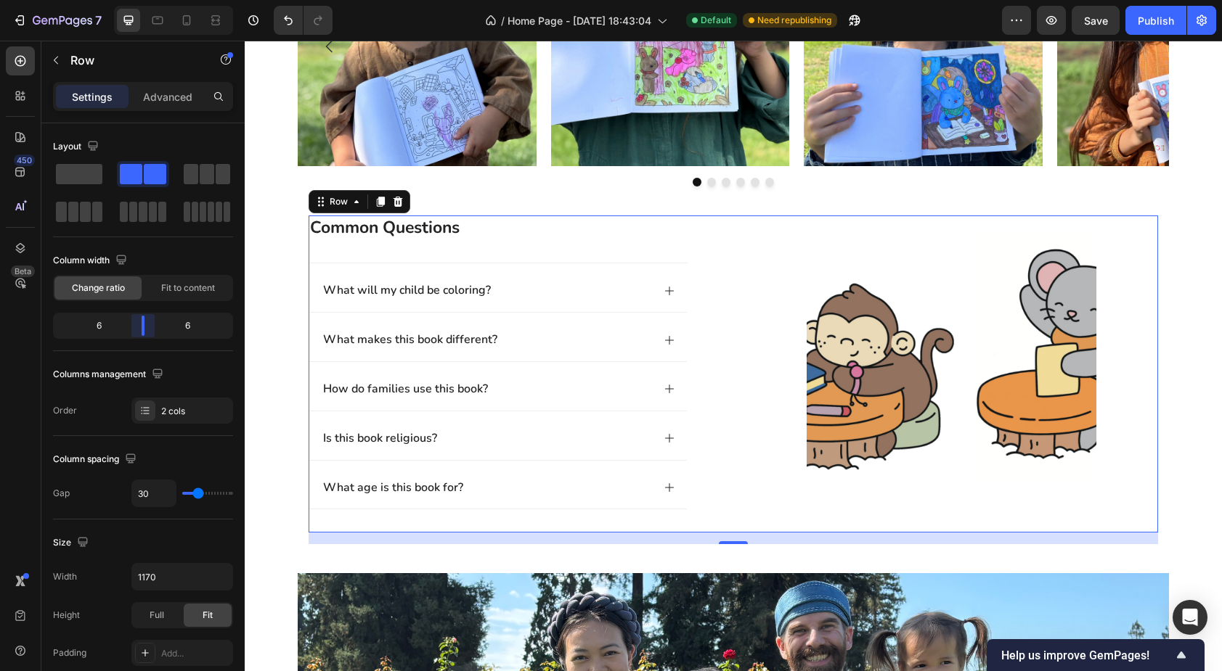
drag, startPoint x: 147, startPoint y: 330, endPoint x: 404, endPoint y: 226, distance: 276.8
click at [143, 0] on body "7 / Home Page - Sep 25, 18:43:04 Default Need republishing Preview Save Publish…" at bounding box center [611, 0] width 1222 height 0
click at [922, 325] on img at bounding box center [952, 361] width 290 height 290
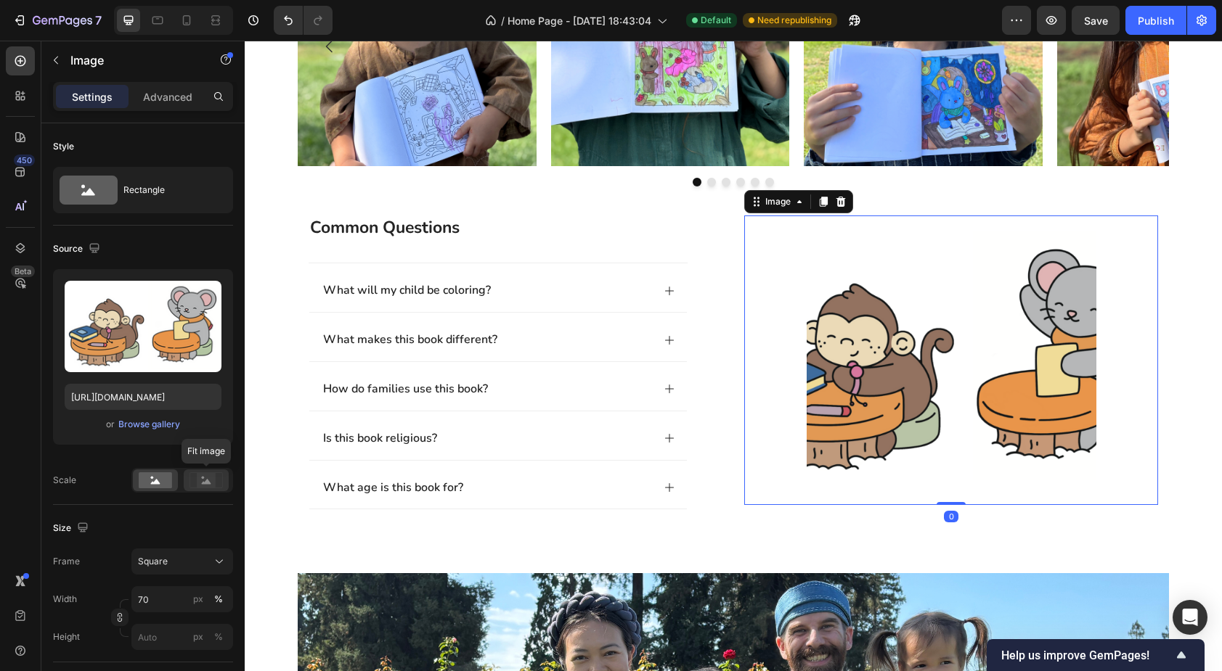
click at [195, 481] on icon at bounding box center [205, 481] width 33 height 16
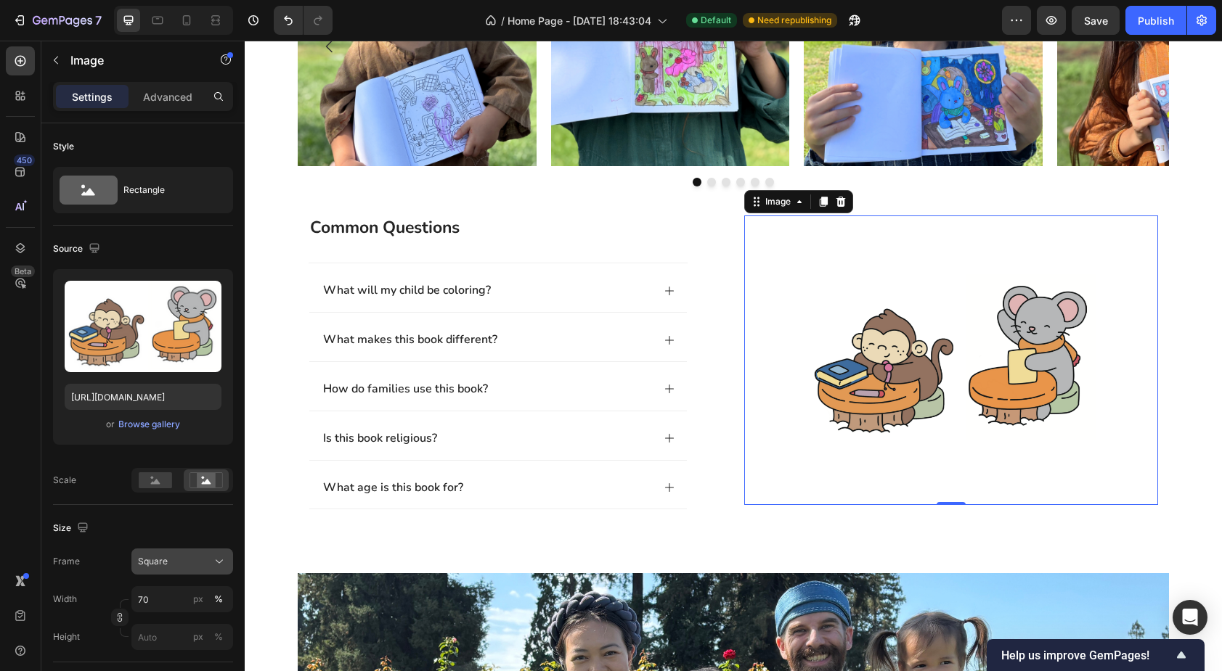
click at [173, 562] on div "Square" at bounding box center [173, 561] width 71 height 13
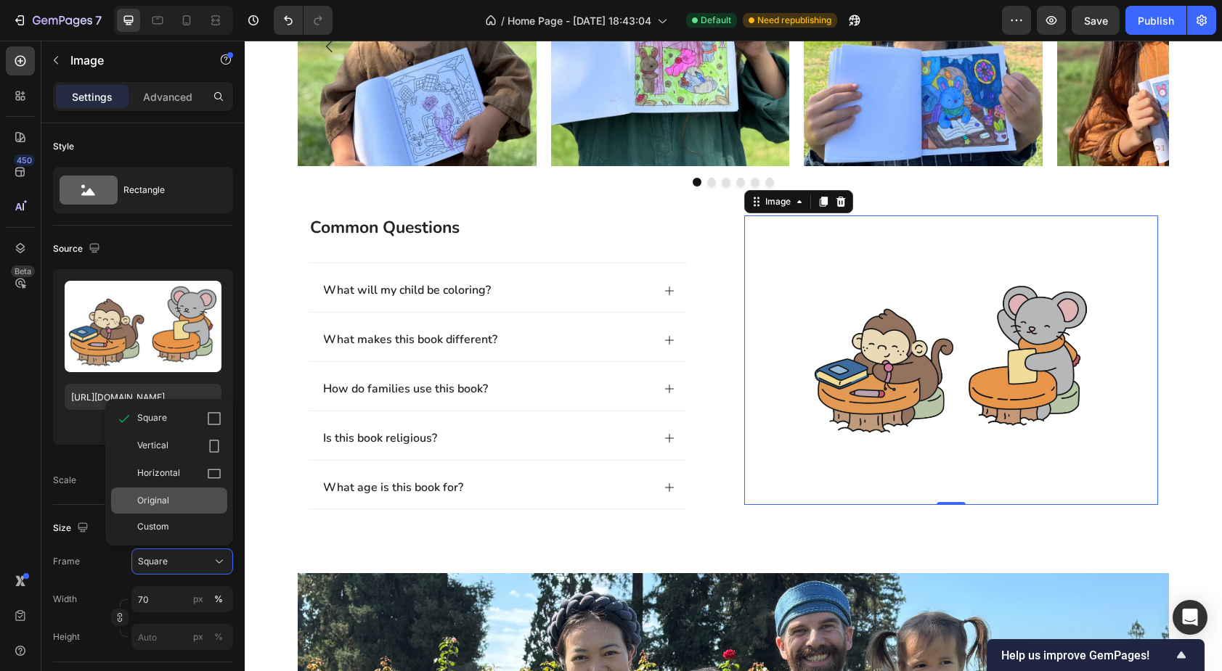
click at [178, 502] on div "Original" at bounding box center [179, 500] width 84 height 13
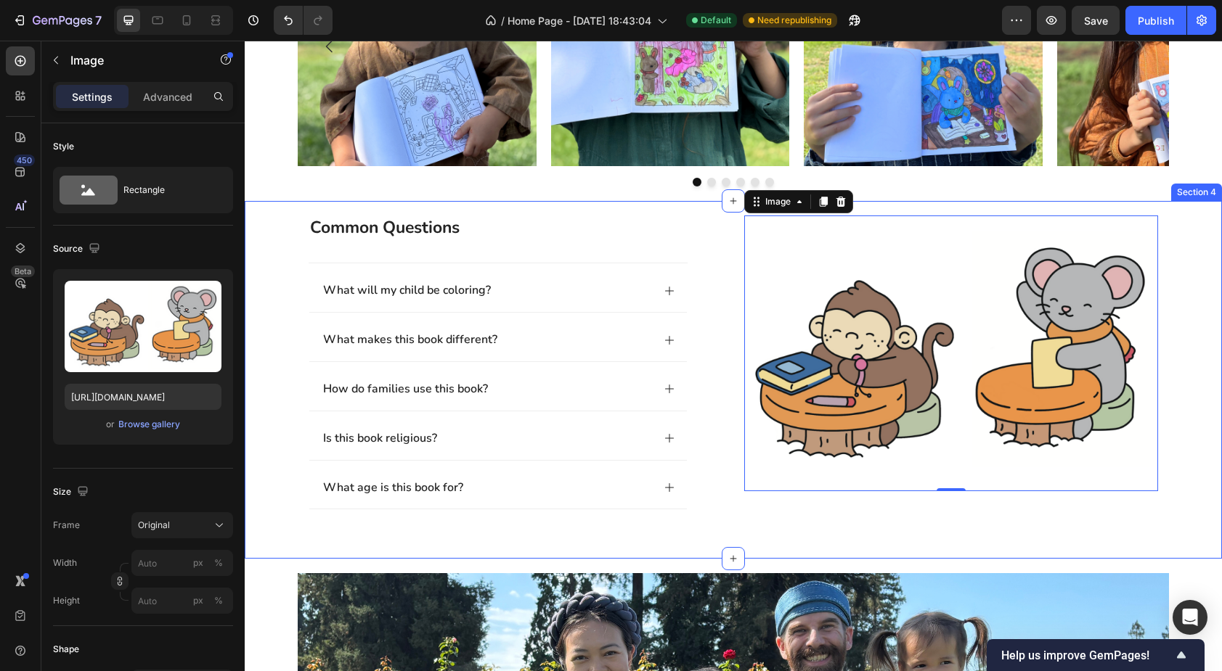
click at [274, 270] on div "common questions Heading Image What will my child be coloring? What makes this …" at bounding box center [733, 381] width 948 height 330
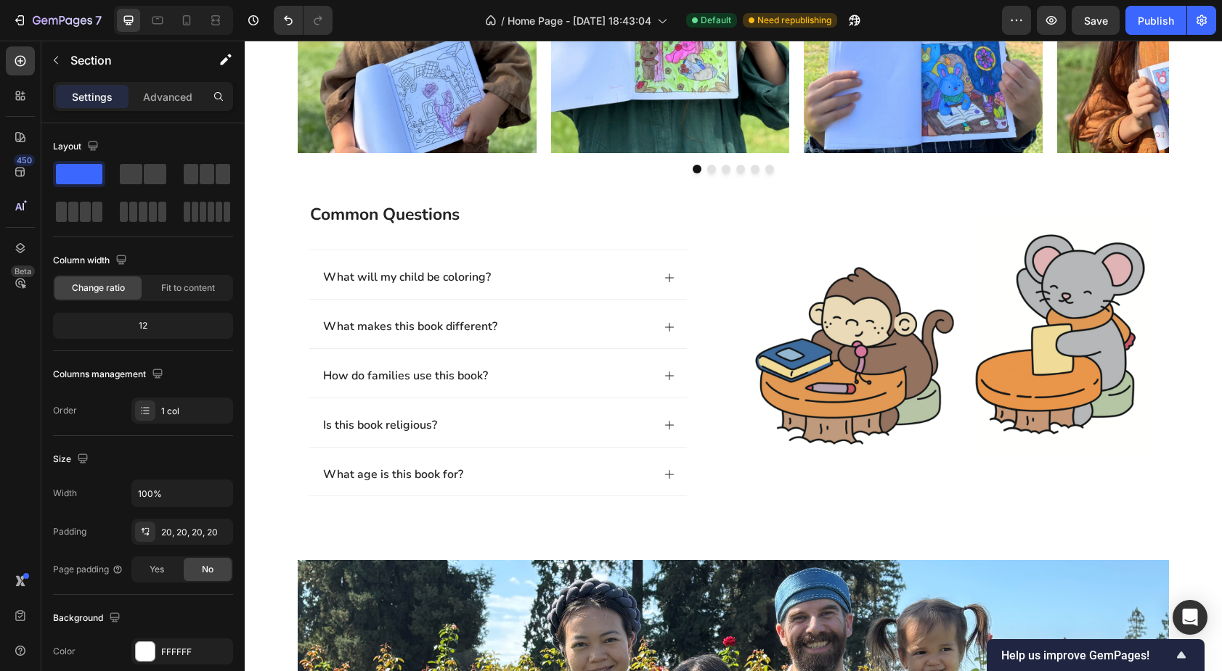
scroll to position [848, 0]
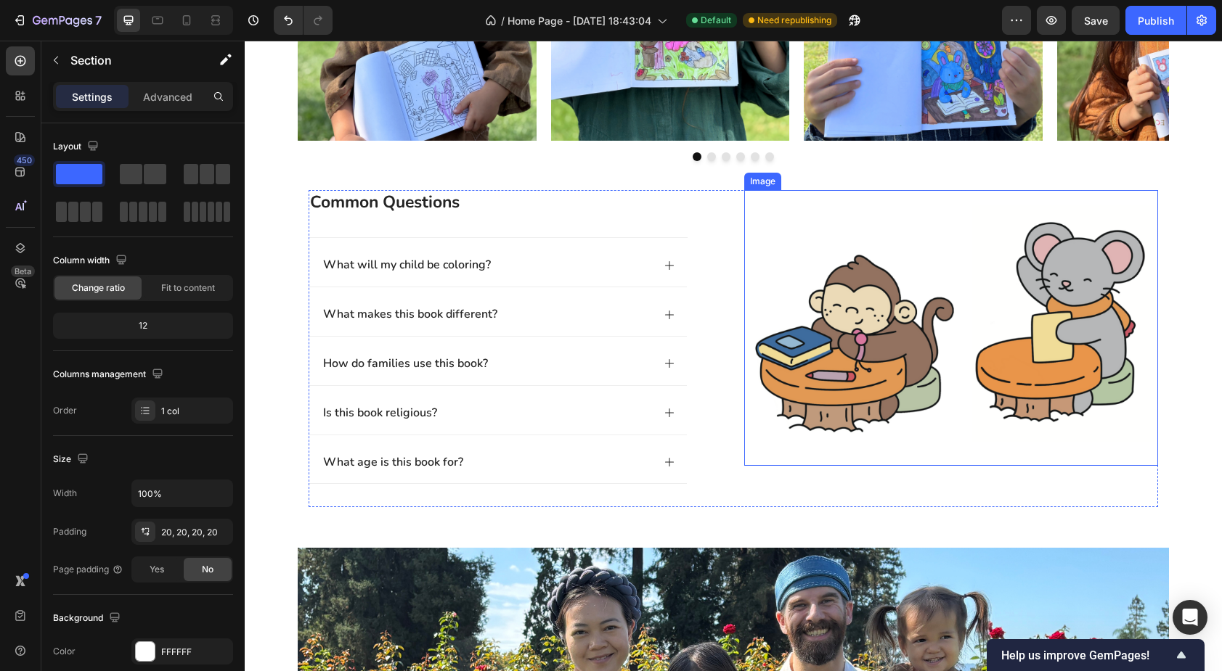
click at [859, 387] on img at bounding box center [951, 328] width 414 height 276
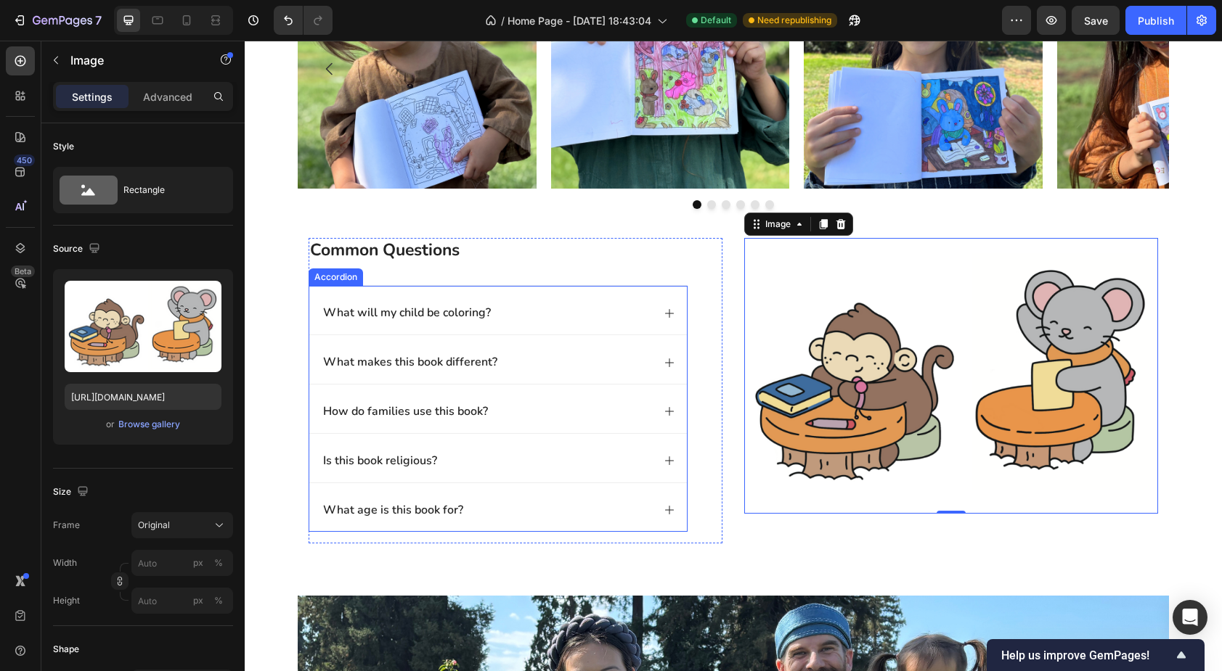
scroll to position [833, 0]
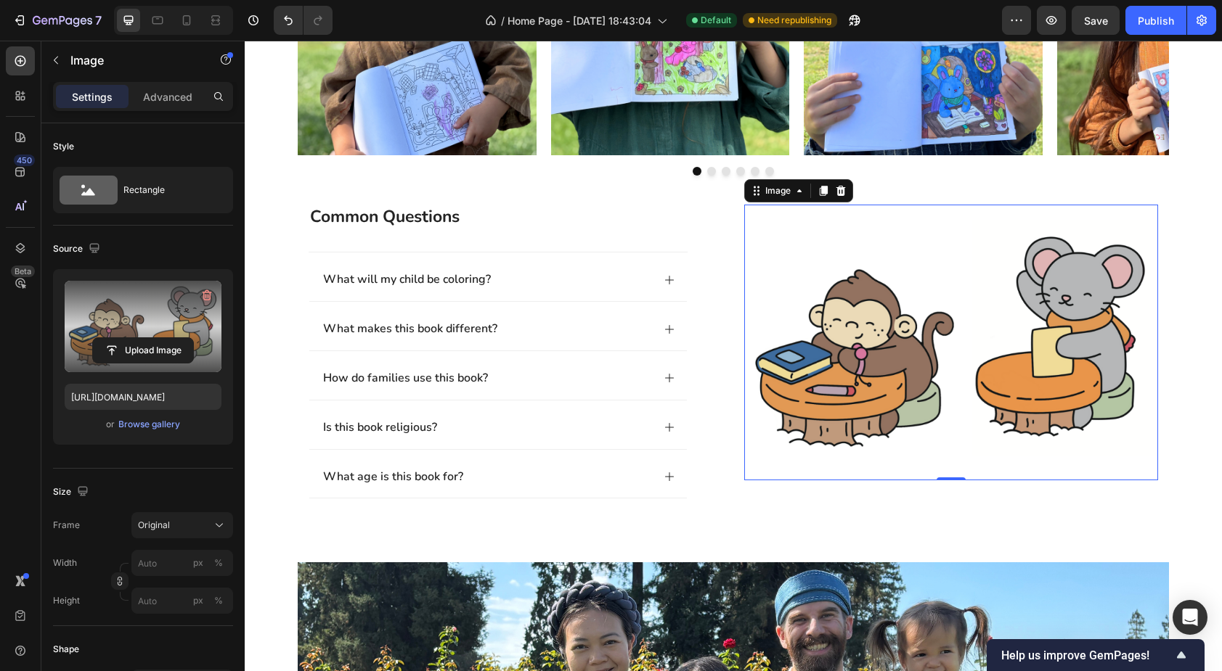
click at [139, 334] on label at bounding box center [143, 326] width 157 height 91
click at [139, 338] on input "file" at bounding box center [143, 350] width 100 height 25
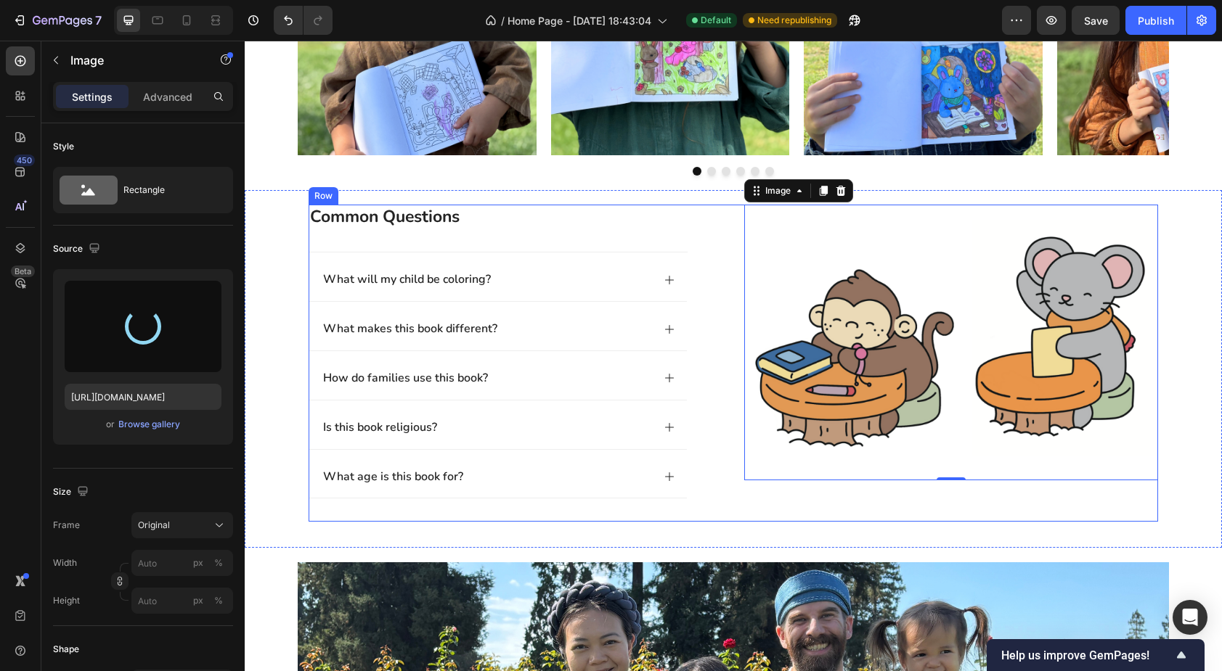
type input "https://cdn.shopify.com/s/files/1/0765/4971/8234/files/gempages_572602062634747…"
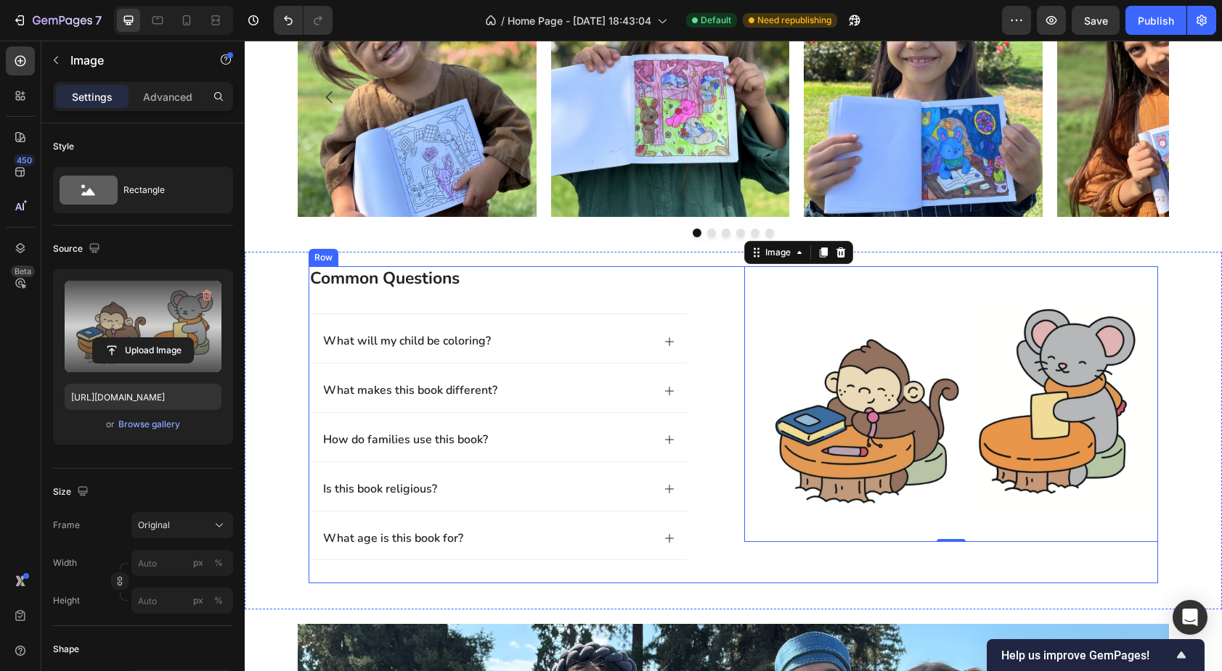
scroll to position [772, 0]
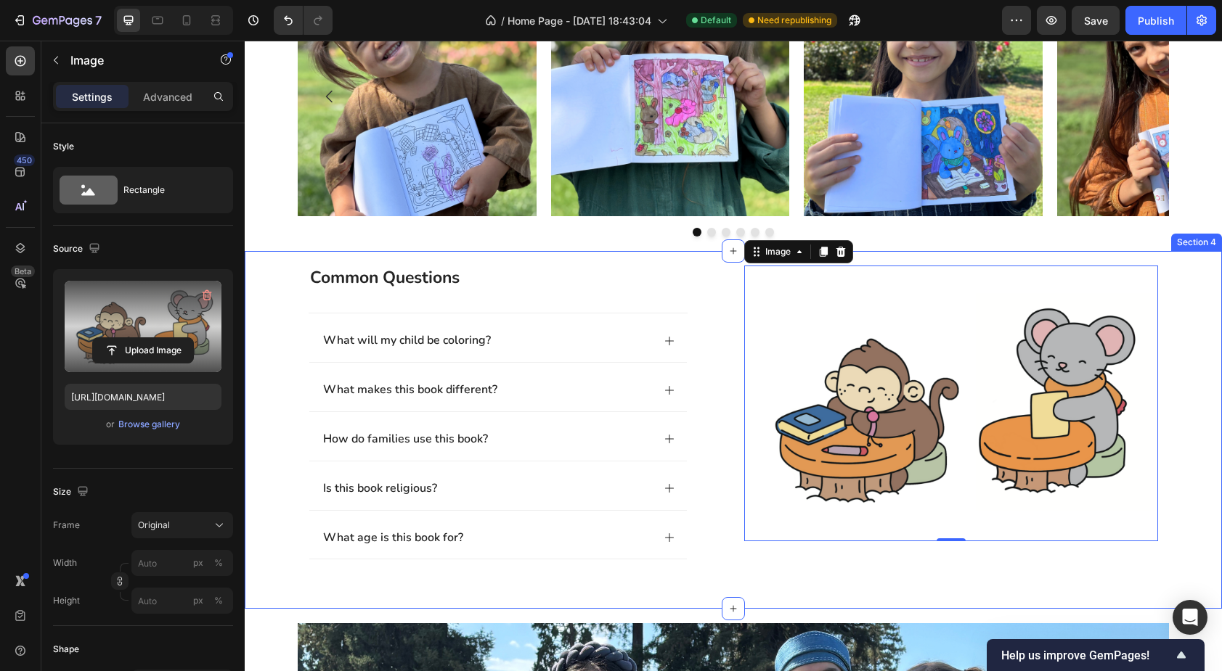
click at [282, 562] on div "common questions Heading Image What will my child be coloring? What makes this …" at bounding box center [733, 431] width 948 height 330
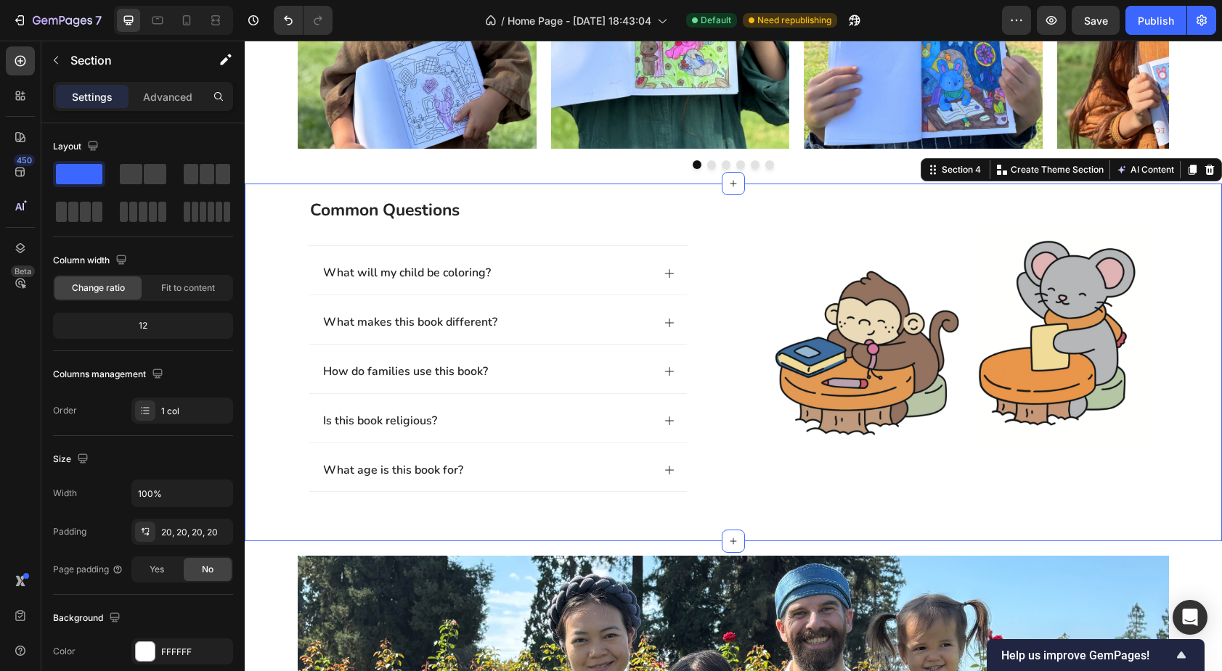
scroll to position [834, 0]
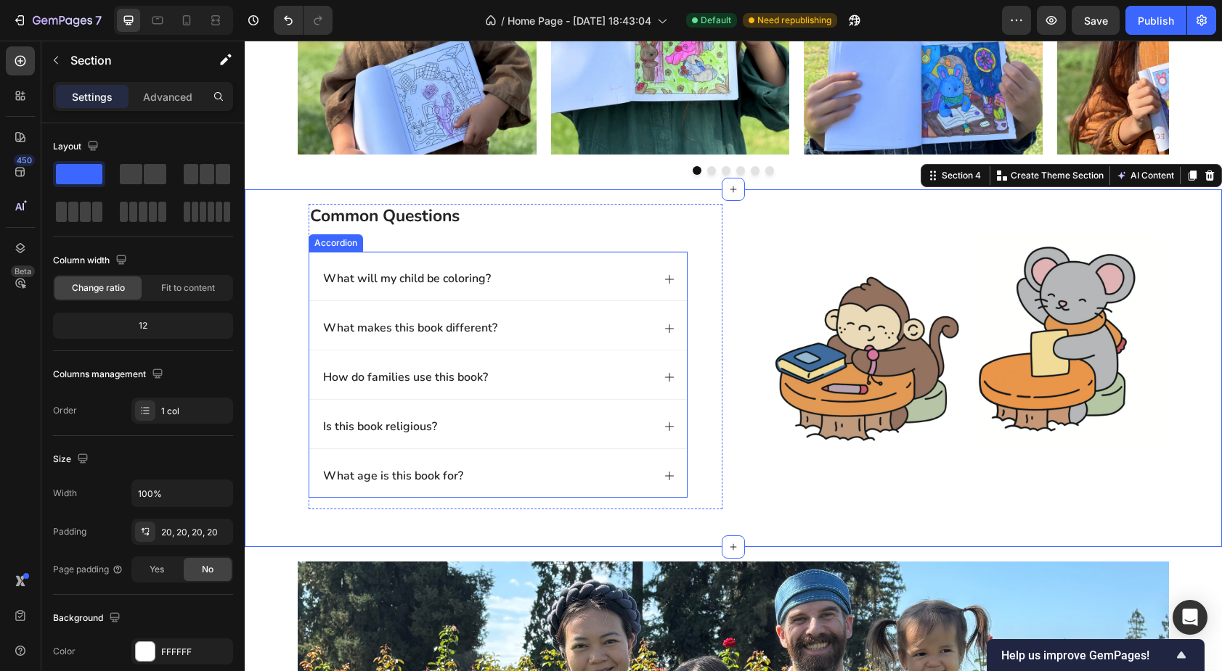
click at [539, 277] on div "What will my child be coloring?" at bounding box center [486, 279] width 331 height 20
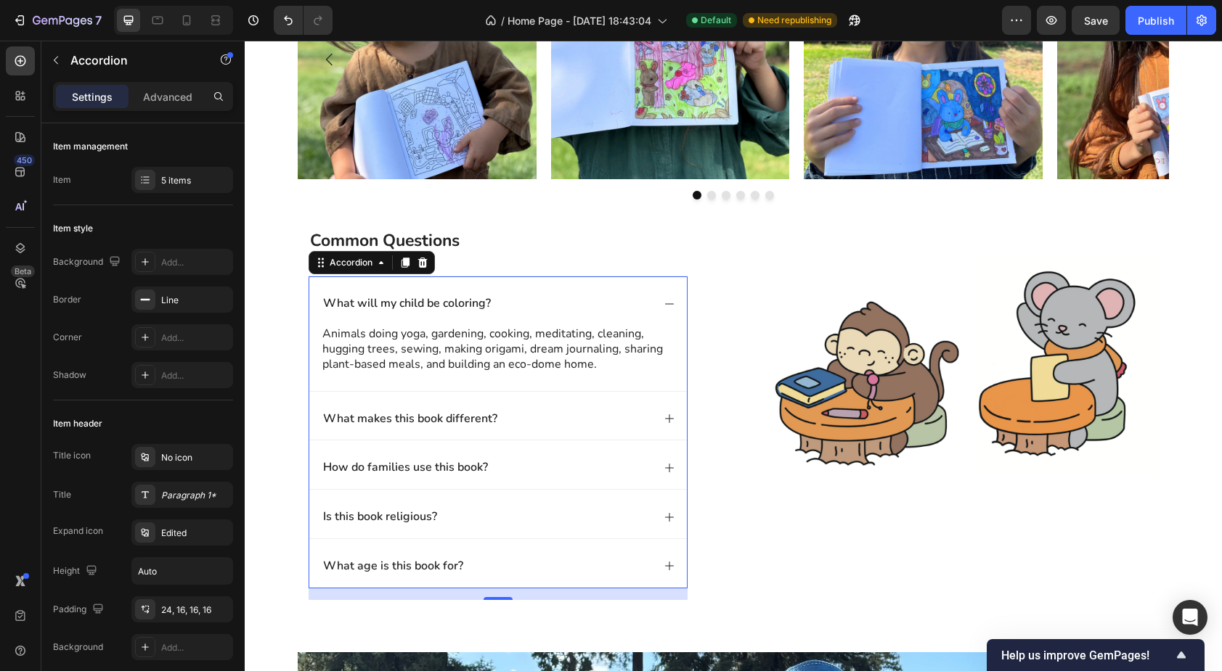
scroll to position [806, 0]
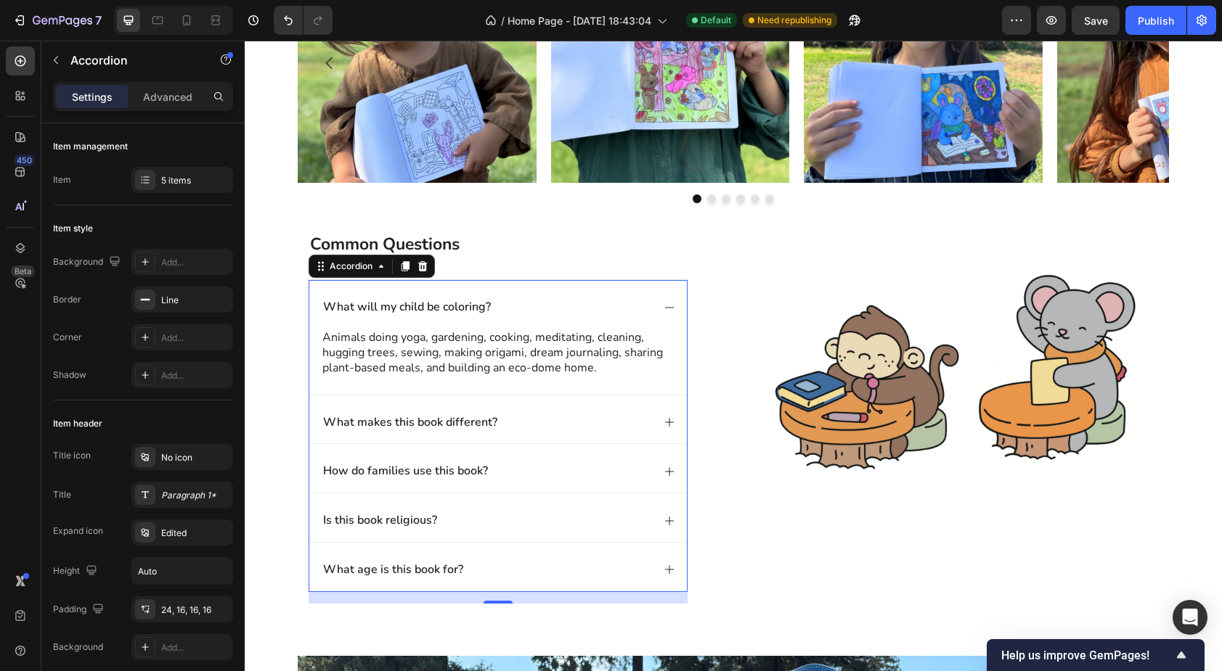
click at [526, 304] on div "What will my child be coloring?" at bounding box center [486, 308] width 331 height 20
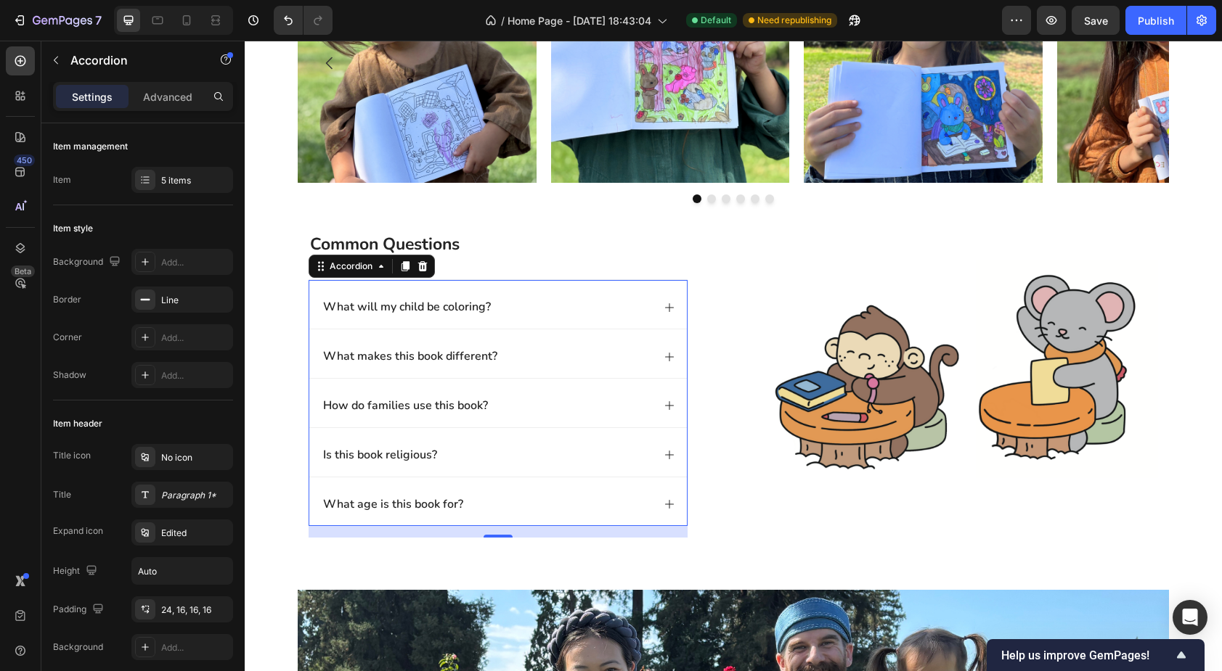
click at [526, 304] on div "What will my child be coloring?" at bounding box center [486, 308] width 331 height 20
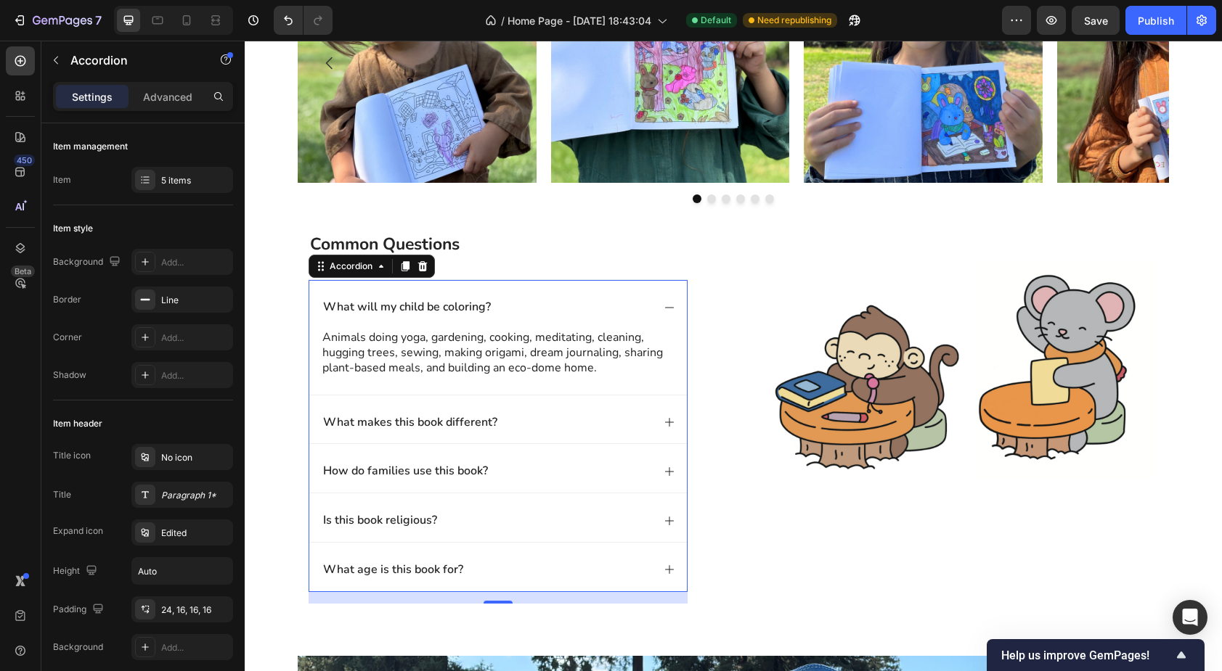
click at [526, 304] on div "What will my child be coloring?" at bounding box center [486, 308] width 331 height 20
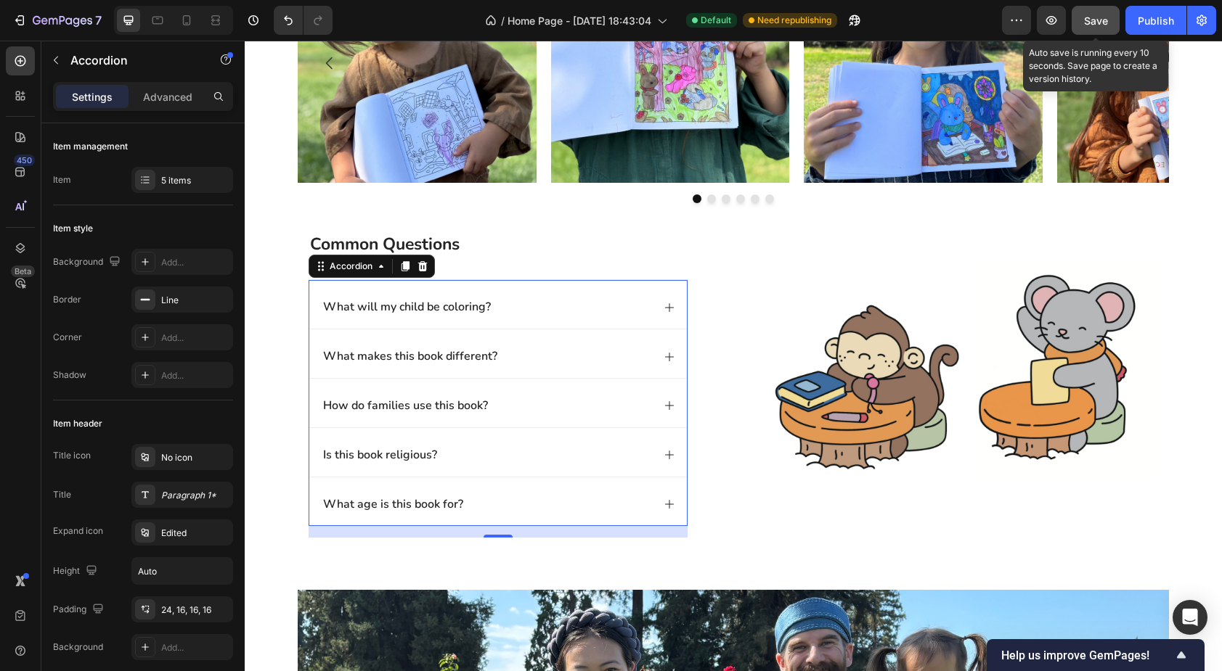
click at [1104, 23] on span "Save" at bounding box center [1096, 21] width 24 height 12
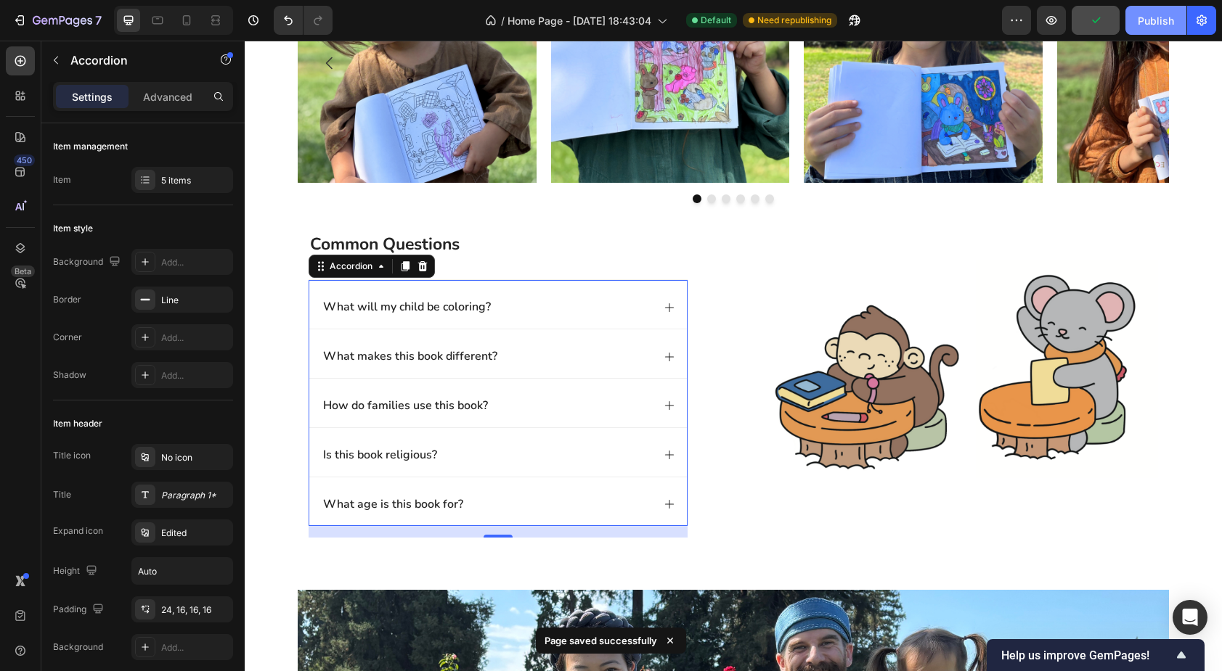
click at [1159, 19] on div "Publish" at bounding box center [1156, 20] width 36 height 15
click at [185, 22] on icon at bounding box center [186, 20] width 15 height 15
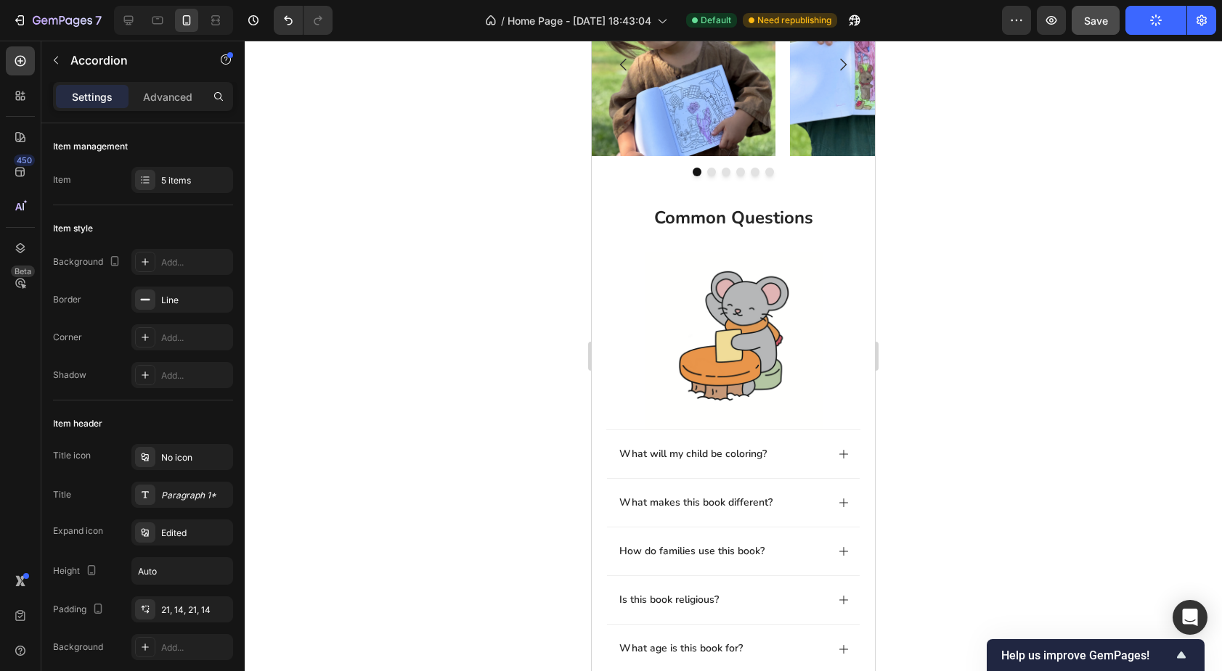
scroll to position [820, 0]
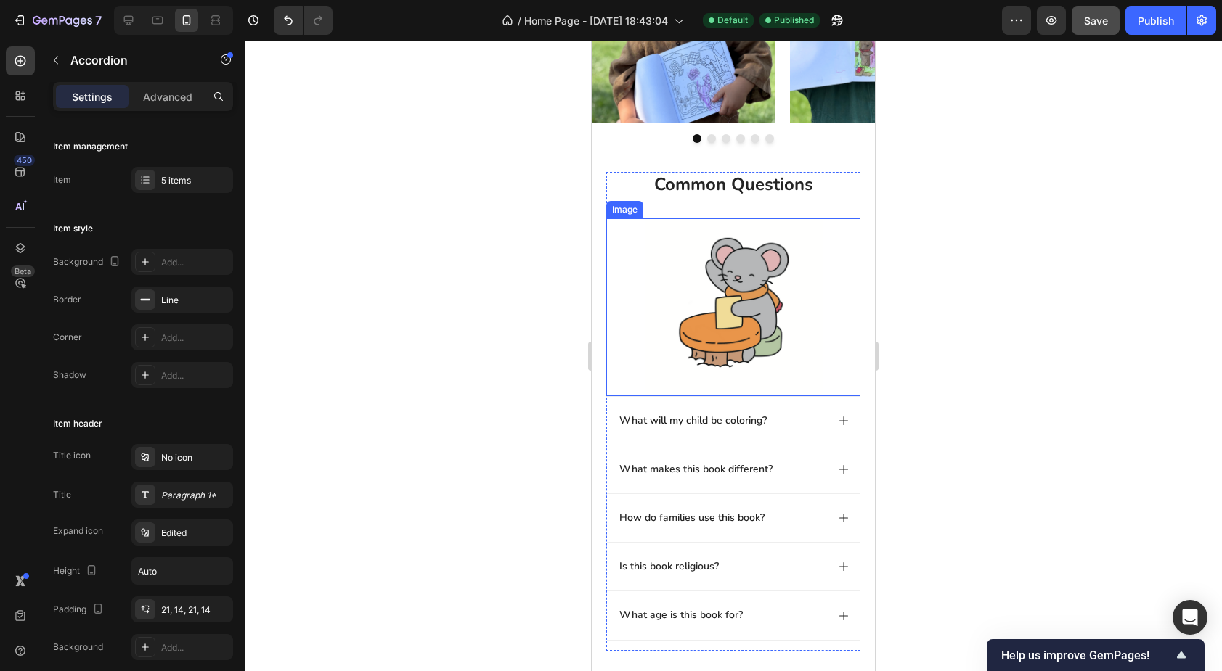
click at [680, 308] on img at bounding box center [734, 308] width 178 height 178
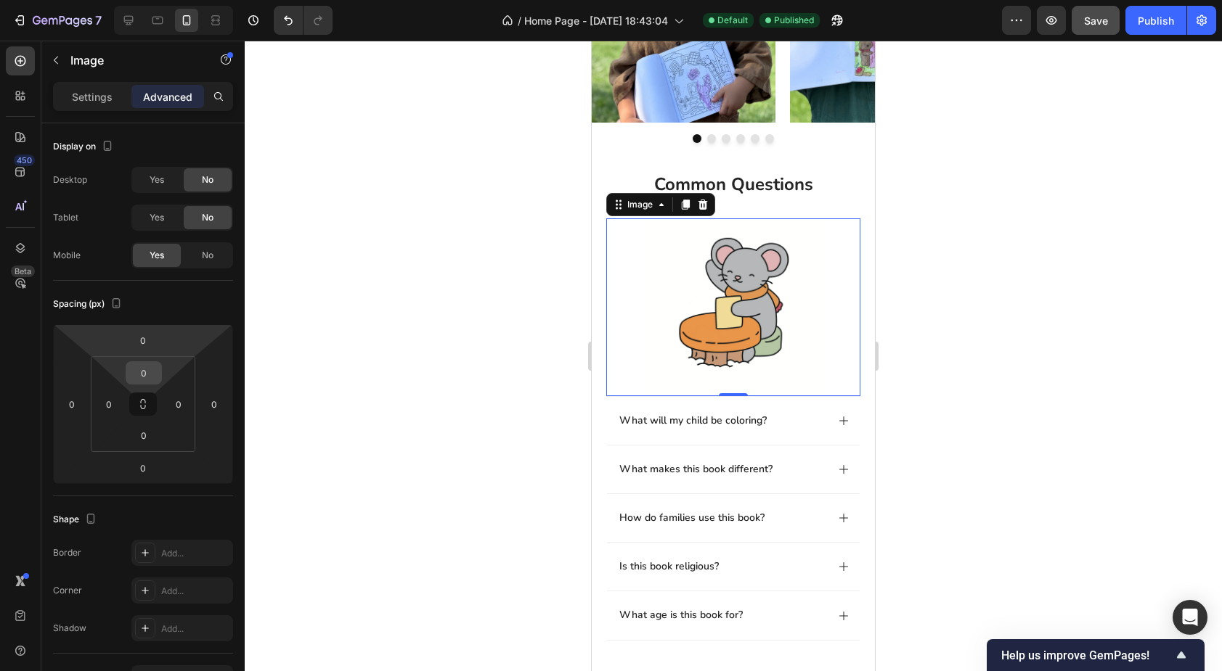
scroll to position [46, 0]
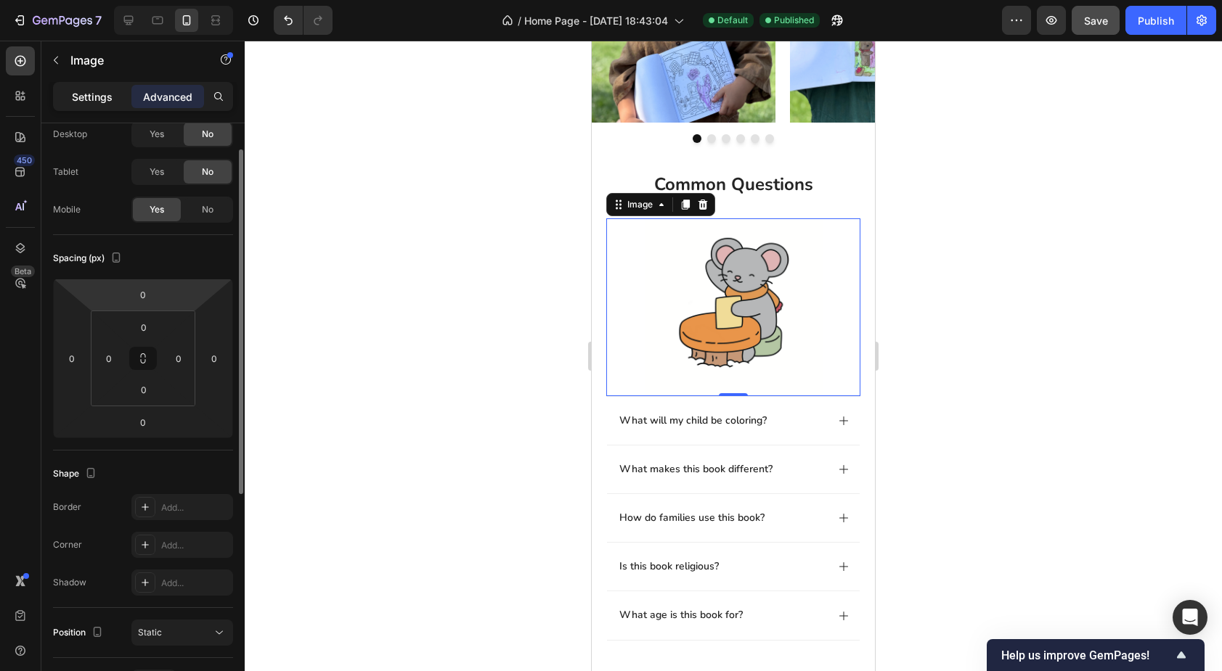
click at [86, 101] on p "Settings" at bounding box center [92, 96] width 41 height 15
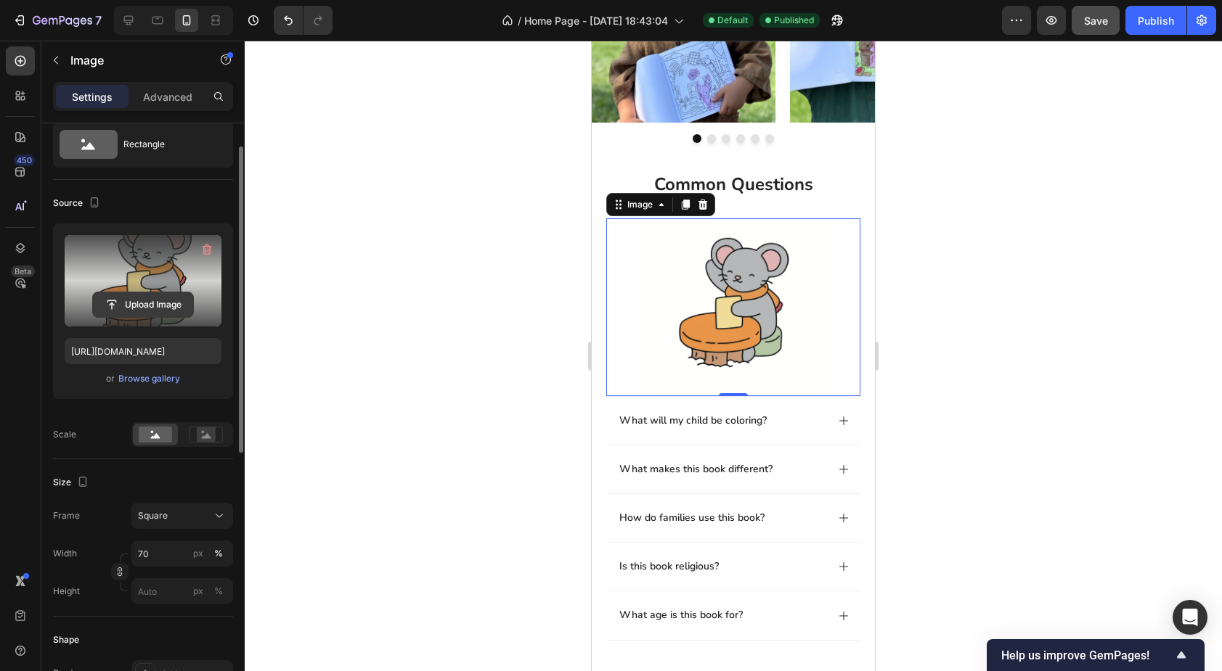
click at [147, 303] on input "file" at bounding box center [143, 305] width 100 height 25
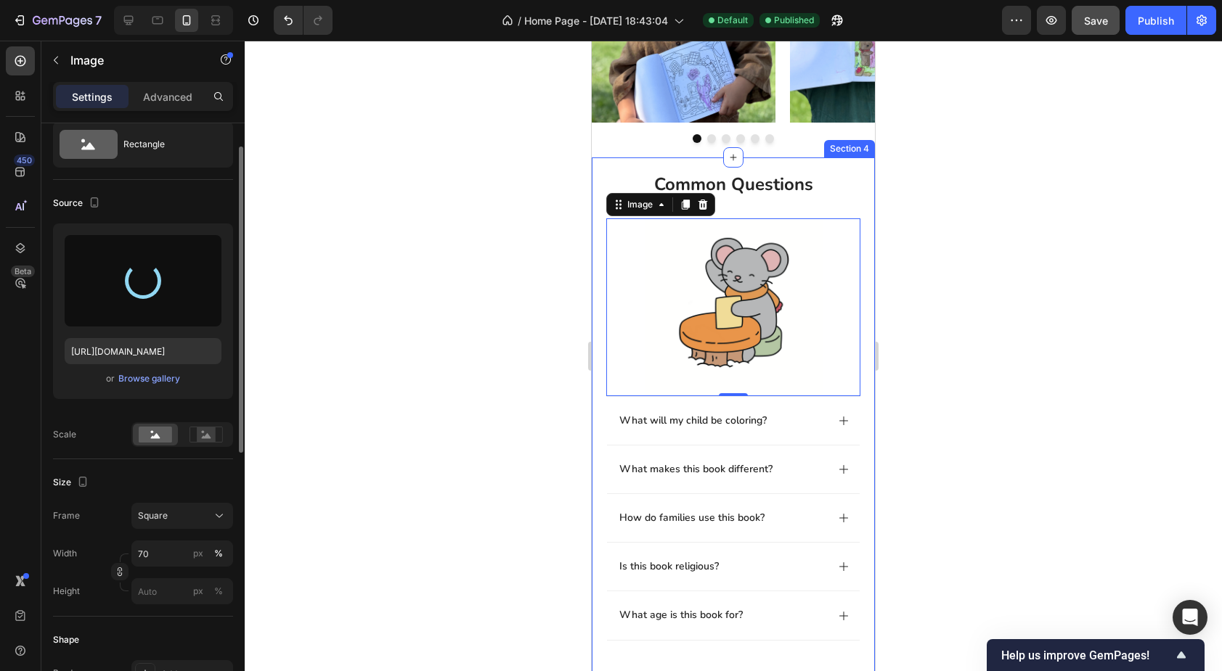
type input "https://cdn.shopify.com/s/files/1/0765/4971/8234/files/gempages_572602062634747…"
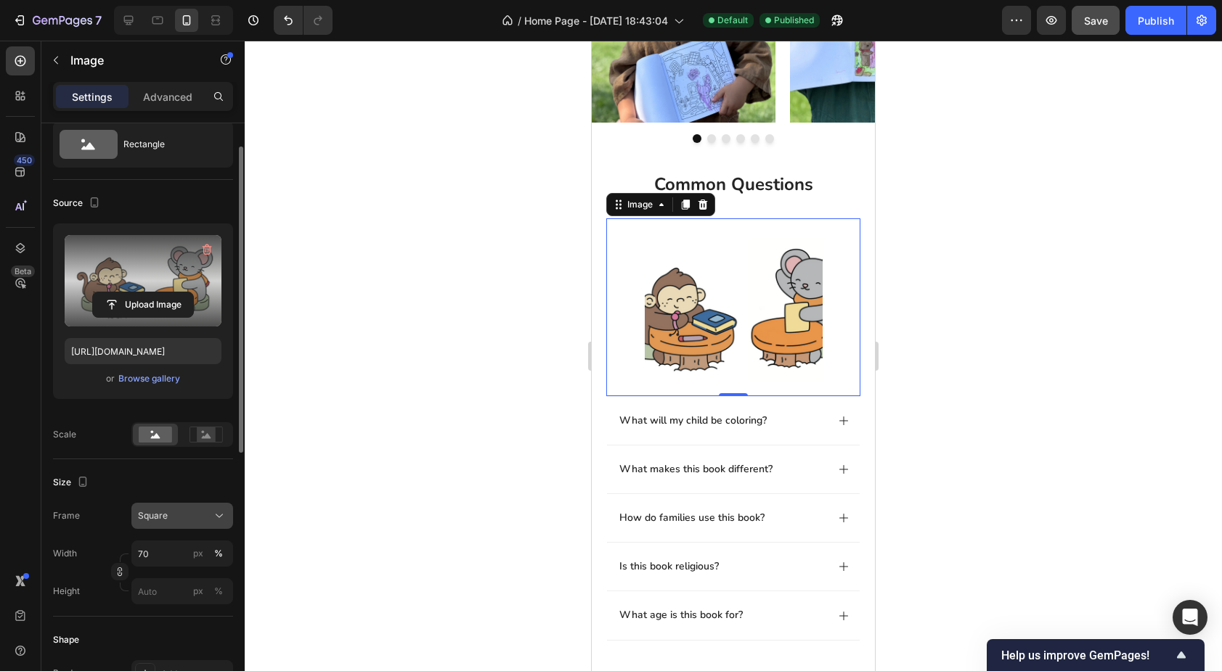
click at [179, 515] on div "Square" at bounding box center [173, 516] width 71 height 13
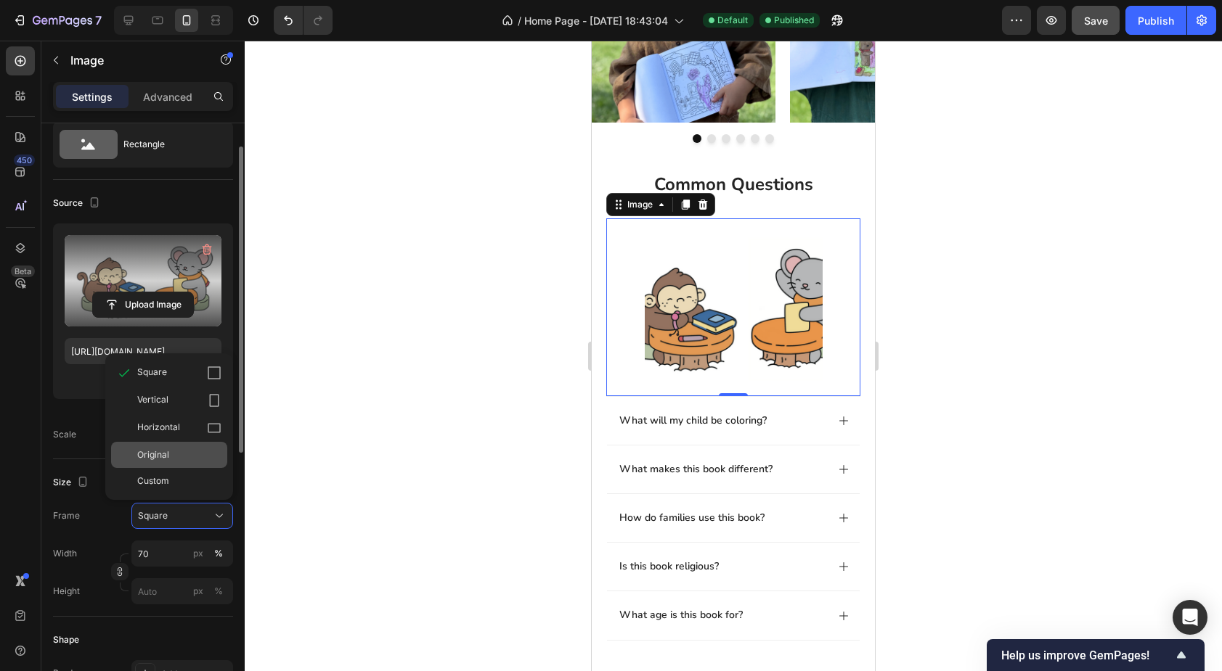
click at [174, 460] on div "Original" at bounding box center [179, 455] width 84 height 13
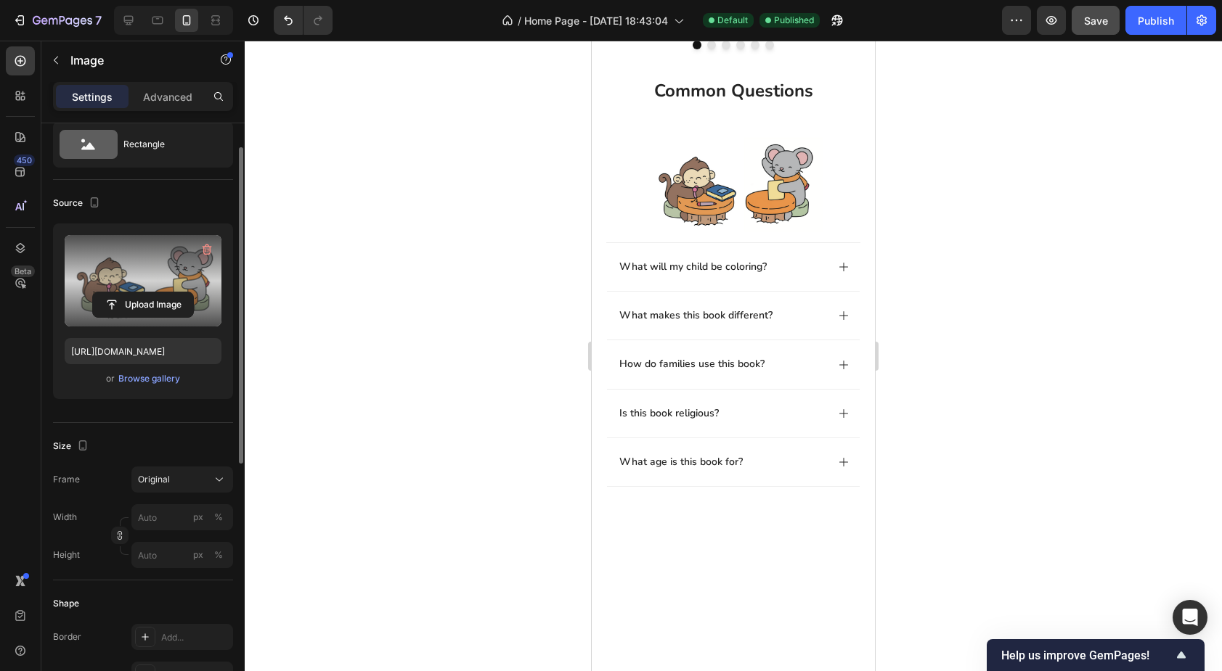
scroll to position [704, 0]
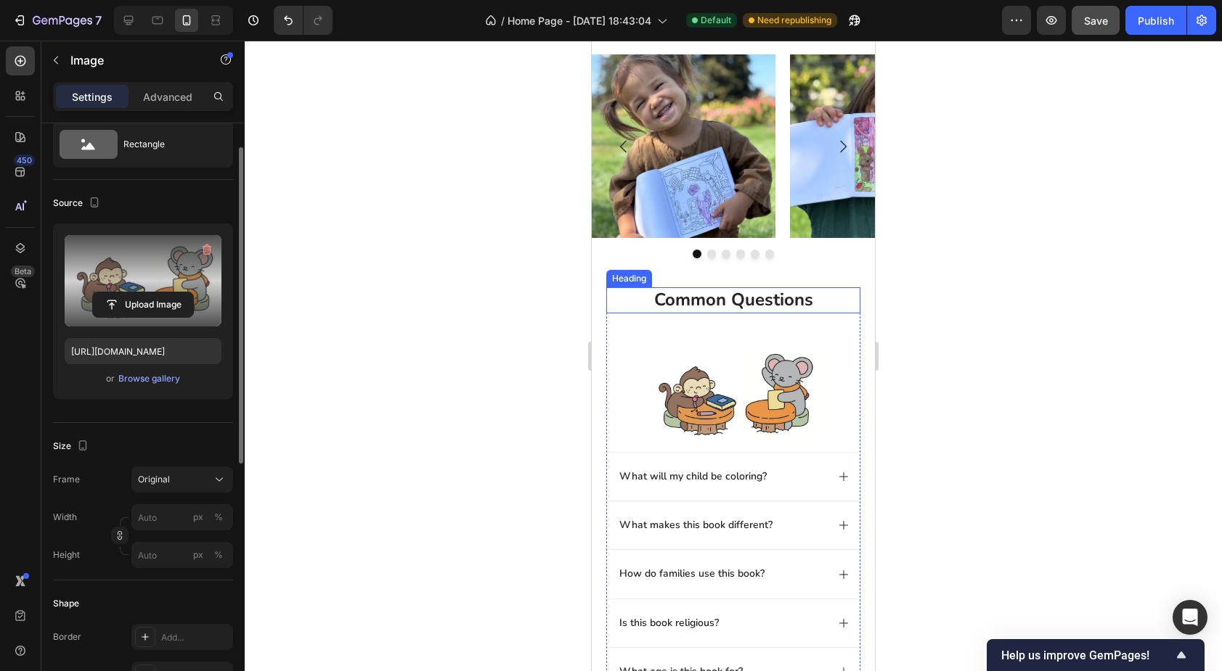
click at [693, 303] on h2 "common questions" at bounding box center [733, 299] width 254 height 25
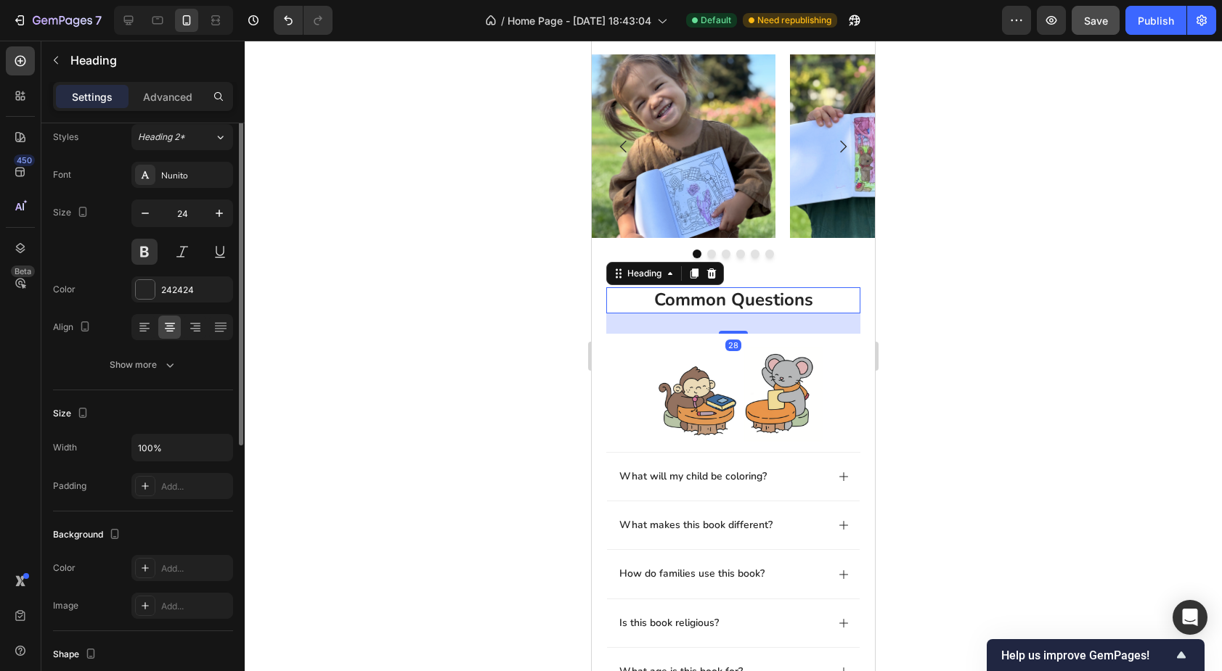
scroll to position [0, 0]
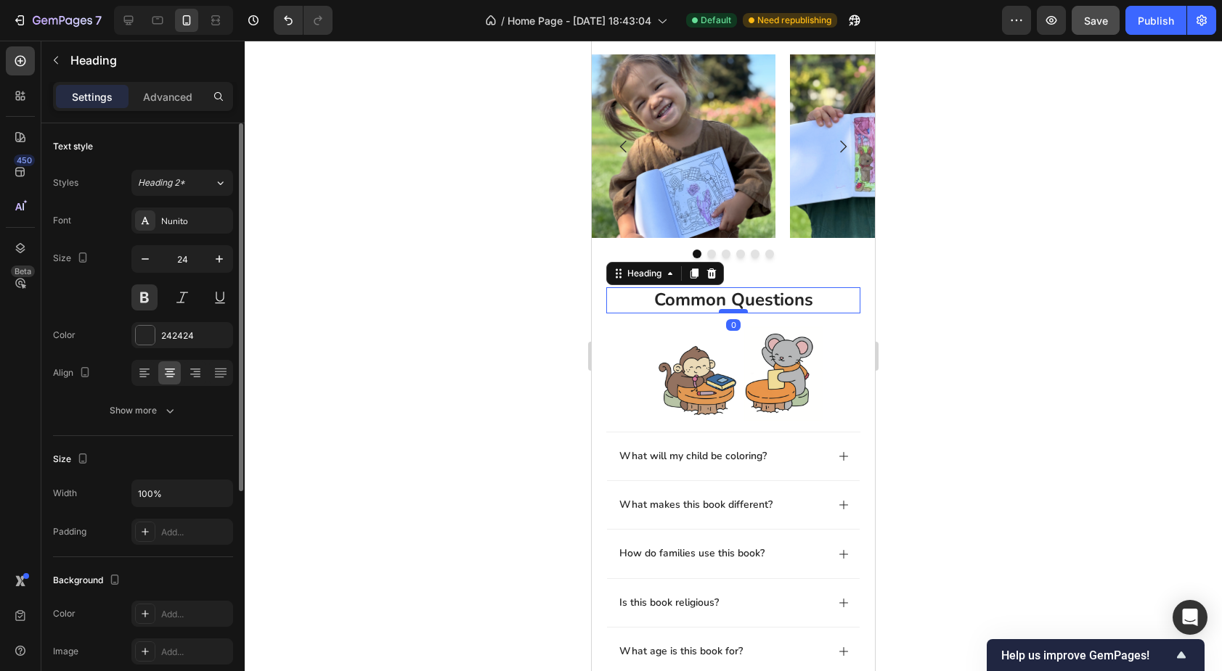
drag, startPoint x: 727, startPoint y: 330, endPoint x: 734, endPoint y: 310, distance: 21.6
click at [734, 310] on div at bounding box center [733, 311] width 29 height 4
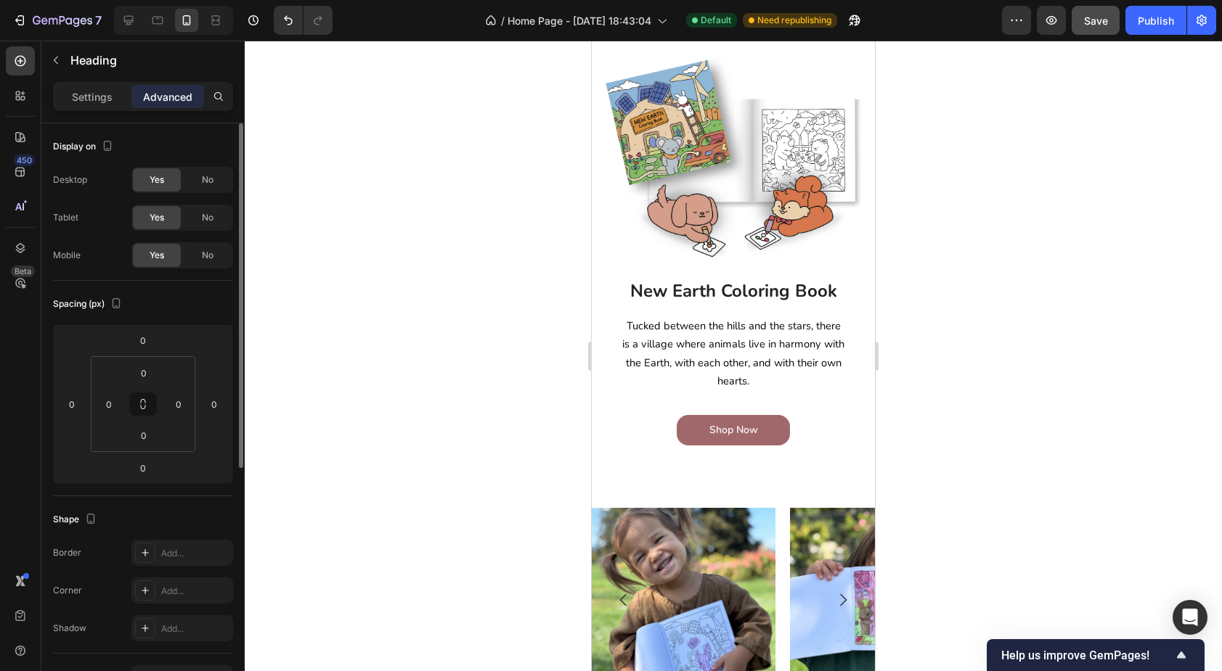
scroll to position [221, 0]
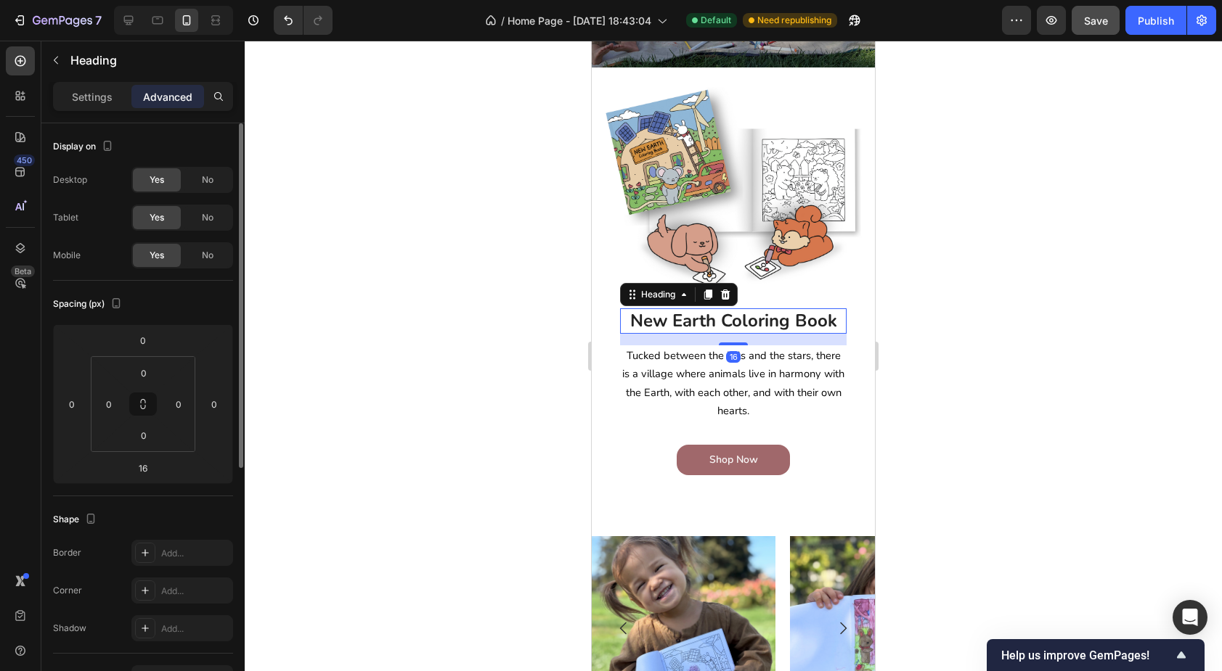
click at [694, 322] on h2 "New Earth Coloring Book" at bounding box center [733, 321] width 226 height 25
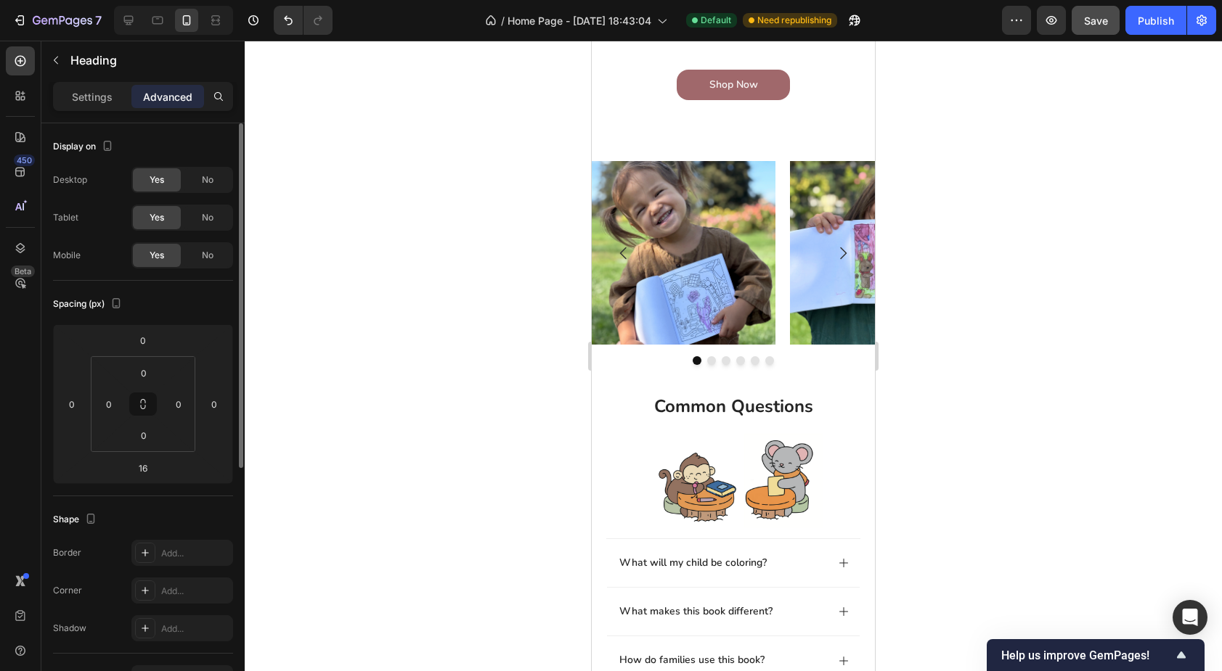
scroll to position [642, 0]
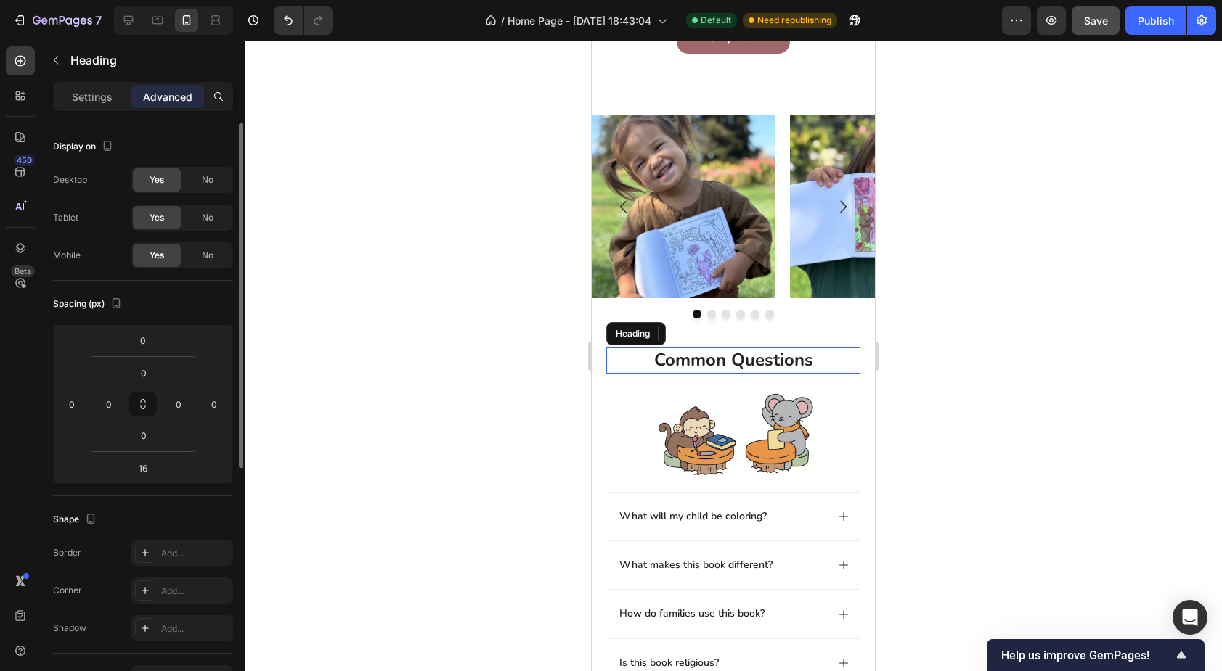
click at [634, 360] on h2 "common questions" at bounding box center [733, 360] width 254 height 25
click at [693, 339] on icon at bounding box center [694, 334] width 12 height 12
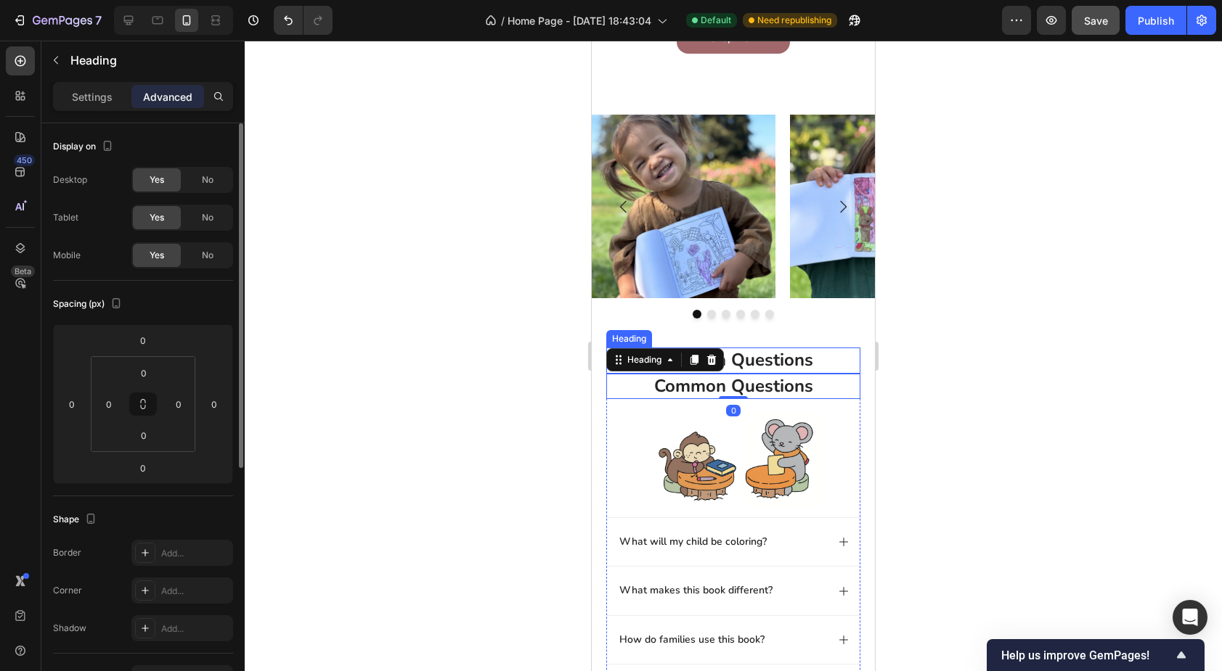
click at [829, 360] on h2 "common questions" at bounding box center [733, 360] width 254 height 25
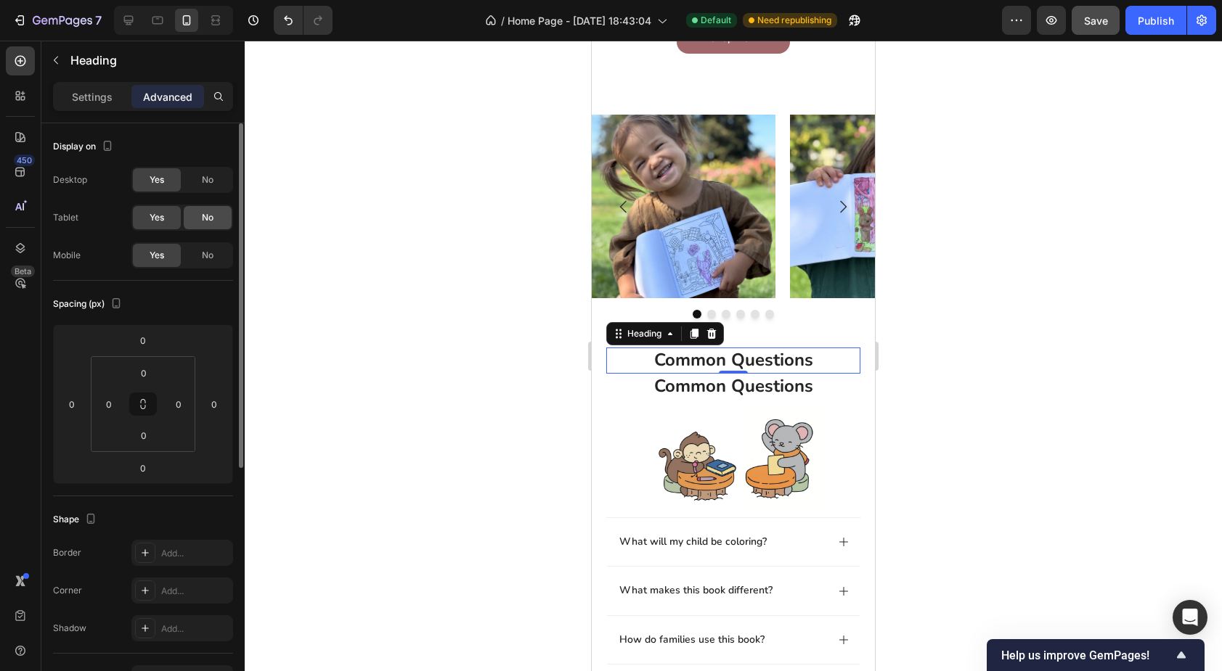
click at [207, 222] on span "No" at bounding box center [208, 217] width 12 height 13
click at [205, 183] on span "No" at bounding box center [208, 179] width 12 height 13
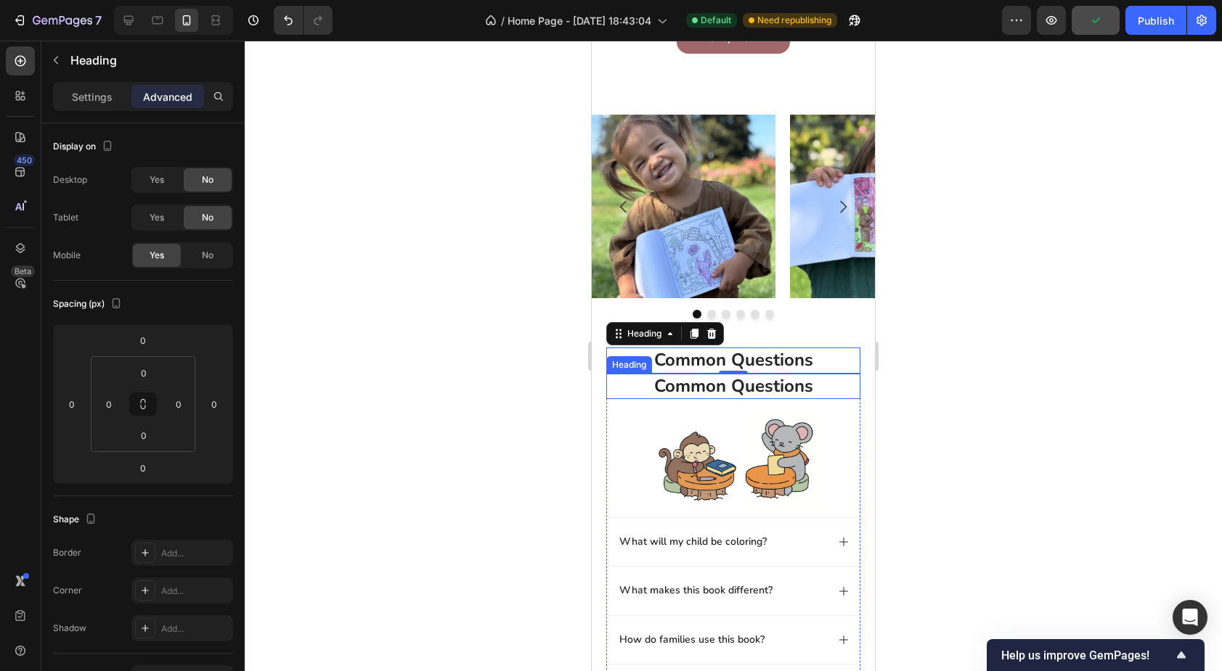
click at [628, 385] on h2 "common questions" at bounding box center [733, 386] width 254 height 25
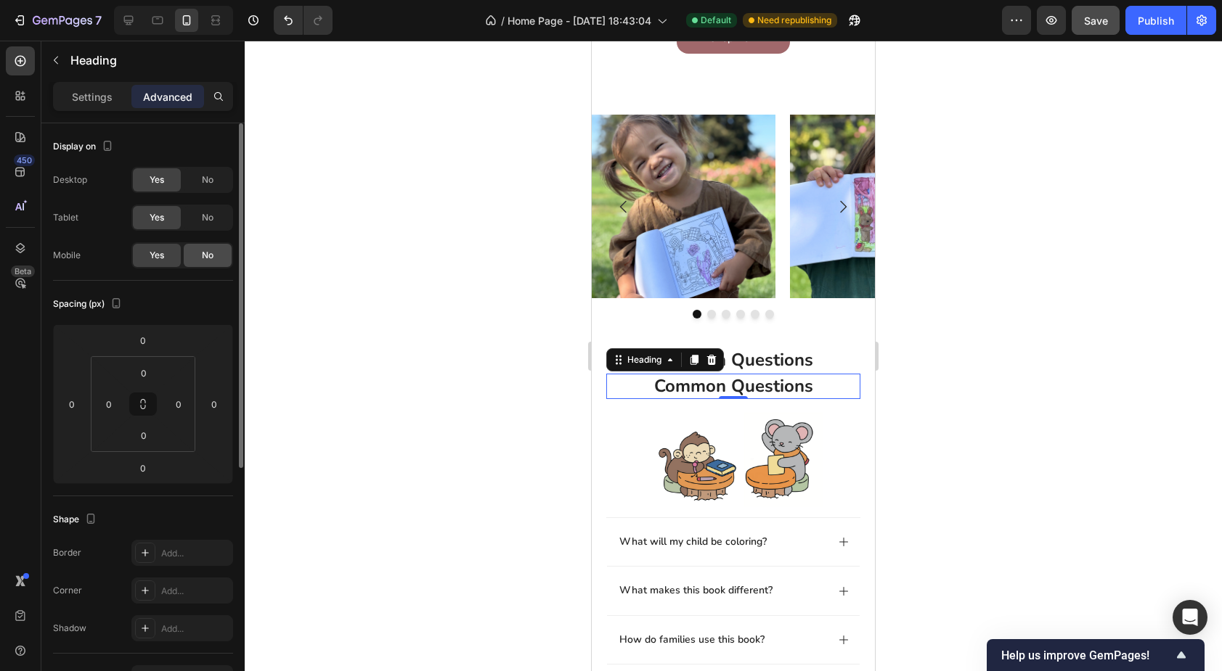
click at [203, 251] on span "No" at bounding box center [208, 255] width 12 height 13
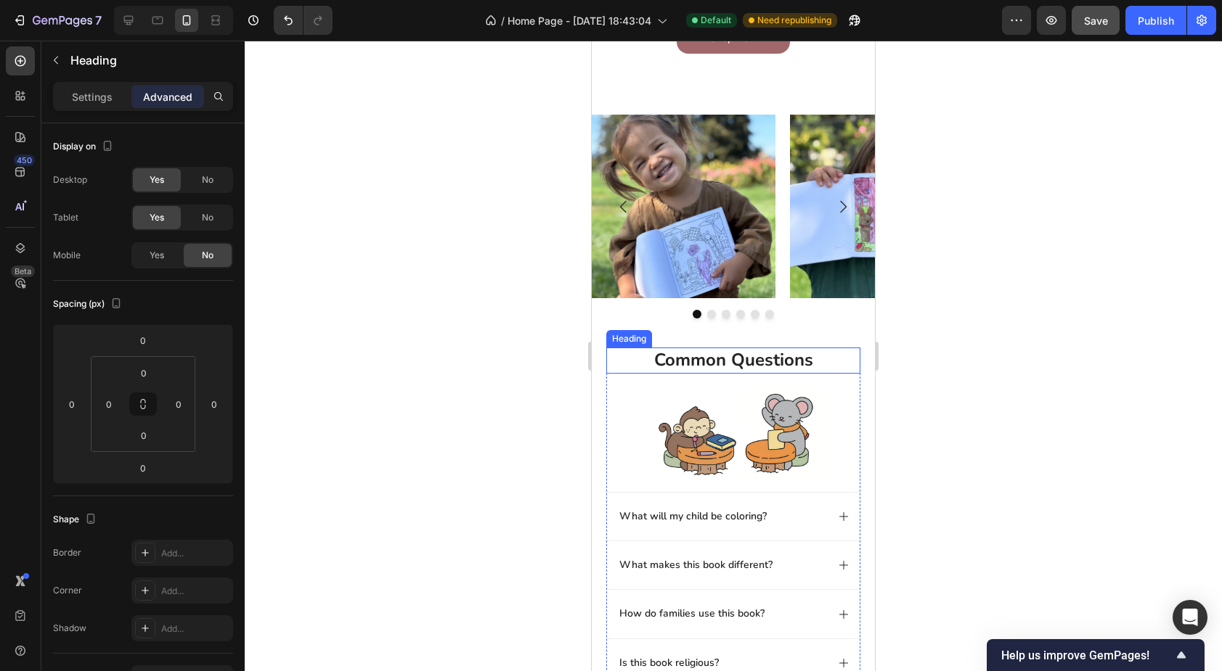
click at [641, 360] on h2 "common questions" at bounding box center [733, 360] width 254 height 25
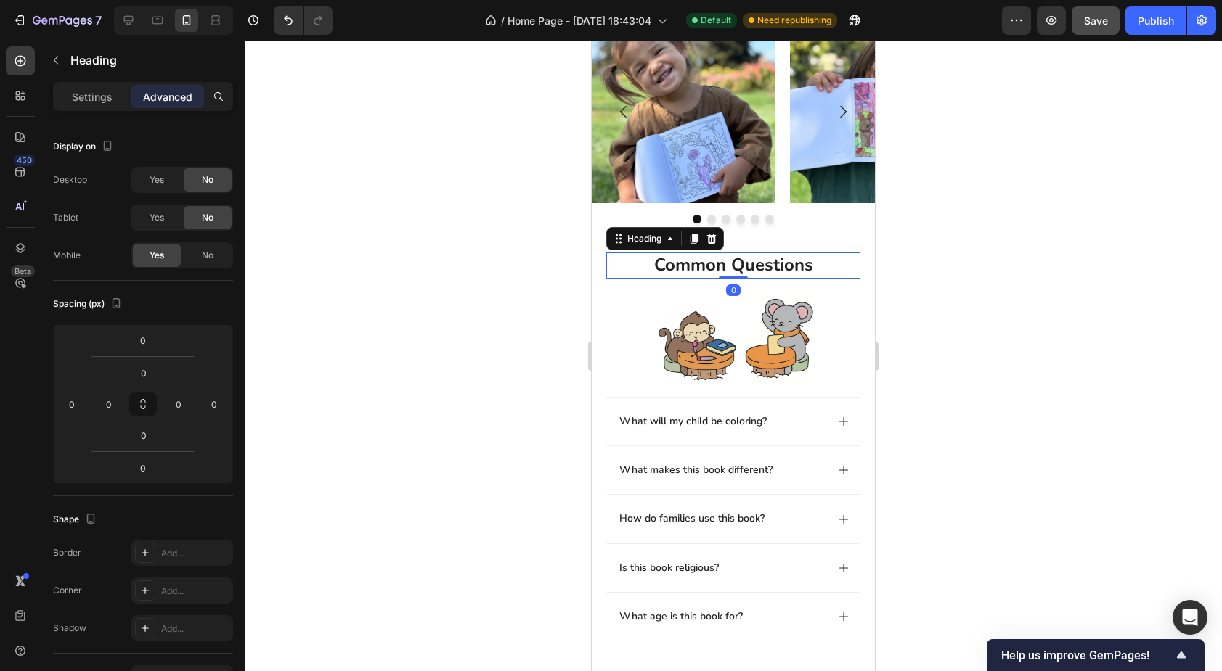
scroll to position [741, 0]
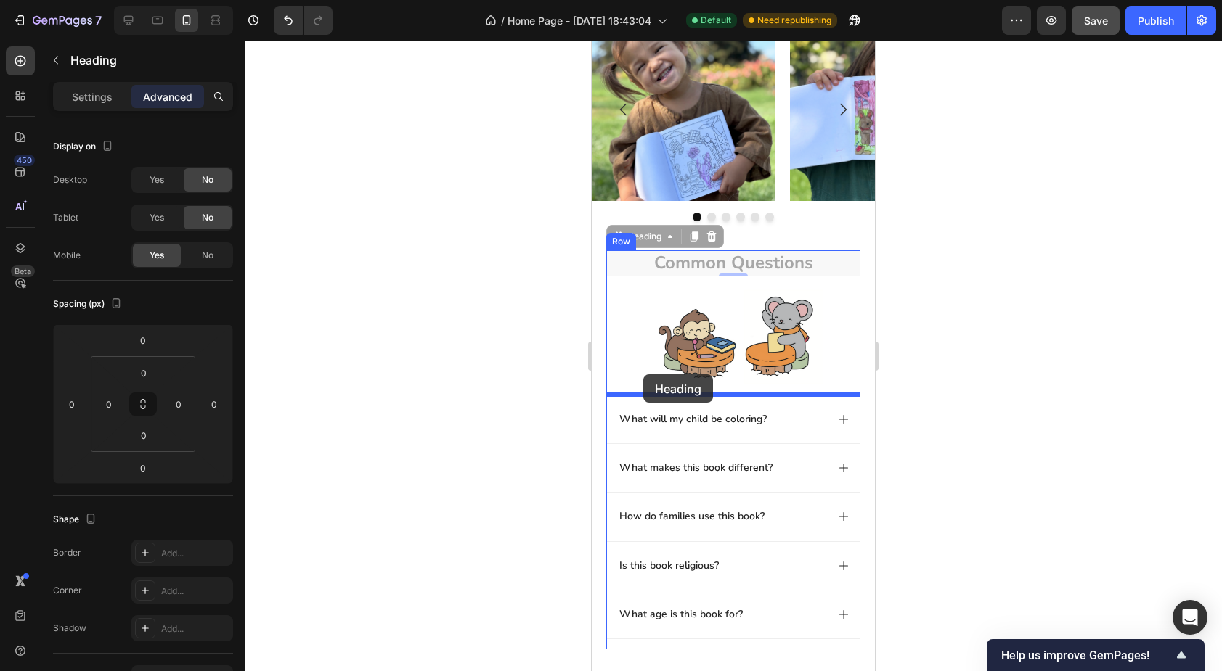
drag, startPoint x: 629, startPoint y: 234, endPoint x: 643, endPoint y: 375, distance: 140.9
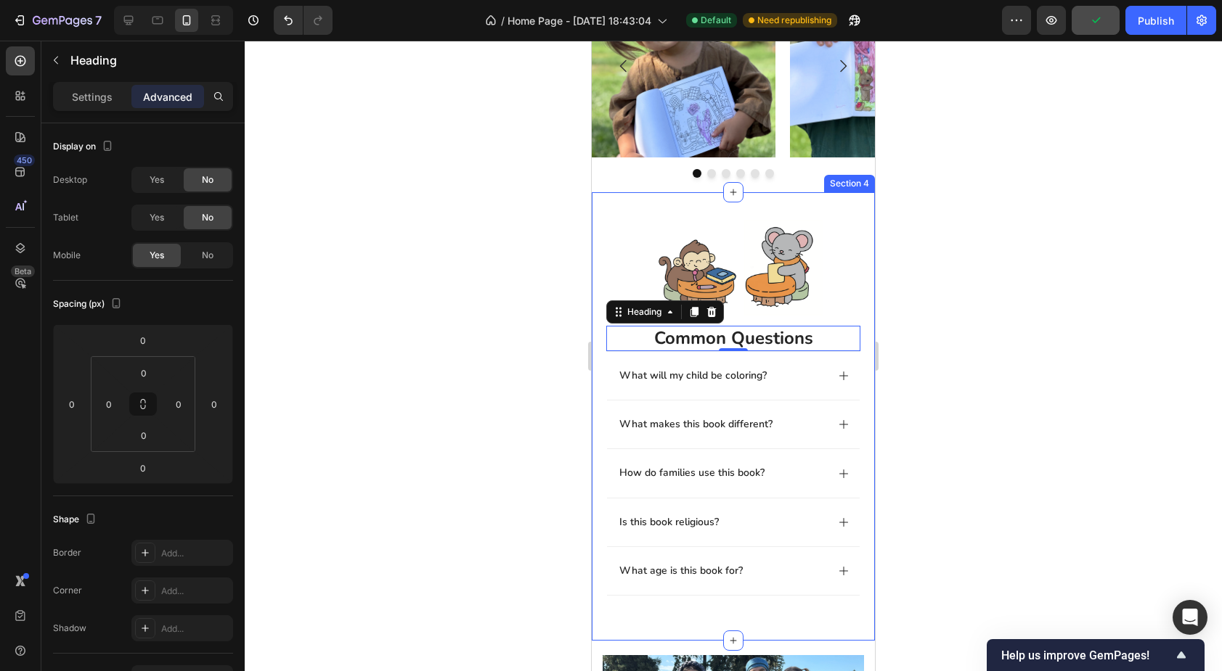
scroll to position [785, 0]
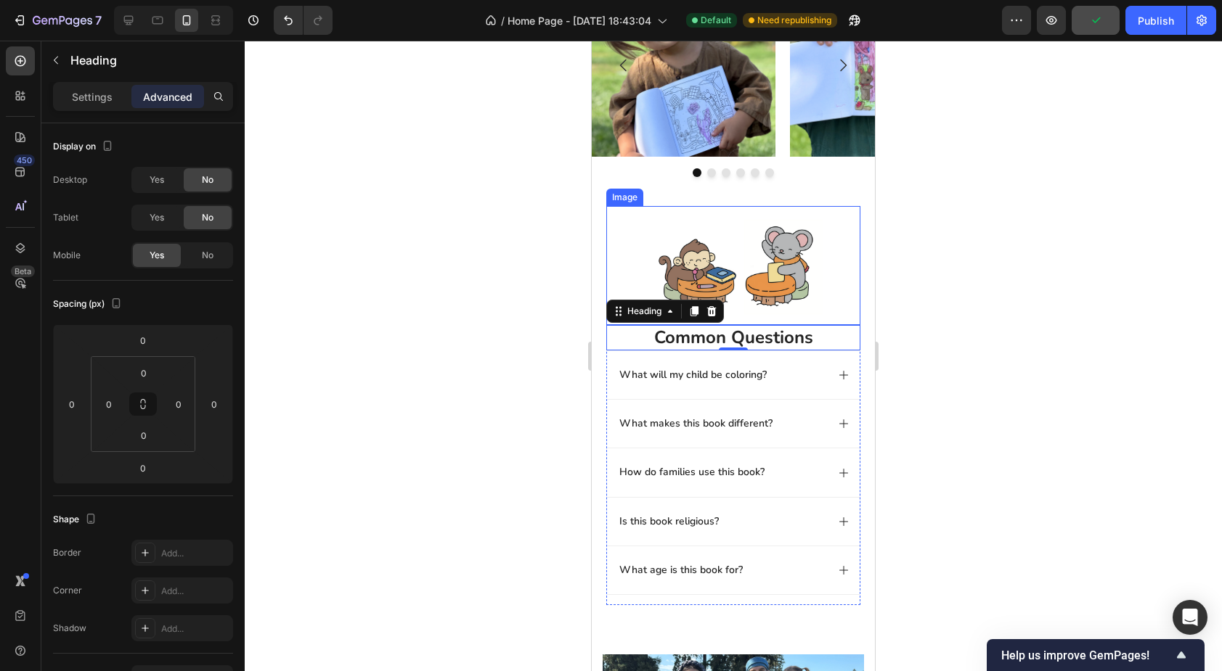
click at [751, 247] on img at bounding box center [734, 265] width 178 height 118
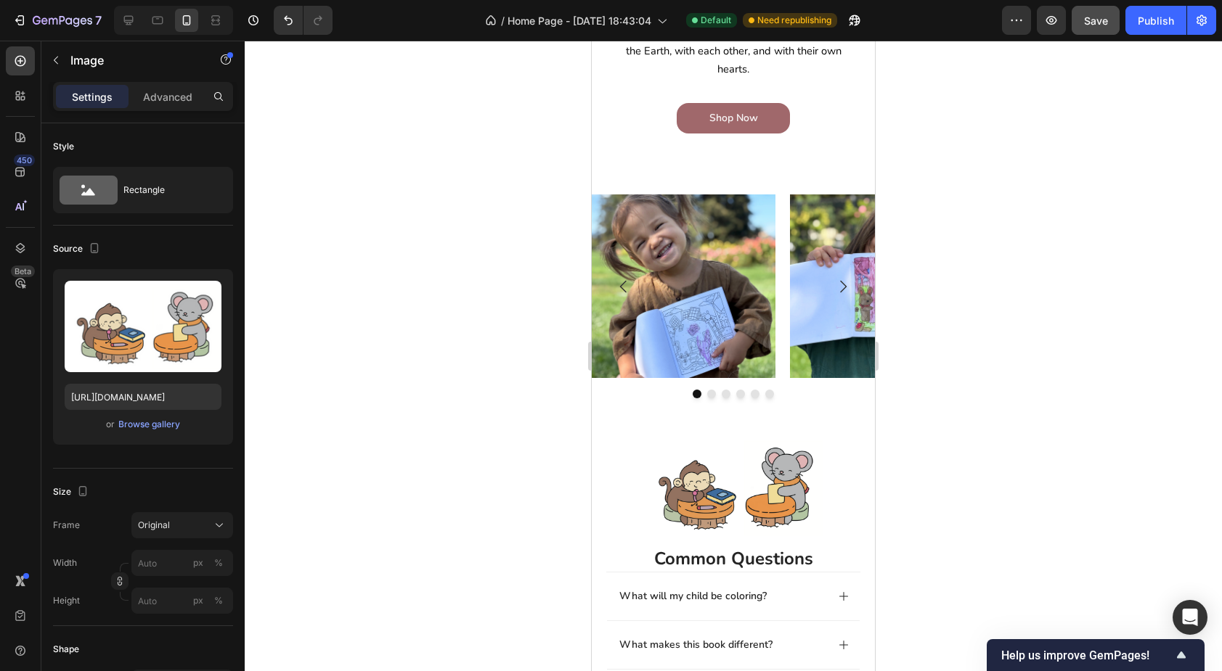
scroll to position [567, 0]
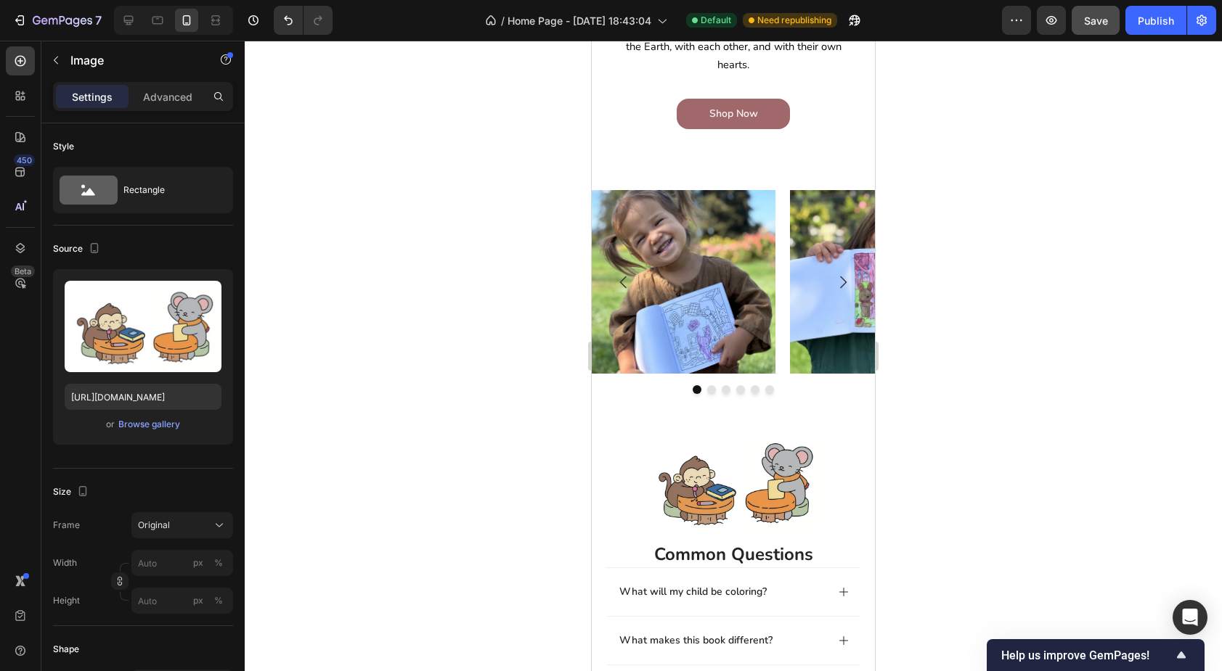
click at [690, 481] on img at bounding box center [734, 482] width 178 height 118
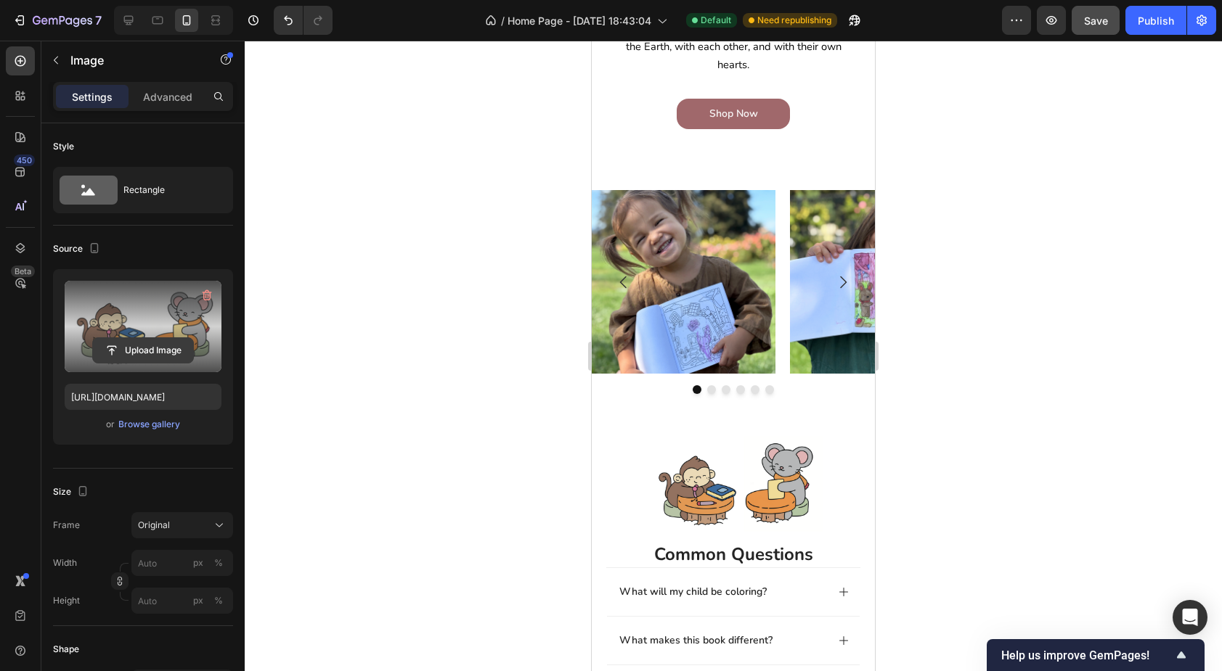
click at [142, 346] on input "file" at bounding box center [143, 350] width 100 height 25
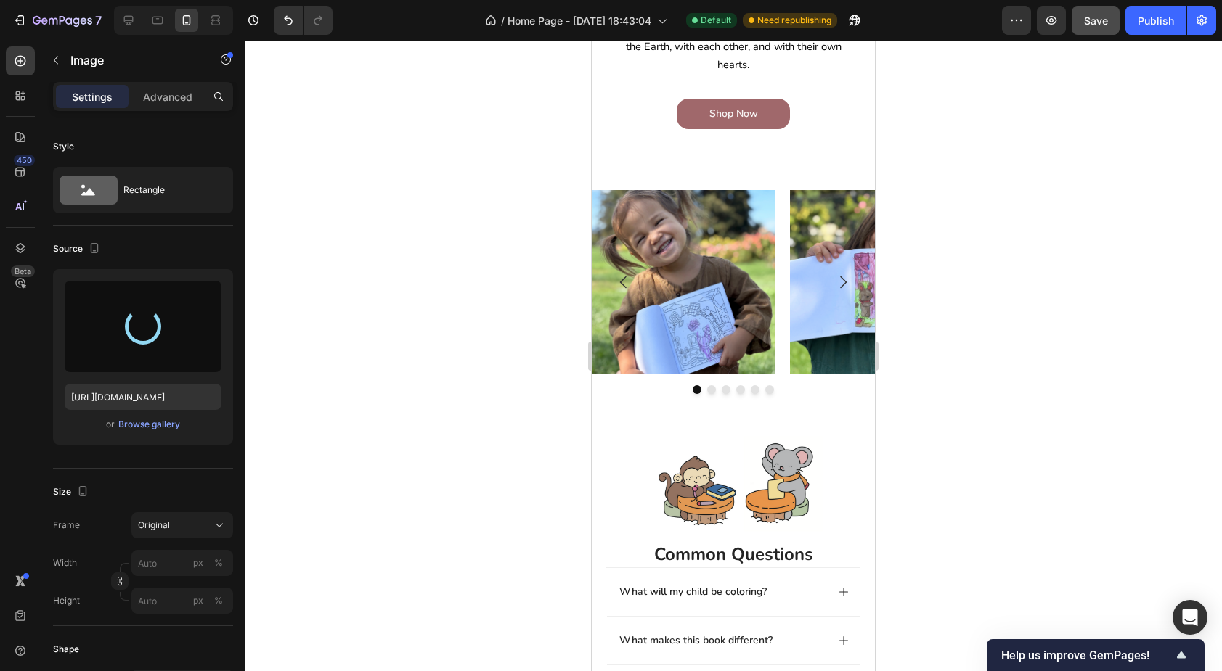
type input "https://cdn.shopify.com/s/files/1/0765/4971/8234/files/gempages_572602062634747…"
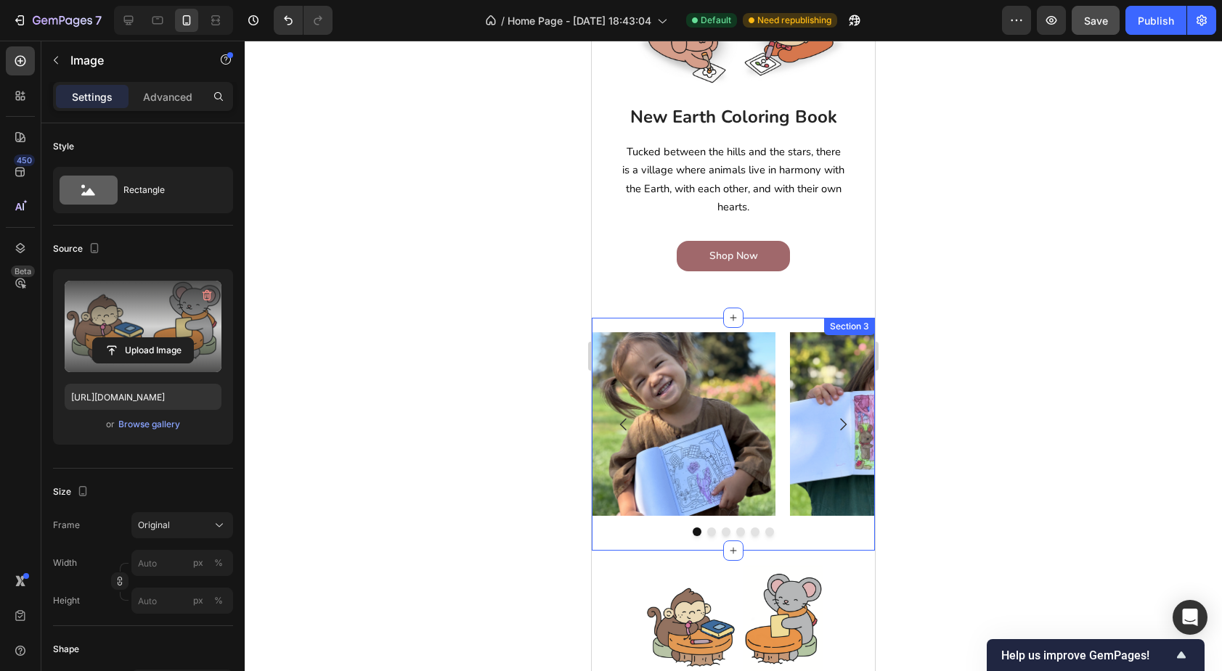
scroll to position [292, 0]
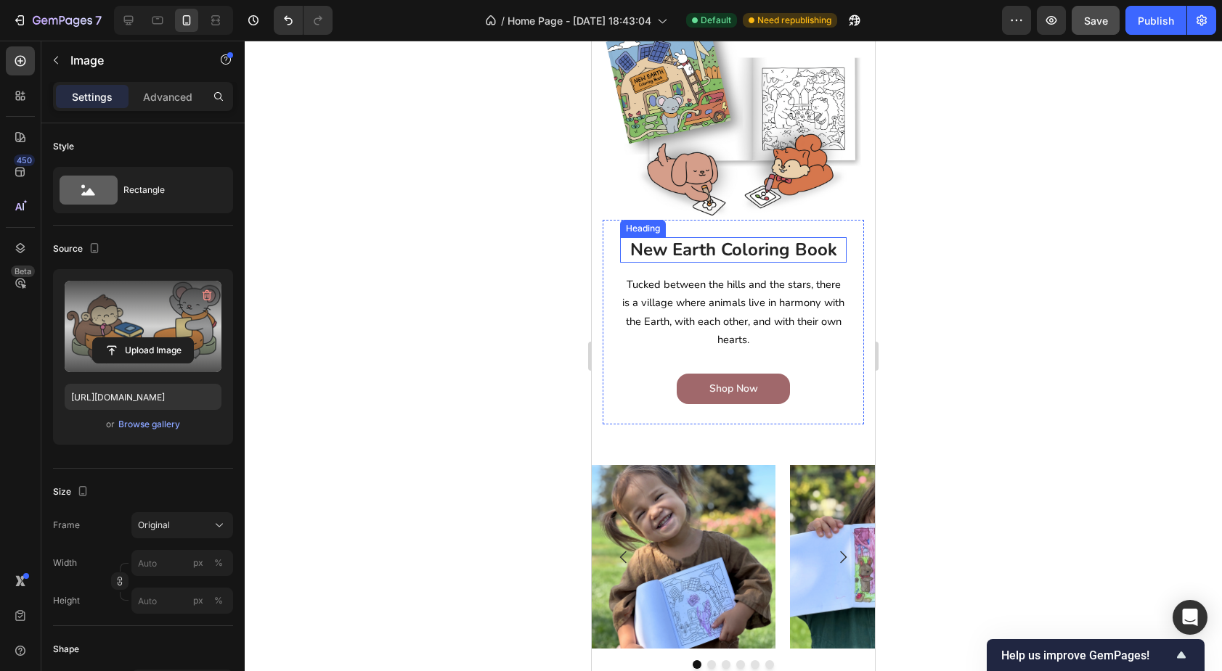
click at [737, 250] on h2 "New Earth Coloring Book" at bounding box center [733, 249] width 226 height 25
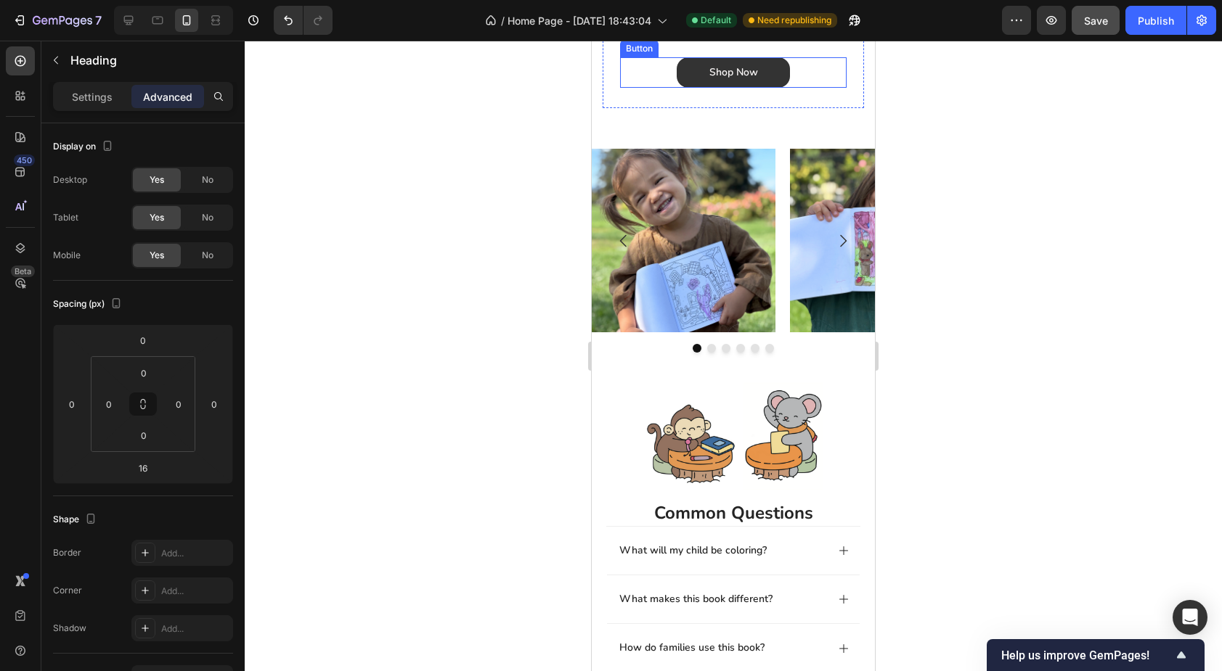
scroll to position [796, 0]
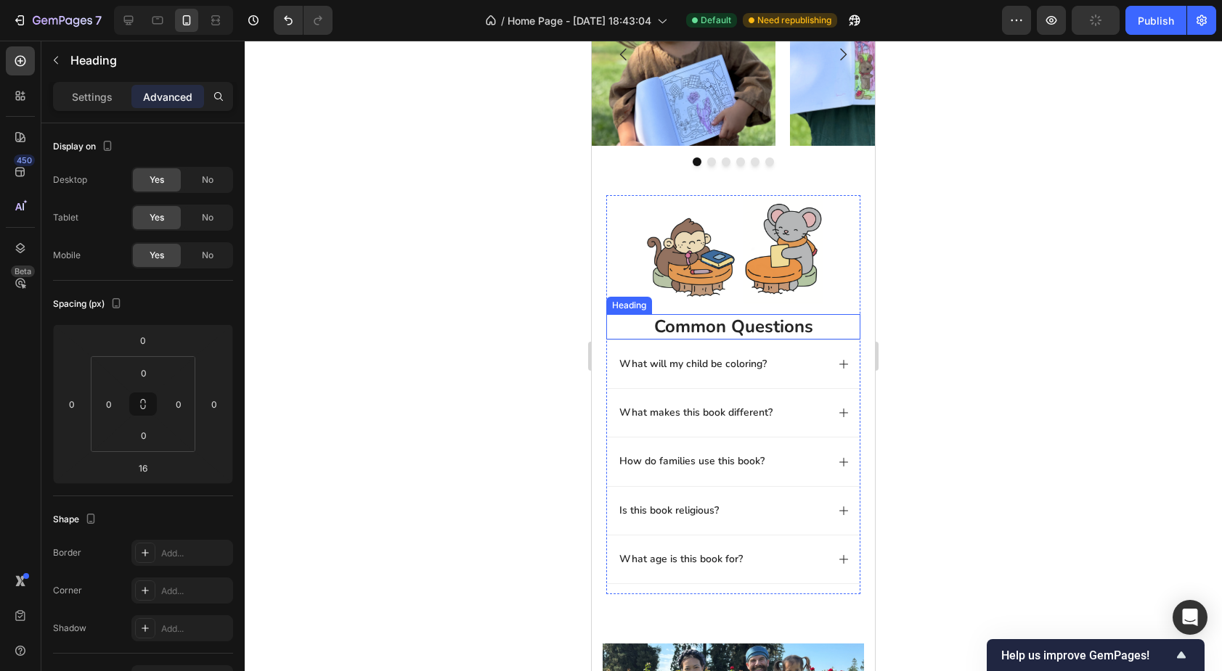
click at [733, 329] on h2 "common questions" at bounding box center [733, 326] width 254 height 25
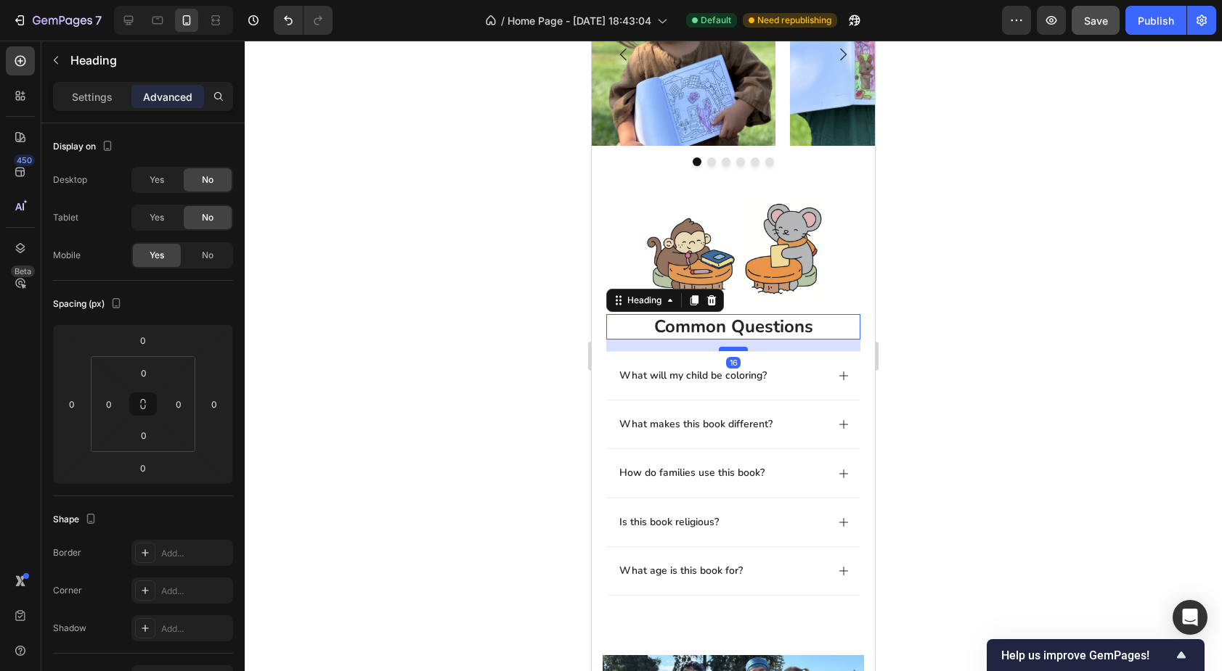
drag, startPoint x: 732, startPoint y: 338, endPoint x: 728, endPoint y: 349, distance: 12.4
click at [728, 349] on div at bounding box center [733, 349] width 29 height 4
type input "16"
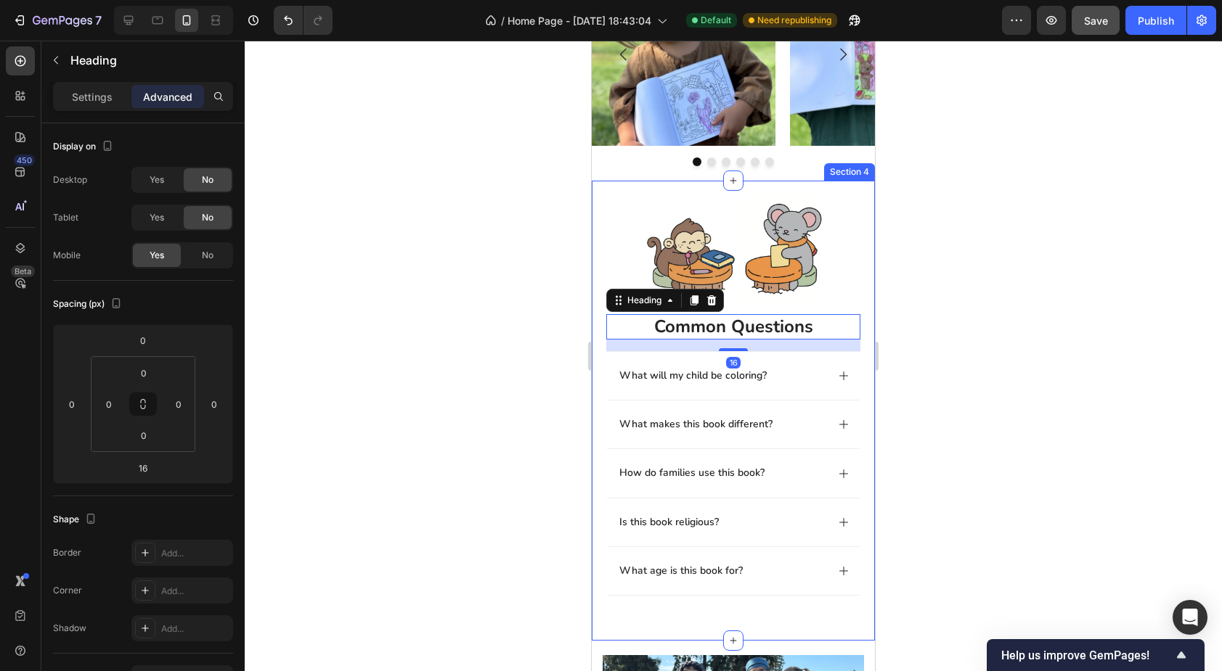
click at [872, 181] on div "common questions Heading Image common questions Heading 16 What will my child b…" at bounding box center [733, 411] width 283 height 460
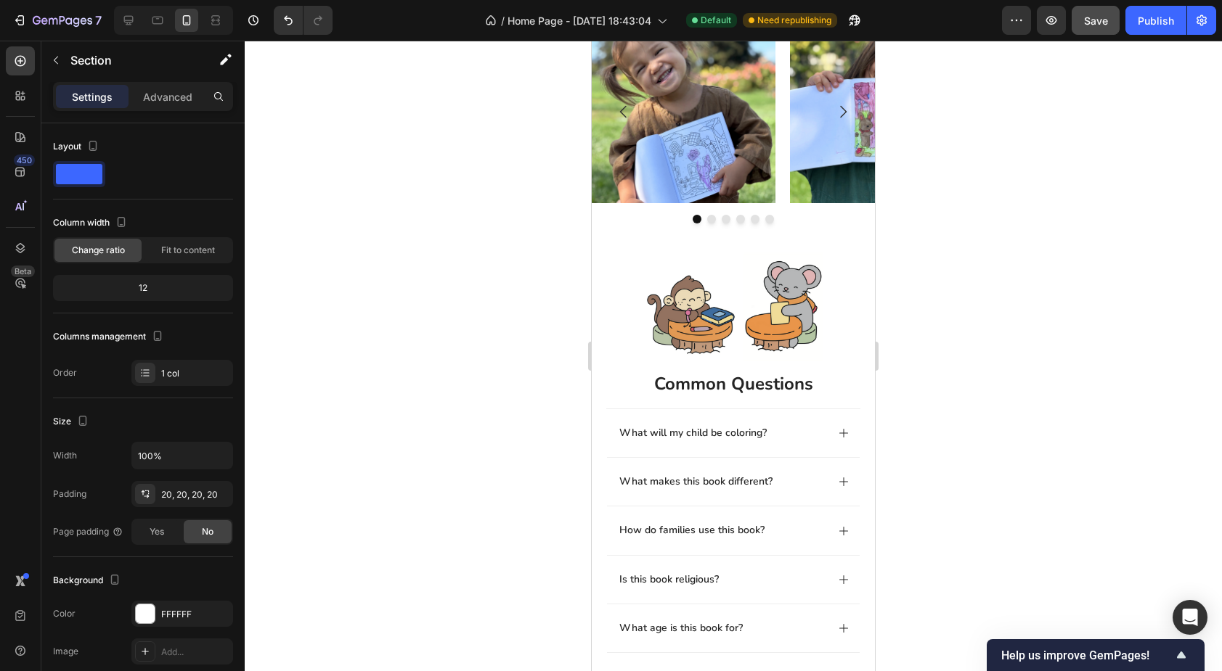
scroll to position [742, 0]
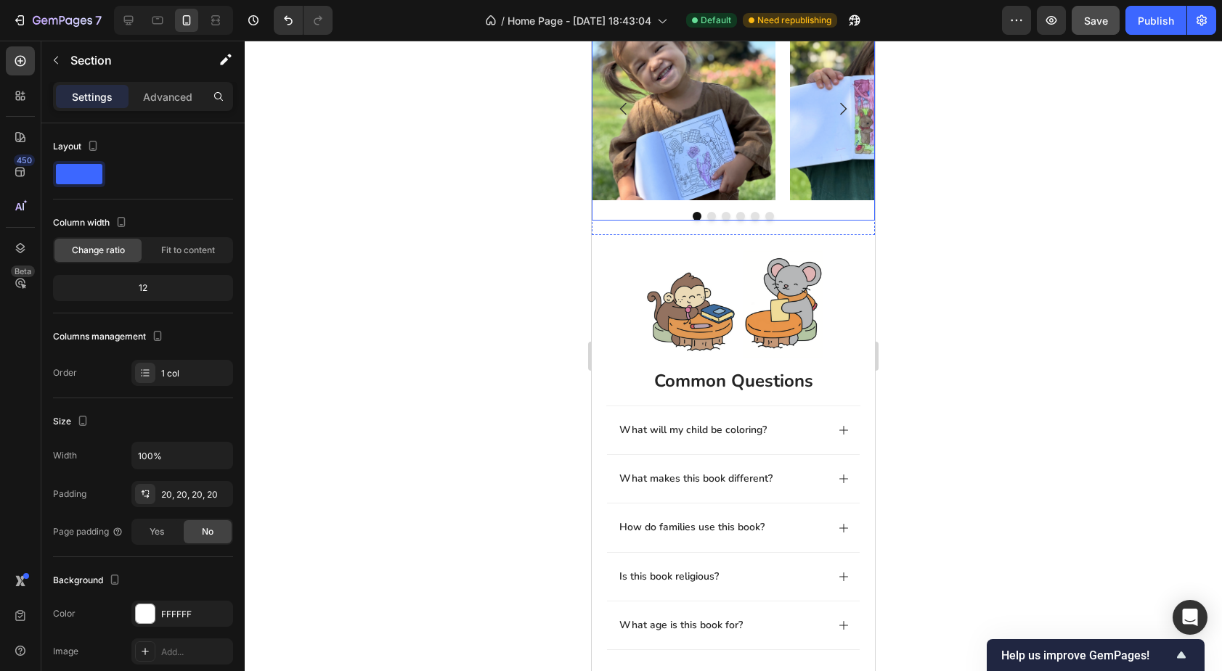
click at [812, 218] on div at bounding box center [733, 216] width 283 height 9
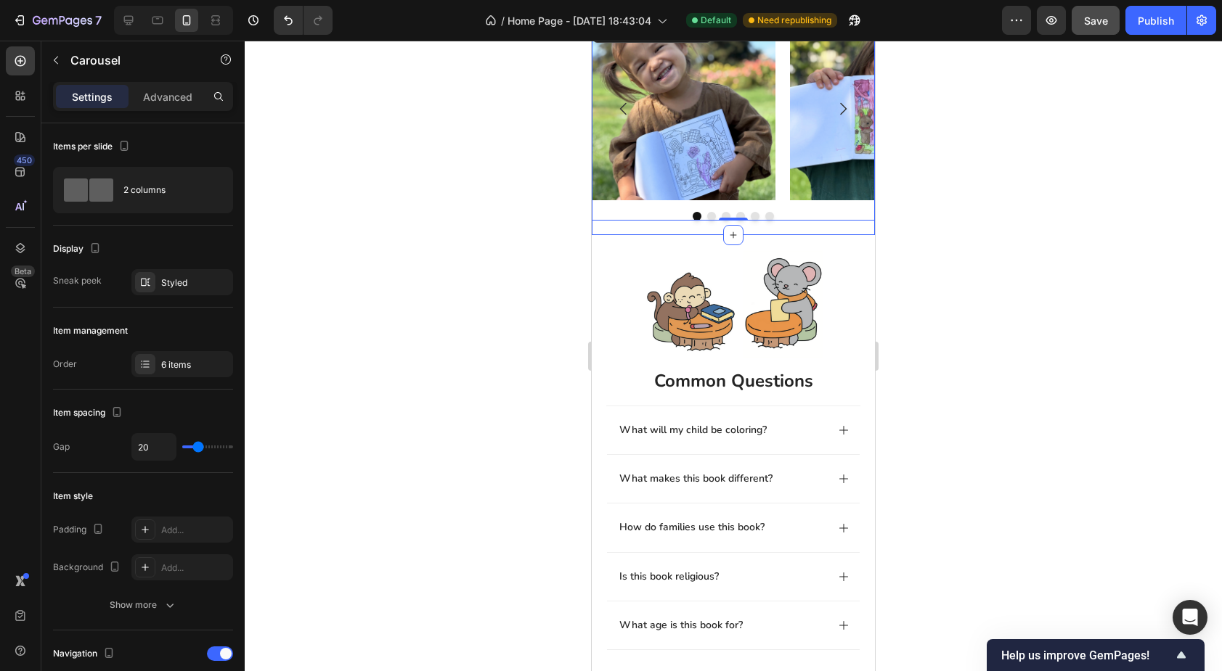
click at [810, 230] on div "Image Image Image Image Image Image Carousel 0 Section 3" at bounding box center [733, 118] width 283 height 233
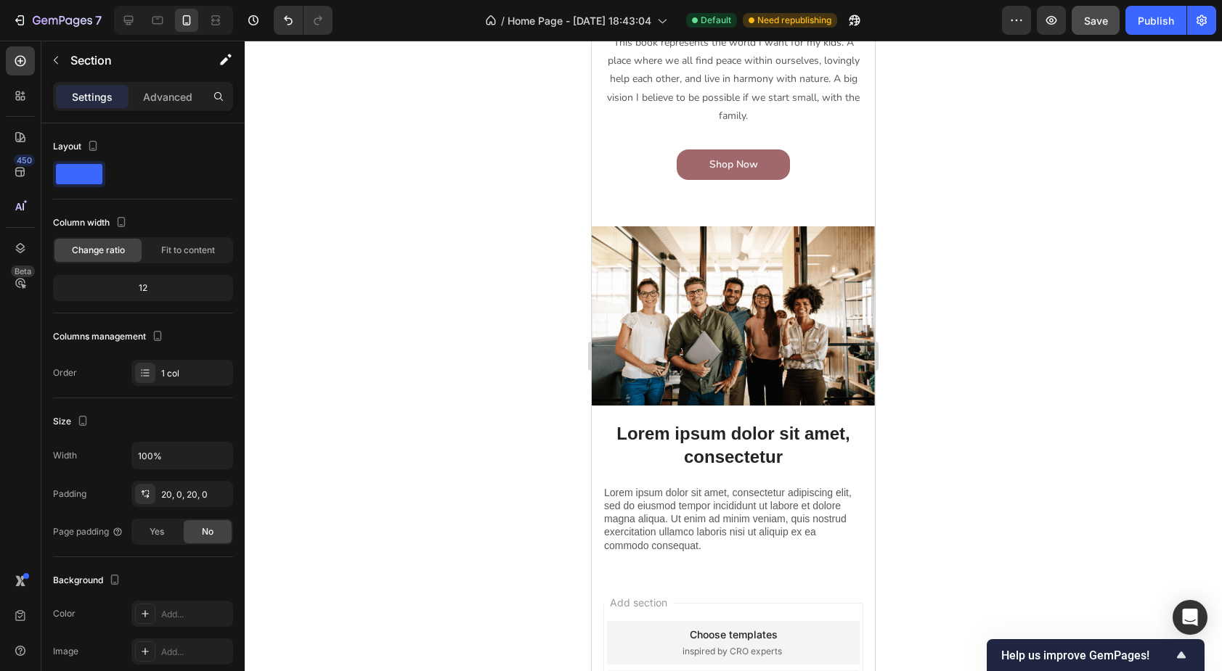
scroll to position [1821, 0]
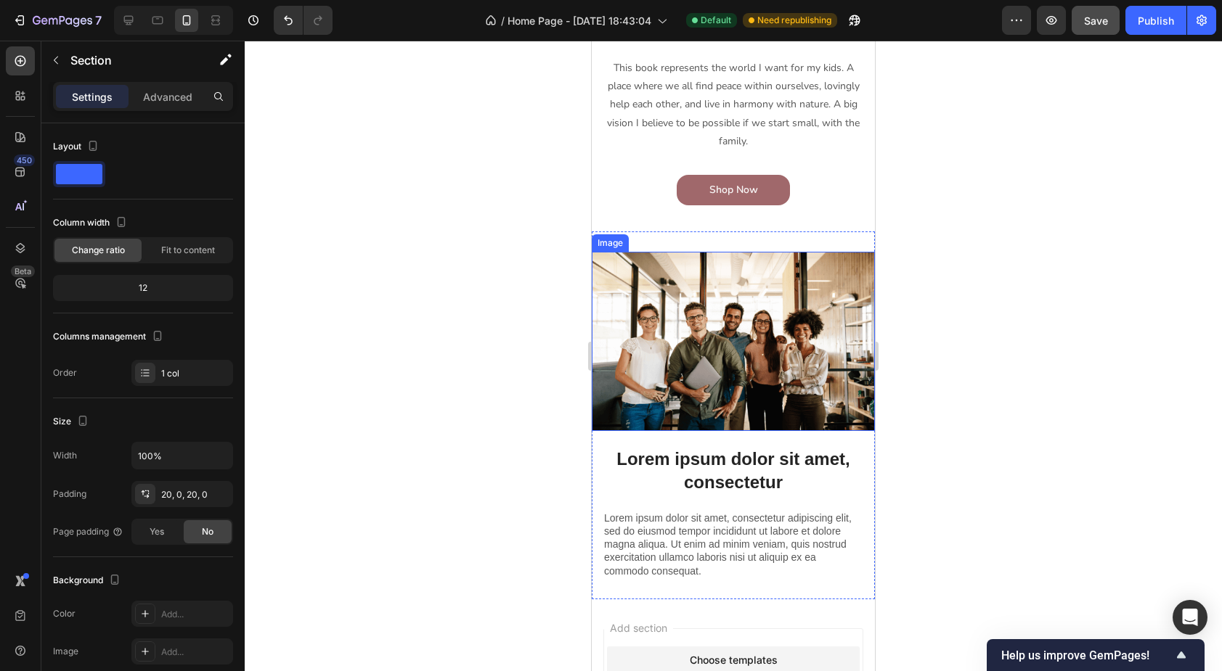
click at [694, 303] on img at bounding box center [733, 341] width 283 height 179
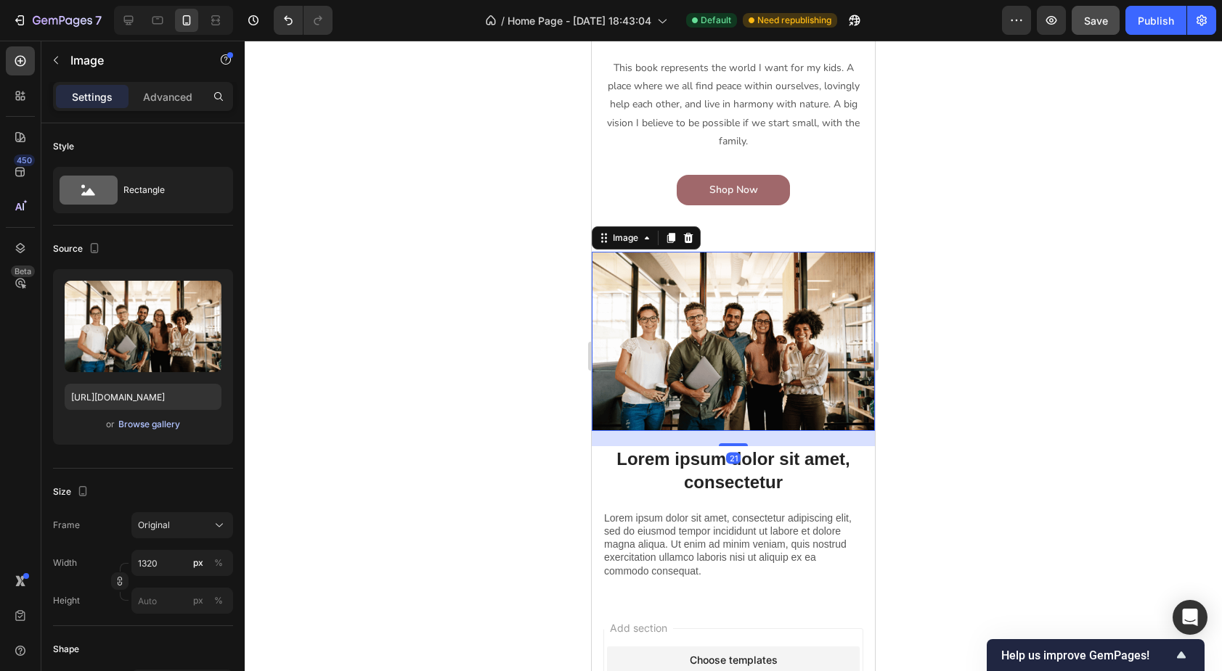
click at [152, 430] on div "Browse gallery" at bounding box center [149, 424] width 62 height 13
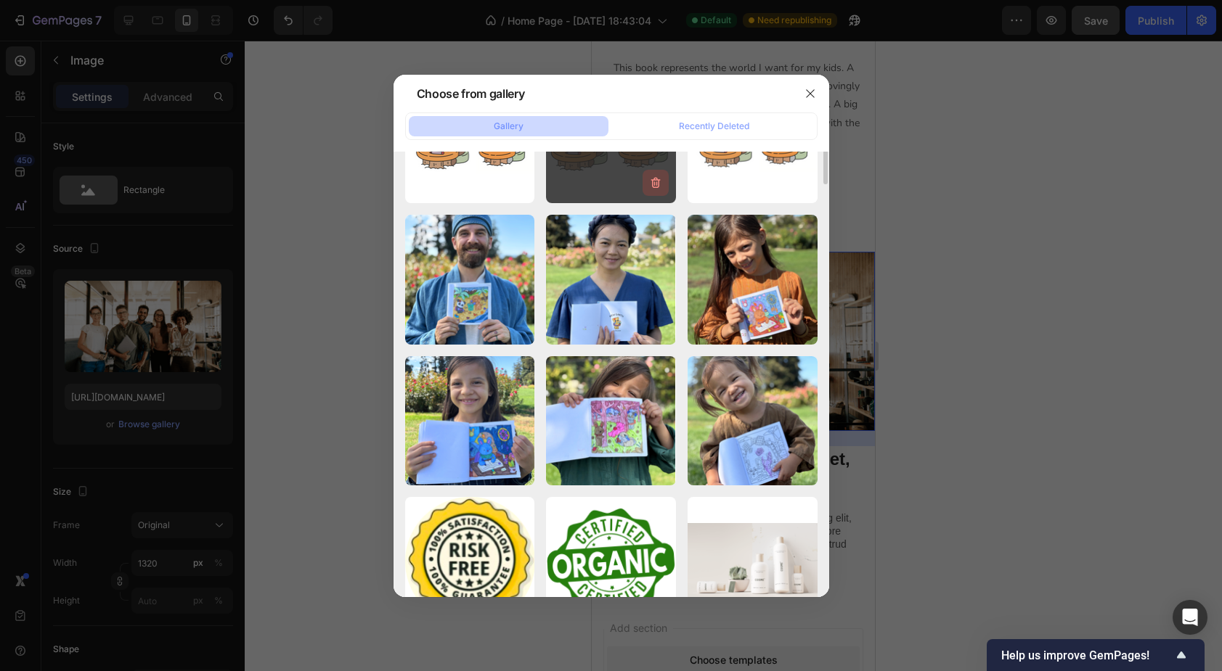
scroll to position [0, 0]
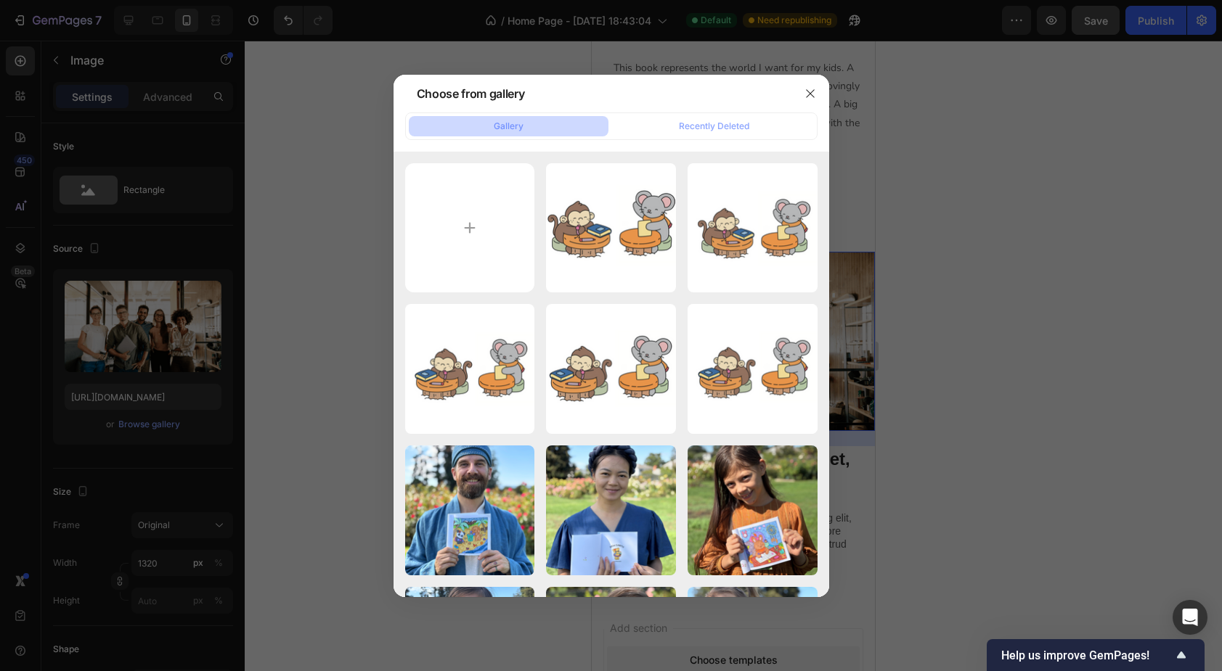
click at [132, 348] on div at bounding box center [611, 335] width 1222 height 671
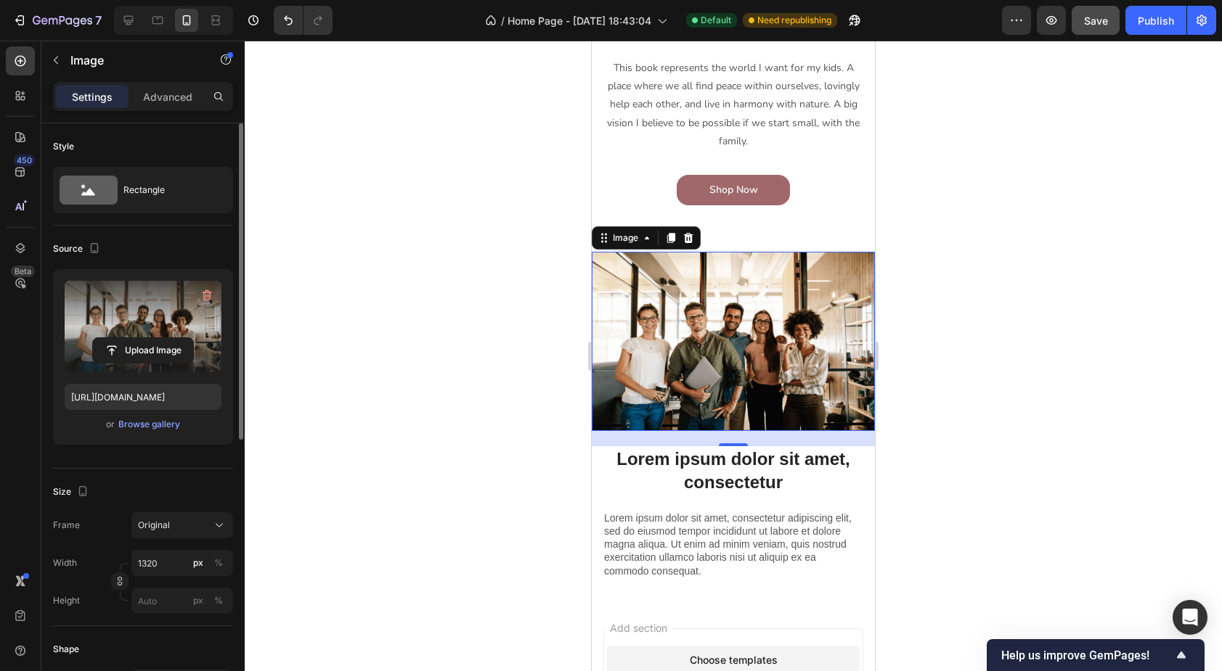
click at [151, 333] on label at bounding box center [143, 326] width 157 height 91
click at [151, 338] on input "file" at bounding box center [143, 350] width 100 height 25
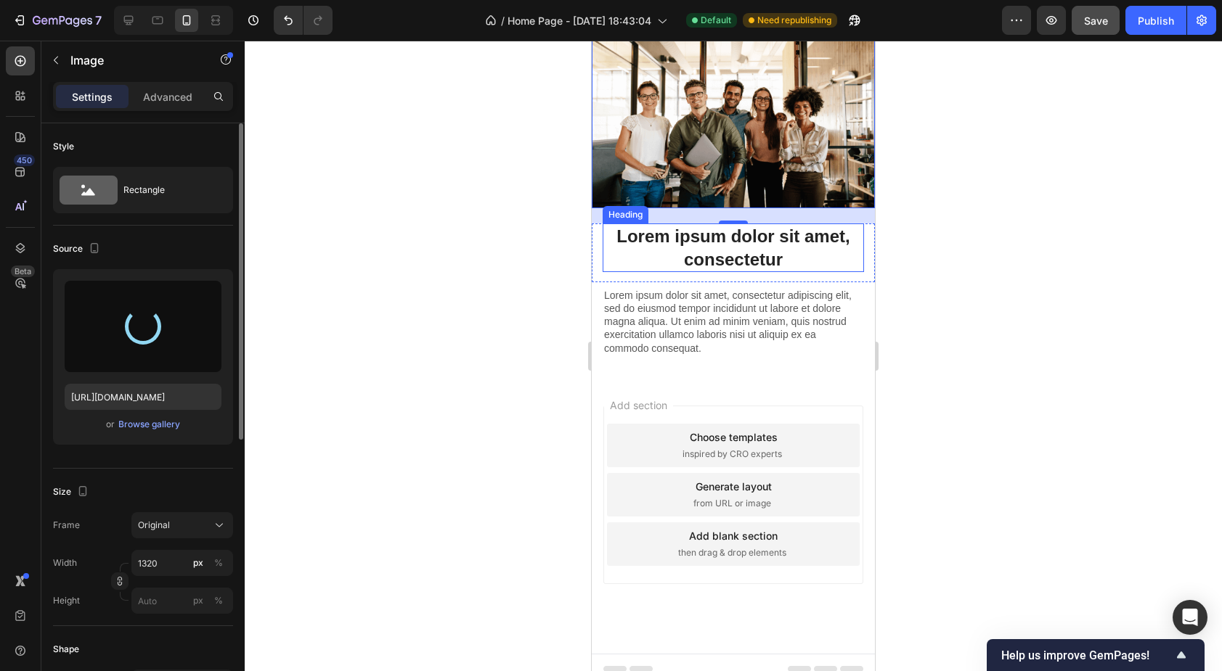
scroll to position [2057, 0]
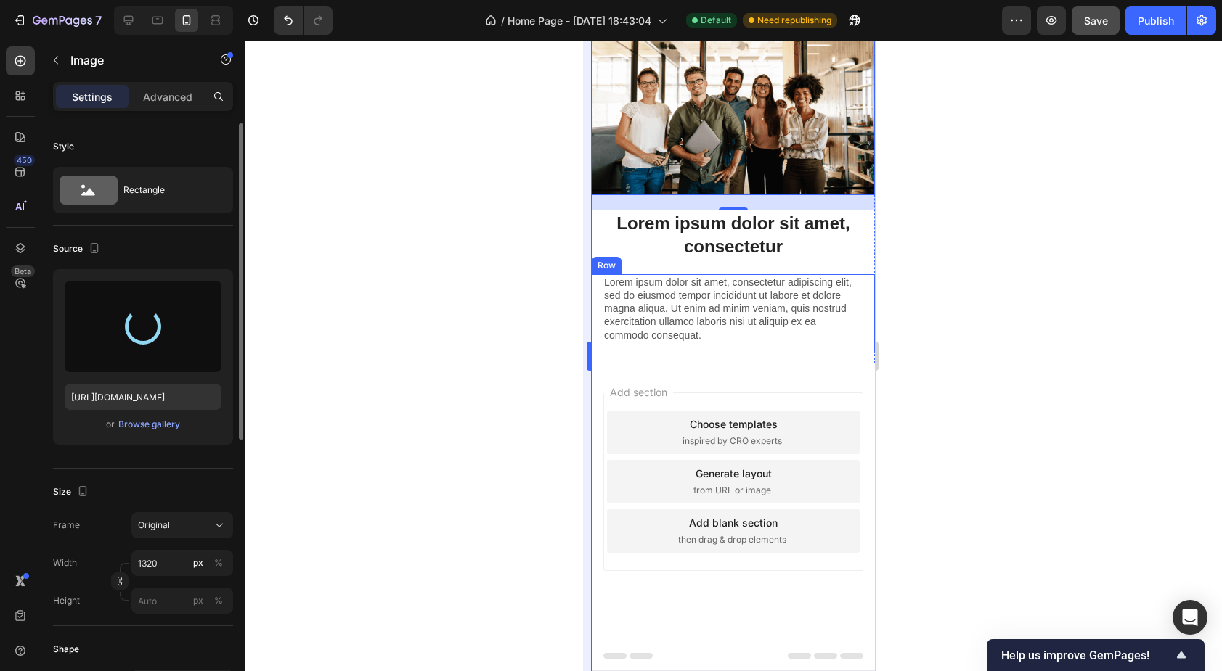
type input "[URL][DOMAIN_NAME]"
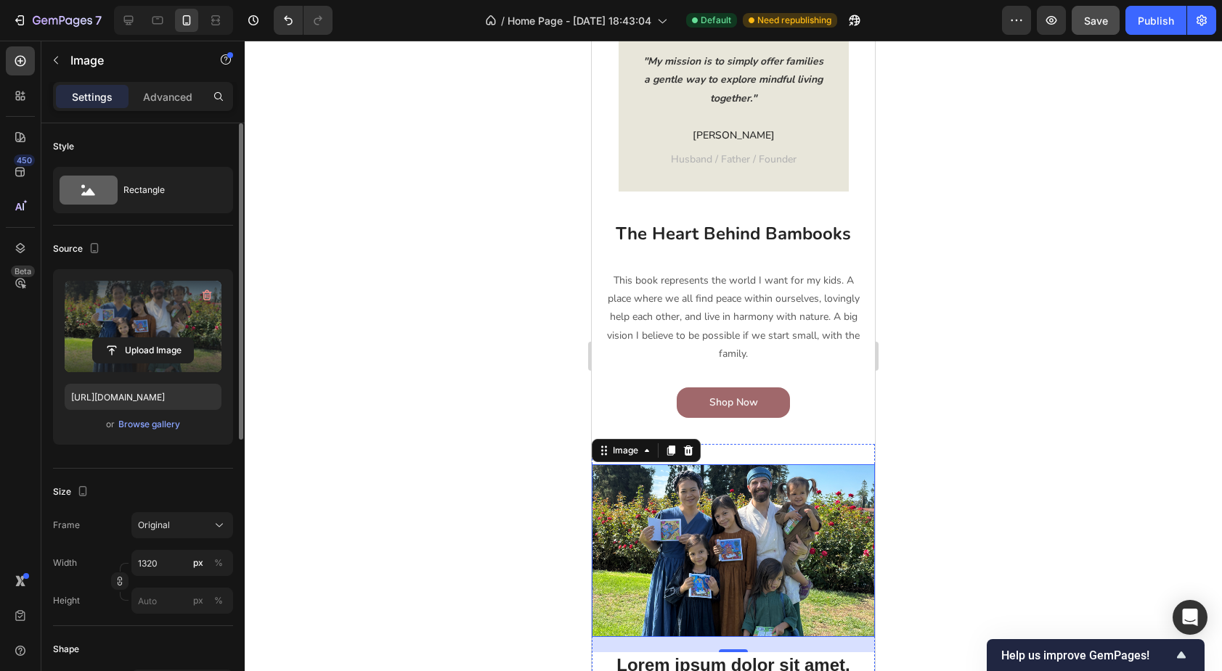
scroll to position [1604, 0]
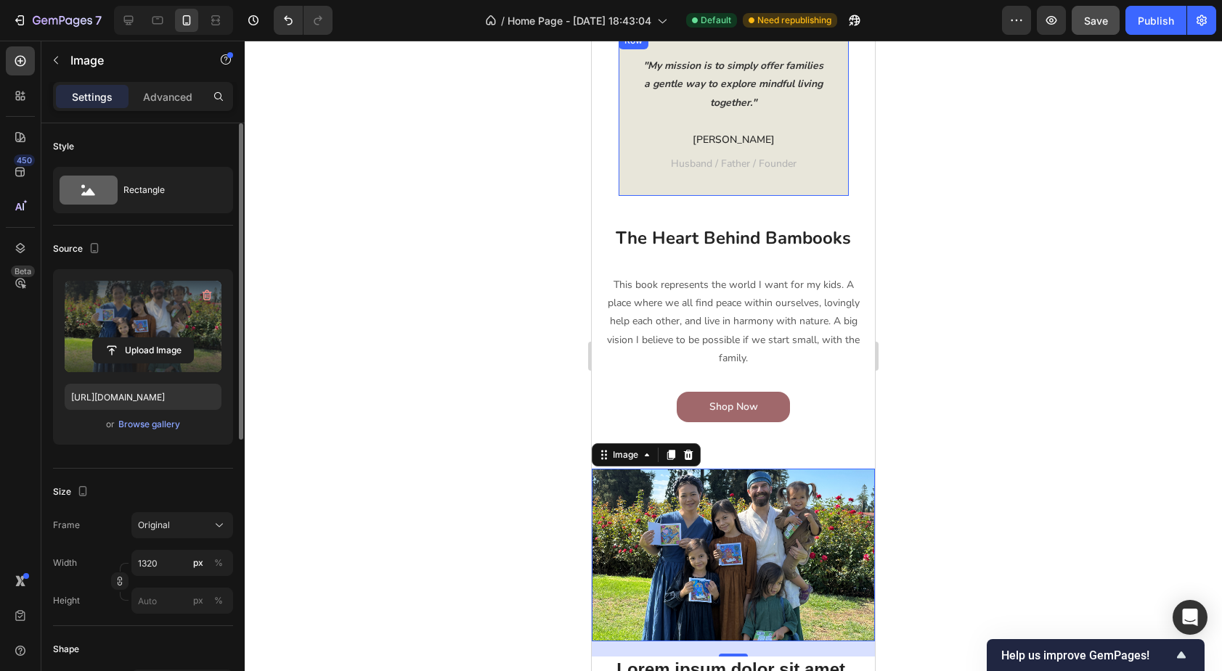
click at [633, 175] on div ""My mission is to simply offer families a gentle way to explore mindful living …" at bounding box center [733, 114] width 230 height 164
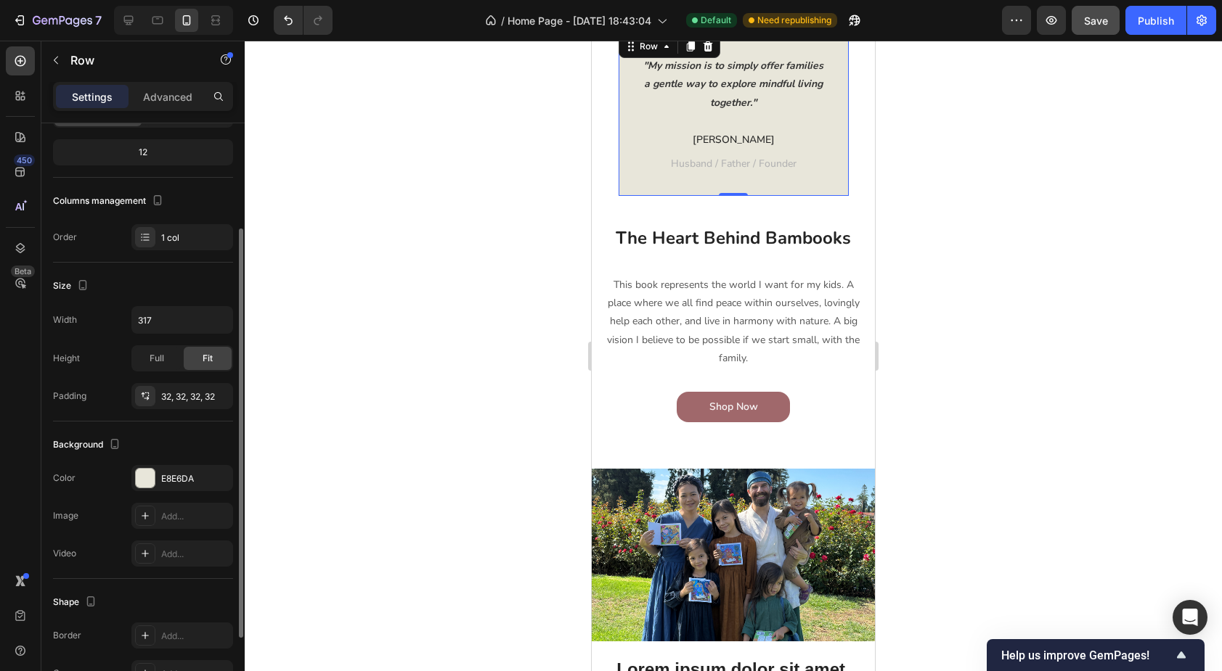
scroll to position [142, 0]
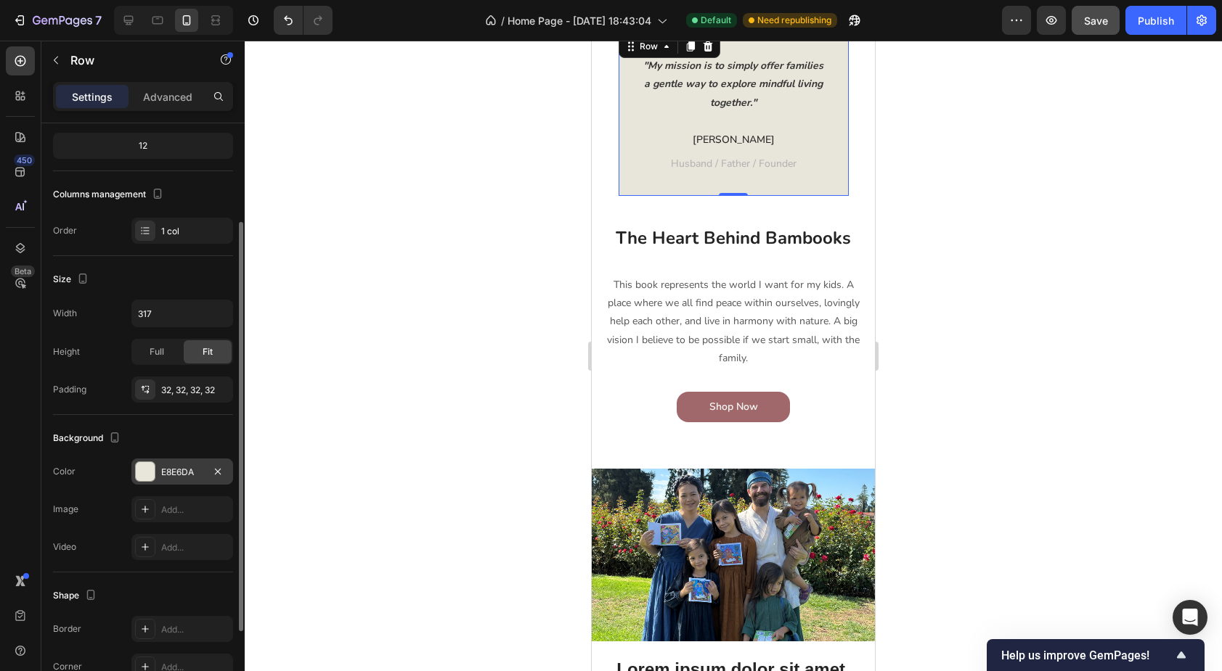
click at [176, 471] on div "E8E6DA" at bounding box center [182, 472] width 42 height 13
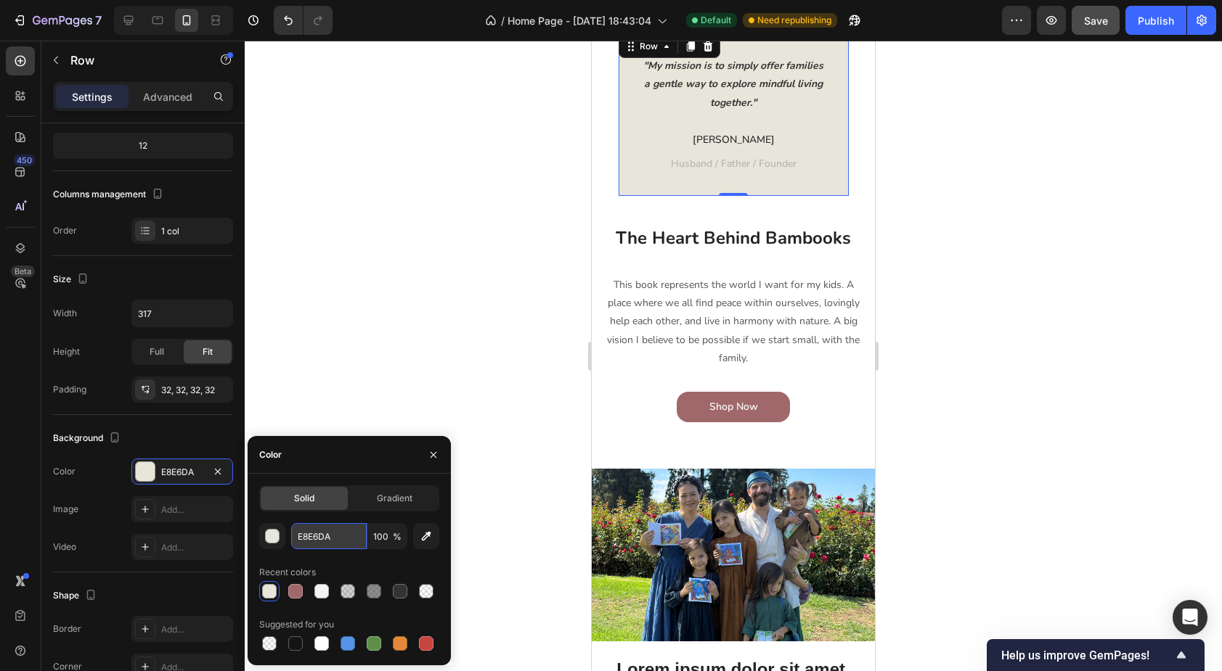
click at [338, 534] on input "E8E6DA" at bounding box center [328, 536] width 75 height 26
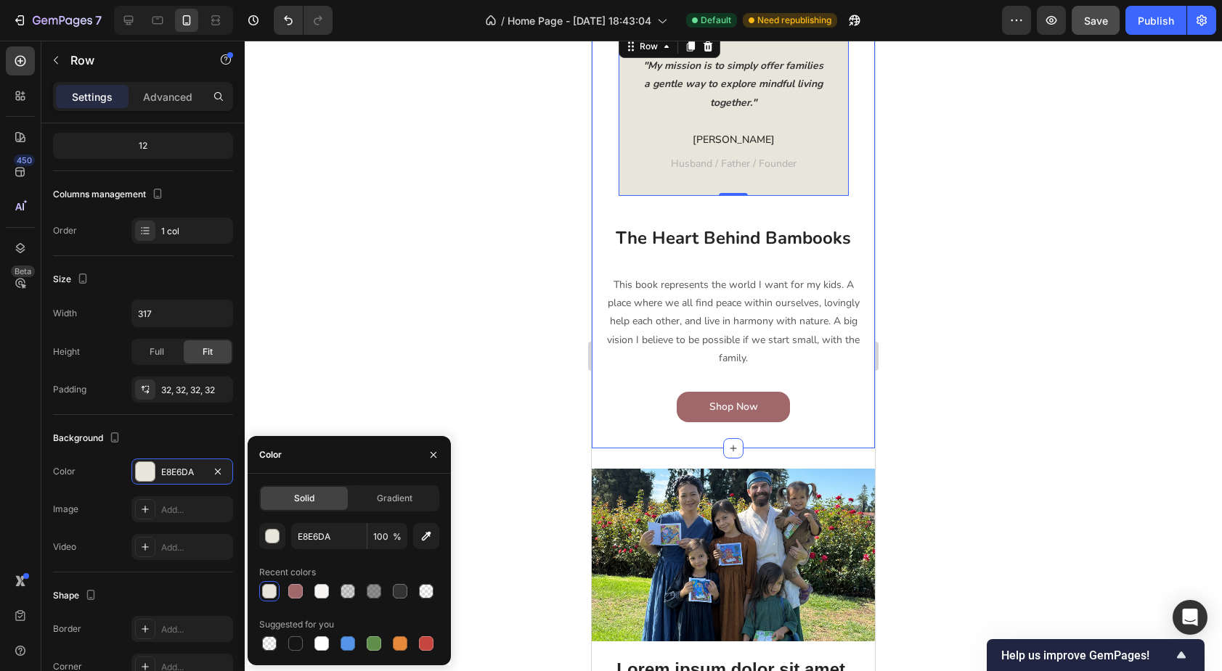
click at [609, 380] on div "This book represents the world I want for my kids. A place where we all find pe…" at bounding box center [733, 348] width 261 height 148
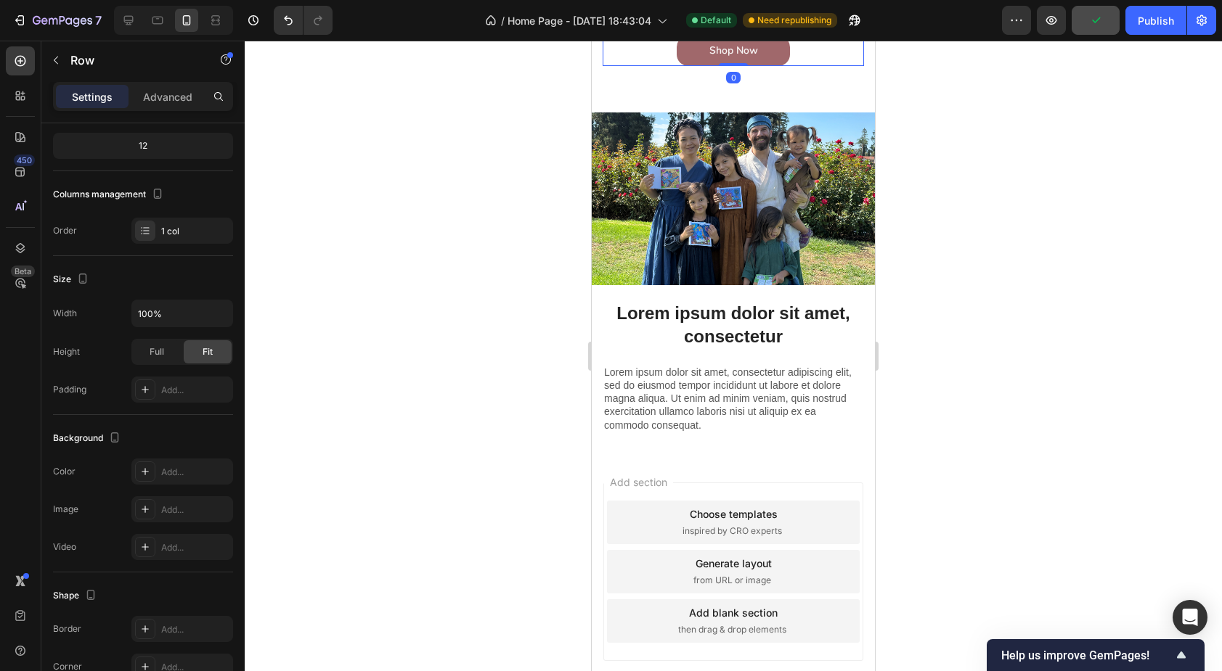
scroll to position [1961, 0]
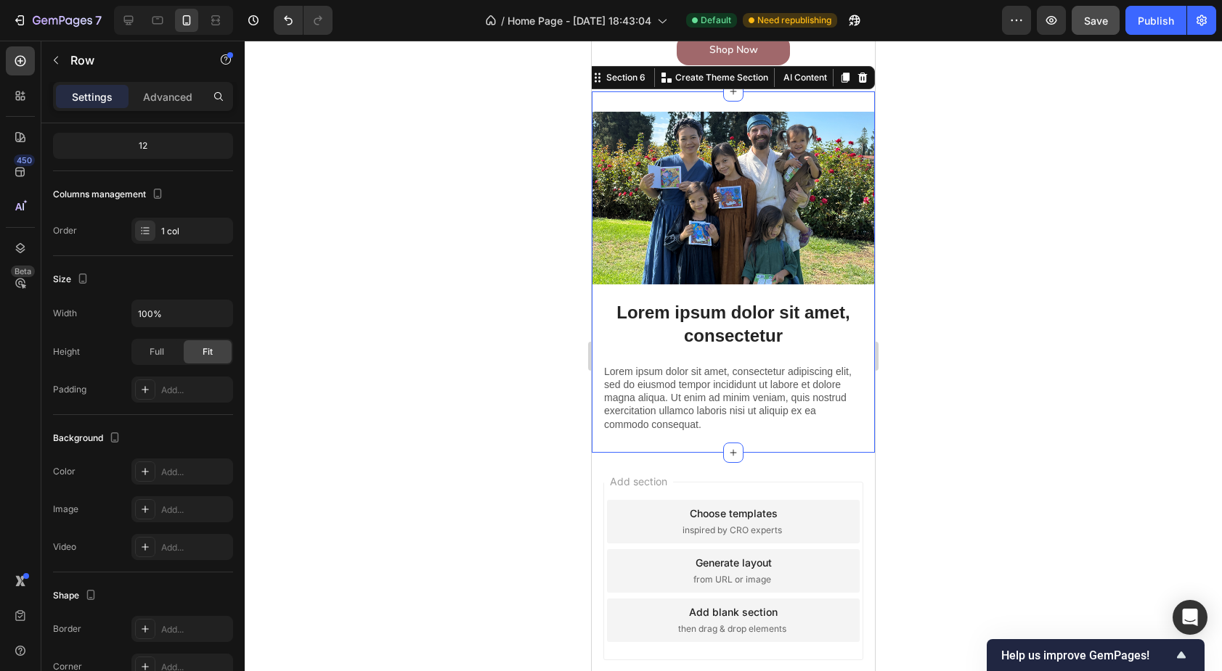
click at [598, 451] on div "Image Lorem ipsum dolor sit amet, consectetur Heading Lorem ipsum dolor sit ame…" at bounding box center [733, 282] width 283 height 341
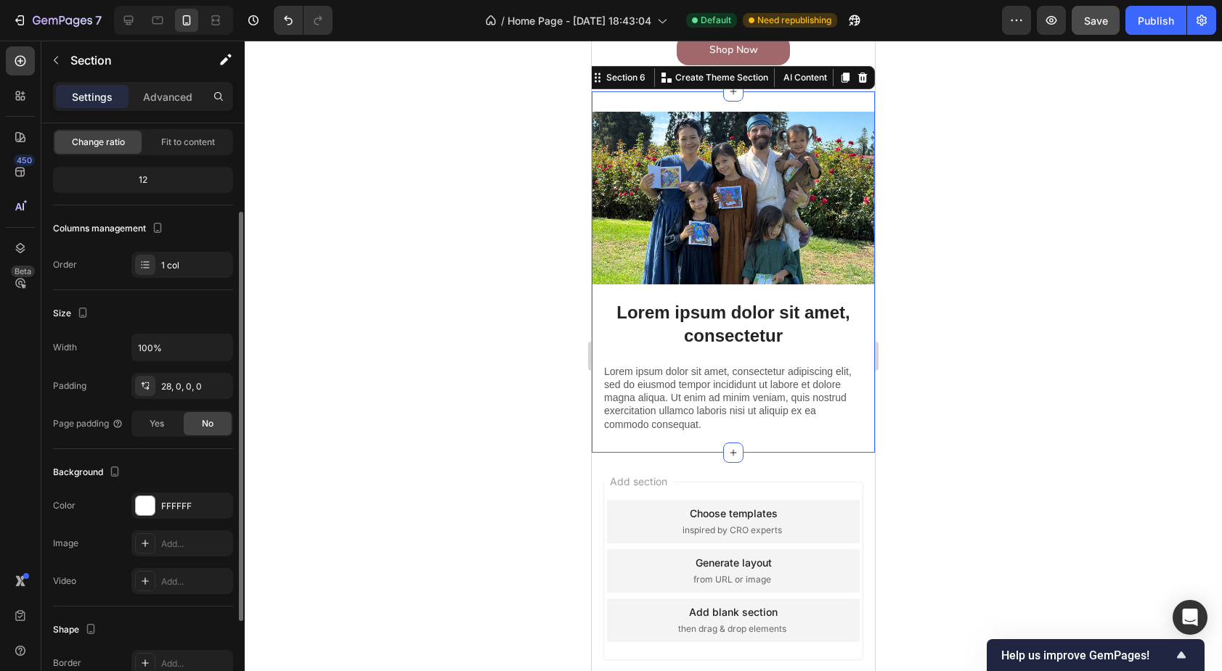
scroll to position [184, 0]
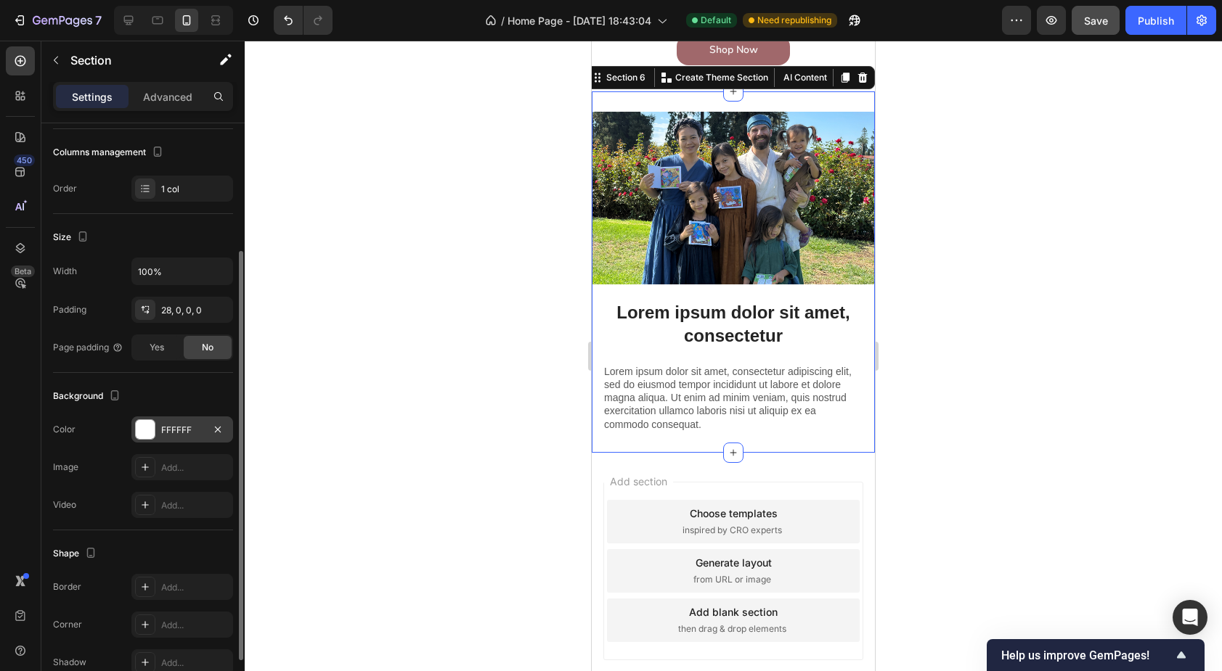
click at [189, 430] on div "FFFFFF" at bounding box center [182, 430] width 42 height 13
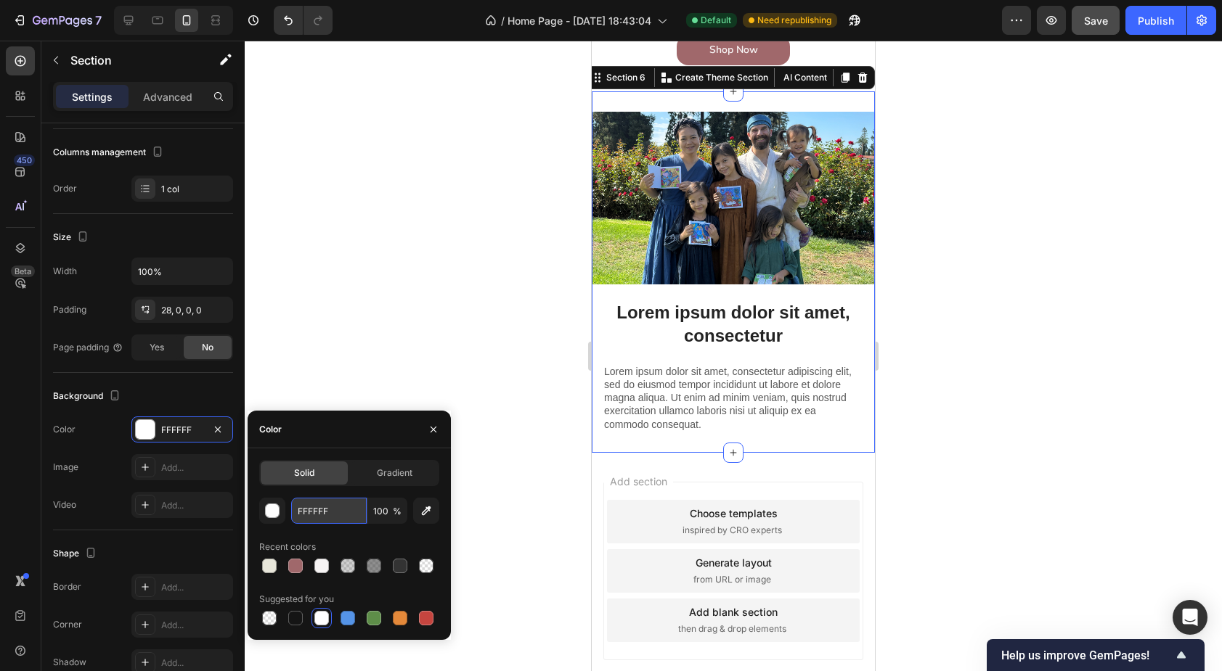
click at [331, 515] on input "FFFFFF" at bounding box center [328, 511] width 75 height 26
paste input "E8E6DA"
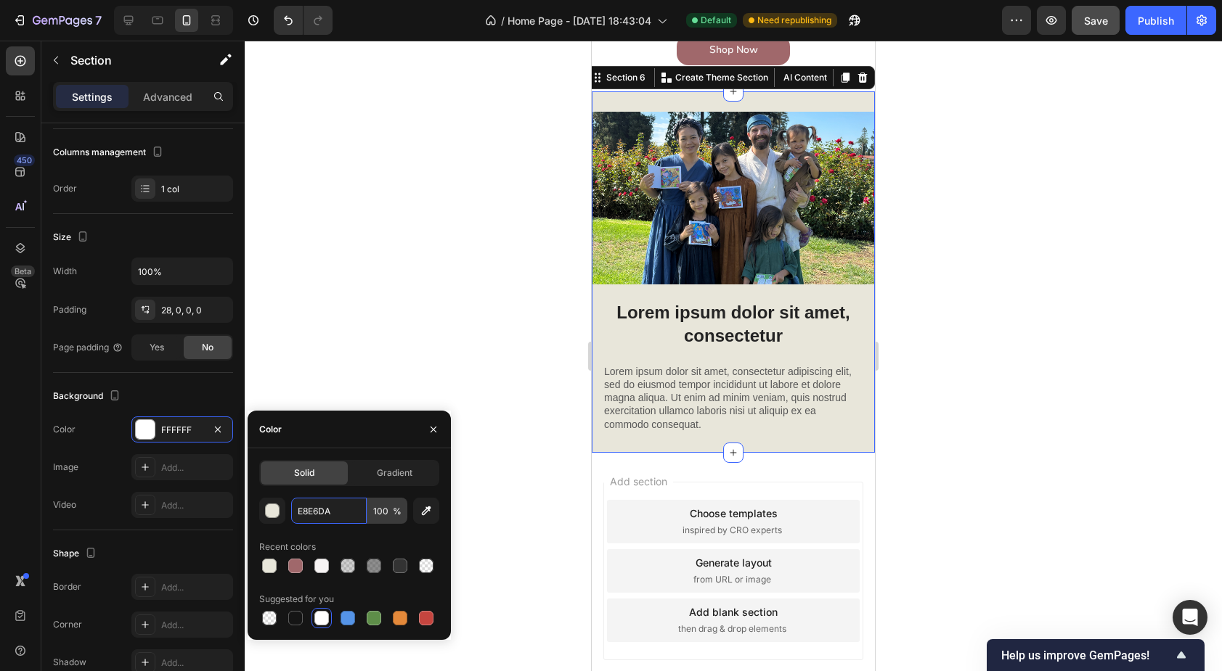
type input "E8E6DA"
click at [380, 512] on input "100" at bounding box center [387, 511] width 40 height 26
click at [377, 519] on input "80" at bounding box center [387, 511] width 40 height 26
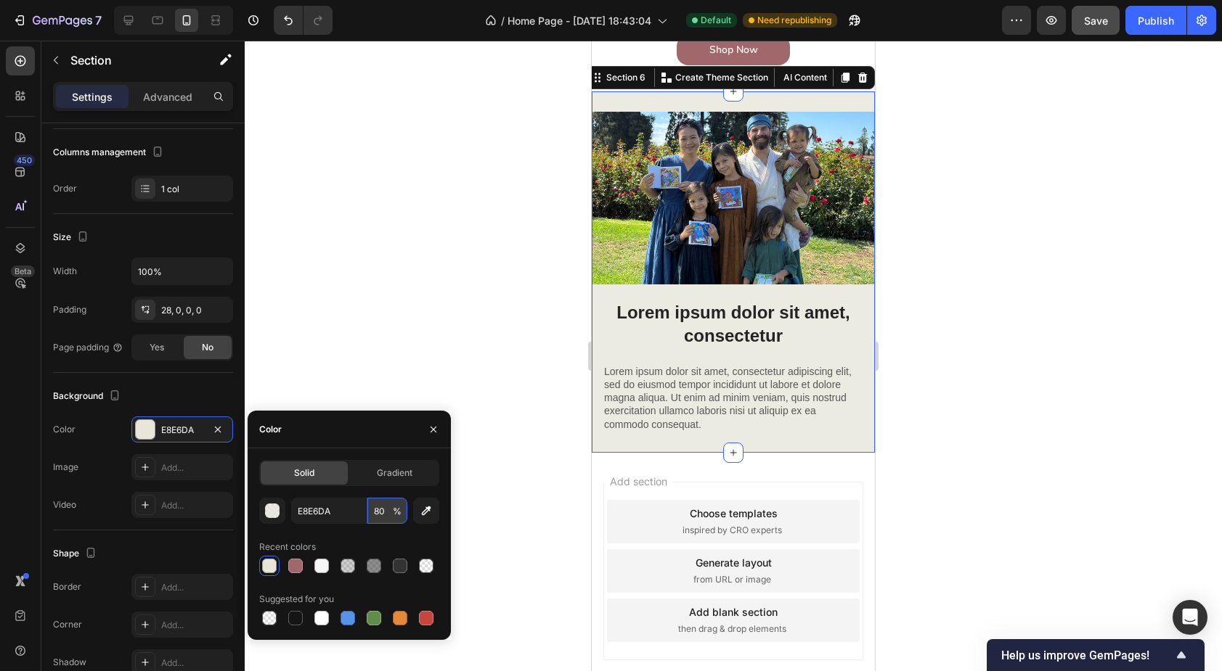
click at [380, 512] on input "80" at bounding box center [387, 511] width 40 height 26
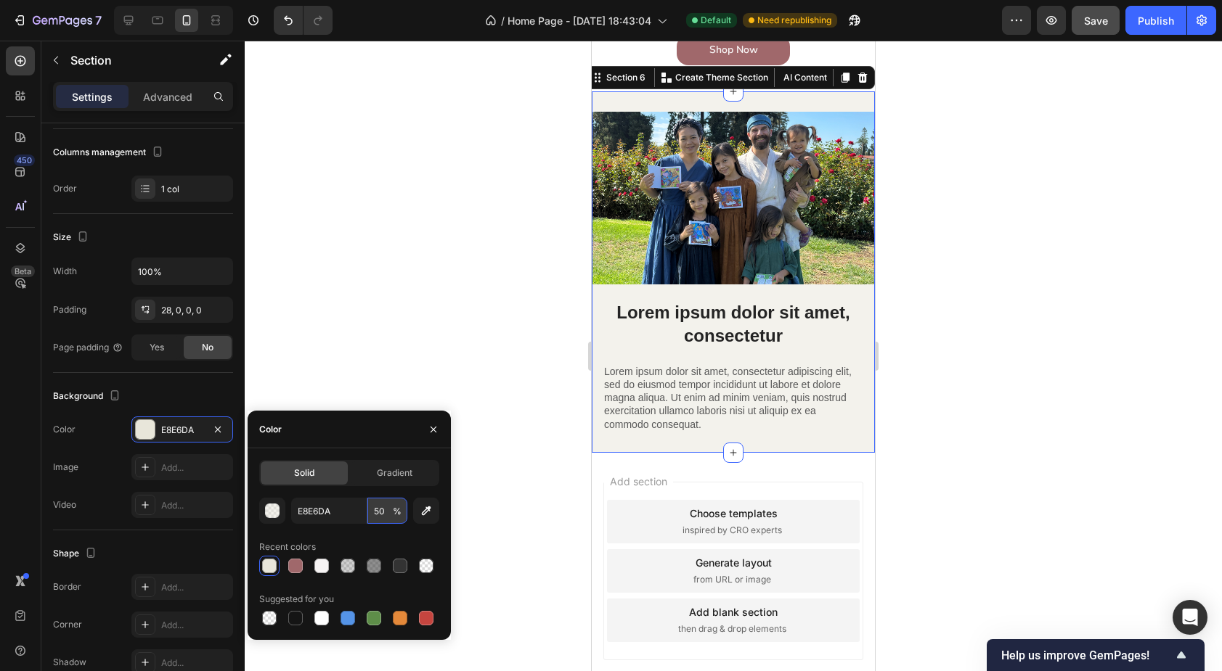
click at [379, 511] on input "50" at bounding box center [387, 511] width 40 height 26
type input "60"
click at [348, 543] on div "Recent colors" at bounding box center [349, 547] width 180 height 23
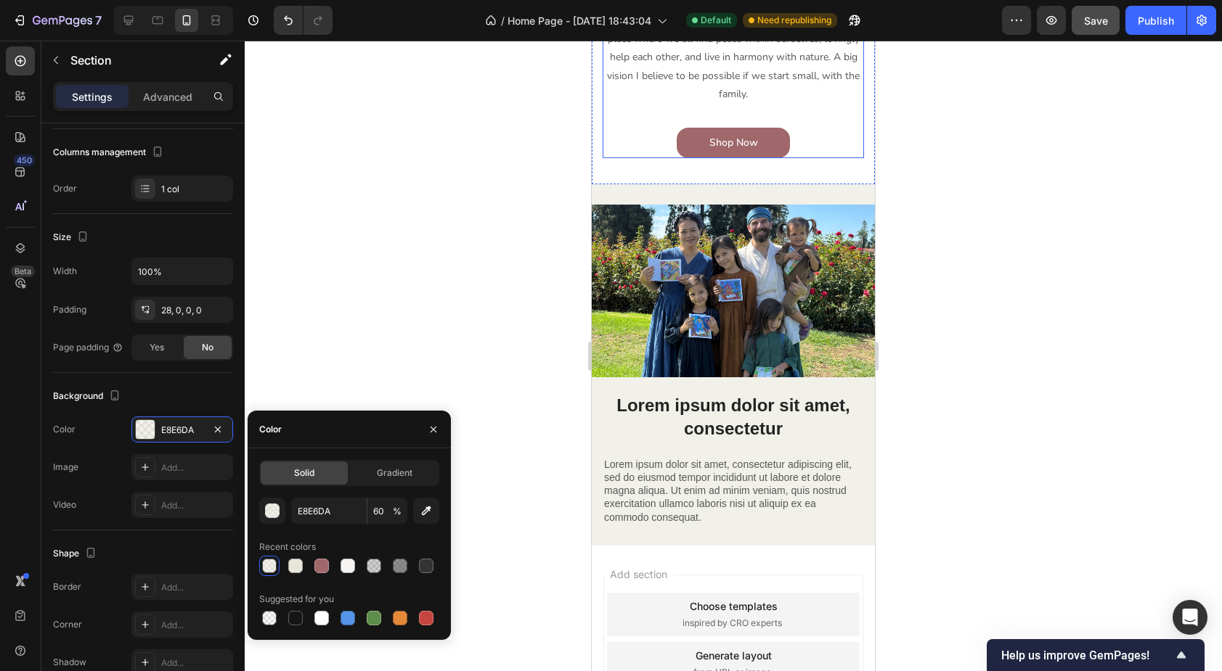
scroll to position [1983, 0]
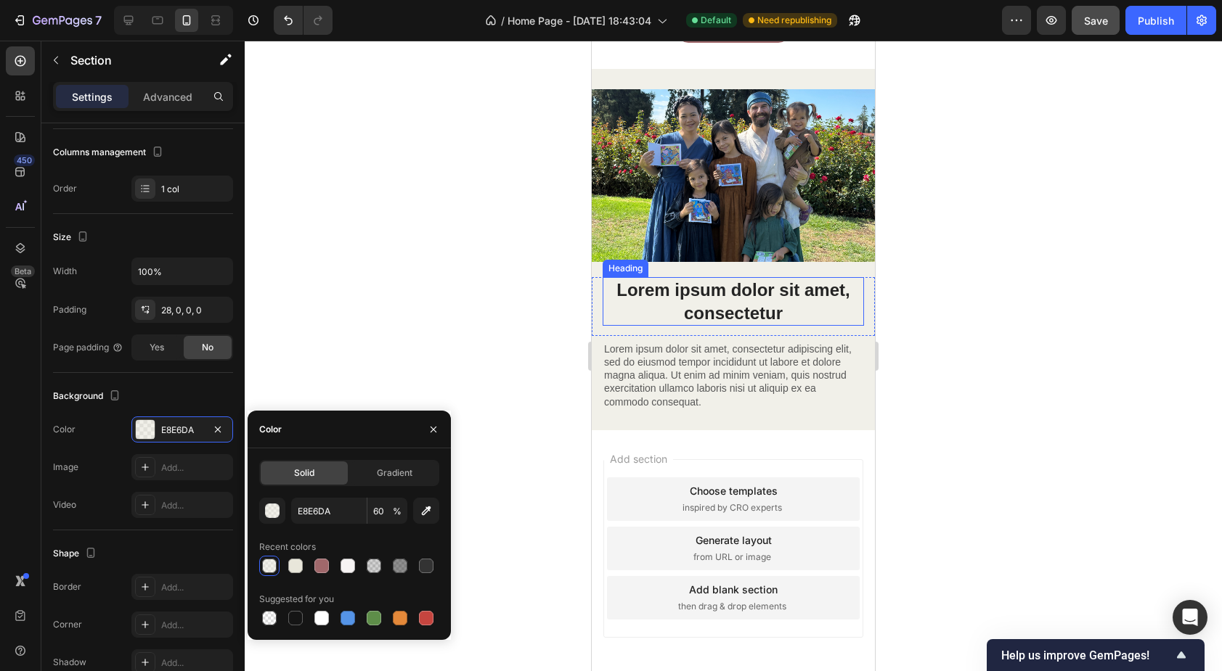
click at [669, 295] on h2 "Lorem ipsum dolor sit amet, consectetur" at bounding box center [733, 301] width 261 height 48
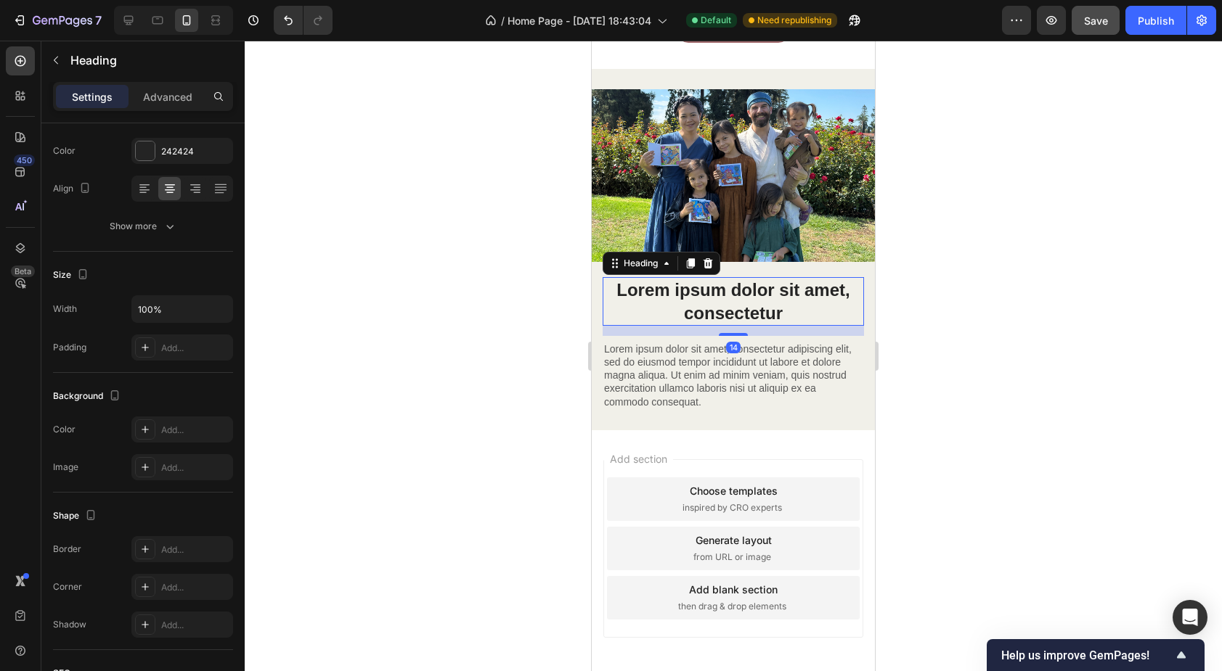
scroll to position [0, 0]
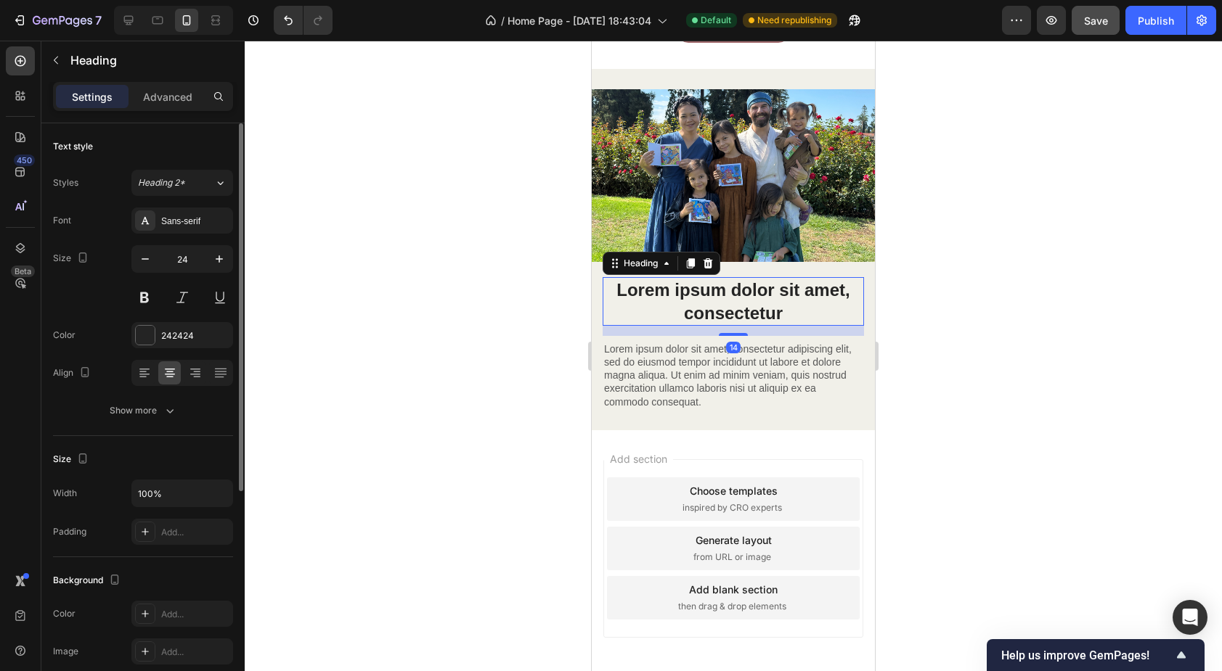
click at [669, 295] on h2 "Lorem ipsum dolor sit amet, consectetur" at bounding box center [733, 301] width 261 height 48
click at [669, 295] on p "Lorem ipsum dolor sit amet, consectetur" at bounding box center [733, 301] width 258 height 45
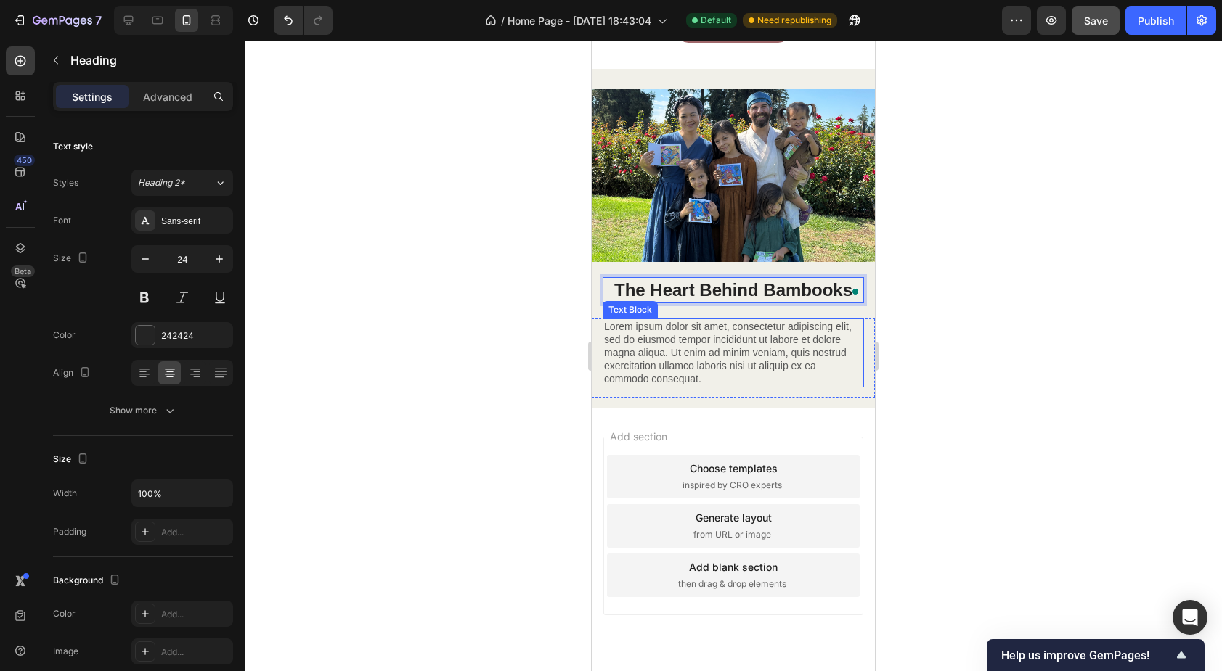
click at [660, 354] on p "Lorem ipsum dolor sit amet, consectetur adipiscing elit, sed do eiusmod tempor …" at bounding box center [733, 353] width 258 height 66
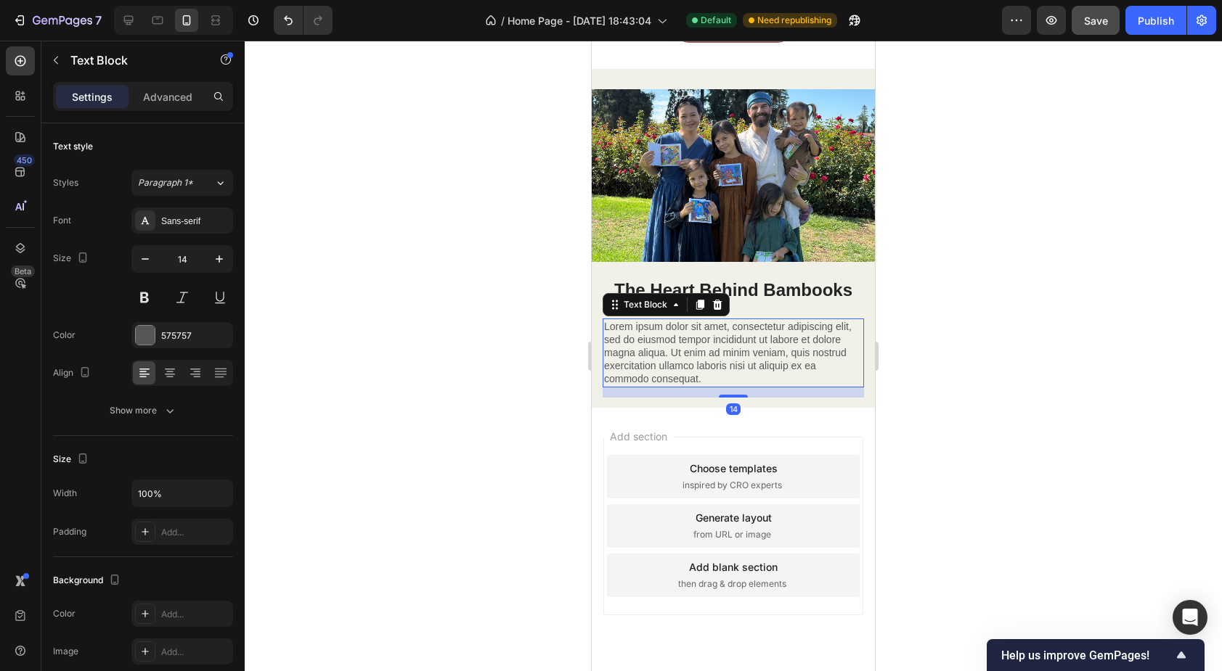
click at [660, 354] on p "Lorem ipsum dolor sit amet, consectetur adipiscing elit, sed do eiusmod tempor …" at bounding box center [733, 353] width 258 height 66
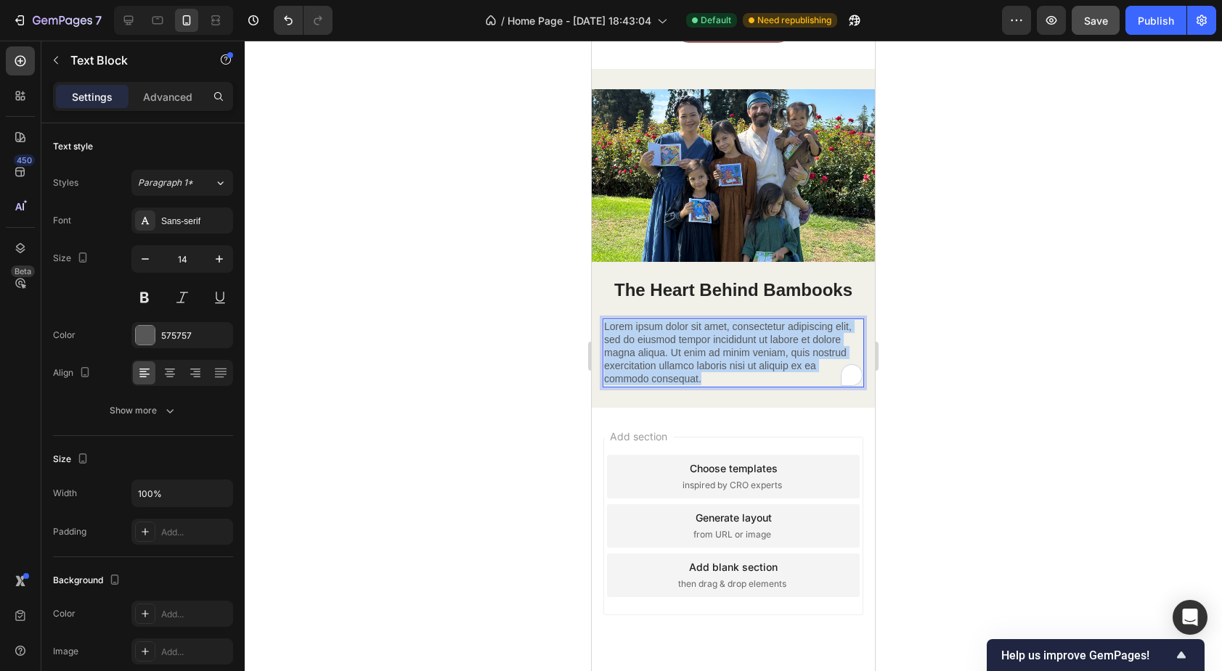
click at [660, 354] on p "Lorem ipsum dolor sit amet, consectetur adipiscing elit, sed do eiusmod tempor …" at bounding box center [733, 353] width 258 height 66
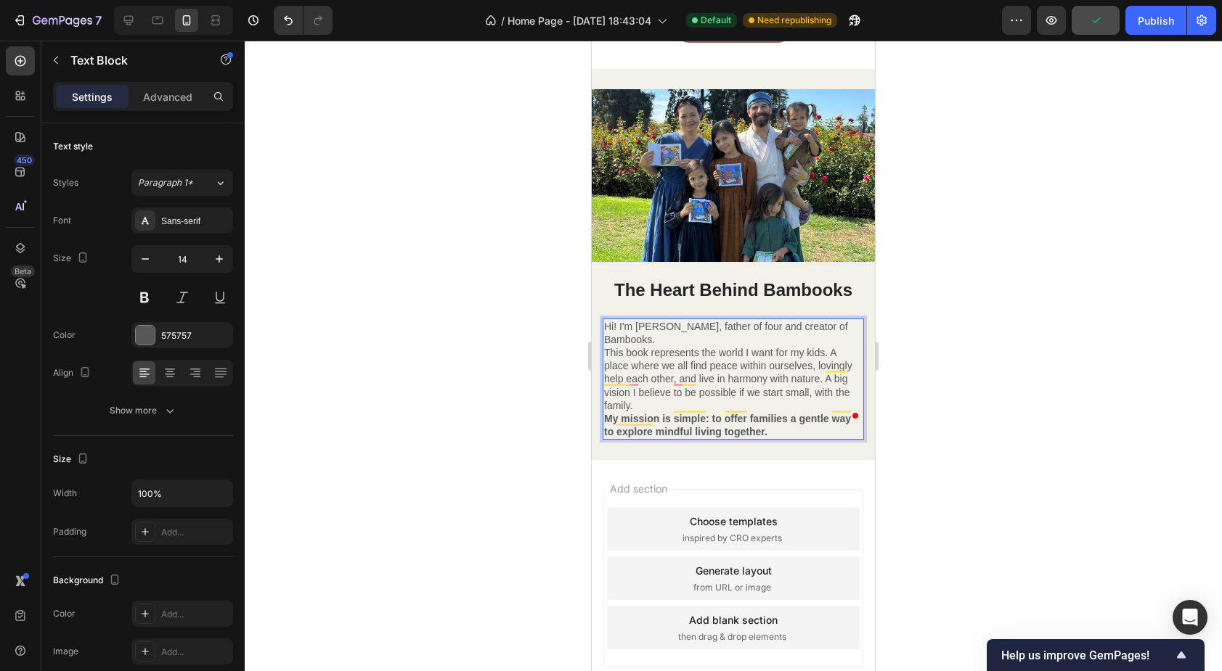
click at [608, 413] on strong "My mission is simple: to offer families a gentle way to explore mindful living …" at bounding box center [727, 425] width 247 height 25
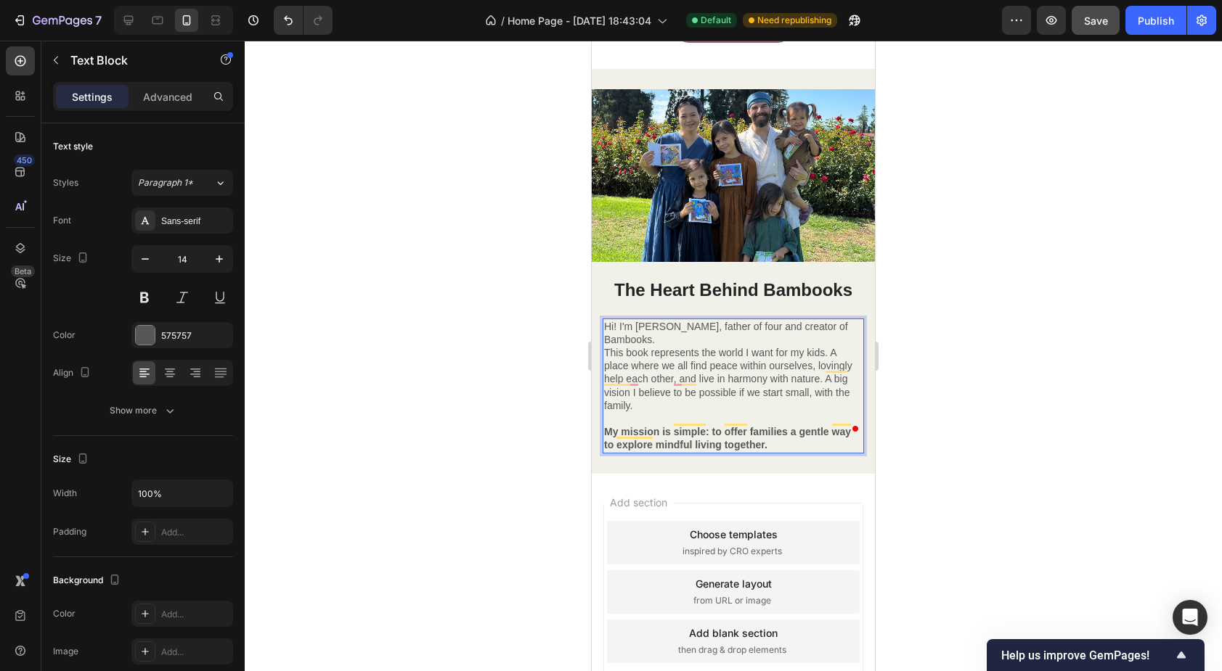
click at [606, 346] on p "This book represents the world I want for my kids. A place where we all find pe…" at bounding box center [733, 379] width 258 height 66
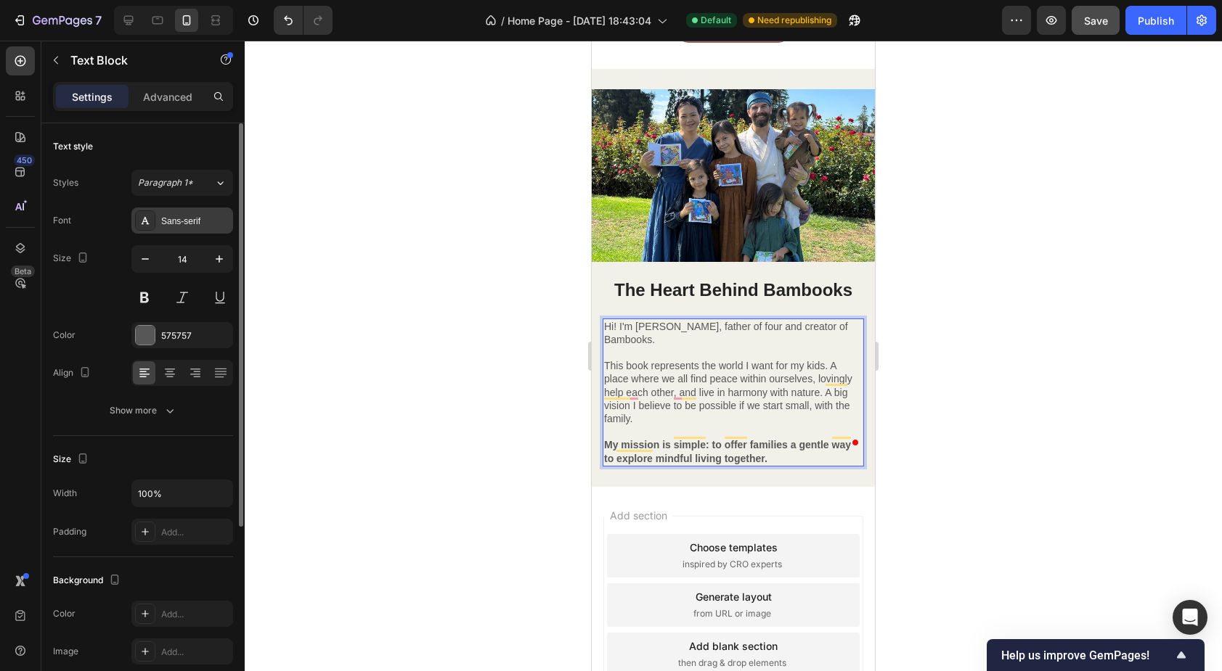
click at [181, 220] on div "Sans-serif" at bounding box center [195, 221] width 68 height 13
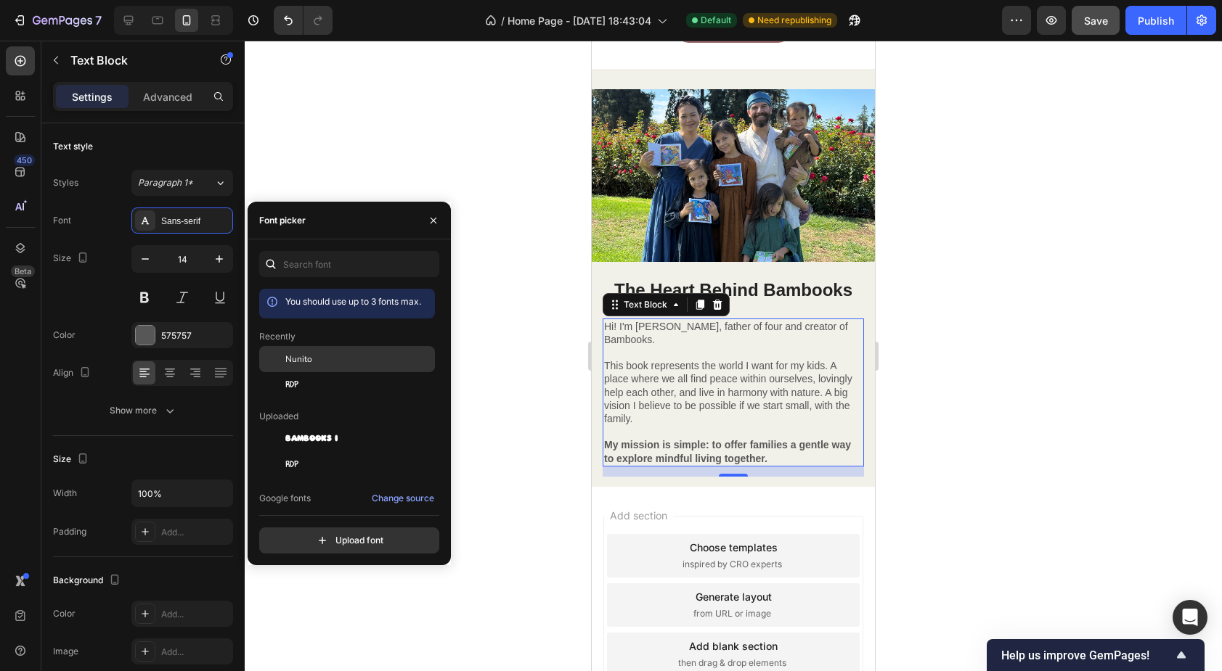
click at [310, 356] on span "Nunito" at bounding box center [298, 359] width 27 height 13
click at [774, 294] on p "The Heart Behind Bambooks" at bounding box center [733, 290] width 258 height 23
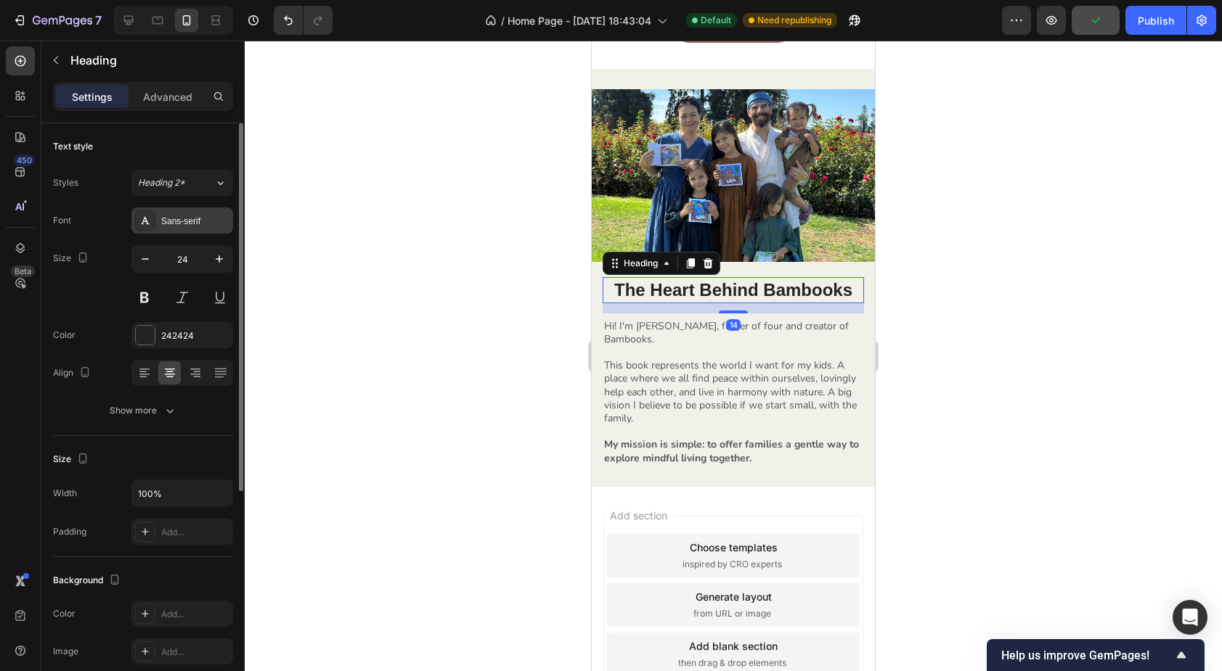
click at [197, 221] on div "Sans-serif" at bounding box center [195, 221] width 68 height 13
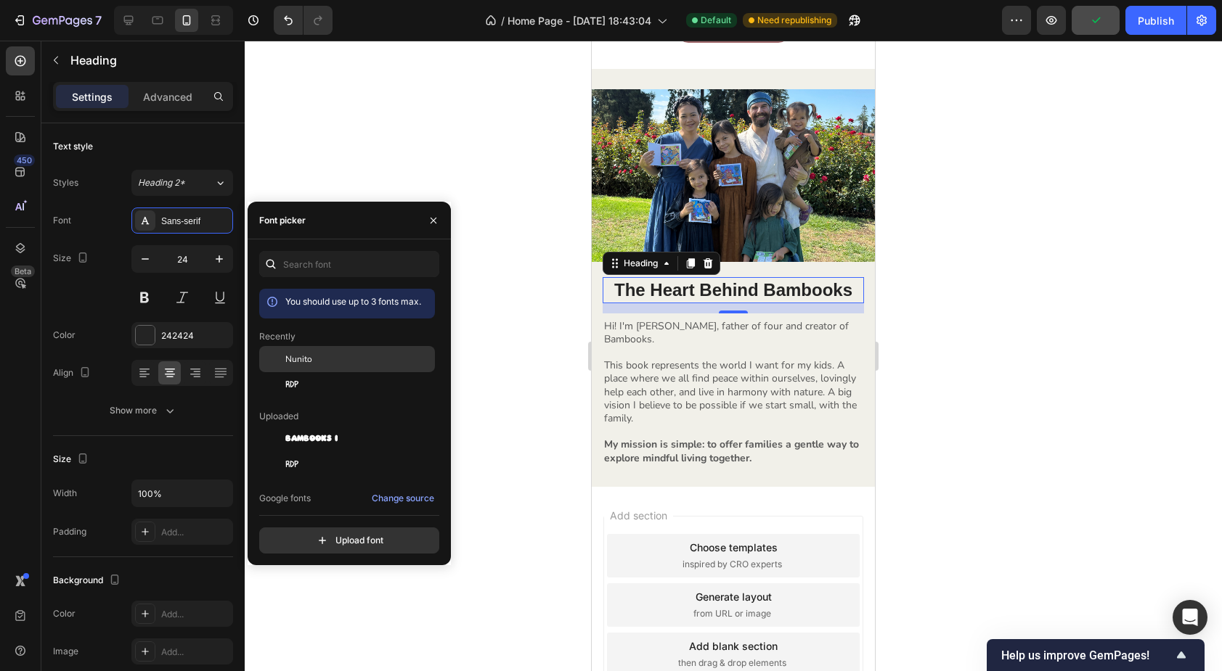
click at [324, 358] on div "Nunito" at bounding box center [358, 359] width 147 height 13
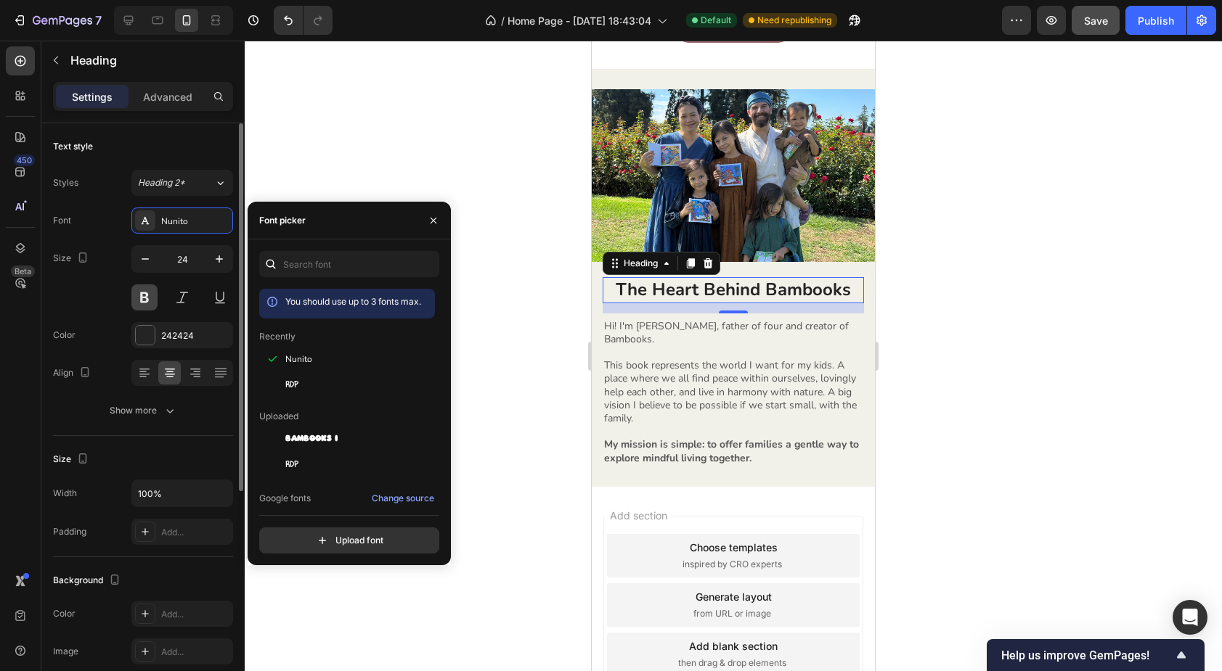
click at [139, 296] on button at bounding box center [144, 298] width 26 height 26
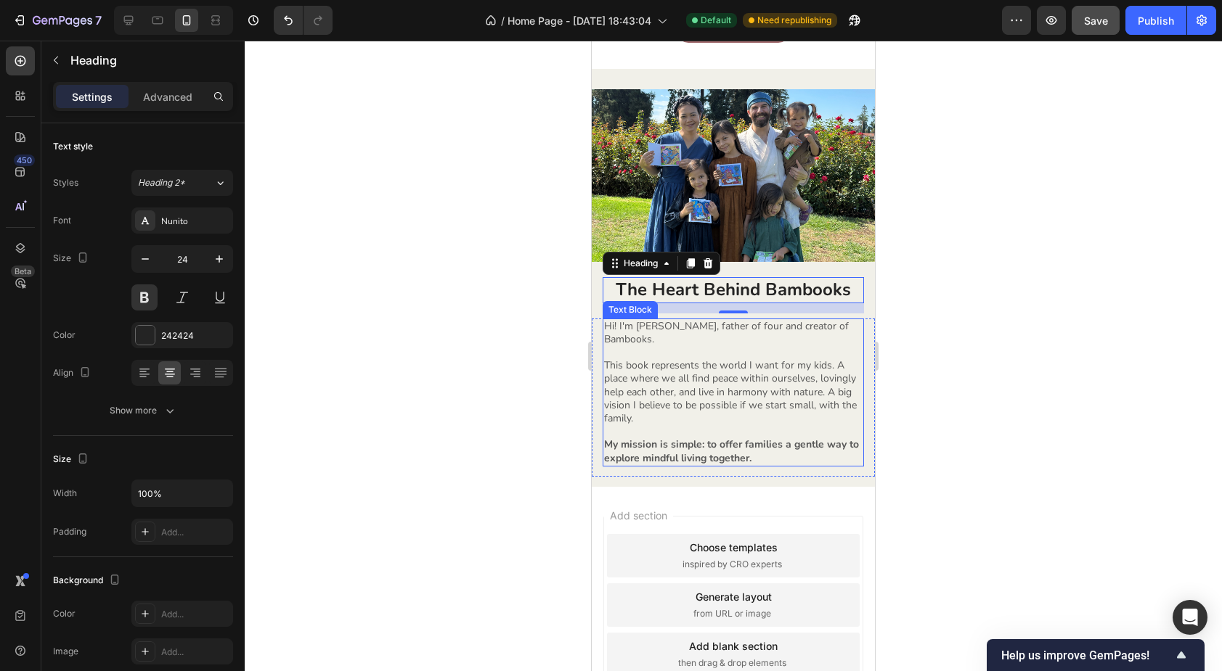
click at [715, 364] on p "This book represents the world I want for my kids. A place where we all find pe…" at bounding box center [733, 392] width 258 height 66
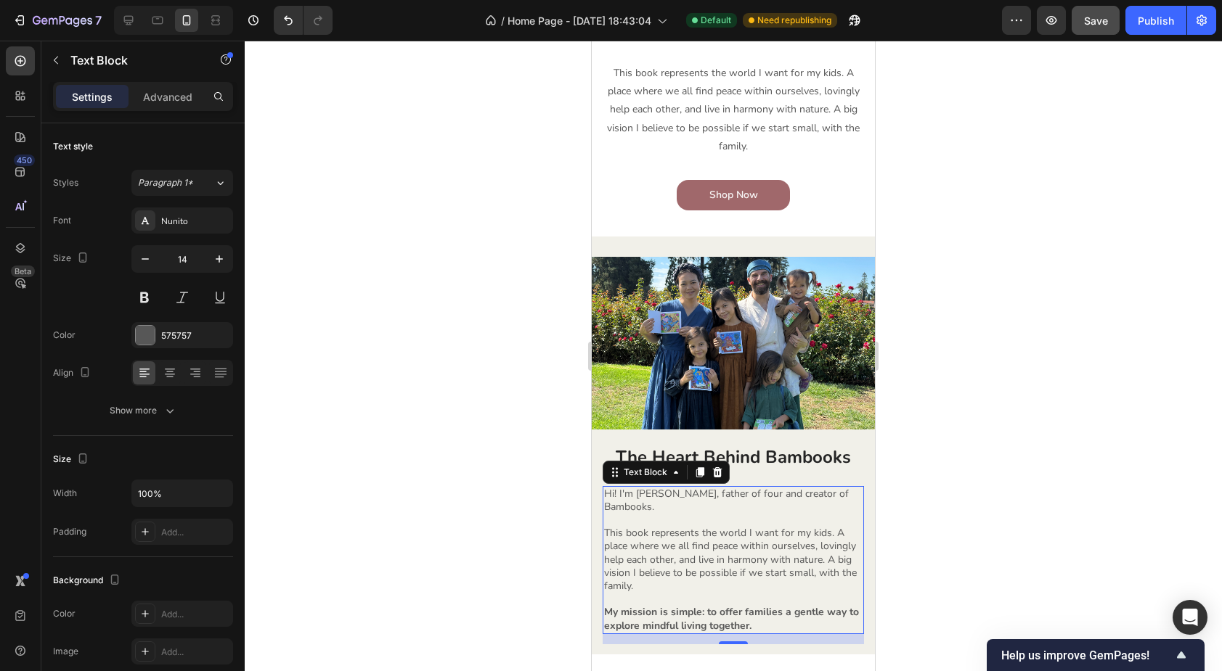
scroll to position [1806, 0]
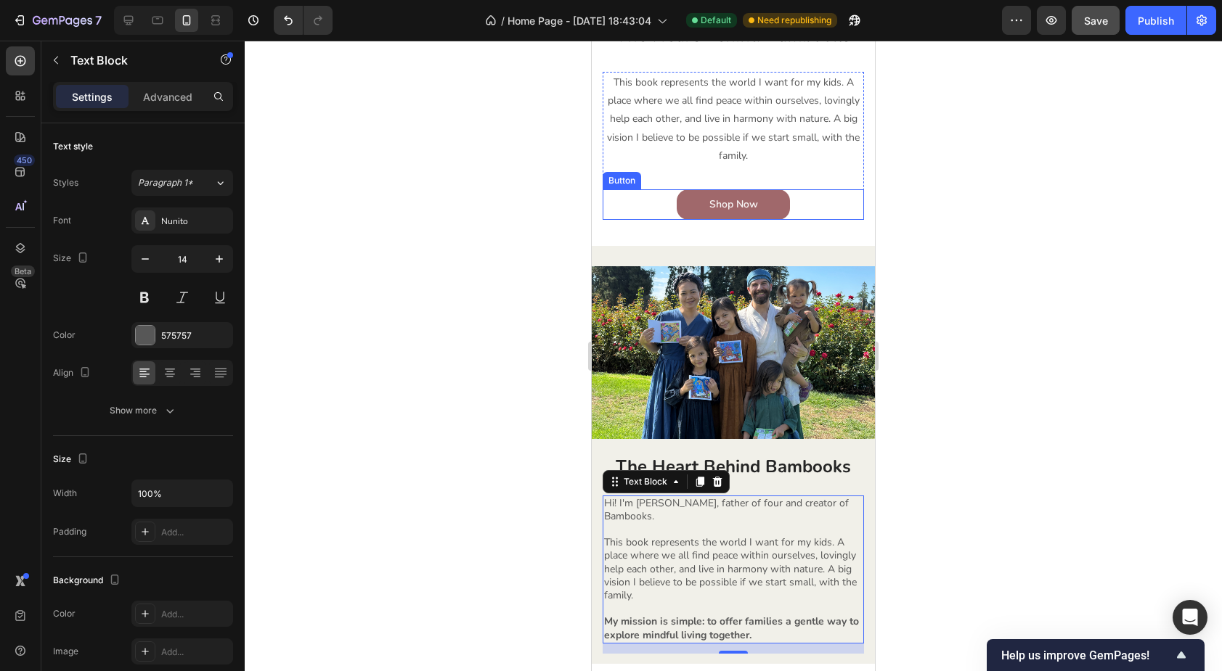
click at [663, 206] on div "Shop Now Button" at bounding box center [733, 204] width 261 height 30
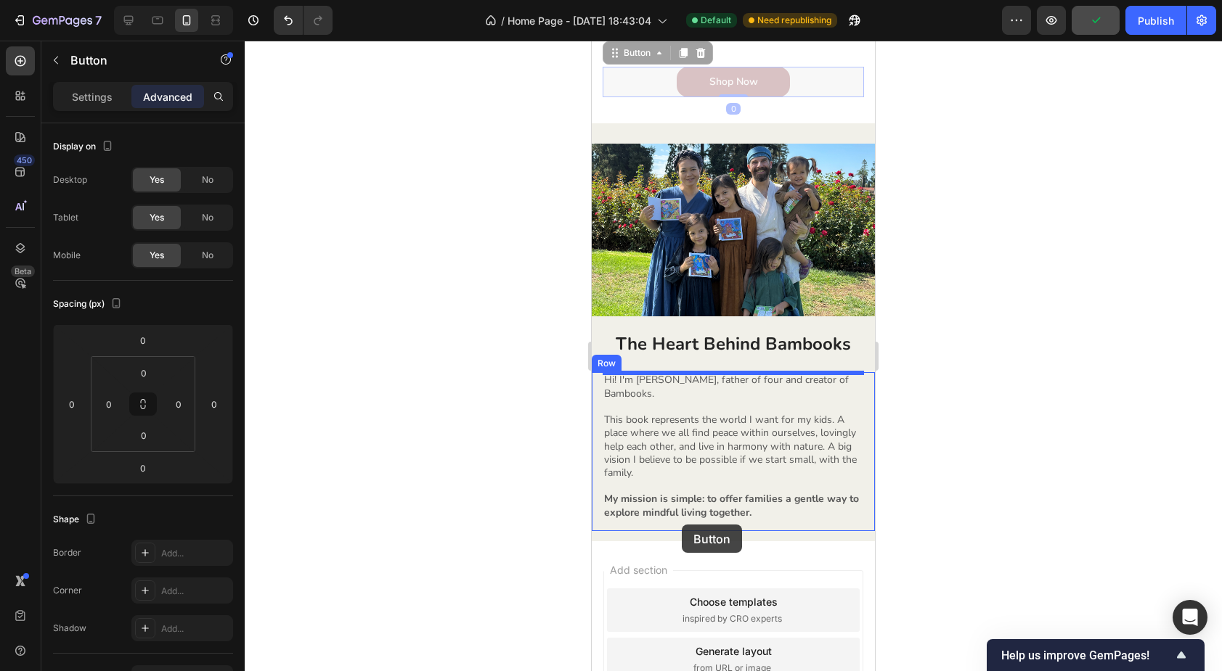
scroll to position [1937, 0]
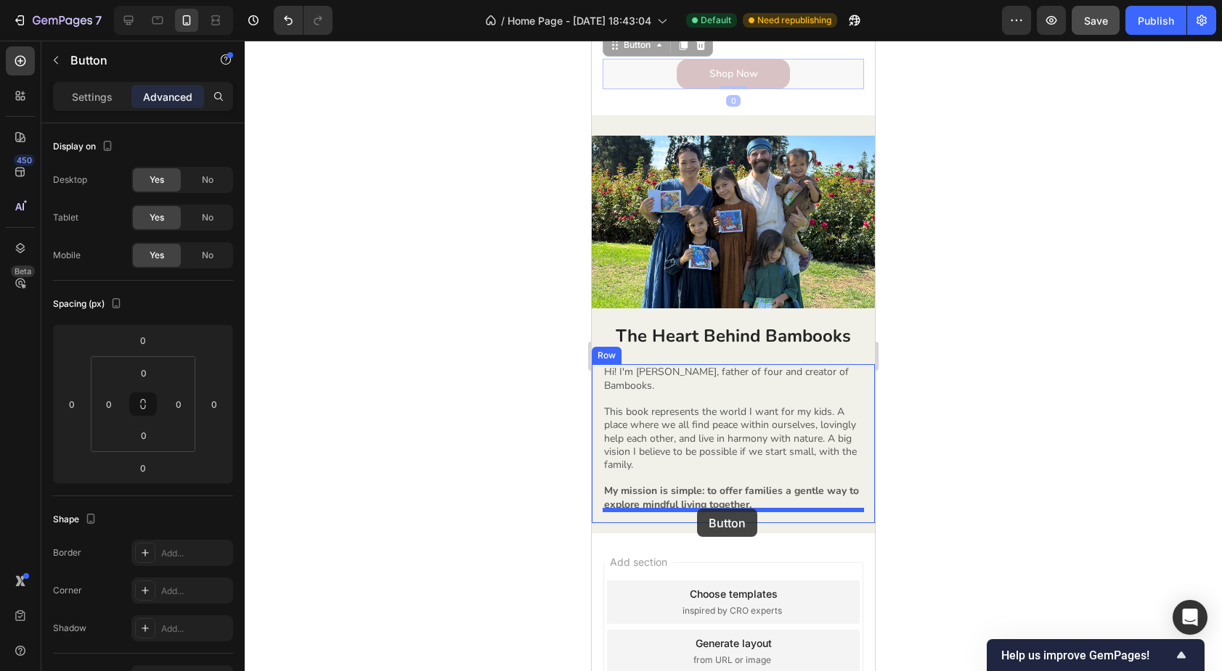
drag, startPoint x: 624, startPoint y: 176, endPoint x: 697, endPoint y: 509, distance: 340.5
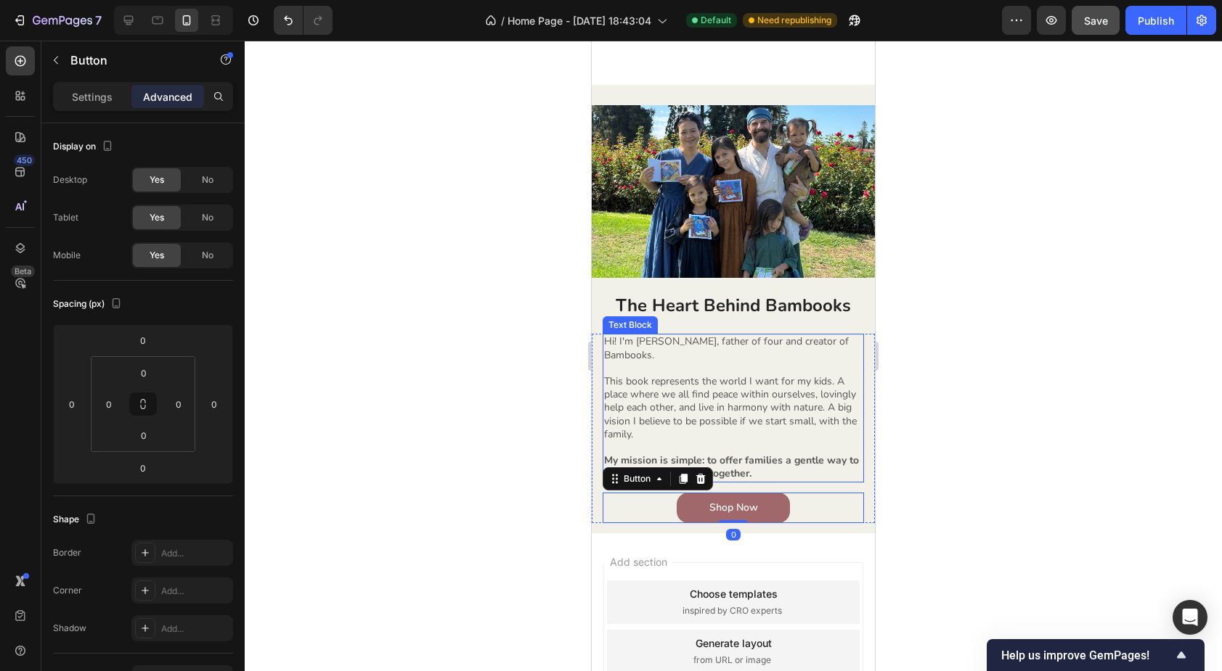
scroll to position [1932, 0]
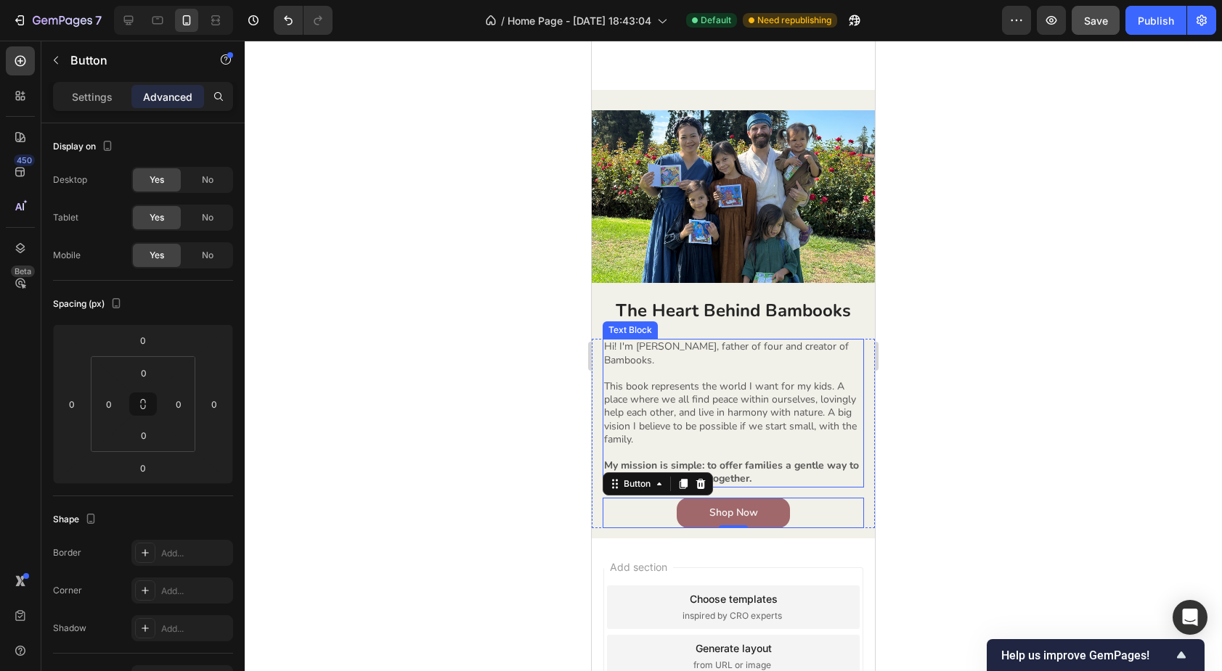
click at [708, 380] on p "This book represents the world I want for my kids. A place where we all find pe…" at bounding box center [733, 413] width 258 height 66
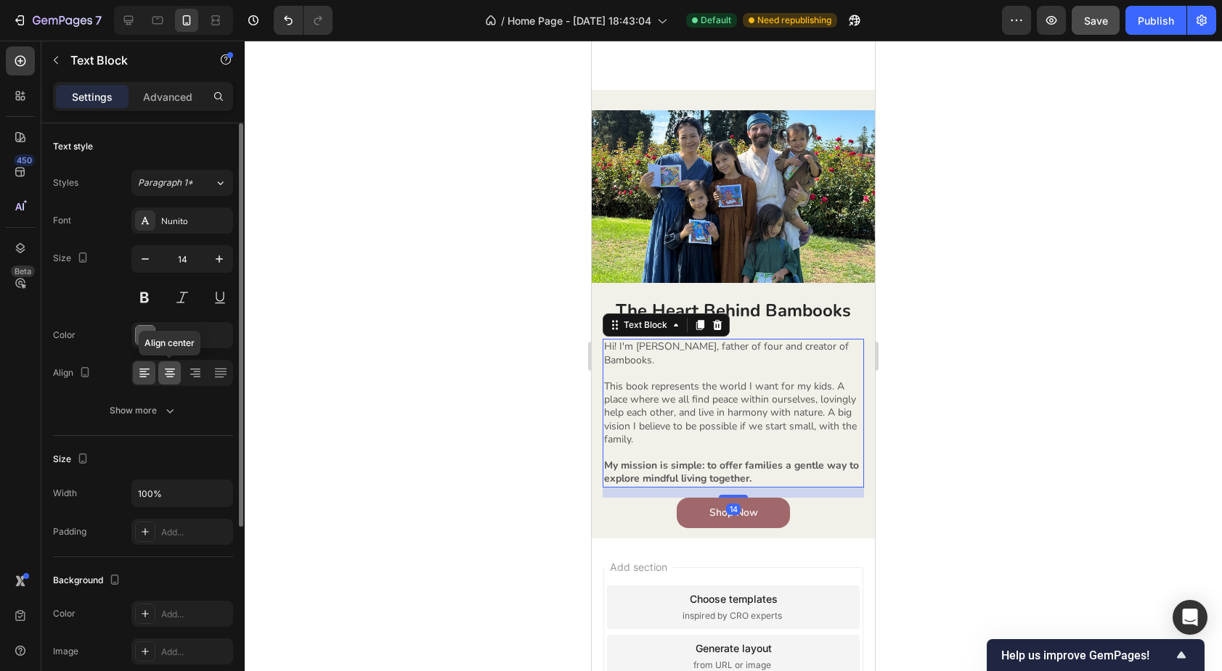
click at [168, 375] on icon at bounding box center [170, 374] width 10 height 1
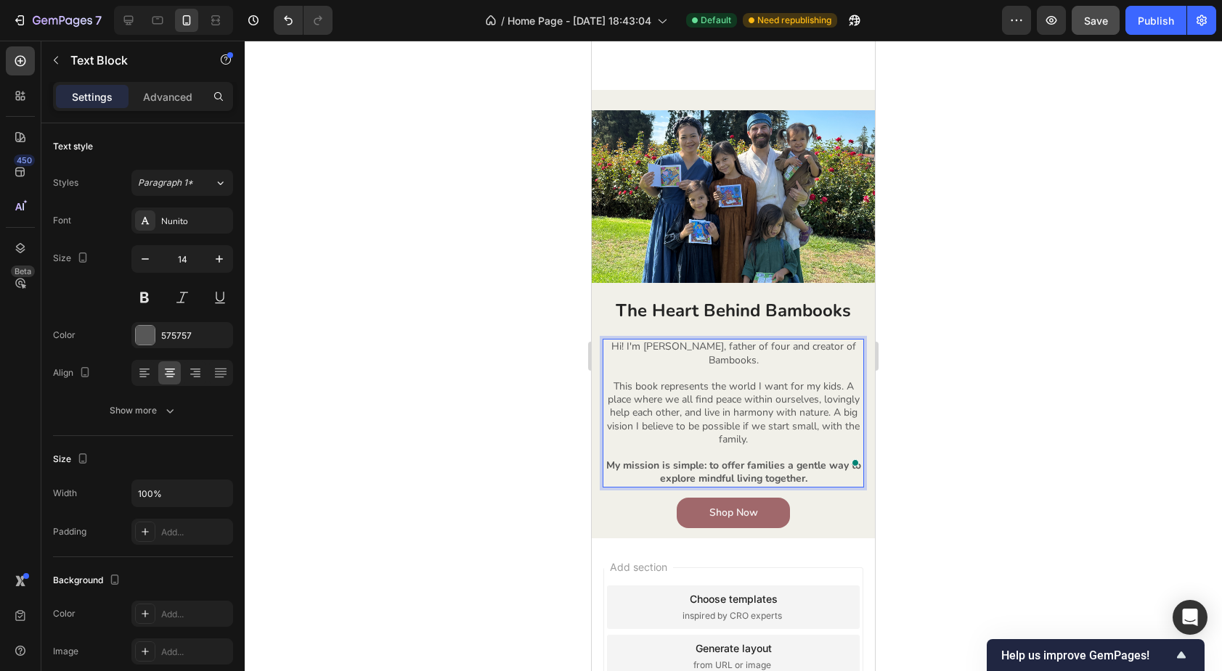
click at [725, 460] on strong "My mission is simple: to offer families a gentle way to explore mindful living …" at bounding box center [733, 472] width 255 height 27
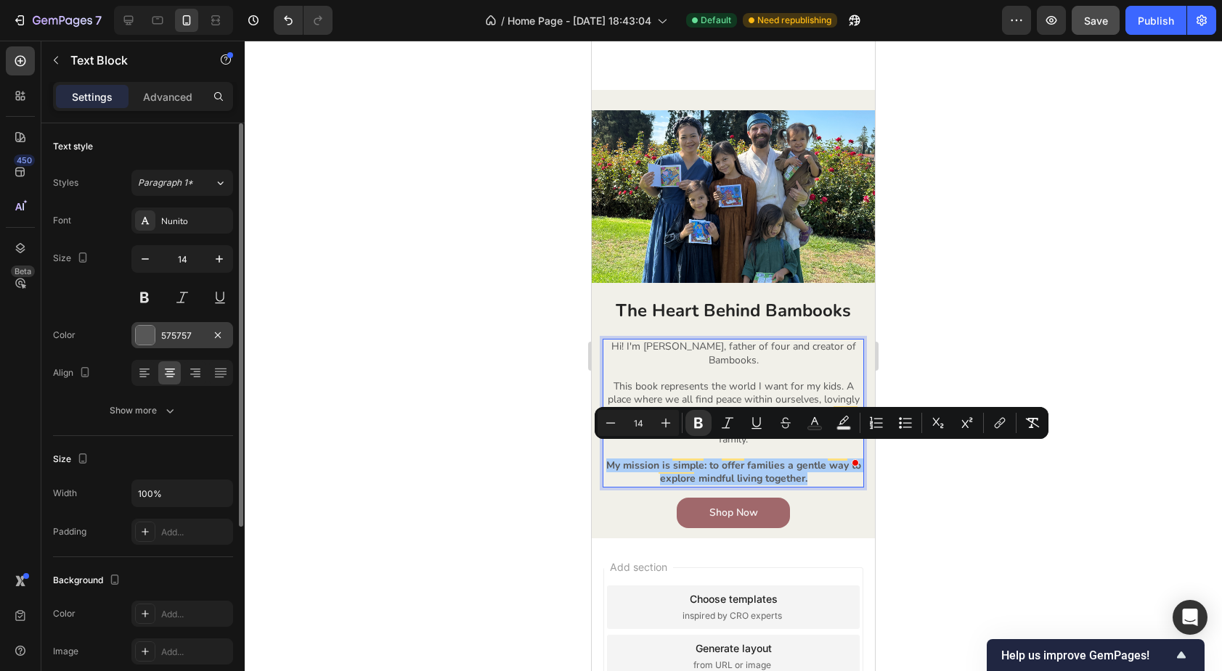
click at [180, 336] on div "575757" at bounding box center [182, 336] width 42 height 13
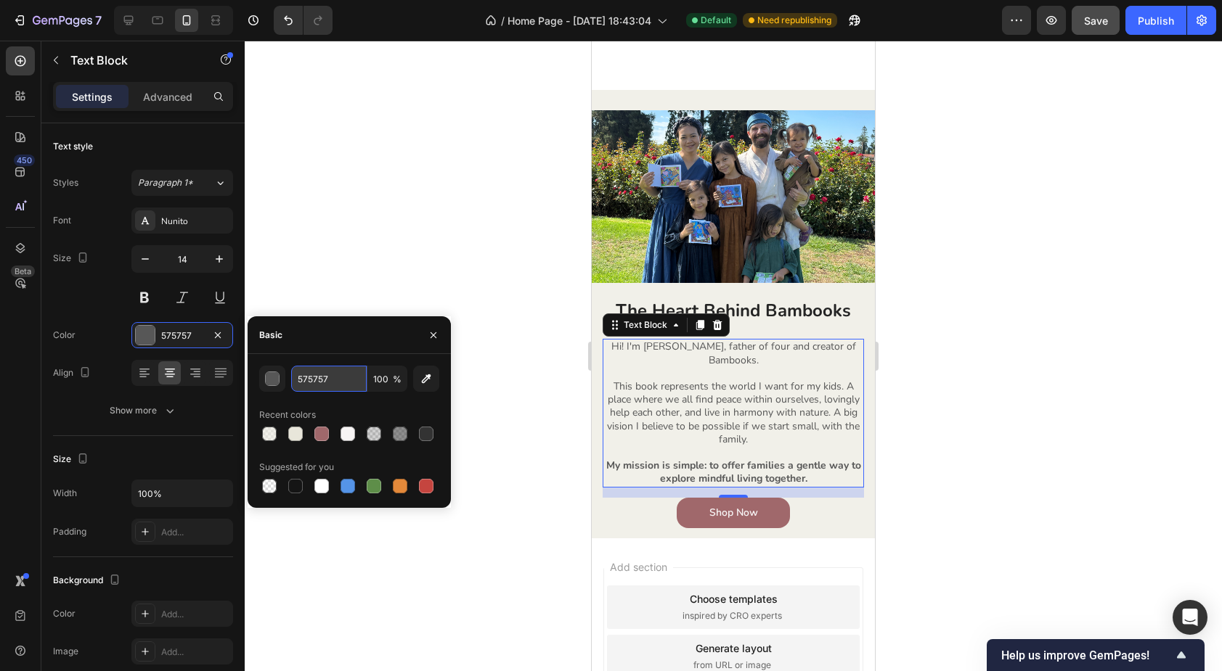
click at [321, 383] on input "575757" at bounding box center [328, 379] width 75 height 26
type input "333333"
click at [290, 399] on div "333333 100 % Recent colors Suggested for you" at bounding box center [349, 431] width 180 height 131
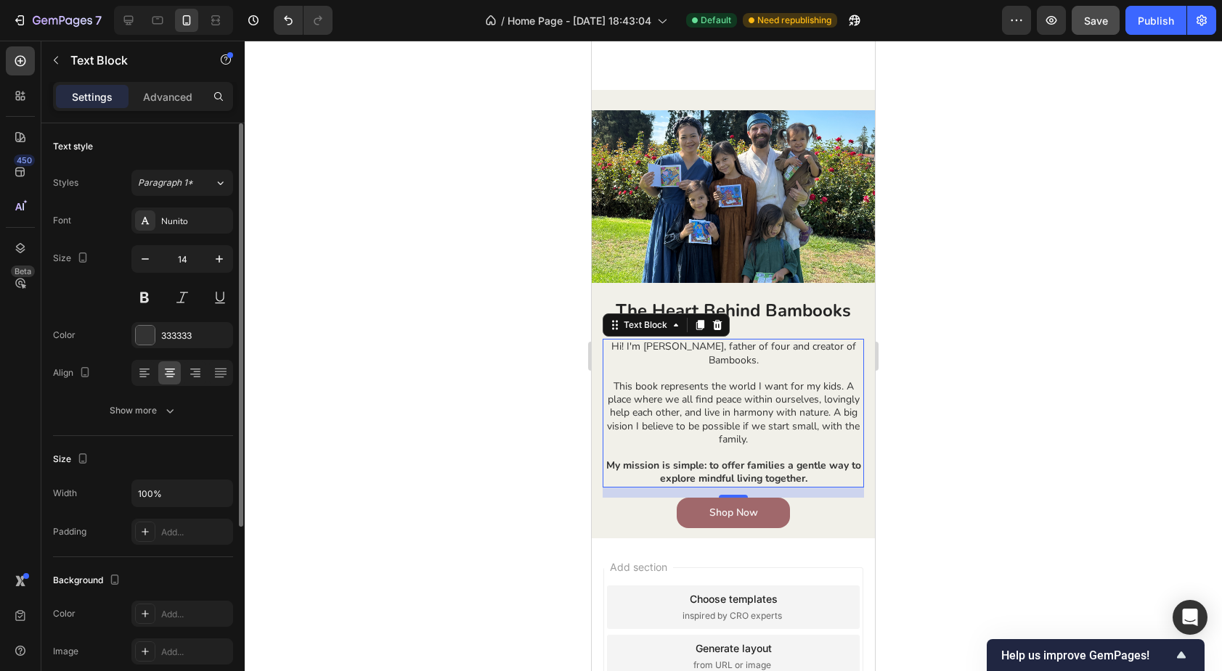
click at [216, 426] on div "Text style Styles Paragraph 1* Font Nunito Size 14 Color 333333 Align Show more" at bounding box center [143, 279] width 180 height 313
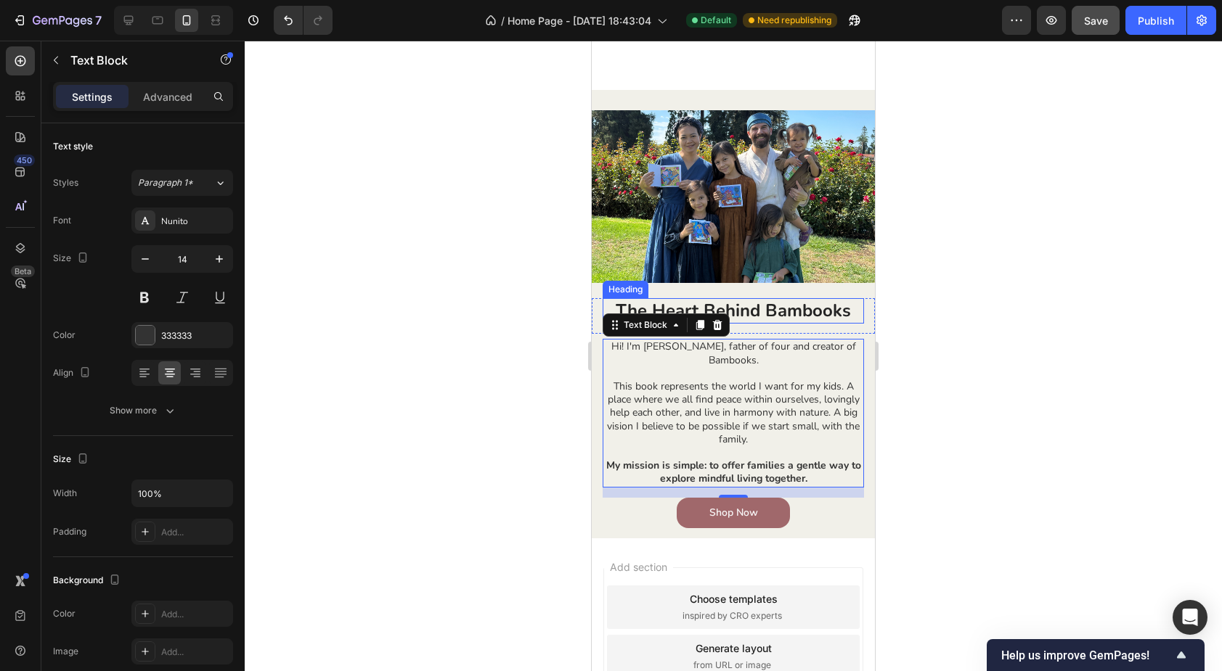
click at [803, 314] on p "The Heart Behind Bambooks" at bounding box center [733, 311] width 258 height 23
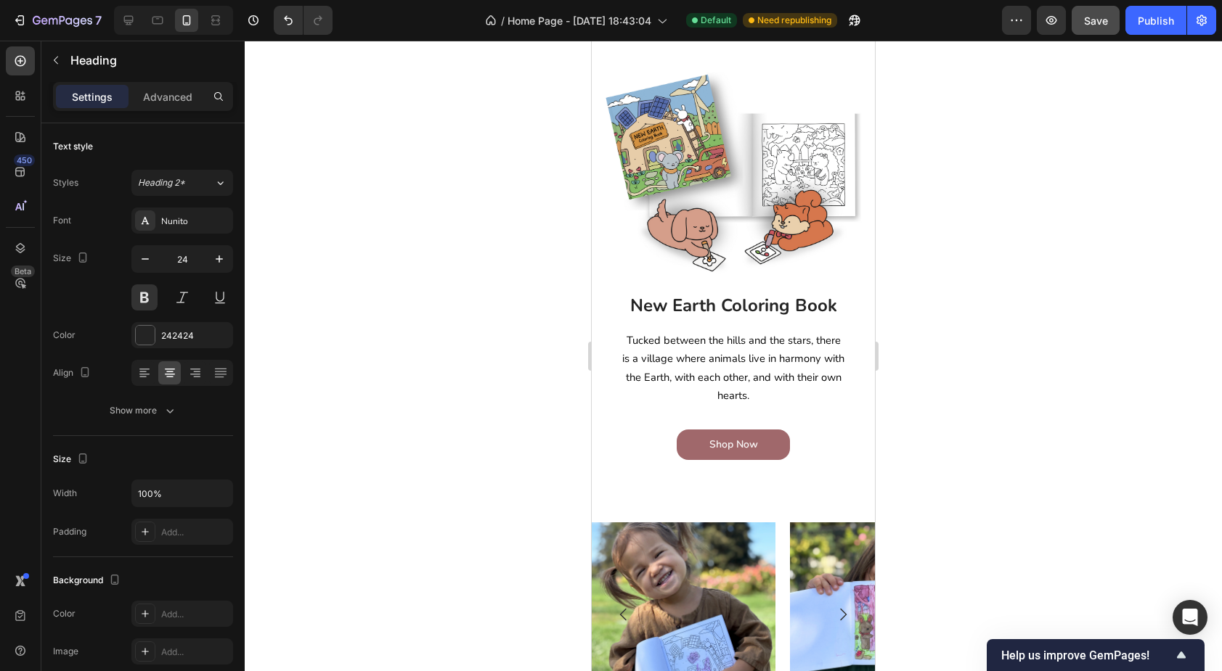
scroll to position [166, 0]
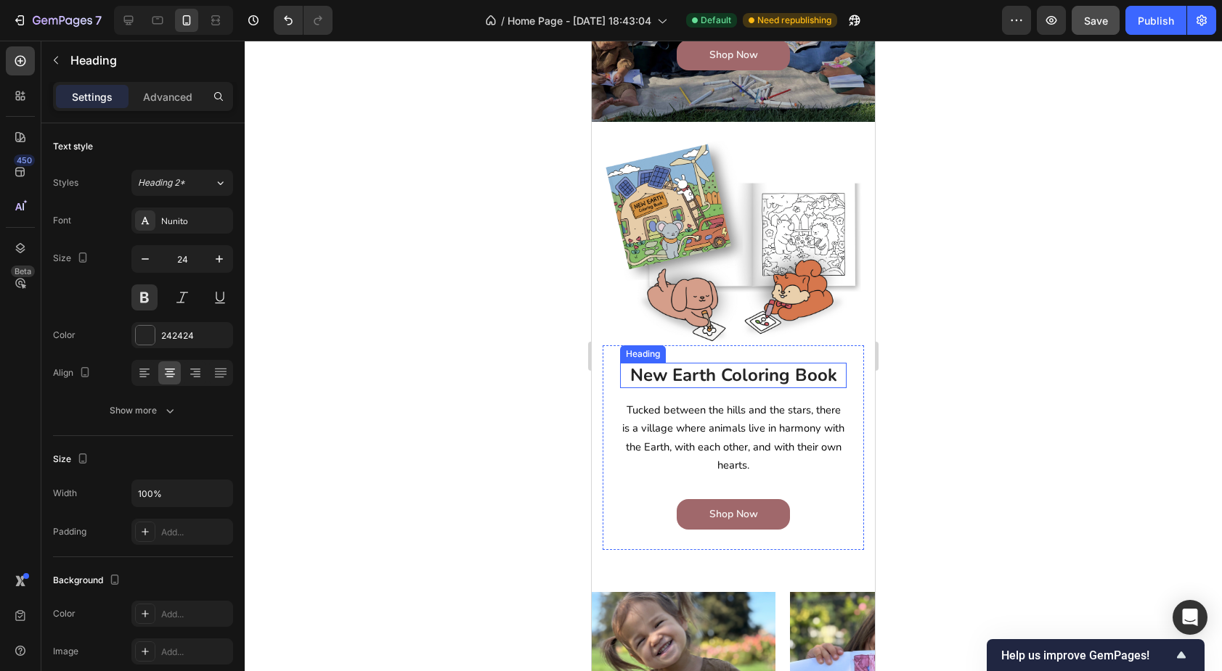
click at [709, 379] on h2 "New Earth Coloring Book" at bounding box center [733, 375] width 226 height 25
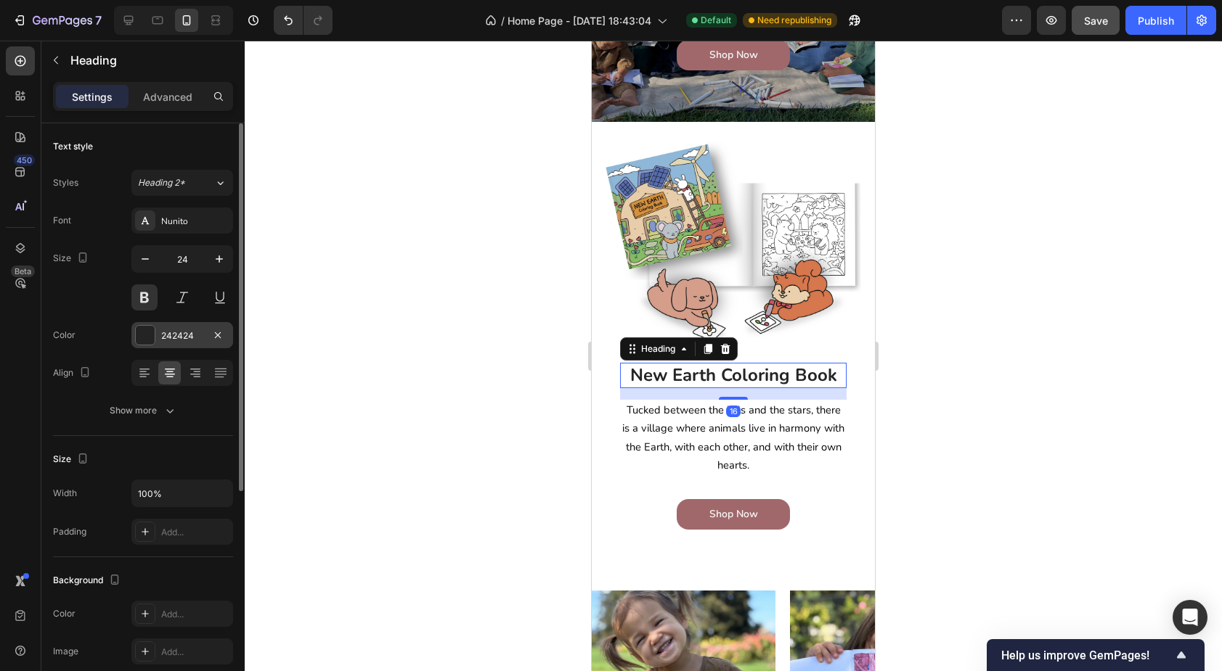
click at [168, 335] on div "242424" at bounding box center [182, 336] width 42 height 13
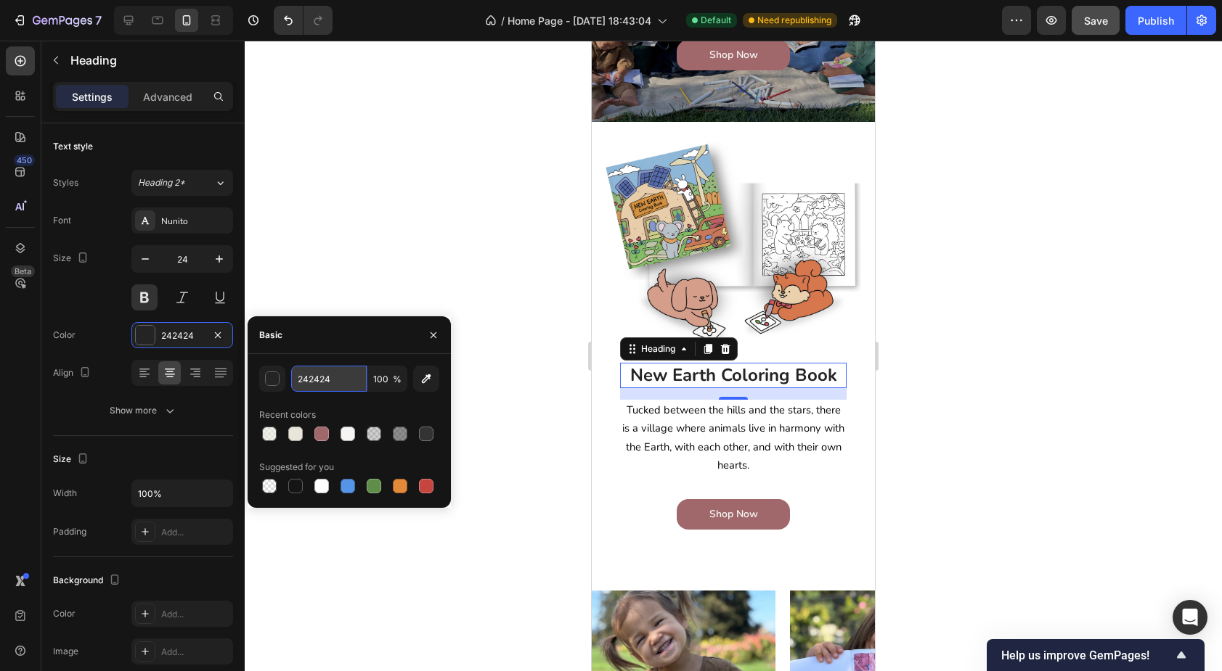
click at [317, 377] on input "242424" at bounding box center [328, 379] width 75 height 26
type input "333333"
click at [309, 402] on div "333333 100 % Recent colors Suggested for you" at bounding box center [349, 431] width 180 height 131
click at [651, 429] on span "Tucked between the hills and the stars, there is a village where animals live i…" at bounding box center [733, 438] width 222 height 70
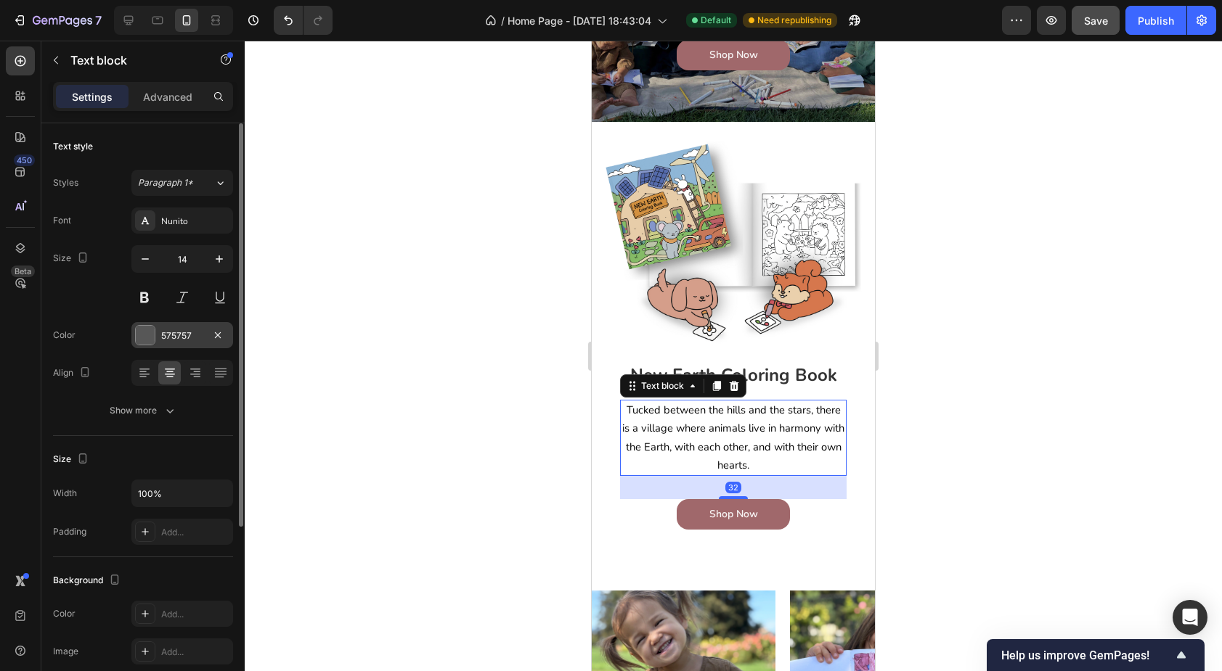
click at [169, 333] on div "575757" at bounding box center [182, 336] width 42 height 13
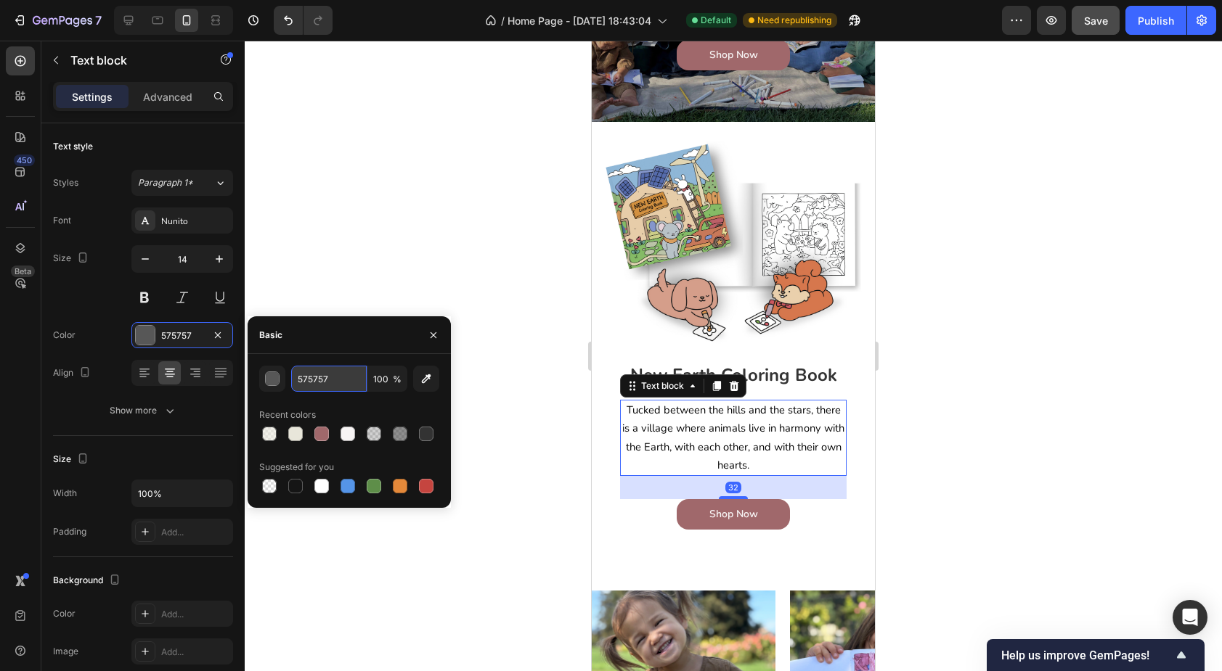
click at [327, 383] on input "575757" at bounding box center [328, 379] width 75 height 26
type input "333333"
click at [319, 404] on div "Recent colors" at bounding box center [349, 415] width 180 height 23
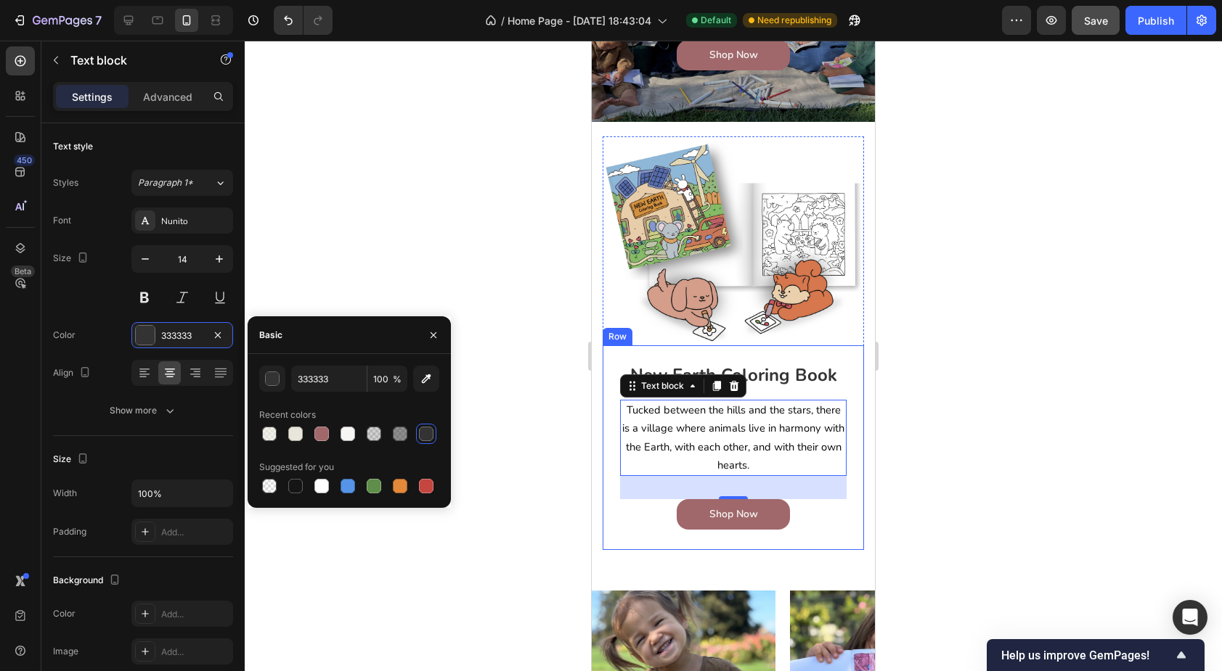
click at [629, 548] on div "New Earth Coloring Book Heading Tucked between the hills and the stars, there i…" at bounding box center [733, 448] width 261 height 205
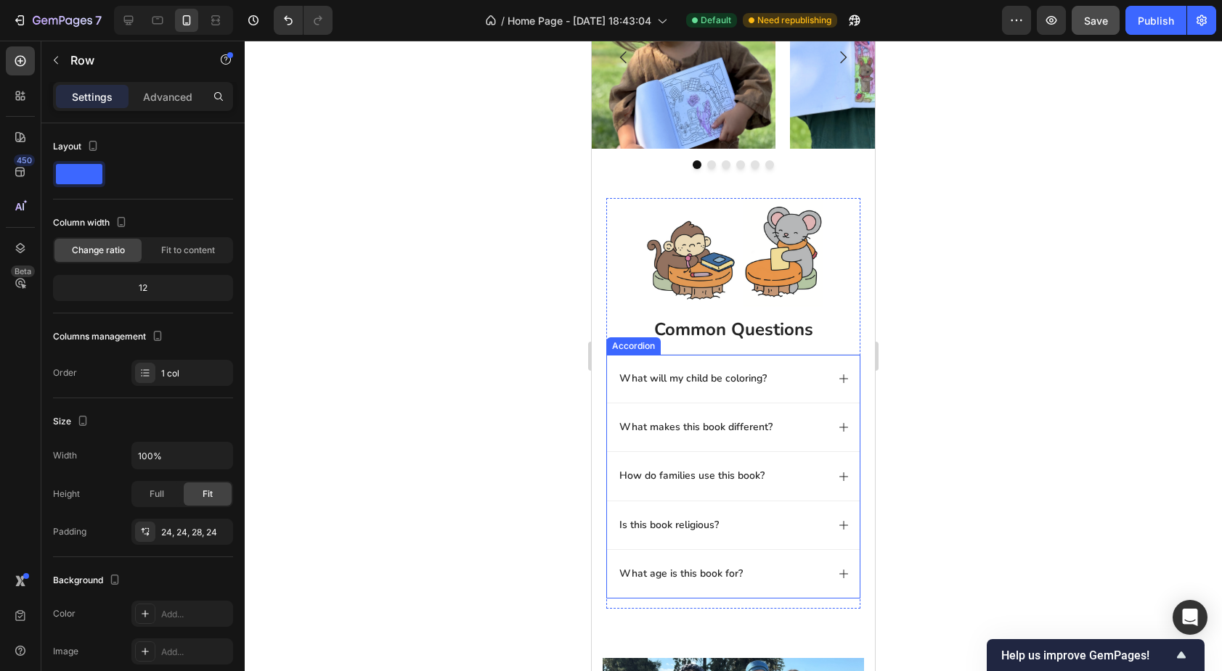
scroll to position [802, 0]
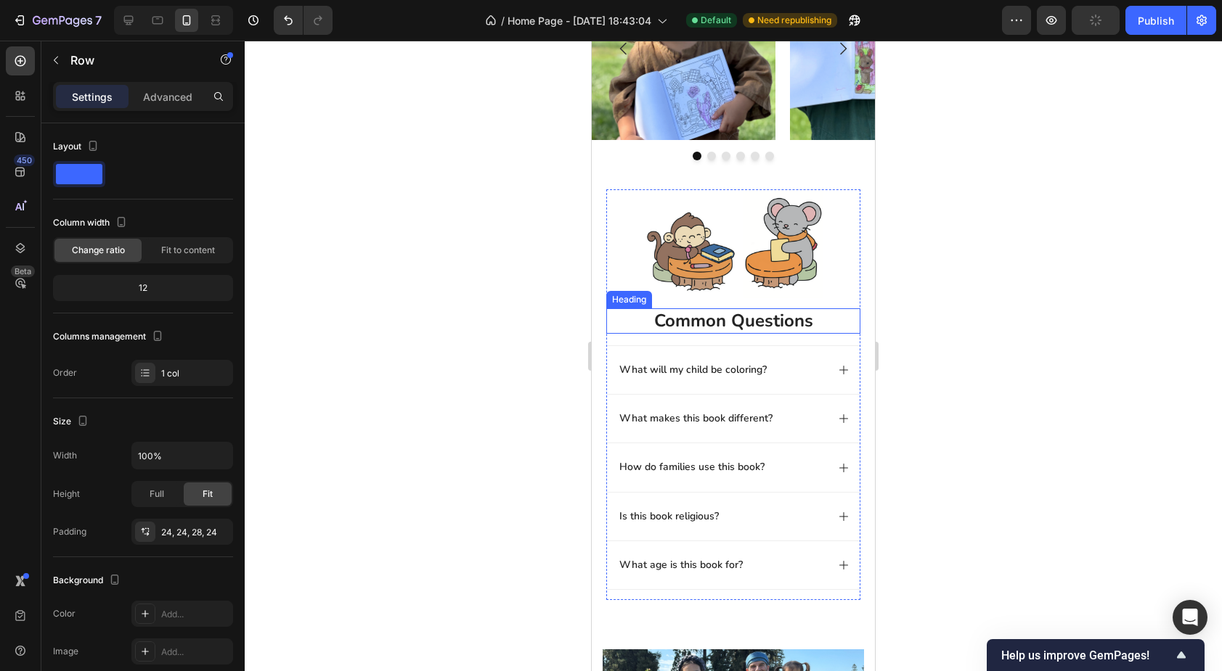
click at [647, 318] on h2 "common questions" at bounding box center [733, 321] width 254 height 25
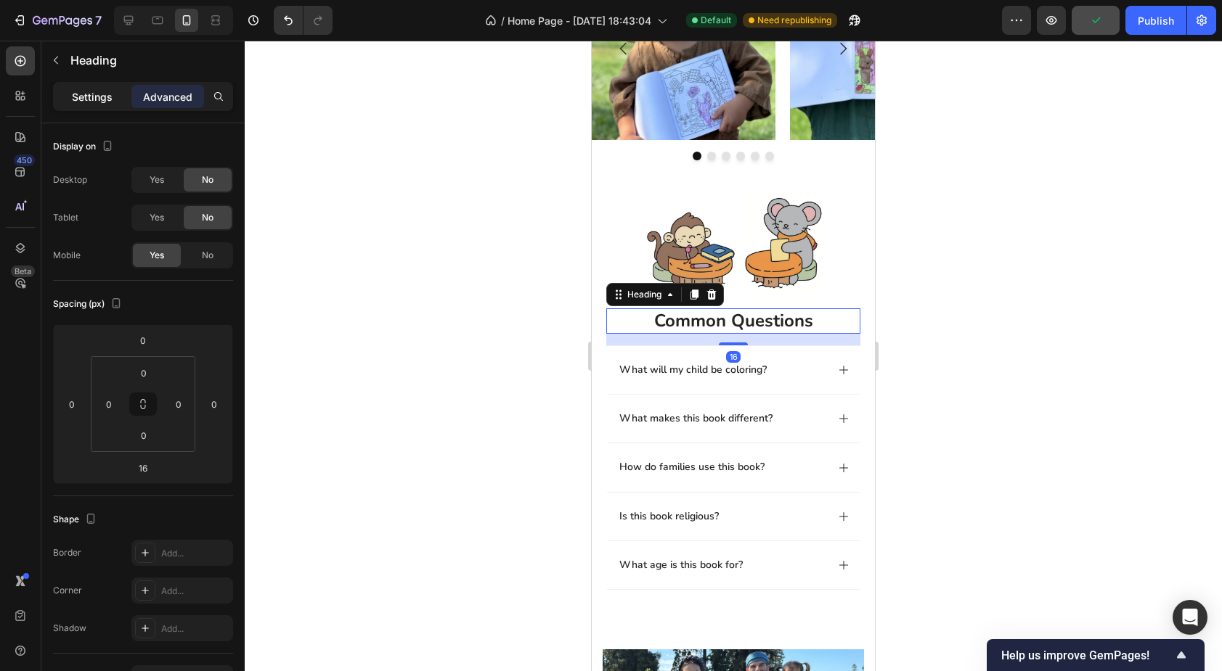
click at [95, 89] on p "Settings" at bounding box center [92, 96] width 41 height 15
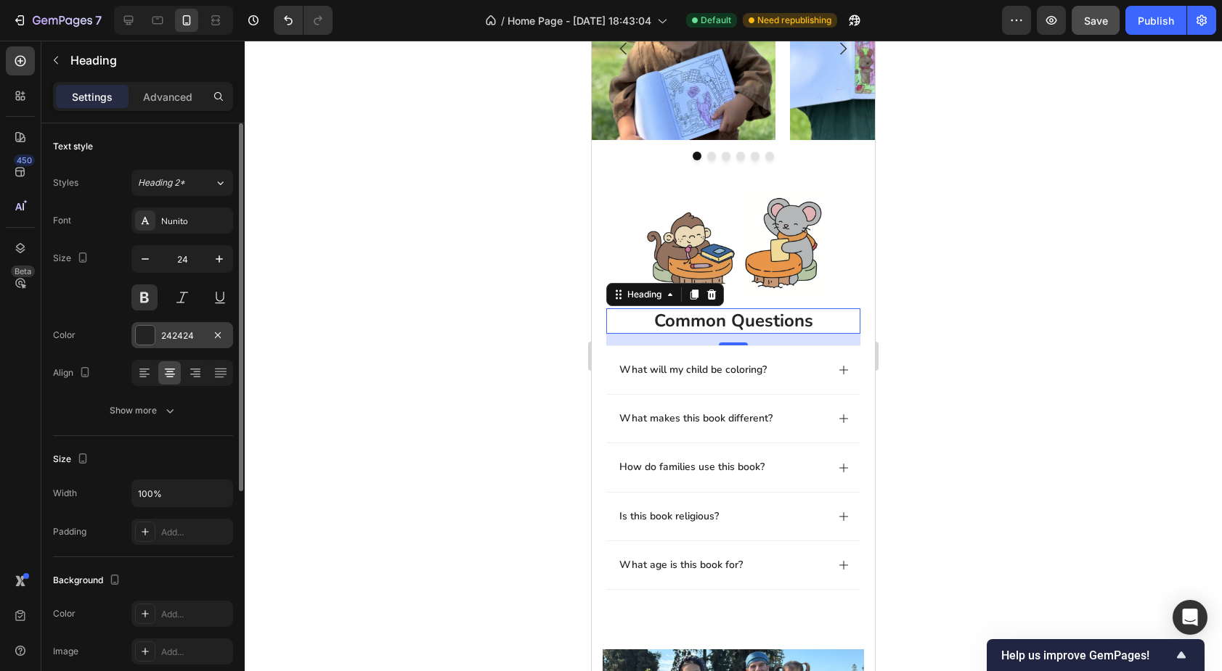
click at [183, 332] on div "242424" at bounding box center [182, 336] width 42 height 13
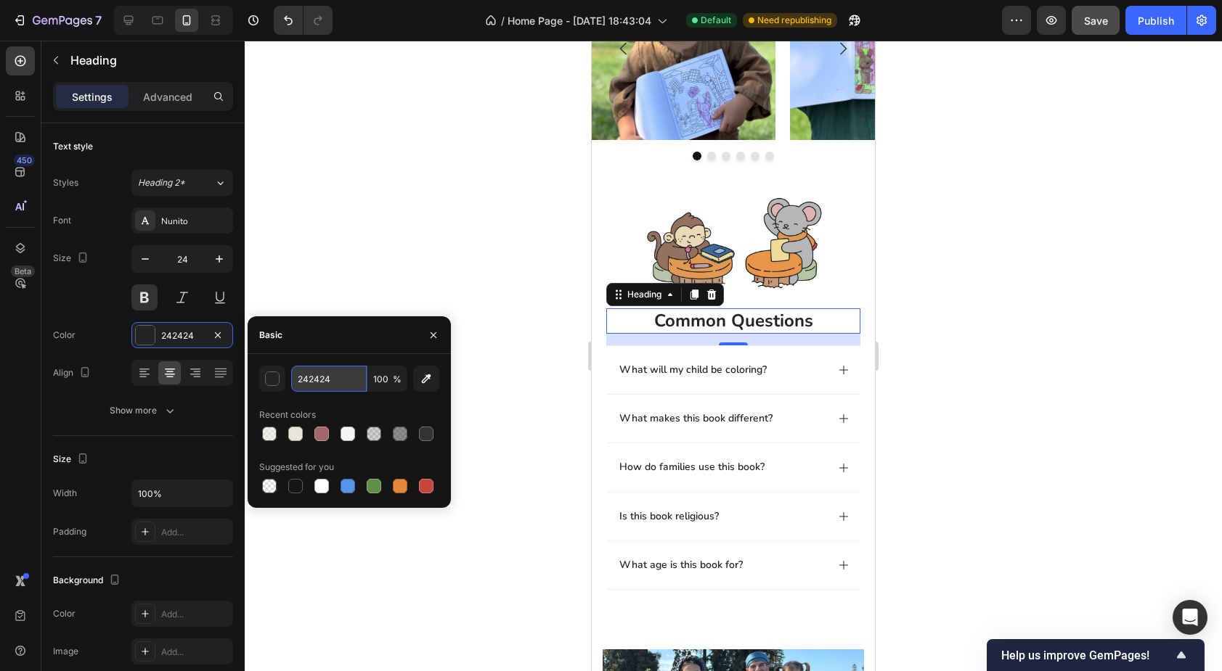
click at [314, 378] on input "242424" at bounding box center [328, 379] width 75 height 26
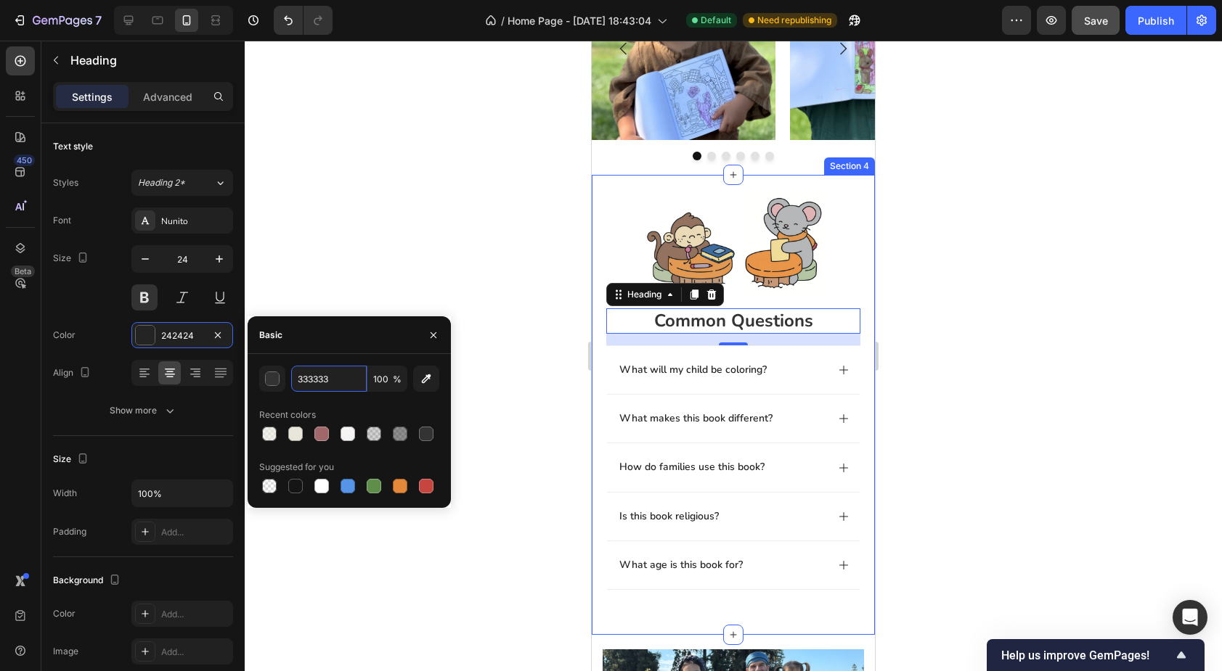
type input "333333"
click at [381, 404] on div "Recent colors" at bounding box center [349, 415] width 180 height 23
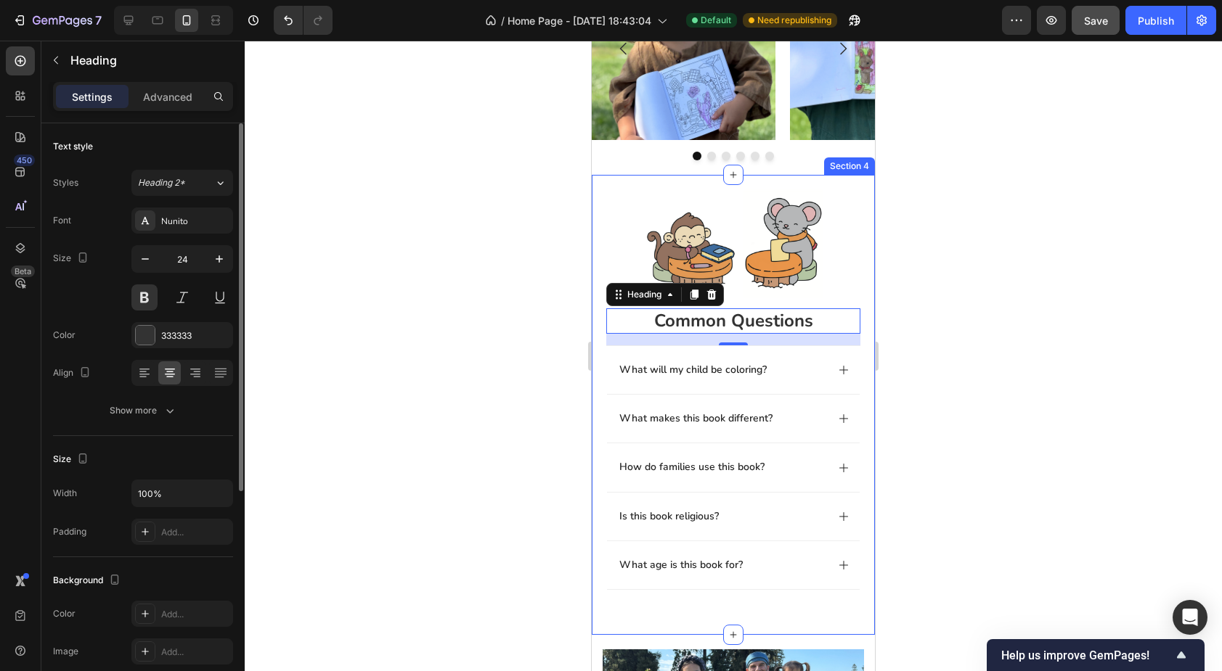
click at [202, 428] on div "Text style Styles Heading 2* Font Nunito Size 24 Color 333333 Align Show more" at bounding box center [143, 279] width 180 height 313
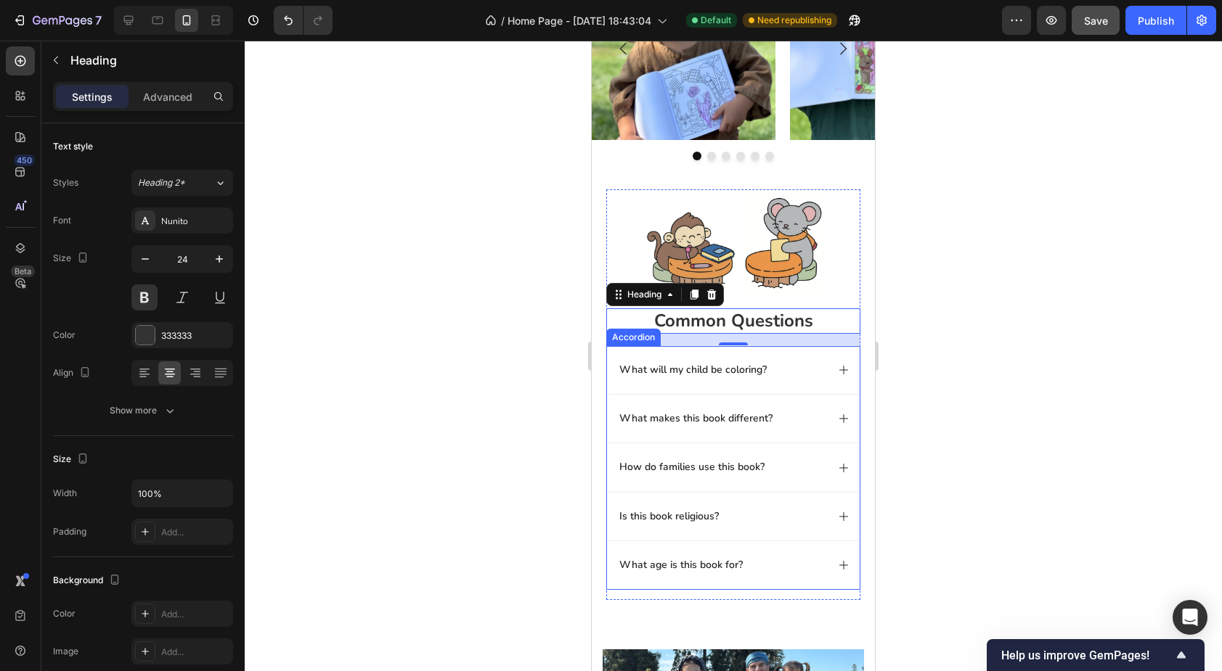
click at [611, 359] on div "What will my child be coloring?" at bounding box center [733, 370] width 253 height 48
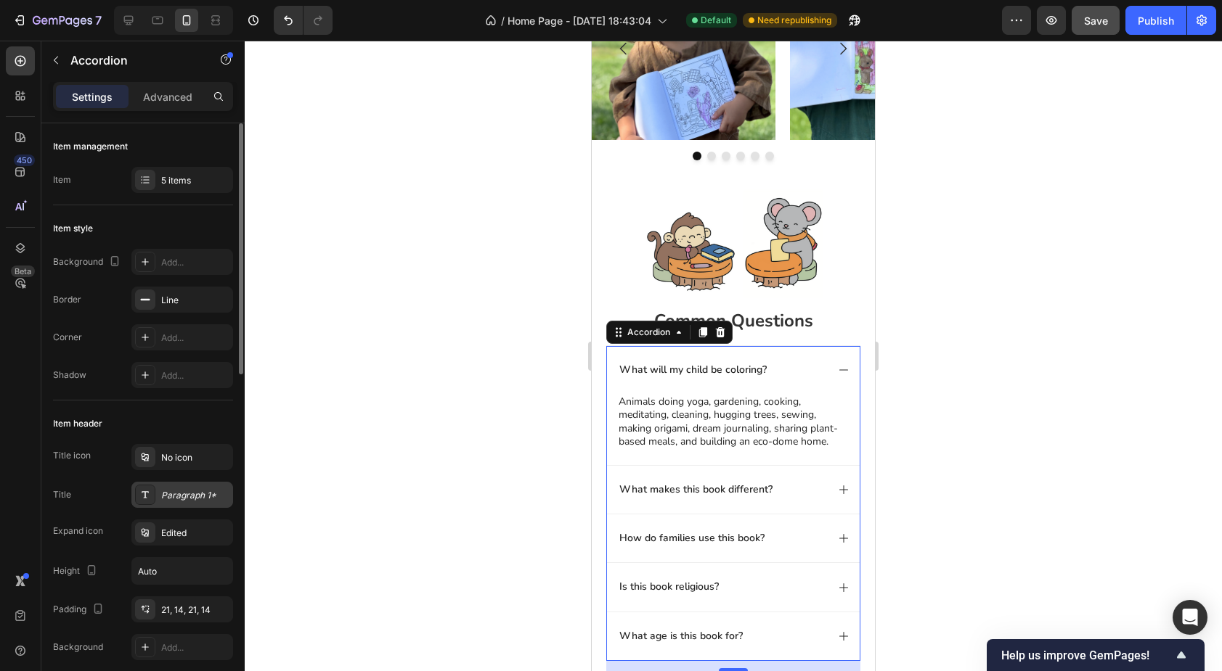
click at [186, 489] on div "Paragraph 1*" at bounding box center [195, 495] width 68 height 13
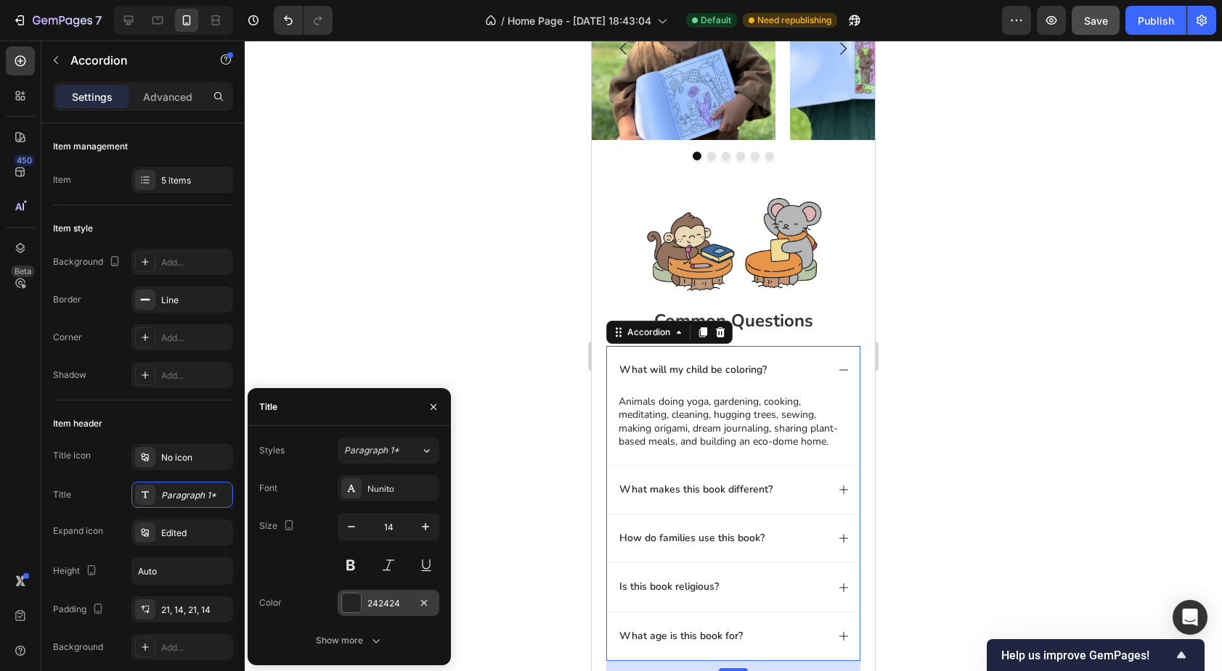
click at [369, 606] on div "242424" at bounding box center [388, 603] width 42 height 13
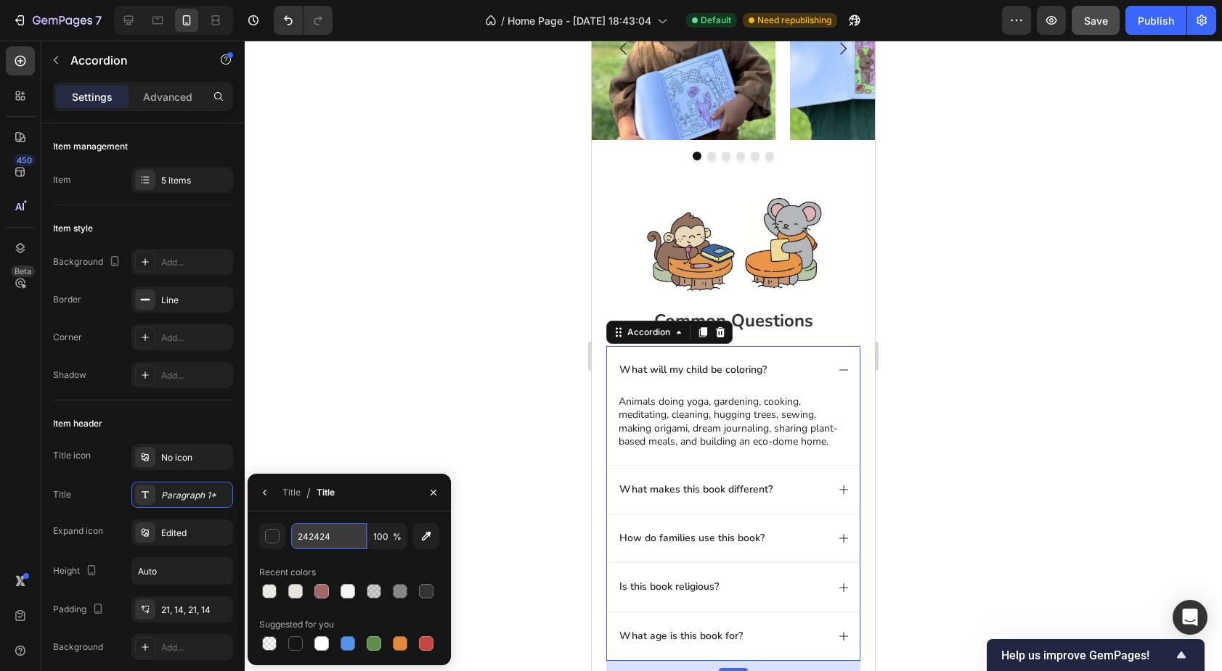
click at [340, 528] on input "242424" at bounding box center [328, 536] width 75 height 26
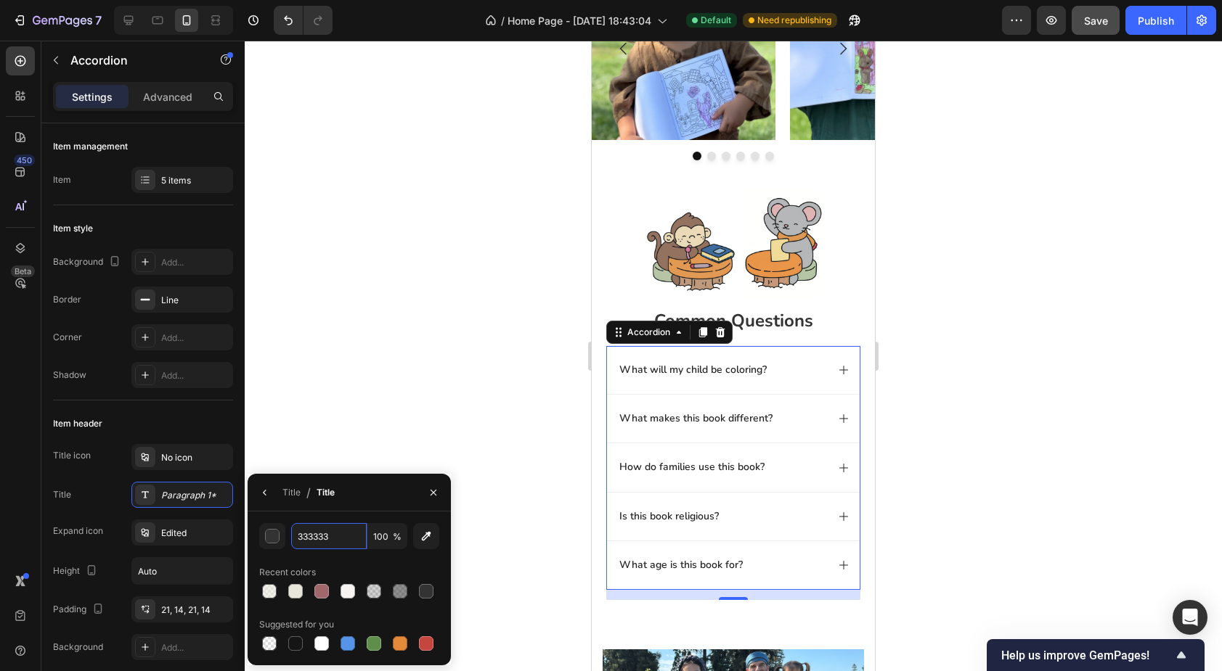
type input "333333"
click at [338, 510] on div "Title / Title" at bounding box center [294, 492] width 93 height 37
click at [102, 503] on div "Title Paragraph 1*" at bounding box center [143, 495] width 180 height 26
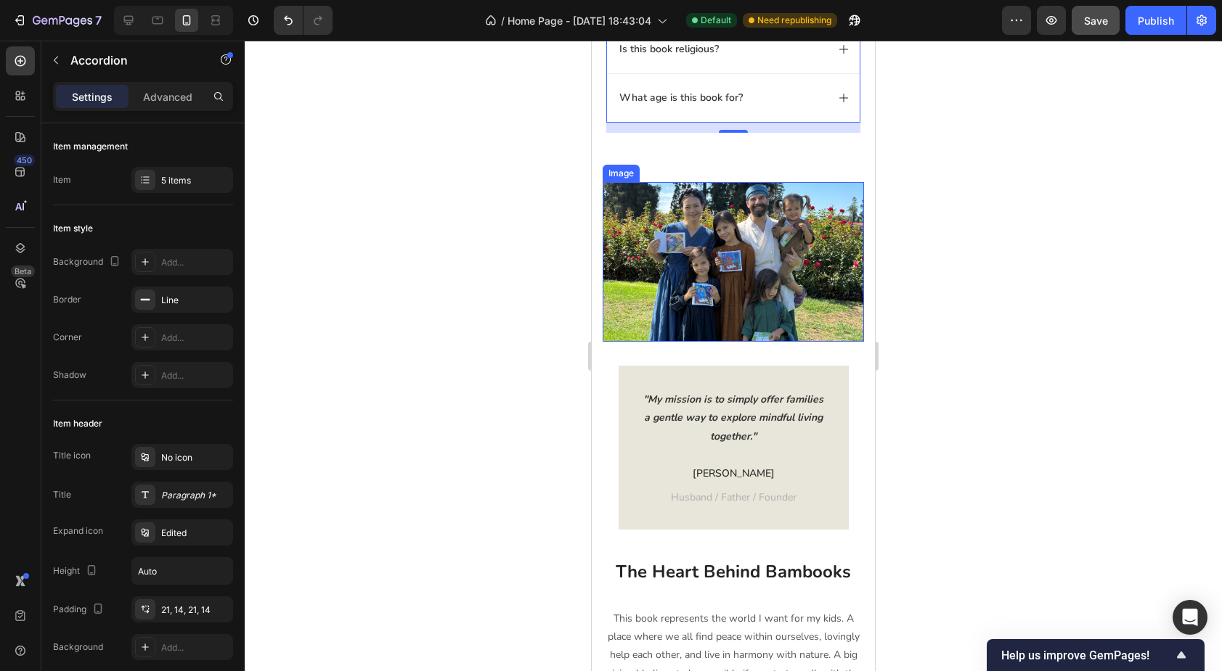
scroll to position [1258, 0]
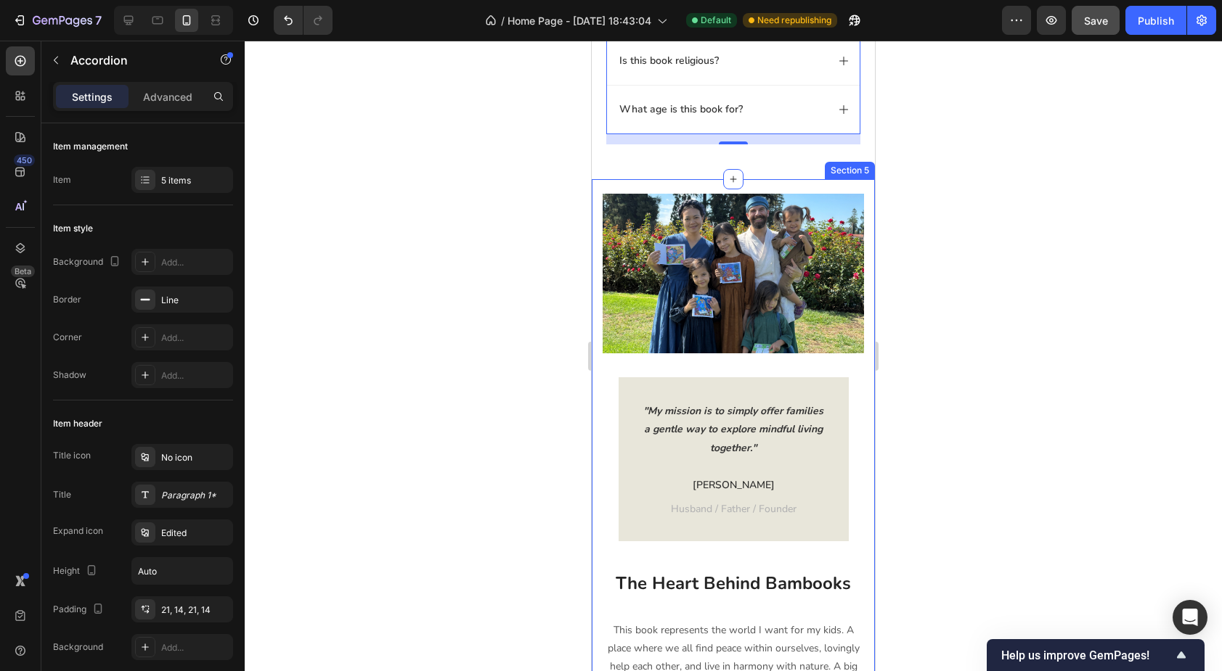
click at [599, 380] on div "Image "My mission is to simply offer families a gentle way to explore mindful l…" at bounding box center [733, 471] width 283 height 584
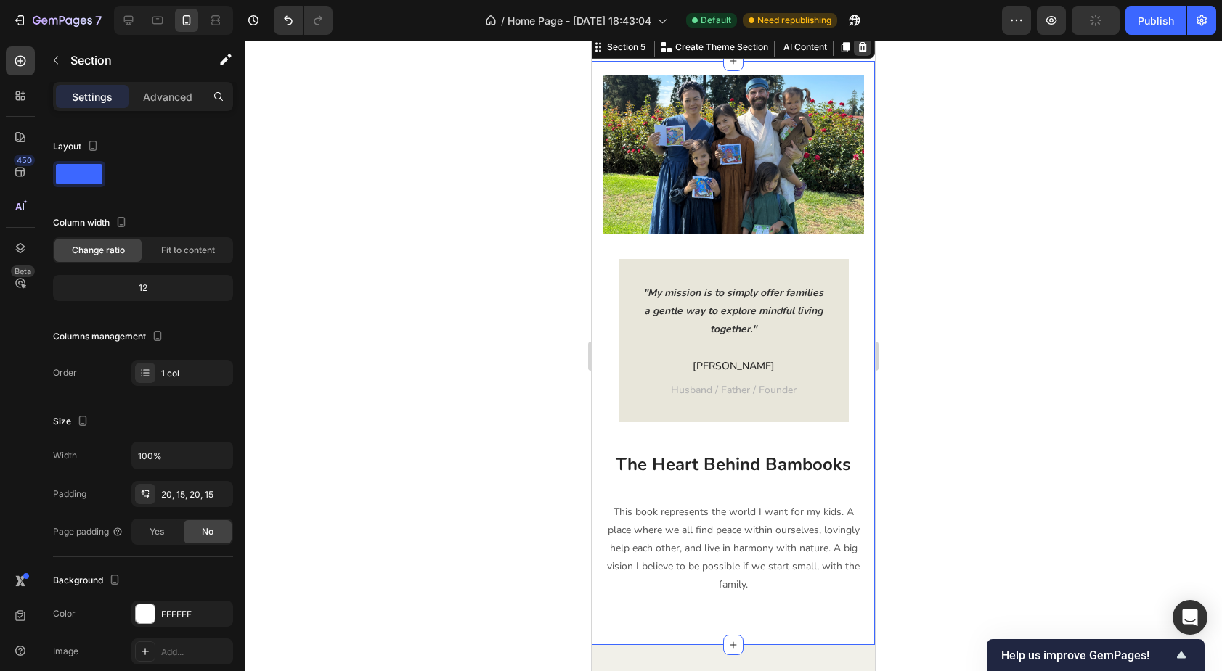
click at [866, 52] on icon at bounding box center [862, 47] width 9 height 10
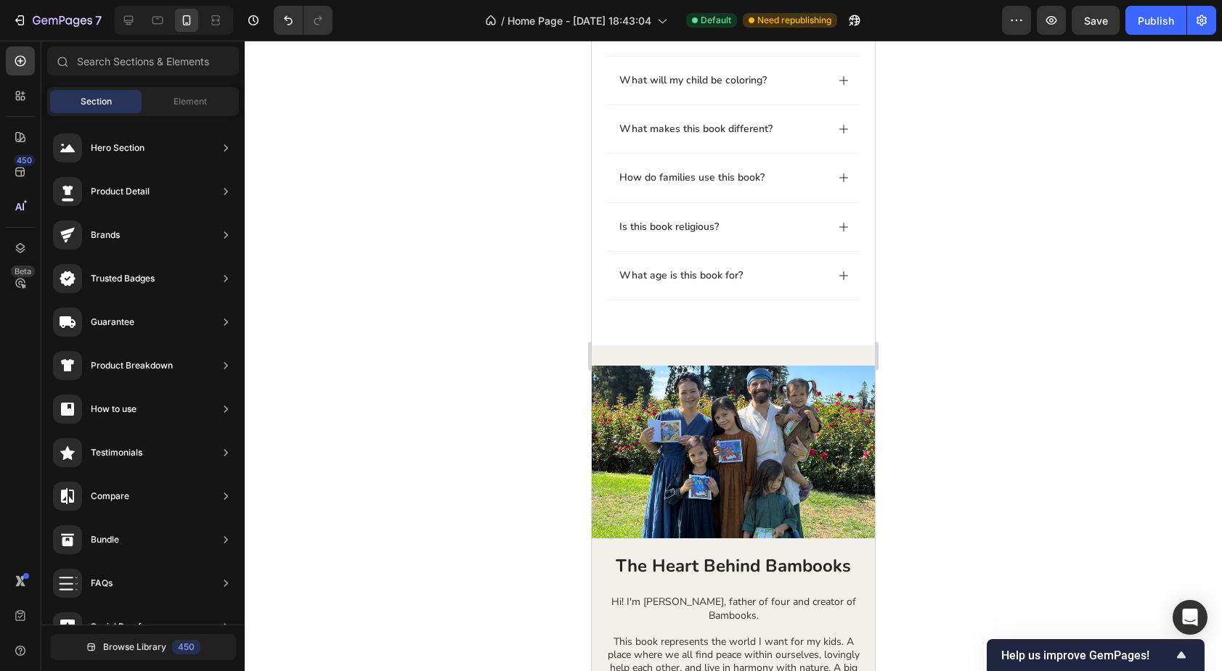
scroll to position [1087, 0]
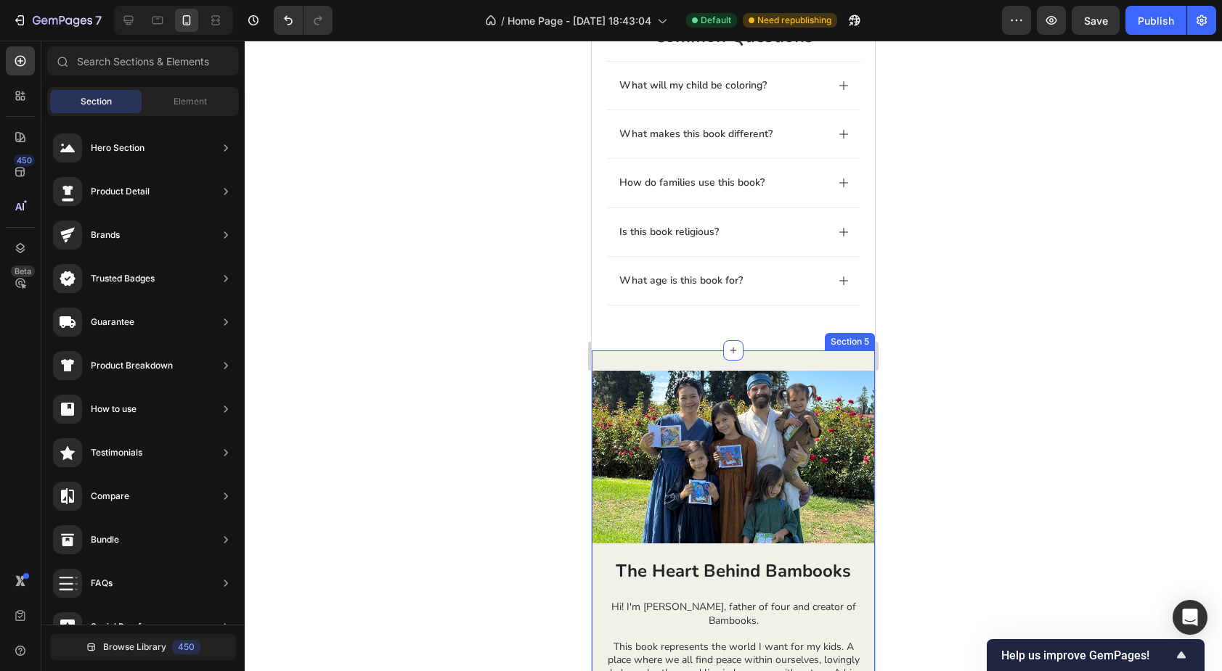
click at [724, 359] on div "Image The Heart Behind Bambooks Heading Lorem ipsum dolor sit amet, consectetur…" at bounding box center [733, 575] width 283 height 449
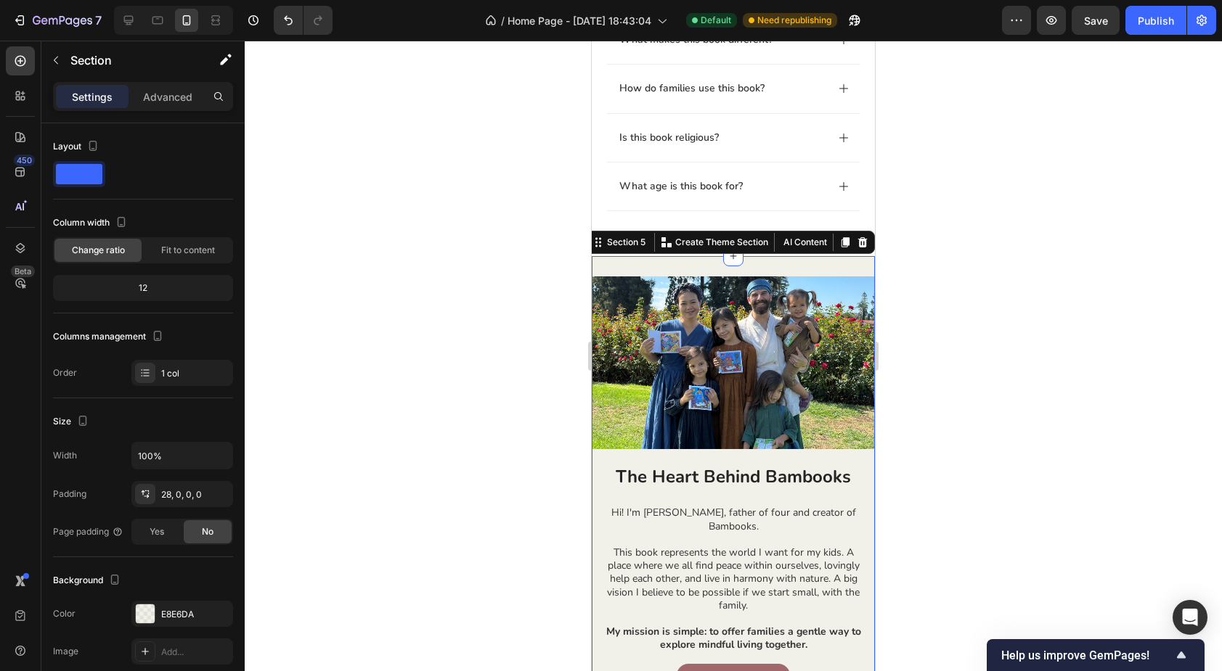
scroll to position [1193, 0]
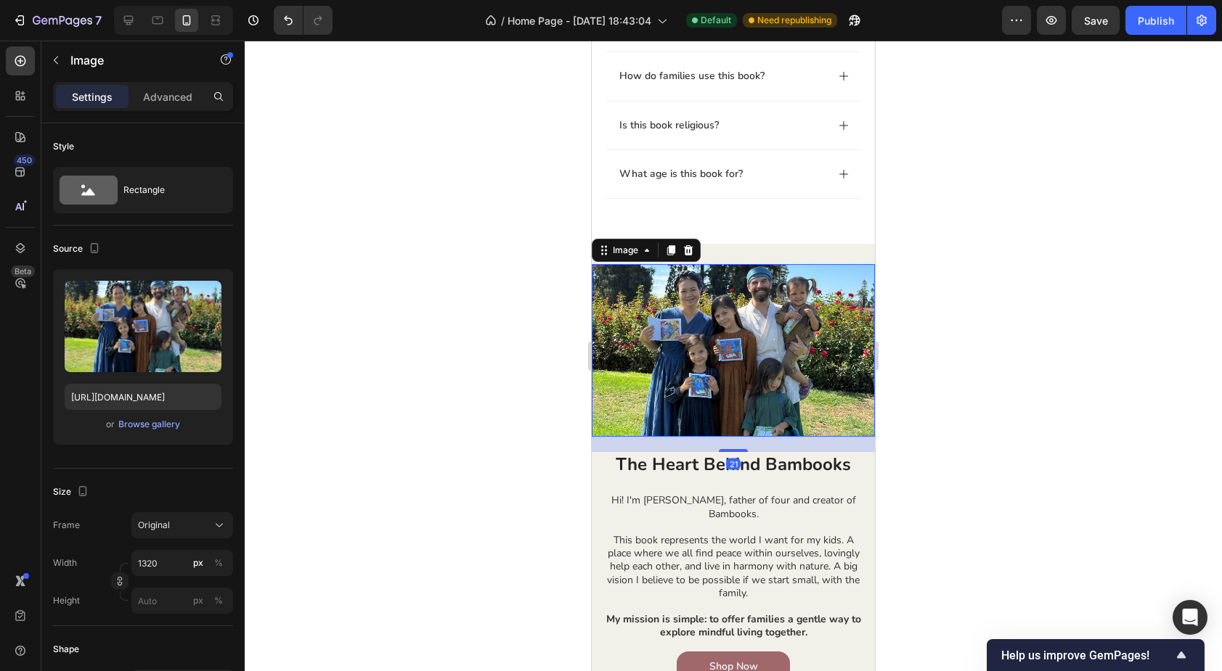
click at [688, 324] on img at bounding box center [733, 350] width 283 height 173
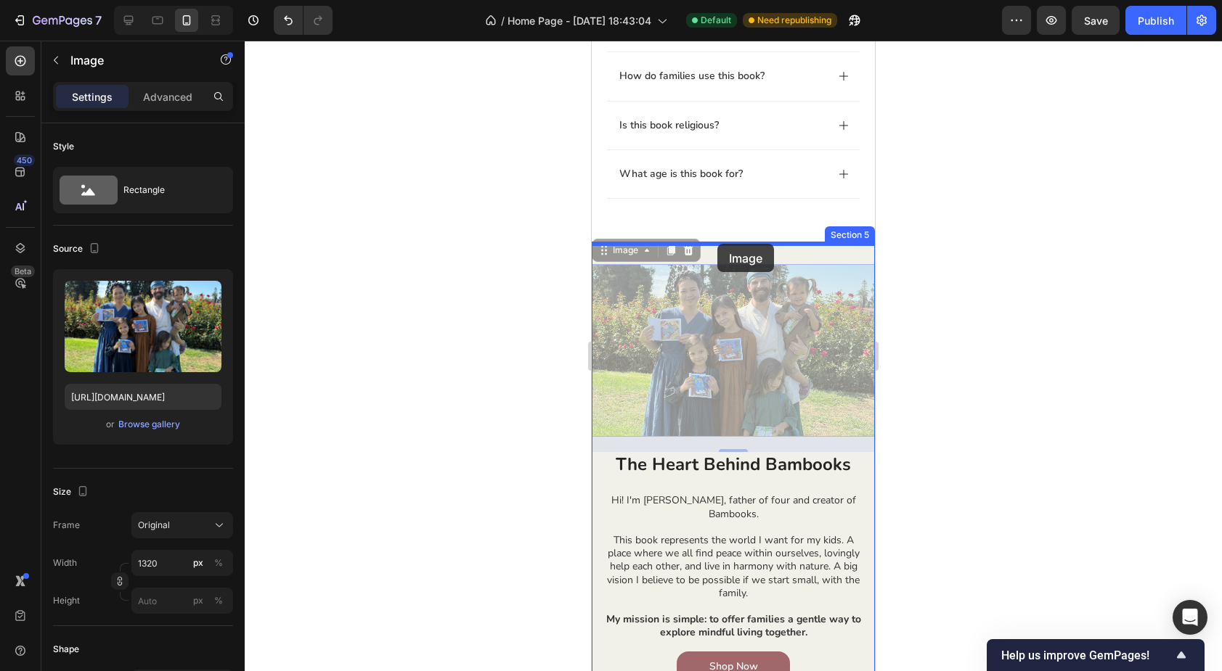
drag, startPoint x: 628, startPoint y: 254, endPoint x: 717, endPoint y: 246, distance: 89.6
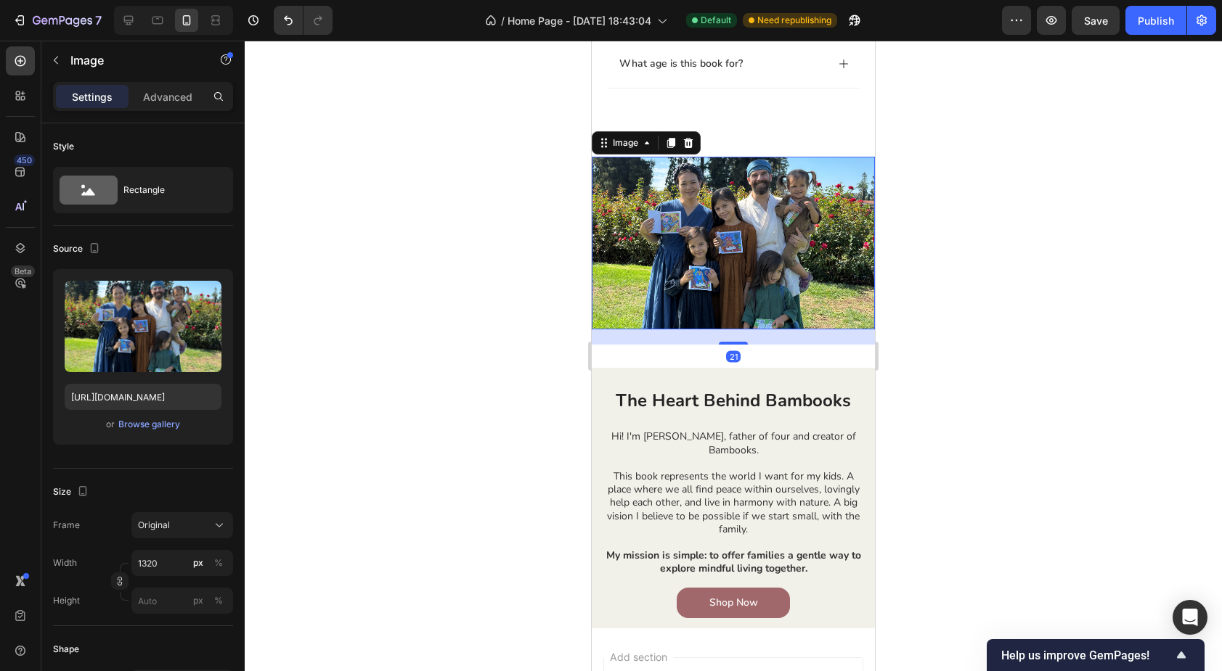
scroll to position [1304, 0]
click at [676, 389] on h2 "The Heart Behind Bambooks" at bounding box center [733, 400] width 261 height 25
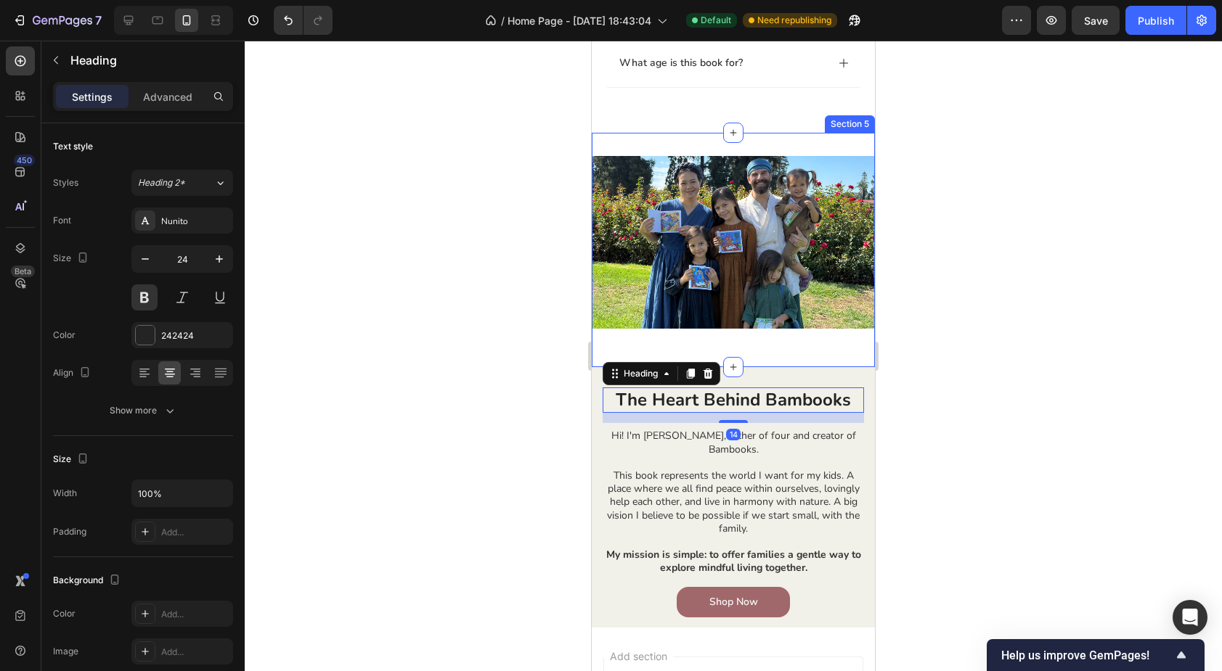
click at [742, 338] on div "Image" at bounding box center [733, 250] width 283 height 188
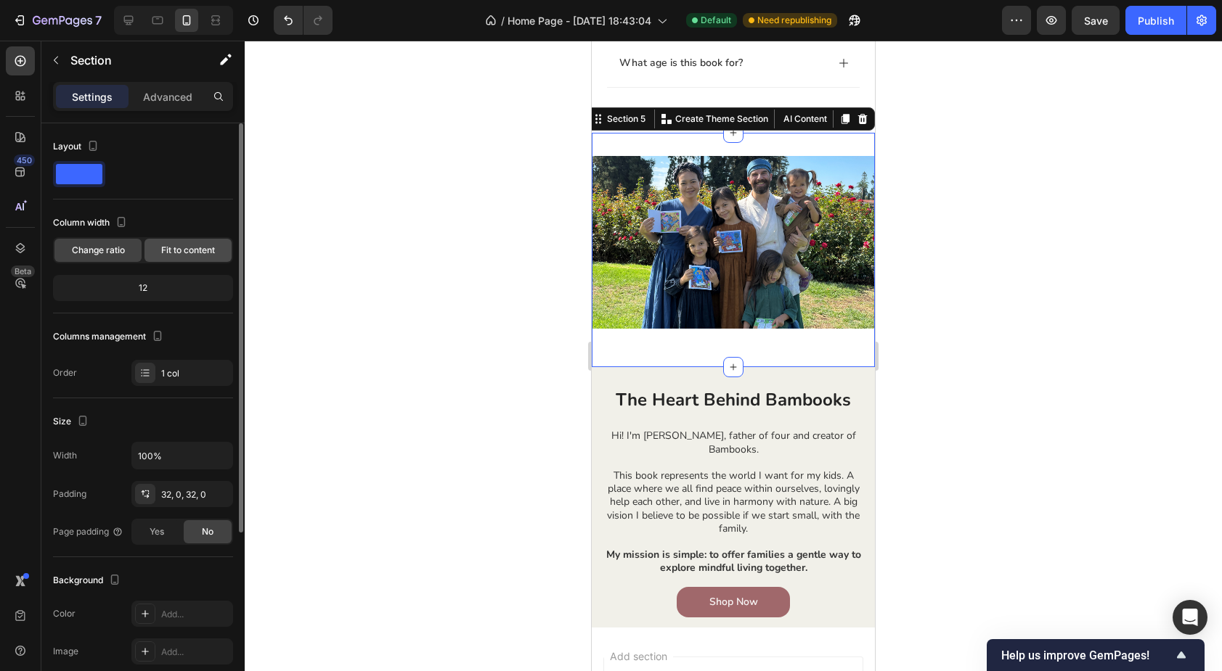
click at [191, 256] on span "Fit to content" at bounding box center [188, 250] width 54 height 13
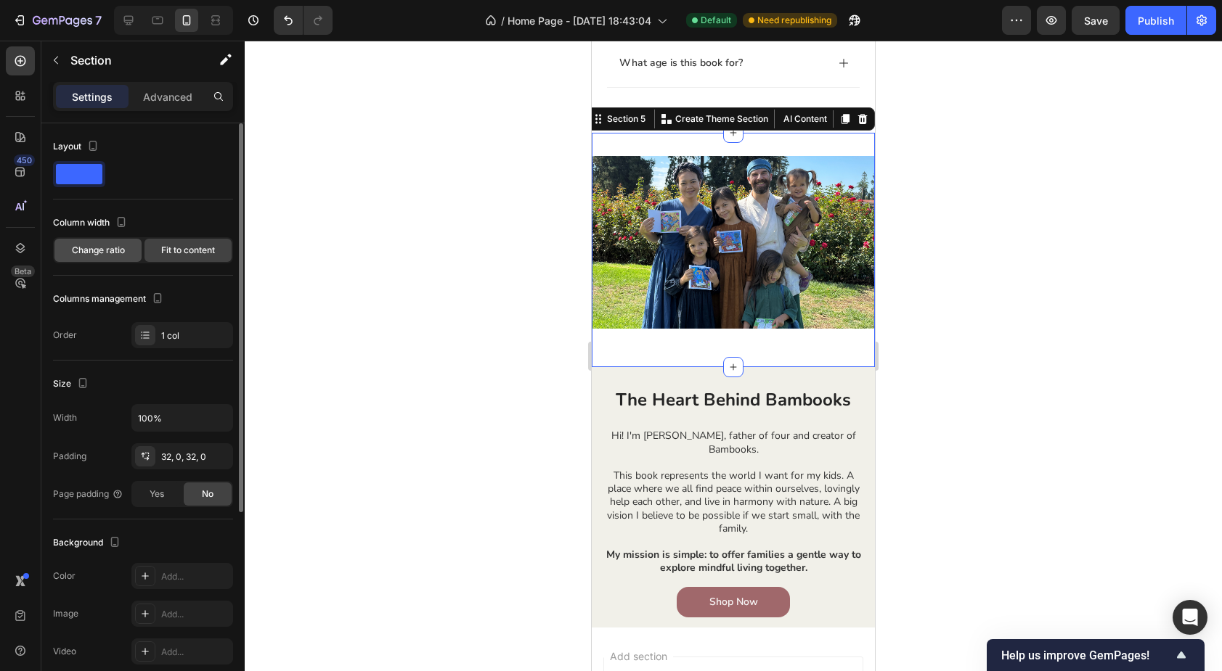
click at [112, 253] on span "Change ratio" at bounding box center [98, 250] width 53 height 13
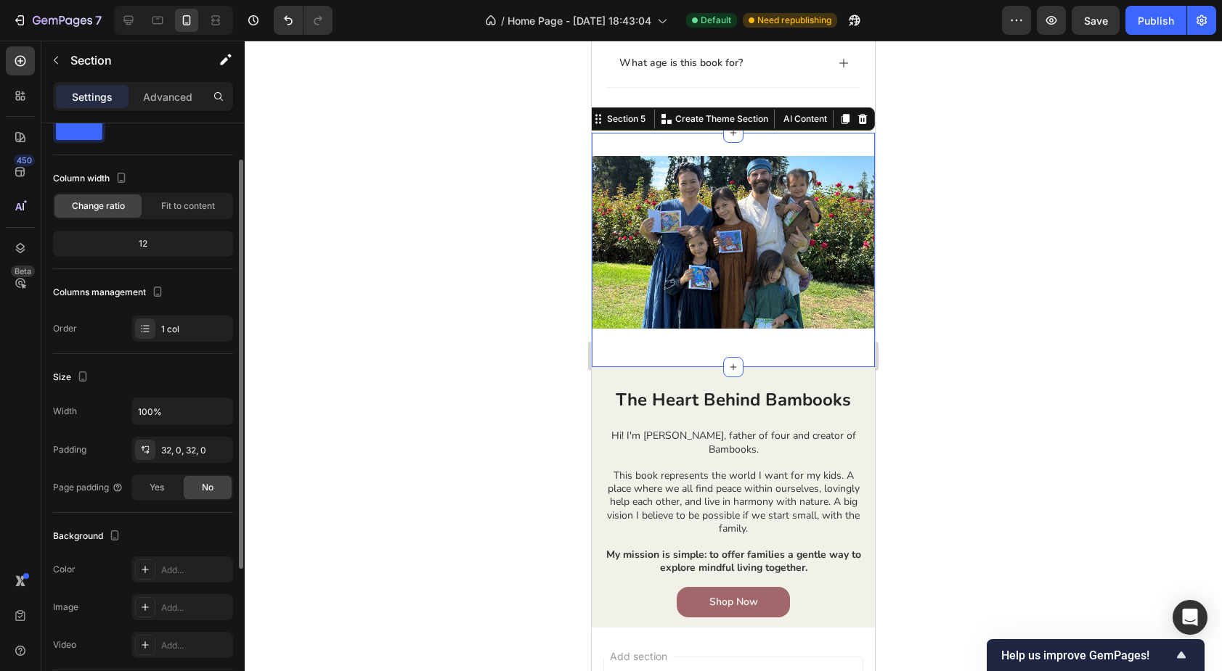
scroll to position [49, 0]
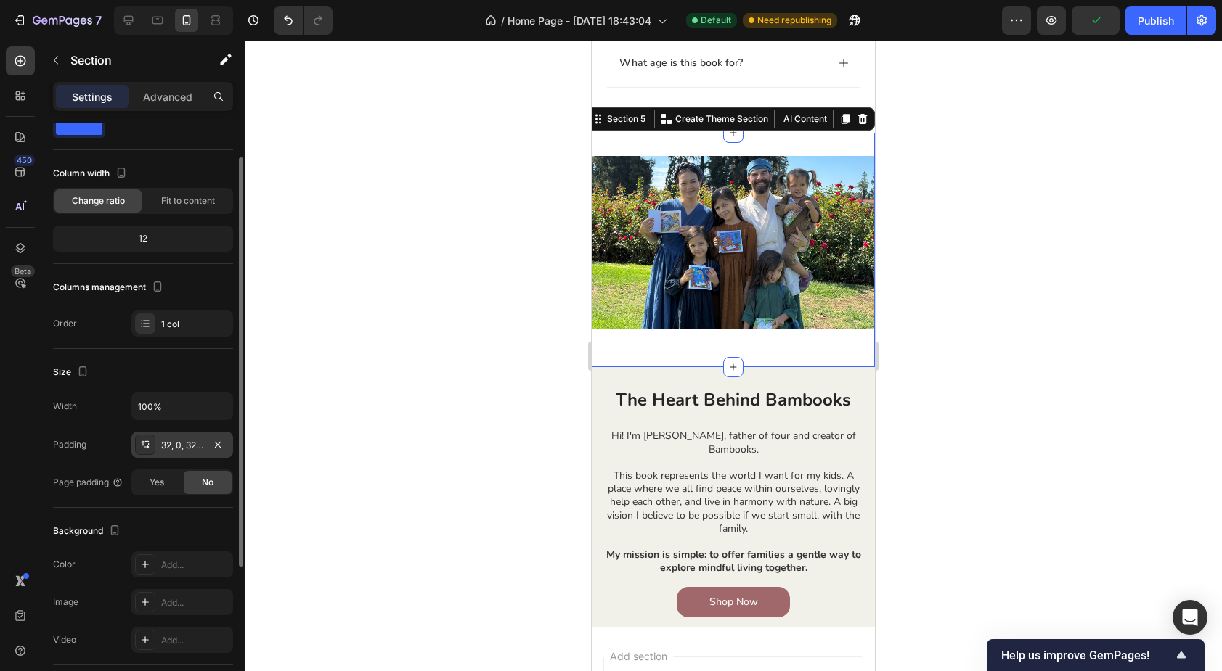
click at [181, 441] on div "32, 0, 32, 0" at bounding box center [182, 445] width 42 height 13
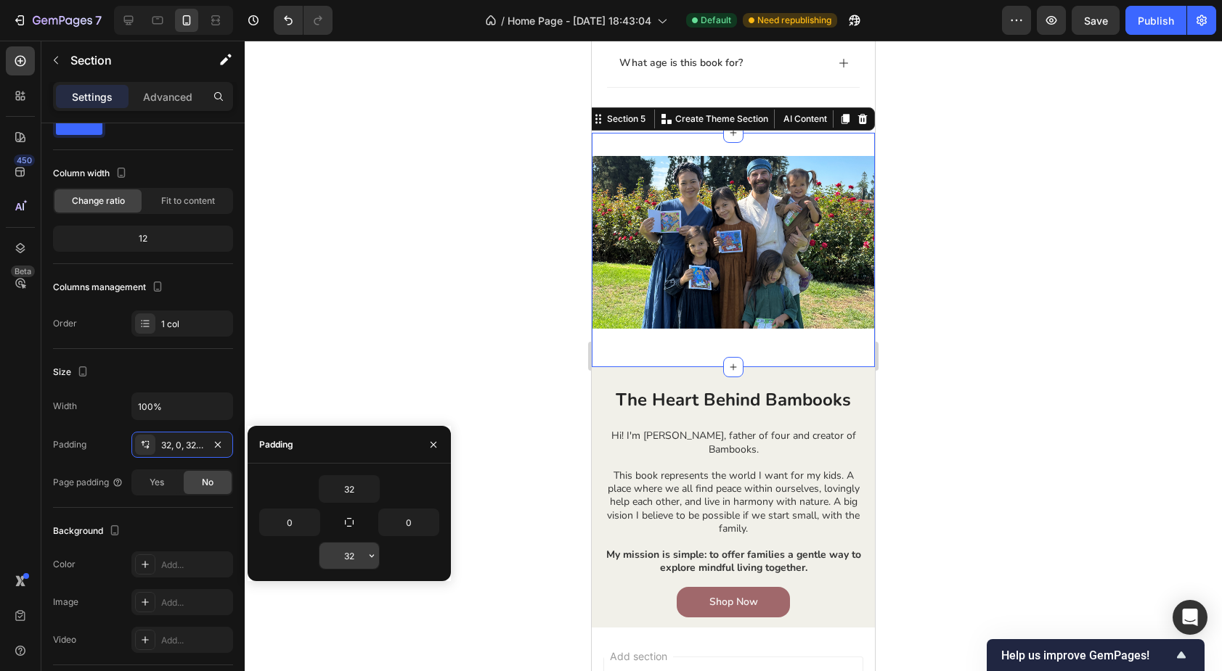
click at [348, 555] on input "32" at bounding box center [349, 556] width 60 height 26
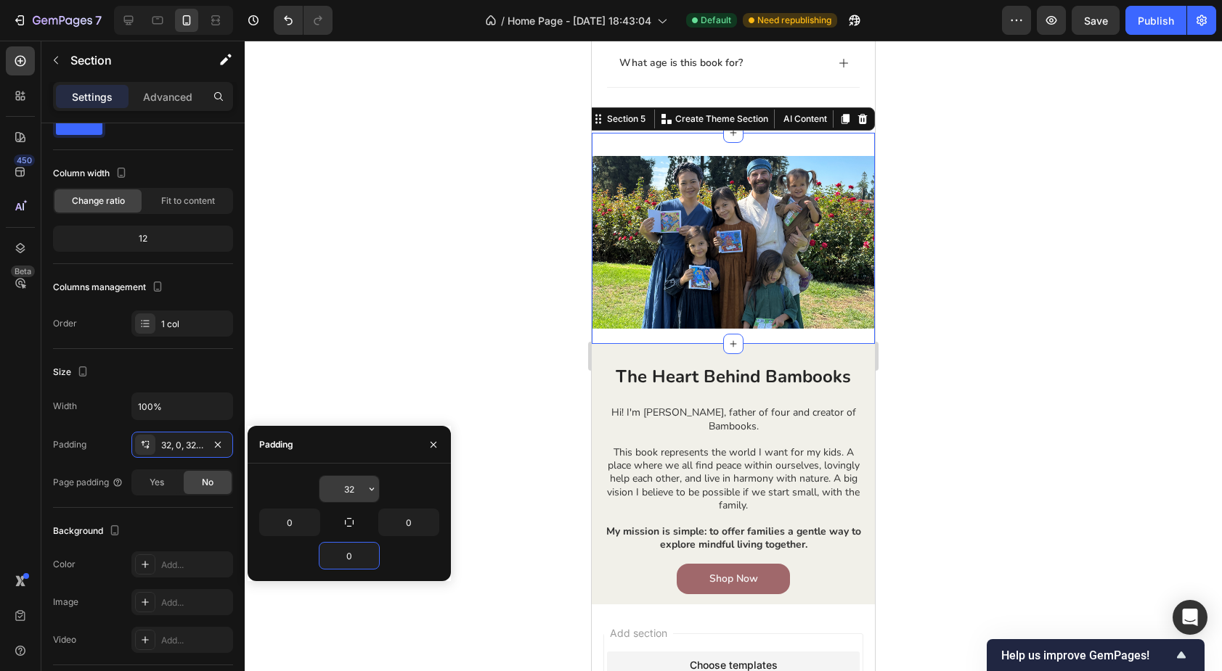
type input "0"
click at [351, 487] on input "32" at bounding box center [349, 489] width 60 height 26
type input "0"
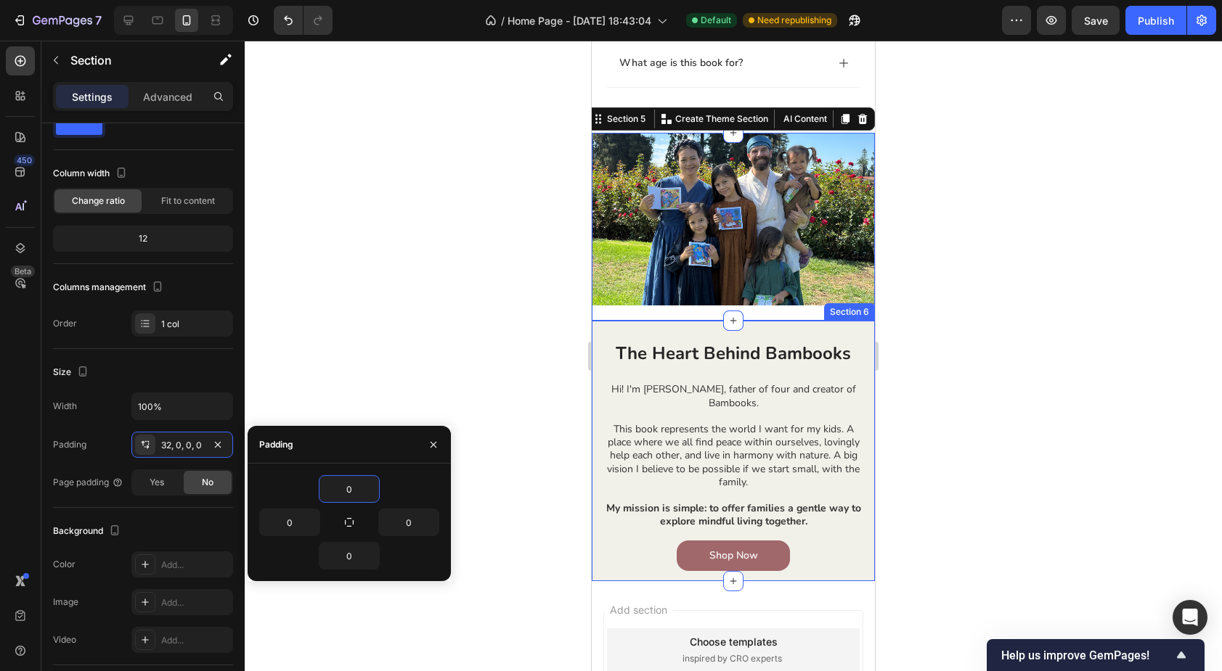
click at [636, 340] on div "The Heart Behind Bambooks Heading Lorem ipsum dolor sit amet, consectetur adipi…" at bounding box center [733, 451] width 283 height 261
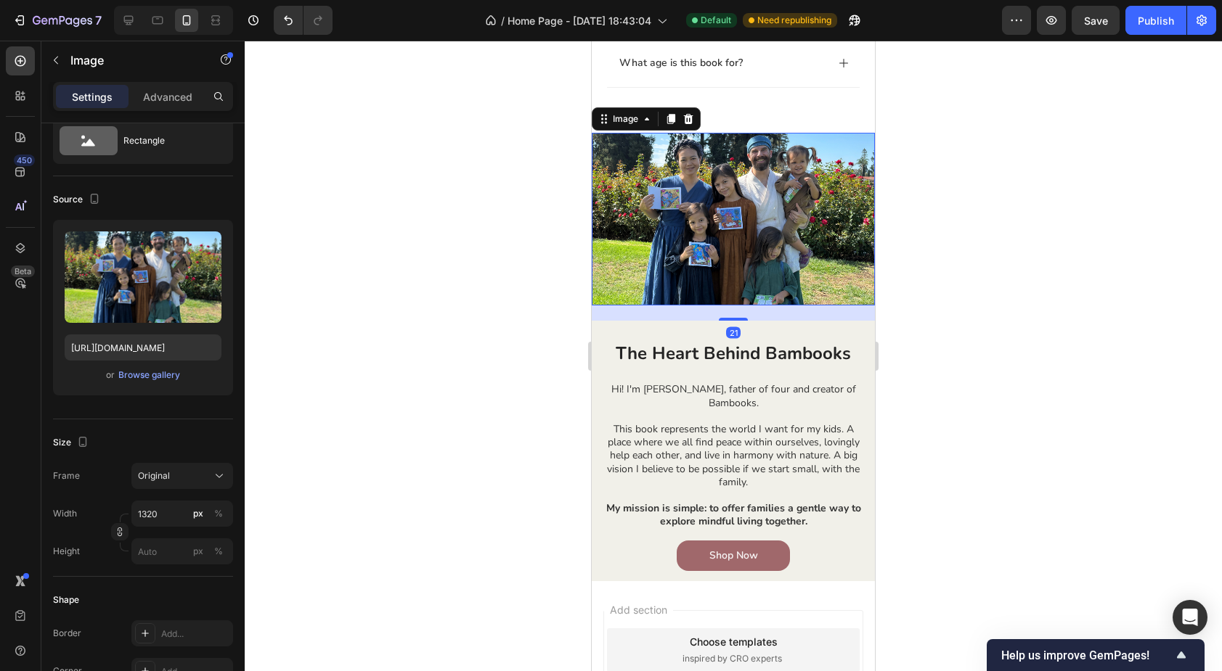
click at [658, 163] on img at bounding box center [733, 219] width 283 height 173
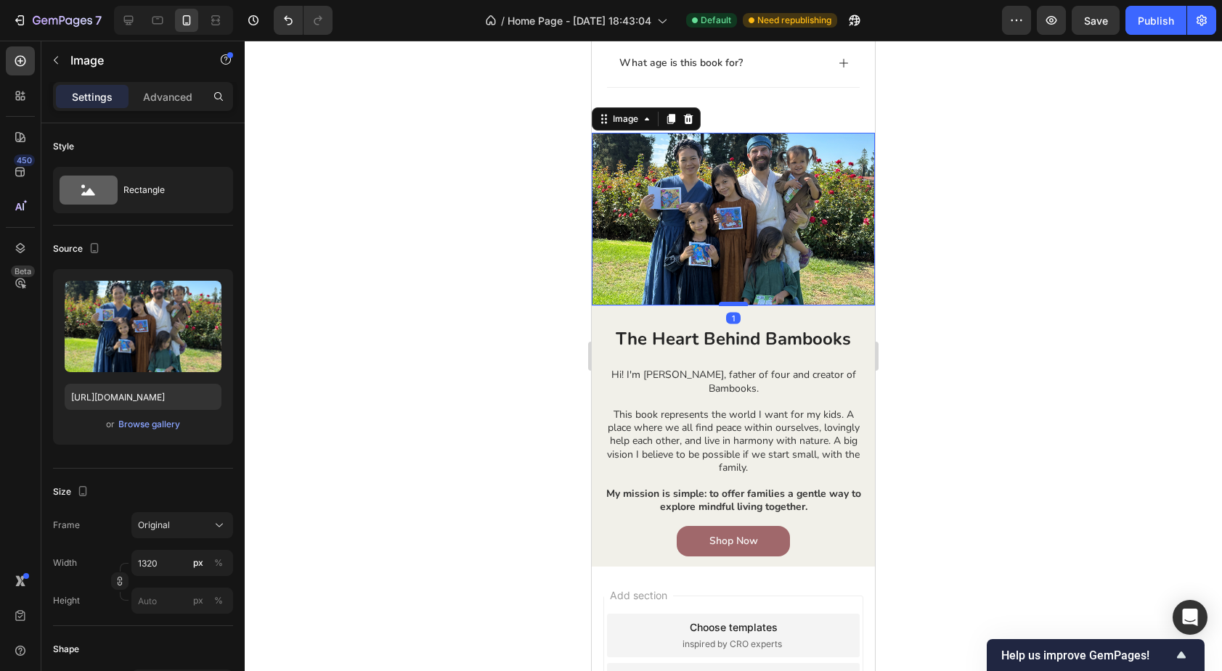
drag, startPoint x: 723, startPoint y: 318, endPoint x: 724, endPoint y: 303, distance: 14.5
click at [724, 303] on div at bounding box center [733, 304] width 29 height 4
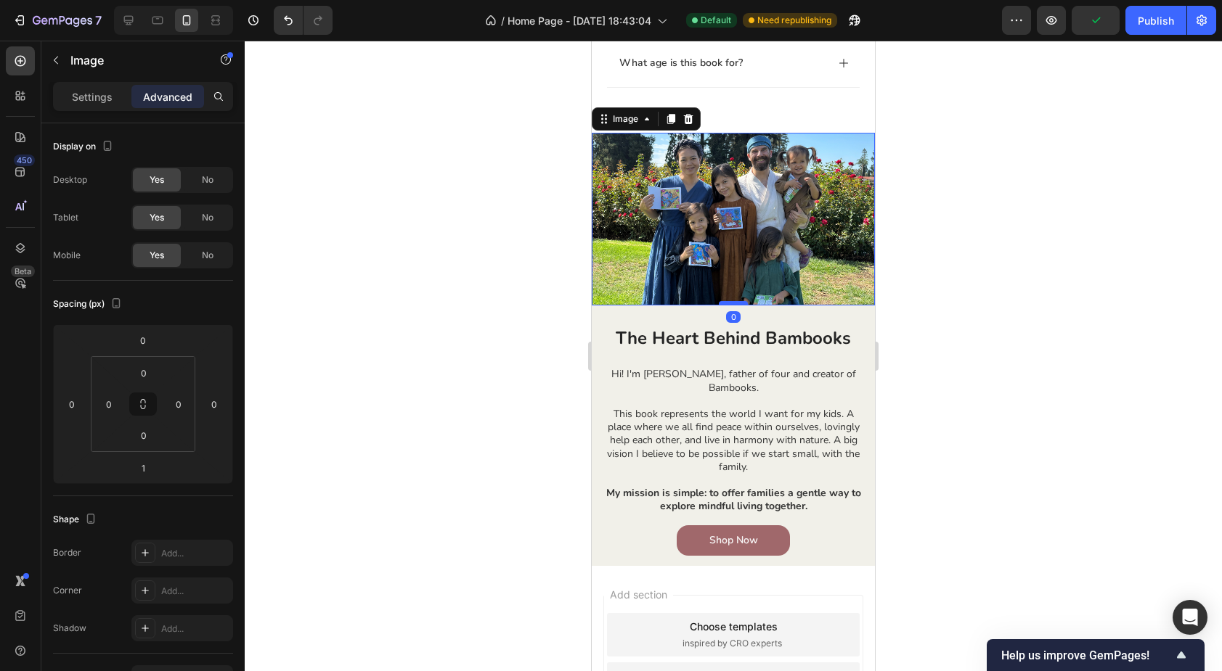
click at [724, 301] on div at bounding box center [733, 303] width 29 height 4
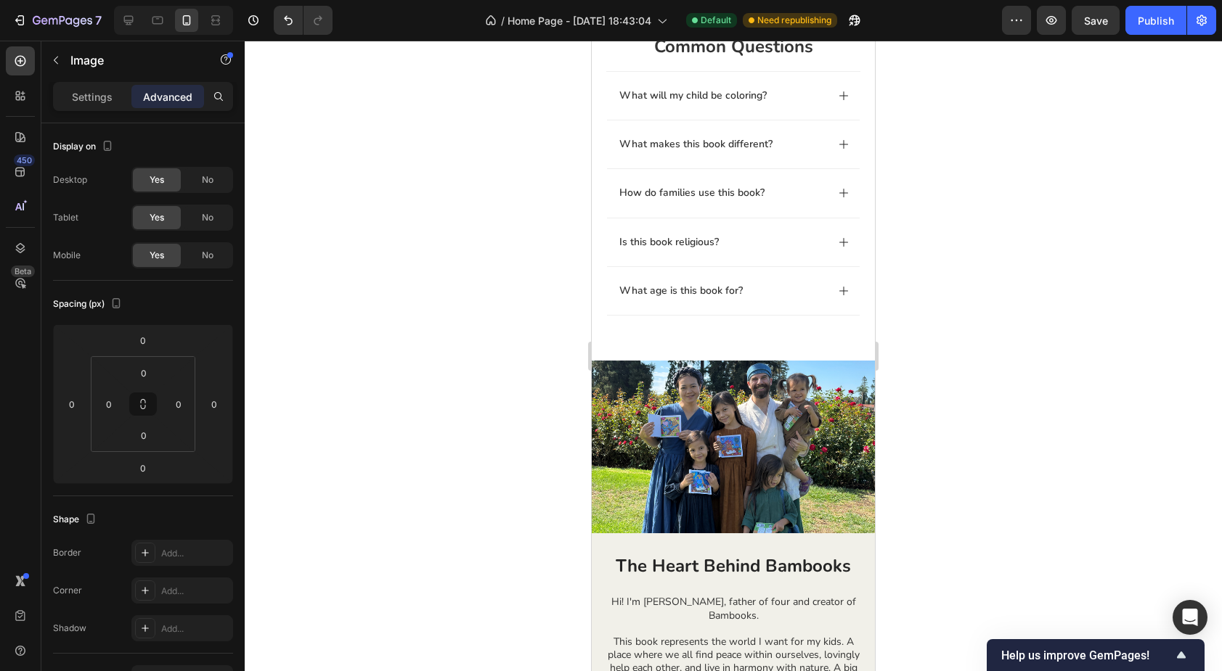
scroll to position [1048, 0]
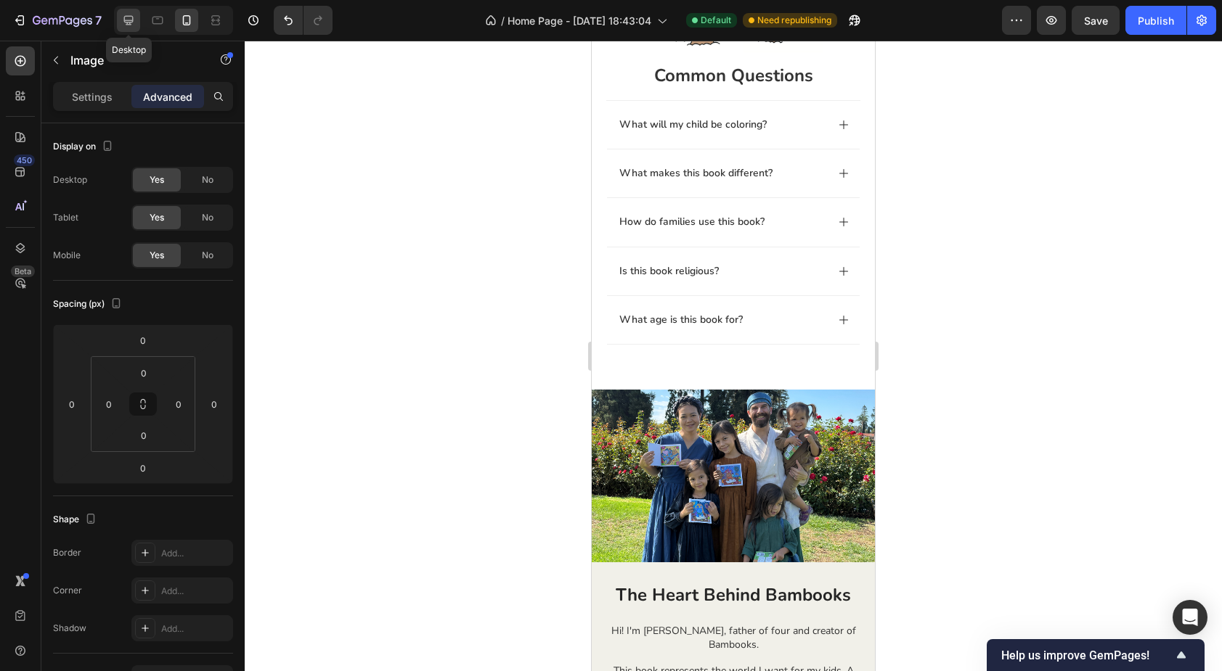
click at [131, 18] on icon at bounding box center [128, 20] width 15 height 15
type input "32"
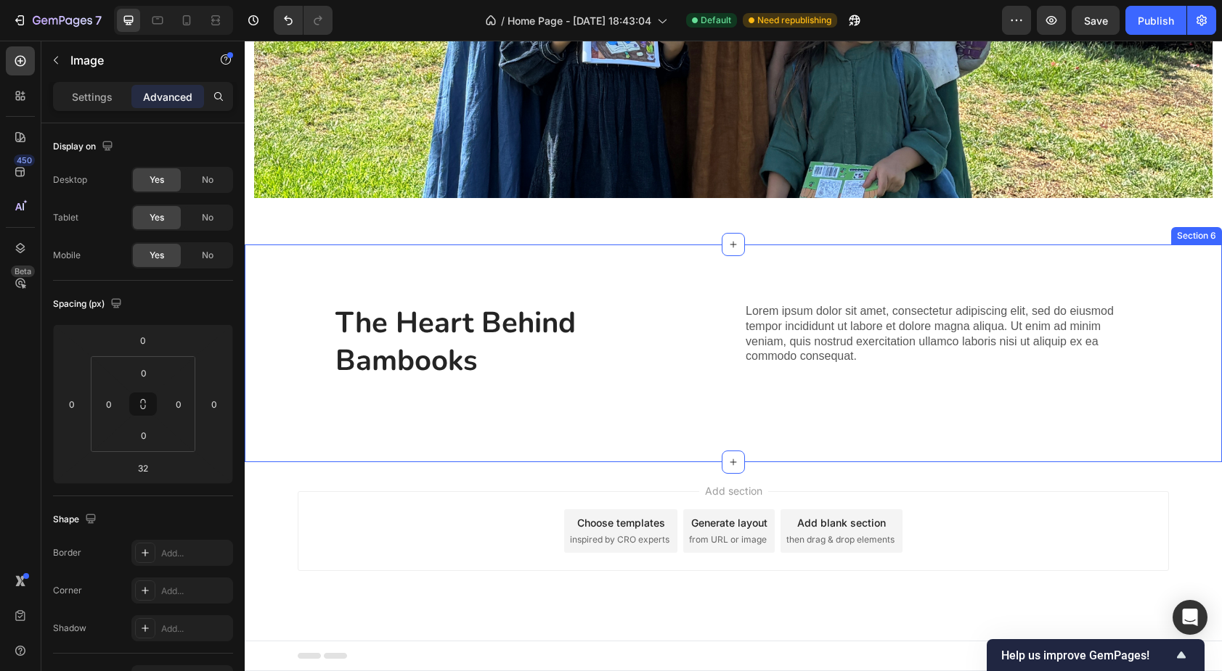
scroll to position [1742, 0]
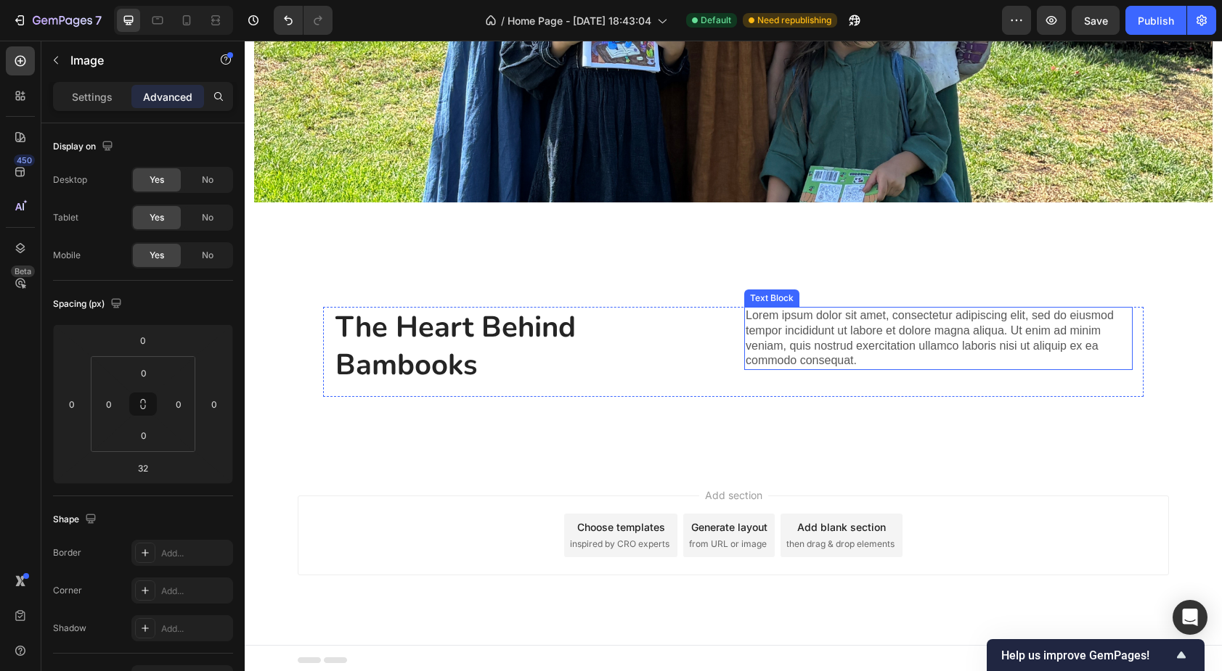
click at [825, 321] on p "Lorem ipsum dolor sit amet, consectetur adipiscing elit, sed do eiusmod tempor …" at bounding box center [938, 339] width 385 height 60
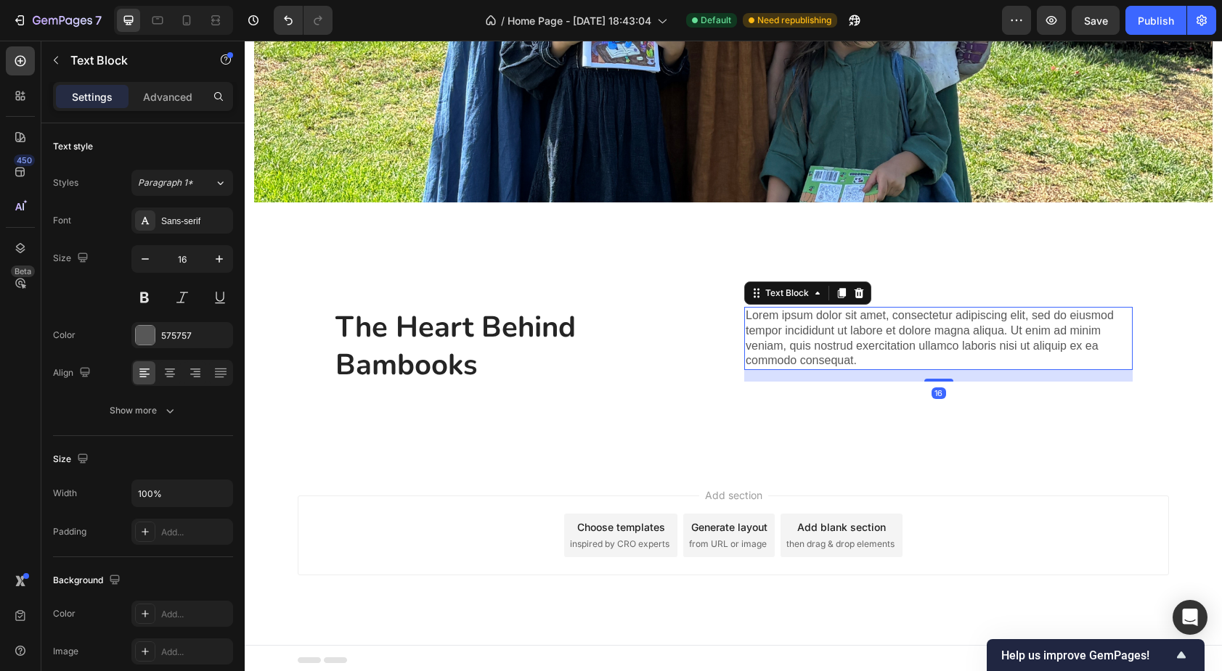
click at [825, 321] on p "Lorem ipsum dolor sit amet, consectetur adipiscing elit, sed do eiusmod tempor …" at bounding box center [938, 339] width 385 height 60
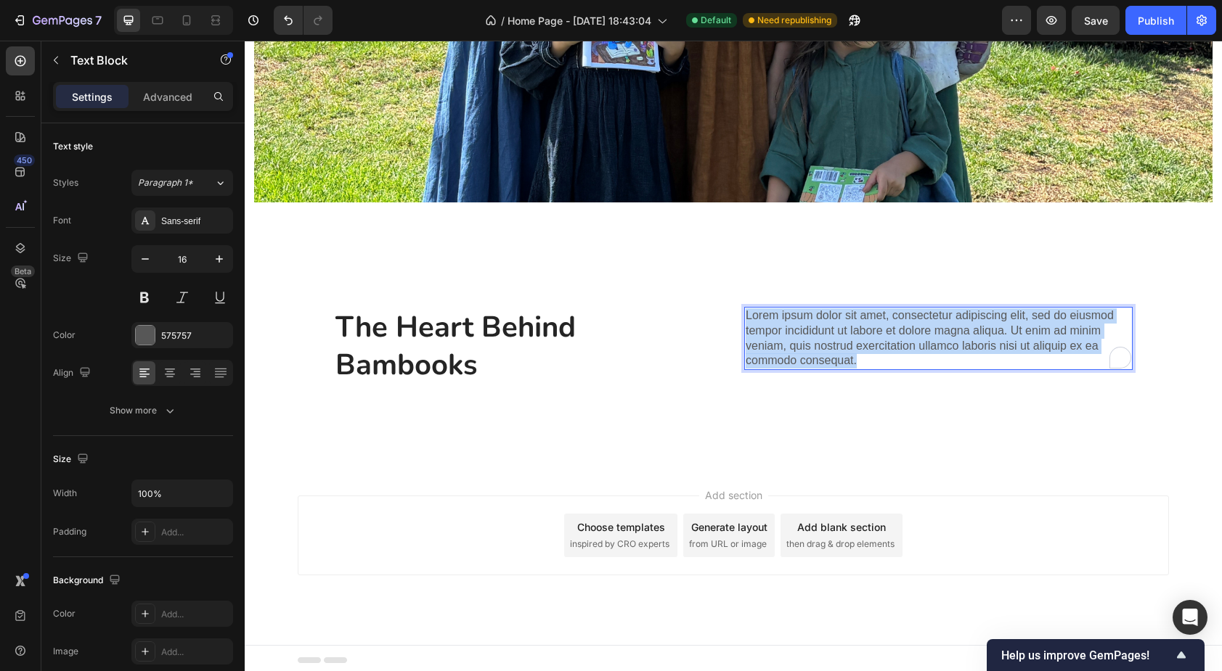
click at [825, 321] on p "Lorem ipsum dolor sit amet, consectetur adipiscing elit, sed do eiusmod tempor …" at bounding box center [938, 339] width 385 height 60
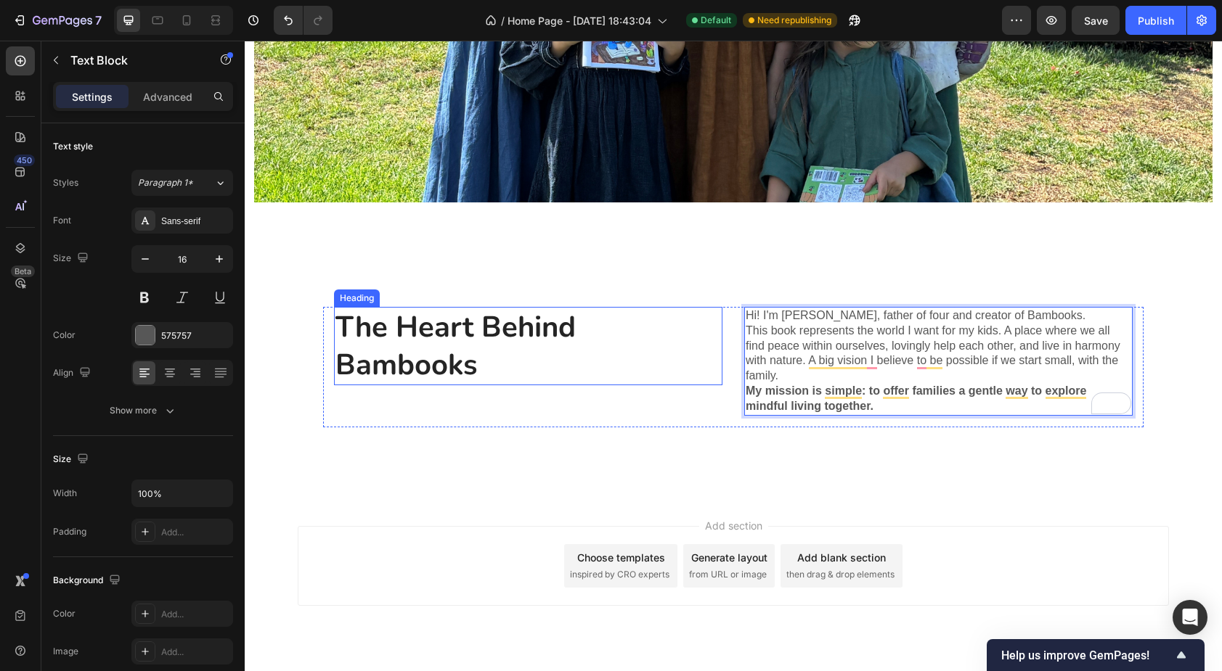
click at [630, 322] on h2 "The Heart Behind Bambooks" at bounding box center [528, 346] width 388 height 78
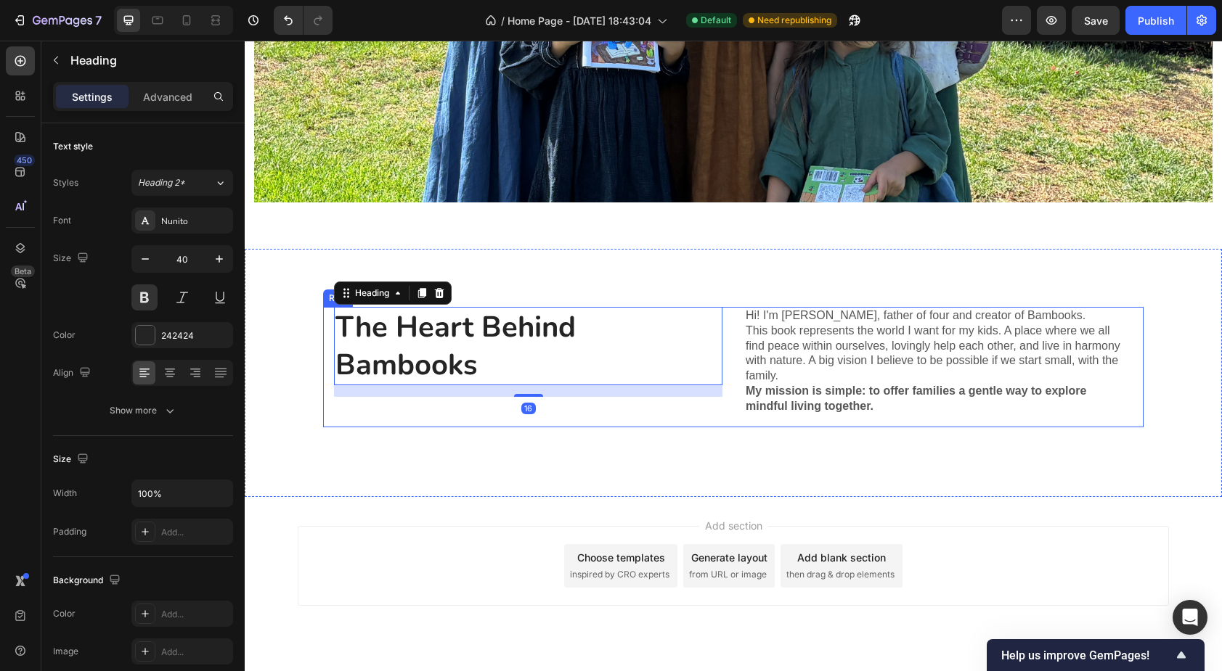
click at [600, 411] on div "The Heart Behind Bambooks Heading 16" at bounding box center [528, 367] width 388 height 121
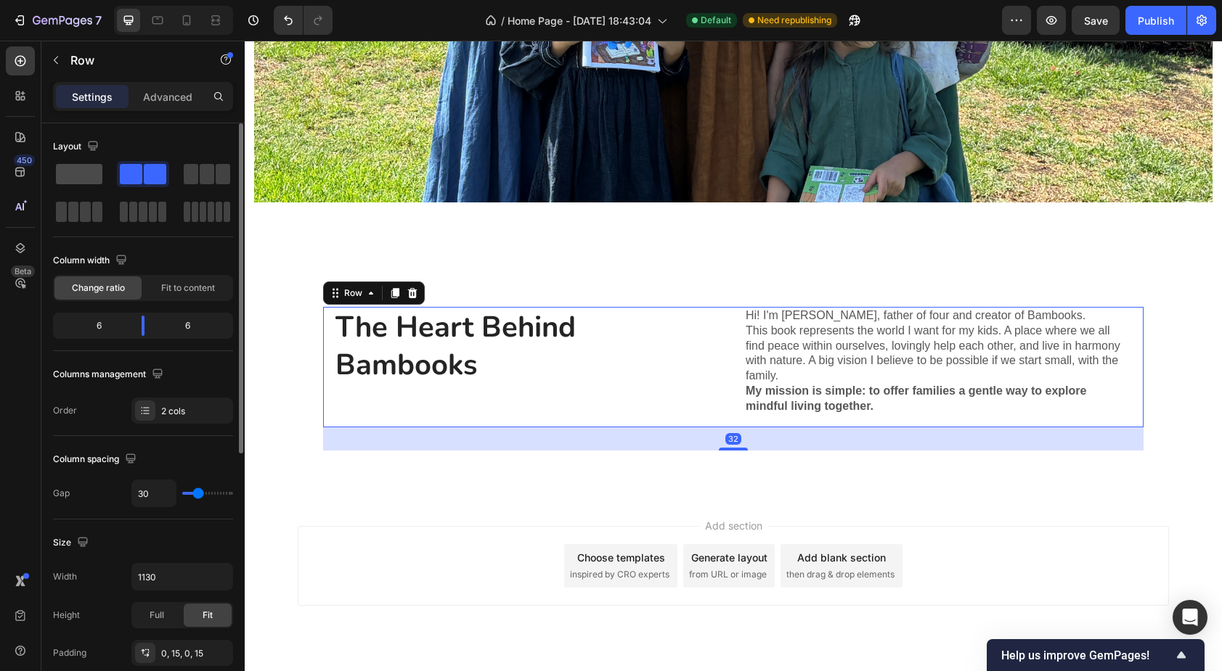
click at [83, 181] on span at bounding box center [79, 174] width 46 height 20
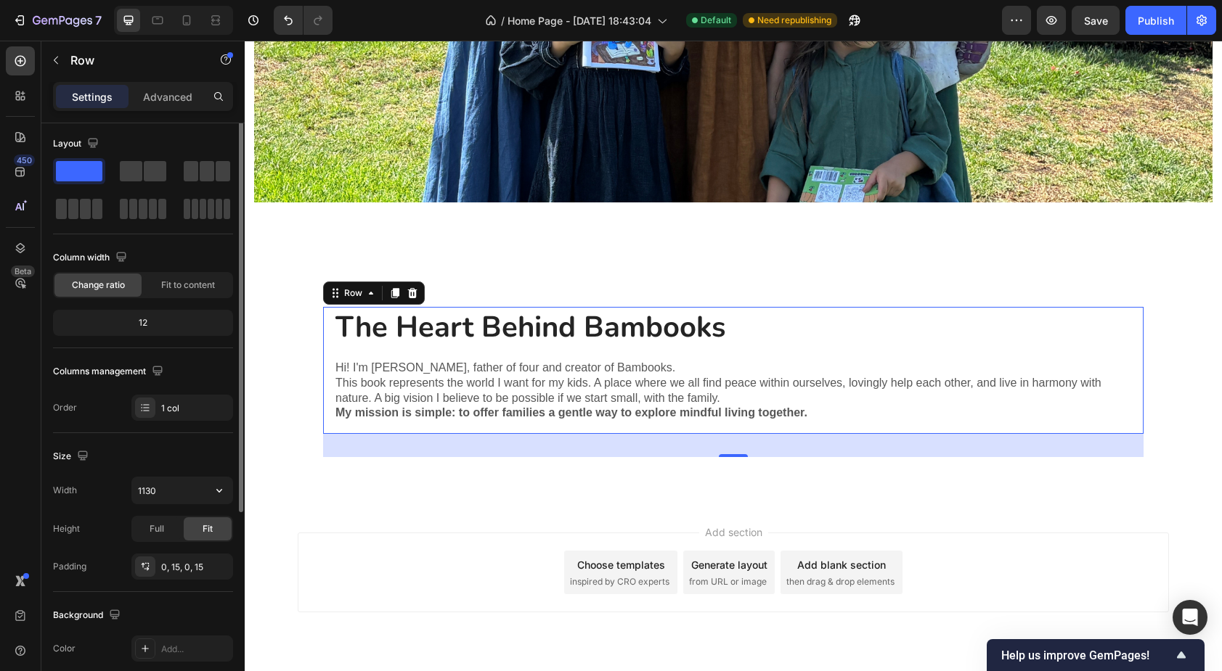
scroll to position [0, 0]
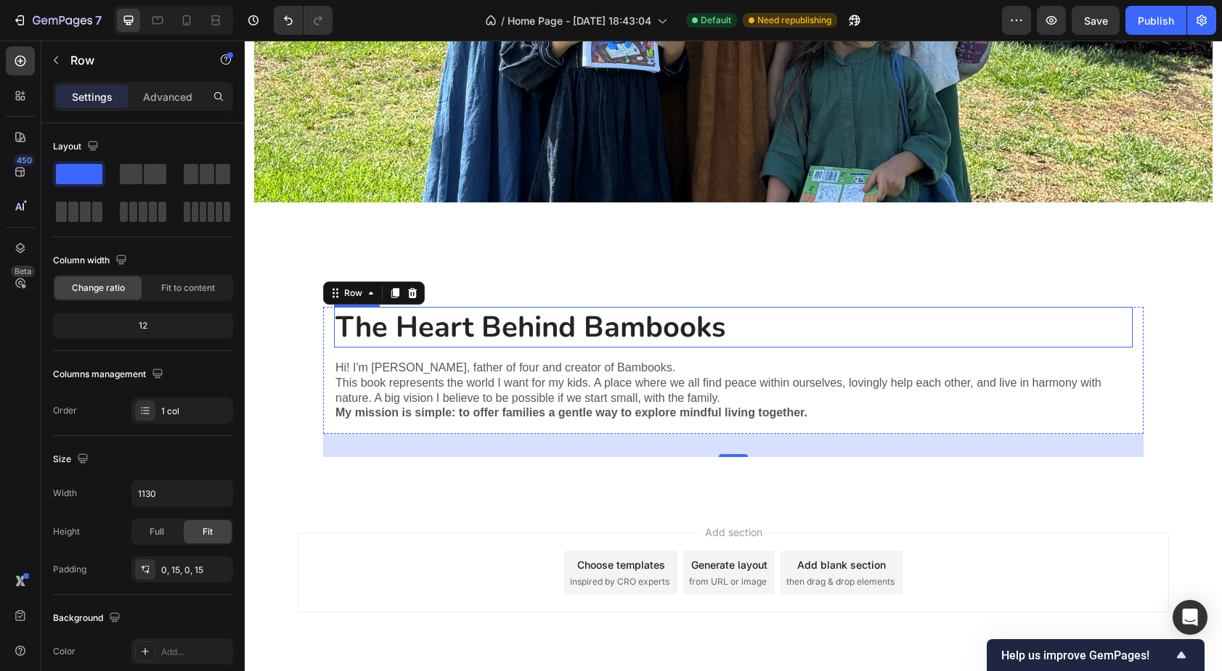
click at [536, 320] on h2 "The Heart Behind Bambooks" at bounding box center [733, 327] width 799 height 41
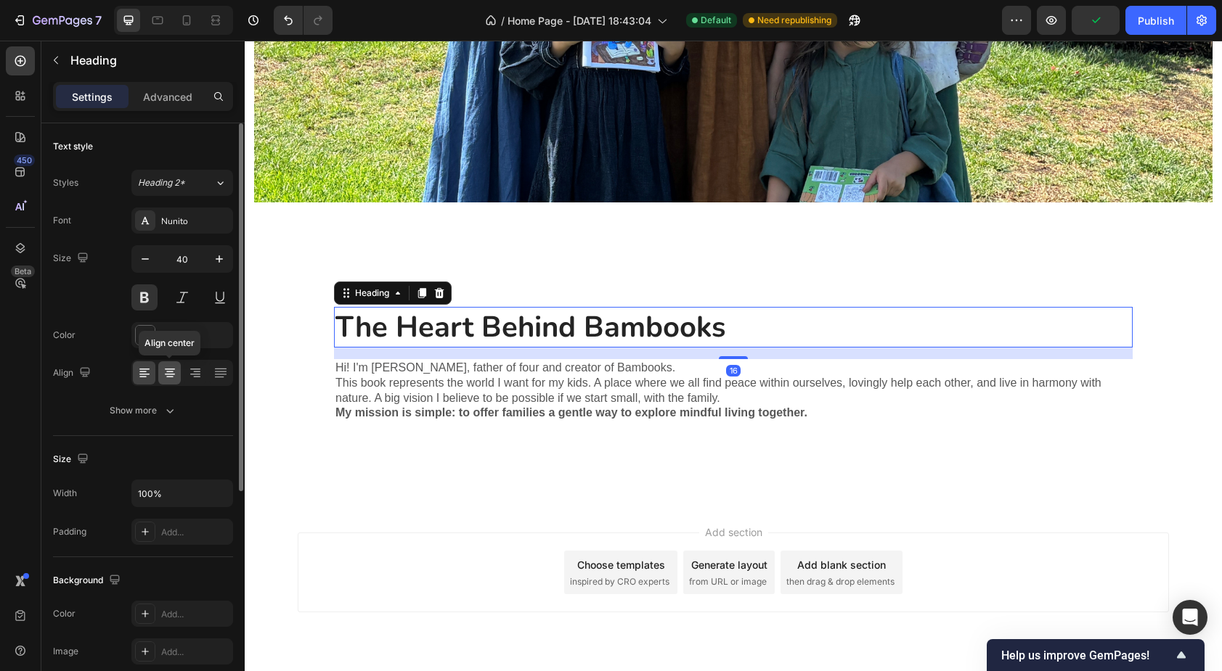
click at [171, 376] on icon at bounding box center [170, 373] width 15 height 15
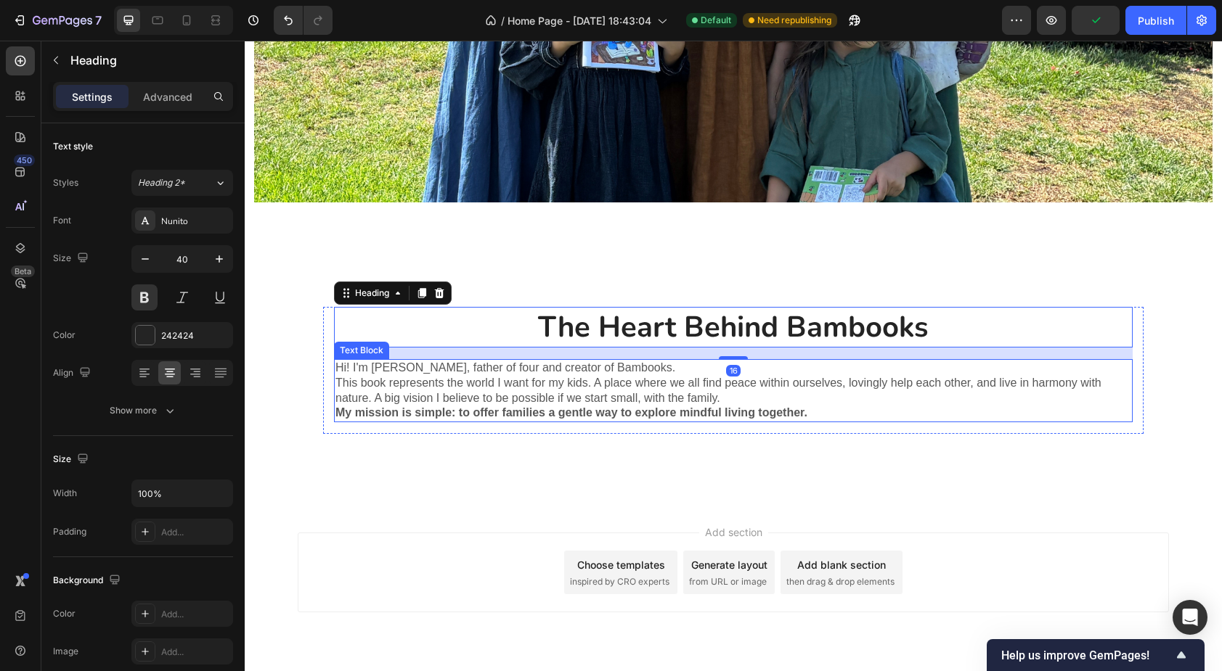
click at [385, 387] on p "This book represents the world I want for my kids. A place where we all find pe…" at bounding box center [733, 391] width 796 height 30
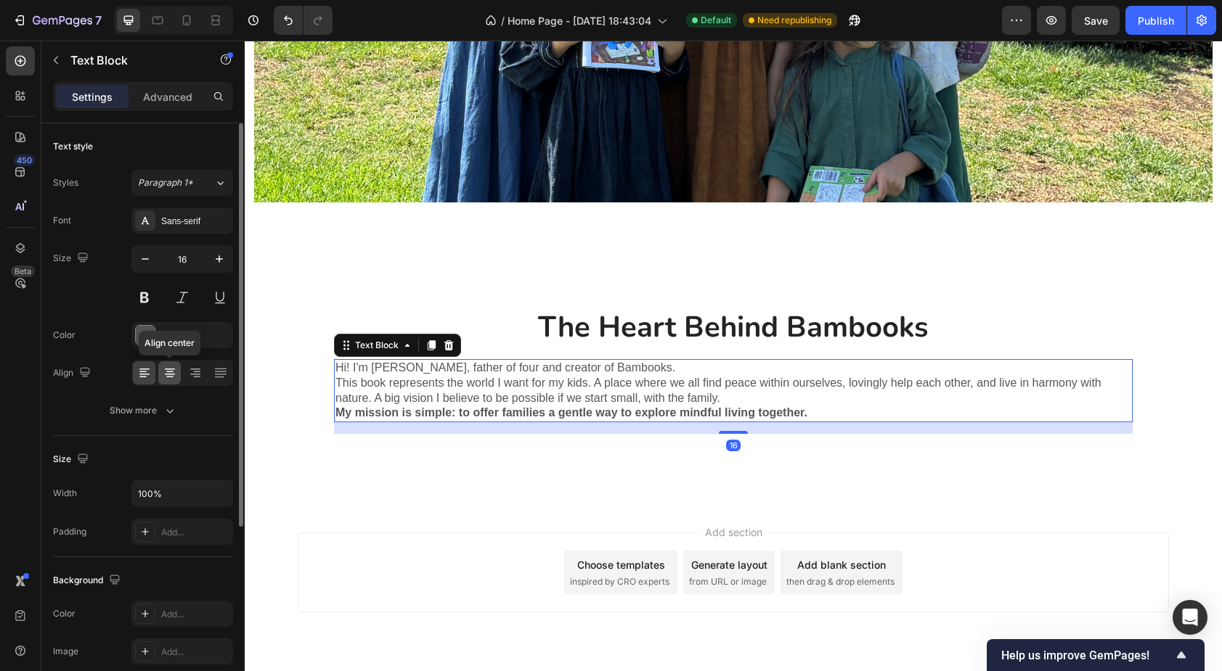
click at [170, 375] on icon at bounding box center [170, 373] width 15 height 15
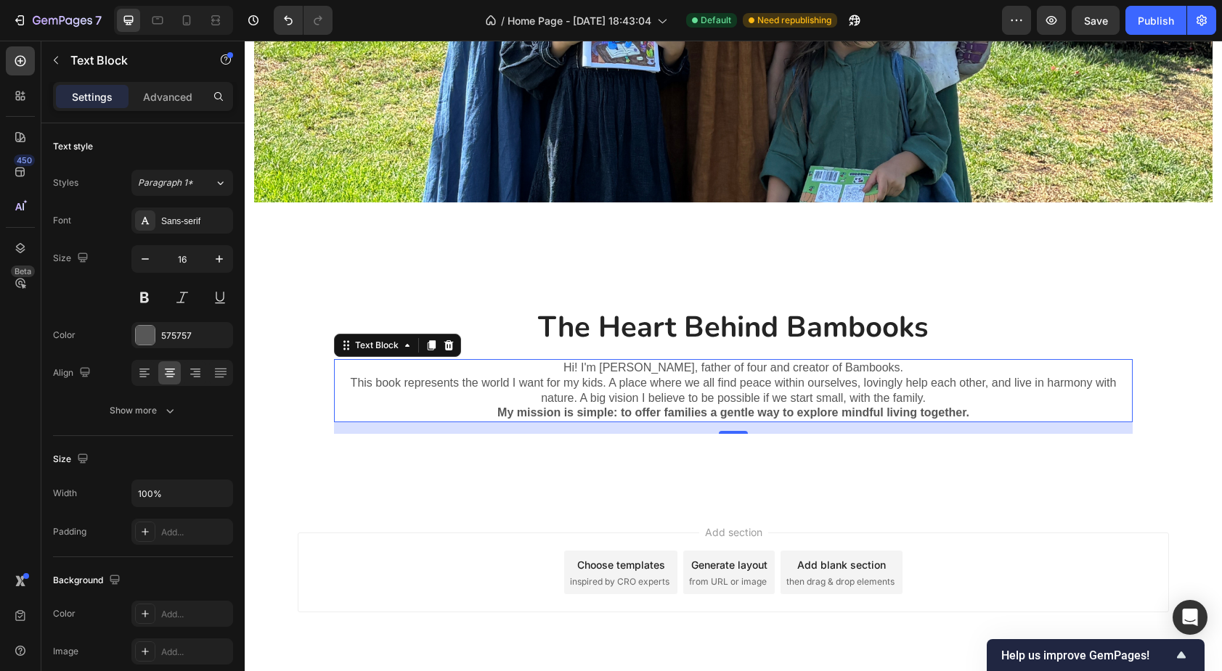
click at [351, 383] on p "This book represents the world I want for my kids. A place where we all find pe…" at bounding box center [733, 391] width 796 height 30
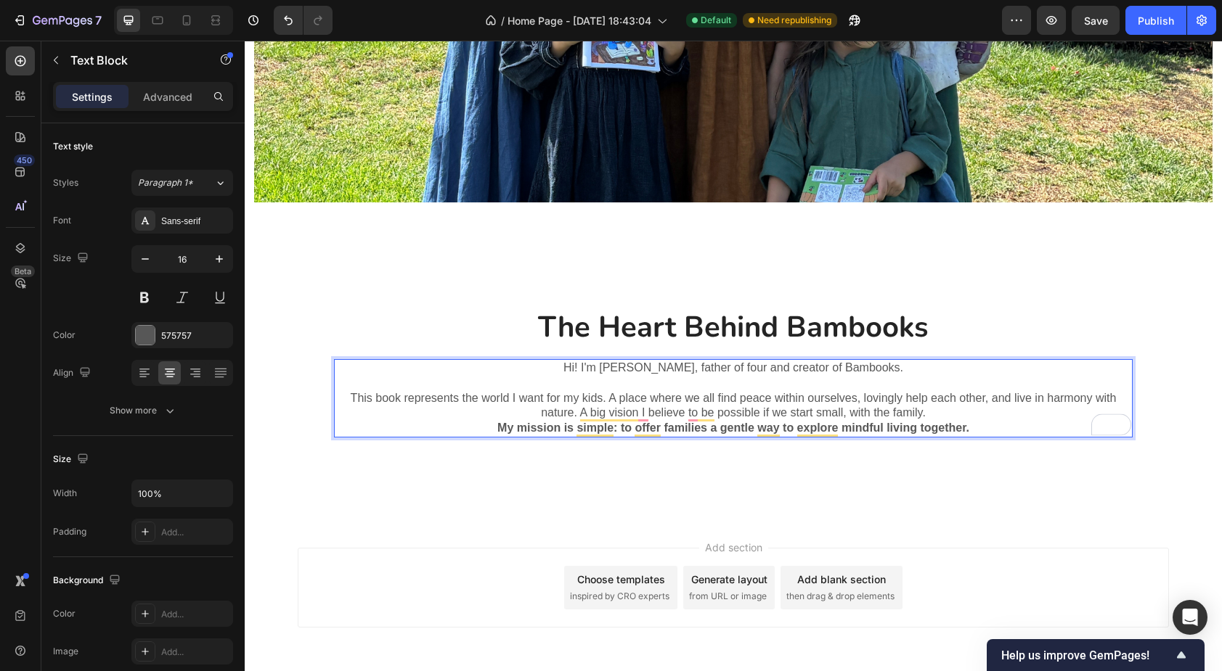
click at [496, 428] on p "My mission is simple: to offer families a gentle way to explore mindful living …" at bounding box center [733, 428] width 796 height 15
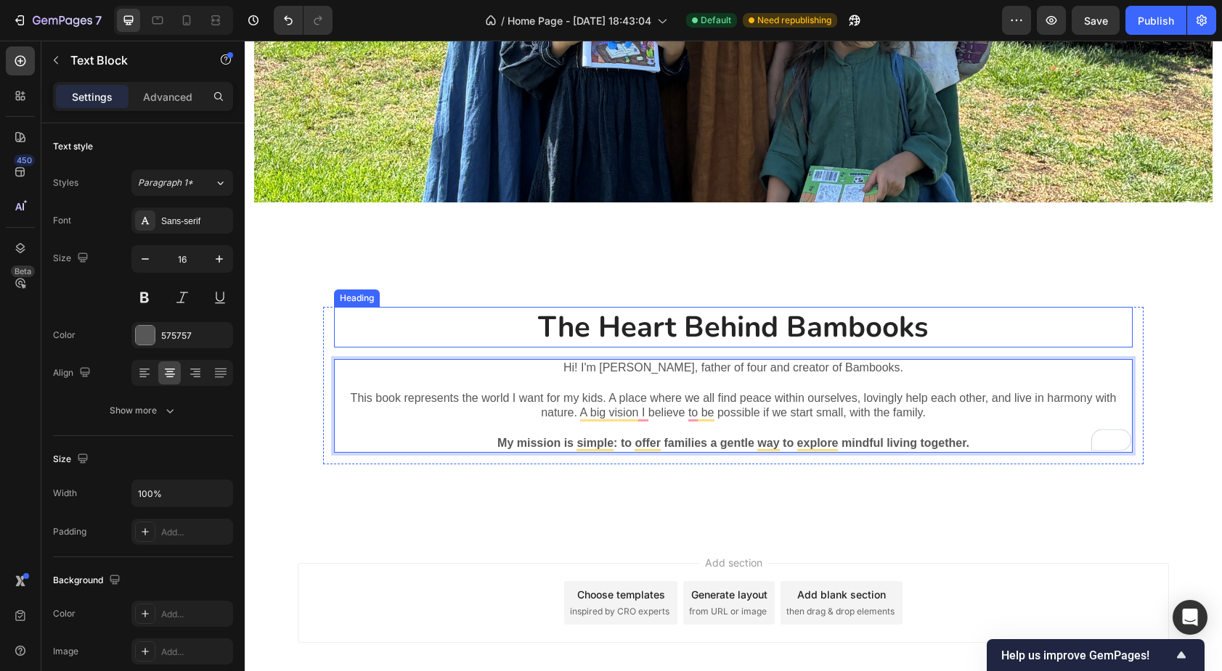
click at [636, 320] on h2 "The Heart Behind Bambooks" at bounding box center [733, 327] width 799 height 41
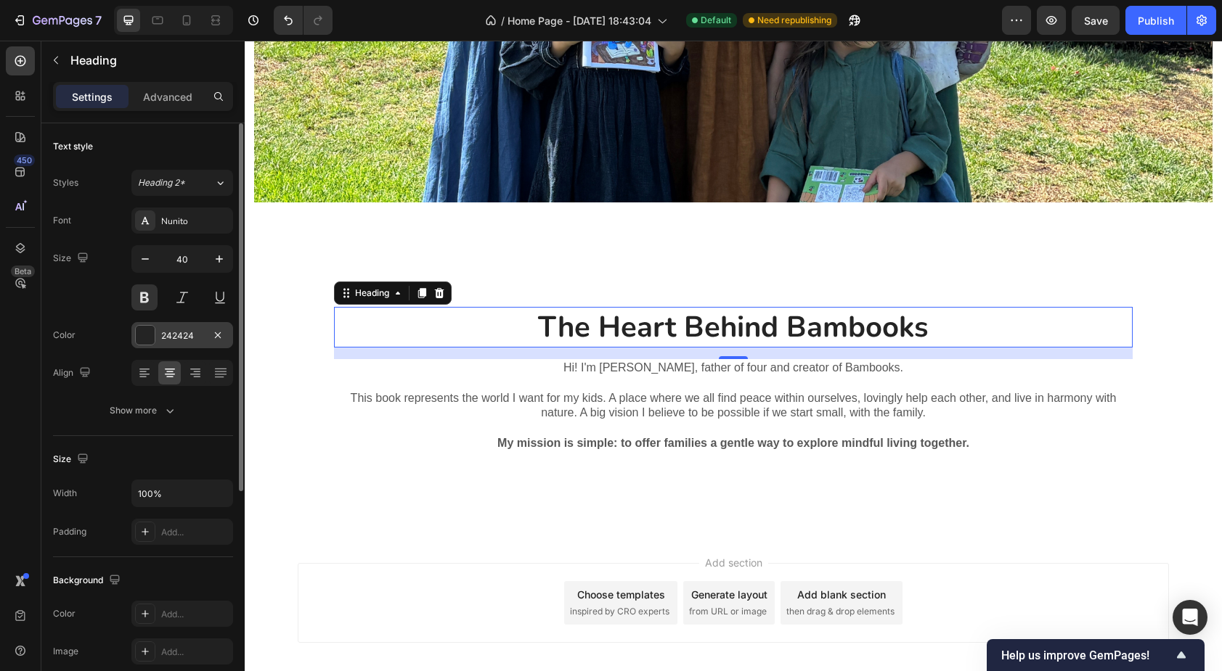
click at [191, 335] on div "242424" at bounding box center [182, 336] width 42 height 13
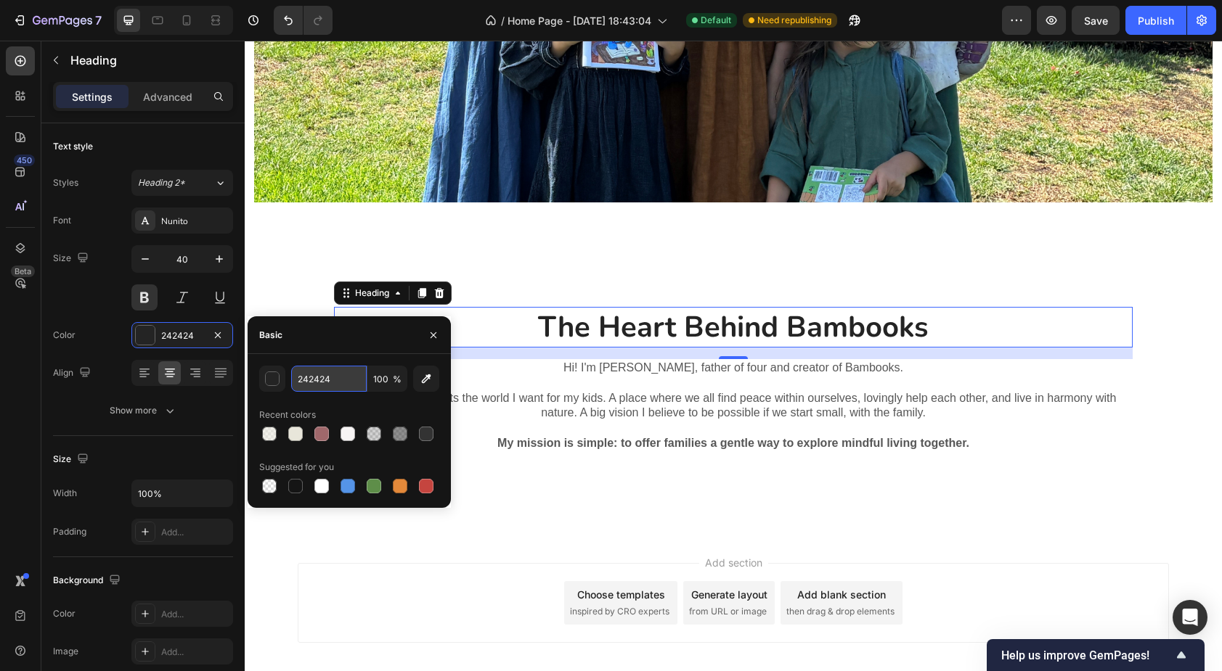
click at [319, 374] on input "242424" at bounding box center [328, 379] width 75 height 26
type input "333333"
click at [330, 407] on div "Recent colors" at bounding box center [349, 415] width 180 height 23
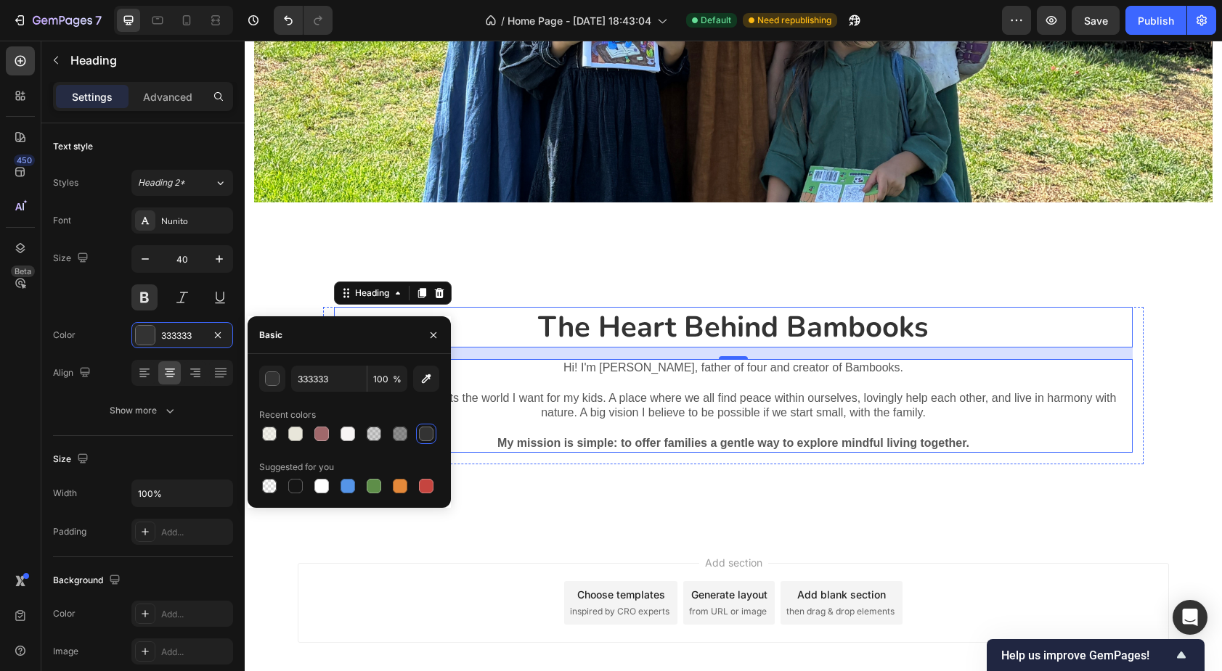
click at [607, 394] on p "This book represents the world I want for my kids. A place where we all find pe…" at bounding box center [733, 406] width 796 height 30
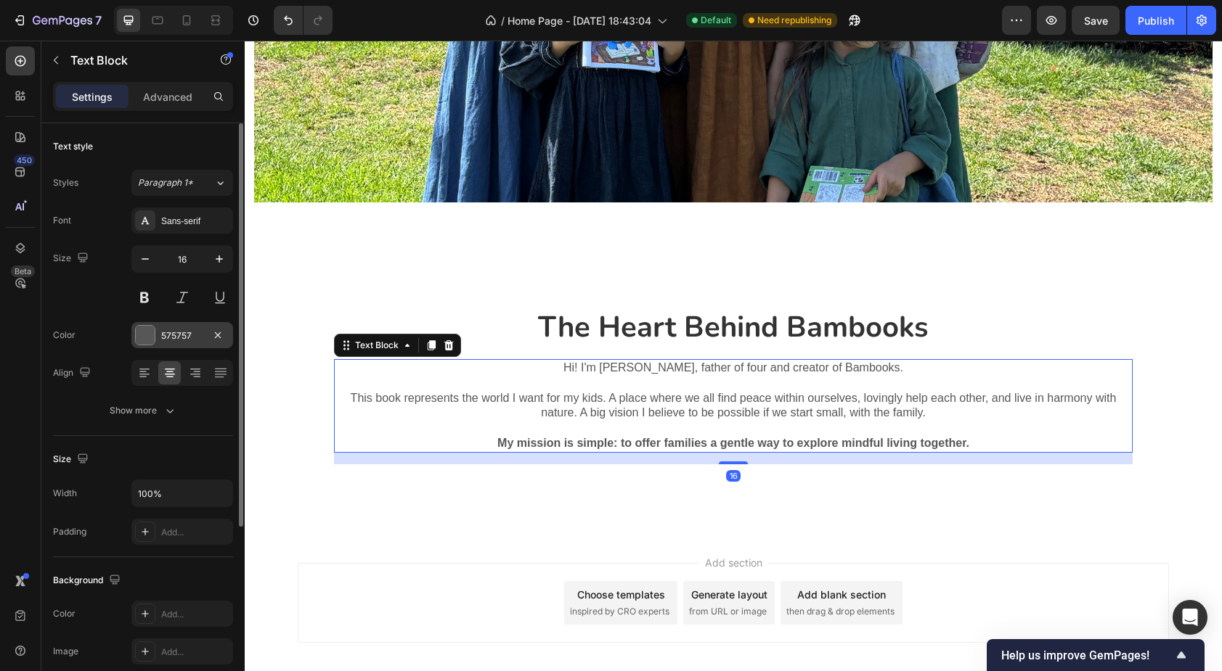
click at [176, 338] on div "575757" at bounding box center [182, 336] width 42 height 13
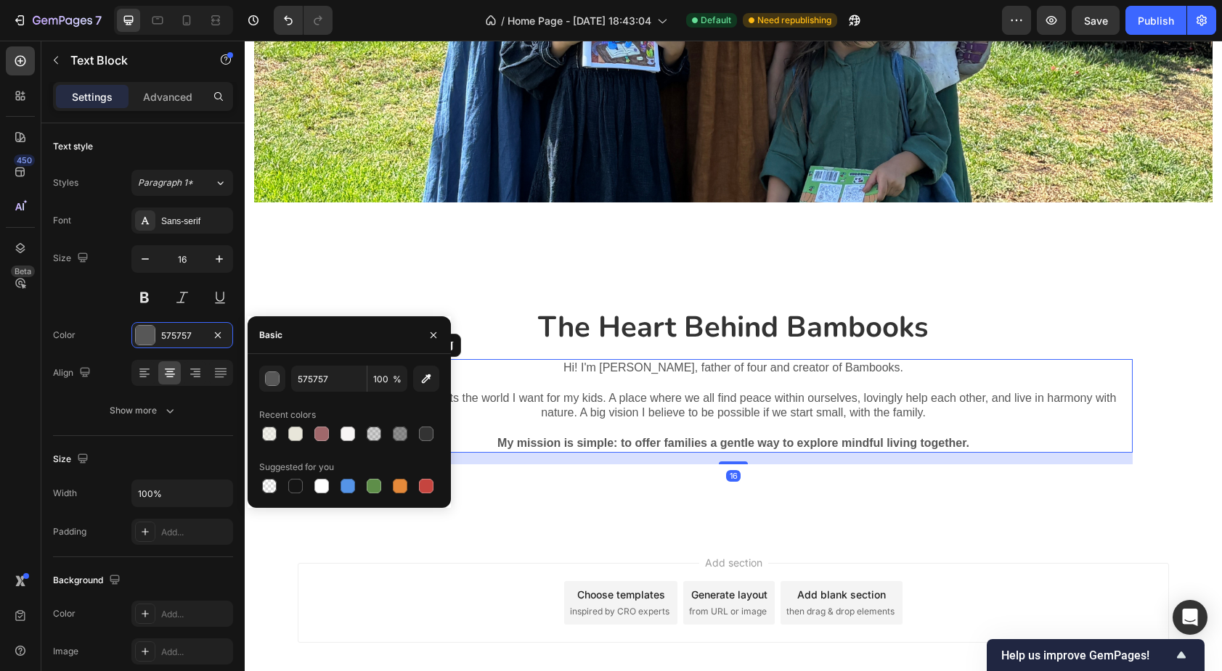
click at [319, 392] on div "575757 100 % Recent colors Suggested for you" at bounding box center [349, 431] width 180 height 131
click at [319, 385] on input "575757" at bounding box center [328, 379] width 75 height 26
type input "333333"
click at [293, 404] on div "Recent colors" at bounding box center [349, 415] width 180 height 23
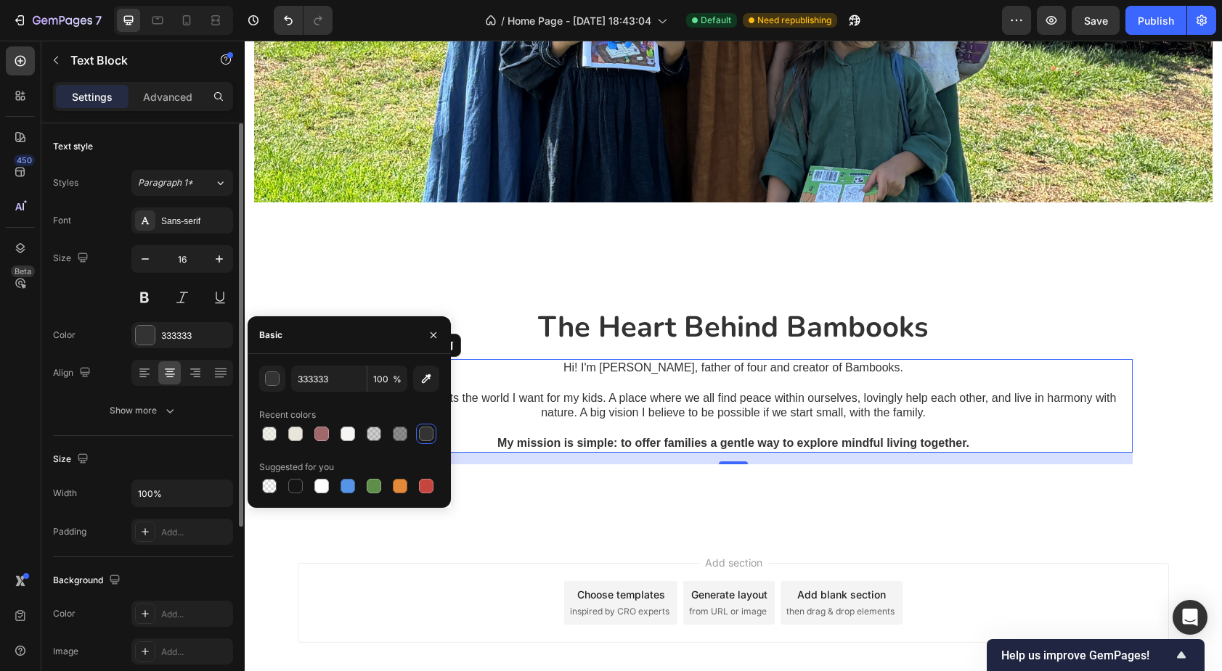
click at [220, 426] on div "Text style Styles Paragraph 1* Font Sans-serif Size 16 Color 333333 Align Show …" at bounding box center [143, 279] width 180 height 313
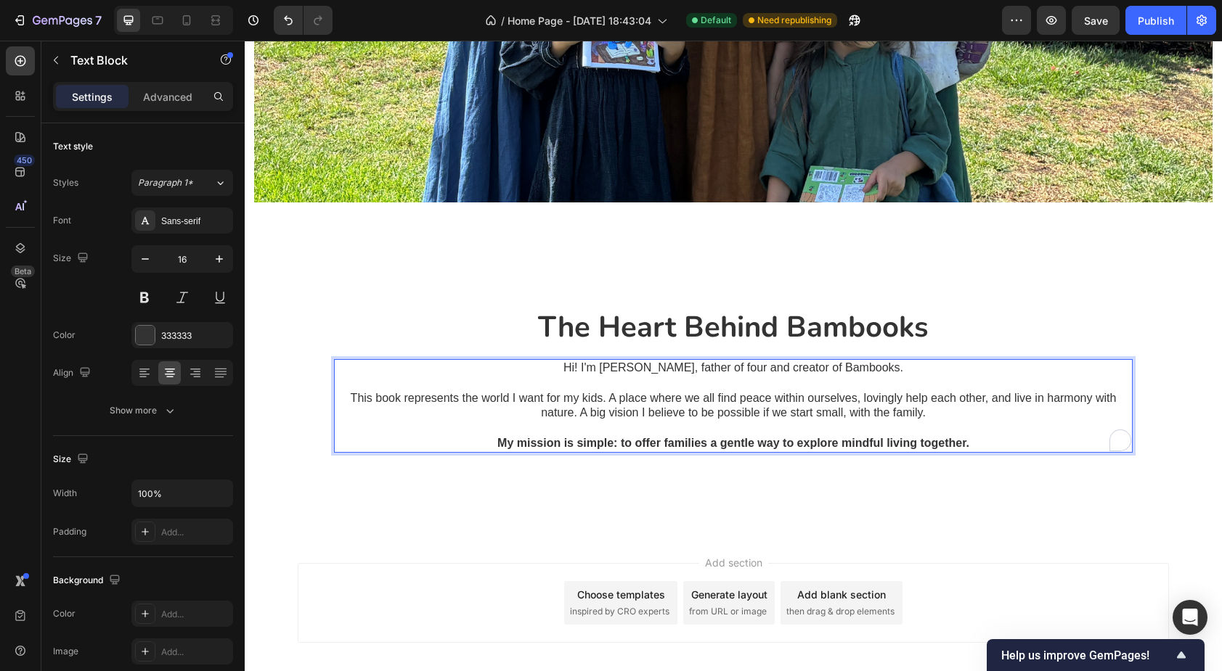
click at [544, 440] on strong "My mission is simple: to offer families a gentle way to explore mindful living …" at bounding box center [733, 443] width 472 height 12
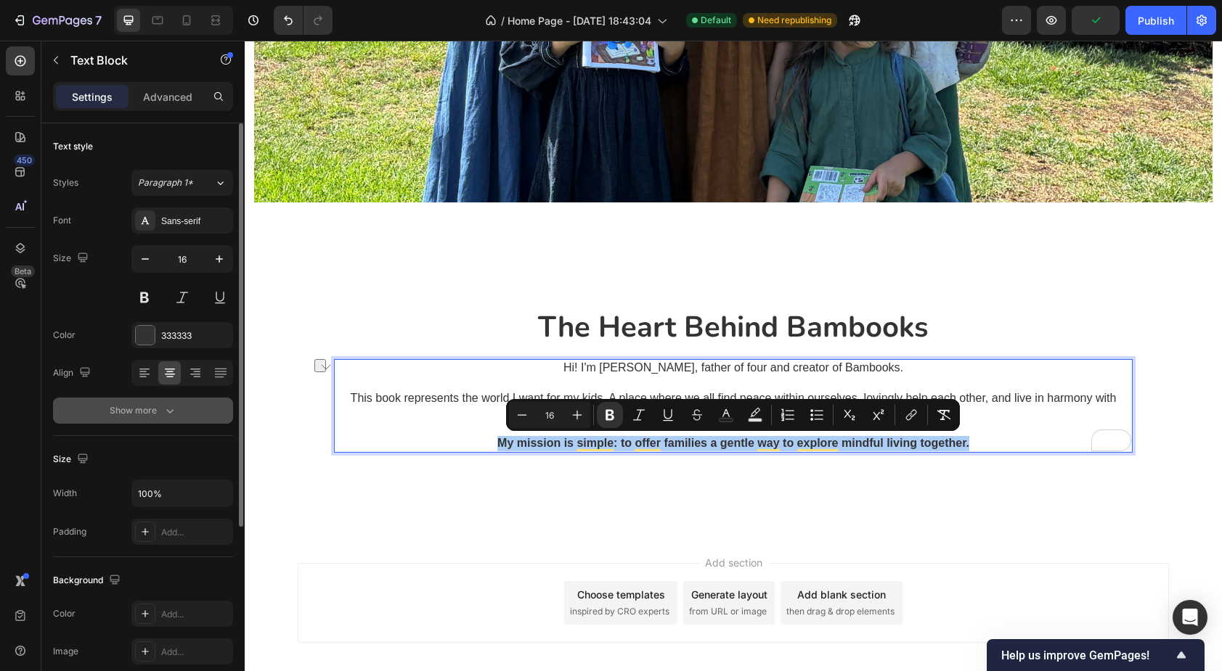
click at [158, 417] on div "Show more" at bounding box center [144, 411] width 68 height 15
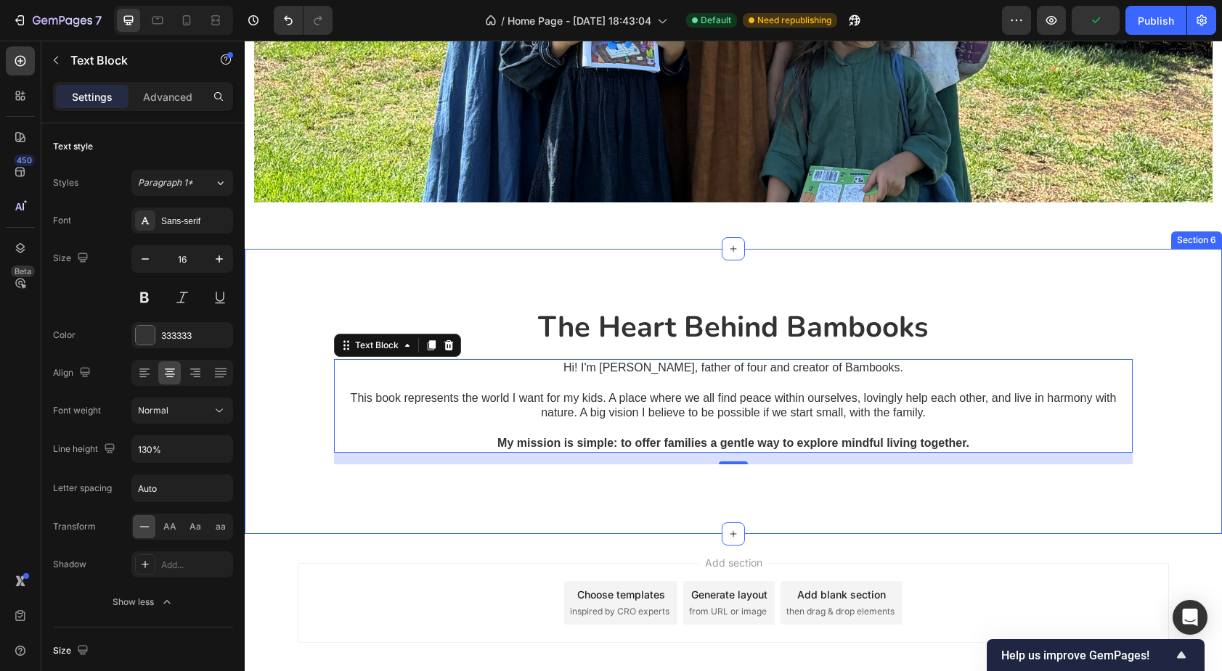
click at [282, 443] on div "The Heart Behind Bambooks Heading Hi! I'm [PERSON_NAME], father of four and cre…" at bounding box center [733, 397] width 977 height 181
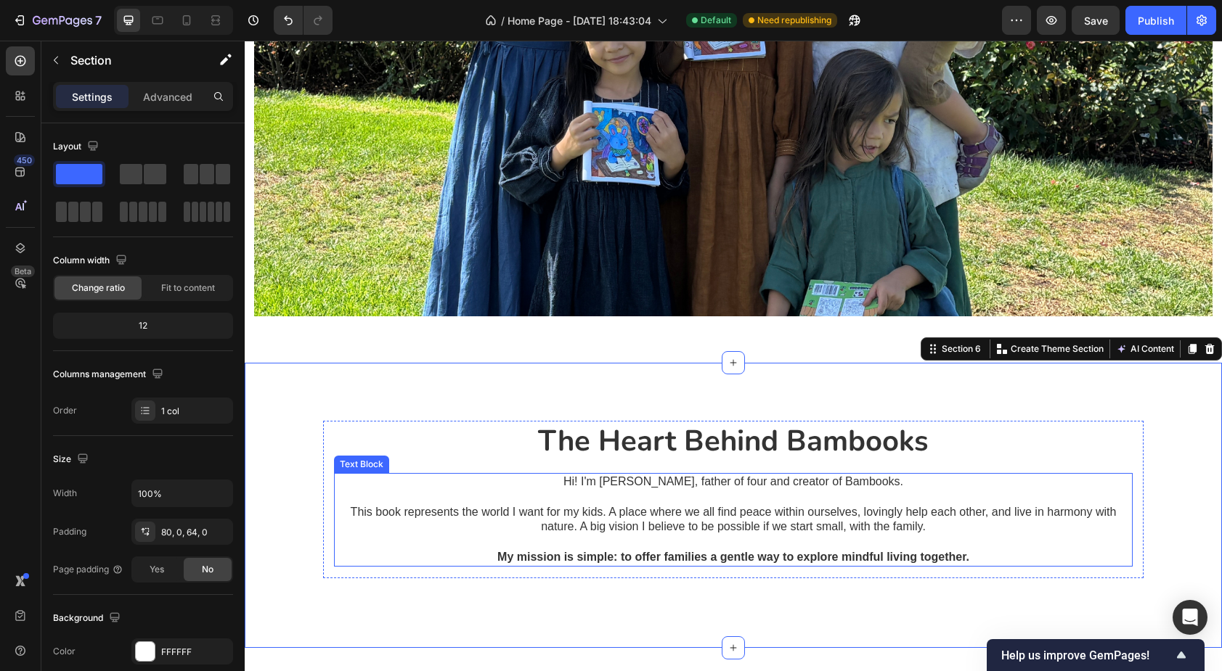
scroll to position [1559, 0]
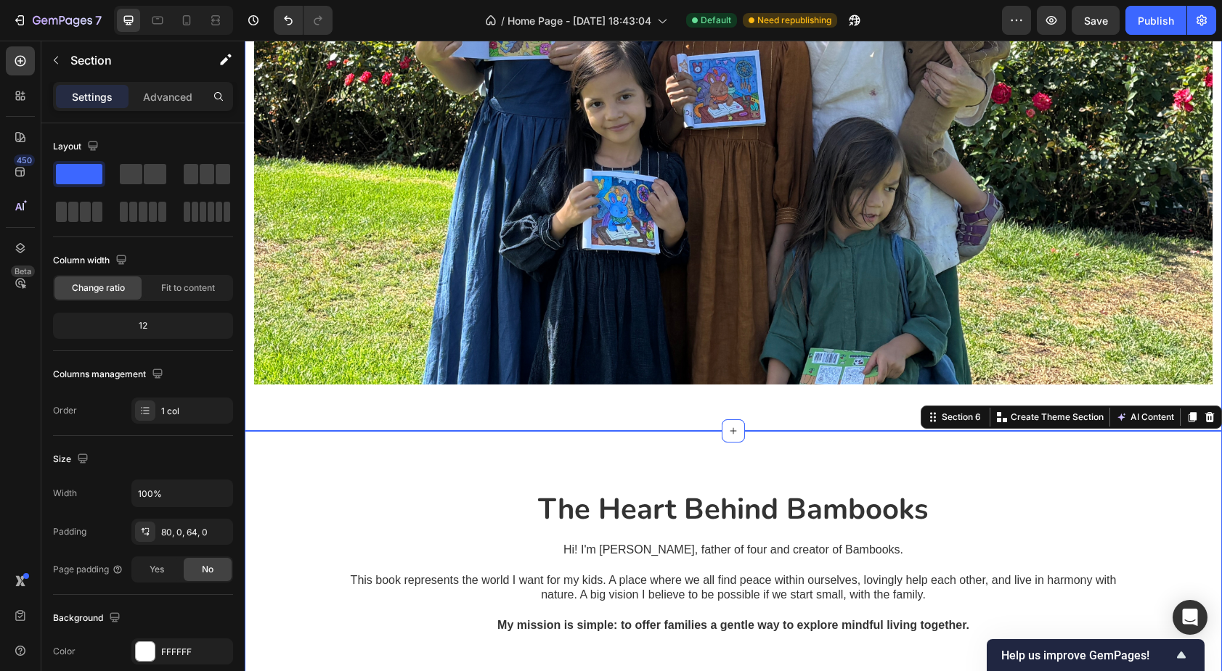
click at [511, 410] on div "Image Section 5" at bounding box center [733, 103] width 977 height 655
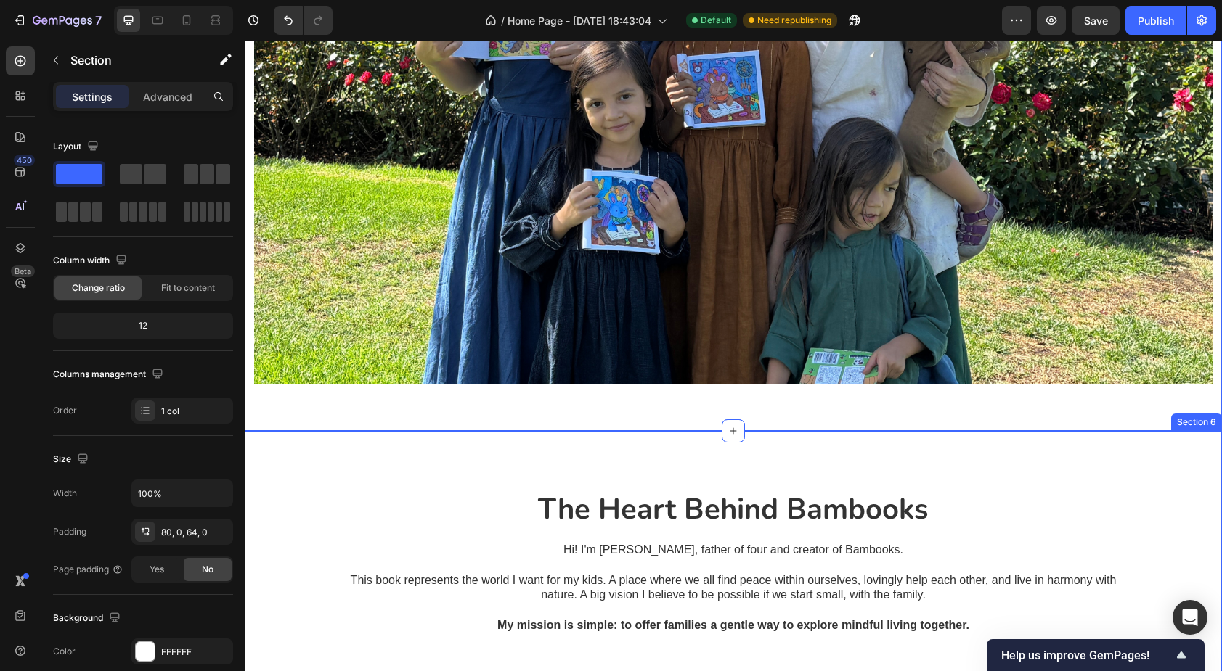
click at [420, 468] on div "The Heart Behind Bambooks Heading Hi! I'm [PERSON_NAME], father of four and cre…" at bounding box center [733, 573] width 977 height 285
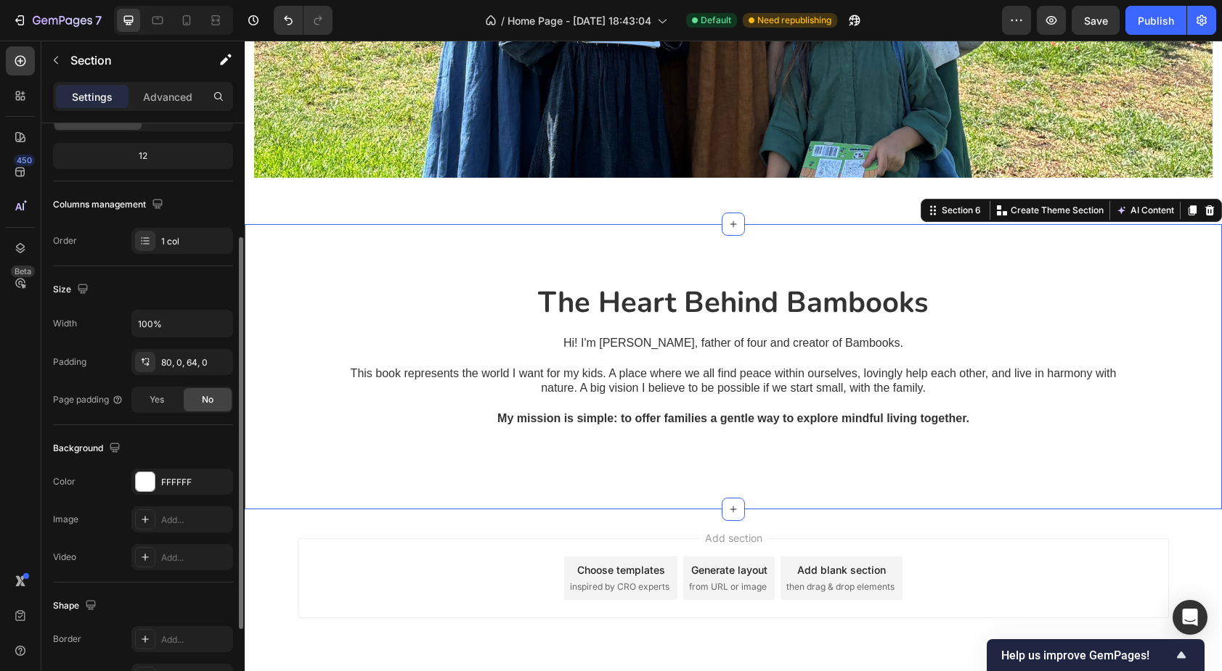
scroll to position [171, 0]
click at [183, 480] on div "FFFFFF" at bounding box center [182, 481] width 42 height 13
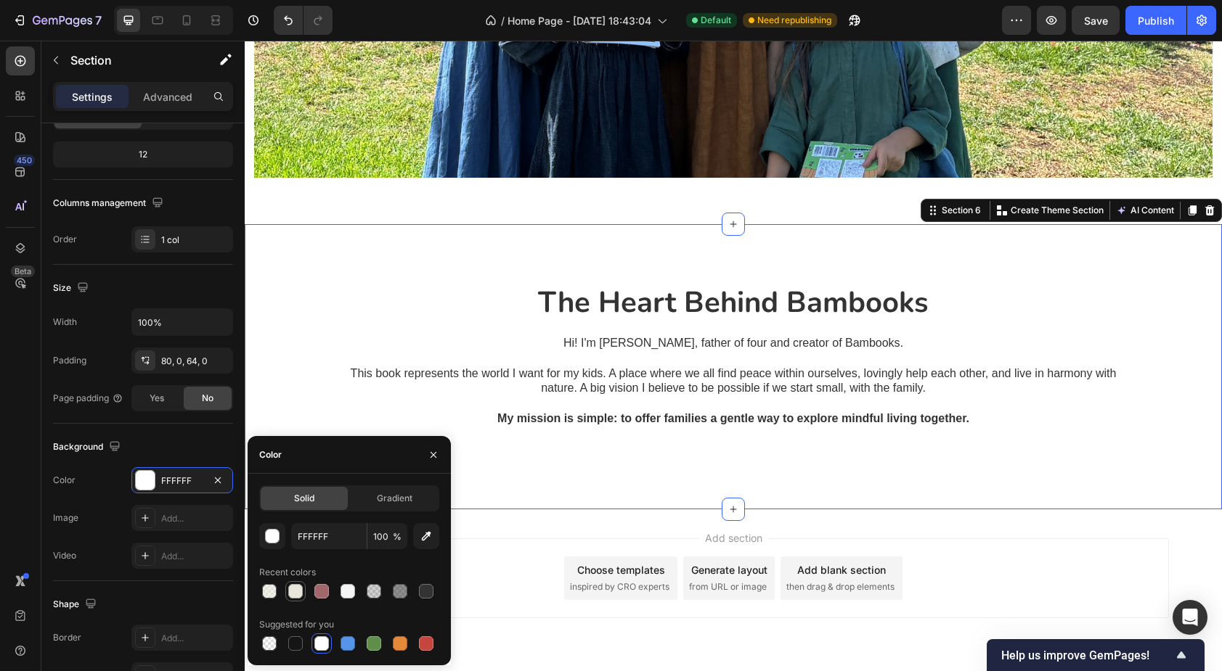
click at [296, 594] on div at bounding box center [295, 591] width 15 height 15
type input "E8E6DA"
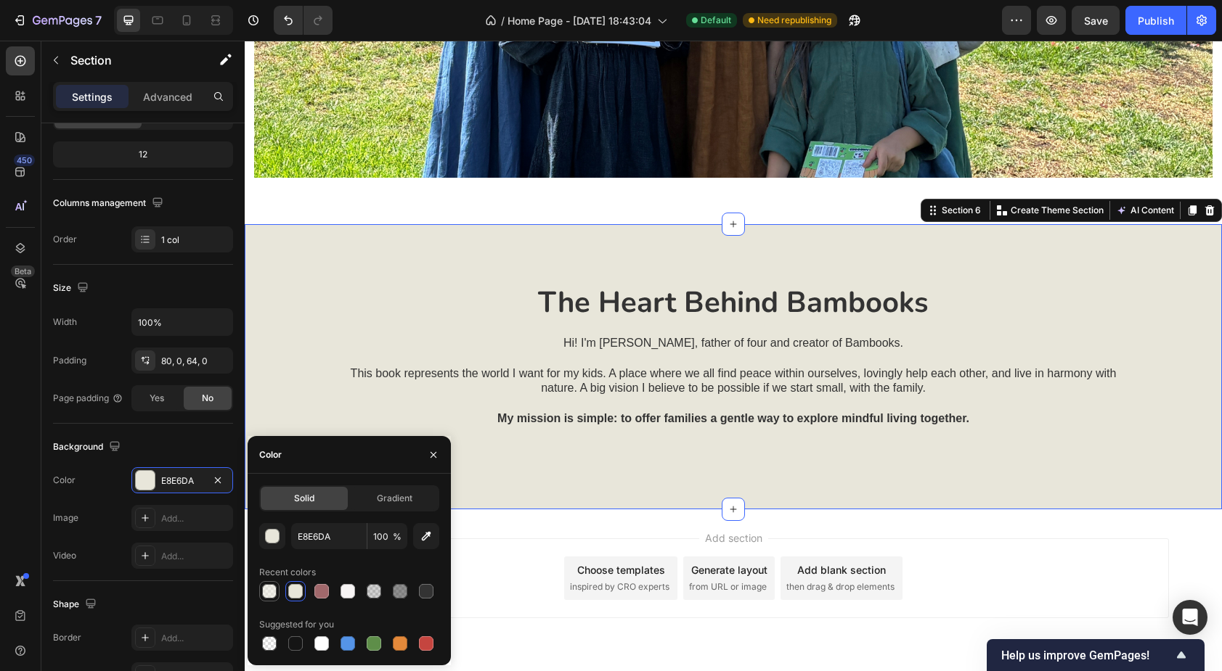
click at [264, 592] on div at bounding box center [269, 591] width 15 height 15
type input "60"
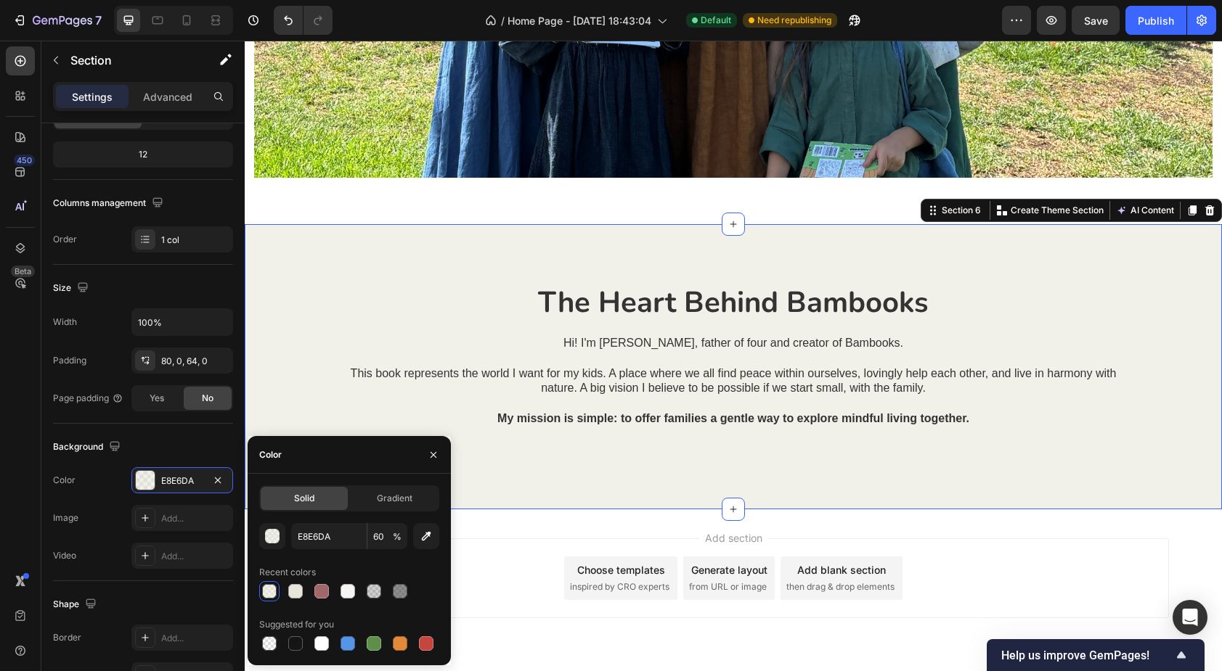
click at [524, 529] on div "Add section Choose templates inspired by CRO experts Generate layout from URL o…" at bounding box center [733, 599] width 977 height 179
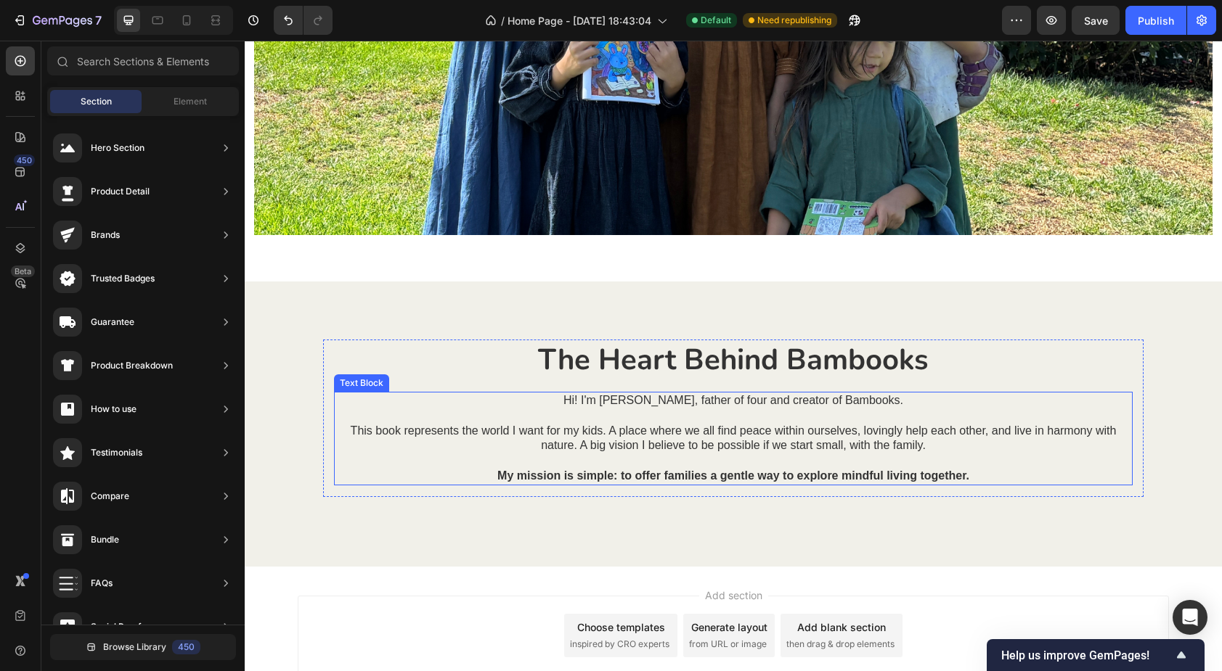
scroll to position [1649, 0]
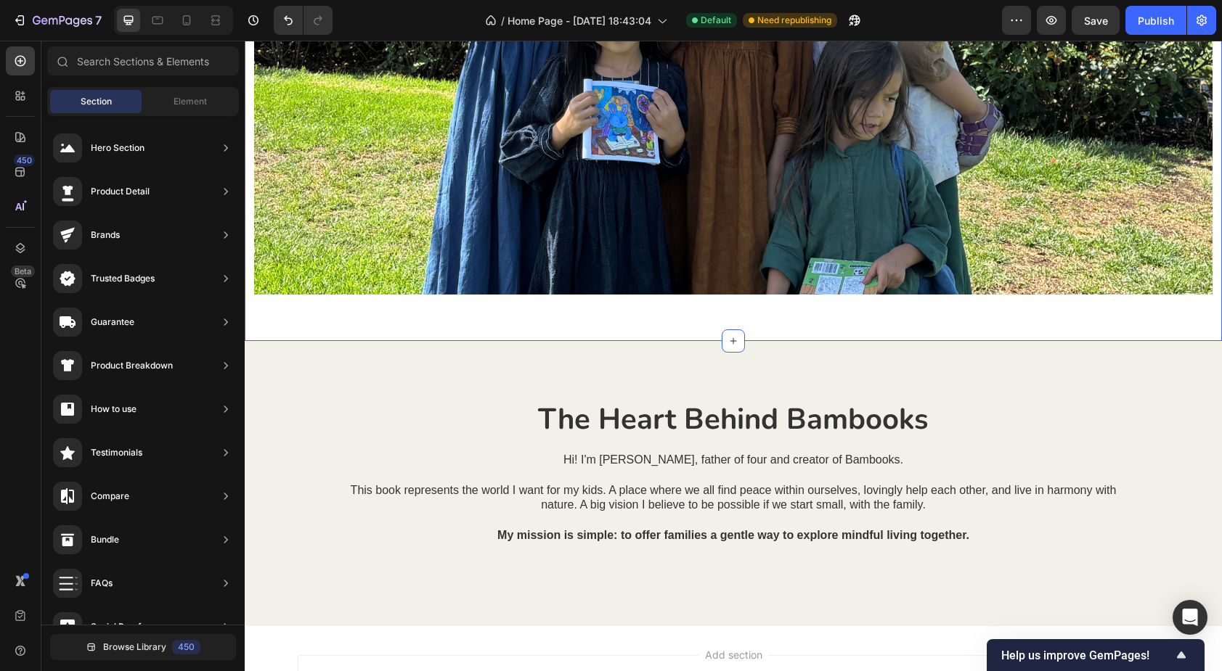
click at [557, 299] on div "Image" at bounding box center [733, 14] width 977 height 608
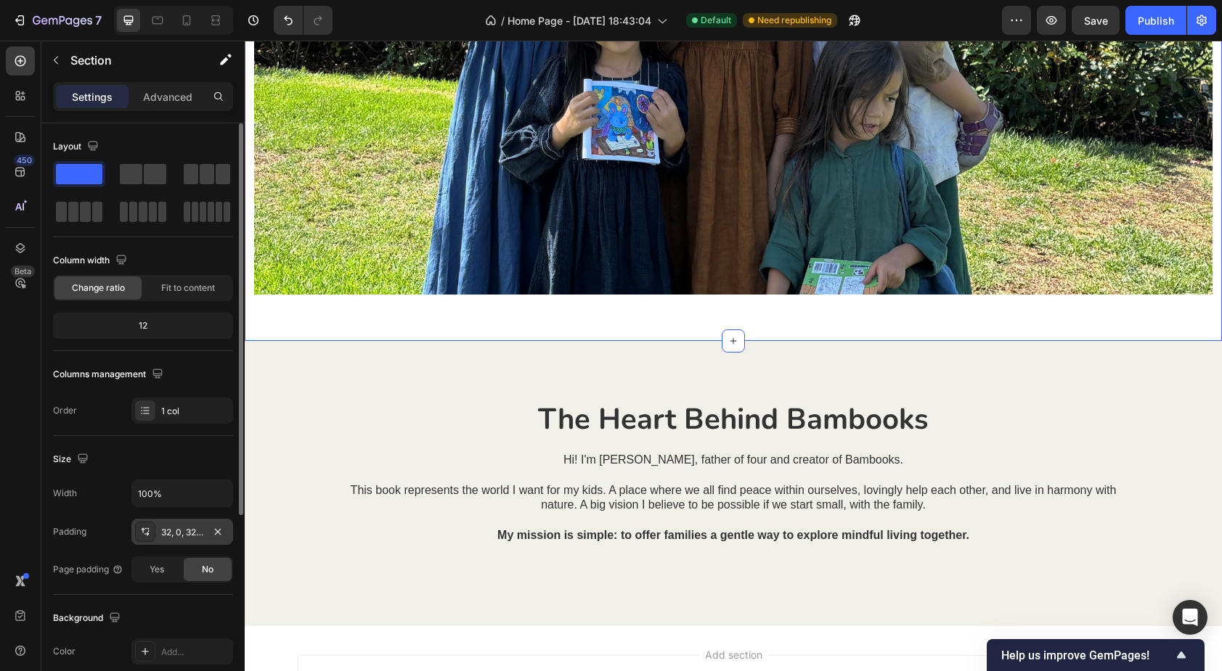
click at [190, 529] on div "32, 0, 32, 0" at bounding box center [182, 532] width 42 height 13
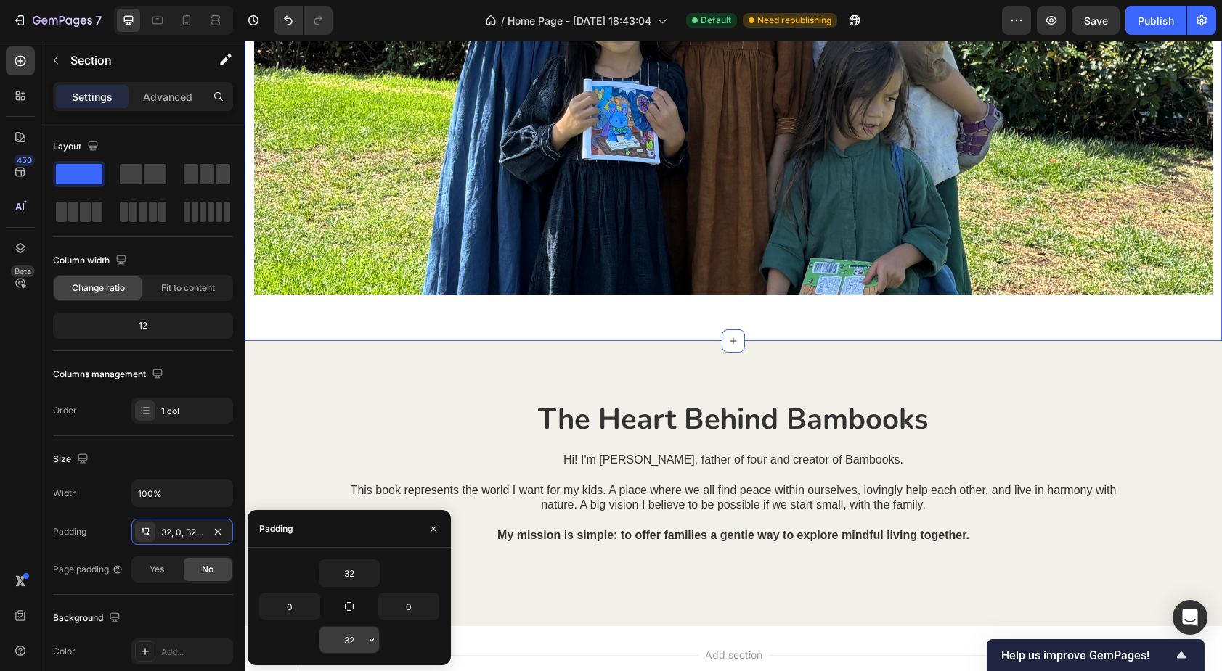
click at [351, 632] on input "32" at bounding box center [349, 640] width 60 height 26
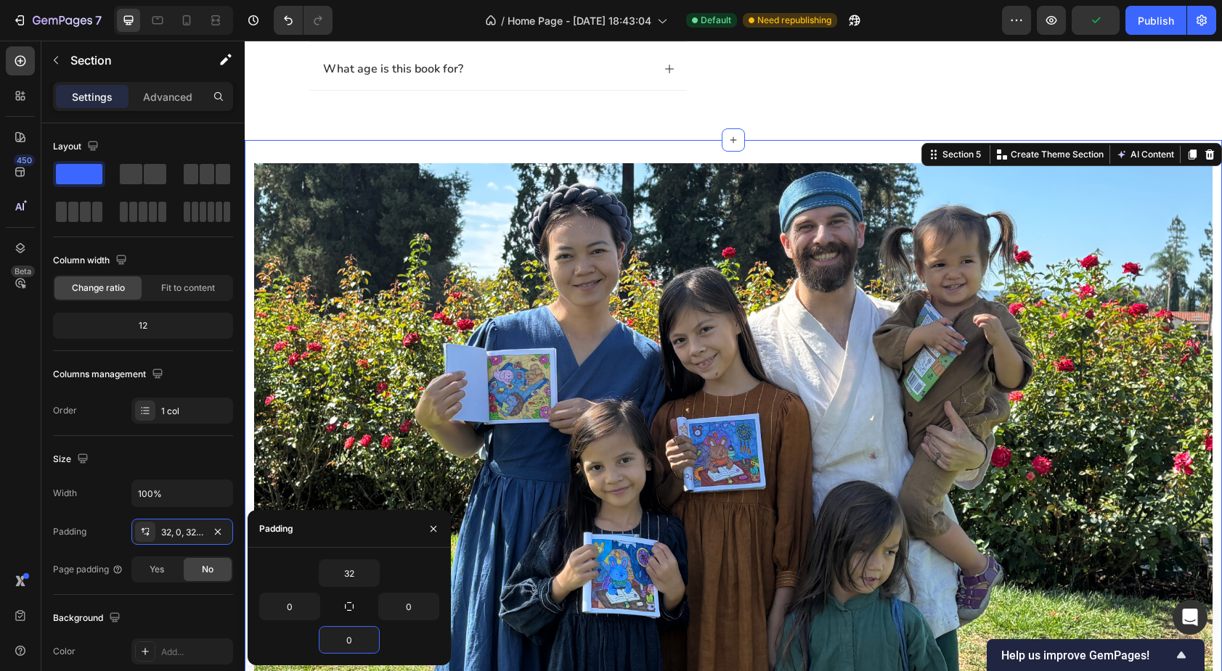
scroll to position [1194, 0]
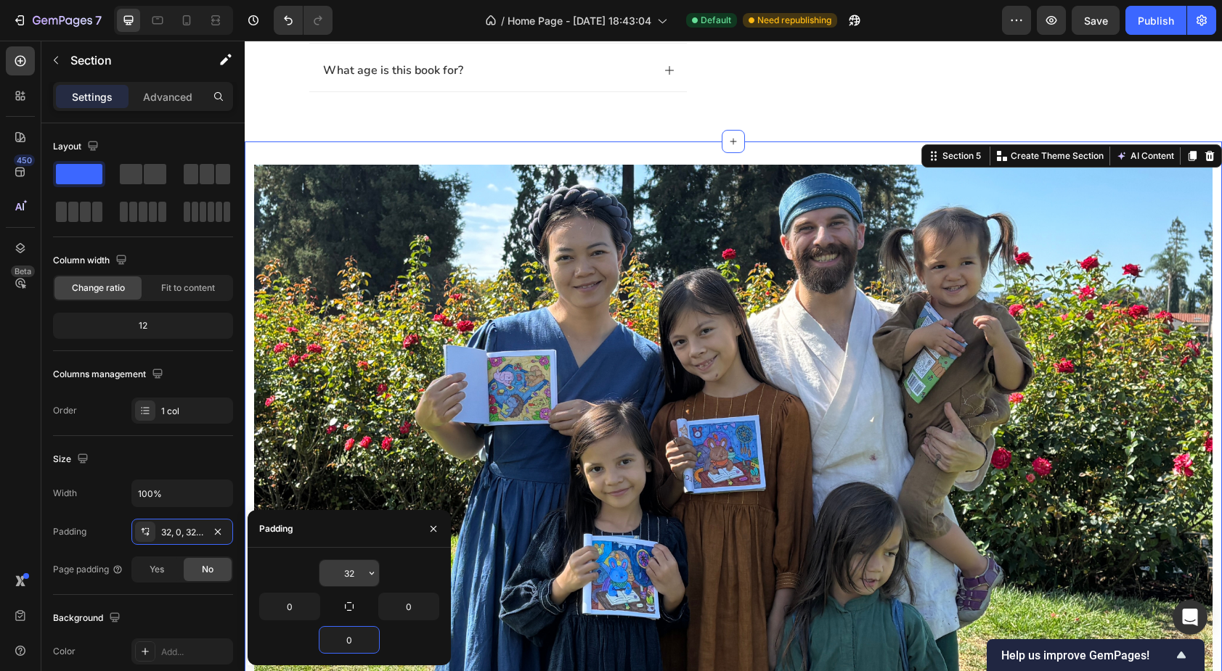
type input "0"
click at [354, 576] on input "32" at bounding box center [349, 573] width 60 height 26
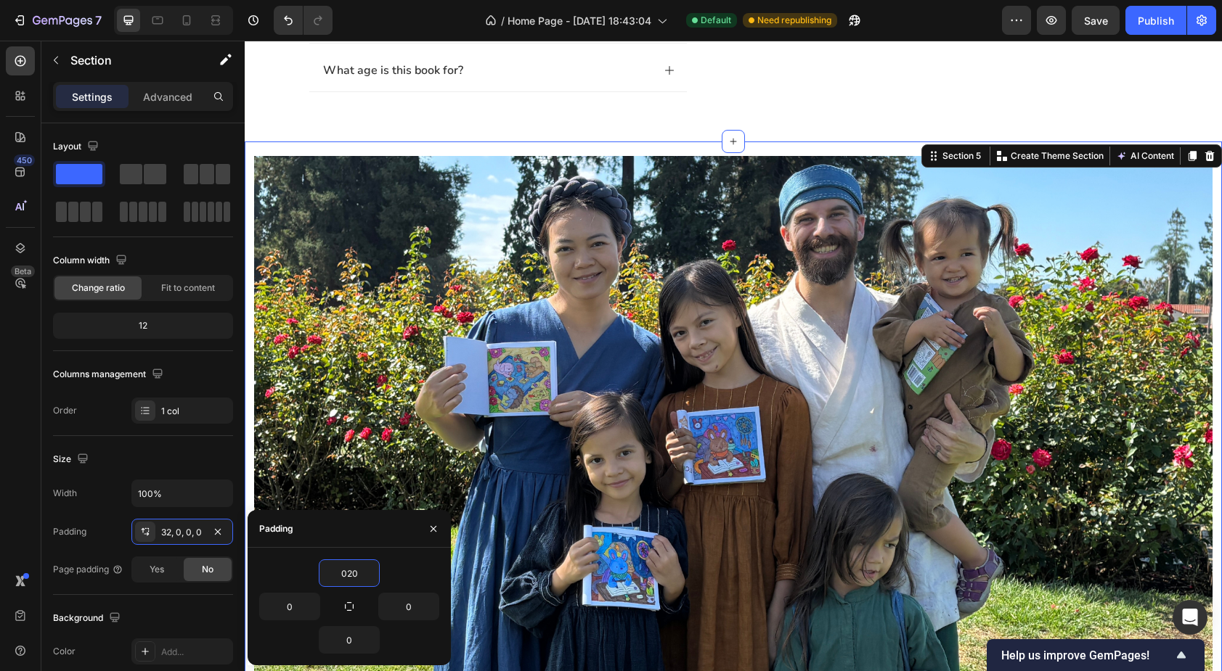
type input "20"
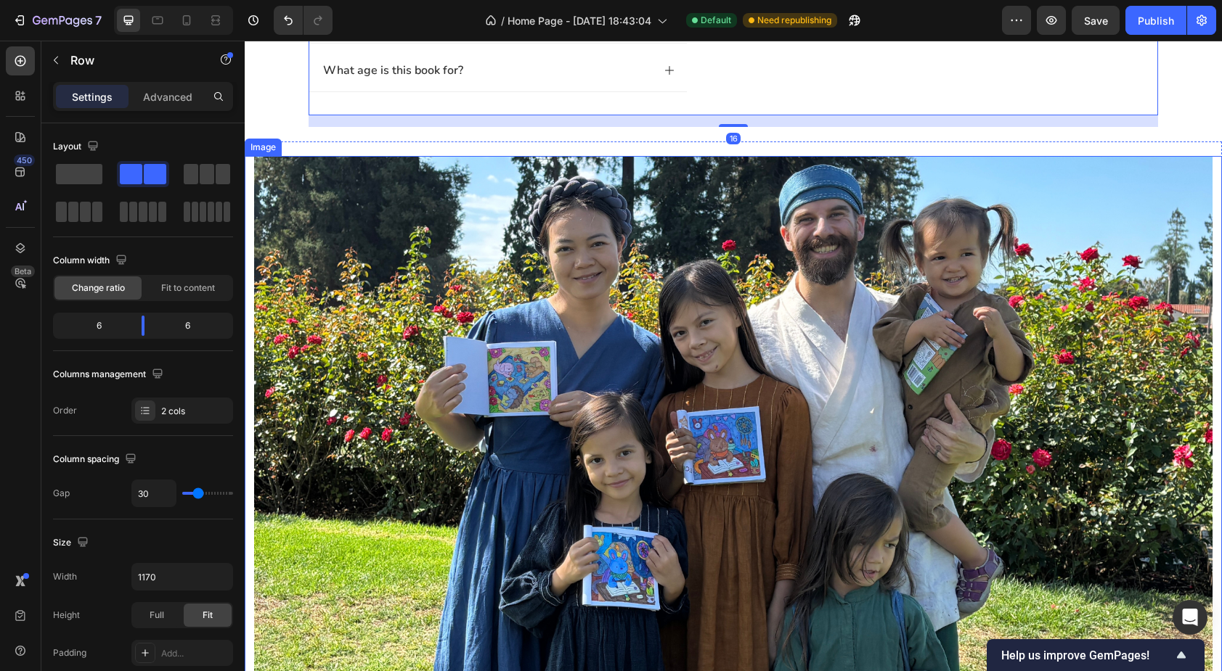
click at [449, 211] on img at bounding box center [733, 448] width 958 height 585
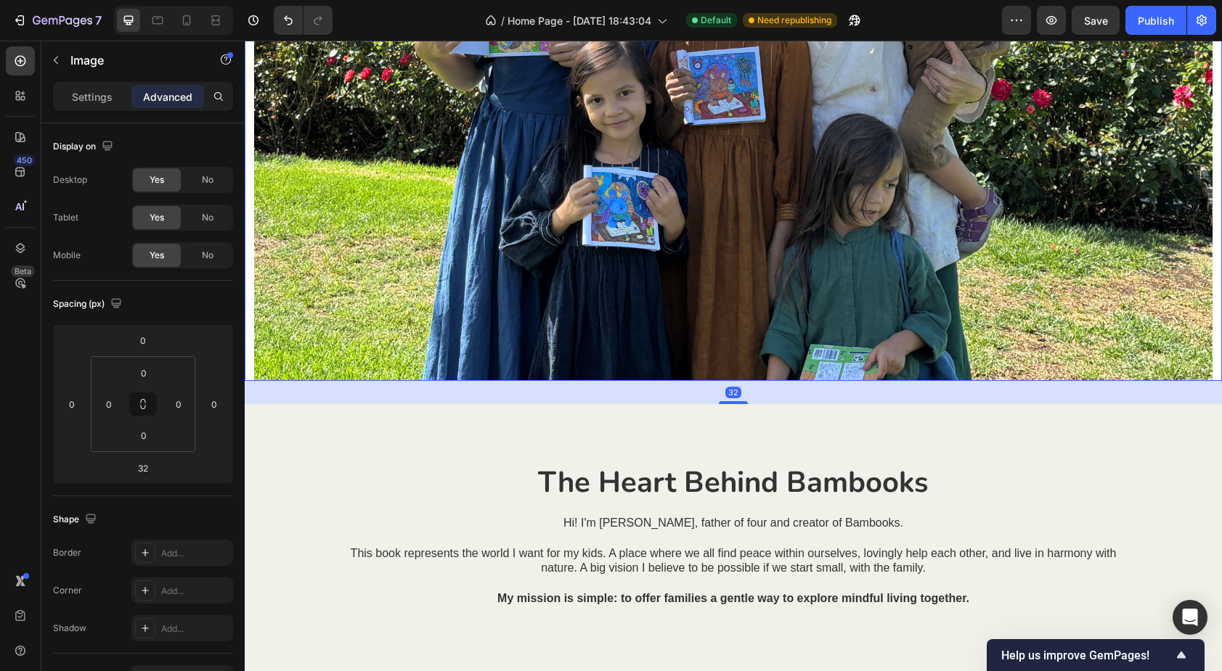
scroll to position [1561, 0]
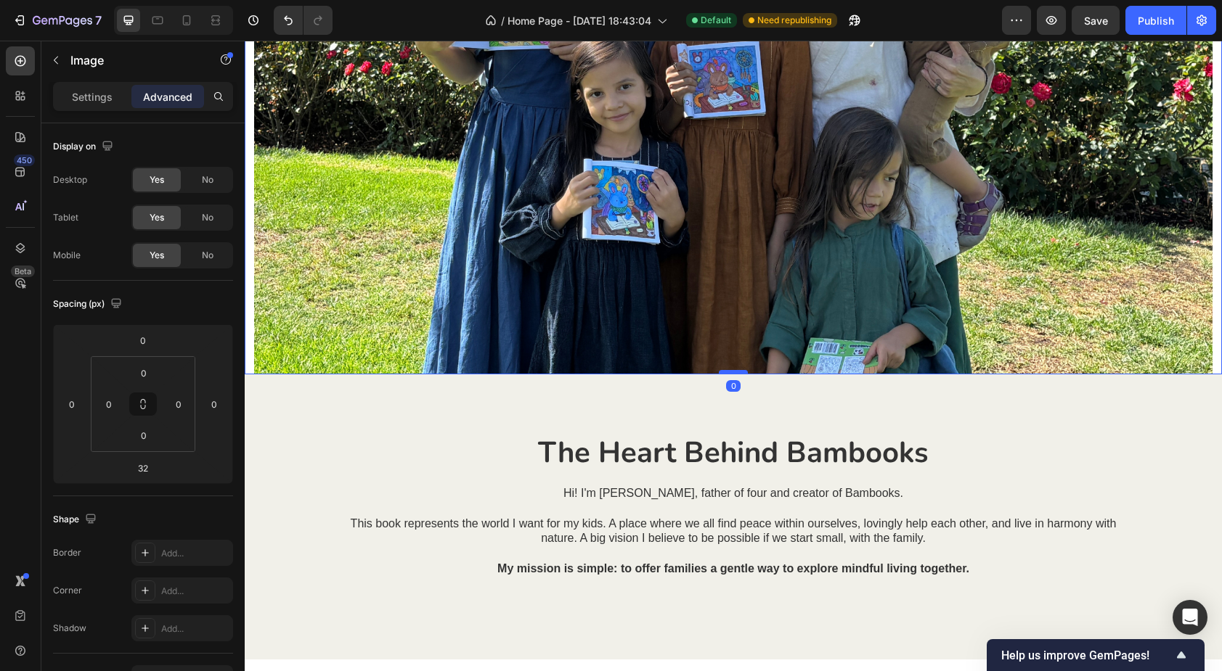
drag, startPoint x: 719, startPoint y: 396, endPoint x: 727, endPoint y: 373, distance: 24.6
click at [727, 373] on div at bounding box center [733, 372] width 29 height 4
type input "0"
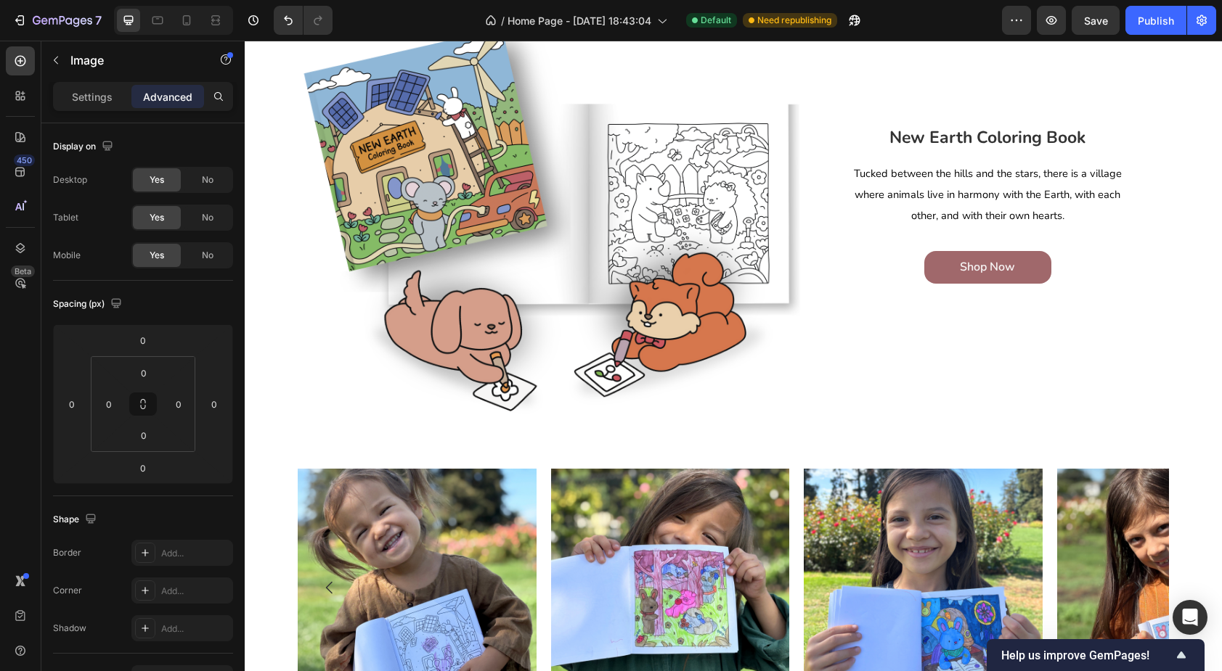
scroll to position [274, 0]
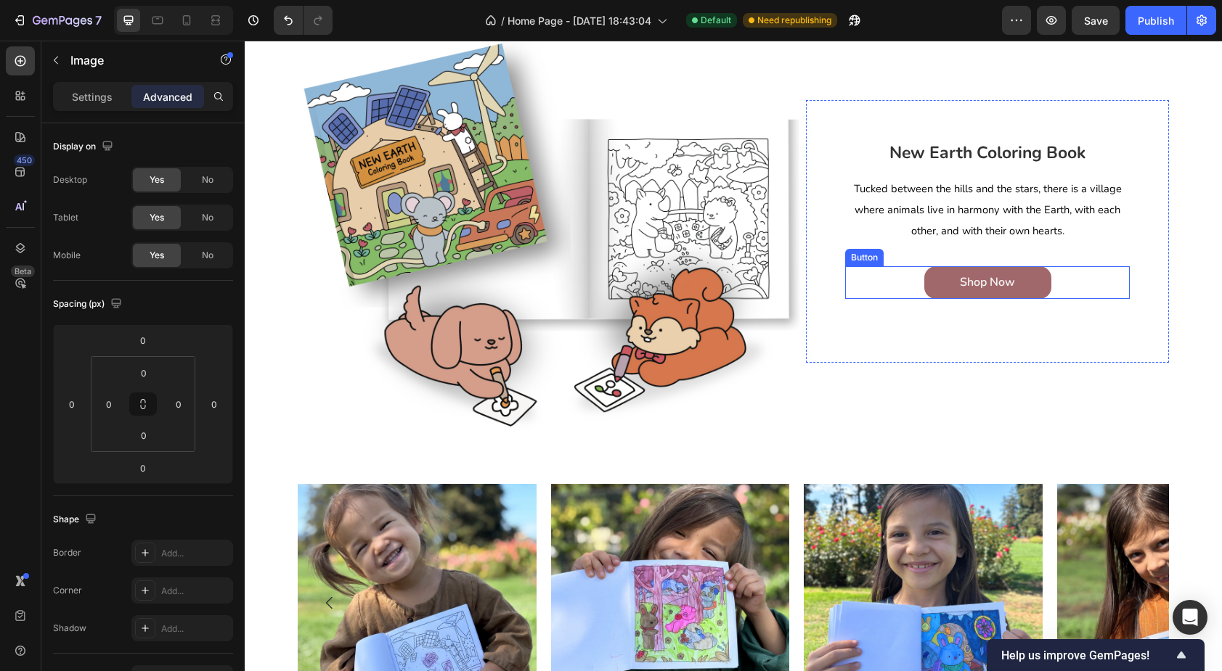
click at [897, 281] on div "Shop Now Button" at bounding box center [987, 282] width 285 height 33
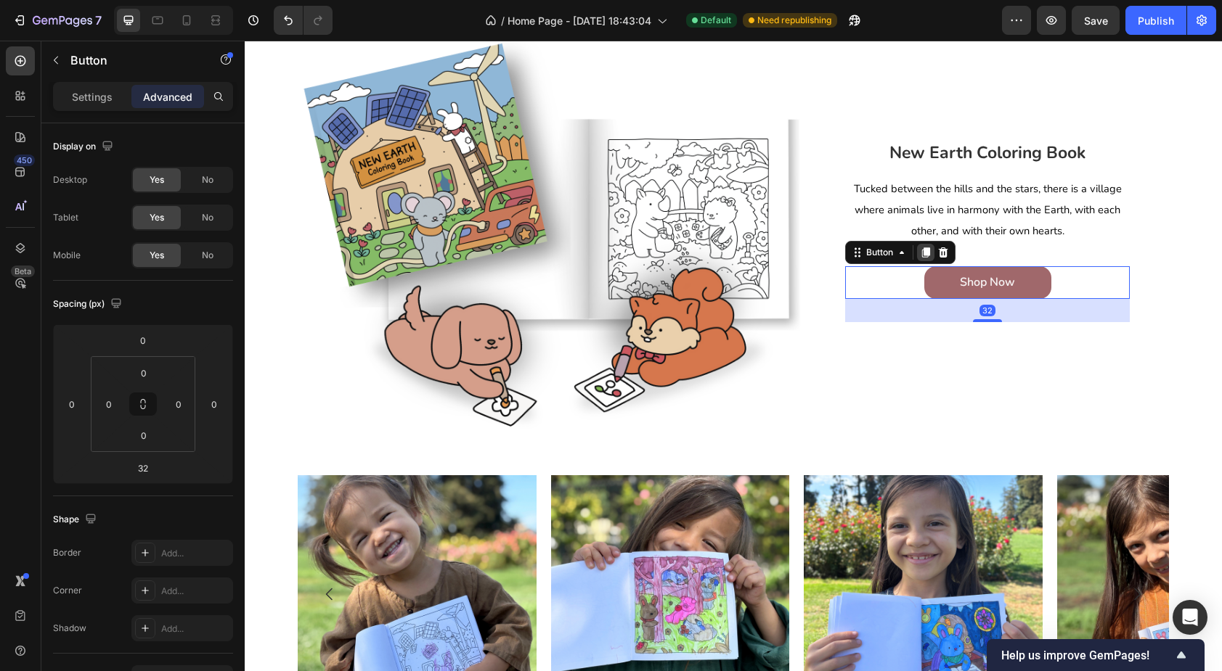
click at [926, 251] on icon at bounding box center [926, 253] width 8 height 10
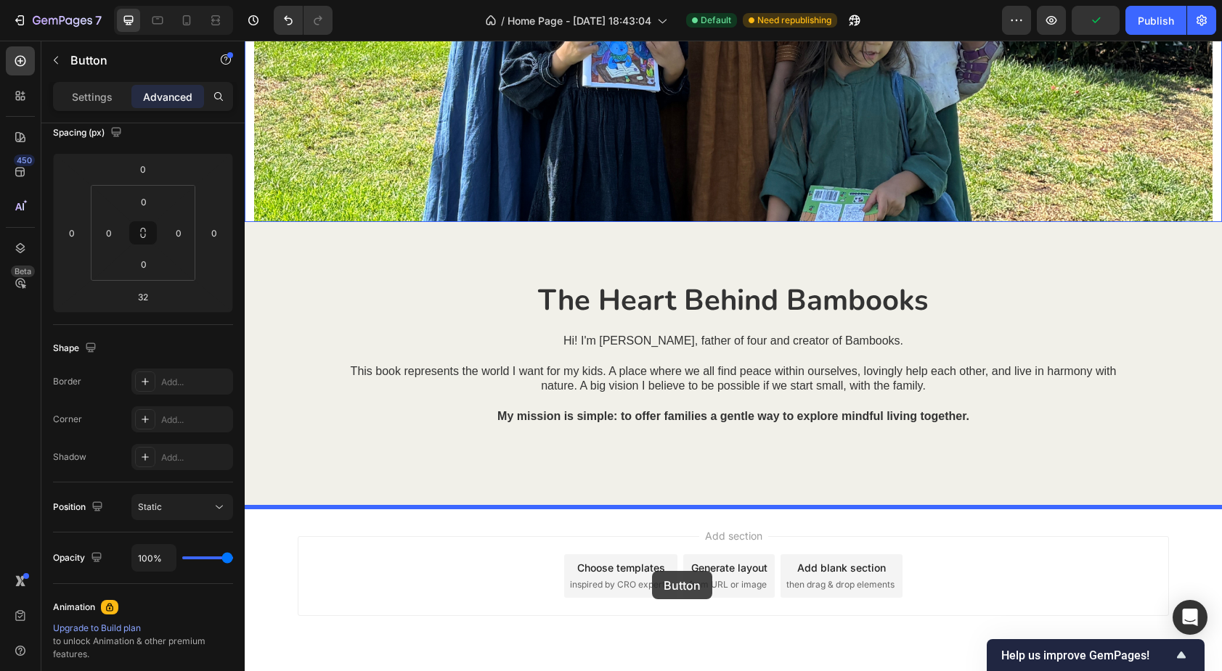
scroll to position [1765, 0]
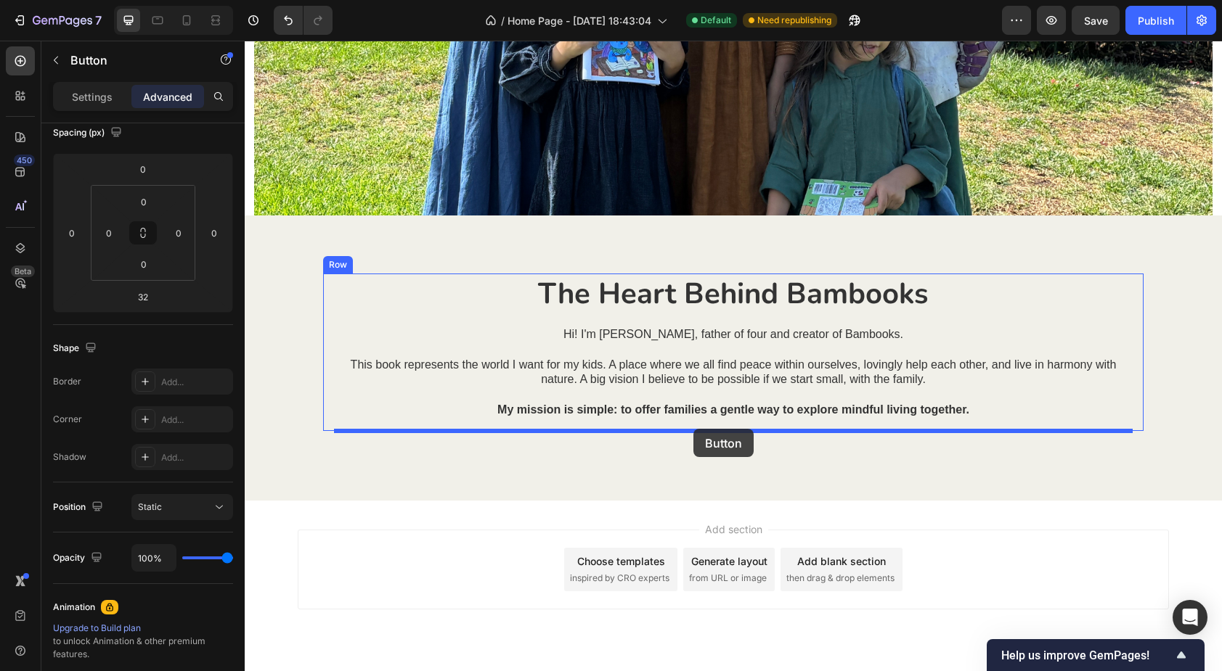
drag, startPoint x: 871, startPoint y: 285, endPoint x: 693, endPoint y: 429, distance: 229.1
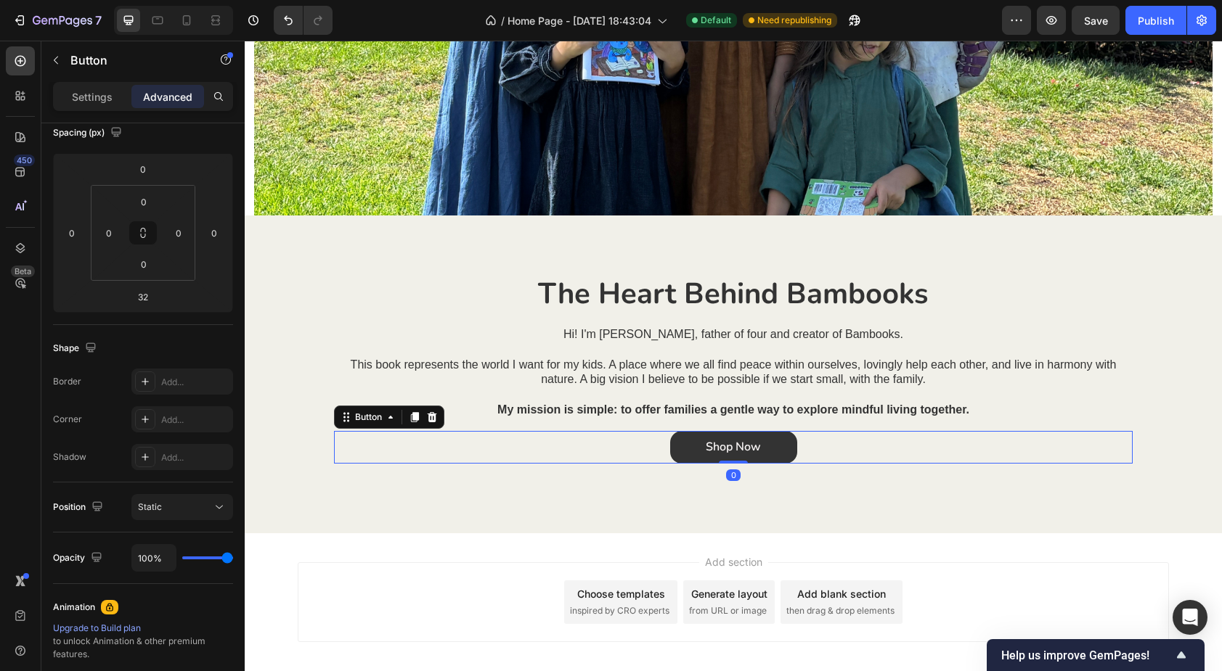
drag, startPoint x: 727, startPoint y: 484, endPoint x: 745, endPoint y: 458, distance: 31.8
click at [745, 458] on div "Shop Now Button 0" at bounding box center [733, 447] width 799 height 33
type input "0"
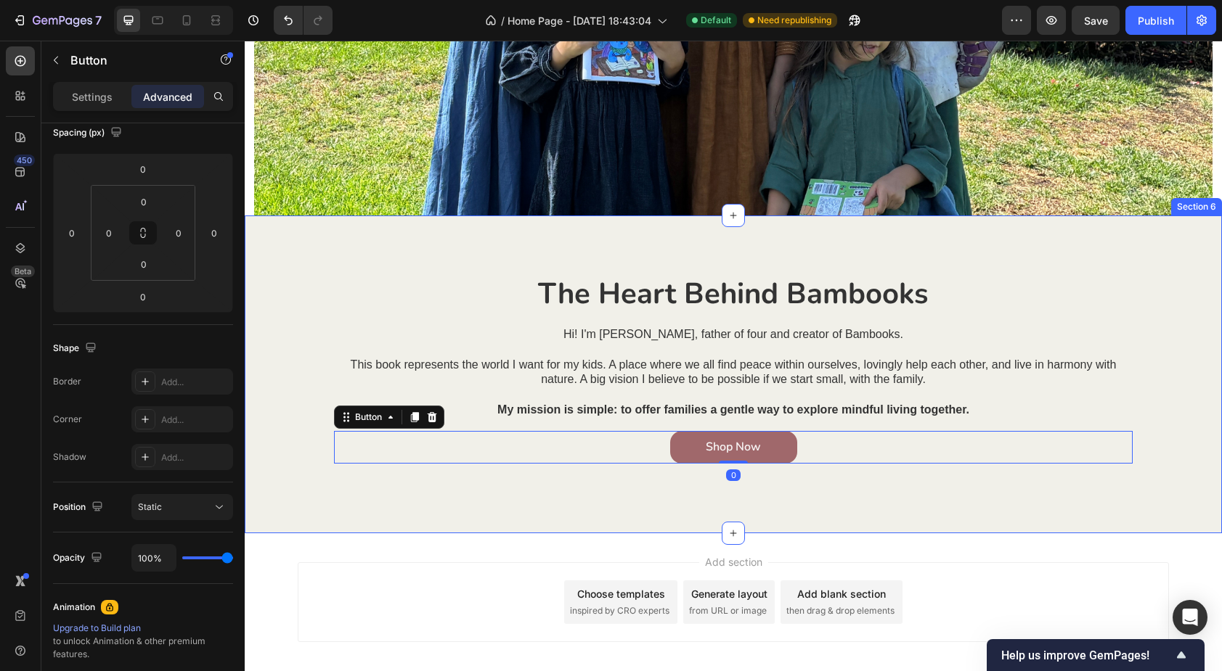
click at [645, 500] on div "The Heart Behind Bambooks Heading Hi! I'm [PERSON_NAME], father of four and cre…" at bounding box center [733, 375] width 977 height 318
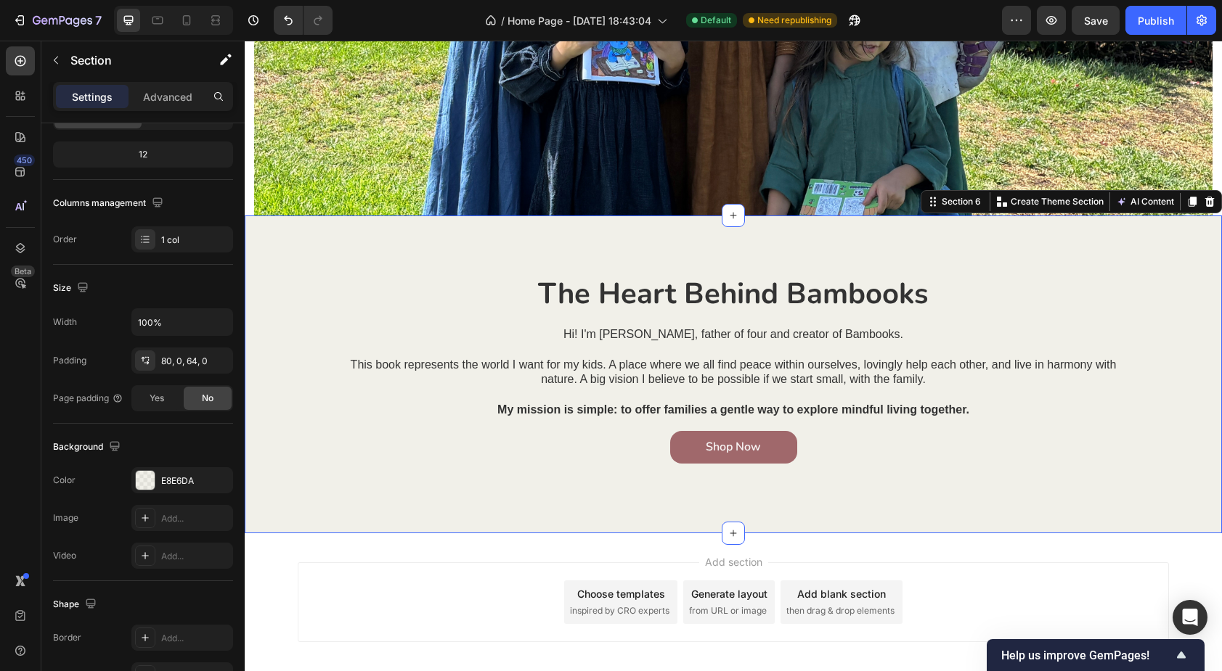
scroll to position [0, 0]
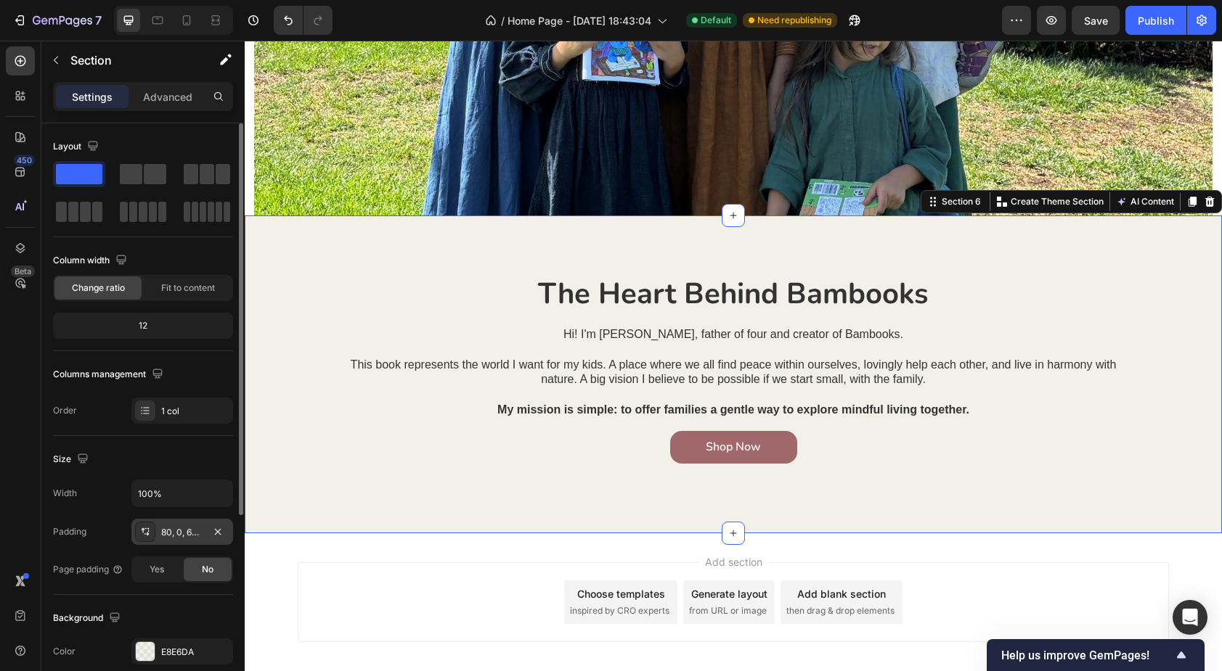
click at [185, 534] on div "80, 0, 64, 0" at bounding box center [182, 532] width 42 height 13
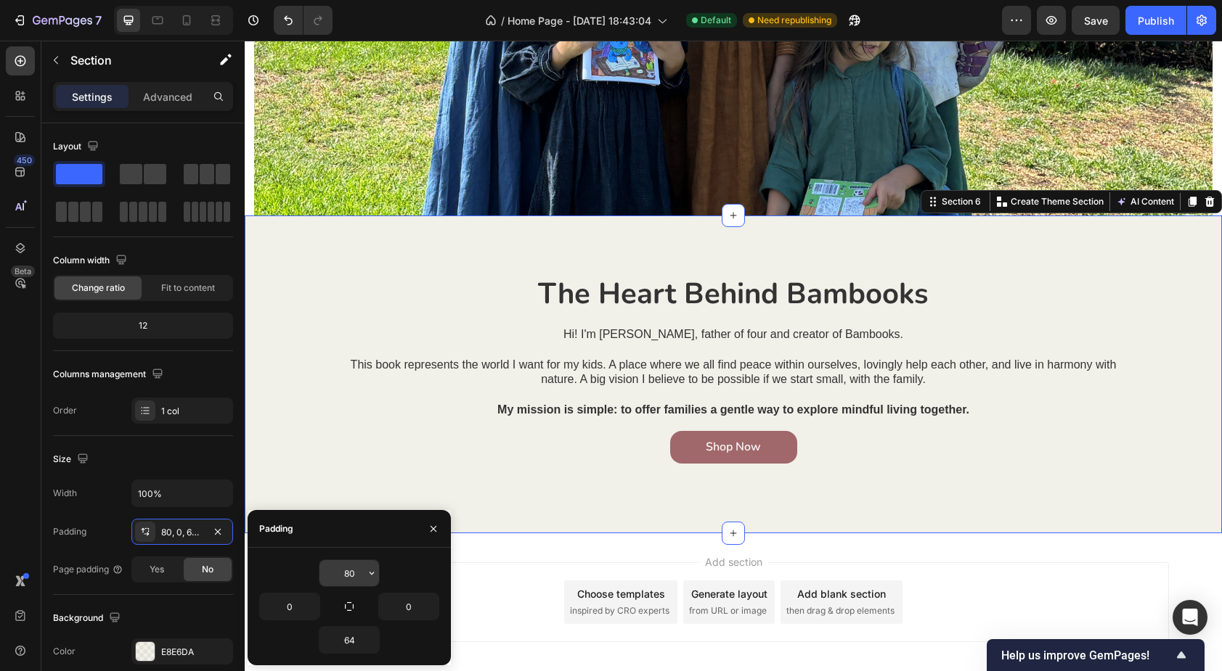
click at [347, 573] on input "80" at bounding box center [349, 573] width 60 height 26
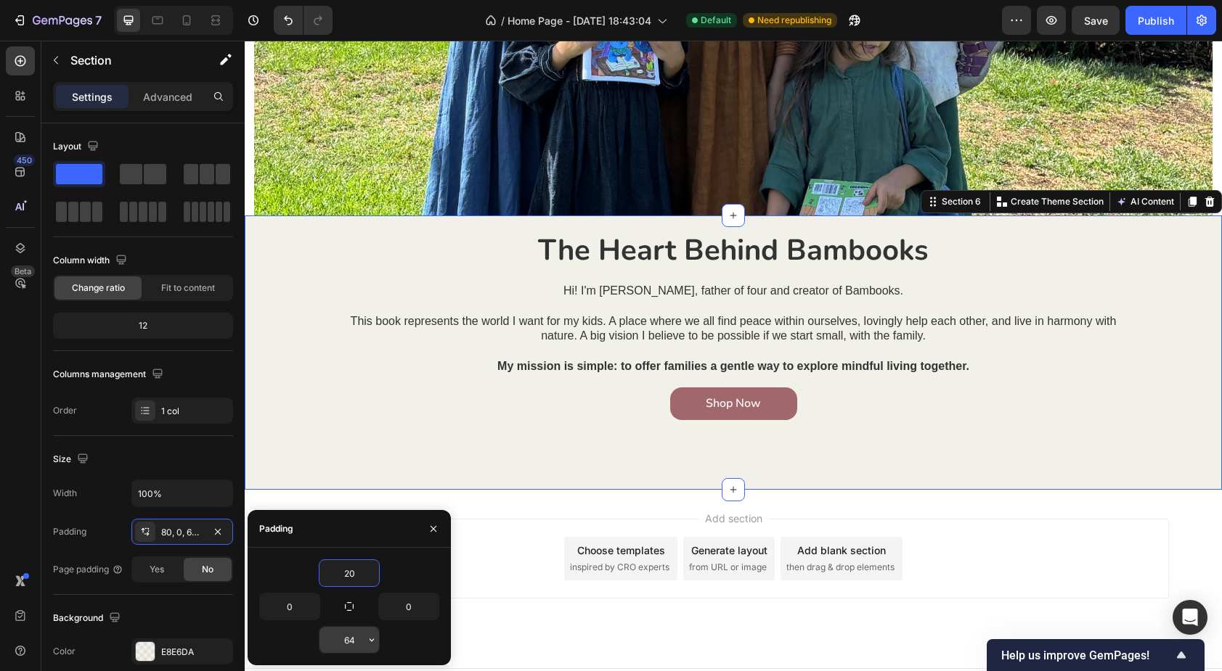
type input "20"
click at [350, 641] on input "64" at bounding box center [349, 640] width 60 height 26
type input "20"
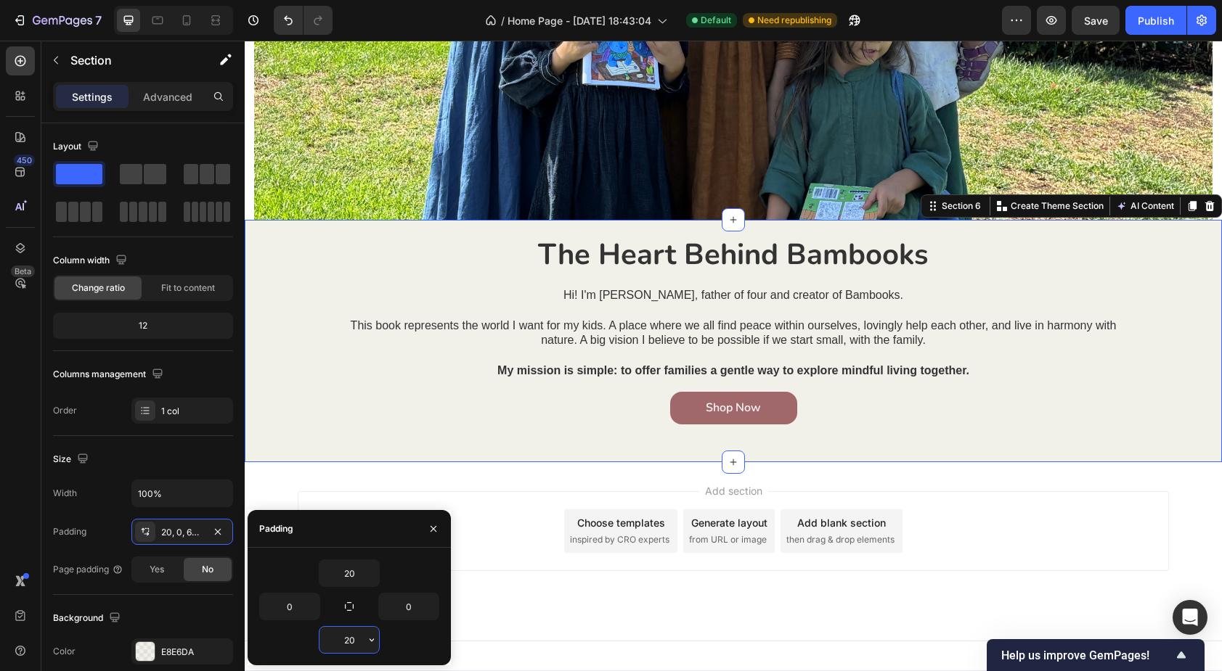
scroll to position [1760, 0]
click at [518, 470] on div "Add section Choose templates inspired by CRO experts Generate layout from URL o…" at bounding box center [733, 552] width 977 height 179
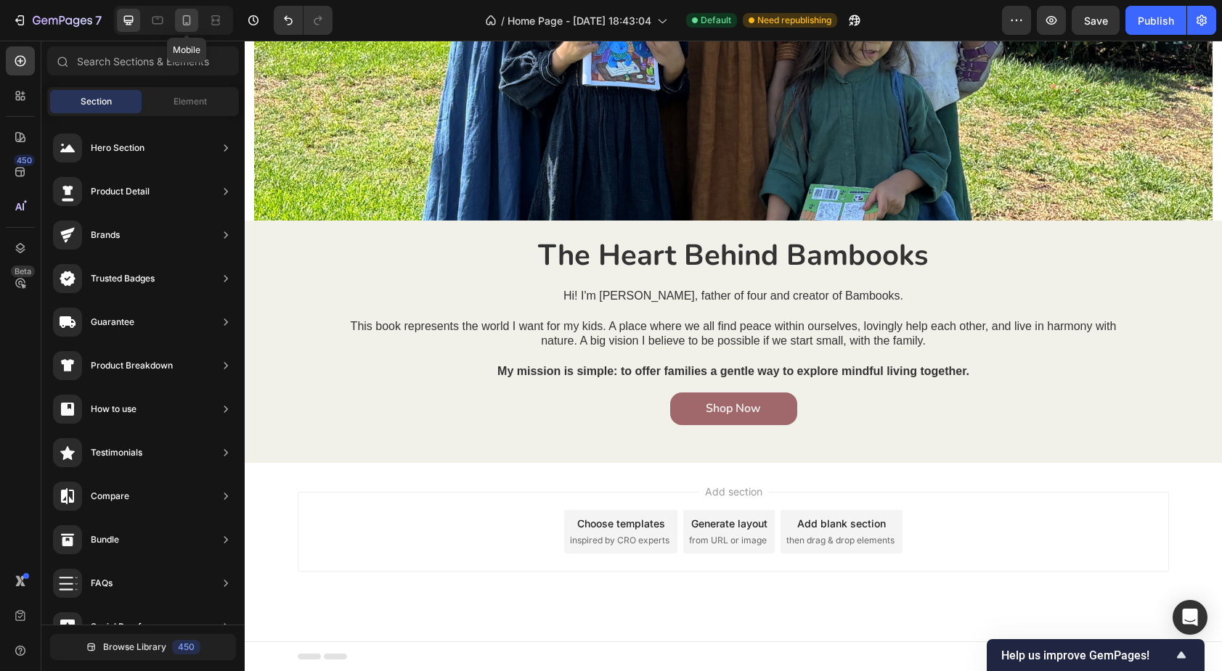
click at [187, 15] on icon at bounding box center [187, 20] width 8 height 10
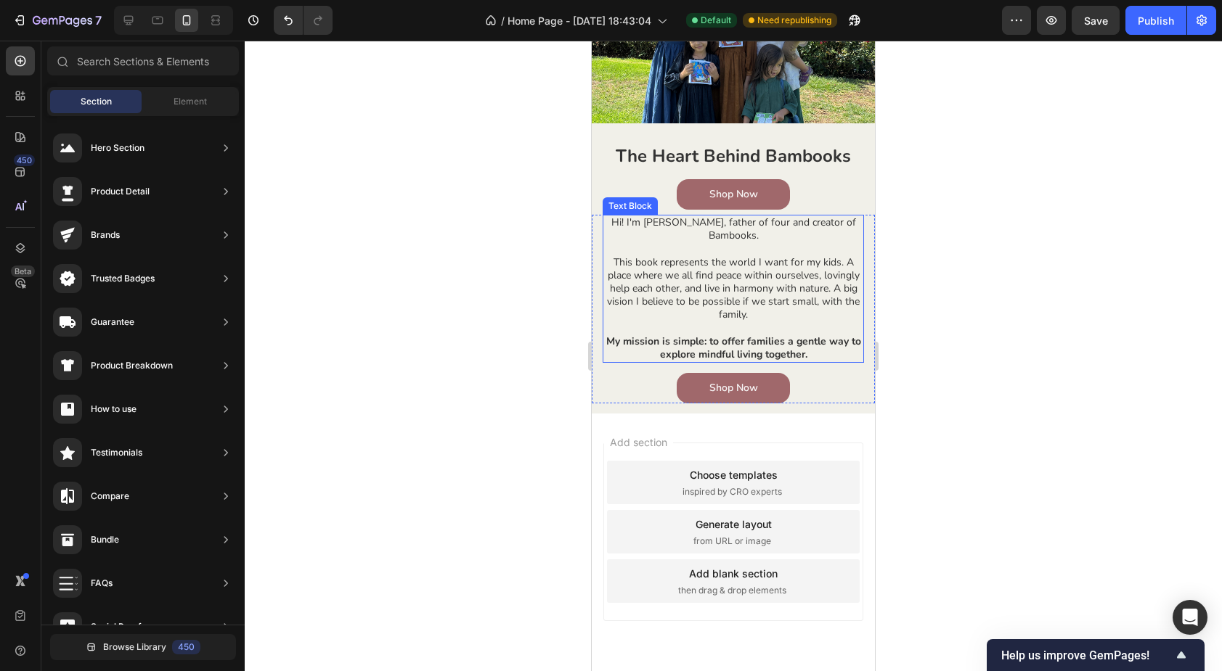
scroll to position [1419, 0]
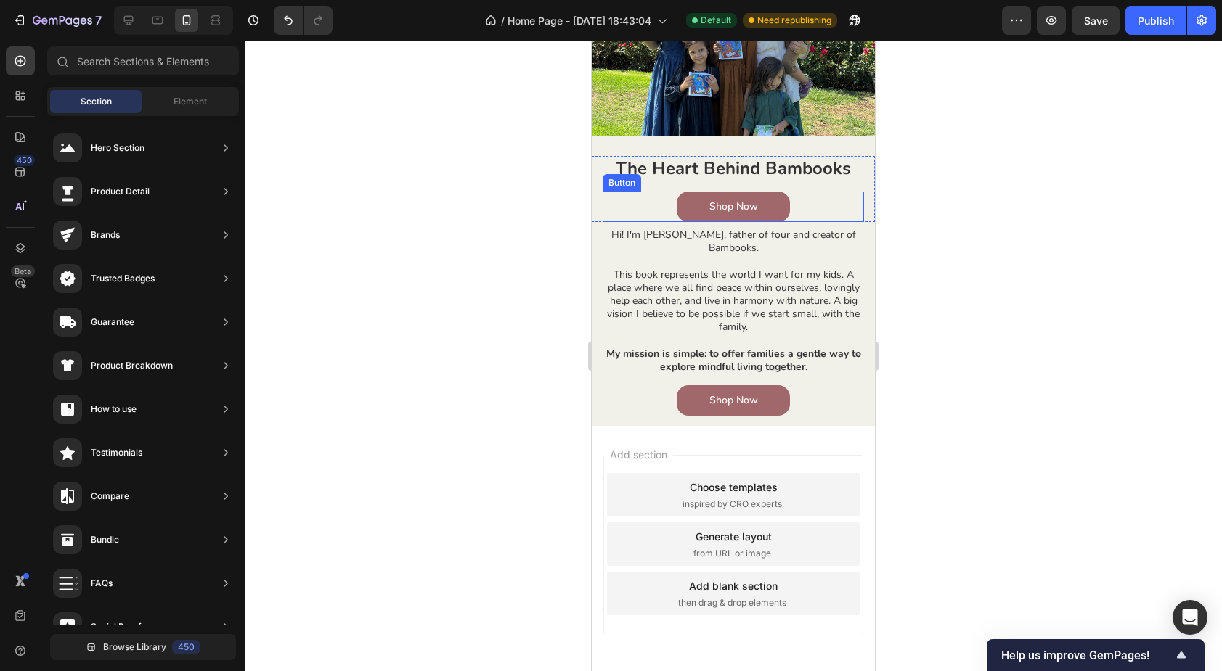
click at [661, 199] on div "Shop Now Button" at bounding box center [733, 207] width 261 height 30
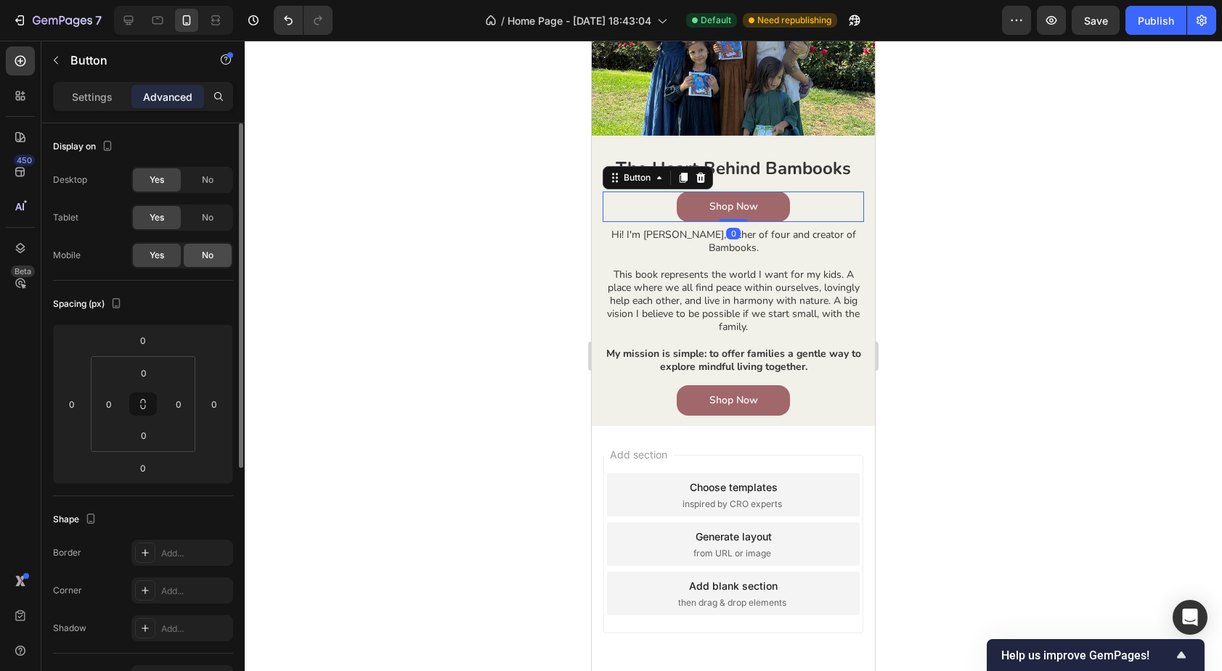
click at [210, 263] on div "No" at bounding box center [208, 255] width 48 height 23
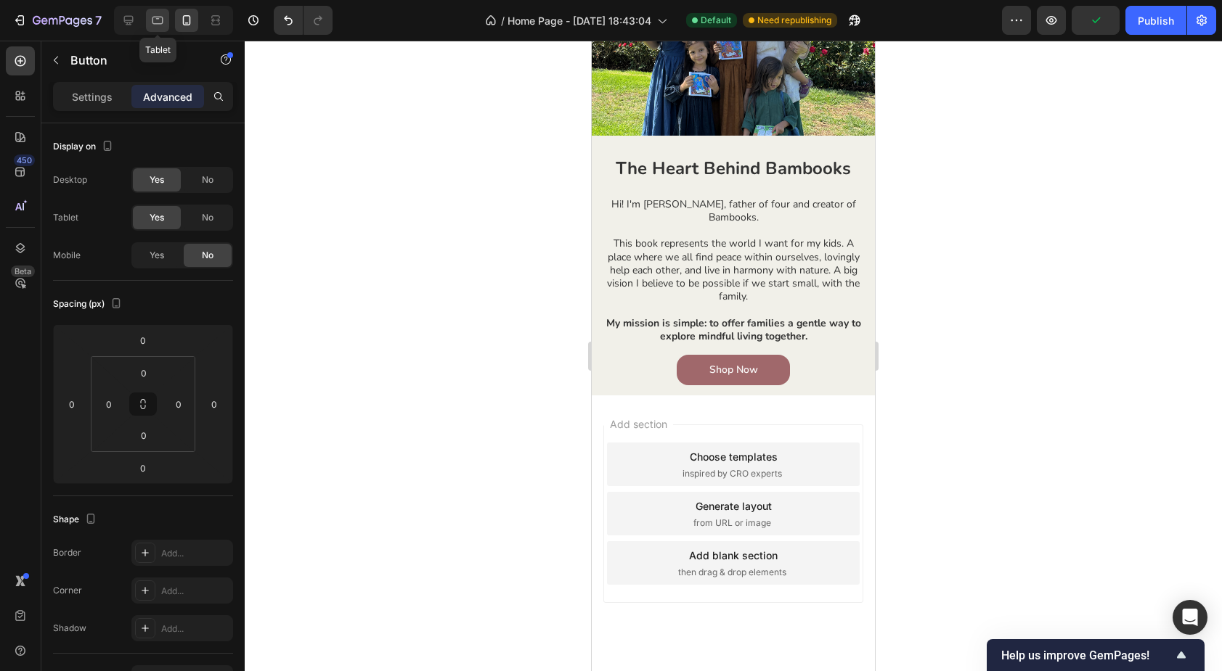
click at [152, 20] on icon at bounding box center [157, 20] width 15 height 15
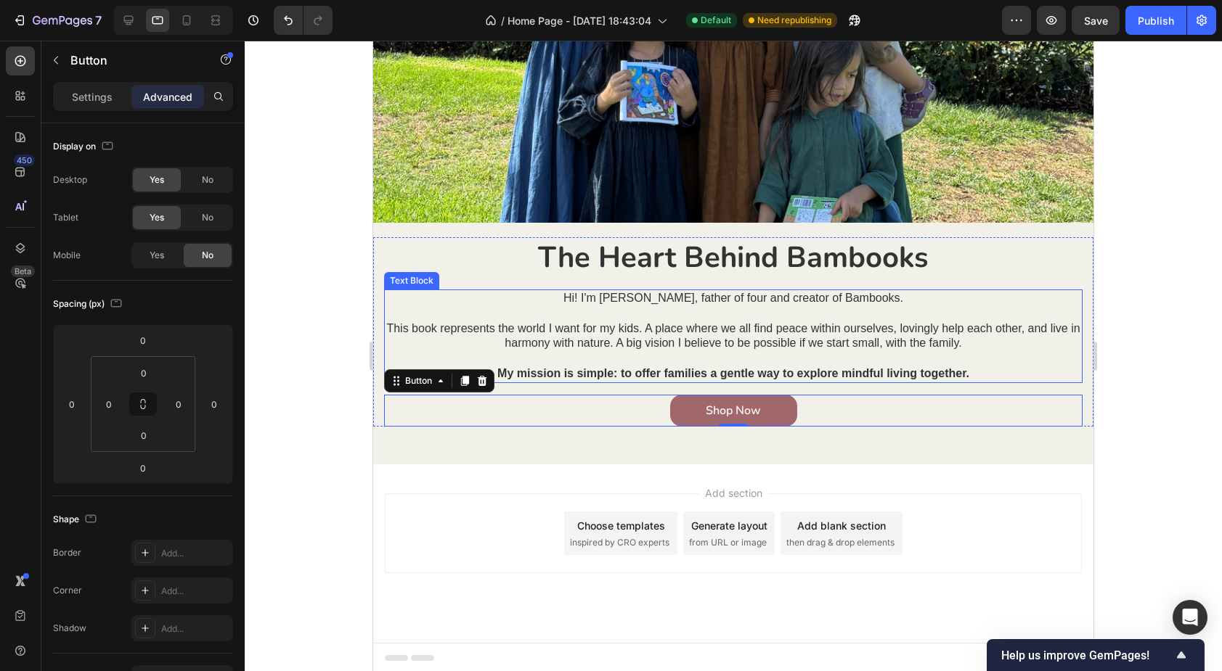
scroll to position [1615, 0]
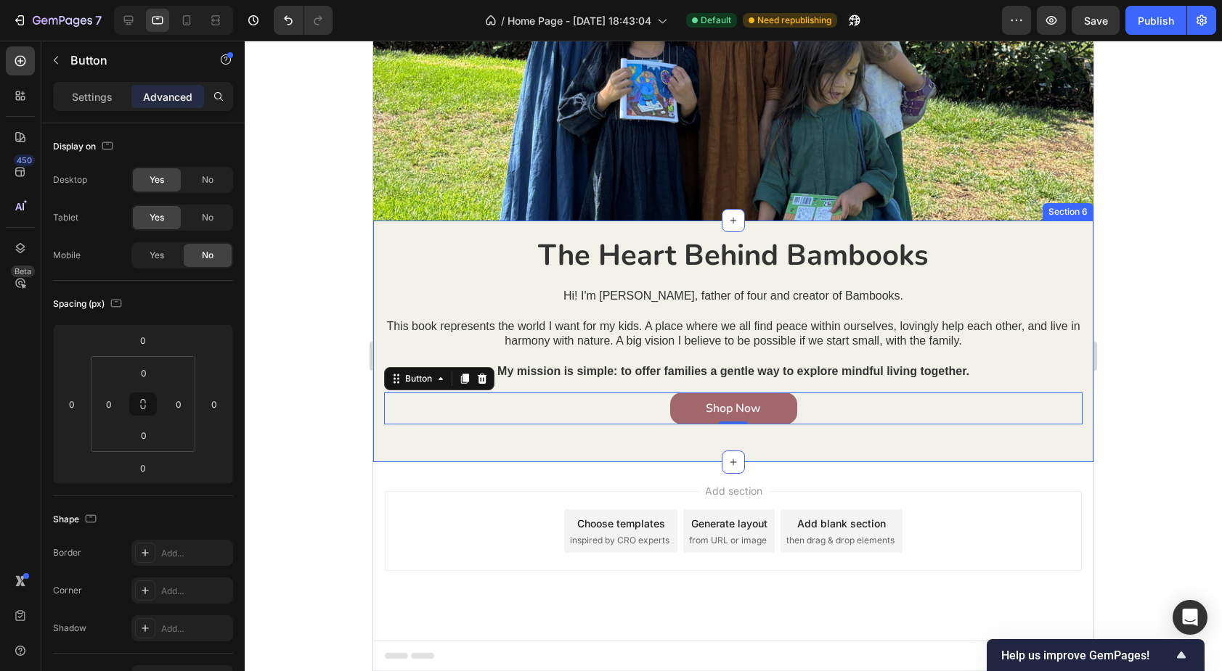
click at [538, 447] on div "The Heart Behind Bambooks Heading Hi! I'm [PERSON_NAME], father of four and cre…" at bounding box center [733, 341] width 720 height 213
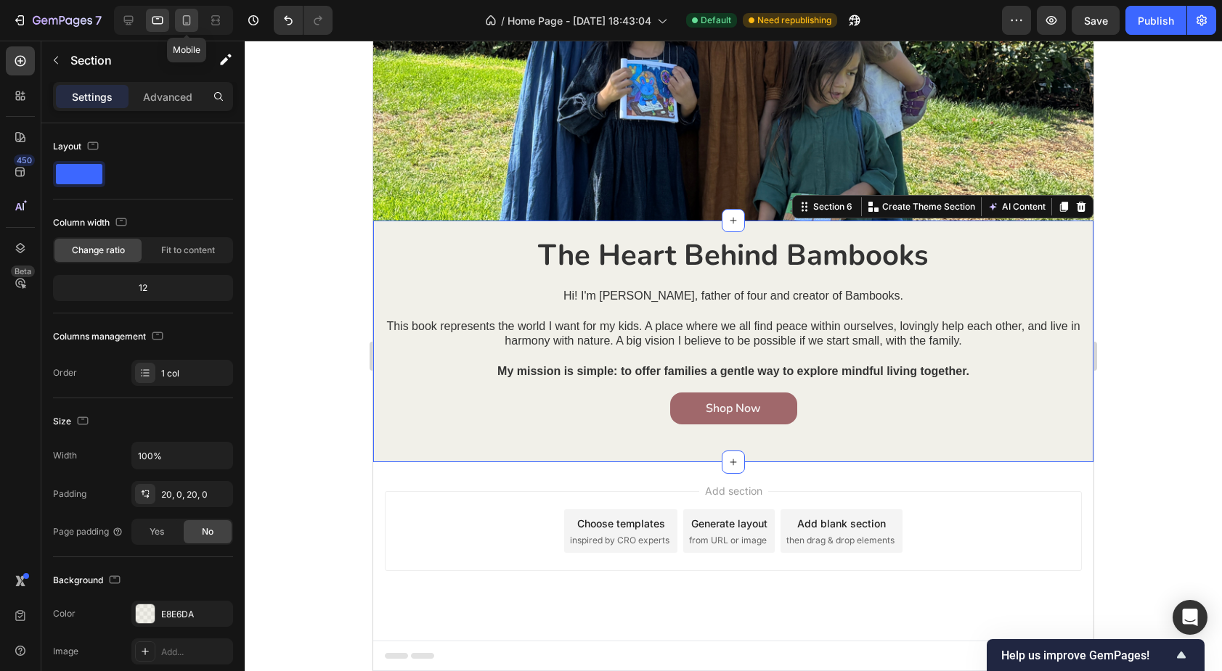
click at [188, 14] on icon at bounding box center [186, 20] width 15 height 15
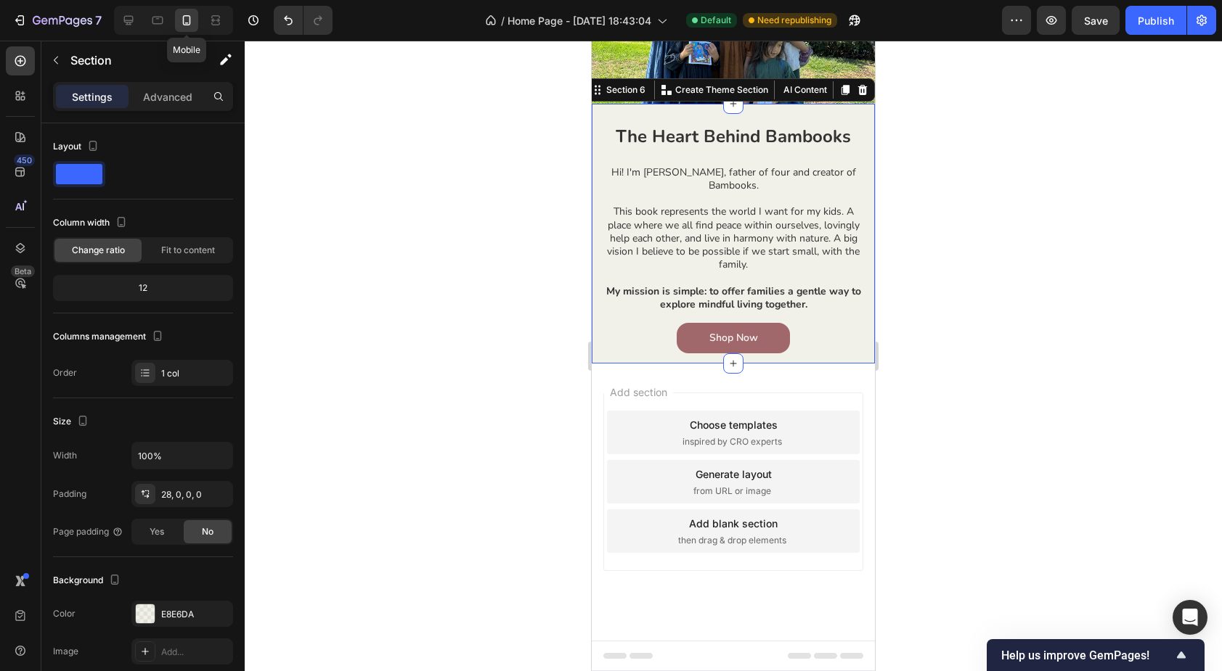
scroll to position [1438, 0]
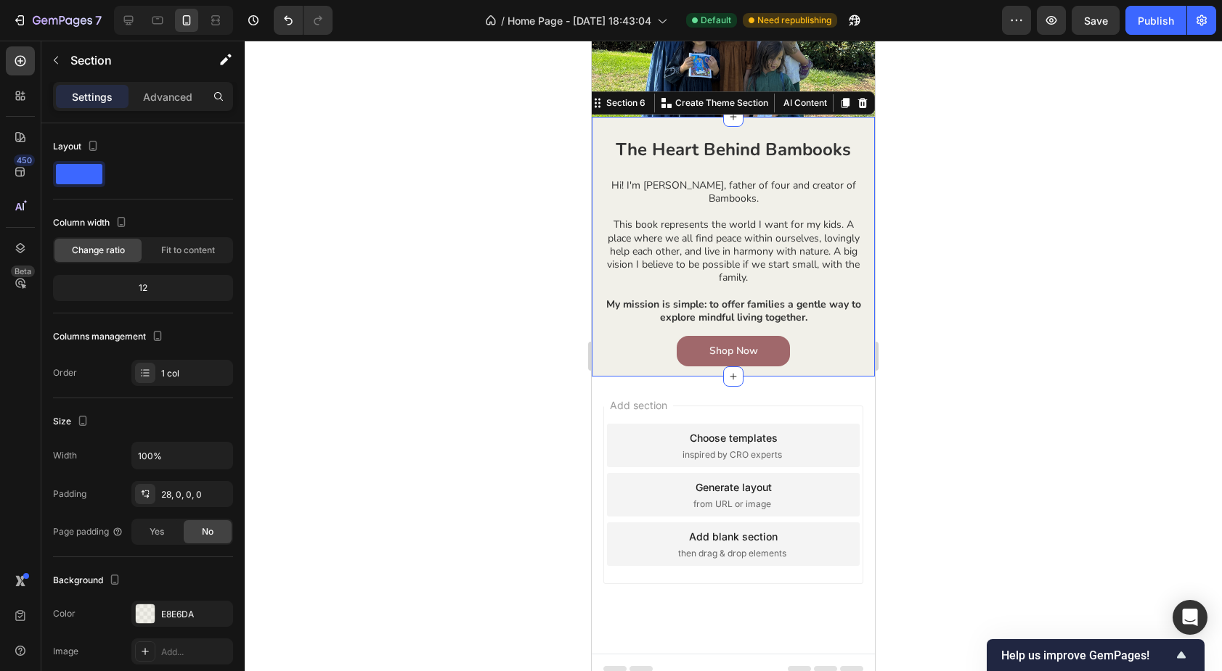
click at [614, 358] on div "The Heart Behind Bambooks Heading Hi! I'm [PERSON_NAME], father of four and cre…" at bounding box center [733, 257] width 283 height 240
click at [195, 496] on div "28, 0, 0, 0" at bounding box center [182, 495] width 42 height 13
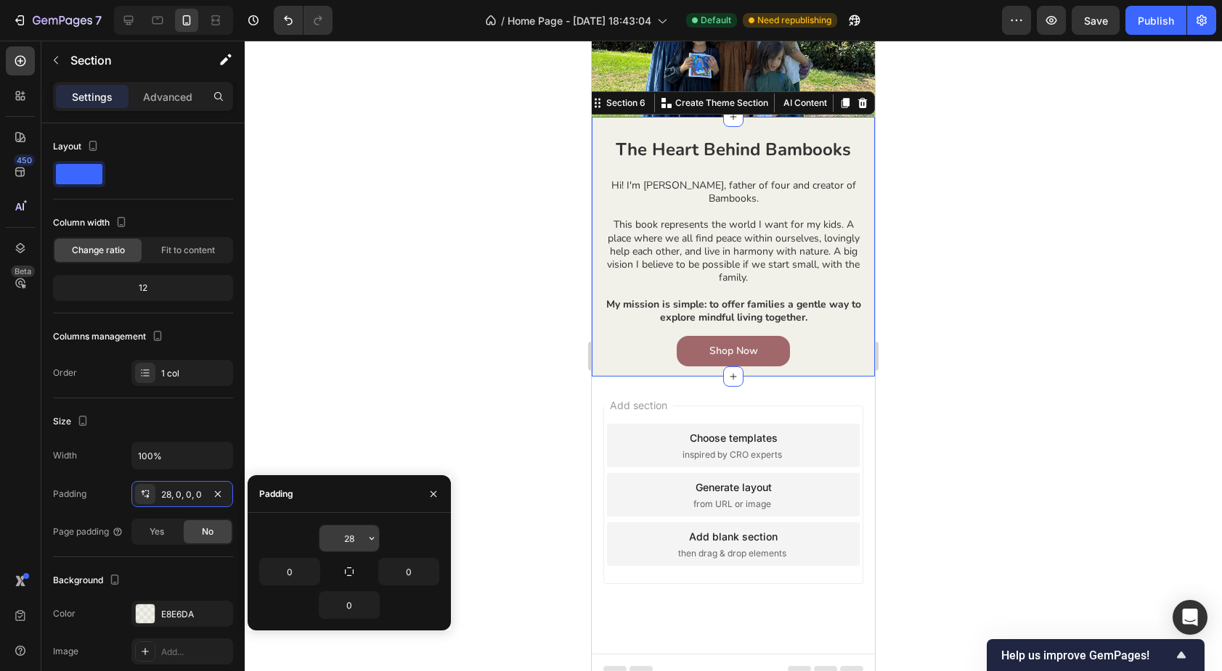
click at [348, 538] on input "28" at bounding box center [349, 539] width 60 height 26
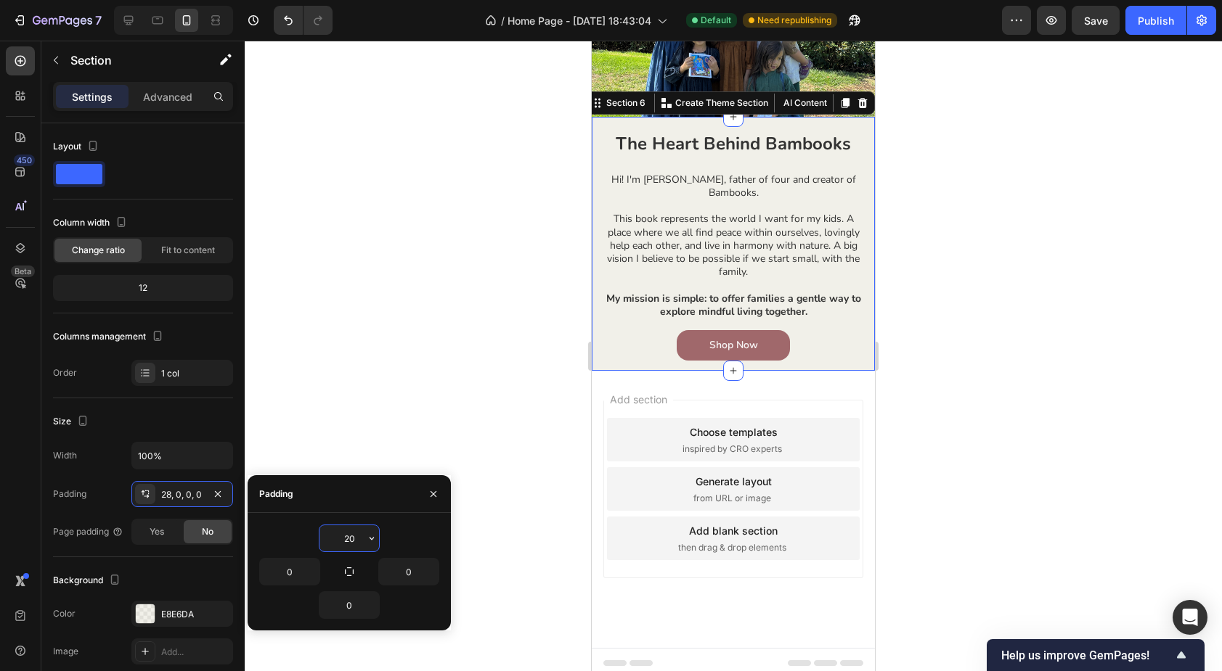
scroll to position [1432, 0]
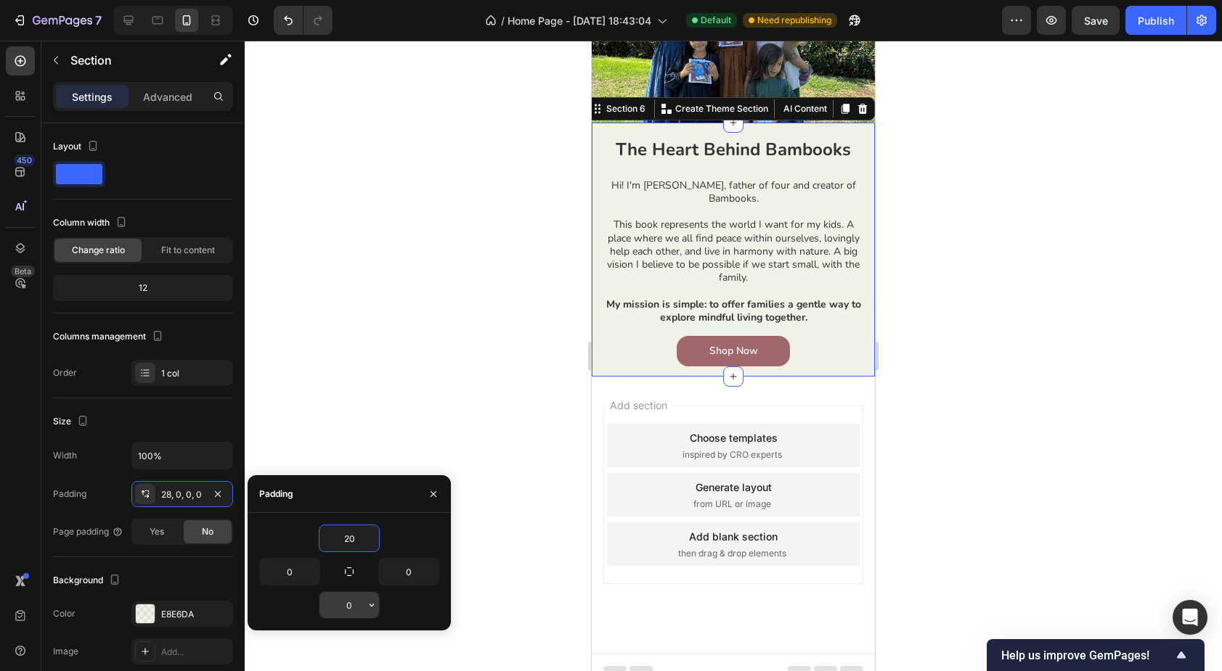
type input "20"
click at [344, 607] on input "0" at bounding box center [349, 605] width 60 height 26
type input "20"
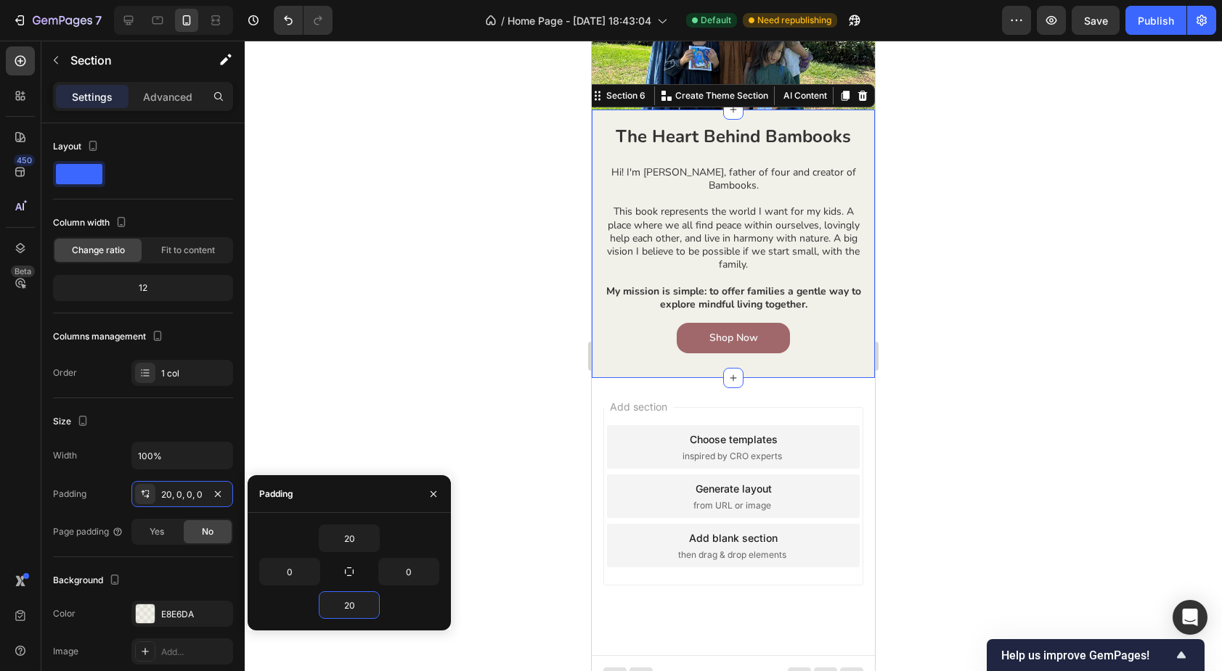
click at [603, 383] on div "Add section Choose templates inspired by CRO experts Generate layout from URL o…" at bounding box center [733, 516] width 283 height 277
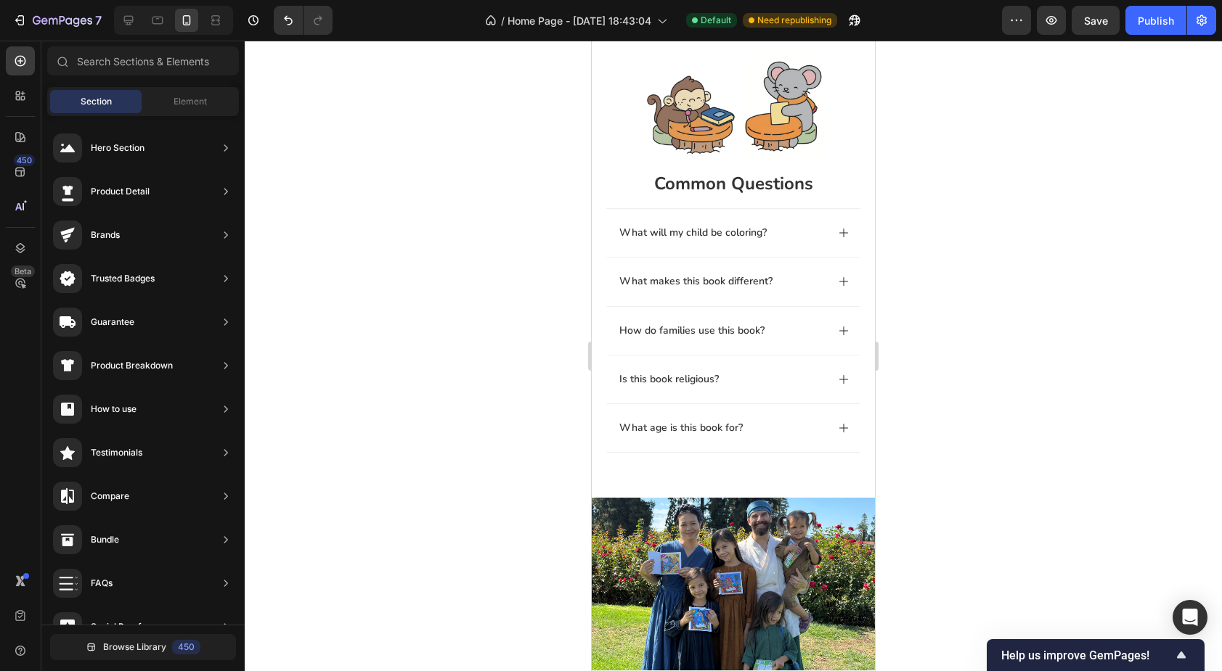
scroll to position [984, 0]
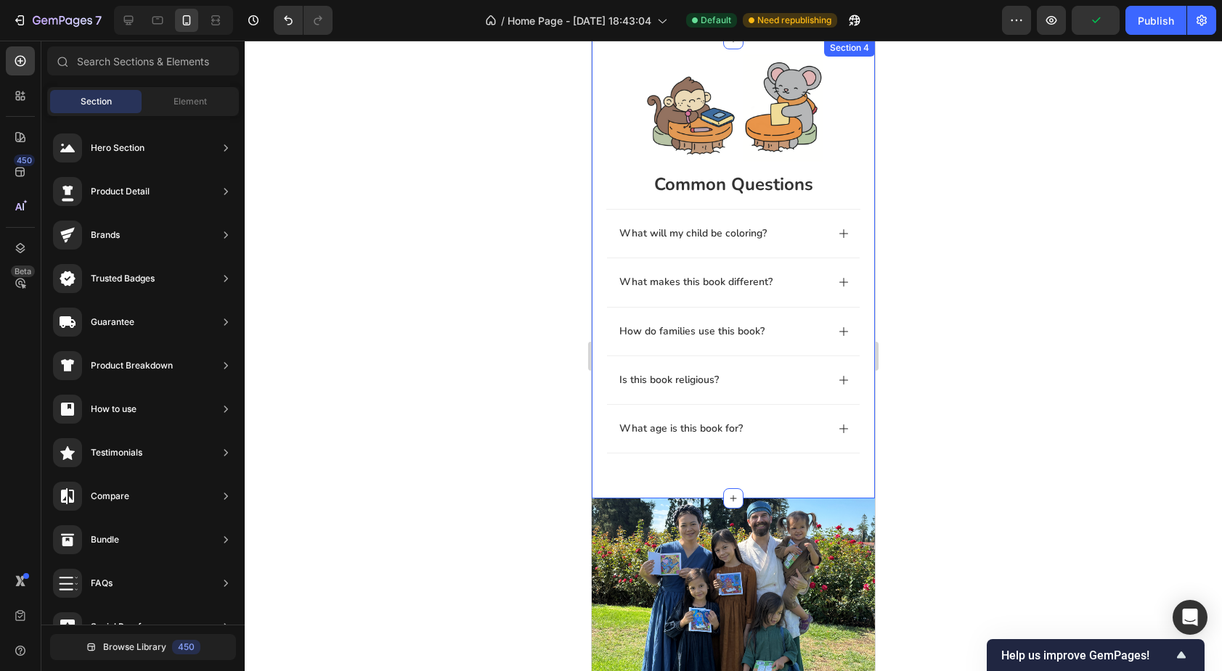
click at [604, 475] on div "common questions Heading Image common questions Heading What will my child be c…" at bounding box center [733, 269] width 283 height 460
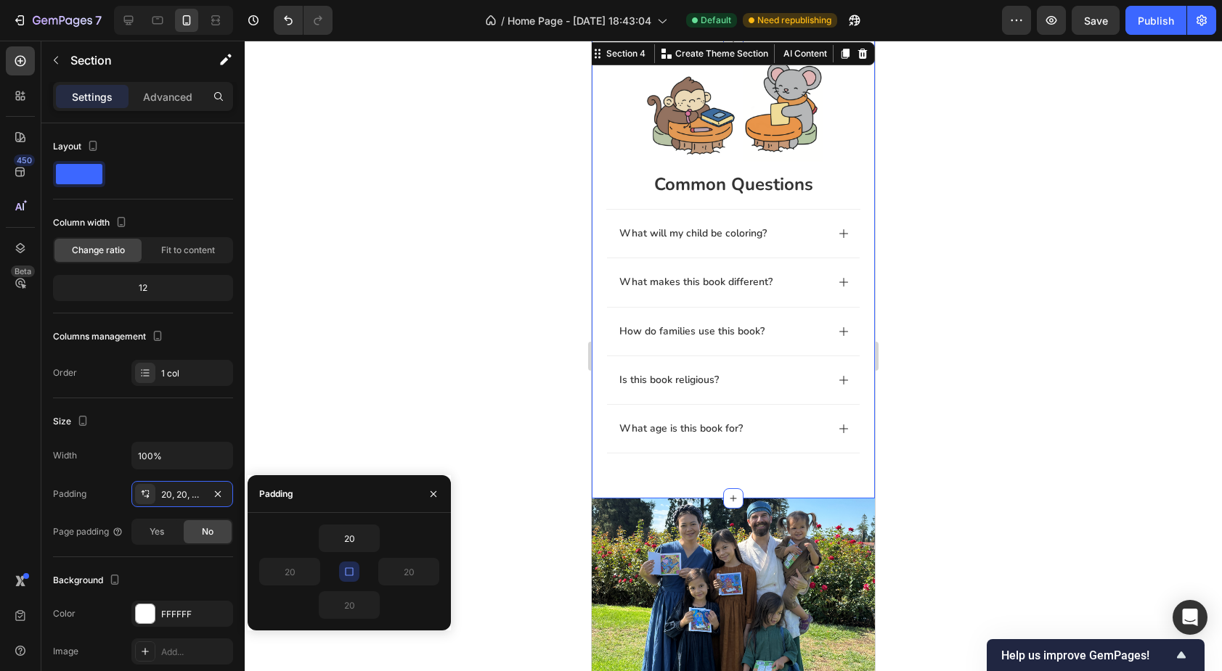
click at [354, 568] on icon "button" at bounding box center [349, 572] width 12 height 12
click at [676, 470] on div "common questions Heading Image common questions Heading What will my child be c…" at bounding box center [733, 264] width 254 height 421
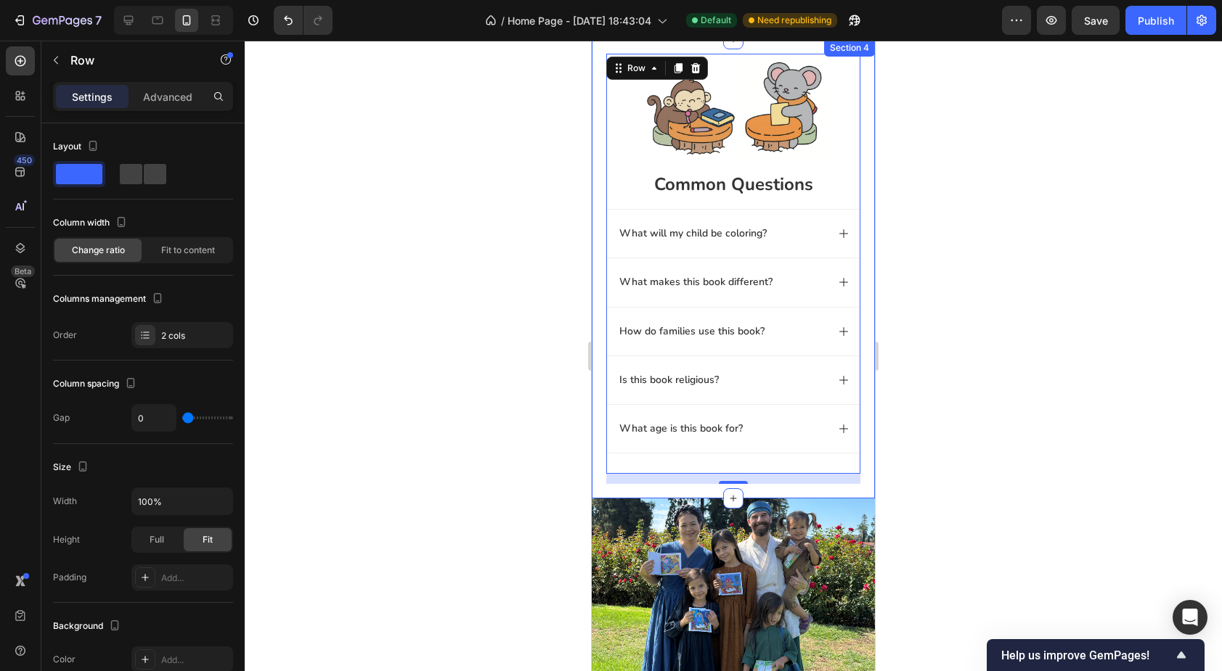
click at [662, 491] on div "common questions Heading Image common questions Heading What will my child be c…" at bounding box center [733, 269] width 283 height 460
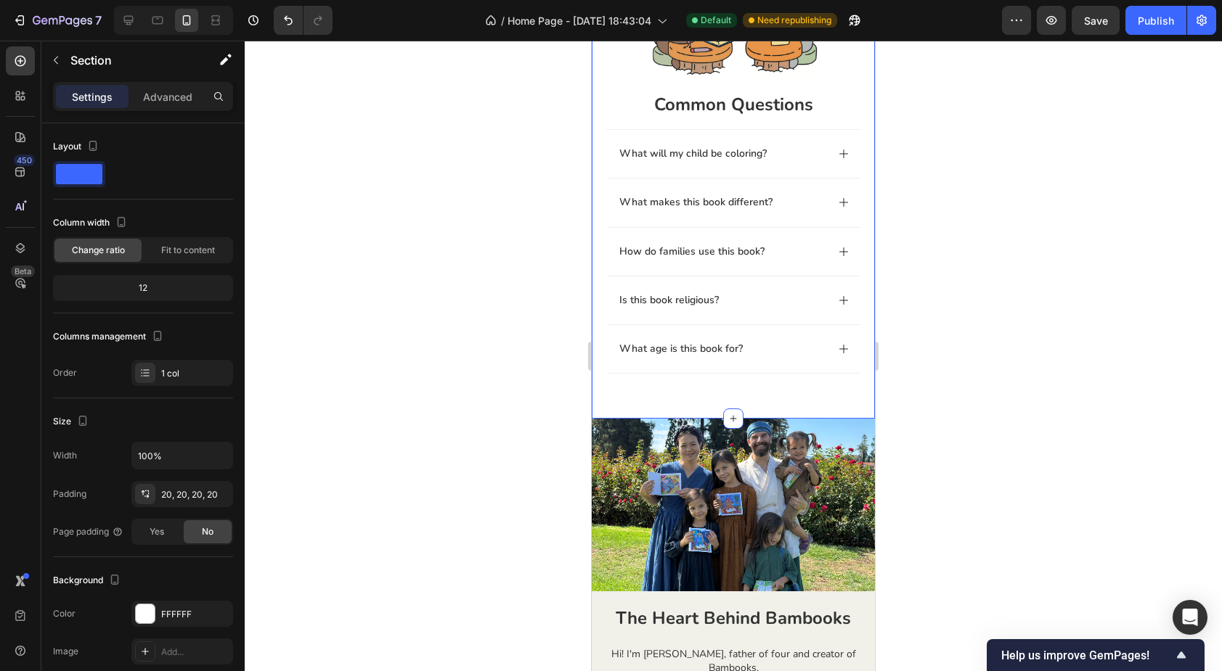
scroll to position [1072, 0]
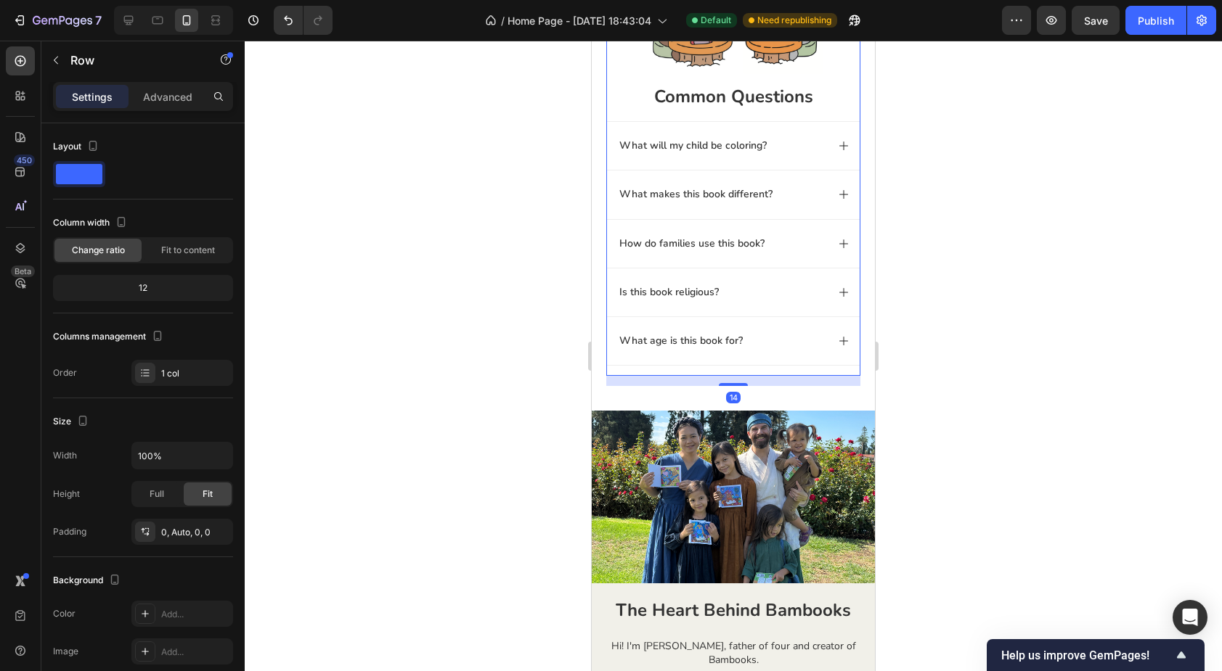
click at [733, 375] on div "common questions Heading Image common questions Heading What will my child be c…" at bounding box center [733, 171] width 254 height 411
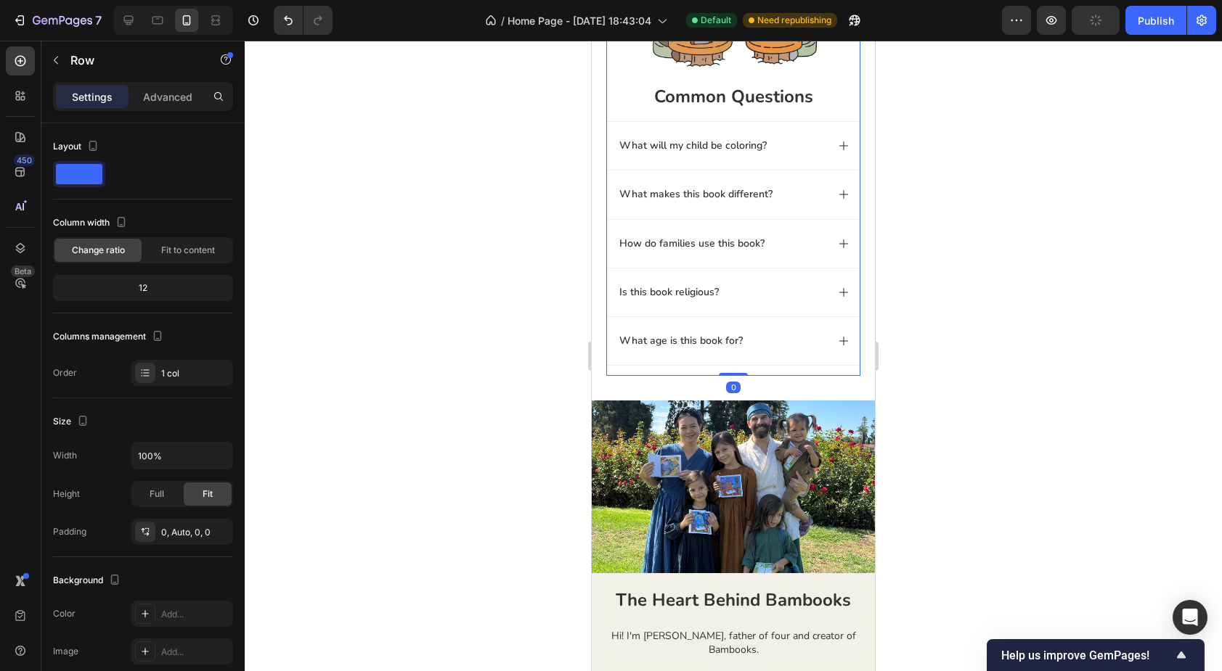
drag, startPoint x: 730, startPoint y: 384, endPoint x: 732, endPoint y: 370, distance: 14.0
click at [732, 370] on div "common questions Heading Image common questions Heading What will my child be c…" at bounding box center [733, 171] width 254 height 411
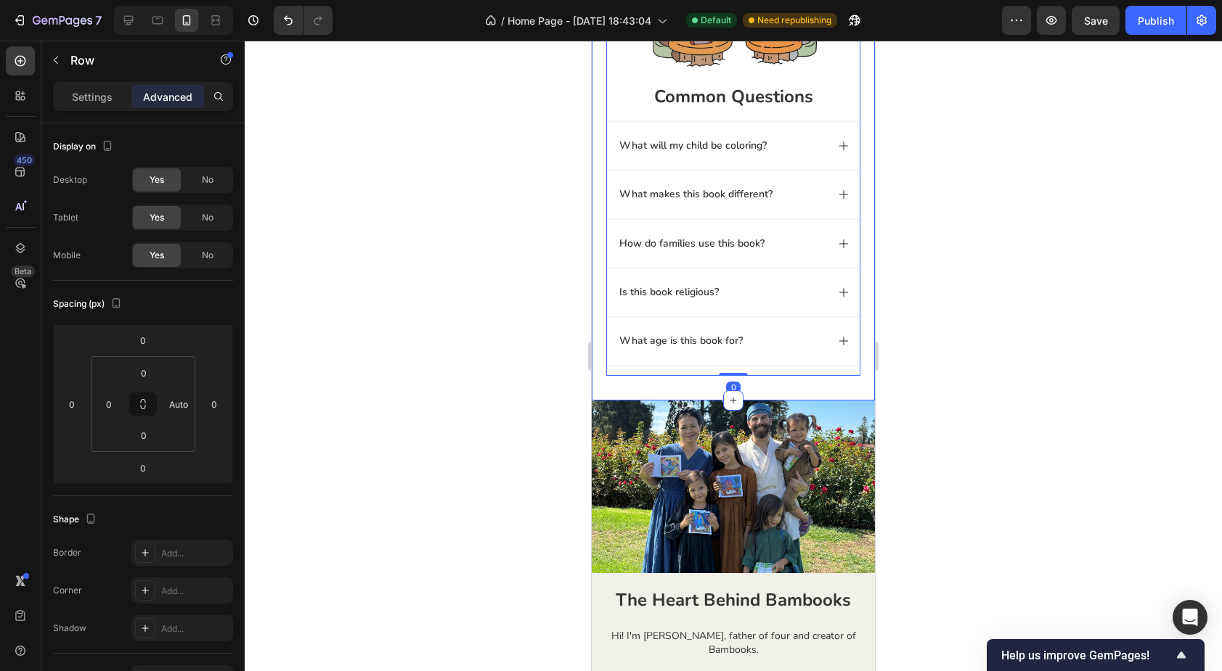
click at [660, 393] on div "common questions Heading Image common questions Heading What will my child be c…" at bounding box center [733, 176] width 283 height 450
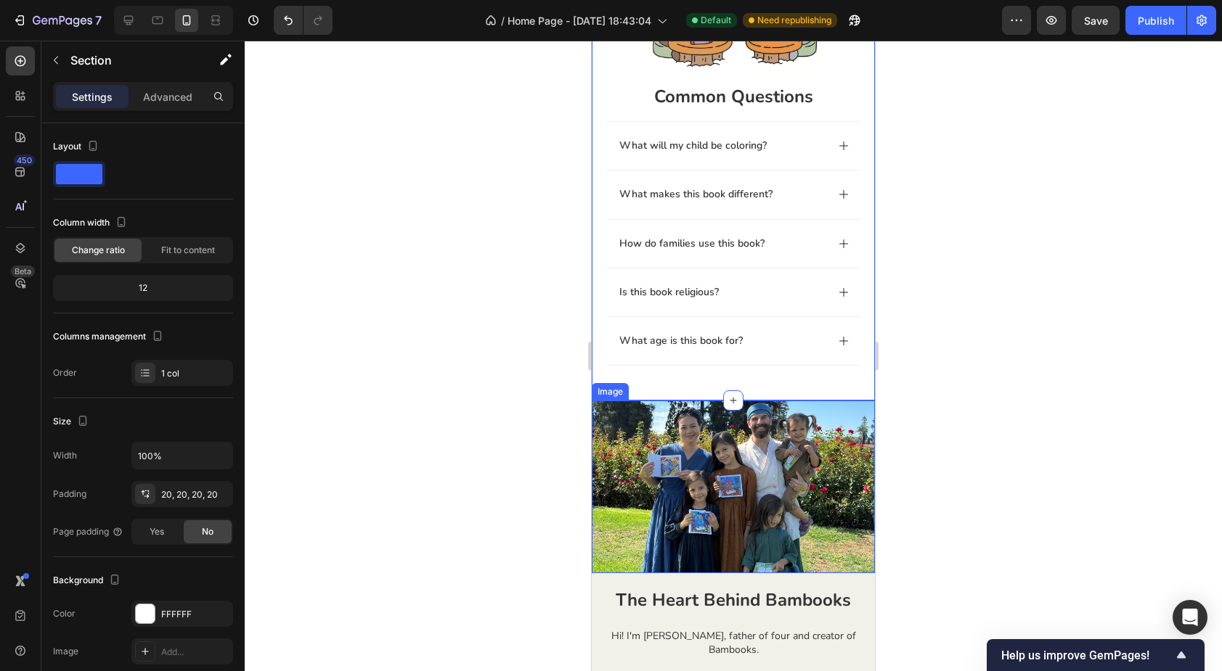
click at [641, 413] on img at bounding box center [733, 487] width 283 height 173
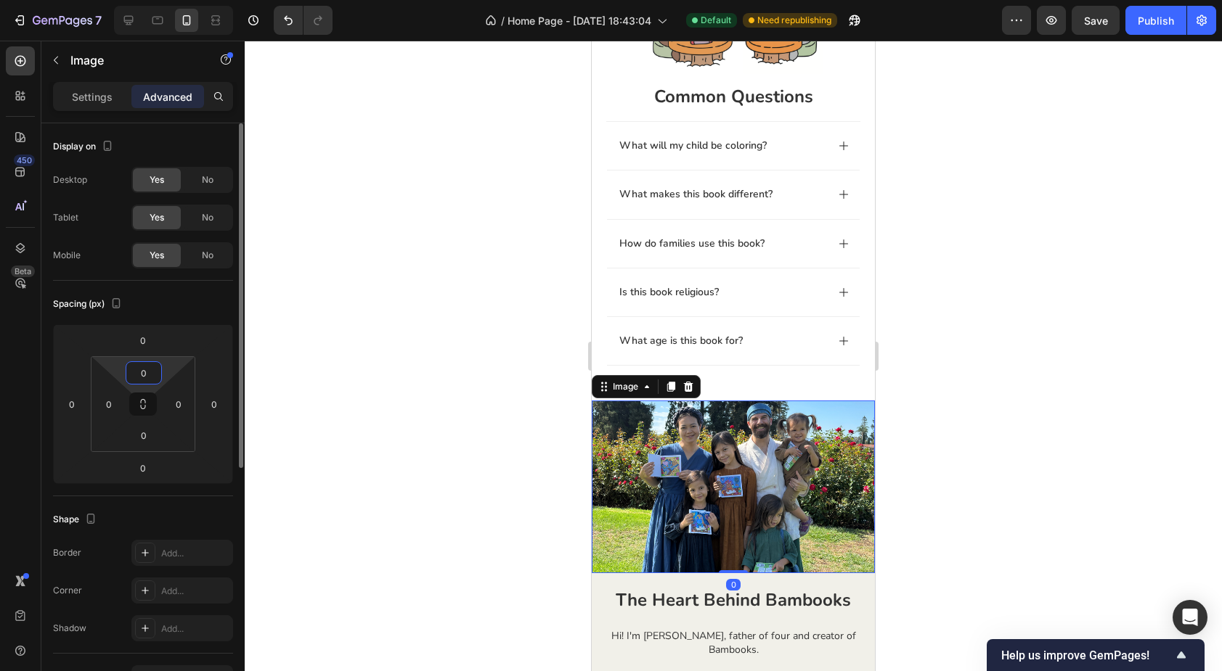
click at [149, 377] on input "0" at bounding box center [143, 373] width 29 height 22
type input "20"
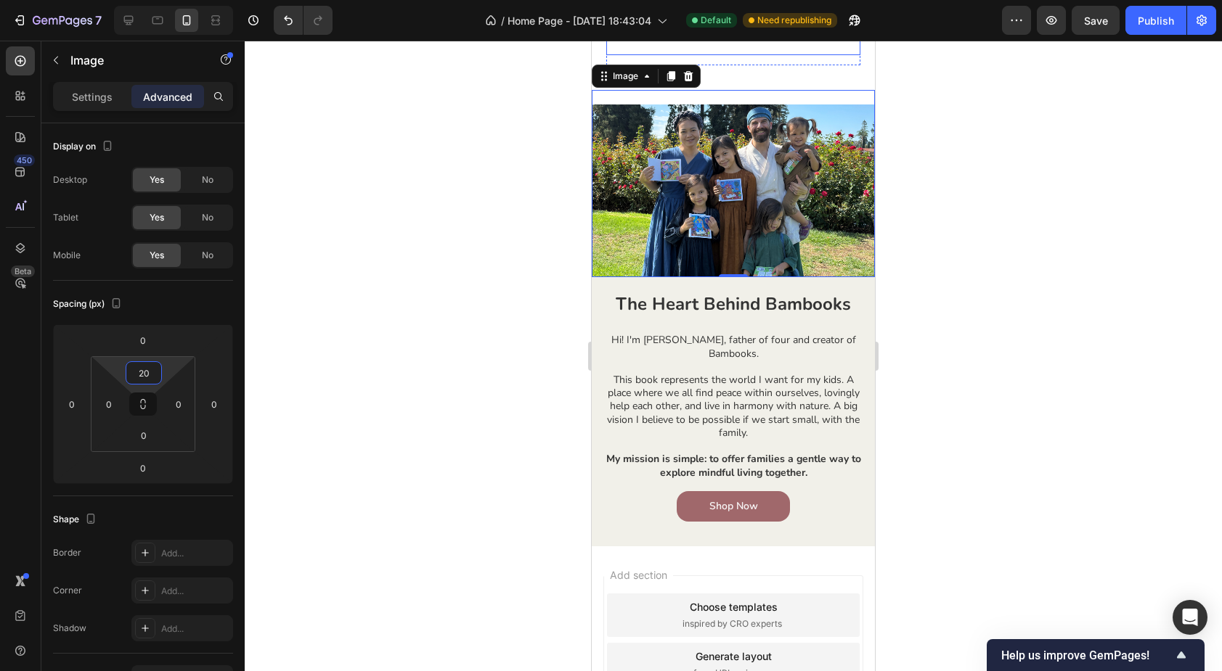
scroll to position [1386, 0]
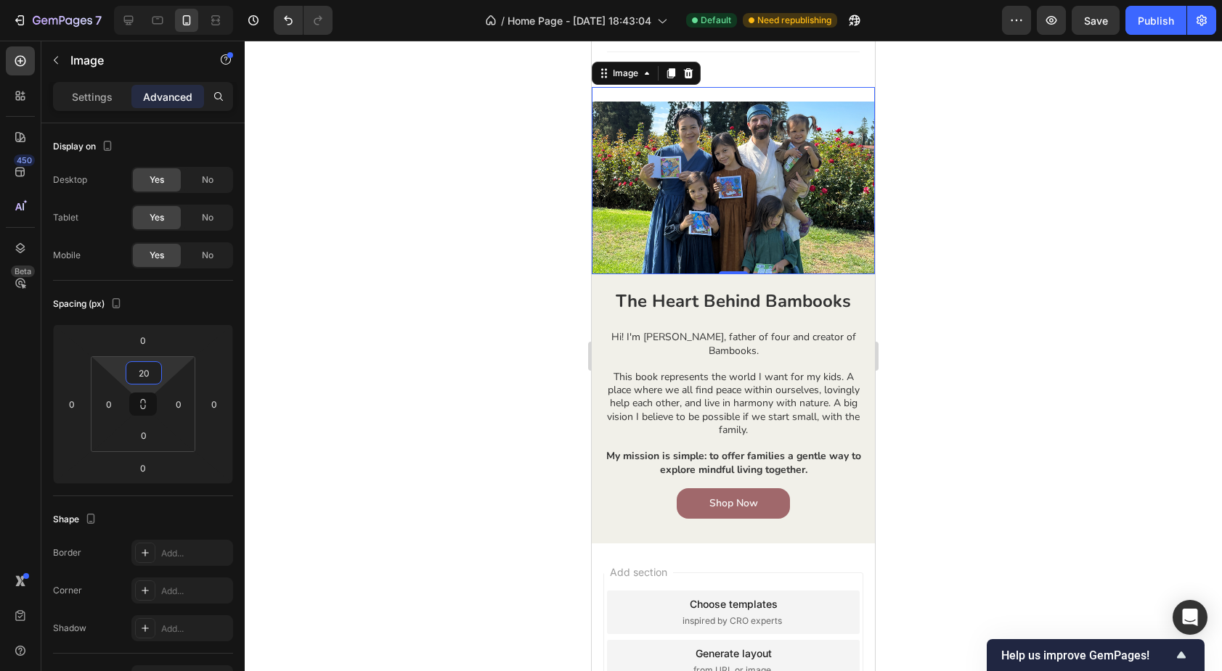
click at [597, 569] on div "Add section Choose templates inspired by CRO experts Generate layout from URL o…" at bounding box center [733, 682] width 283 height 277
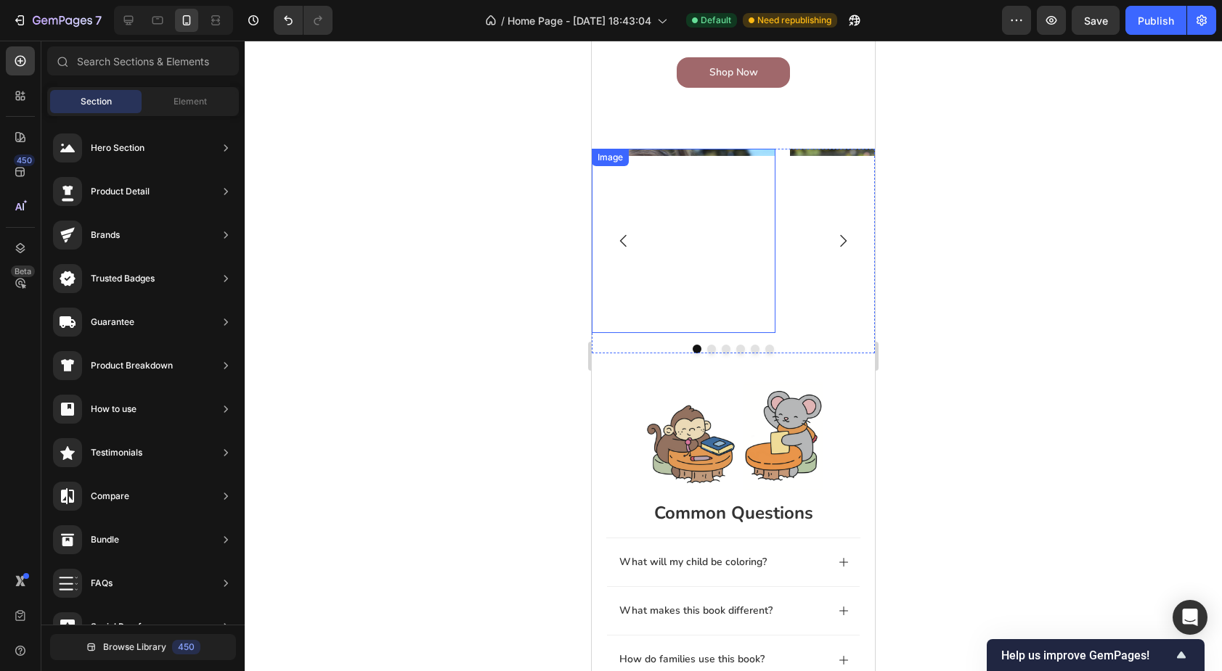
scroll to position [394, 0]
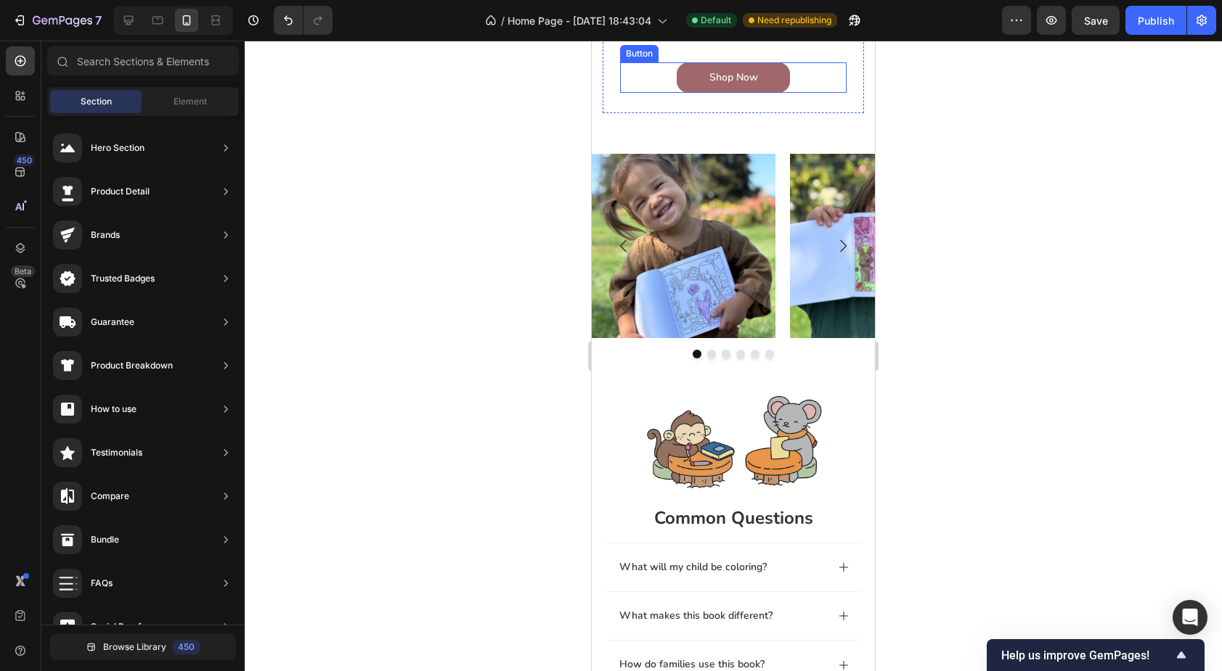
click at [627, 93] on div "Shop Now Button" at bounding box center [733, 77] width 226 height 30
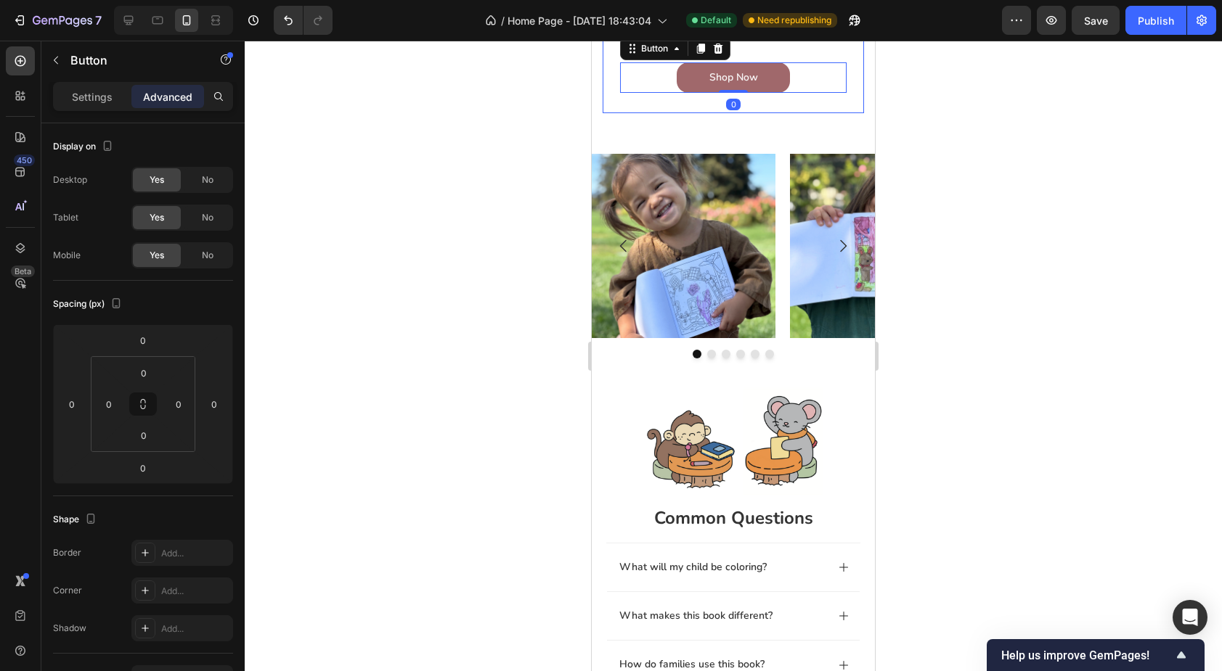
click at [625, 113] on div "New Earth Coloring Book Heading Tucked between the hills and the stars, there i…" at bounding box center [733, 11] width 261 height 205
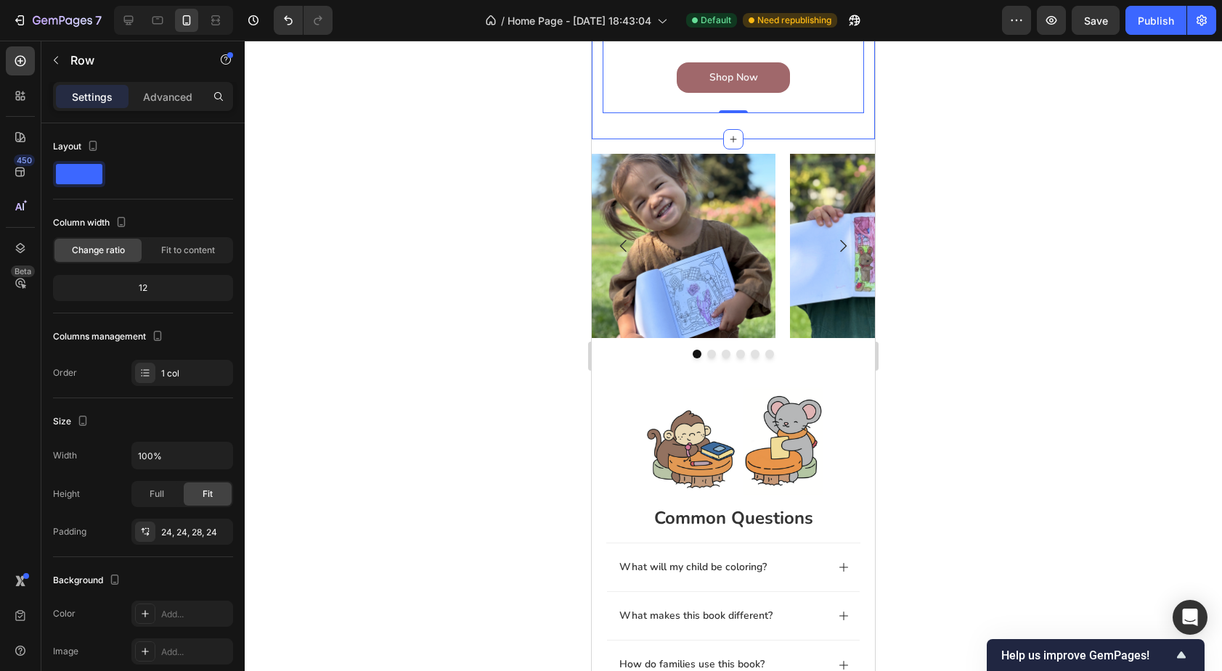
click at [694, 139] on div "Image New Earth Coloring Book Heading Tucked between the hills and the stars, t…" at bounding box center [733, 16] width 283 height 245
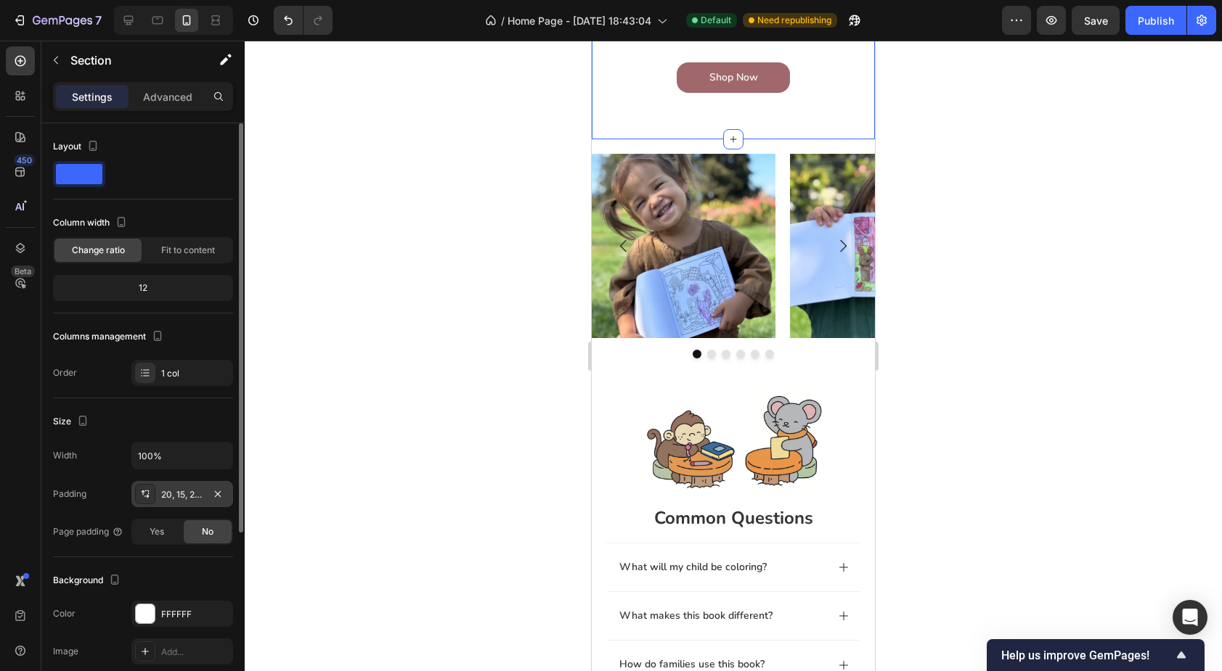
click at [185, 489] on div "20, 15, 20, 15" at bounding box center [182, 495] width 42 height 13
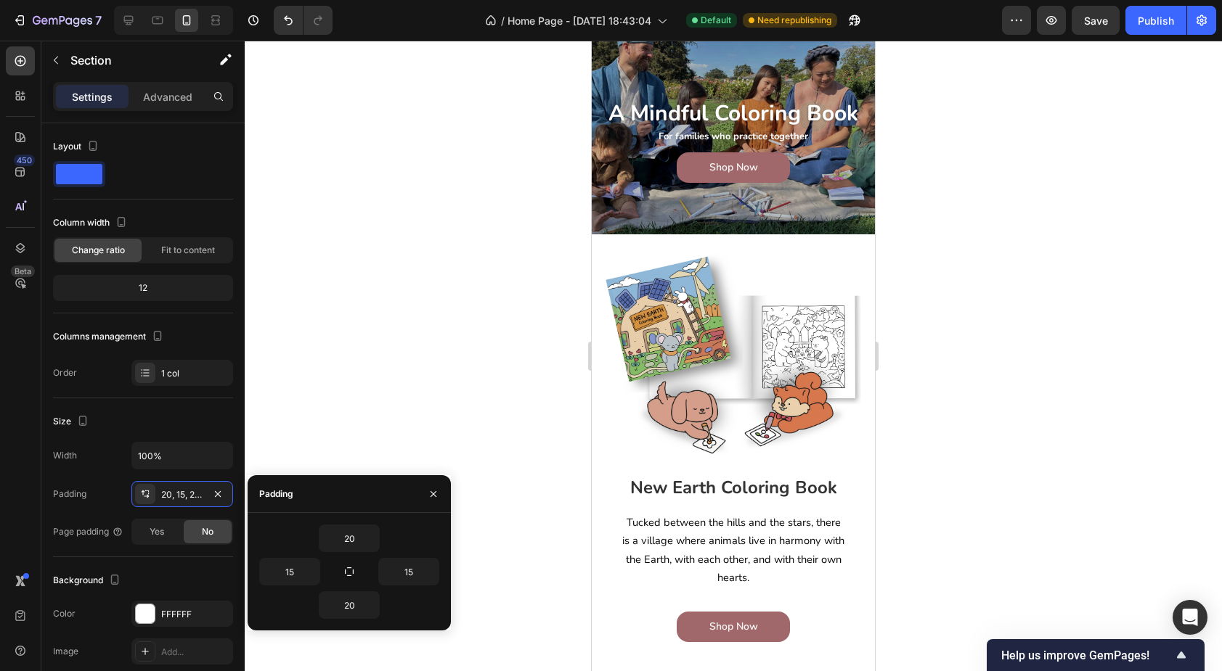
scroll to position [0, 0]
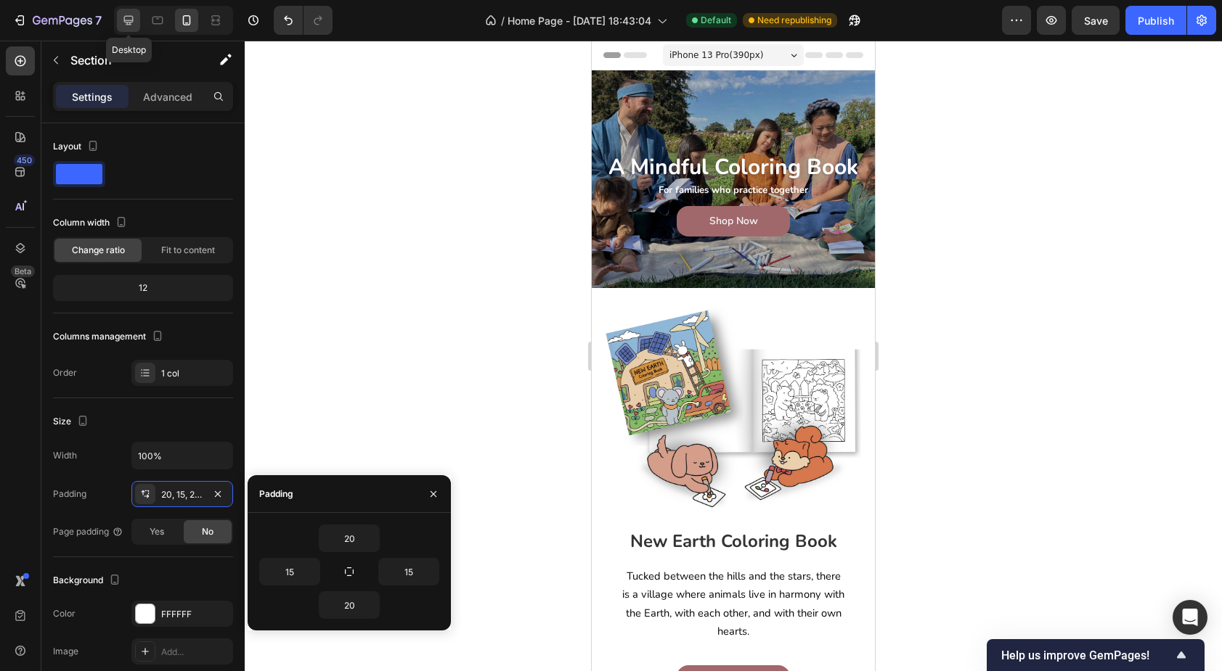
click at [131, 17] on icon at bounding box center [128, 20] width 15 height 15
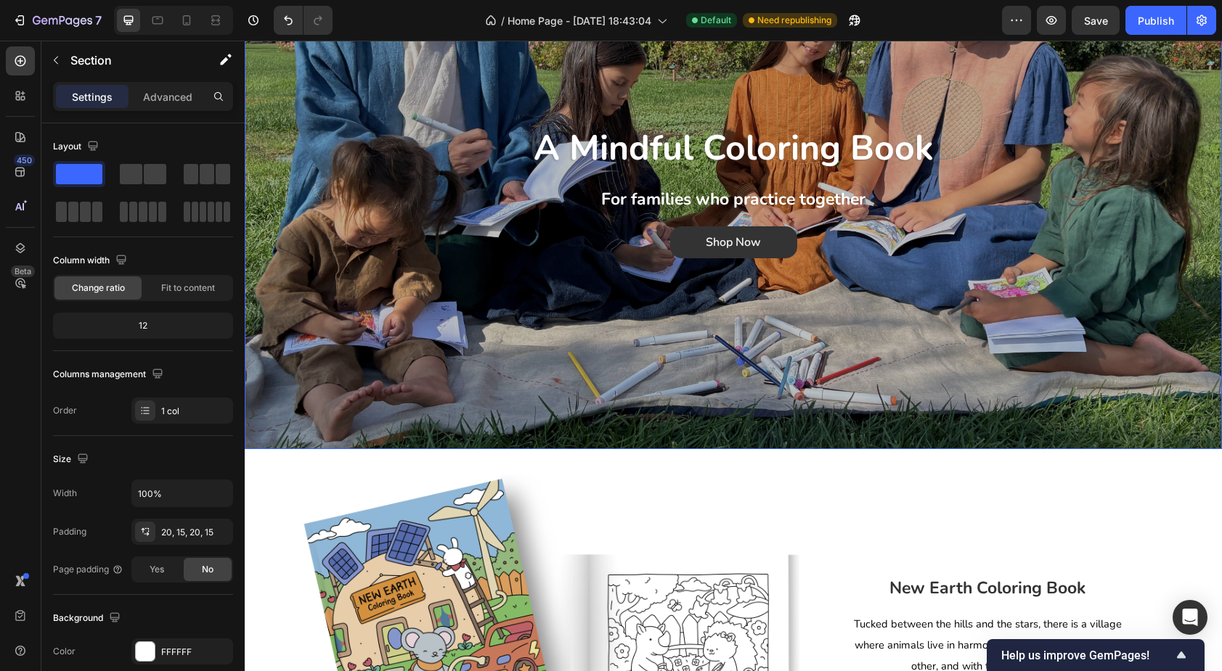
scroll to position [198, 0]
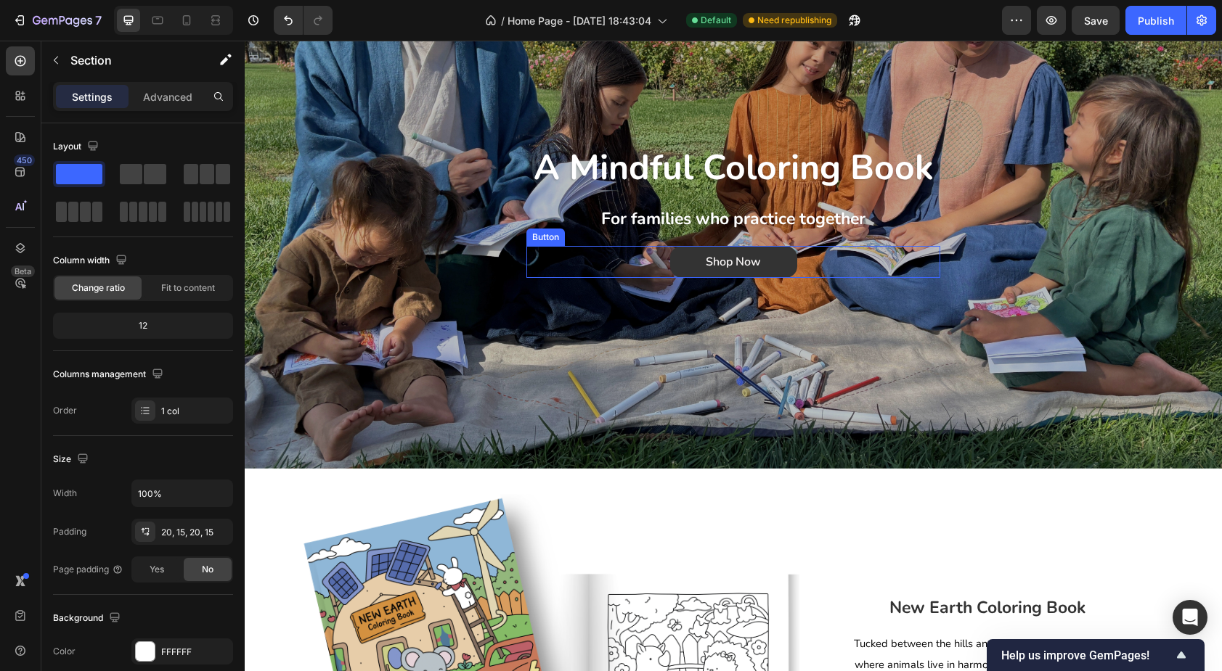
click at [684, 266] on link "Shop Now" at bounding box center [733, 262] width 127 height 33
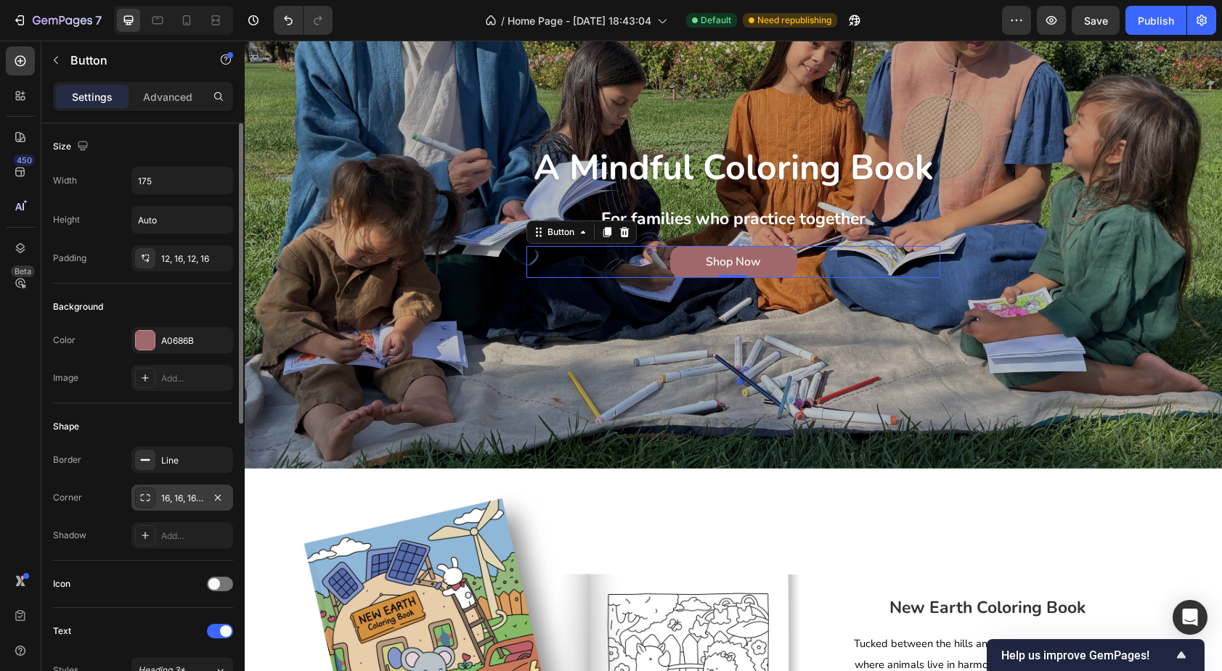
click at [176, 497] on div "16, 16, 16, 16" at bounding box center [182, 498] width 42 height 13
click at [95, 499] on div "Corner 16, 16, 16, 16" at bounding box center [143, 498] width 180 height 26
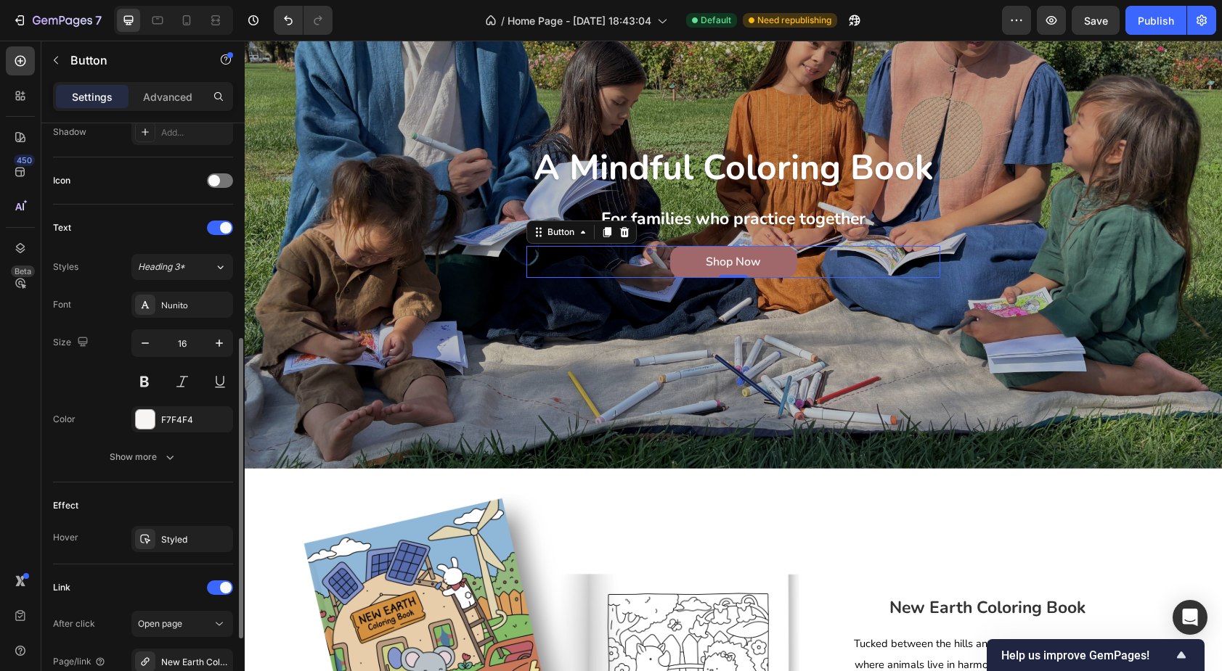
scroll to position [409, 0]
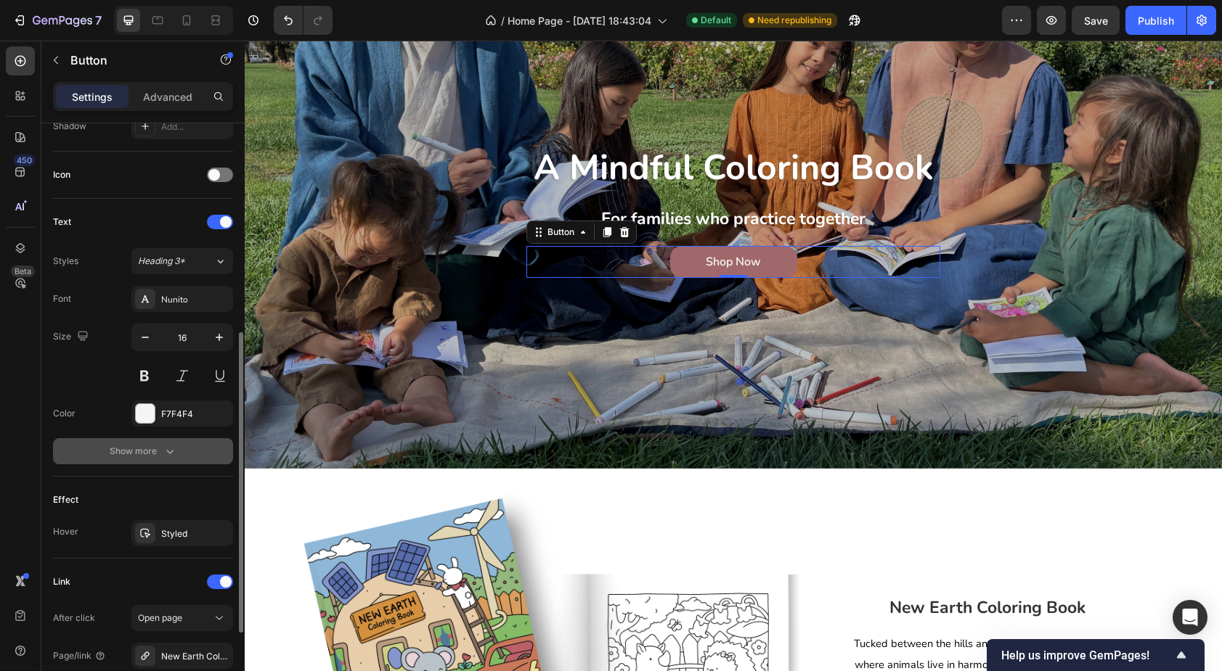
click at [120, 451] on div "Show more" at bounding box center [144, 451] width 68 height 15
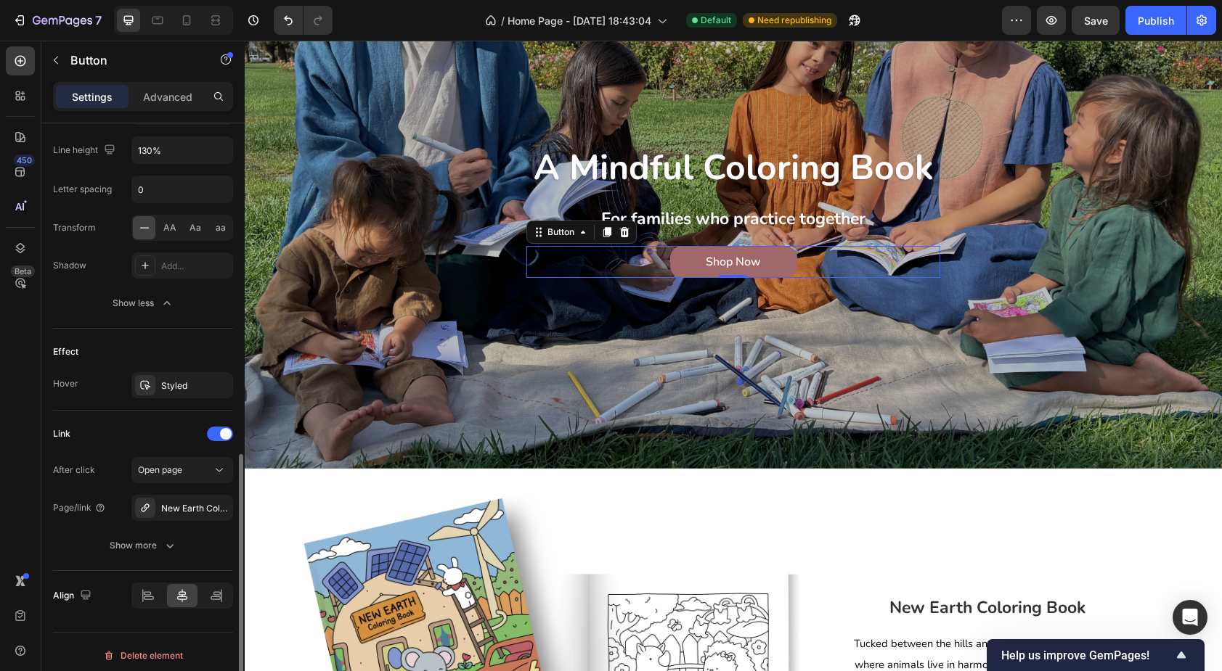
scroll to position [756, 0]
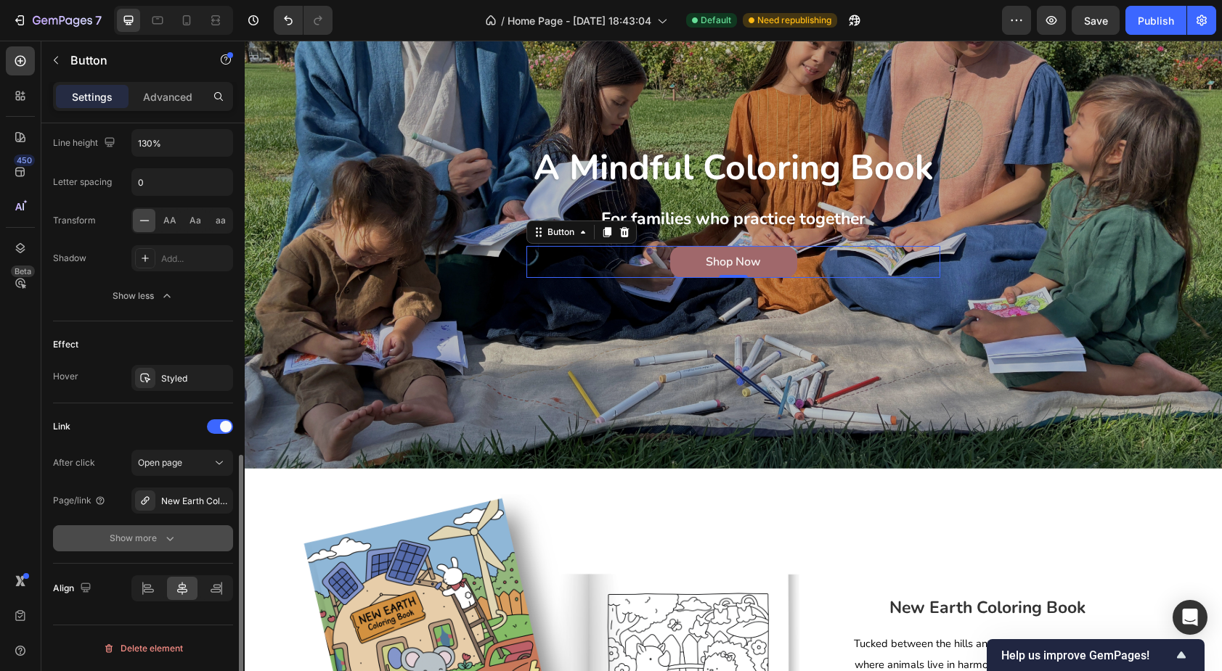
click at [147, 545] on div "Show more" at bounding box center [144, 538] width 68 height 15
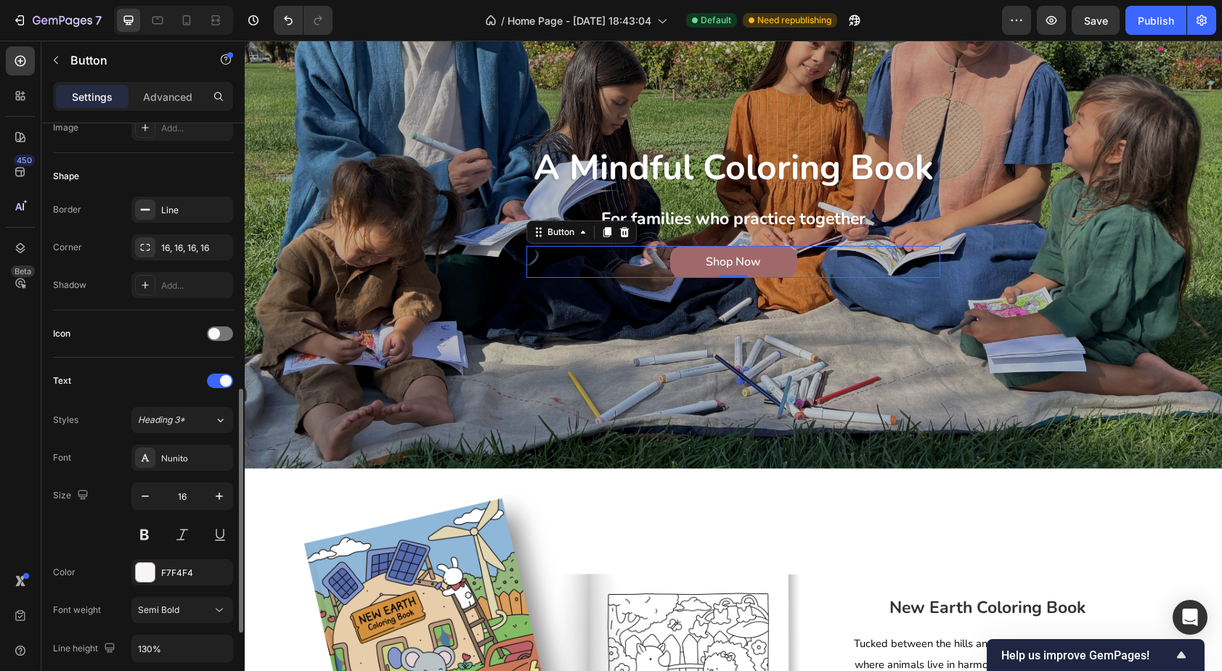
scroll to position [0, 0]
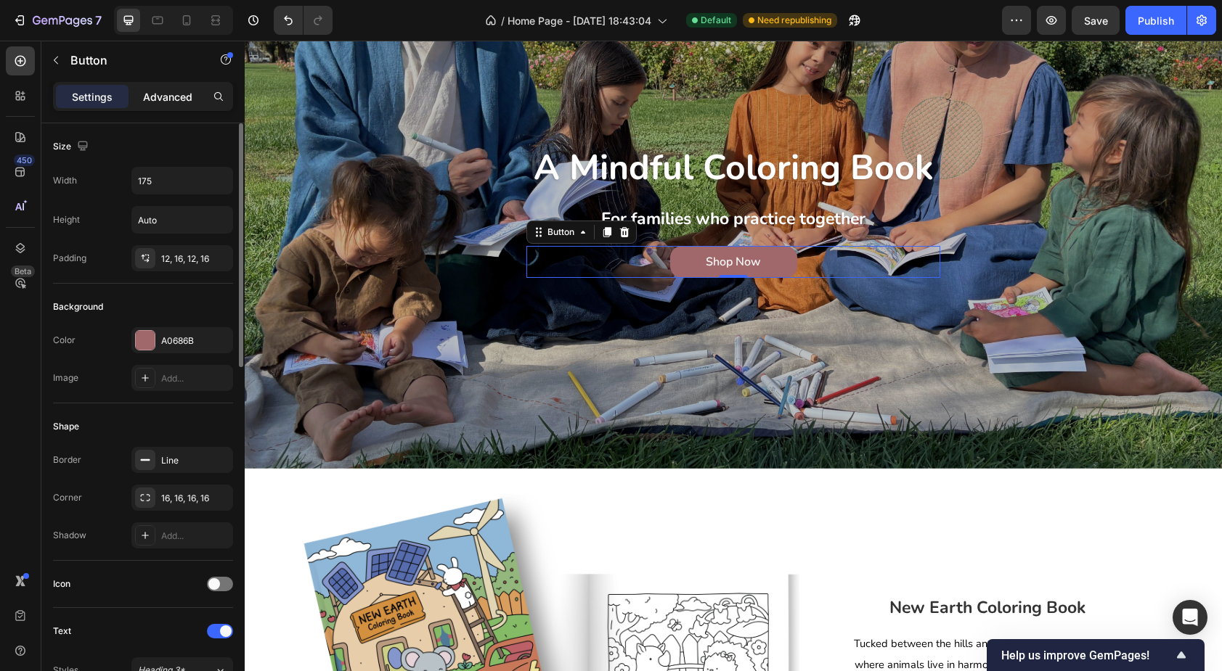
click at [158, 89] on p "Advanced" at bounding box center [167, 96] width 49 height 15
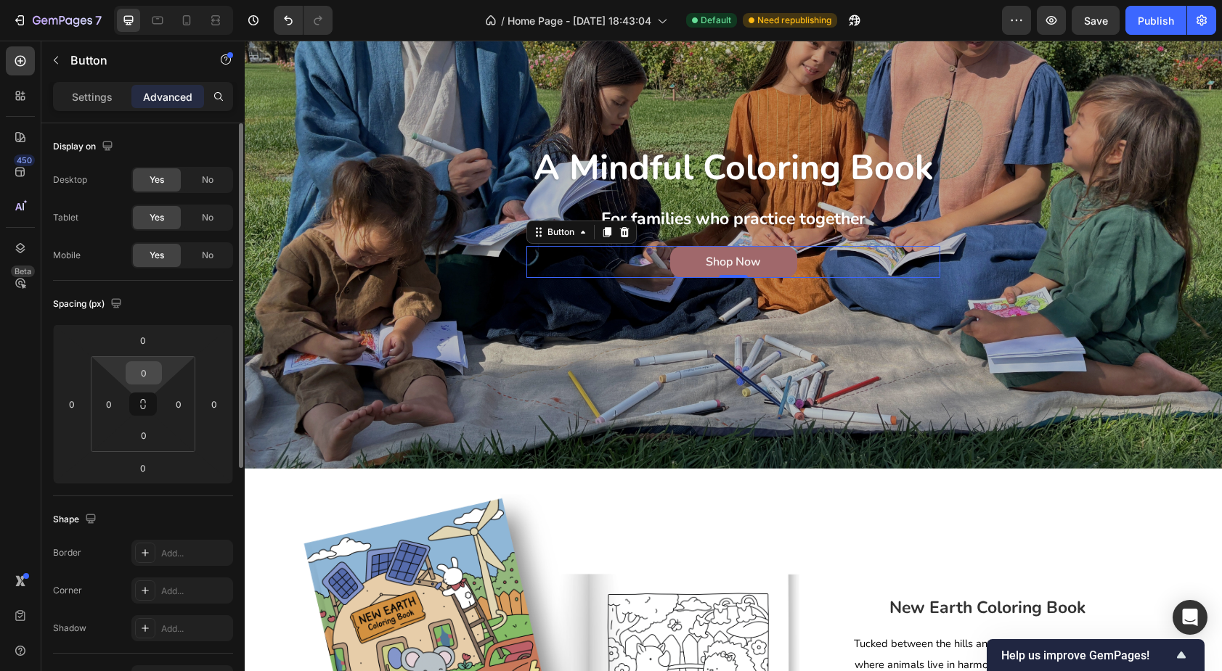
click at [144, 375] on input "0" at bounding box center [143, 373] width 29 height 22
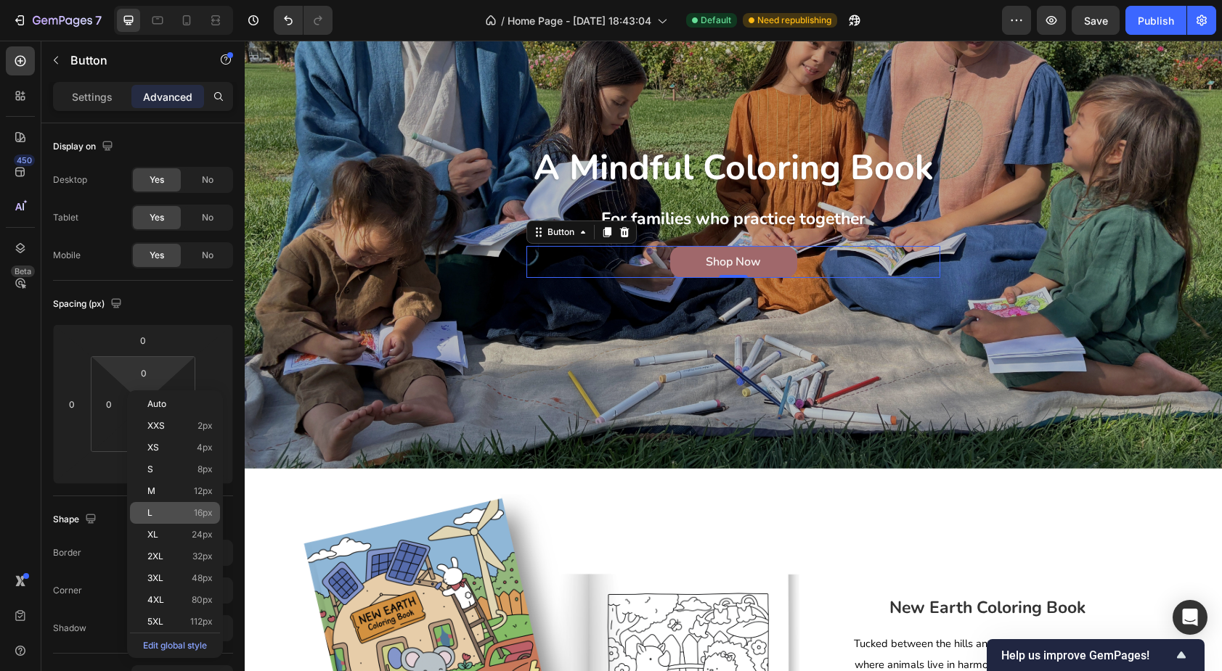
click at [164, 503] on div "L 16px" at bounding box center [175, 513] width 90 height 22
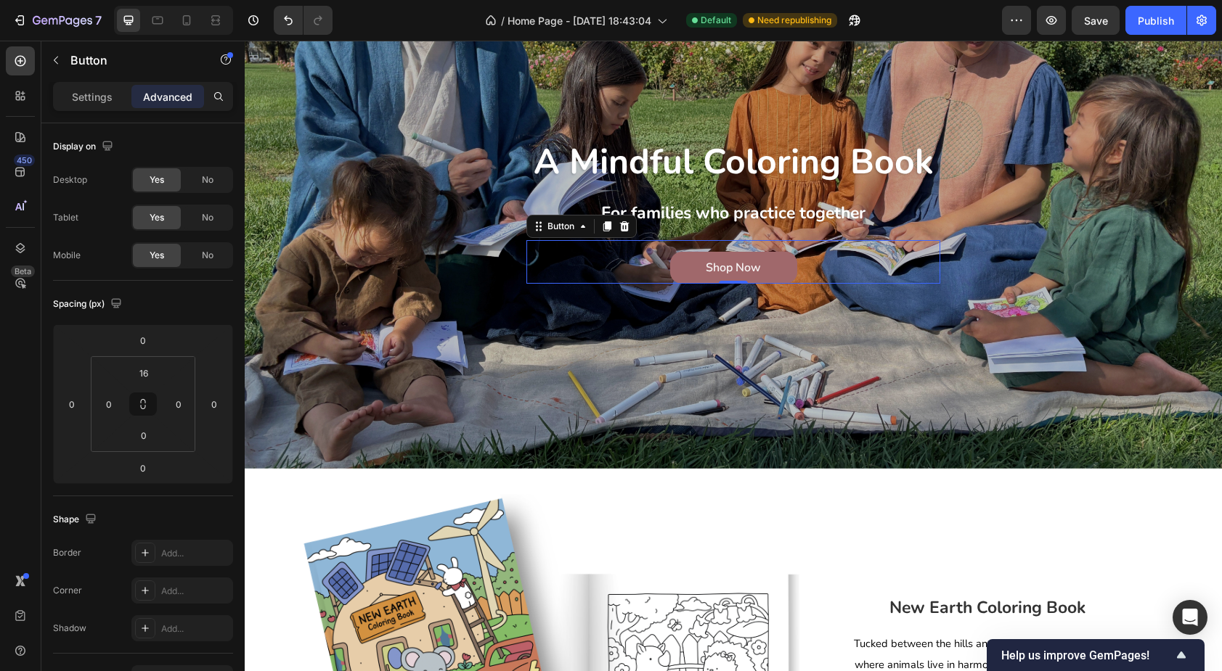
type input "0"
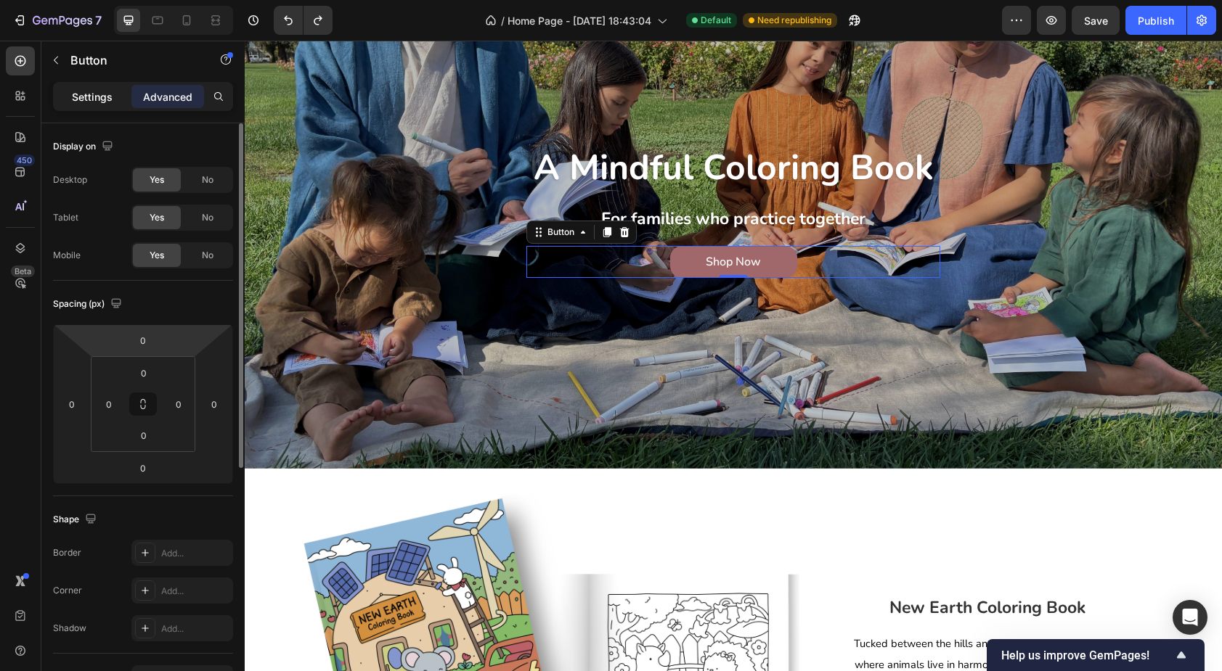
click at [103, 102] on p "Settings" at bounding box center [92, 96] width 41 height 15
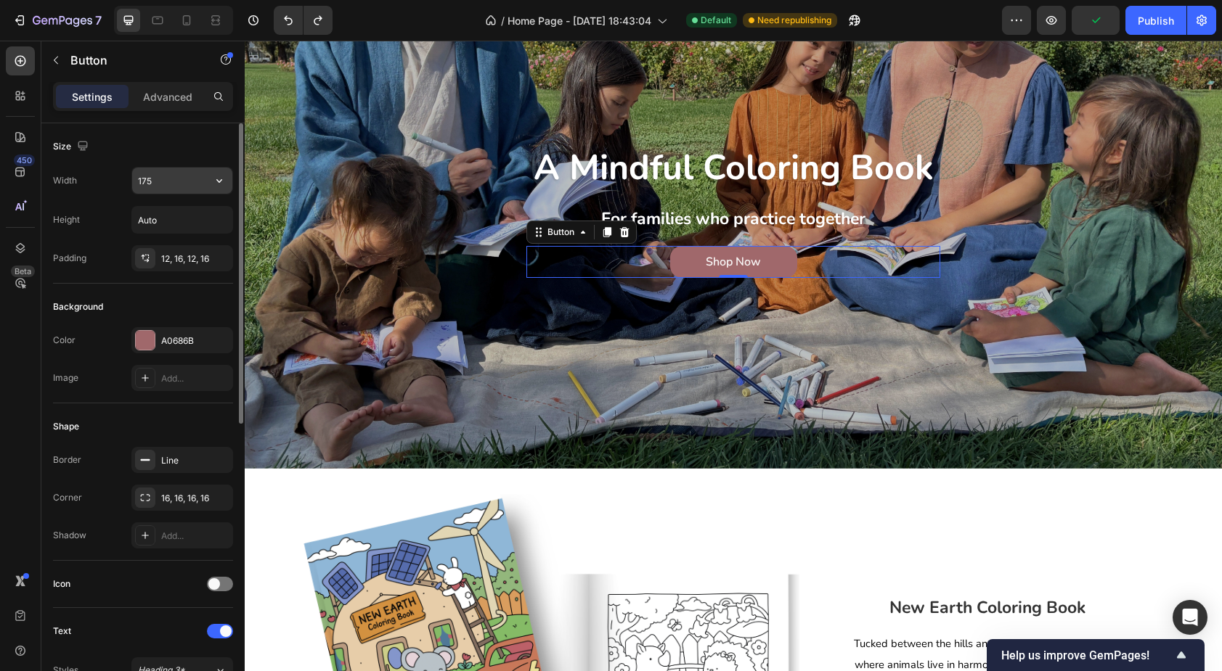
click at [168, 184] on input "175" at bounding box center [182, 181] width 100 height 26
click at [216, 173] on icon "button" at bounding box center [219, 180] width 15 height 15
click at [175, 177] on input "175" at bounding box center [182, 181] width 100 height 26
click at [176, 189] on input "200" at bounding box center [182, 181] width 100 height 26
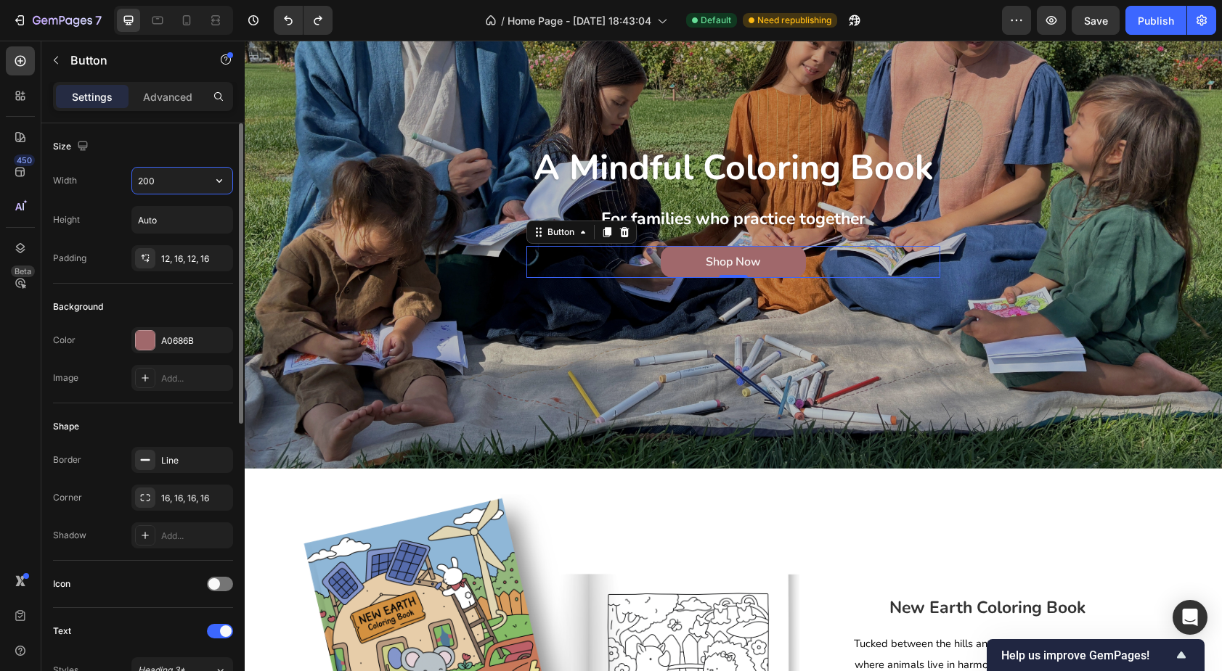
click at [176, 189] on input "200" at bounding box center [182, 181] width 100 height 26
click at [155, 184] on input "300" at bounding box center [182, 181] width 100 height 26
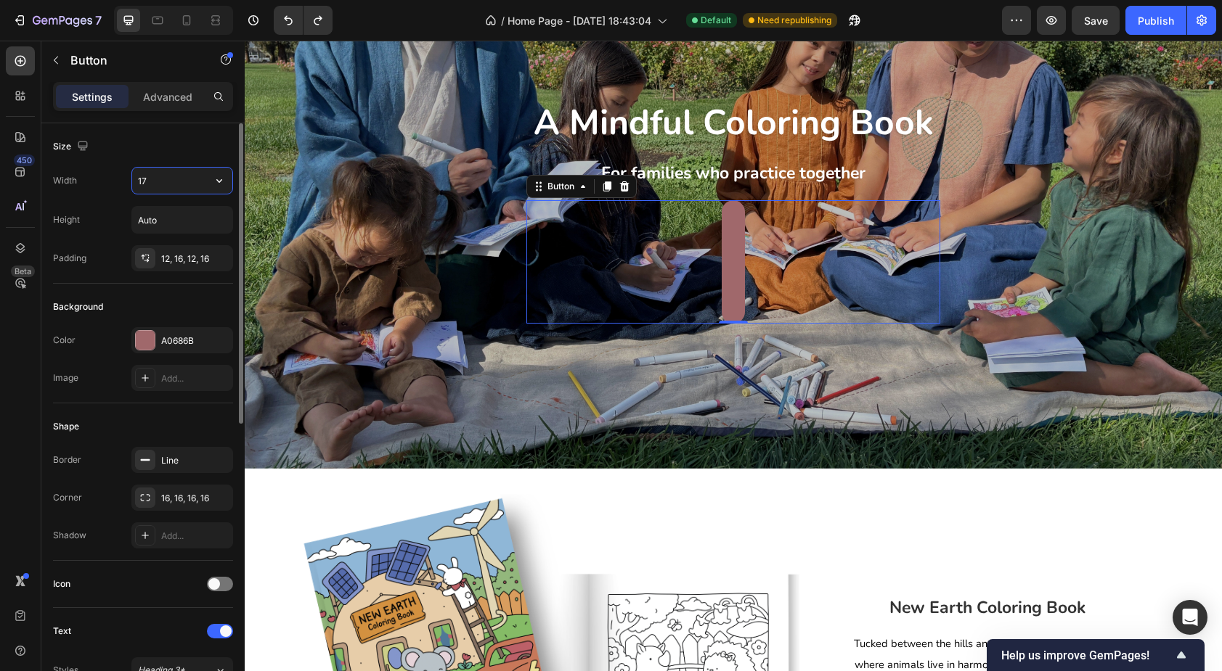
type input "175"
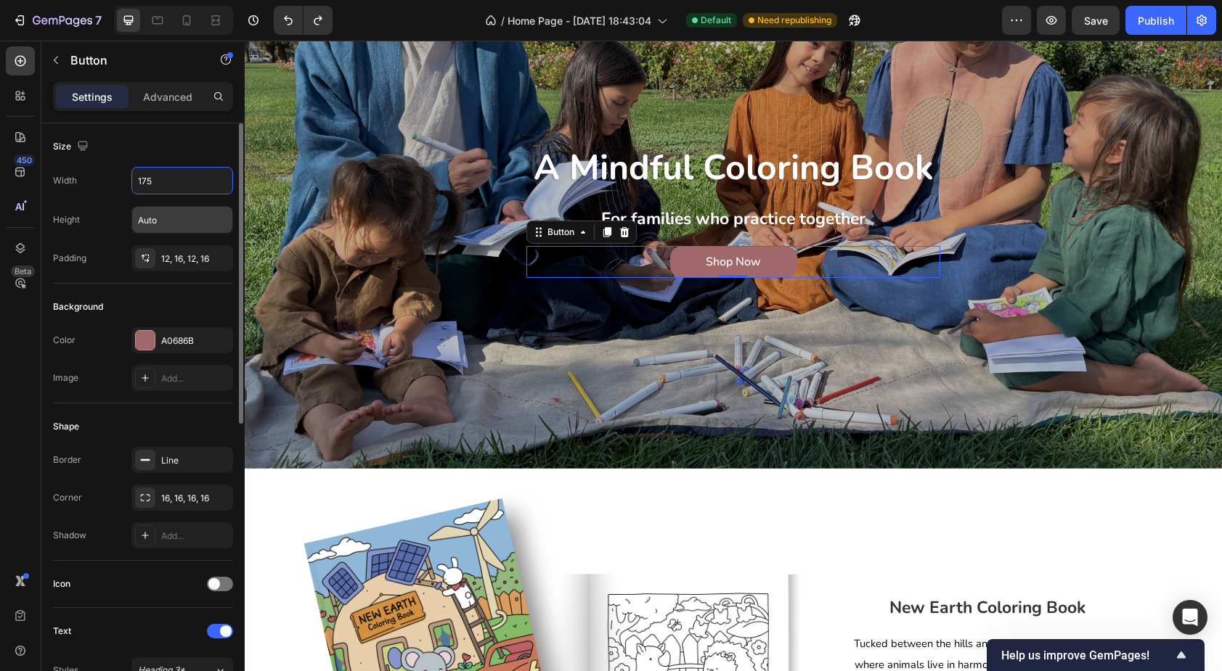
click at [160, 219] on input "Auto" at bounding box center [182, 220] width 100 height 26
click at [219, 216] on icon "button" at bounding box center [219, 220] width 15 height 15
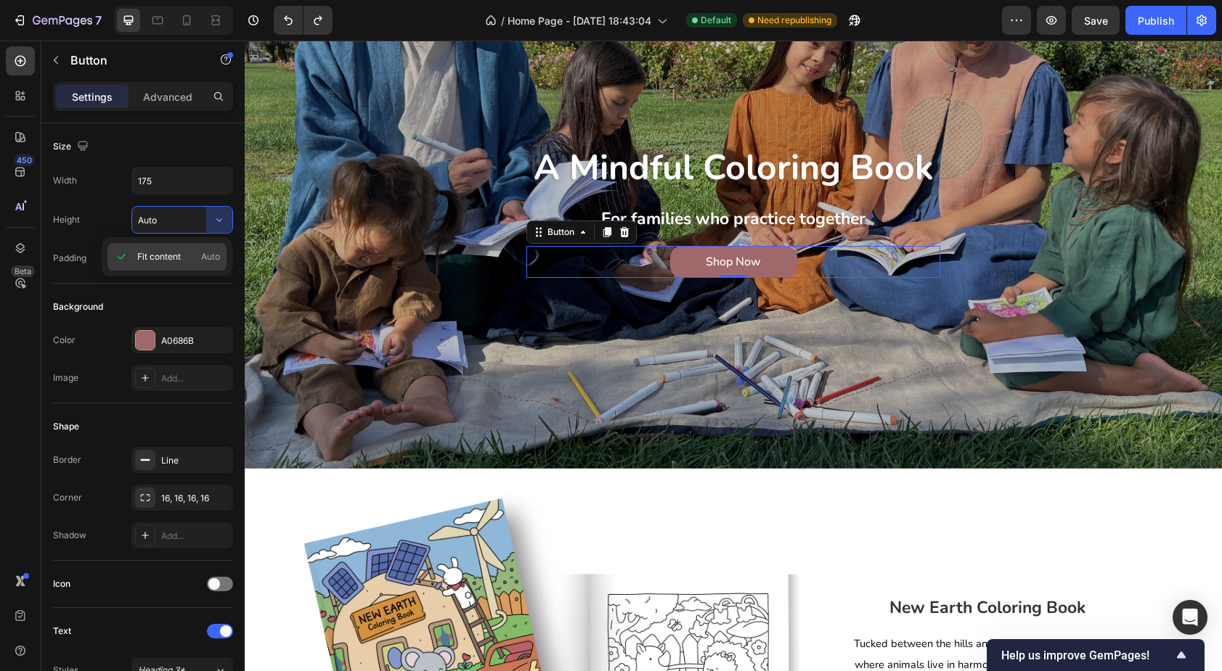
click at [196, 256] on p "Fit content Auto" at bounding box center [178, 256] width 83 height 13
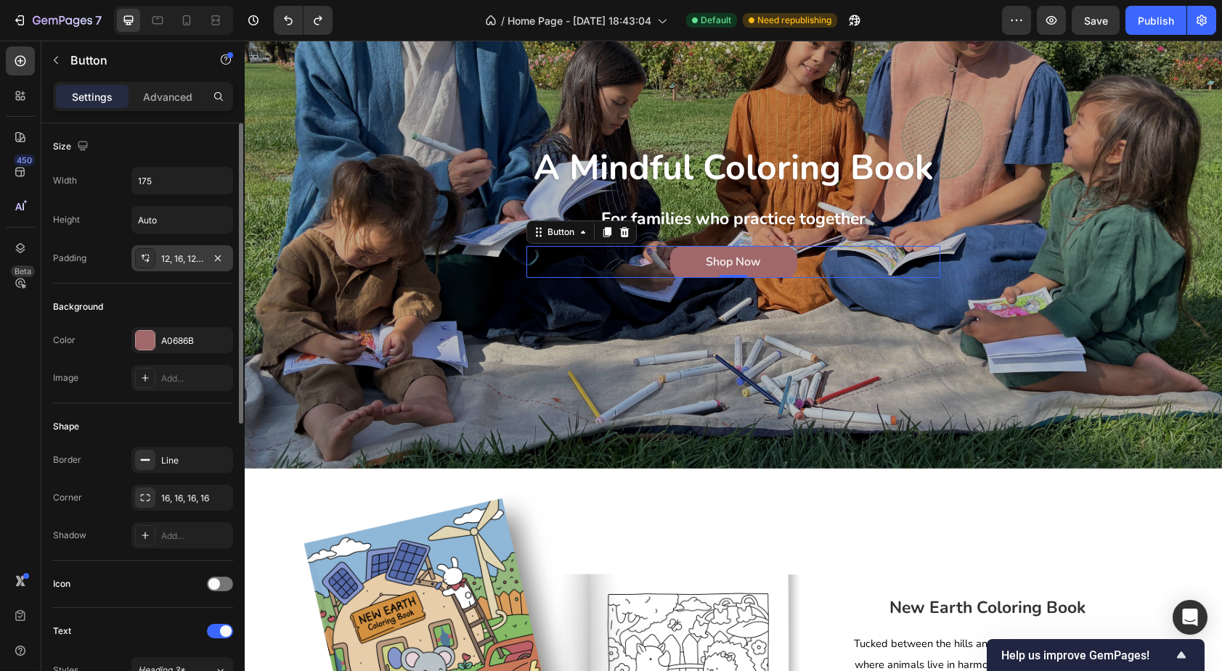
click at [173, 261] on div "12, 16, 12, 16" at bounding box center [182, 259] width 42 height 13
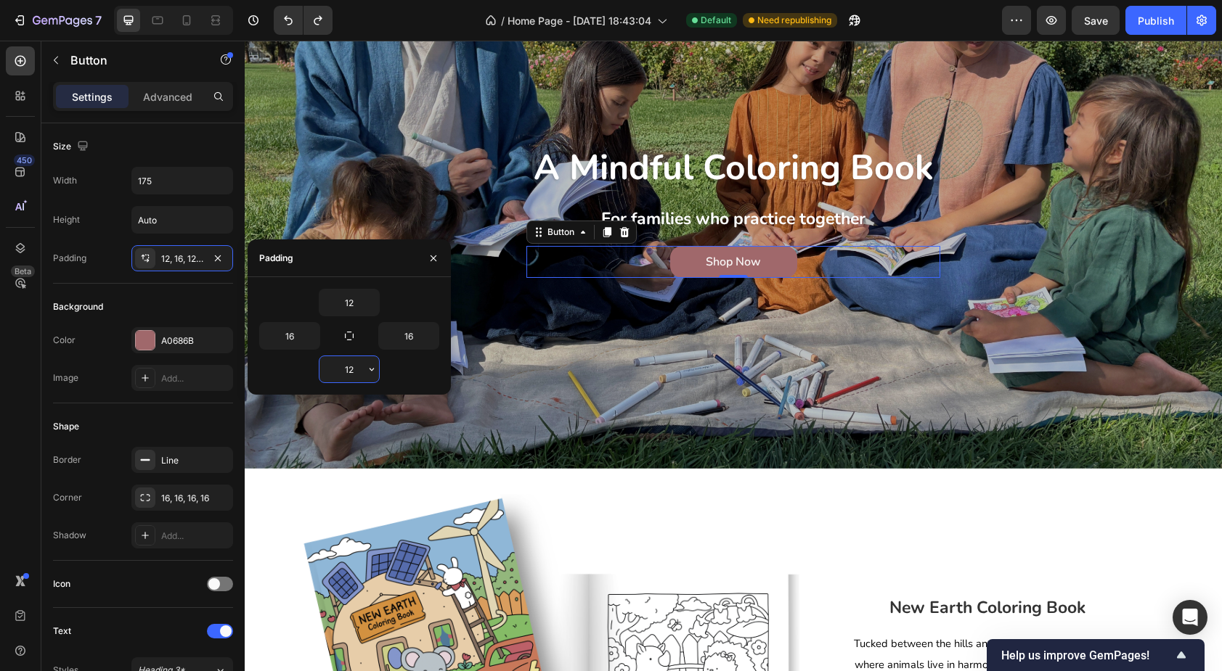
click at [349, 370] on input "12" at bounding box center [349, 369] width 60 height 26
type input "16"
click at [352, 304] on input "12" at bounding box center [349, 303] width 60 height 26
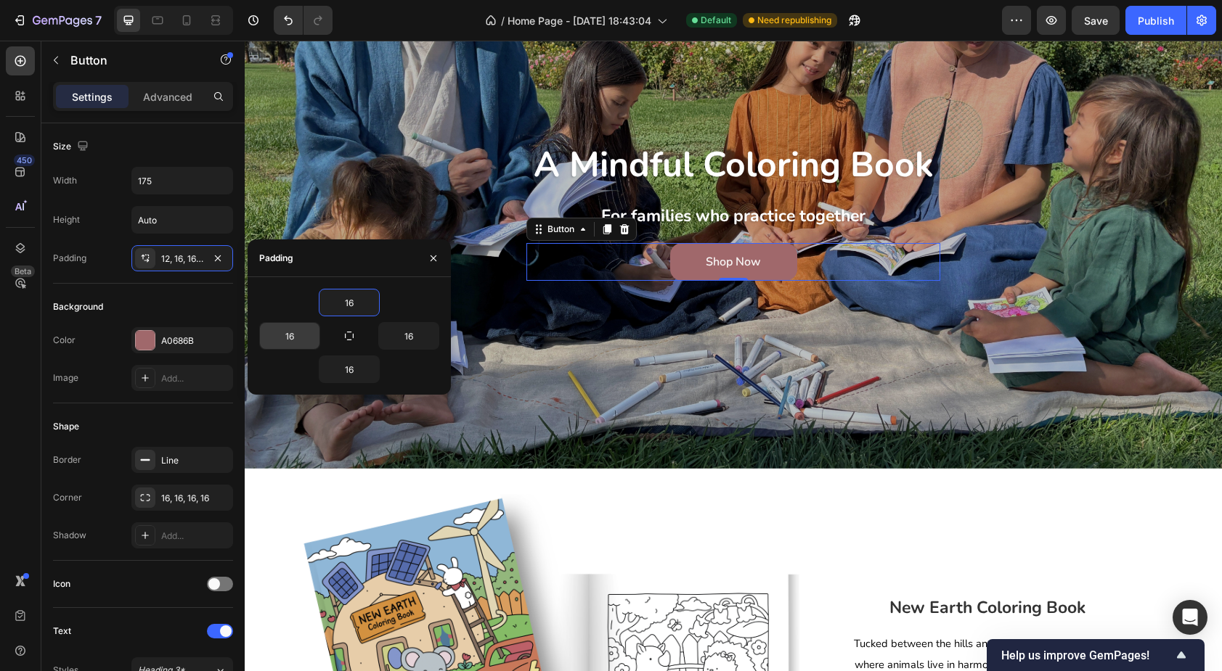
type input "16"
click at [351, 343] on button "button" at bounding box center [349, 336] width 20 height 20
click at [291, 335] on input "16" at bounding box center [290, 336] width 60 height 26
click at [428, 256] on icon "button" at bounding box center [434, 259] width 12 height 12
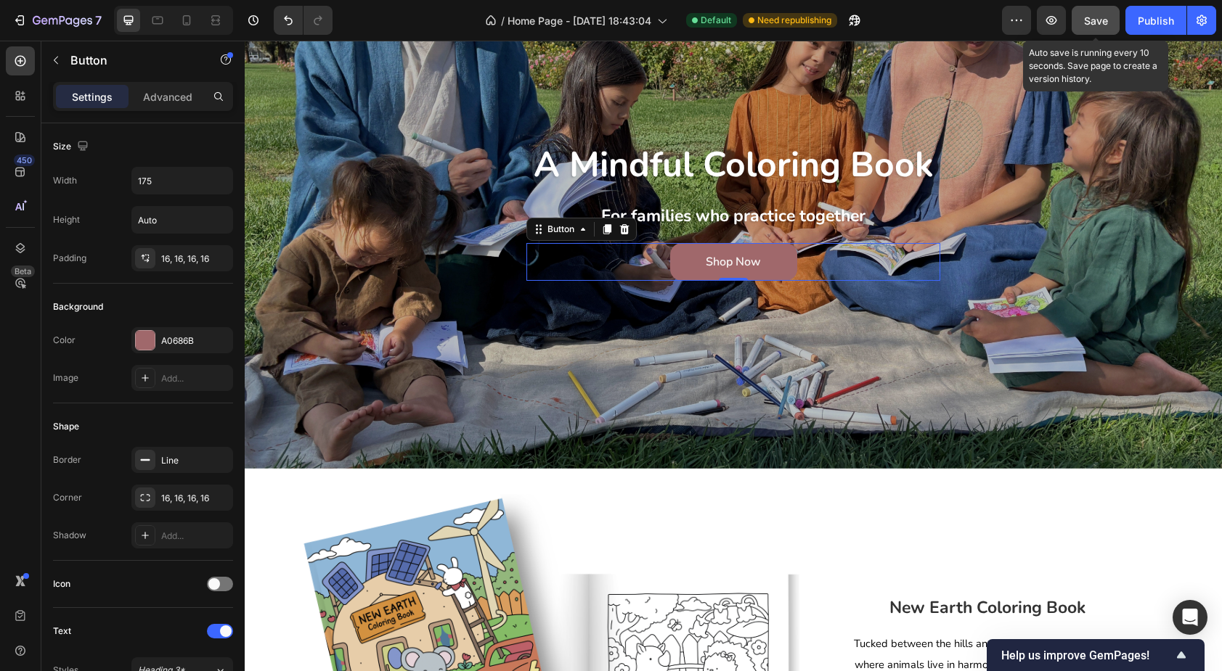
click at [1104, 20] on span "Save" at bounding box center [1096, 21] width 24 height 12
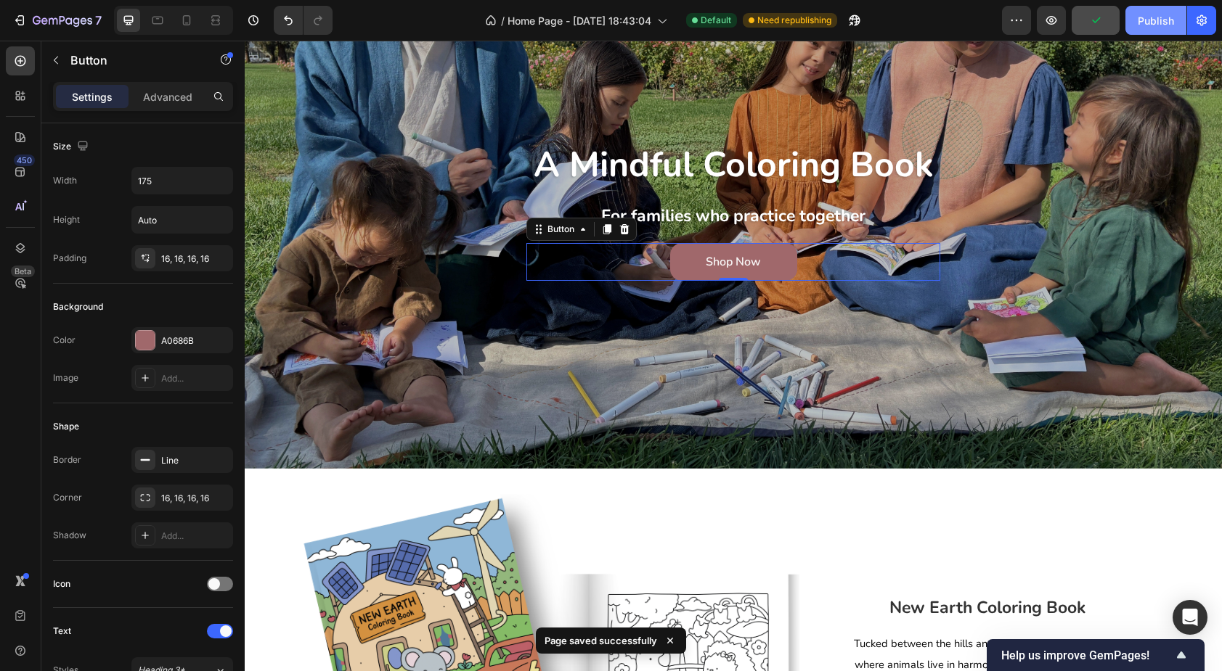
click at [1150, 24] on div "Publish" at bounding box center [1156, 20] width 36 height 15
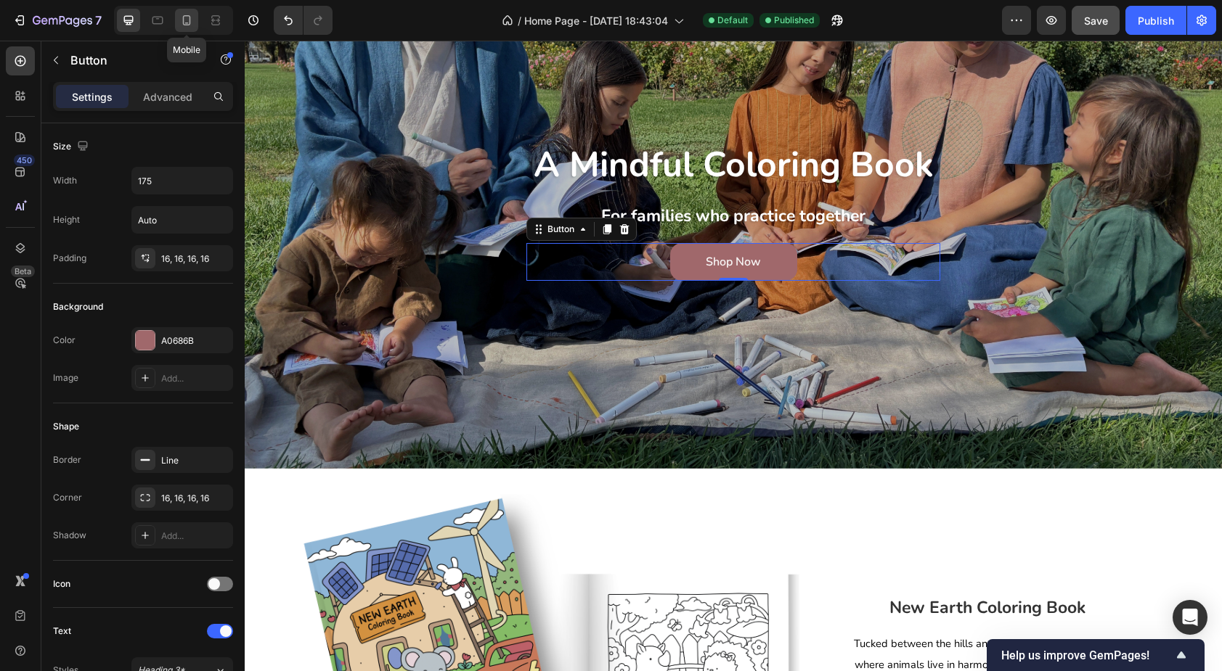
click at [185, 20] on icon at bounding box center [186, 20] width 15 height 15
type input "156"
type input "14"
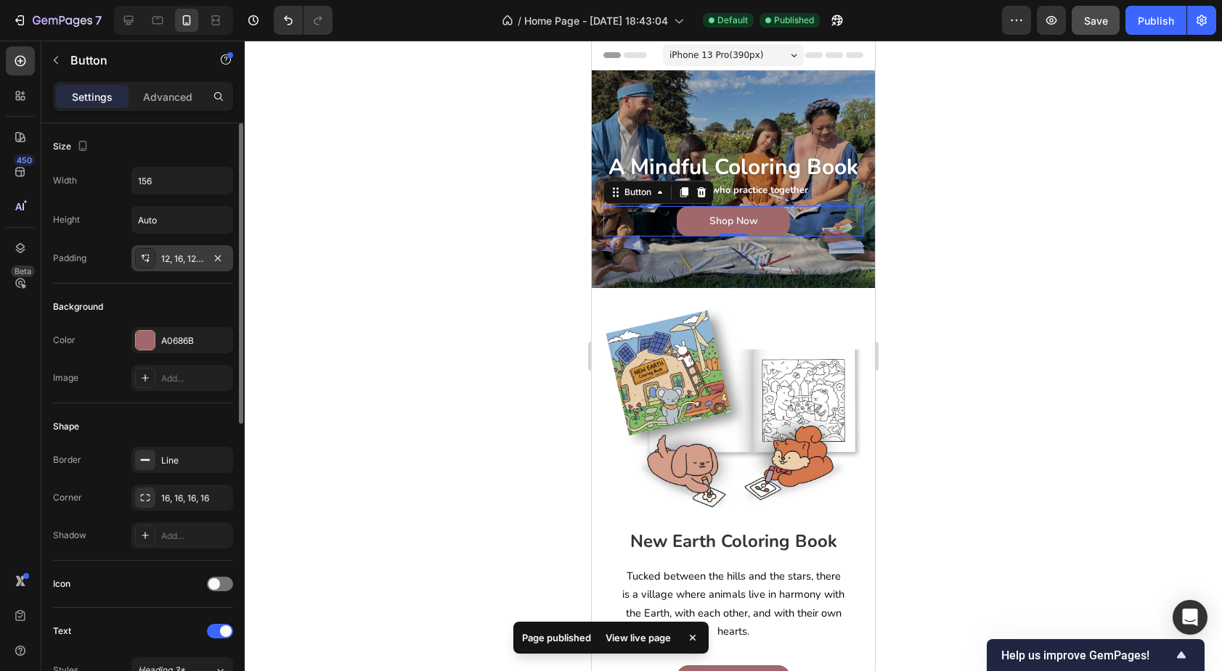
click at [175, 253] on div "12, 16, 12, 16" at bounding box center [182, 259] width 42 height 13
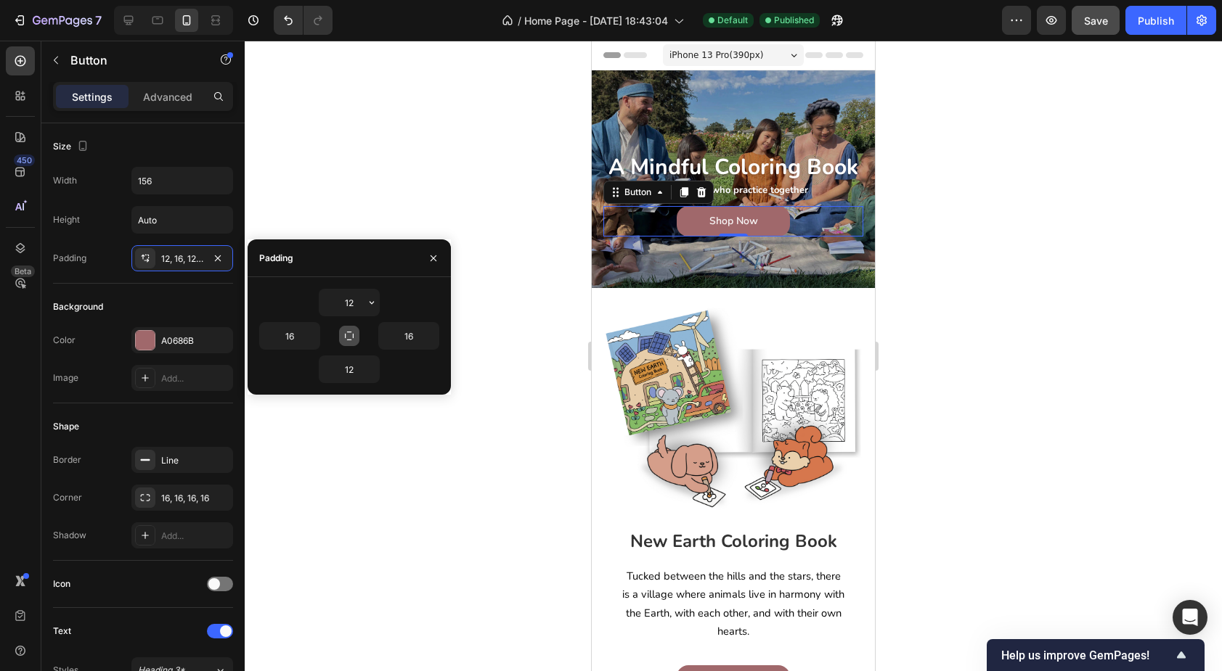
click at [347, 342] on button "button" at bounding box center [349, 336] width 20 height 20
type input "12"
click at [348, 307] on input "12" at bounding box center [349, 303] width 60 height 26
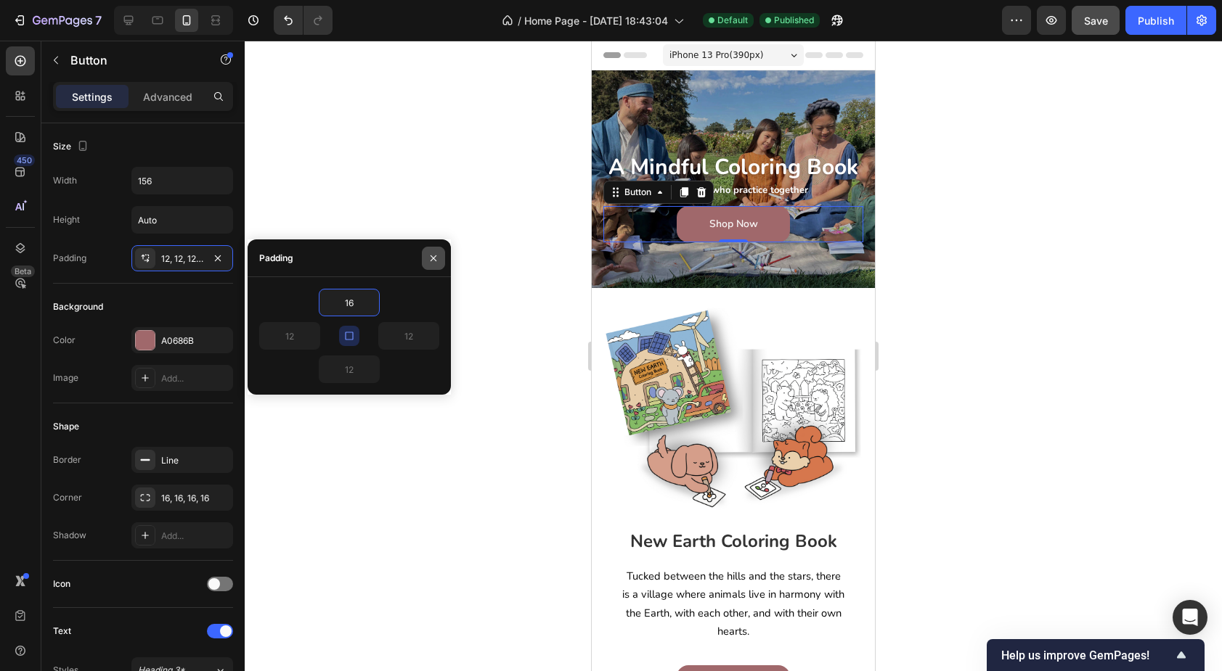
type input "16"
click at [428, 256] on icon "button" at bounding box center [434, 259] width 12 height 12
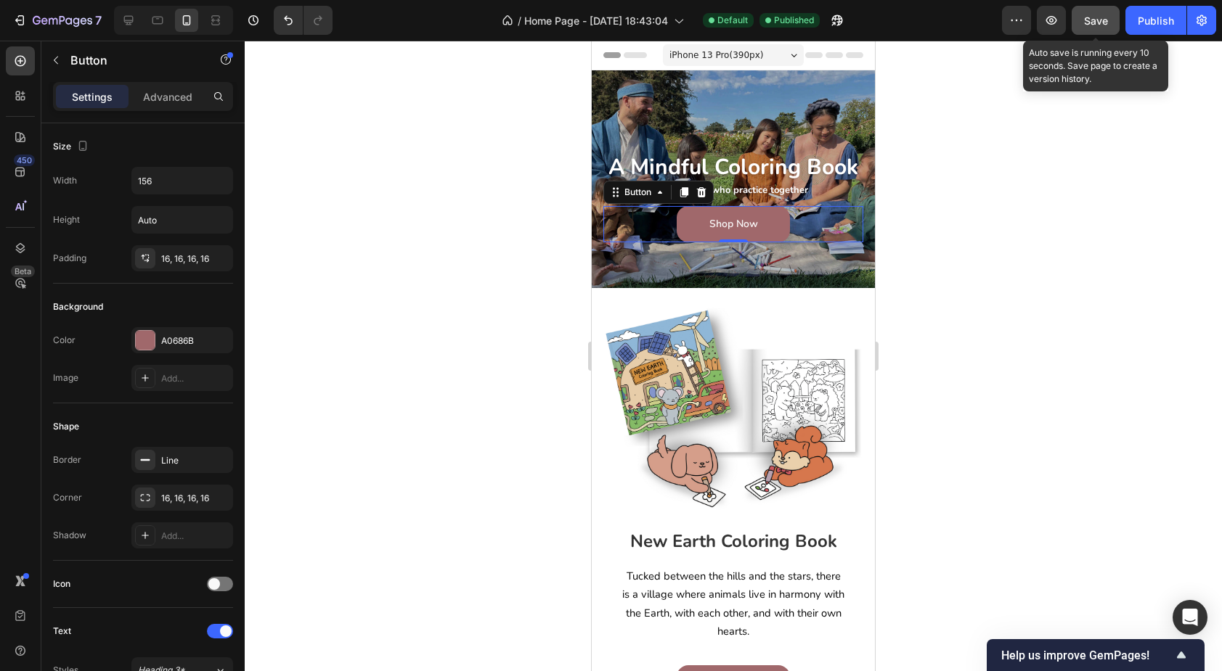
click at [1094, 24] on span "Save" at bounding box center [1096, 21] width 24 height 12
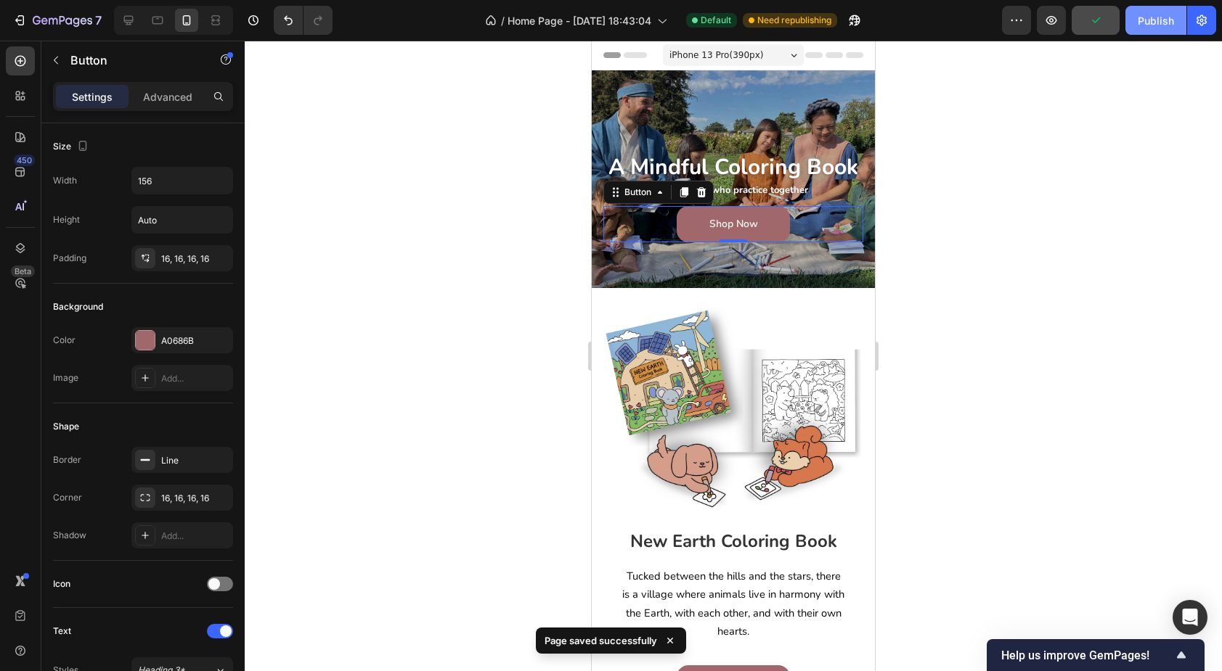
click at [1156, 21] on div "Publish" at bounding box center [1156, 20] width 36 height 15
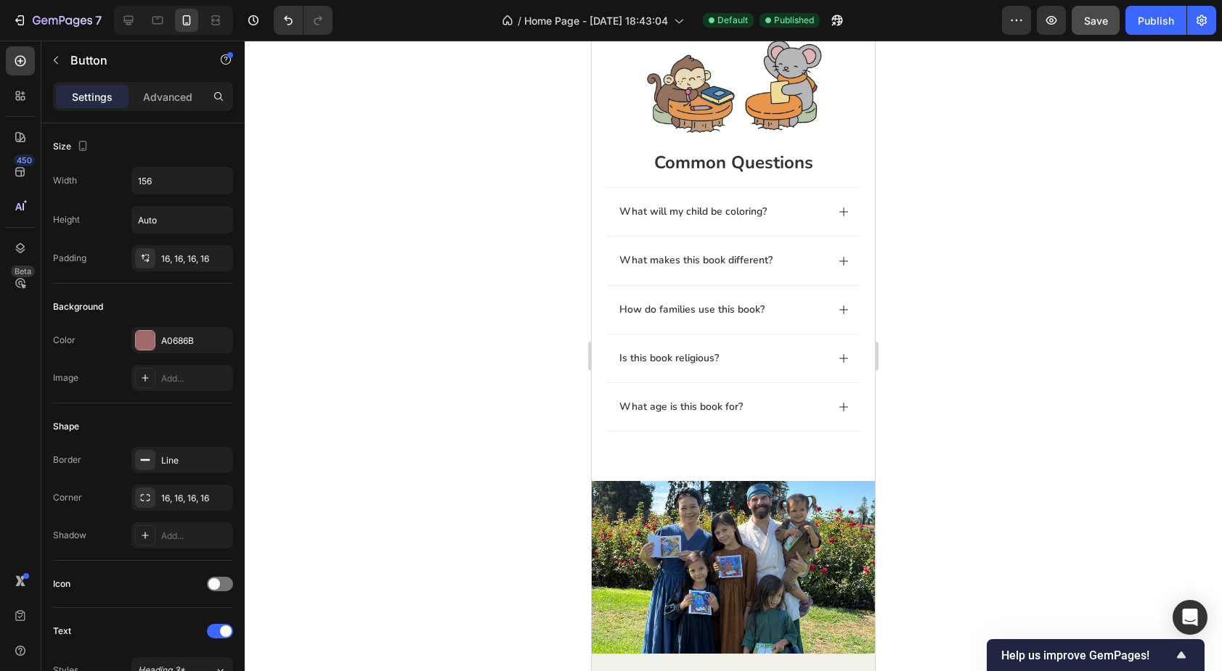
scroll to position [1018, 0]
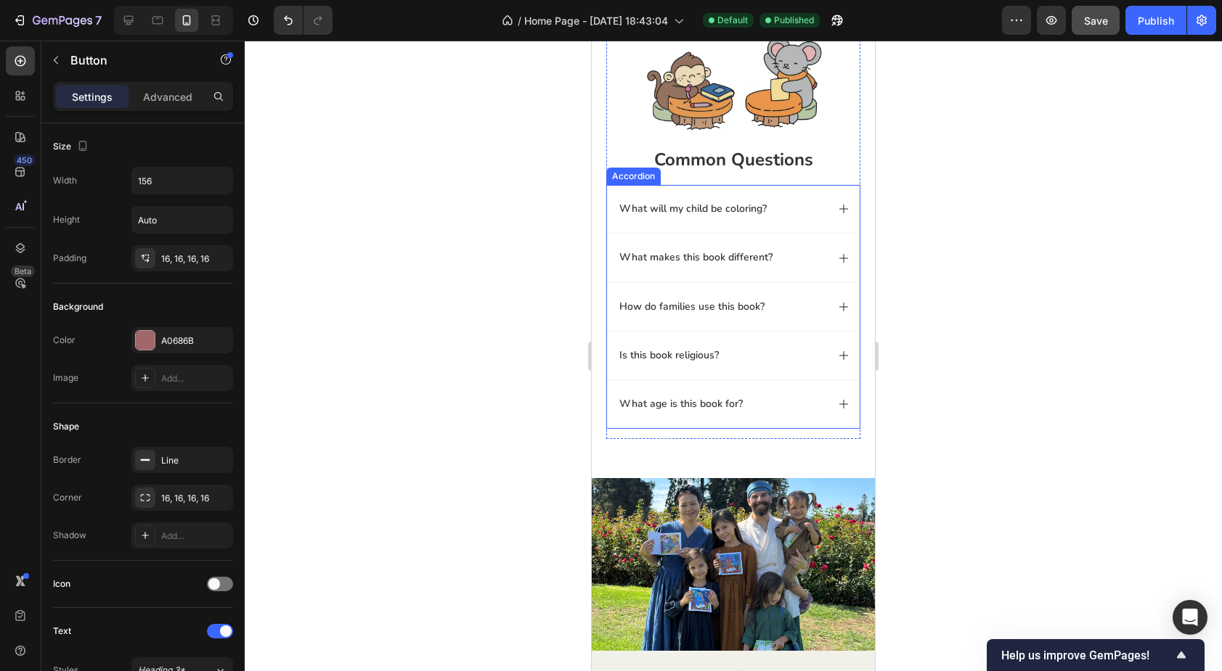
click at [743, 357] on div "Is this book religious?" at bounding box center [721, 355] width 209 height 17
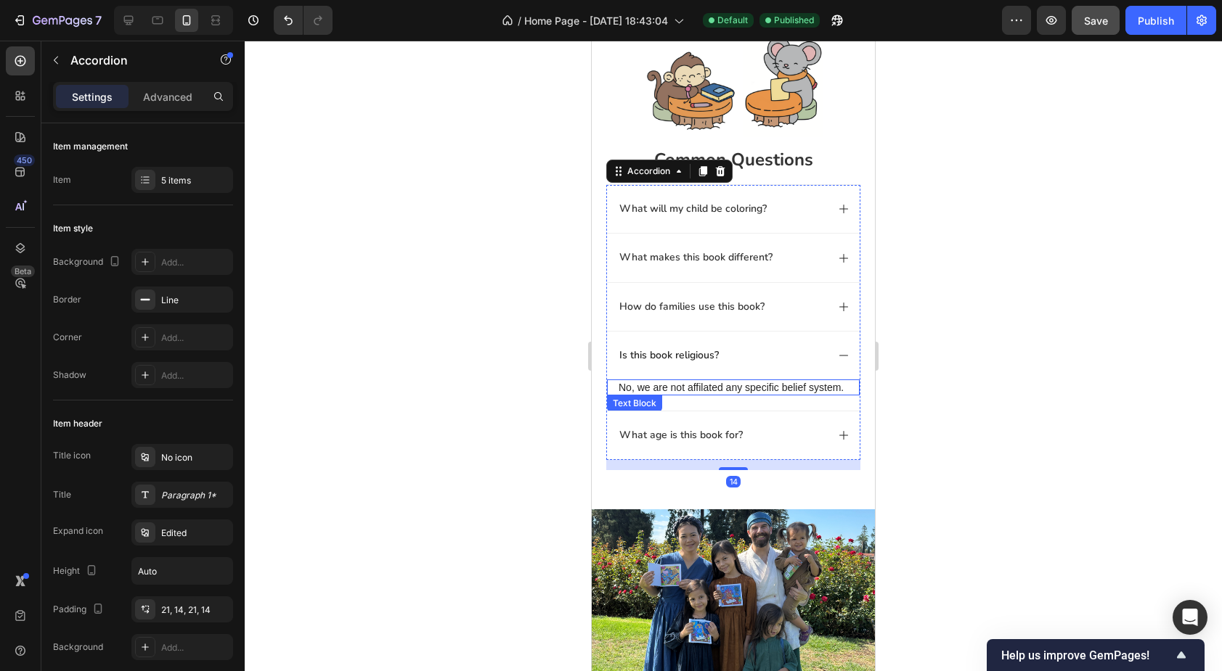
click at [726, 388] on p "No, we are not affilated any specific belief system." at bounding box center [732, 387] width 229 height 13
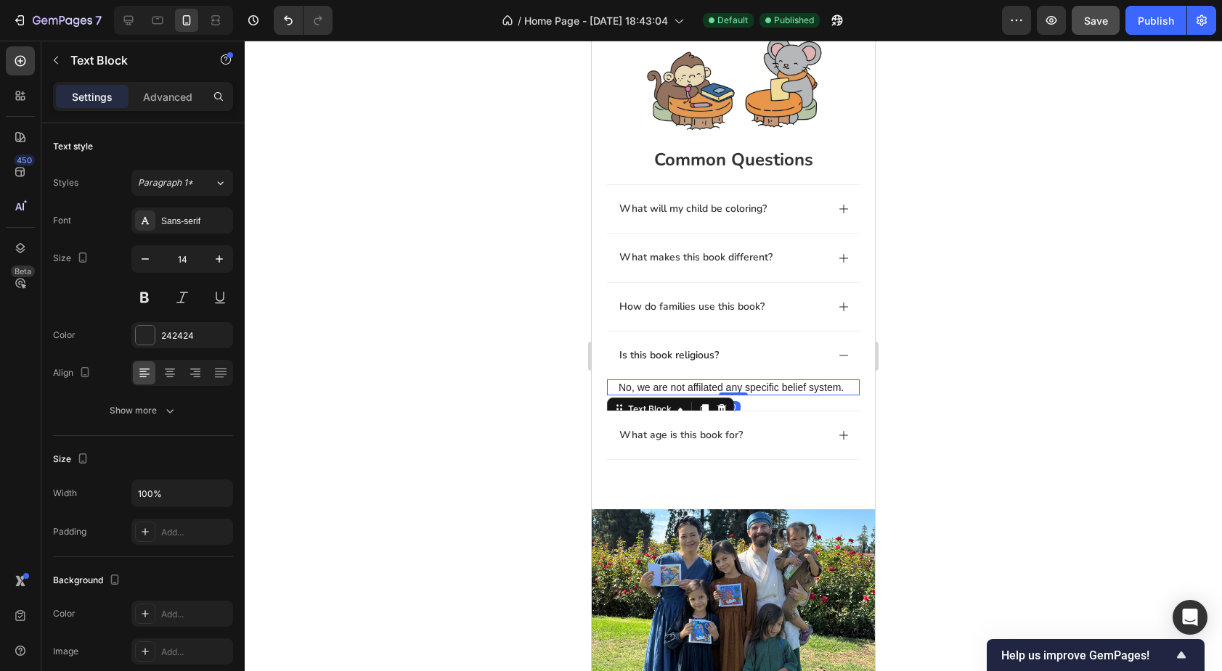
click at [727, 388] on p "No, we are not affilated any specific belief system." at bounding box center [732, 387] width 229 height 13
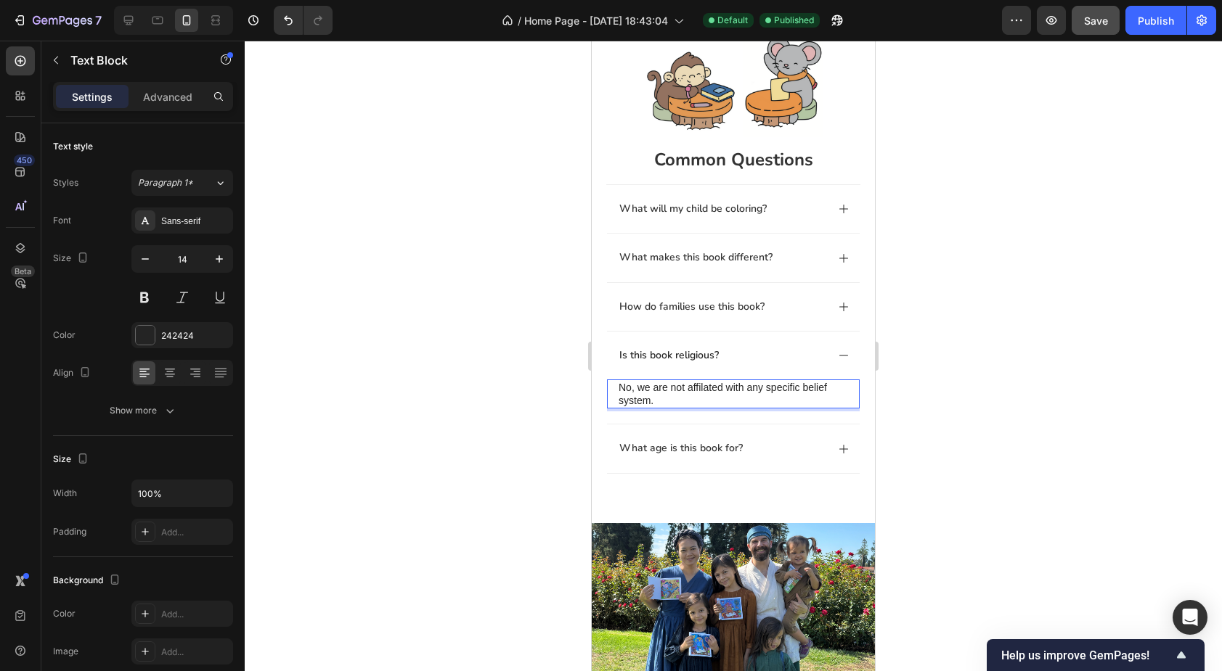
click at [592, 41] on span "Ignore" at bounding box center [592, 41] width 0 height 0
click at [592, 41] on span "affiliated" at bounding box center [592, 41] width 0 height 0
click at [755, 449] on div "What age is this book for?" at bounding box center [721, 448] width 209 height 17
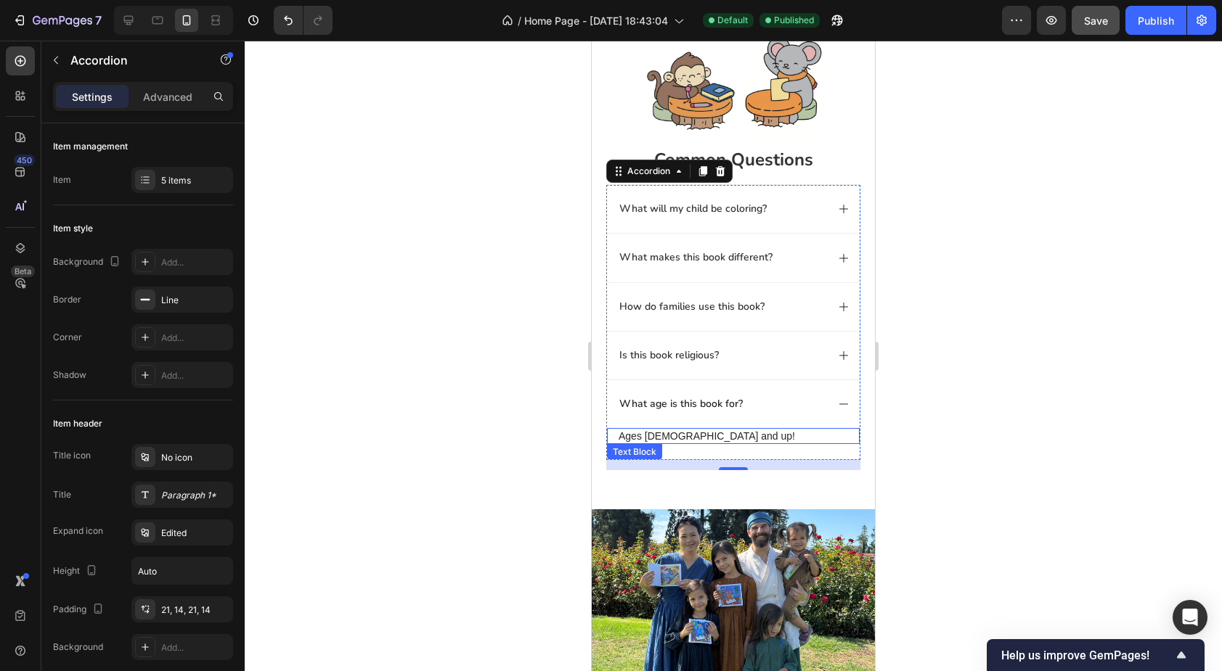
click at [693, 438] on p "Ages [DEMOGRAPHIC_DATA] and up!" at bounding box center [732, 436] width 229 height 13
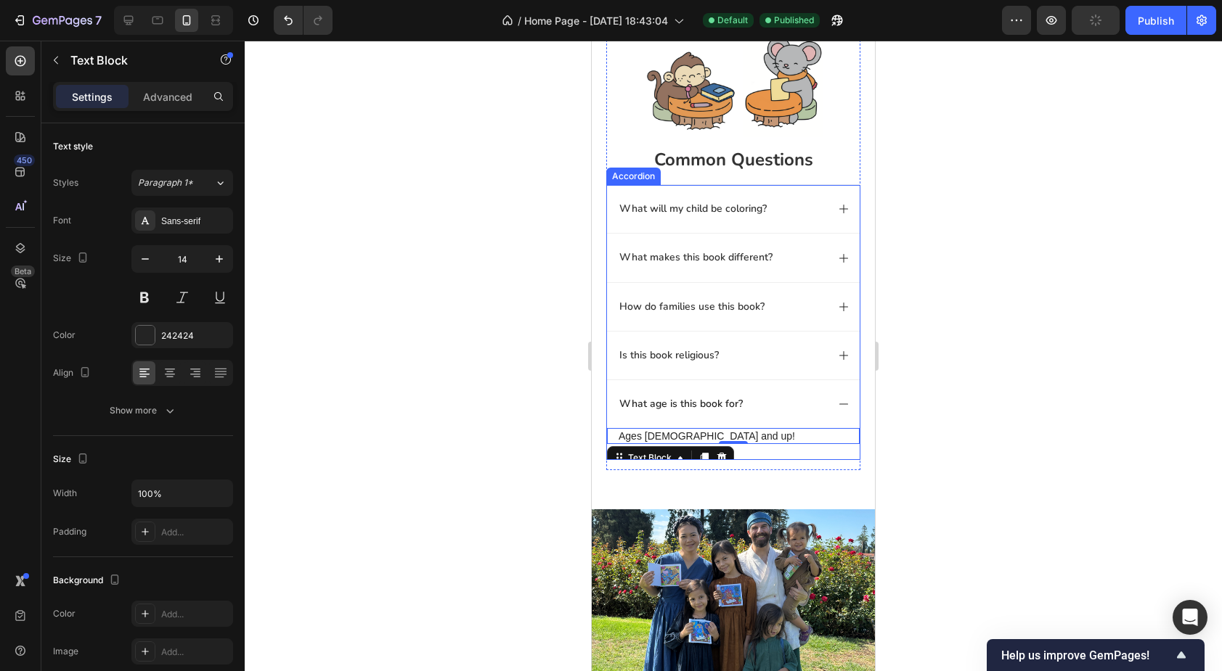
click at [751, 407] on div "What age is this book for?" at bounding box center [721, 404] width 209 height 17
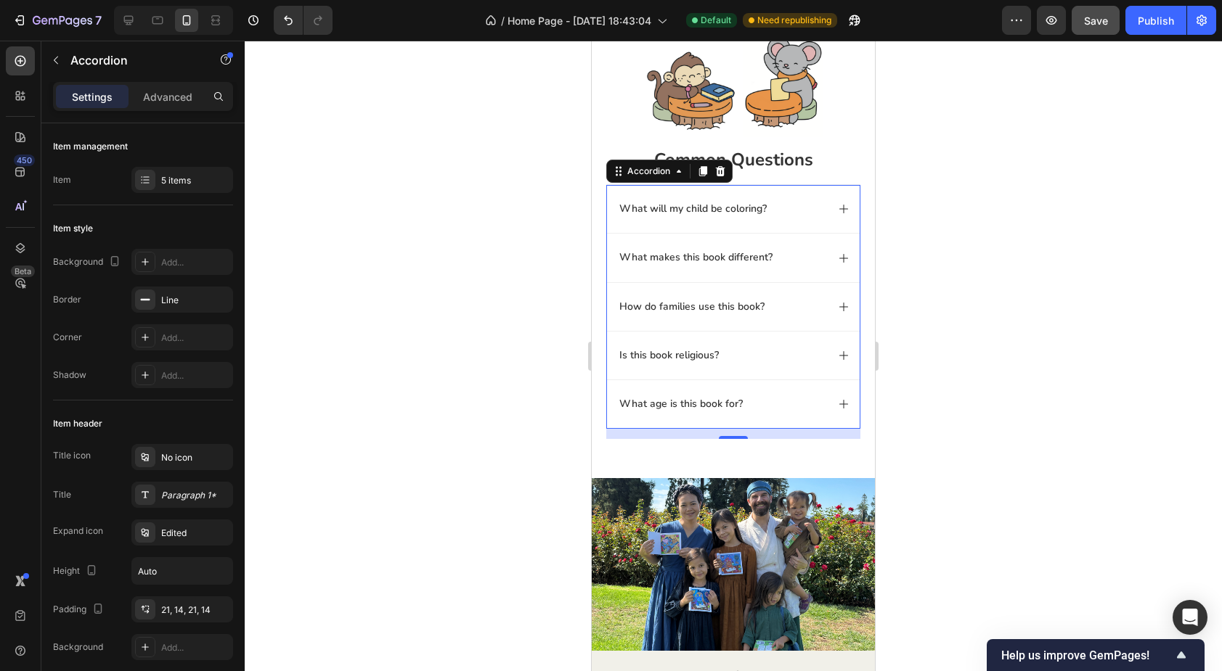
click at [762, 404] on div "What age is this book for?" at bounding box center [721, 404] width 209 height 17
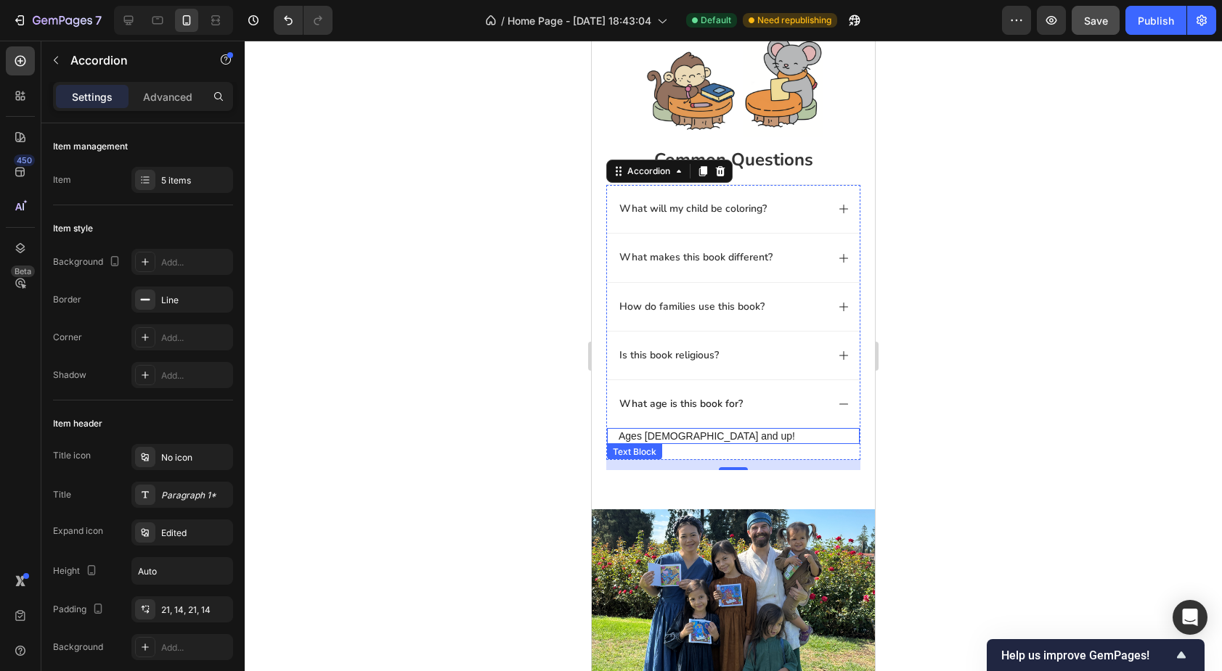
click at [711, 436] on p "Ages [DEMOGRAPHIC_DATA] and up!" at bounding box center [732, 436] width 229 height 13
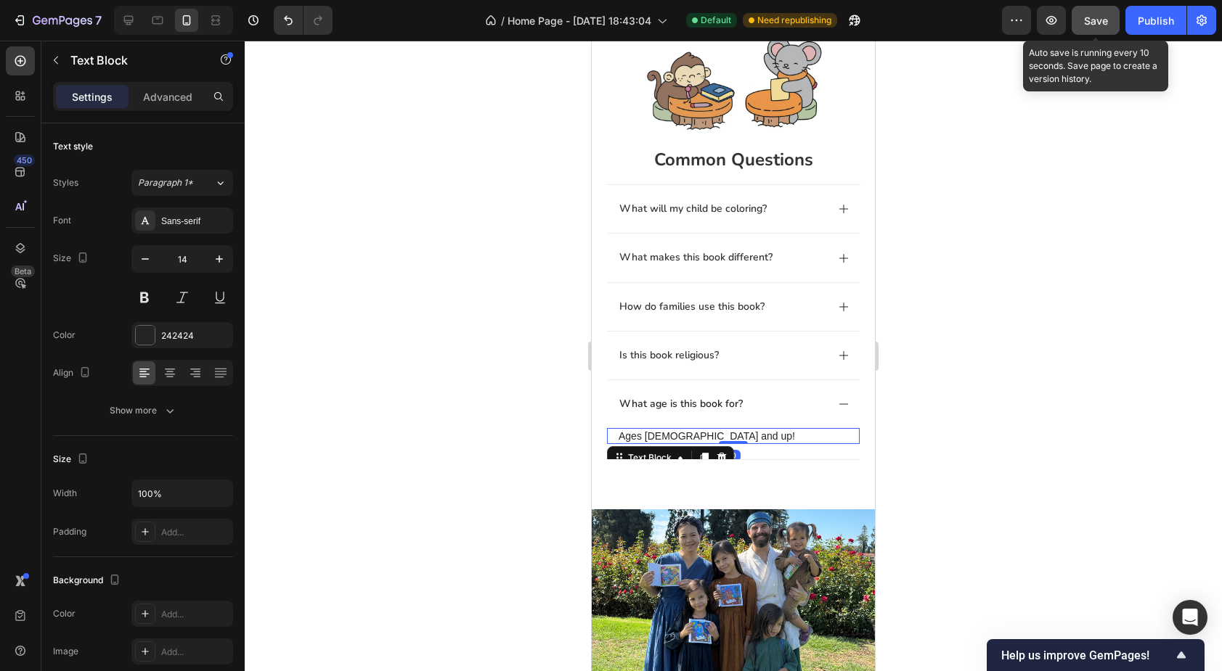
click at [1092, 20] on span "Save" at bounding box center [1096, 21] width 24 height 12
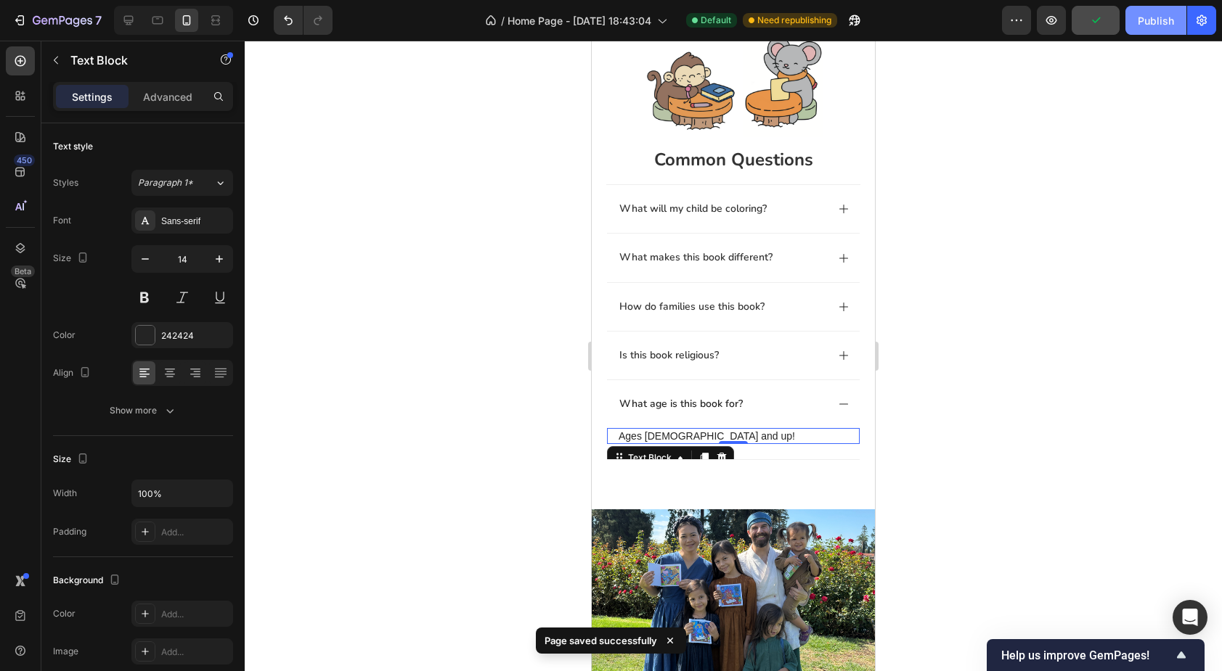
click at [1146, 25] on div "Publish" at bounding box center [1156, 20] width 36 height 15
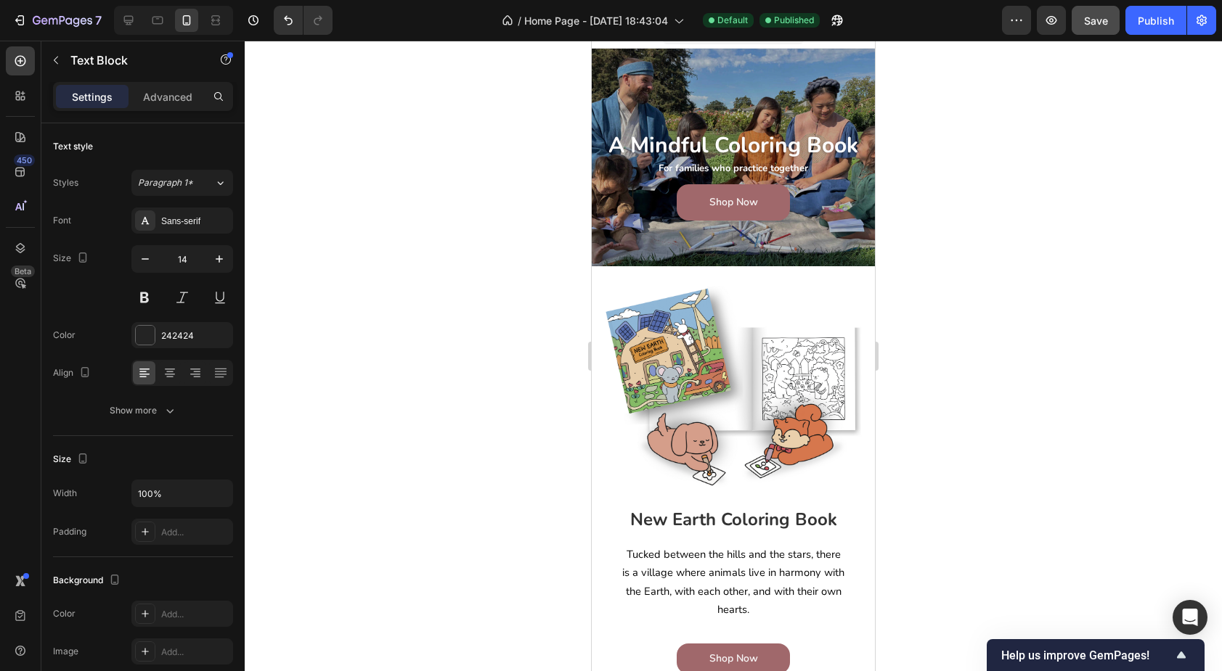
scroll to position [15, 0]
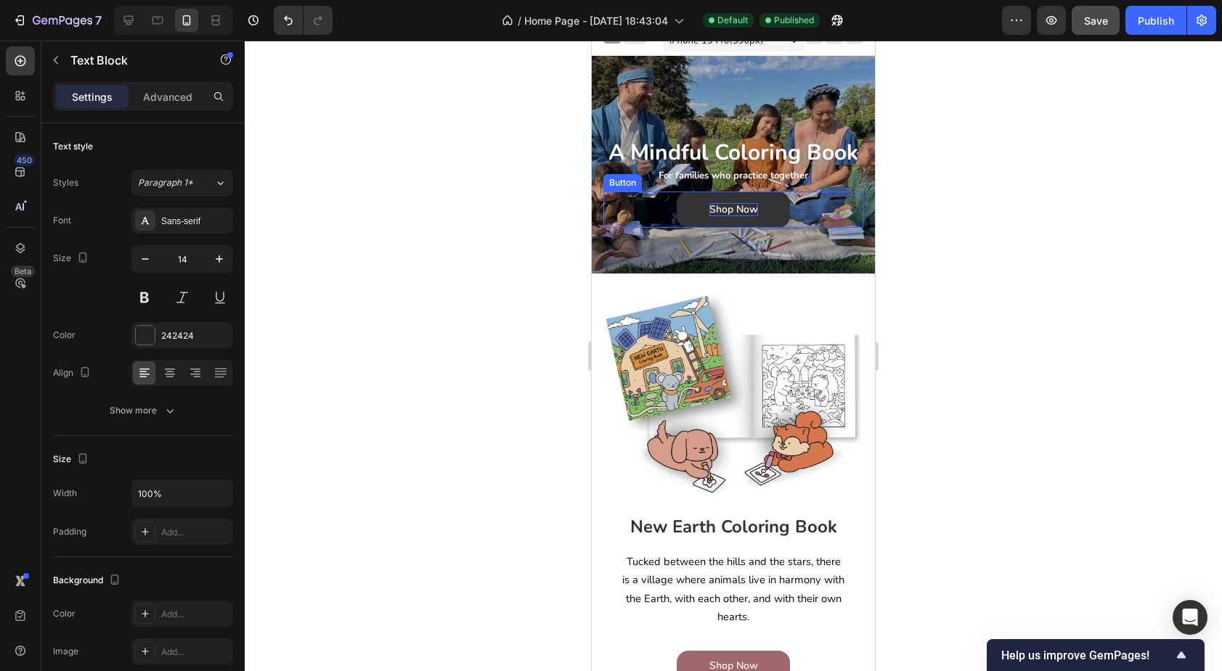
click at [714, 208] on p "Shop Now" at bounding box center [733, 209] width 49 height 13
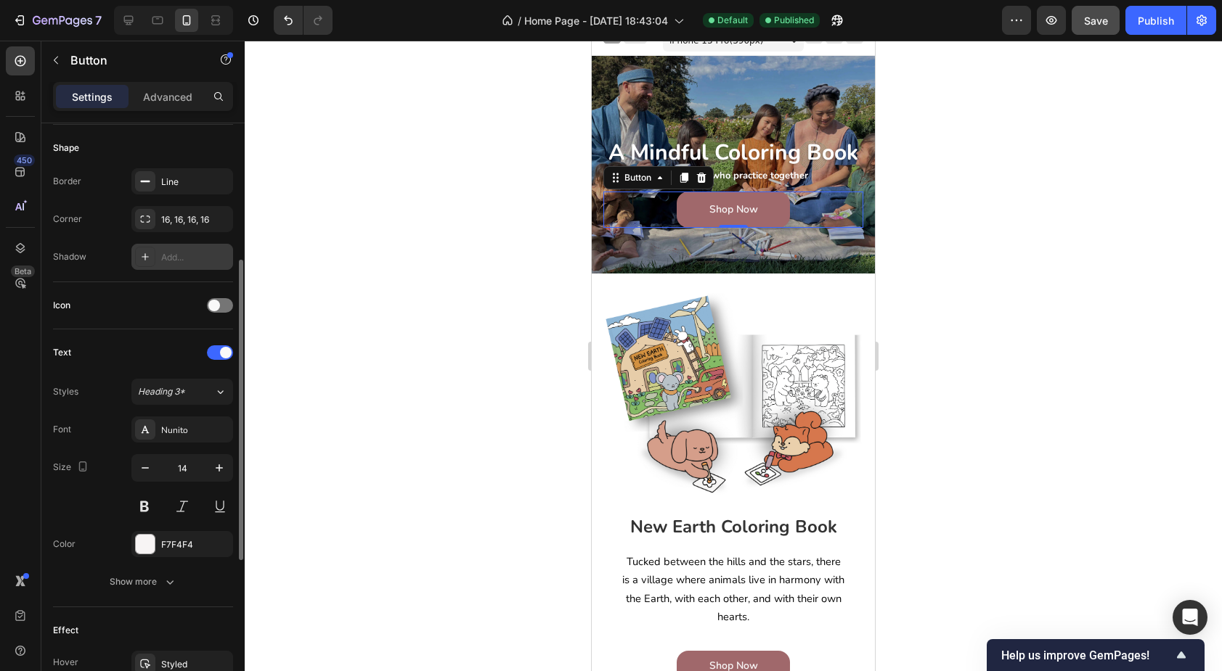
scroll to position [284, 0]
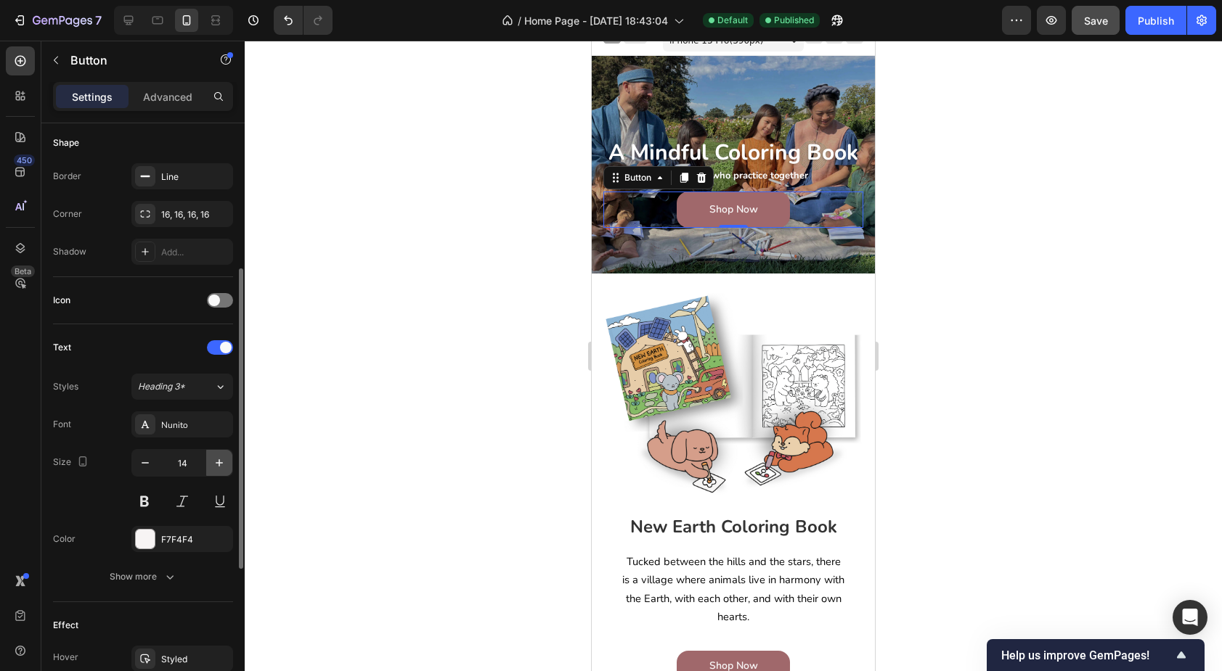
click at [219, 466] on icon "button" at bounding box center [219, 463] width 7 height 7
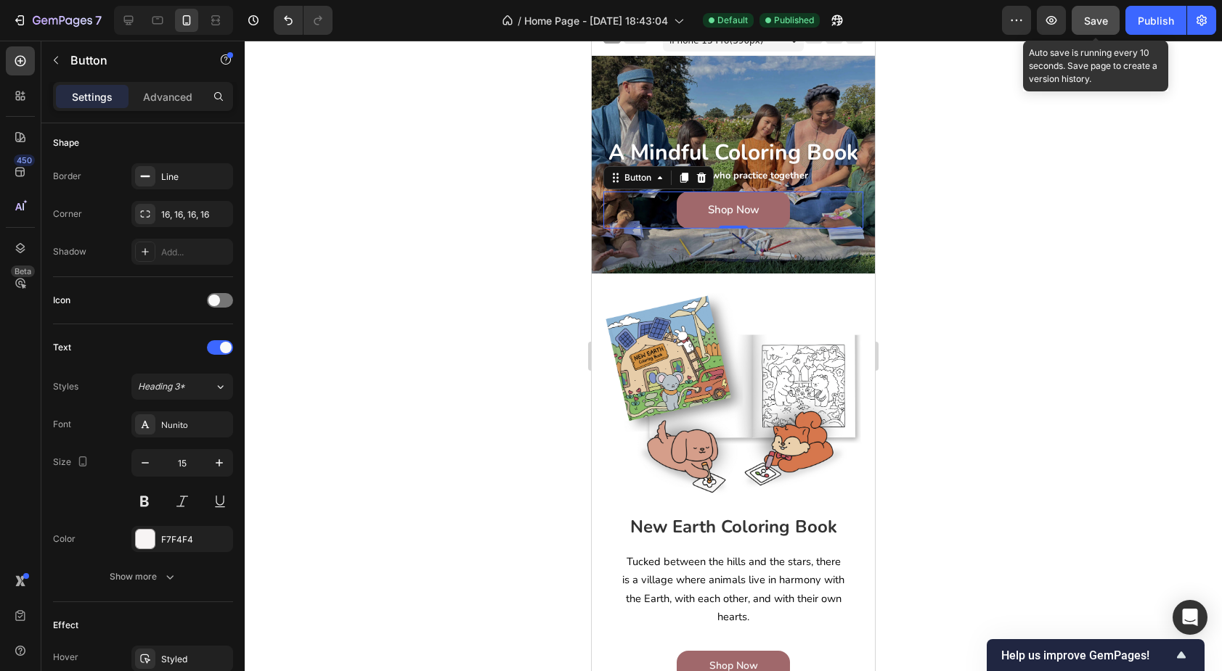
click at [1095, 22] on span "Save" at bounding box center [1096, 21] width 24 height 12
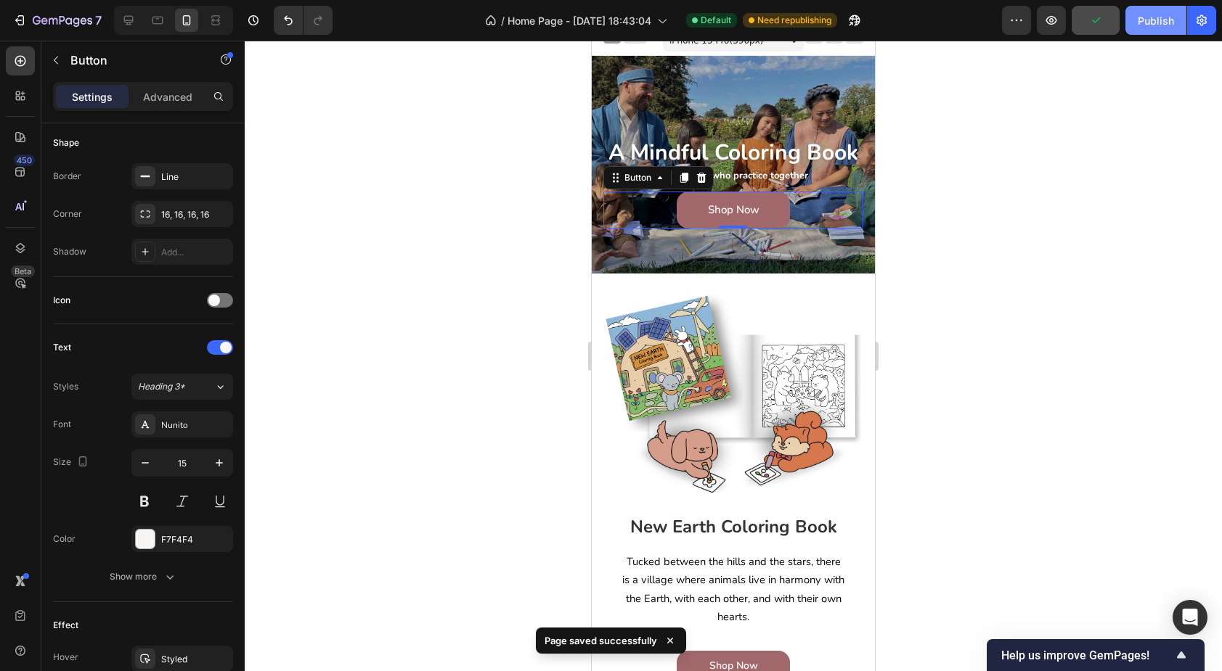
click at [1158, 27] on div "Publish" at bounding box center [1156, 20] width 36 height 15
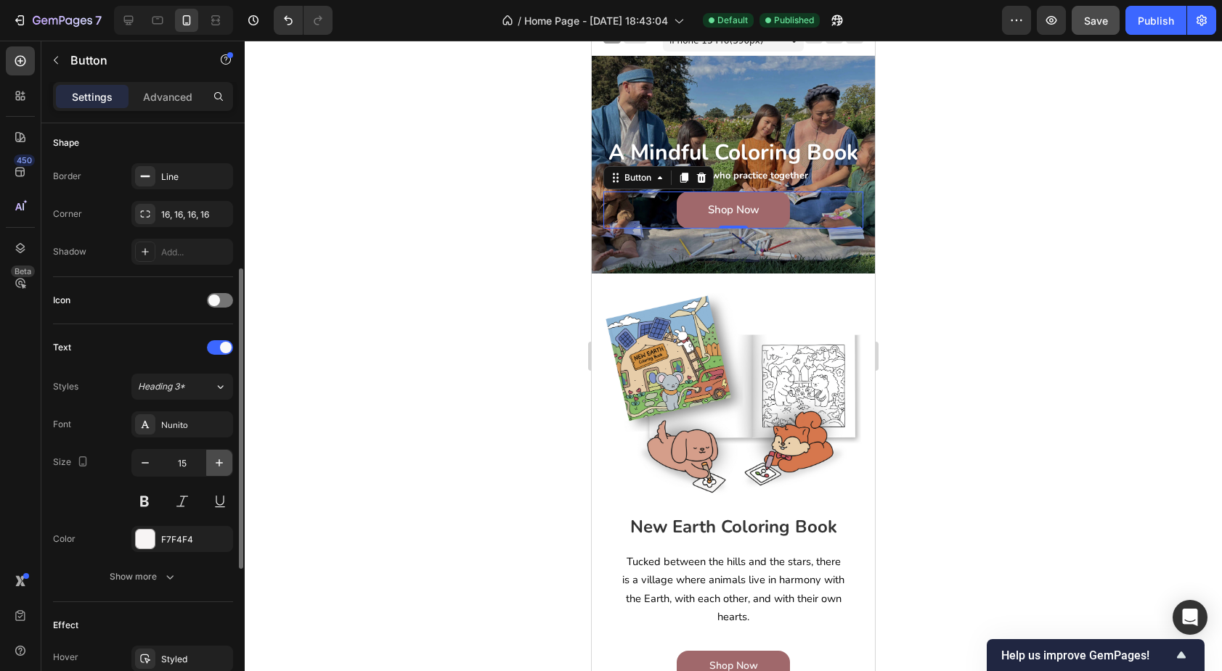
click at [218, 457] on icon "button" at bounding box center [219, 463] width 15 height 15
type input "16"
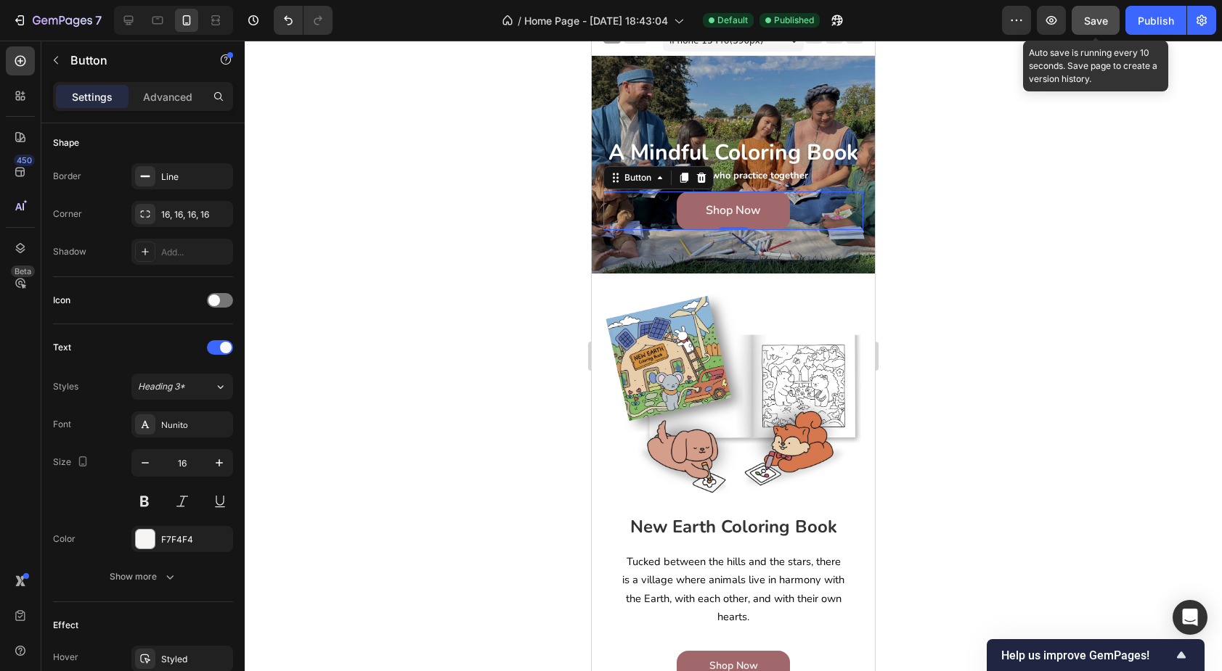
click at [1104, 25] on span "Save" at bounding box center [1096, 21] width 24 height 12
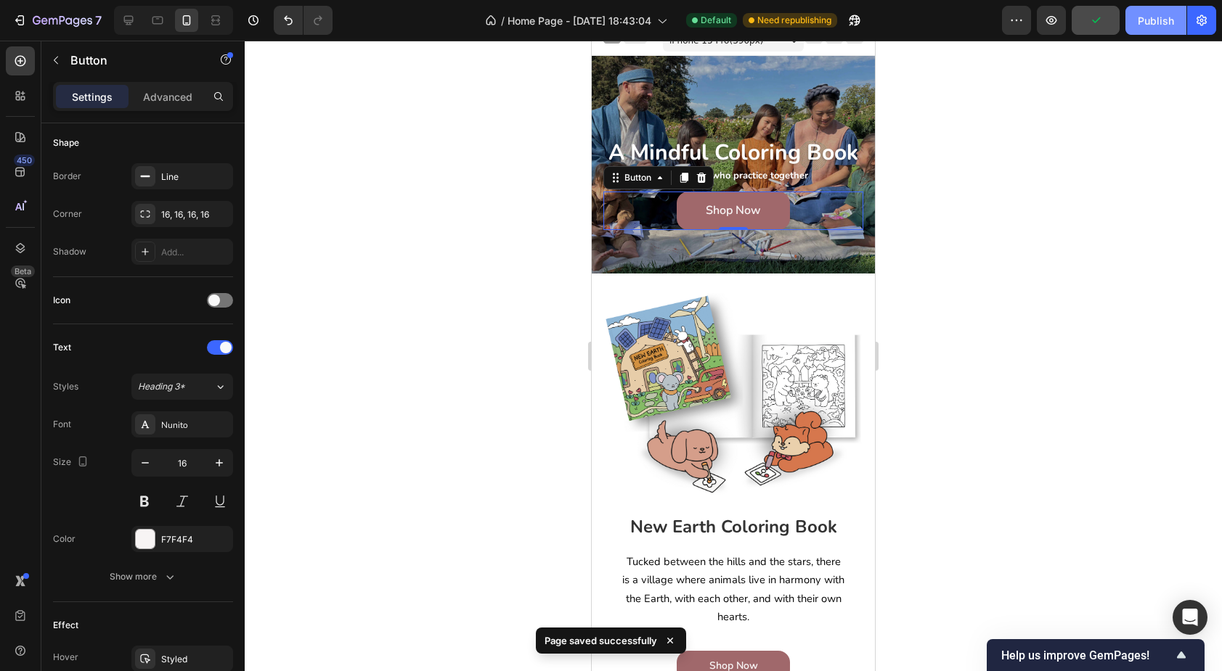
click at [1147, 21] on div "Publish" at bounding box center [1156, 20] width 36 height 15
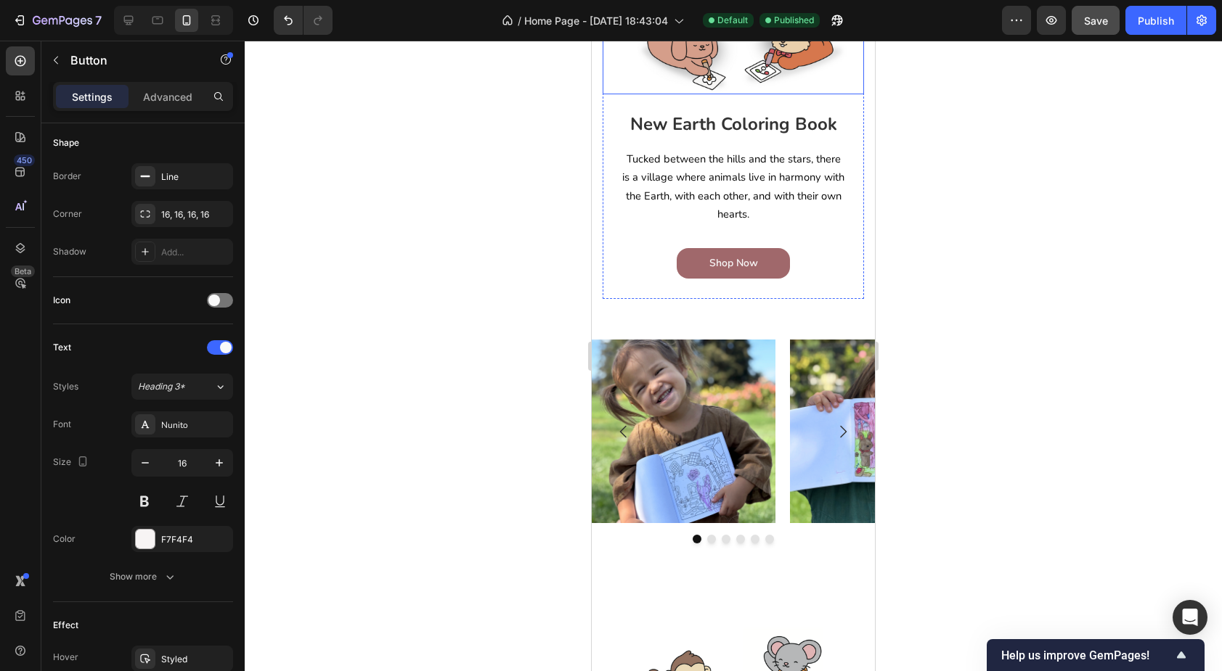
scroll to position [435, 0]
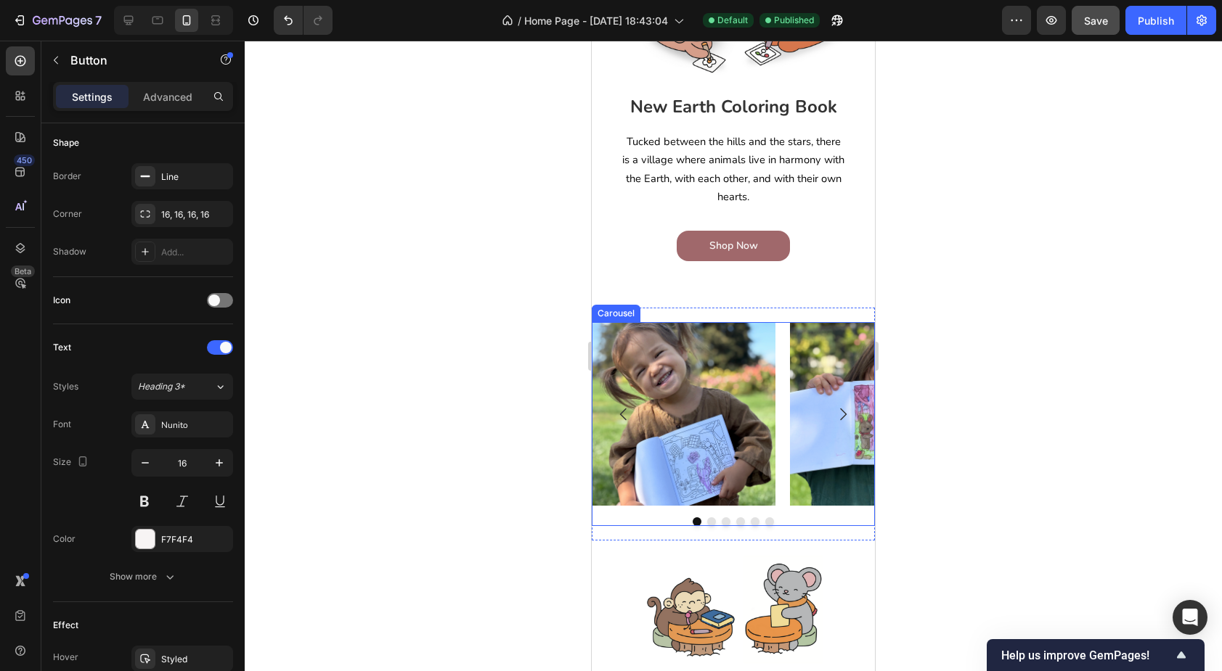
click at [625, 420] on icon "Carousel Back Arrow" at bounding box center [623, 414] width 17 height 17
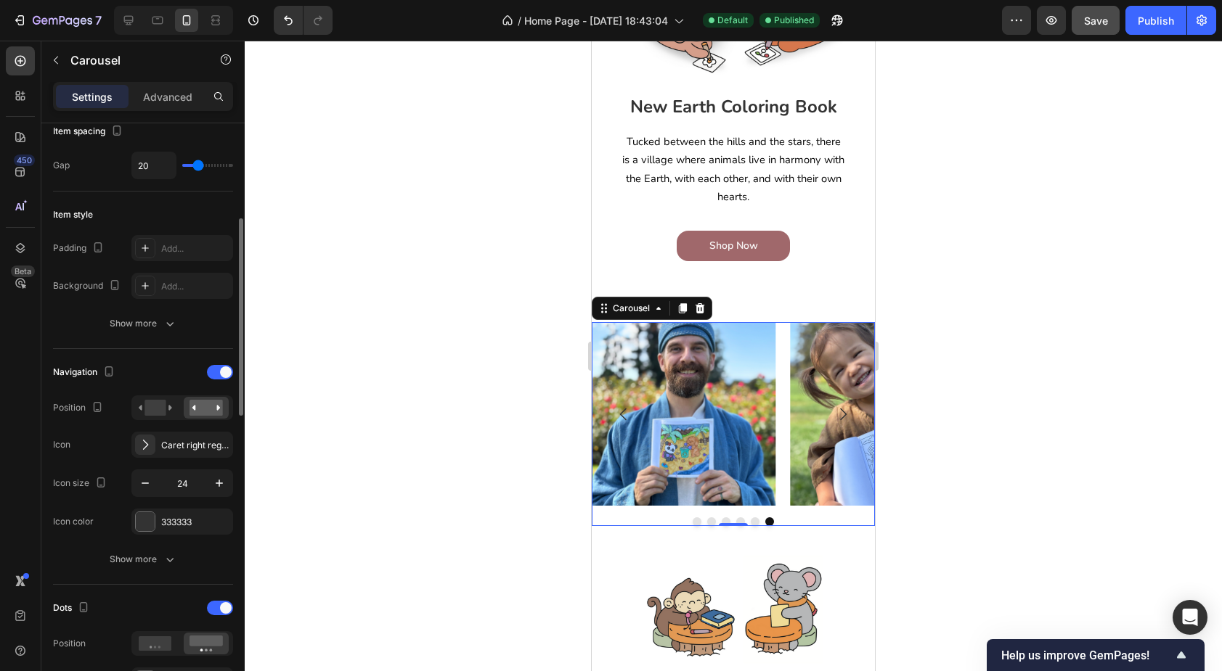
scroll to position [301, 0]
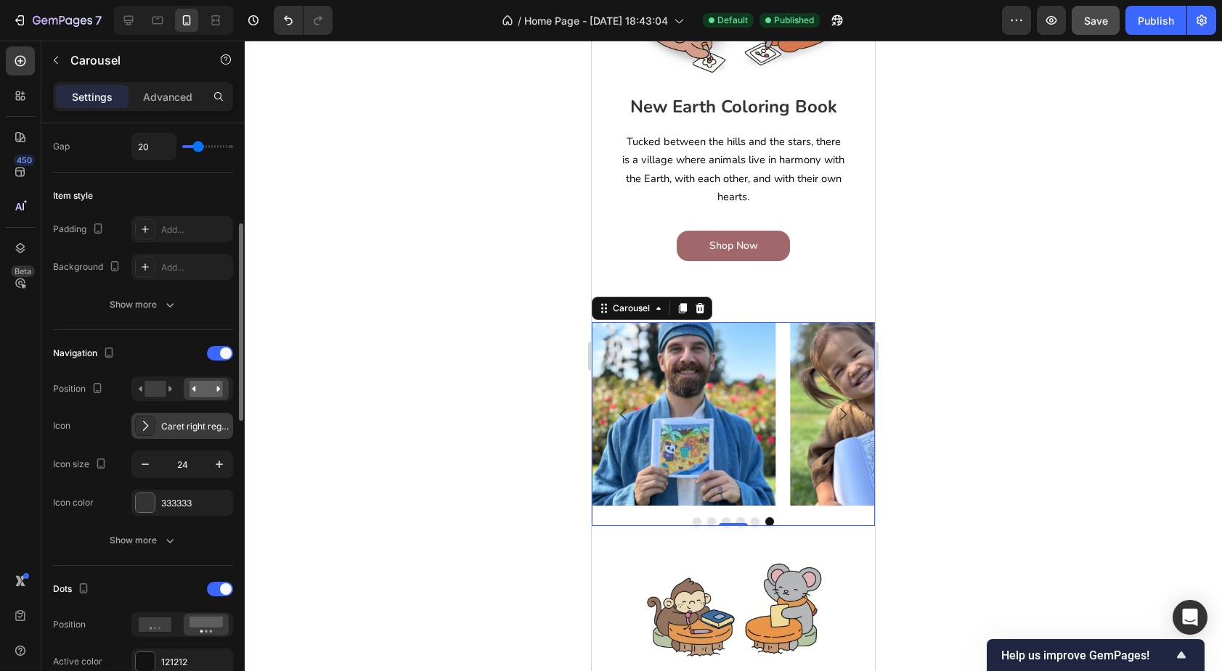
click at [182, 429] on div "Caret right regular" at bounding box center [195, 426] width 68 height 13
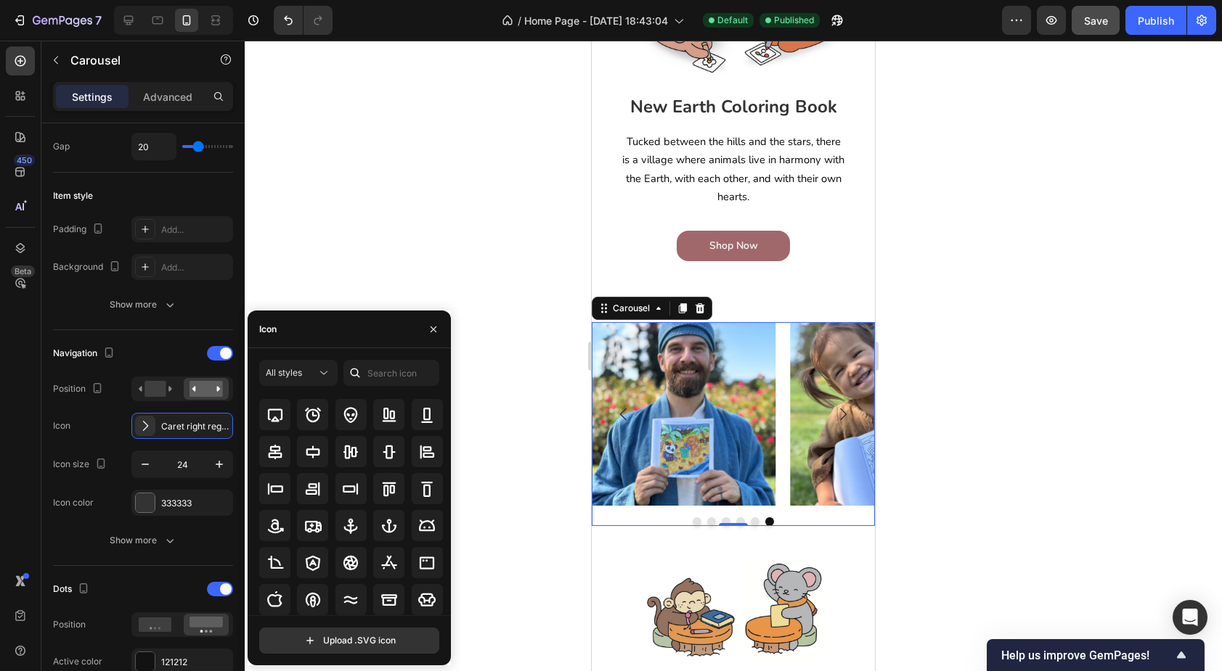
scroll to position [174, 0]
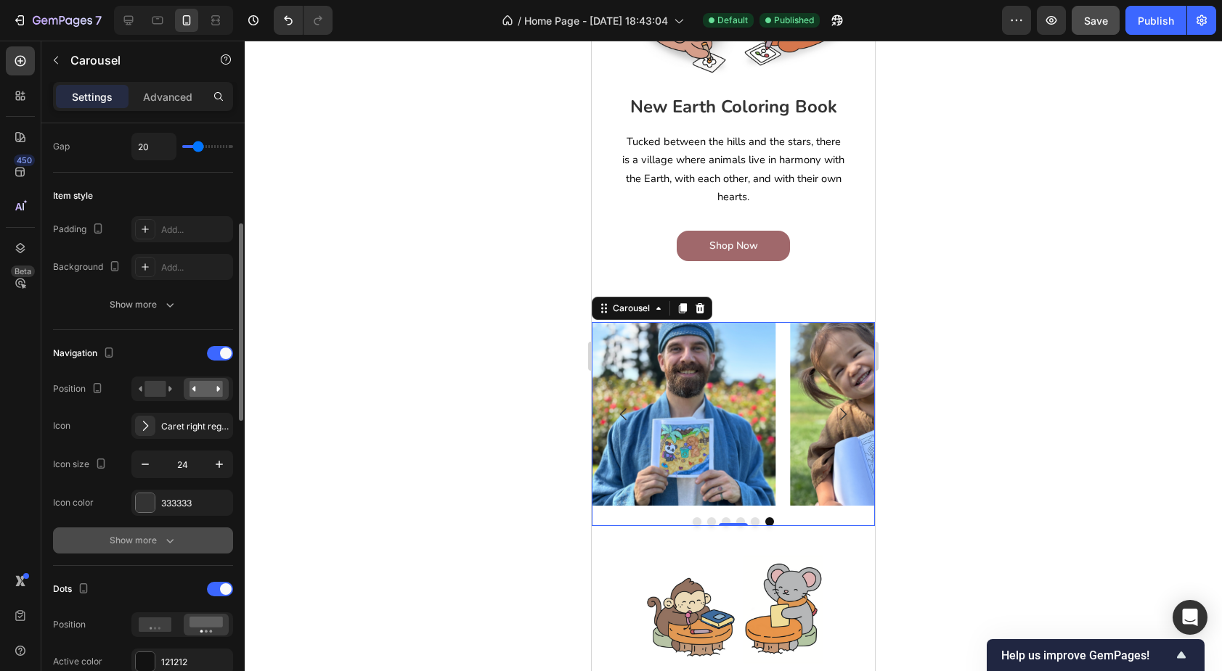
click at [124, 540] on div "Show more" at bounding box center [144, 541] width 68 height 15
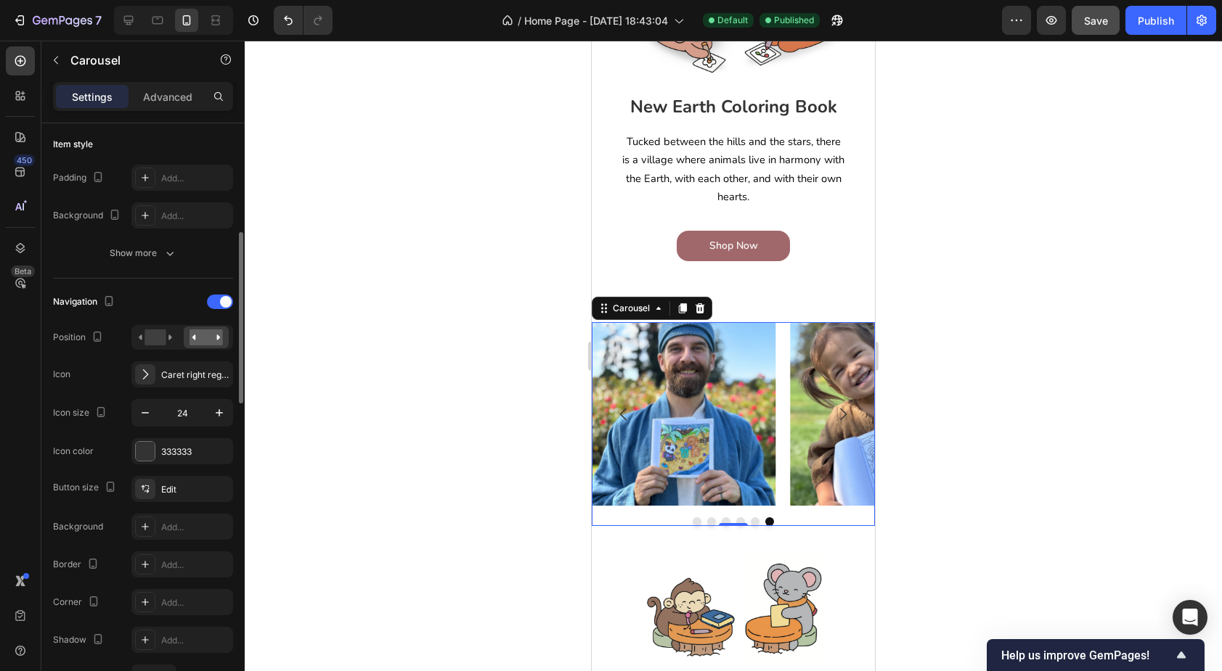
scroll to position [378, 0]
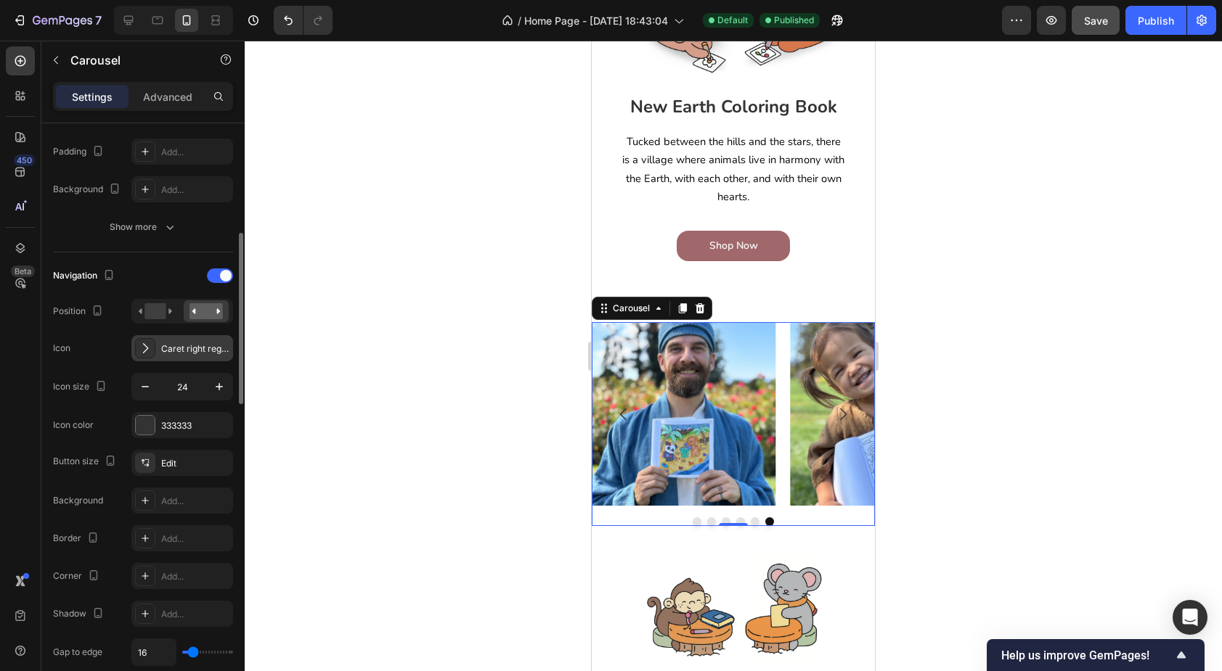
click at [195, 345] on div "Caret right regular" at bounding box center [195, 349] width 68 height 13
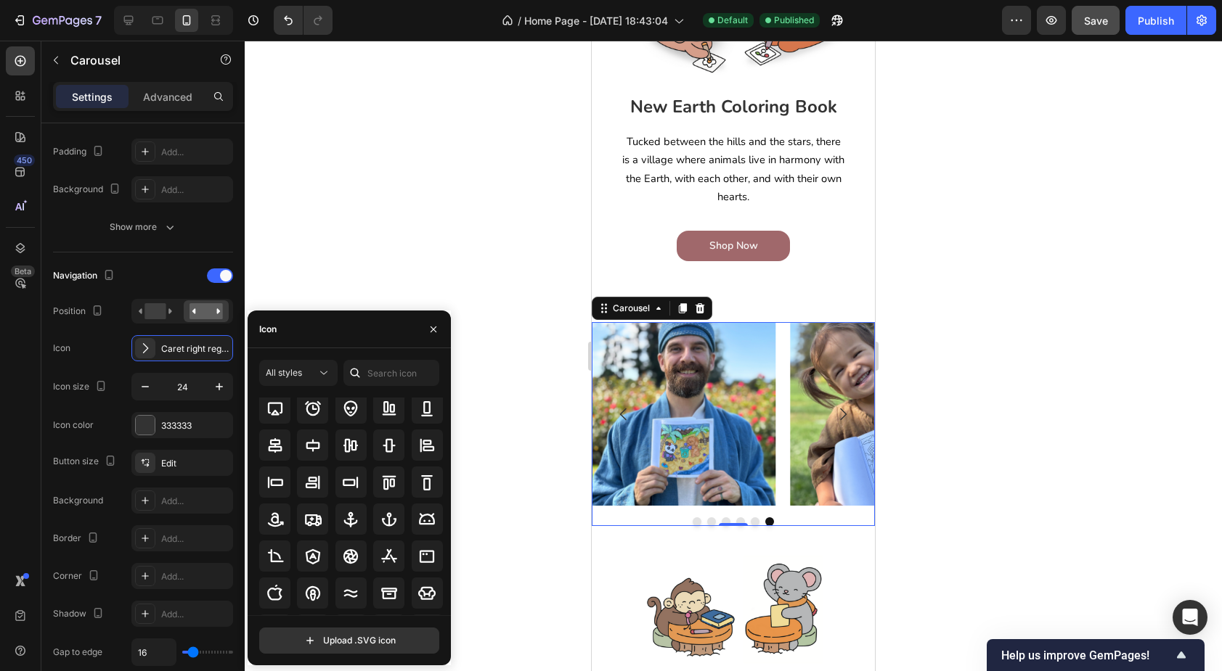
scroll to position [0, 0]
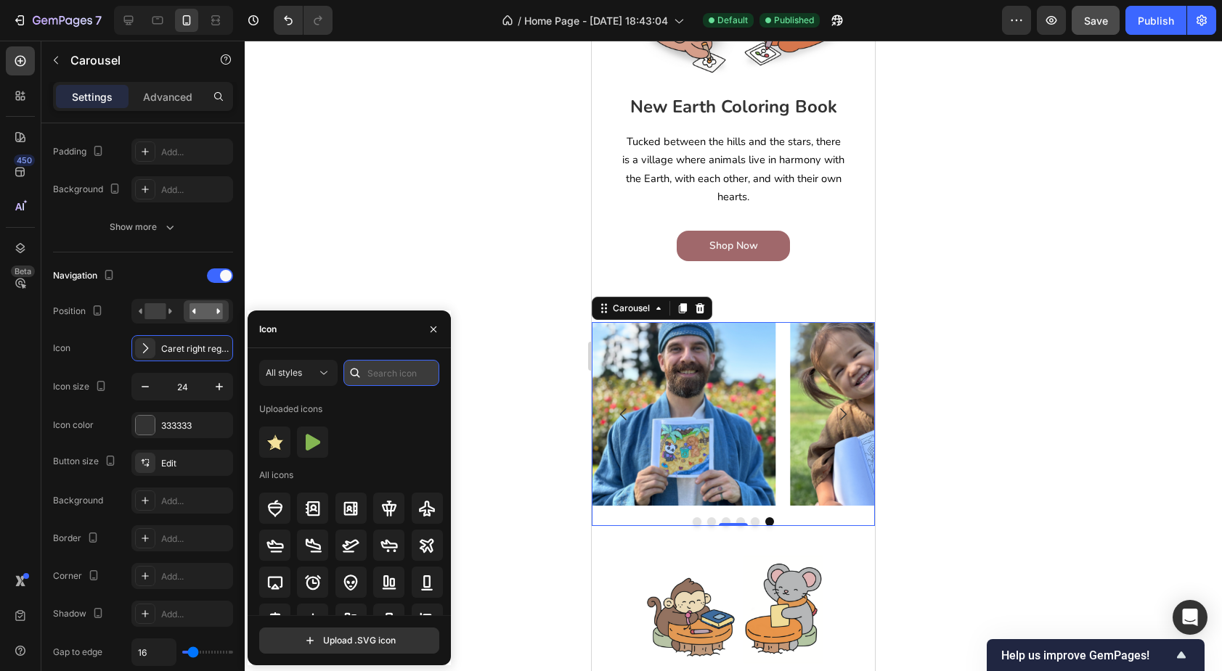
click at [380, 380] on input "text" at bounding box center [391, 373] width 96 height 26
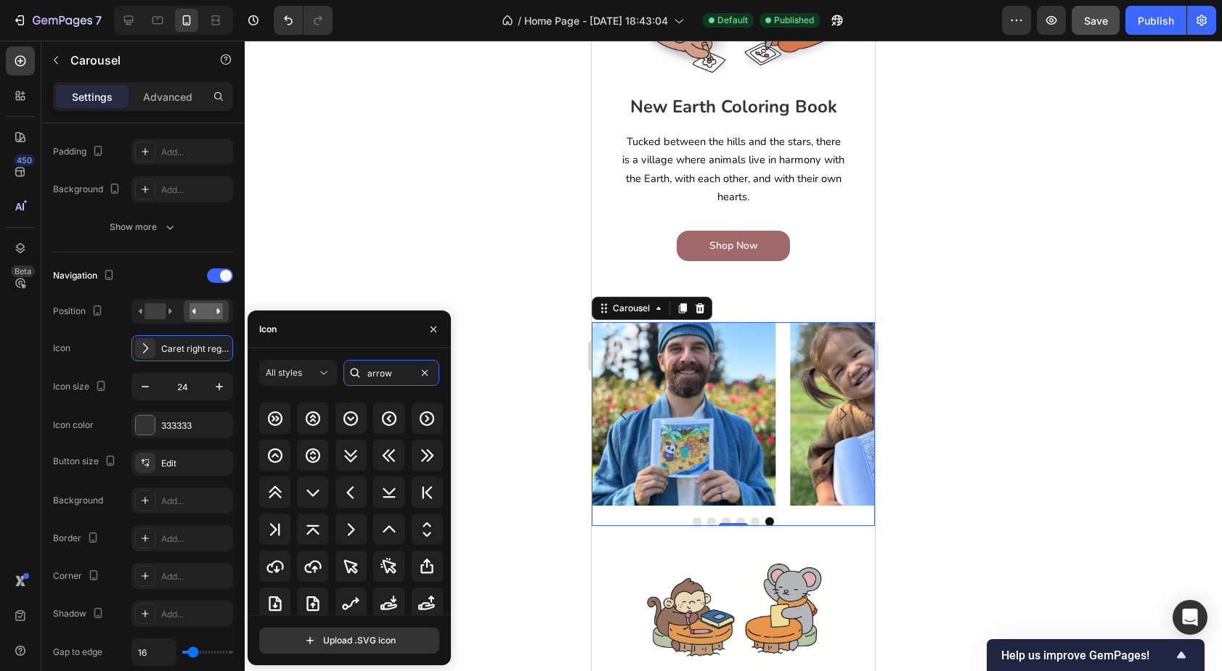
scroll to position [665, 0]
type input "arrow"
click at [427, 426] on icon at bounding box center [426, 419] width 17 height 17
click at [311, 370] on div "All styles" at bounding box center [291, 373] width 51 height 13
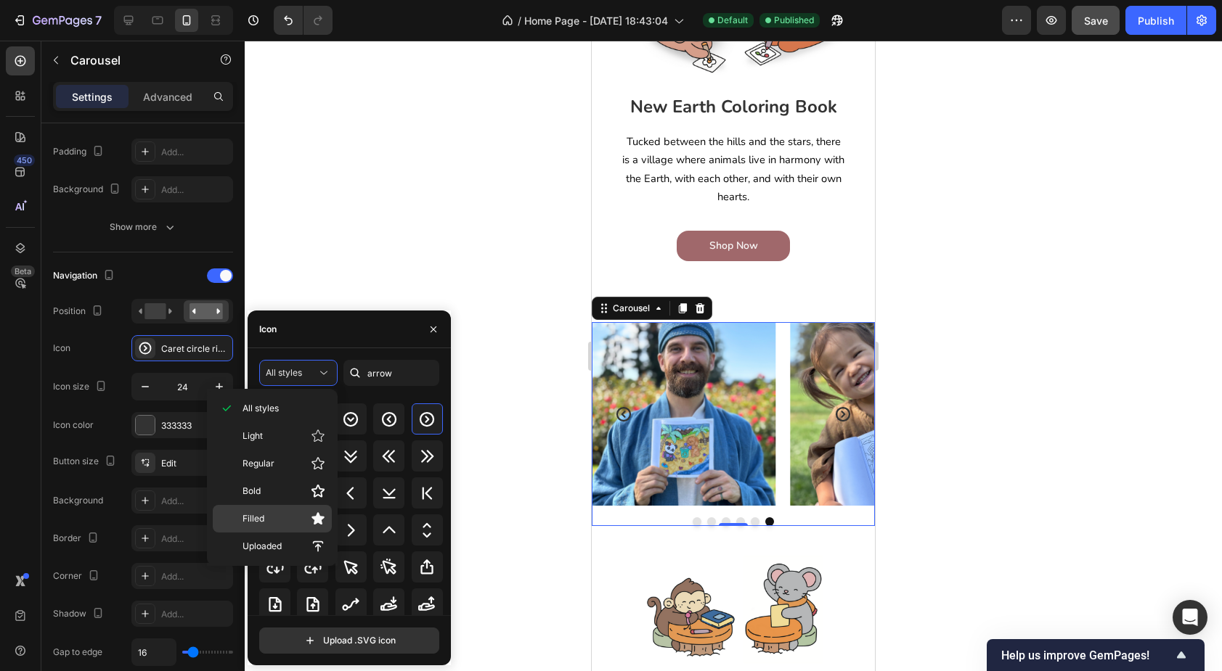
click at [294, 525] on p "Filled" at bounding box center [283, 519] width 83 height 15
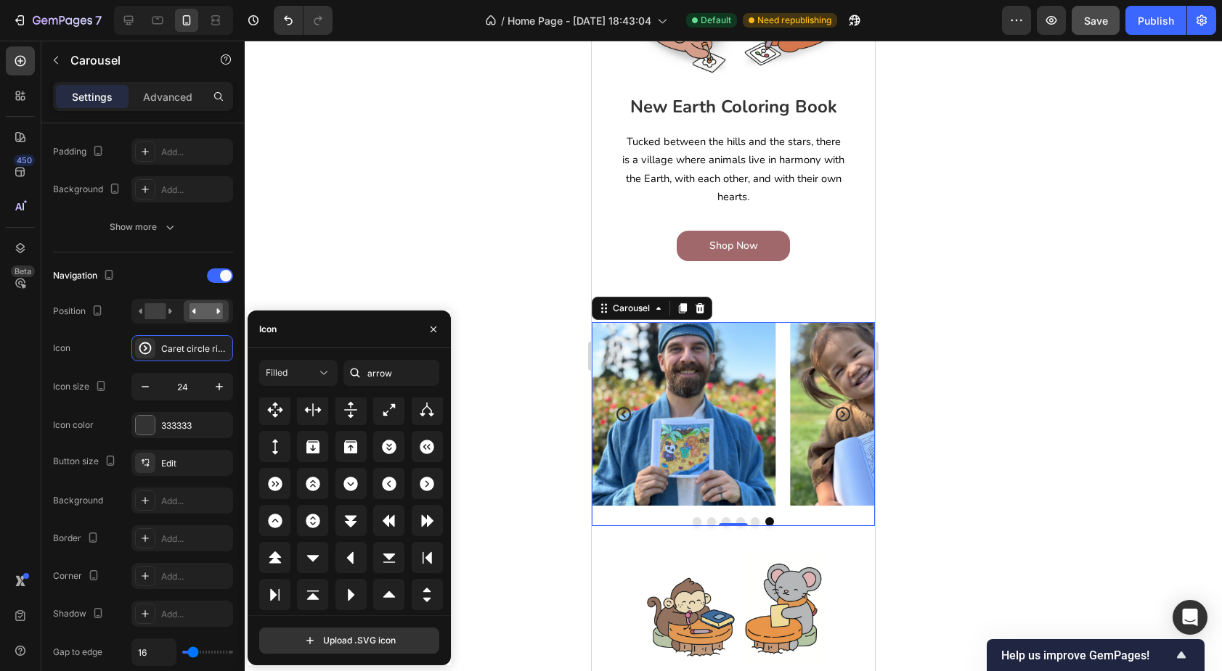
scroll to position [603, 0]
click at [418, 487] on icon at bounding box center [426, 482] width 17 height 17
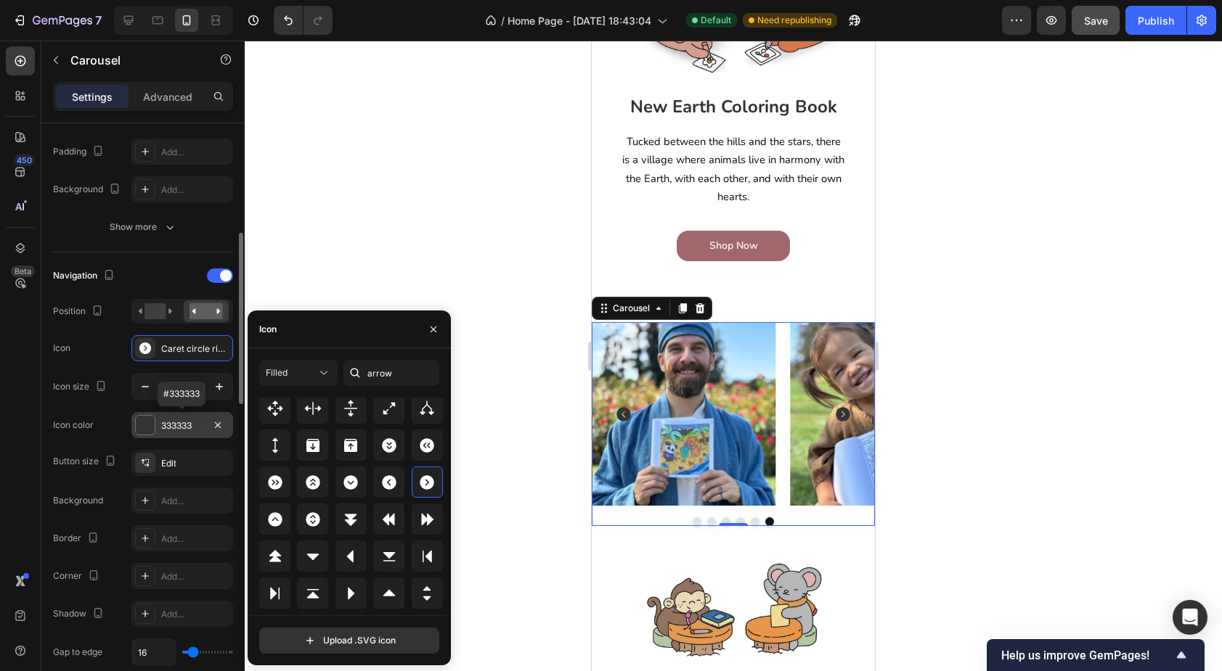
click at [189, 422] on div "333333" at bounding box center [182, 426] width 42 height 13
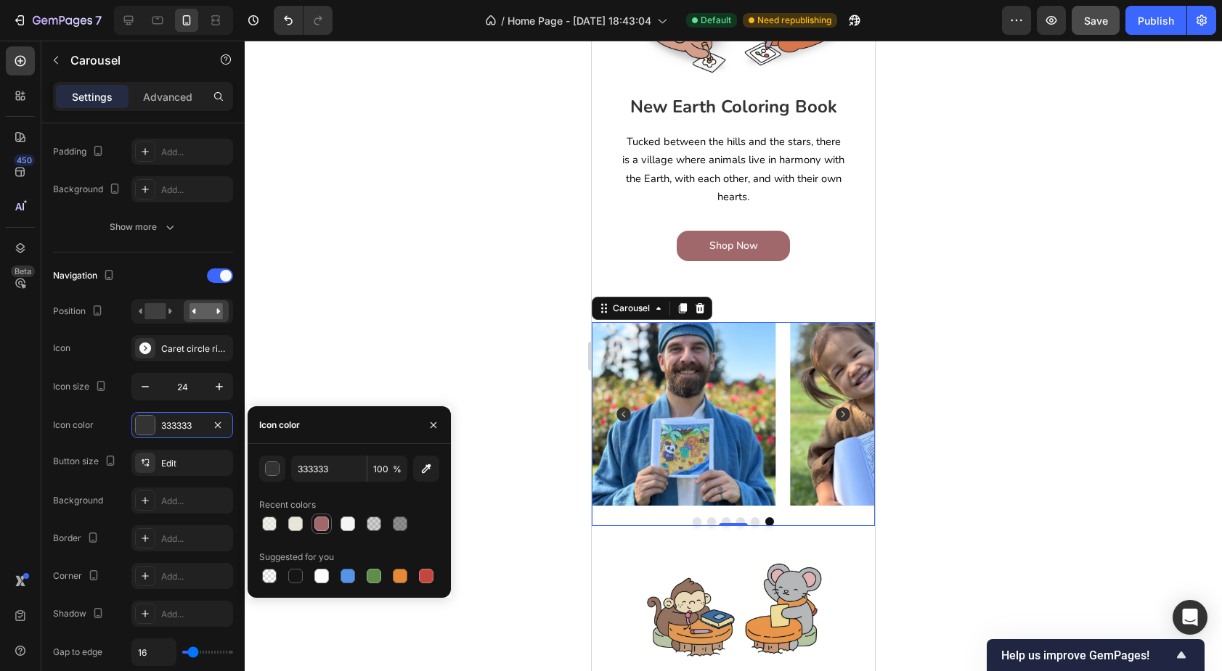
click at [323, 523] on div at bounding box center [321, 524] width 15 height 15
type input "A0686B"
click at [171, 460] on div "Edit" at bounding box center [195, 463] width 68 height 13
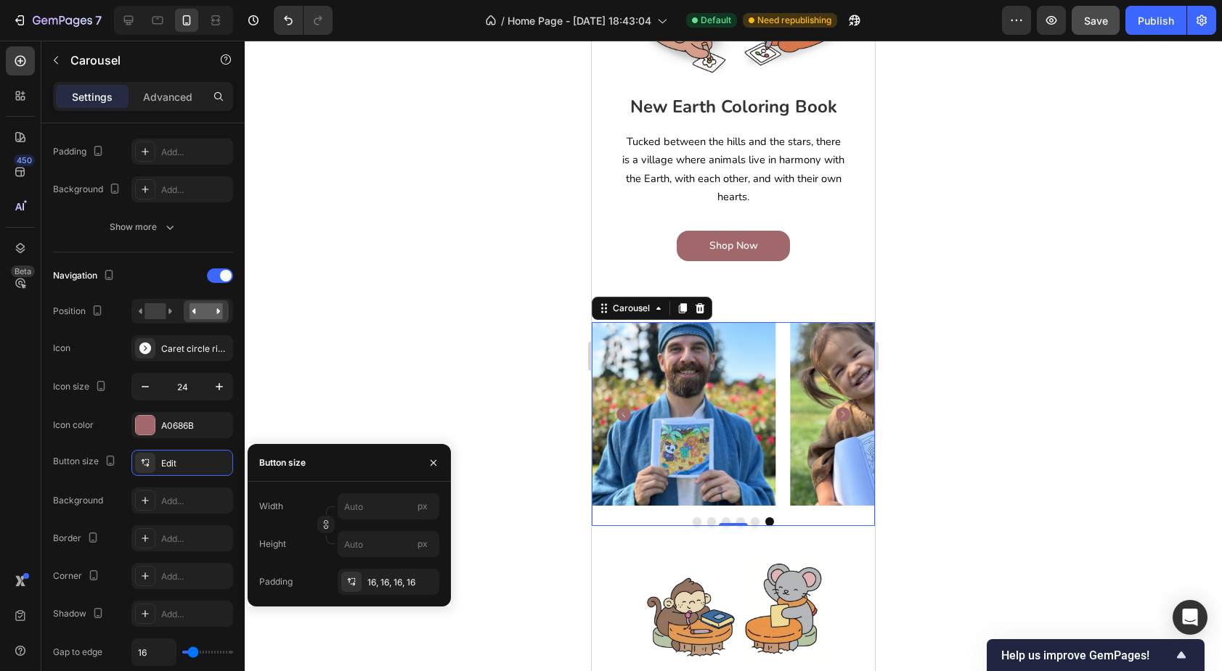
click at [489, 262] on div at bounding box center [733, 356] width 977 height 631
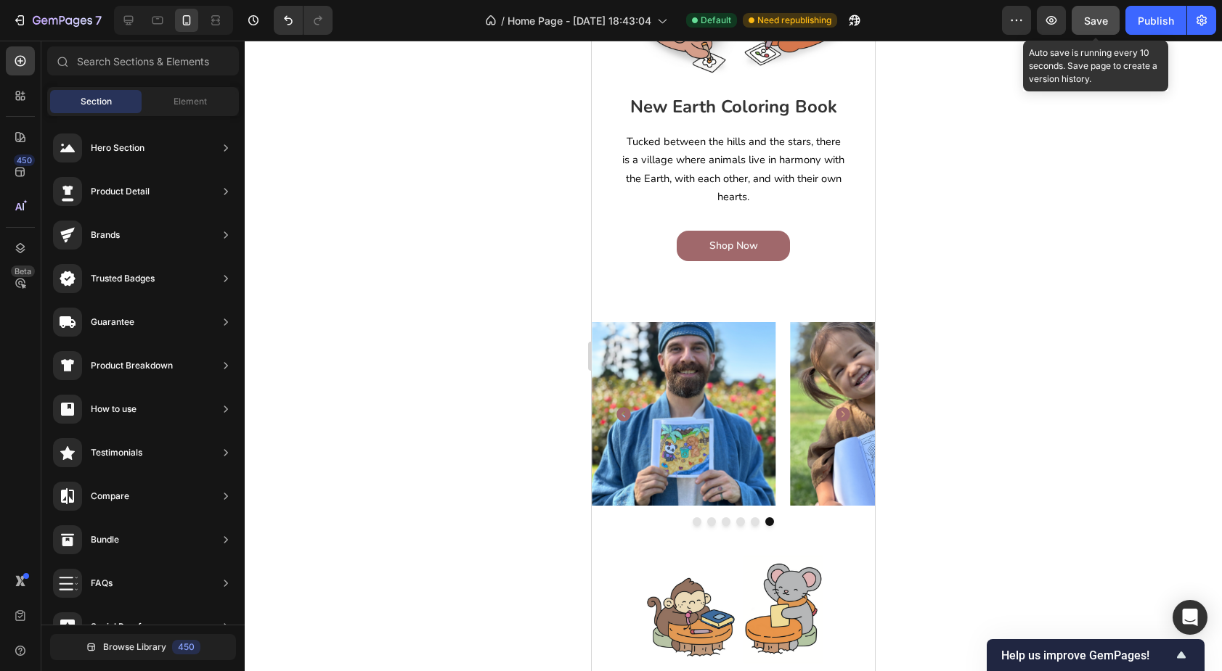
click at [1096, 27] on div "Save" at bounding box center [1096, 20] width 24 height 15
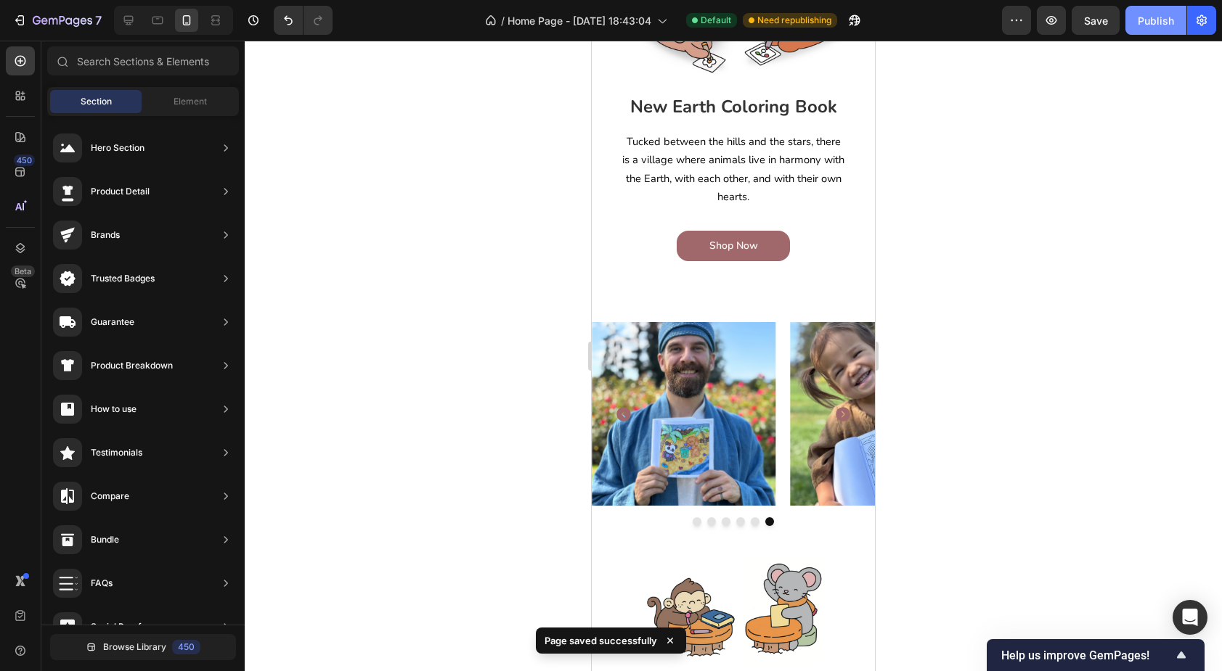
click at [1161, 23] on div "Publish" at bounding box center [1156, 20] width 36 height 15
